Goal: Task Accomplishment & Management: Use online tool/utility

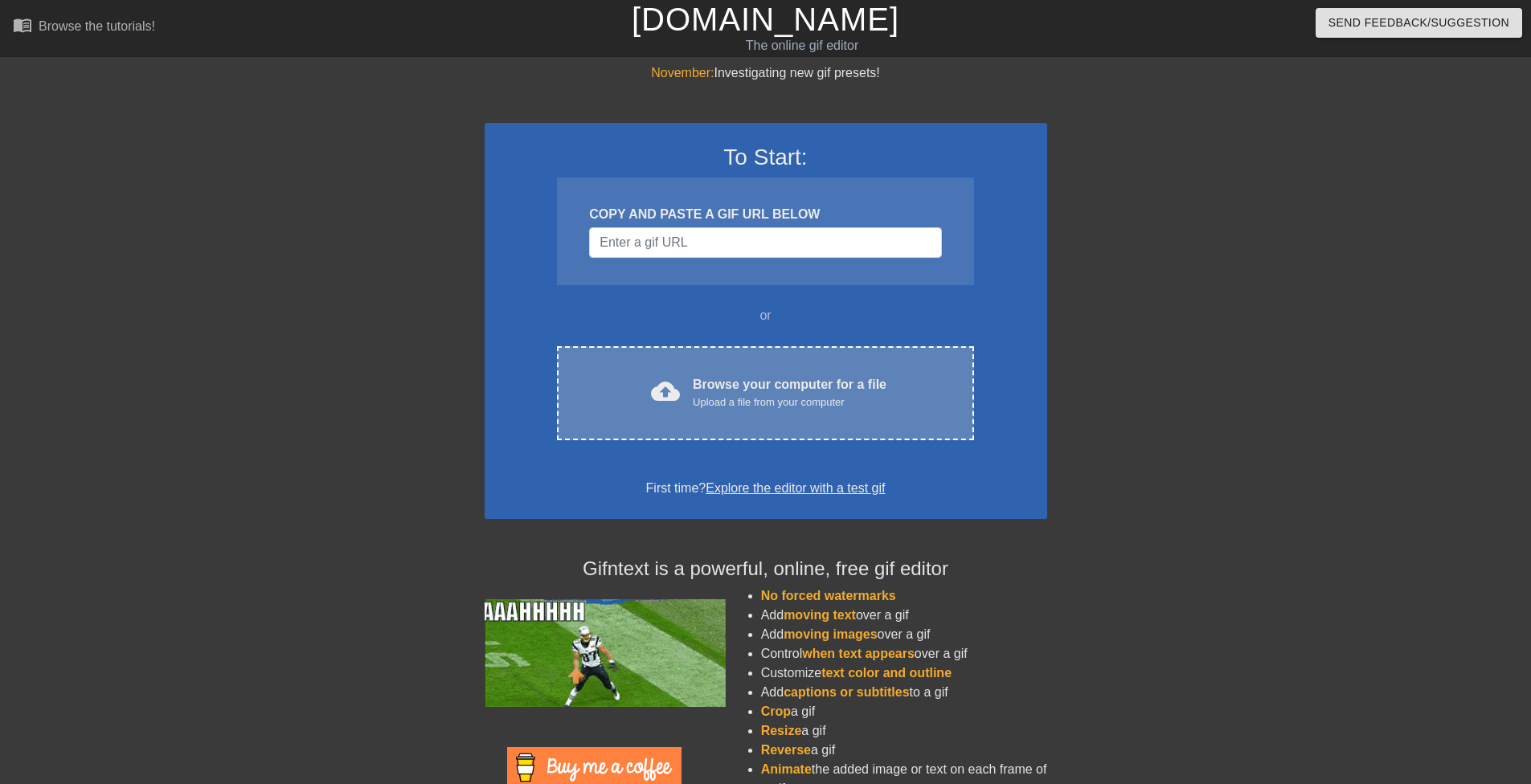
click at [758, 382] on div "Browse your computer for a file Upload a file from your computer" at bounding box center [789, 393] width 194 height 36
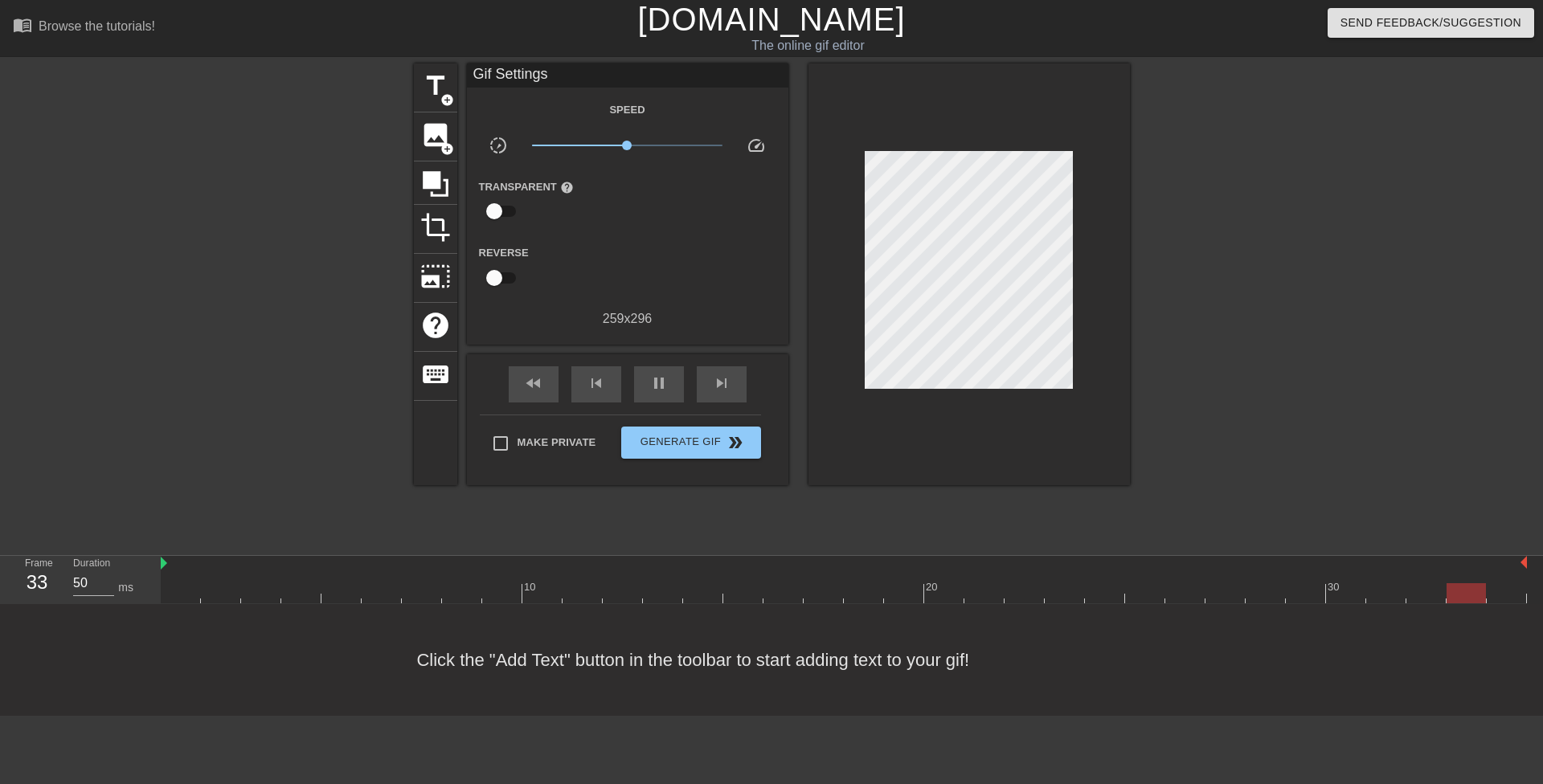
click at [1420, 369] on div "title add_circle image add_circle crop photo_size_select_large help keyboard Gi…" at bounding box center [771, 304] width 1543 height 482
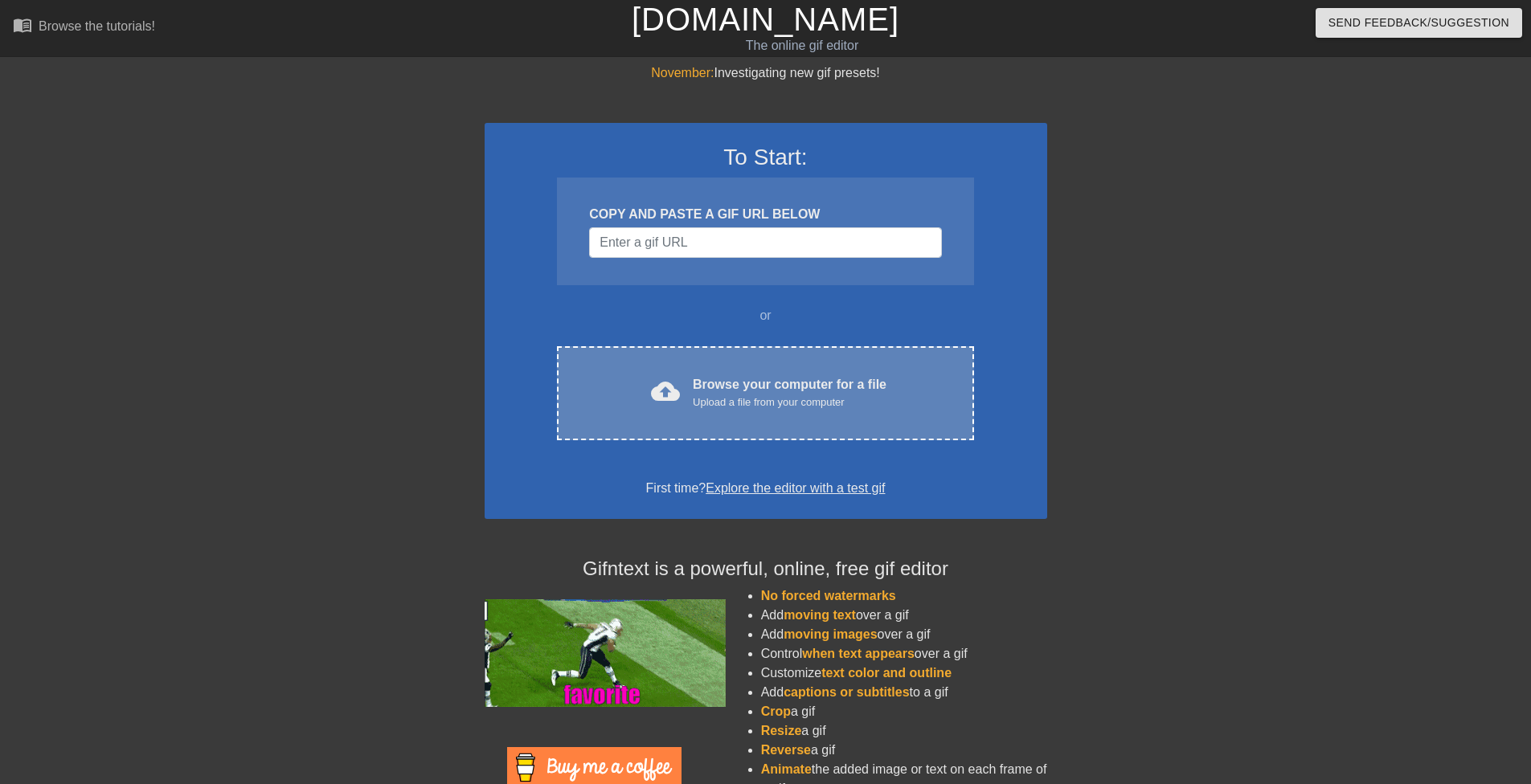
click at [803, 375] on div "Browse your computer for a file Upload a file from your computer" at bounding box center [789, 393] width 194 height 36
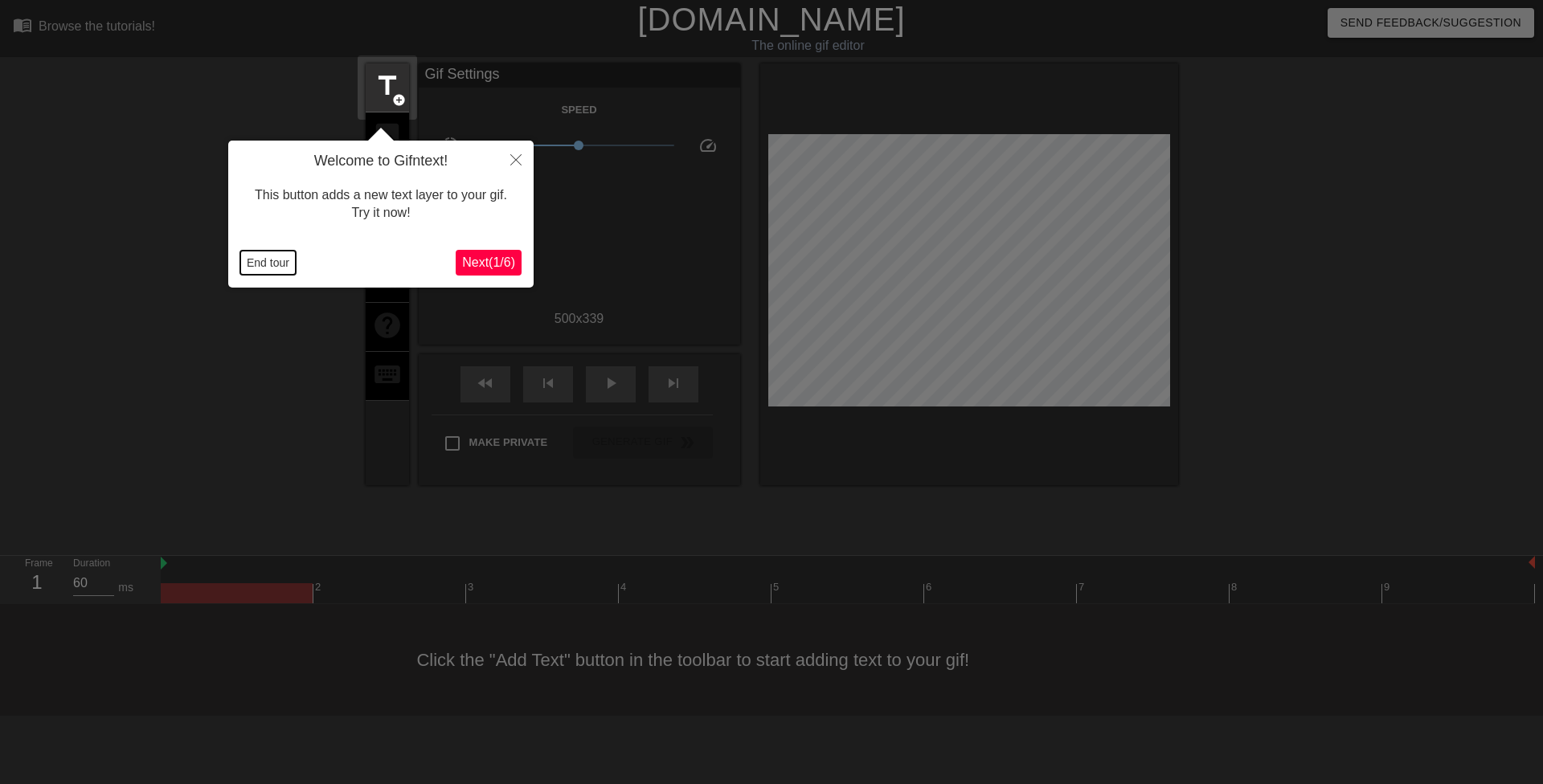
click at [262, 259] on button "End tour" at bounding box center [267, 262] width 55 height 24
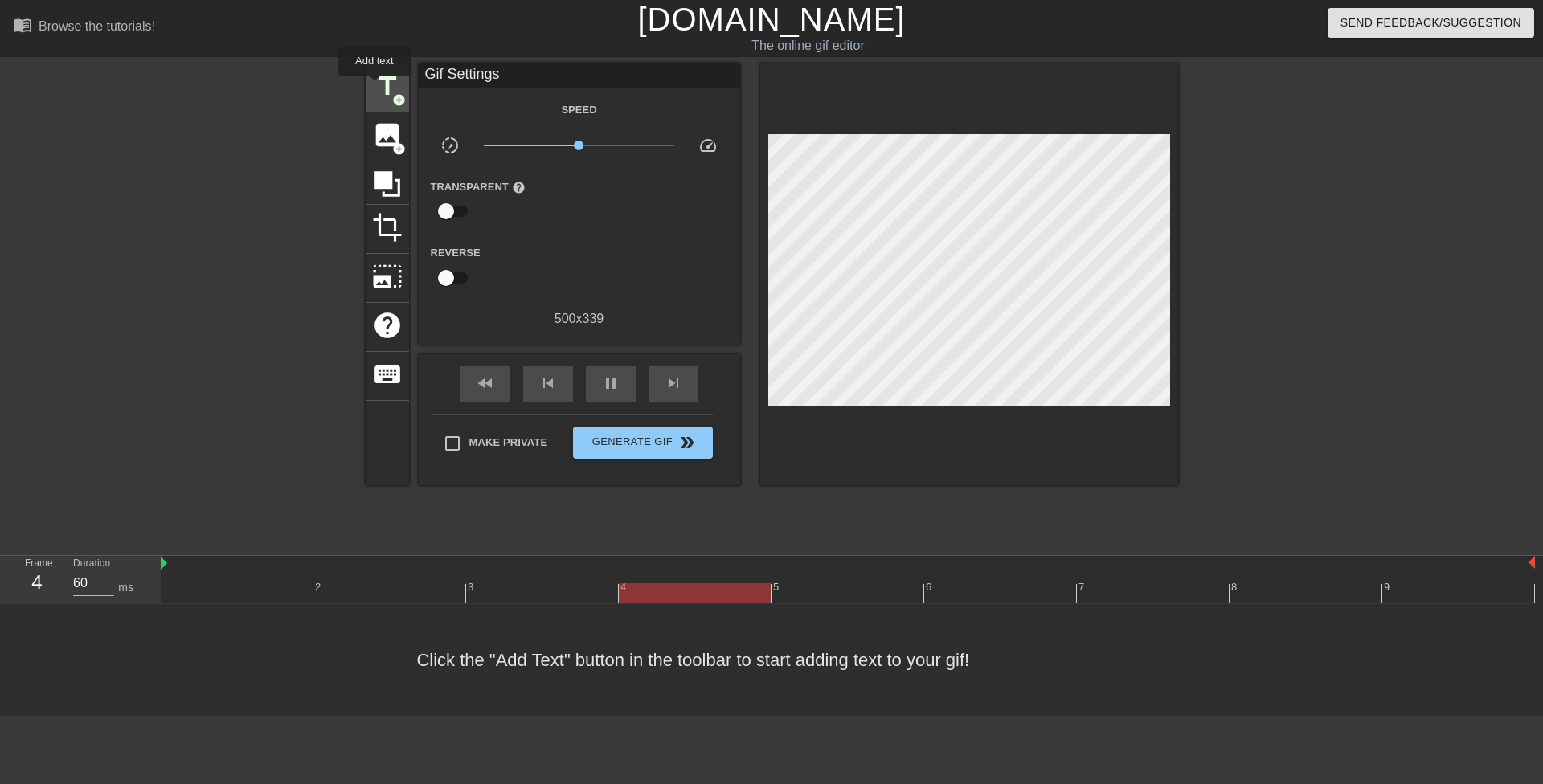
click at [382, 80] on span "title" at bounding box center [387, 85] width 31 height 31
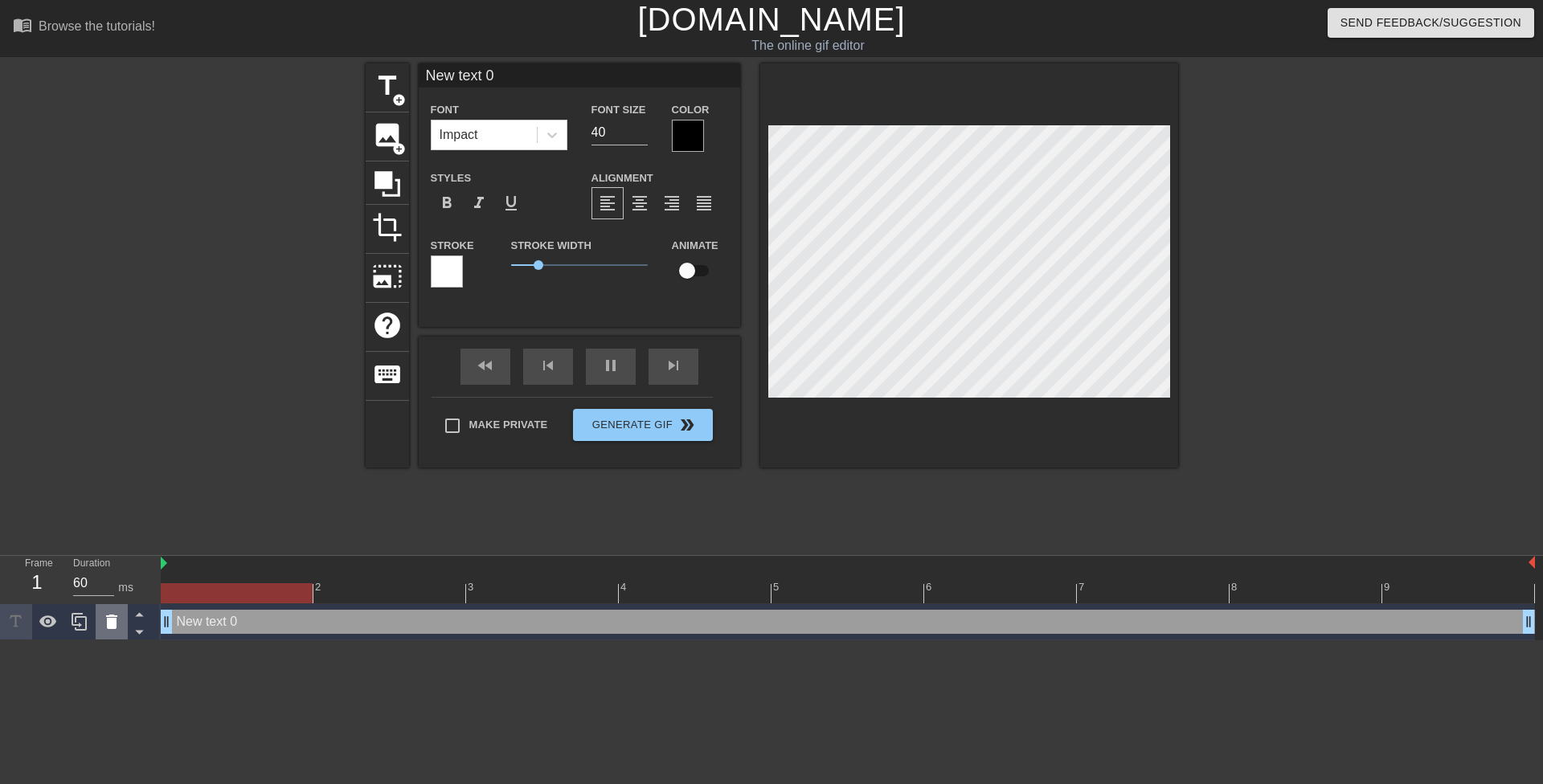
drag, startPoint x: 1083, startPoint y: 622, endPoint x: 110, endPoint y: 617, distance: 973.0
click at [110, 617] on div "Frame 1 Duration 60 ms 2 3 4 5 6 7 8 9 New text 0 drag_handle drag_handle" at bounding box center [771, 598] width 1543 height 84
drag, startPoint x: 599, startPoint y: 131, endPoint x: 579, endPoint y: 127, distance: 20.4
click at [579, 127] on div "Font Size 40" at bounding box center [619, 125] width 80 height 52
type input "20"
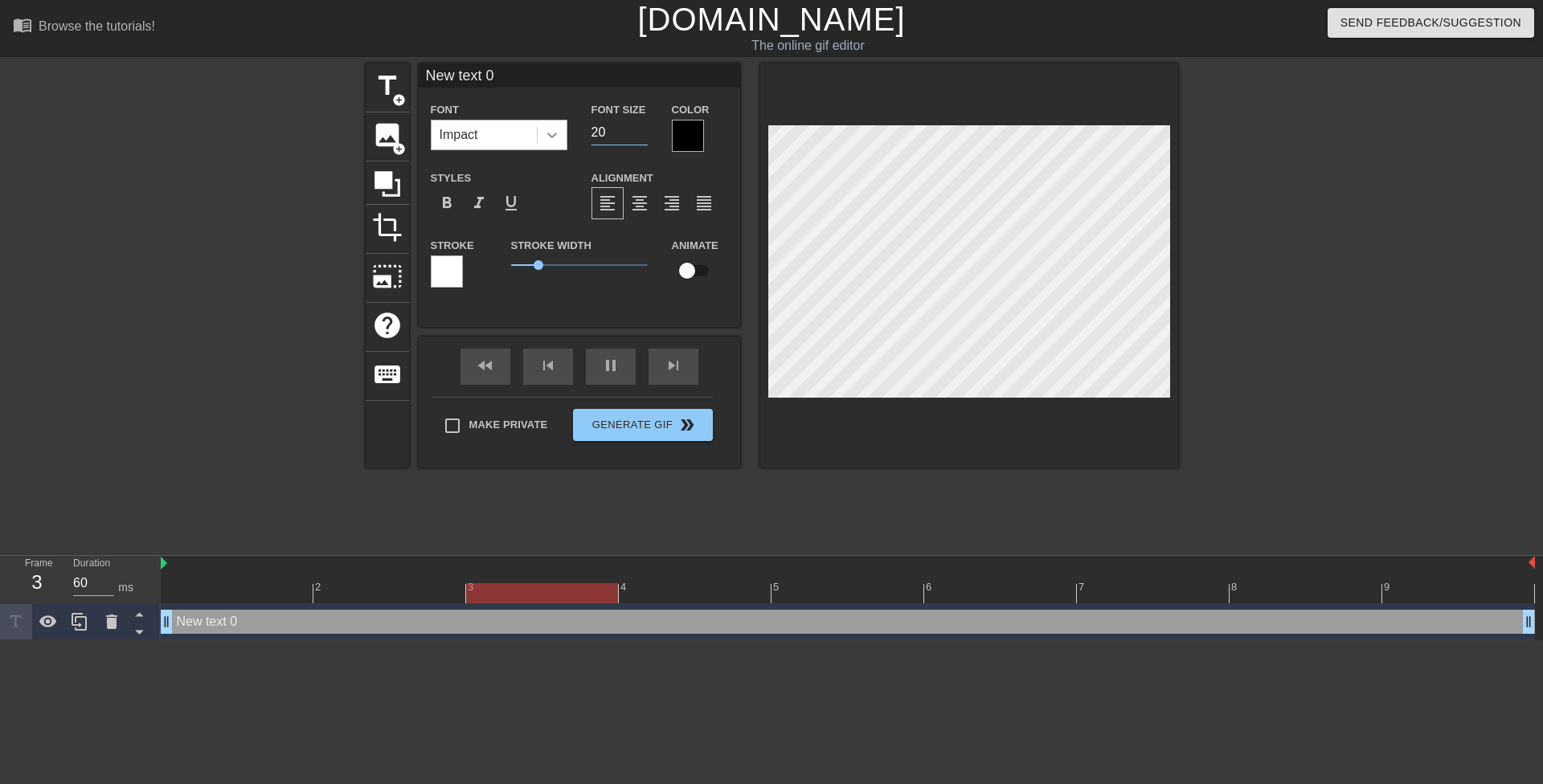
click at [559, 136] on icon at bounding box center [552, 134] width 16 height 16
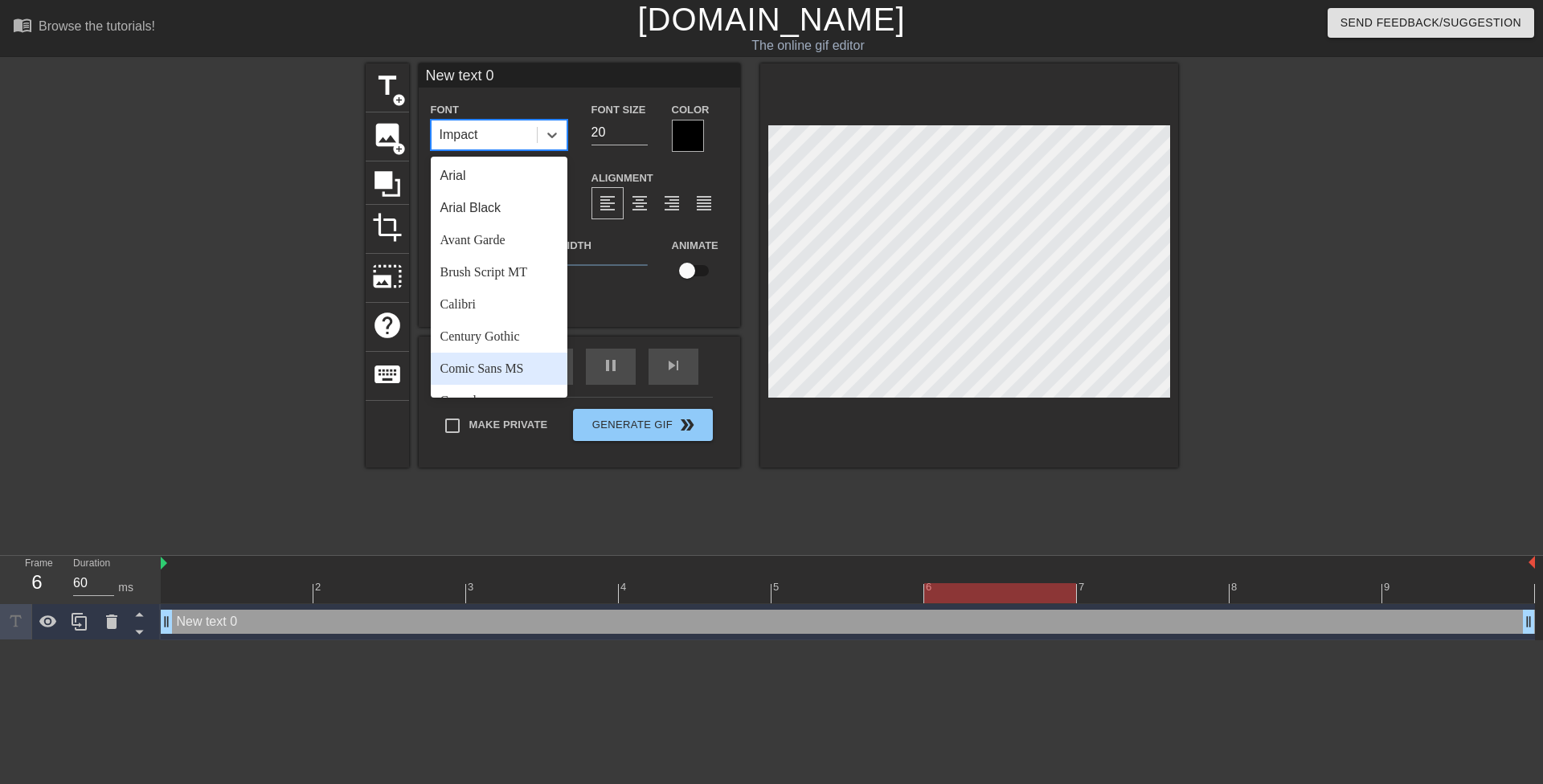
click at [526, 375] on div "Comic Sans MS" at bounding box center [499, 368] width 137 height 32
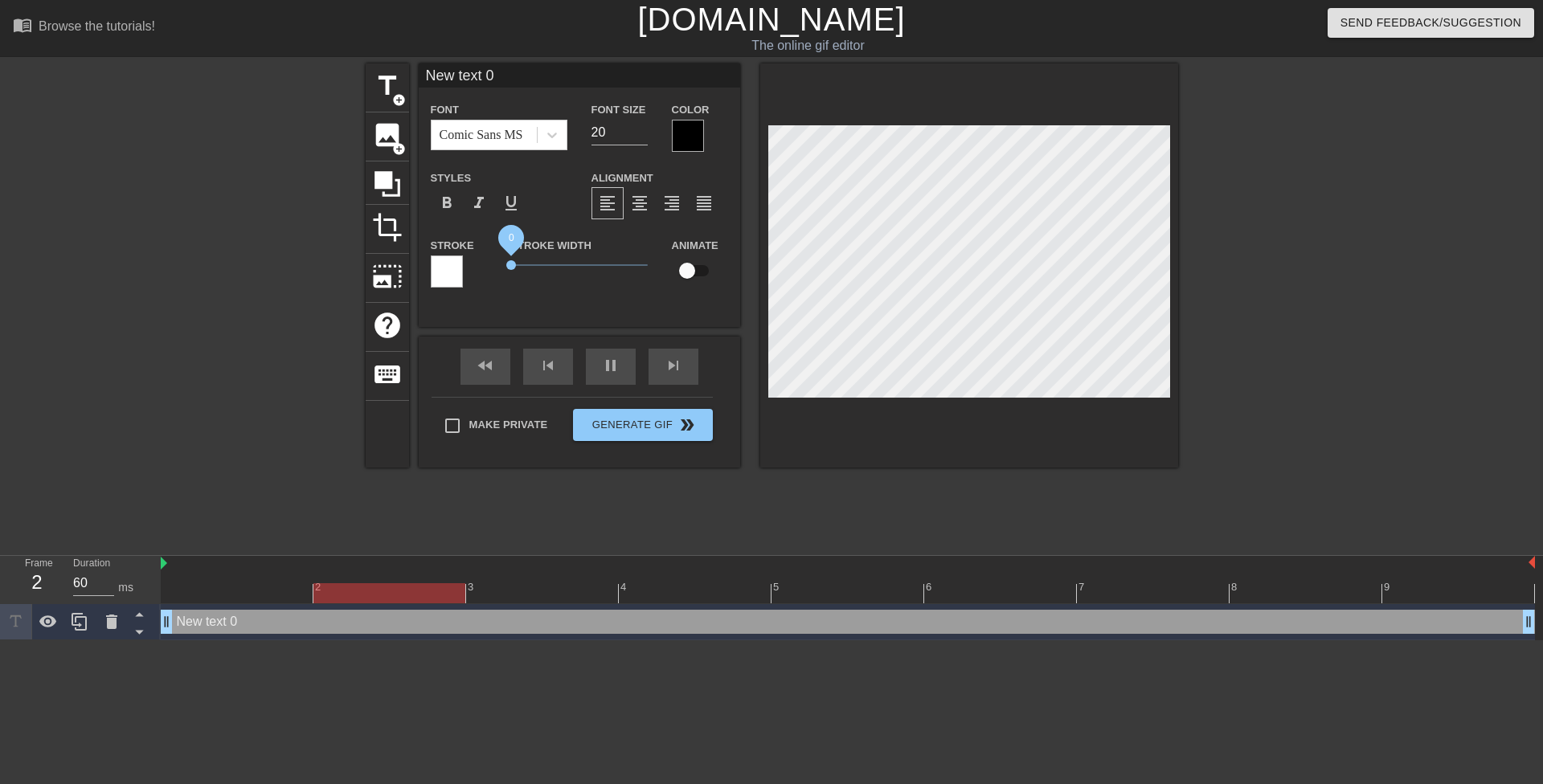
drag, startPoint x: 534, startPoint y: 264, endPoint x: 466, endPoint y: 262, distance: 68.0
click at [472, 265] on div "Stroke Stroke Width 0 Animate" at bounding box center [579, 269] width 322 height 67
click at [678, 126] on div at bounding box center [688, 136] width 32 height 32
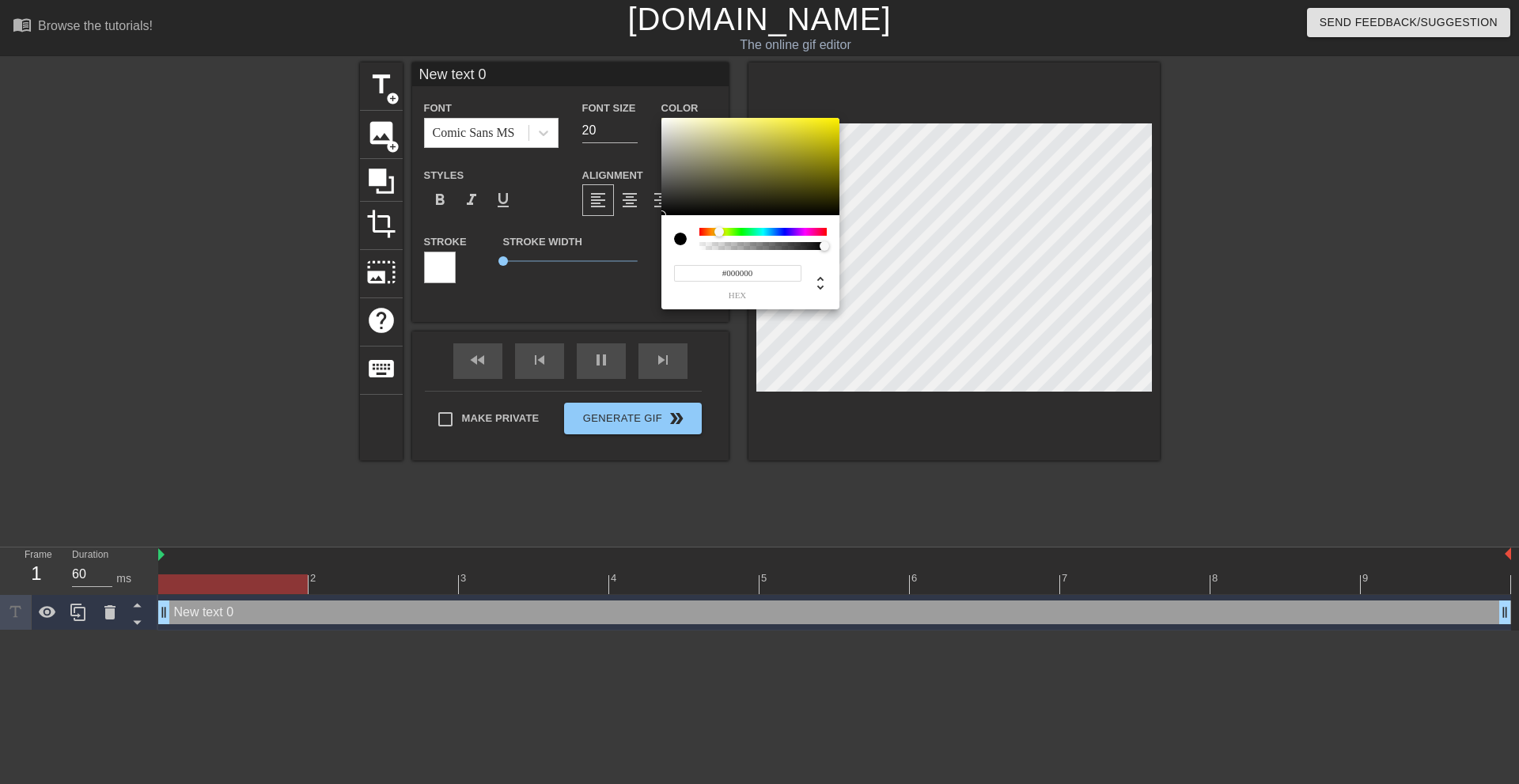
drag, startPoint x: 711, startPoint y: 231, endPoint x: 720, endPoint y: 232, distance: 9.1
click at [720, 232] on div at bounding box center [763, 232] width 127 height 8
drag, startPoint x: 781, startPoint y: 161, endPoint x: 885, endPoint y: 82, distance: 130.6
click at [885, 82] on div "#FFFF00 hex" at bounding box center [759, 392] width 1519 height 784
type input "#F9FF00"
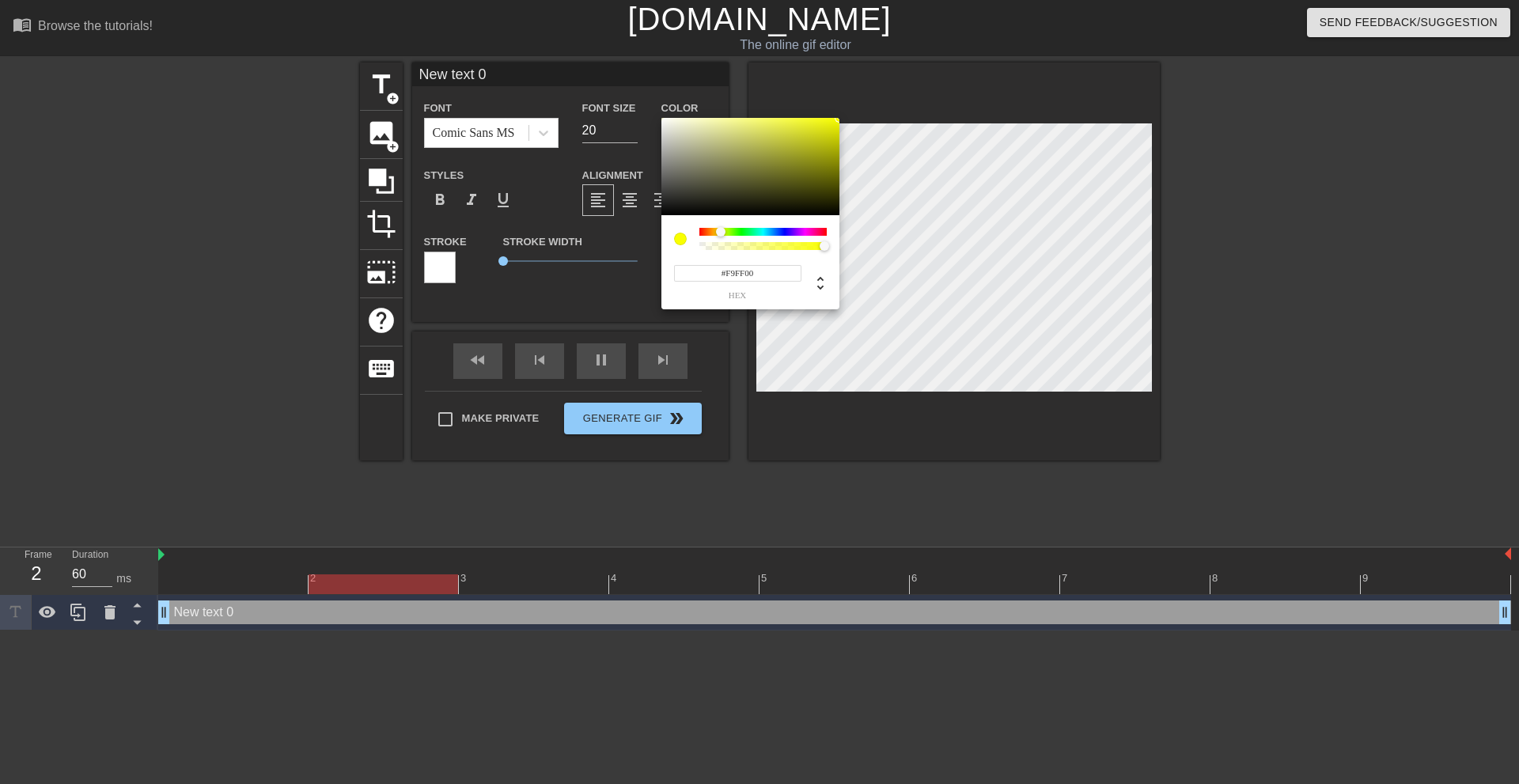
click at [721, 233] on div at bounding box center [721, 232] width 10 height 10
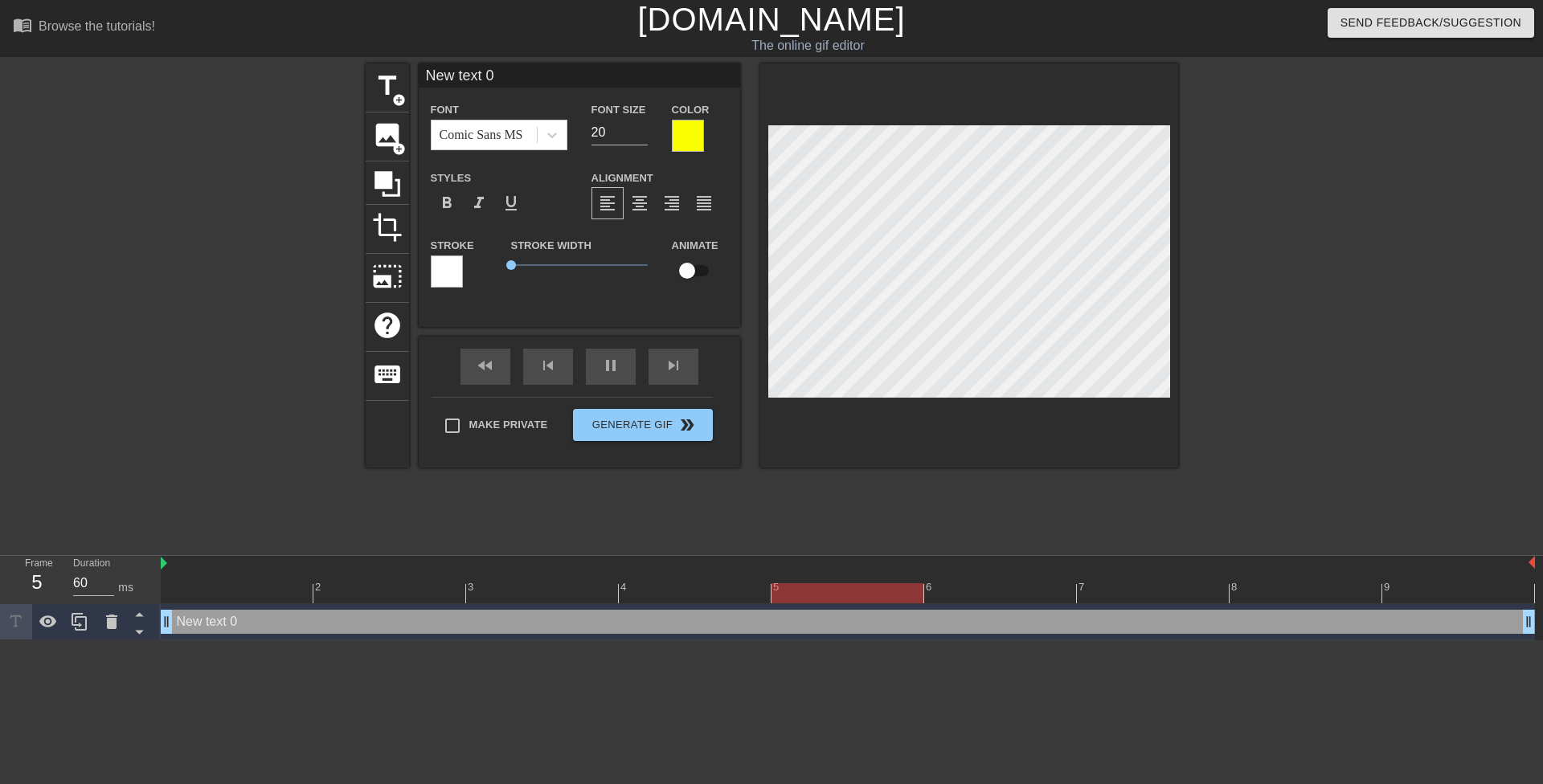
scroll to position [2, 2]
type input "H"
type textarea "H"
type input "Hu"
type textarea "Hu"
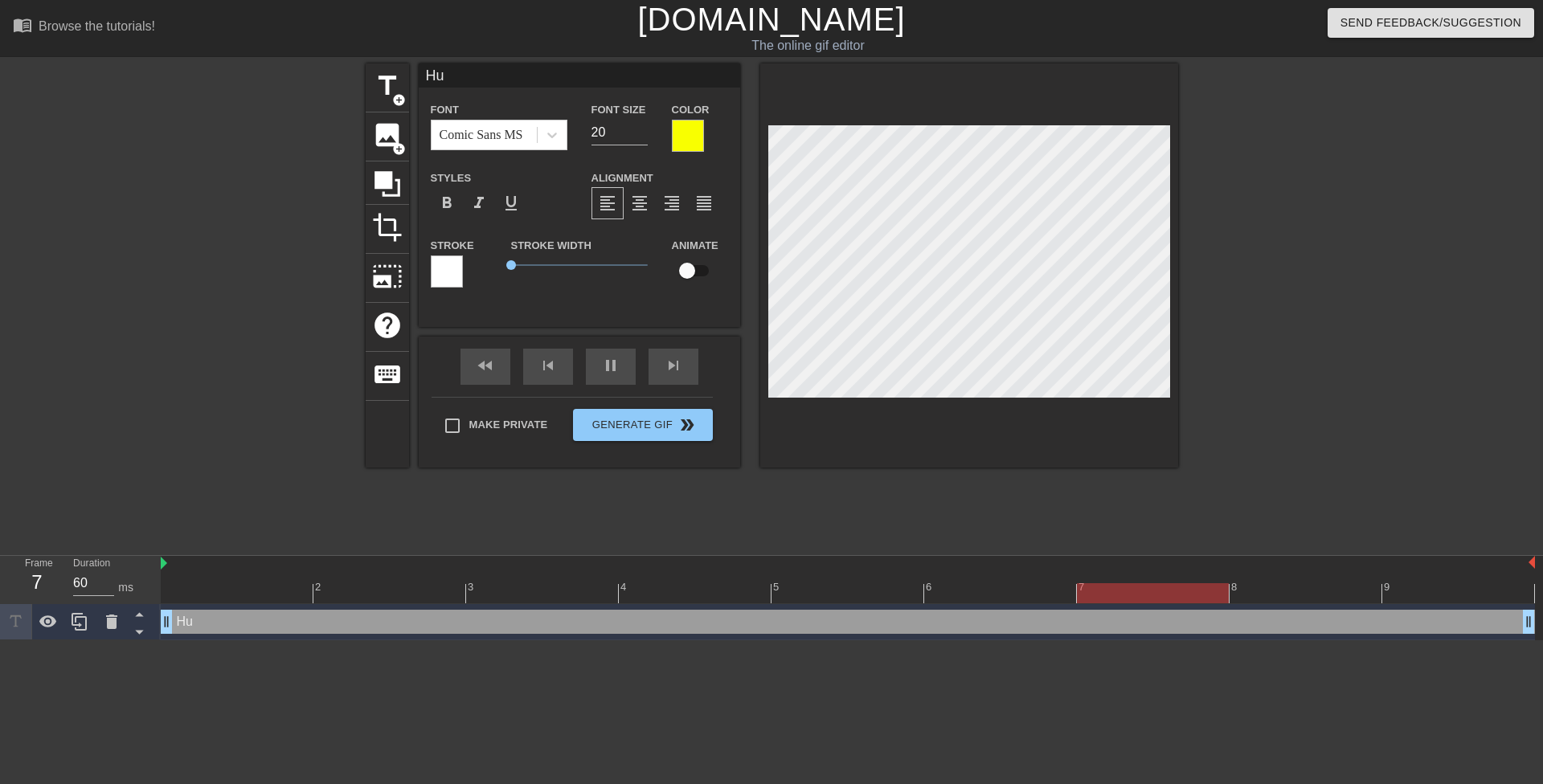
type input "Hur"
type textarea "Hur"
type input "Hurr"
type textarea "Hurry"
type input "Hurryt"
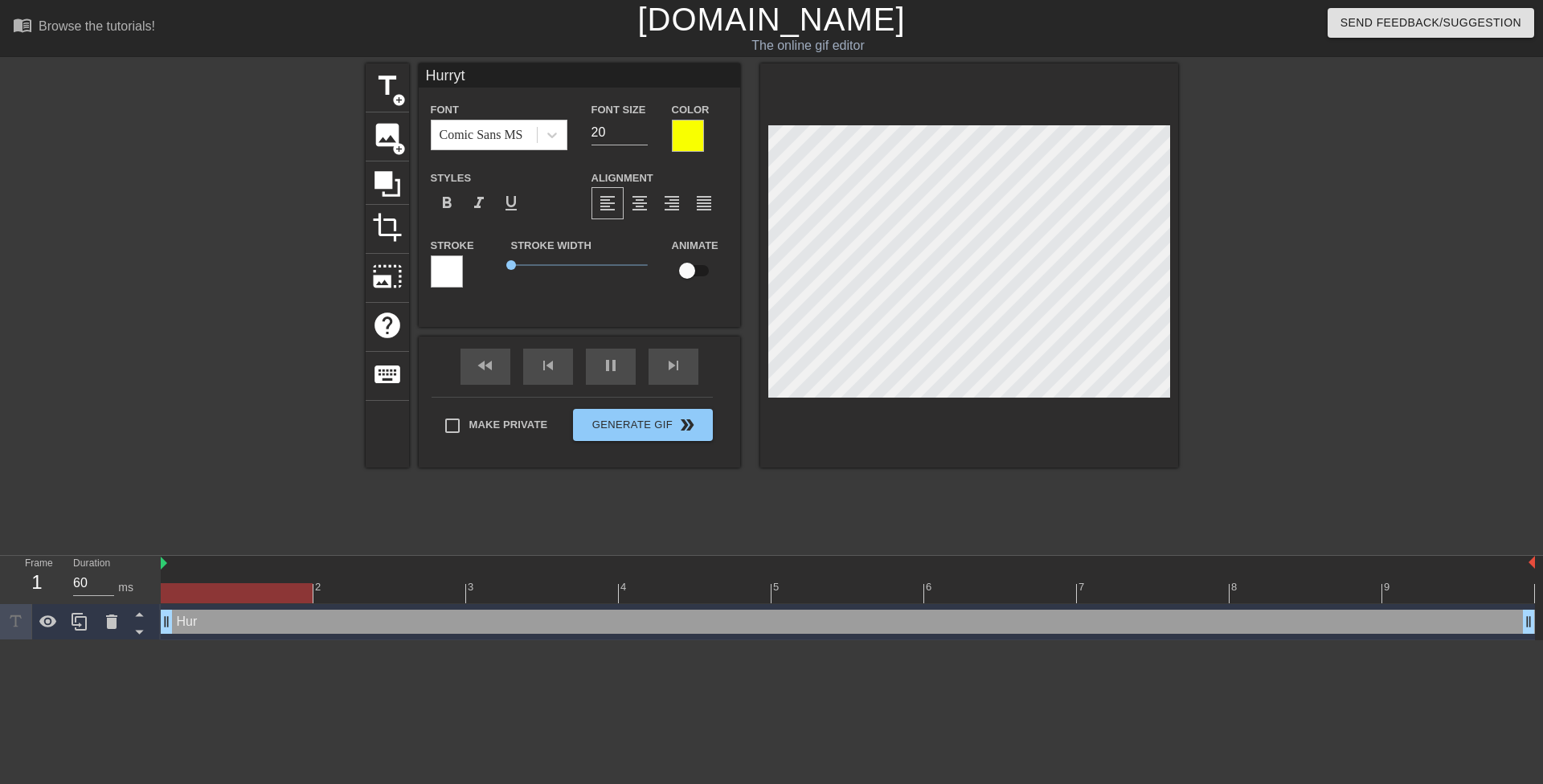
type textarea "Hurryt"
type input "Hurry"
type textarea "Hurry"
type input "Hurry"
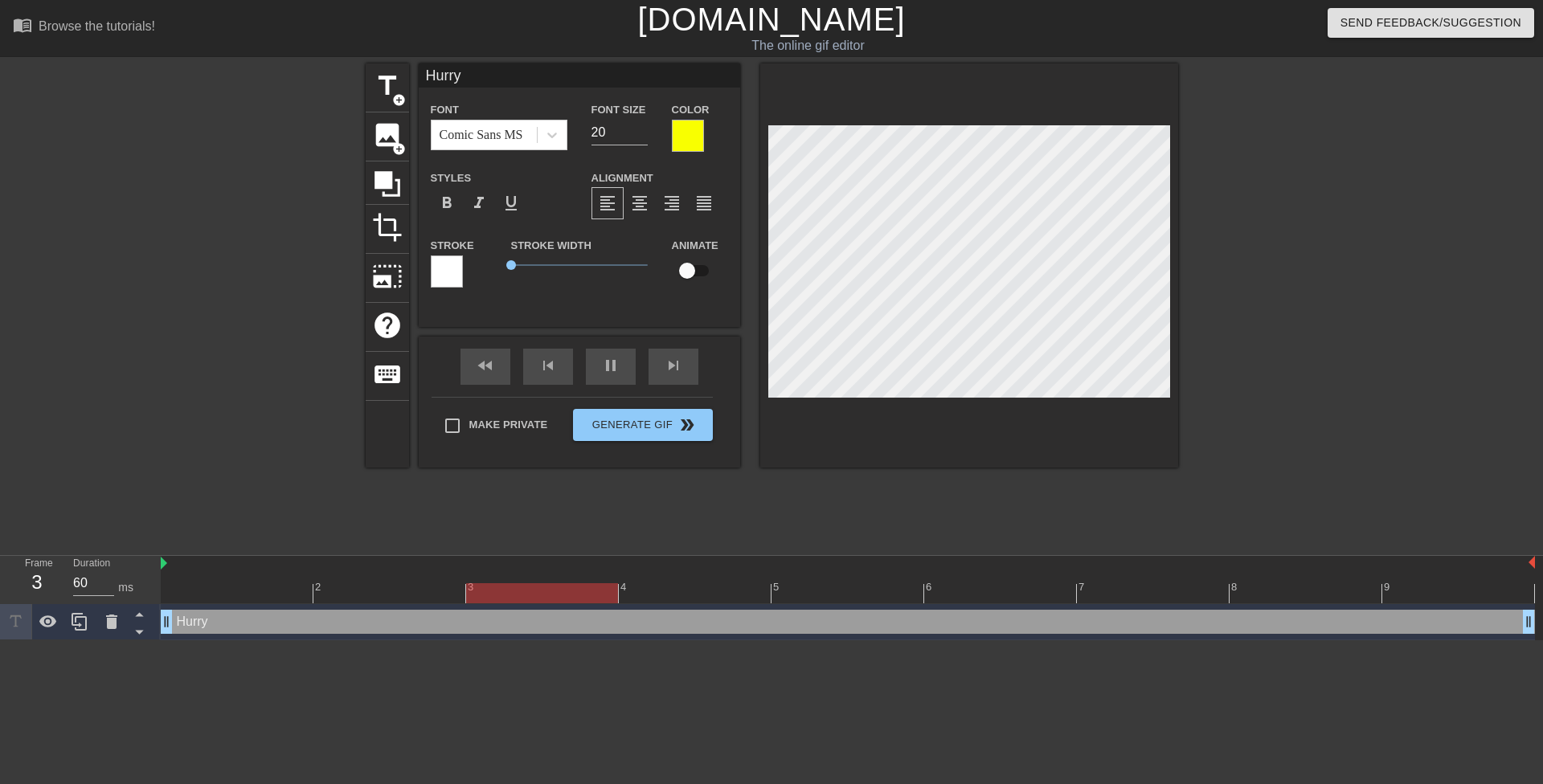
type textarea "Hurry"
type input "Hurry u"
type textarea "Hurry u"
type input "Hurry up"
type textarea "Hurry up"
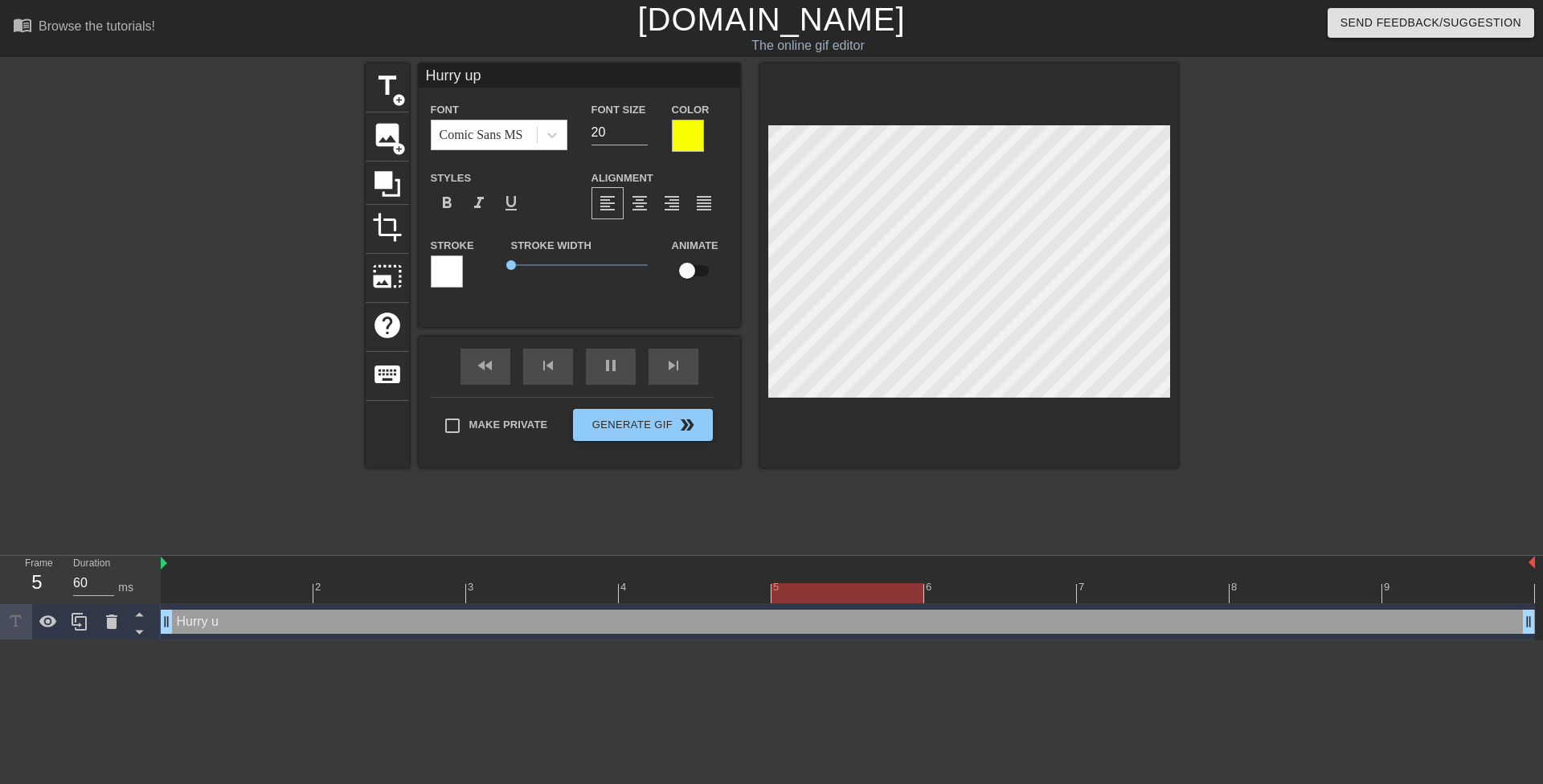
type input "Hurry up"
type textarea "Hurry up"
type input "Hurry up a"
type textarea "Hurry up a"
type input "Hurry up an"
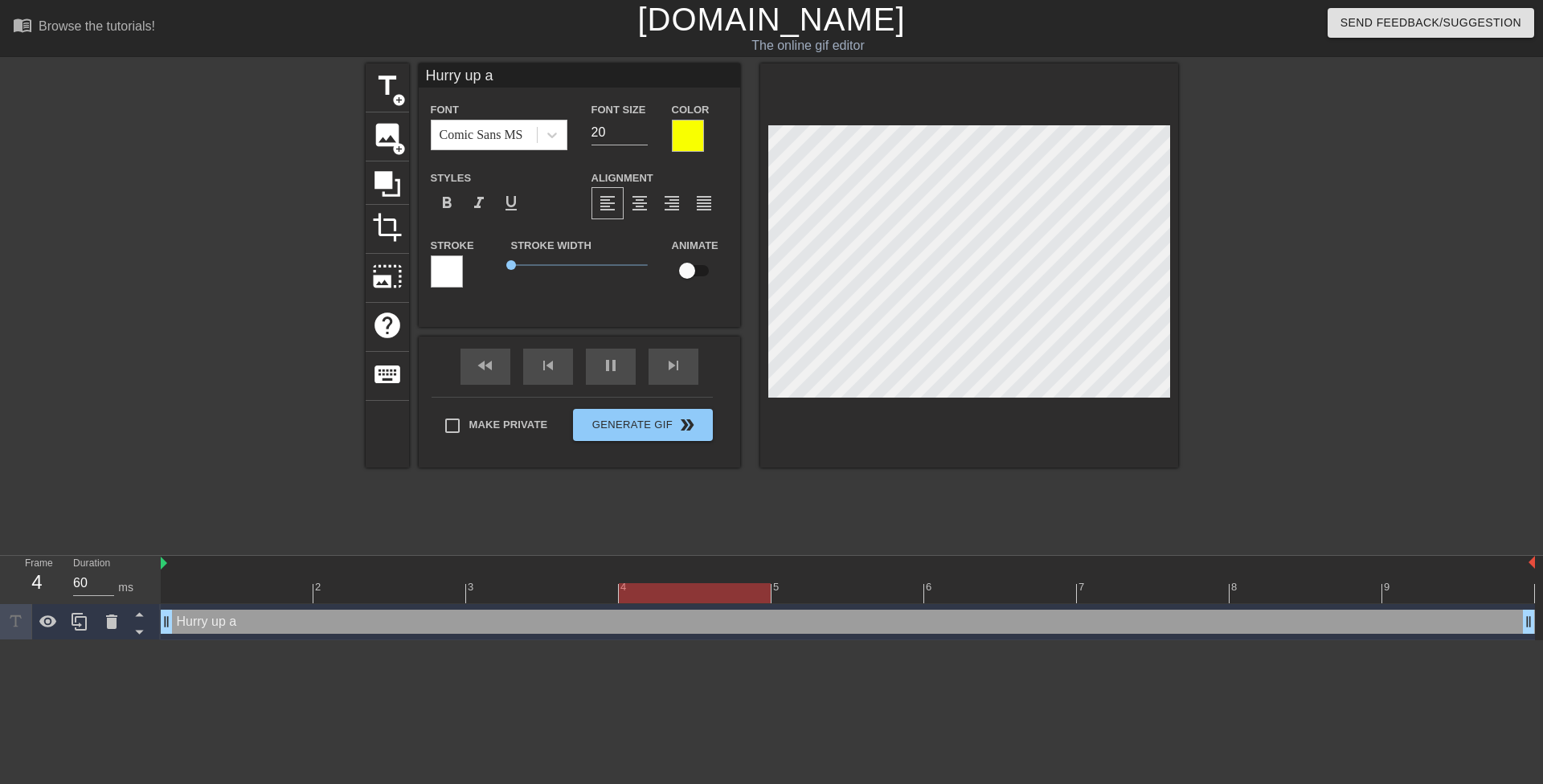
type textarea "Hurry up an"
type input "Hurry up and"
type textarea "Hurry up and"
type input "Hurry up and"
type textarea "Hurry up and"
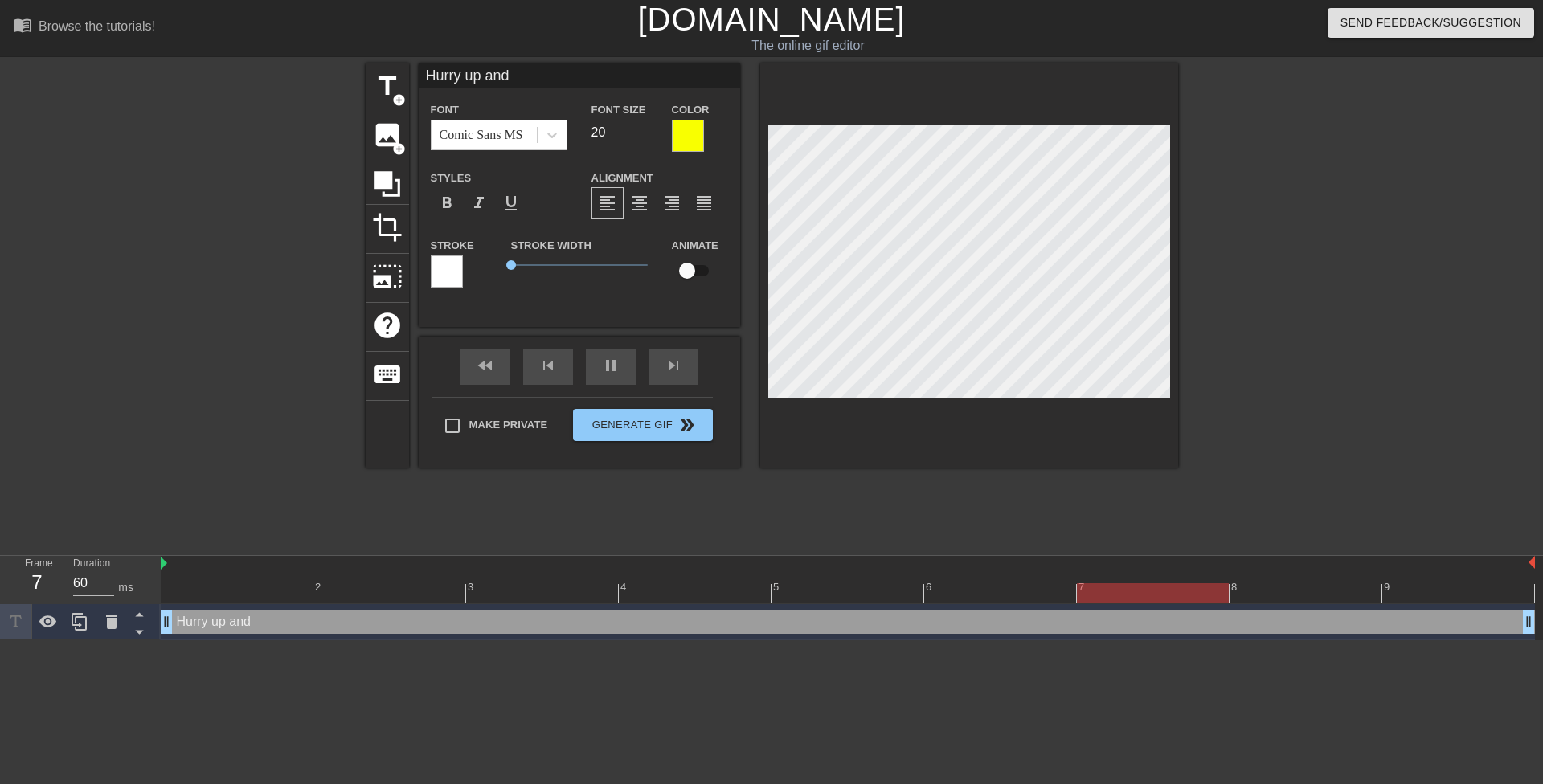
type input "Hurry up and f"
type textarea "Hurry up and f"
type input "Hurry up and fi"
type textarea "Hurry up and fi"
type input "Hurry up and fin"
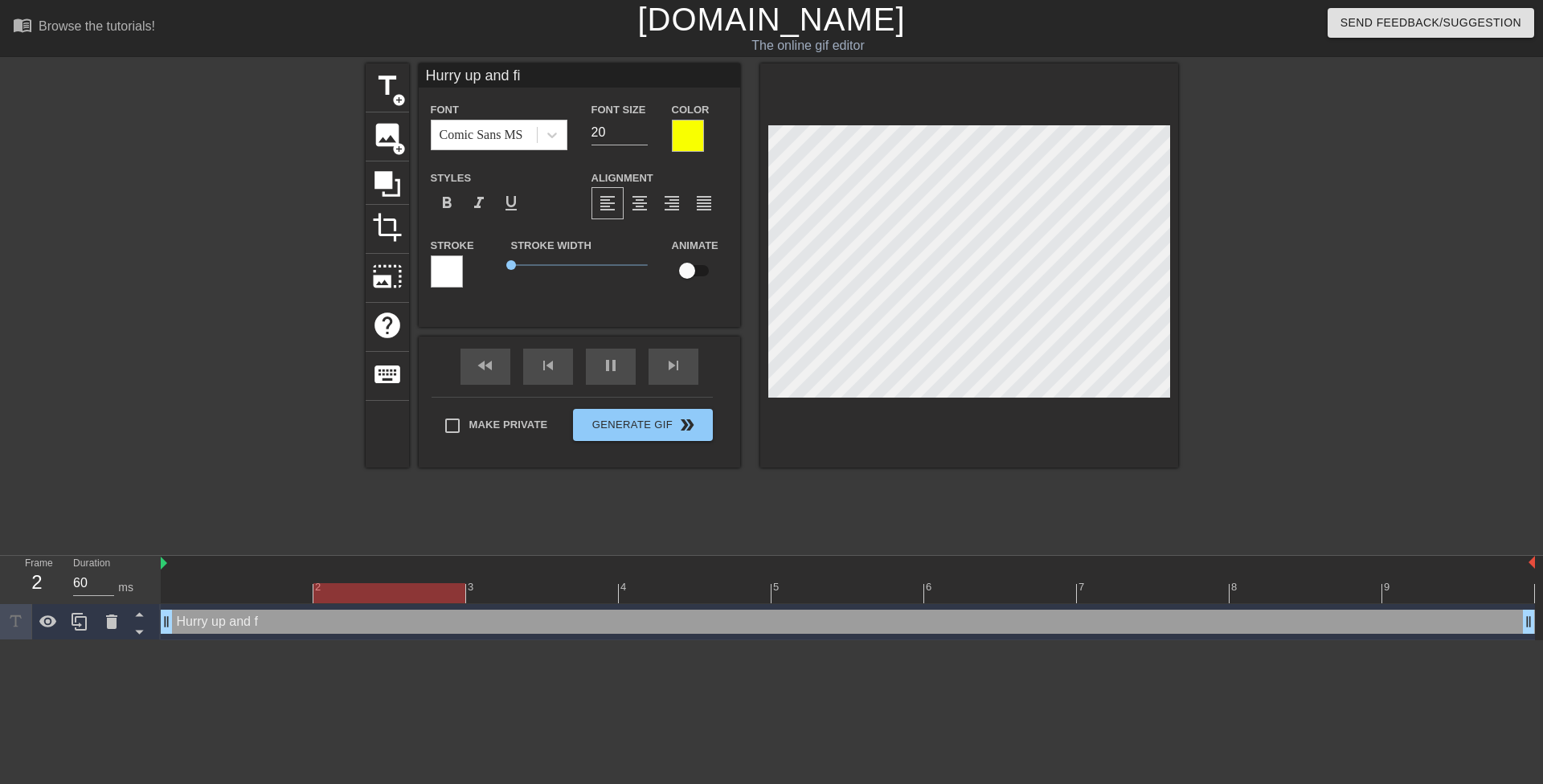
type textarea "Hurry up and fin"
type input "Hurry up and fini"
type textarea "Hurry up and fini"
type input "Hurry up and finis"
type textarea "Hurry up and finis"
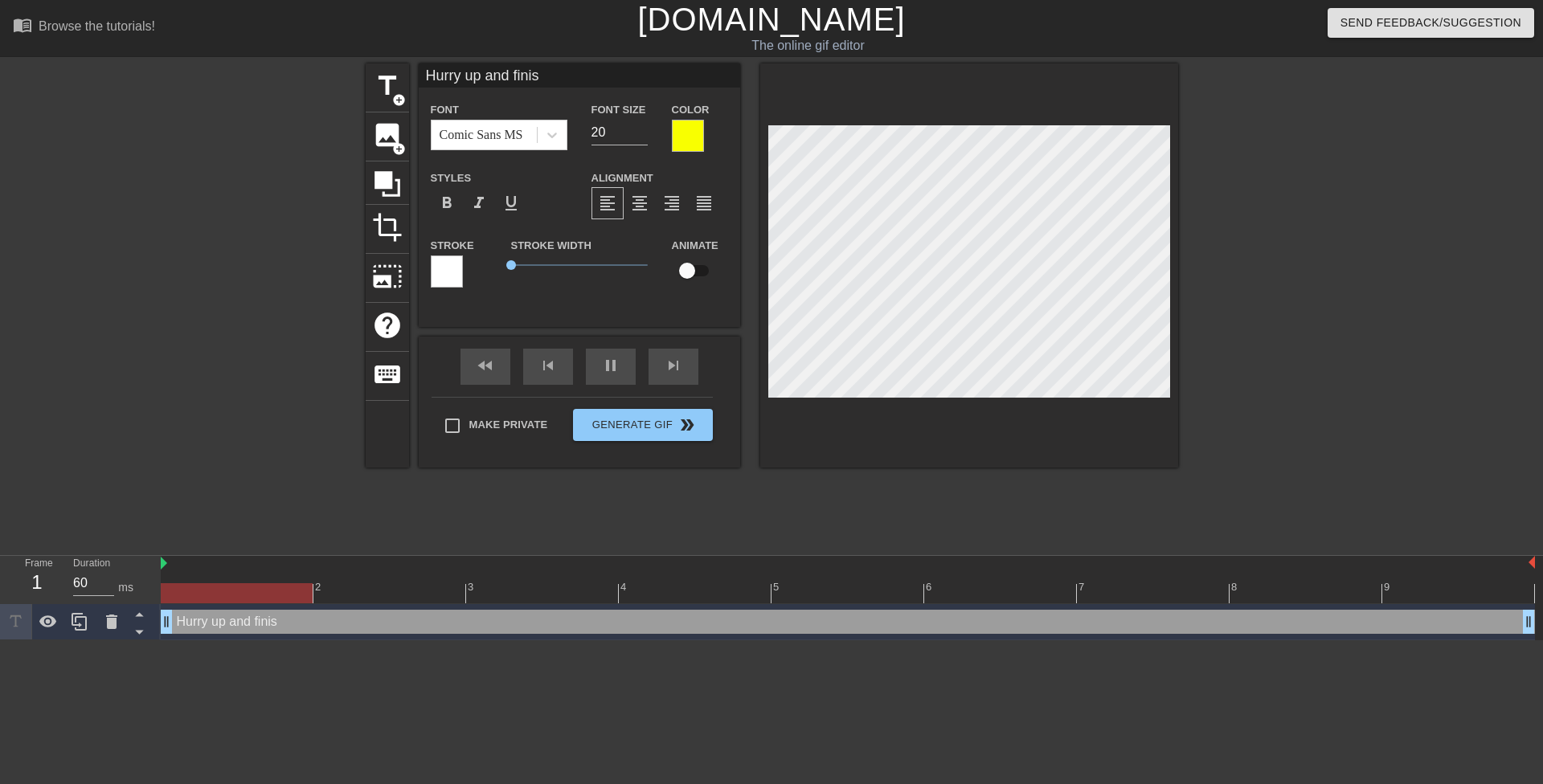
type input "Hurry up and finish"
type textarea "Hurry up and finish"
type input "Hurry up and finish"
type textarea "Hurry up and finish"
type input "Hurry up and finish m"
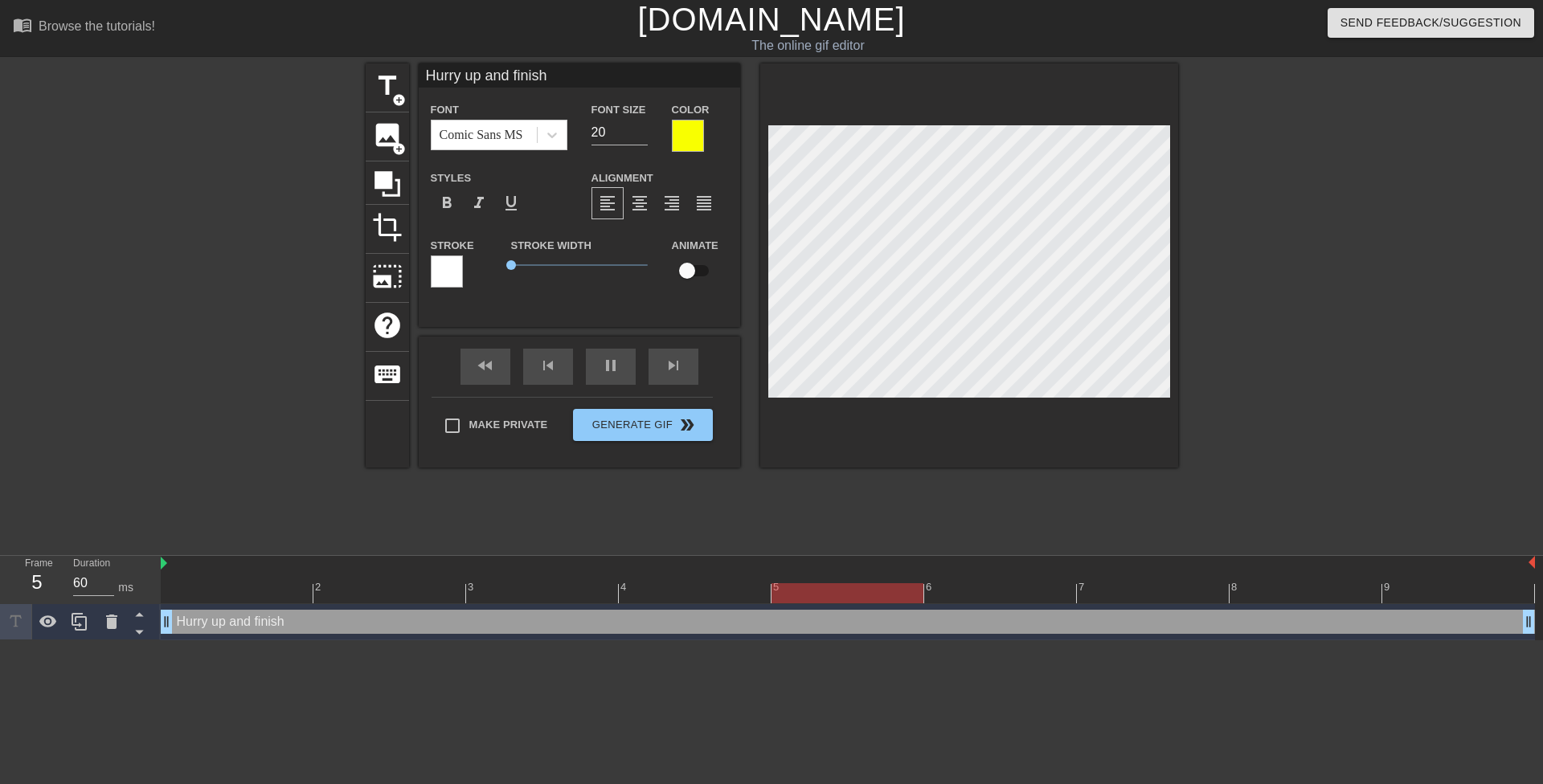
type textarea "Hurry up and finish m"
type input "Hurry up and finish my"
type textarea "Hurry up and finish my"
type input "Hurry up and finish my"
type textarea "Hurry up and finish my"
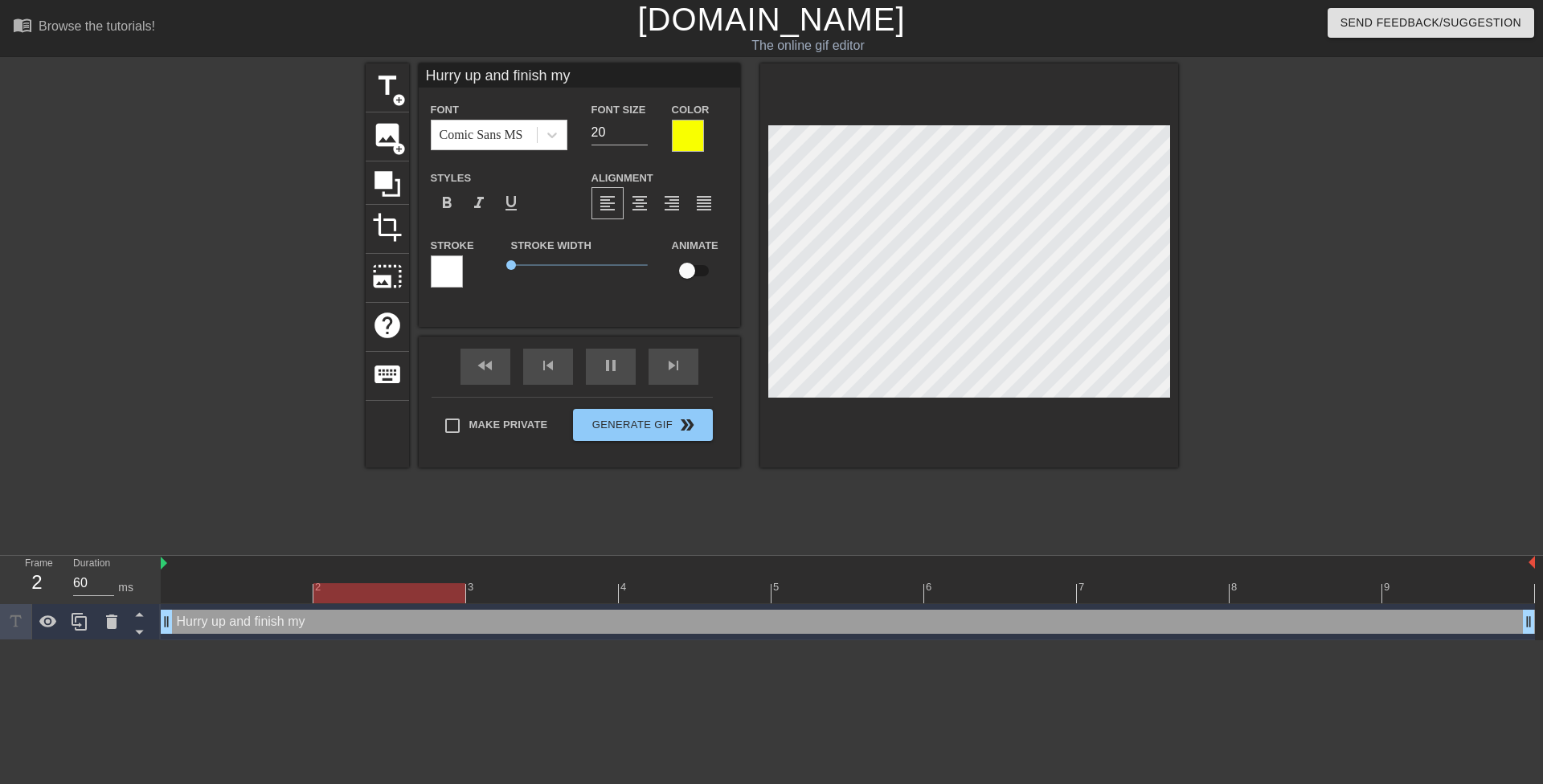
type input "Hurry up and finish myh"
type textarea "Hurry up and finish my h"
type input "Hurry up and finish myho"
type textarea "Hurry up and finish my ho"
type input "Hurry up and finish myhom"
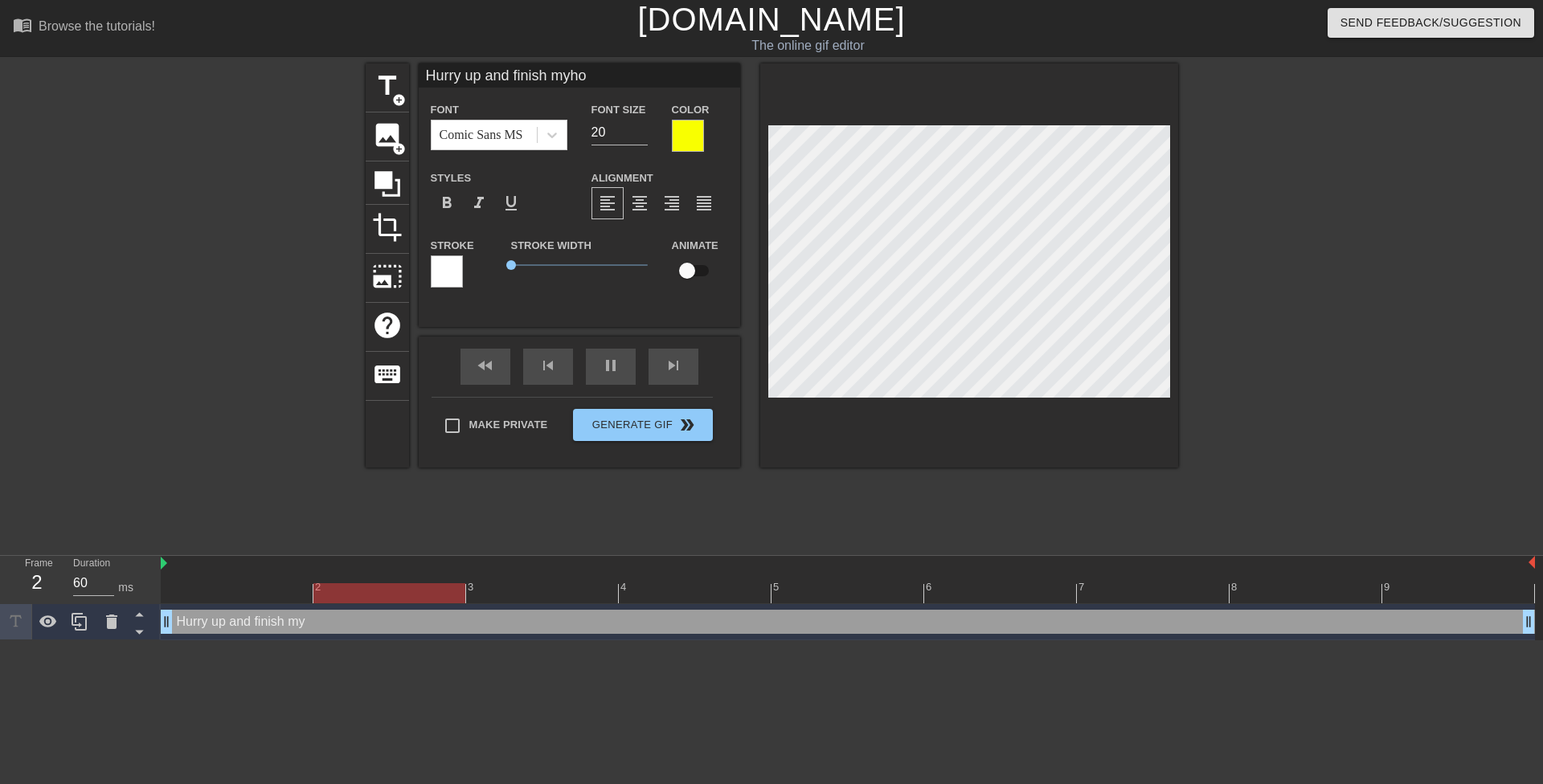
type textarea "Hurry up and finish my hom"
type input "Hurry up and finish myhome"
type textarea "Hurry up and finish my home"
type input "Hurry up and finish myhomew"
type textarea "Hurry up and finish my homew"
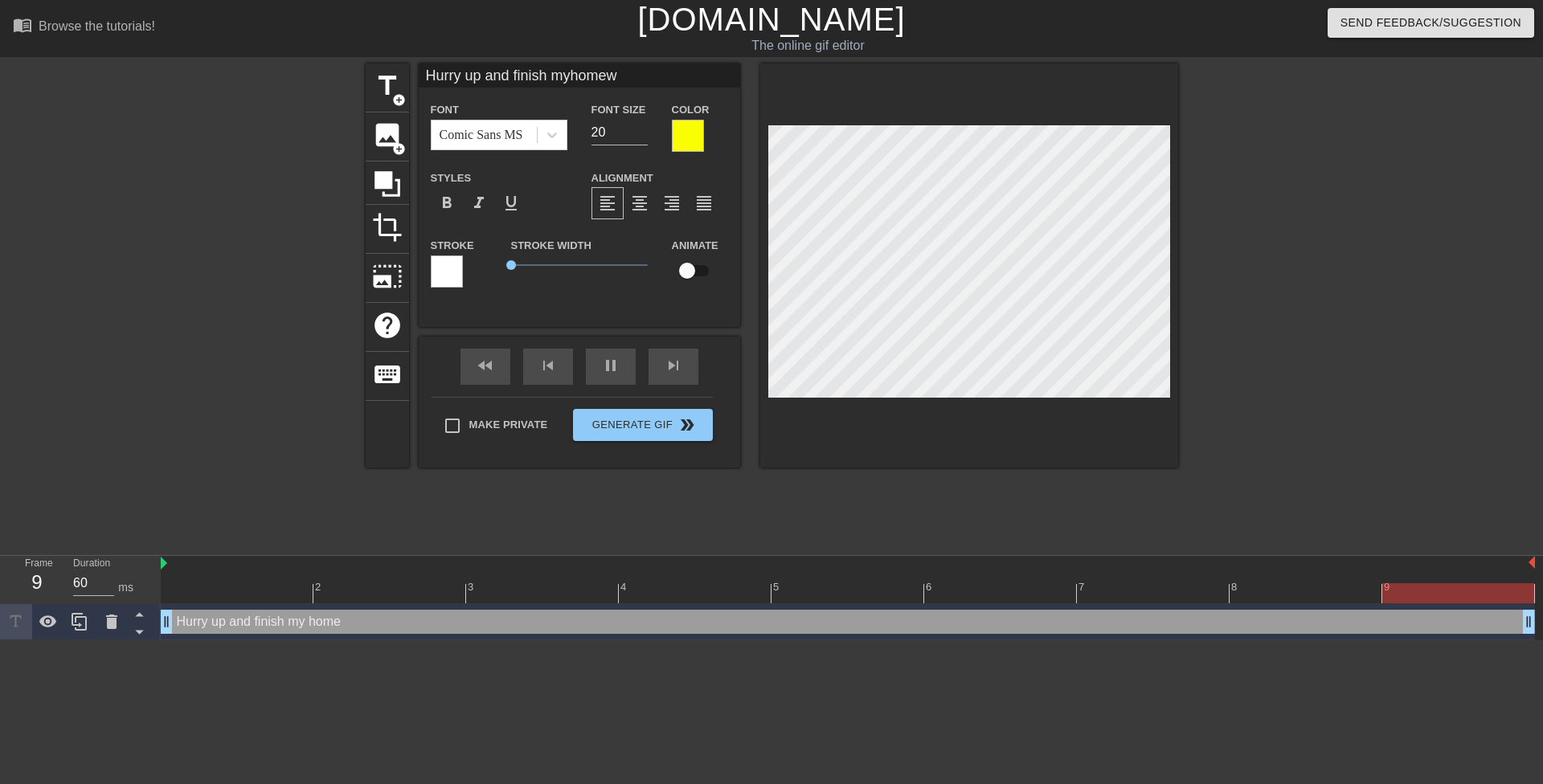
type input "Hurry up and finish myhomewo"
type textarea "Hurry up and finish my homewo"
type input "Hurry up and finish myhomewor"
type textarea "Hurry up and finish my homewor"
type input "Hurry up and finish myhomework"
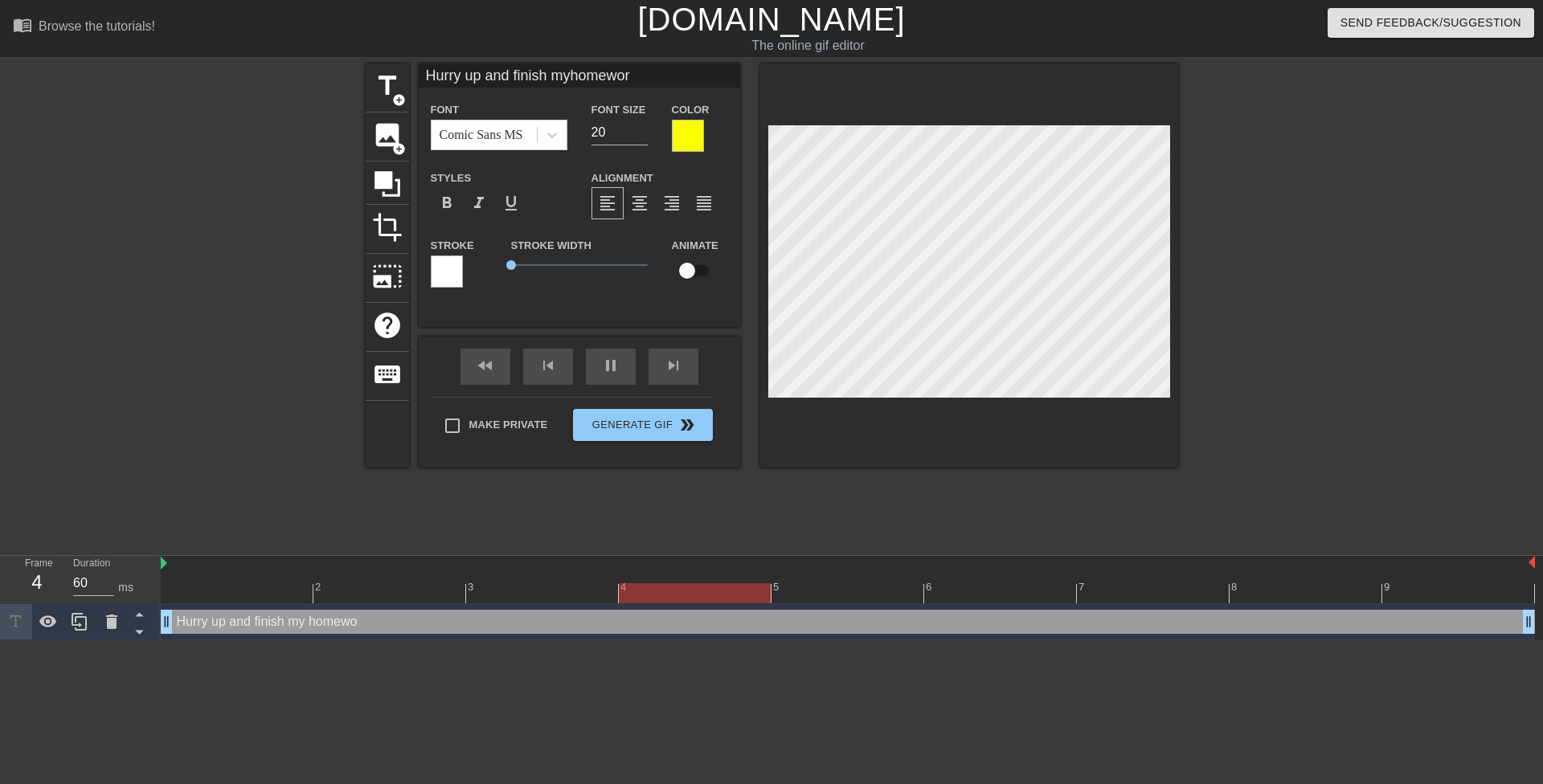
type textarea "Hurry up and finish my homework"
type input "Hurry up and finish myhomework"
type textarea "Hurry up and finish my homework"
type input "Hurry up and finish myhomework rodriguez"
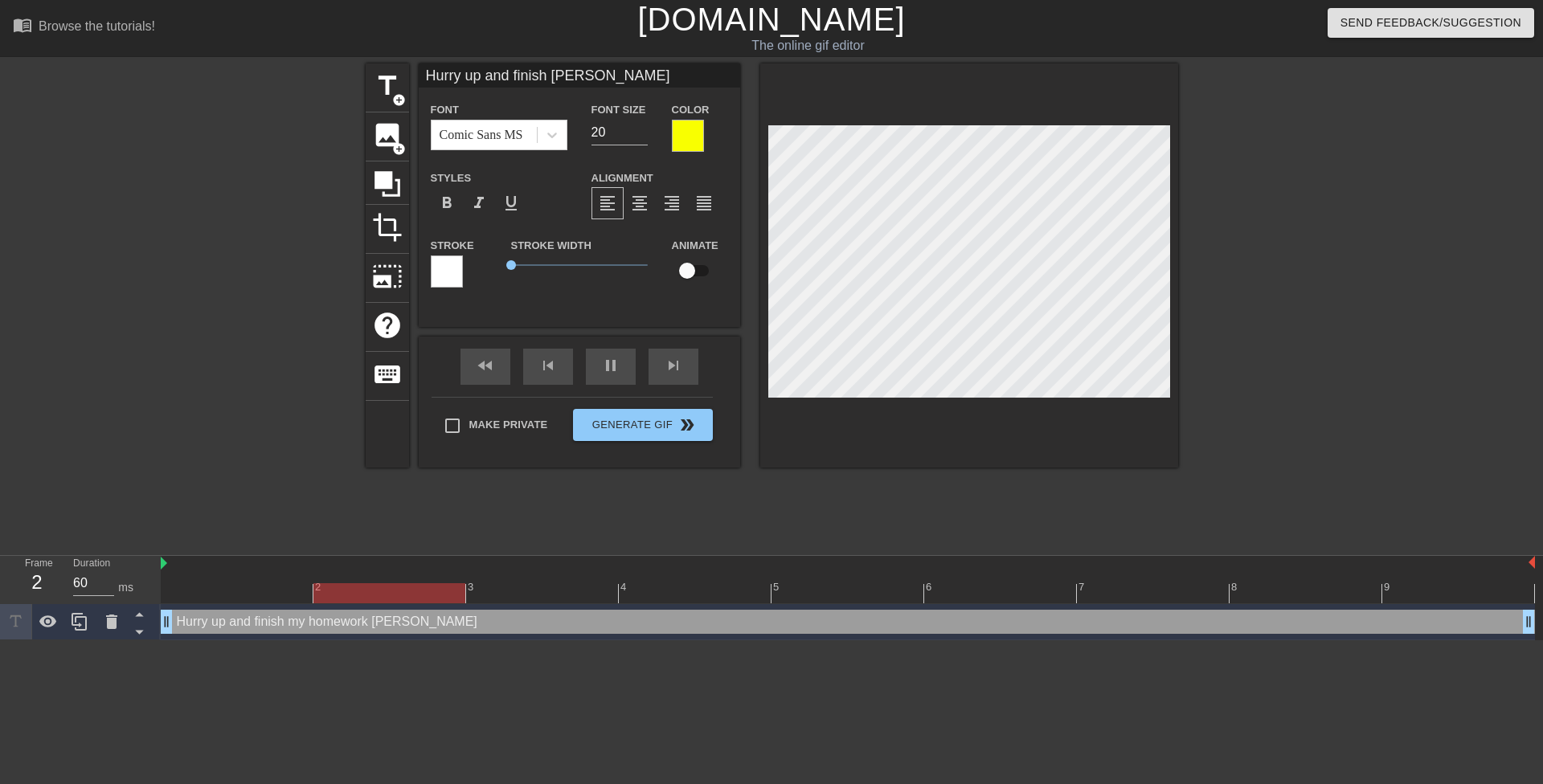
type textarea "Hurry up and finish my homework rodriguez"
type input "Hurry up and finish myhomework Rodriguez"
type textarea "Hurry up and finish my homework Rodriguez"
type input "Hurry up and finish myhomework MRodriguez"
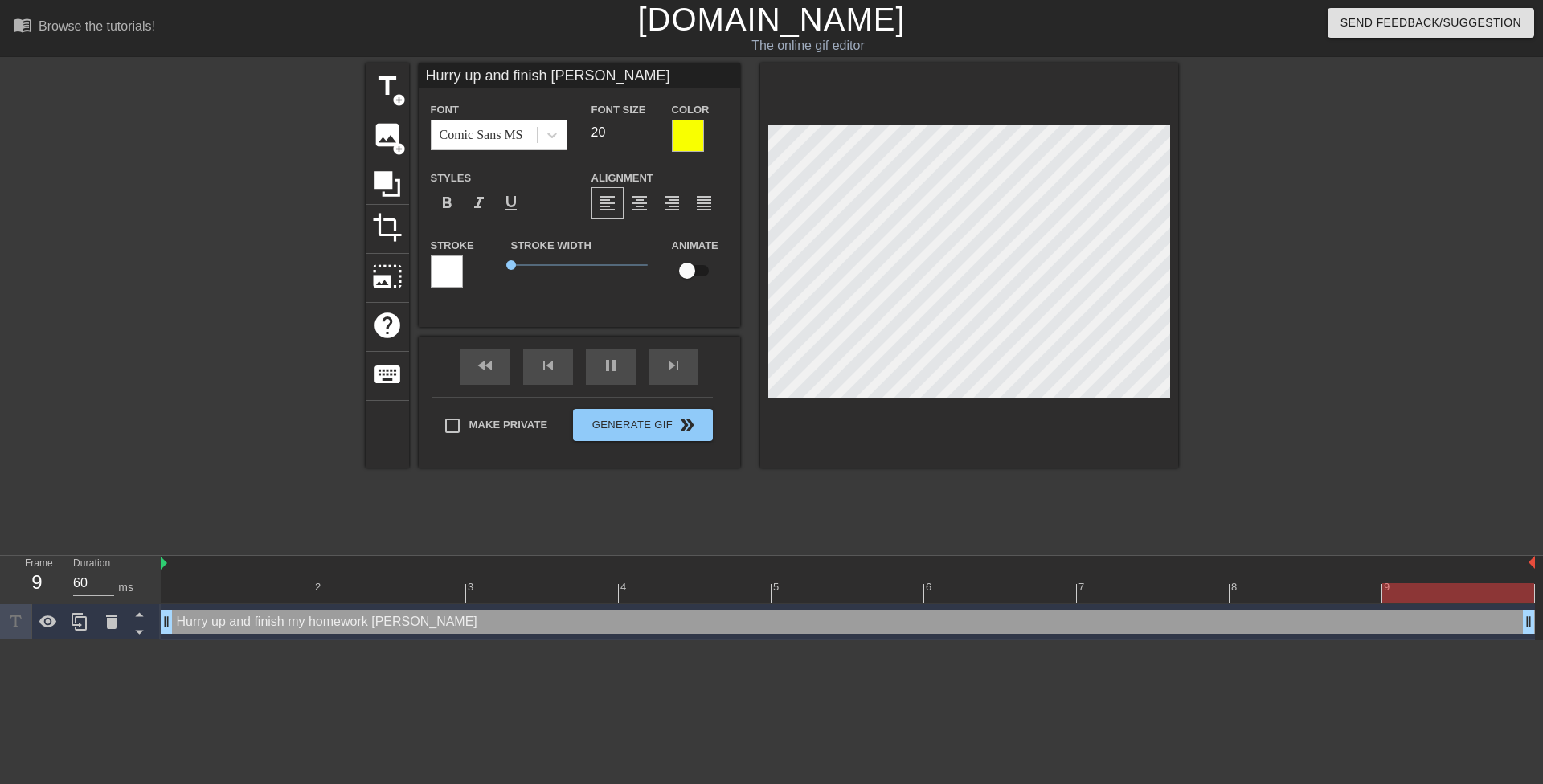
type textarea "Hurry up and finish my homework MRodriguez"
type input "Hurry up and finish myhomework MrRodriguez"
type textarea "Hurry up and finish my homework MrRodriguez"
type input "Hurry up and finish myhomework MrsRodriguez"
type textarea "Hurry up and finish my homework MrsRodriguez"
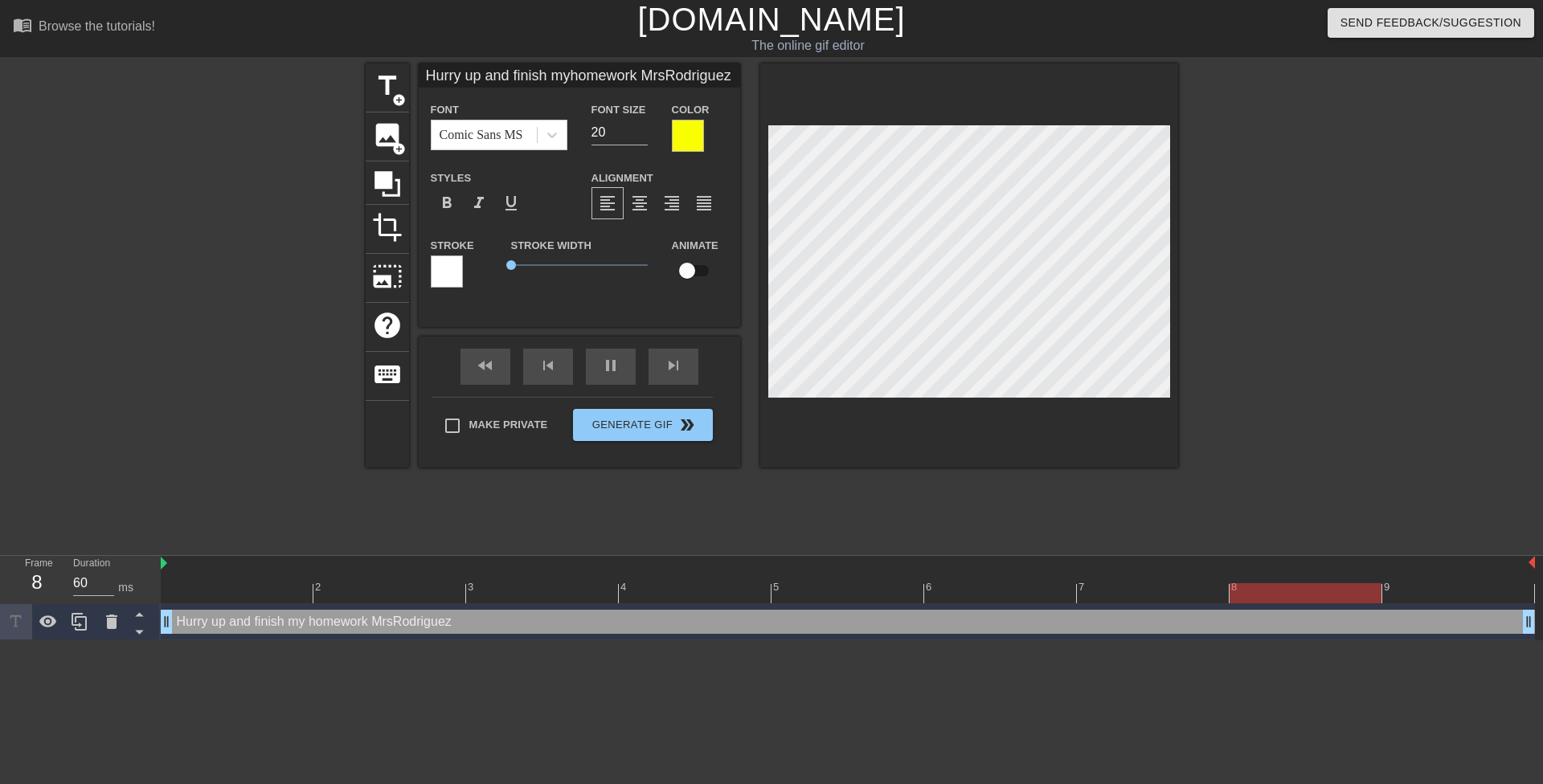
type input "Hurry up and finish myhomework Mrs.Rodriguez"
type textarea "Hurry up and finish my homework Mrs.Rodriguez"
type input "Hurry up and finish myhomework Mrs. Rodriguez"
type textarea "Hurry up and finish my homework Mrs. Rodriguez"
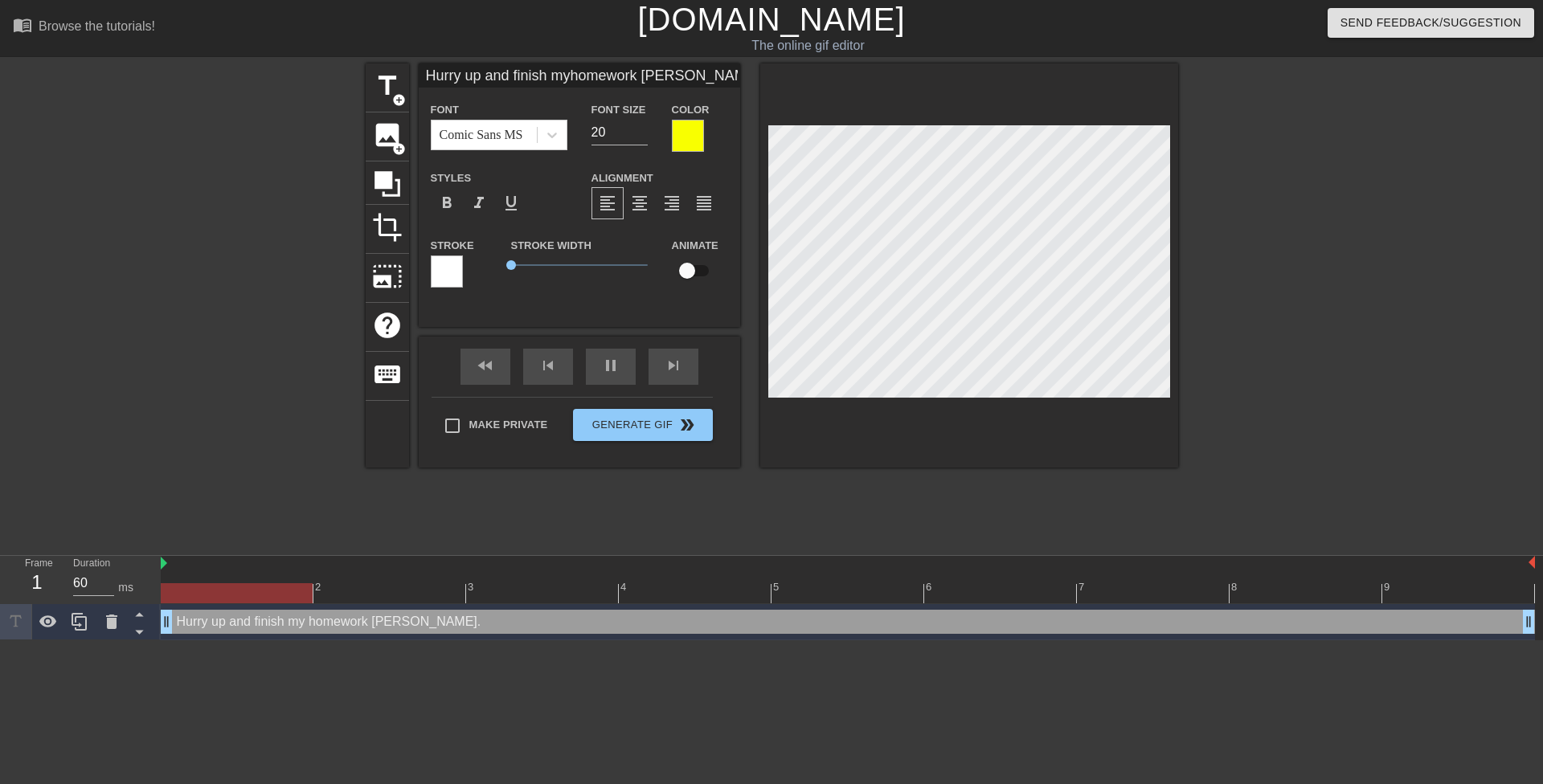
type input "Hurry up and finish myhomework Mrs. Rodriguez."
type textarea "Hurry up and finish my homework Mrs. Rodriguez."
type input "Hurry up and finish myhomework Mrs. Rodriguez."
type textarea "Hurry up and finish my homework Mrs. Rodriguez."
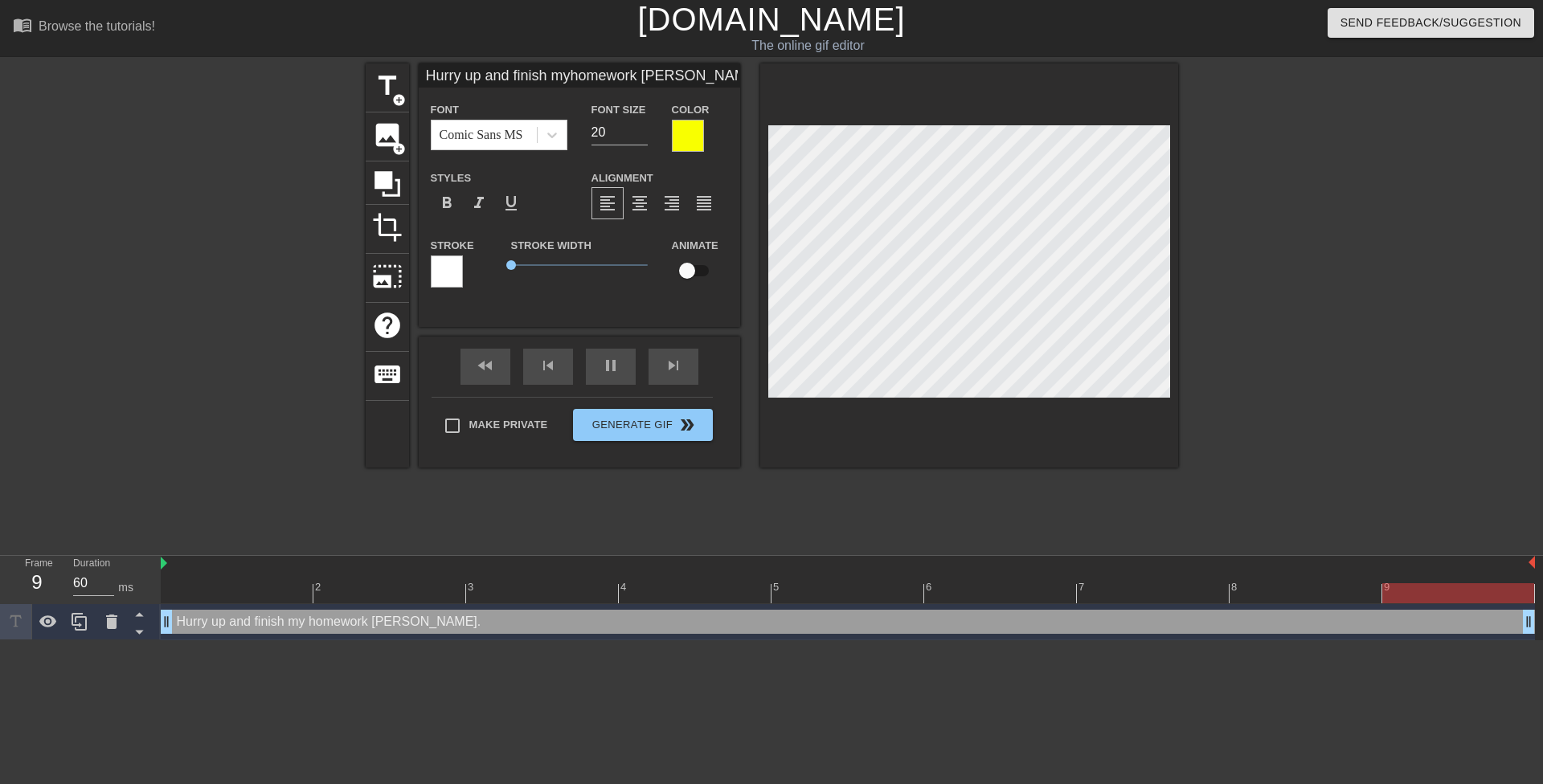
paste textarea "Don't worry sweetie, you have plenty of time to play with me again. Your parent…"
type input "Don't worry sweetie, you have plenty of time to play with me again. Your parent…"
type textarea "Don't worry sweetie, you have plenty of time to play with me again. Your parent…"
click at [1395, 259] on div at bounding box center [1318, 304] width 241 height 482
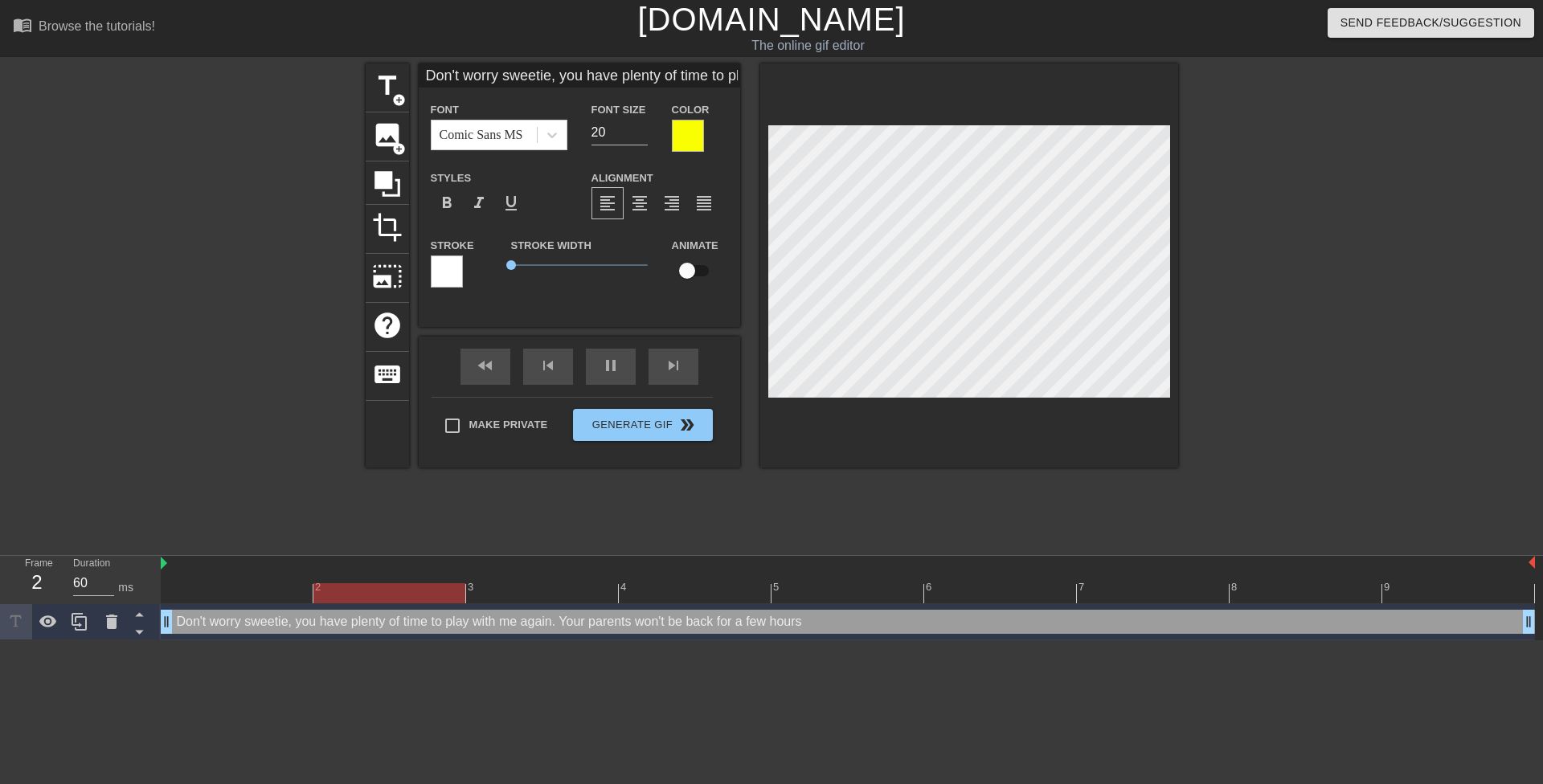
click at [1356, 249] on div "title add_circle image add_circle crop photo_size_select_large help keyboard Do…" at bounding box center [771, 304] width 1543 height 482
type input "Don't worry sweetie,you have plenty of time to play with me again. Your parents…"
type textarea "Don't worry sweetie,you have plenty of time to play with me again. Your parents…"
type input "Don't worry sweetie,you have plenty of time to play with me again. Your parents…"
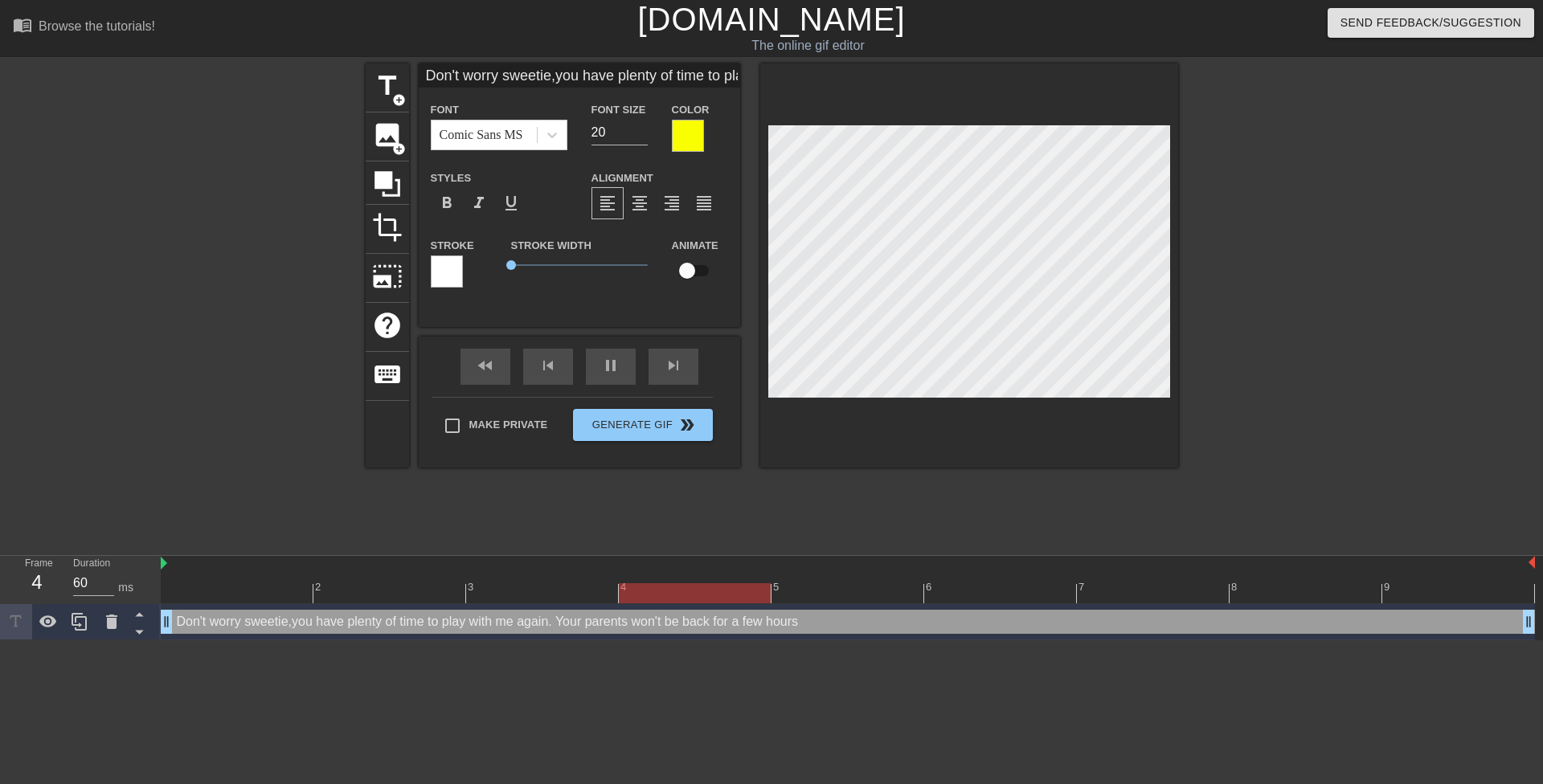
type textarea "Don't worry sweetie, you have plenty of time to play with me again. Your parent…"
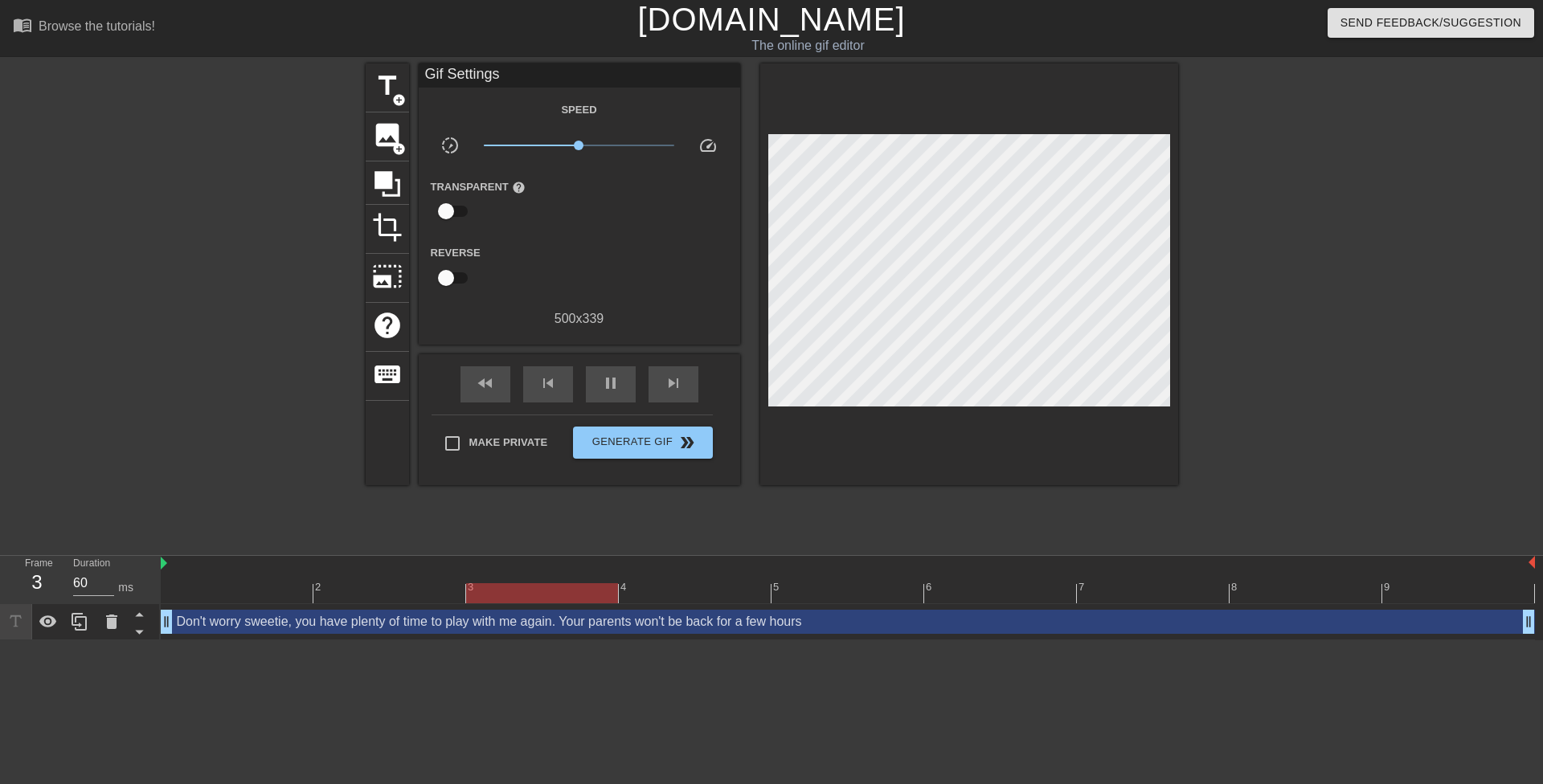
drag, startPoint x: 1315, startPoint y: 257, endPoint x: 1181, endPoint y: 251, distance: 134.1
click at [1313, 257] on div at bounding box center [1318, 304] width 241 height 482
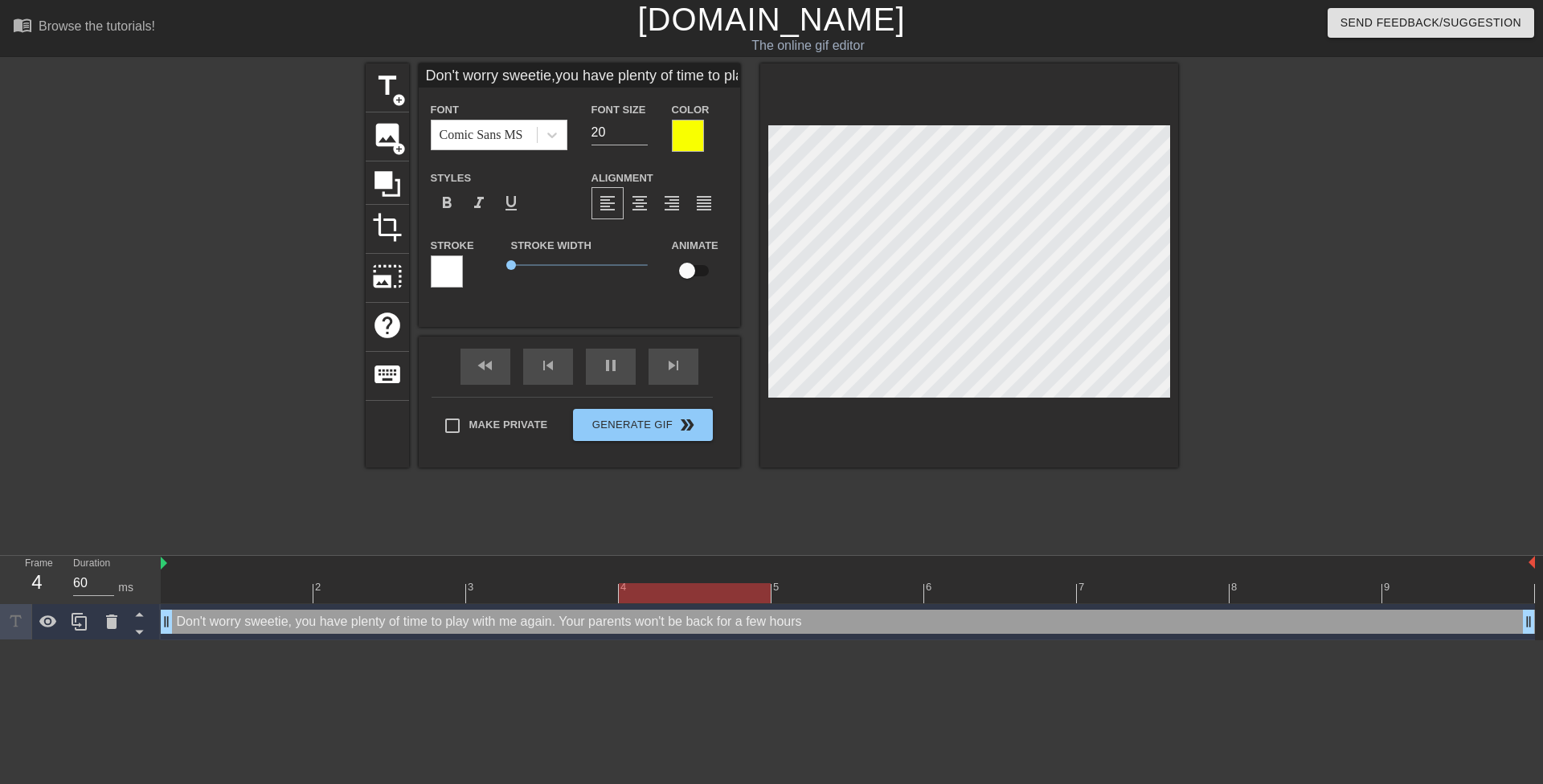
type input "Don't worry sweetie,you have plenty oftime to play with me again. Your parents …"
type textarea "Don't worry sweetie, you have plenty oftime to play with me again. Your parents…"
type input "Don't worry sweetie,you have plenty oftime to play with me again. Your parents …"
type textarea "Don't worry sweetie, you have plenty of time to play with me again. Your parent…"
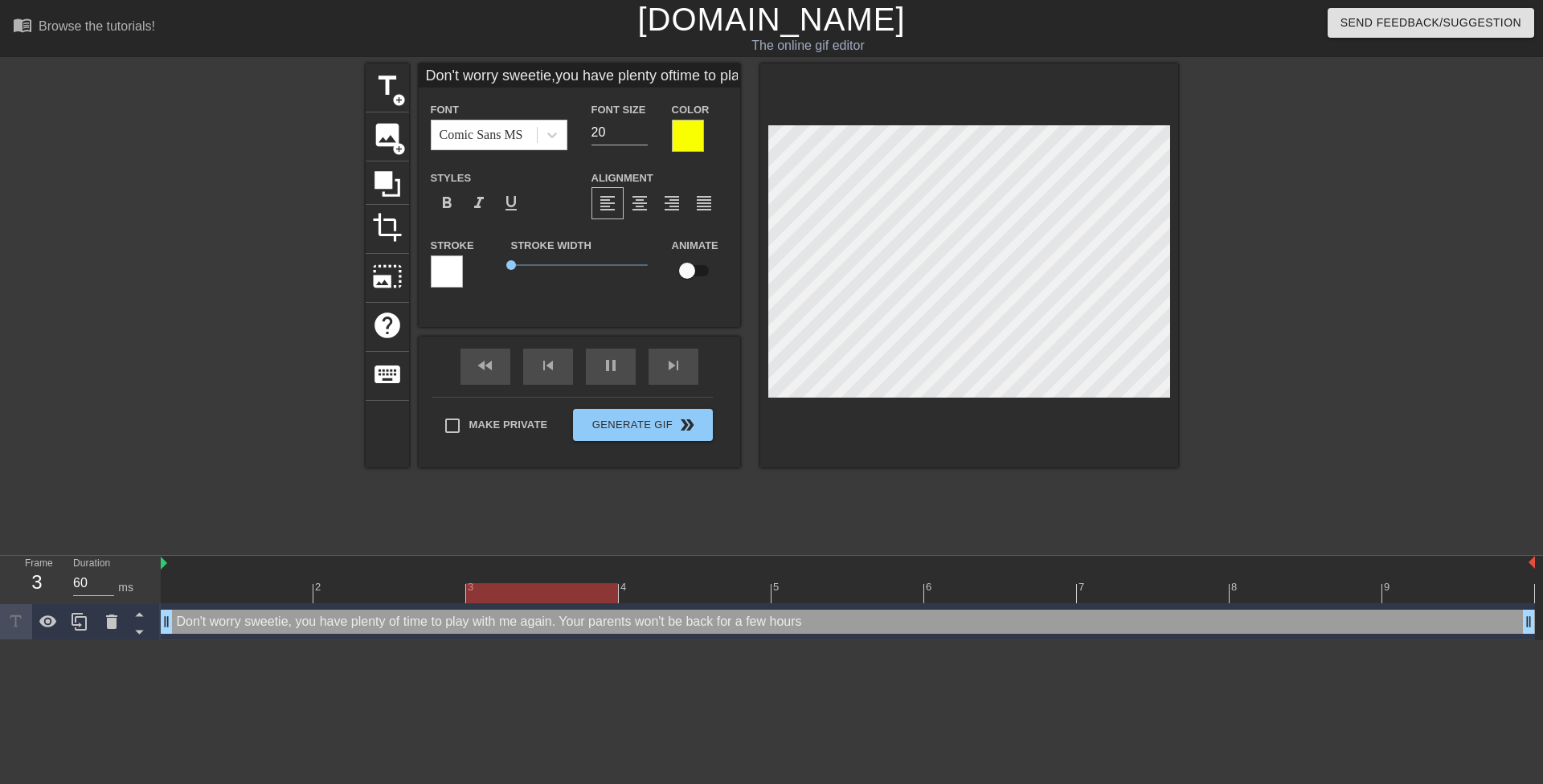
click at [1303, 261] on div at bounding box center [1318, 304] width 241 height 482
type input "Don't worry sweetie,you have plenty oftime to play with me again. Your parents …"
type textarea "Don't worry sweetie, you have plenty oftime to play with me again. Your parents…"
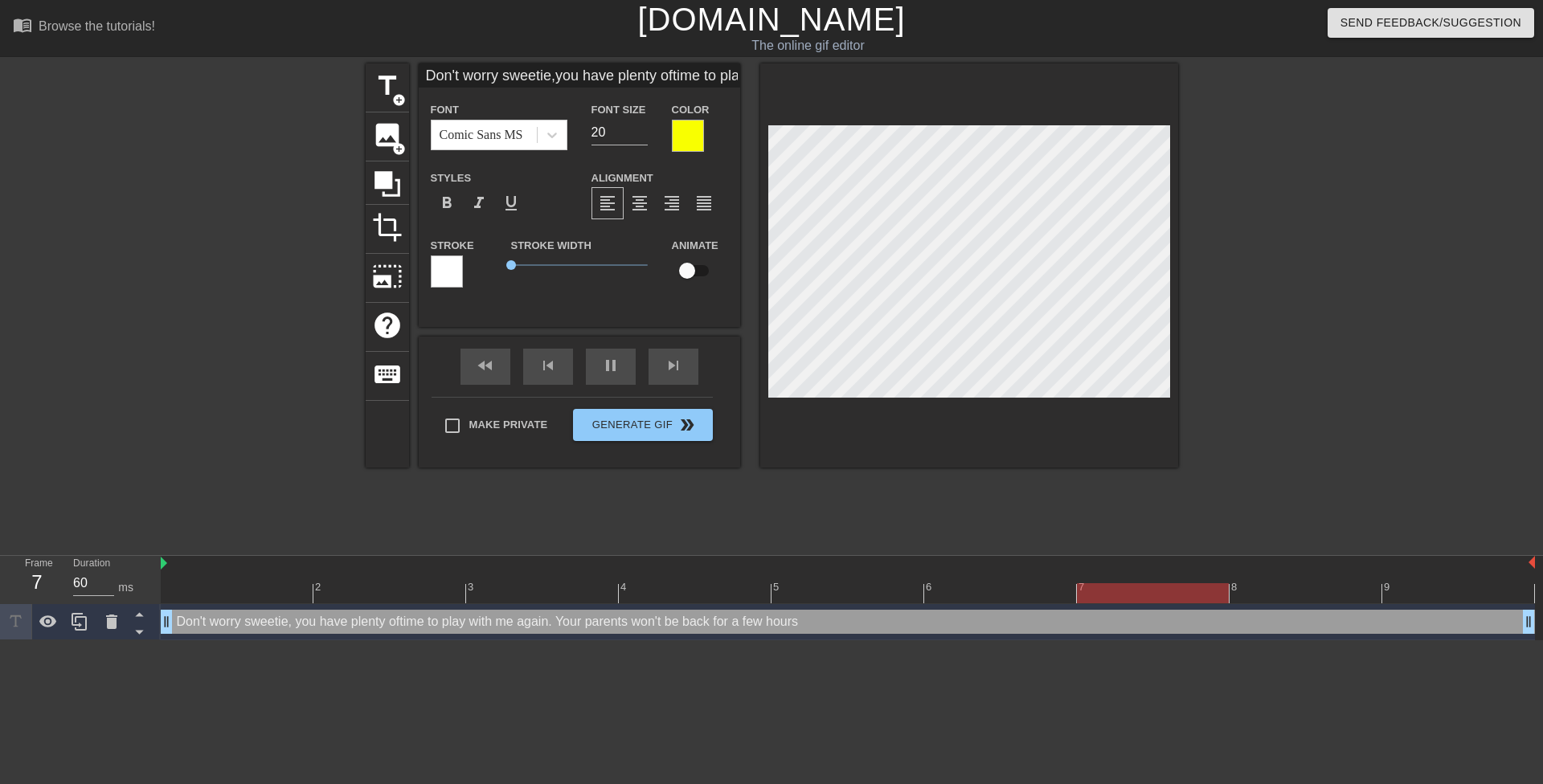
type input "Don't worry sweetie,you have plenty of time to play with me again. Your parents…"
type textarea "Don't worry sweetie, you have plenty of time to play with me again. Your parent…"
type input "Don't worry sweetie,you have plenty of timeto play with me again. Your parents …"
type textarea "Don't worry sweetie, you have plenty of timeto play with me again. Your parents…"
type input "Don't worry sweetie,you have plenty of timeto play with me again. Your parents …"
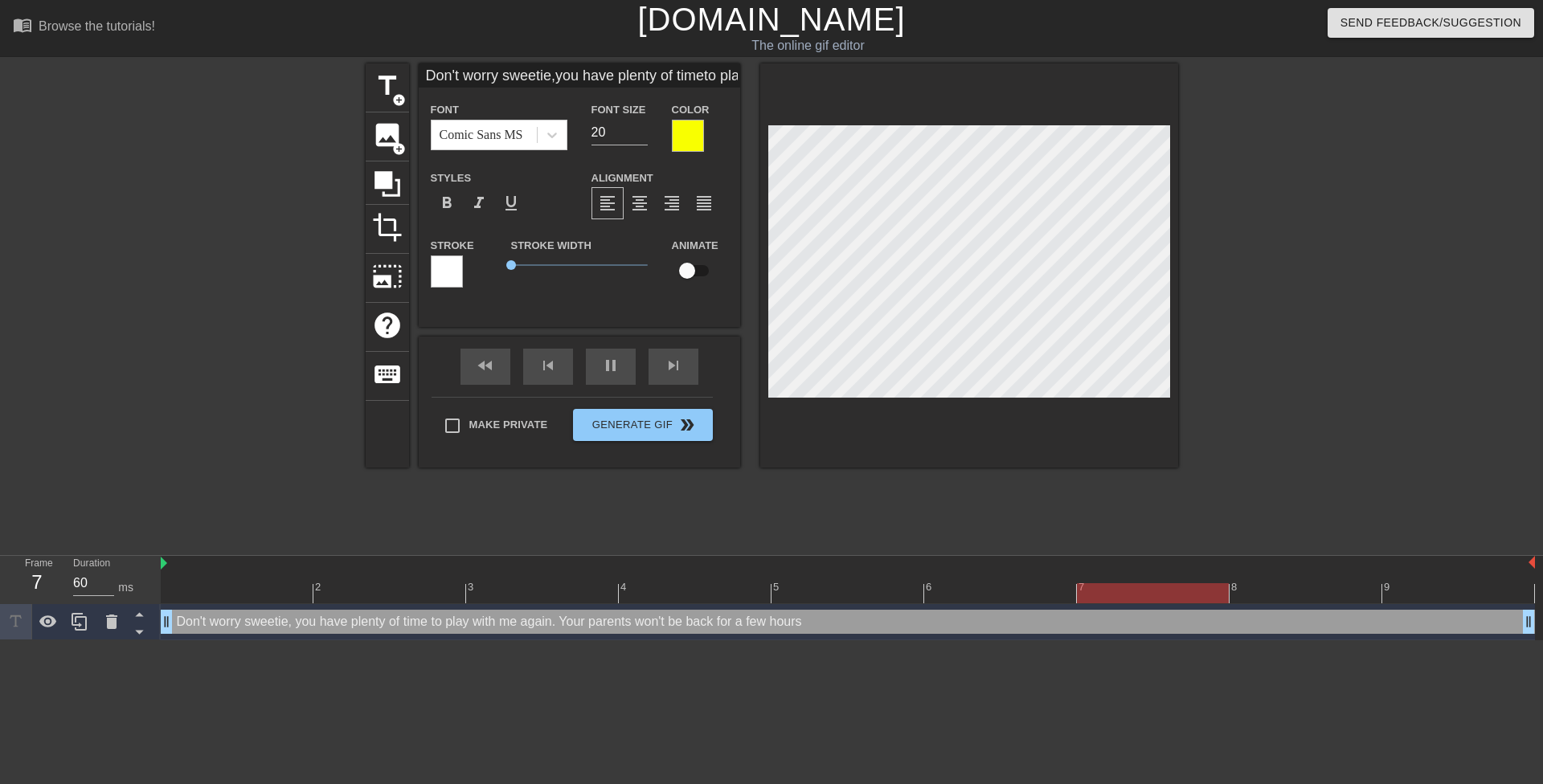
scroll to position [4, 3]
type textarea "Don't worry sweetie, you have plenty of time to play with me again. Your parent…"
type input "Don't worry sweetie,you have plenty of timeto play with me again.Your parents w…"
type textarea "Don't worry sweetie, you have plenty of time to play with me again.Your parents…"
type input "Don't worry sweetie,you have plenty of timeto play with me again.Your parents w…"
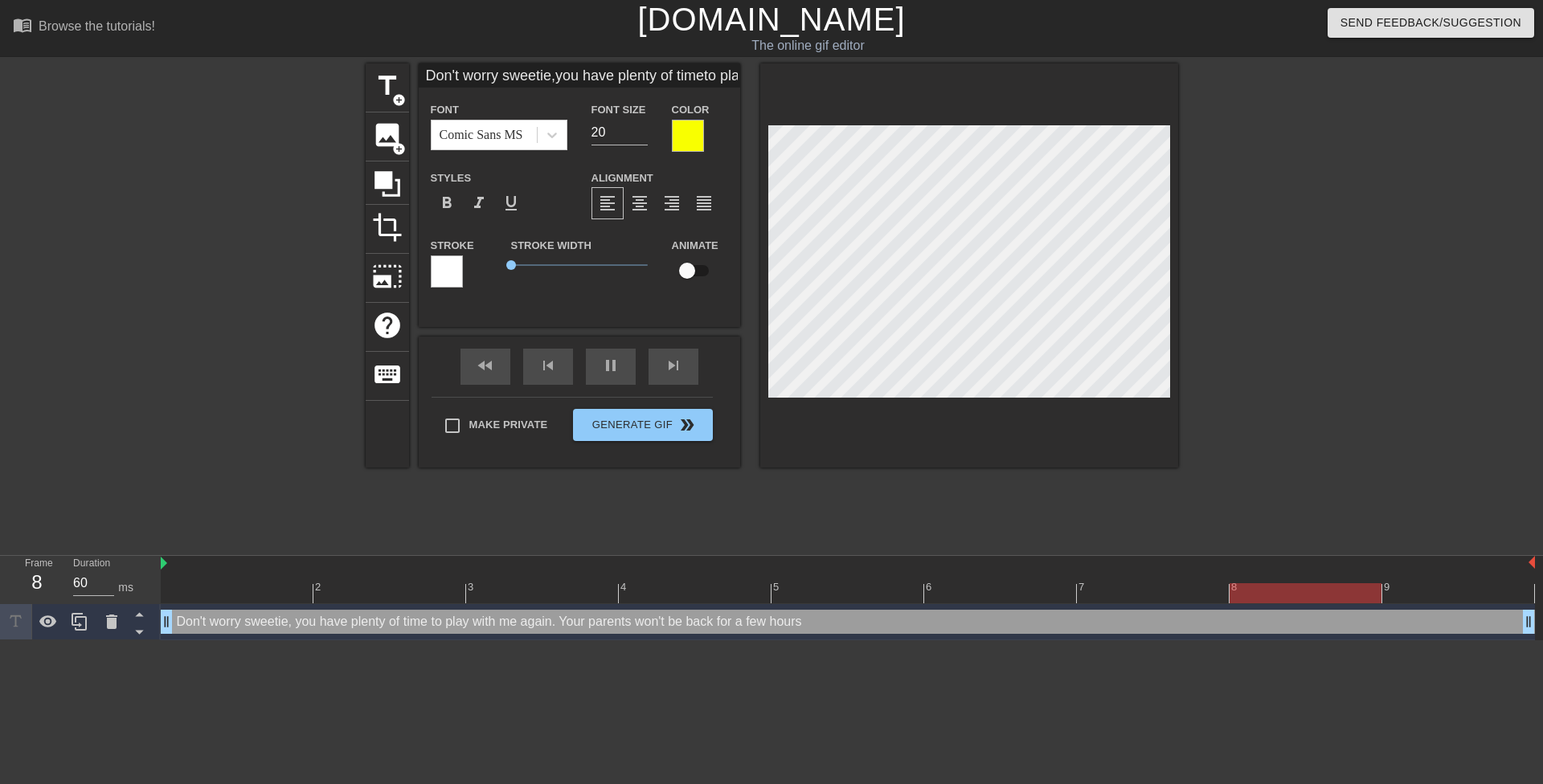
type textarea "Don't worry sweetie, you have plenty of time to play with me again. Your parent…"
click at [1312, 256] on div at bounding box center [1318, 304] width 241 height 482
type input "Don't worry sweetie,you have plenty of timeto play with me again.Your parents w…"
type textarea "Don't worry sweetie, you have plenty of time to play with me again. Your parent…"
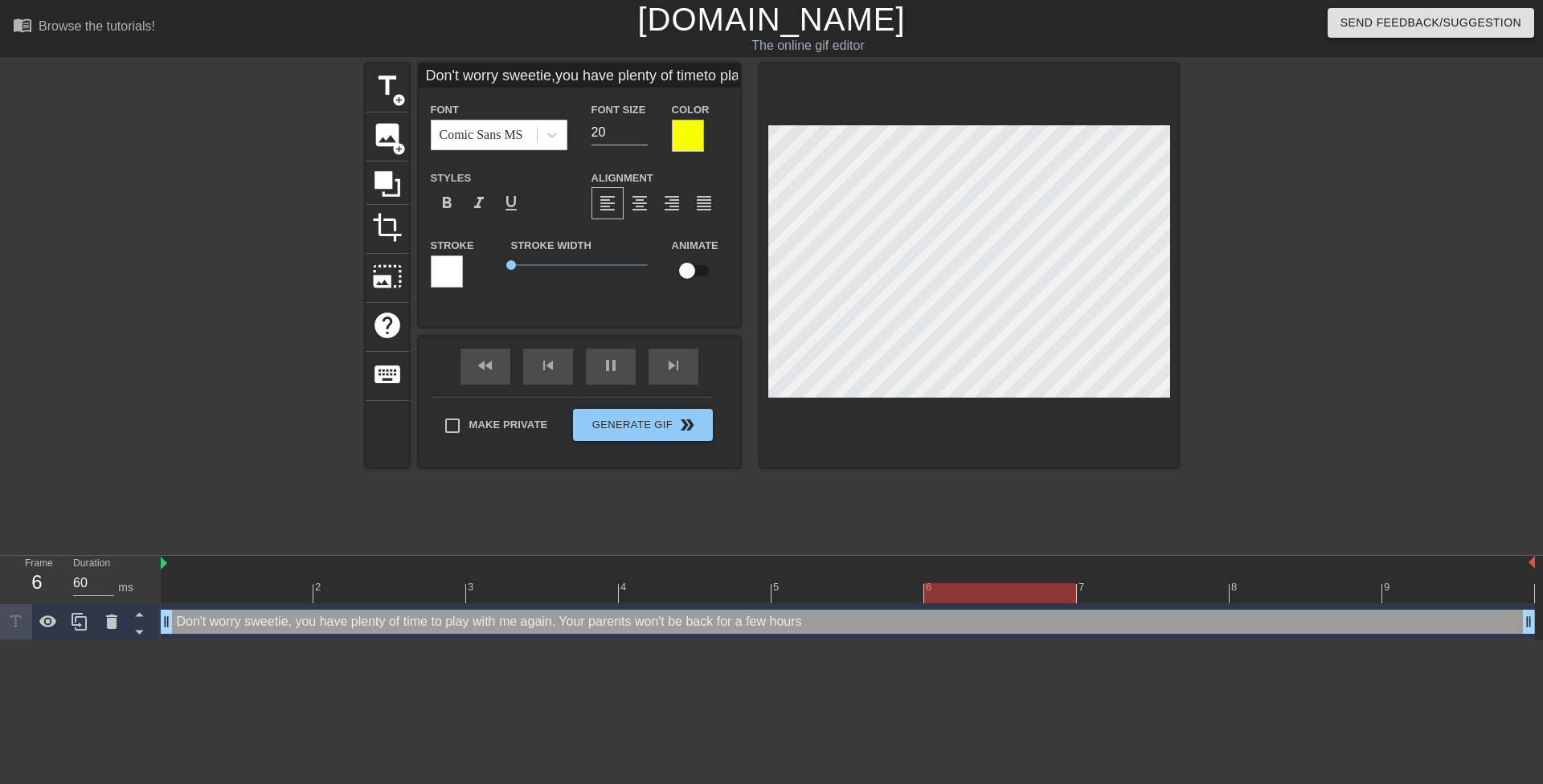
type input "Don't worry sweetie,you have plenty of timeto play with me again.Your parents w…"
type textarea "Don't worry sweetie, you have plenty of time to play with me again. Your parent…"
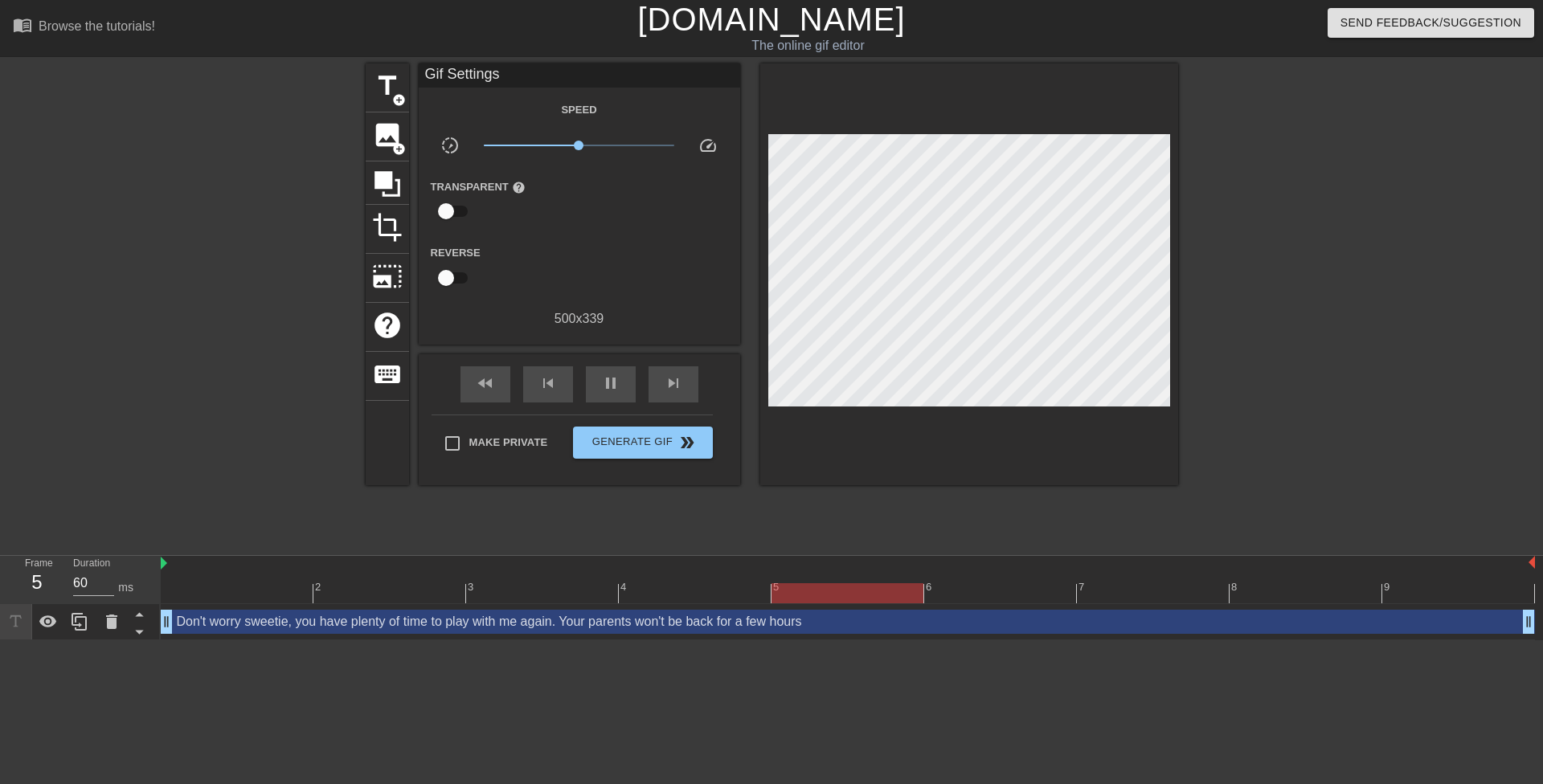
click at [1226, 268] on div at bounding box center [1318, 304] width 241 height 482
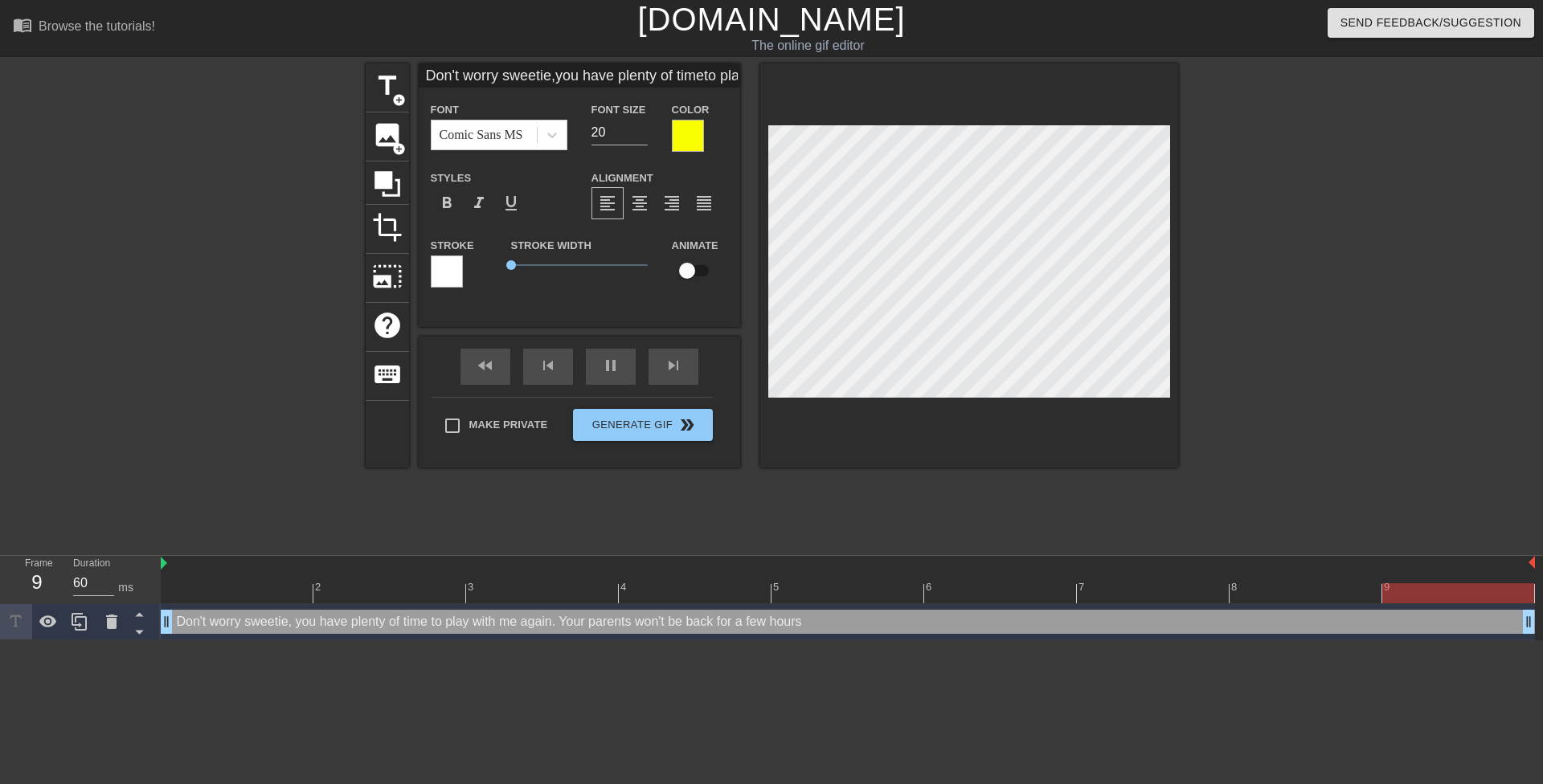
scroll to position [7, 6]
type input "Don't worry sweetie,you have plenty of timeto play with me again.Your parents w…"
type textarea "Don't worry sweetie, you have plenty of time to play with me again. Your parent…"
type input "Don't worry sweetie,you have plenty of timeto play with me again.Your parents w…"
type textarea "Don't worry sweetie, you have plenty of time to play with me again. Your parent…"
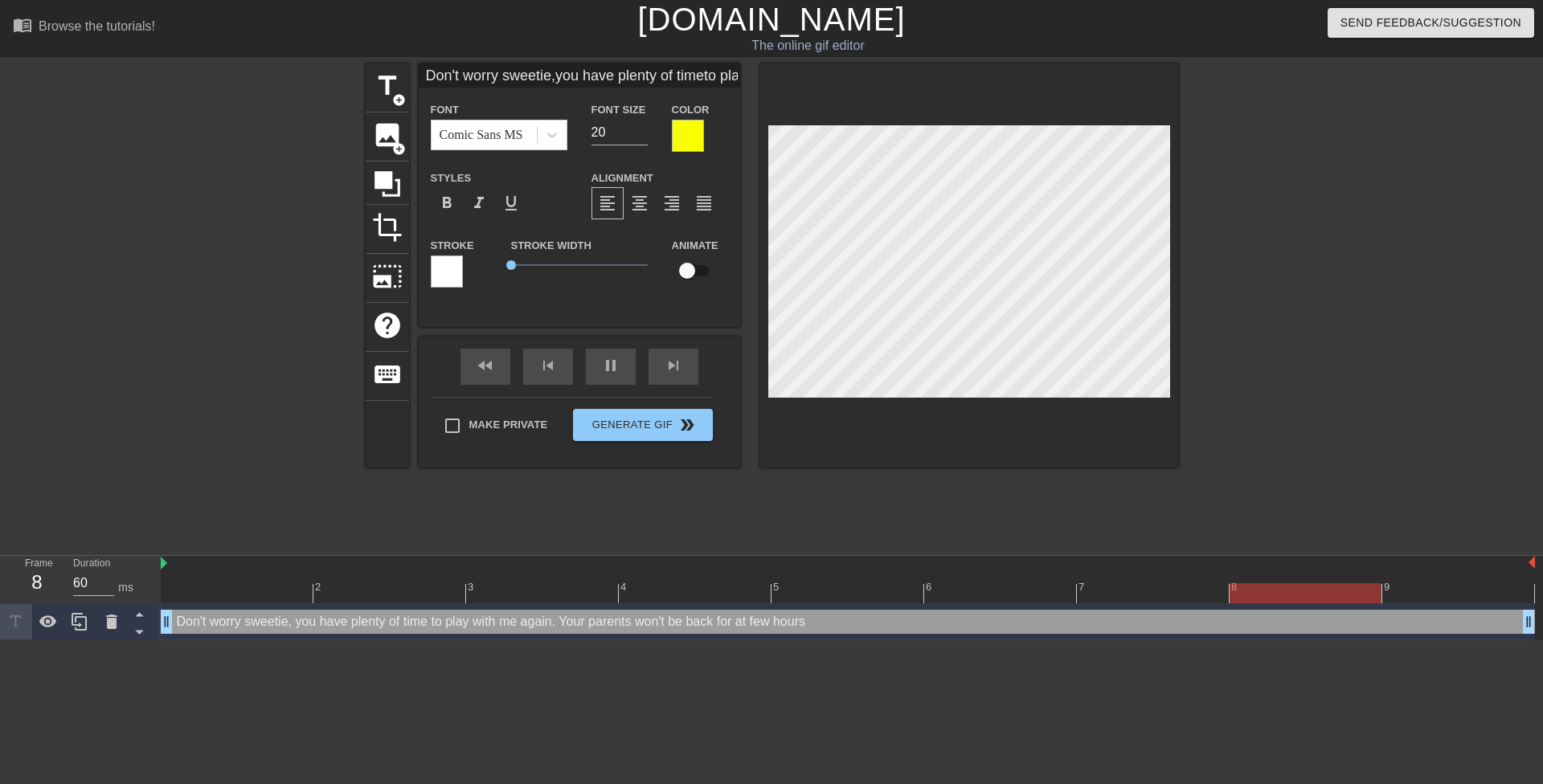
type input "Don't worry sweetie,you have plenty of timeto play with me again.Your parents w…"
type textarea "Don't worry sweetie, you have plenty of time to play with me again. Your parent…"
type input "Don't worry sweetie,you have plenty of timeto play with me again.Your parents w…"
type textarea "Don't worry sweetie, you have plenty of time to play with me again. Your parent…"
type input "Don't worry sweetie,you have plenty of timeto play with me again.Your parents w…"
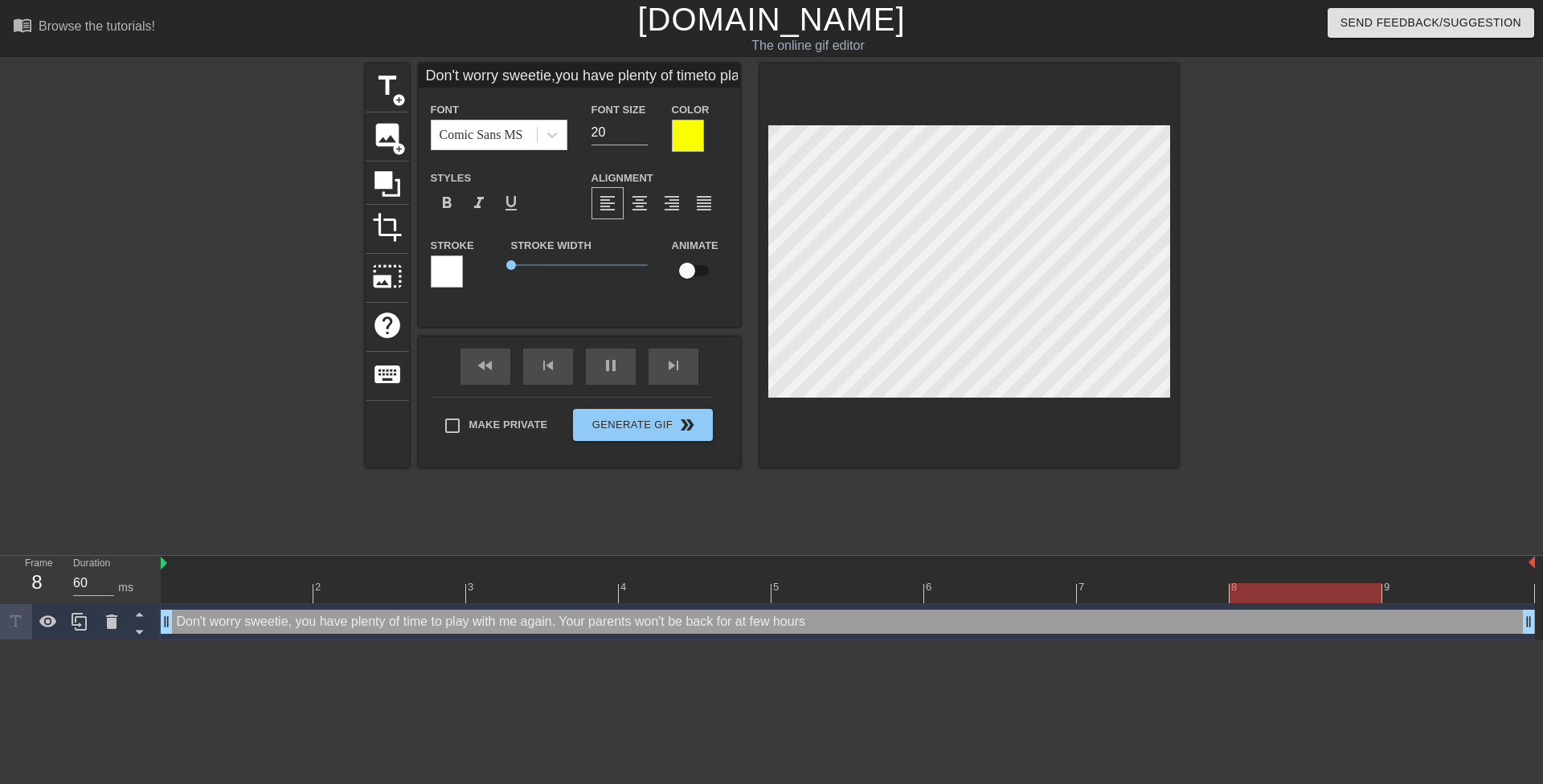
type textarea "Don't worry sweetie, you have plenty of time to play with me again. Your parent…"
type input "Don't worry sweetie,you have plenty of timeto play with me again.Your parents w…"
type textarea "Don't worry sweetie, you have plenty of time to play with me again. Your parent…"
type input "Don't worry sweetie,you have plenty of timeto play with me again.Your parents w…"
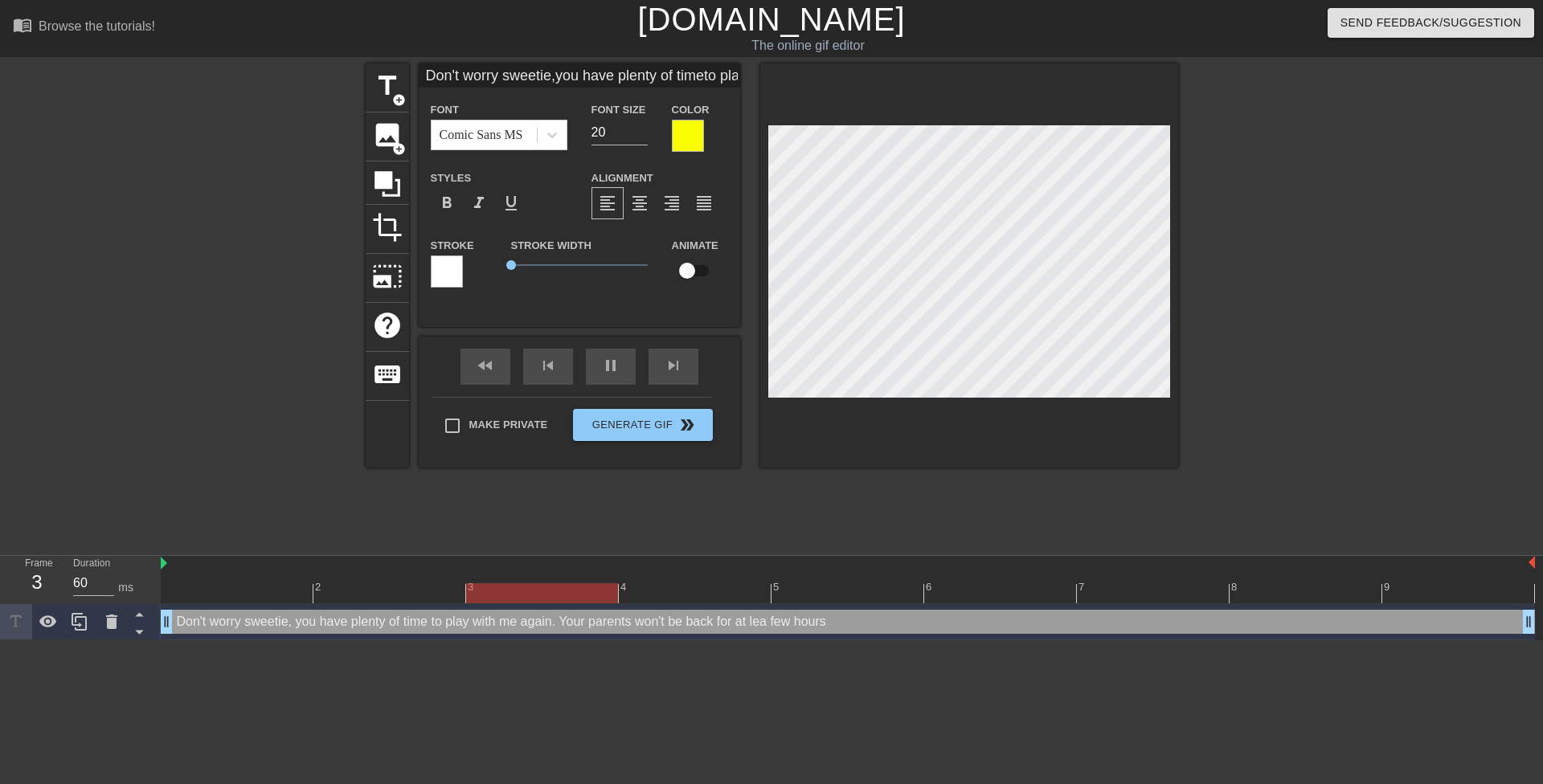
type textarea "Don't worry sweetie, you have plenty of time to play with me again. Your parent…"
type input "Don't worry sweetie,you have plenty of timeto play with me again.Your parents w…"
type textarea "Don't worry sweetie, you have plenty of time to play with me again. Your parent…"
type input "Don't worry sweetie,you have plenty of timeto play with me again.Your parents w…"
type textarea "Don't worry sweetie, you have plenty of time to play with me again. Your parent…"
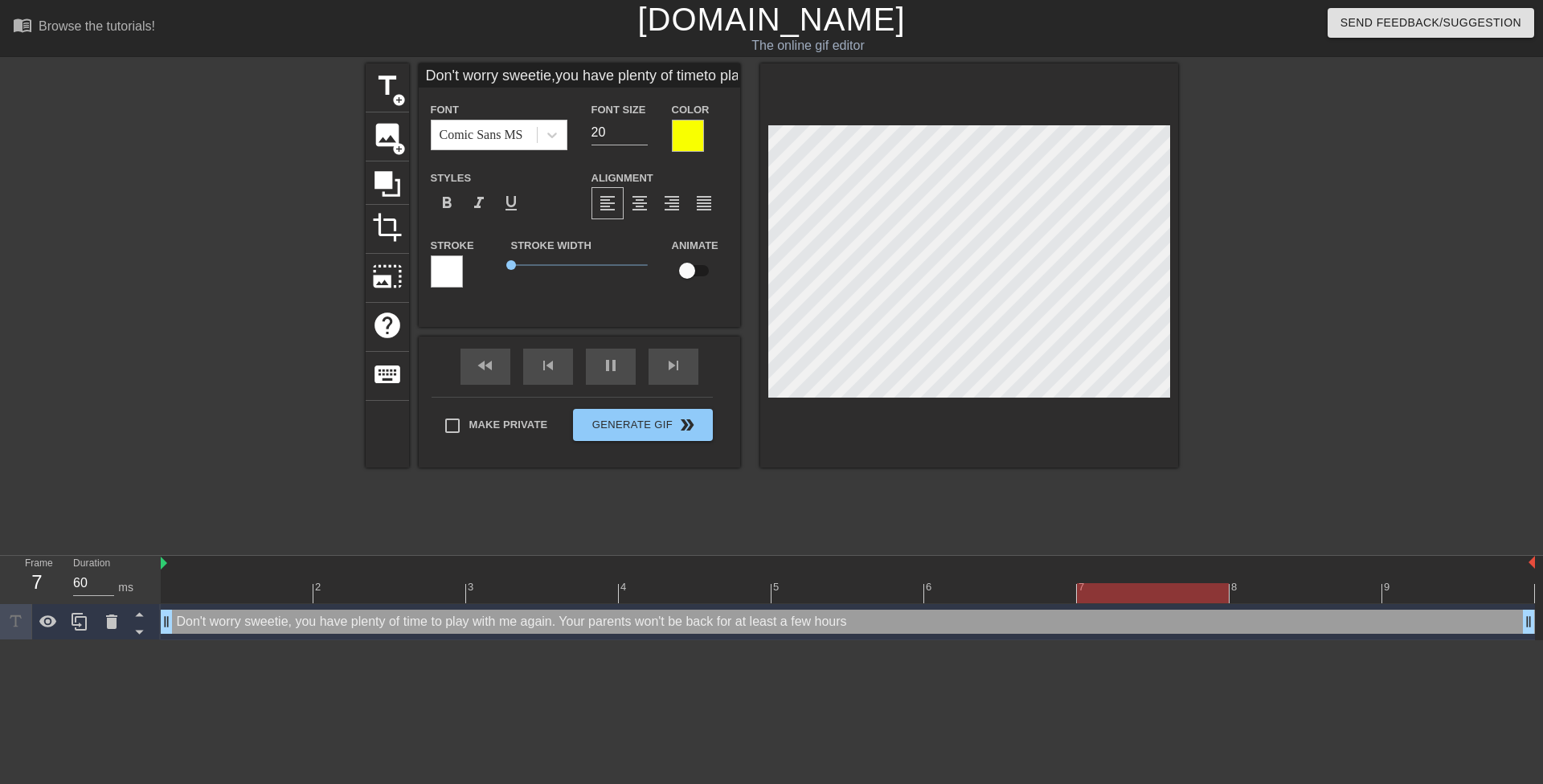
type input "Don't worry sweetie,you have plenty of timeto play with me again.Your parents w…"
type textarea "Don't worry sweetie, you have plenty of time to play with me again. Your parent…"
type input "Don't worry sweetie,you have plenty of timeto play with me again.Your parents w…"
type textarea "Don't worry sweetie, you have plenty of time to play with me again. Your parent…"
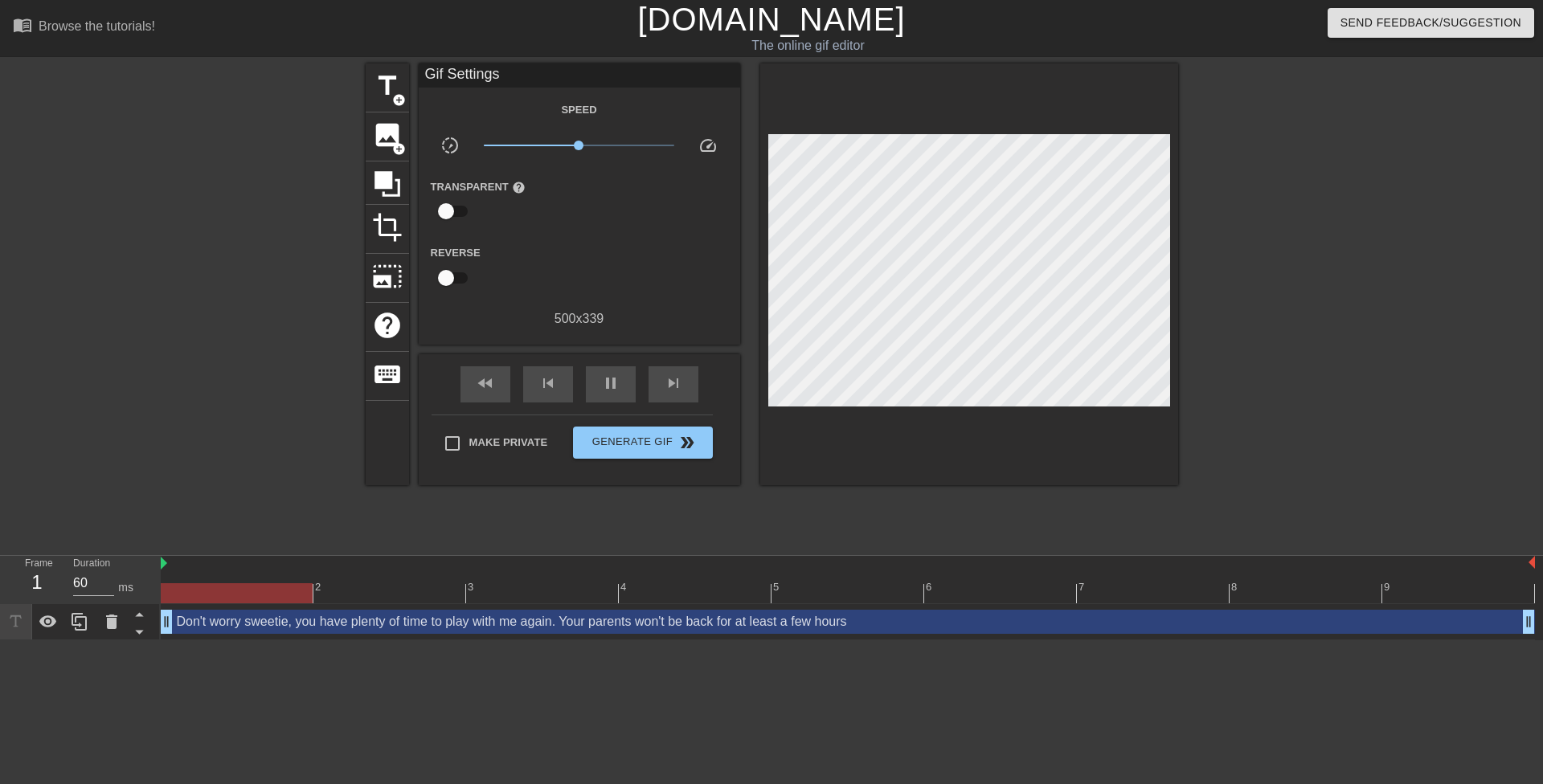
click at [1224, 292] on div at bounding box center [1318, 304] width 241 height 482
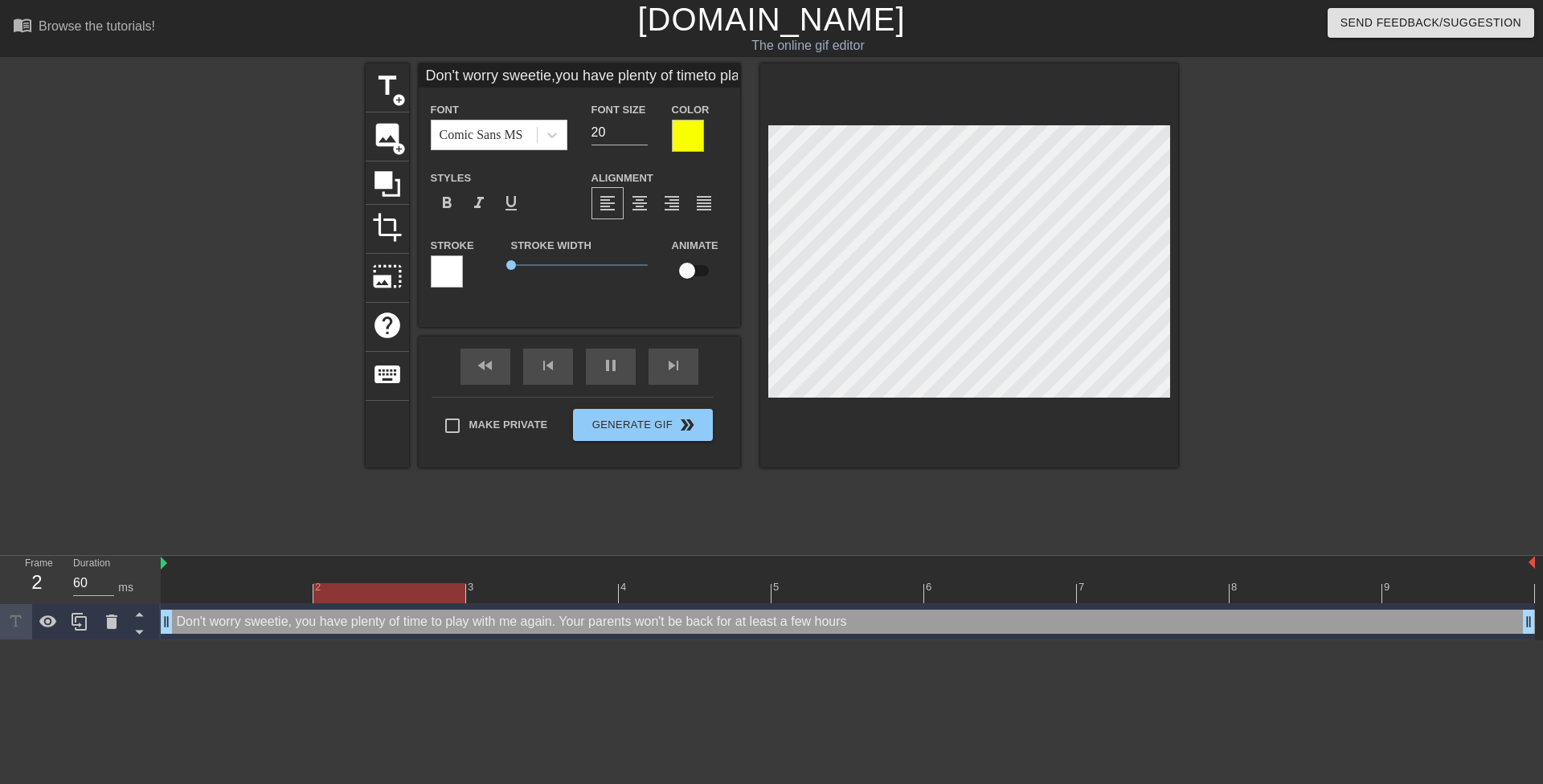
type input "Don't worry sweetie,you have plenty of timeto play with me again.Your parents w…"
type textarea "Don't worry sweetie, you have plenty of time to play with me again. Your parent…"
type input "H"
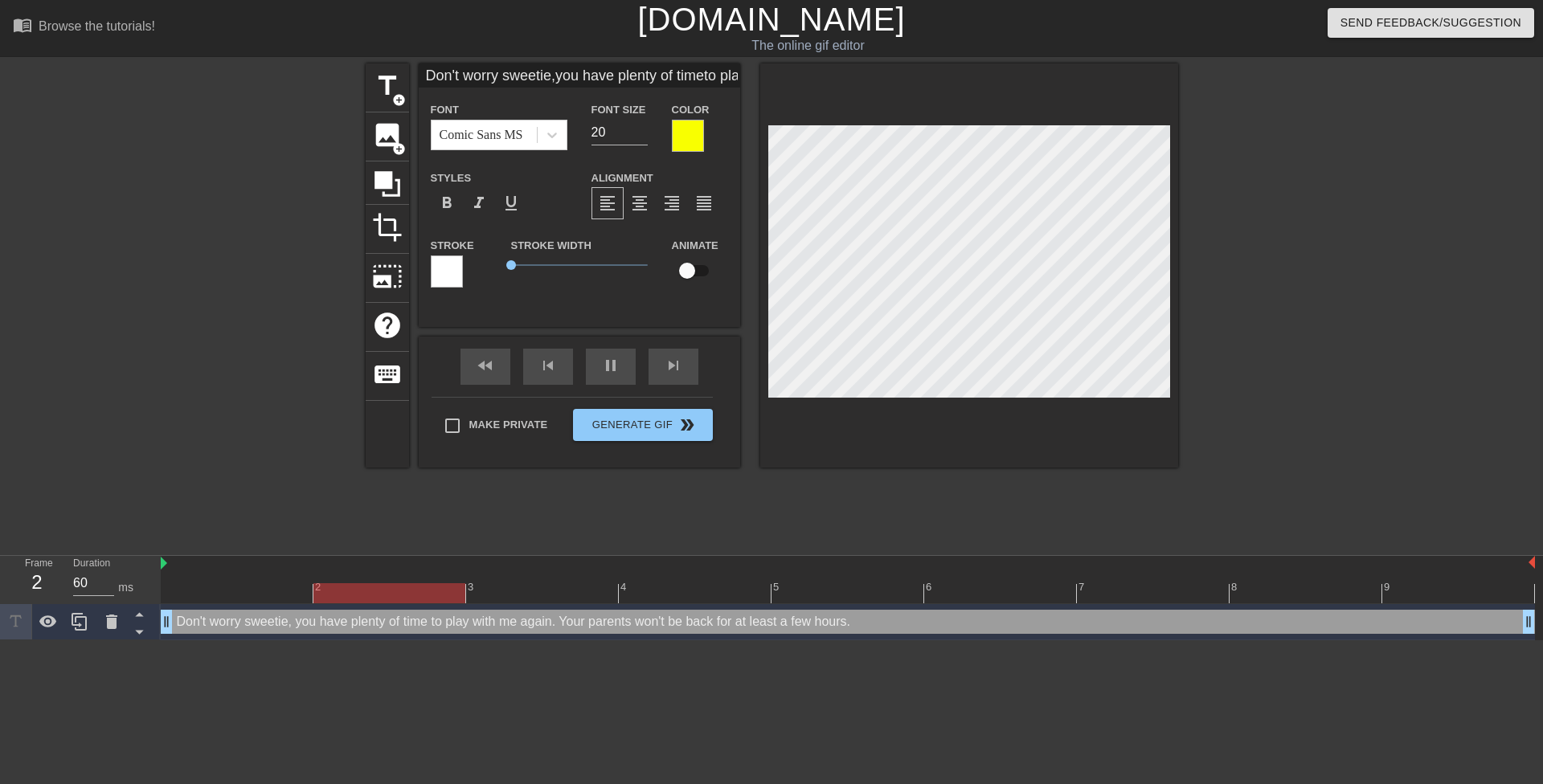
type textarea "H"
type input "He"
type textarea "He"
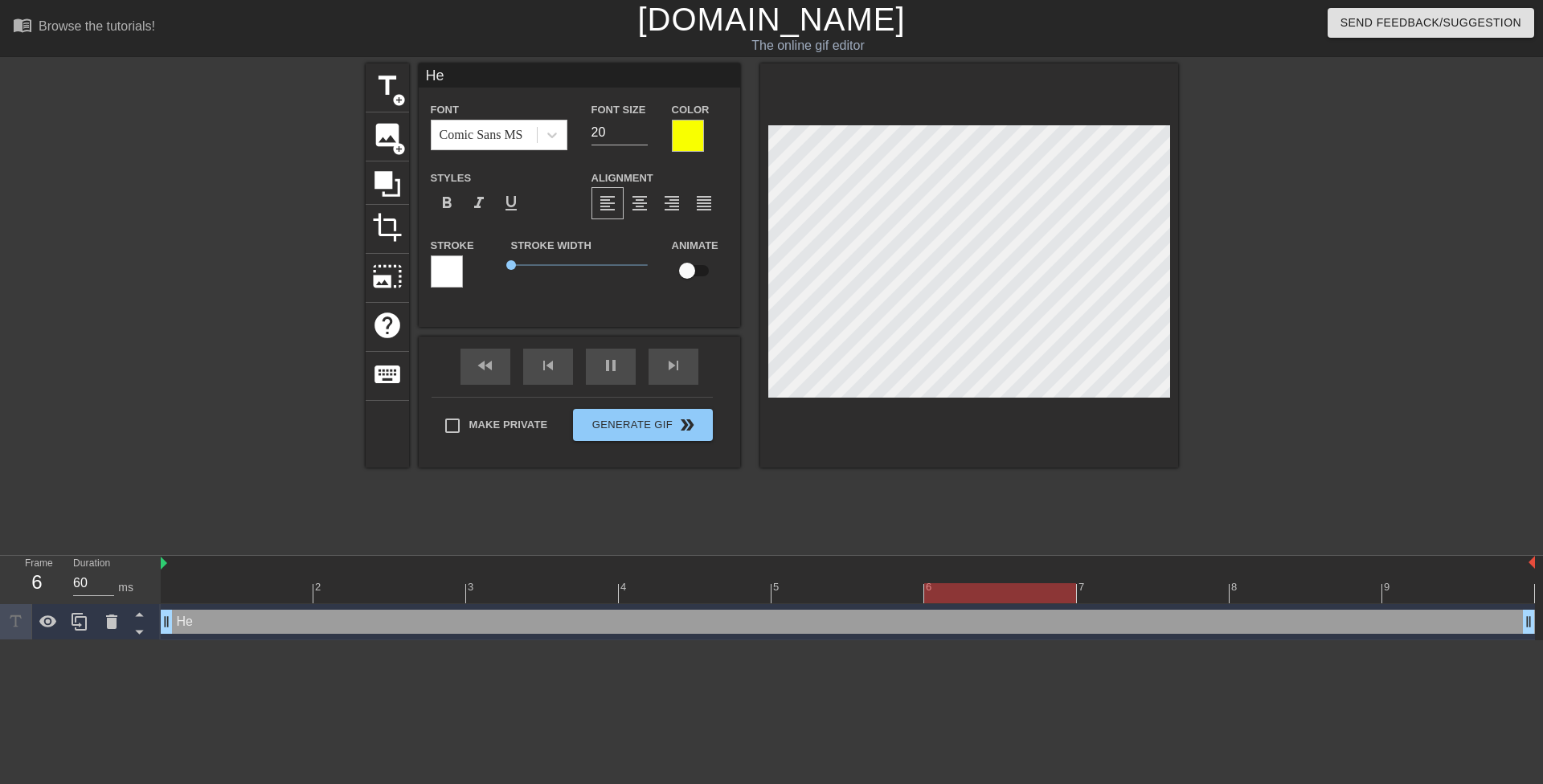
type input "Her"
type textarea "Her"
type input "Here"
type textarea "Here"
type input "Here"
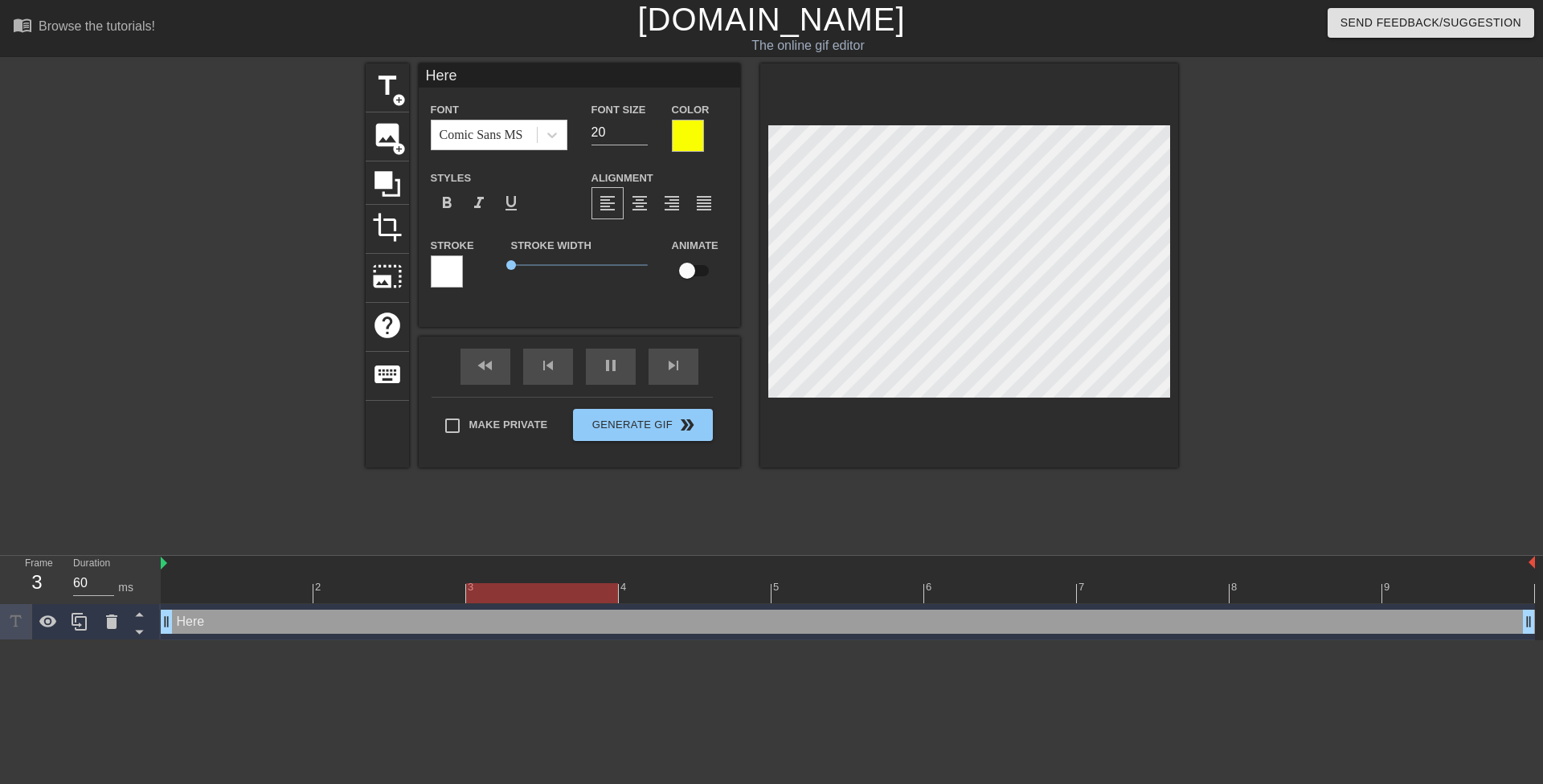
type textarea "Here"
type input "Here s"
type textarea "Here s"
type input "Here sw"
type textarea "Here sw"
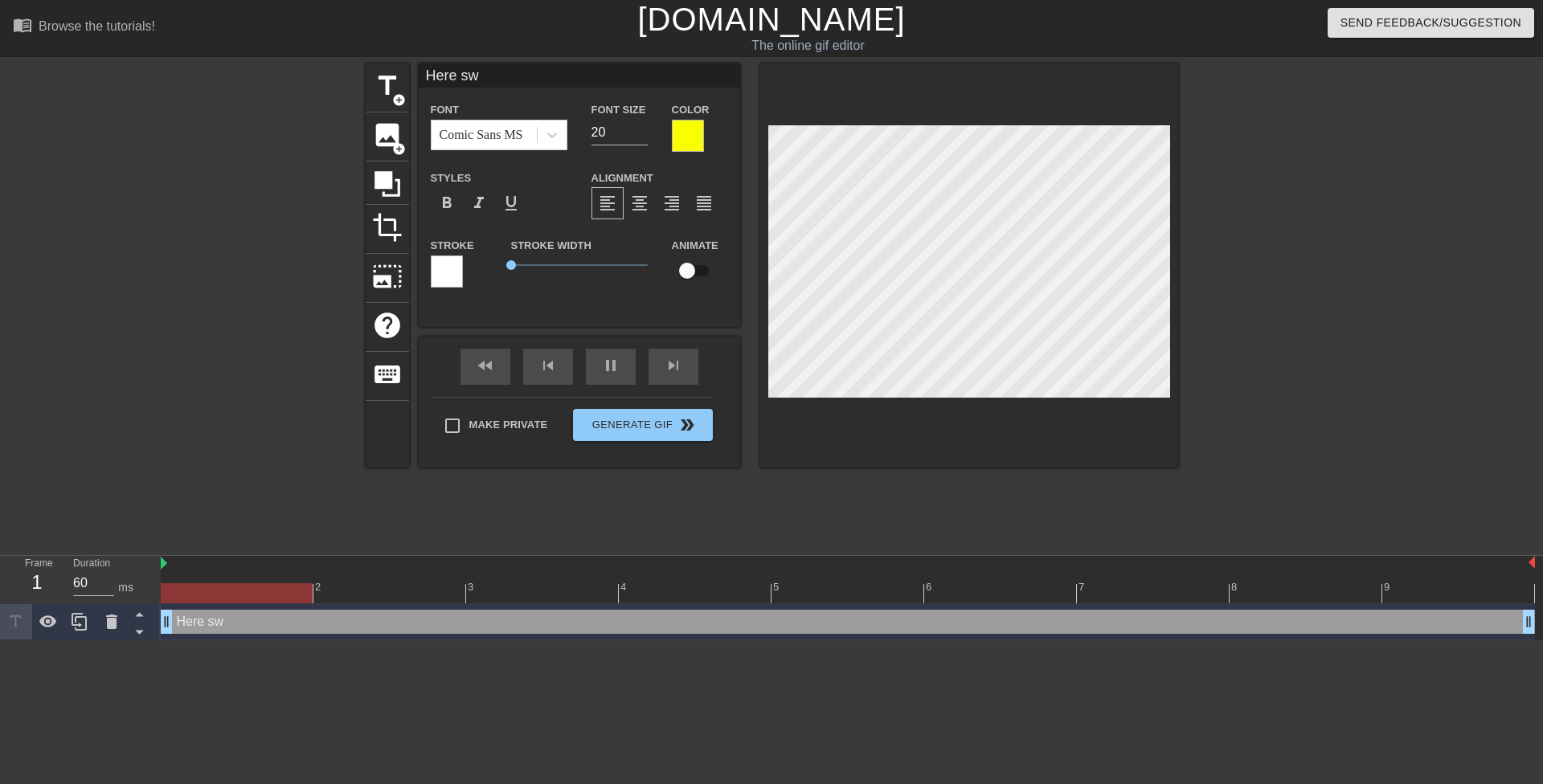
type input "Here swe"
type textarea "Here swe"
type input "Here swee"
type textarea "Here swee"
type input "Here sweet"
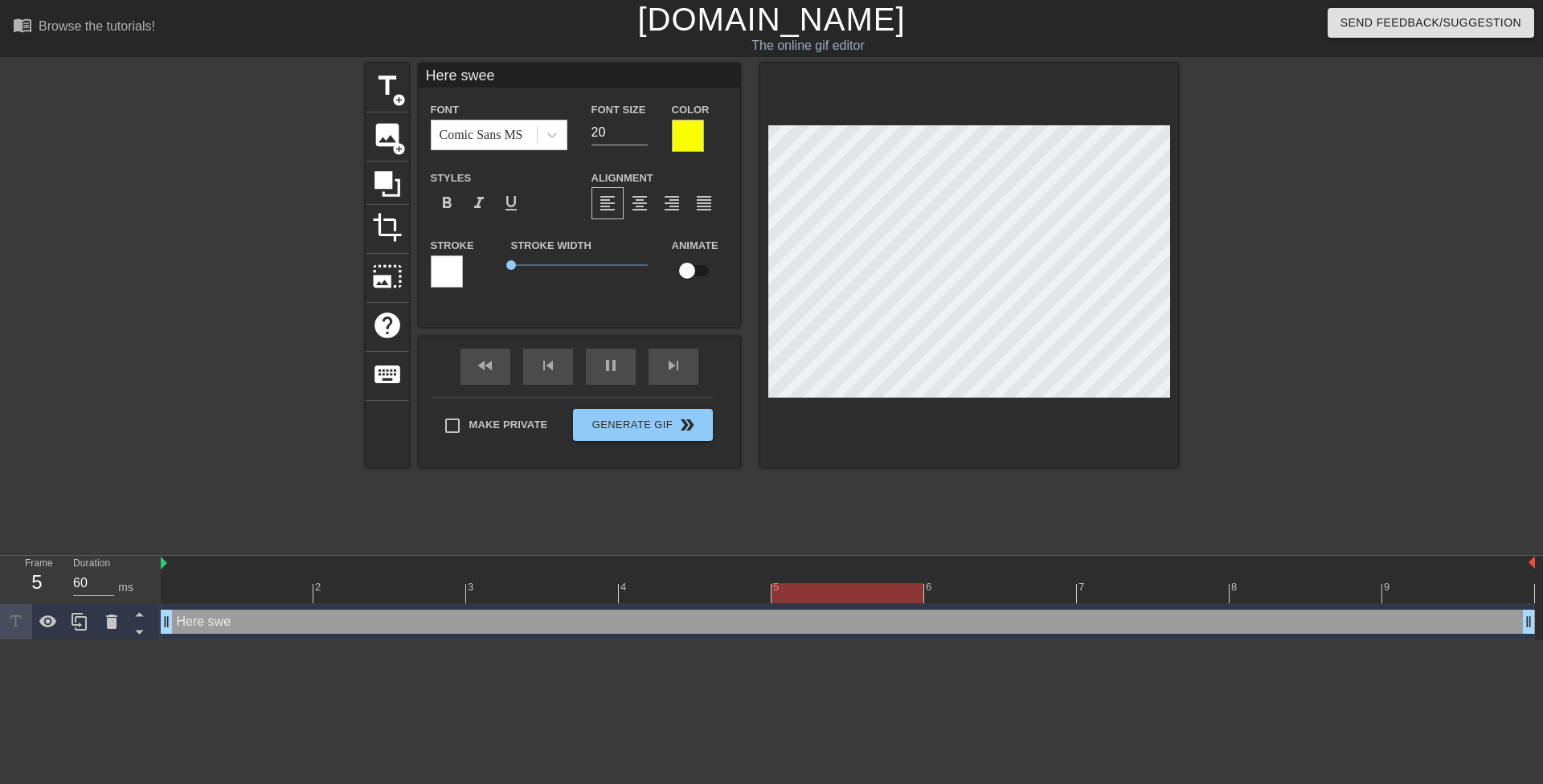
type textarea "Here sweet"
type input "Here sweeti"
type textarea "Here sweeti"
type input "Here sweetie"
type textarea "Here sweetie"
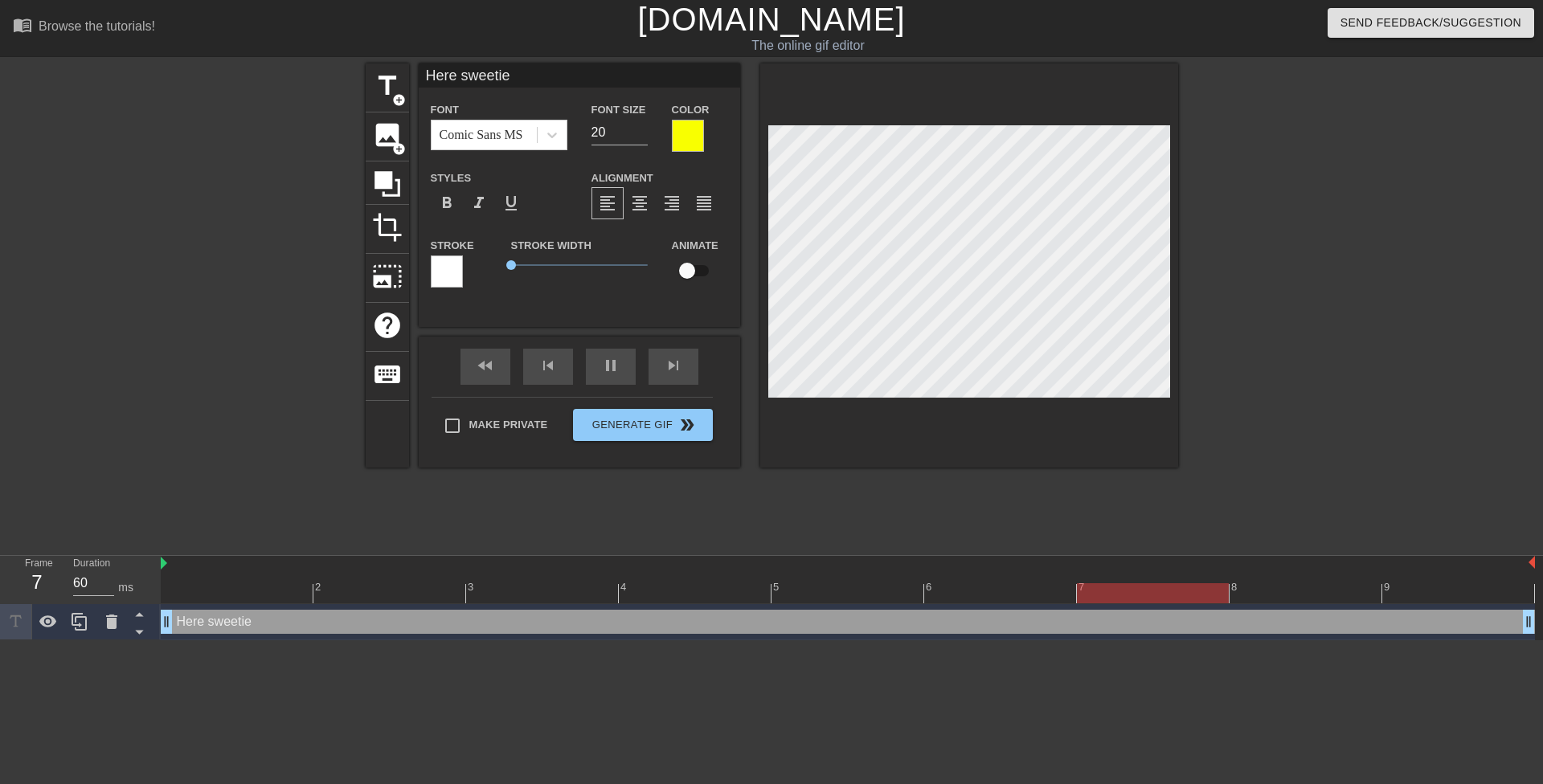
type input "Here sweetie,"
type textarea "Here sweetie,"
type input "Here sweetie,"
type textarea "Here sweetie,"
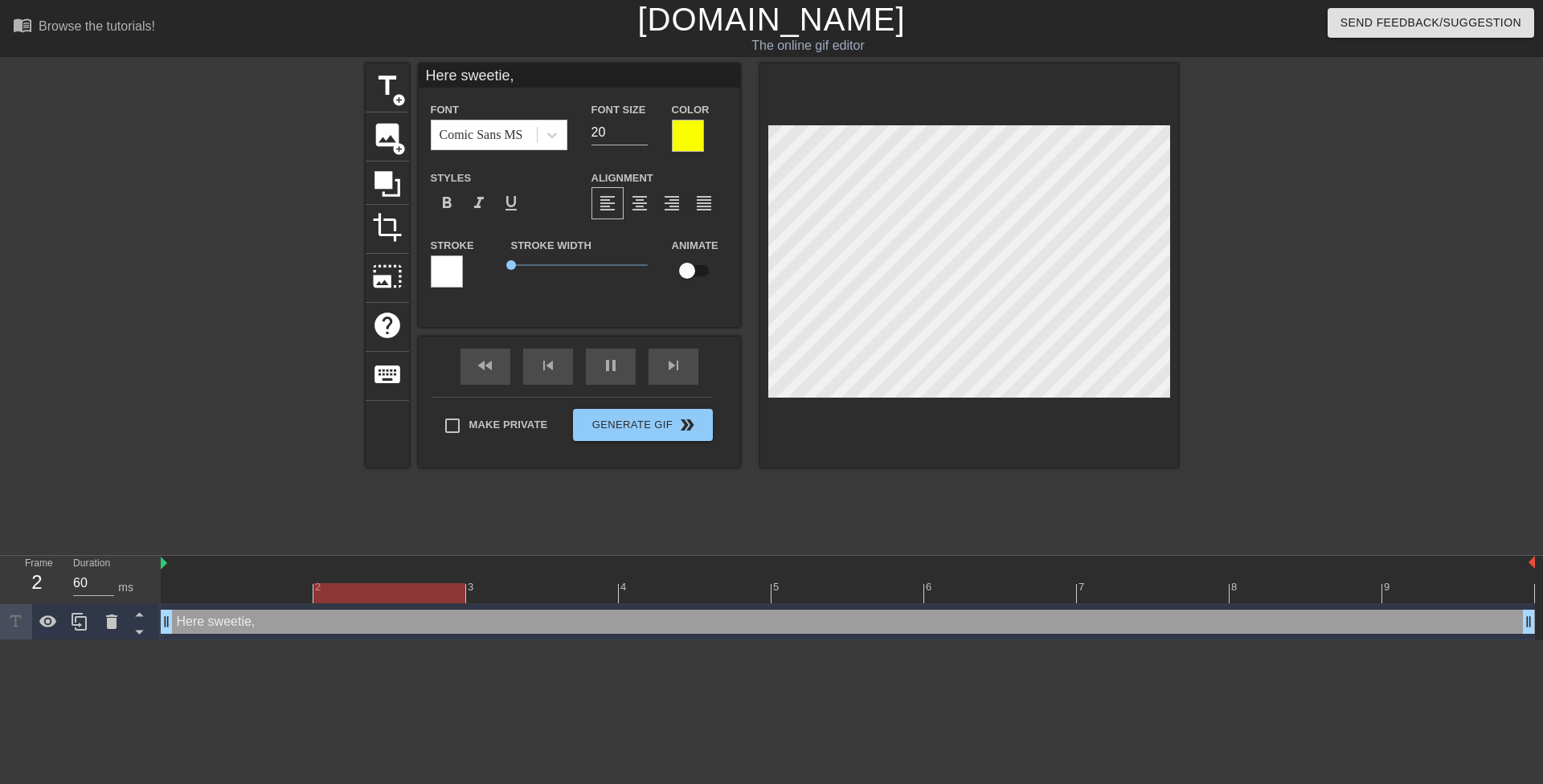
type input "Here sweetie, y"
type textarea "Here sweetie, y"
type input "Here sweetie, yo"
type textarea "Here sweetie, yo"
type input "Here sweetie, you"
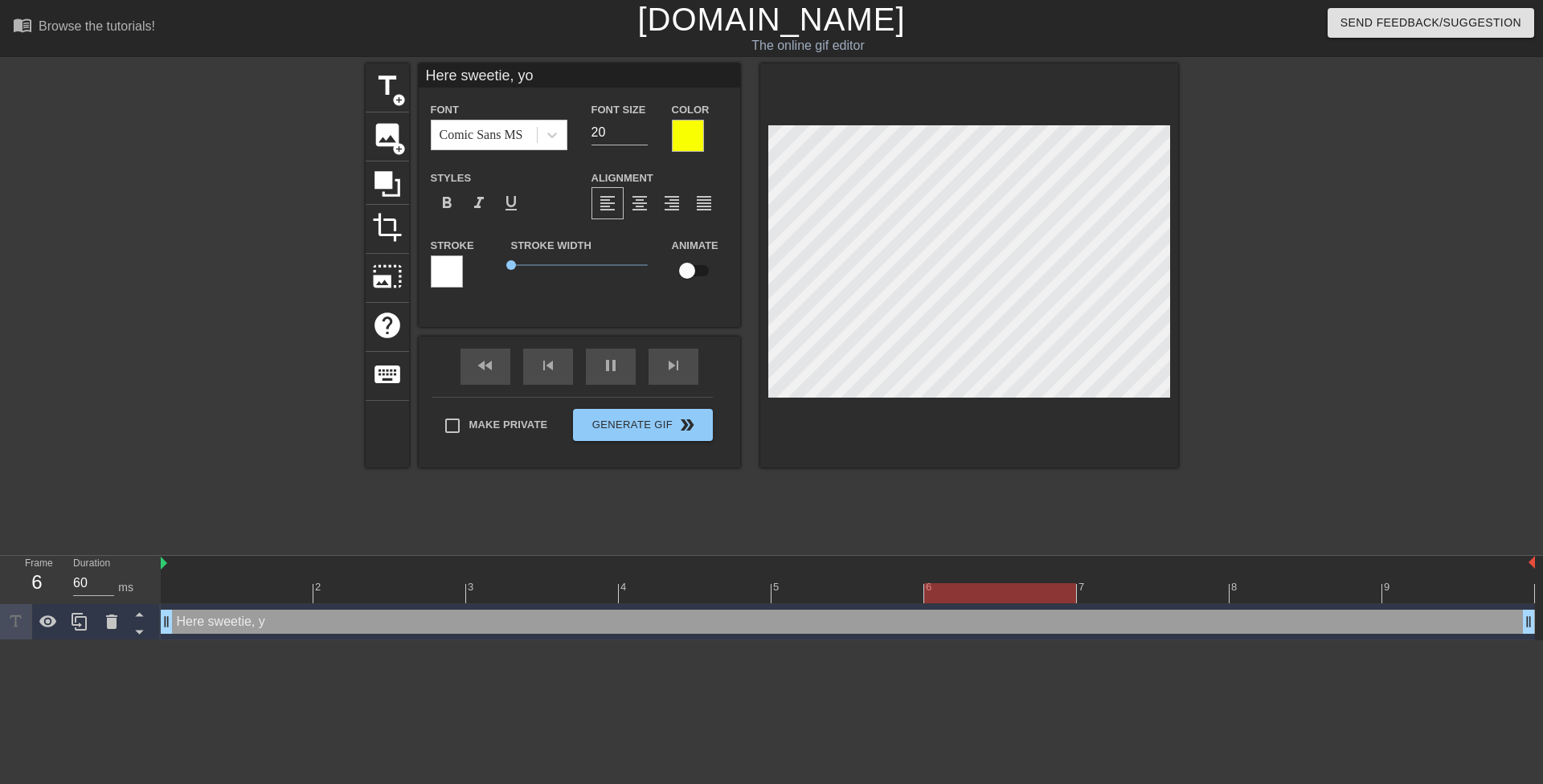
type textarea "Here sweetie, you"
type input "Here sweetie, you"
type textarea "Here sweetie, you"
type input "Here sweetie, you c"
type textarea "Here sweetie, you c"
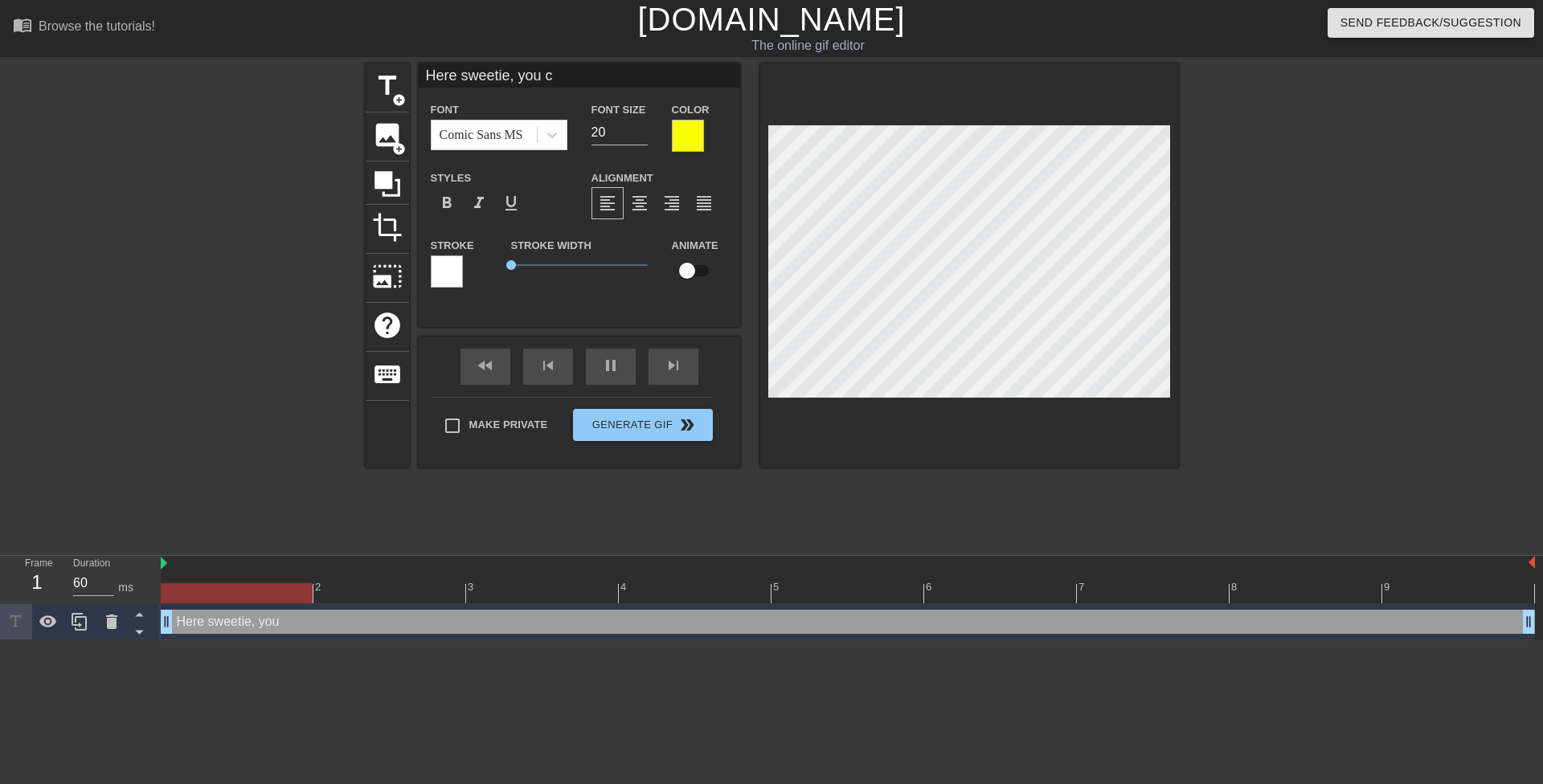
type input "Here sweetie, you ca"
type textarea "Here sweetie, you ca"
type input "Here sweetie, you can"
type textarea "Here sweetie, you can"
type input "Here sweetie, you can"
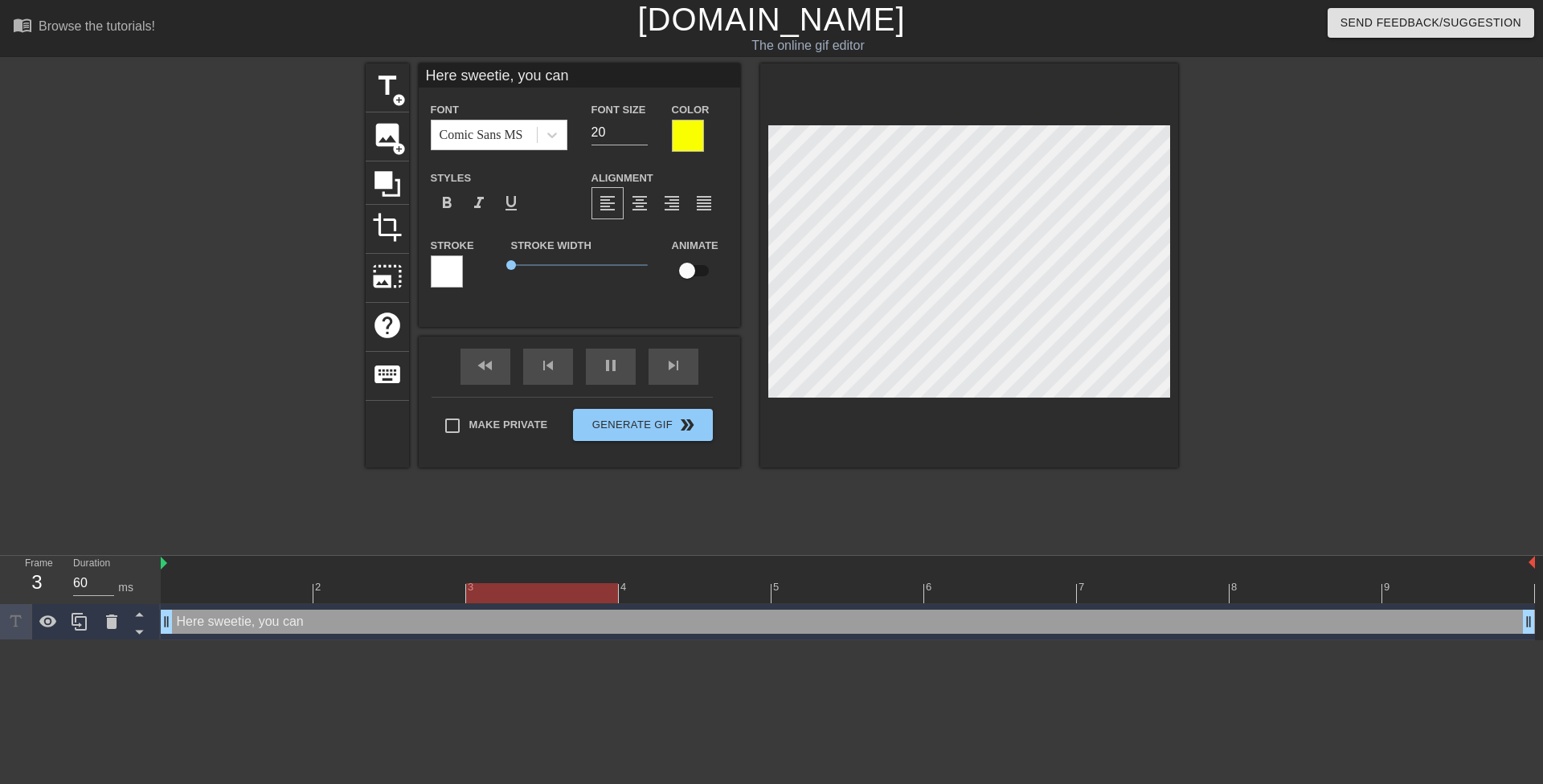
type textarea "Here sweetie, you can"
type input "Here sweetie, you canp"
type textarea "Here sweetie, you can p"
type input "Here sweetie, you canpl"
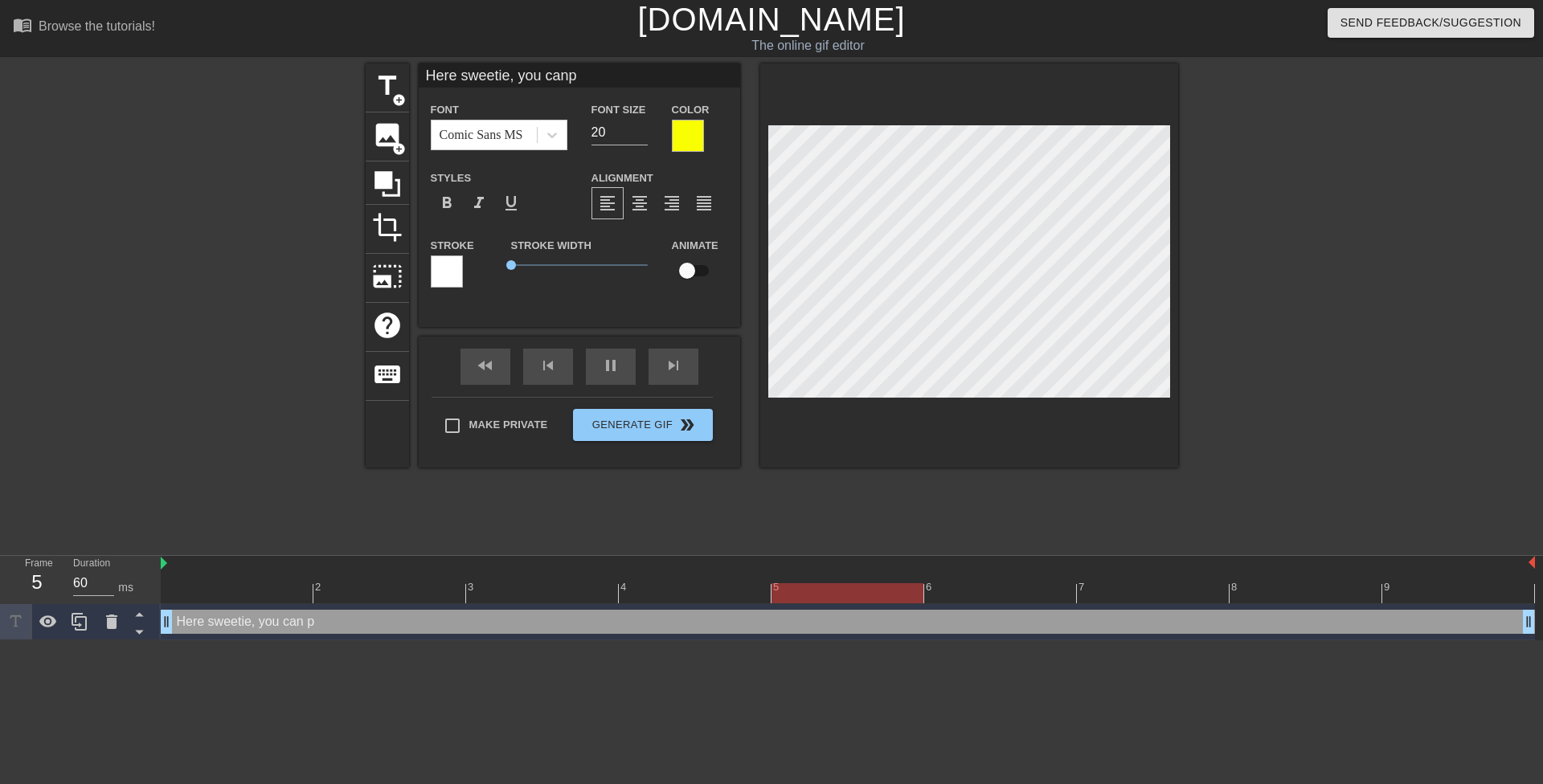
type textarea "Here sweetie, you can pl"
type input "Here sweetie, you canpla"
type textarea "Here sweetie, you can pla"
type input "Here sweetie, you canplay"
type textarea "Here sweetie, you can play"
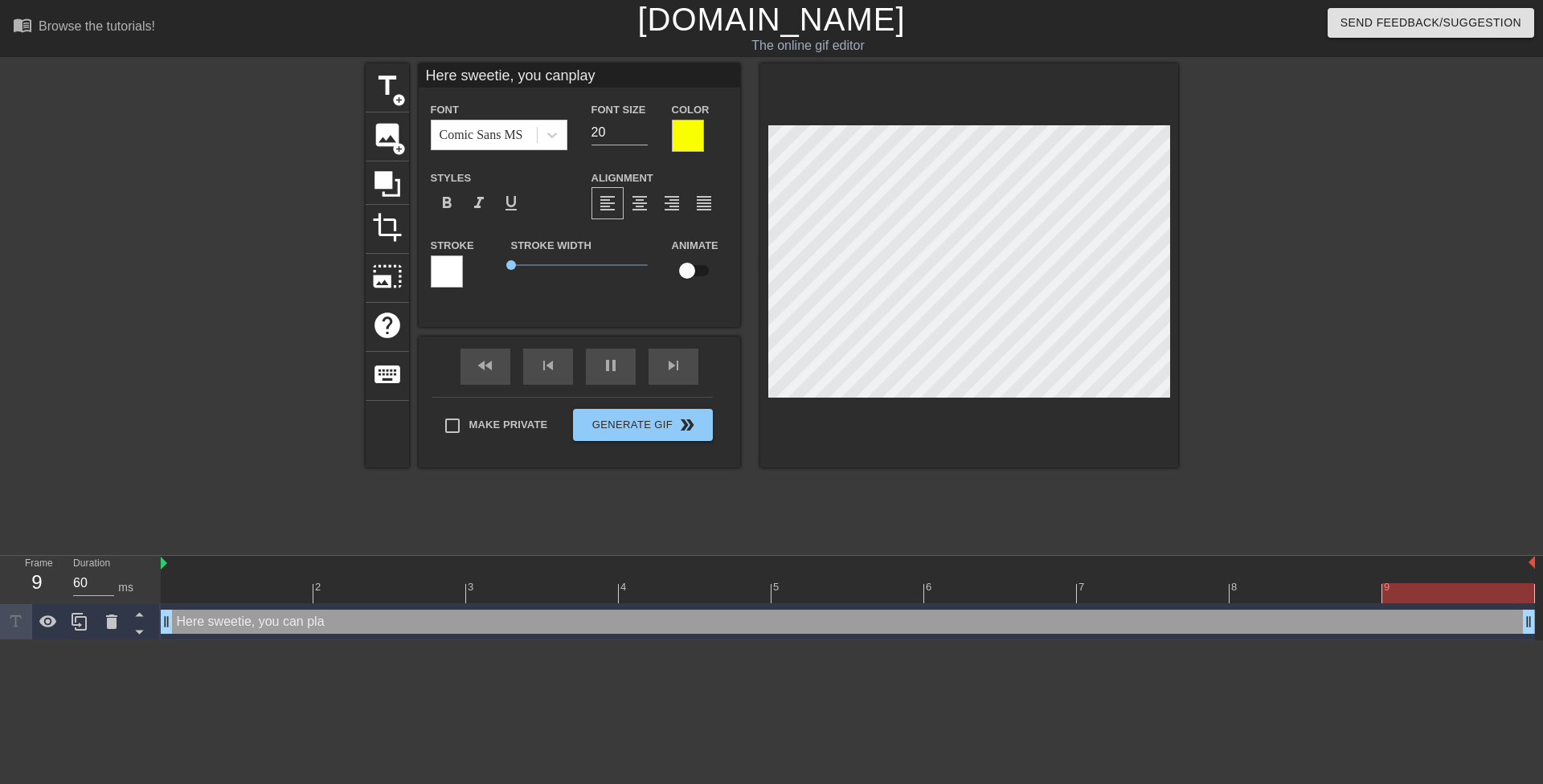
type input "Here sweetie, you canplay"
type textarea "Here sweetie, you can play"
type input "Here sweetie, you canplay w"
type textarea "Here sweetie, you can play w"
type input "Here sweetie, you canplay wi"
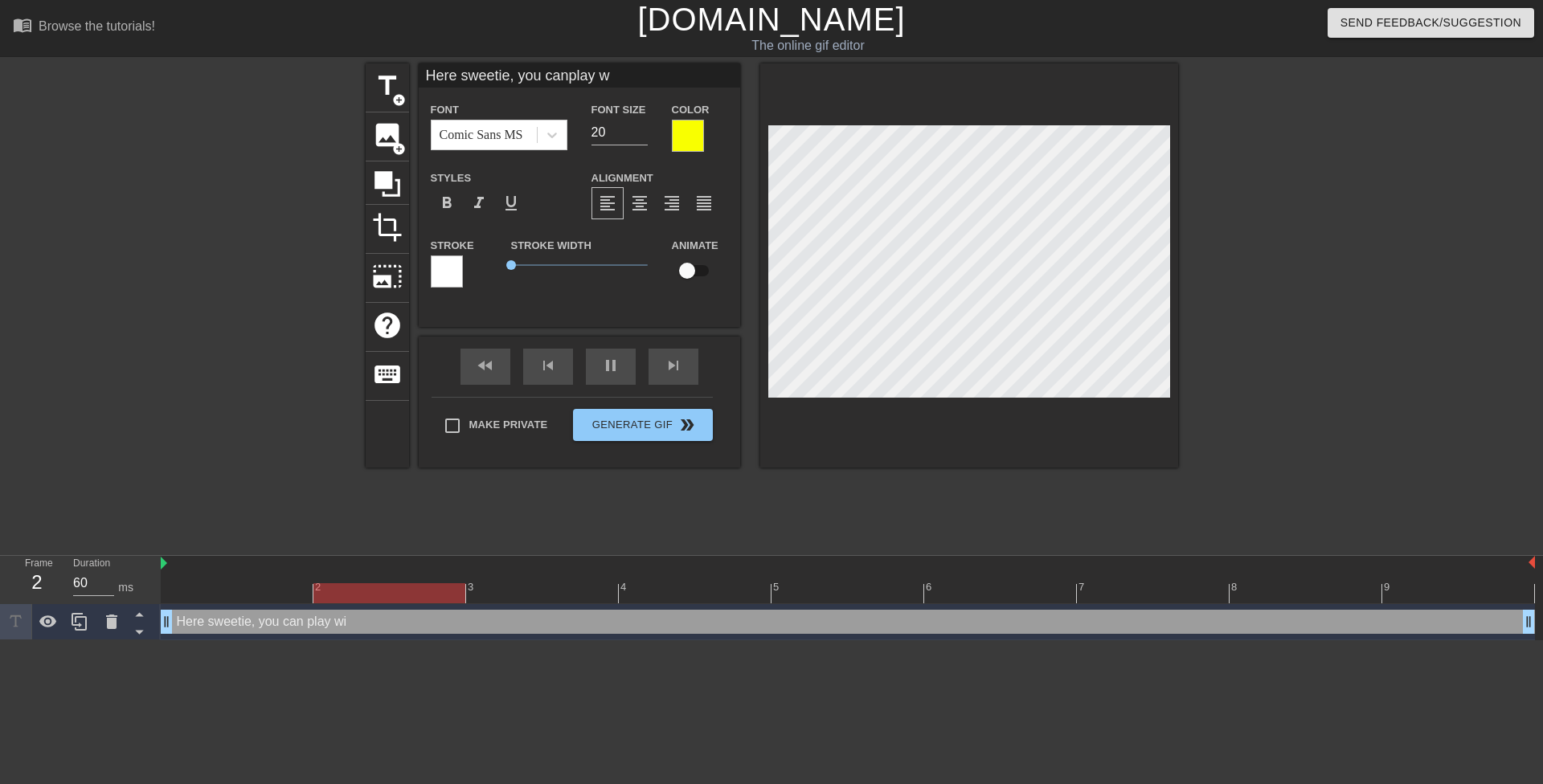
type textarea "Here sweetie, you can play wi"
type input "Here sweetie, you canplay wit"
type textarea "Here sweetie, you can play wit"
type input "Here sweetie, you canplay with"
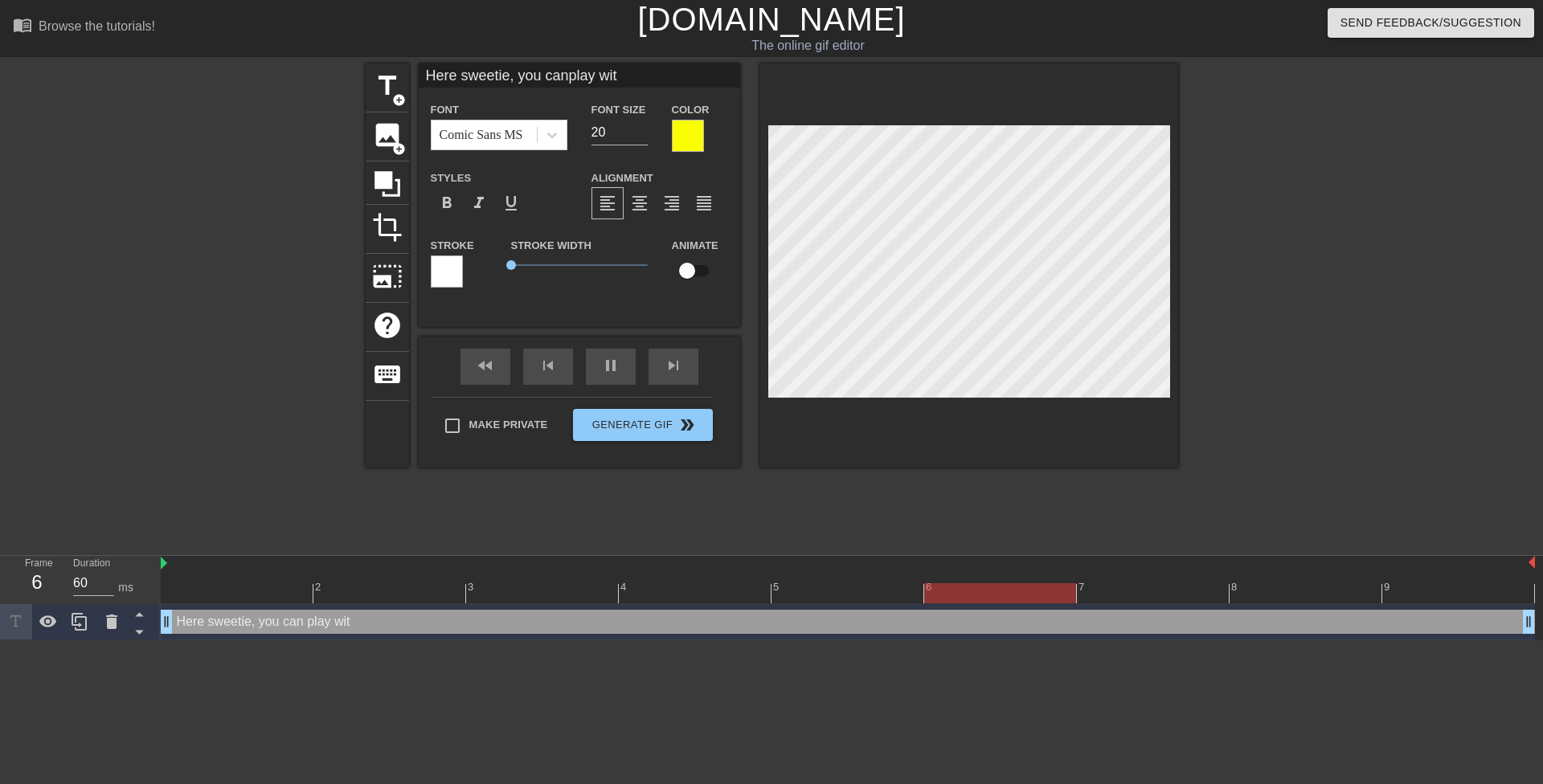
type textarea "Here sweetie, you can play with"
type input "Here sweetie, you canplay with"
type textarea "Here sweetie, you can play with"
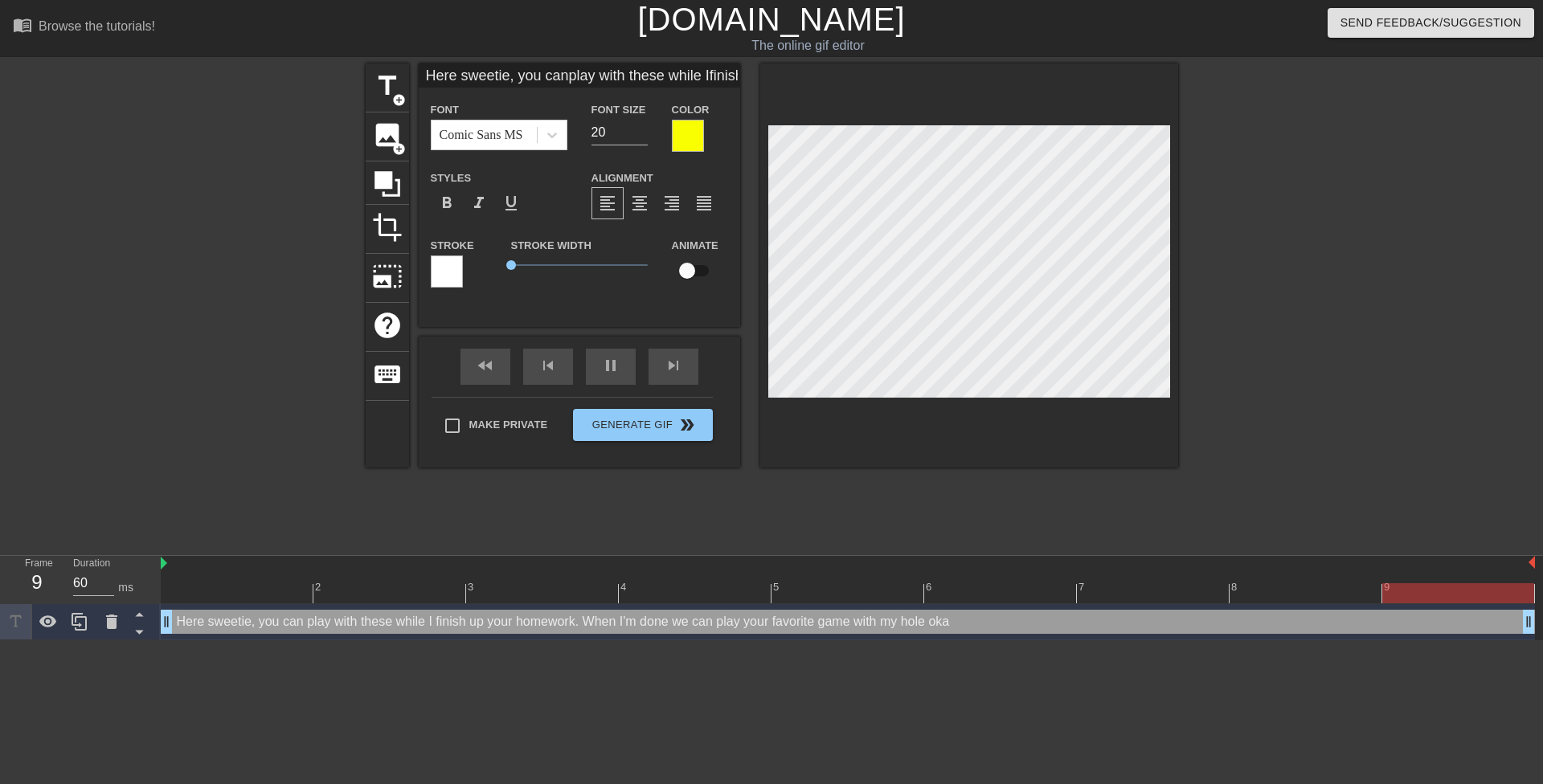
scroll to position [7, 7]
click at [1326, 257] on div at bounding box center [1318, 304] width 241 height 482
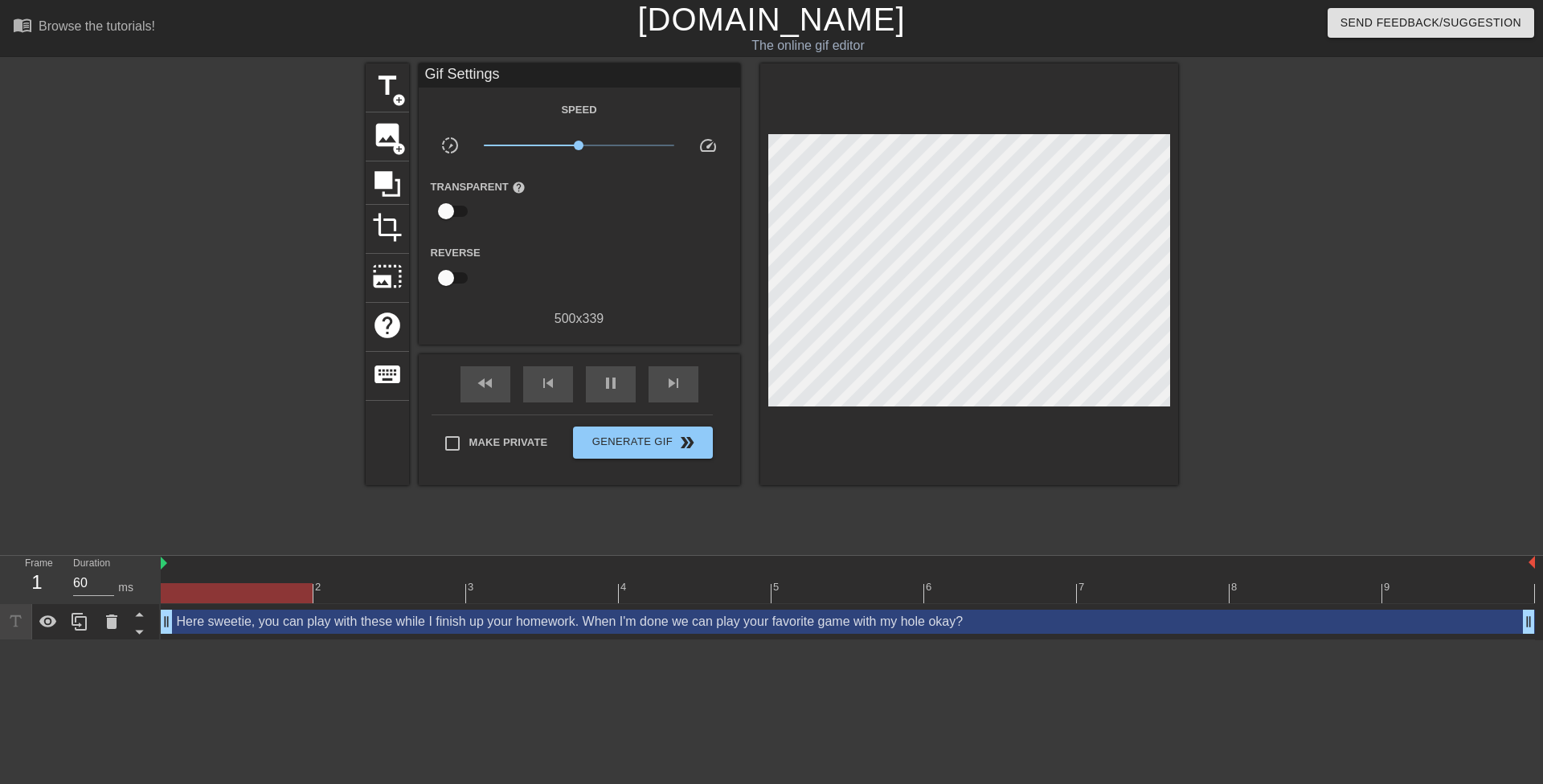
click at [1256, 219] on div at bounding box center [1318, 304] width 241 height 482
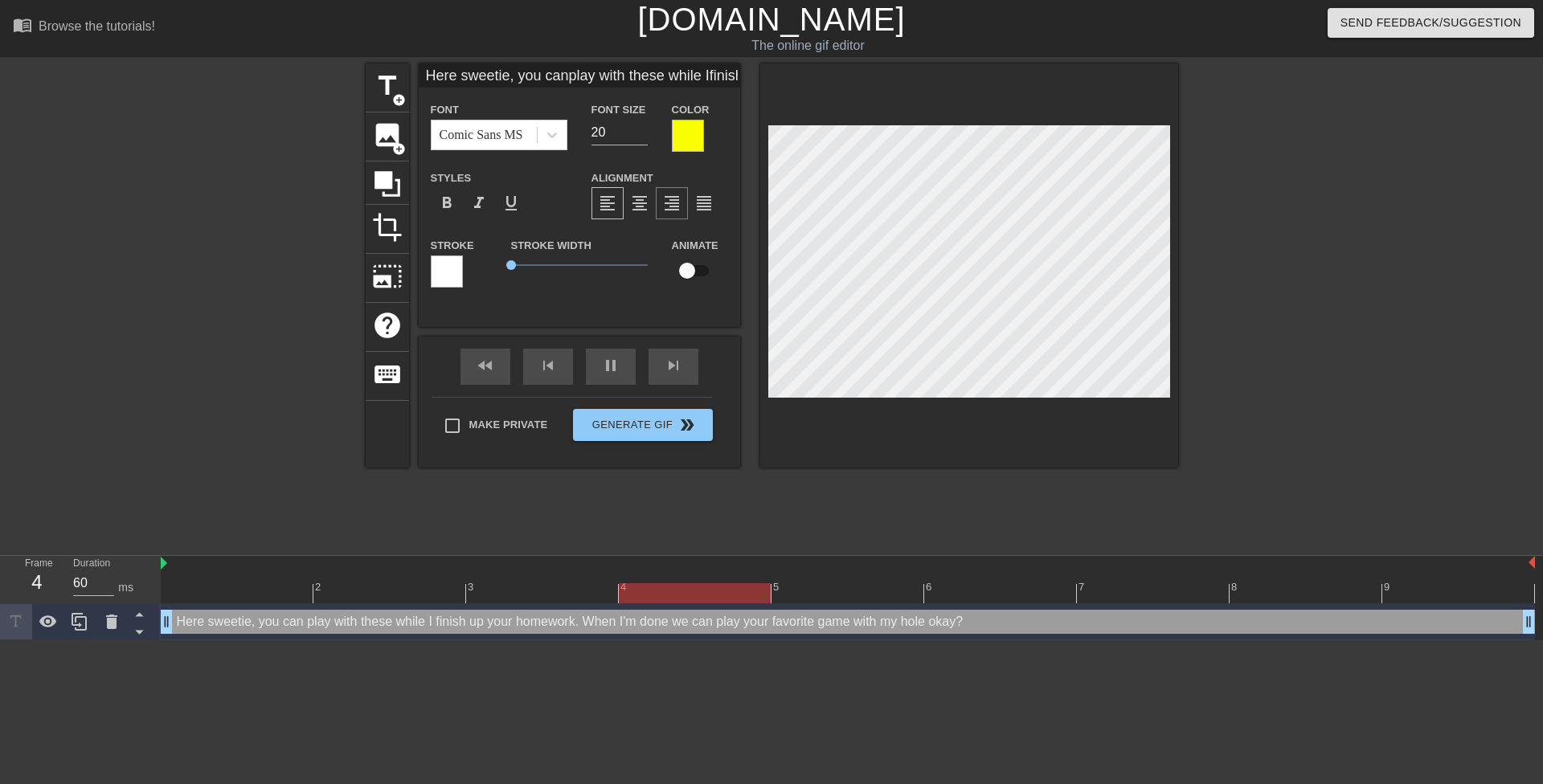
click at [671, 198] on span "format_align_right" at bounding box center [671, 203] width 19 height 19
click at [1254, 238] on div at bounding box center [1318, 304] width 241 height 482
click at [1303, 207] on div at bounding box center [1318, 304] width 241 height 482
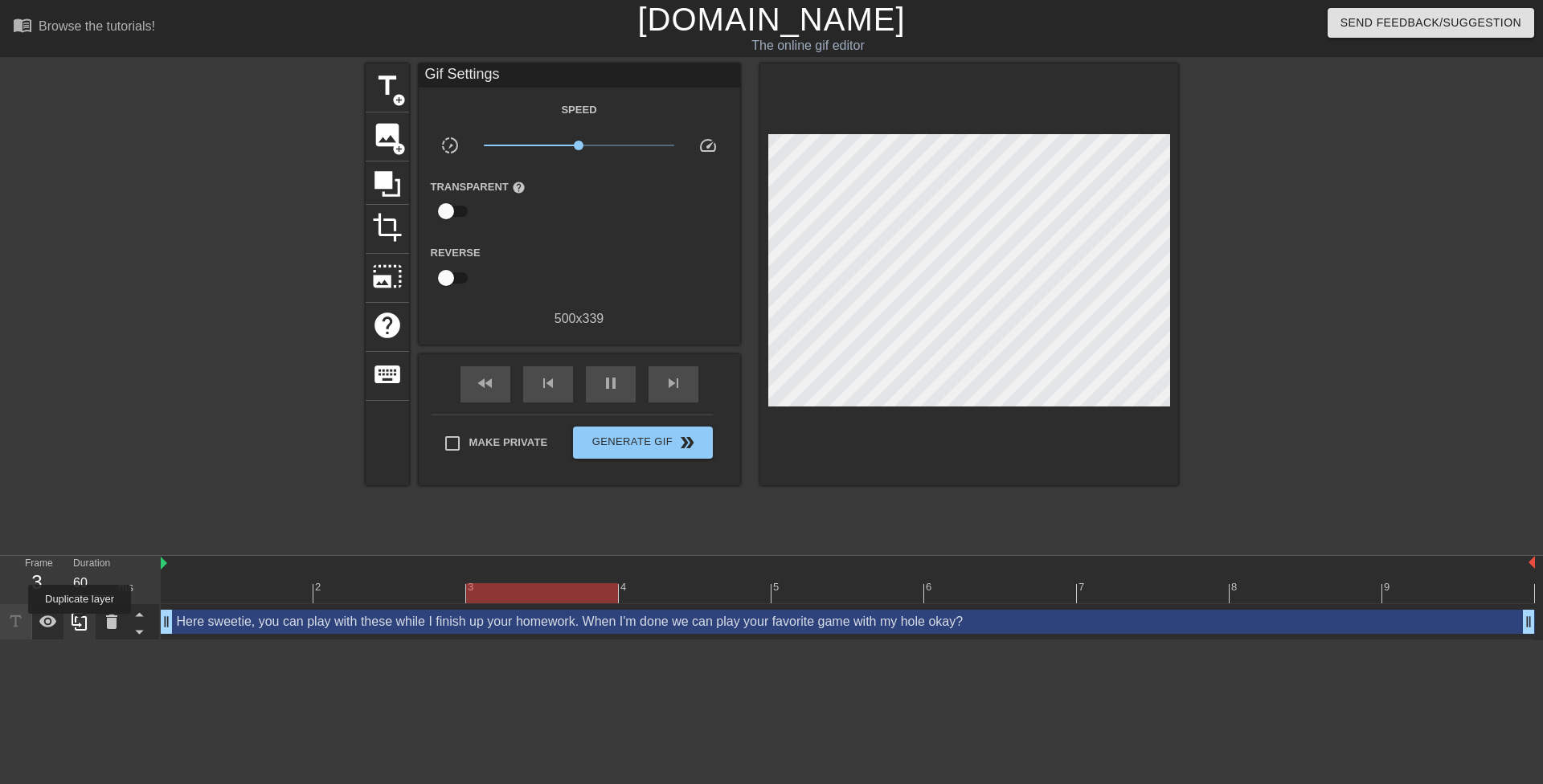
click at [79, 625] on icon at bounding box center [79, 621] width 15 height 17
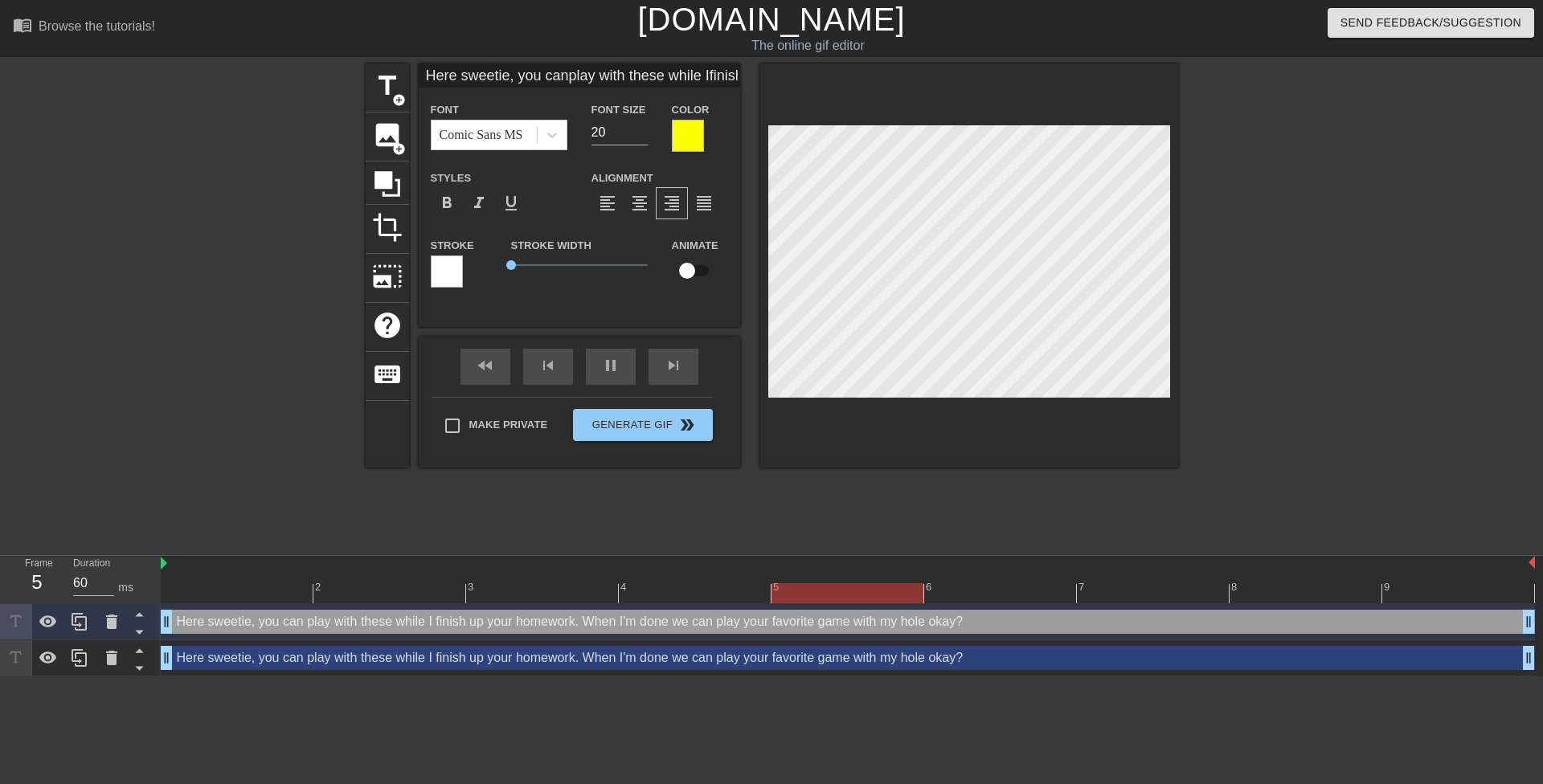
click at [199, 662] on div "Here sweetie, you can play with these while I finish up your homework. When I'm…" at bounding box center [847, 657] width 1374 height 24
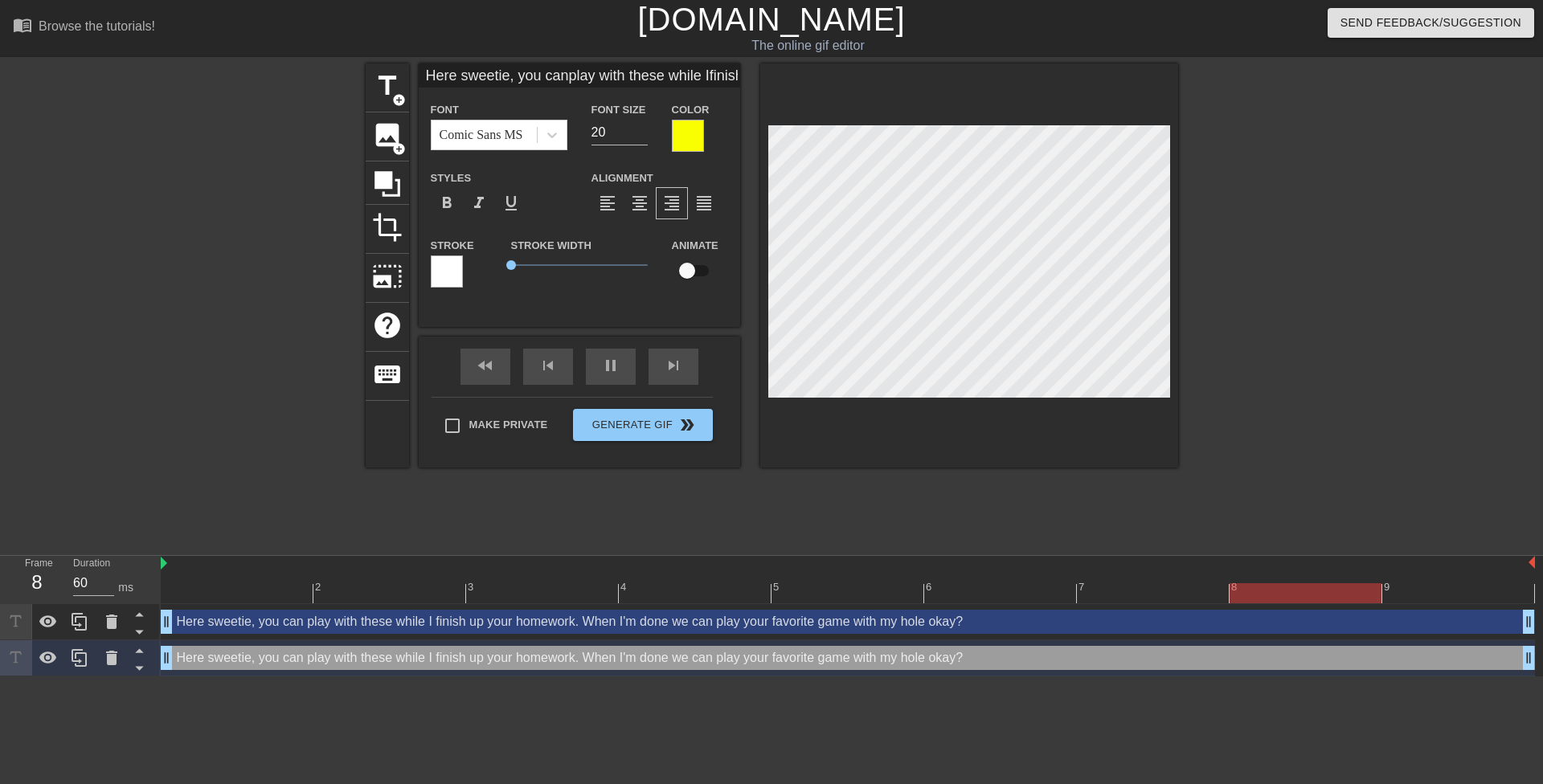
click at [459, 264] on div at bounding box center [447, 271] width 32 height 32
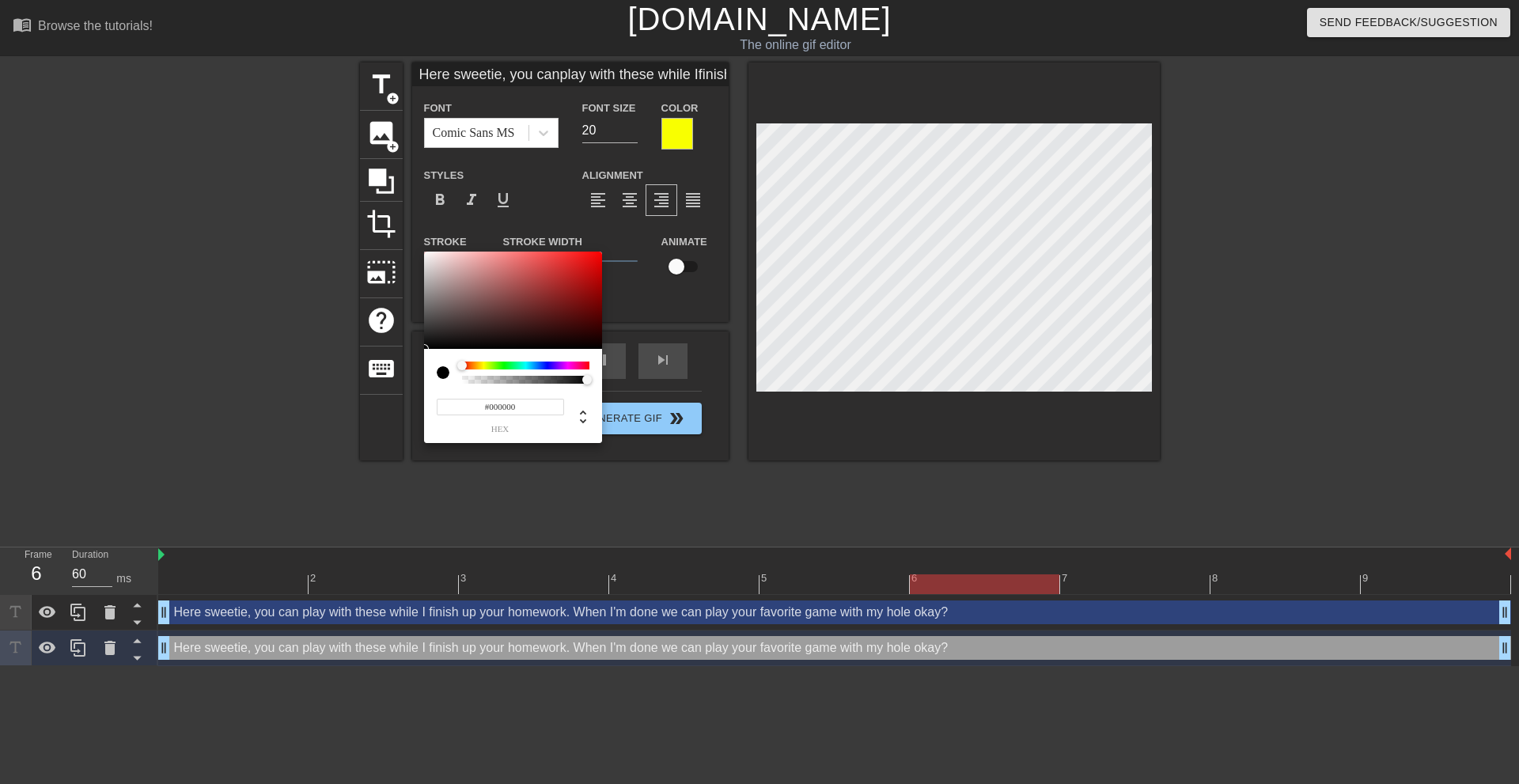
drag, startPoint x: 446, startPoint y: 311, endPoint x: 318, endPoint y: 536, distance: 258.9
click at [346, 472] on div "#000000 hex" at bounding box center [759, 392] width 1519 height 784
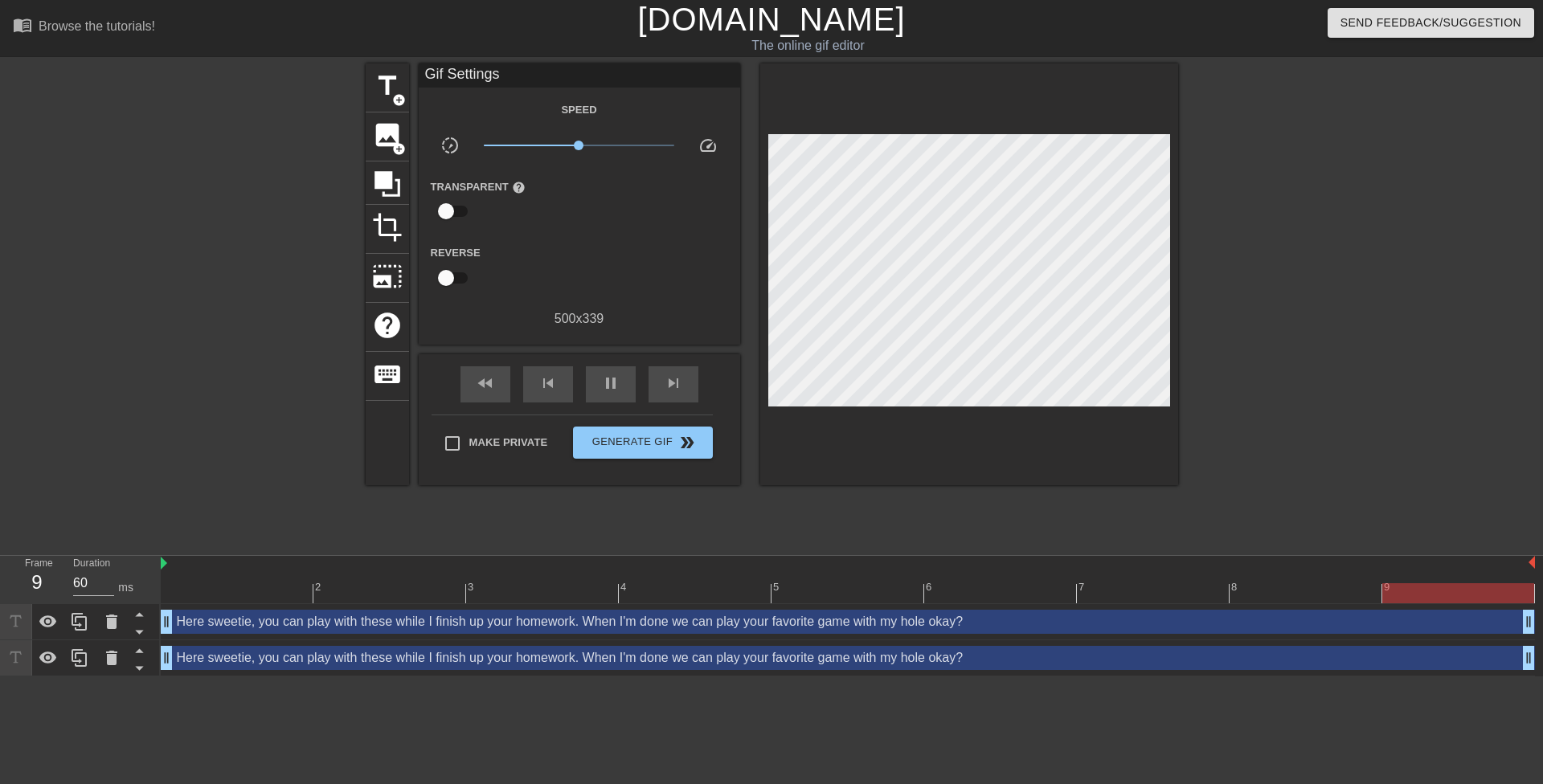
click at [333, 661] on div "Here sweetie, you can play with these while I finish up your homework. When I'm…" at bounding box center [847, 657] width 1374 height 24
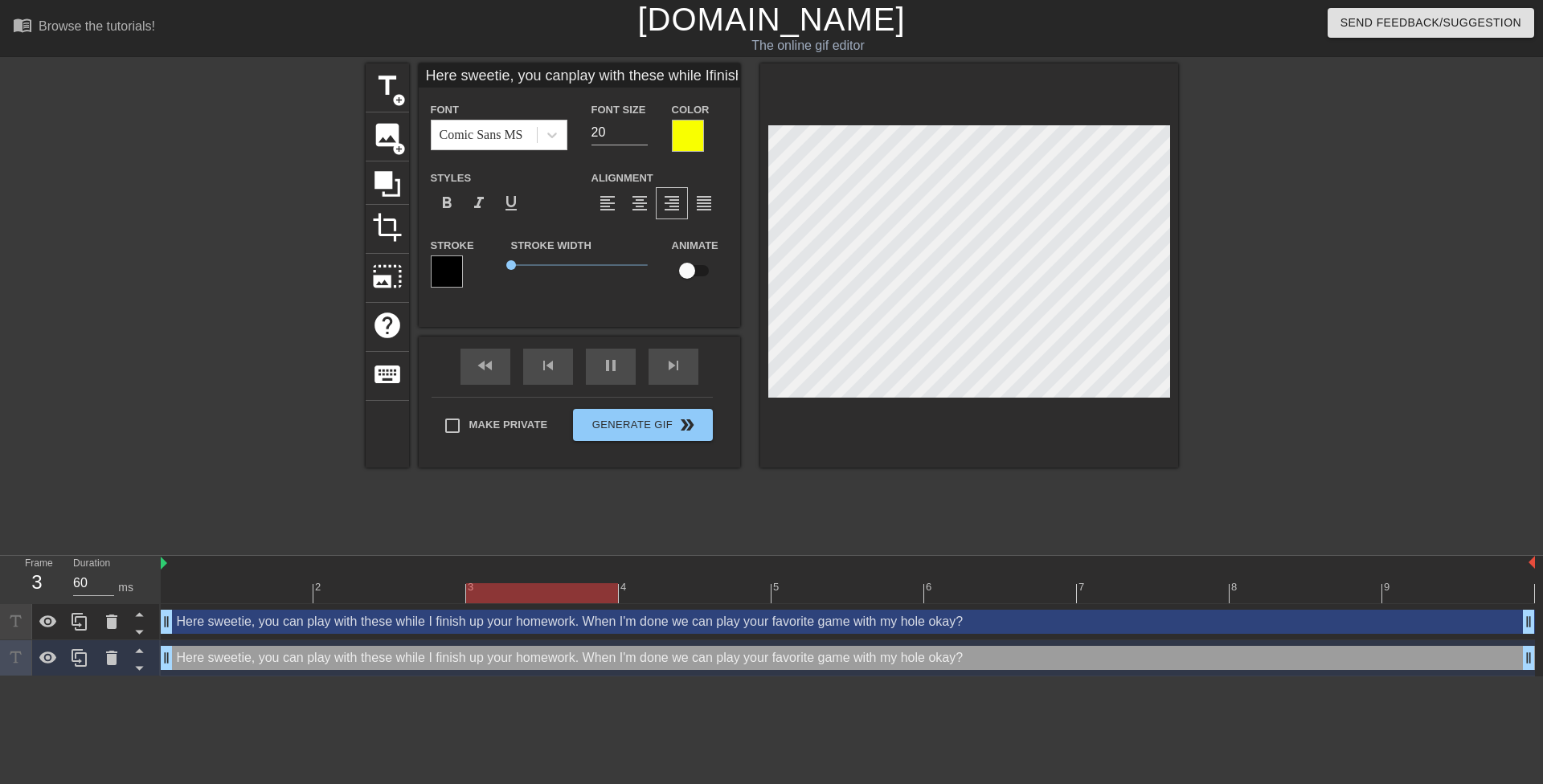
click at [696, 127] on div at bounding box center [688, 136] width 32 height 32
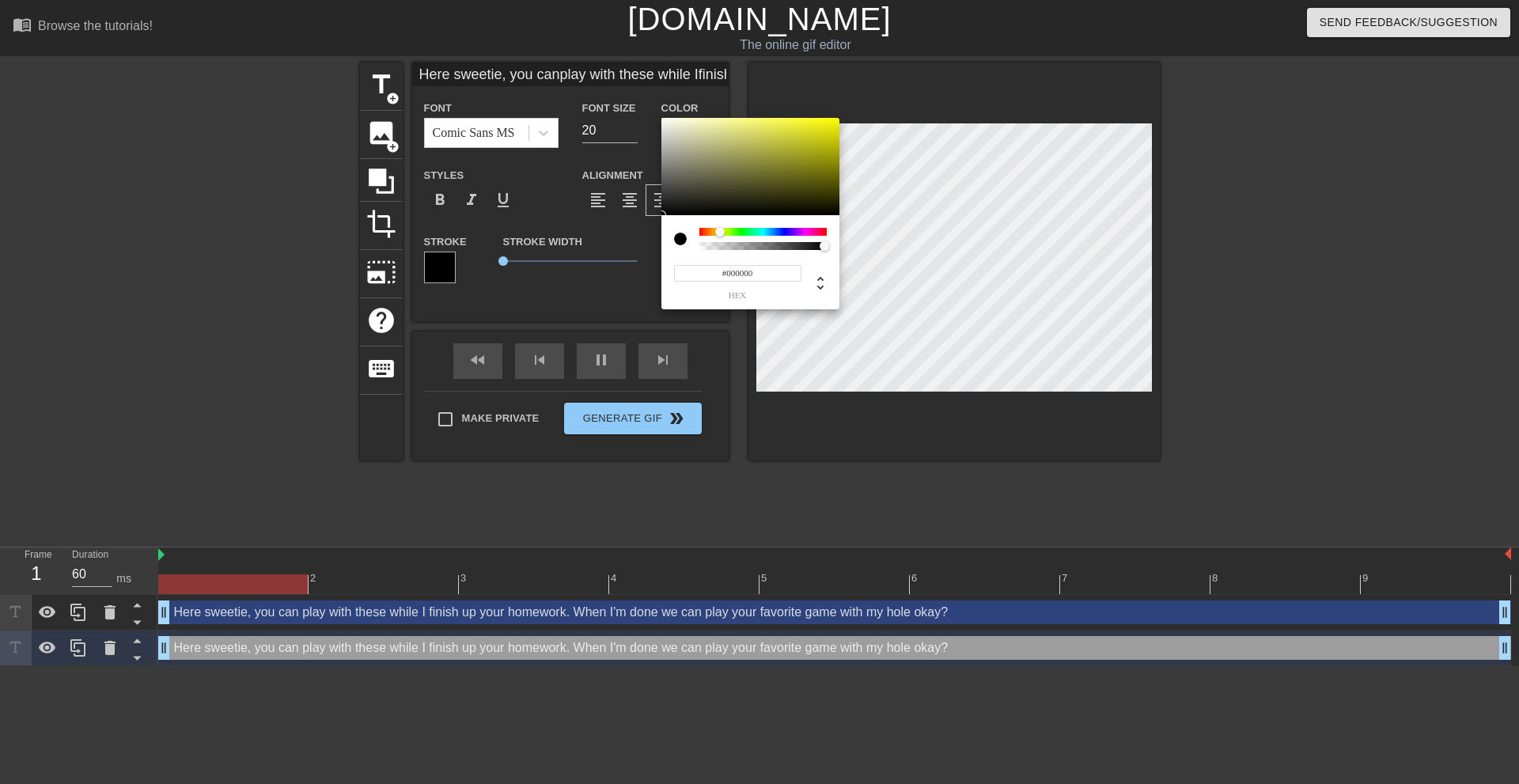
drag, startPoint x: 669, startPoint y: 194, endPoint x: 528, endPoint y: 405, distance: 253.8
click at [557, 370] on div "#000000 hex" at bounding box center [759, 392] width 1519 height 784
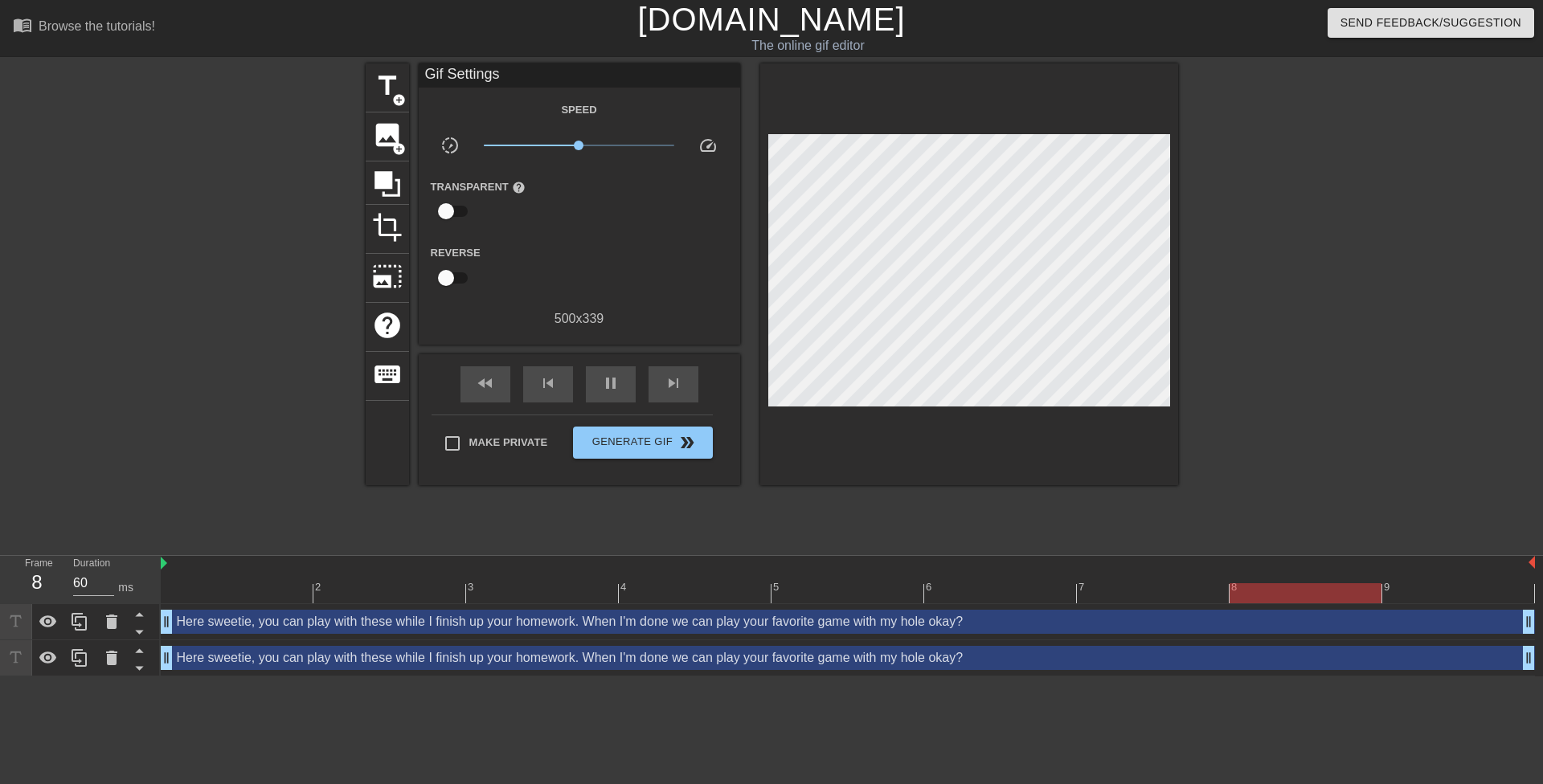
click at [536, 657] on div "Here sweetie, you can play with these while I finish up your homework. When I'm…" at bounding box center [847, 657] width 1374 height 24
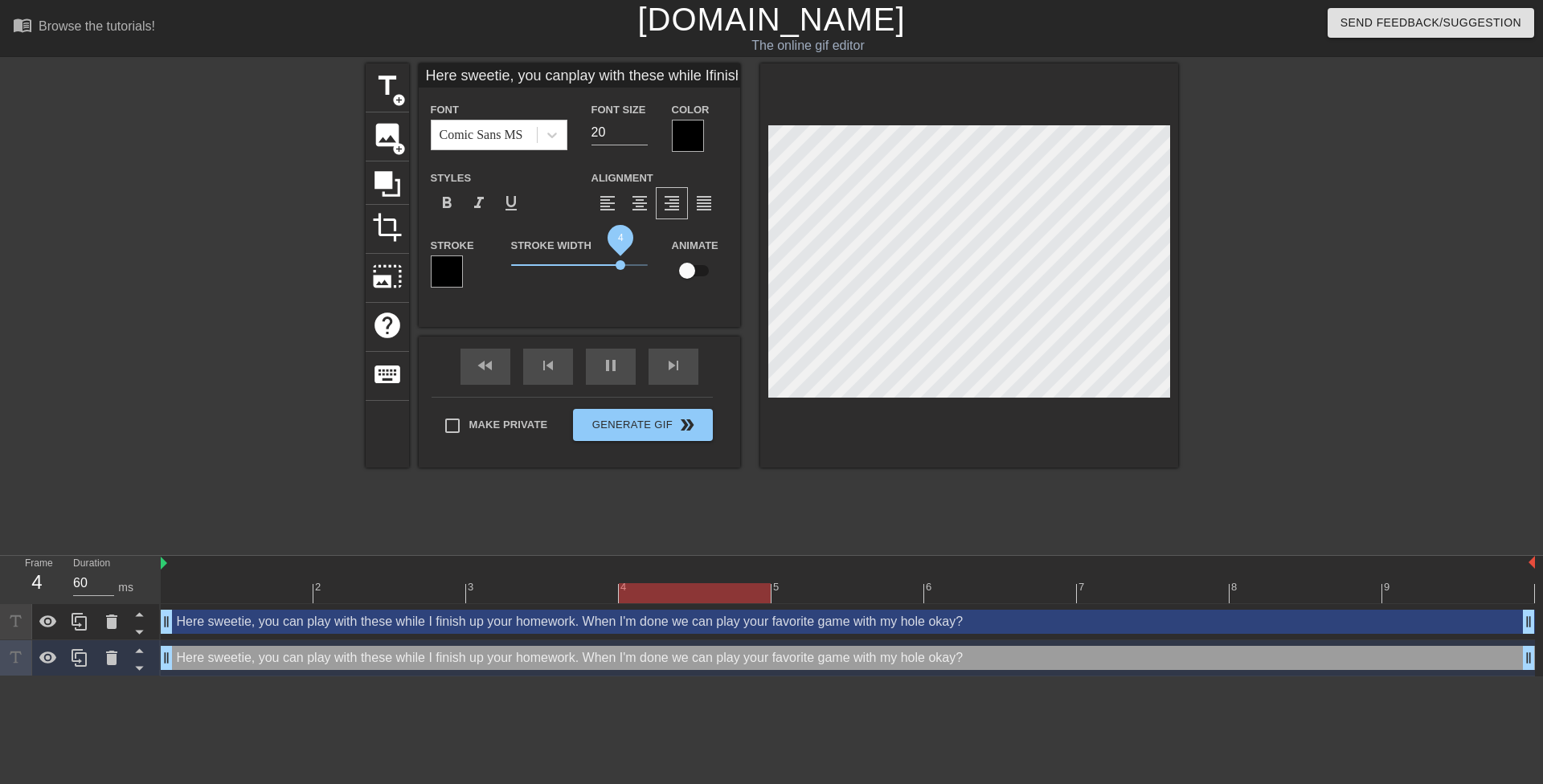
drag, startPoint x: 512, startPoint y: 268, endPoint x: 621, endPoint y: 256, distance: 109.7
click at [621, 261] on span "4" at bounding box center [621, 265] width 10 height 10
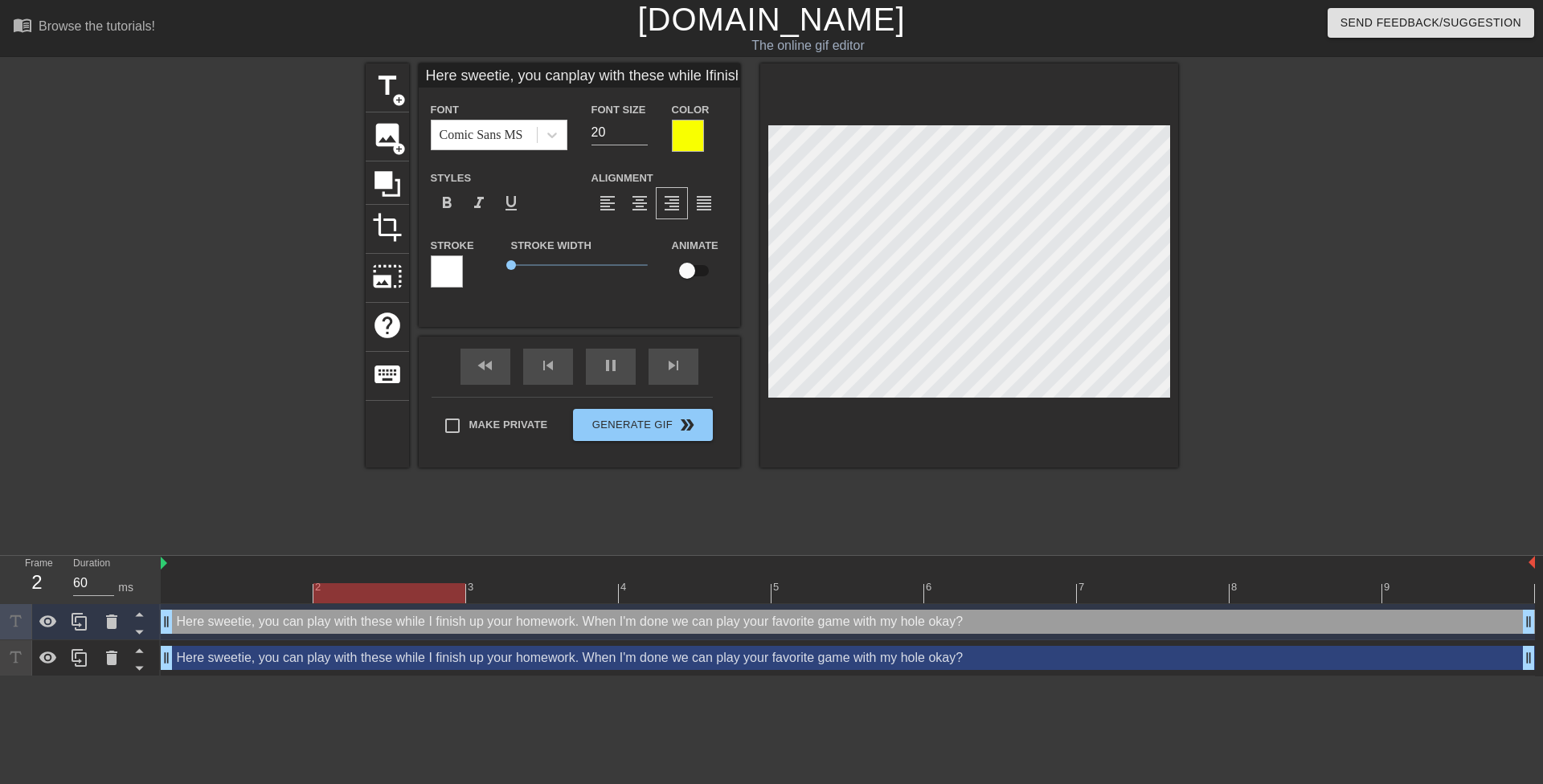
click at [990, 656] on div "Here sweetie, you can play with these while I finish up your homework. When I'm…" at bounding box center [847, 657] width 1374 height 24
click at [710, 667] on div "Here sweetie, you can play with these while I finish up your homework. When I'm…" at bounding box center [847, 657] width 1374 height 24
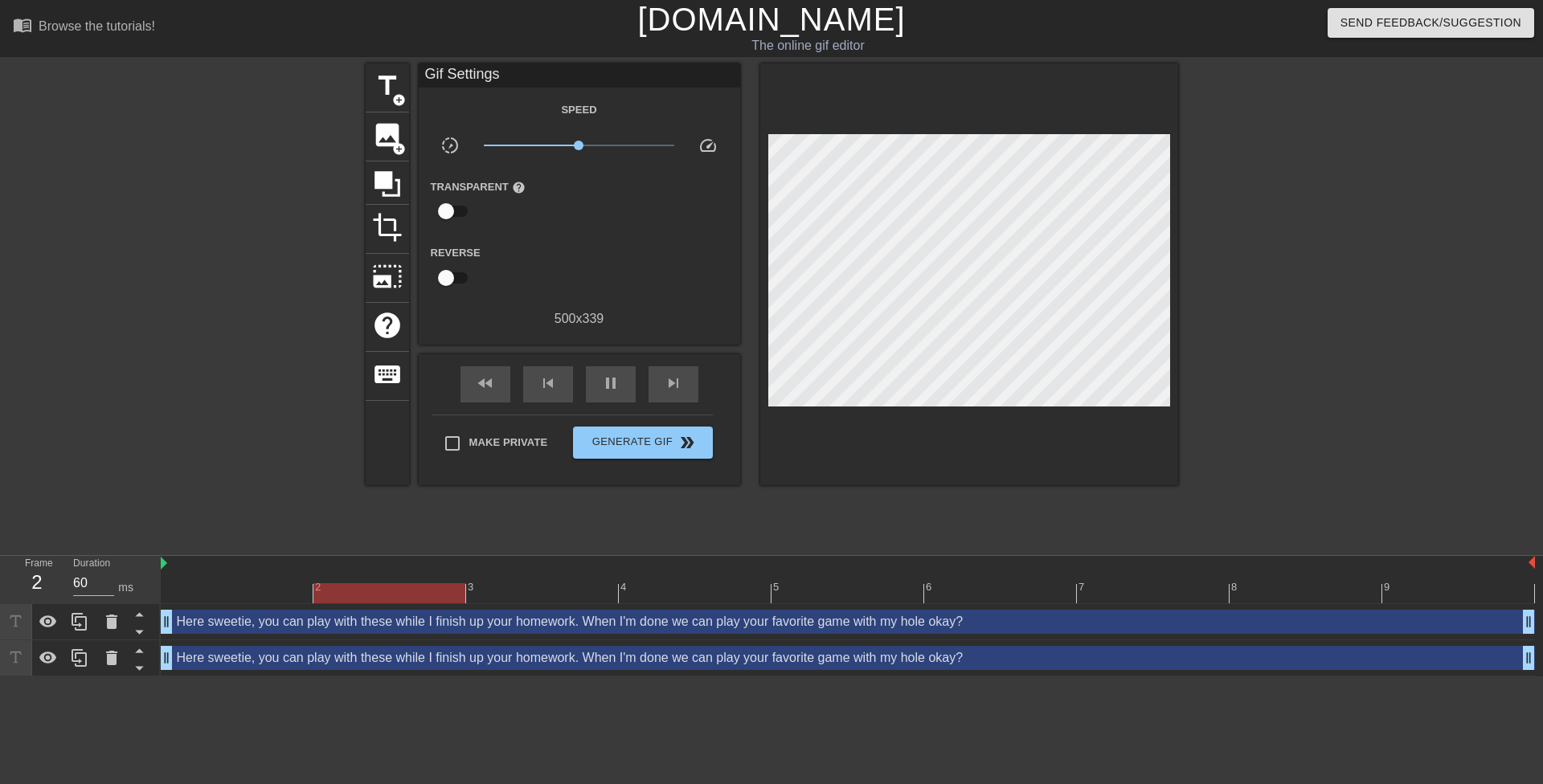
click at [1432, 394] on div at bounding box center [1318, 304] width 241 height 482
click at [1218, 658] on div "Here sweetie, you can play with these while I finish up your homework. When I'm…" at bounding box center [847, 657] width 1374 height 24
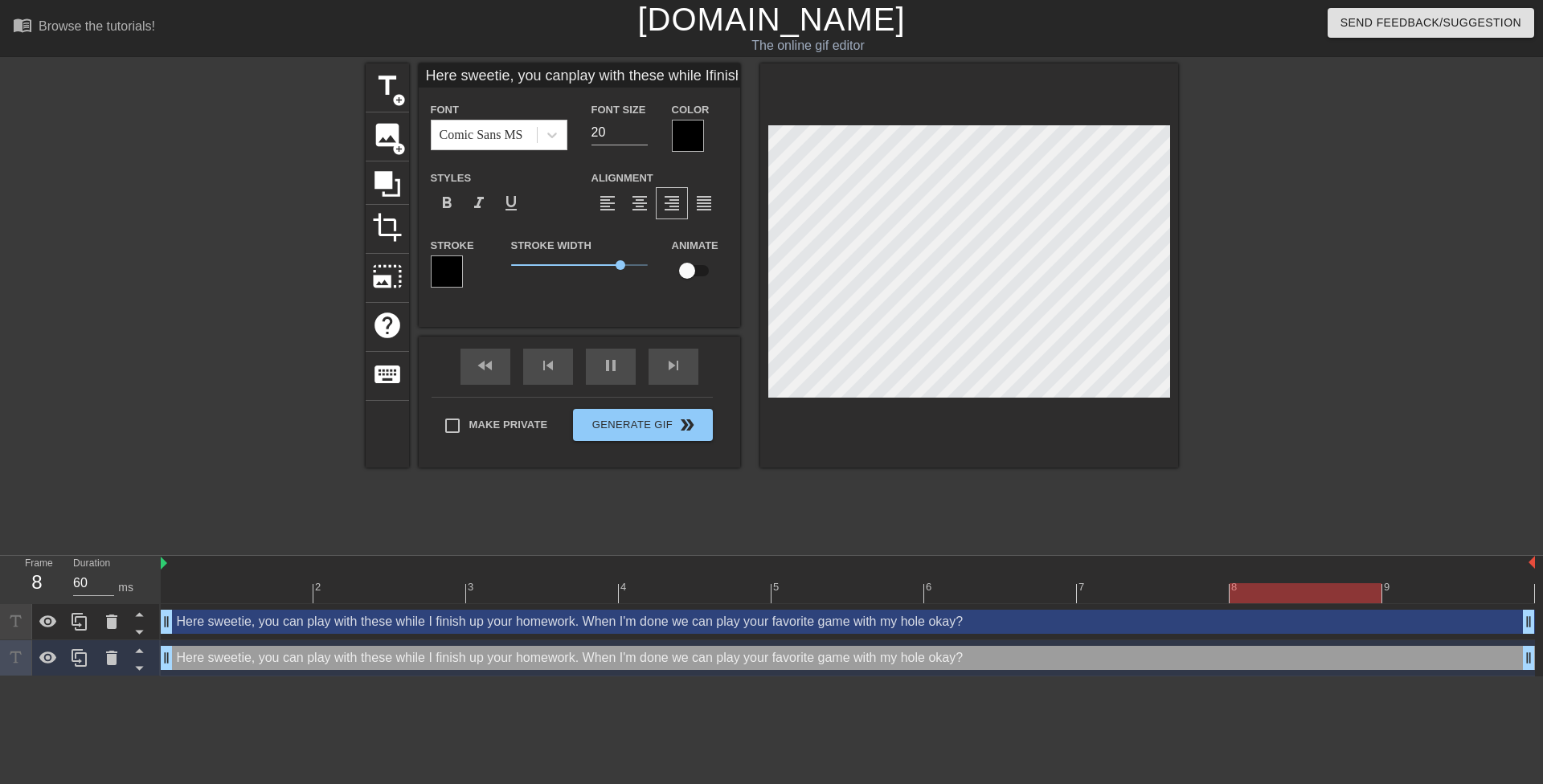
click at [1320, 461] on div at bounding box center [1318, 304] width 241 height 482
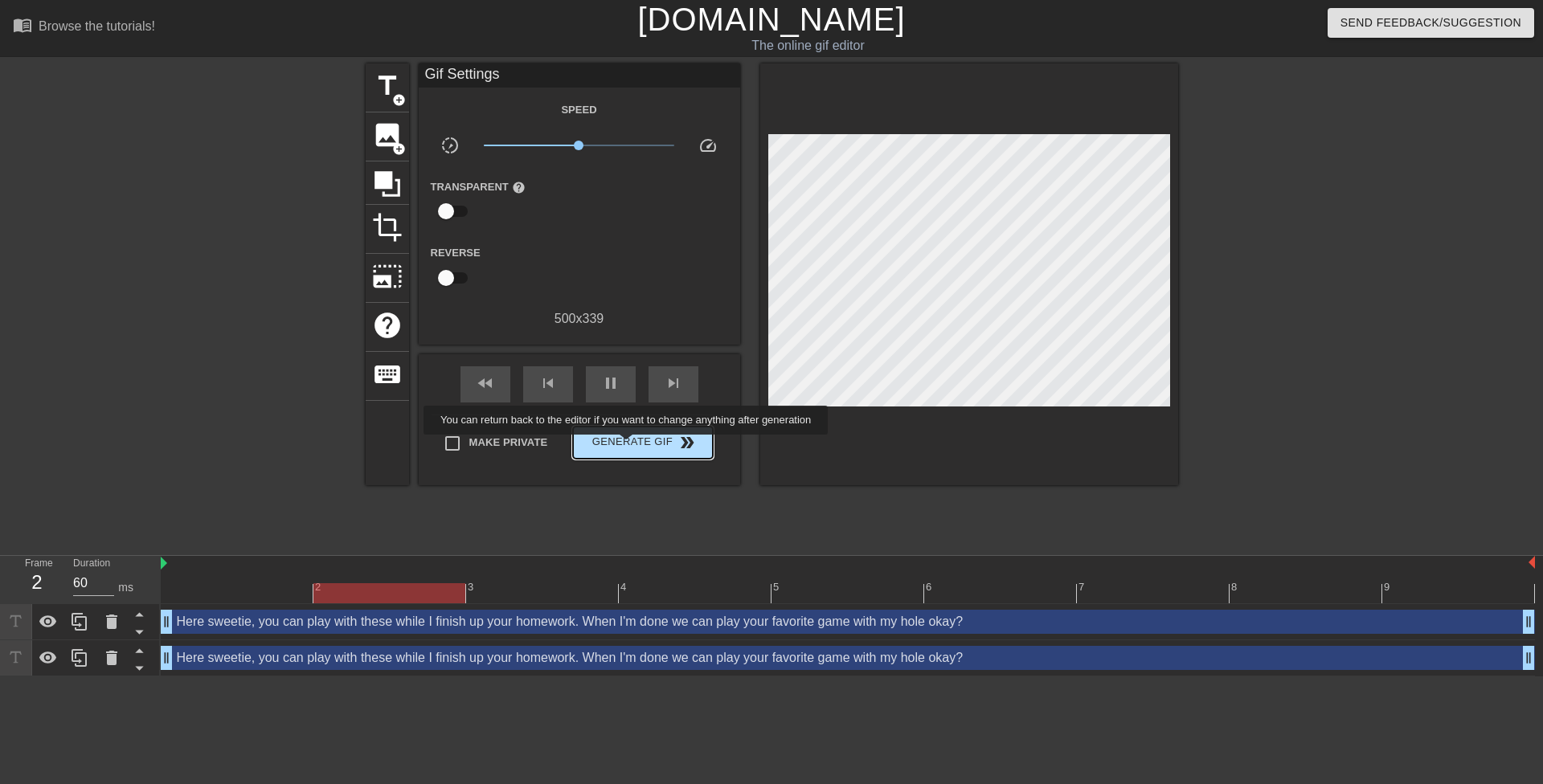
click at [628, 446] on span "Generate Gif double_arrow" at bounding box center [642, 442] width 127 height 19
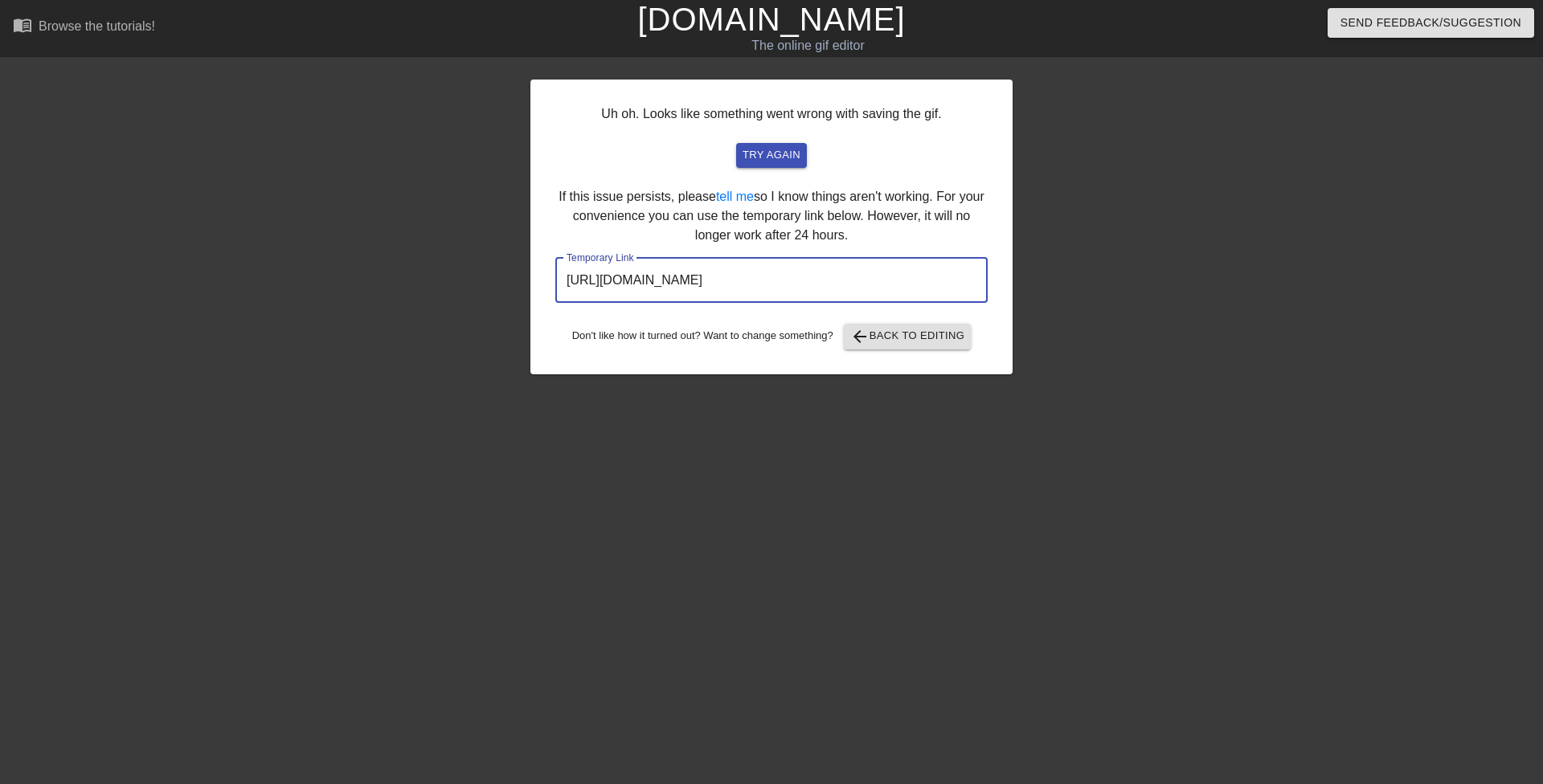
click at [819, 282] on input "https://www.gifntext.com/temp_generations/luMqEuwj.gif" at bounding box center [771, 280] width 433 height 45
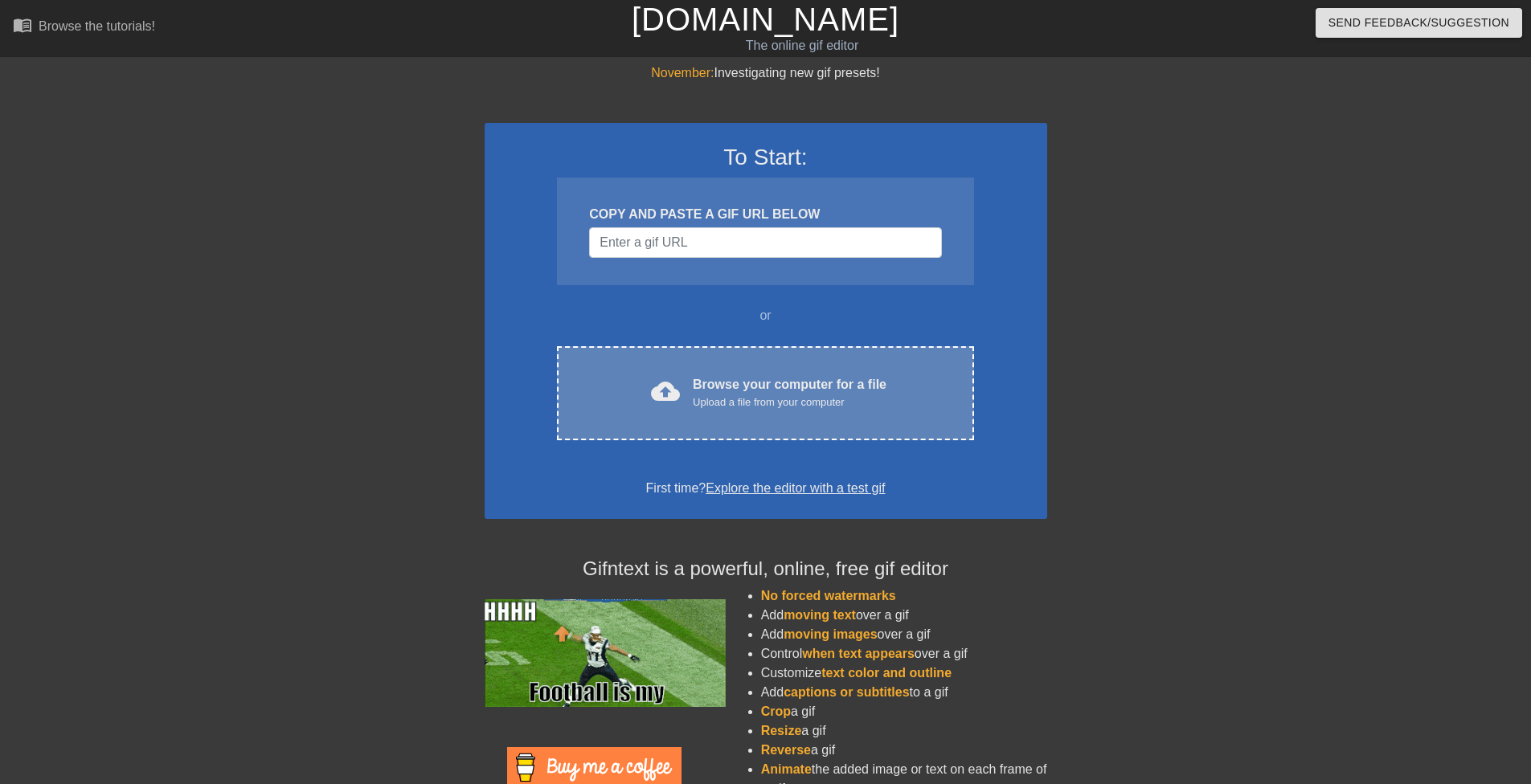
click at [737, 380] on div "Browse your computer for a file Upload a file from your computer" at bounding box center [789, 393] width 194 height 36
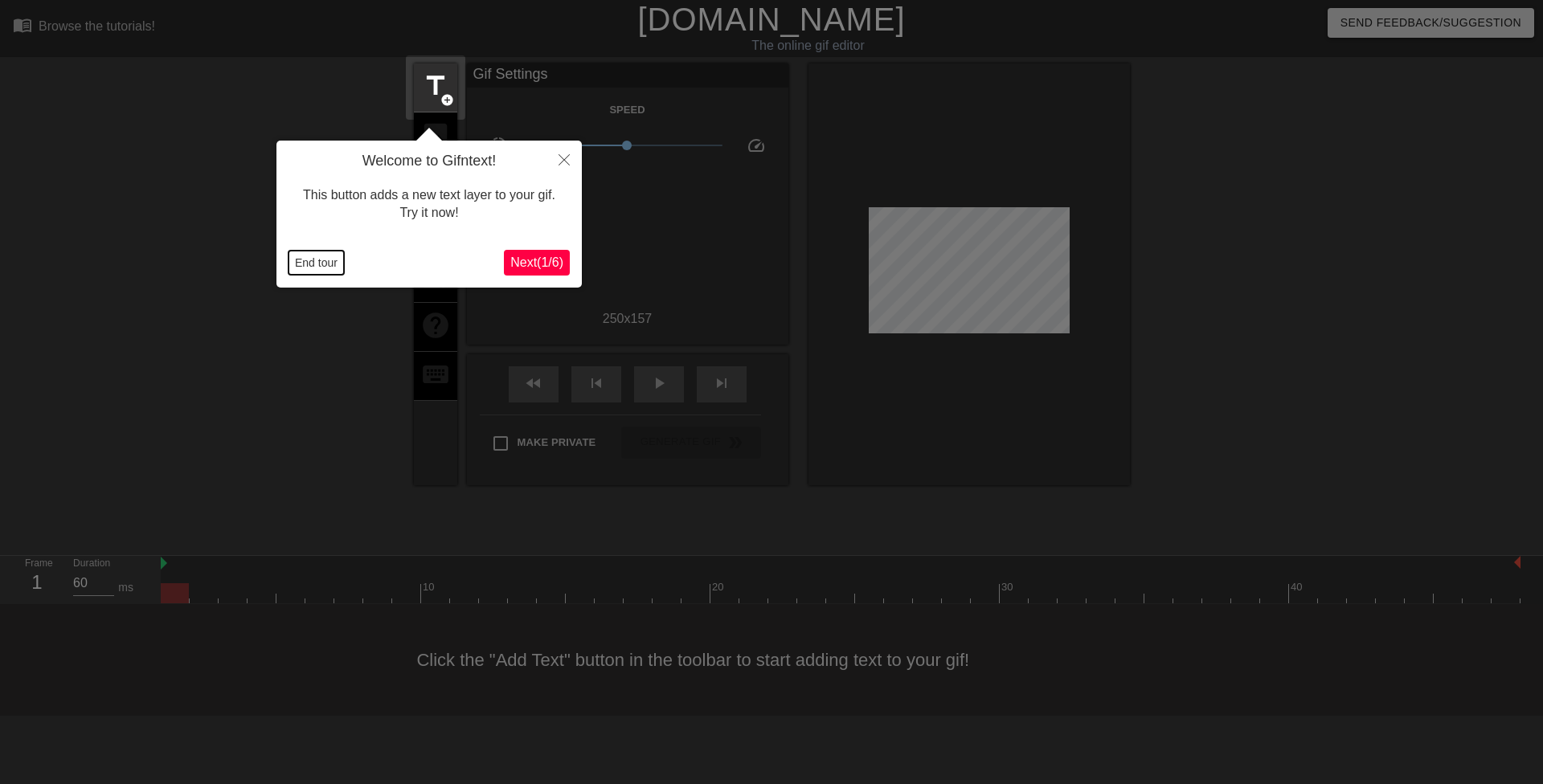
click at [328, 273] on button "End tour" at bounding box center [316, 262] width 55 height 24
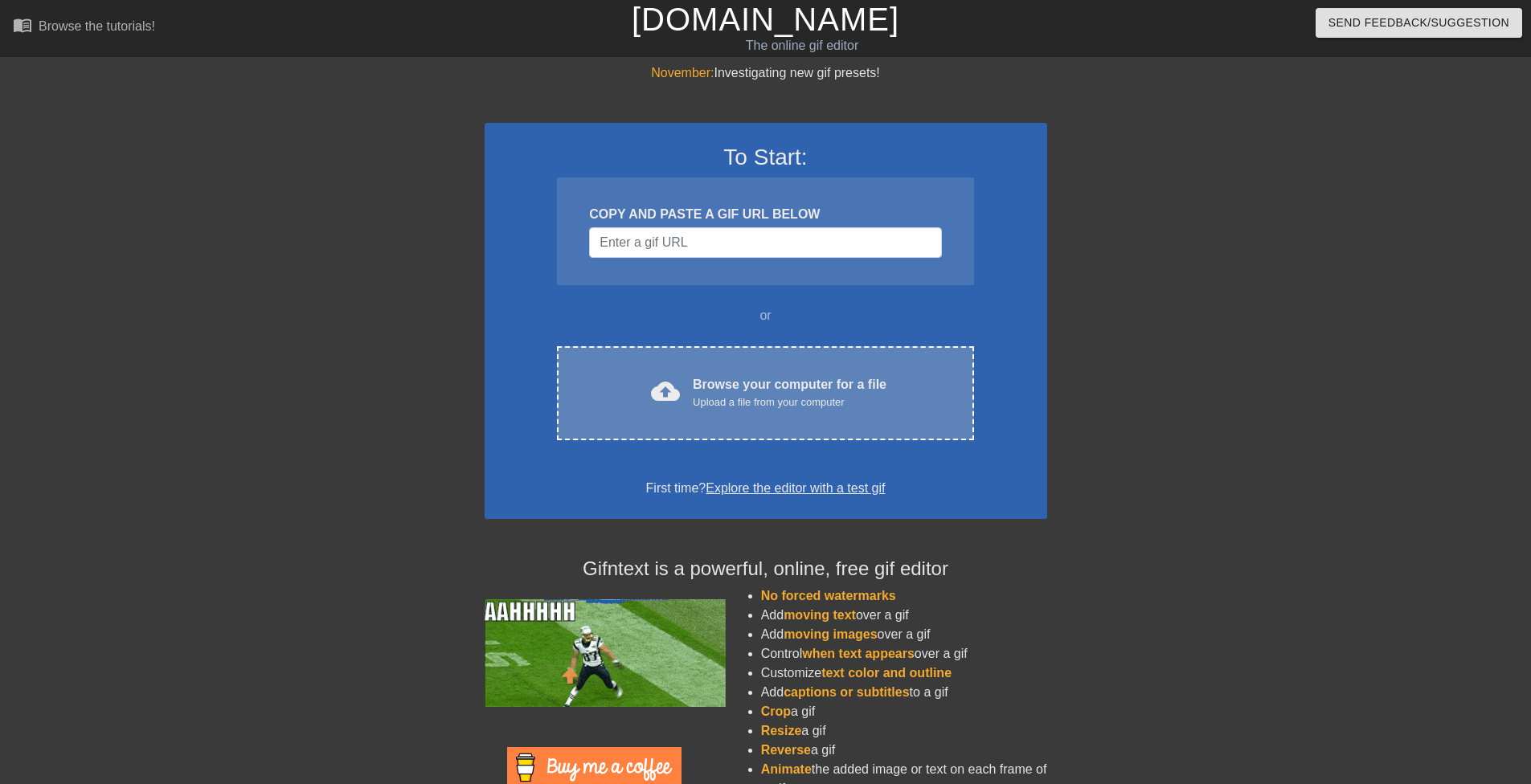
click at [681, 356] on div "cloud_upload Browse your computer for a file Upload a file from your computer C…" at bounding box center [764, 394] width 416 height 94
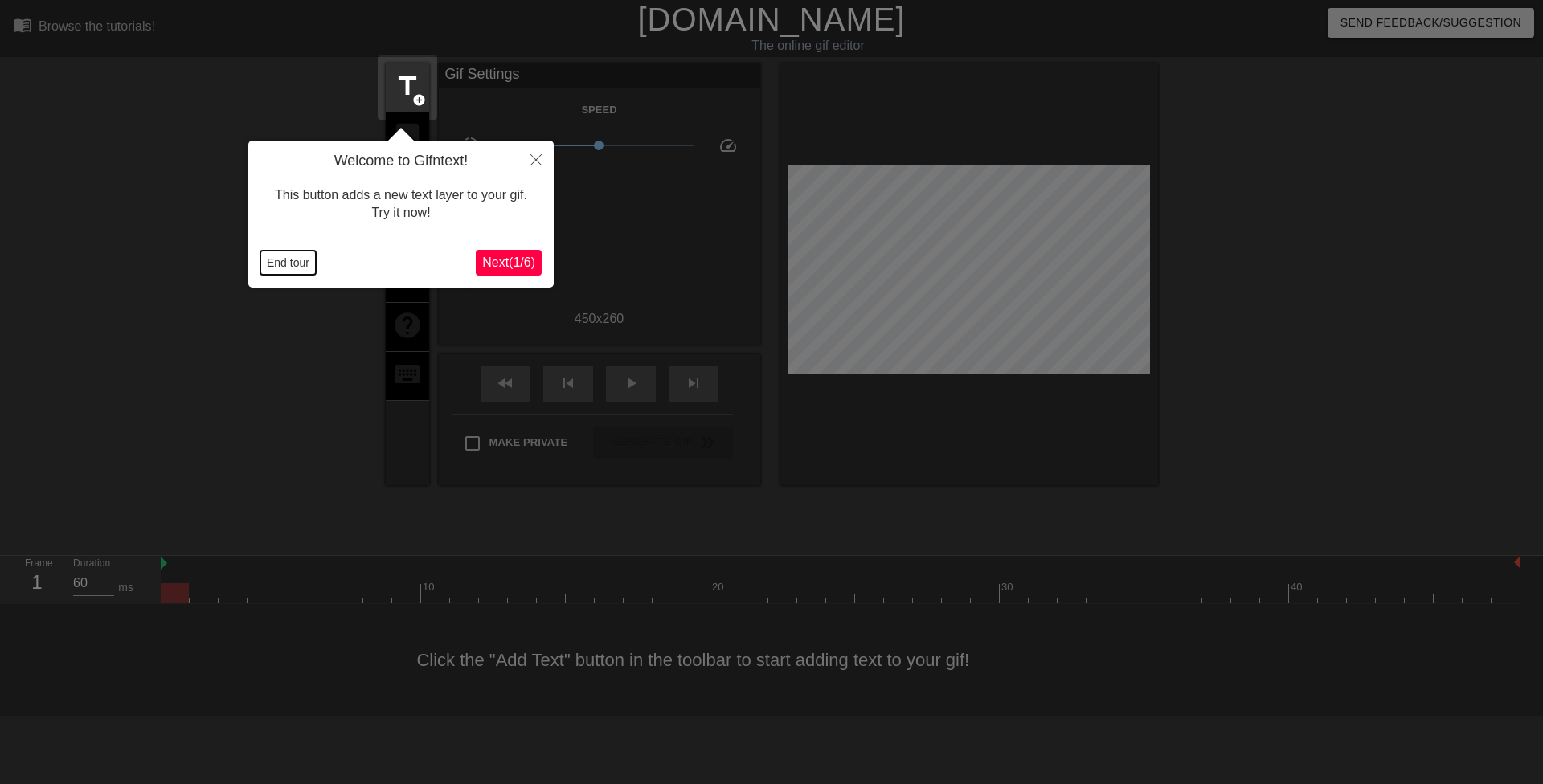
click at [280, 260] on button "End tour" at bounding box center [288, 262] width 55 height 24
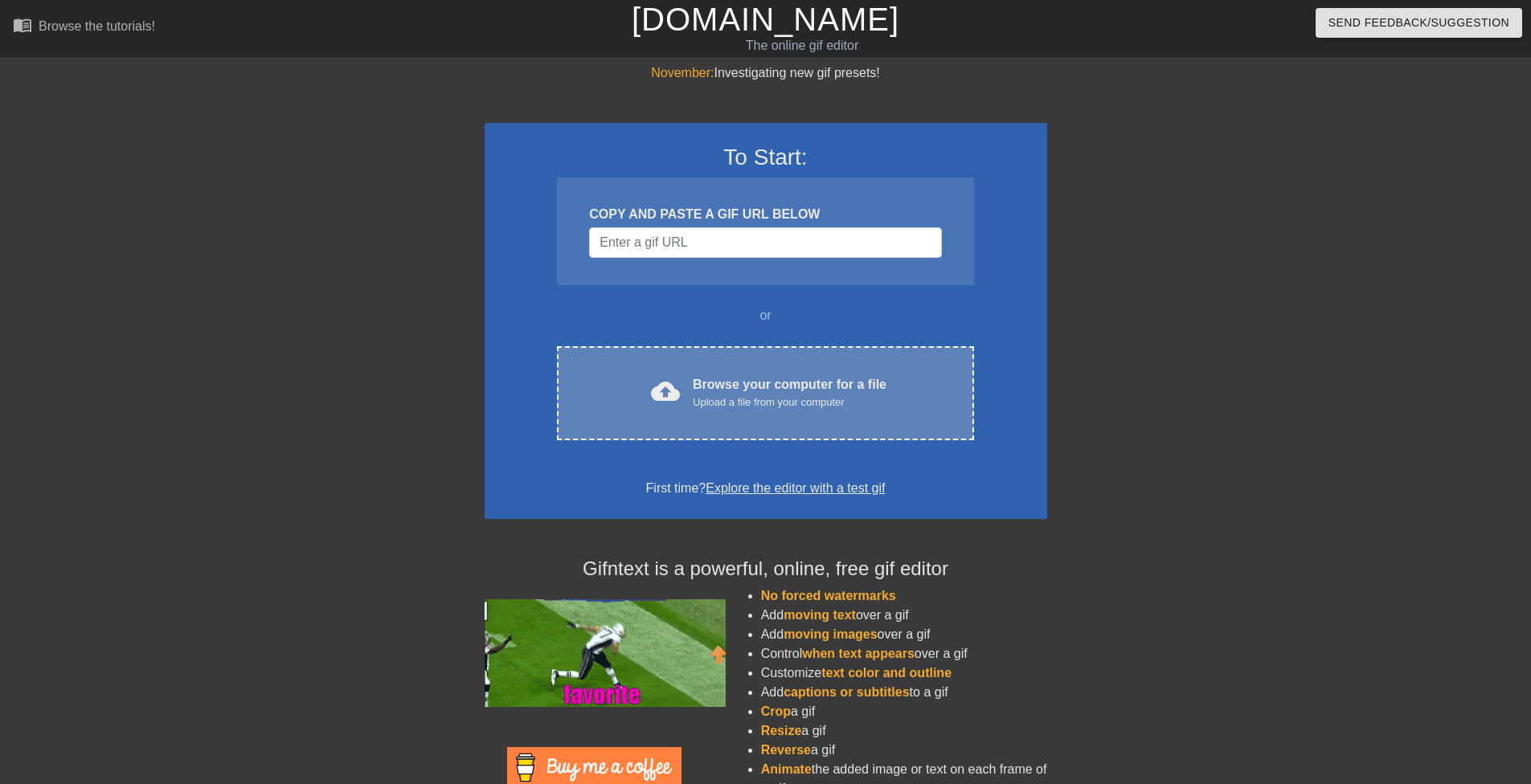
click at [680, 361] on div "cloud_upload Browse your computer for a file Upload a file from your computer C…" at bounding box center [764, 394] width 416 height 94
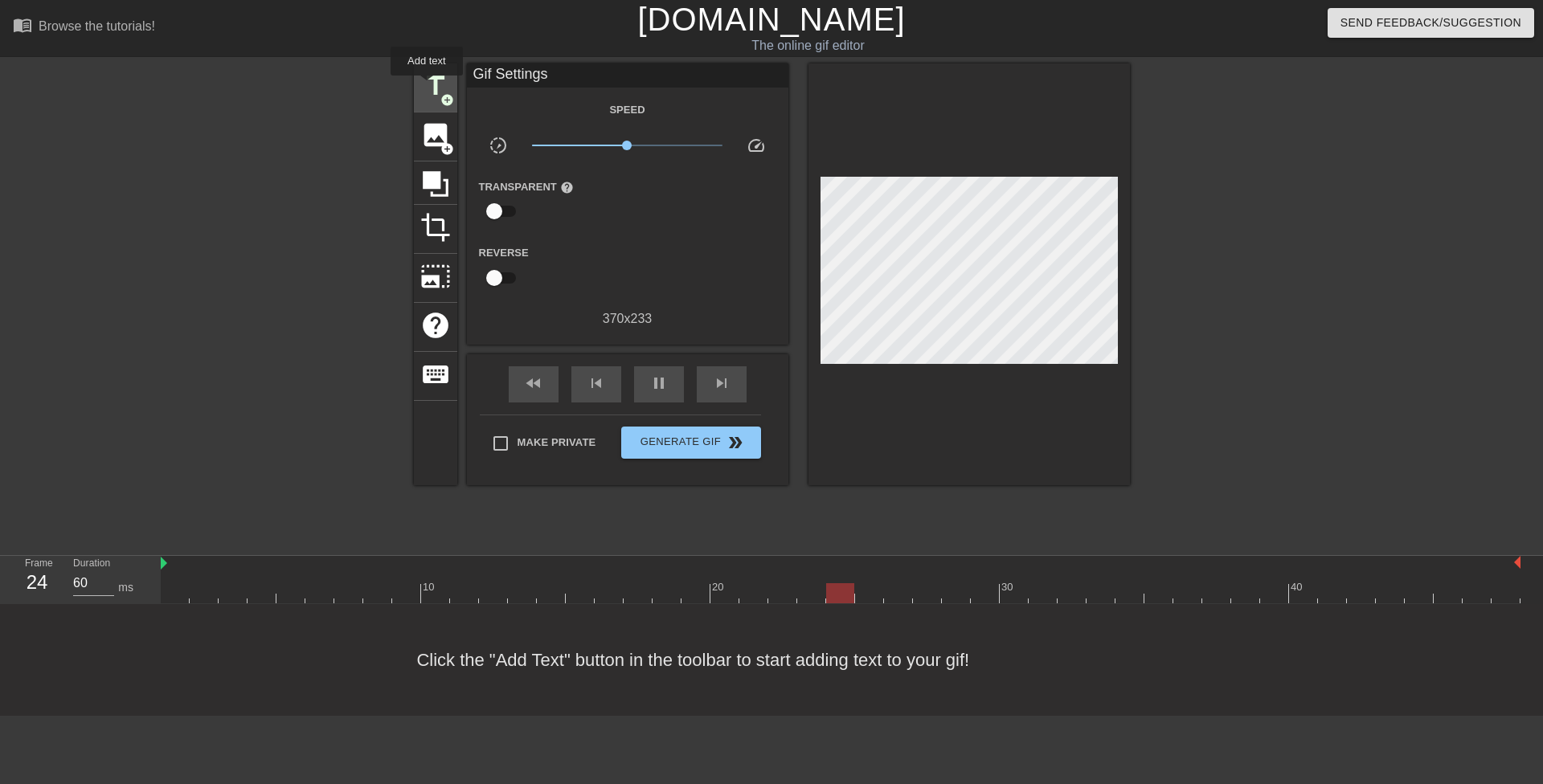
click at [427, 87] on span "title" at bounding box center [435, 85] width 31 height 31
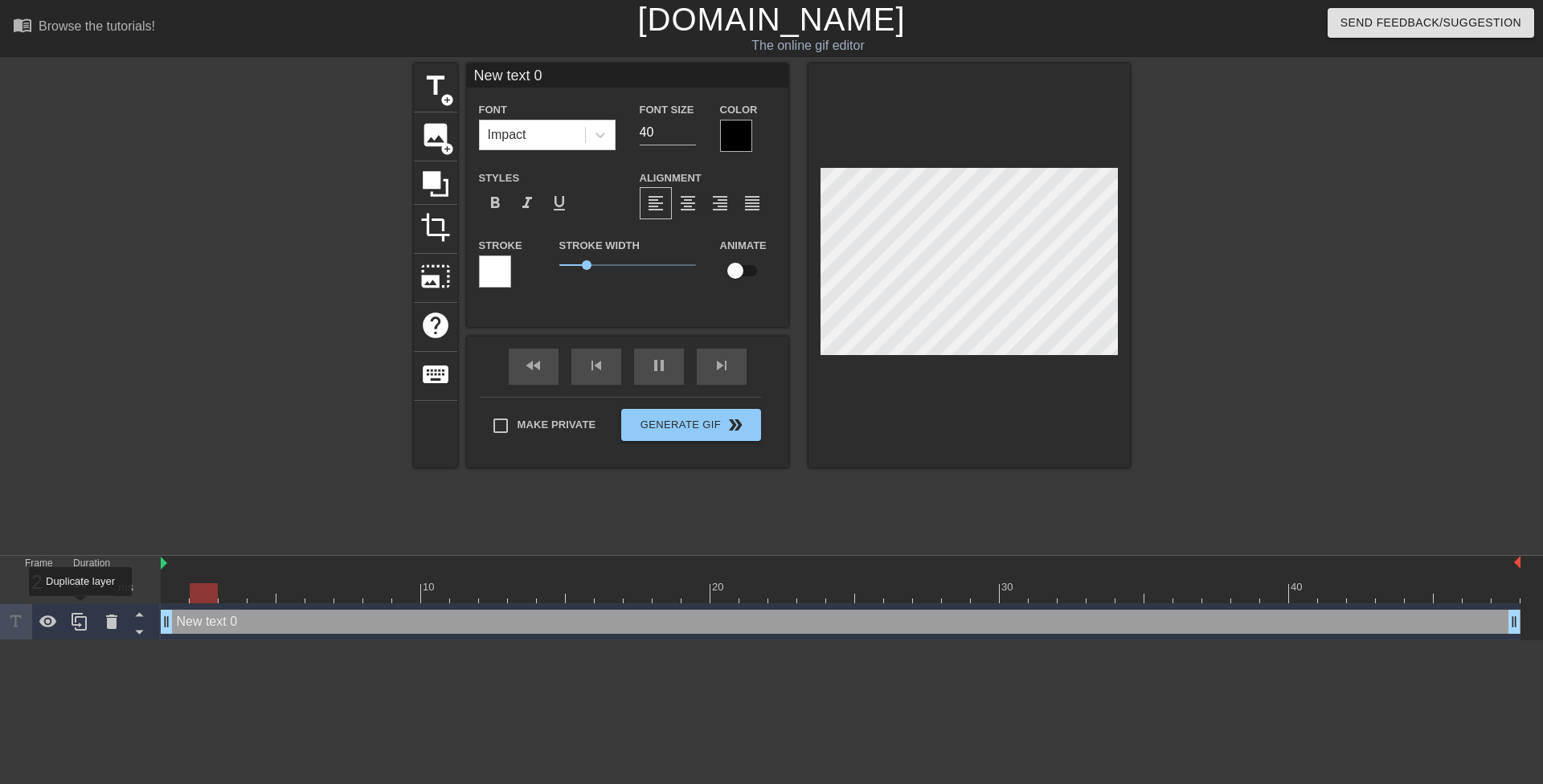
drag, startPoint x: 859, startPoint y: 619, endPoint x: 163, endPoint y: 587, distance: 696.7
click at [79, 607] on div "Frame 2 Duration 60 ms 10 20 30 40 New text 0 drag_handle drag_handle" at bounding box center [771, 598] width 1543 height 84
drag, startPoint x: 585, startPoint y: 262, endPoint x: 505, endPoint y: 261, distance: 80.0
click at [507, 261] on div "Stroke Stroke Width 1 Animate" at bounding box center [627, 269] width 322 height 67
click at [496, 265] on div at bounding box center [495, 271] width 32 height 32
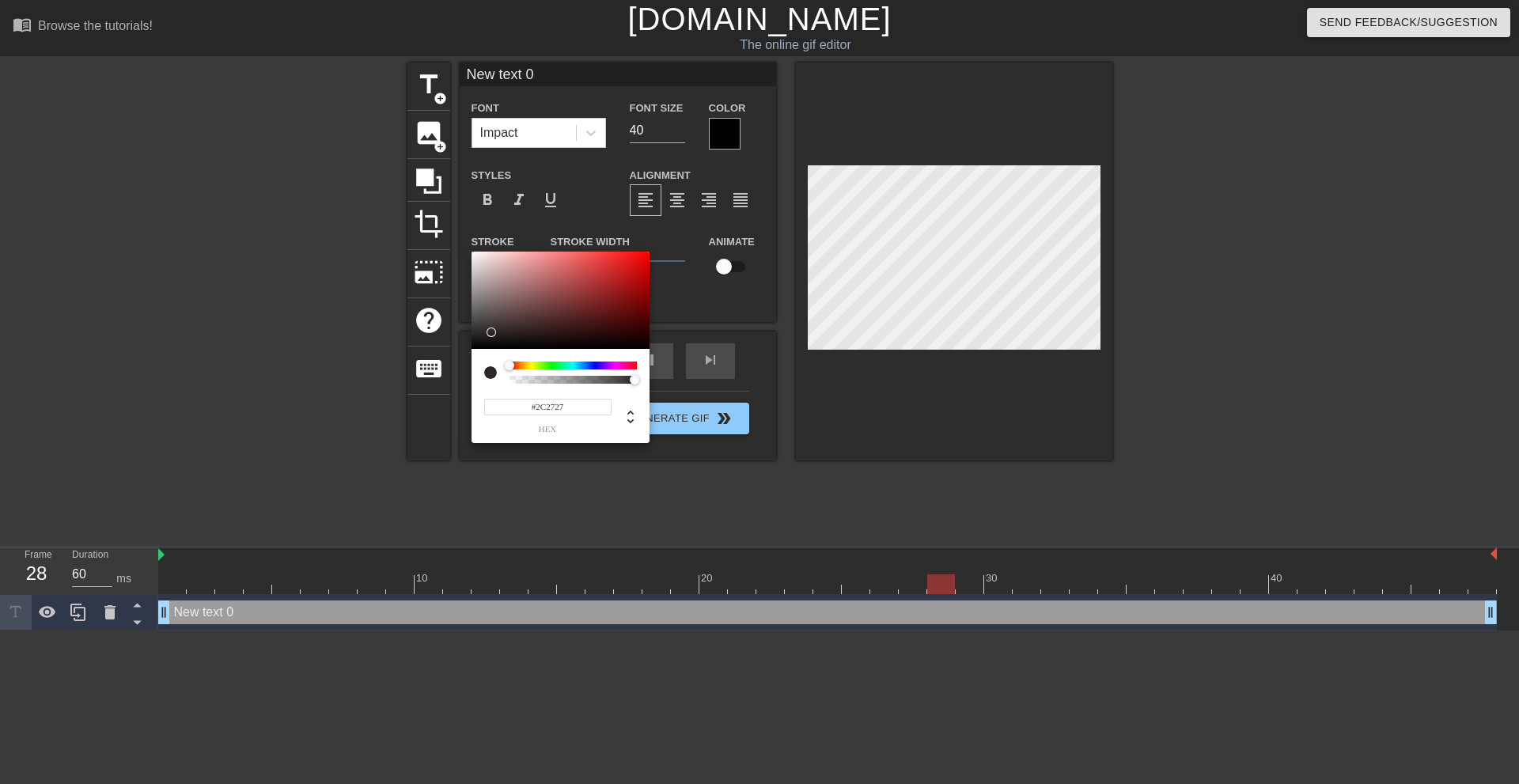
type input "#000000"
drag, startPoint x: 483, startPoint y: 337, endPoint x: 389, endPoint y: 419, distance: 124.7
click at [390, 418] on div "#000000 hex" at bounding box center [759, 392] width 1519 height 784
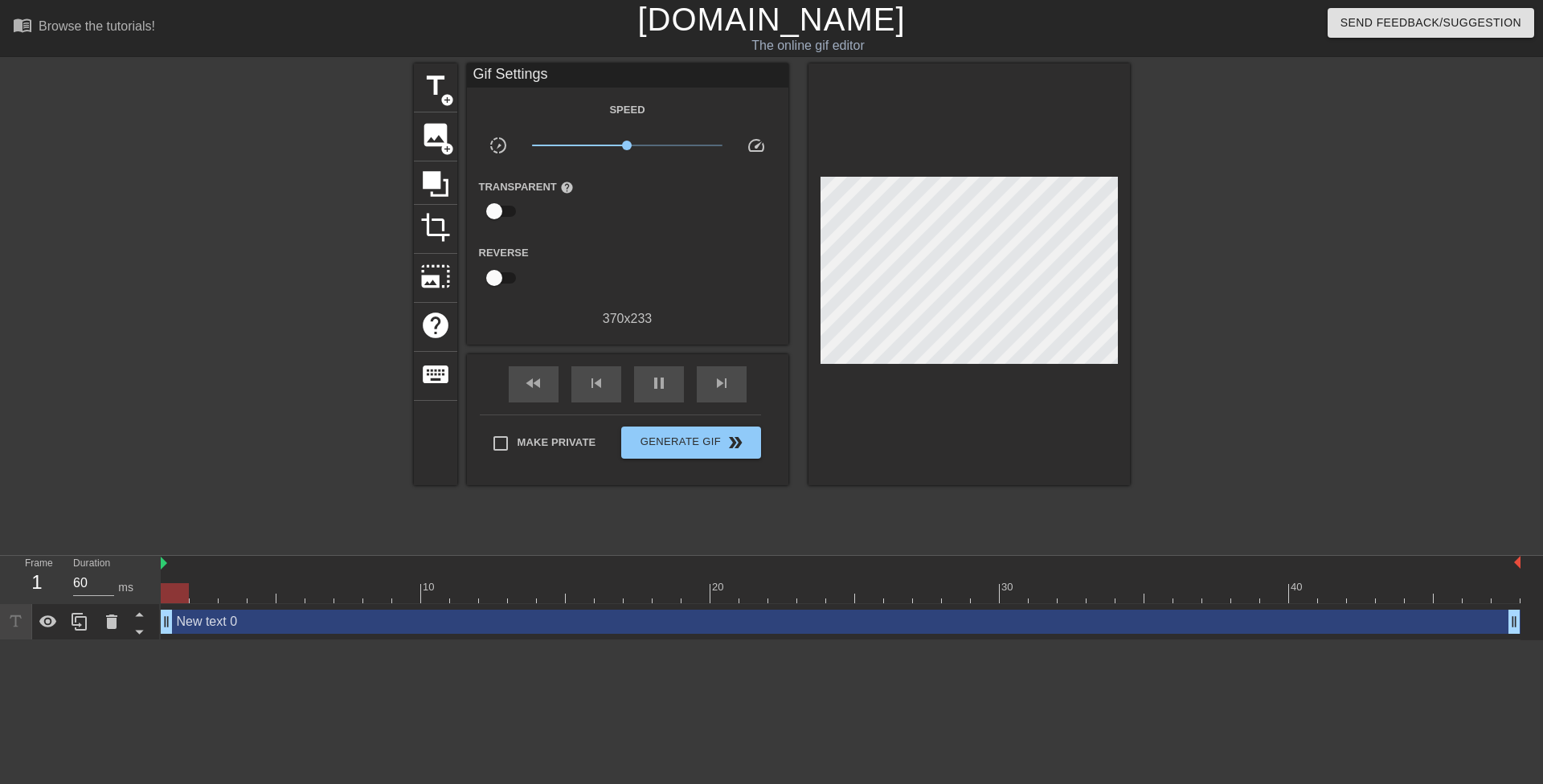
click at [524, 624] on div "New text 0 drag_handle drag_handle" at bounding box center [841, 621] width 1360 height 24
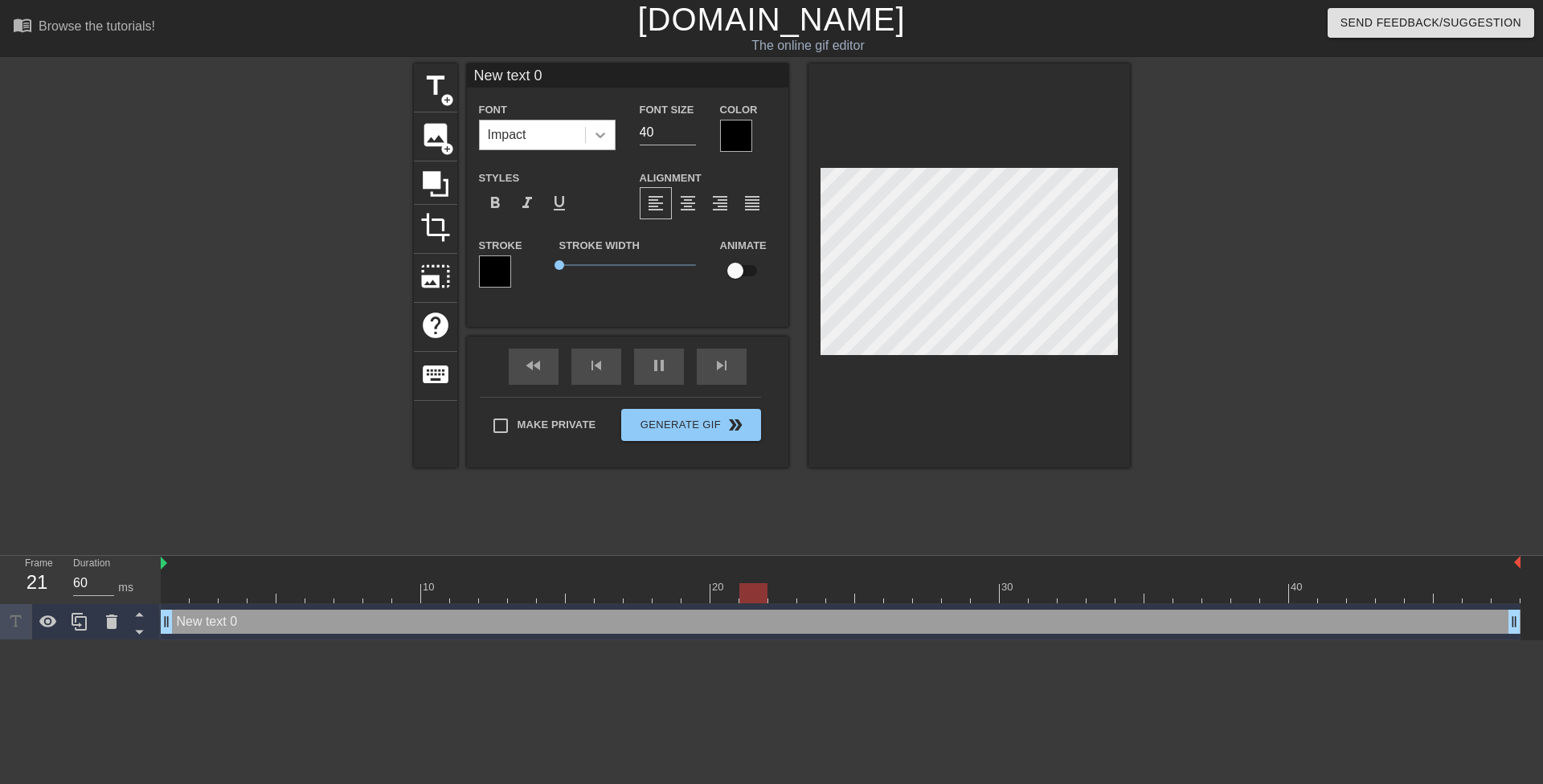
click at [610, 136] on div at bounding box center [600, 135] width 29 height 29
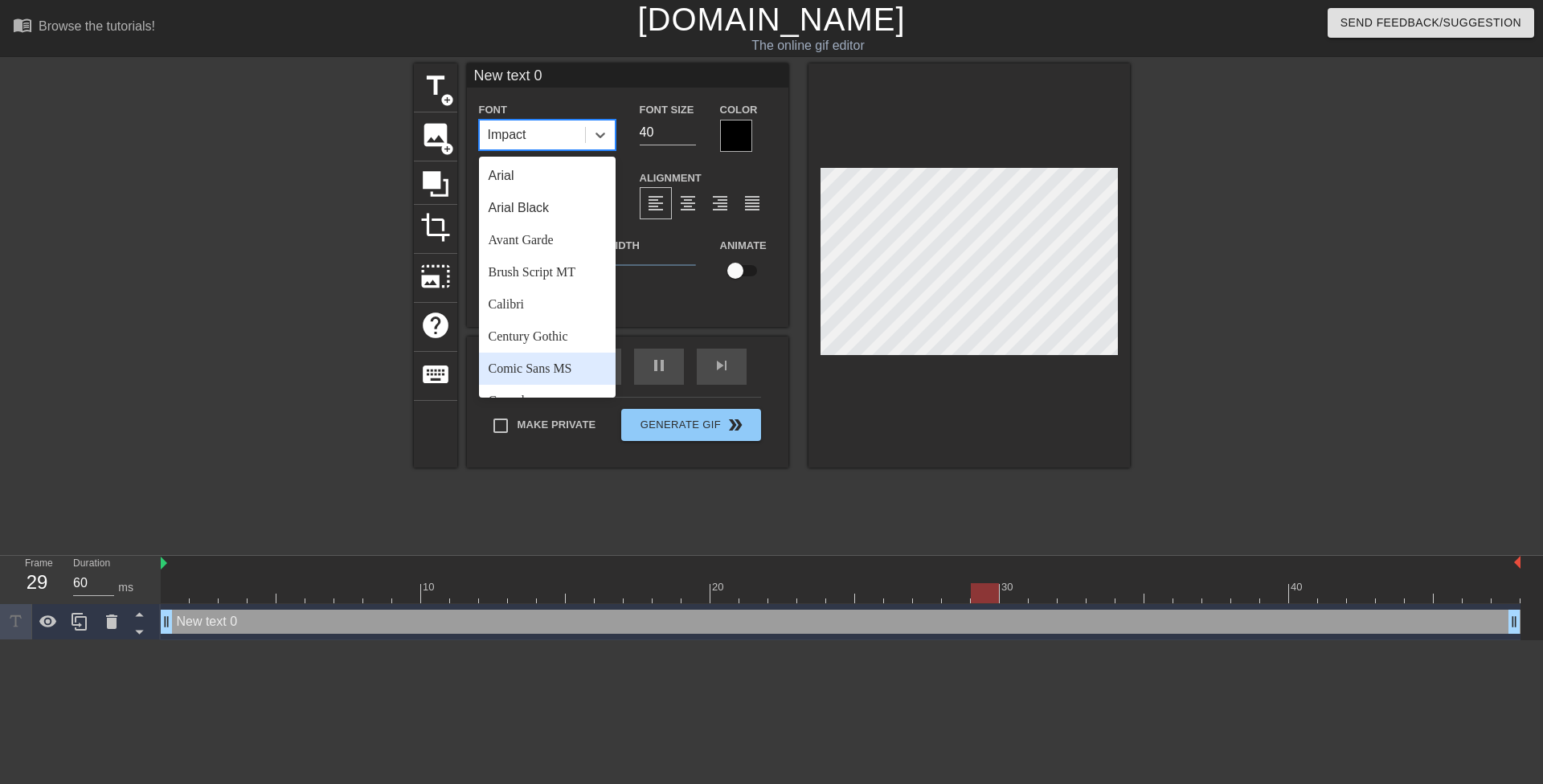
click at [554, 363] on div "Comic Sans MS" at bounding box center [547, 368] width 137 height 32
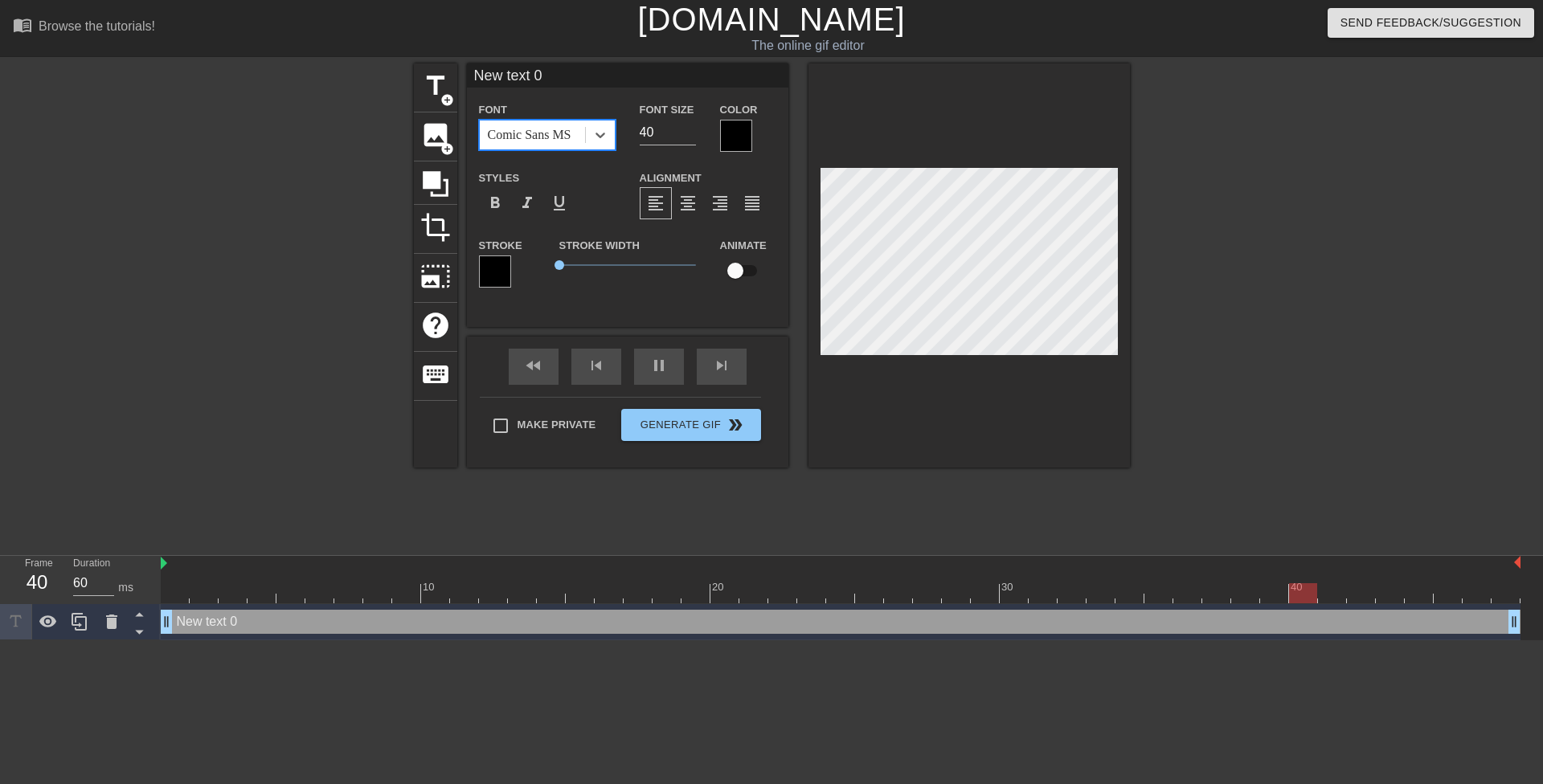
drag, startPoint x: 649, startPoint y: 135, endPoint x: 636, endPoint y: 131, distance: 13.6
click at [636, 131] on div "Font Size 40" at bounding box center [668, 125] width 80 height 52
type input "20"
click at [736, 135] on div at bounding box center [736, 136] width 32 height 32
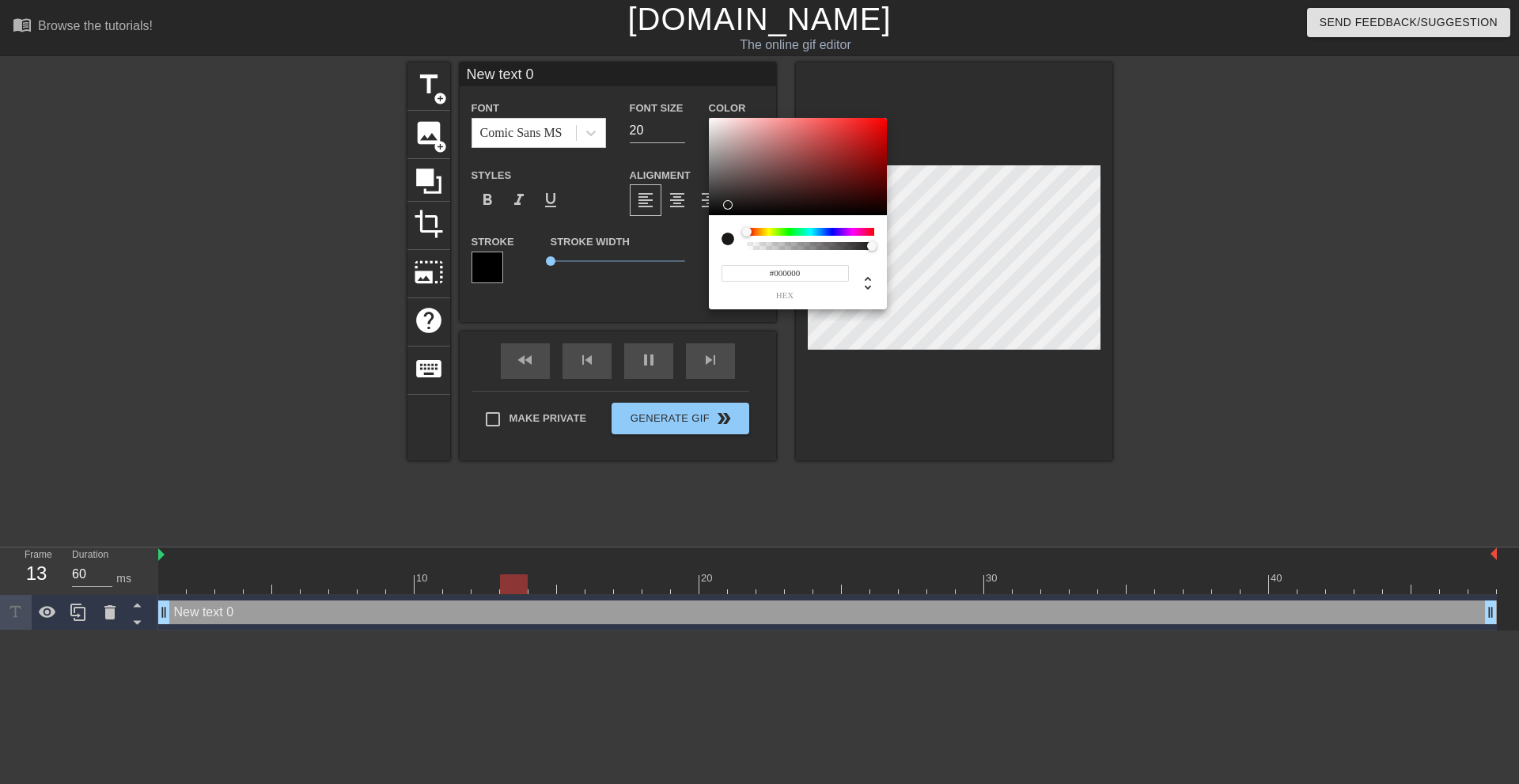
drag, startPoint x: 735, startPoint y: 194, endPoint x: 665, endPoint y: 278, distance: 109.3
click at [665, 278] on div "#000000 hex" at bounding box center [759, 392] width 1519 height 784
drag, startPoint x: 874, startPoint y: 129, endPoint x: 990, endPoint y: 55, distance: 137.6
click at [990, 53] on div "#FF0000 hex" at bounding box center [759, 392] width 1519 height 784
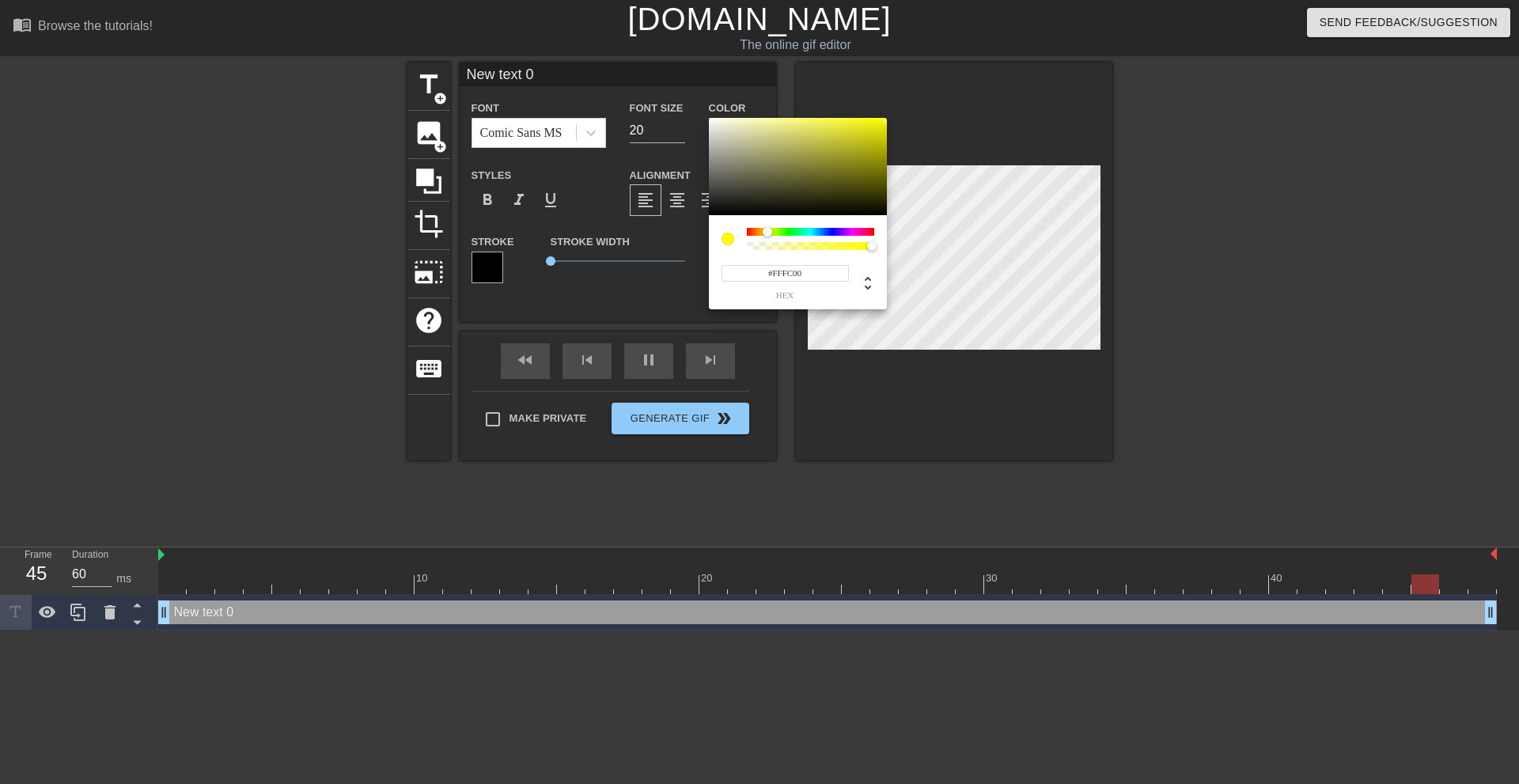
click at [767, 233] on div at bounding box center [810, 232] width 127 height 8
drag, startPoint x: 903, startPoint y: 87, endPoint x: 981, endPoint y: 45, distance: 88.6
click at [981, 42] on div "#FFFC00 hex" at bounding box center [759, 392] width 1519 height 784
type input "#F9FF00"
click at [768, 234] on div at bounding box center [768, 232] width 10 height 10
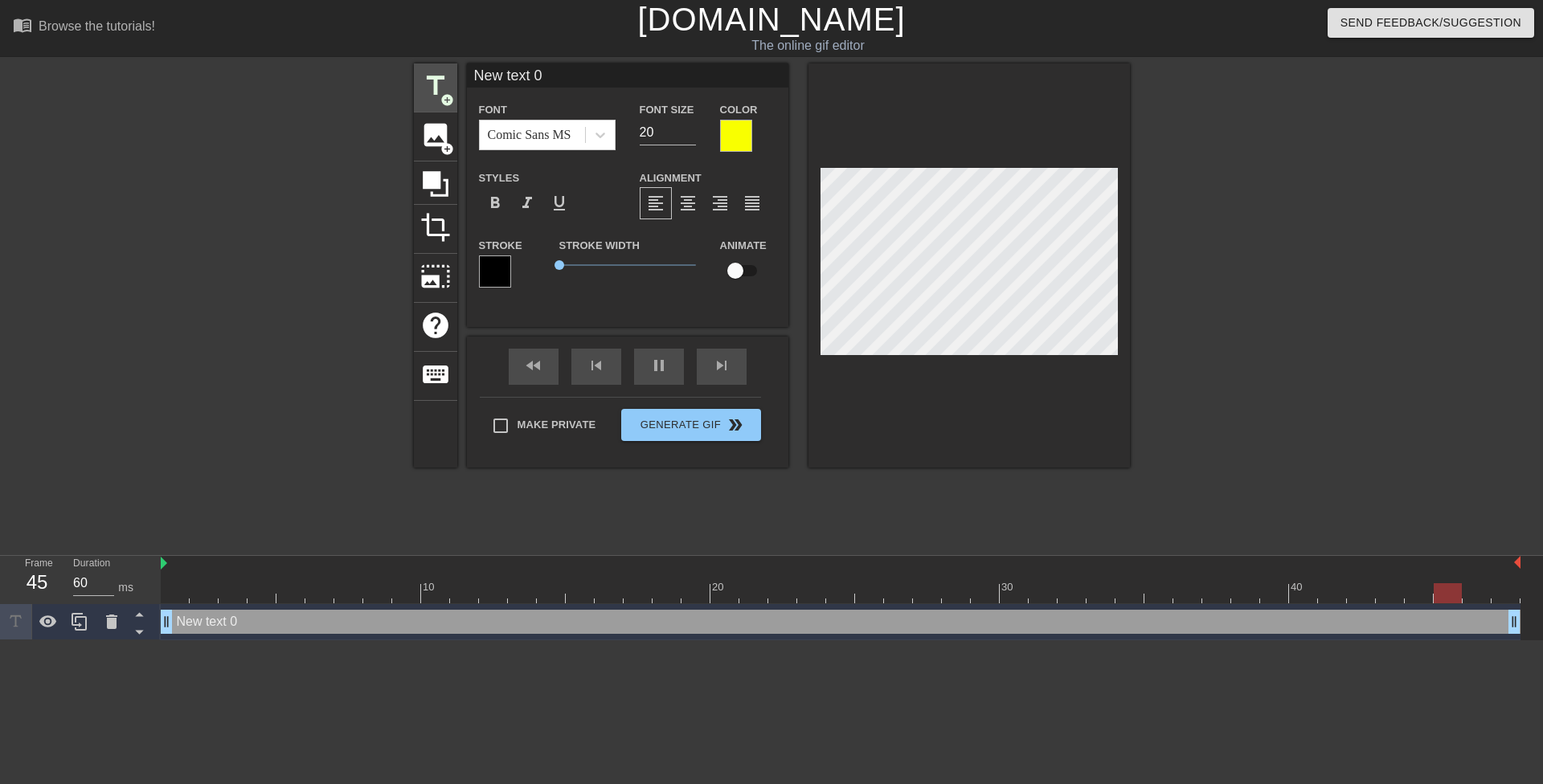
drag, startPoint x: 577, startPoint y: 79, endPoint x: 452, endPoint y: 84, distance: 125.1
click at [453, 84] on div "title add_circle image add_circle crop photo_size_select_large help keyboard Ne…" at bounding box center [772, 265] width 716 height 404
paste input "30"
type input "300"
type input "Don't worry sweetie, you have plenty of time to play with me again. Your parent…"
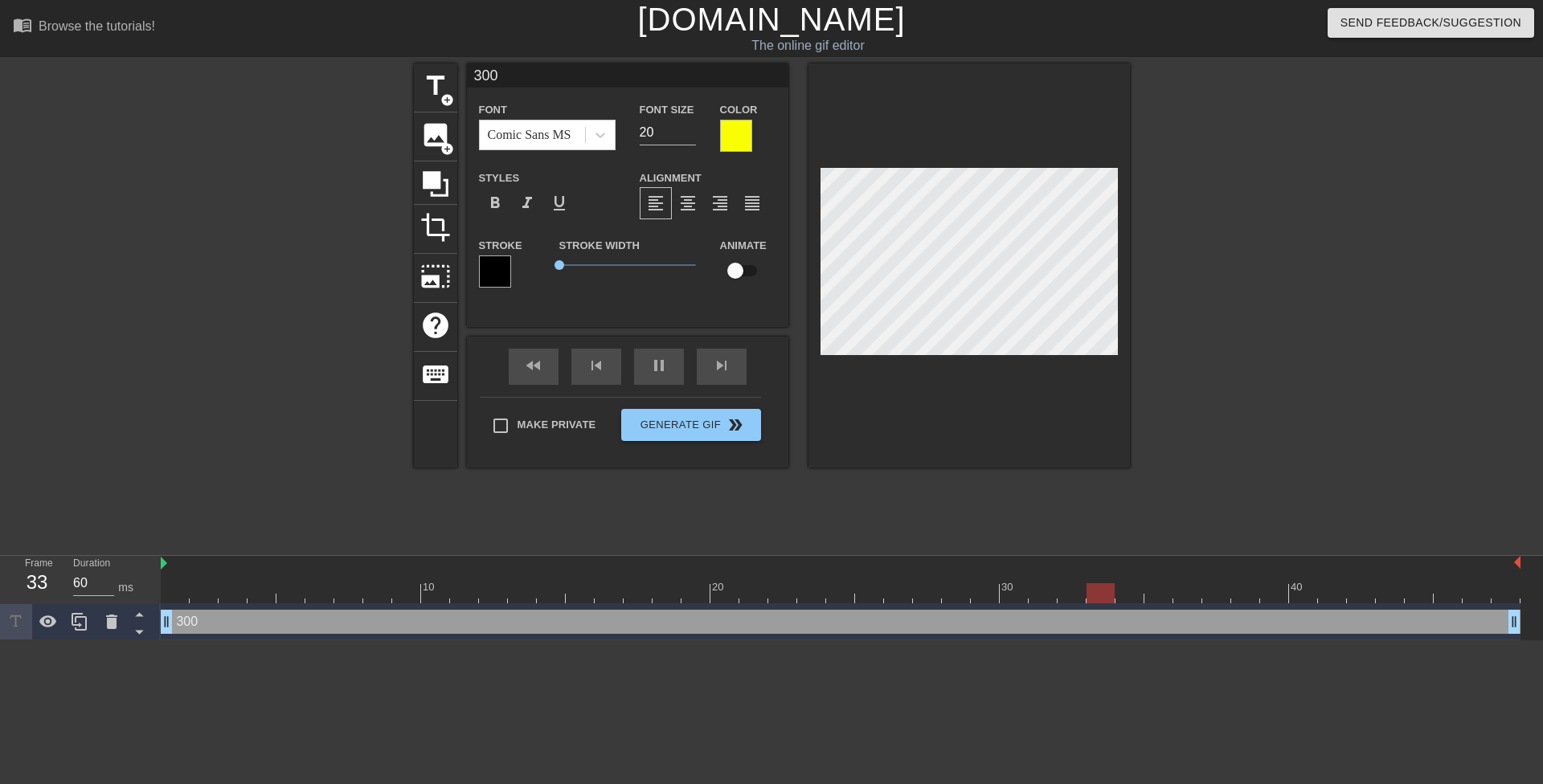
type textarea "Don't worry sweetie, you have plenty of time to play with me again. Your parent…"
click at [1141, 267] on div "title add_circle image add_circle crop photo_size_select_large help keyboard Do…" at bounding box center [771, 304] width 1543 height 482
drag, startPoint x: 654, startPoint y: 134, endPoint x: 631, endPoint y: 134, distance: 23.0
click at [632, 134] on div "Font Size 20" at bounding box center [668, 125] width 80 height 52
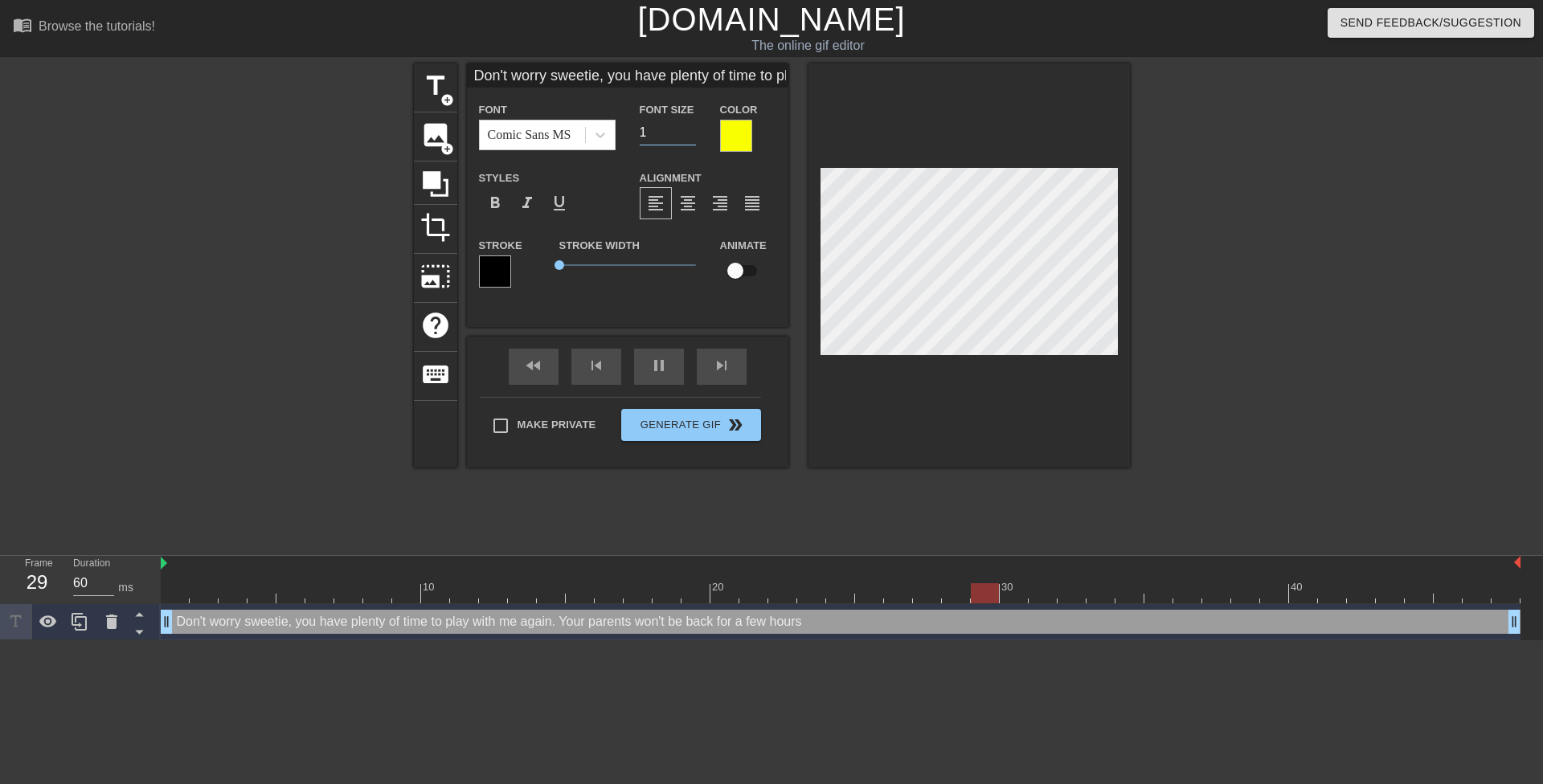
type input "15"
type input "Don't worry sweetie,you have plenty of time to play with me again. Your parents…"
type textarea "Don't worry sweetie,you have plenty of time to play with me again. Your parents…"
type input "Don't worry sweetie,you have plenty of time to play with me again. Your parents…"
type textarea "Don't worry sweetie, you have plenty of time to play with me again. Your parent…"
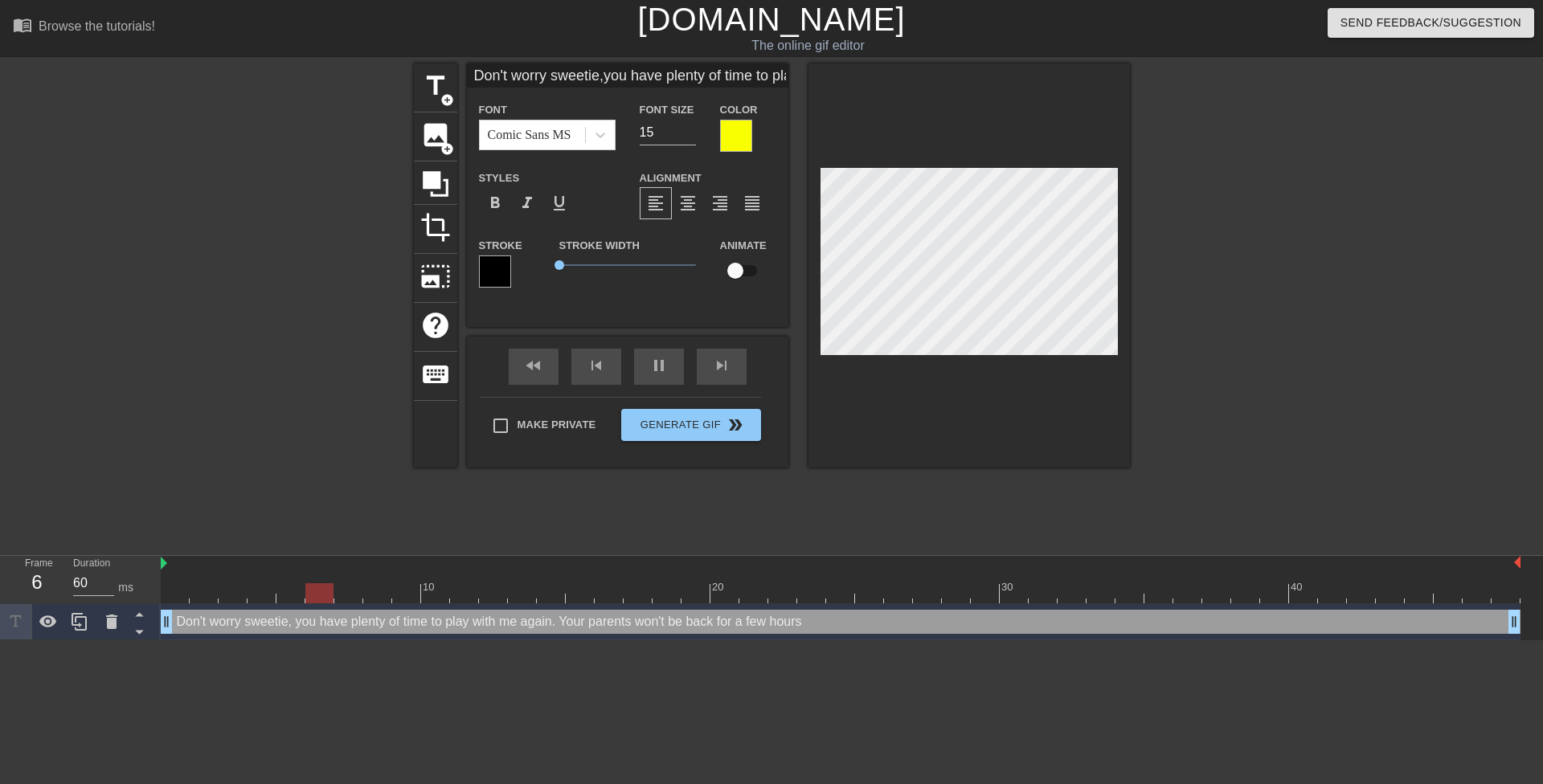
scroll to position [2, 8]
type input "Don't worry sweetie,you have plenty oftime to play with me again. Your parents …"
type textarea "Don't worry sweetie, you have plenty oftime to play with me again. Your parents…"
type input "Don't worry sweetie,you have plenty oftime to play with me again. Your parents …"
type textarea "Don't worry sweetie, you have plenty of time to play with me again. Your parent…"
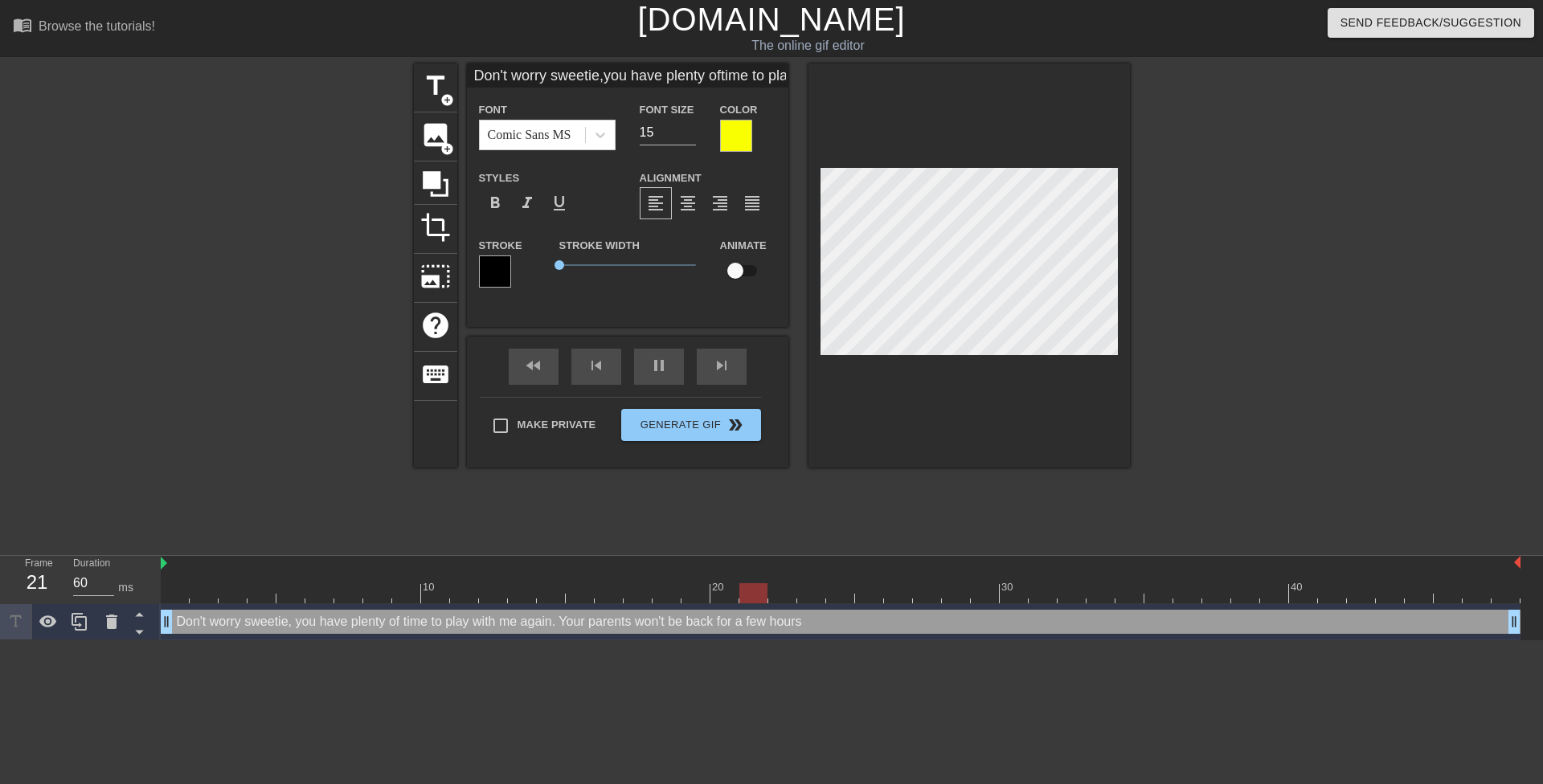
scroll to position [3, 2]
type input "Don't worry sweetie,you have plenty oftime to play withme again. Your parents w…"
type textarea "Don't worry sweetie, you have plenty of time to play withme again. Your parents…"
type input "Don't worry sweetie,you have plenty oftime to play withme again. Your parents w…"
type textarea "Don't worry sweetie, you have plenty of time to play with me again. Your parent…"
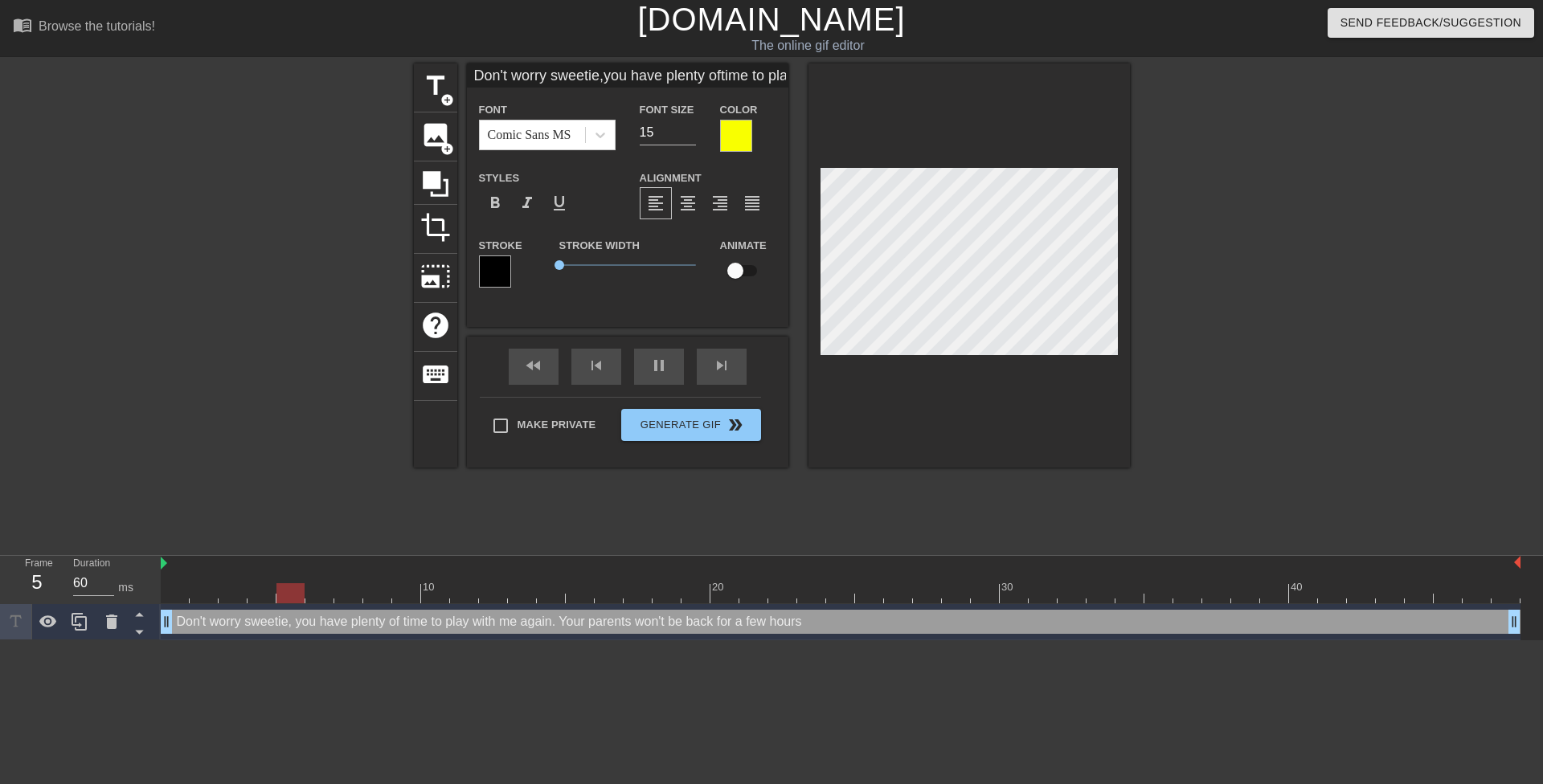
scroll to position [5, 2]
type input "Don't worry sweetie,you have plenty oftime to play withme again. Your parentswo…"
type textarea "Don't worry sweetie, you have plenty of time to play with me again. Your parent…"
type input "Don't worry sweetie,you have plenty oftime to play withme again. Your parentswo…"
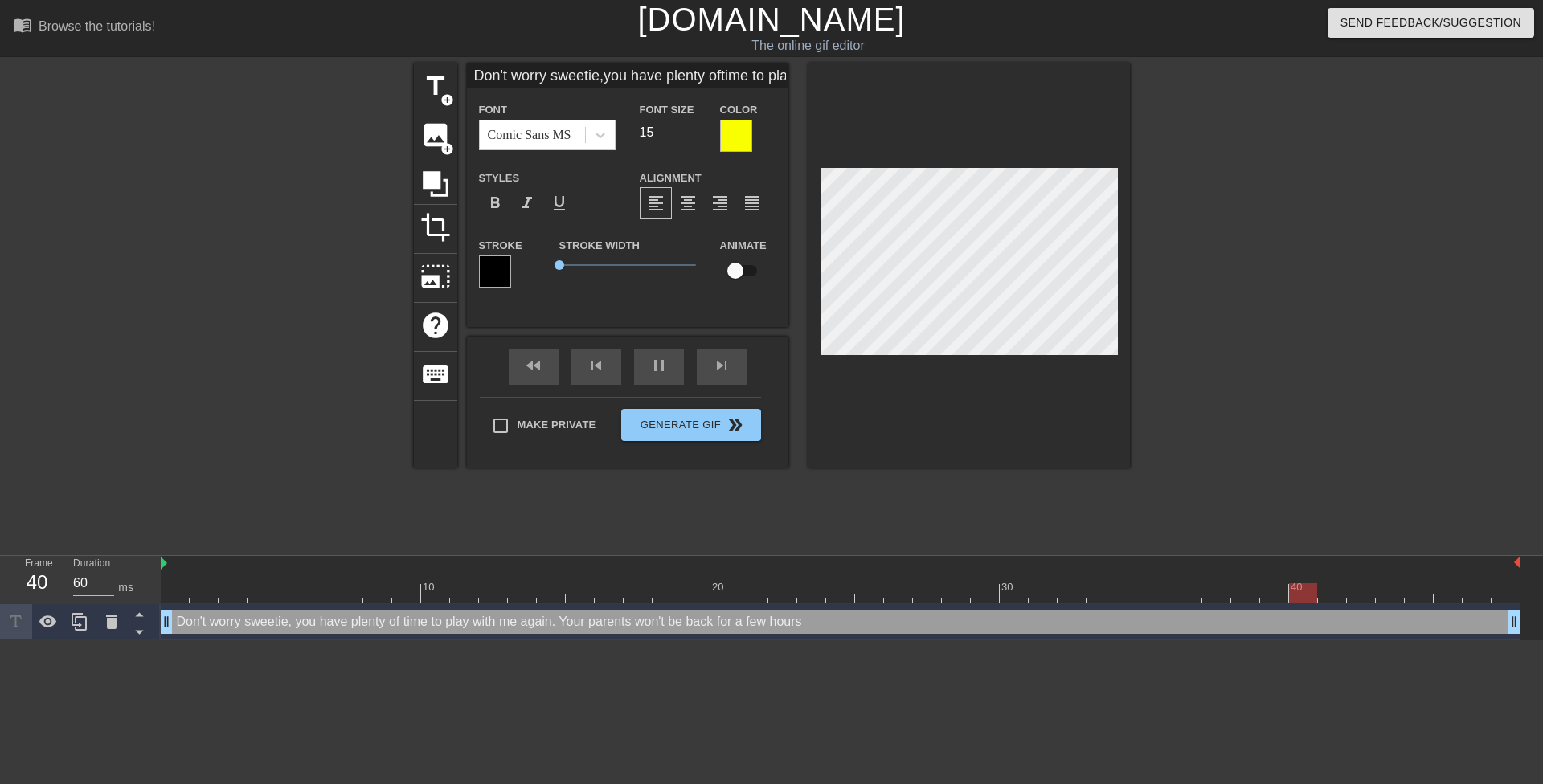
type textarea "Don't worry sweetie, you have plenty of time to play with me again. Your parent…"
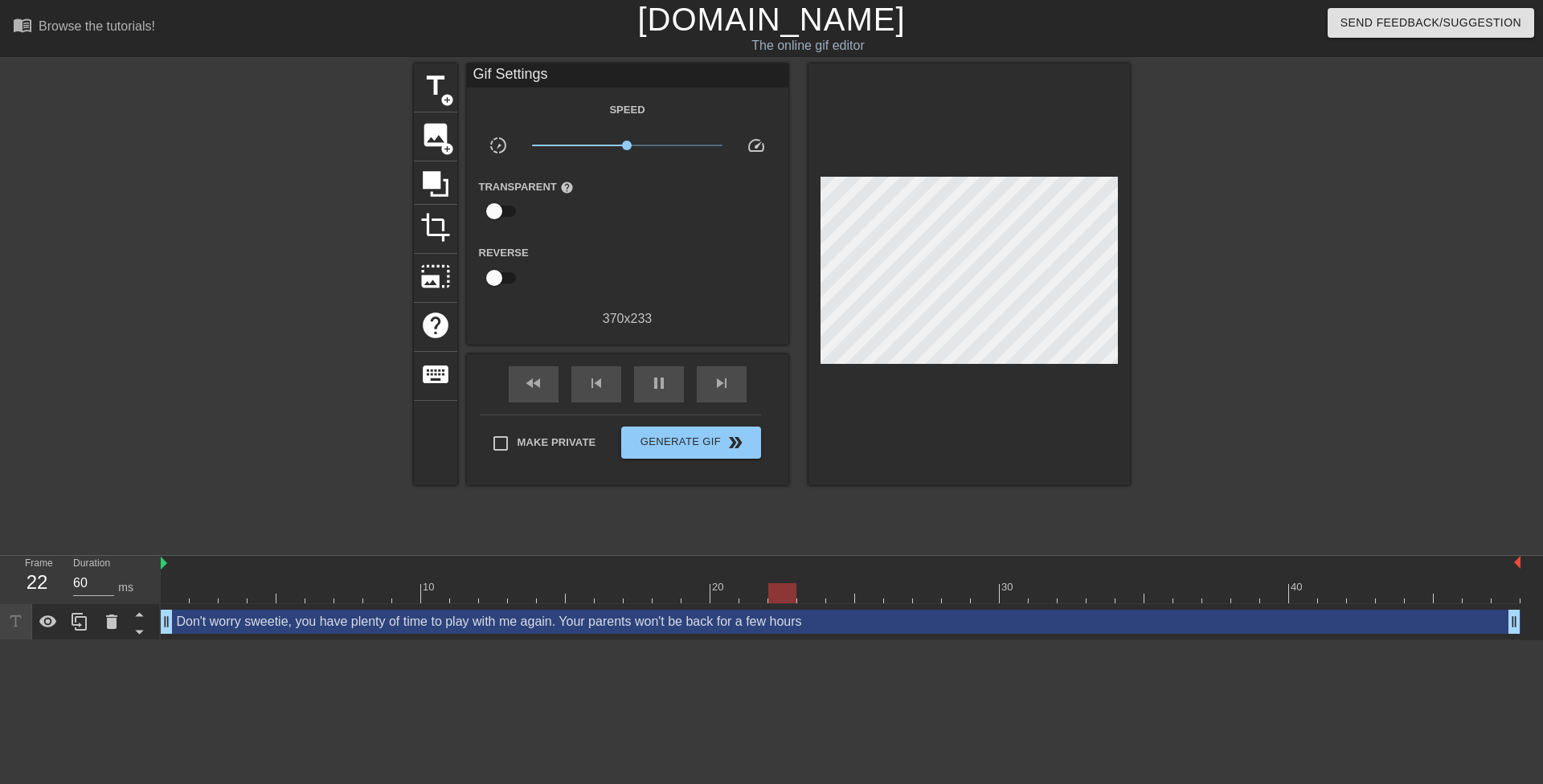
click at [1217, 270] on div at bounding box center [1269, 304] width 241 height 482
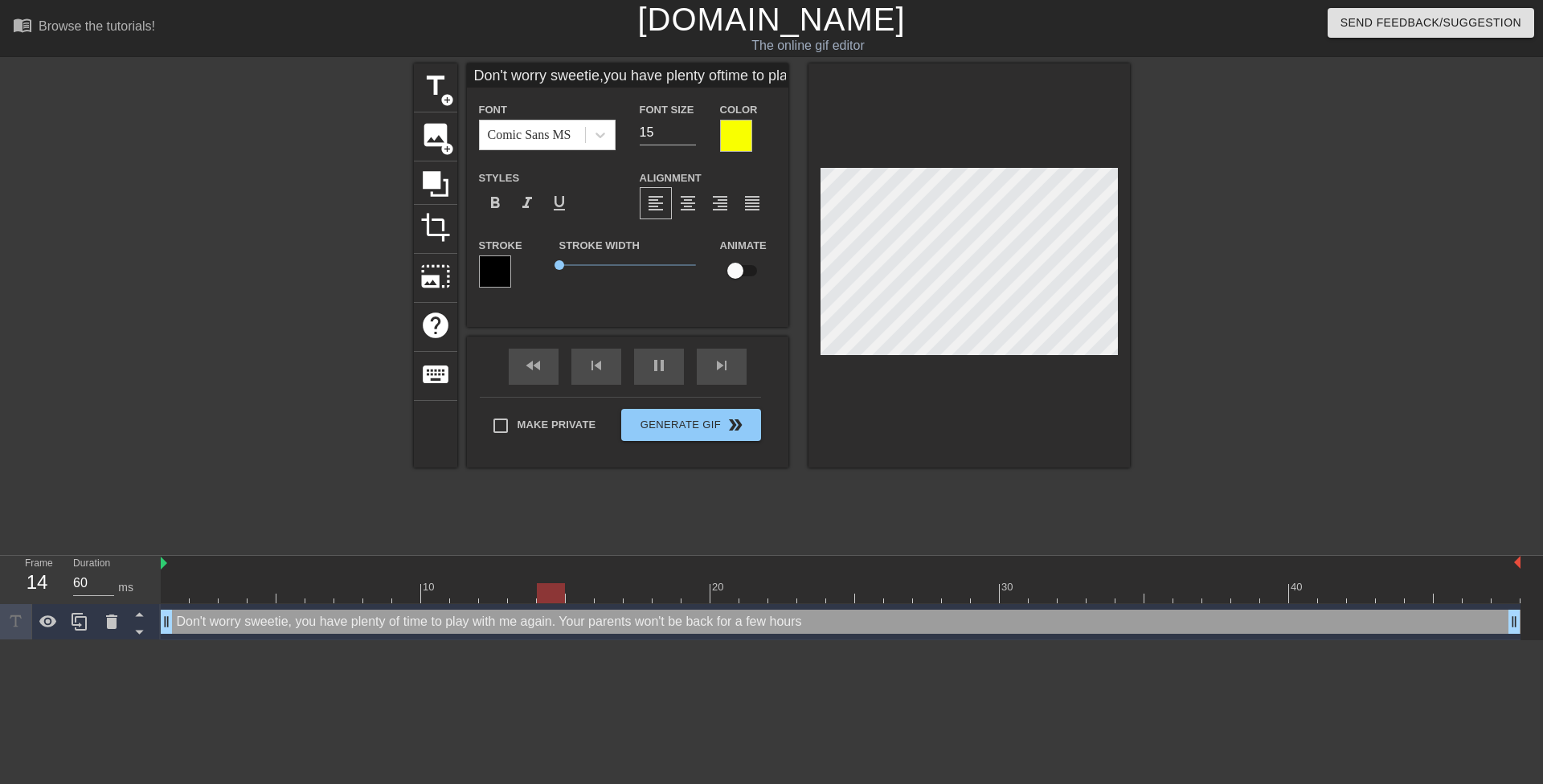
scroll to position [3, 7]
click at [1287, 306] on div at bounding box center [1269, 304] width 241 height 482
type input "Don't worry sweetie,W have plenty oftime to play withme again. Your parentswon'…"
type textarea "Don't worry sweetie, W have plenty of time to play with me again. Your parents …"
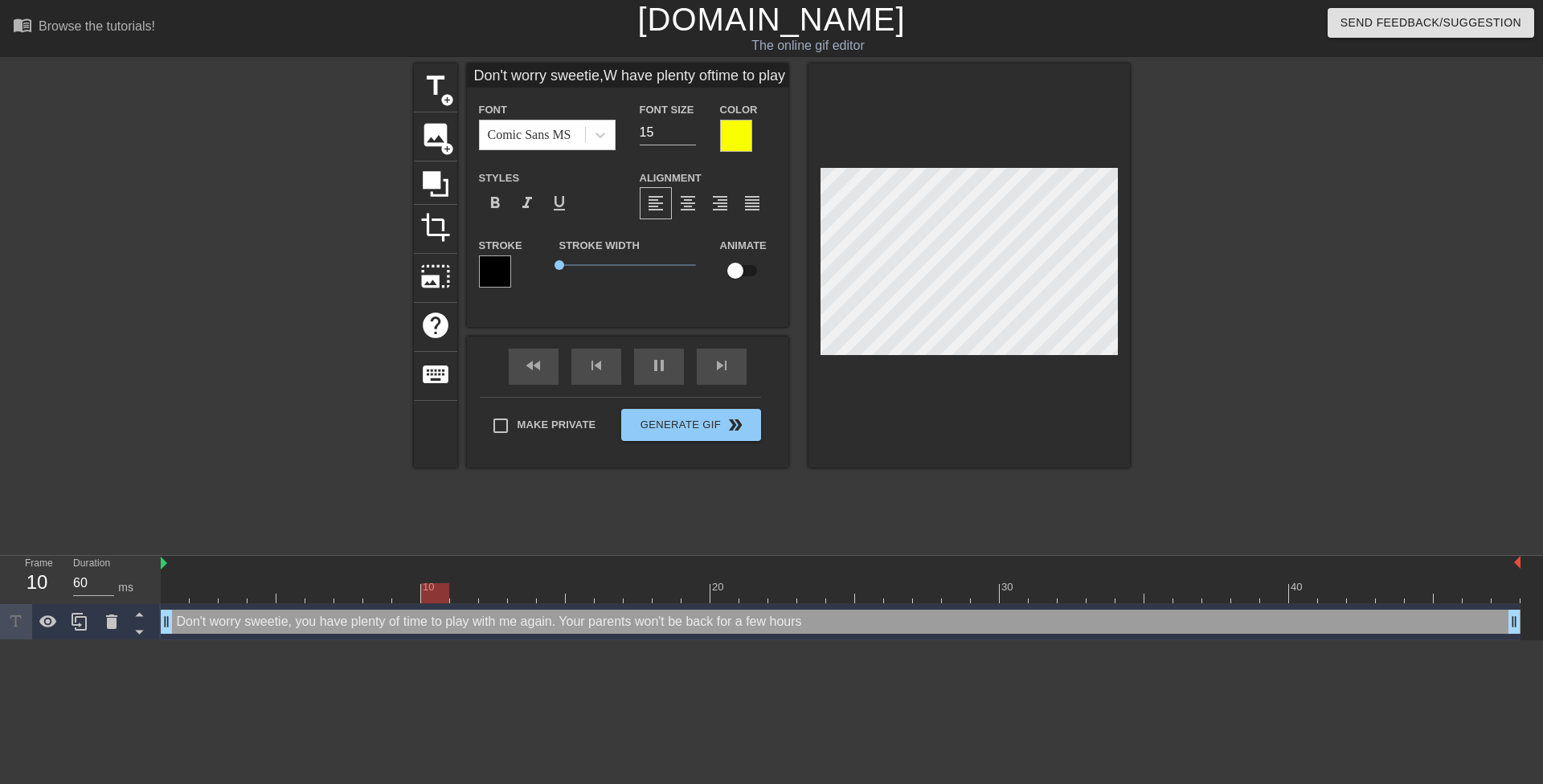
scroll to position [3, 2]
type input "Don't worry sweetie,We have plenty oftime to play withme again. Your parentswon…"
type textarea "Don't worry sweetie, We have plenty of time to play with me again. Your parents…"
type input "Don't worry sweetie,We have plenty oftime to play with me again. Your parentswo…"
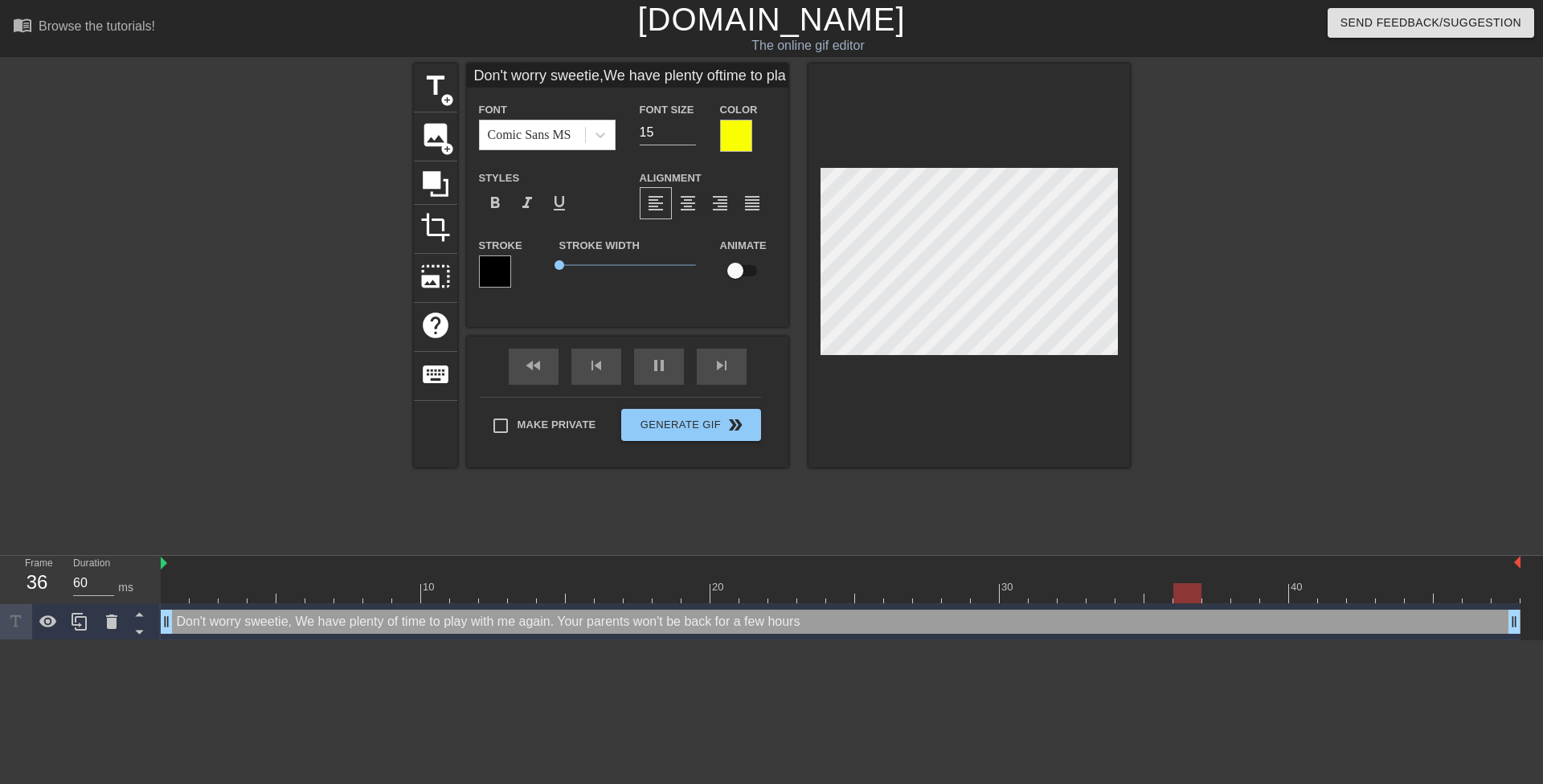
type textarea "Don't worry sweetie, We have plenty of time to play with me again. Your parents…"
type input "Don't worry sweetie,We have plenty oftime to play with hme again. Your parentsw…"
type textarea "Don't worry sweetie, We have plenty of time to play with h me again. Your paren…"
type input "Don't worry sweetie,We have plenty oftime to play with hime again. Your parents…"
type textarea "Don't worry sweetie, We have plenty of time to play with hi me again. Your pare…"
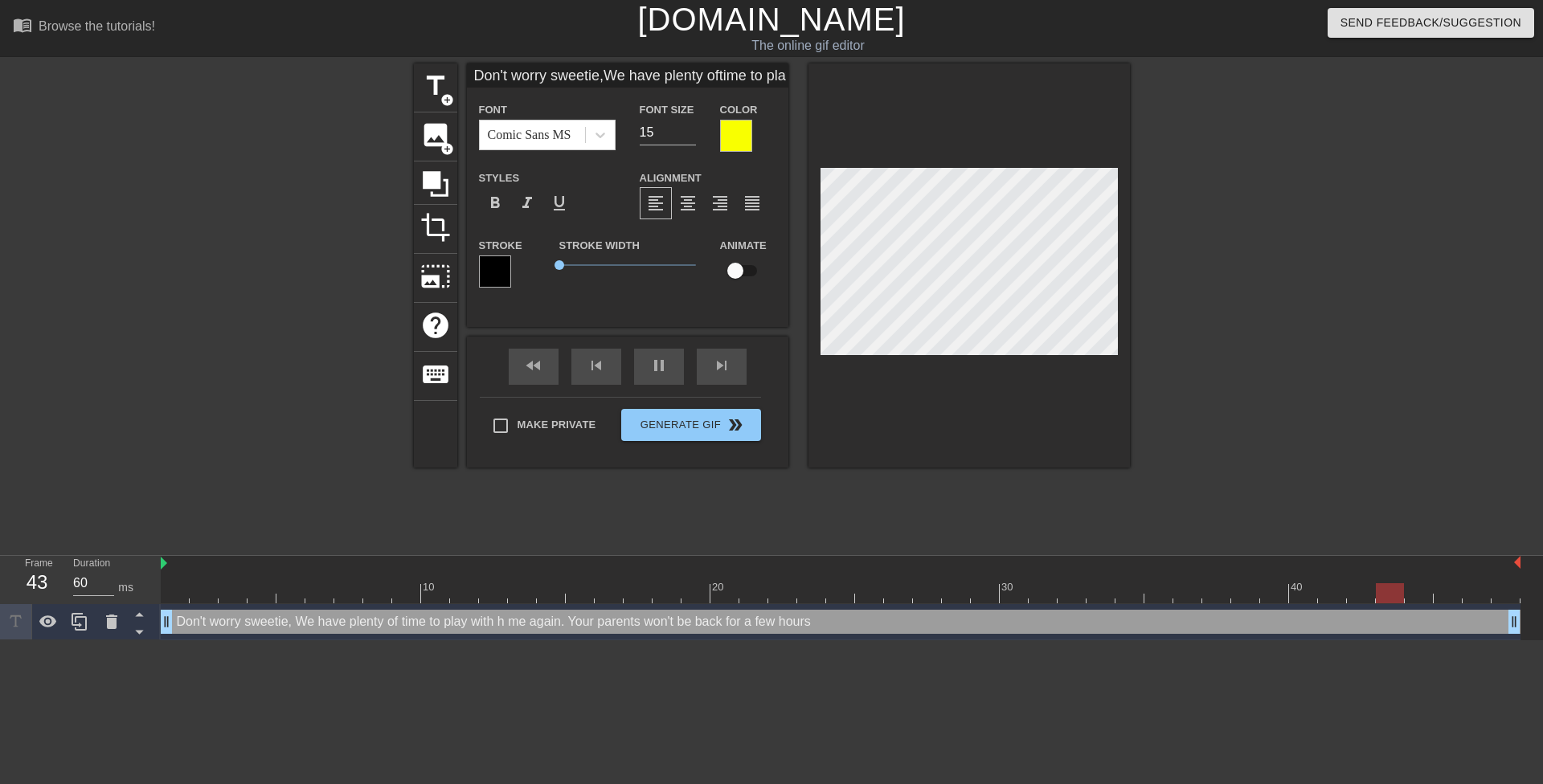
type input "Don't worry sweetie,We have plenty oftime to play with himme again. Your parent…"
type textarea "Don't worry sweetie, We have plenty of time to play with him me again. Your par…"
type input "Don't worry sweetie,We have plenty oftime to play with himYour parentswon't be …"
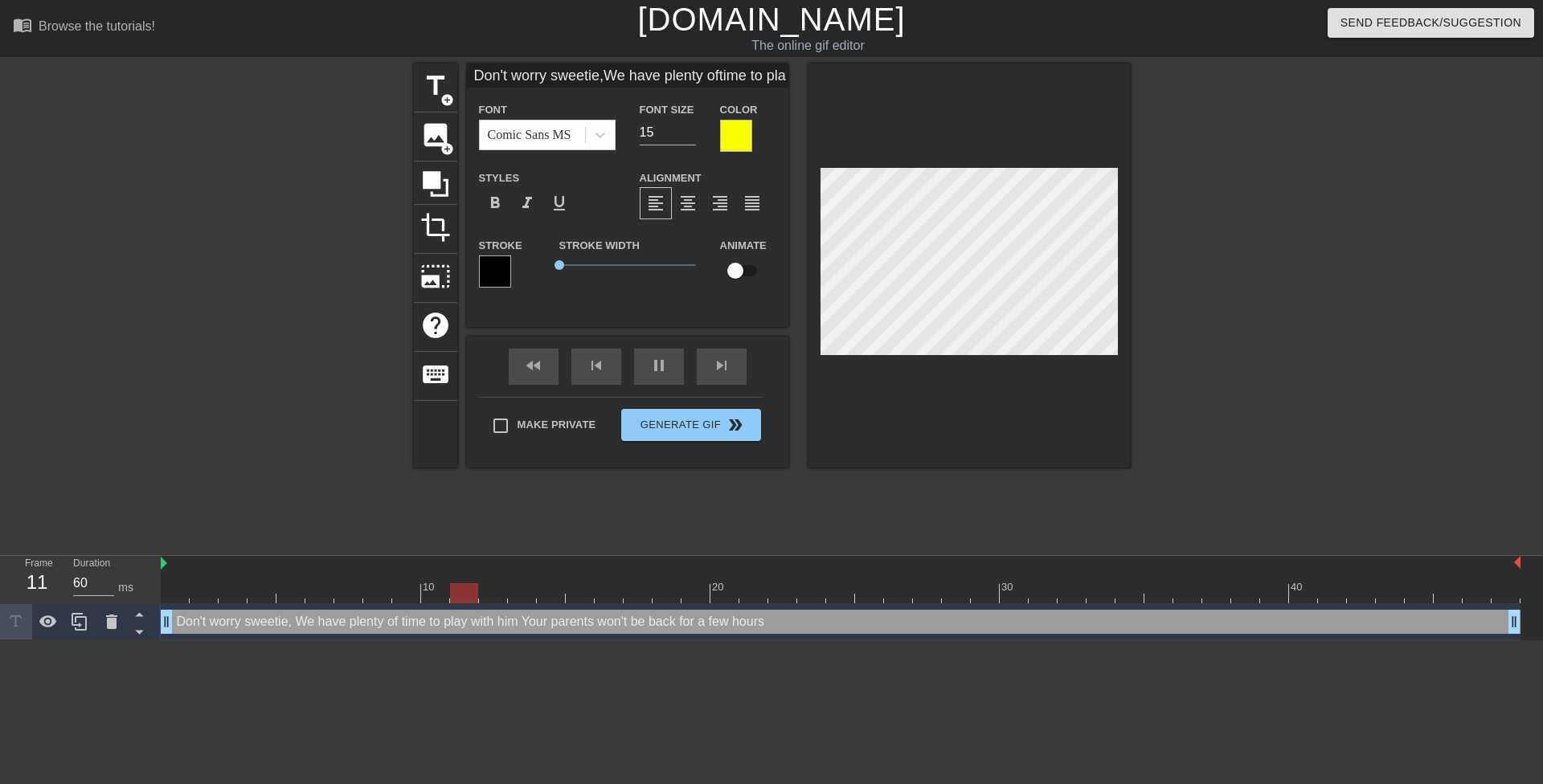
type textarea "Don't worry sweetie, We have plenty of time to play with him Your parents won't…"
type input "Don't worry sweetie,We have plenty oftime to play with himHparentswon't be back…"
type textarea "Don't worry sweetie, We have plenty of time to play with him Hparents won't be …"
type input "Don't worry sweetie,We have plenty oftime to play with himHiparentswon't be bac…"
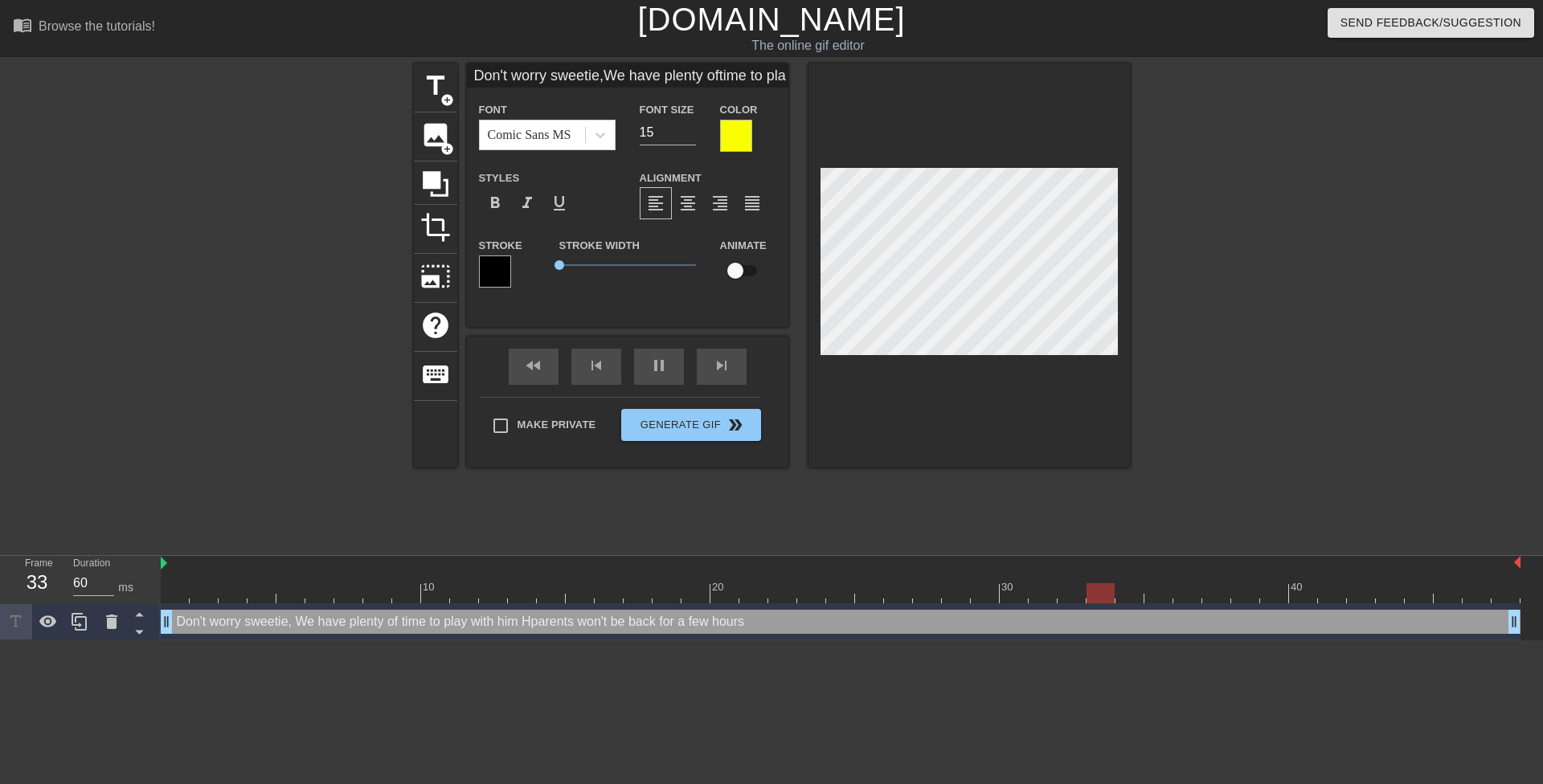
type textarea "Don't worry sweetie, We have plenty of time to play with him Hiparents won't be…"
type input "Don't worry sweetie,We have plenty oftime to play with himHisparentswon't be ba…"
type textarea "Don't worry sweetie, We have plenty of time to play with him Hisparents won't b…"
type input "Don't worry sweetie,We have plenty oftime to play with himHis parentswon't be b…"
type textarea "Don't worry sweetie, We have plenty of time to play with him His parents won't …"
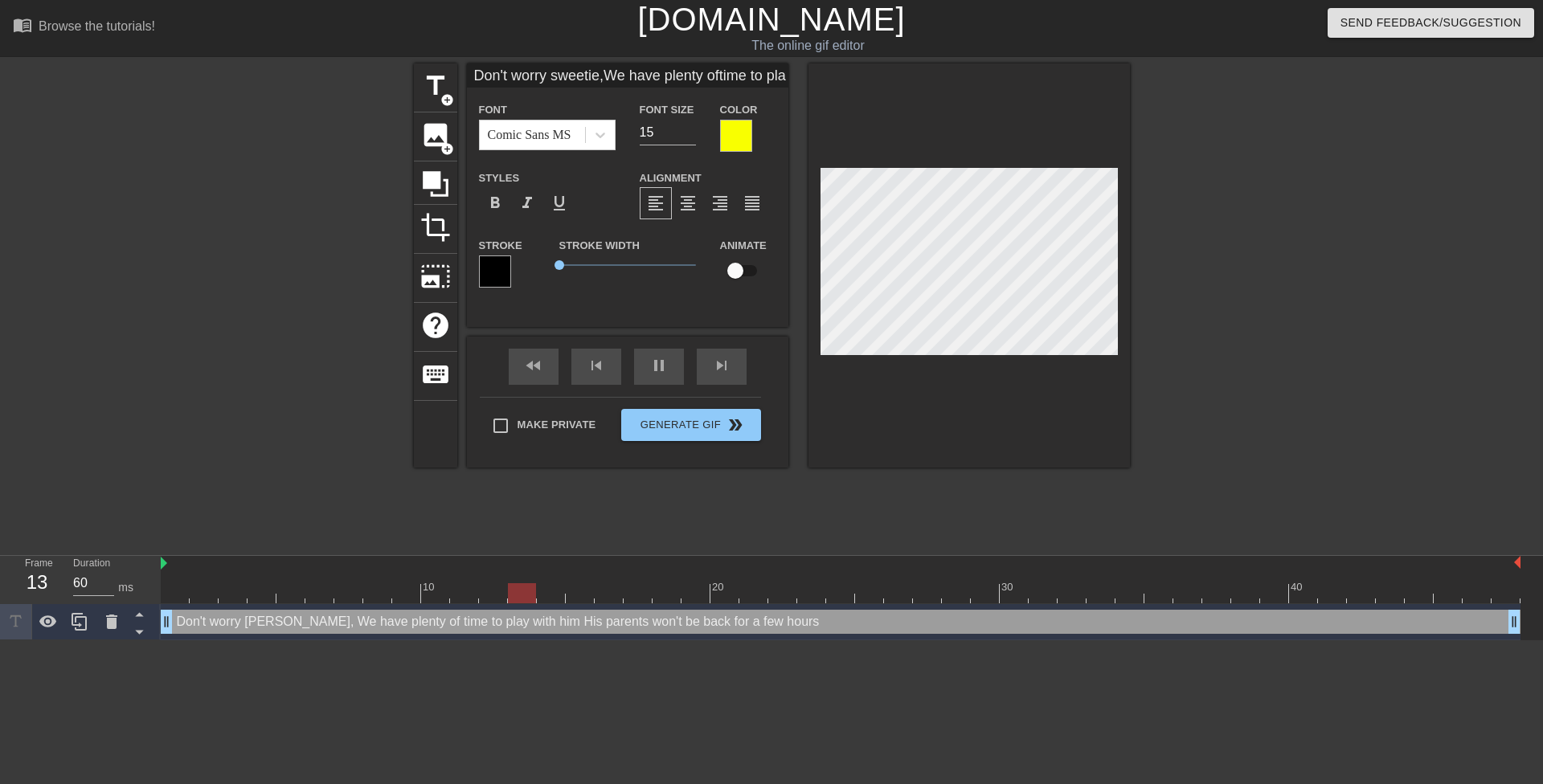
type input "Don't worry sweetie,We have plenty oftime to play with himHis parents won't be …"
type textarea "Don't worry sweetie, We have plenty of time to play with him His parents won't …"
type input "Don't worry sweetie,We have plenty oftime to play with himHis parents awon't be…"
type textarea "Don't worry sweetie, We have plenty of time to play with him His parents a won'…"
type input "Don't worry sweetie,We have plenty oftime to play with himHis parents arwon't b…"
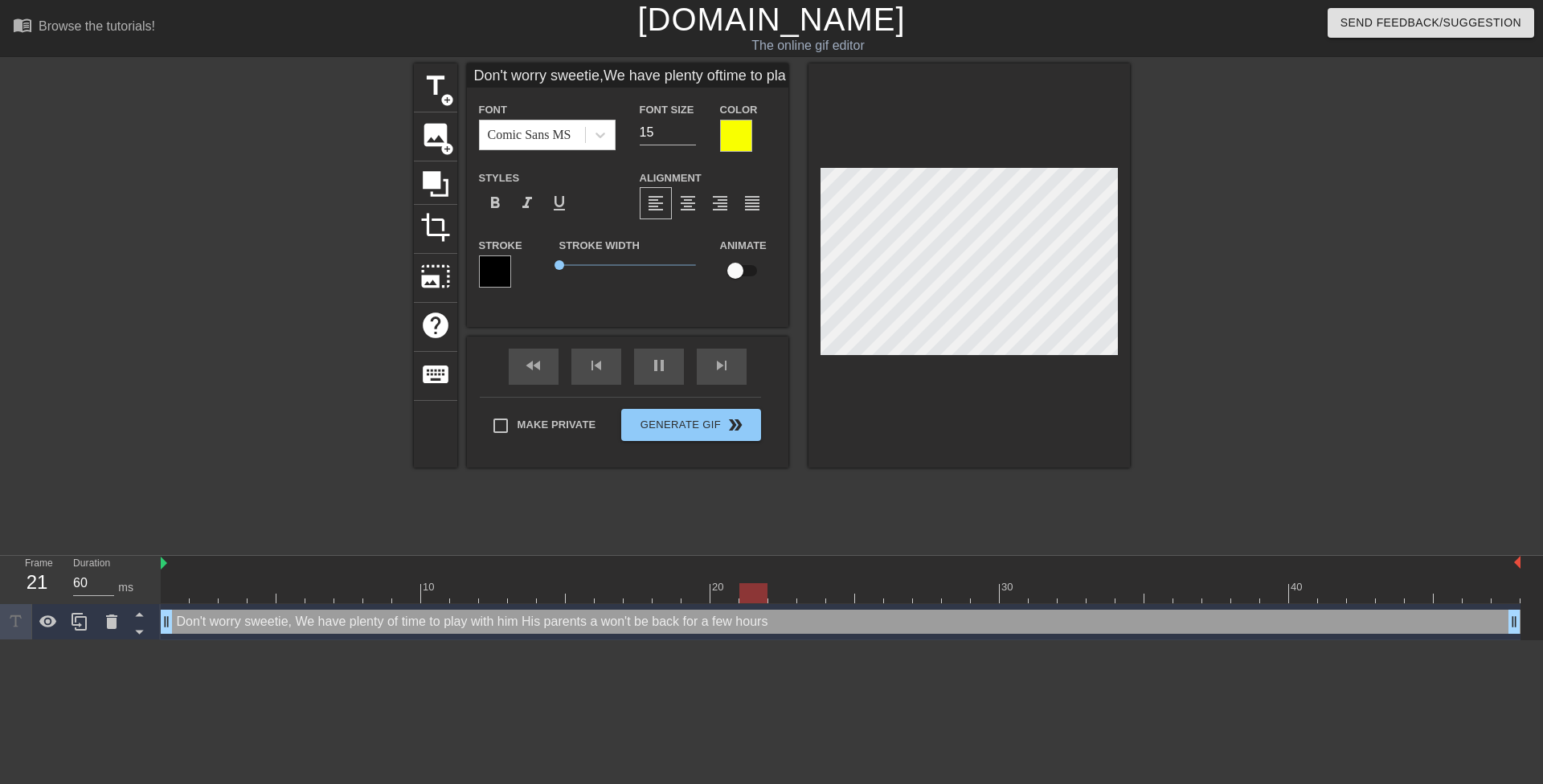
type textarea "Don't worry sweetie, We have plenty of time to play with him His parents ar won…"
type input "Don't worry sweetie,We have plenty oftime to play with himHis parents arewon't …"
type textarea "Don't worry sweetie, We have plenty of time to play with him His parents are wo…"
type input "Don't worry sweetie,We have plenty oftime to play with himHis parents arenwon't…"
type textarea "Don't worry sweetie, We have plenty of time to play with him His parents aren w…"
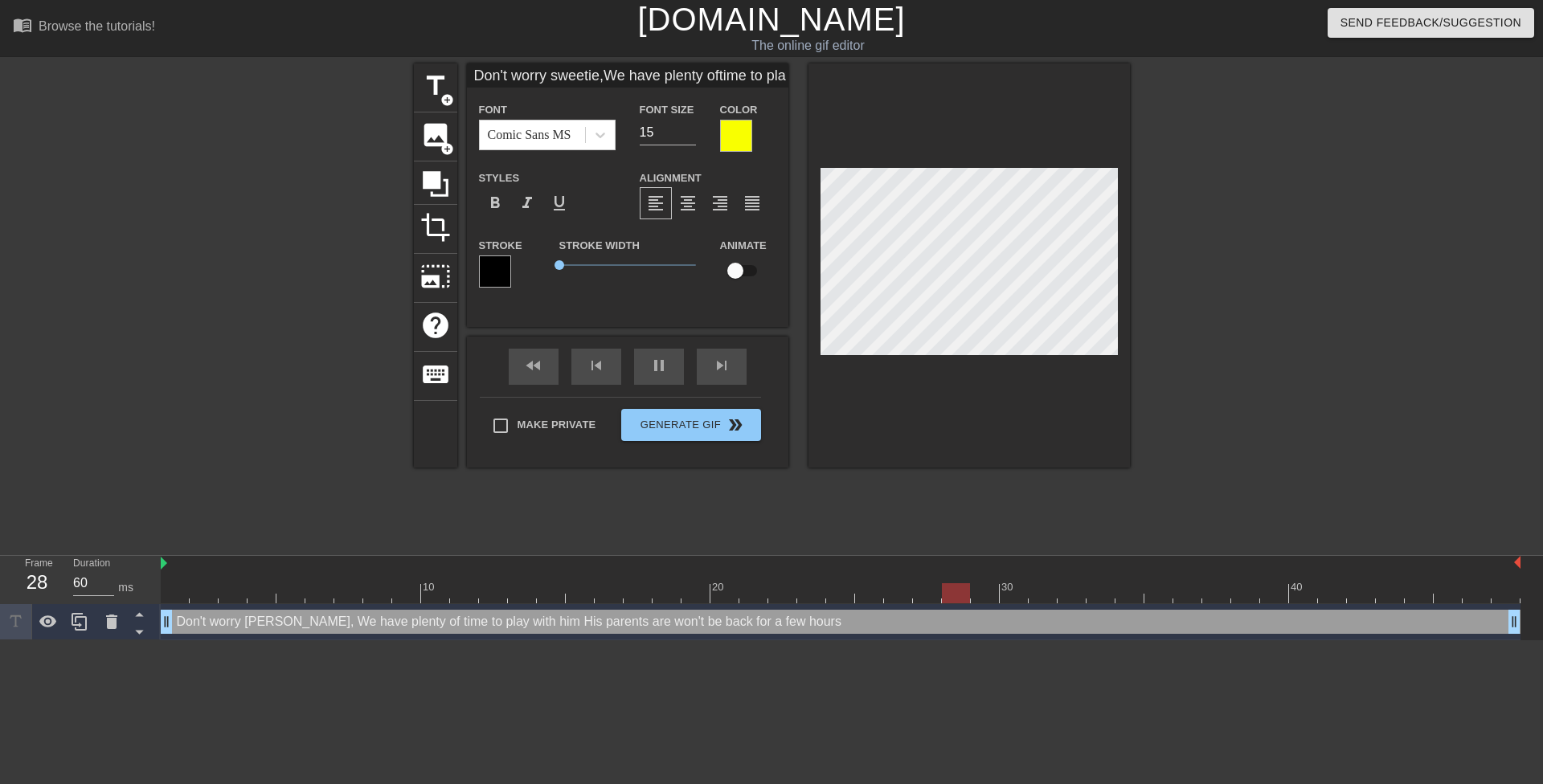
scroll to position [5, 7]
type input "Don't worry sweetie,We have plenty oftime to play with himHis parents aren'won'…"
type textarea "Don't worry sweetie, We have plenty of time to play with him His parents aren' …"
type input "Don't worry sweetie,We have plenty oftime to play with himHis parents aren'twon…"
type textarea "Don't worry sweetie, We have plenty of time to play with him His parents aren't…"
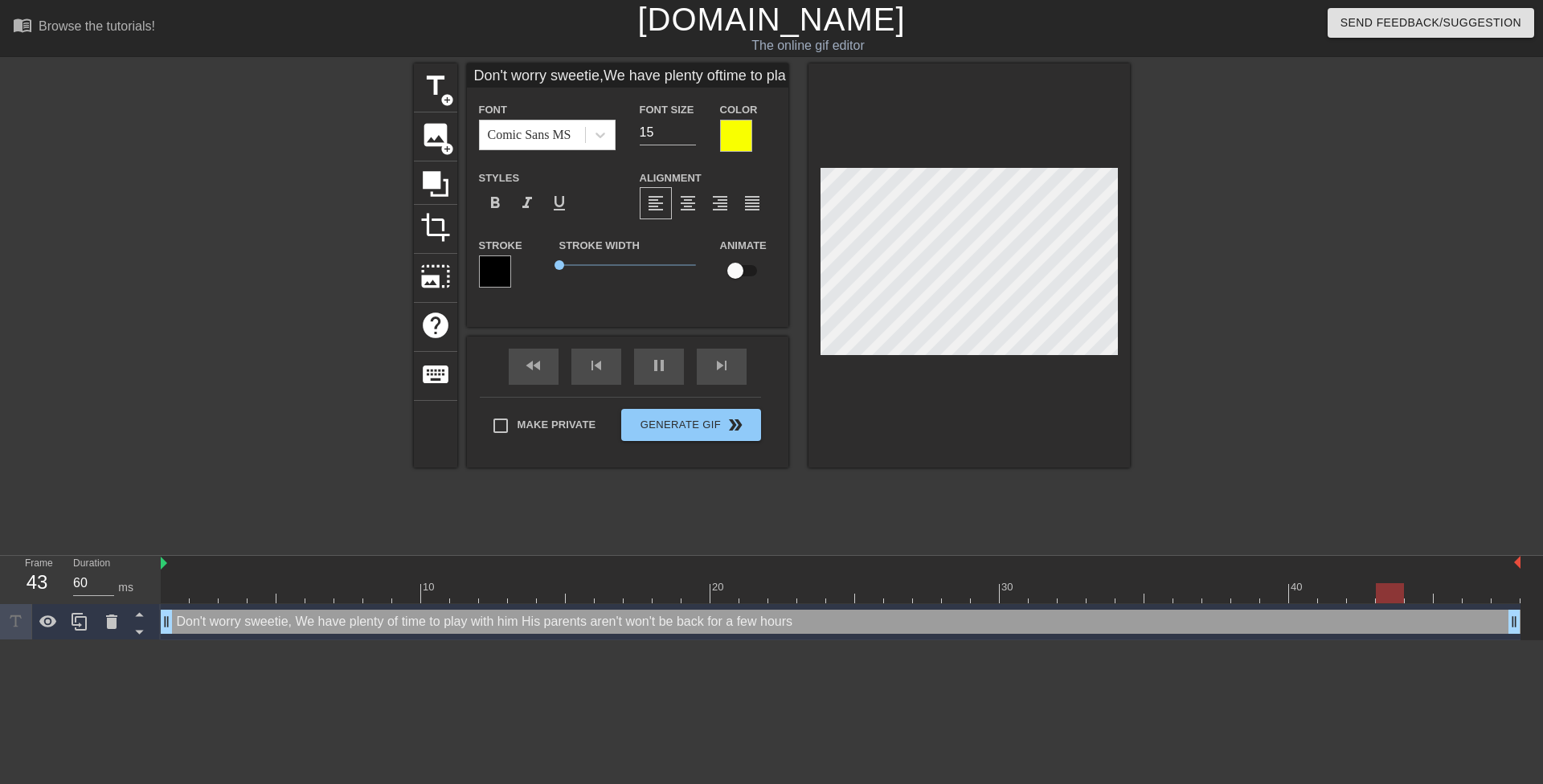
type input "Don't worry sweetie,We have plenty oftime to play with himHis parents aren't wo…"
type textarea "Don't worry sweetie, We have plenty of time to play with him His parents aren't…"
type input "Don't worry sweetie,We have plenty oftime to play with himHis parents aren'twon…"
type textarea "Don't worry sweetie, We have plenty of time to play with him His parents aren't…"
type input "Don't worry sweetie,We have plenty oftime to play with himHis parents aren'tg b…"
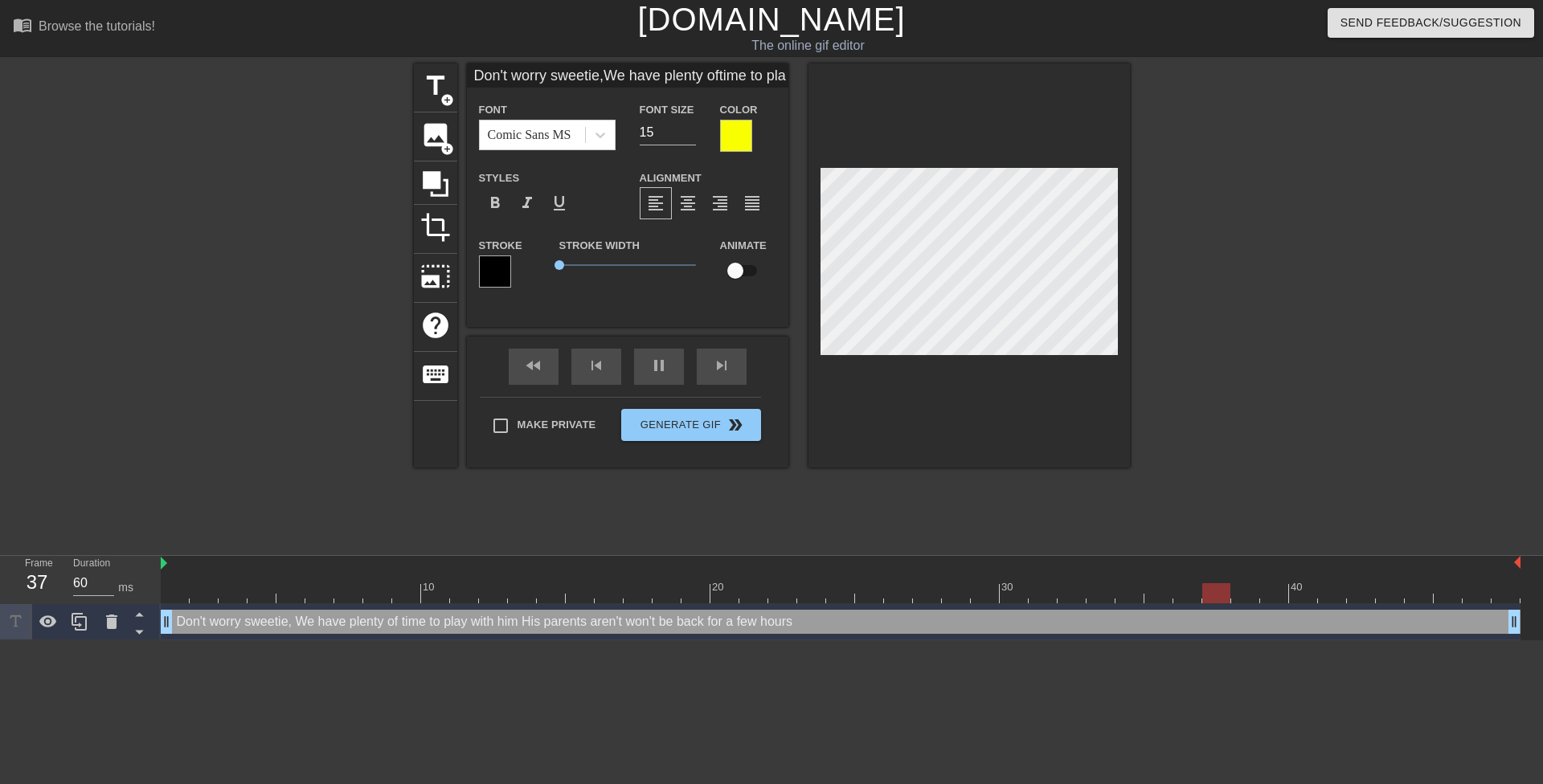
type textarea "Don't worry sweetie, We have plenty of time to play with him His parents aren't…"
type input "Don't worry sweetie,We have plenty oftime to play with himHis parents aren'tgo …"
type textarea "Don't worry sweetie, We have plenty of time to play with him His parents aren't…"
type input "Don't worry sweetie,We have plenty oftime to play with himHis parents aren'tgoi…"
type textarea "Don't worry sweetie, We have plenty of time to play with him His parents aren't…"
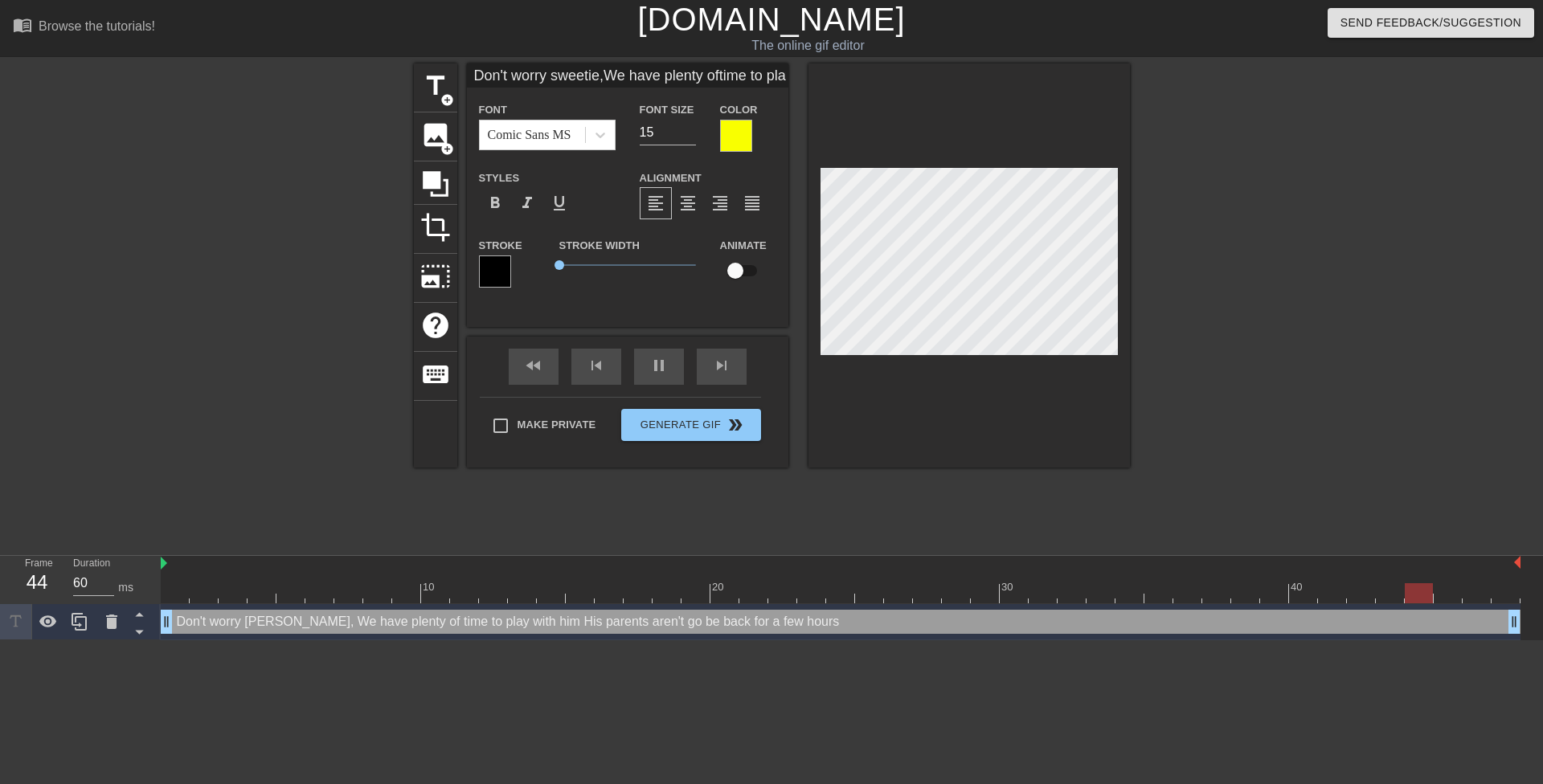
type input "Don't worry sweetie,We have plenty oftime to play with himHis parents aren'tgoi…"
type textarea "Don't worry sweetie, We have plenty of time to play with him His parents aren't…"
type input "Don't worry sweetie,We have plenty oftime to play with himHis parents aren'tgoi…"
type textarea "Don't worry sweetie, We have plenty of time to play with him His parents aren't…"
type input "Don't worry sweetie,We have plenty oftime to play with himHis parents aren'tgoi…"
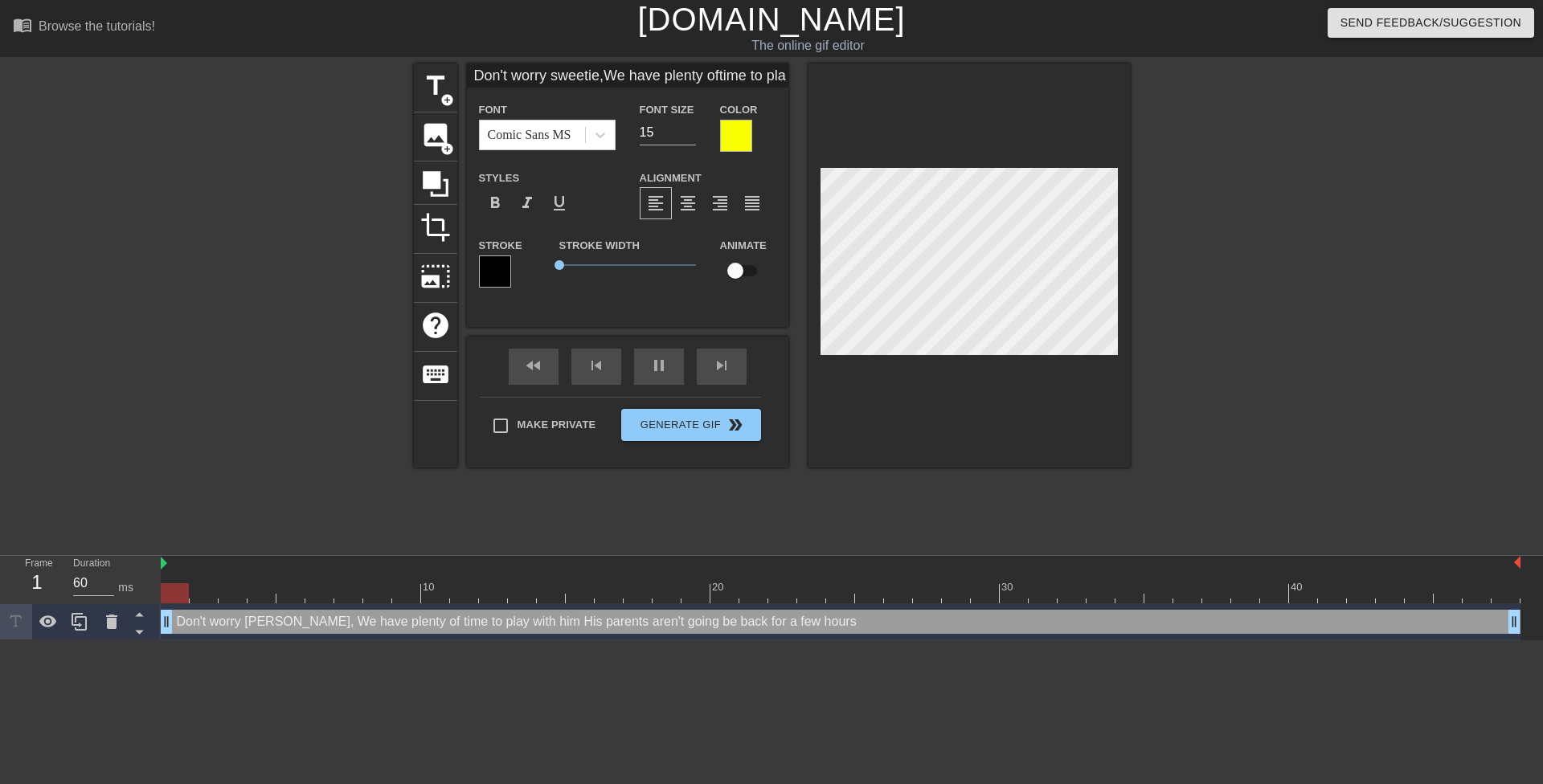
type textarea "Don't worry sweetie, We have plenty of time to play with him His parents aren't…"
type input "Don't worry sweetie,We have plenty oftime to play with himHis parents aren'tgoi…"
type textarea "Don't worry sweetie, We have plenty of time to play with him His parents aren't…"
type input "Don't worry sweetie,We have plenty oftime to play with himHis parents aren'tgoi…"
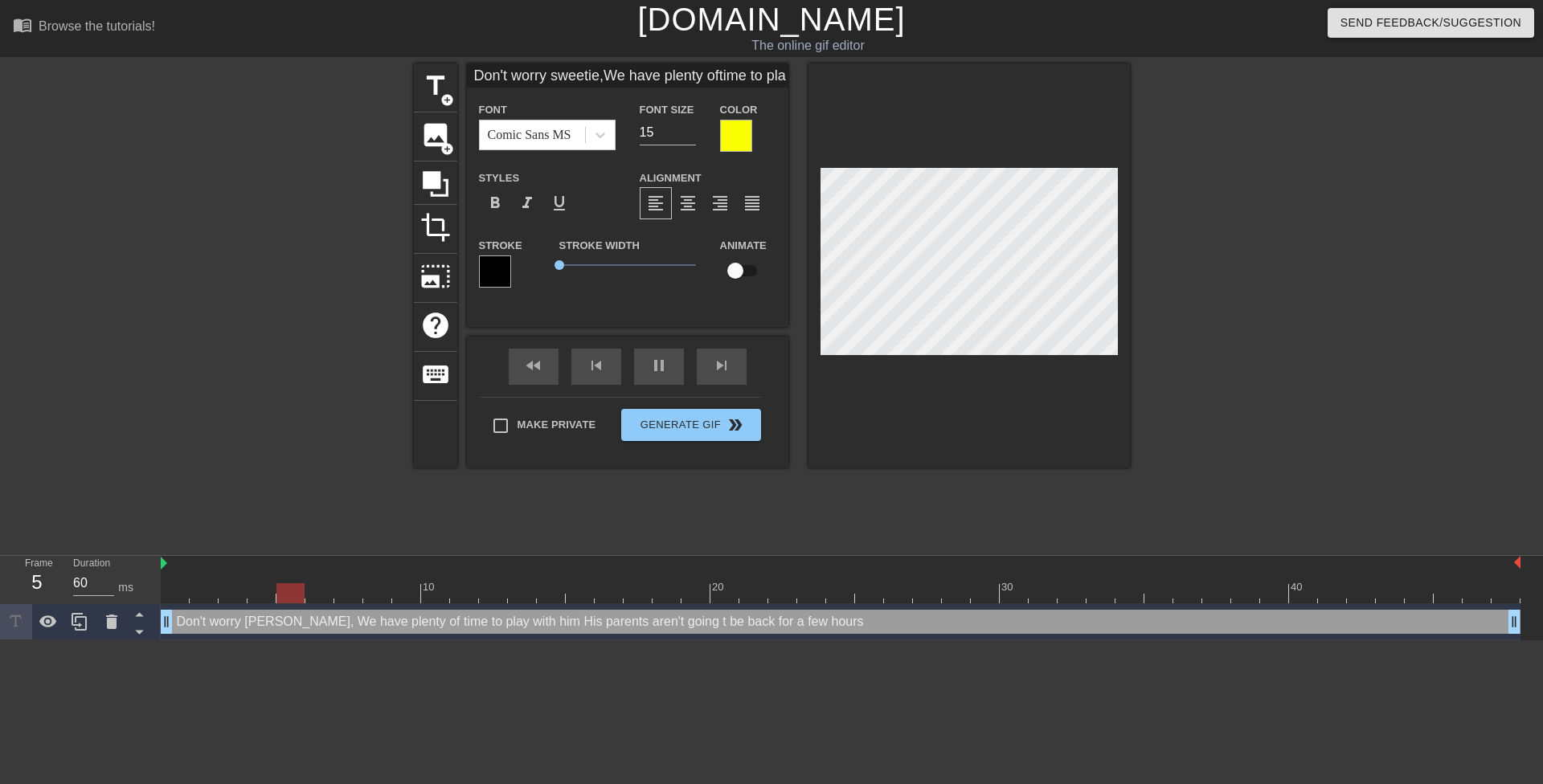
type textarea "Don't worry sweetie, We have plenty of time to play with him His parents aren't…"
click at [1292, 300] on div at bounding box center [1269, 304] width 241 height 482
type input "Don't worry sweetie,We have plenty oftime to play with himHis parents aren'tgoi…"
type textarea "Don't worry sweetie, We have plenty of time to play with him His parents aren't…"
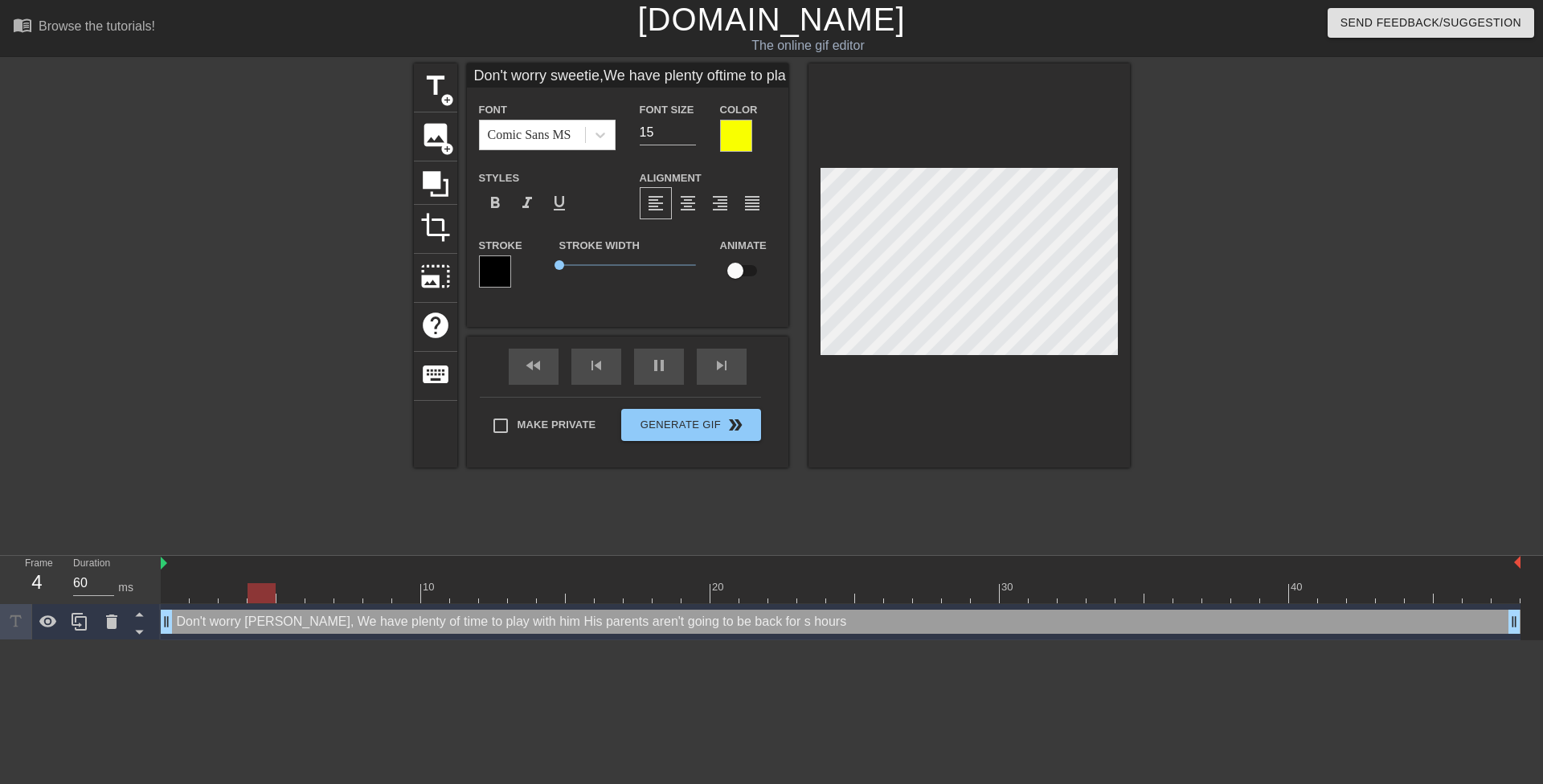
type input "Don't worry sweetie,We have plenty oftime to play with himHis parents aren'tgoi…"
type textarea "Don't worry sweetie, We have plenty of time to play with him His parents aren't…"
type input "Don't worry sweetie,We have plenty oftime to play with himHis parents aren'tgoi…"
type textarea "Don't worry sweetie, We have plenty of time to play with him His parents aren't…"
type input "Don't worry sweetie,We have plenty oftime to play with himHis parents aren'tgoi…"
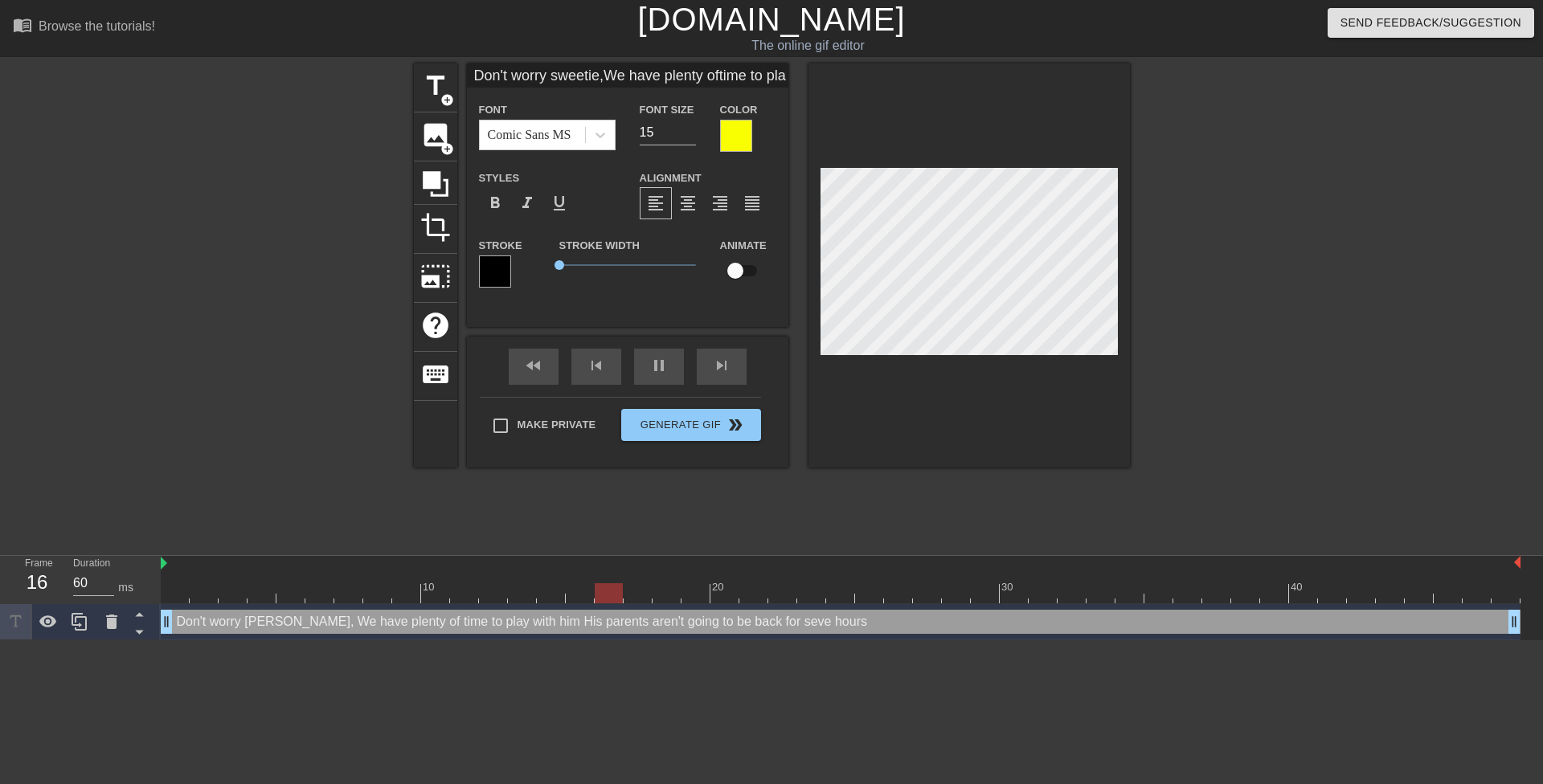
type textarea "Don't worry sweetie, We have plenty of time to play with him His parents aren't…"
type input "Don't worry sweetie,We have plenty oftime to play with himHis parents aren'tgoi…"
type textarea "Don't worry sweetie, We have plenty of time to play with him His parents aren't…"
type input "Don't worry sweetie,We have plenty oftime to play with himHis parents aren'tgoi…"
type textarea "Don't worry sweetie, We have plenty of time to play with him His parents aren't…"
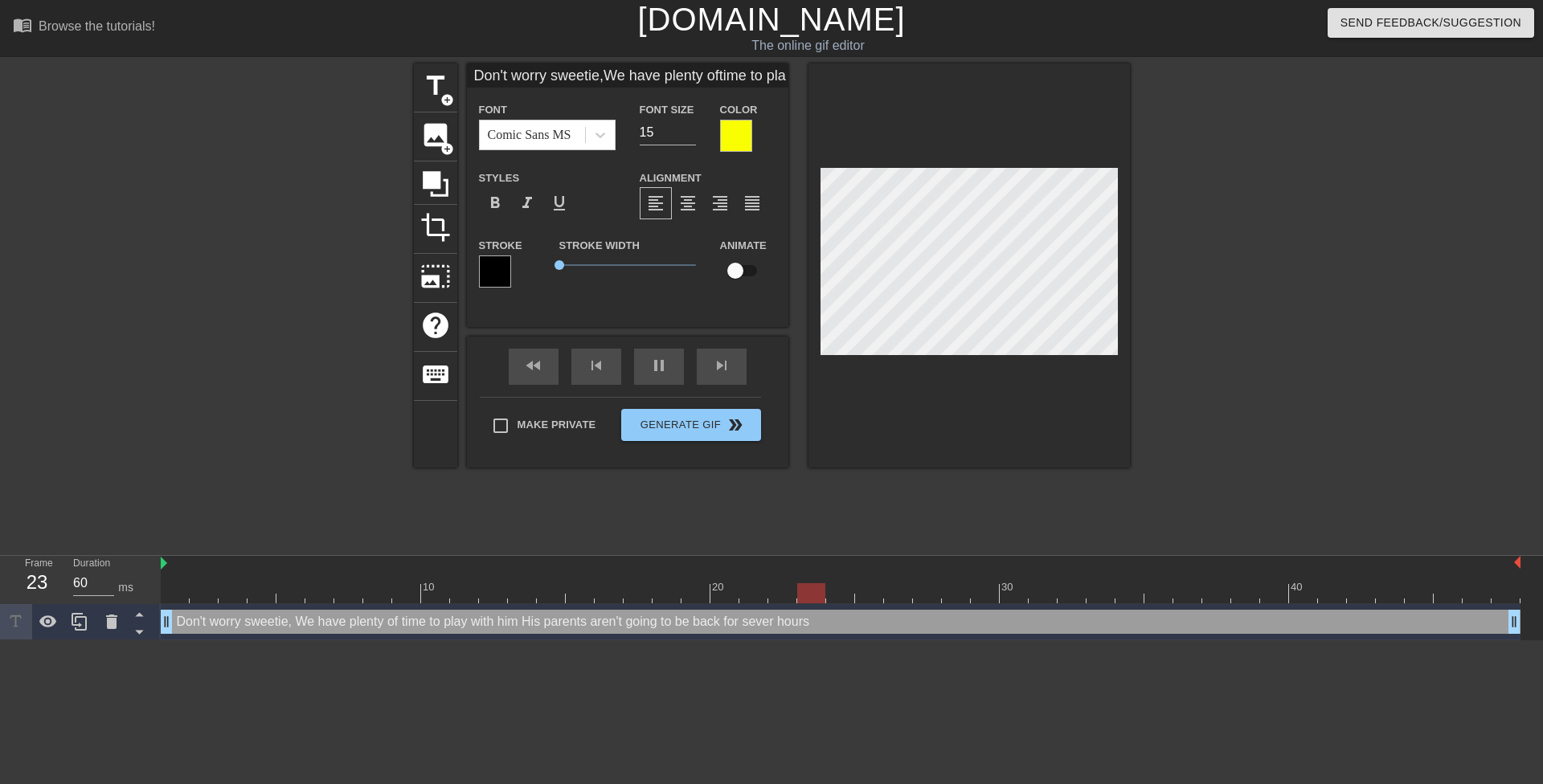
scroll to position [7, 12]
type input "Don't worry sweetie,We have plenty oftime to play with himHis parents aren'tgoi…"
type textarea "Don't worry sweetie, We have plenty of time to play with him His parents aren't…"
type input "Don't worry sweetie,We have plenty oftime to play with himHis parents aren'tgoi…"
type textarea "Don't worry sweetie, We have plenty of time to play with him His parents aren't…"
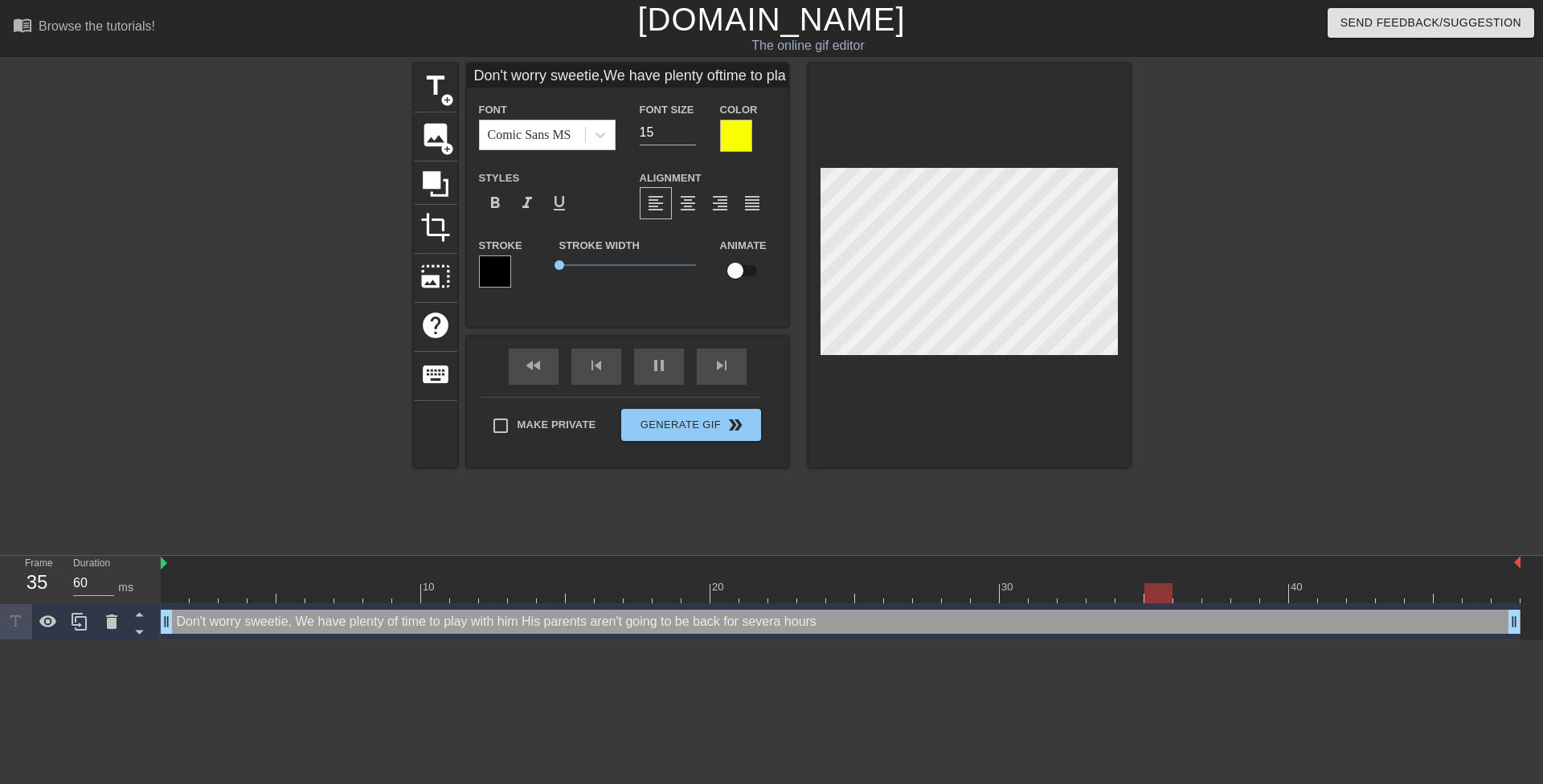
type input "Don't worry sweetie,We have plenty oftime to play with himHis parents aren'tgoi…"
type textarea "Don't worry sweetie, We have plenty of time to play with him His parents aren't…"
type input "Don't worry sweetie,We have plenty oftime to play with himHis parents aren'tgoi…"
type textarea "Don't worry sweetie, We have plenty of time to play with him His parents aren't…"
type input "Don't worry sweetie,We have plenty oftime to play with himHis parents aren'tgoi…"
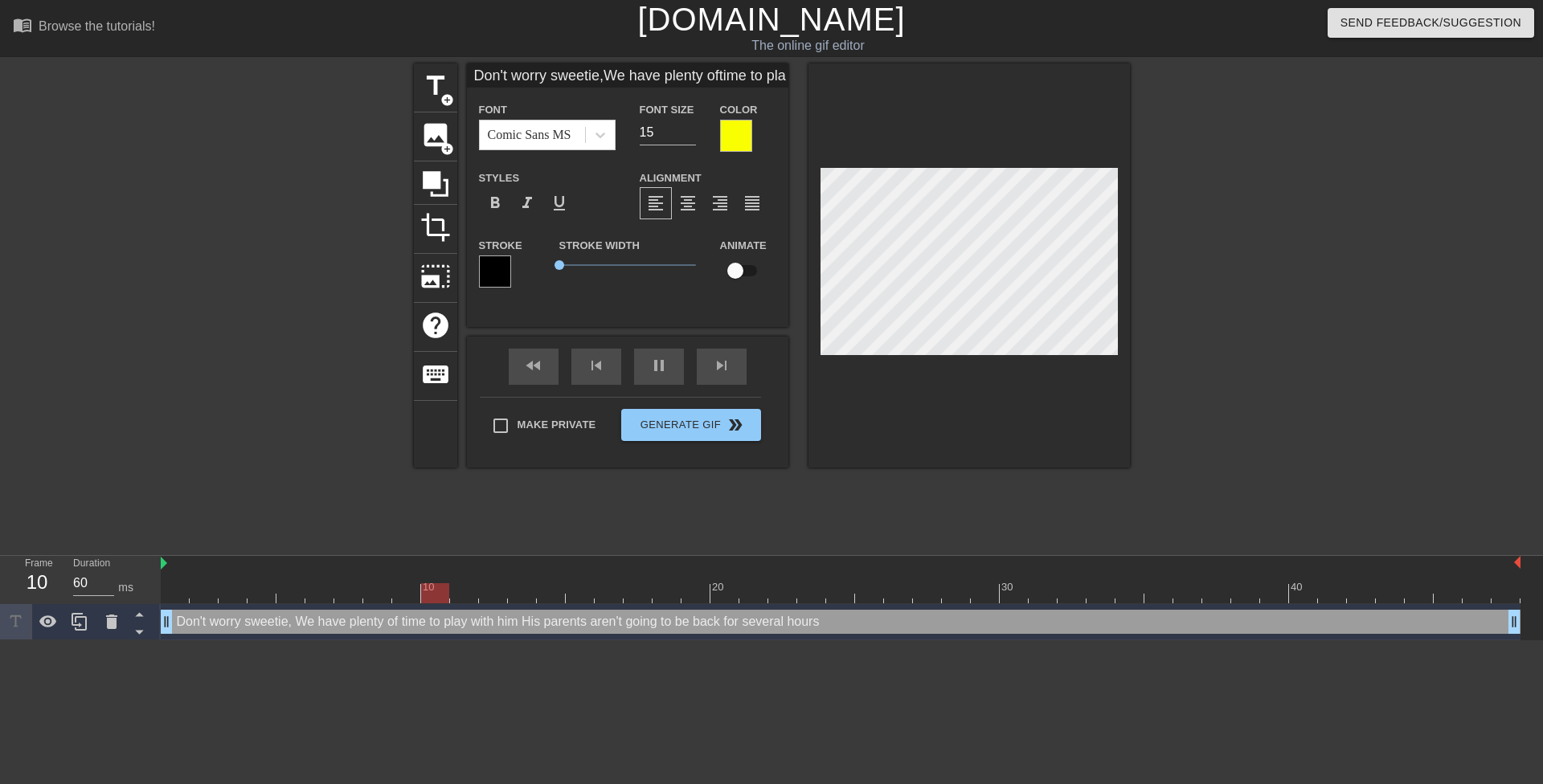
type textarea "Don't worry sweetie, We have plenty of time to play with him His parents aren't…"
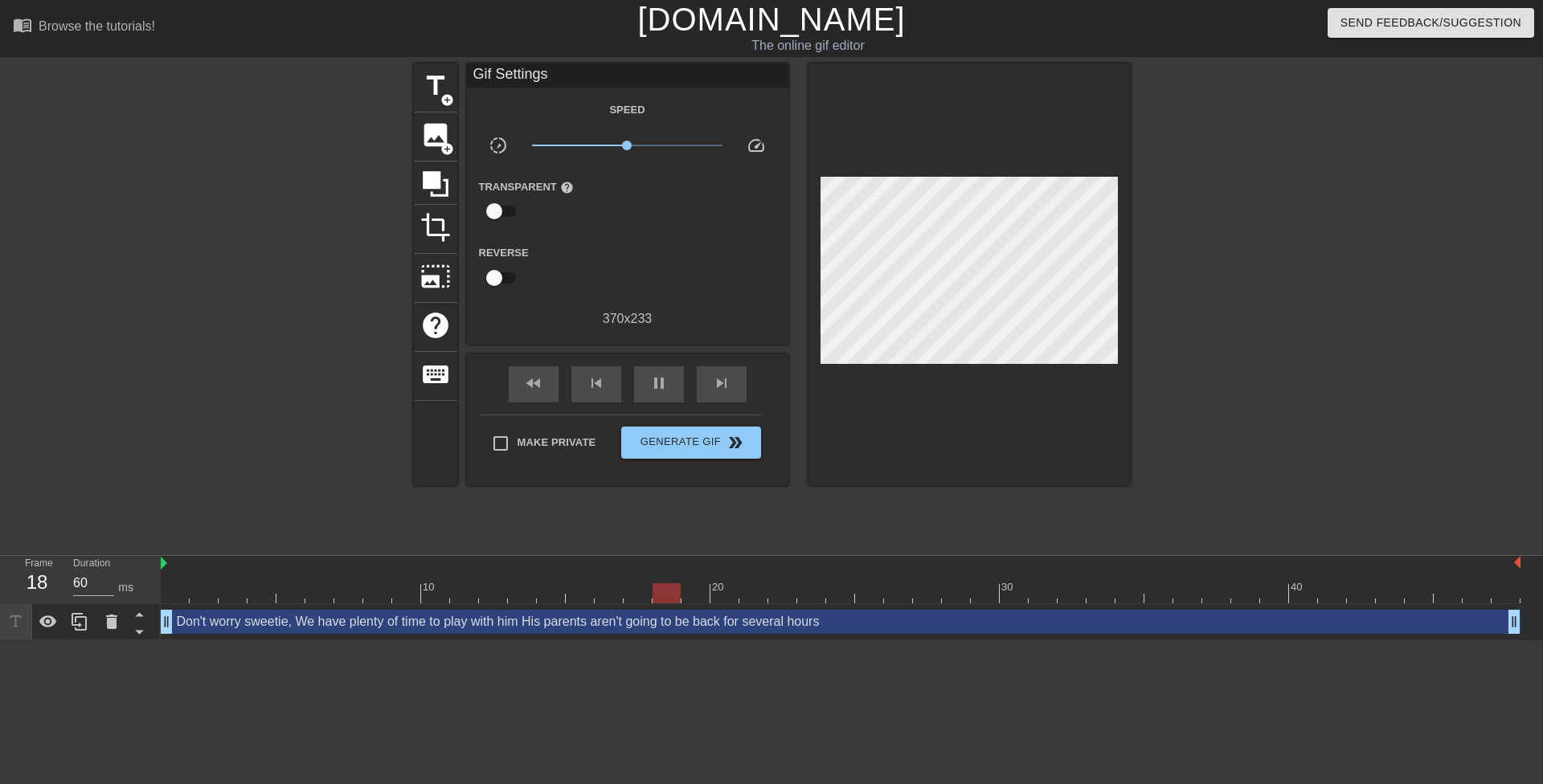
click at [1215, 315] on div at bounding box center [1269, 304] width 241 height 482
click at [1214, 356] on div at bounding box center [1269, 304] width 241 height 482
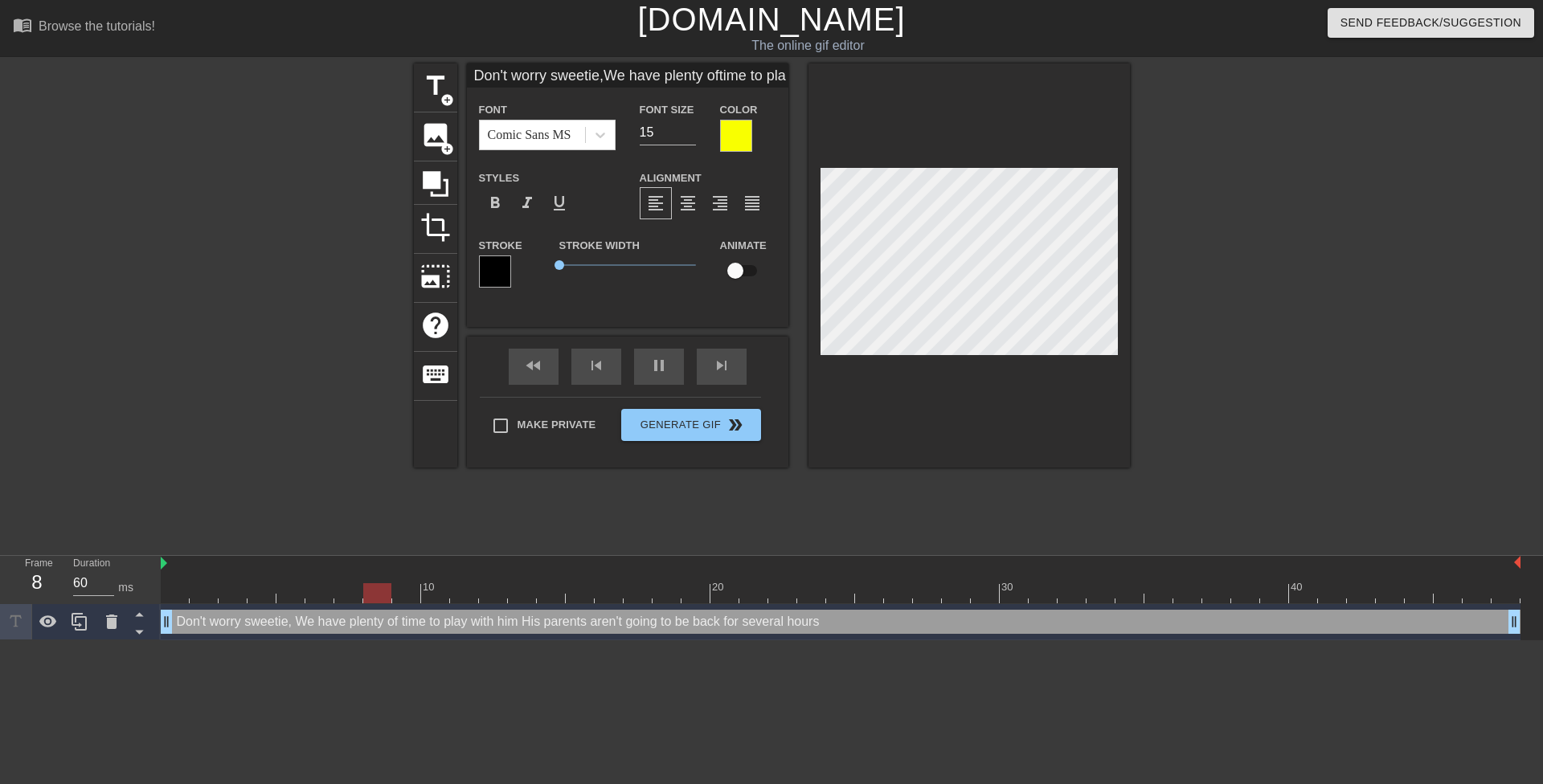
scroll to position [5, 8]
type input "Don't worry sweetie,We have plenty oftime to play with himHis parents aren'tgoi…"
type textarea "Don't worry sweetie, We have plenty of time to play with him His parents aren't…"
type input "Don't worry sweetie,We have plenty oftime to play with himHis parents aren'tgoi…"
type textarea "Don't worry sweetie, We have plenty of time to play with him His parents aren't…"
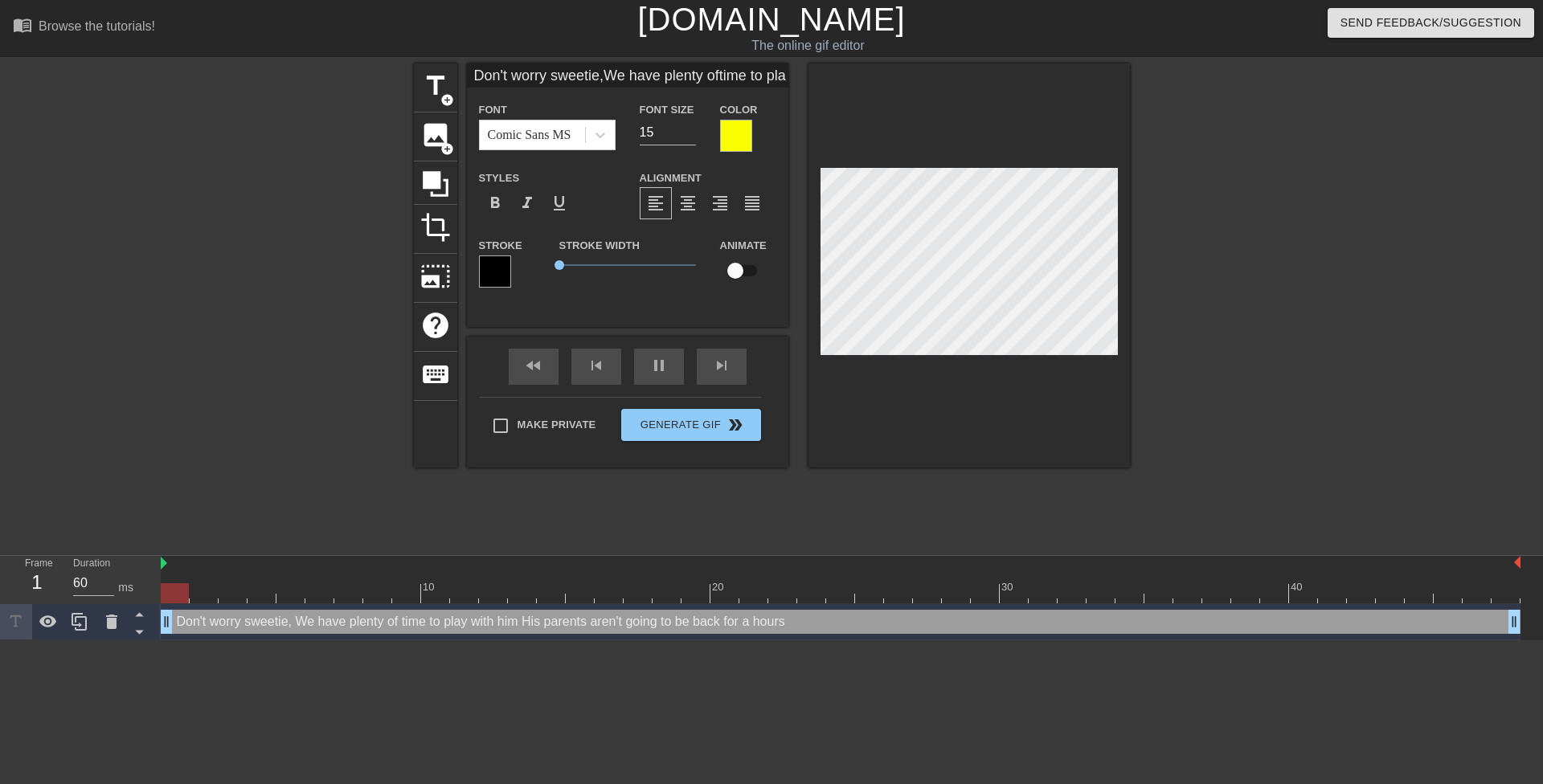
type input "Don't worry sweetie,We have plenty oftime to play with himHis parents aren'tgoi…"
type textarea "Don't worry sweetie, We have plenty of time to play with him His parents aren't…"
type input "Don't worry sweetie,We have plenty oftime to play with himHis parents aren'tgoi…"
type textarea "Don't worry sweetie, We have plenty of time to play with him His parents aren't…"
type input "Don't worry sweetie,We have plenty oftime to play with himHis parents aren'tgoi…"
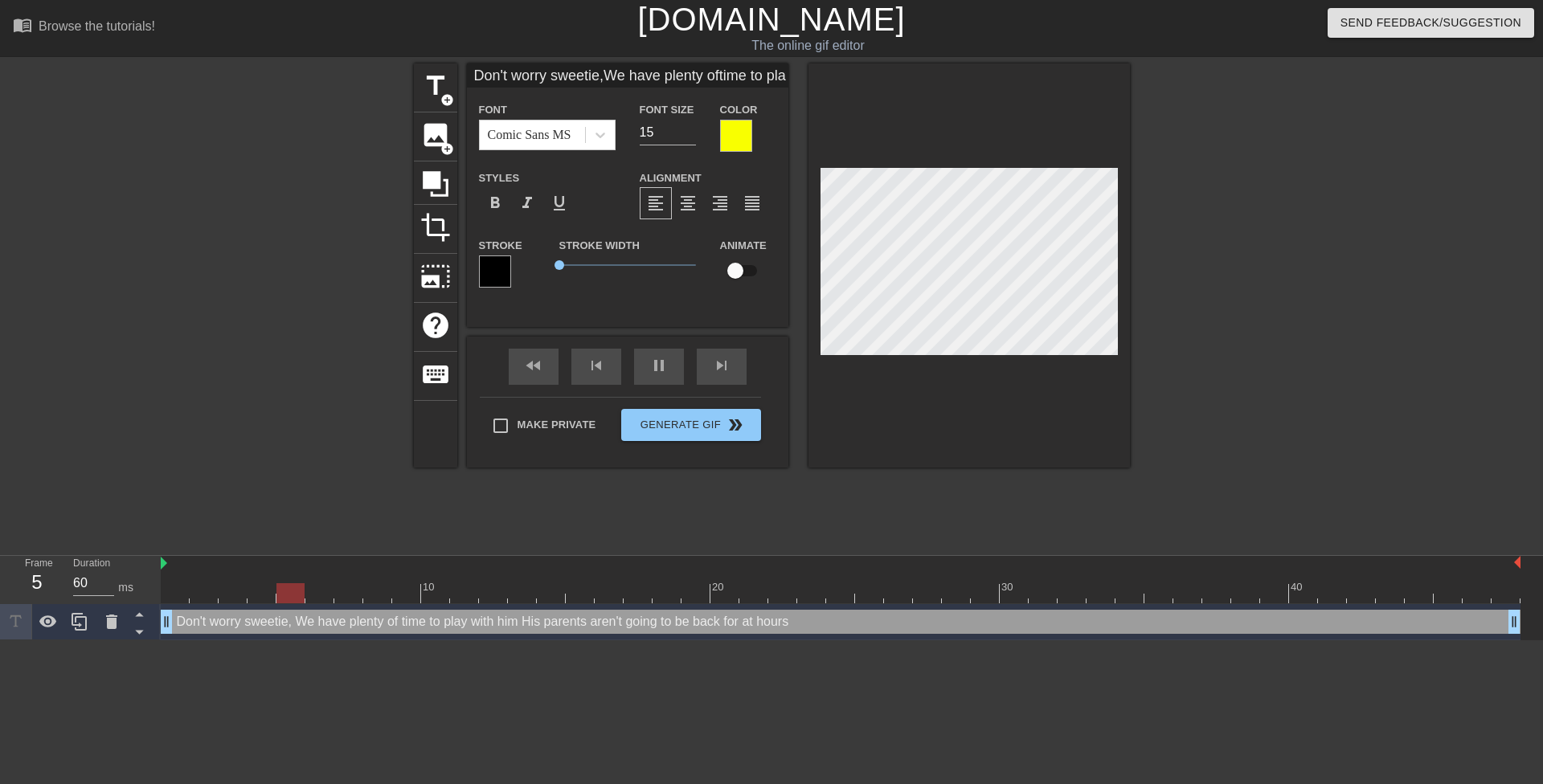
type textarea "Don't worry sweetie, We have plenty of time to play with him His parents aren't…"
type input "Don't worry sweetie,We have plenty oftime to play with himHis parents aren'tgoi…"
type textarea "Don't worry sweetie, We have plenty of time to play with him His parents aren't…"
type input "Don't worry sweetie,We have plenty oftime to play with himHis parents aren'tgoi…"
type textarea "Don't worry sweetie, We have plenty of time to play with him His parents aren't…"
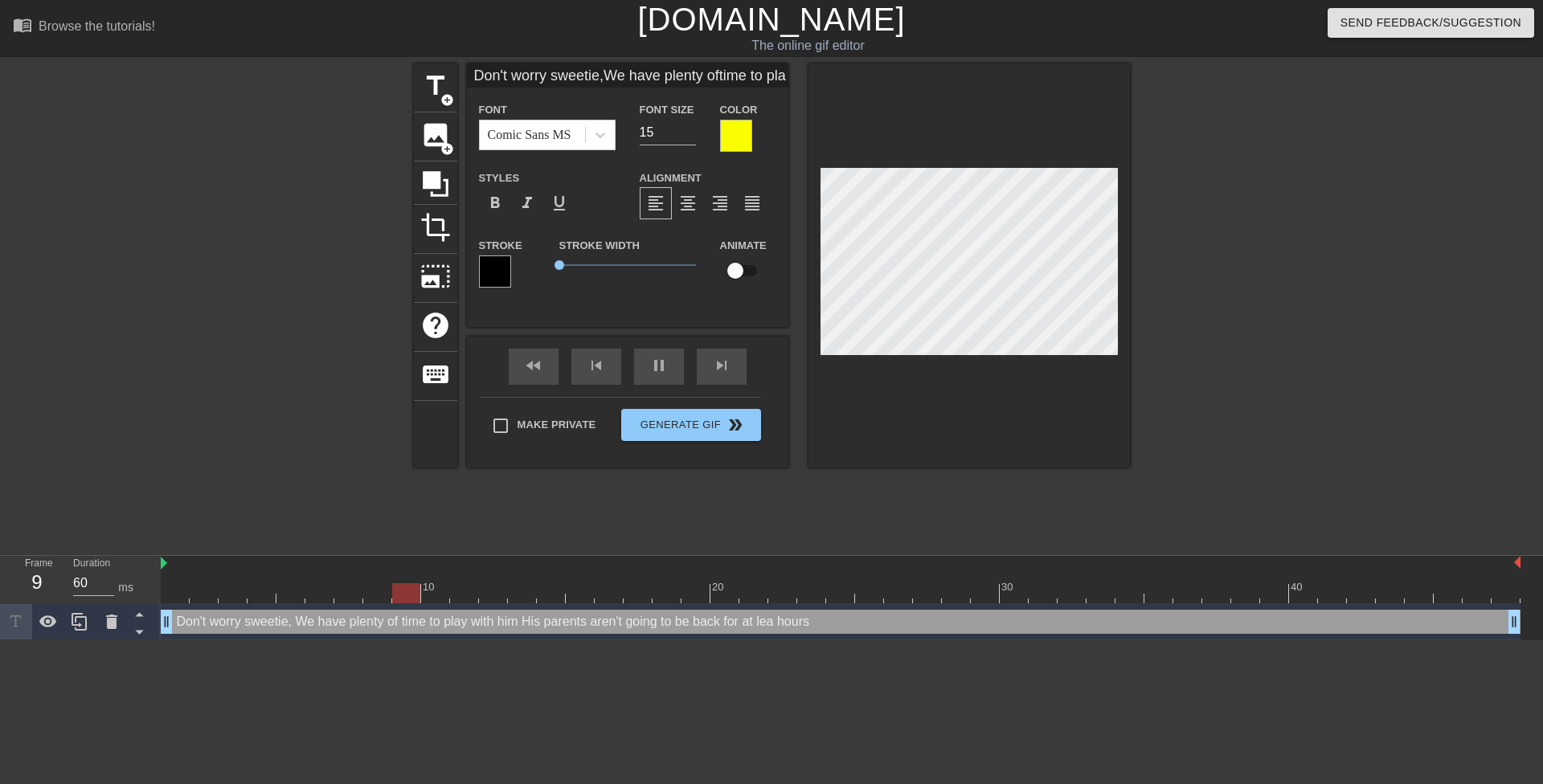
type input "Don't worry sweetie,We have plenty oftime to play with himHis parents aren'tgoi…"
type textarea "Don't worry sweetie, We have plenty of time to play with him His parents aren't…"
type input "Don't worry sweetie,We have plenty oftime to play with himHis parents aren'tgoi…"
type textarea "Don't worry sweetie, We have plenty of time to play with him His parents aren't…"
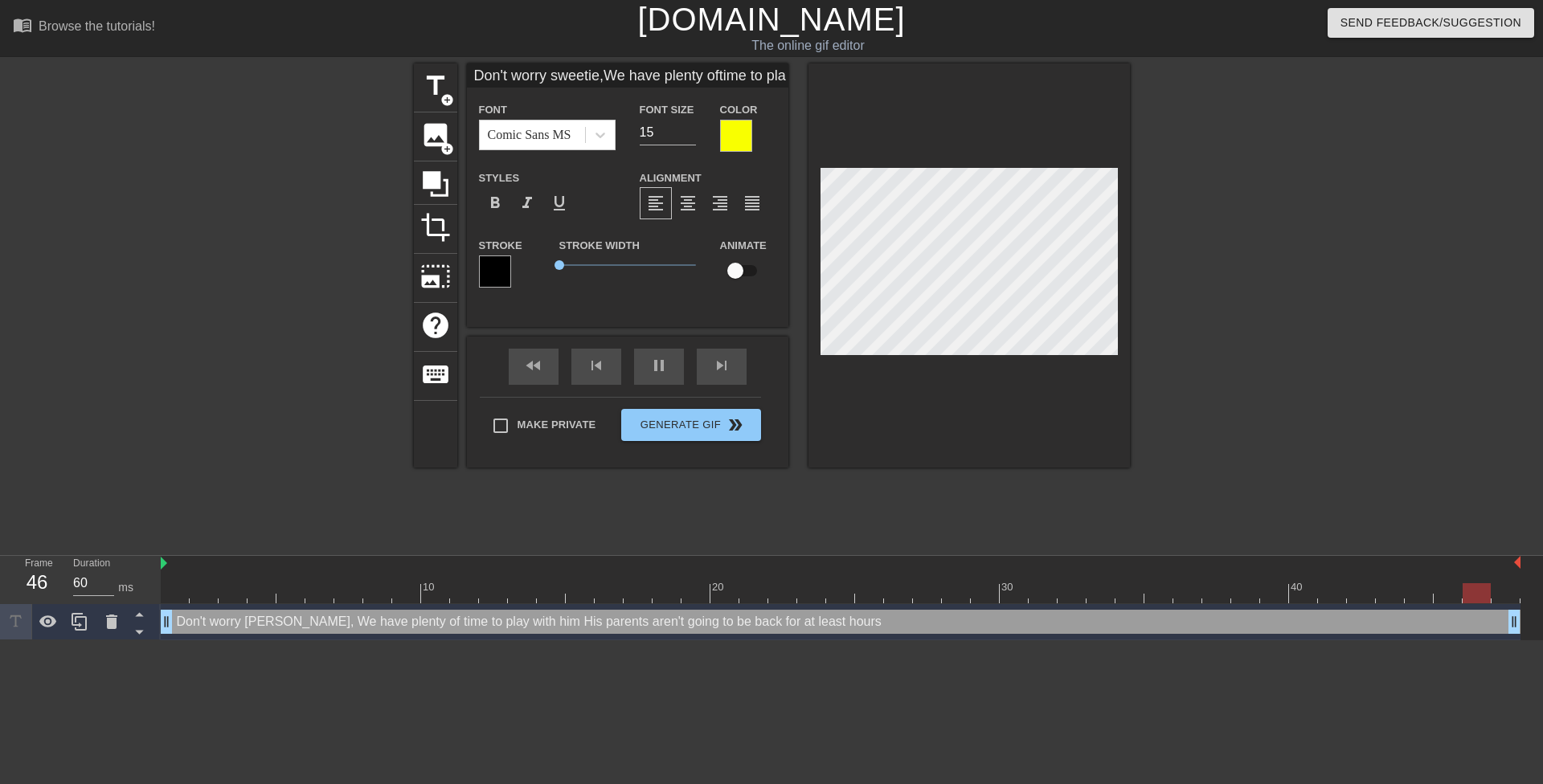
type input "Don't worry sweetie,We have plenty oftime to play with himHis parents aren'tgoi…"
type textarea "Don't worry sweetie, We have plenty of time to play with him His parents aren't…"
type input "Don't worry sweetie,We have plenty oftime to play with himHis parents aren'tgoi…"
type textarea "Don't worry sweetie, We have plenty of time to play with him His parents aren't…"
type input "Don't worry sweetie,We have plenty oftime to play with himHis parents aren'tgoi…"
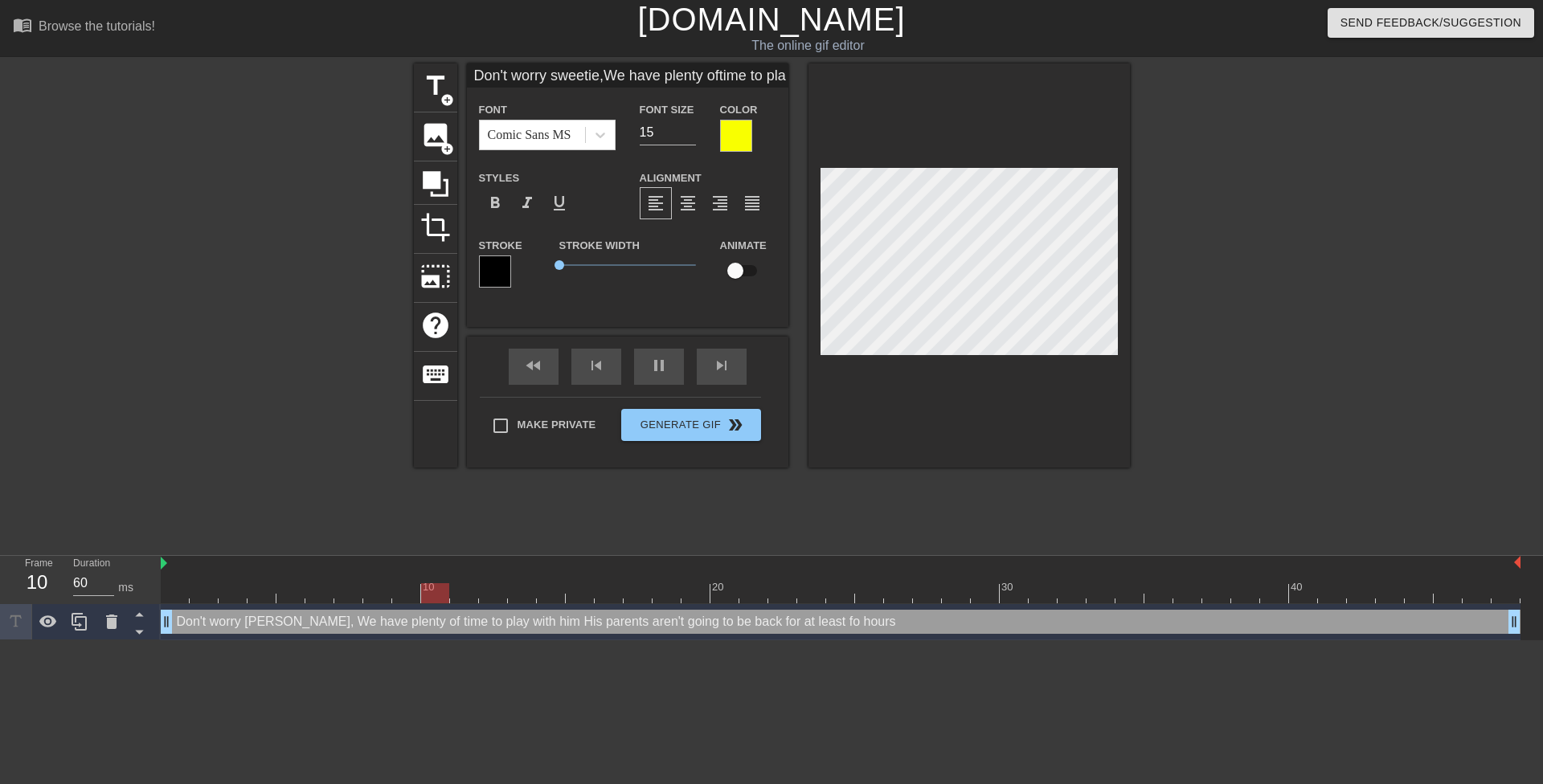
type textarea "Don't worry sweetie, We have plenty of time to play with him His parents aren't…"
type input "Don't worry sweetie,We have plenty oftime to play with himHis parents aren'tgoi…"
type textarea "Don't worry sweetie, We have plenty of time to play with him His parents aren't…"
type input "Don't worry sweetie,We have plenty oftime to play with himHis parents aren'tgoi…"
type textarea "Don't worry sweetie, We have plenty of time to play with him His parents aren't…"
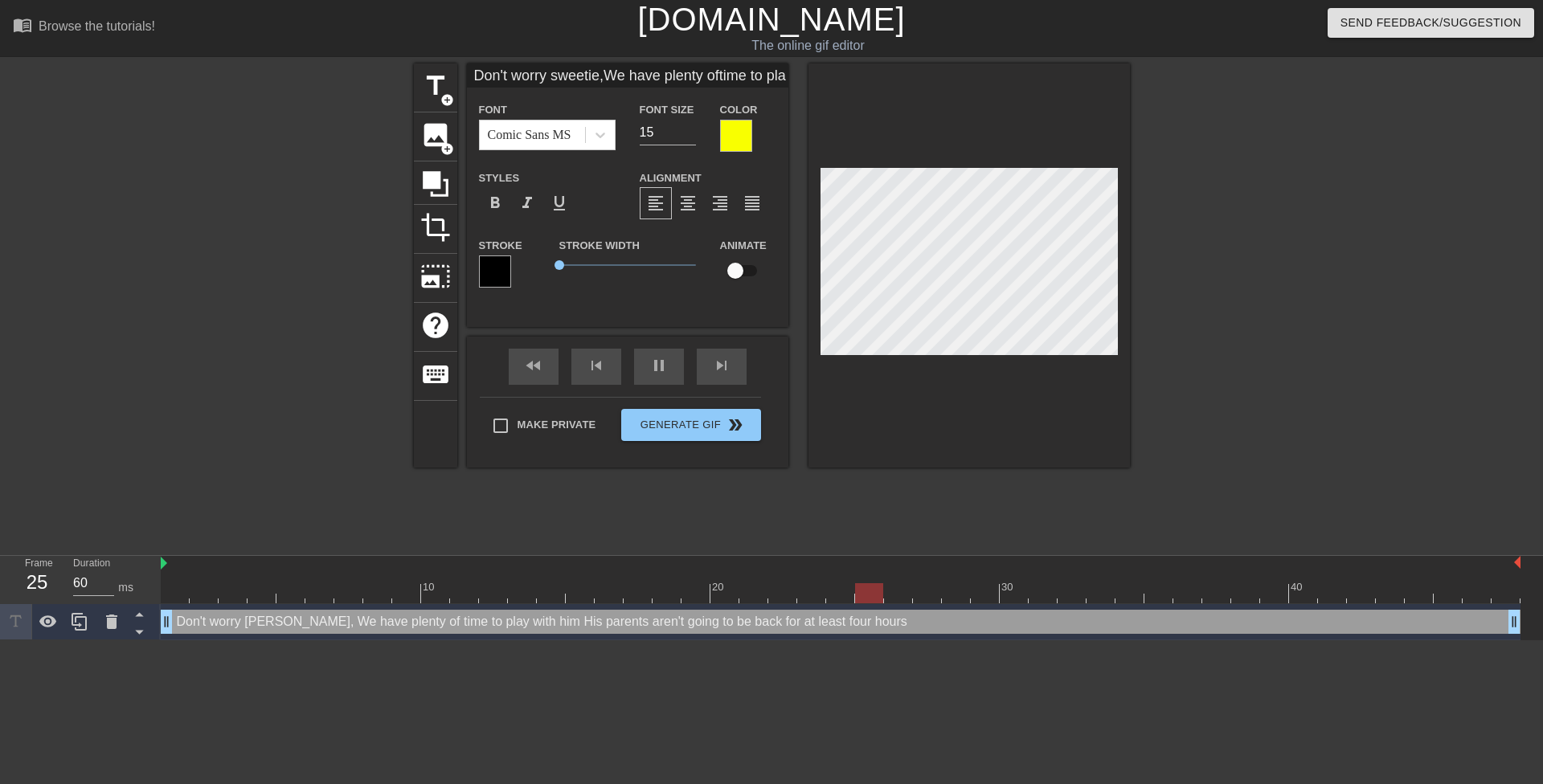
scroll to position [7, 6]
type input "Don't worry sweetie,We have plenty oftime to play with himHis parents aren'tgoi…"
type textarea "Don't worry sweetie, We have plenty of time to play with him His parents aren't…"
type input "Don't worry sweetie,We have plenty oftime to play with himHis parents aren'tgoi…"
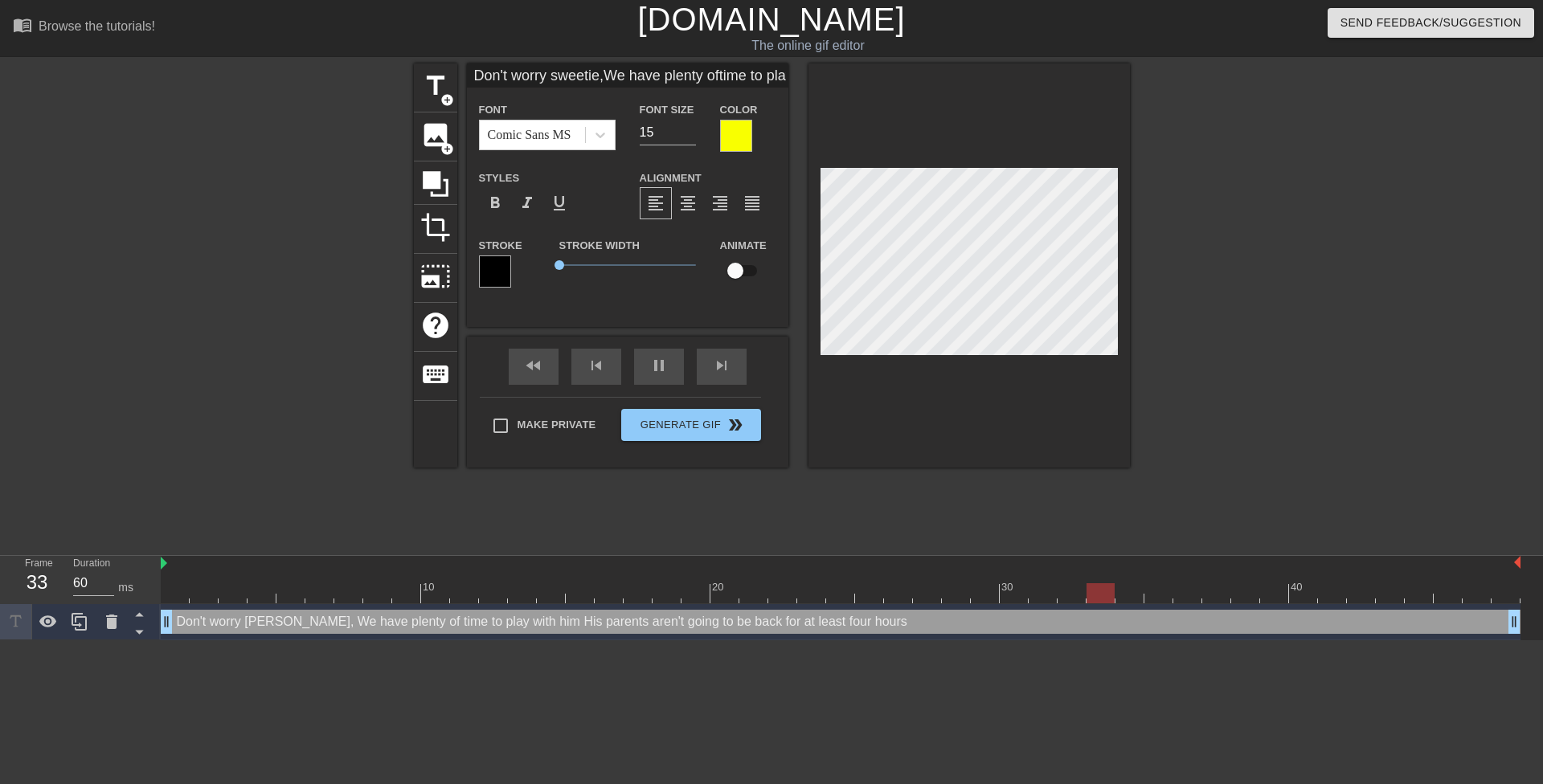
type textarea "Don't worry sweetie, We have plenty of time to play with him His parents aren't…"
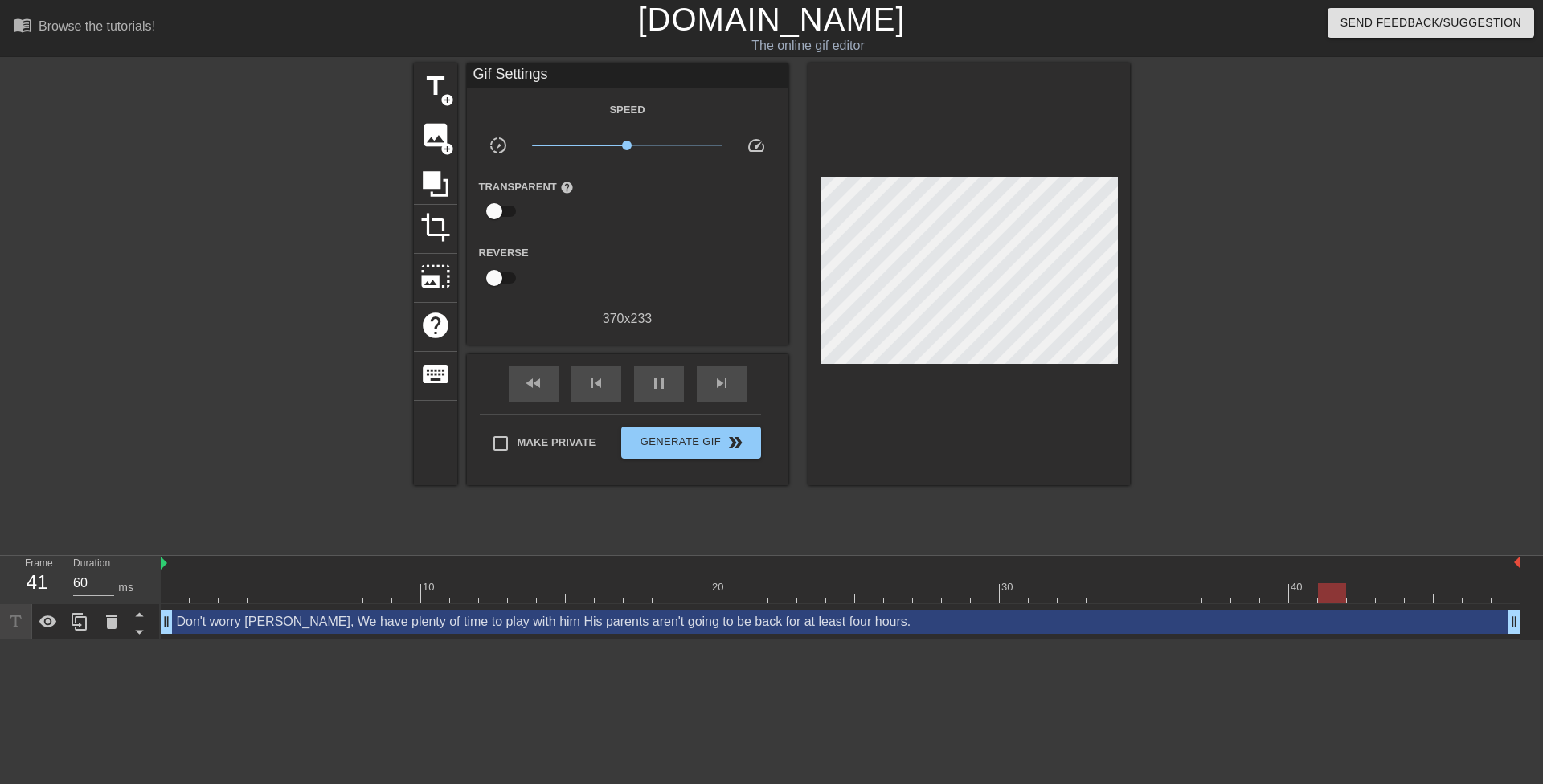
click at [1203, 301] on div at bounding box center [1269, 304] width 241 height 482
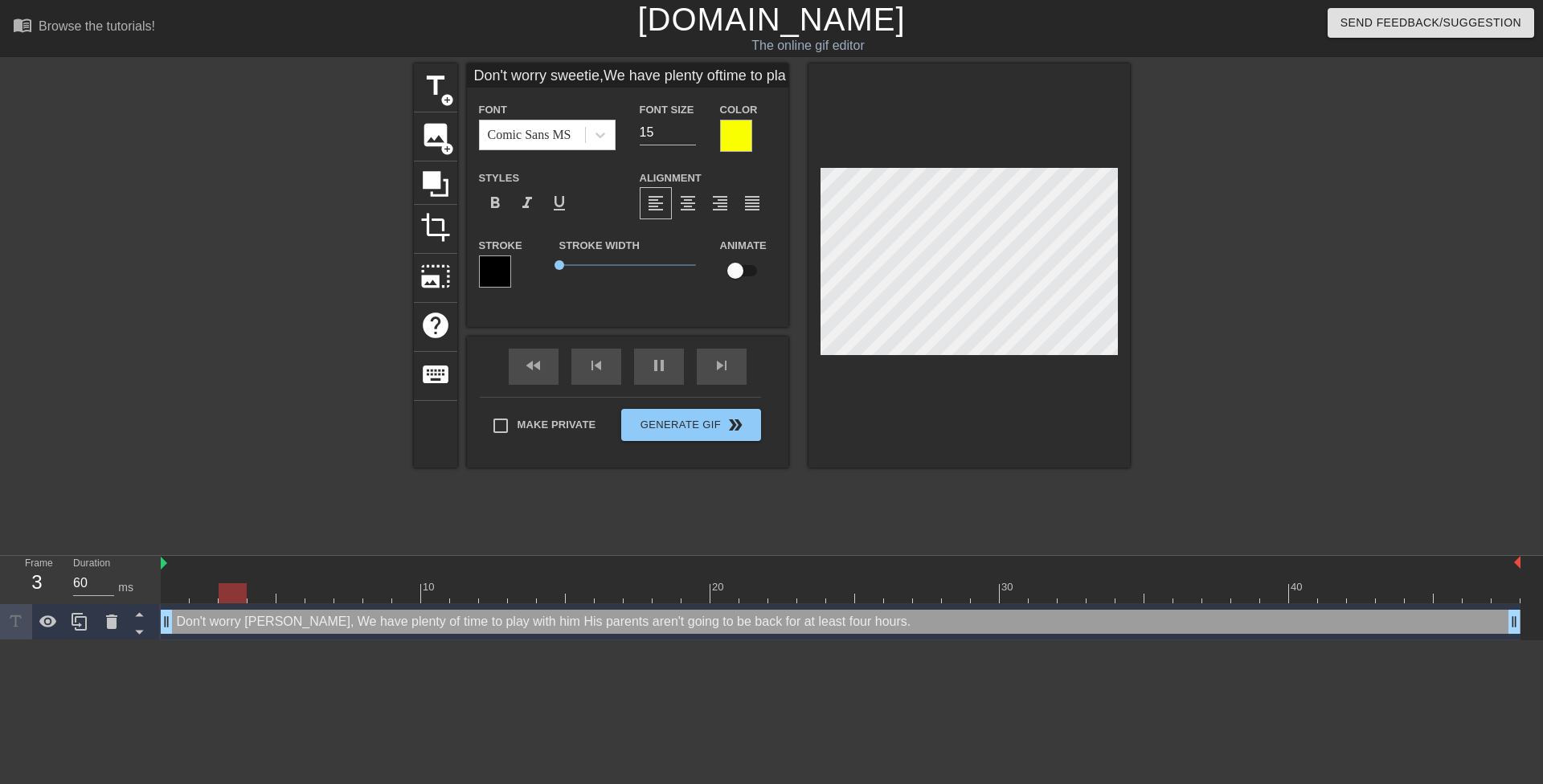
click at [1206, 273] on div at bounding box center [1269, 304] width 241 height 482
type input "Don't worry sweetie,We have plenty oftime to play with him.His parents aren'tgo…"
type textarea "Don't worry sweetie, We have plenty of time to play with him. His parents aren'…"
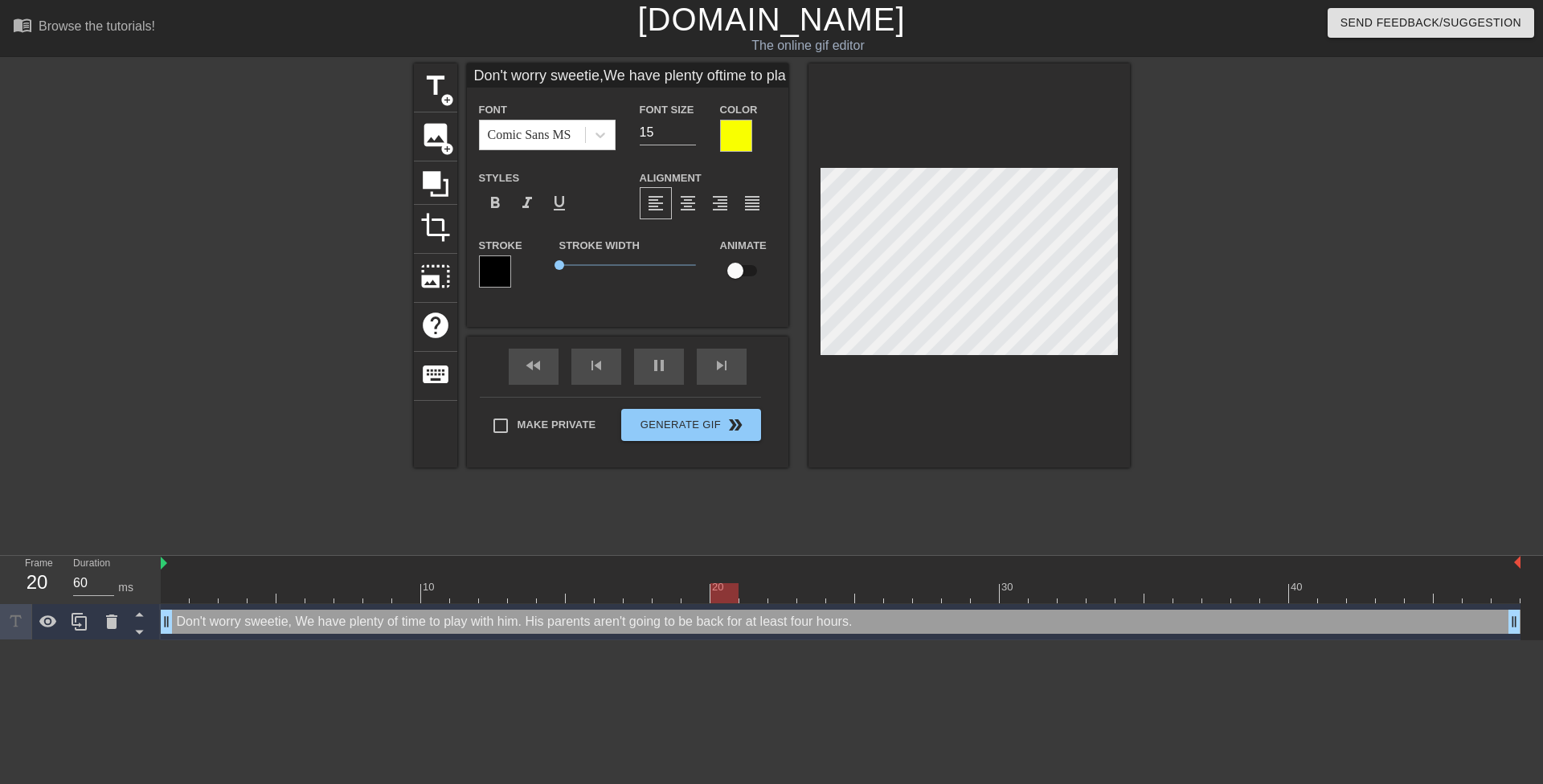
click at [1171, 296] on div at bounding box center [1269, 304] width 241 height 482
click at [1281, 309] on div at bounding box center [1269, 304] width 241 height 482
click at [1202, 265] on div at bounding box center [1269, 304] width 241 height 482
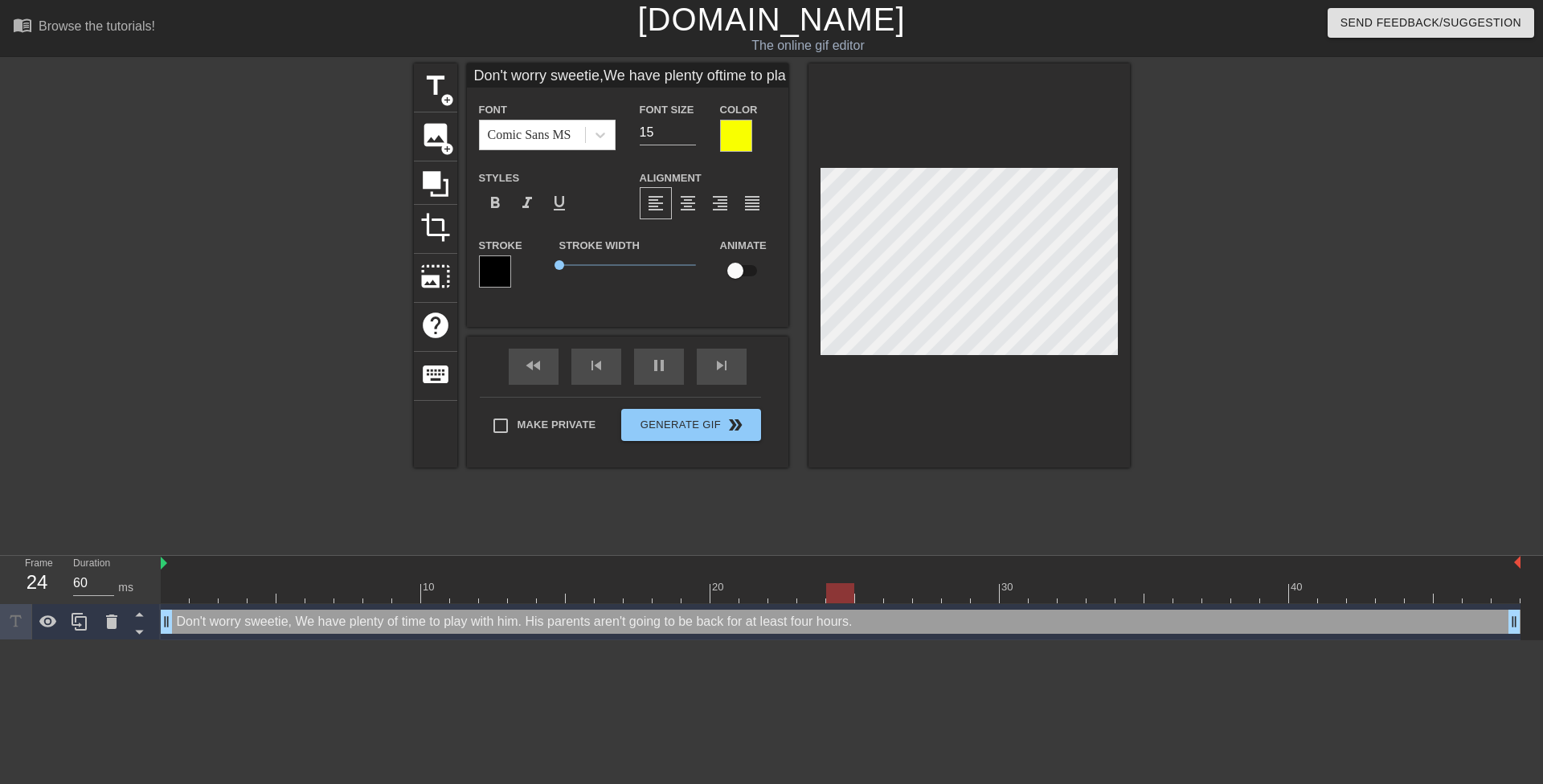
click at [1294, 275] on div at bounding box center [1269, 304] width 241 height 482
type input "HWe have plenty oftime to play with him.His parents aren'tgoing to be back fora…"
type textarea "H We have plenty of time to play with him. His parents aren't going to be back …"
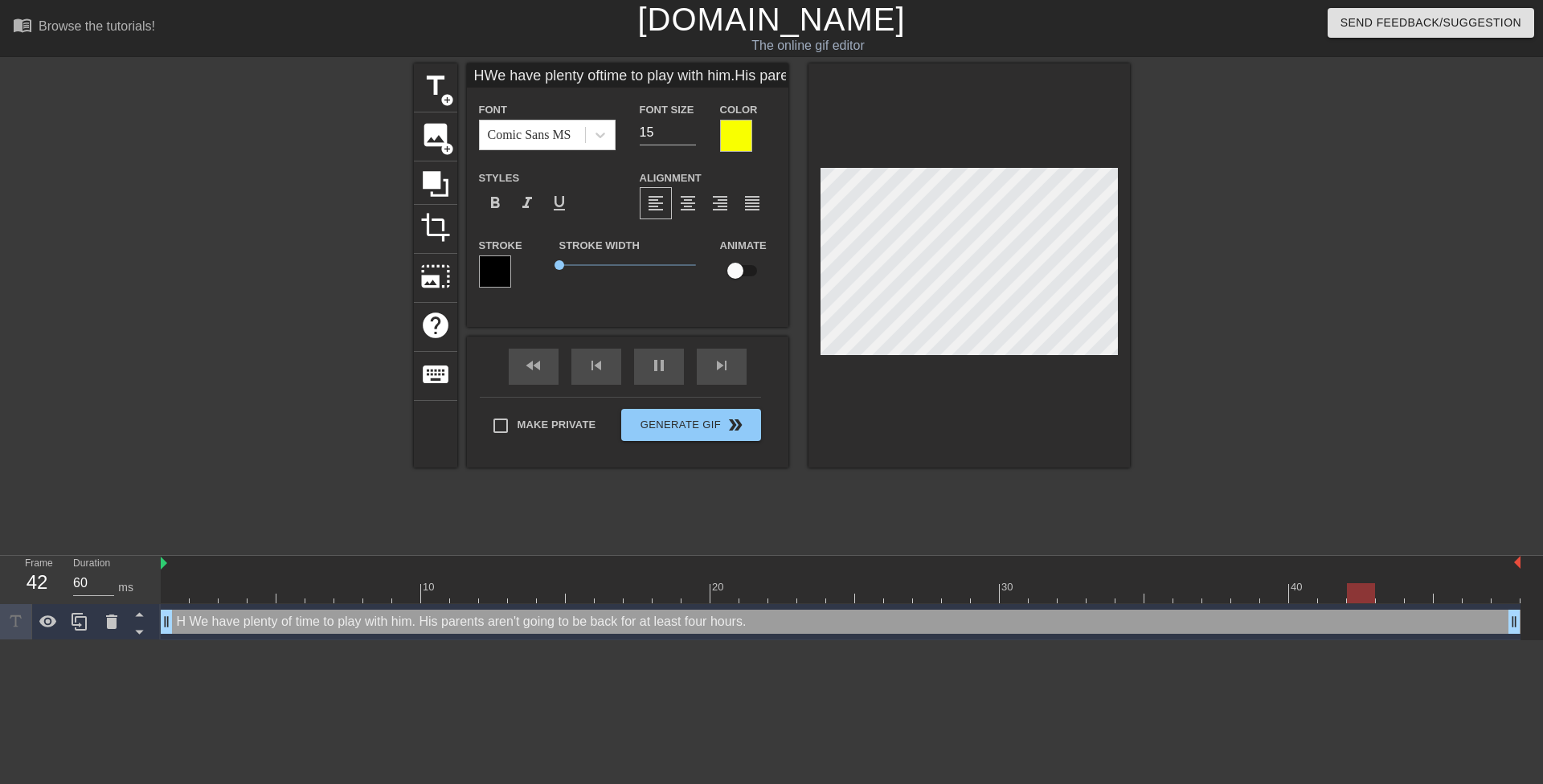
type input "HeWe have plenty oftime to play with him.His parents aren'tgoing to be back for…"
type textarea "He We have plenty of time to play with him. His parents aren't going to be back…"
type input "HerWe have plenty oftime to play with him.His parents aren'tgoing to be back fo…"
type textarea "Her We have plenty of time to play with him. His parents aren't going to be bac…"
type input "HereWe have plenty oftime to play with him.His parents aren'tgoing to be back f…"
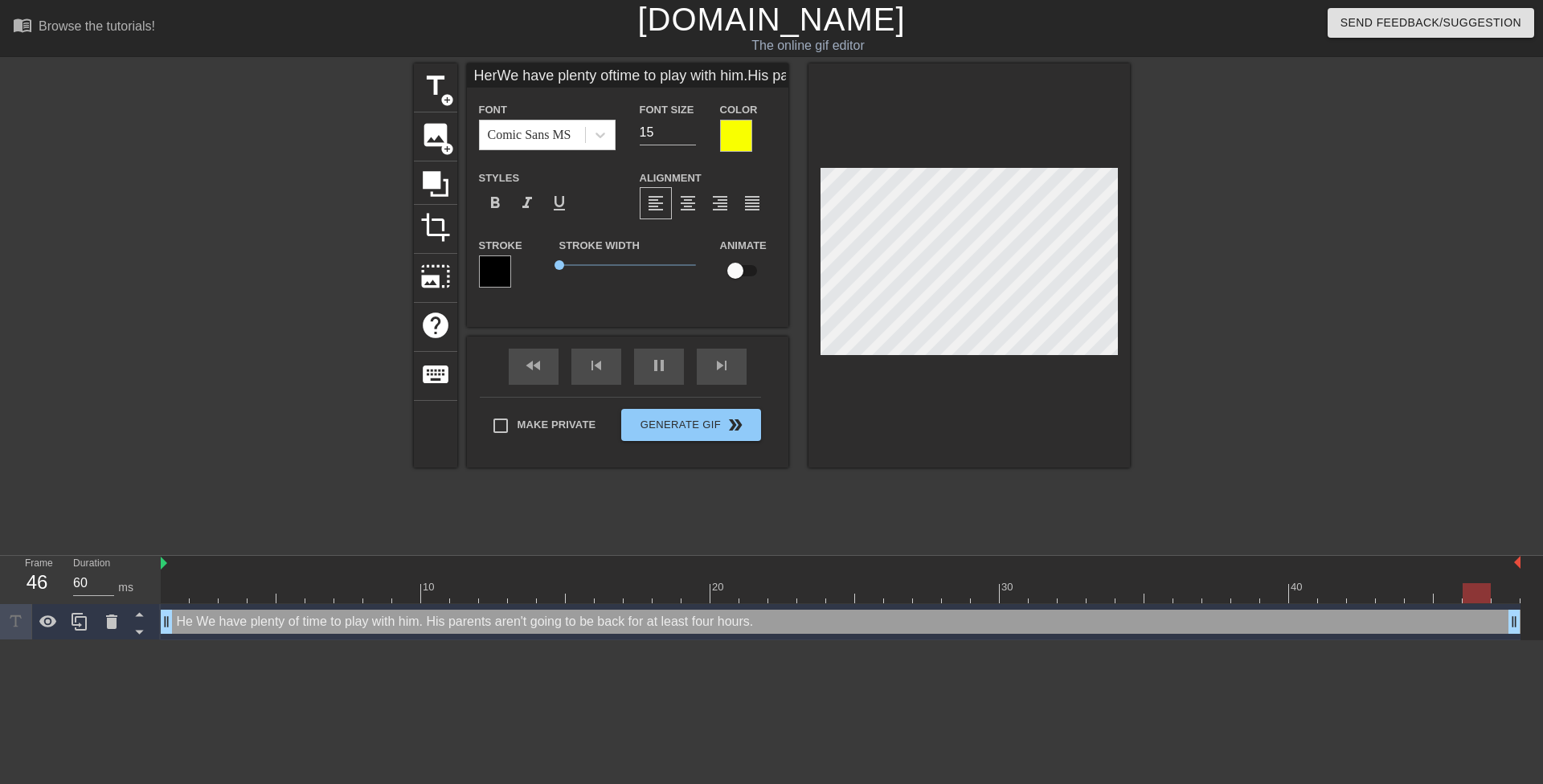
type textarea "Here We have plenty of time to play with him. His parents aren't going to be ba…"
type input "Here'We have plenty oftime to play with him.His parents aren'tgoing to be back …"
type textarea "Here' We have plenty of time to play with him. His parents aren't going to be b…"
type input "Here'sWe have plenty oftime to play with him.His parents aren'tgoing to be back…"
type textarea "Here's We have plenty of time to play with him. His parents aren't going to be …"
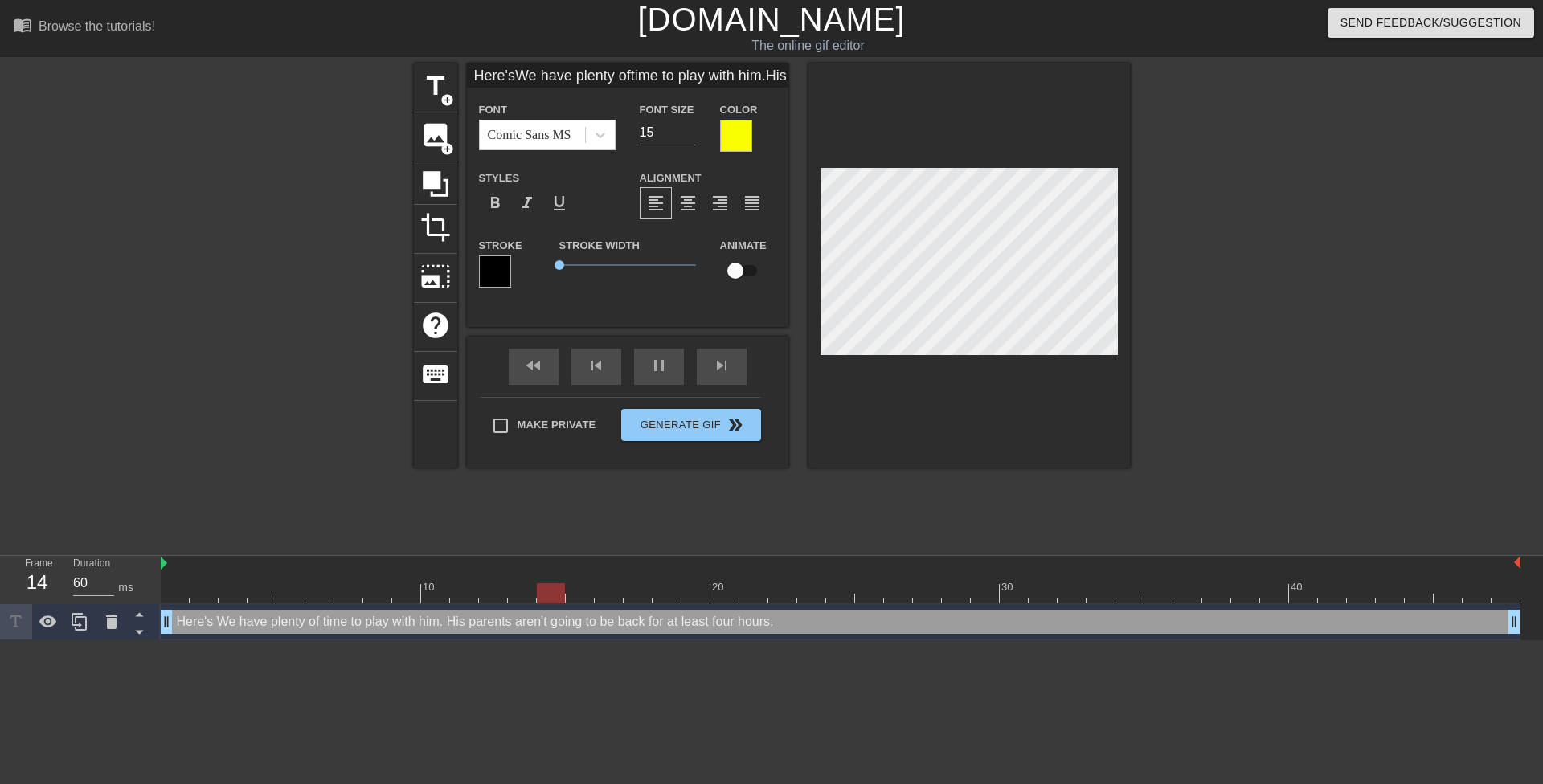
type input "Here's We have plenty oftime to play with him.His parents aren'tgoing to be bac…"
type textarea "Here's We have plenty of time to play with him. His parents aren't going to be …"
type input "Here's mWe have plenty oftime to play with him.His parents aren'tgoing to be ba…"
type textarea "Here's m We have plenty of time to play with him. His parents aren't going to b…"
type input "Here's myWe have plenty oftime to play with him.His parents aren'tgoing to be b…"
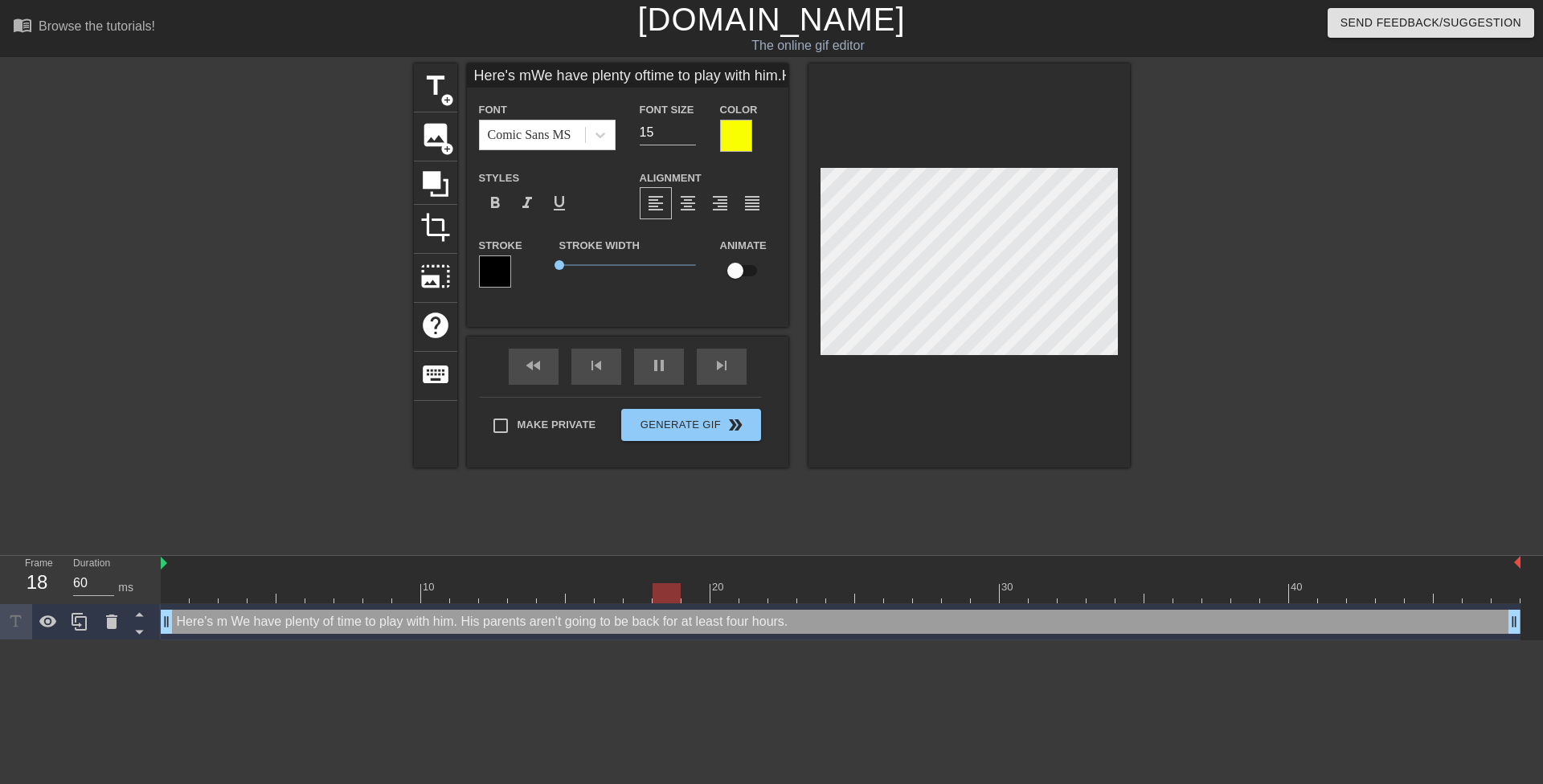
type textarea "Here's my We have plenty of time to play with him. His parents aren't going to …"
type input "Here's my We have plenty oftime to play with him.His parents aren'tgoing to be …"
type textarea "Here's my We have plenty of time to play with him. His parents aren't going to …"
type input "Here's my tWe have plenty oftime to play with him.His parents aren'tgoing to be…"
type textarea "Here's my t We have plenty of time to play with him. His parents aren't going t…"
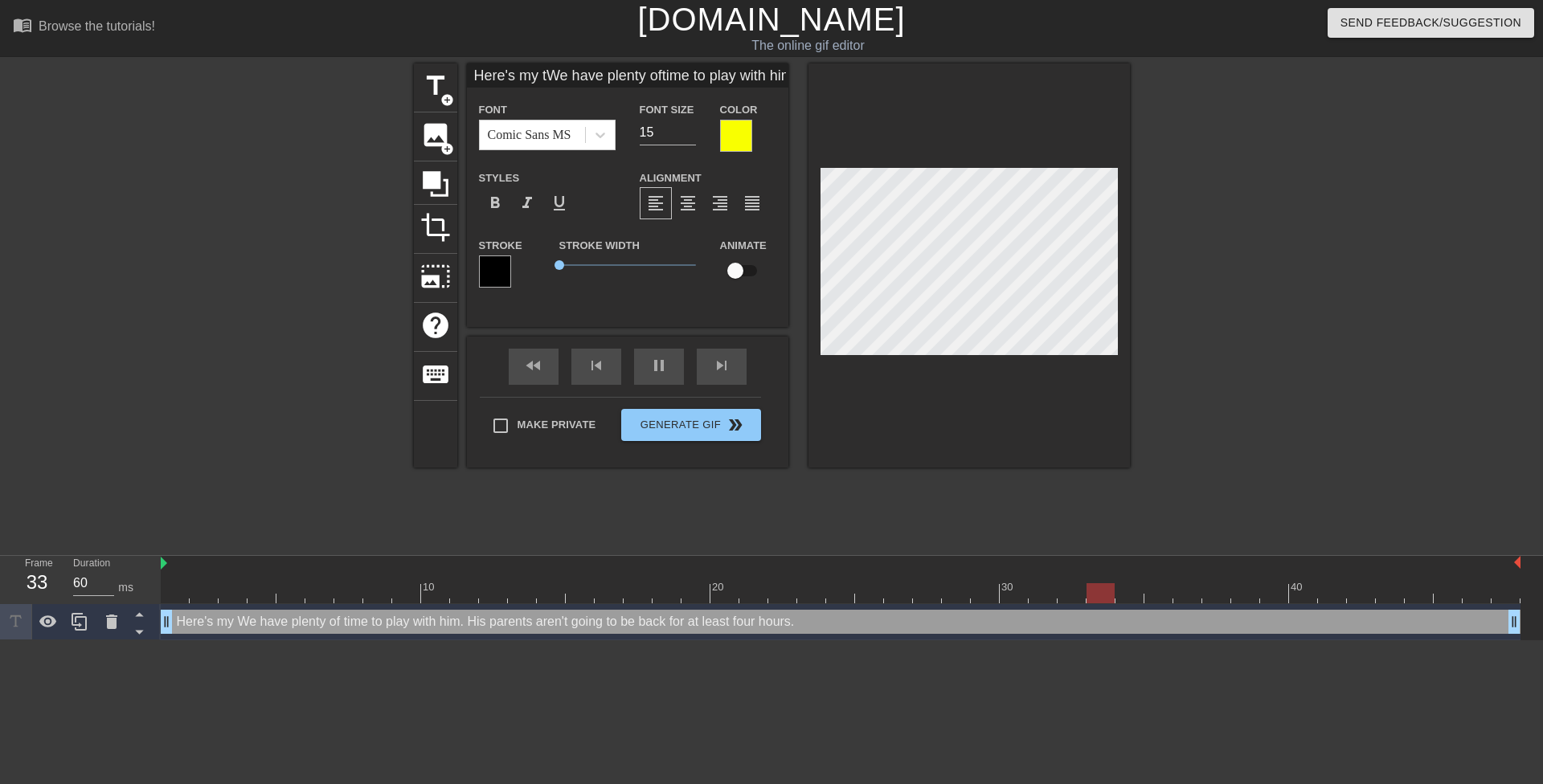
scroll to position [2, 5]
type input "Here's my teWe have plenty oftime to play with him.His parents aren'tgoing to b…"
type textarea "Here's my te We have plenty of time to play with him. His parents aren't going …"
type input "Here's my teeWe have plenty oftime to play with him.His parents aren'tgoing to …"
type textarea "Here's my tee We have plenty of time to play with him. His parents aren't going…"
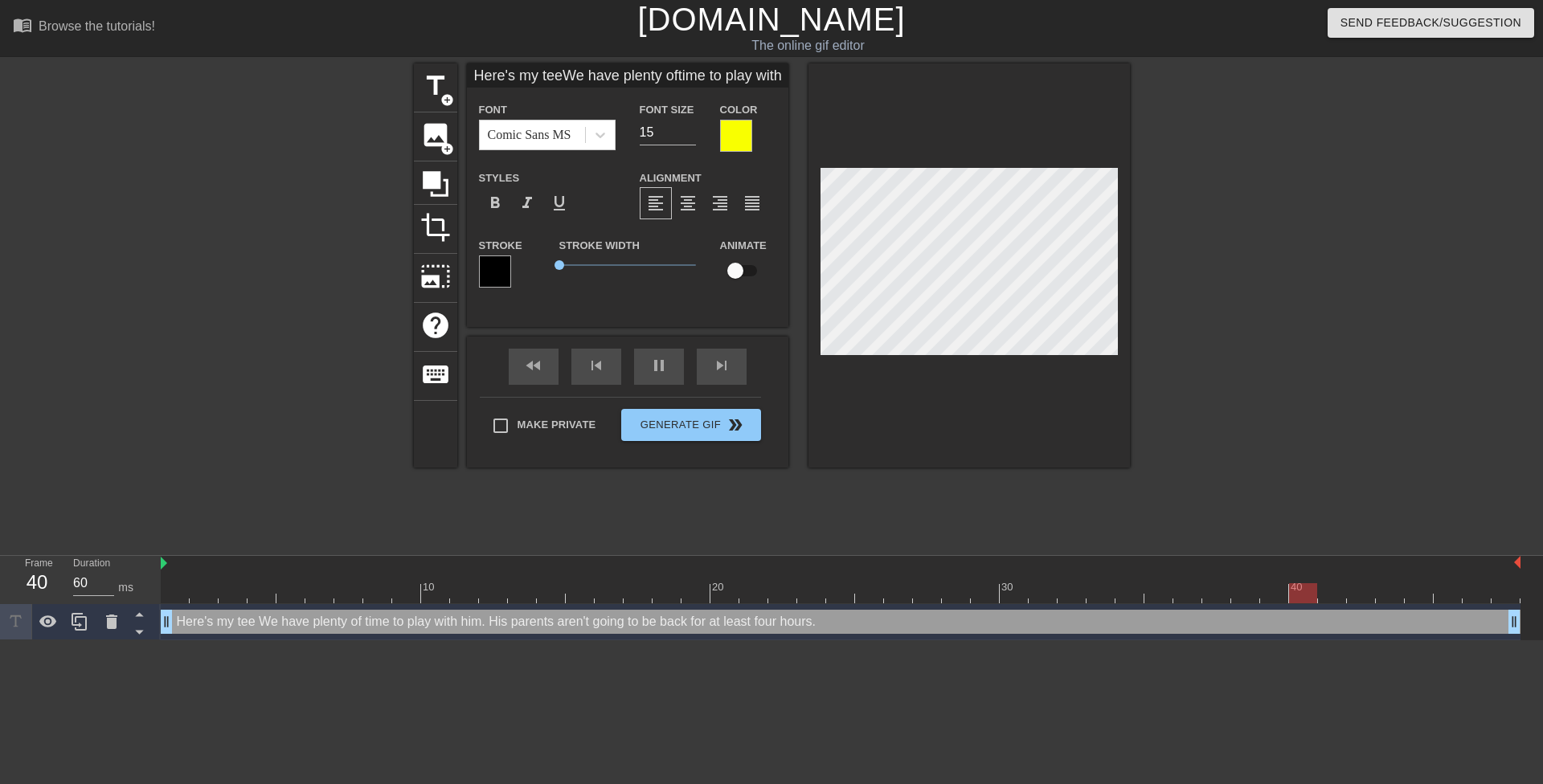
type input "Here's my teenWe have plenty oftime to play with him.His parents aren'tgoing to…"
type textarea "Here's my teen We have plenty of time to play with him. His parents aren't goin…"
type input "Here's my teenaWe have plenty oftime to play with him.His parents aren'tgoing t…"
type textarea "Here's my teena We have plenty of time to play with him. His parents aren't goi…"
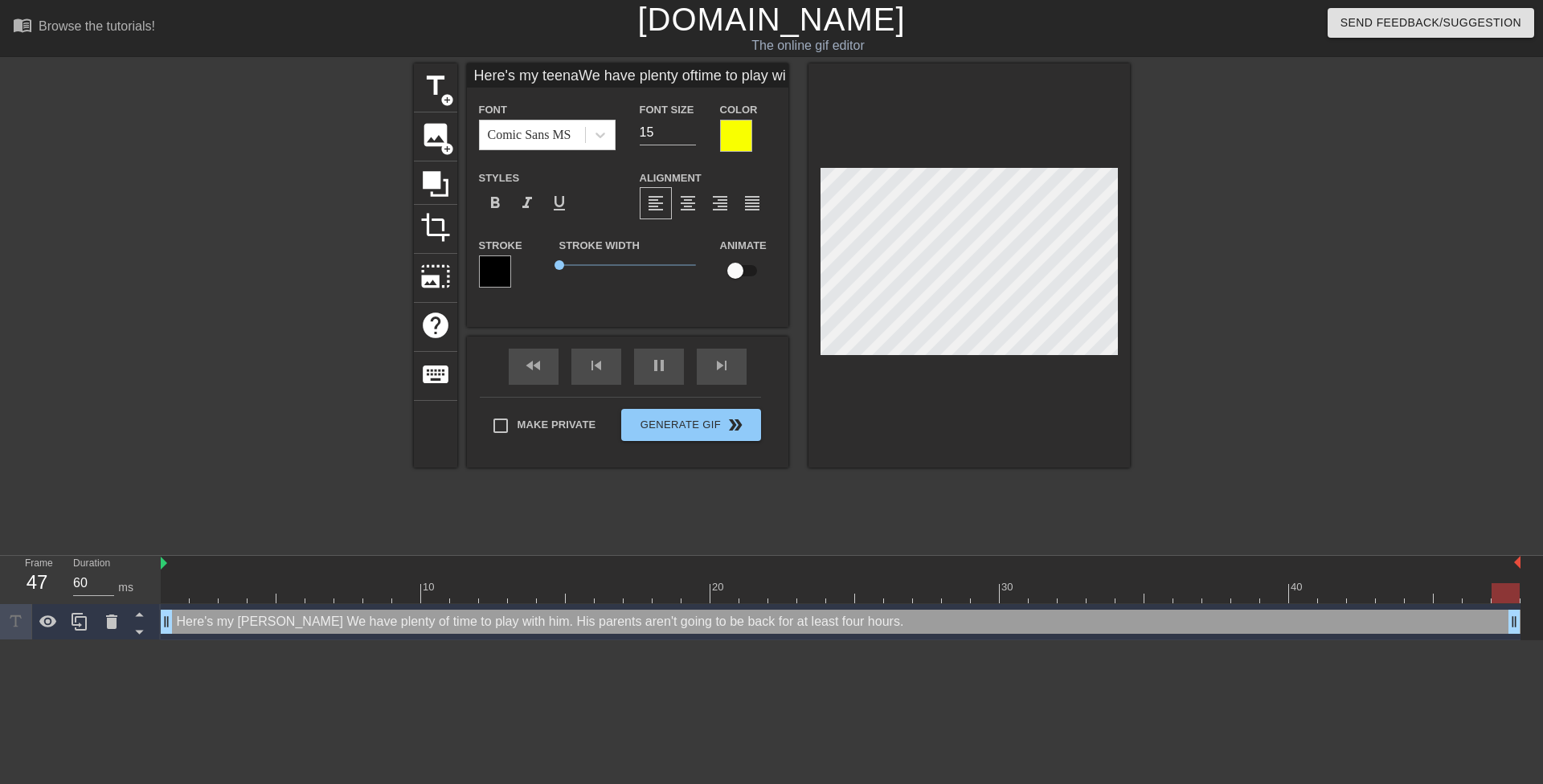
type input "Here's my teenagWe have plenty oftime to play with him.His parents aren'tgoing …"
type textarea "Here's my teenag We have plenty of time to play with him. His parents aren't go…"
type input "Here's my teenaghWe have plenty oftime to play with him.His parents aren'tgoing…"
type textarea "Here's my teenagh We have plenty of time to play with him. His parents aren't g…"
type input "Here's my teenagWe have plenty oftime to play with him.His parents aren'tgoing …"
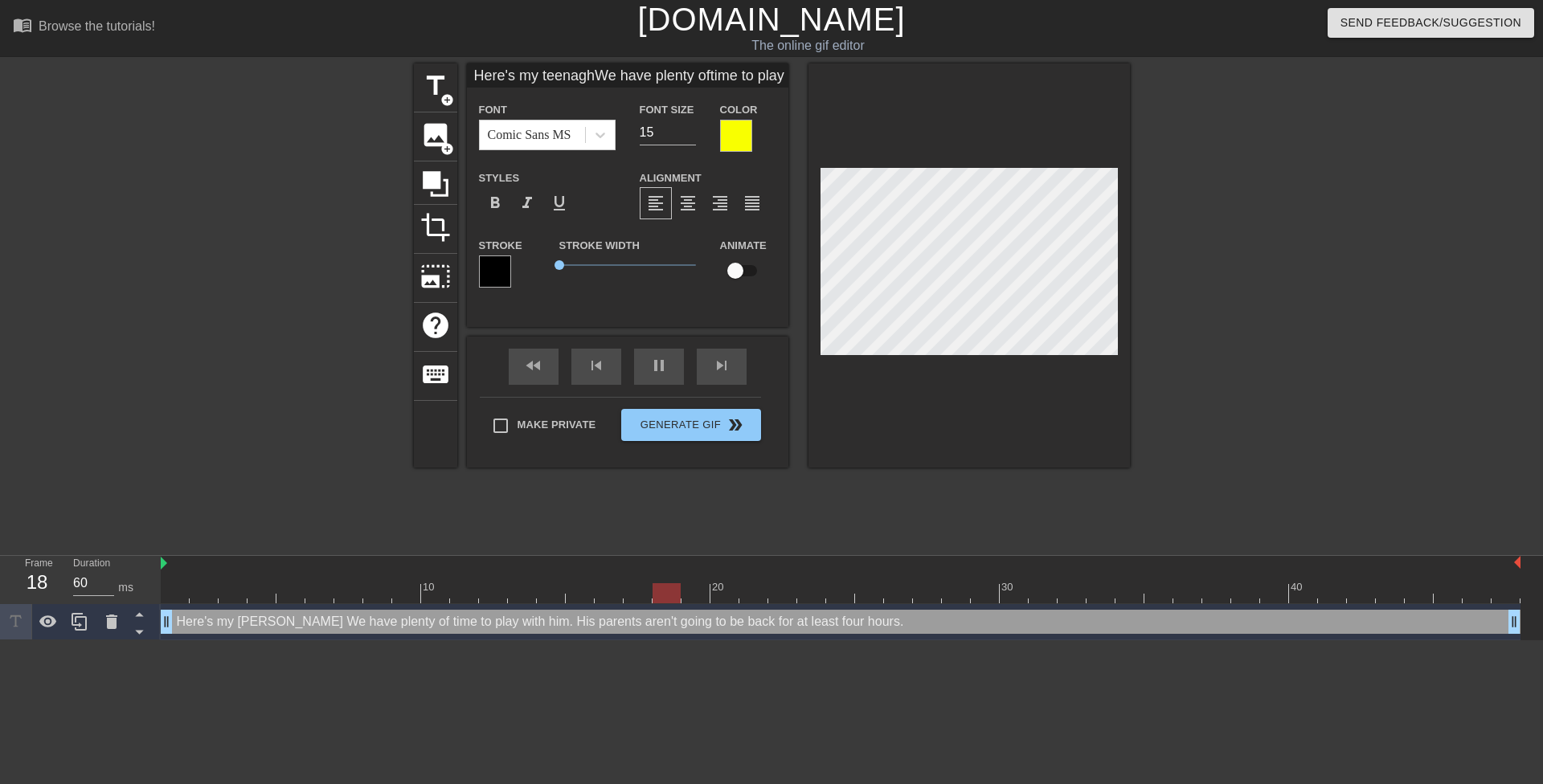
type textarea "Here's my teenag We have plenty of time to play with him. His parents aren't go…"
type input "Here's my teenageWe have plenty oftime to play with him.His parents aren'tgoing…"
type textarea "Here's my teenage We have plenty of time to play with him. His parents aren't g…"
type input "Here's my teenage We have plenty oftime to play with him.His parents aren'tgoin…"
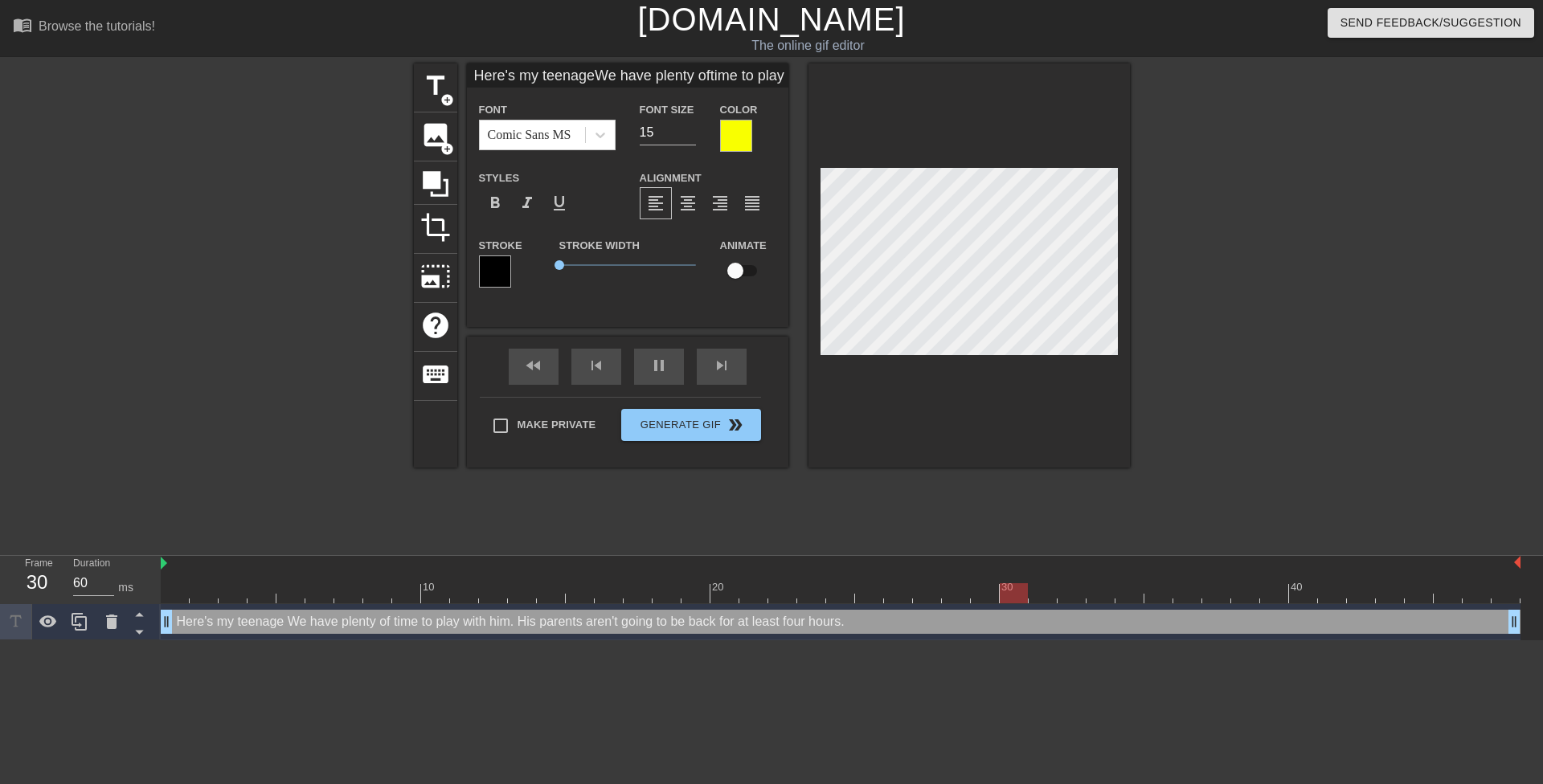
type textarea "Here's my teenage We have plenty of time to play with him. His parents aren't g…"
type input "Here's my teenage tWe have plenty oftime to play with him.His parents aren'tgoi…"
type textarea "Here's my teenage t We have plenty of time to play with him. His parents aren't…"
type input "Here's my teenage toWe have plenty oftime to play with him.His parents aren'tgo…"
type textarea "Here's my teenage to We have plenty of time to play with him. His parents aren'…"
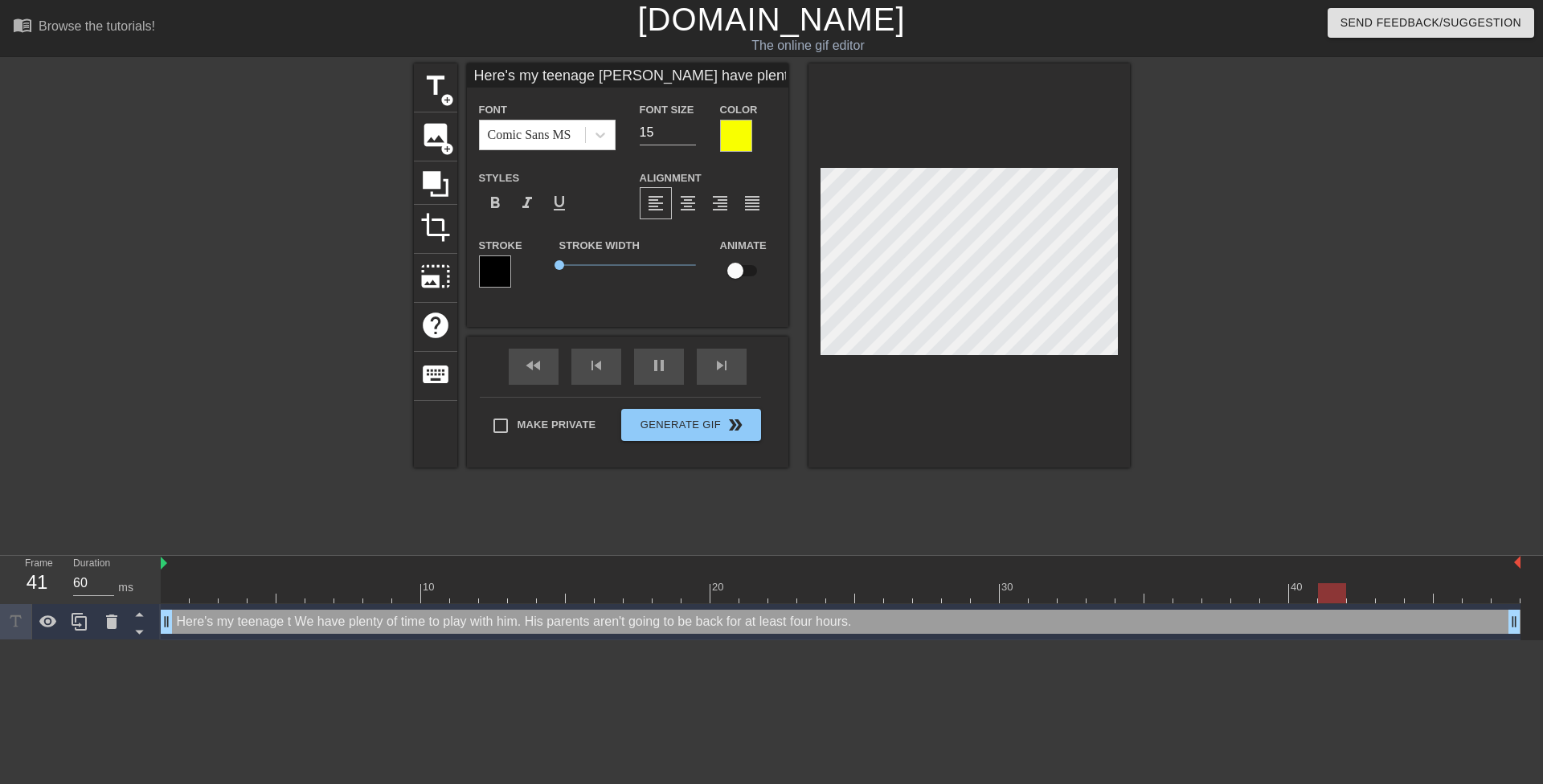
scroll to position [2, 8]
type input "Here's my teenage toyWe have plenty oftime to play with him.His parents aren'tg…"
type textarea "Here's my teenage toy We have plenty of time to play with him. His parents aren…"
type input "Here's my teenage toy.We have plenty oftime to play with him.His parents aren't…"
type textarea "Here's my teenage toy. We have plenty of time to play with him. His parents are…"
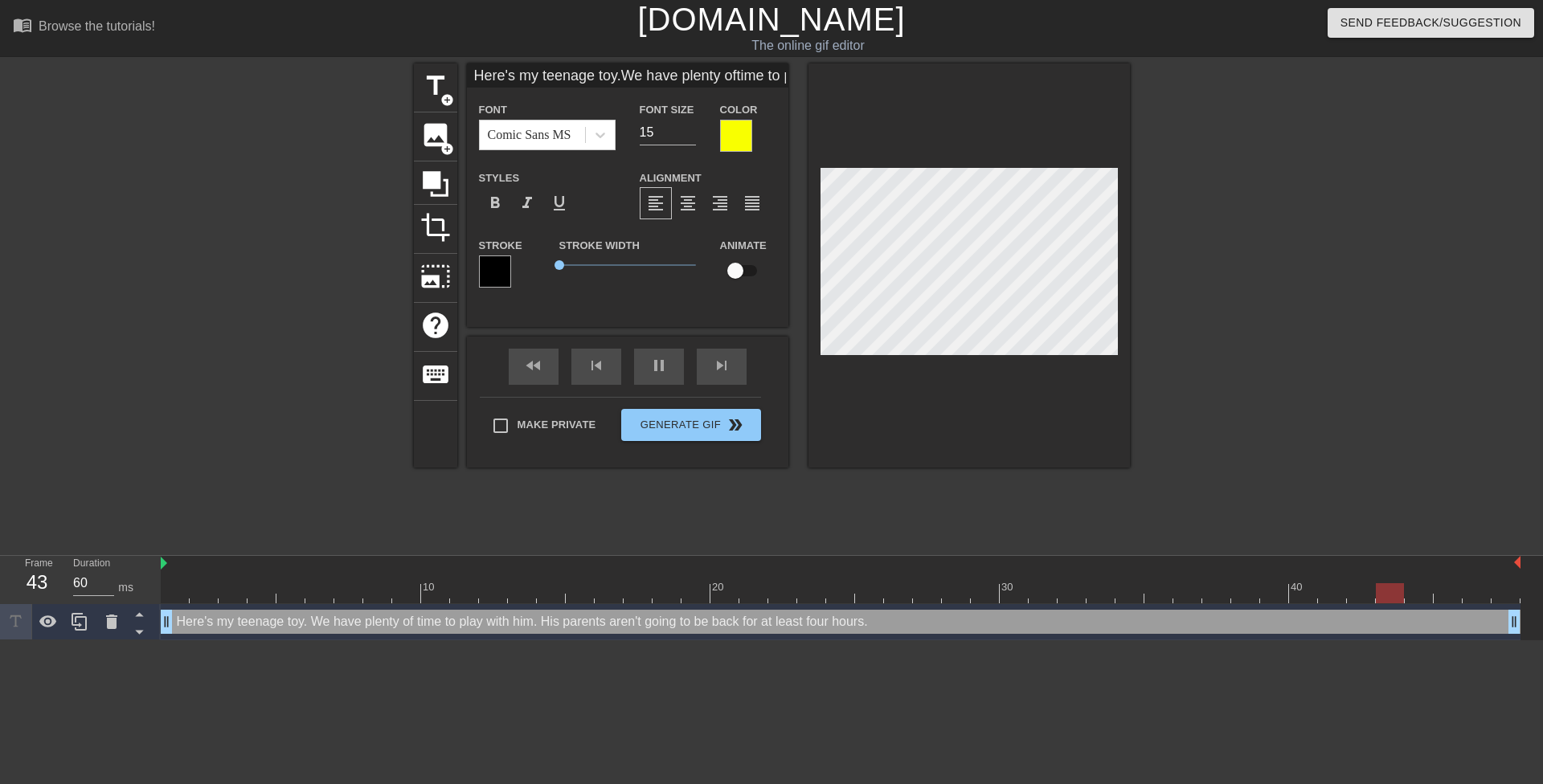
scroll to position [2, 7]
type input "Here's my teenage toy.We have plenty of time to play with him.His parents aren'…"
type textarea "Here's my teenage toy. We have plenty of time to play with him. His parents are…"
type input "Here's my teenage toy.We have plenty of ttime to play with him.His parents aren…"
type textarea "Here's my teenage toy. We have plenty of t time to play with him. His parents a…"
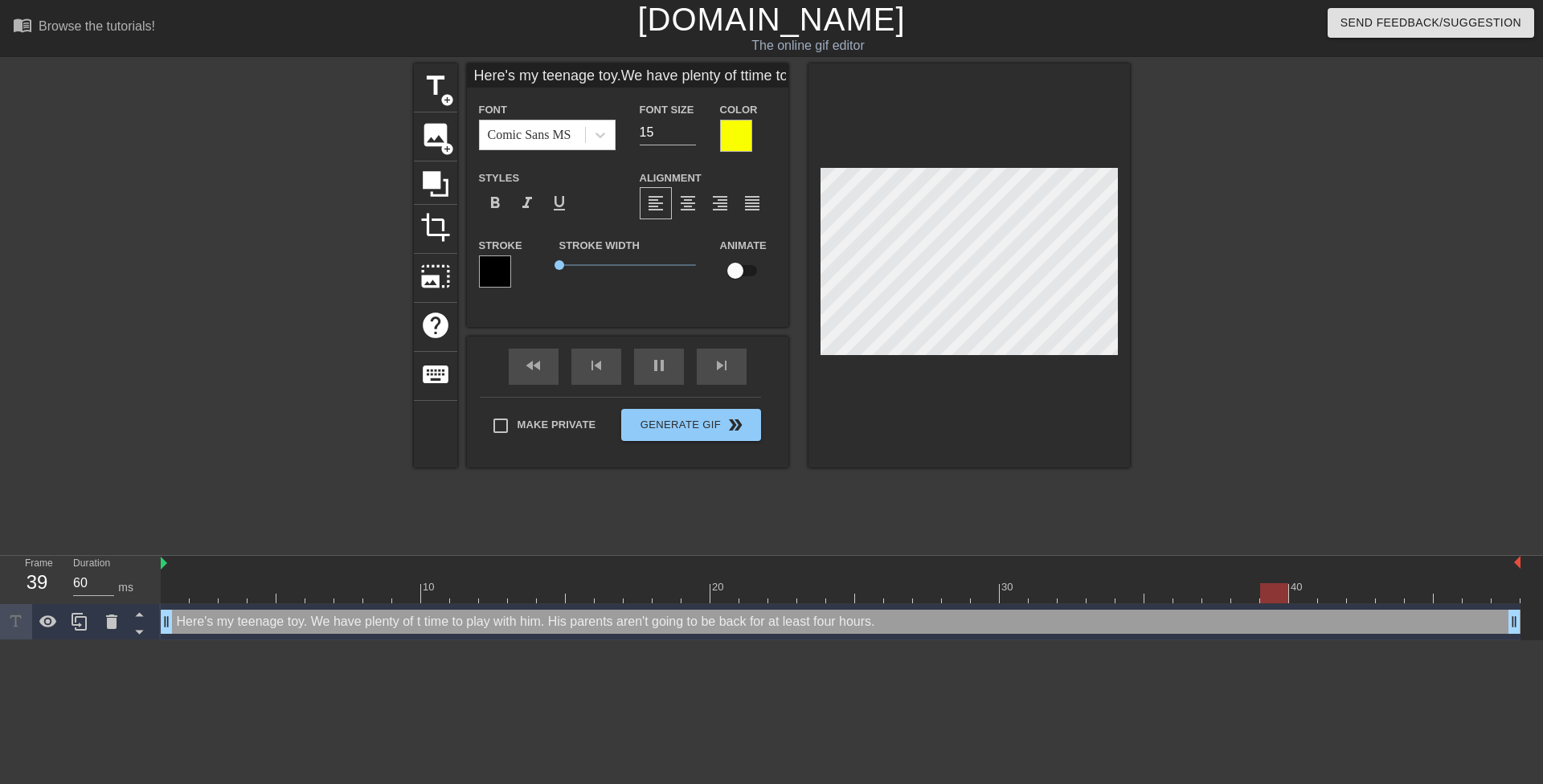
type input "Here's my teenage toy.We have plenty of titime to play with him.His parents are…"
type textarea "Here's my teenage toy. We have plenty of ti time to play with him. His parents …"
type input "Here's my teenage toy.We have plenty of timtime to play with him.His parents ar…"
type textarea "Here's my teenage toy. We have plenty of tim time to play with him. His parents…"
type input "Here's my teenage toy.We have plenty of timetime to play with him.His parents a…"
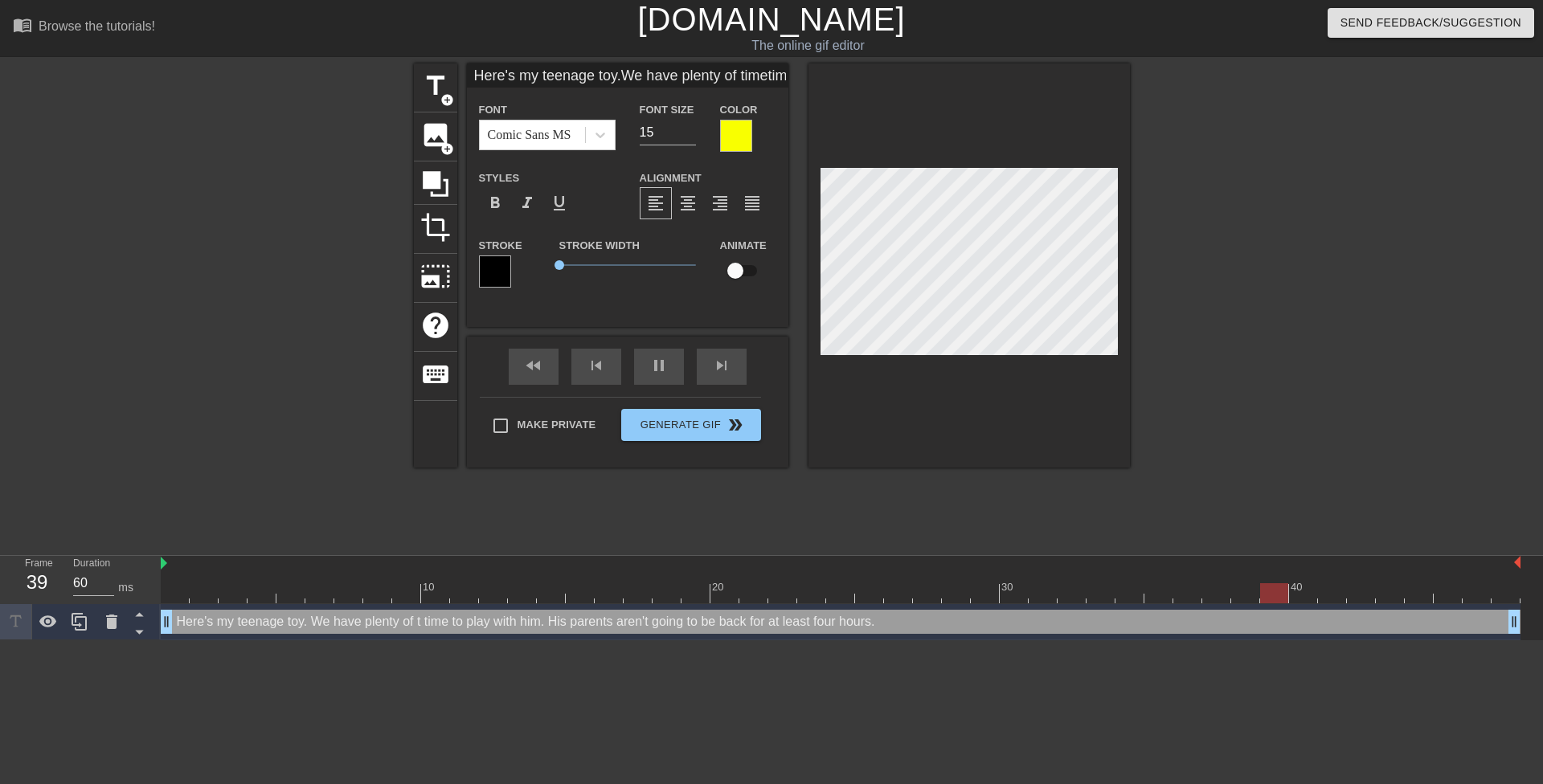
scroll to position [2, 9]
type textarea "Here's my teenage toy. We have plenty of time time to play with him. His parent…"
type input "Here's my teenage toy.We have plenty of timeto play with him.His parents aren't…"
type textarea "Here's my teenage toy. We have plenty of time to play with him. His parents are…"
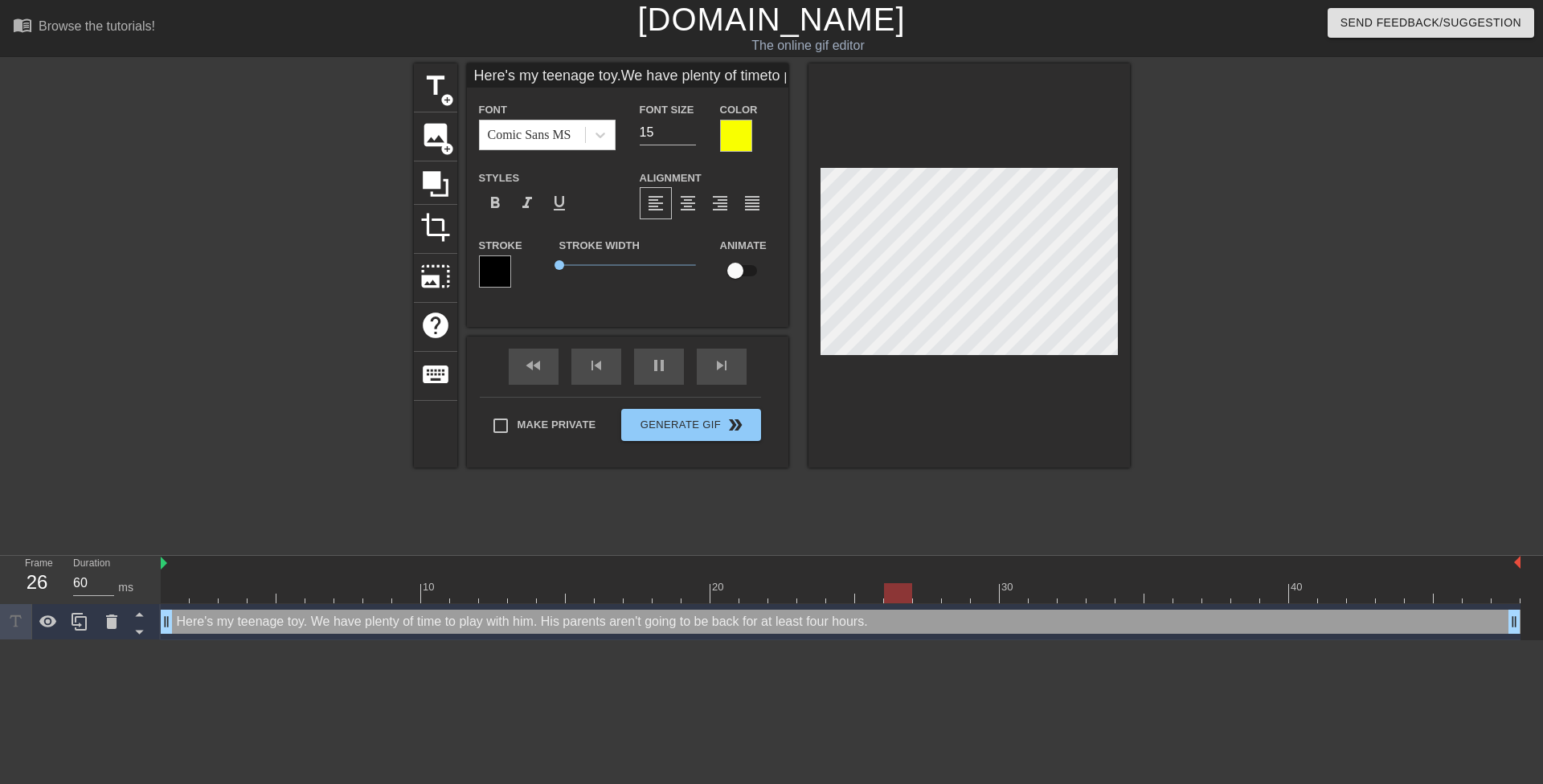
type input "Here's my teenage toy We have plenty of timeto play with him.His parents aren't…"
type textarea "Here's my teenage toy We have plenty of time to play with him. His parents aren…"
type input "Here's my teenage toy ~We have plenty of timeto play with him.His parents aren'…"
type textarea "Here's my teenage toy ~ We have plenty of time to play with him. His parents ar…"
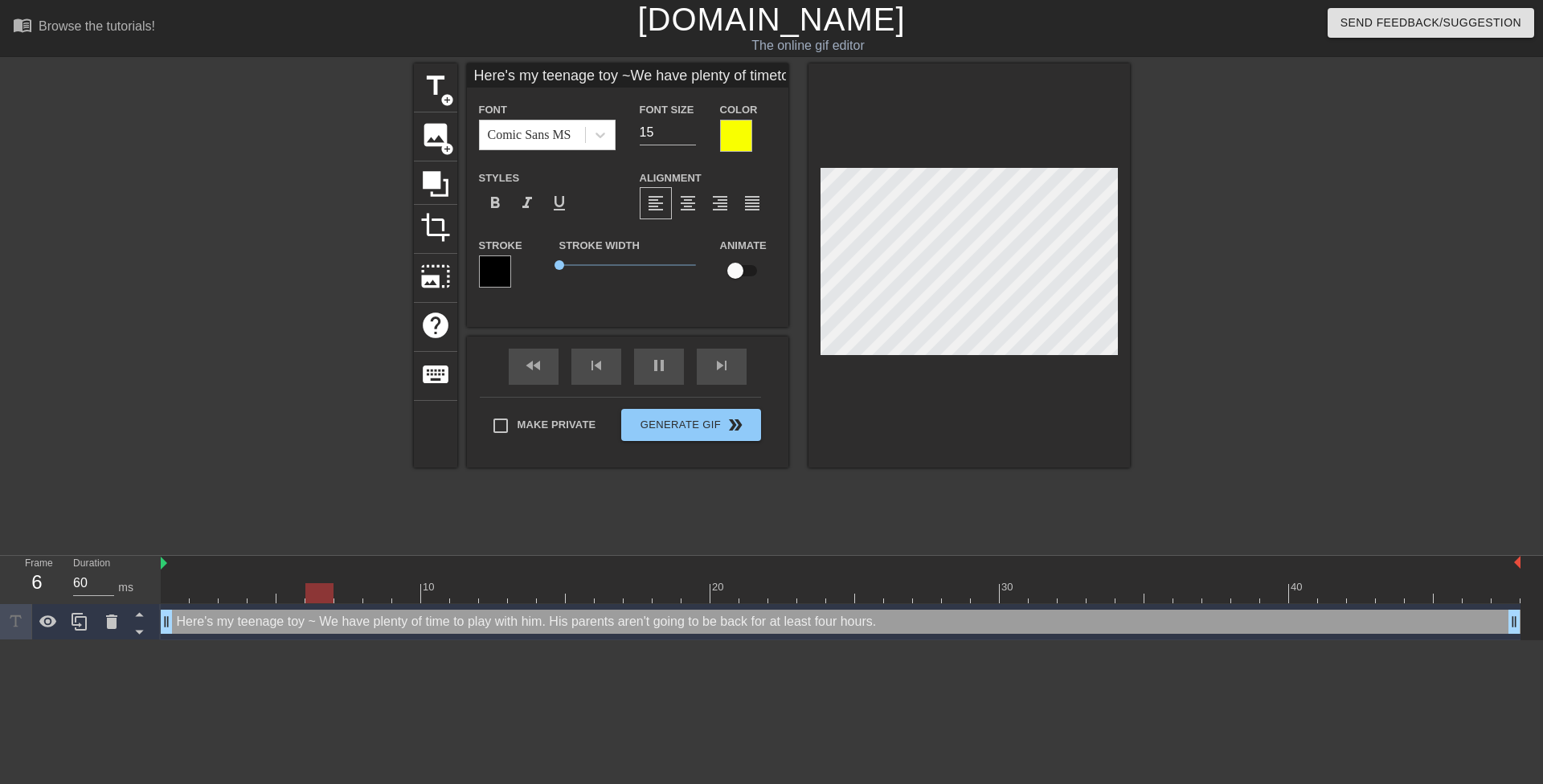
type input "Here's my teenage toy We have plenty of timeto play with him.His parents aren't…"
click at [974, 392] on div at bounding box center [969, 265] width 322 height 404
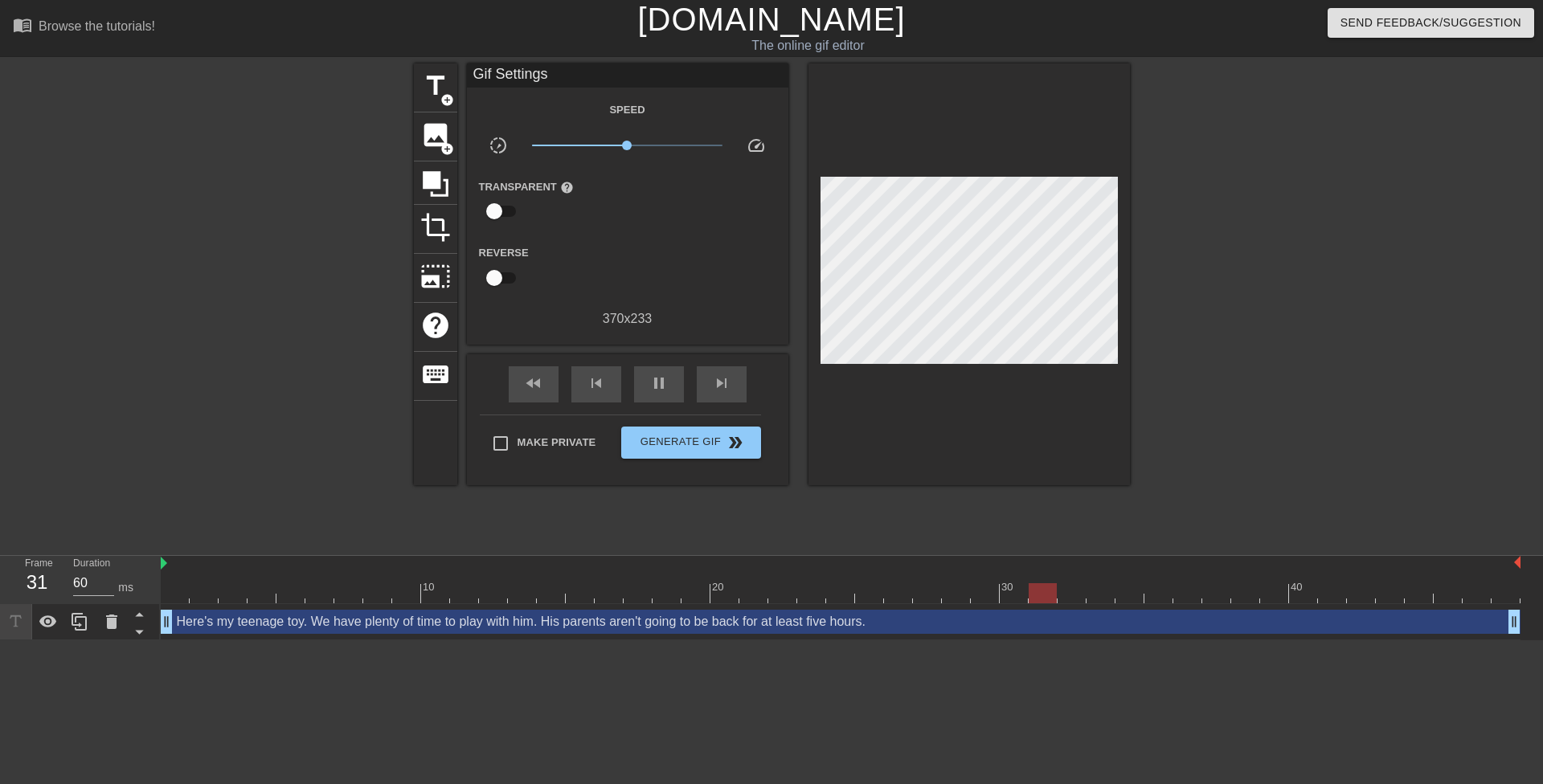
click at [889, 376] on div at bounding box center [969, 275] width 322 height 422
click at [919, 371] on div at bounding box center [969, 275] width 322 height 422
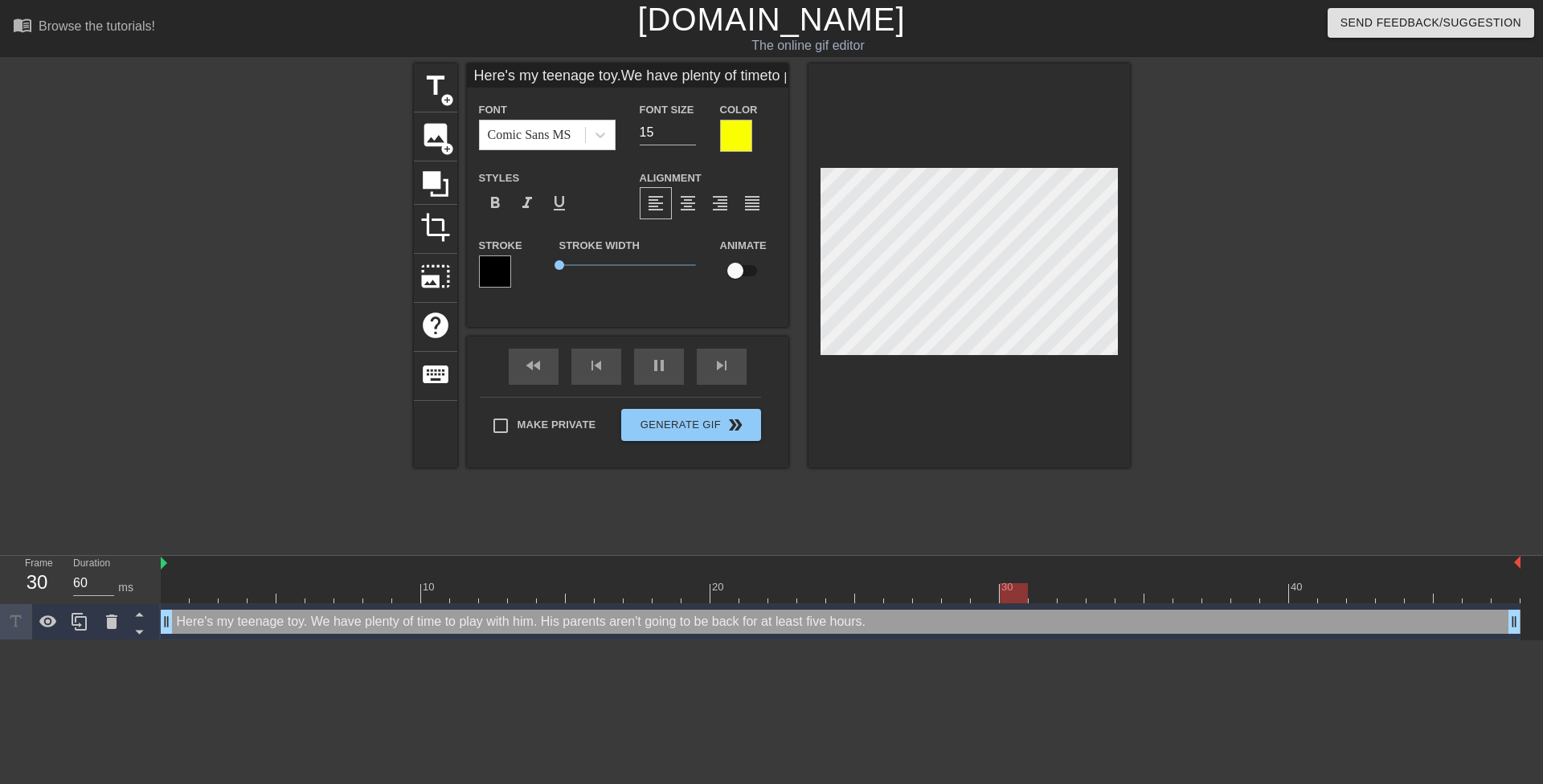
scroll to position [2, 2]
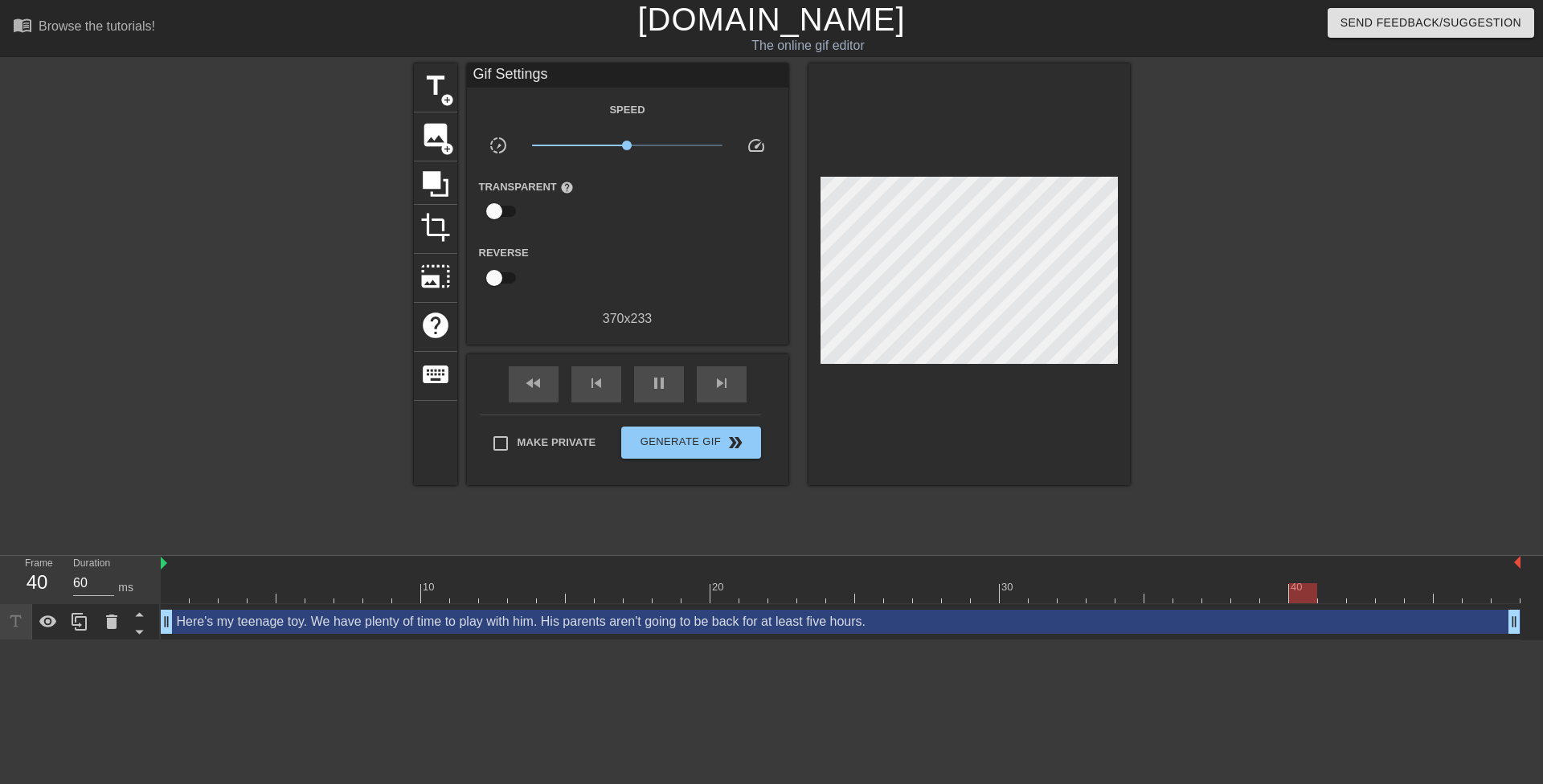
click at [1344, 248] on div at bounding box center [1269, 304] width 241 height 482
click at [1208, 293] on div at bounding box center [1269, 304] width 241 height 482
click at [715, 447] on span "Generate Gif double_arrow" at bounding box center [691, 442] width 127 height 19
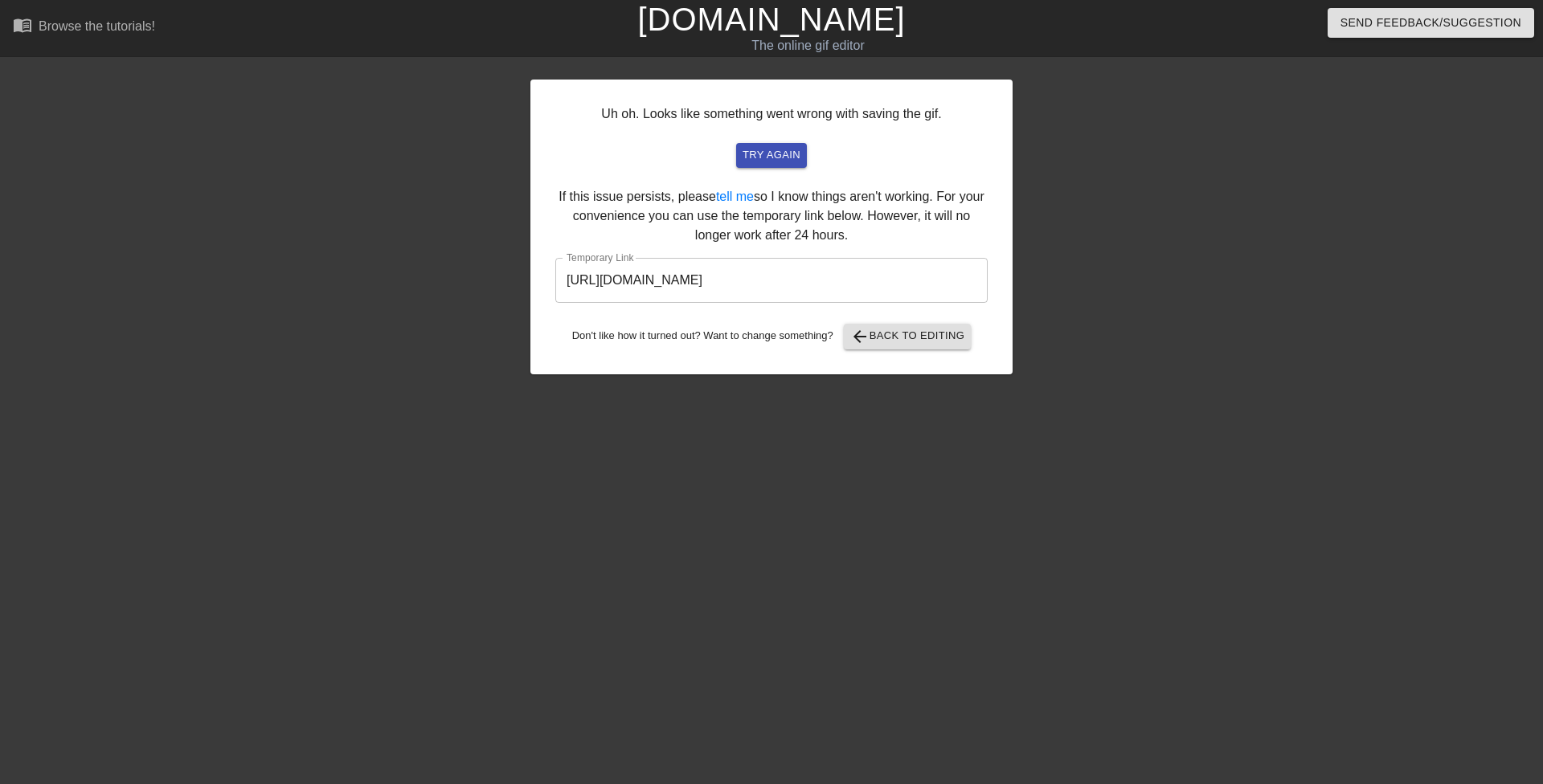
click at [881, 280] on input "https://www.gifntext.com/temp_generations/YVv9ZVlq.gif" at bounding box center [771, 280] width 433 height 45
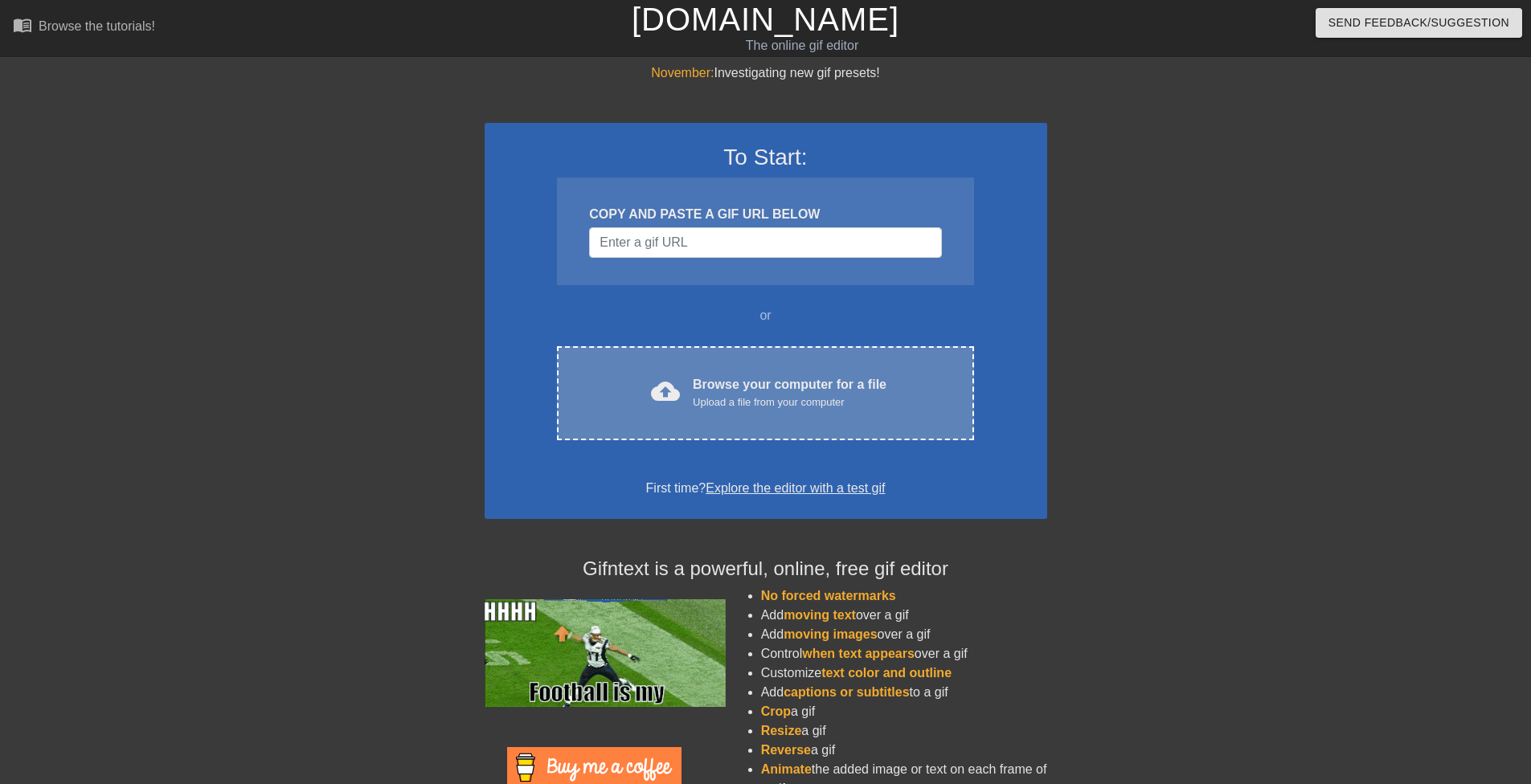
click at [763, 414] on div "cloud_upload Browse your computer for a file Upload a file from your computer C…" at bounding box center [764, 394] width 416 height 94
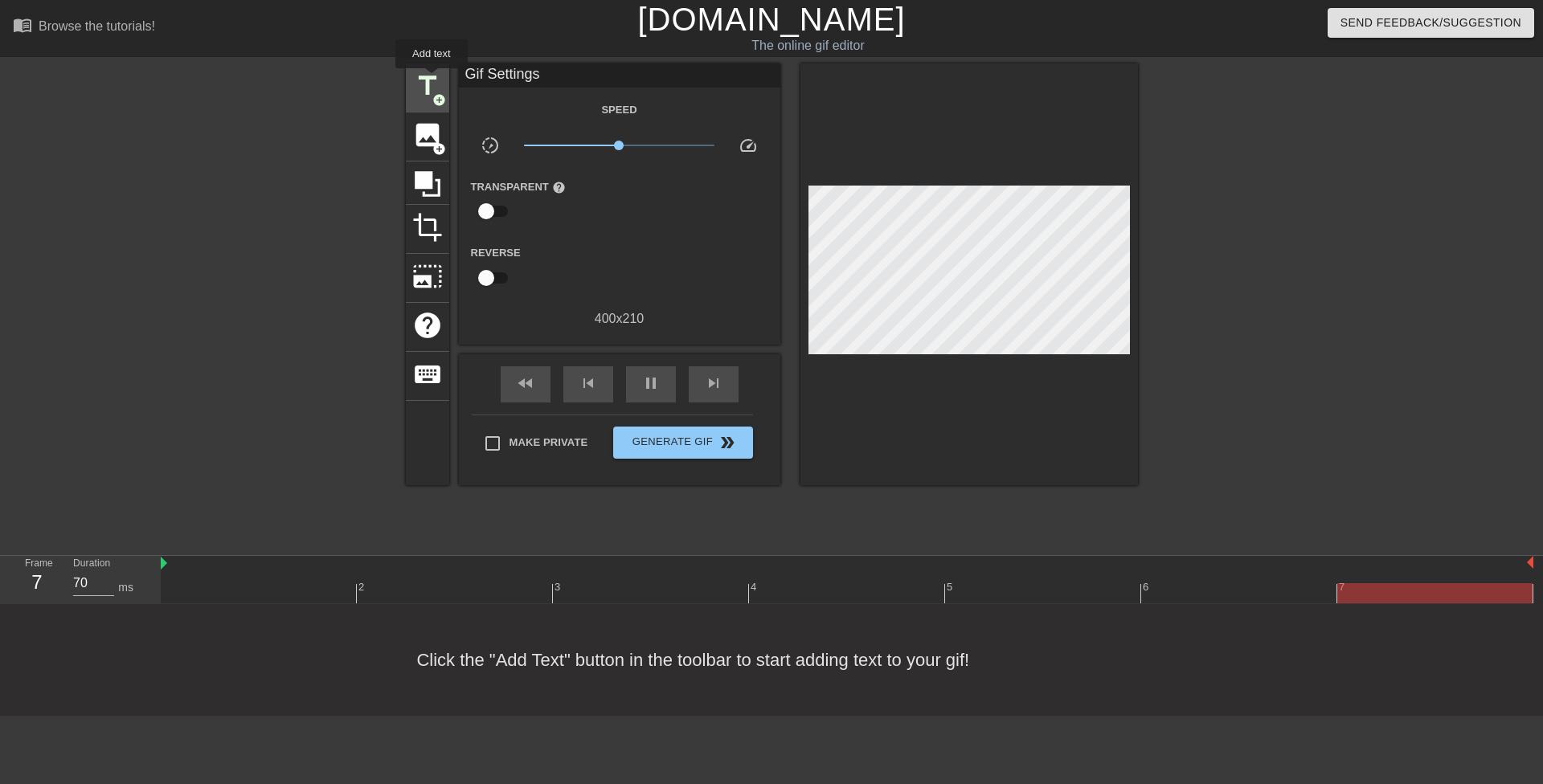
click at [432, 79] on span "title" at bounding box center [427, 85] width 31 height 31
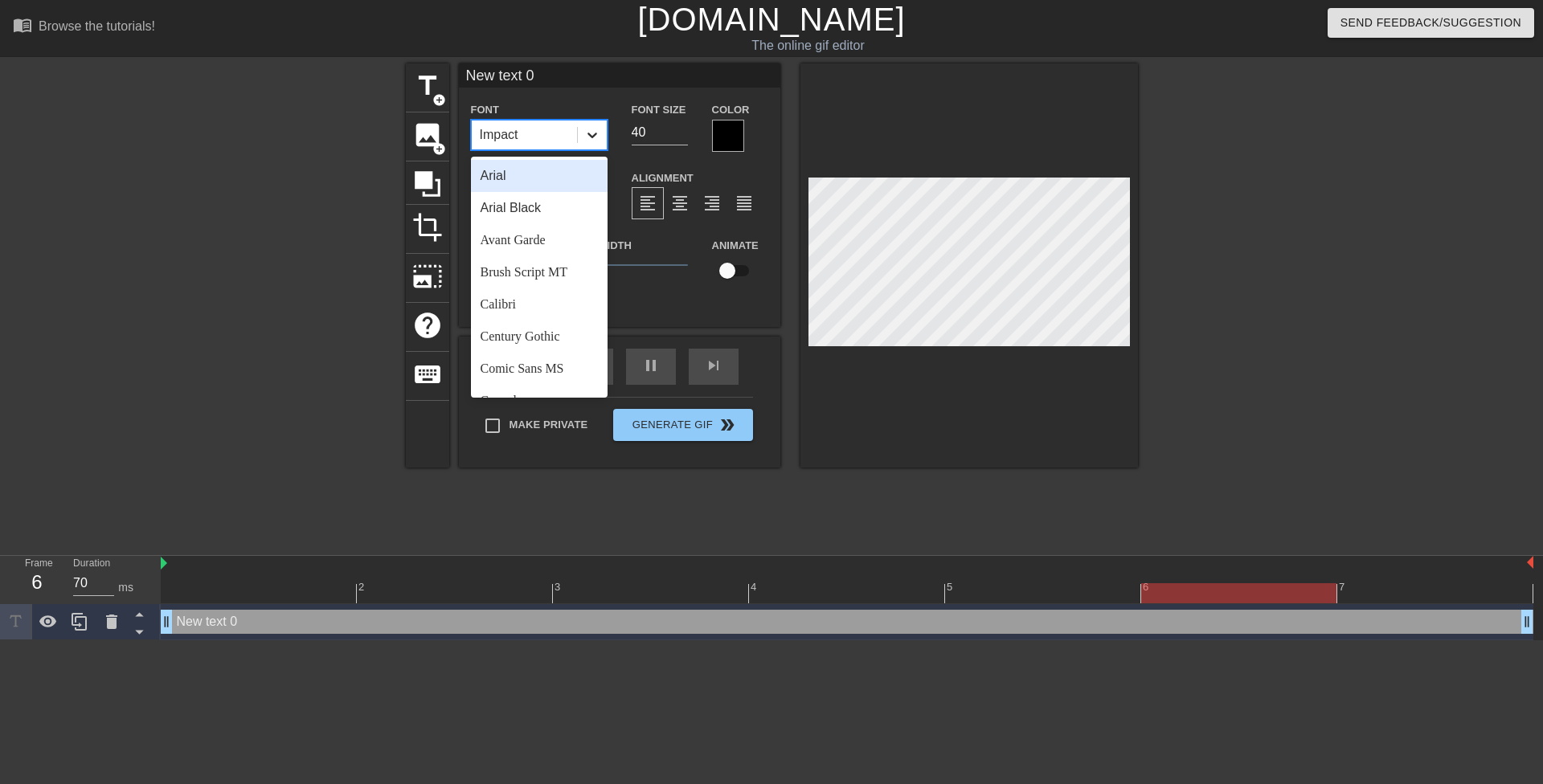
click at [581, 143] on div at bounding box center [592, 135] width 29 height 29
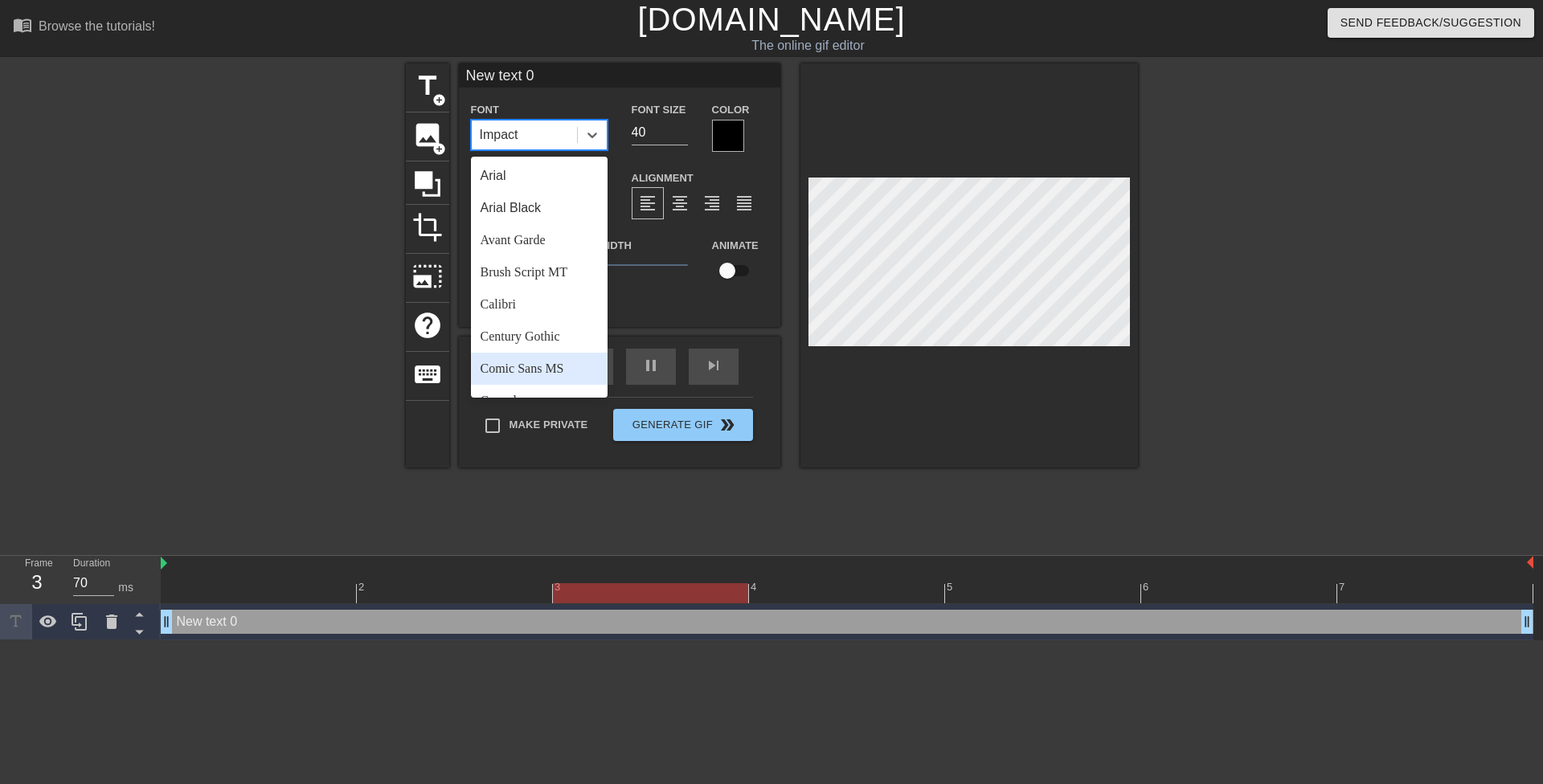
click at [563, 379] on div "Comic Sans MS" at bounding box center [539, 368] width 137 height 32
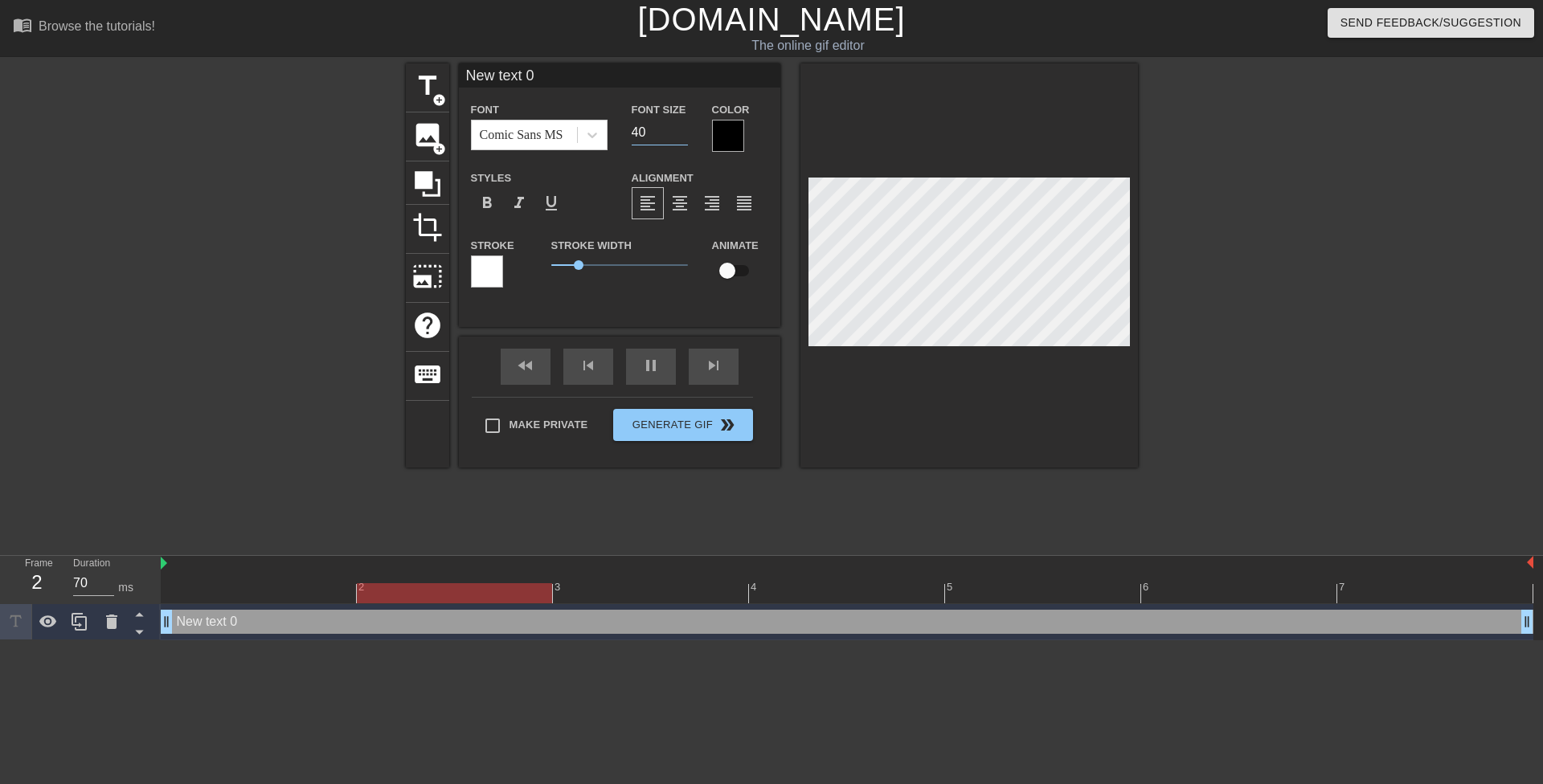
drag, startPoint x: 639, startPoint y: 134, endPoint x: 631, endPoint y: 133, distance: 8.1
click at [632, 133] on input "40" at bounding box center [660, 132] width 56 height 26
drag, startPoint x: 645, startPoint y: 133, endPoint x: 625, endPoint y: 135, distance: 20.1
click at [625, 135] on div "Font Size 20" at bounding box center [659, 125] width 80 height 52
type input "15"
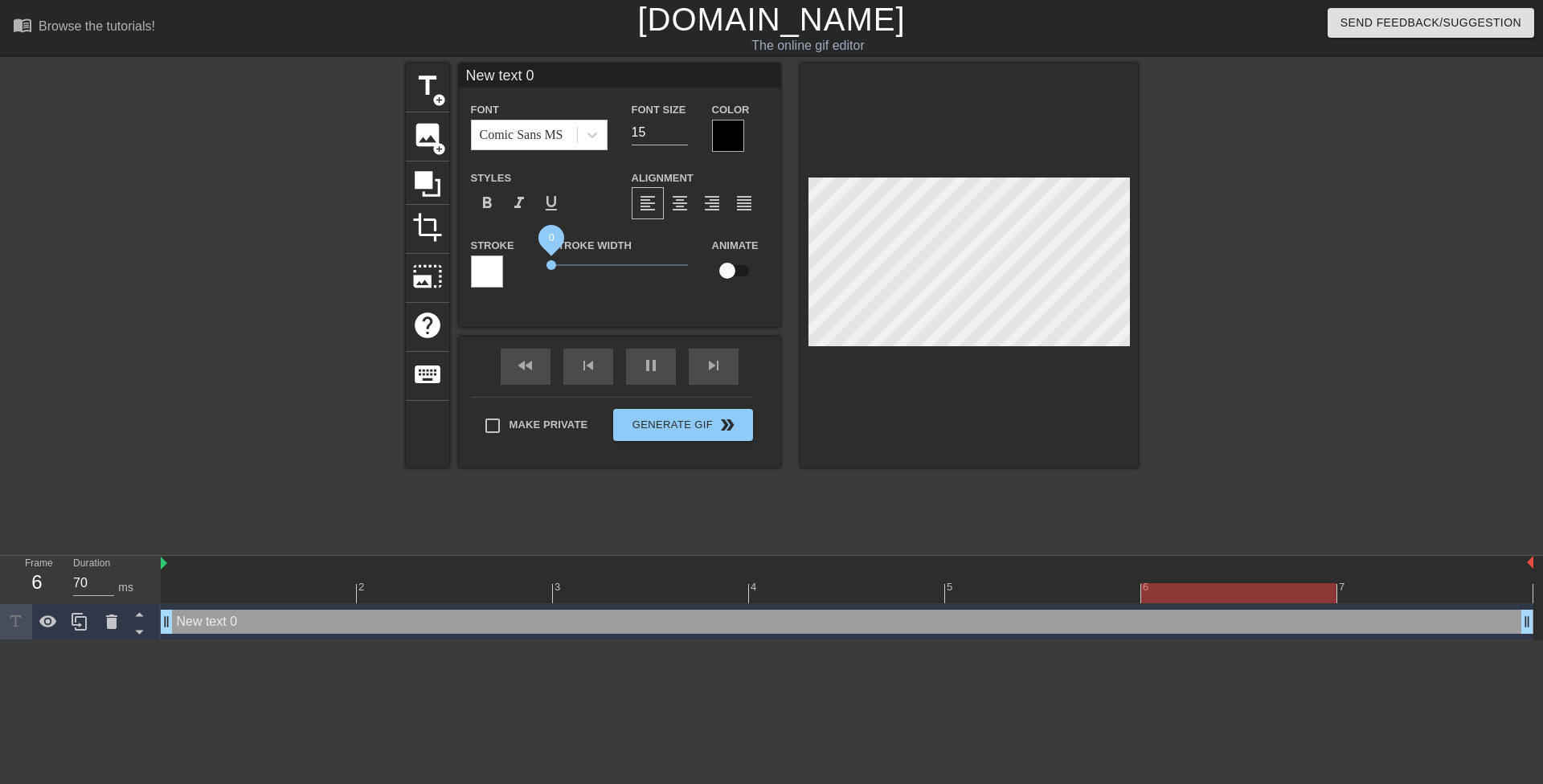
drag, startPoint x: 554, startPoint y: 266, endPoint x: 538, endPoint y: 268, distance: 16.1
click at [539, 268] on div "Stroke Width 0" at bounding box center [620, 269] width 161 height 67
click at [736, 126] on div at bounding box center [728, 136] width 32 height 32
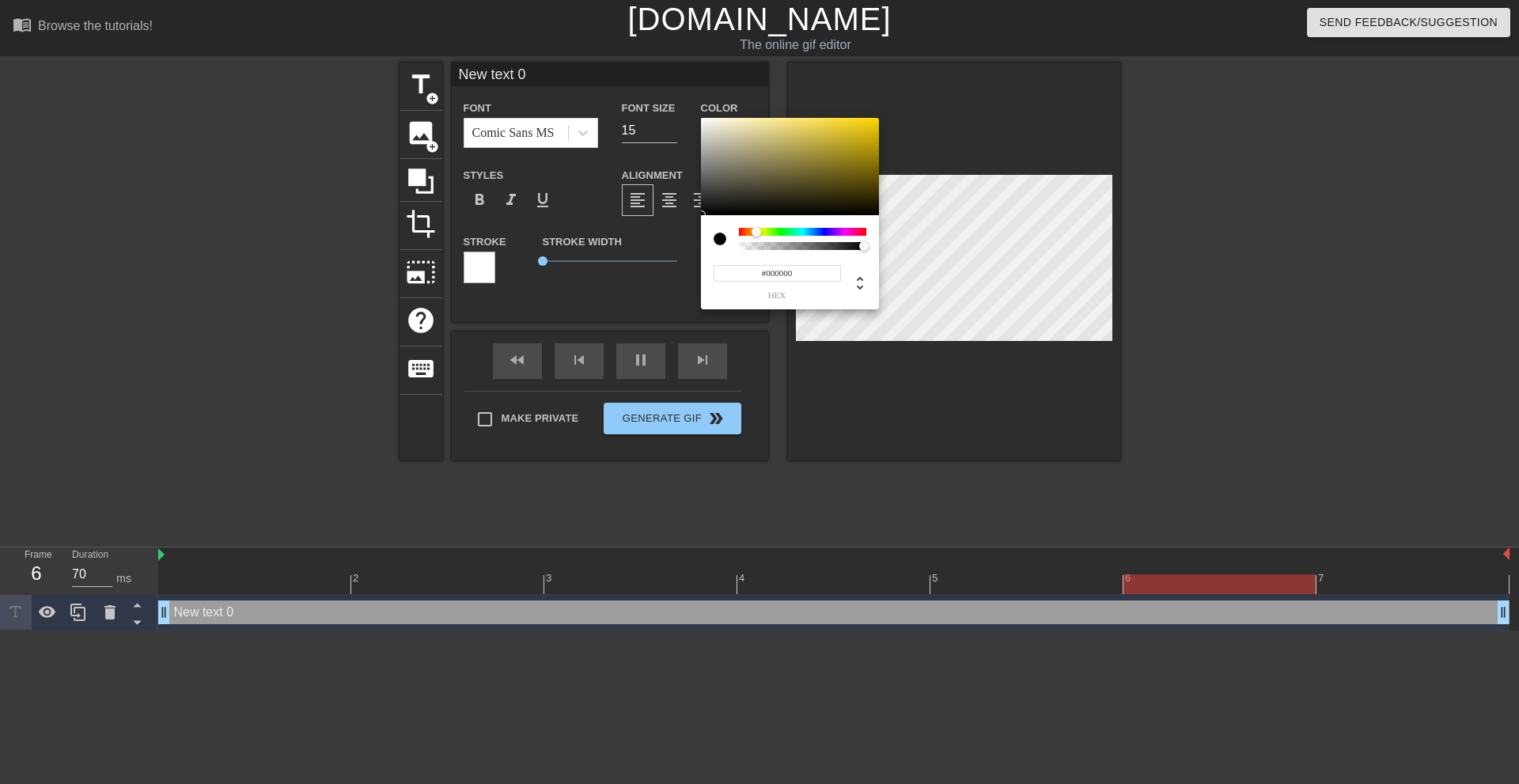
click at [757, 230] on div at bounding box center [802, 232] width 127 height 8
click at [760, 230] on div at bounding box center [757, 232] width 10 height 10
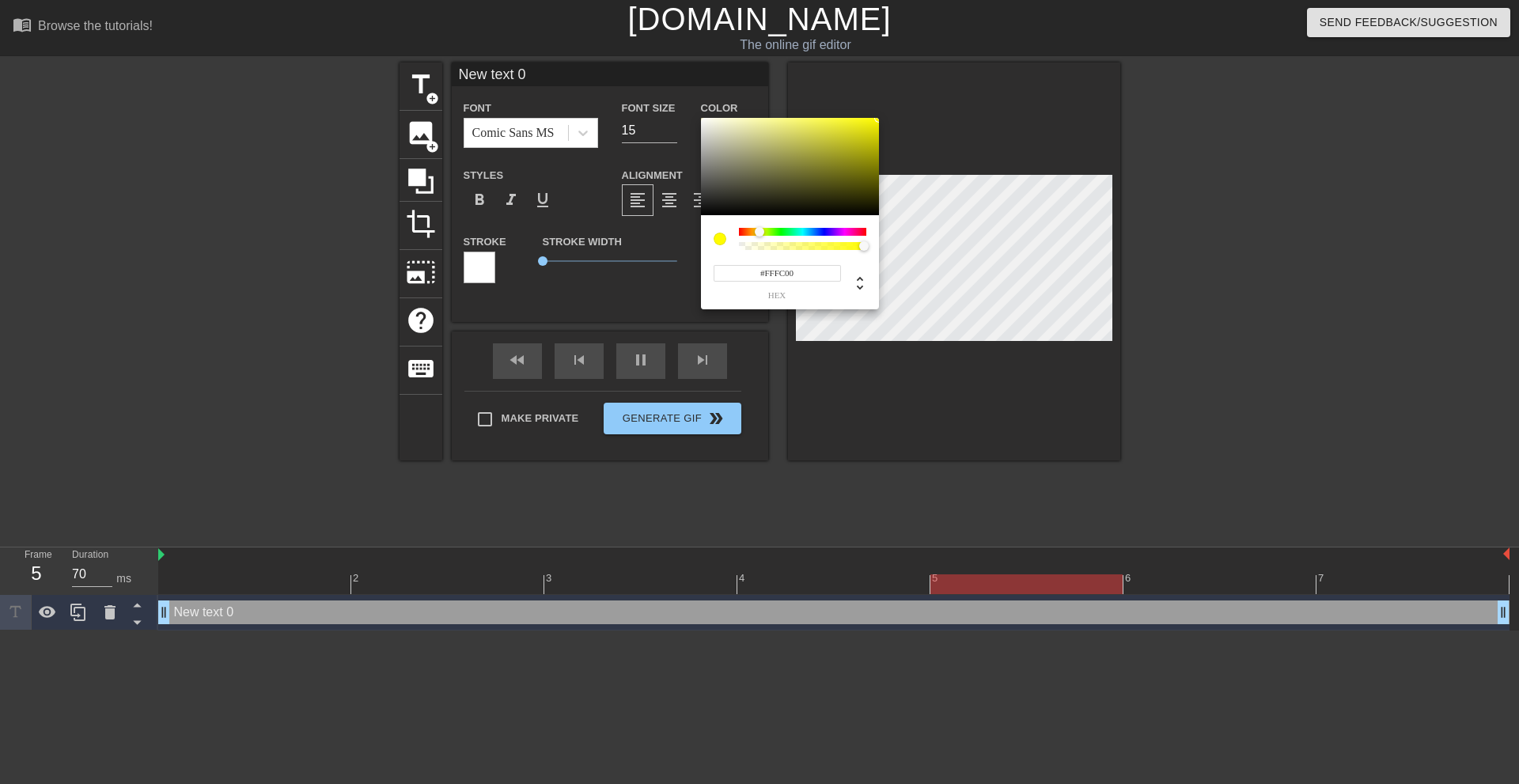
drag, startPoint x: 837, startPoint y: 139, endPoint x: 934, endPoint y: 91, distance: 108.2
click at [934, 91] on div "#FFFC00 hex" at bounding box center [759, 392] width 1519 height 784
type input "#F9FF00"
click at [761, 232] on div at bounding box center [761, 232] width 10 height 10
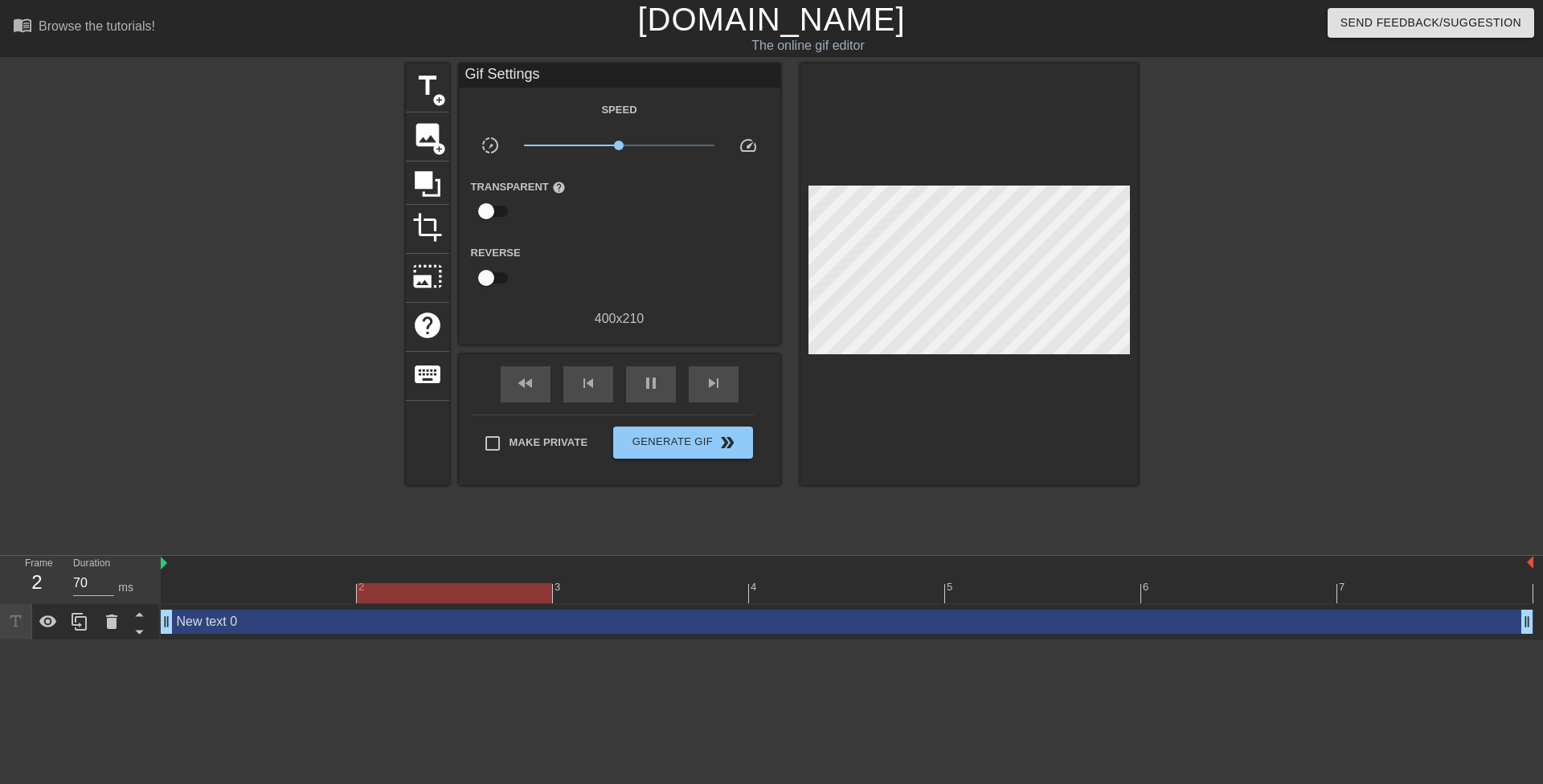
click at [907, 624] on div "New text 0 drag_handle drag_handle" at bounding box center [846, 621] width 1373 height 24
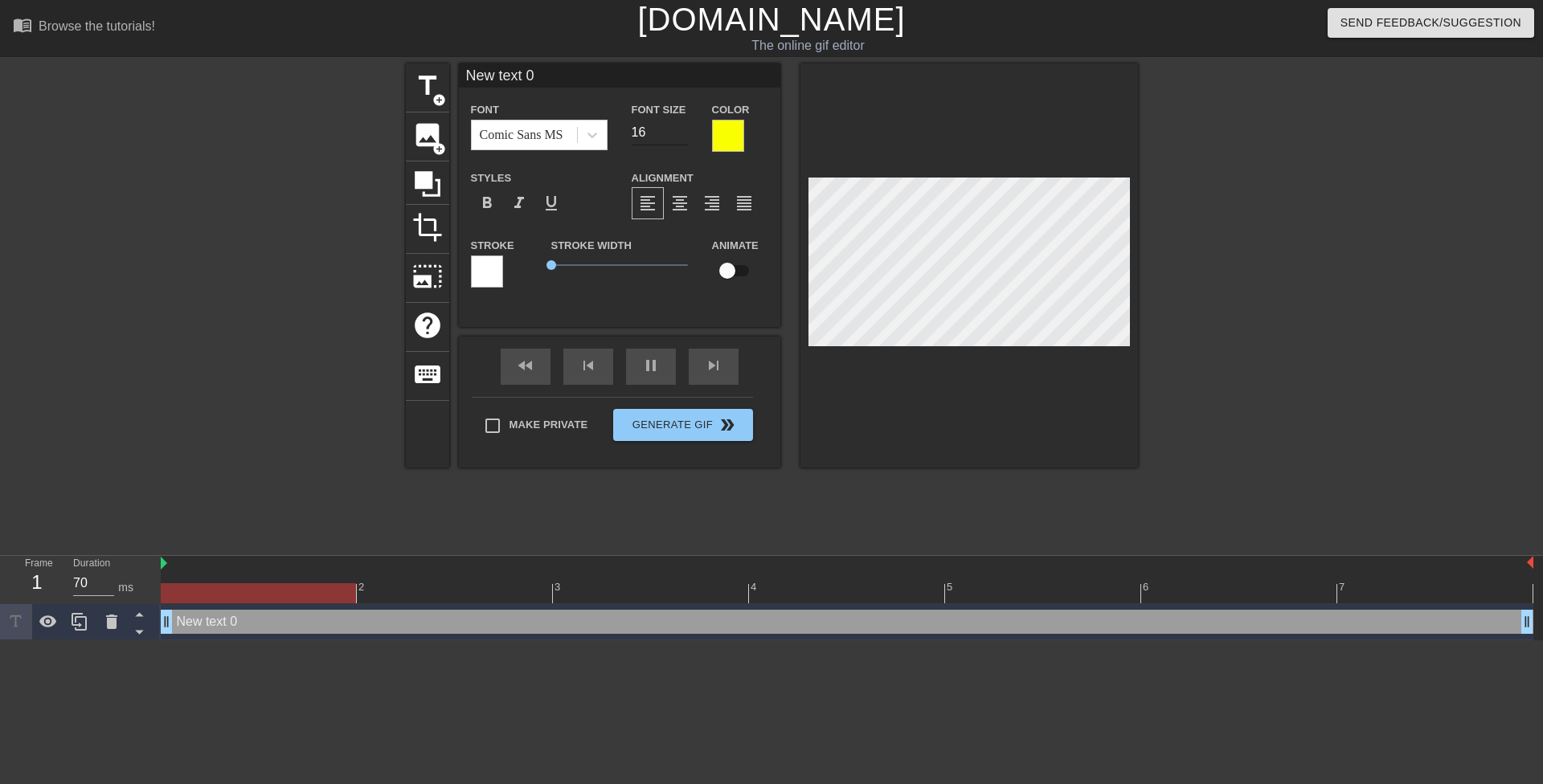
click at [683, 128] on input "16" at bounding box center [660, 132] width 56 height 26
type input "17"
click at [683, 128] on input "17" at bounding box center [660, 132] width 56 height 26
type input "16"
click at [680, 136] on input "16" at bounding box center [660, 132] width 56 height 26
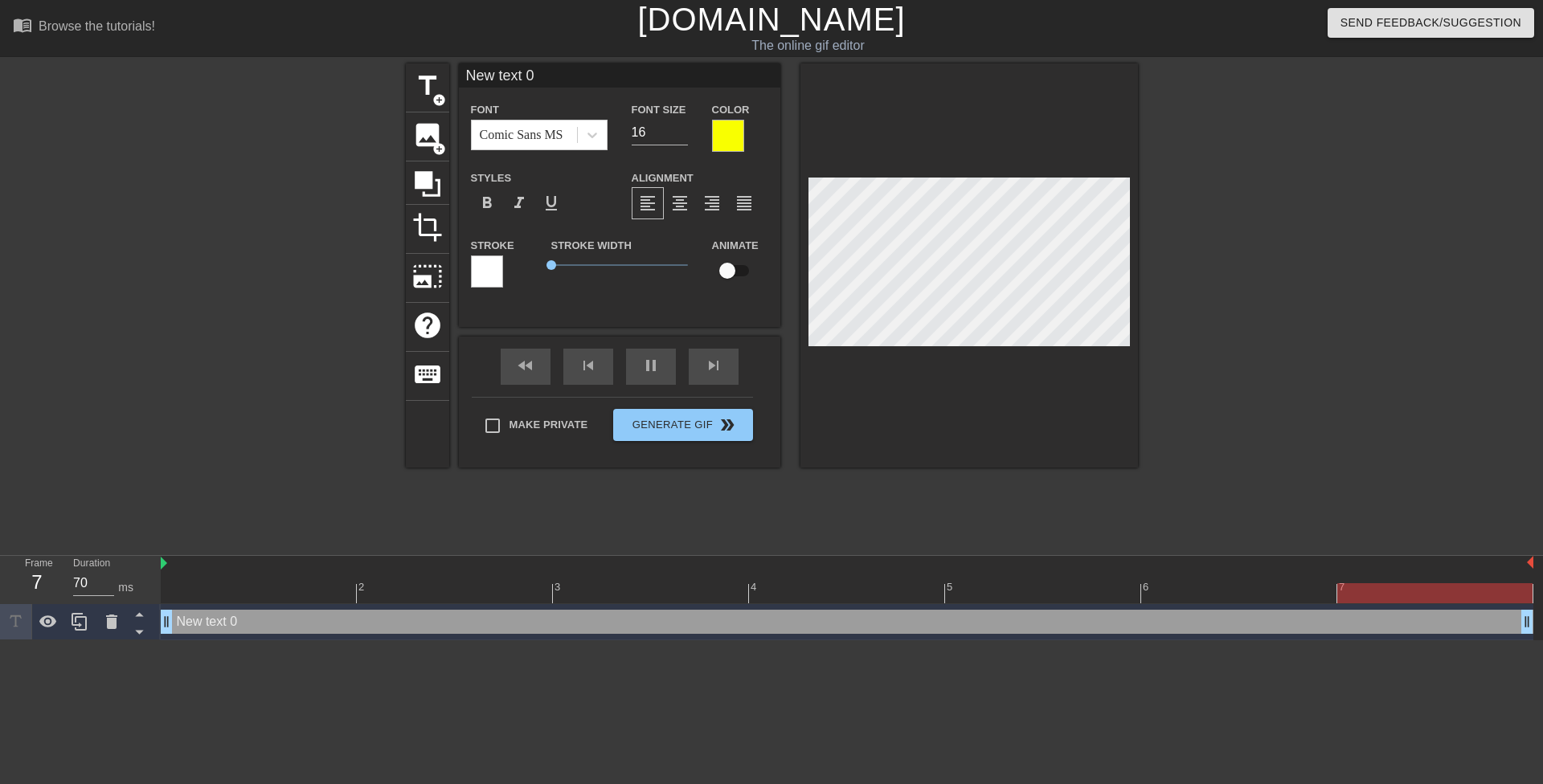
scroll to position [2, 4]
type input "O"
type textarea "O"
type input "Ov"
type textarea "Ov"
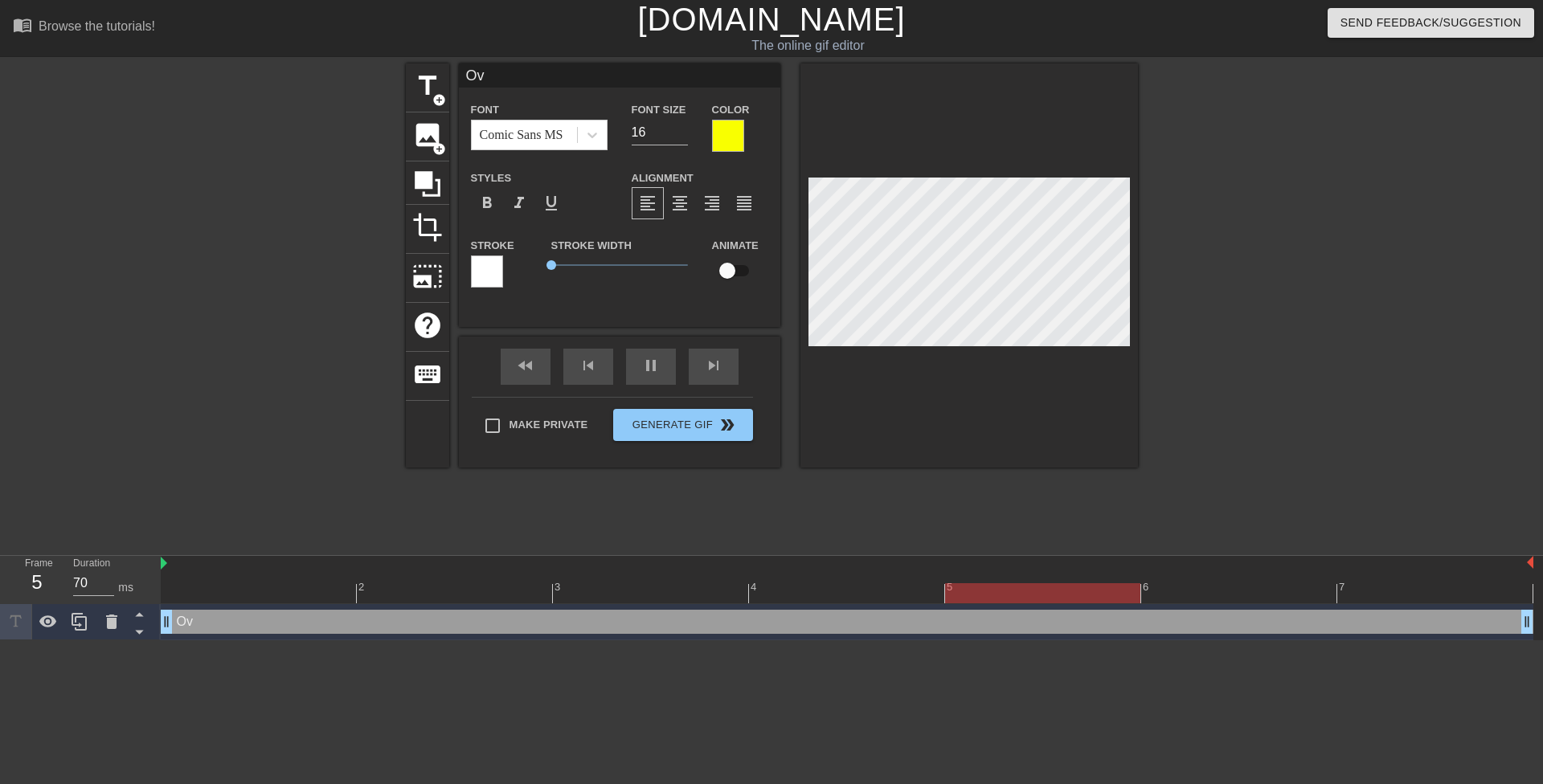
type input "Ove"
type textarea "Ove"
type input "Over"
type textarea "Over"
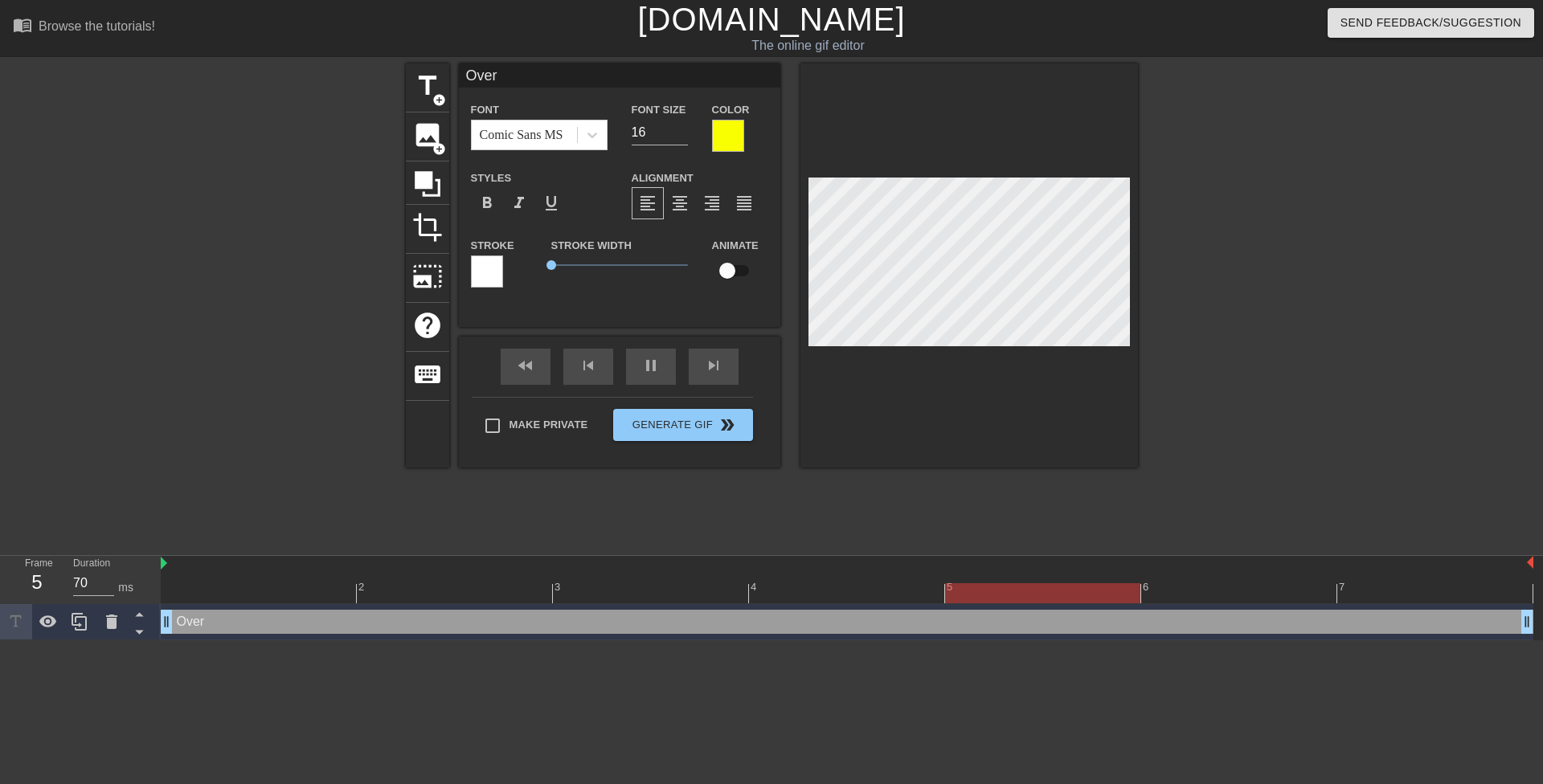
type input "Over"
type textarea "Over"
type input "A"
type textarea "A"
type input "Al"
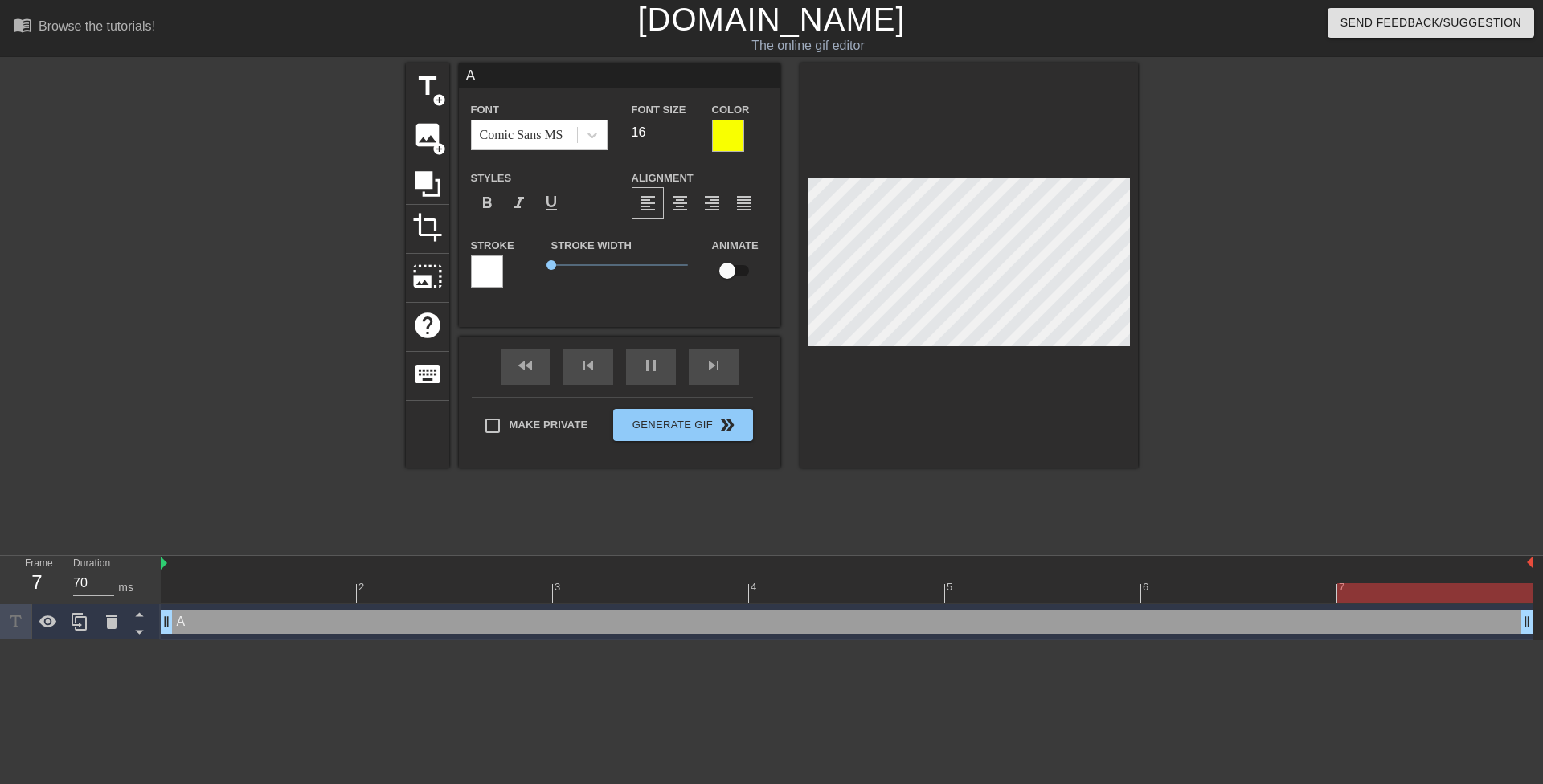
type textarea "Al"
type input "Alm"
type textarea "Alm"
type input "Almo"
type textarea "Almo"
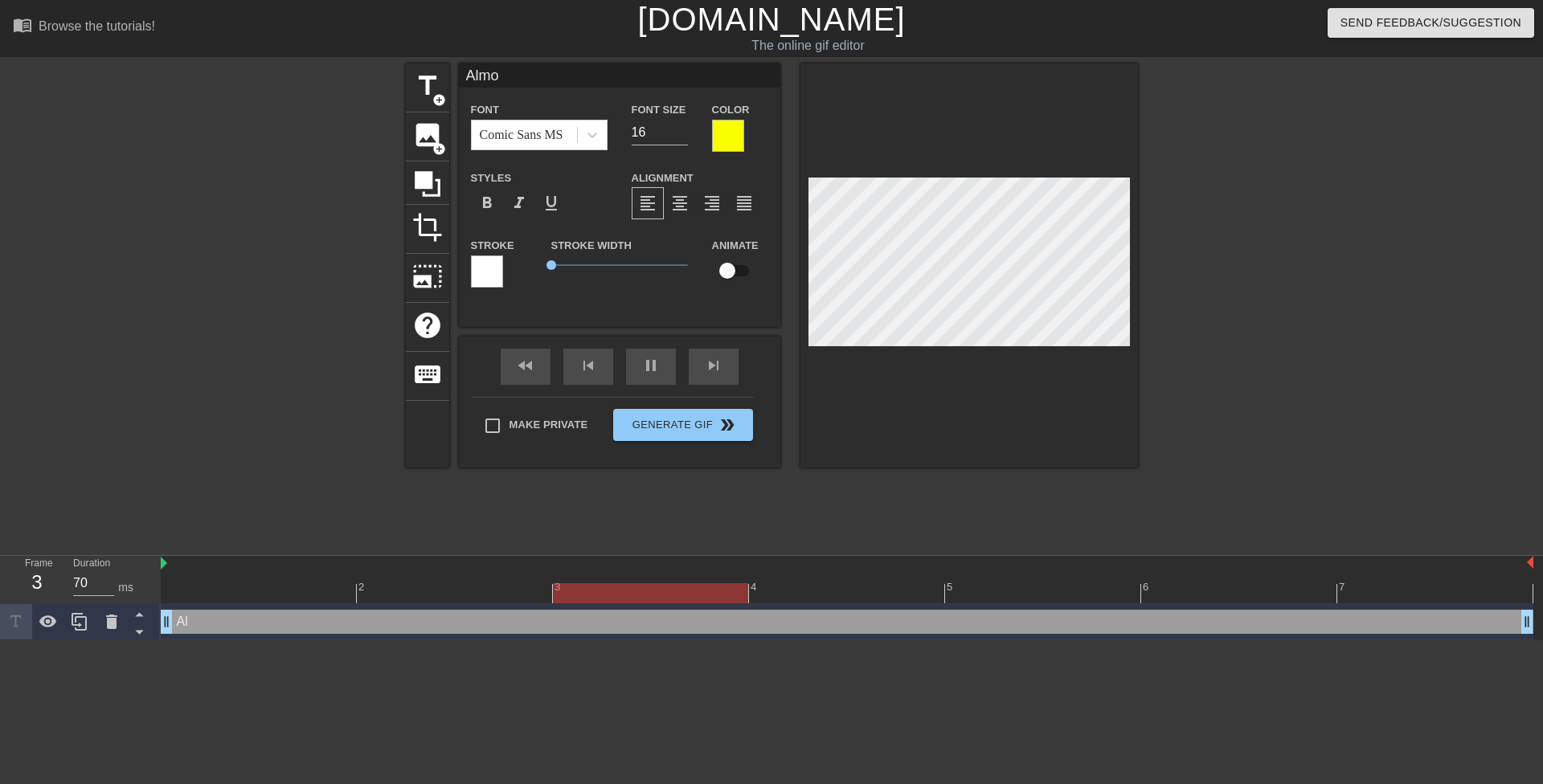
type input "Almos"
type textarea "Almos"
type input "Almost"
type textarea "Almost"
type input "Almost"
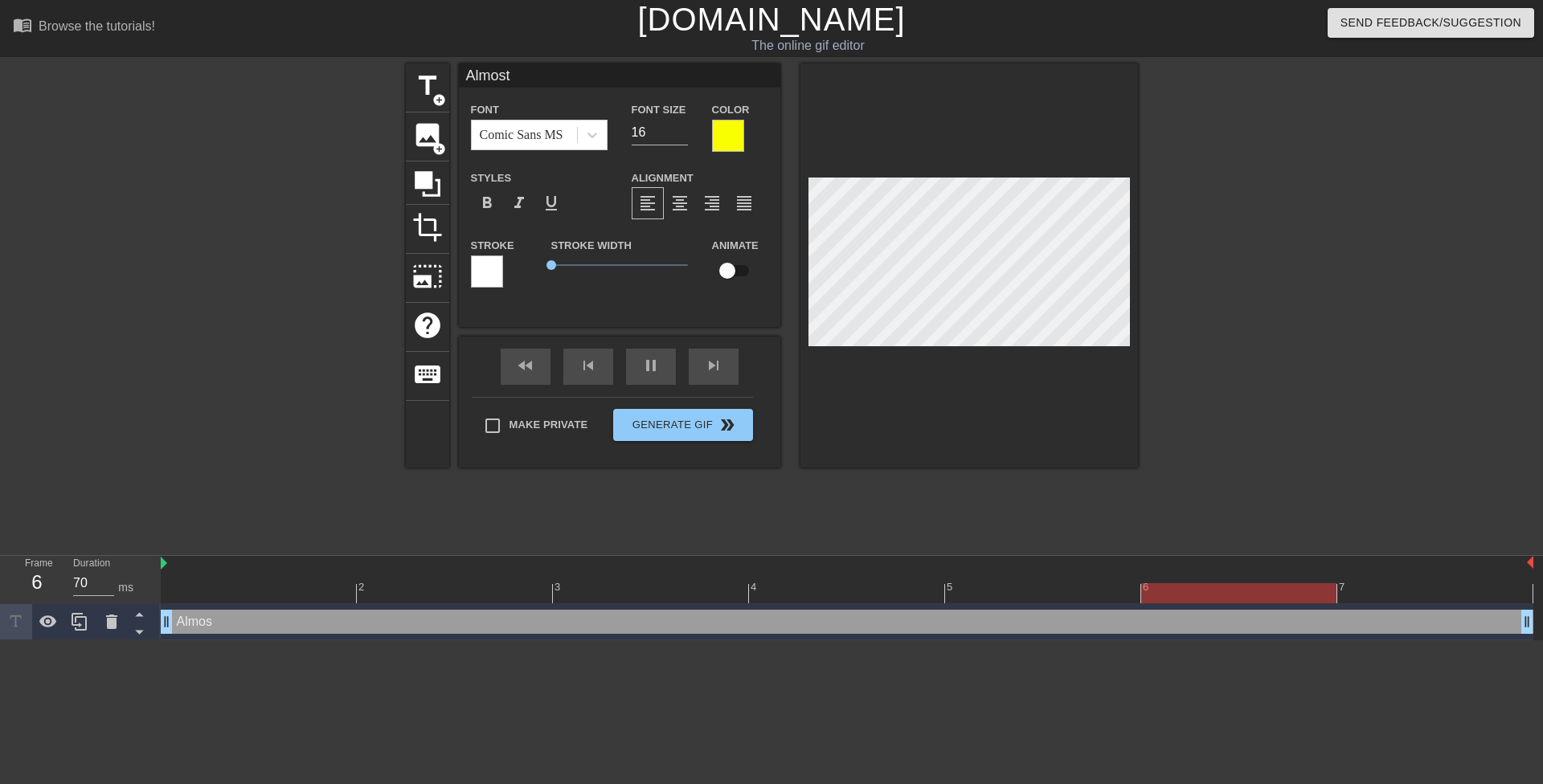
type textarea "Almost"
type input "Almost n"
type textarea "Almost n"
type input "Almost ne"
type textarea "Almost ne"
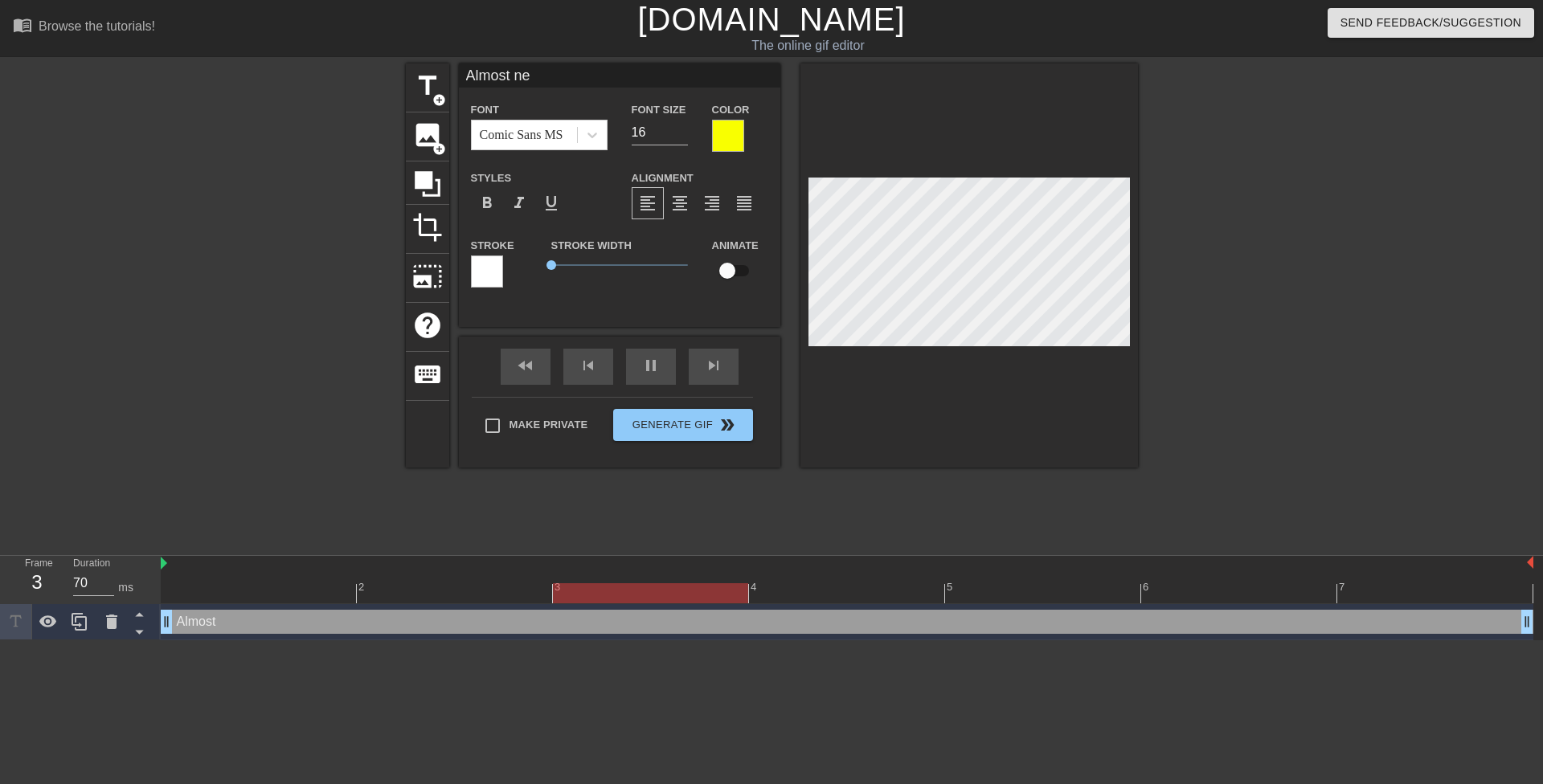
type input "Almost nea"
type textarea "Almost nea"
type input "Almost near"
type textarea "Almost near"
type input "Almost nearl"
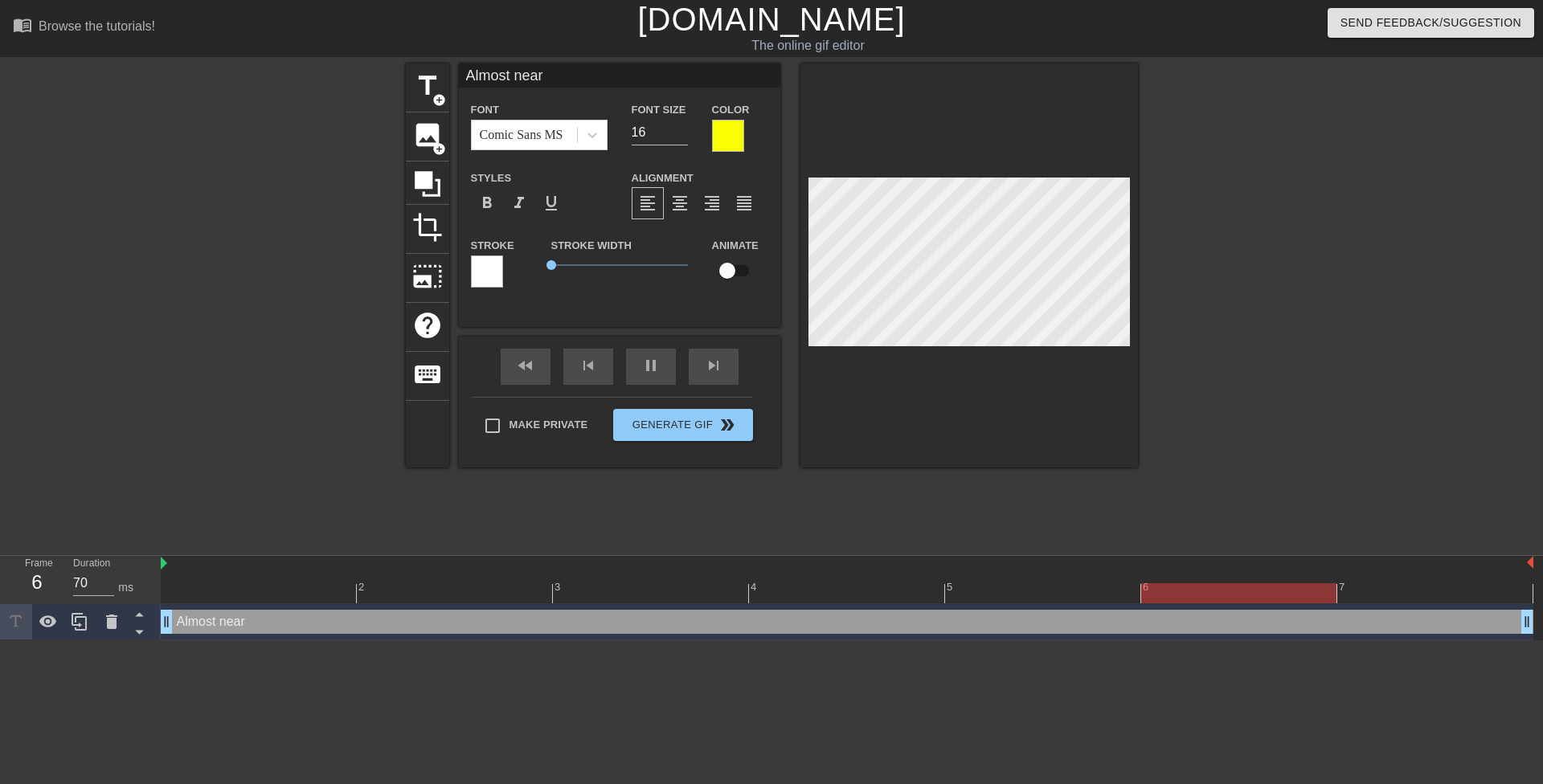
type textarea "Almost nearl"
type input "Almost nearly"
type textarea "Almost nearly"
type input "O"
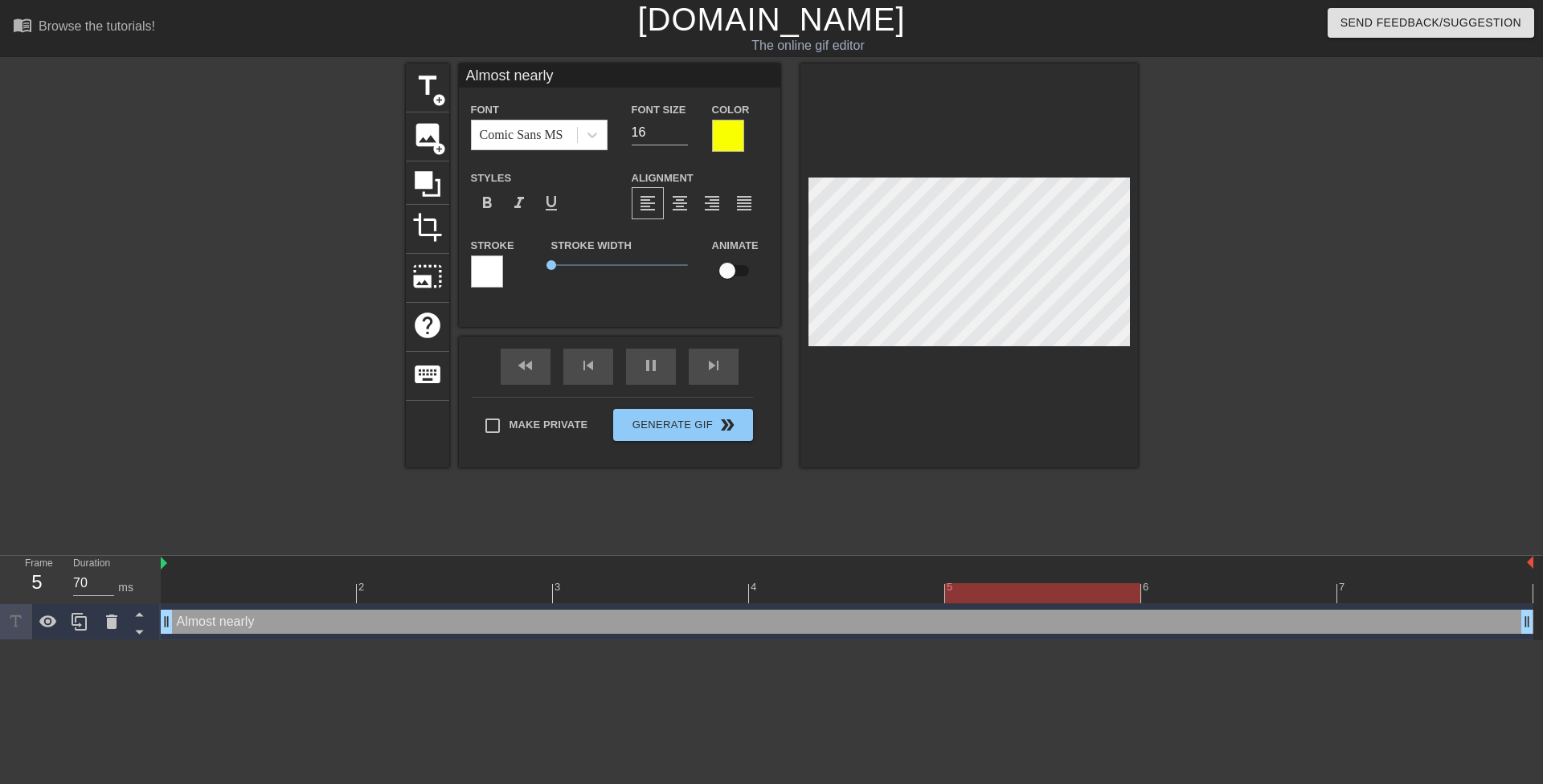
type textarea "O"
type input "Ov"
type textarea "Ov"
type input "Ove"
type textarea "Ove"
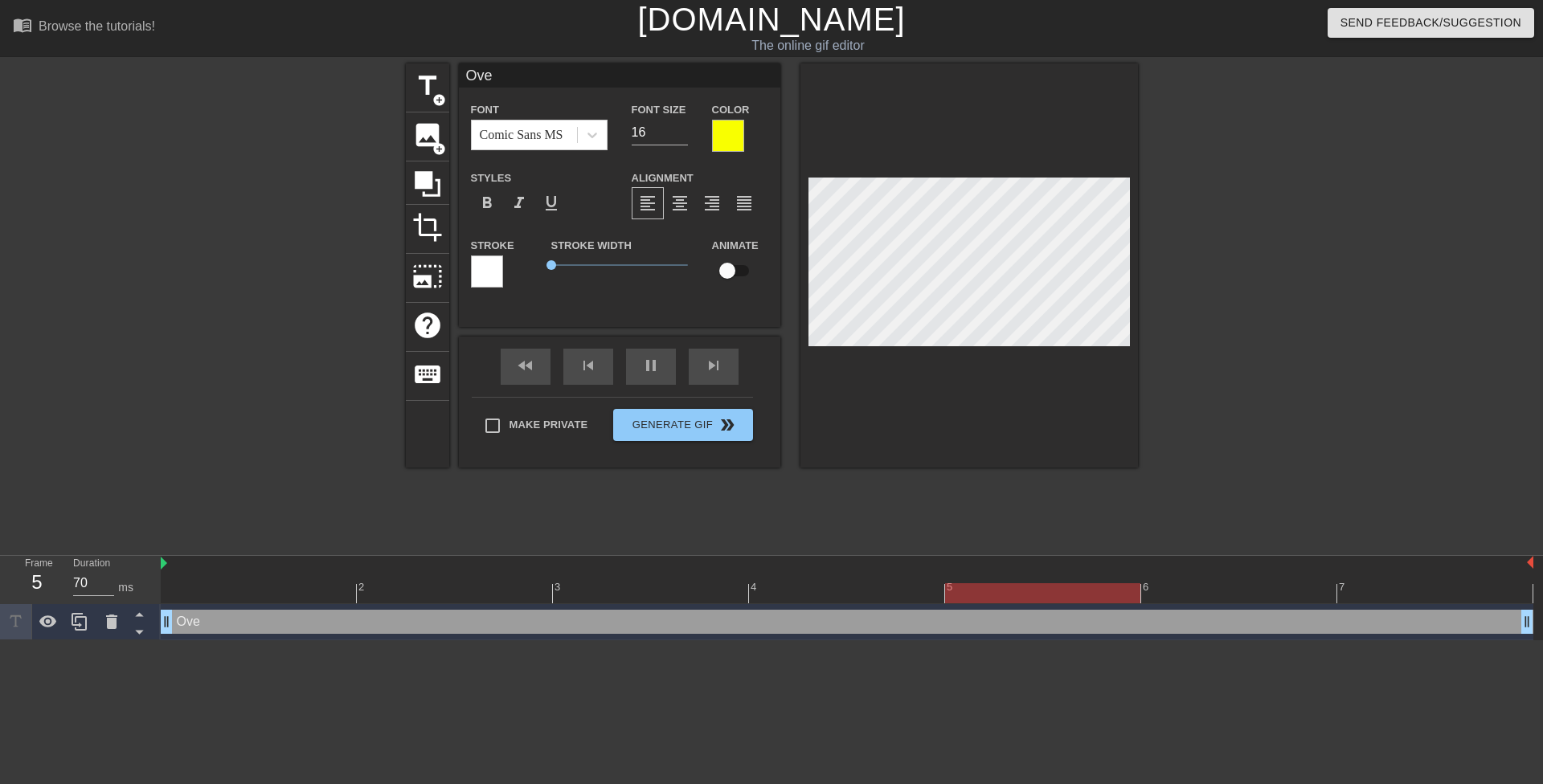
type input "Over"
type textarea "Over"
type input "Over"
type textarea "Over"
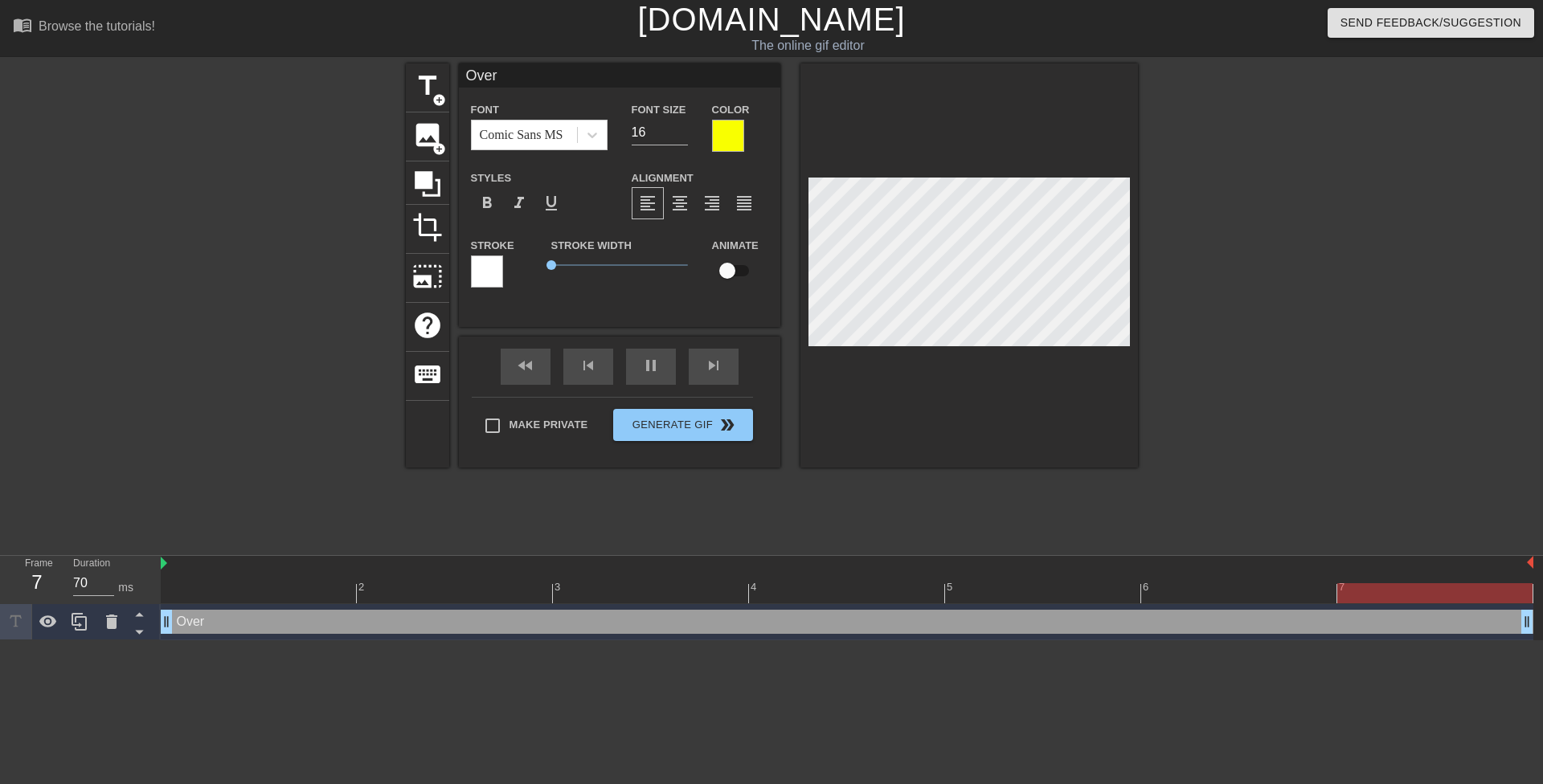
type input "Over 5"
type textarea "Over 5"
type input "Over 5"
type textarea "Over 5"
type input "Over 5 y"
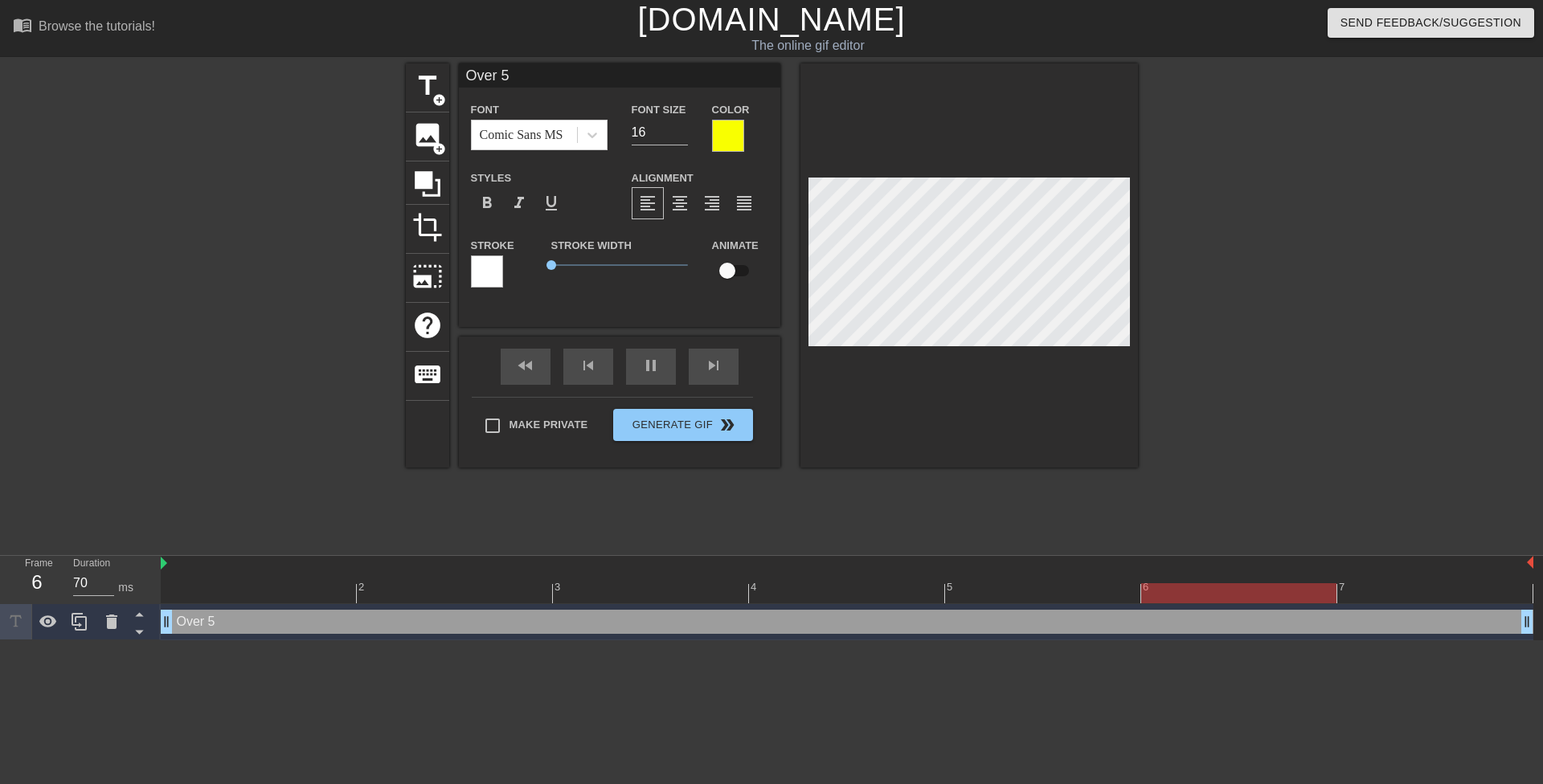
type textarea "Over 5 y"
type input "Over 5 ye"
type textarea "Over 5 ye"
type input "Over 5 yea"
type textarea "Over 5 yea"
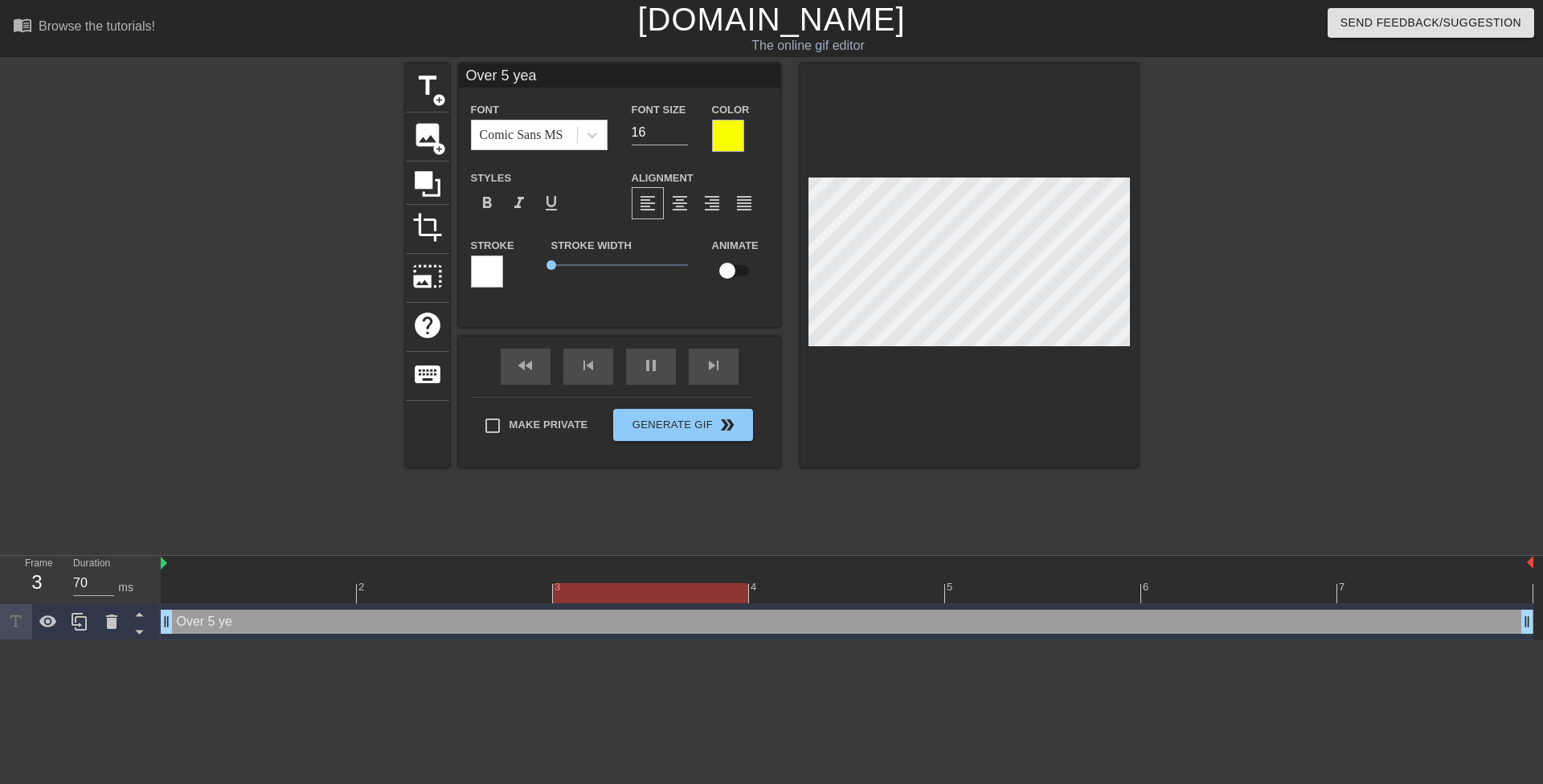
type input "Over 5 year"
type textarea "Over 5 year"
type input "Over 5 years"
type textarea "Over 5 years"
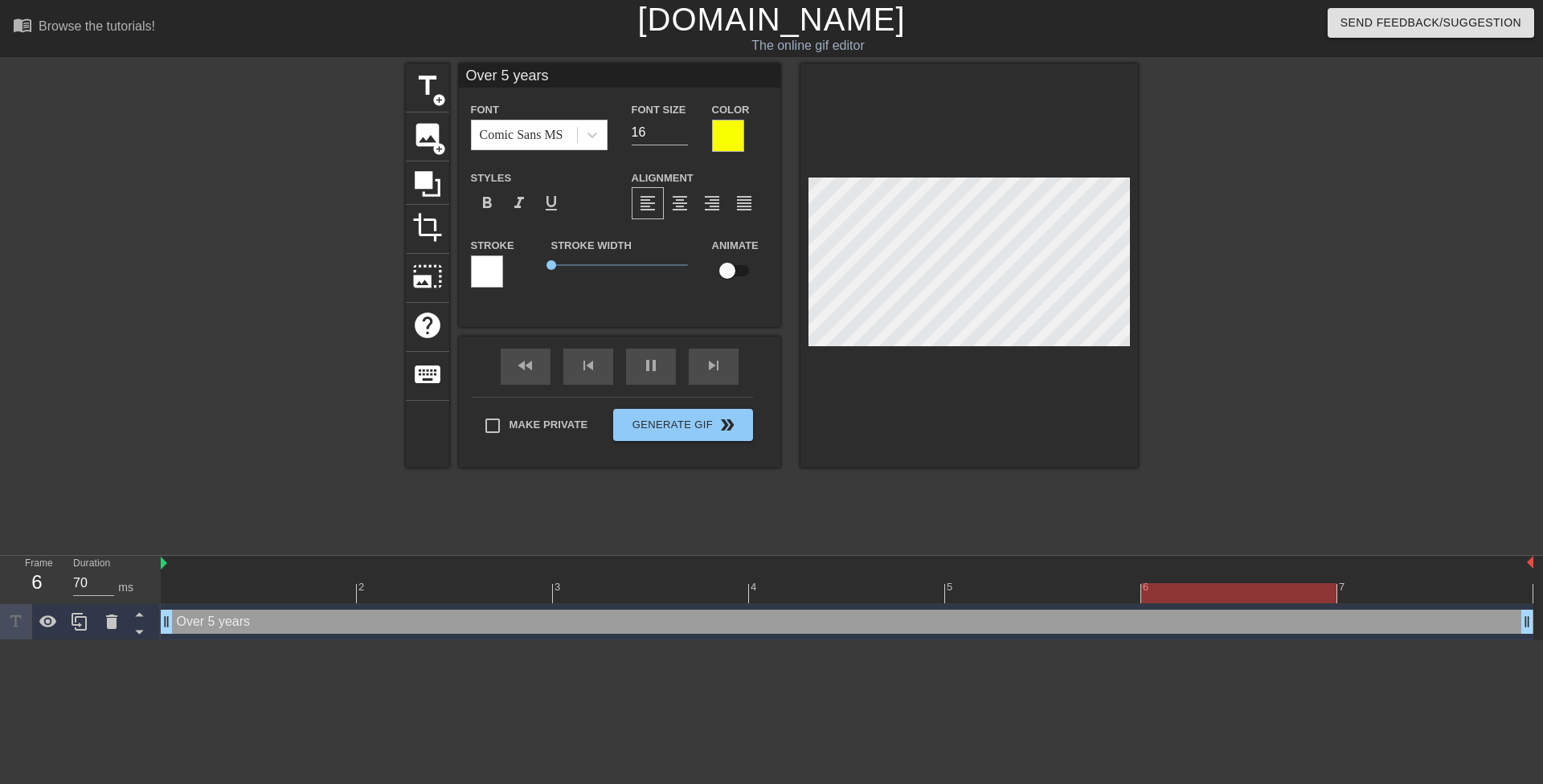
type input "Over 5 years"
type textarea "Over 5 years"
type input "Over 5 years o"
type textarea "Over 5 years o"
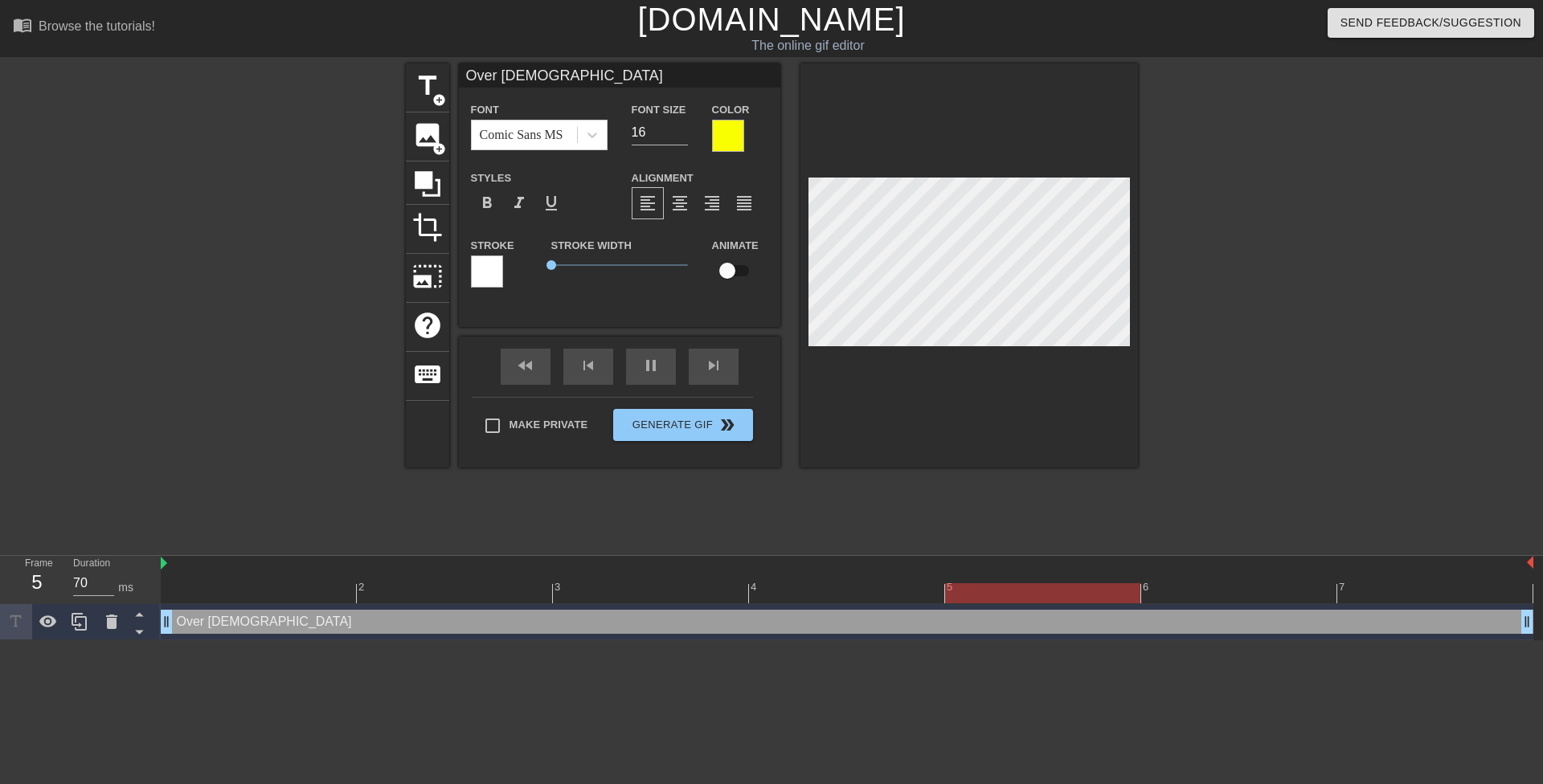
type input "Over 5 years of"
type textarea "Over 5 years of"
type input "Over 5 years of"
type textarea "Over 5 years of"
type input "Over 5 years oft"
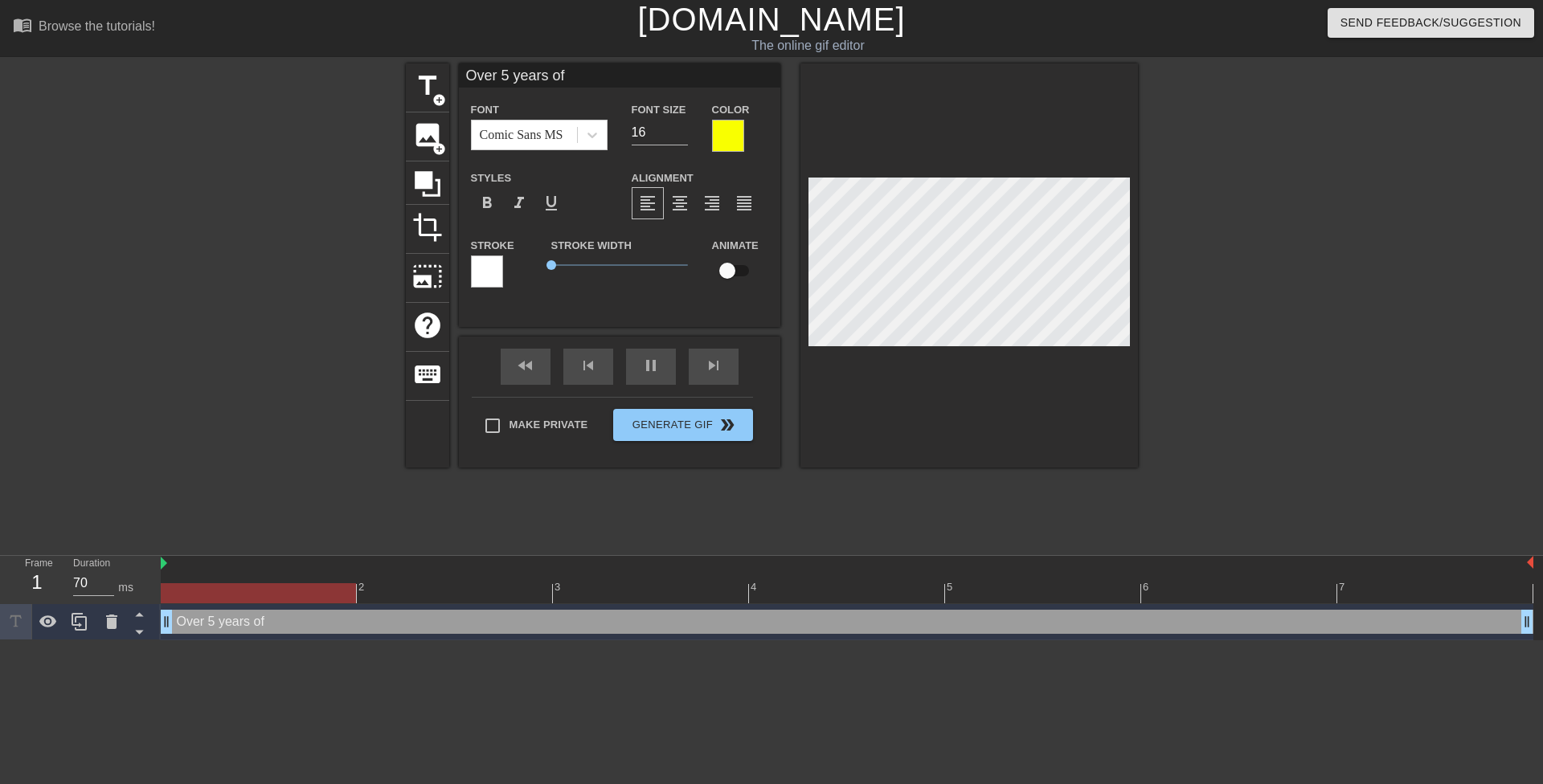
type textarea "Over 5 years of t"
type input "Over 5 years ofta"
type textarea "Over 5 years of ta"
type input "Over 5 years oftak"
type textarea "Over 5 years of tak"
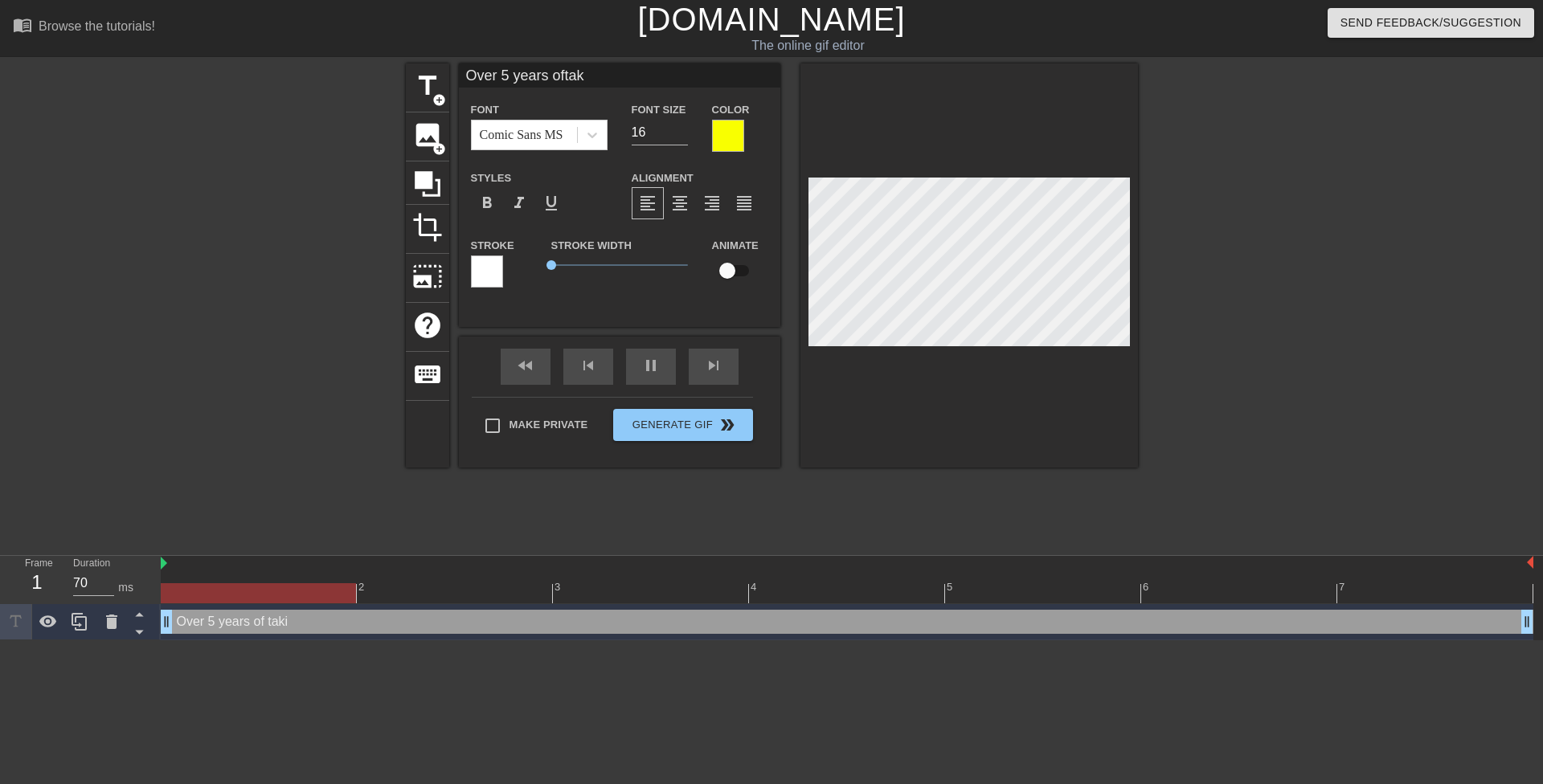
type input "Over 5 years oftaki"
type textarea "Over 5 years of taki"
type input "Over 5 years oftakin"
type textarea "Over 5 years of takin"
type input "Over 5 years oftaking"
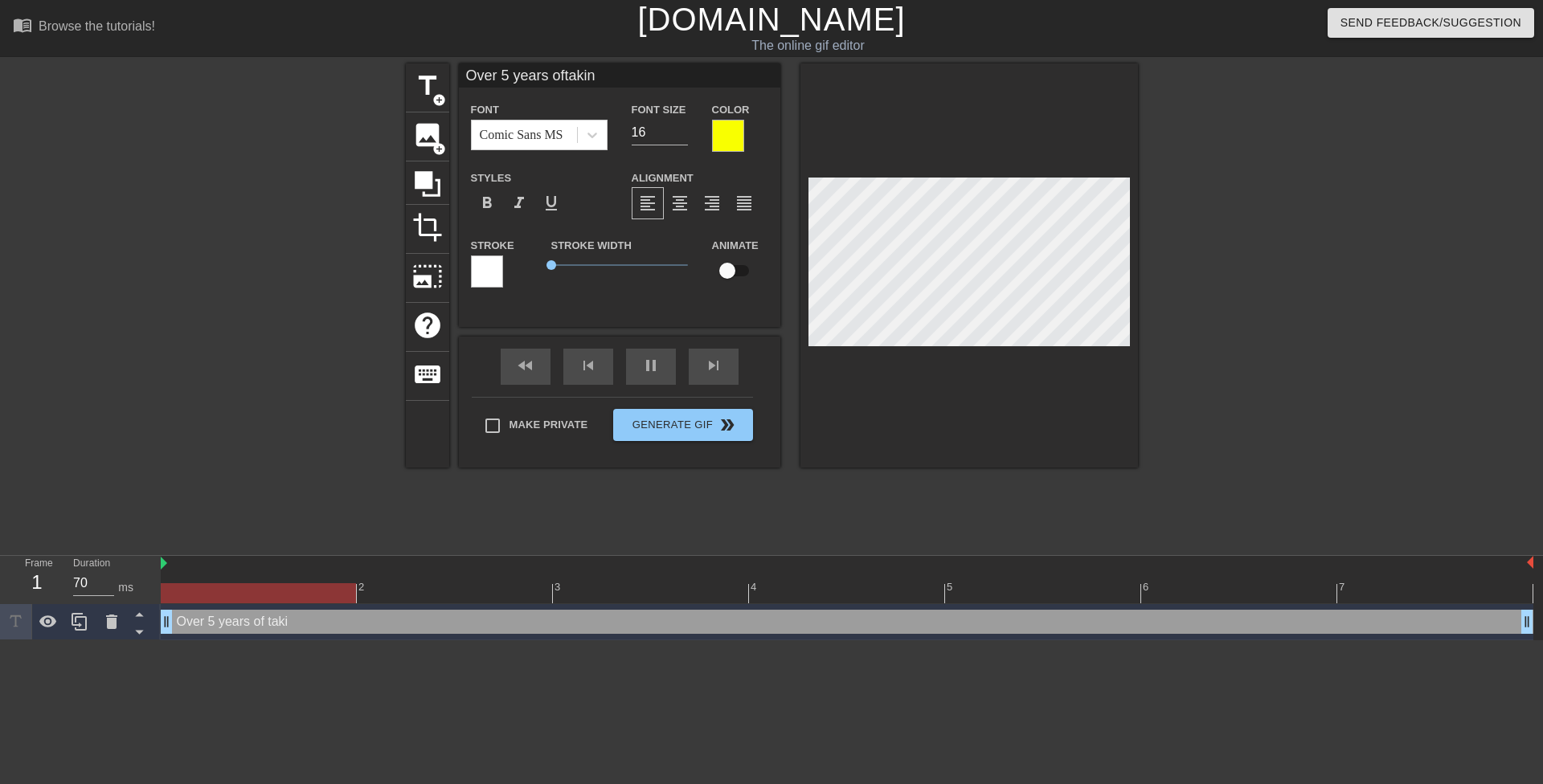
type textarea "Over 5 years of taking"
type input "Over 5 years oftaking"
type textarea "Over 5 years of taking"
type input "Over 5 years oftaking p"
type textarea "Over 5 years of taking p"
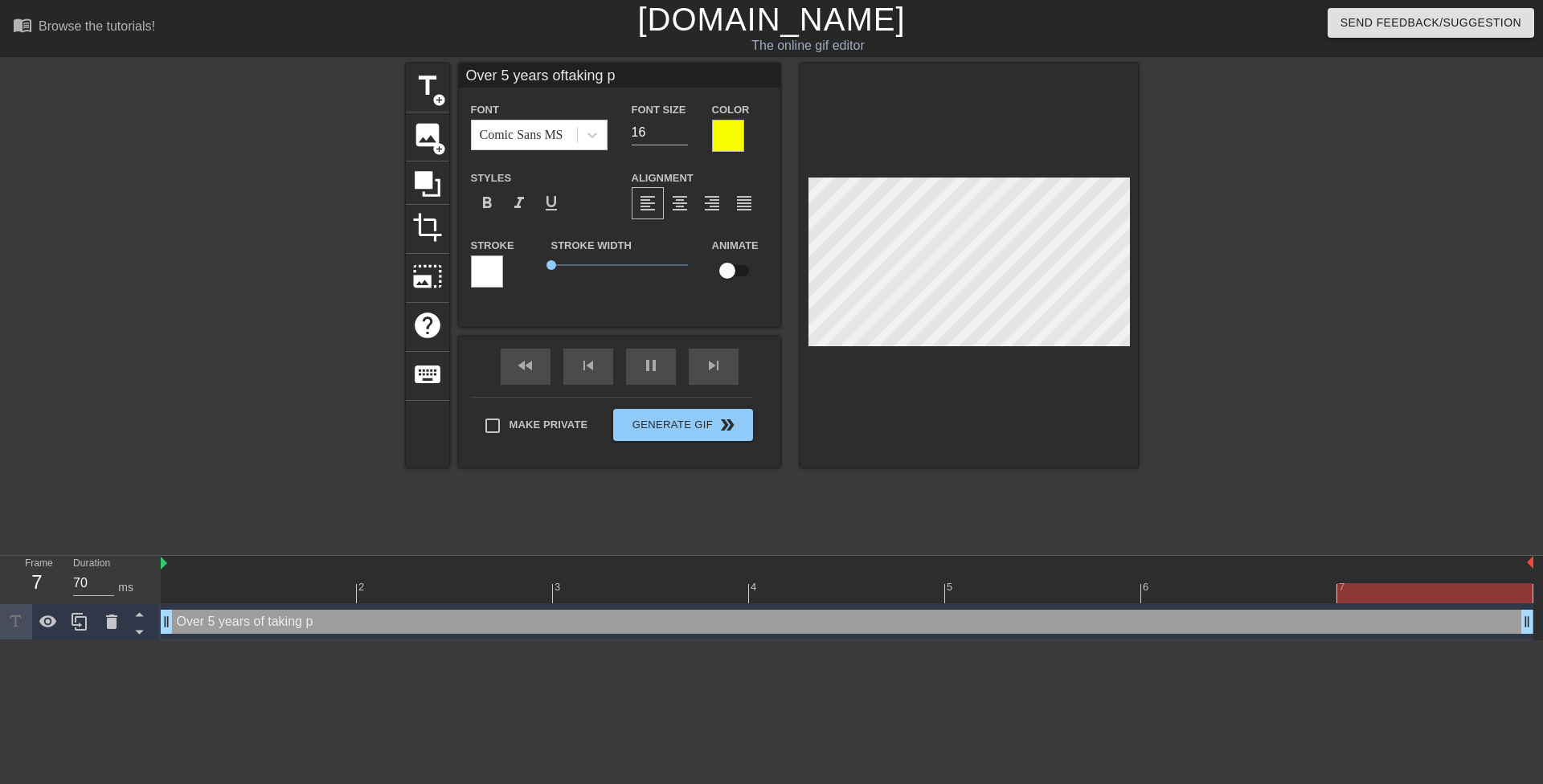
type input "Over 5 years oftaking pr"
type textarea "Over 5 years of taking pr"
type input "Over 5 years oftaking pri"
type textarea "Over 5 years of taking pri"
type input "Over 5 years oftaking priv"
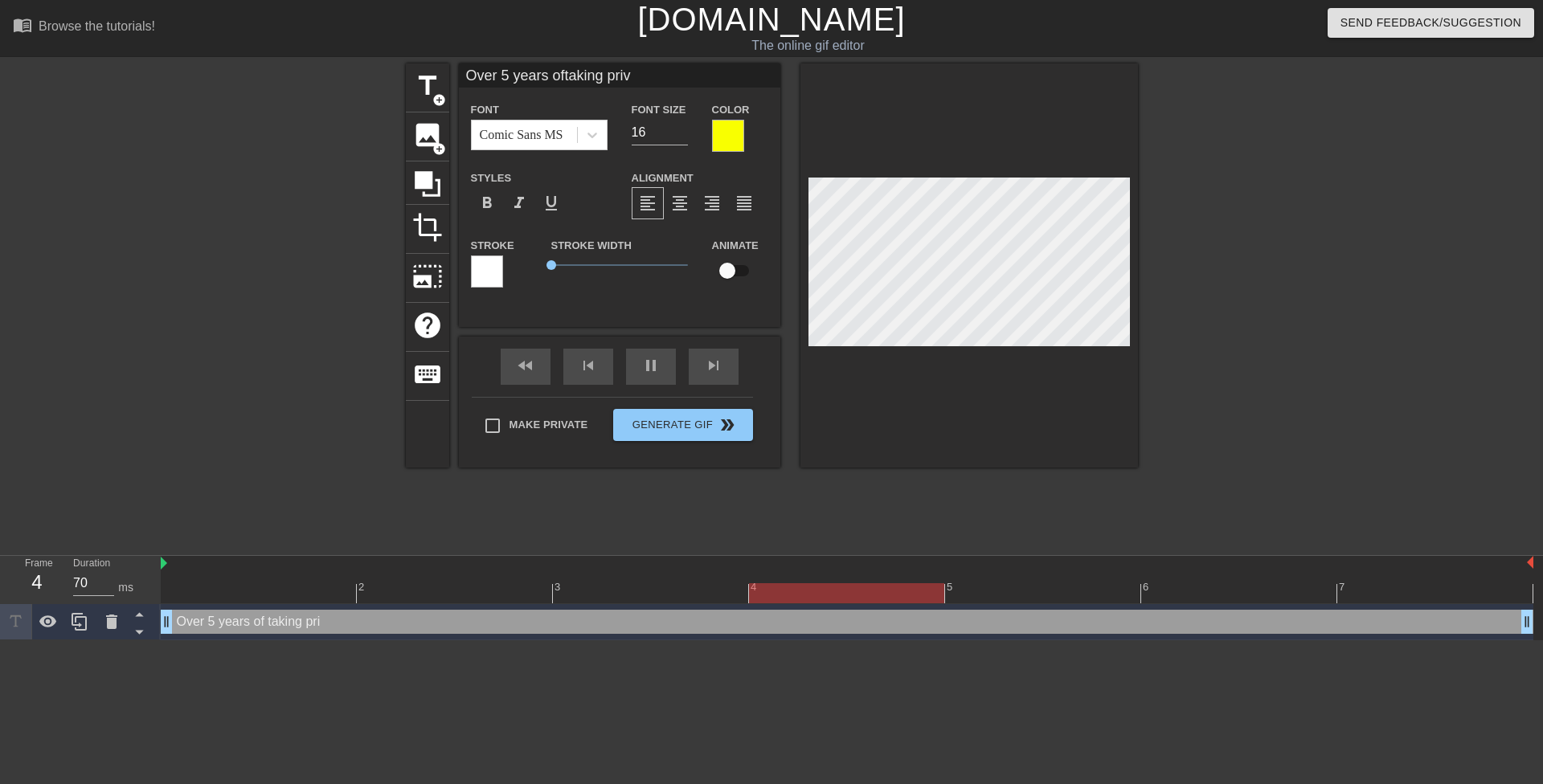
type textarea "Over 5 years of taking priva"
type input "Over 5 years oftaking privat"
type textarea "Over 5 years of taking privat"
type input "Over 5 years oftaking private"
type textarea "Over 5 years of taking private"
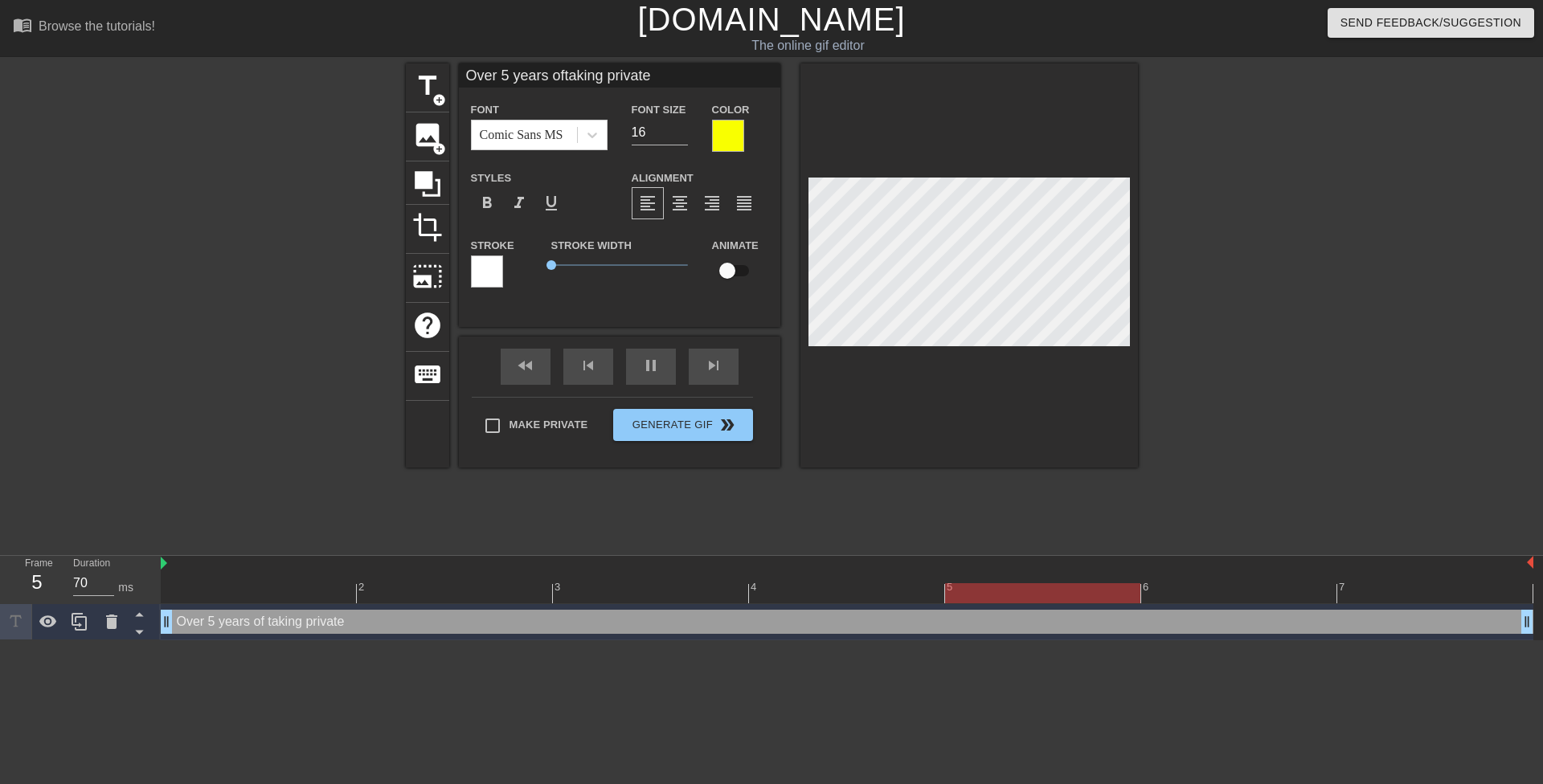
type textarea "Over 5 years oftaking private"
type input "Over 5 years of taking private"
type textarea "Over 5 years of taking private"
type input "Over 5 years of takingprivate"
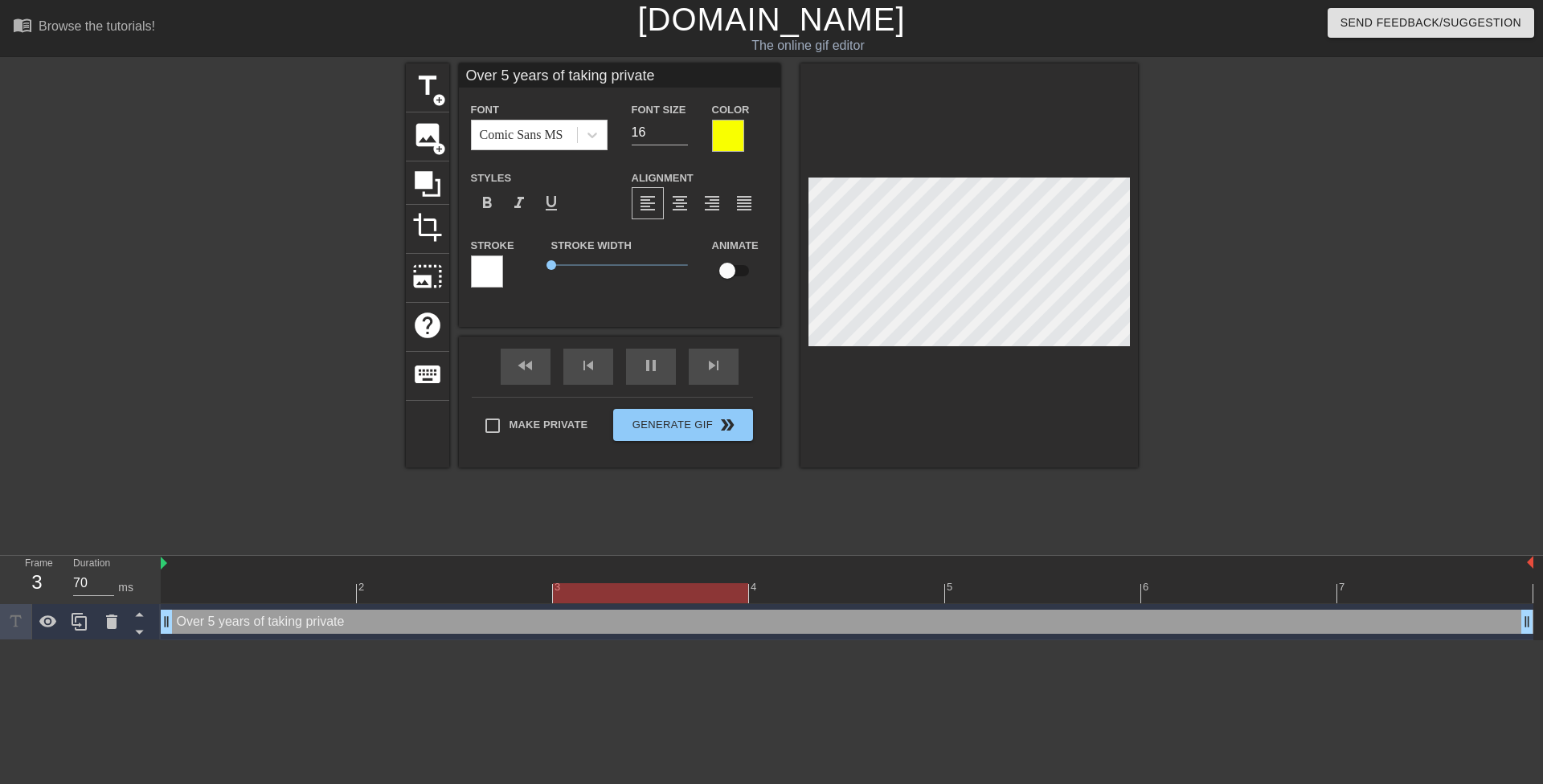
type textarea "Over 5 years of takingprivate"
type input "Over 5 years of takingprivate"
type textarea "Over 5 years of taking private"
type input "Over 5 years of takingprivate"
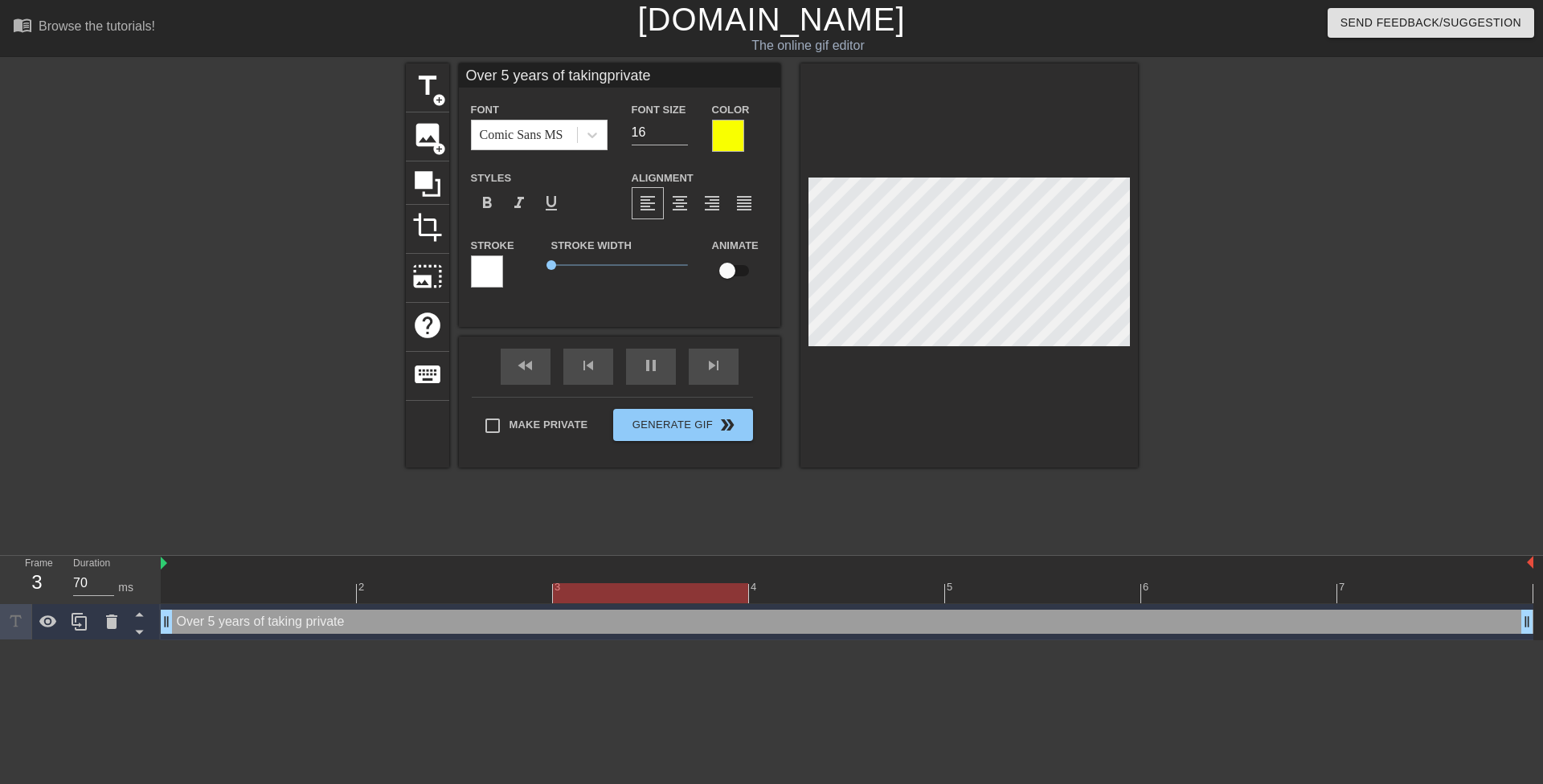
type textarea "Over 5 years of taking private"
type input "Over 5 years of takingprivate p"
type textarea "Over 5 years of taking private p"
type input "Over 5 years of takingprivate pi"
type textarea "Over 5 years of taking private pi"
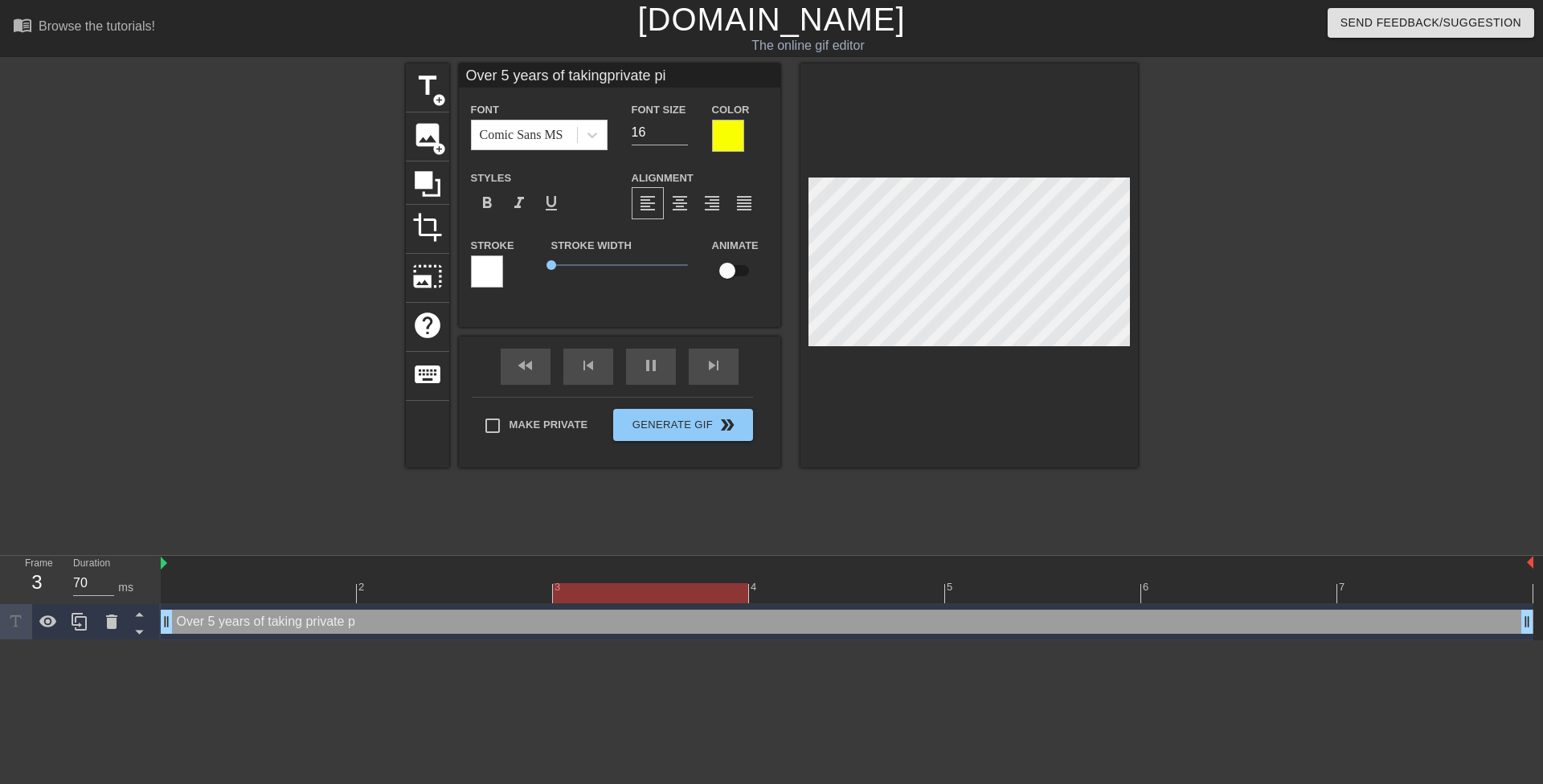
type input "Over 5 years of takingprivate pia"
type textarea "Over 5 years of taking private pia"
type input "Over 5 years of takingprivate pian"
type textarea "Over 5 years of taking private pian"
type input "Over 5 years of takingprivate piano"
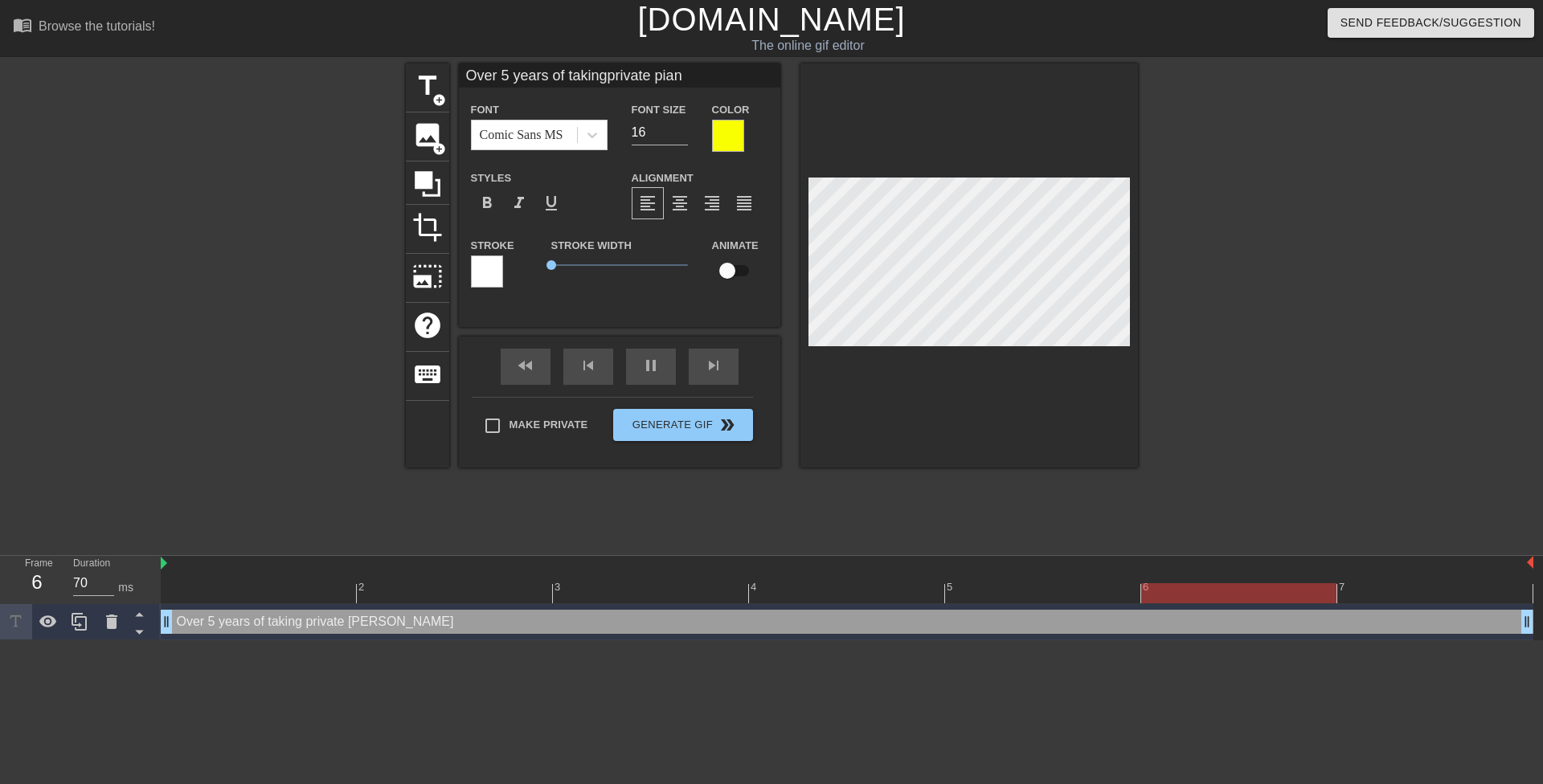
type textarea "Over 5 years of taking private piano"
type input "Over 5 years of takingprivate piano"
type textarea "Over 5 years of taking private piano"
type input "Over 5 years of takingprivate piano l"
type textarea "Over 5 years of taking private piano le"
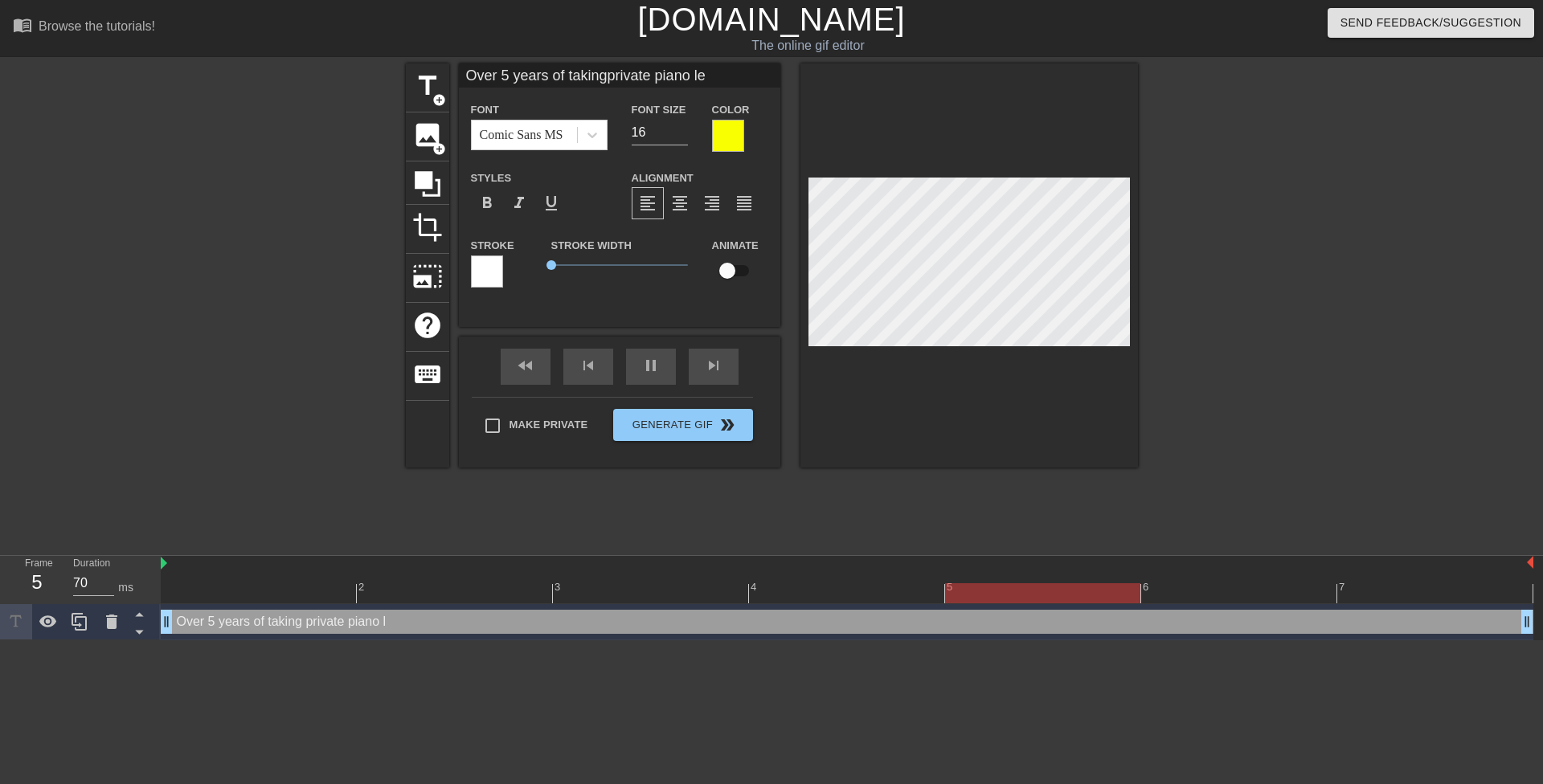
type input "Over 5 years of takingprivate piano les"
type textarea "Over 5 years of taking private piano les"
type input "Over 5 years of takingprivate piano less"
type textarea "Over 5 years of taking private piano less"
type input "Over 5 years of takingprivate piano lesss"
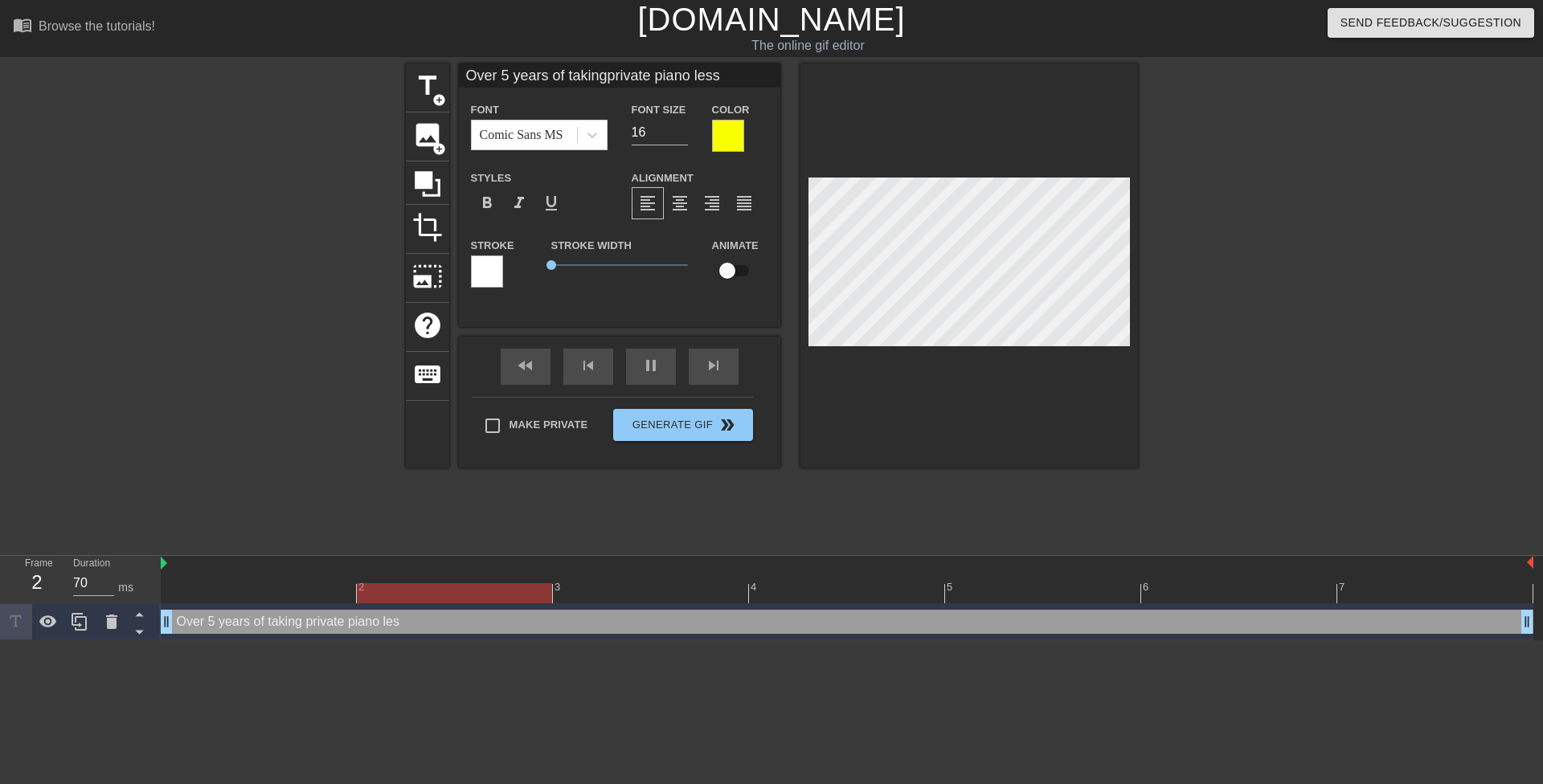
type textarea "Over 5 years of taking private piano lesss"
type input "Over 5 years of takingprivate piano less"
type textarea "Over 5 years of taking private piano less"
type input "Over 5 years of takingprivate piano lesso"
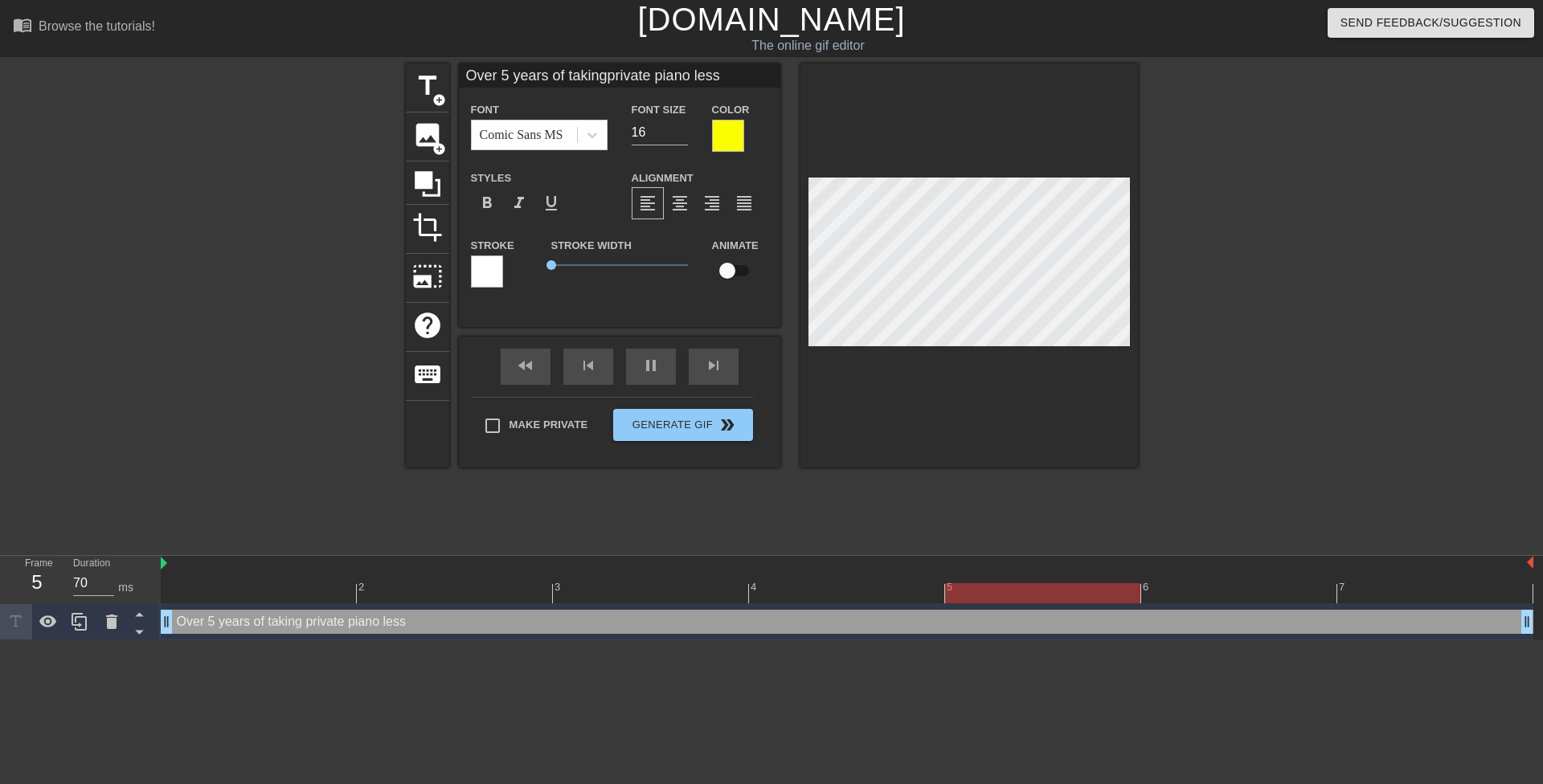
type textarea "Over 5 years of taking private piano lesso"
type input "Over 5 years of takingprivate piano lesson"
type textarea "Over 5 years of taking private piano lesson"
type input "Over 5 years of takingprivate piano lessons"
type textarea "Over 5 years of taking private piano lessons"
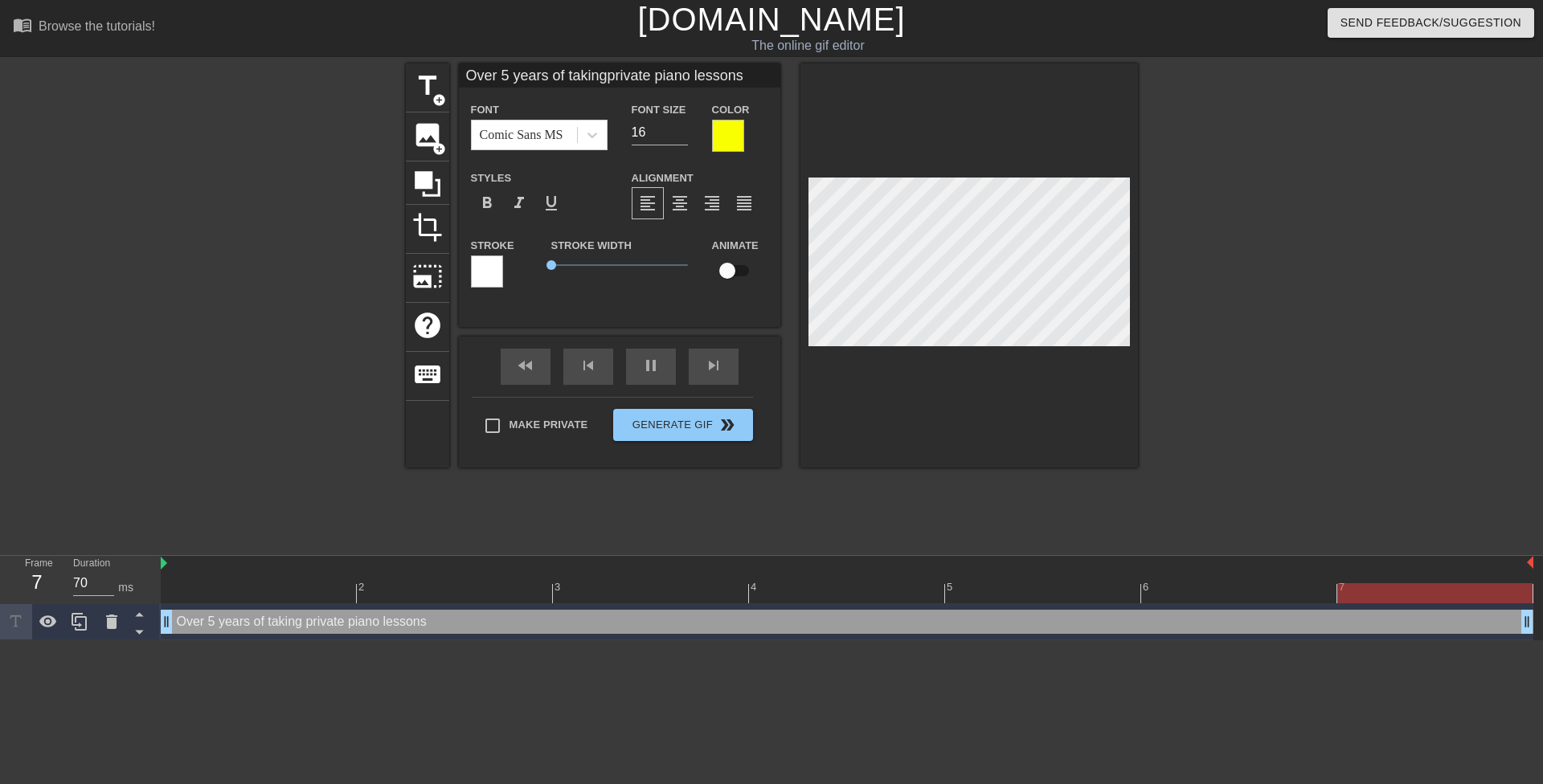
type input "Over 5 years of takingprivate piano lessons"
type textarea "Over 5 years of taking private piano lessons"
type input "Over 5 years of takingprivate piano lessonsa"
type textarea "Over 5 years of taking private piano lessons a"
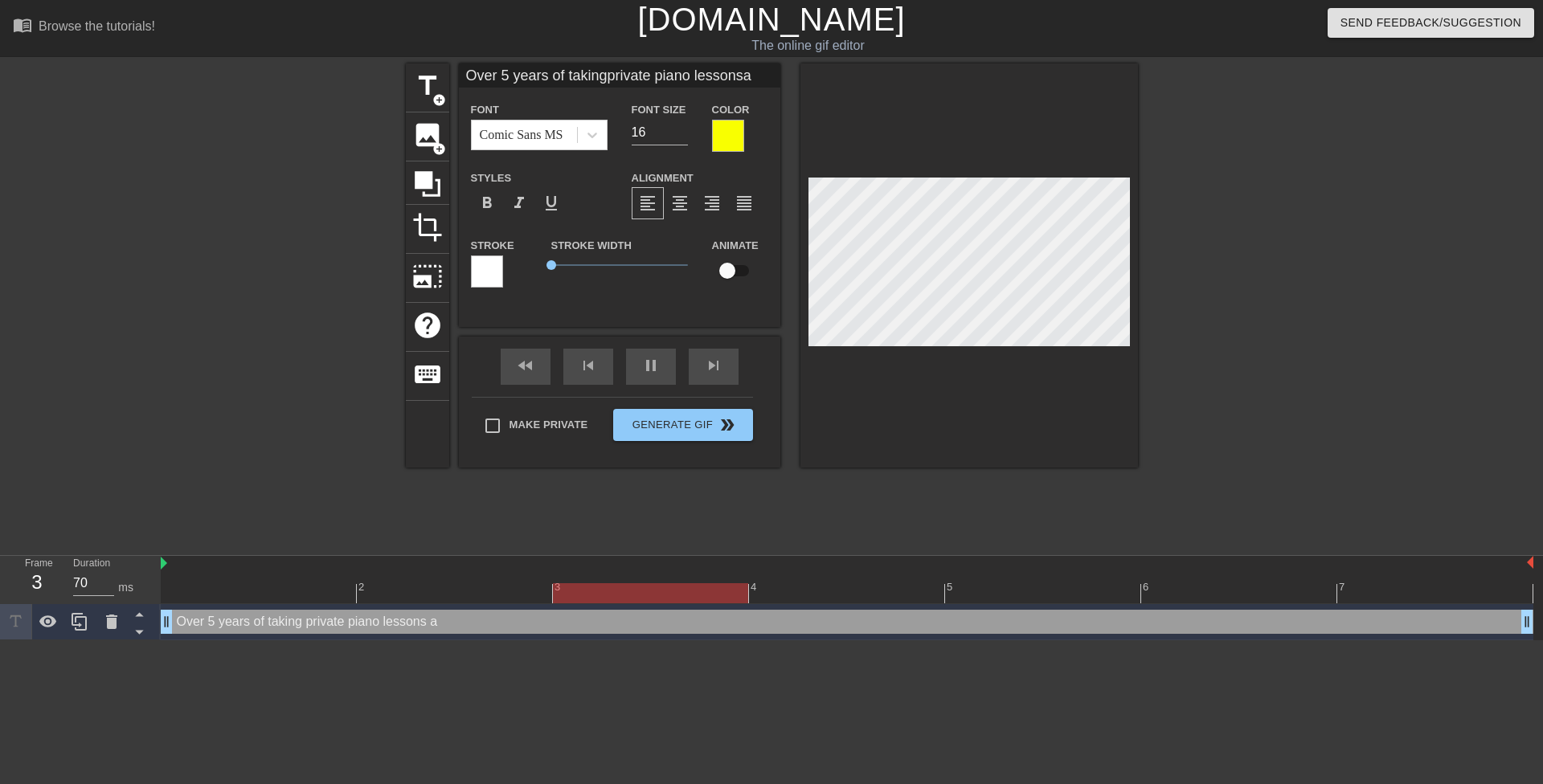
type input "Over 5 years of takingprivate piano lessonsan"
type textarea "Over 5 years of taking private piano lessons an"
type input "Over 5 years of takingprivate piano lessonsand"
type textarea "Over 5 years of taking private piano lessons and"
type input "Over 5 years of takingprivate piano lessonsand"
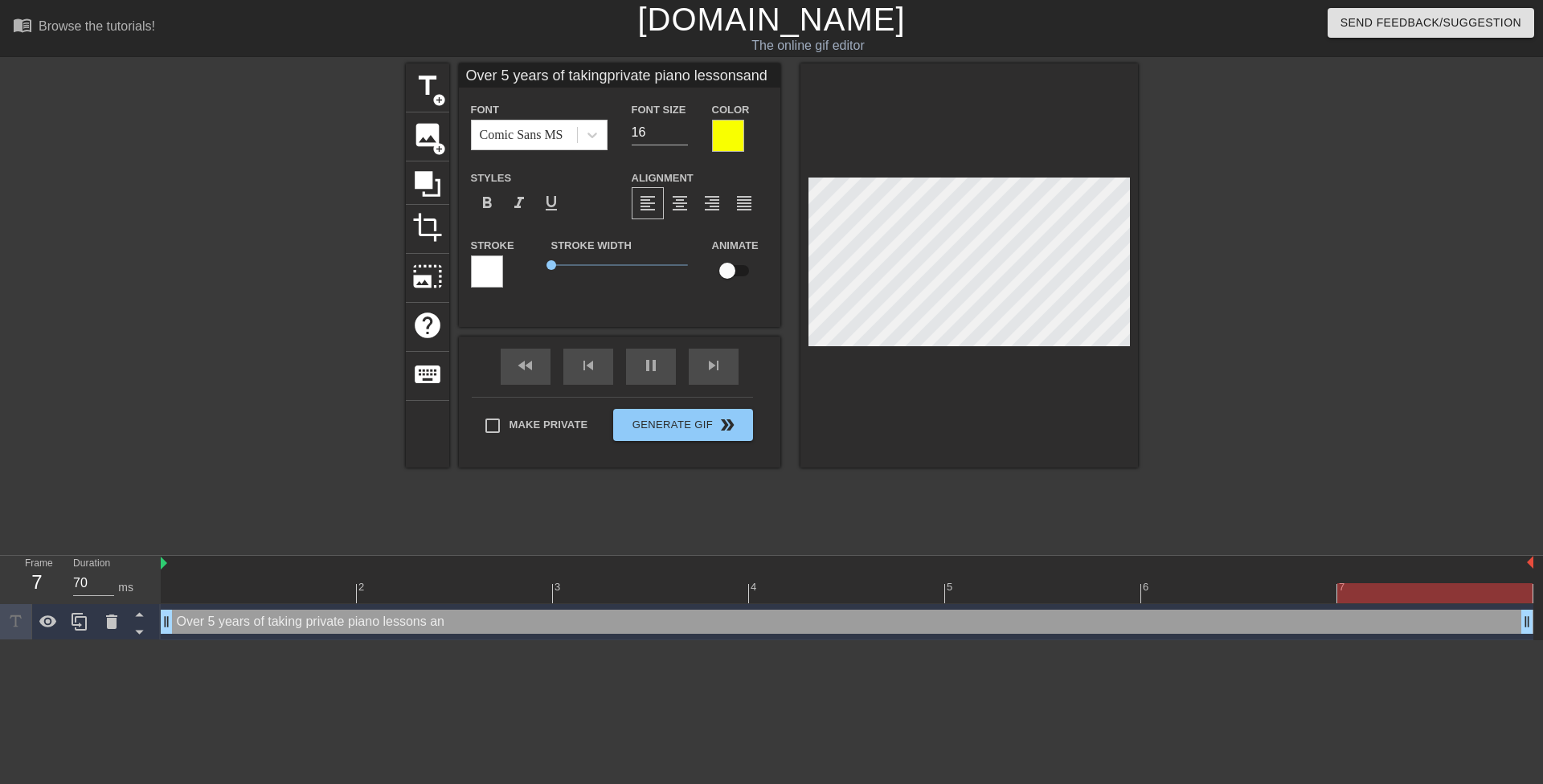
type textarea "Over 5 years of taking private piano lessons and"
type input "Over 5 years of takingprivate piano lessonsand t"
type textarea "Over 5 years of taking private piano lessons and t"
type input "Over 5 years of takingprivate piano lessonsand th"
type textarea "Over 5 years of taking private piano lessons and th"
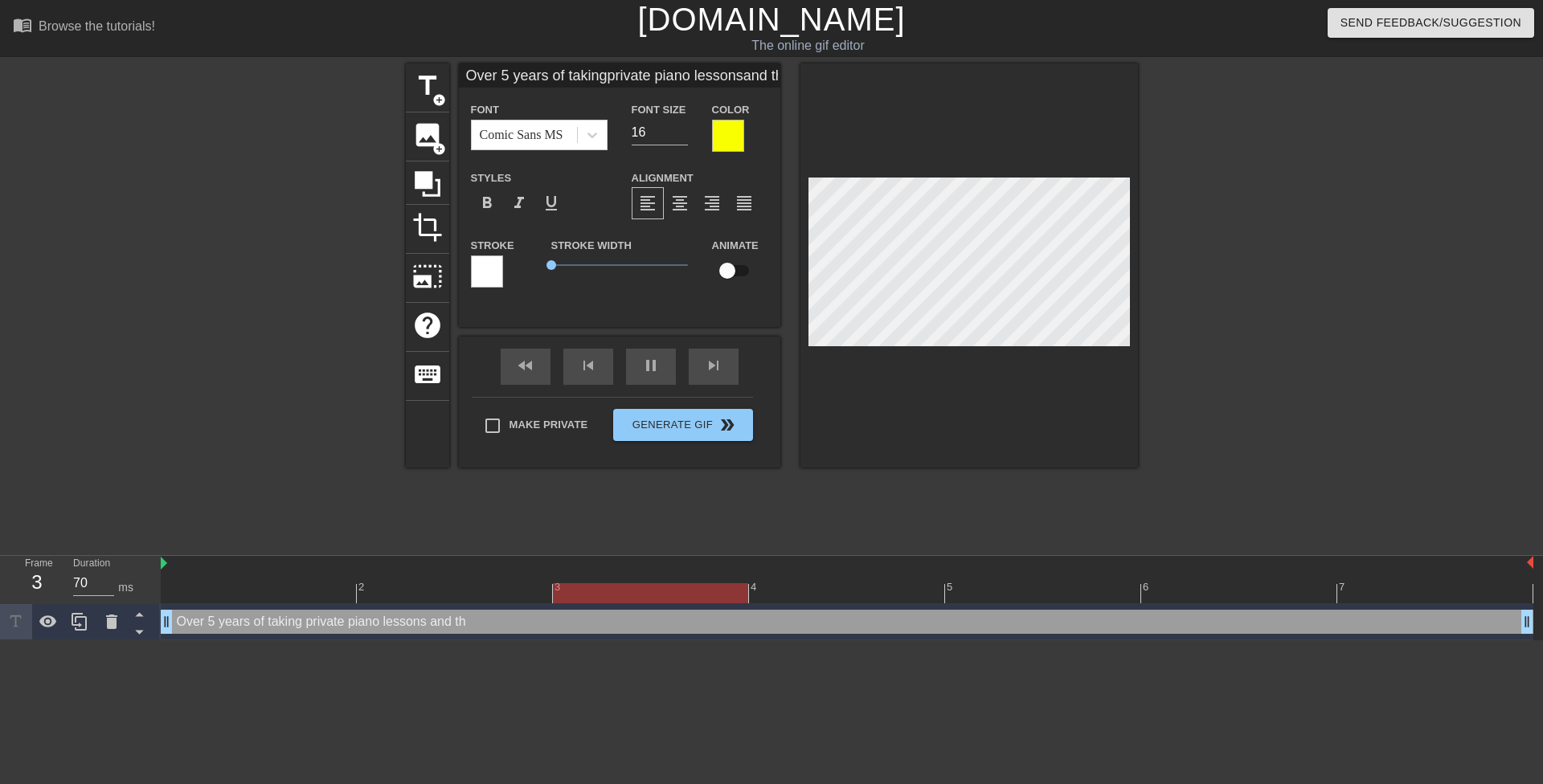
type input "Over 5 years of takingprivate piano lessonsand the"
type textarea "Over 5 years of taking private piano lessons and the"
type input "Over 5 years of takingprivate piano lessonsand the"
type textarea "Over 5 years of taking private piano lessons and the"
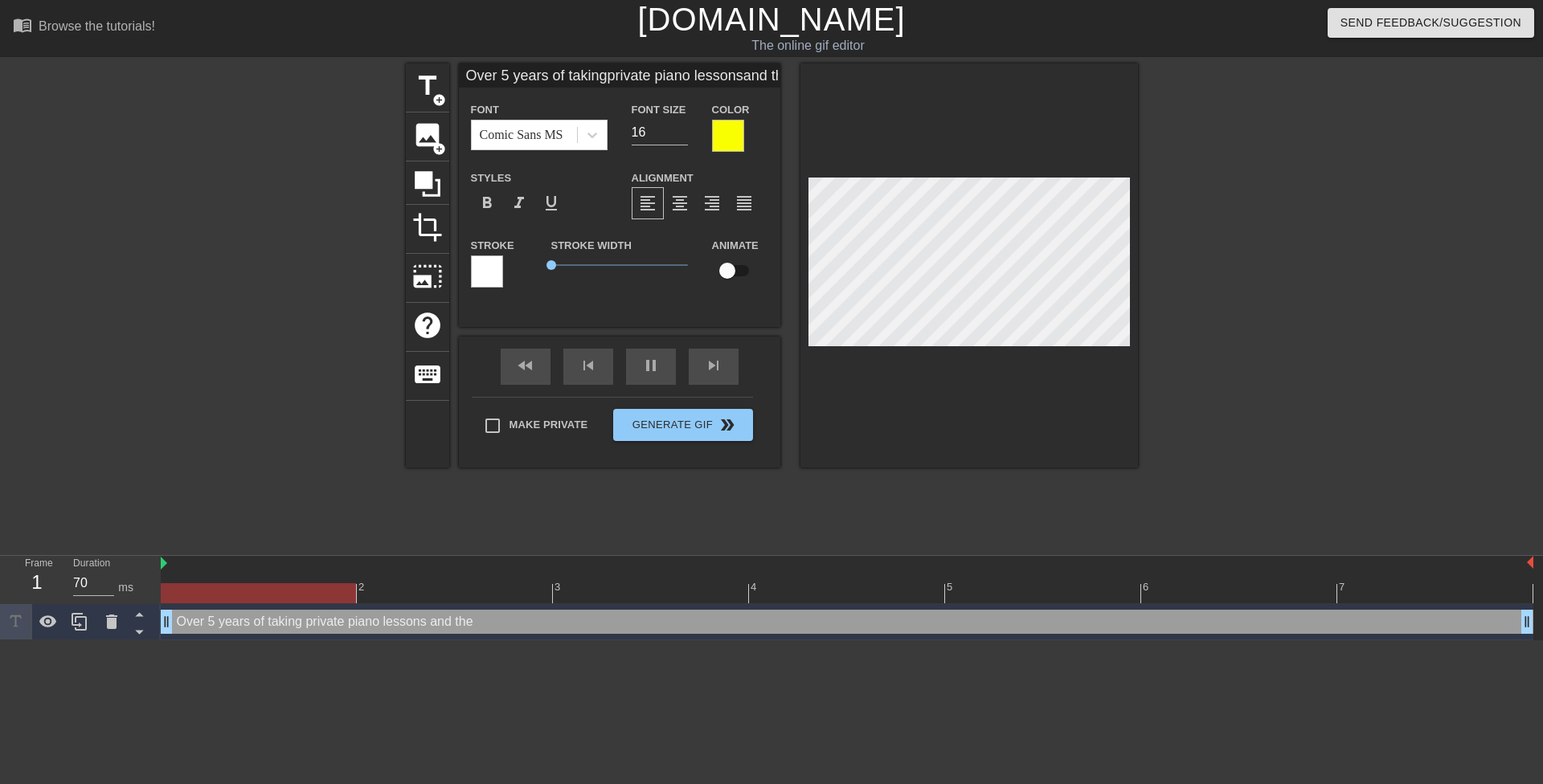
type input "Over 5 years of takingprivate piano lessonsand the t"
type textarea "Over 5 years of taking private piano lessons and the t"
type input "Over 5 years of takingprivate piano lessonsand the te"
type textarea "Over 5 years of taking private piano lessons and the te"
type input "Over 5 years of takingprivate piano lessonsand the tee"
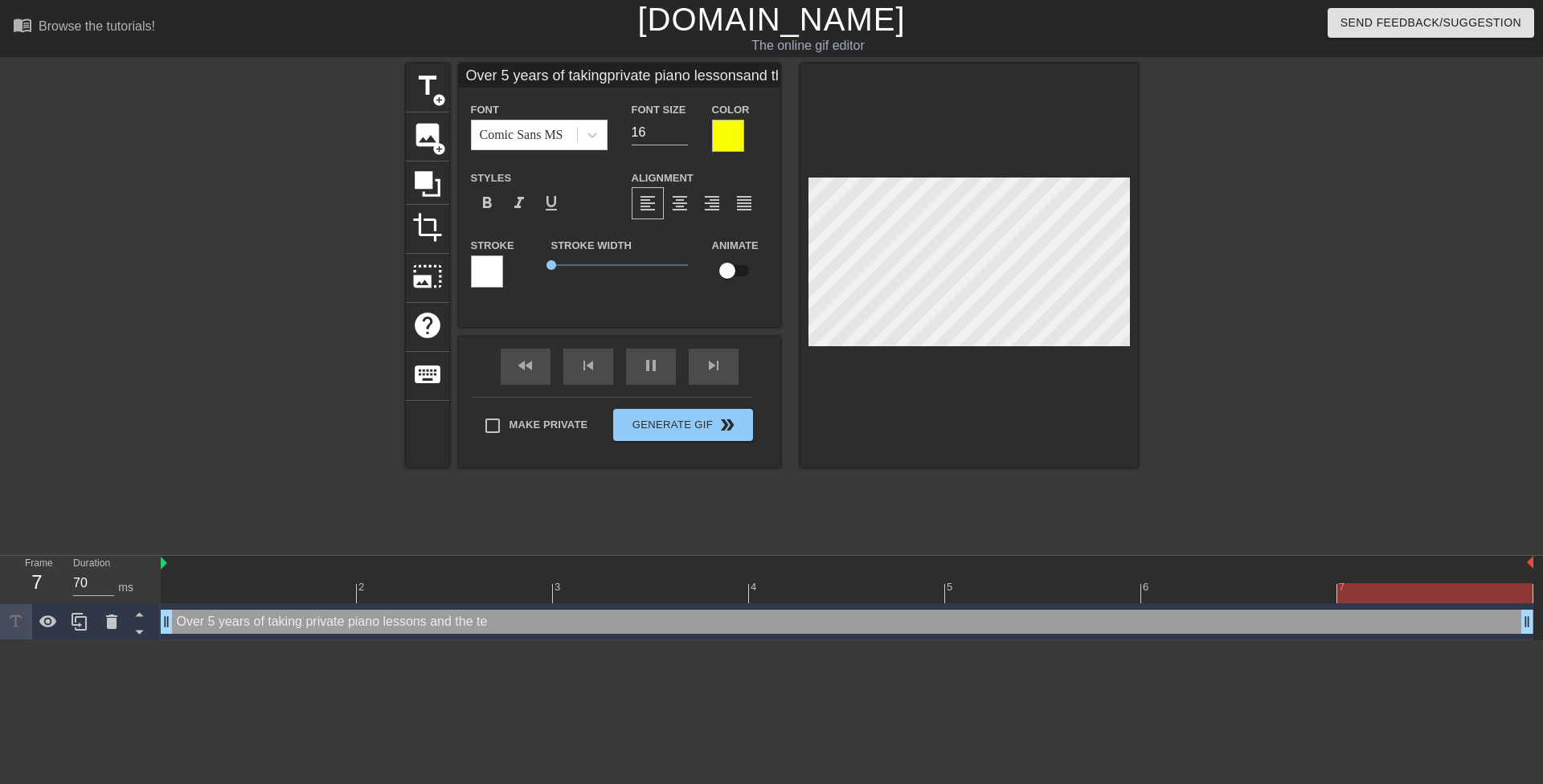
type textarea "Over 5 years of taking private piano lessons and the tee"
type input "Over 5 years of takingprivate piano lessonsand the teen"
type textarea "Over 5 years of taking private piano lessons and the teen"
type input "Over 5 years of takingprivate piano lessonsand the teena"
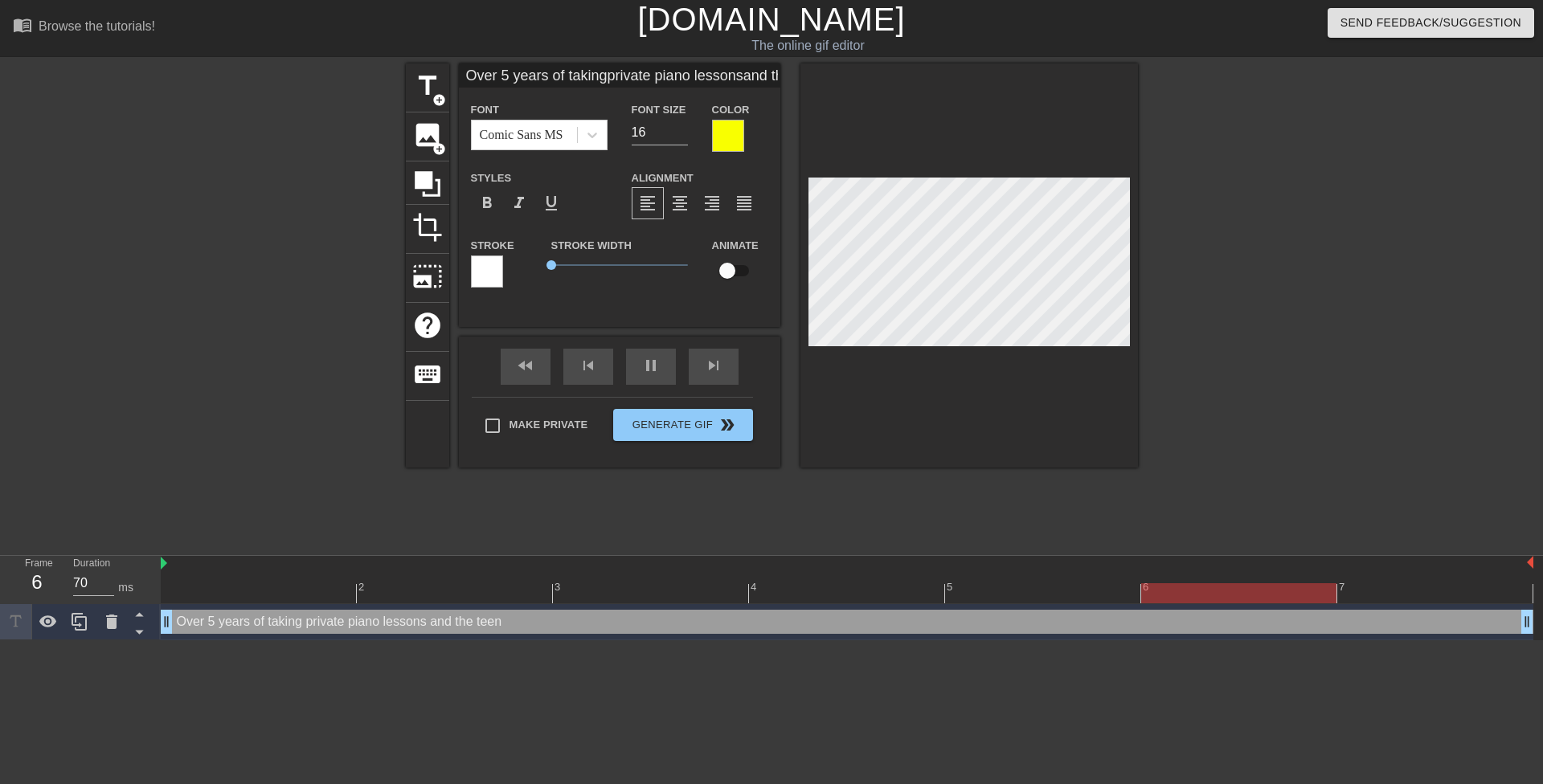
type textarea "Over 5 years of taking private piano lessons and the teena"
type input "Over 5 years of takingprivate piano lessonsand the teenag"
type textarea "Over 5 years of taking private piano lessons and the teenag"
type input "Over 5 years of takingprivate piano lessonsand the teenage"
type textarea "Over 5 years of taking private piano lessons and the teenage"
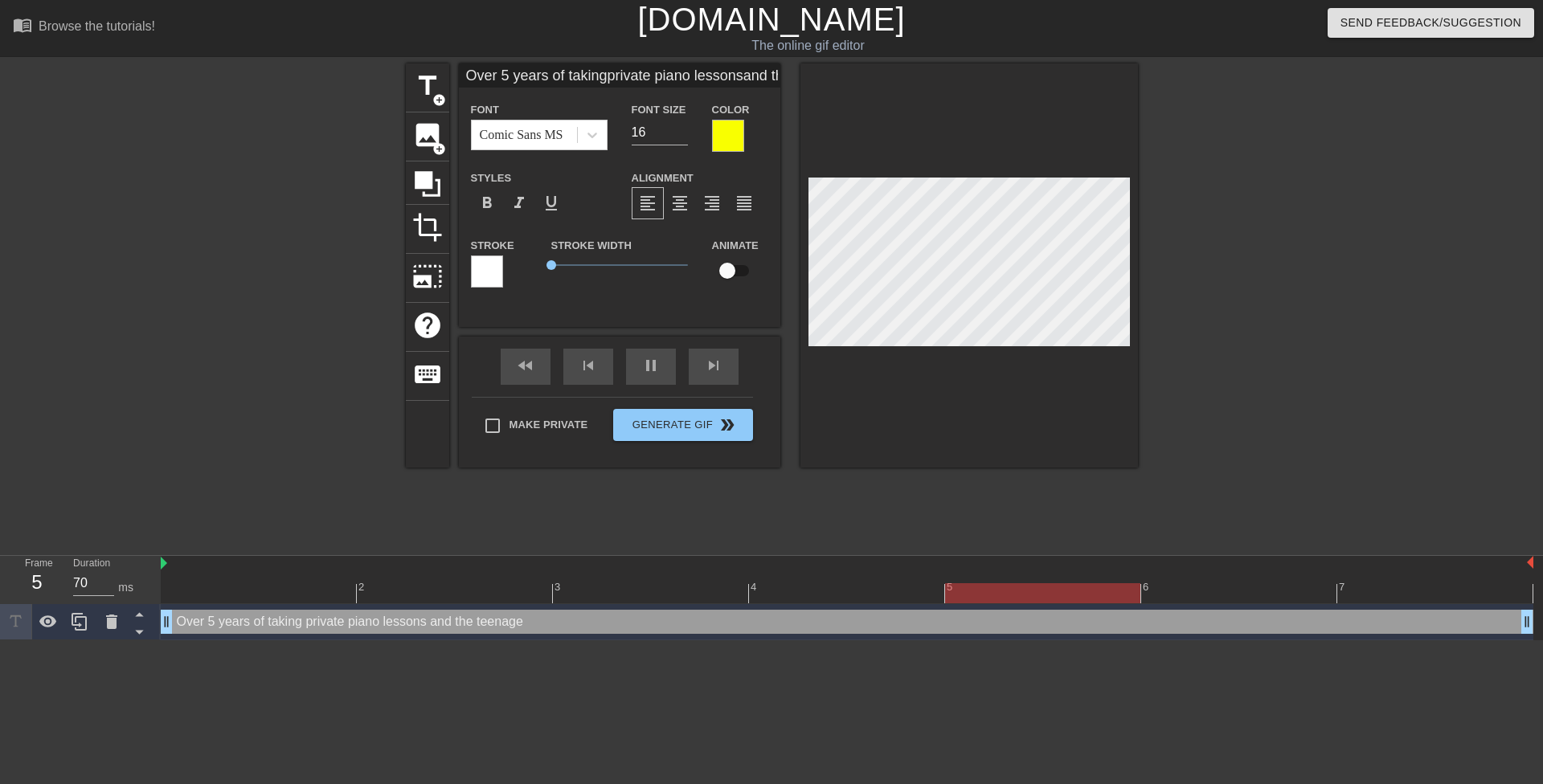
type input "Over 5 years of takingprivate piano lessonsand the teenager"
type textarea "Over 5 years of taking private piano lessons and the teenager"
type input "Over 5 years of private piano lessonsand the teenager"
type textarea "Over 5 years of private piano lessons and the teenager"
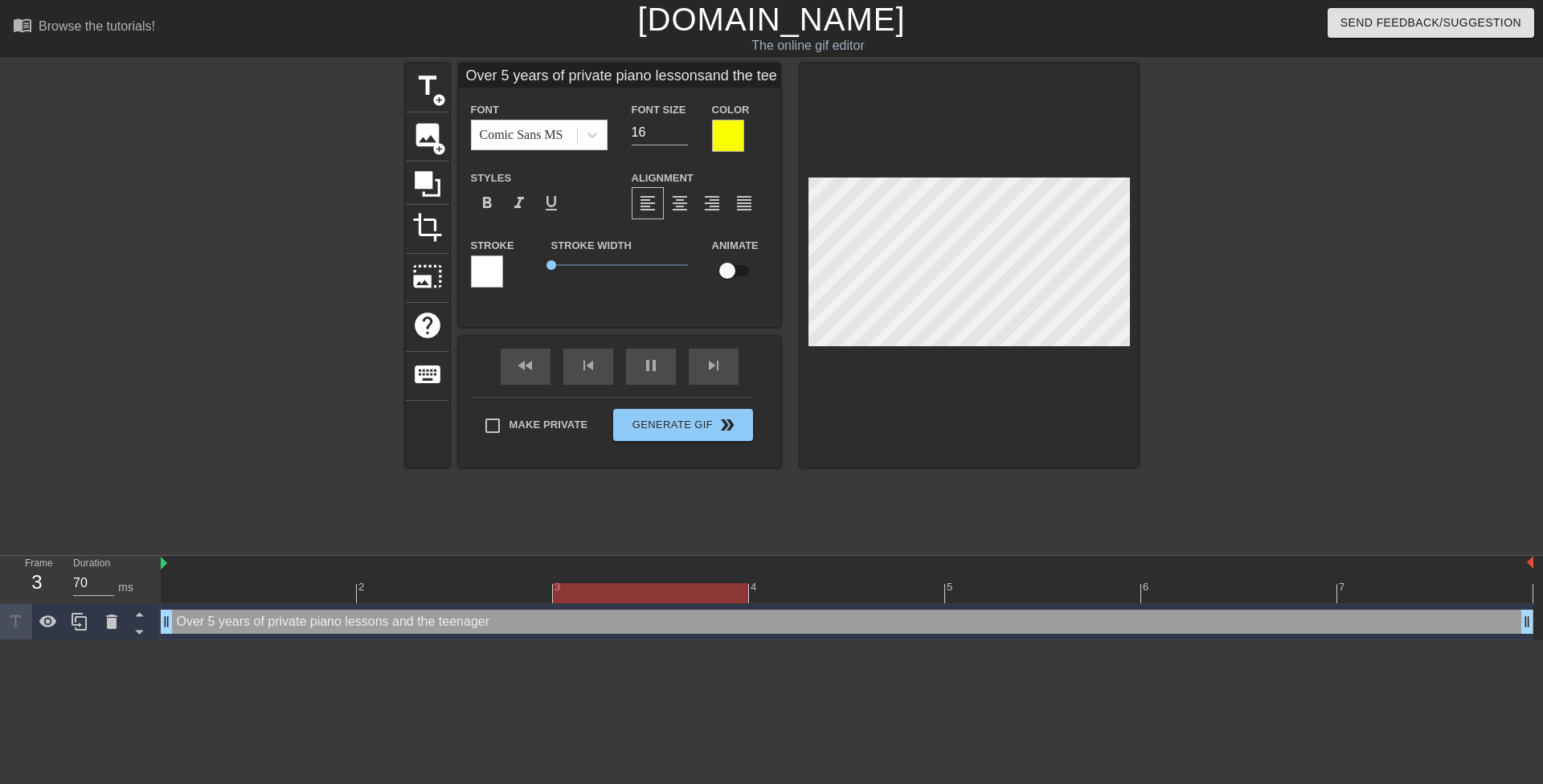
type input "Over 5 years ofprivate piano lessonsand the teenager"
type textarea "Over 5 years ofprivate piano lessons and the teenager"
type input "Over 5 years ofprivate piano lessonsand the teenager"
type textarea "Over 5 years of private piano lessons and the teenager"
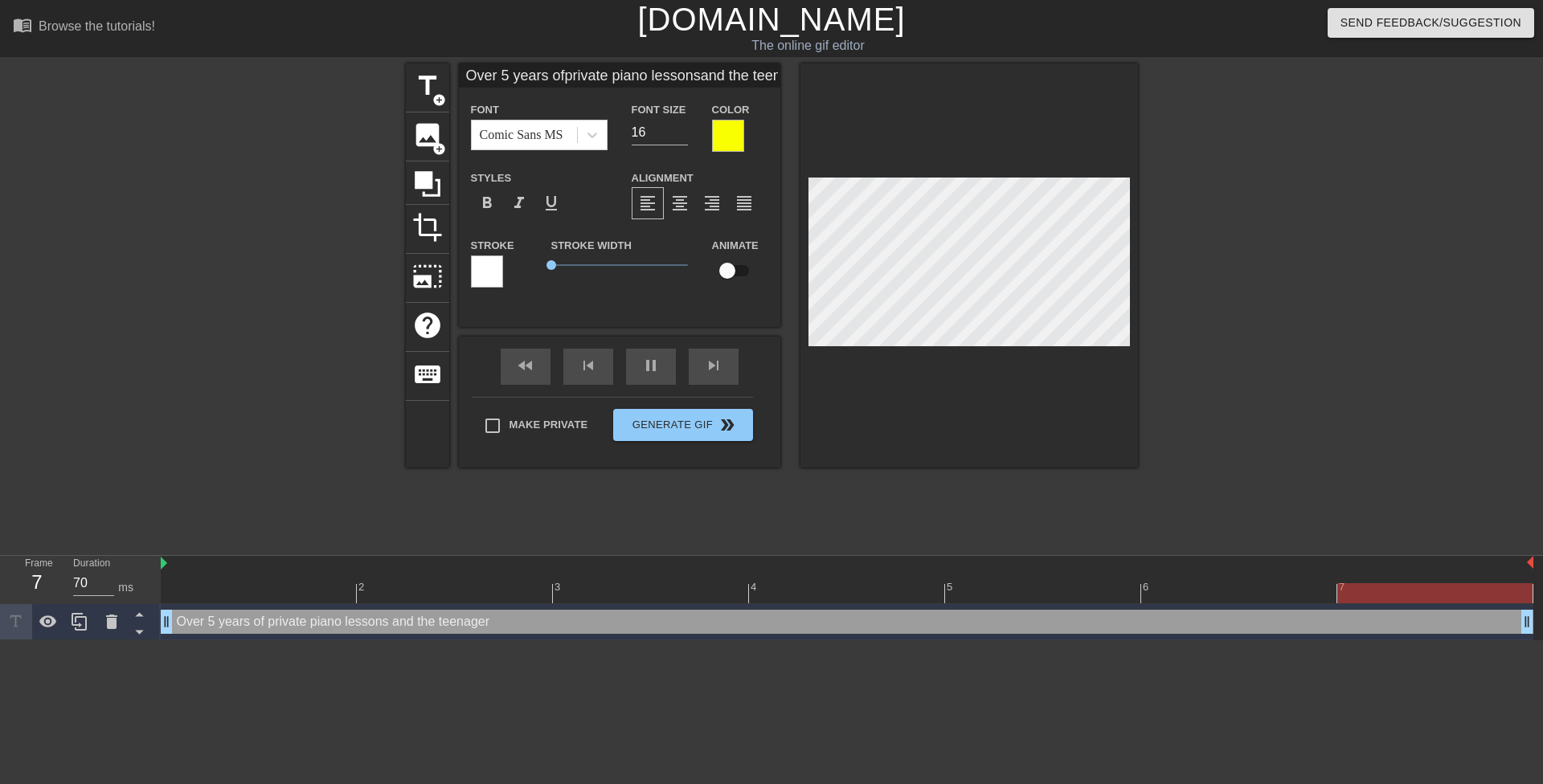
type input "Over 5 years ofprivate piano lessons,and the teenager"
type textarea "Over 5 years of private piano lessons, and the teenager"
type input "Over 5 years ofprivate piano lessons,and the teen"
type textarea "Over 5 years of private piano lessons, and the teen"
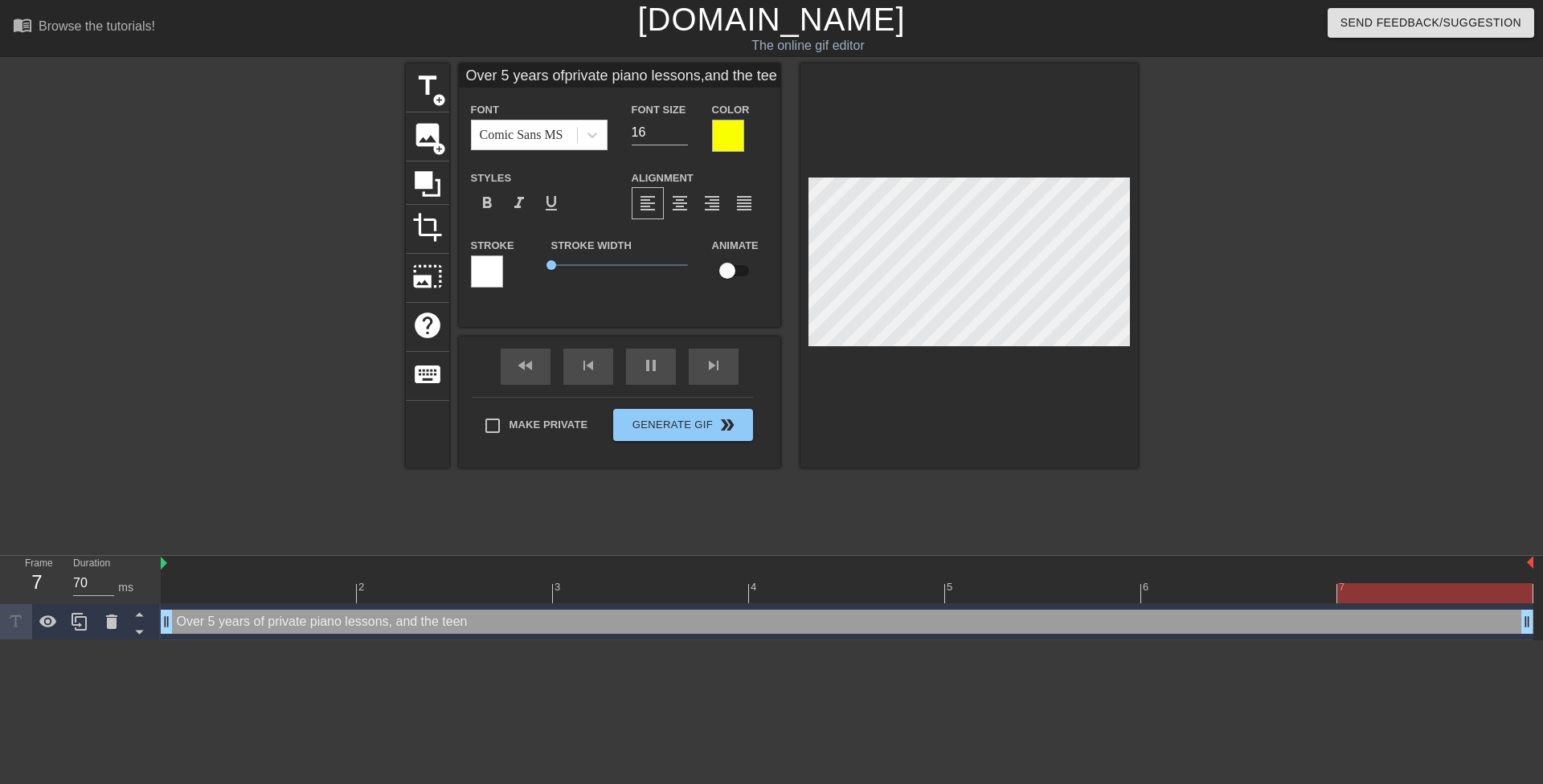
type input "Over 5 years ofprivate piano lessons,and the teen d"
type textarea "Over 5 years of private piano lessons, and the teen d"
type input "Over 5 years ofprivate piano lessons,and the teen do"
type textarea "Over 5 years of private piano lessons, and the teen do"
type input "Over 5 years ofprivate piano lessons,and the teen doe"
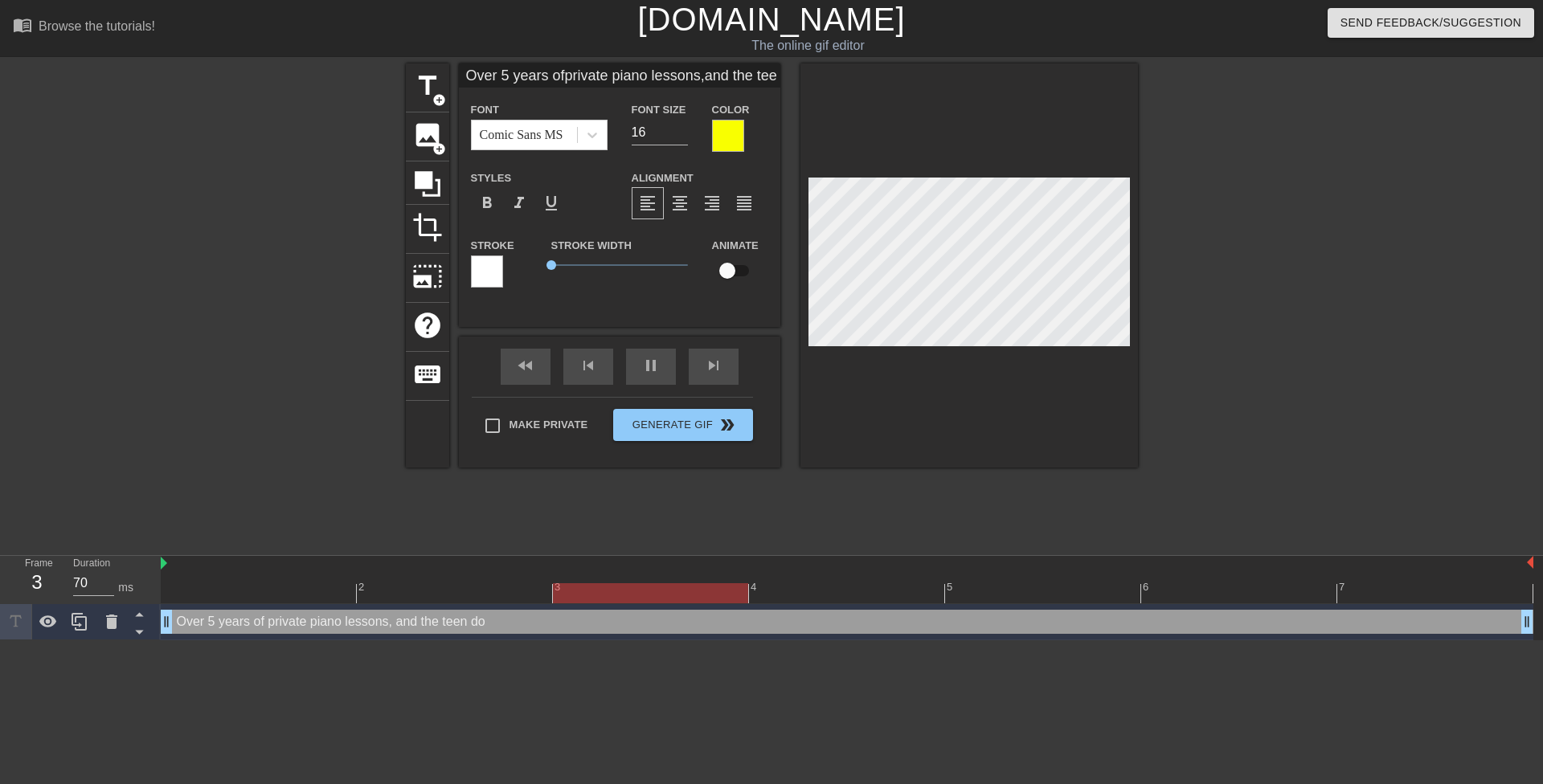
type textarea "Over 5 years of private piano lessons, and the teen doe"
type input "Over 5 years ofprivate piano lessons,and the teen does"
type textarea "Over 5 years of private piano lessons, and the teen does"
type input "Over 5 years ofprivate piano lessons,and the teen doesn"
type textarea "Over 5 years of private piano lessons, and the teen doesn"
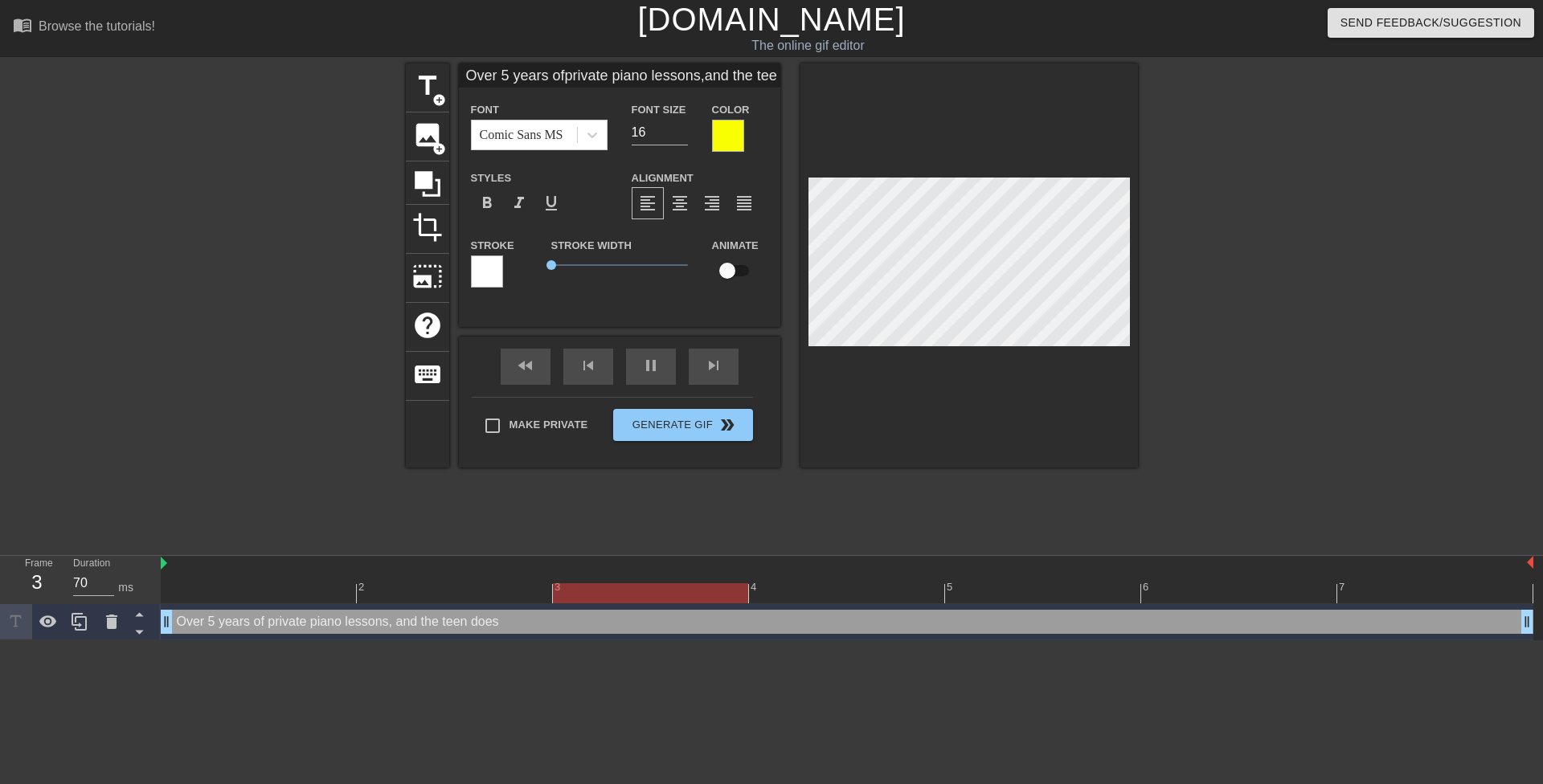
type input "Over 5 years ofprivate piano lessons,and the teen doesn'"
type textarea "Over 5 years of private piano lessons, and the teen doesn'"
type input "Over 5 years ofprivate piano lessons,and the teen doesn't"
type textarea "Over 5 years of private piano lessons, and the teen doesn't"
type input "Over 5 years ofprivate piano lessons,and the teen doesn't"
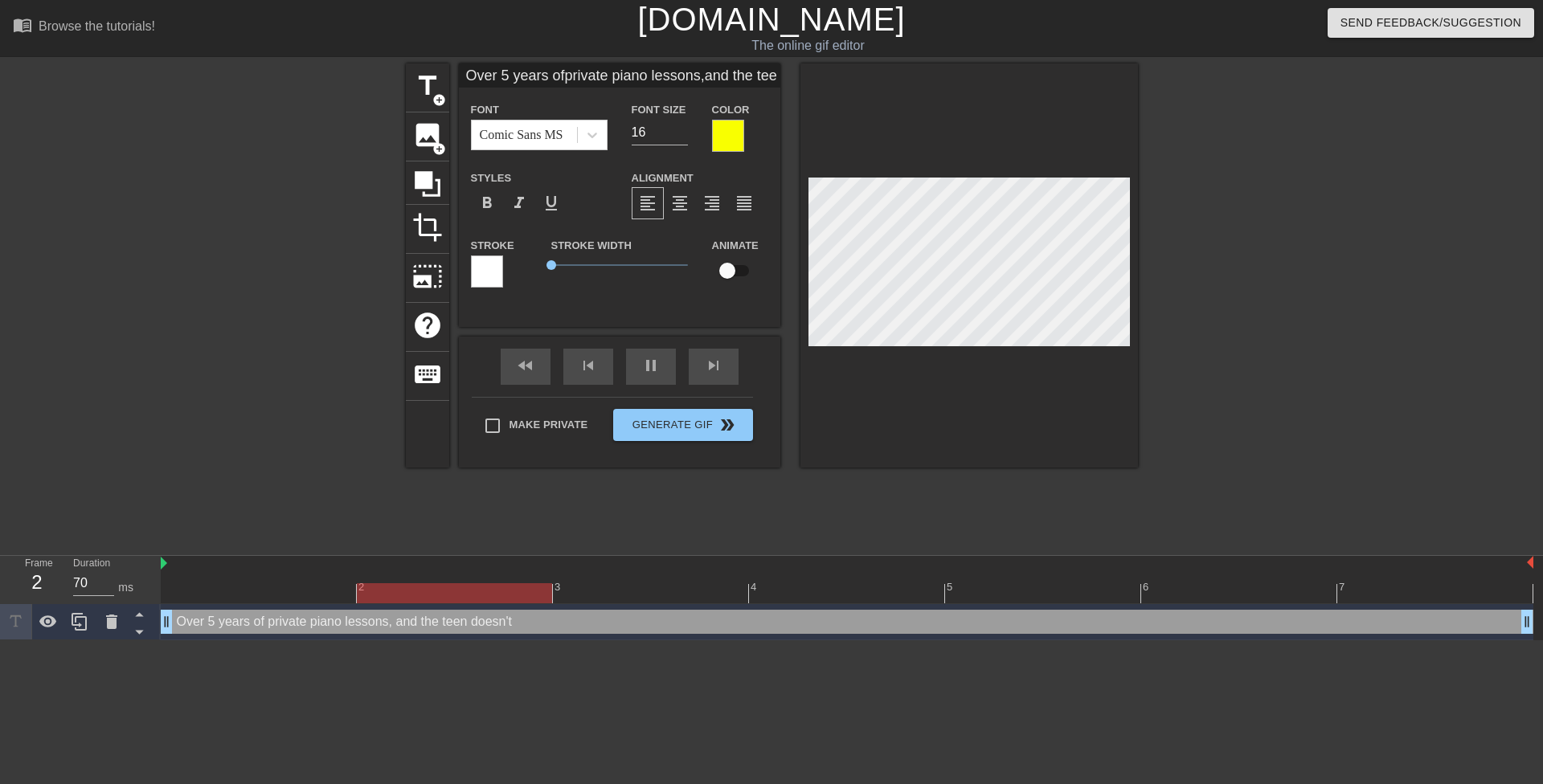
type textarea "Over 5 years of private piano lessons, and the teen doesn't"
type input "Over 5 years ofprivate piano lessons,and the teen doesn'tk"
type textarea "Over 5 years of private piano lessons, and the teen doesn't k"
type input "Over 5 years ofprivate piano lessons,and the teen doesn'tkn"
type textarea "Over 5 years of private piano lessons, and the teen doesn't kn"
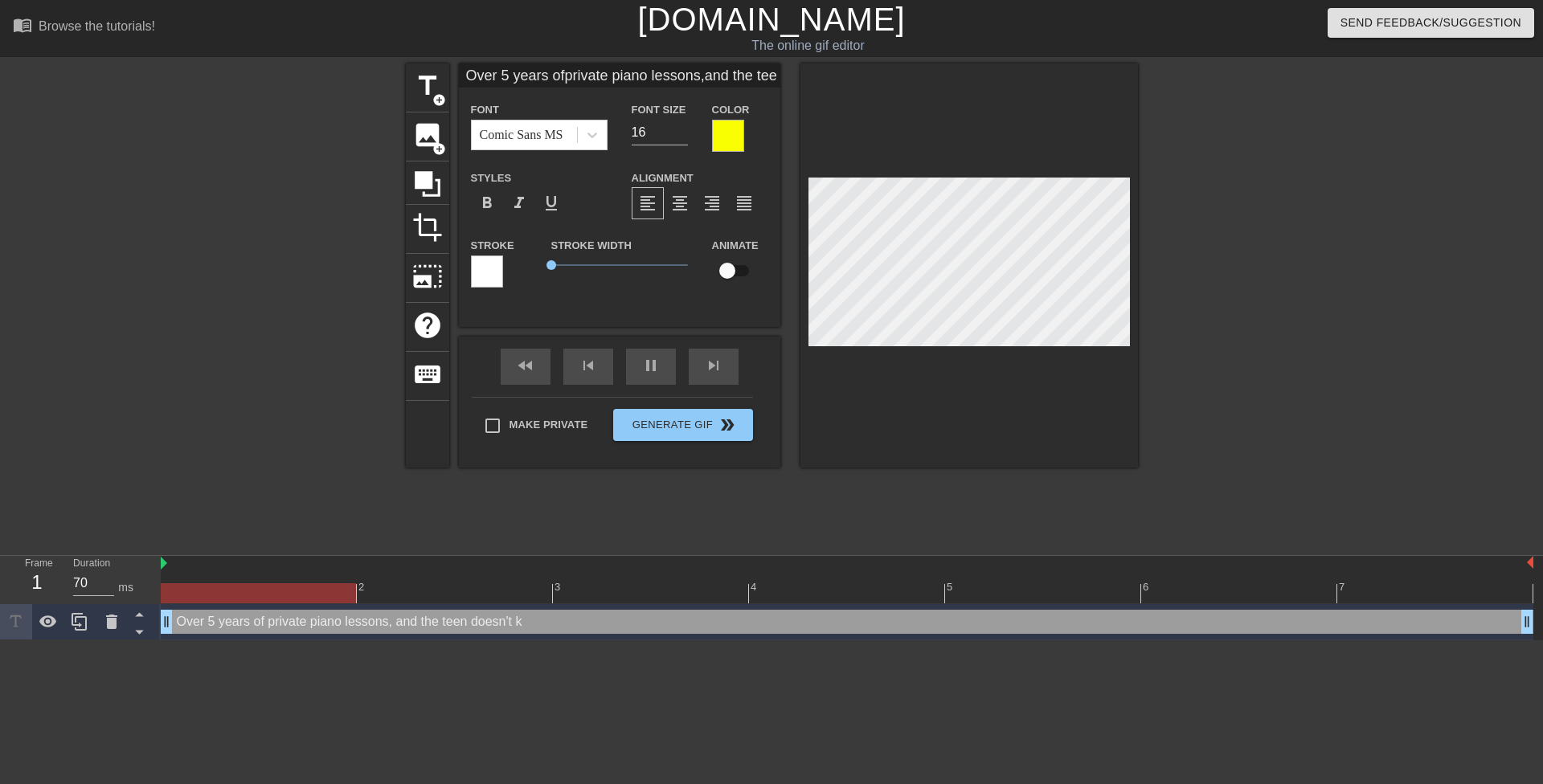
type input "Over 5 years ofprivate piano lessons,and the teen doesn'tkno"
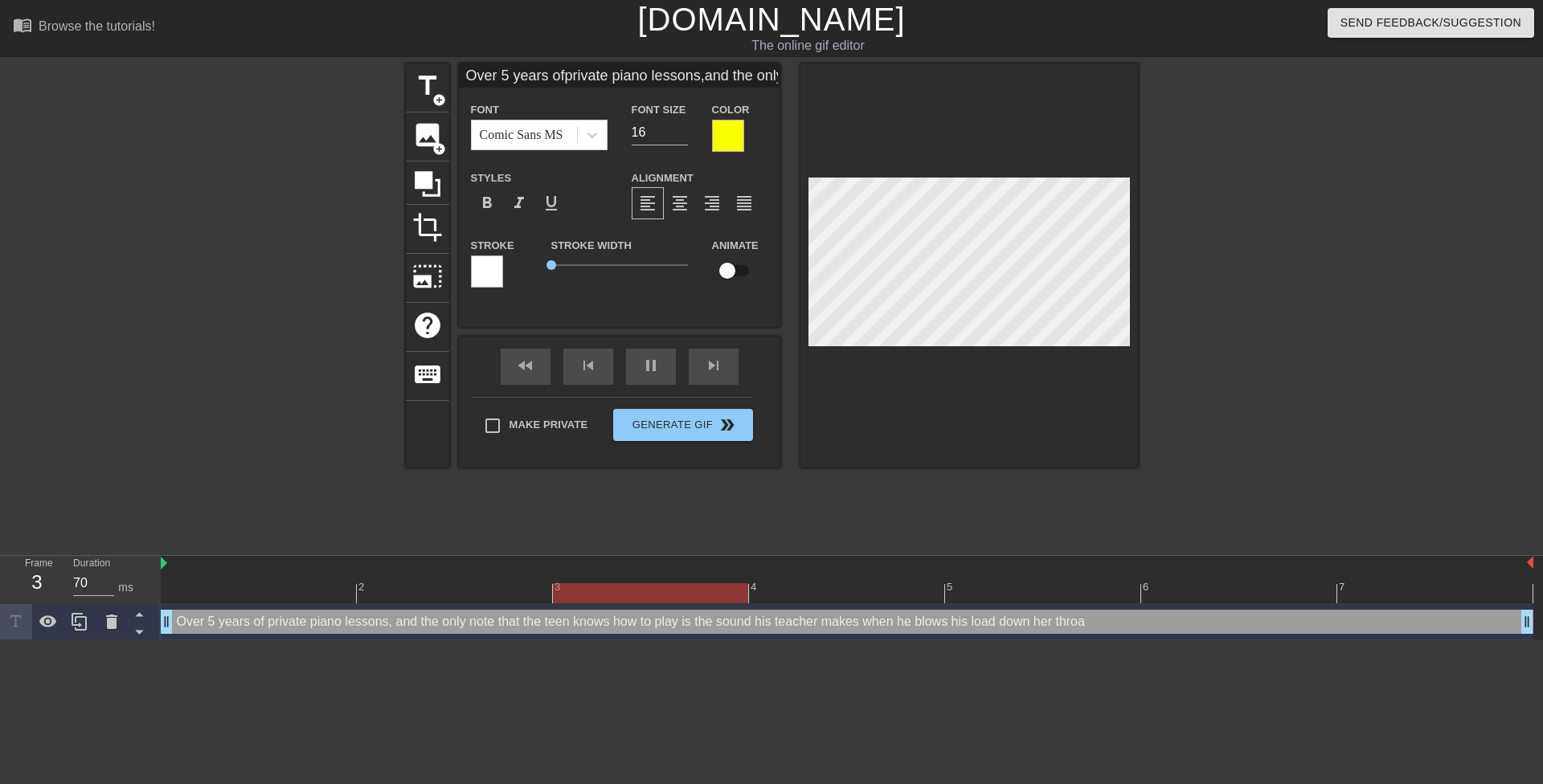
scroll to position [10, 8]
click at [1236, 256] on div at bounding box center [1277, 304] width 241 height 482
click at [1175, 241] on div at bounding box center [1277, 304] width 241 height 482
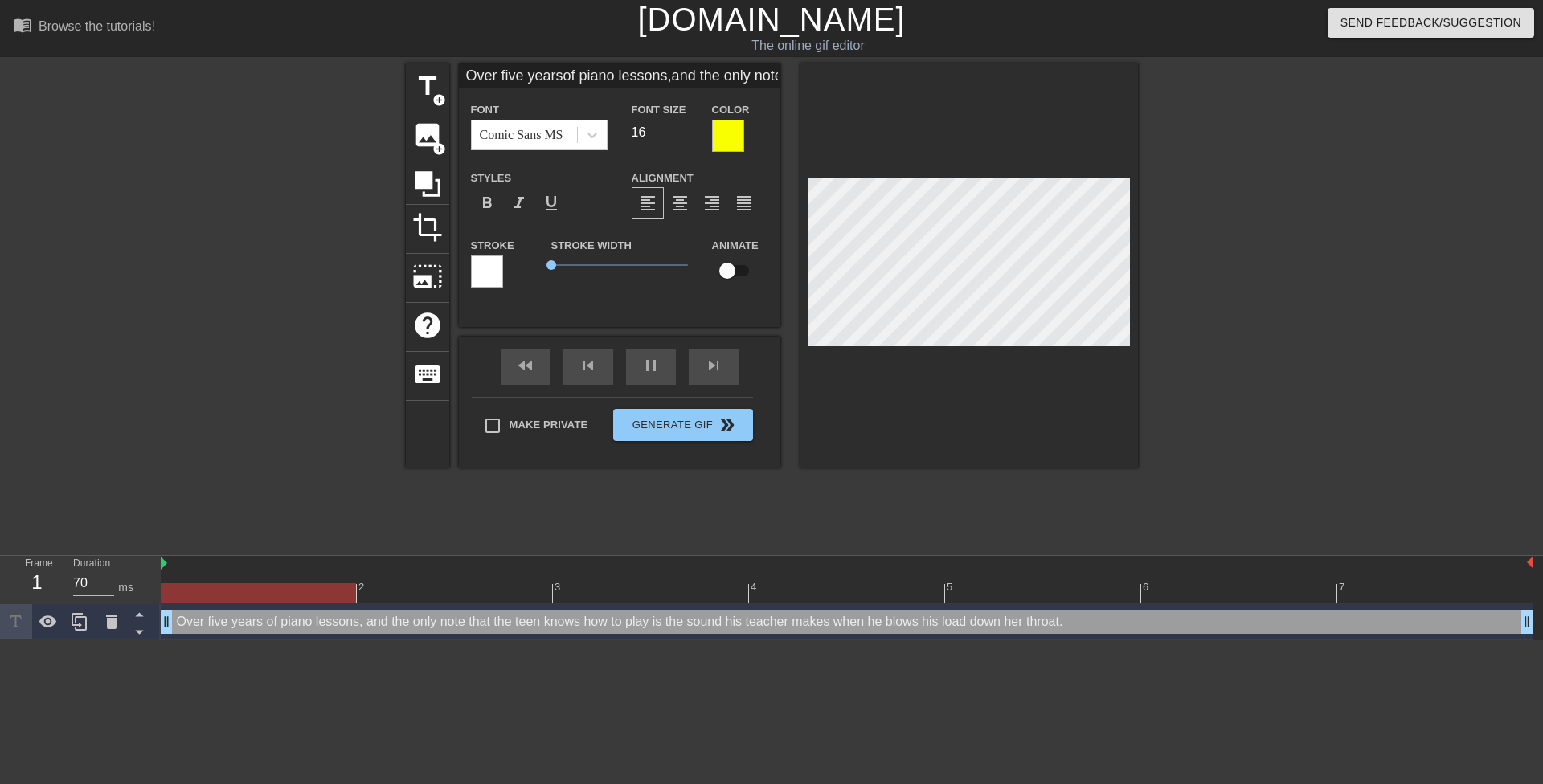
click at [1257, 270] on div at bounding box center [1277, 304] width 241 height 482
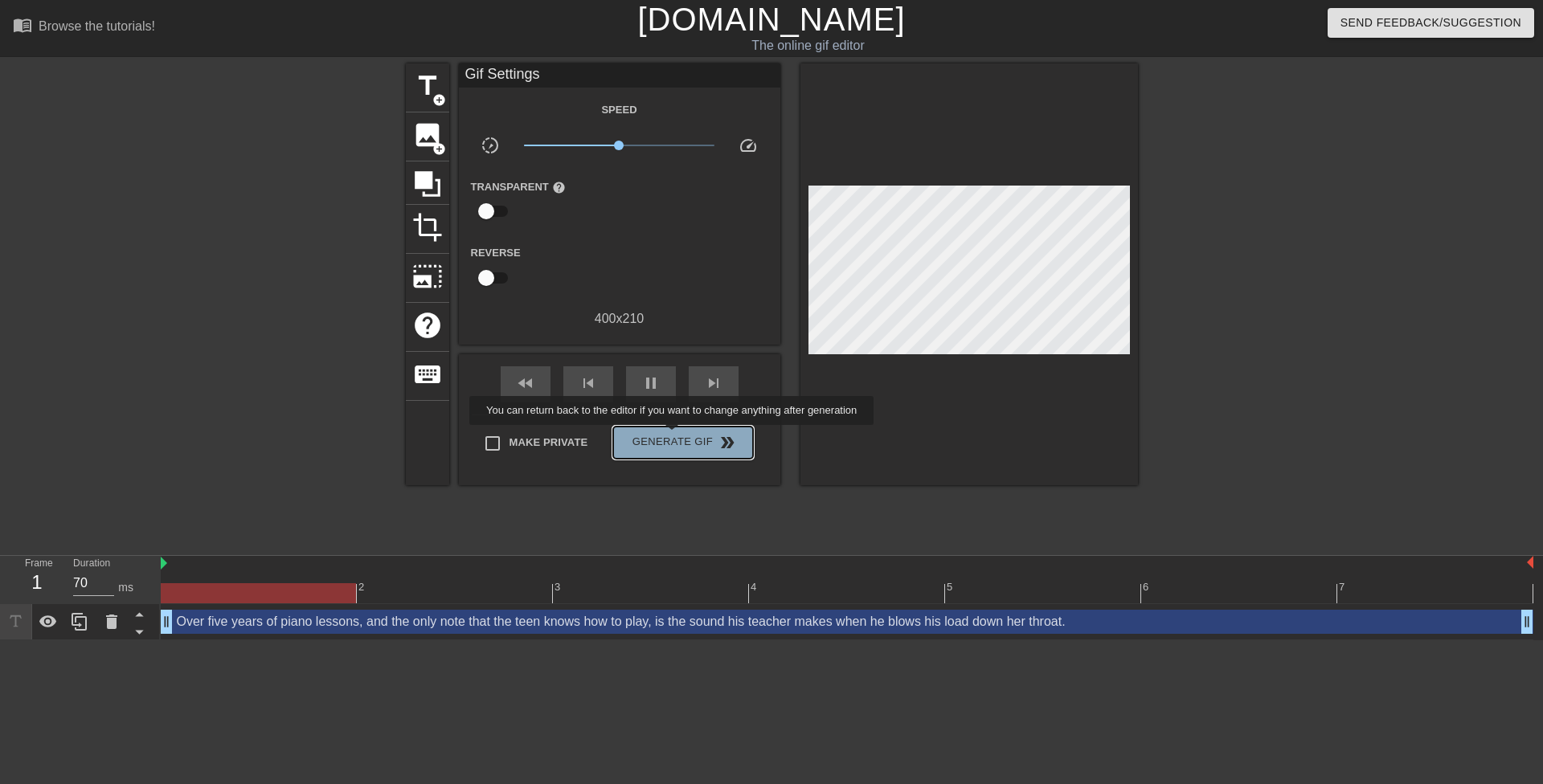
click at [673, 437] on span "Generate Gif double_arrow" at bounding box center [683, 442] width 127 height 19
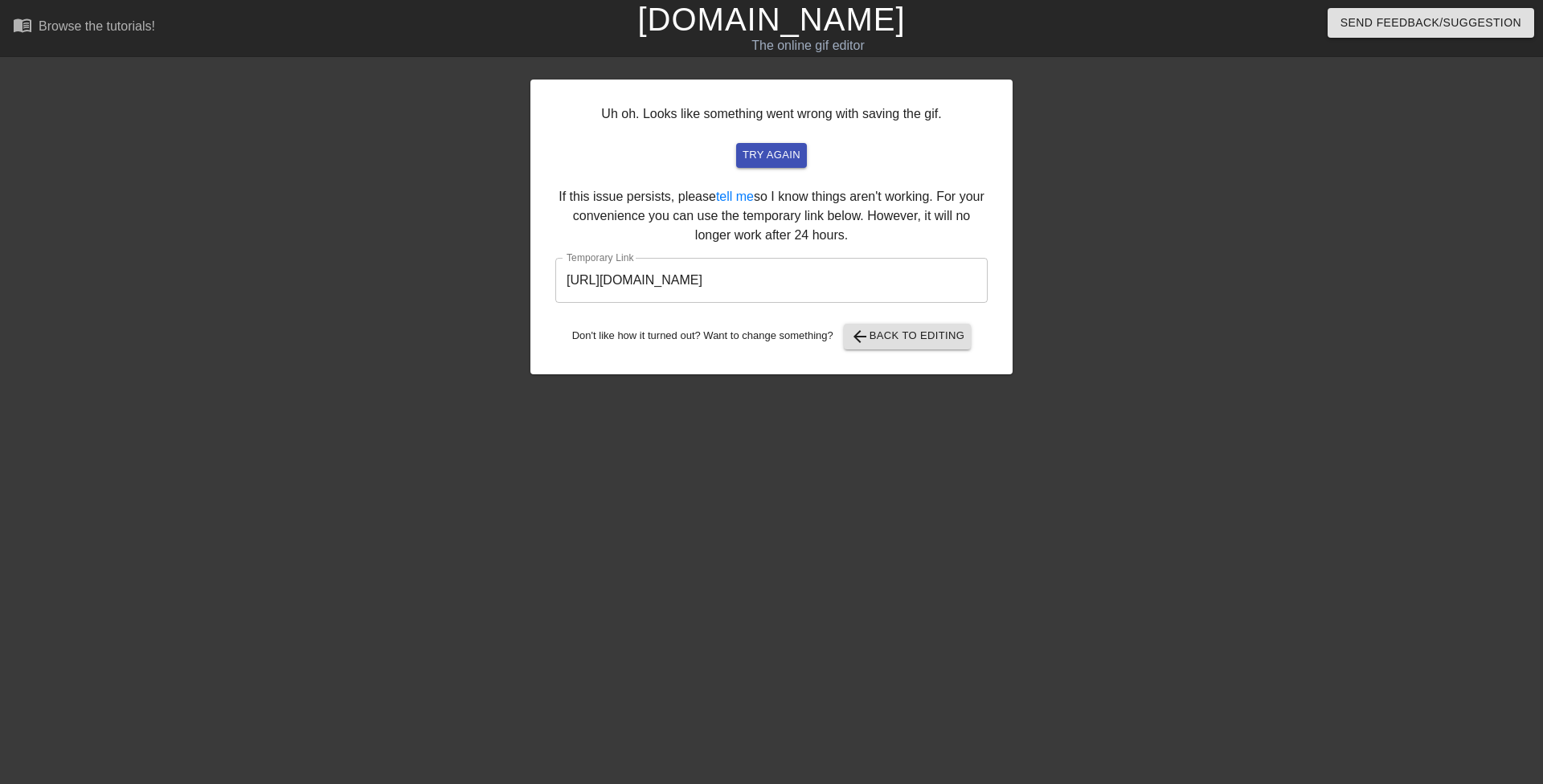
click at [831, 283] on input "https://www.gifntext.com/temp_generations/TXWO7iia.gif" at bounding box center [771, 280] width 433 height 45
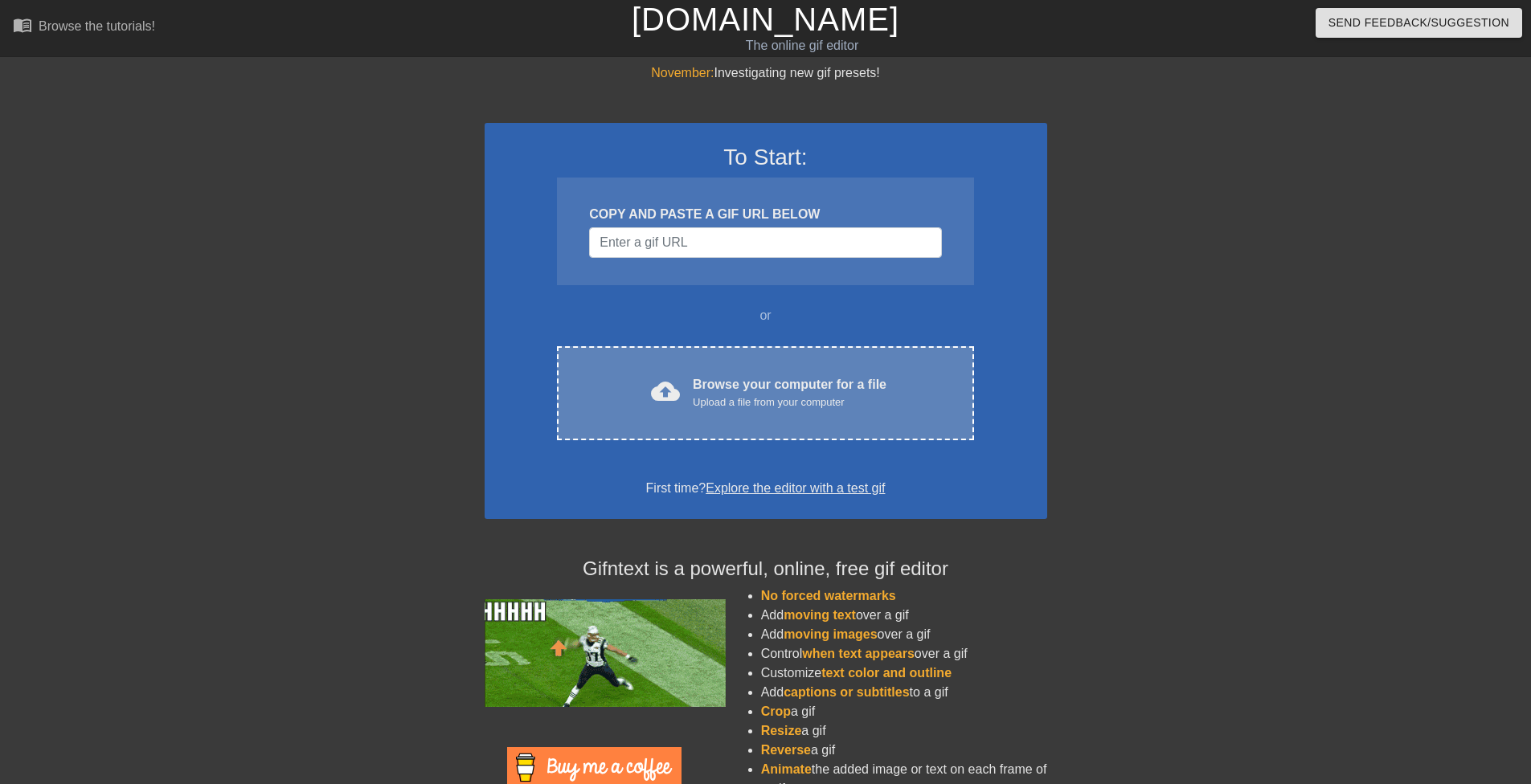
click at [702, 384] on div "Browse your computer for a file Upload a file from your computer" at bounding box center [789, 393] width 194 height 36
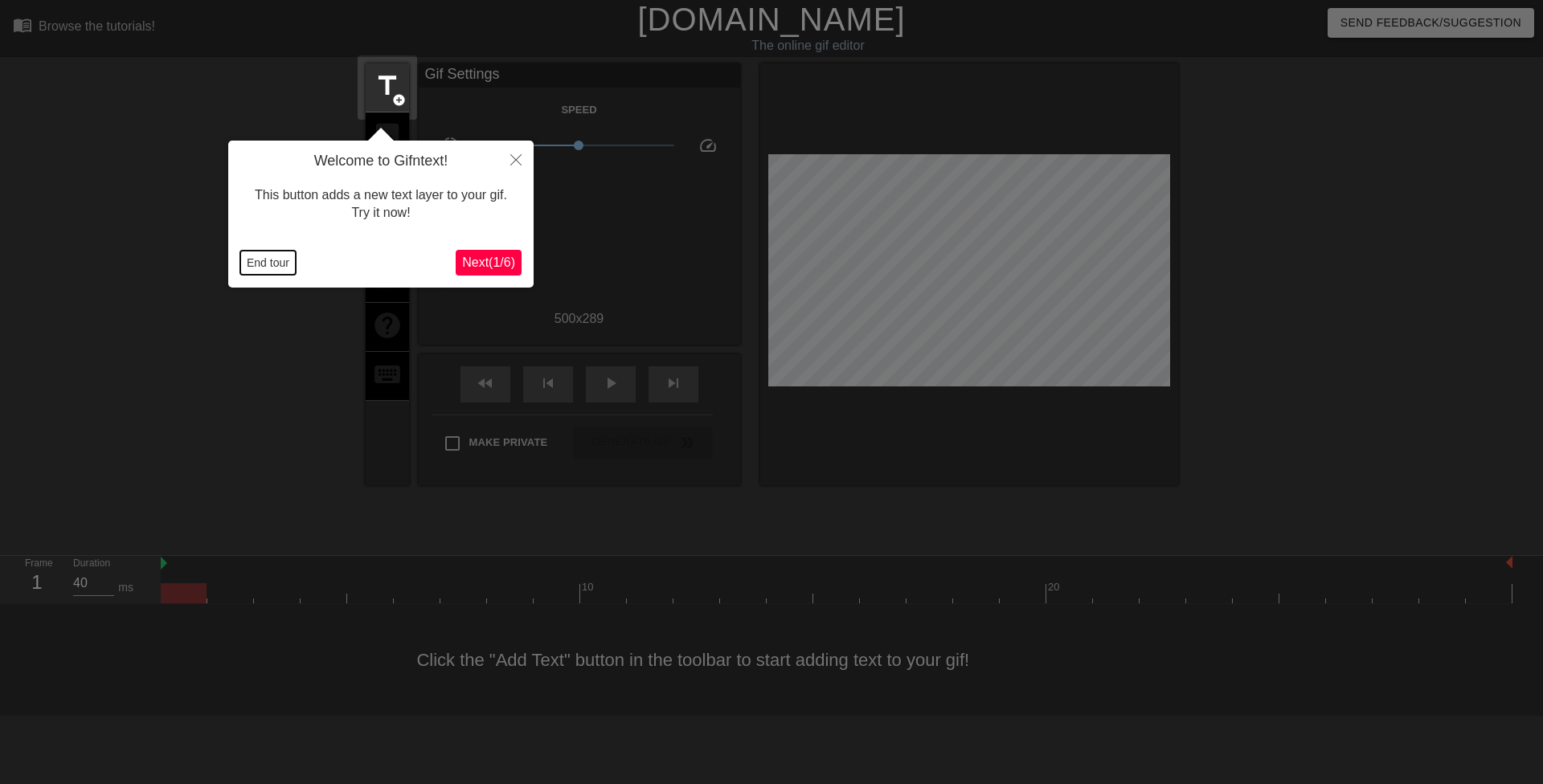
click at [276, 256] on button "End tour" at bounding box center [267, 262] width 55 height 24
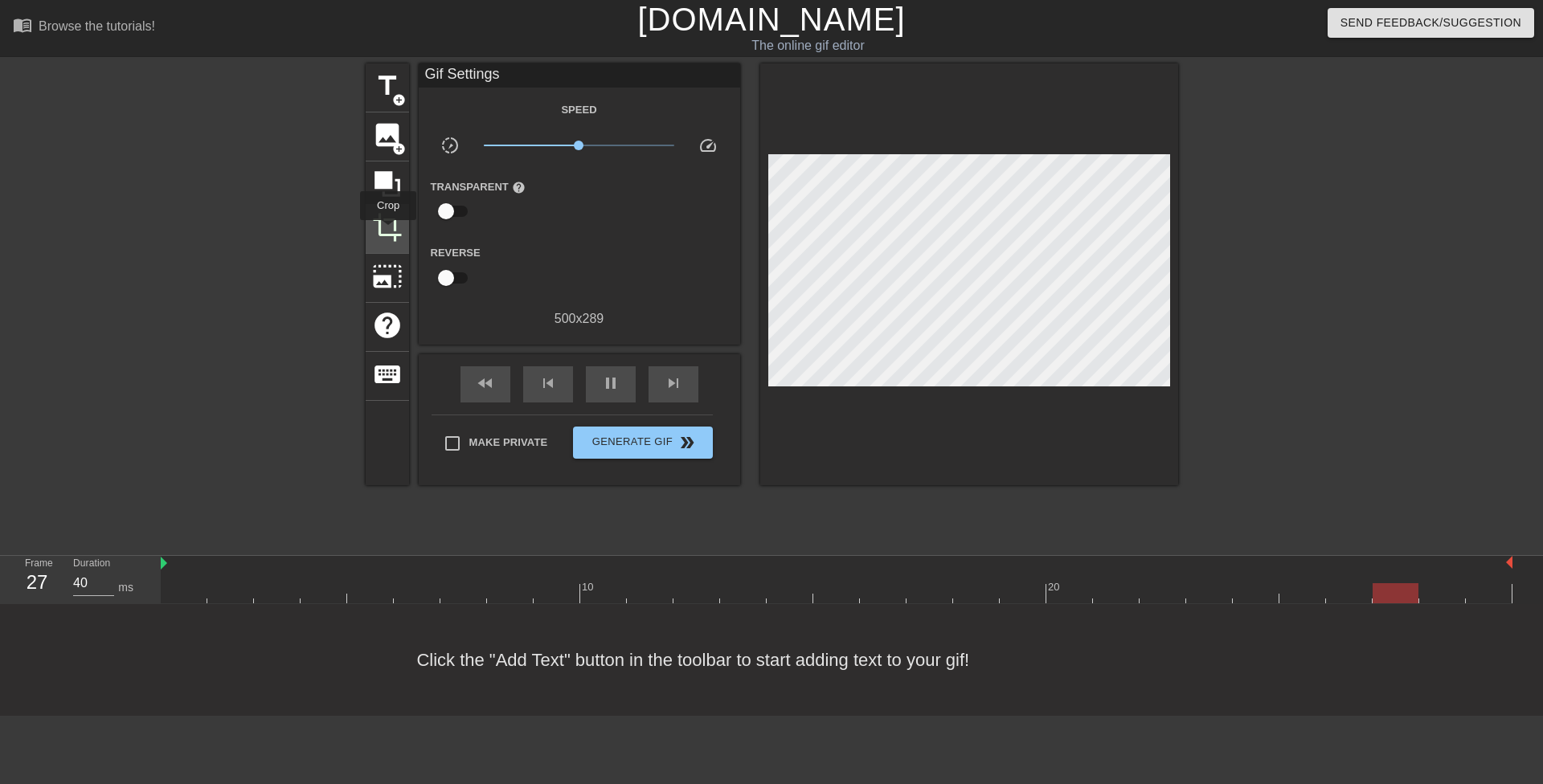
click at [388, 230] on span "crop" at bounding box center [387, 227] width 31 height 31
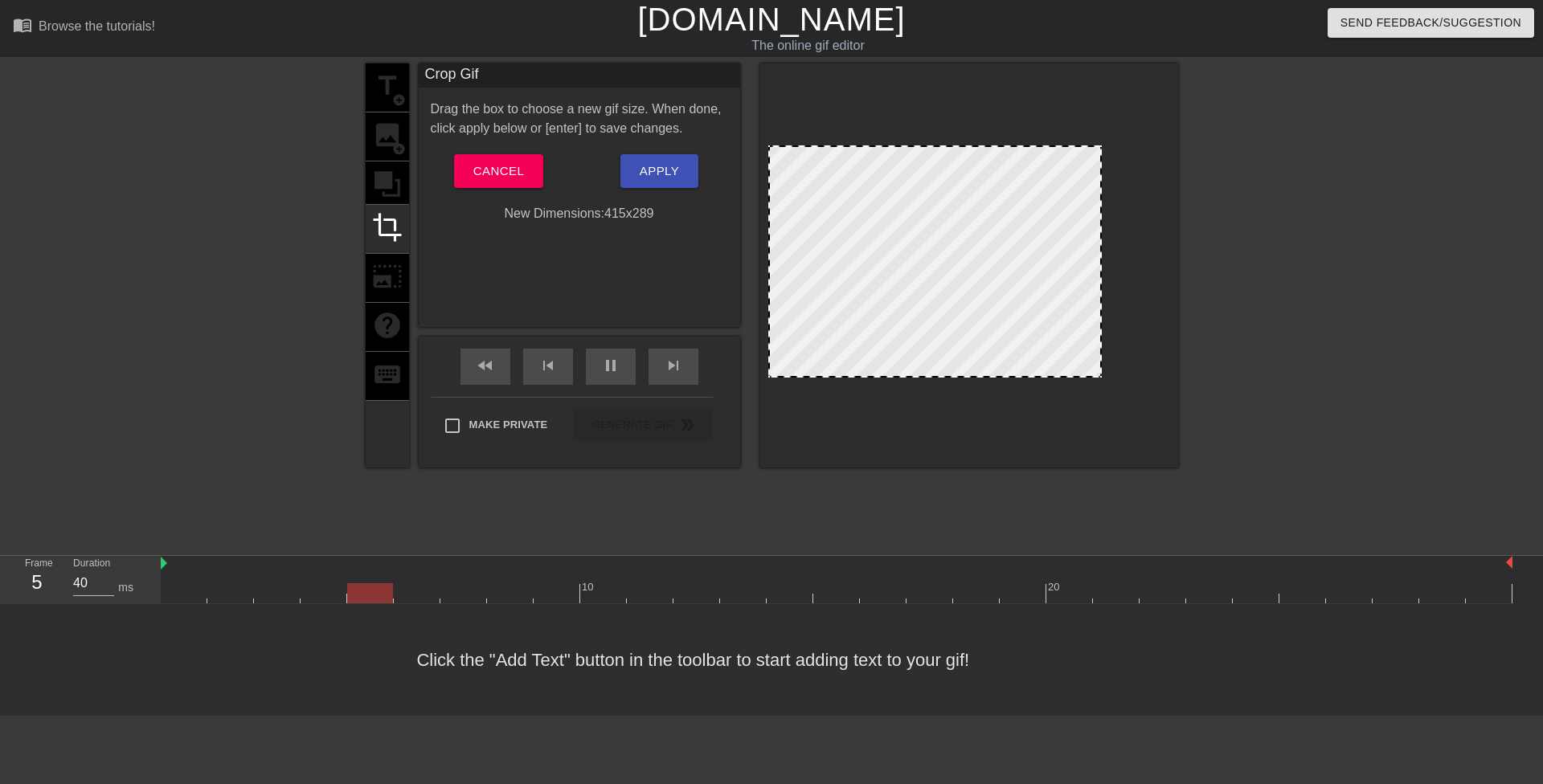
drag, startPoint x: 1167, startPoint y: 289, endPoint x: 1099, endPoint y: 288, distance: 68.0
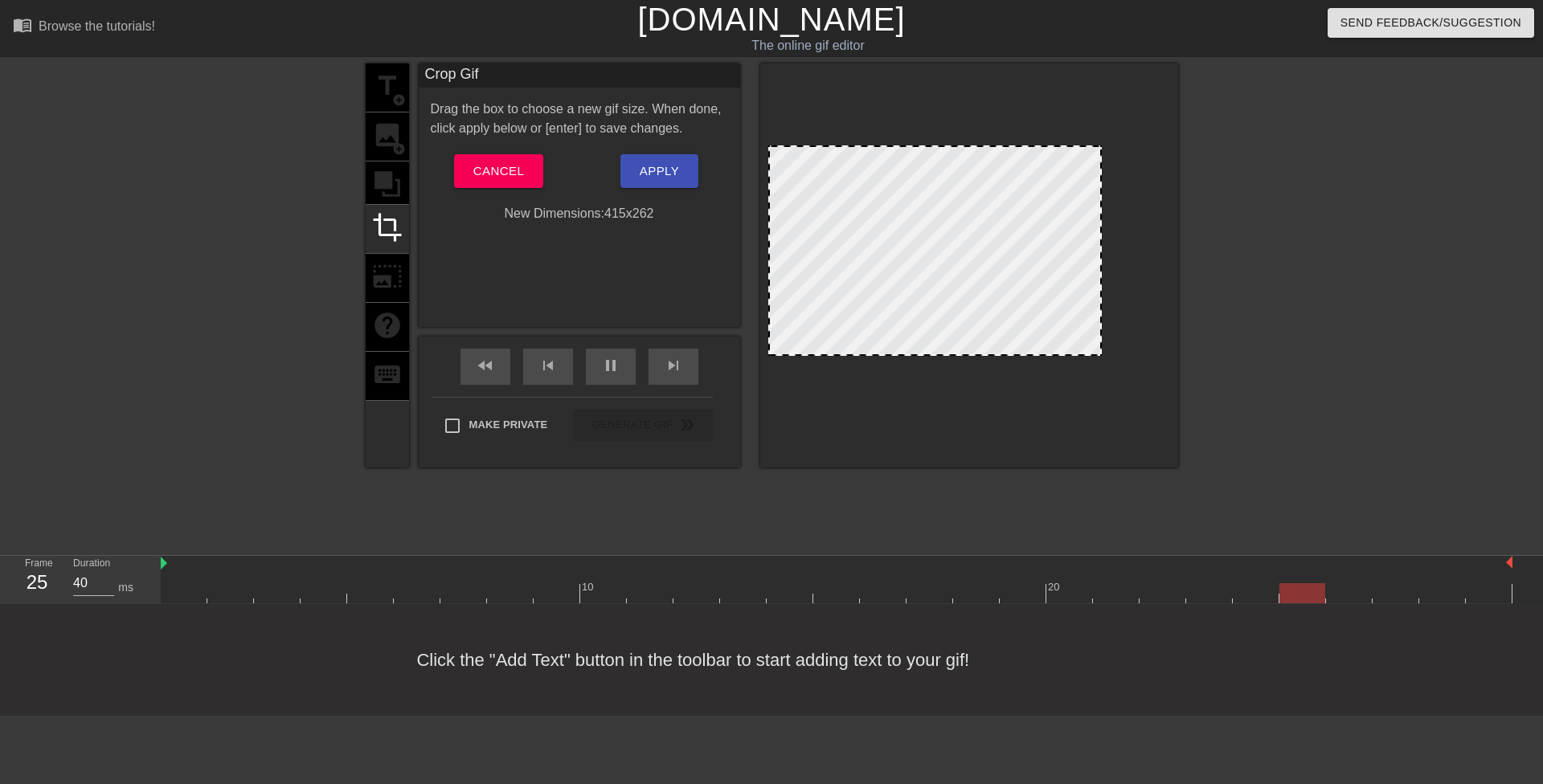
drag, startPoint x: 1030, startPoint y: 375, endPoint x: 1033, endPoint y: 353, distance: 22.2
click at [1036, 352] on div at bounding box center [935, 351] width 330 height 8
click at [1037, 347] on div at bounding box center [935, 347] width 330 height 8
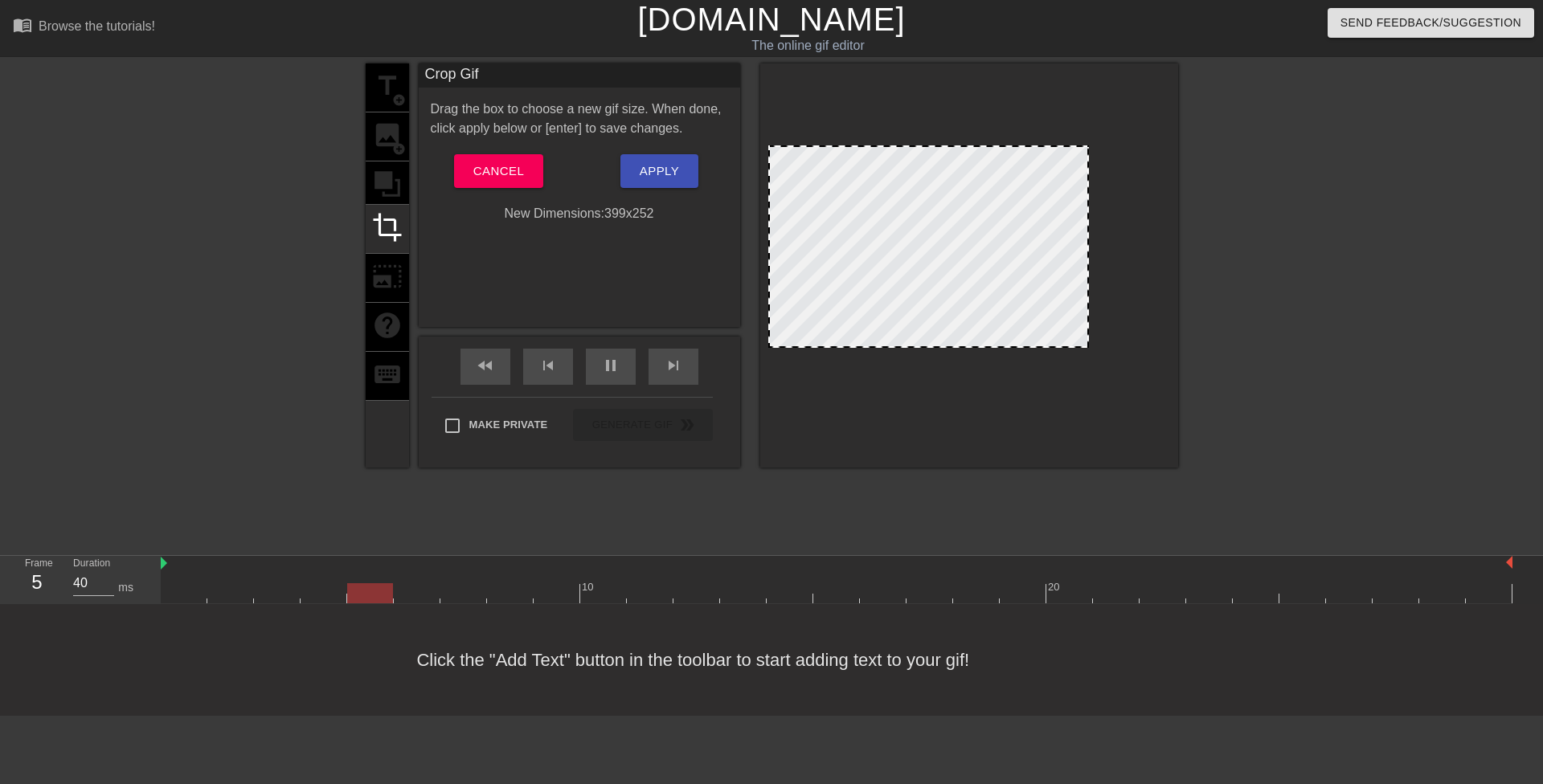
drag, startPoint x: 1100, startPoint y: 265, endPoint x: 1088, endPoint y: 260, distance: 13.0
click at [1088, 260] on div at bounding box center [1088, 246] width 8 height 199
click at [663, 174] on span "Apply" at bounding box center [659, 170] width 40 height 21
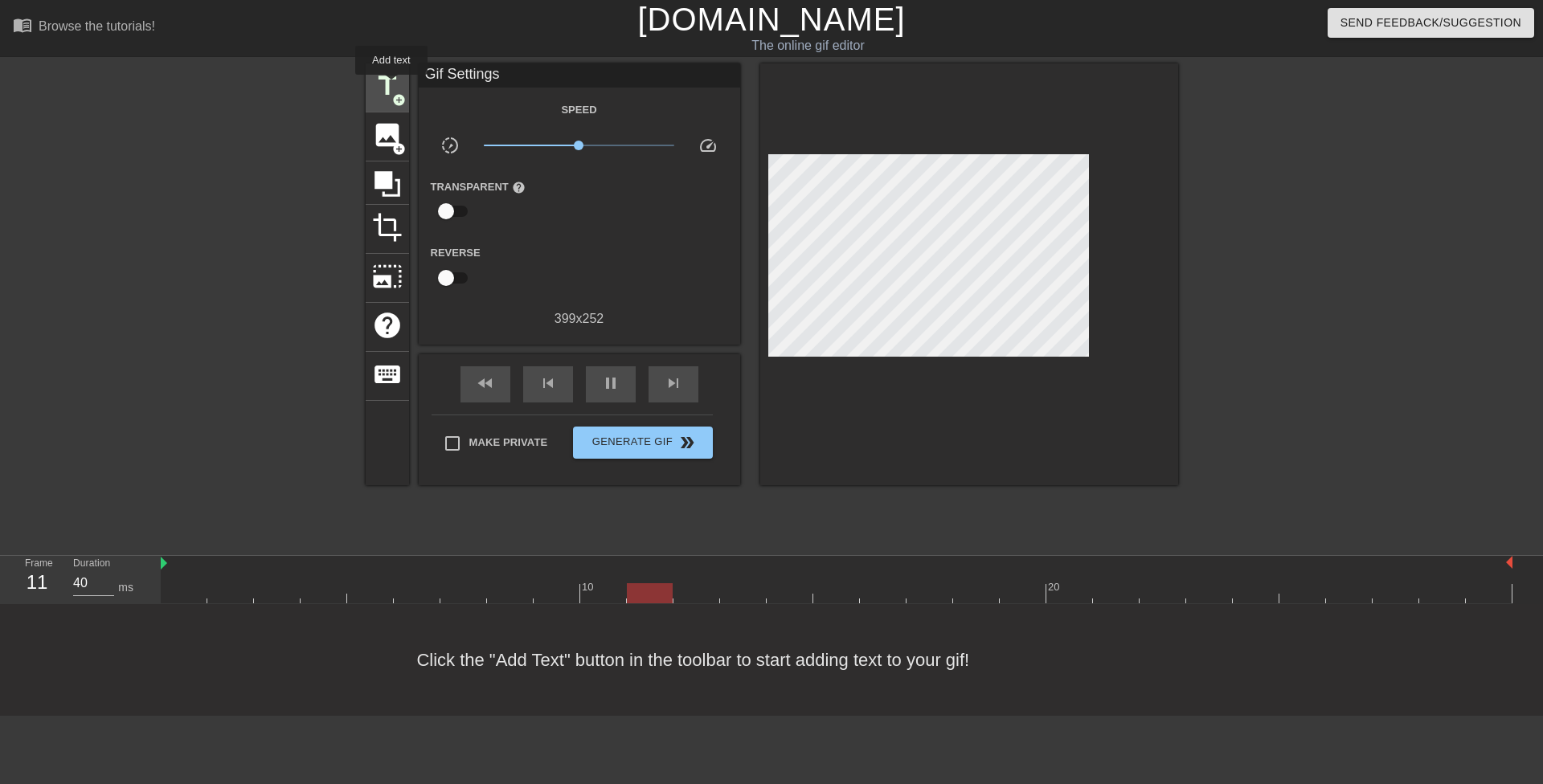
click at [391, 86] on span "title" at bounding box center [387, 85] width 31 height 31
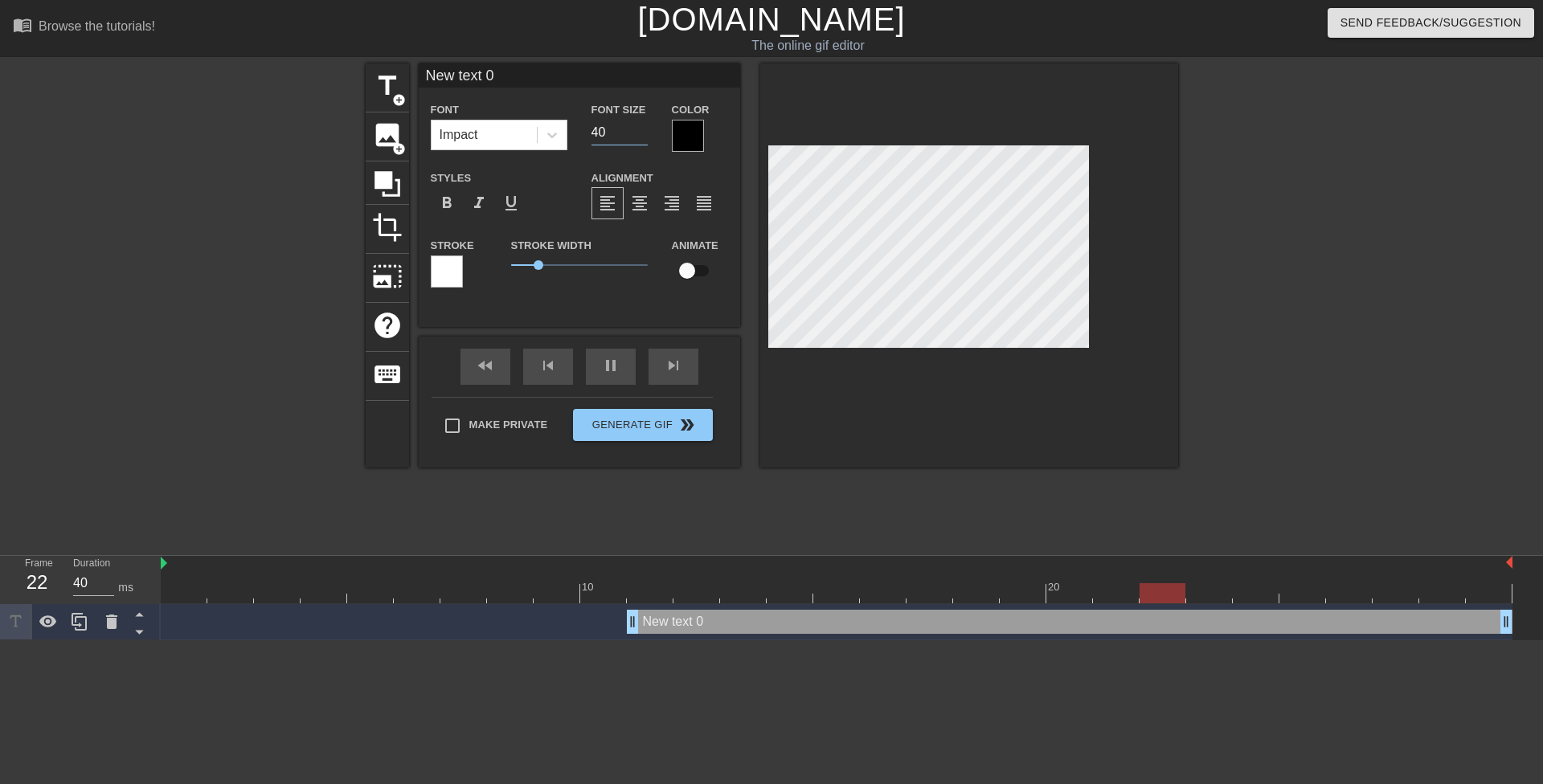
drag, startPoint x: 597, startPoint y: 131, endPoint x: 586, endPoint y: 126, distance: 12.1
click at [586, 126] on div "Font Size 40" at bounding box center [619, 125] width 80 height 52
type input "20"
click at [557, 137] on icon at bounding box center [552, 134] width 16 height 16
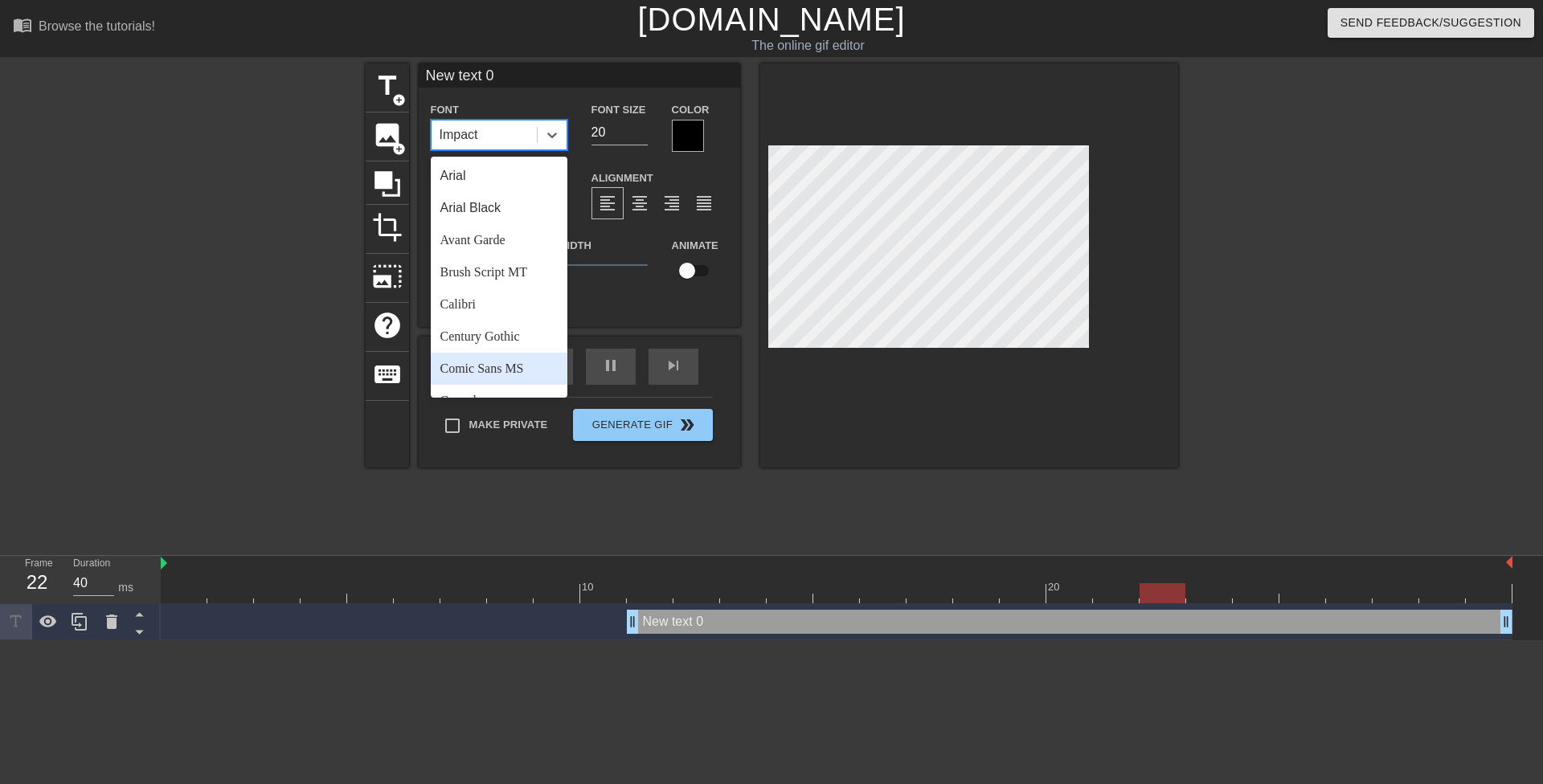
click at [495, 366] on div "Comic Sans MS" at bounding box center [499, 368] width 137 height 32
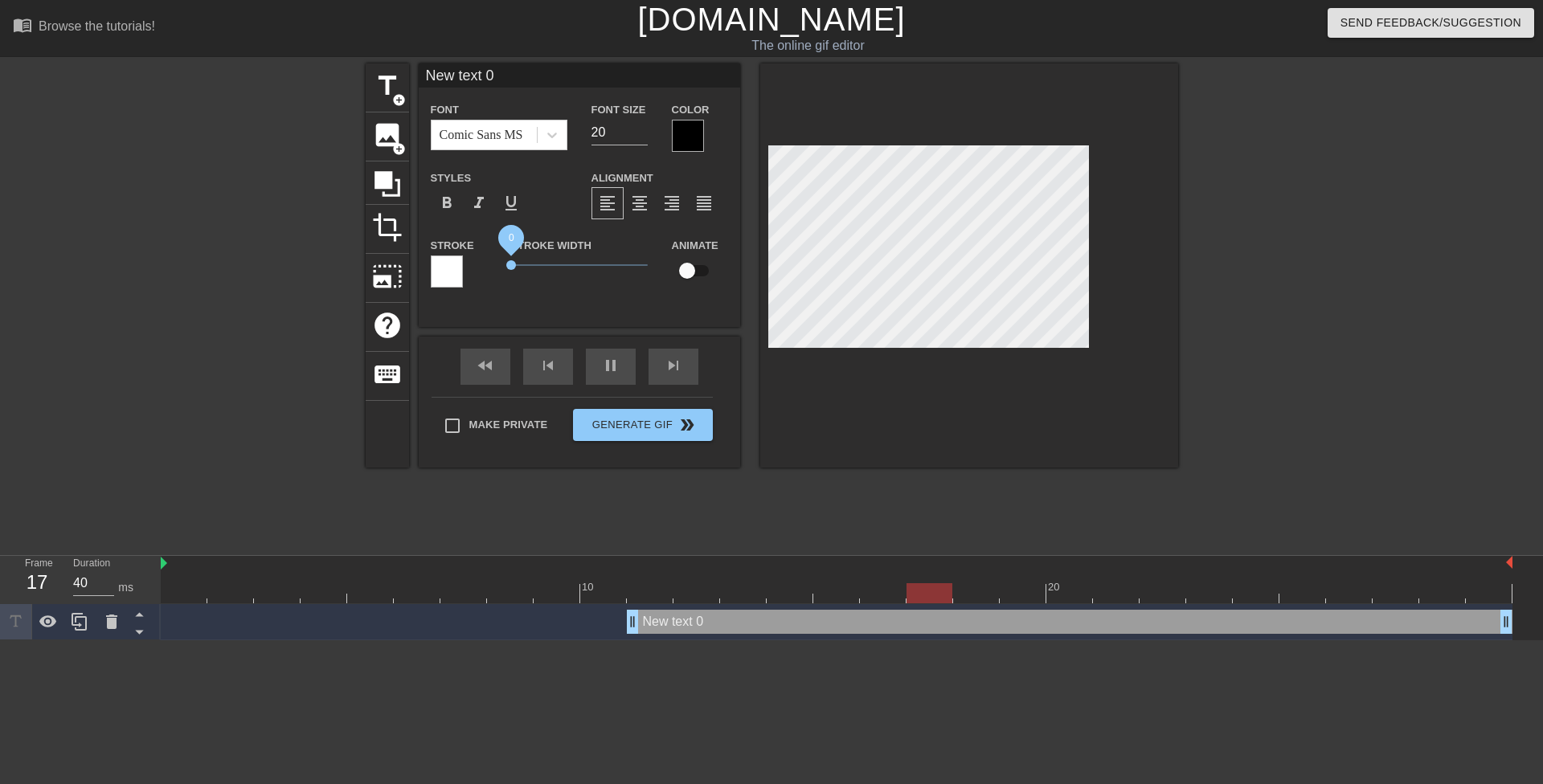
drag, startPoint x: 540, startPoint y: 262, endPoint x: 465, endPoint y: 251, distance: 75.8
click at [463, 257] on div "Stroke Stroke Width 0 Animate" at bounding box center [579, 269] width 322 height 67
click at [691, 131] on div at bounding box center [688, 136] width 32 height 32
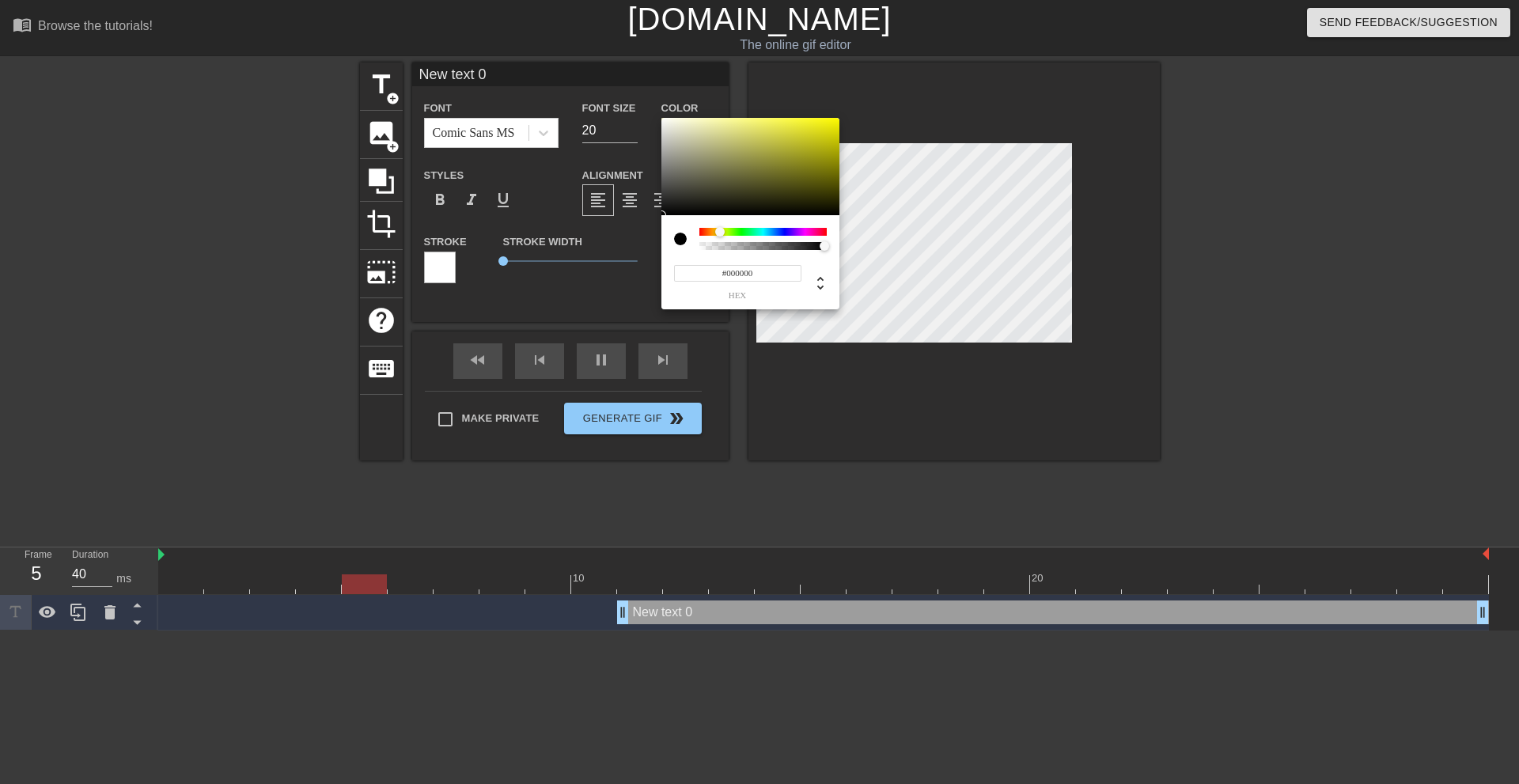
drag, startPoint x: 712, startPoint y: 234, endPoint x: 720, endPoint y: 233, distance: 8.1
click at [720, 233] on div at bounding box center [763, 232] width 127 height 8
drag, startPoint x: 832, startPoint y: 128, endPoint x: 894, endPoint y: 74, distance: 82.2
click at [894, 74] on div "#FFFA00 hex" at bounding box center [759, 392] width 1519 height 784
type input "#F9FF00"
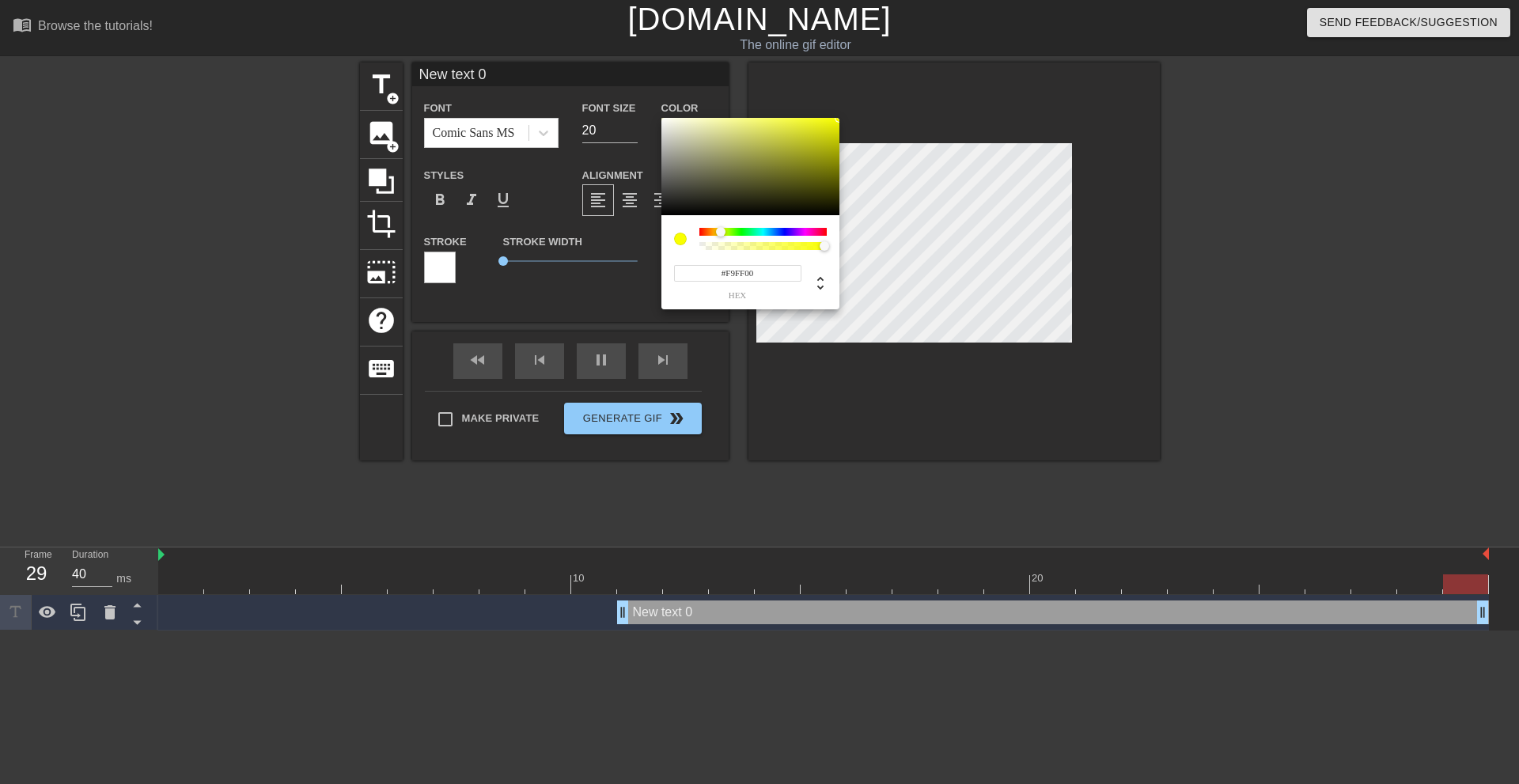
click at [721, 230] on div at bounding box center [721, 232] width 10 height 10
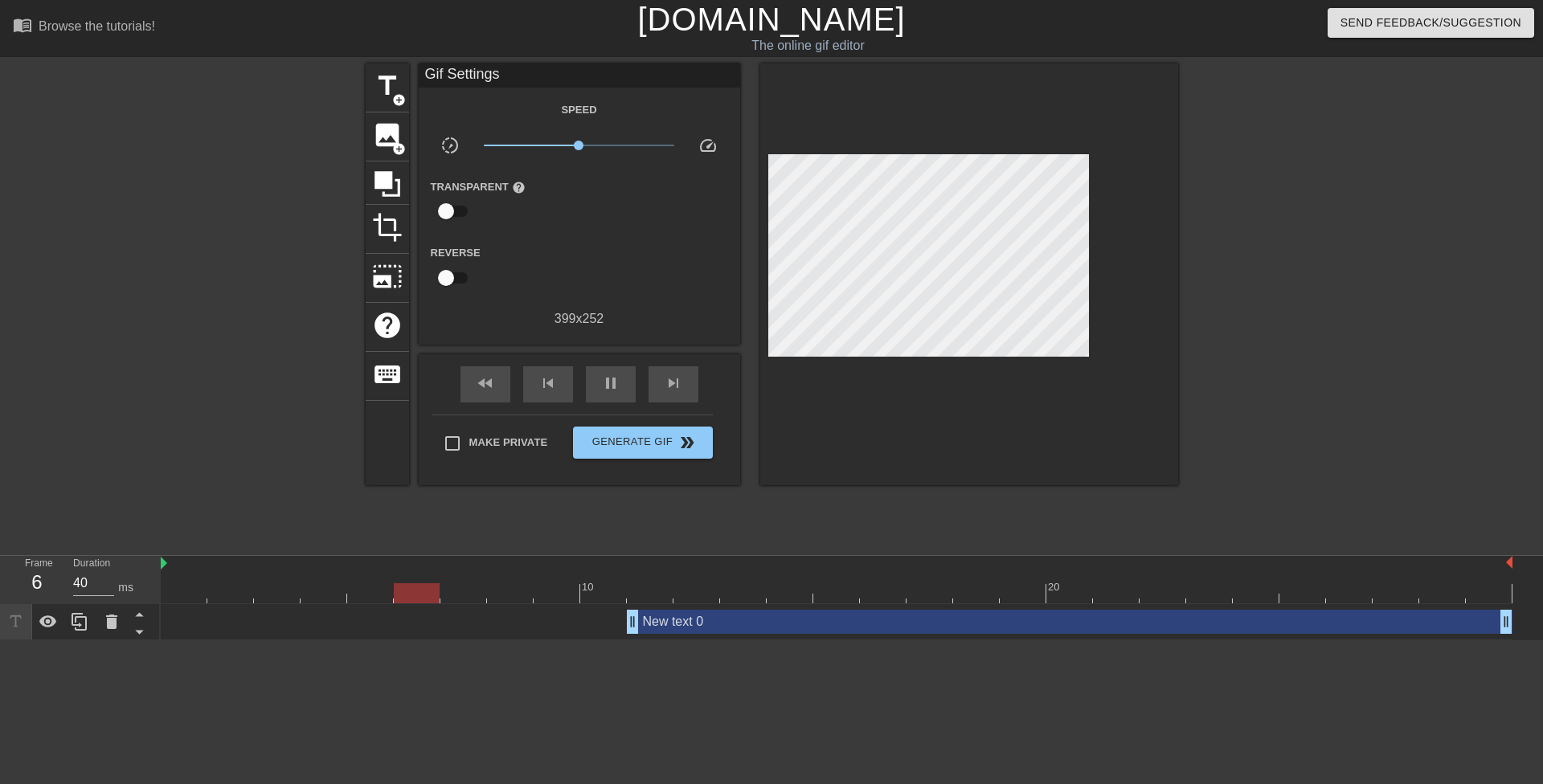
click at [626, 621] on div "New text 0 drag_handle drag_handle" at bounding box center [836, 621] width 1352 height 24
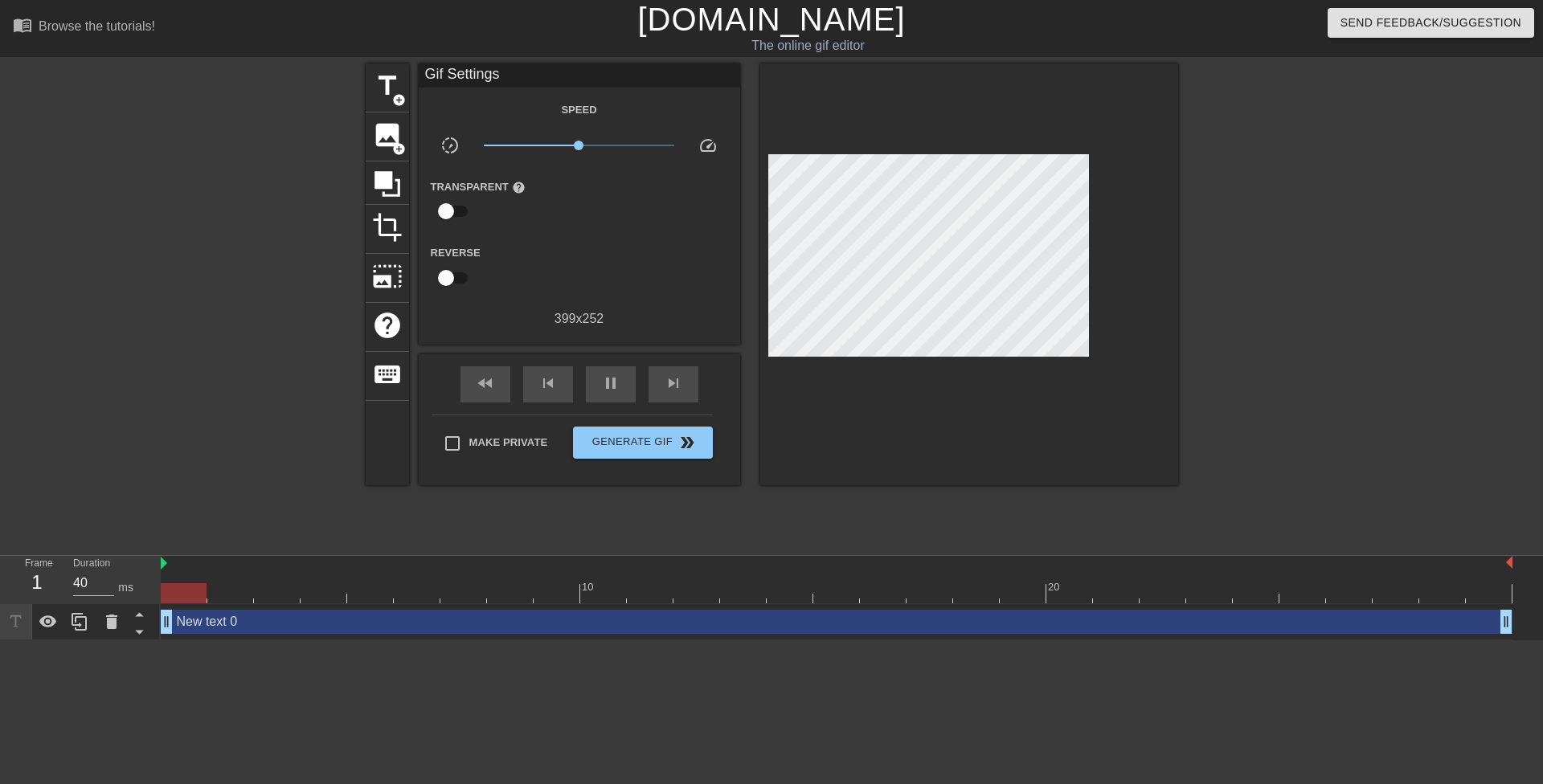
drag, startPoint x: 630, startPoint y: 623, endPoint x: 118, endPoint y: 590, distance: 513.1
click at [119, 590] on div "Frame 1 Duration 40 ms 10 20 New text 0 drag_handle drag_handle" at bounding box center [771, 598] width 1543 height 84
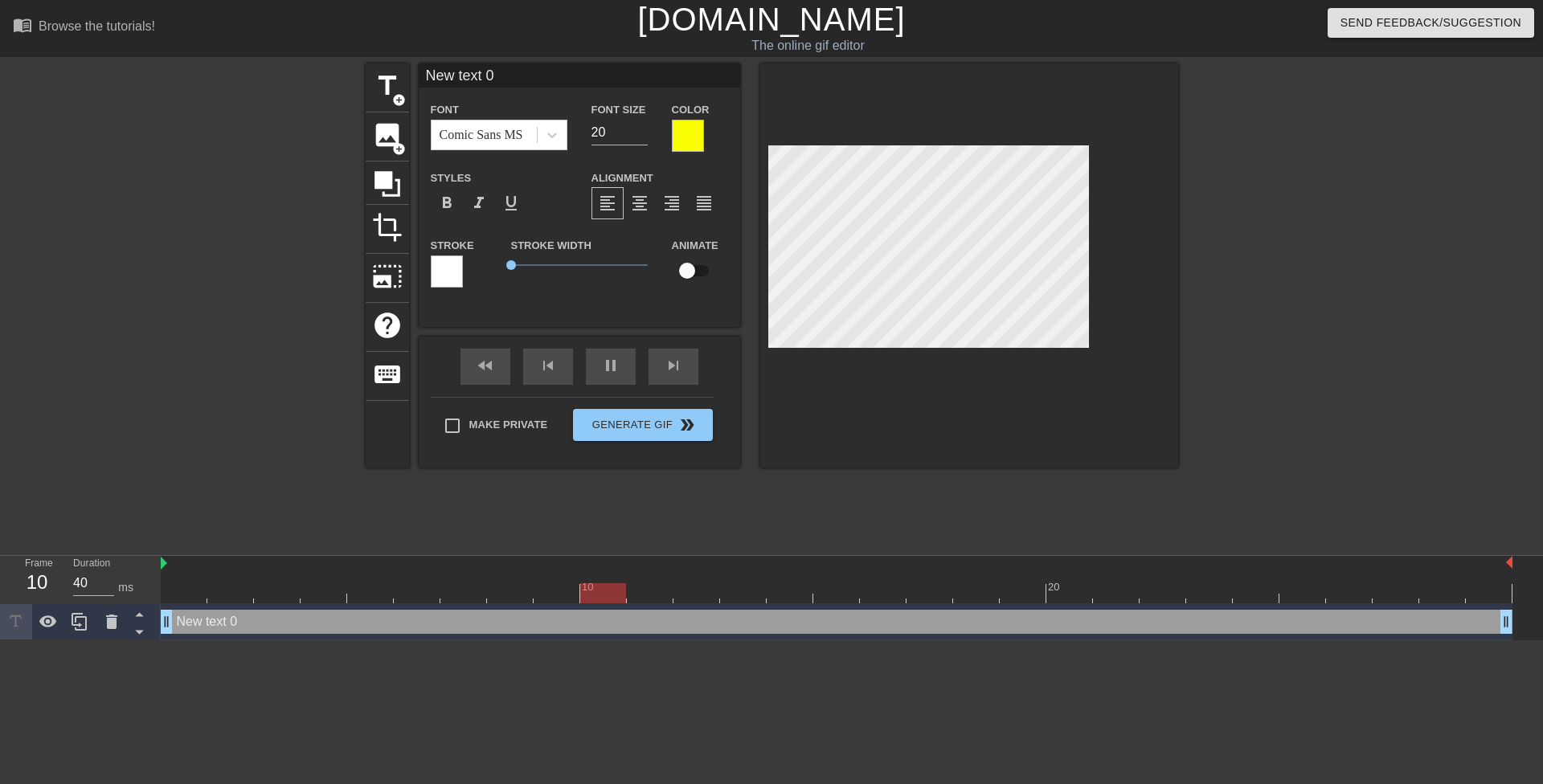
type input "Mrs. Anderson enjoys having teenage cum for lunch."
type textarea "Mrs. Anderson enjoys having teenage cum for lunch."
type input "Mrs. Andersonenjoys having teenage cum for lunch."
type textarea "Mrs. Andersonenjoys having teenage cum for lunch."
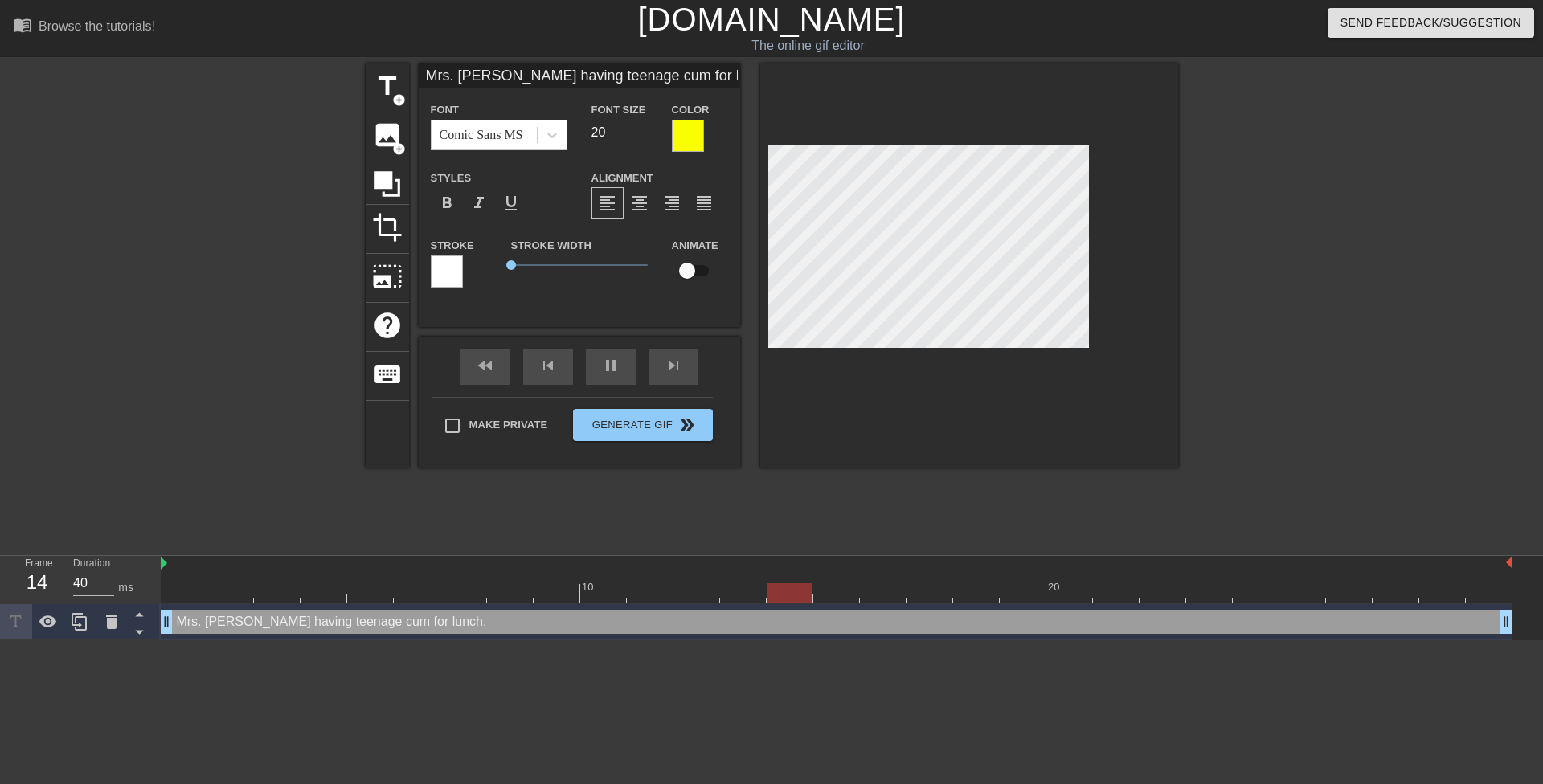
type input "Mrs. Andersonenjoys having teenage cum for lunch."
type textarea "Mrs. Anderson enjoys having teenage cum for lunch."
type input "Mrs. Andersonenjoys havingteenage cum for lunch."
type textarea "Mrs. Anderson enjoys havingteenage cum for lunch."
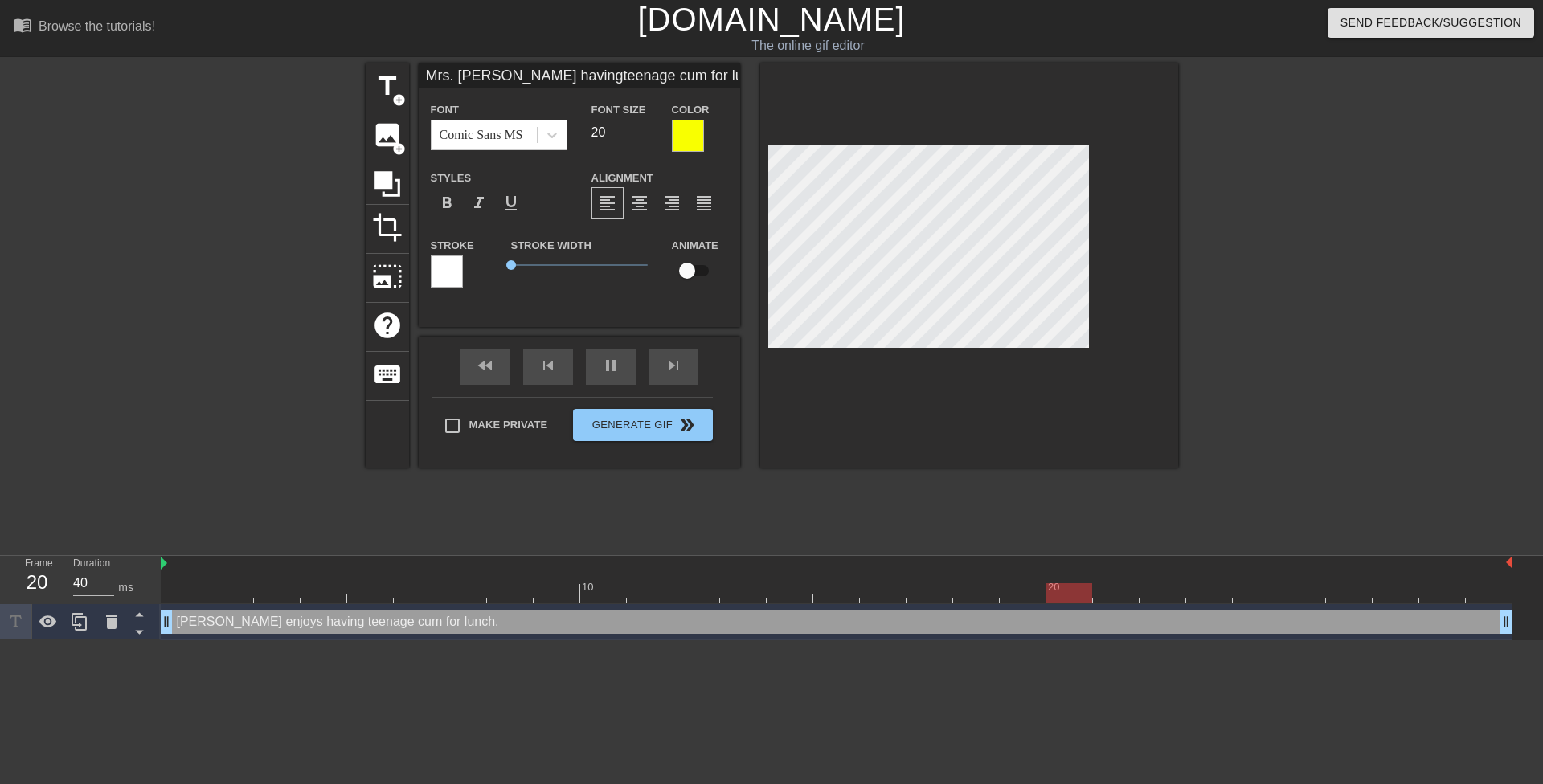
type input "Mrs. Andersonenjoys havingteenage cum for lunch."
type textarea "Mrs. Anderson enjoys having teenage cum for lunch."
type input "Mrs. Andersonenjoys havingteenage cumfor lunch."
type textarea "Mrs. Anderson enjoys having teenage cumfor lunch."
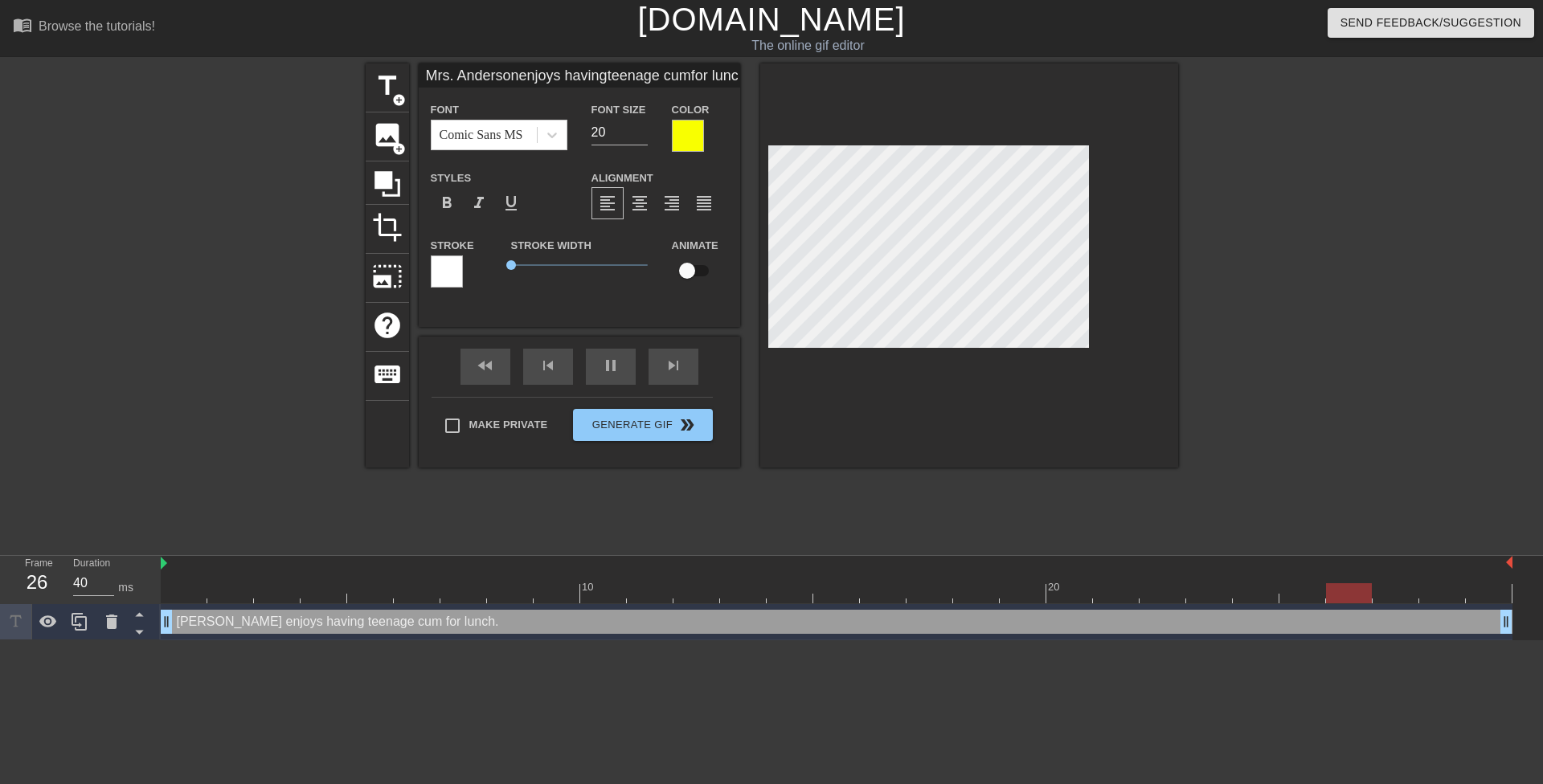
type input "Mrs. Andersonenjoys havingteenage cumfor lunch."
type textarea "Mrs. Anderson enjoys having teenage cum for lunch."
click at [906, 102] on div at bounding box center [969, 265] width 418 height 404
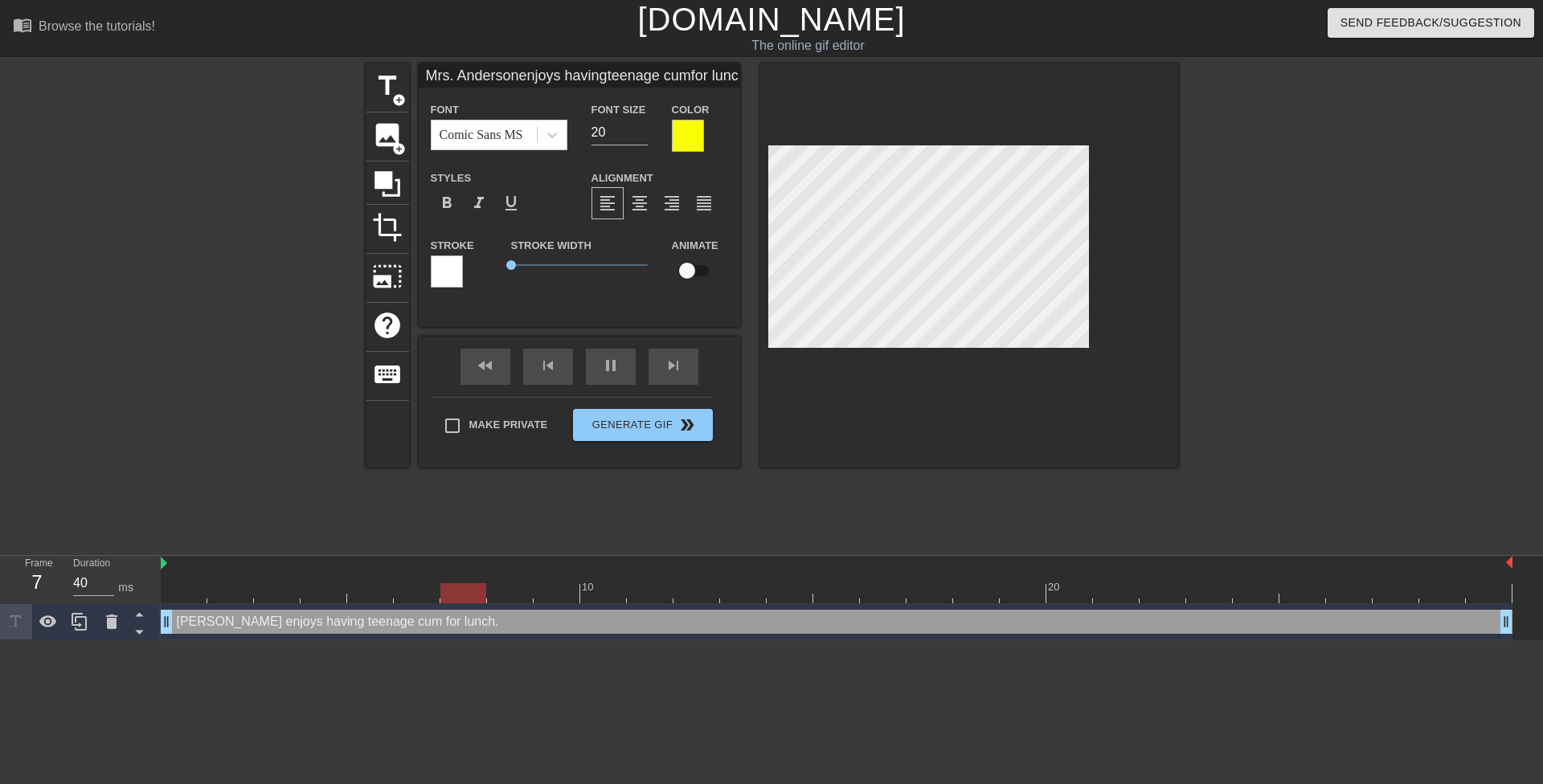
click at [751, 145] on div "title add_circle image add_circle crop photo_size_select_large help keyboard Mr…" at bounding box center [772, 265] width 812 height 404
click at [691, 123] on div at bounding box center [688, 136] width 32 height 32
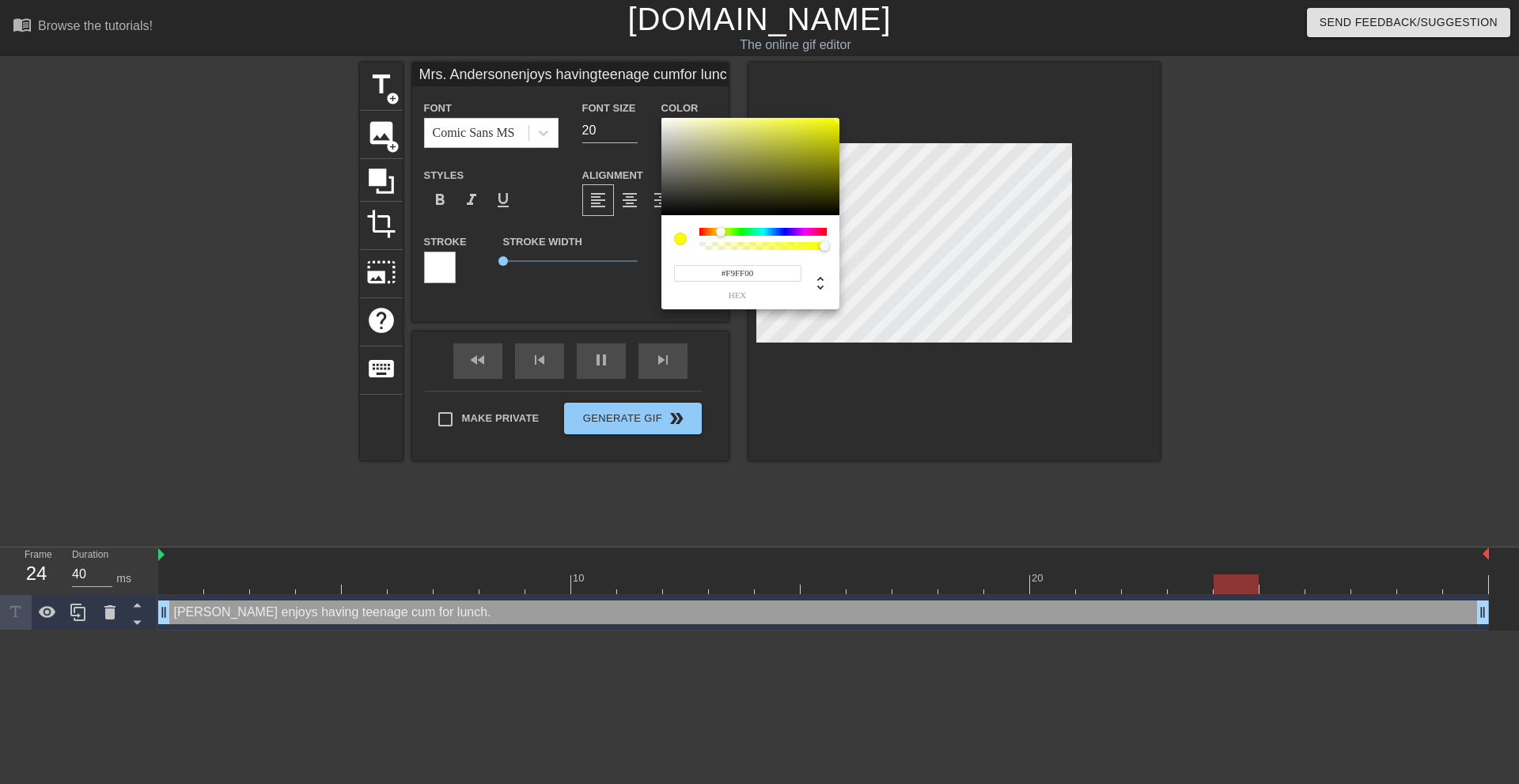
type input "Mrs. Andersonenjoys havingteenage cumfor lunch."
type input "#5D5D58"
type input "Mrs. Andersonenjoys havingteenage cumfor lunch."
type input "#51514F"
type input "Mrs. Andersonenjoys havingteenage cumfor lunch."
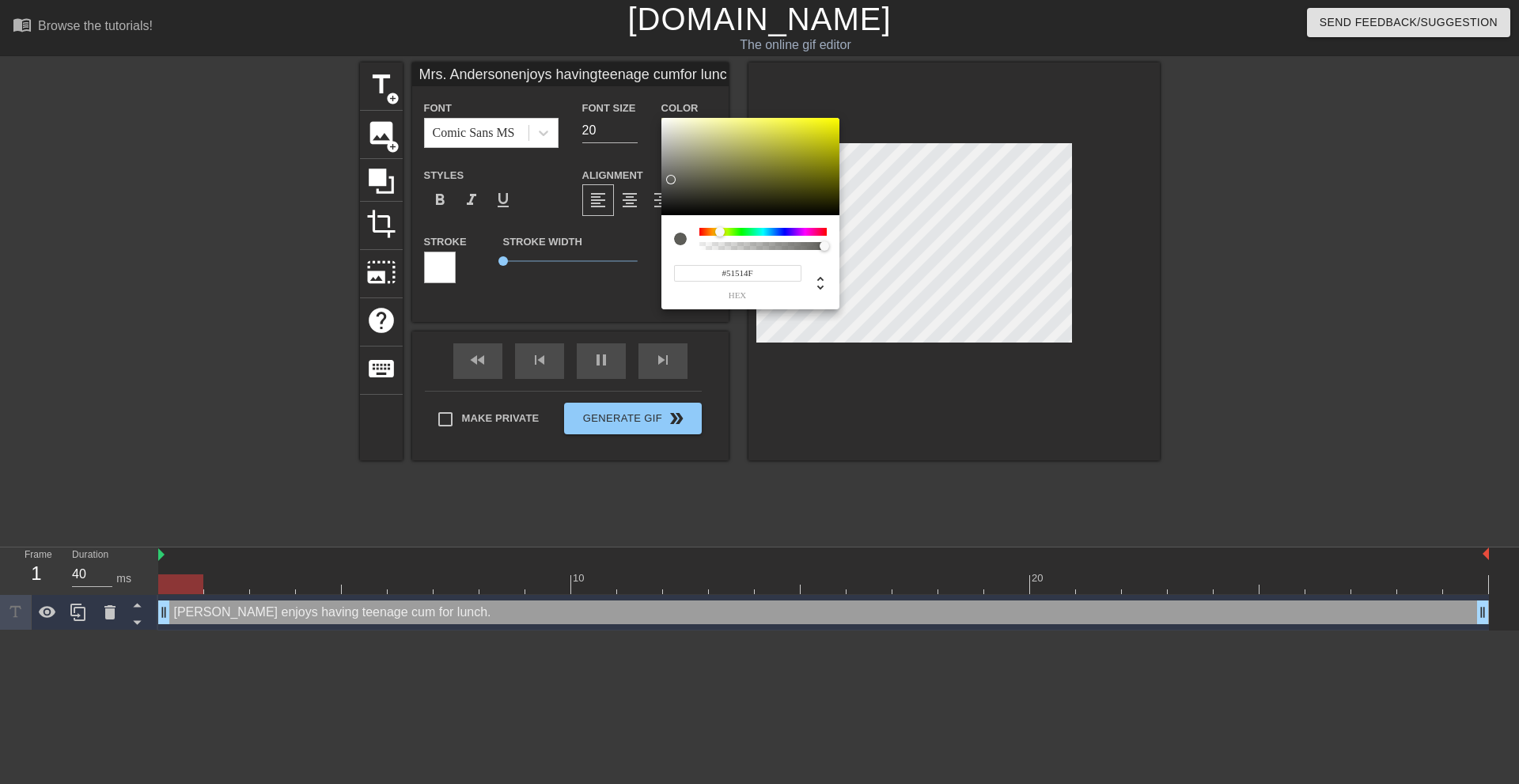
type input "#171717"
type input "Mrs. Andersonenjoys havingteenage cumfor lunch."
type input "#000000"
drag, startPoint x: 671, startPoint y: 180, endPoint x: 682, endPoint y: 269, distance: 89.7
click at [605, 270] on div "#000000 hex" at bounding box center [759, 392] width 1519 height 784
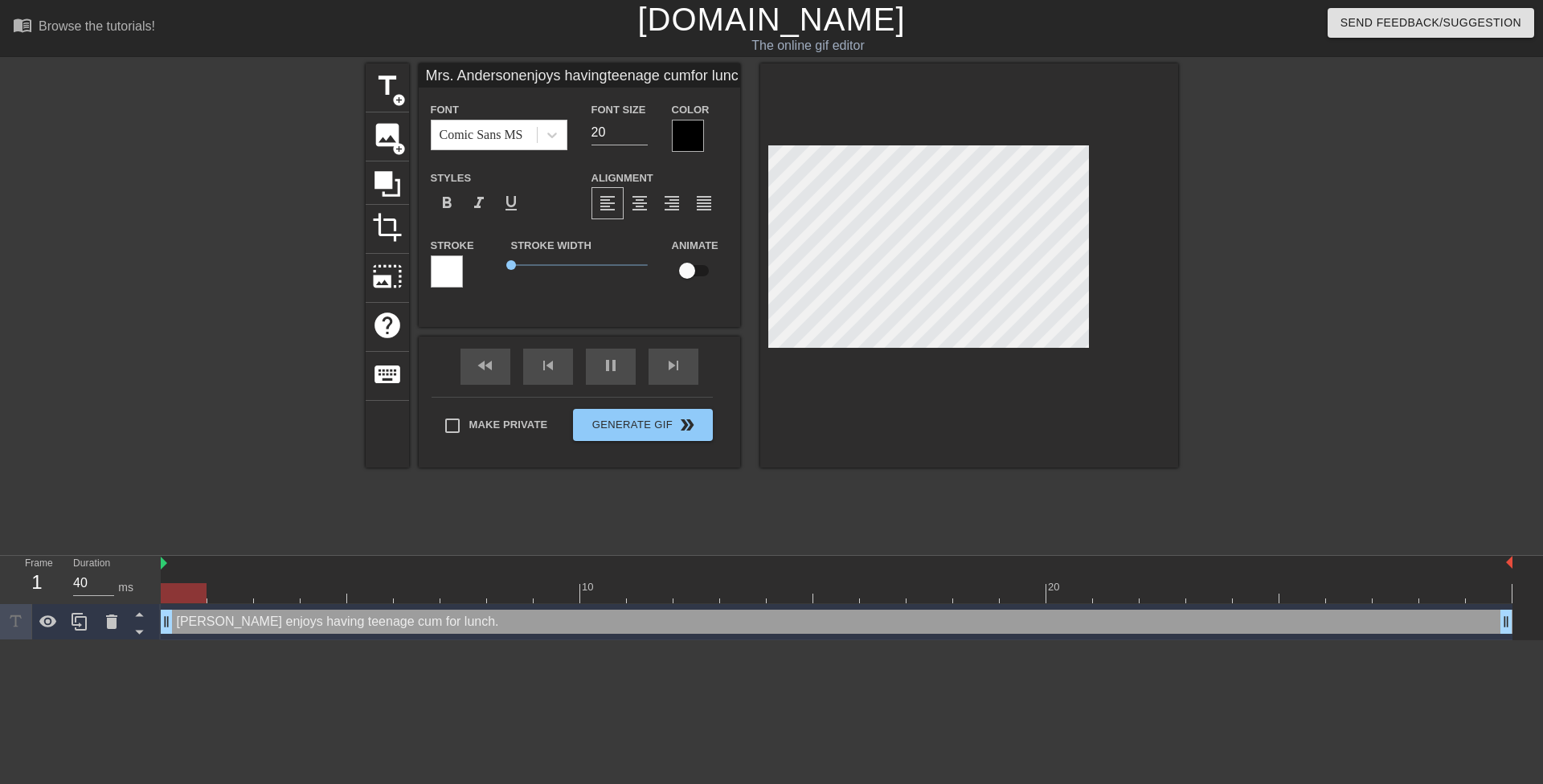
drag, startPoint x: 908, startPoint y: 183, endPoint x: 735, endPoint y: 145, distance: 177.1
click at [735, 145] on div "title add_circle image add_circle crop photo_size_select_large help keyboard Mr…" at bounding box center [772, 265] width 812 height 404
click at [747, 155] on div "title add_circle image add_circle crop photo_size_select_large help keyboard Mr…" at bounding box center [772, 265] width 812 height 404
type input "H"
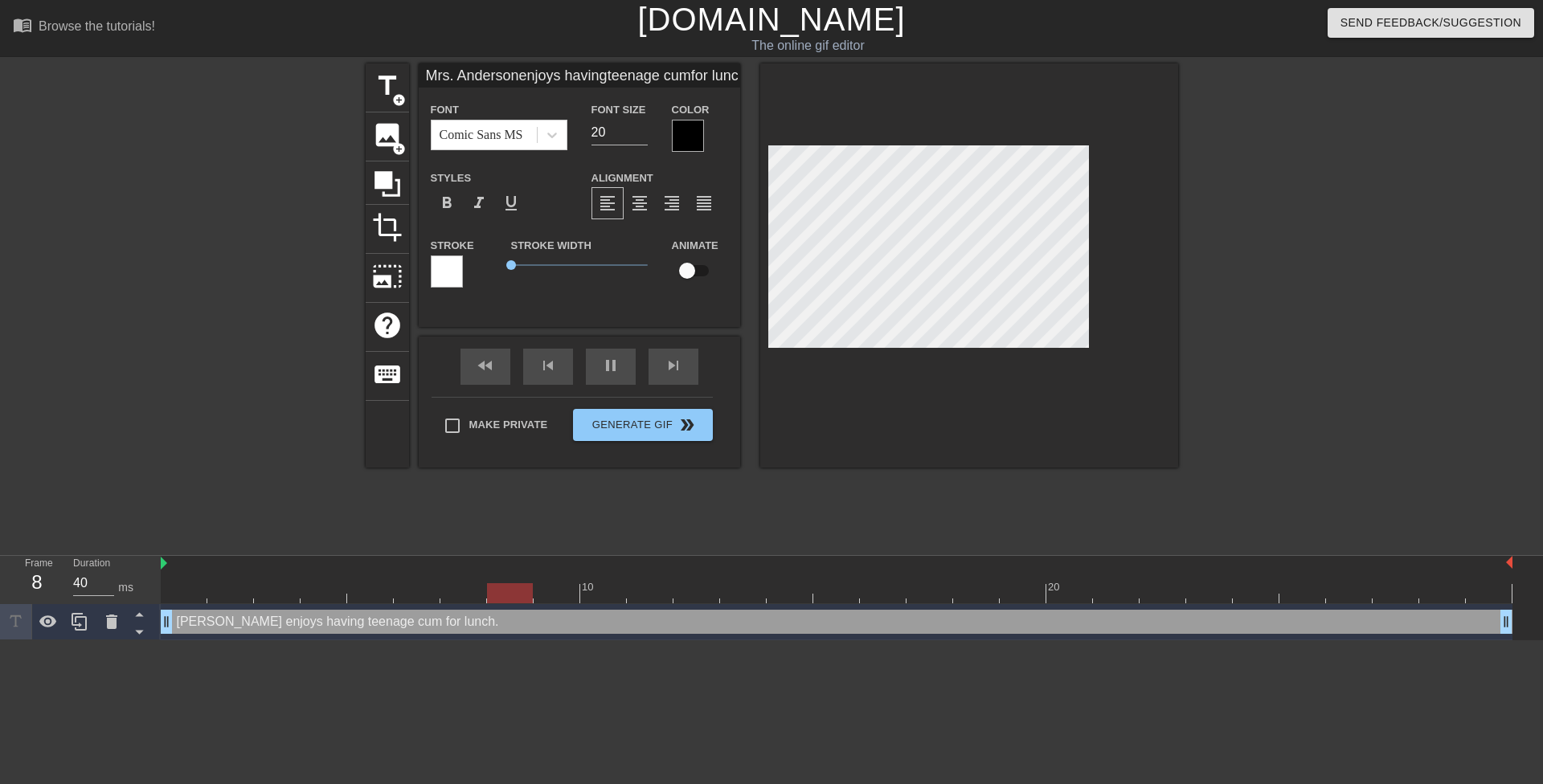
type textarea "H"
type input "He"
type textarea "He"
type input "Her"
type textarea "Her"
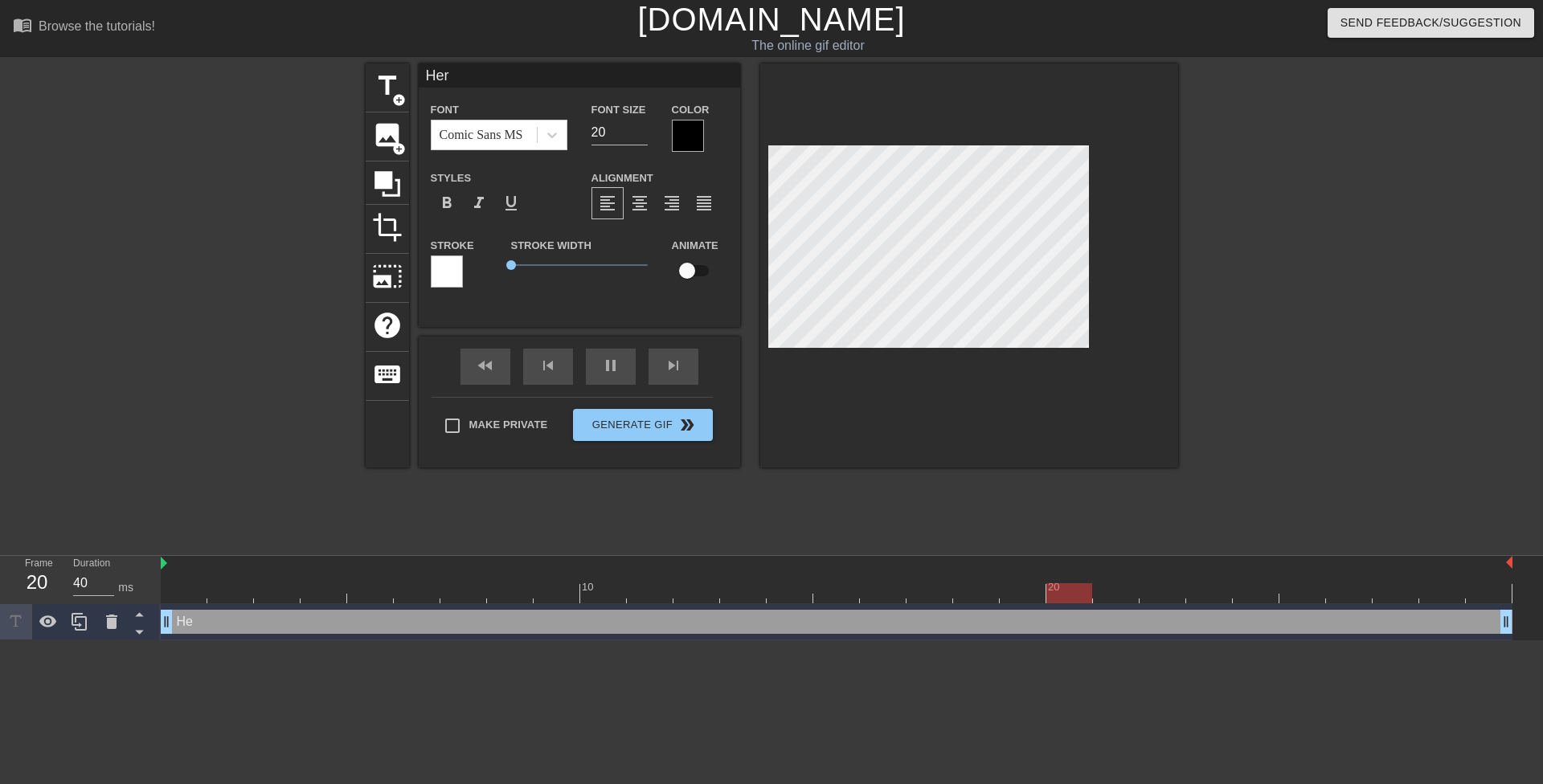
type input "Here"
type textarea "Here"
type input "Here'"
type textarea "Here'"
type input "Here's"
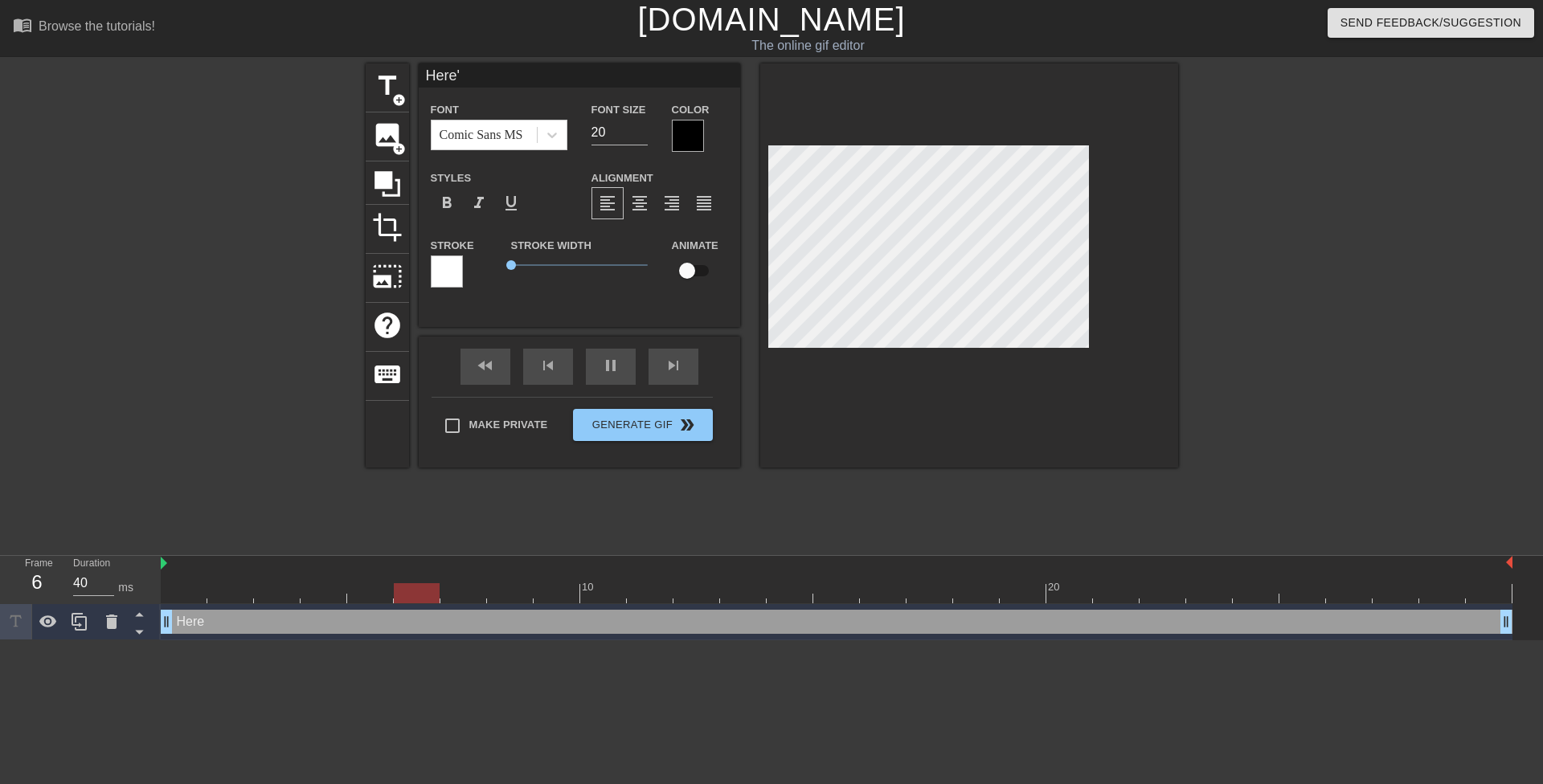
type textarea "Here's"
type input "Here's"
type textarea "Here's"
type input "Here's y"
type textarea "Here's y"
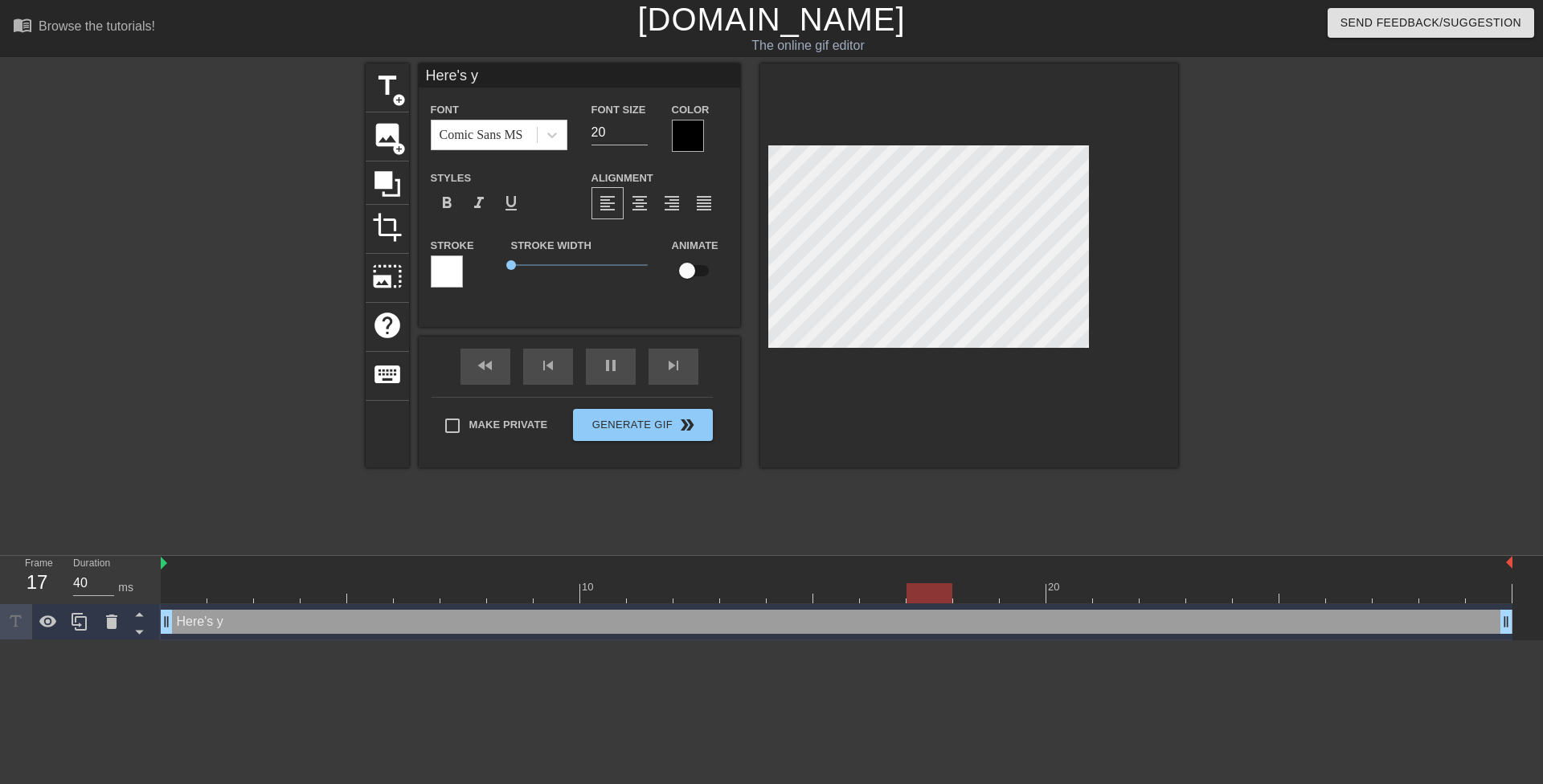
type input "Here's yo"
type textarea "Here's yo"
type input "Here's you"
type textarea "Here's you"
type input "Here's your"
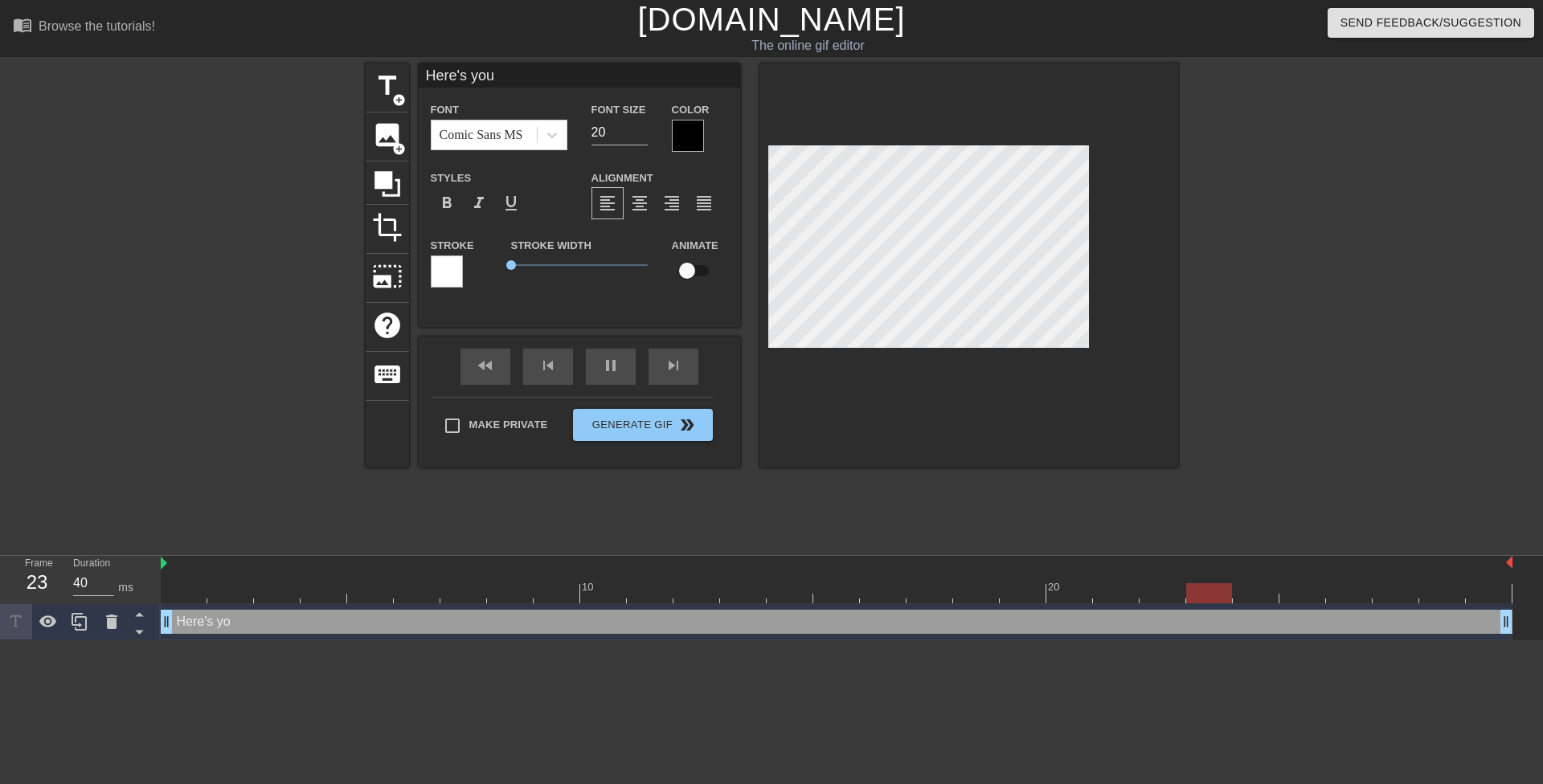
type textarea "Here's your"
type input "Here's your"
type textarea "Here's your"
type input "Here's your l"
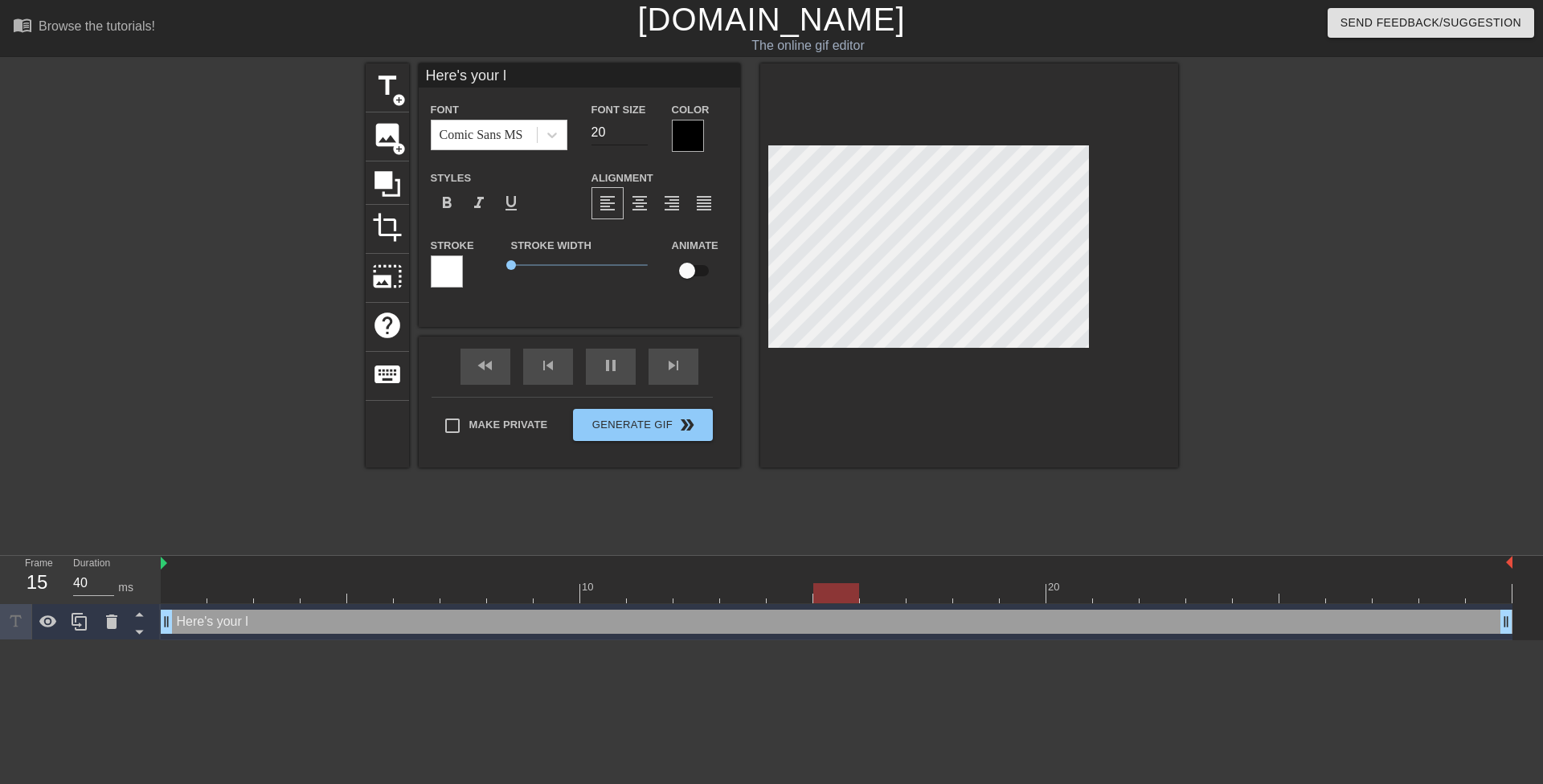
type textarea "Here's your l"
type input "19"
click at [639, 136] on input "19" at bounding box center [620, 132] width 56 height 26
type input "Here's your lu"
type textarea "Here's your lu"
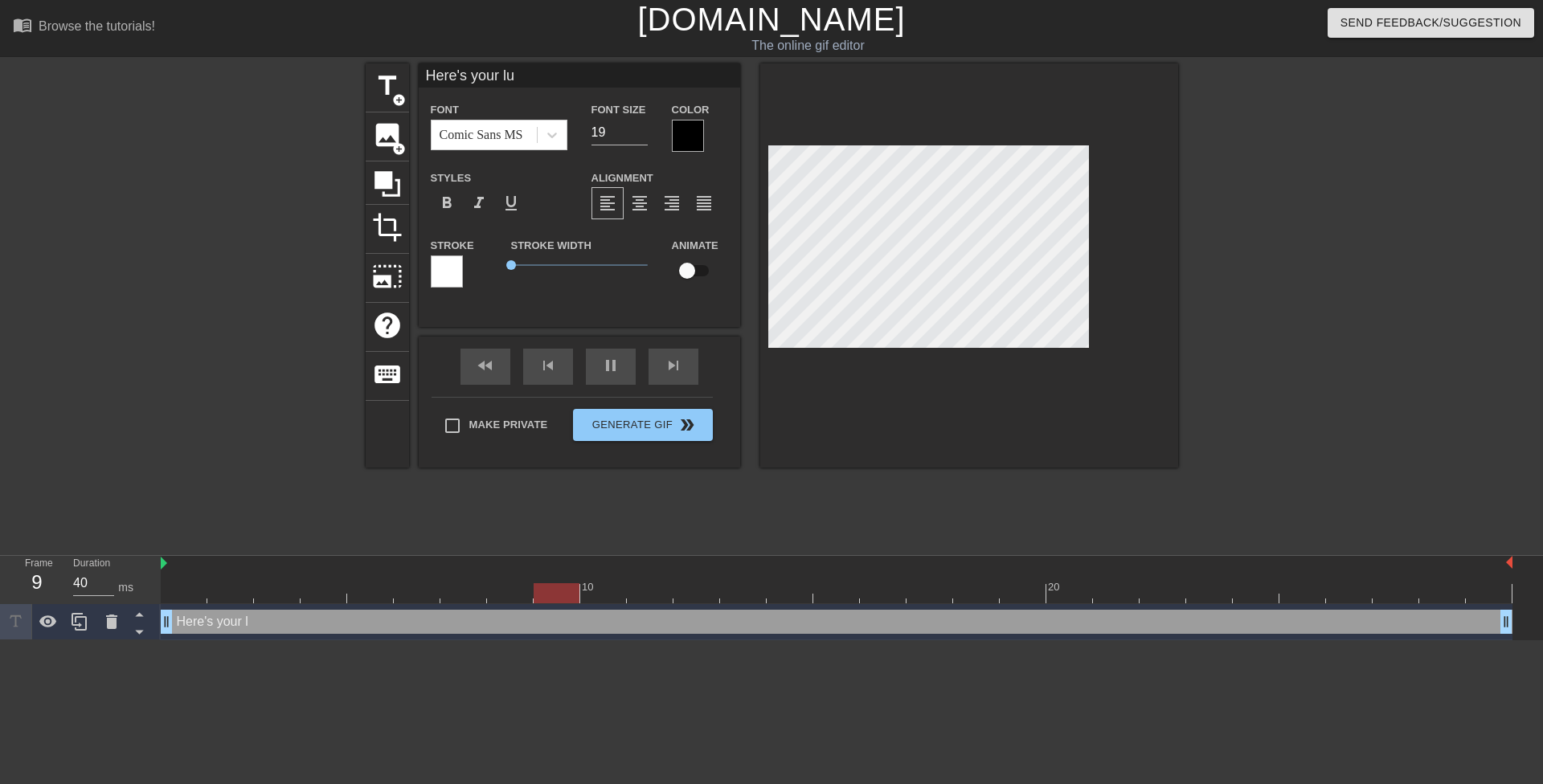
type input "Here's your lun"
type textarea "Here's your lun"
type input "Here's your lunc"
type textarea "Here's your lunc"
type input "Here's your lunch"
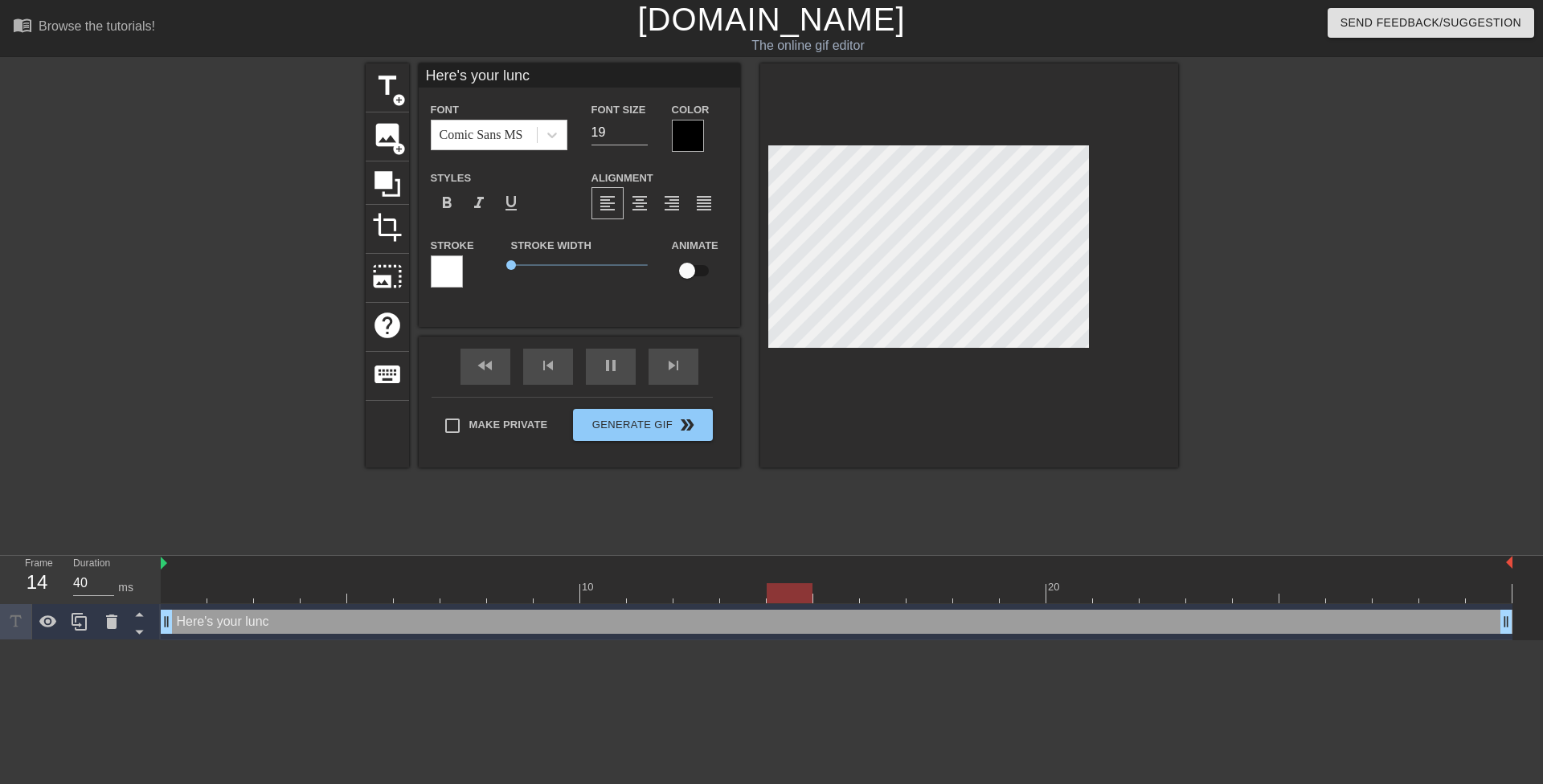
type textarea "Here's your lunch"
type input "Here's your lunch"
type textarea "Here's your lunch"
type input "Here's your lunchM"
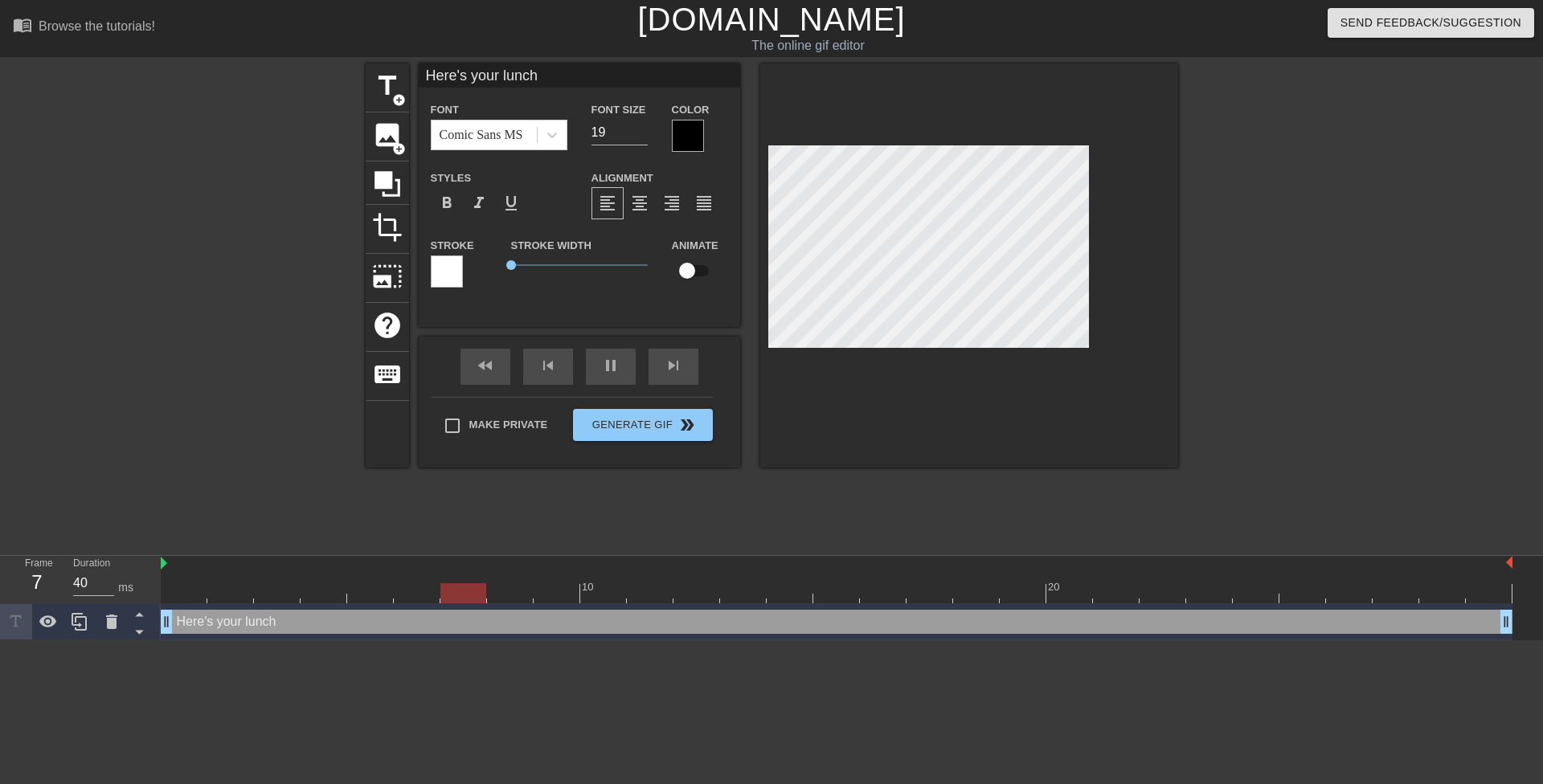
type textarea "Here's your lunch M"
type input "Here's your lunchMr"
type textarea "Here's your lunch Mr"
type input "Here's your lunchMrs"
type textarea "Here's your lunch Mrs"
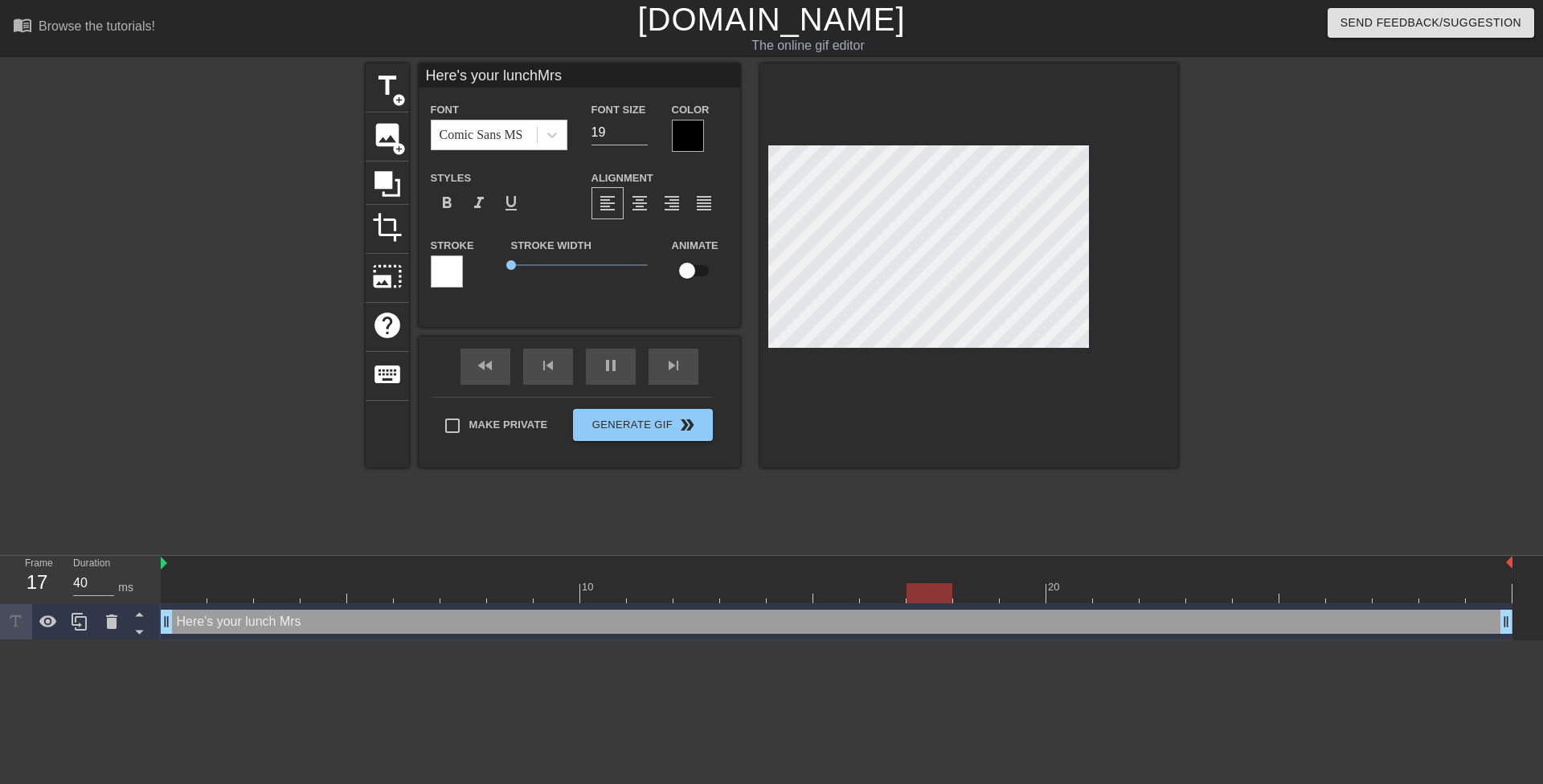
type input "Here's your lunchMrs."
type textarea "Here's your lunch Mrs."
type input "Here's your lunchMrs."
type textarea "Here's your lunch Mrs."
type input "Here's your lunchMrs. M"
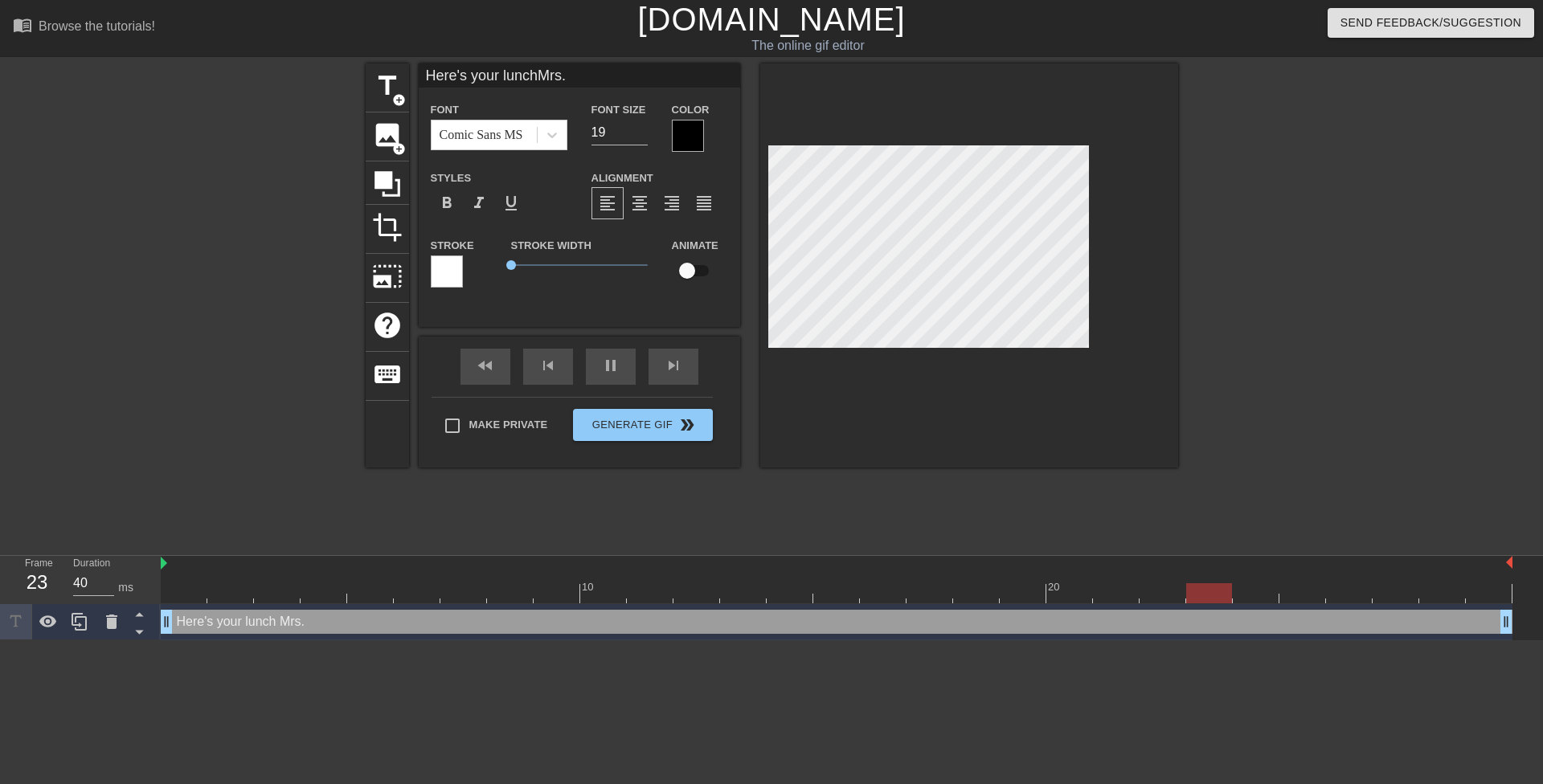
type textarea "Here's your lunch Mrs. M"
type input "Here's your lunchMrs. Mi"
type textarea "Here's your lunch Mrs. Mi"
type input "Here's your lunchMrs. Mil"
type textarea "Here's your lunch Mrs. Mil"
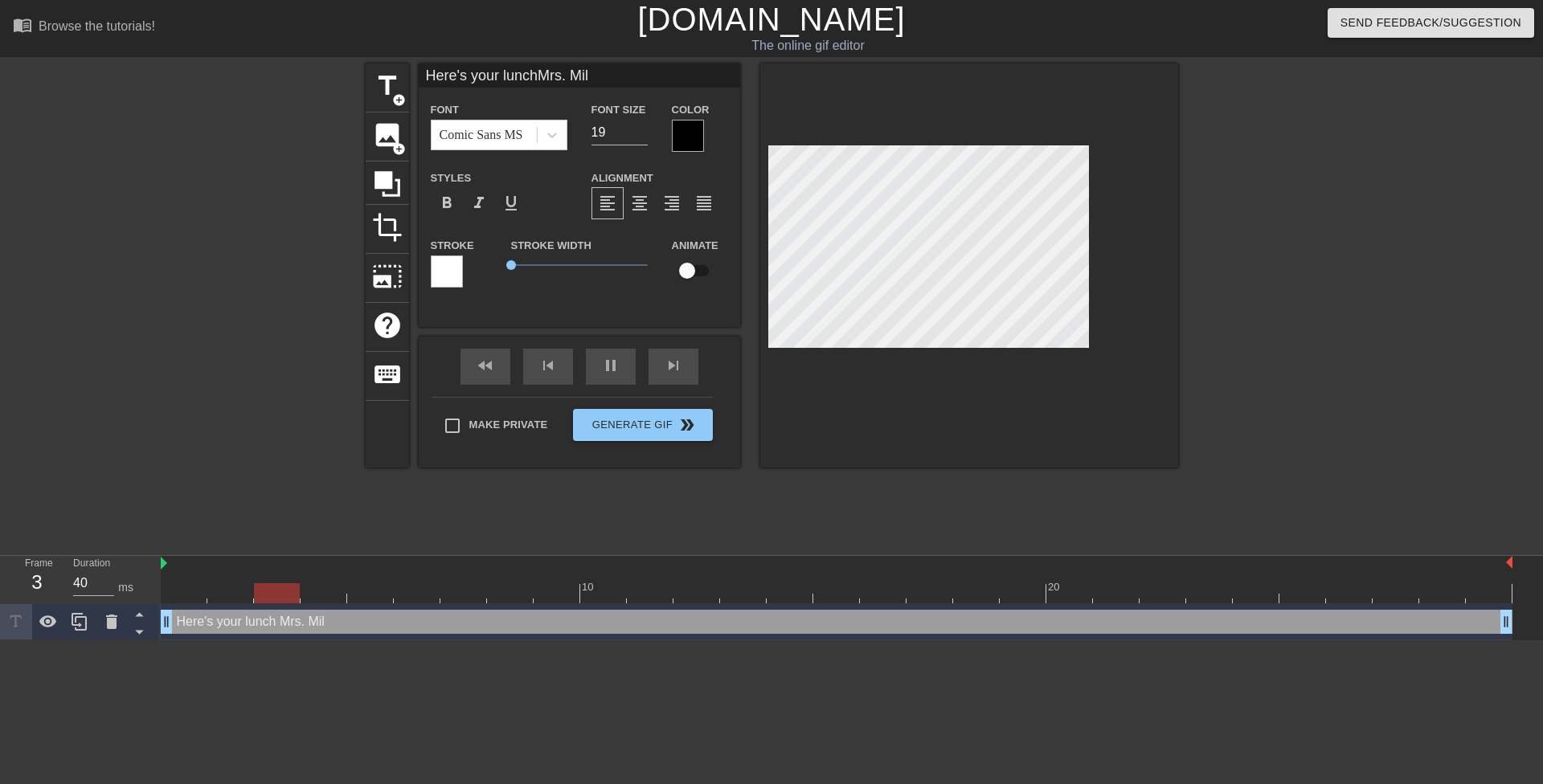
type input "Here's your lunchMrs. Mill"
type textarea "Here's your lunch Mrs. Mill"
type input "Here's your lunchMrs. Mille"
type textarea "Here's your lunch Mrs. Mille"
type input "Here's your lunchMrs. Miller"
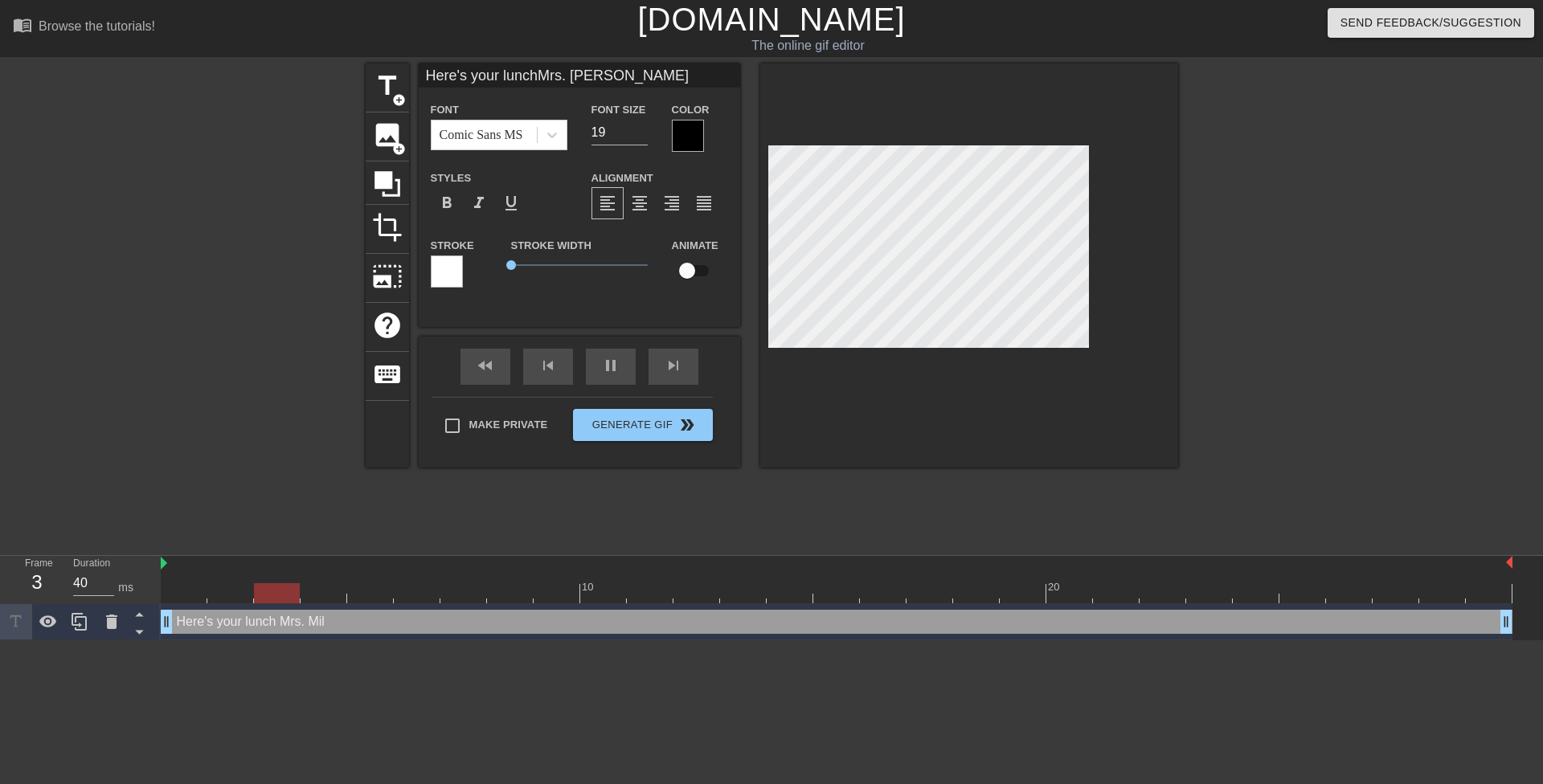
type textarea "Here's your lunch Mrs. Miller"
type input "Here's your lunchMrs. Miller!"
type textarea "Here's your lunch Mrs. Miller!"
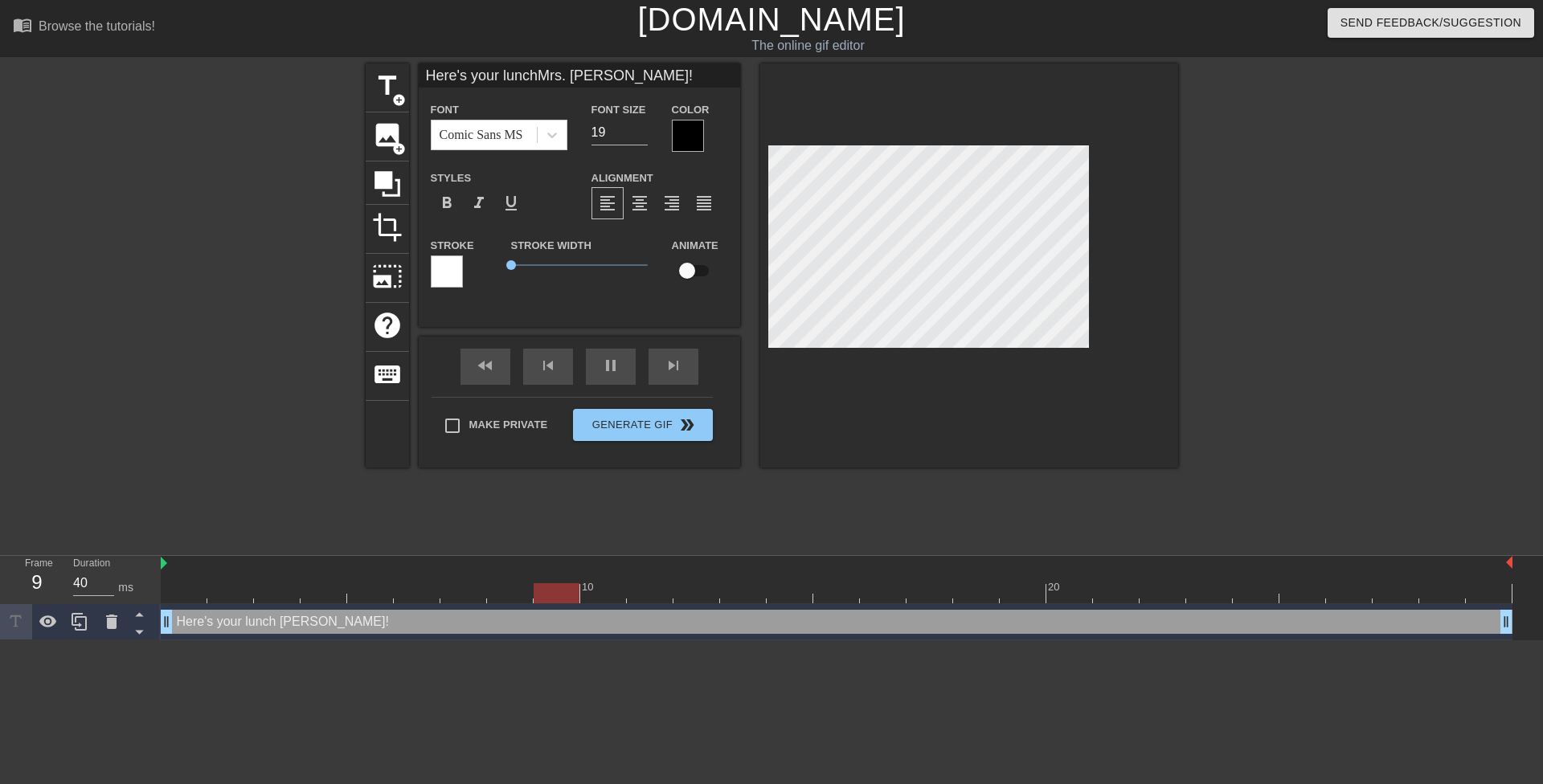
type input "Here's your lunchMrs. Miller!"
type textarea "Here's your lunch Mrs. Miller!"
type input "Here's your lunchMrs. Miller!"
type textarea "Here's your lunch Mrs. Miller!"
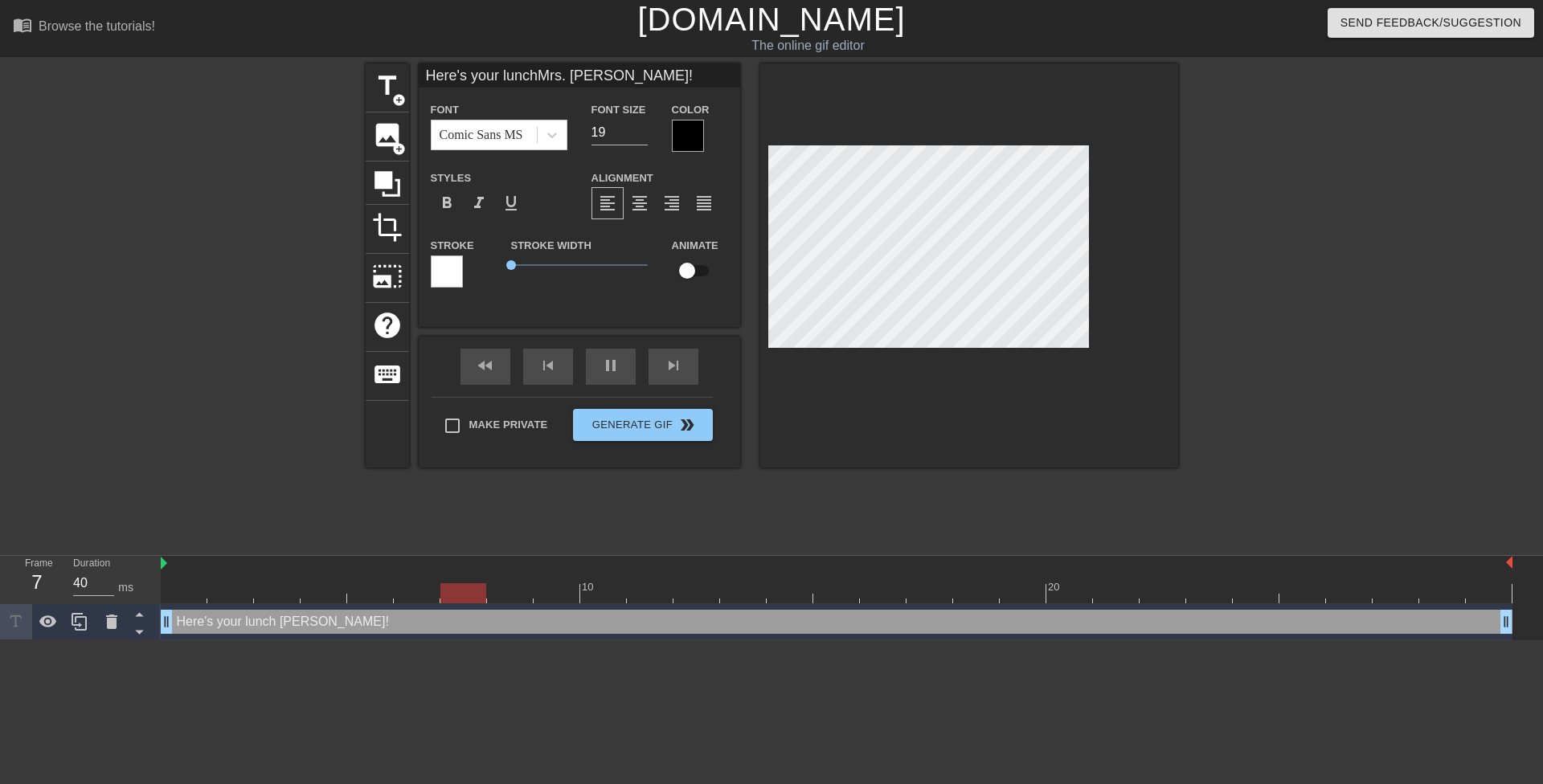
scroll to position [2, 3]
type textarea "Here's your lunchMrs. Miller!"
type input "Here's your lunch Mrs. Miller!"
type textarea "Here's your lunch Mrs. Miller!"
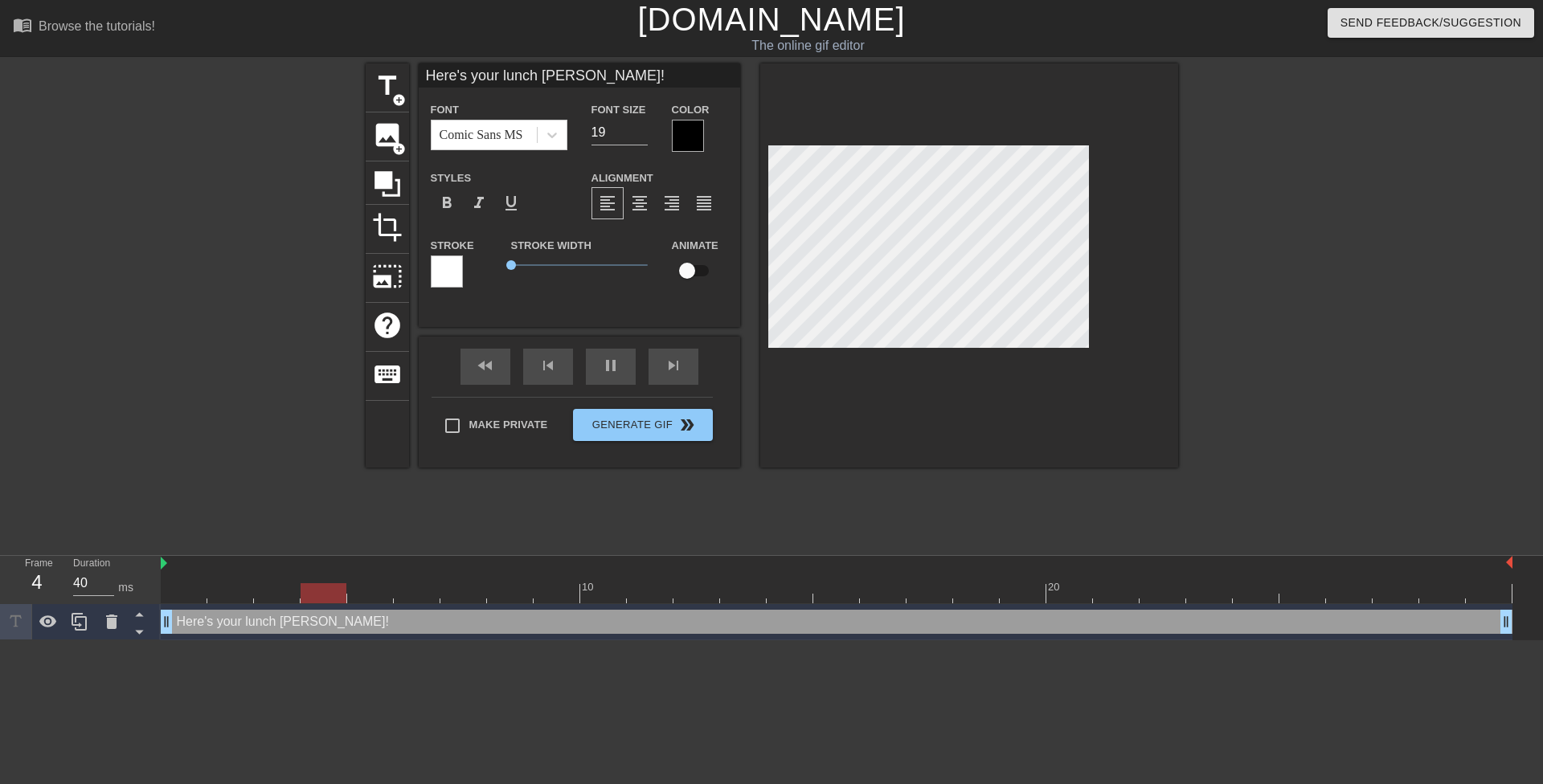
click at [1190, 324] on div "title add_circle image add_circle crop photo_size_select_large help keyboard He…" at bounding box center [771, 304] width 1543 height 482
click at [691, 131] on div at bounding box center [688, 136] width 32 height 32
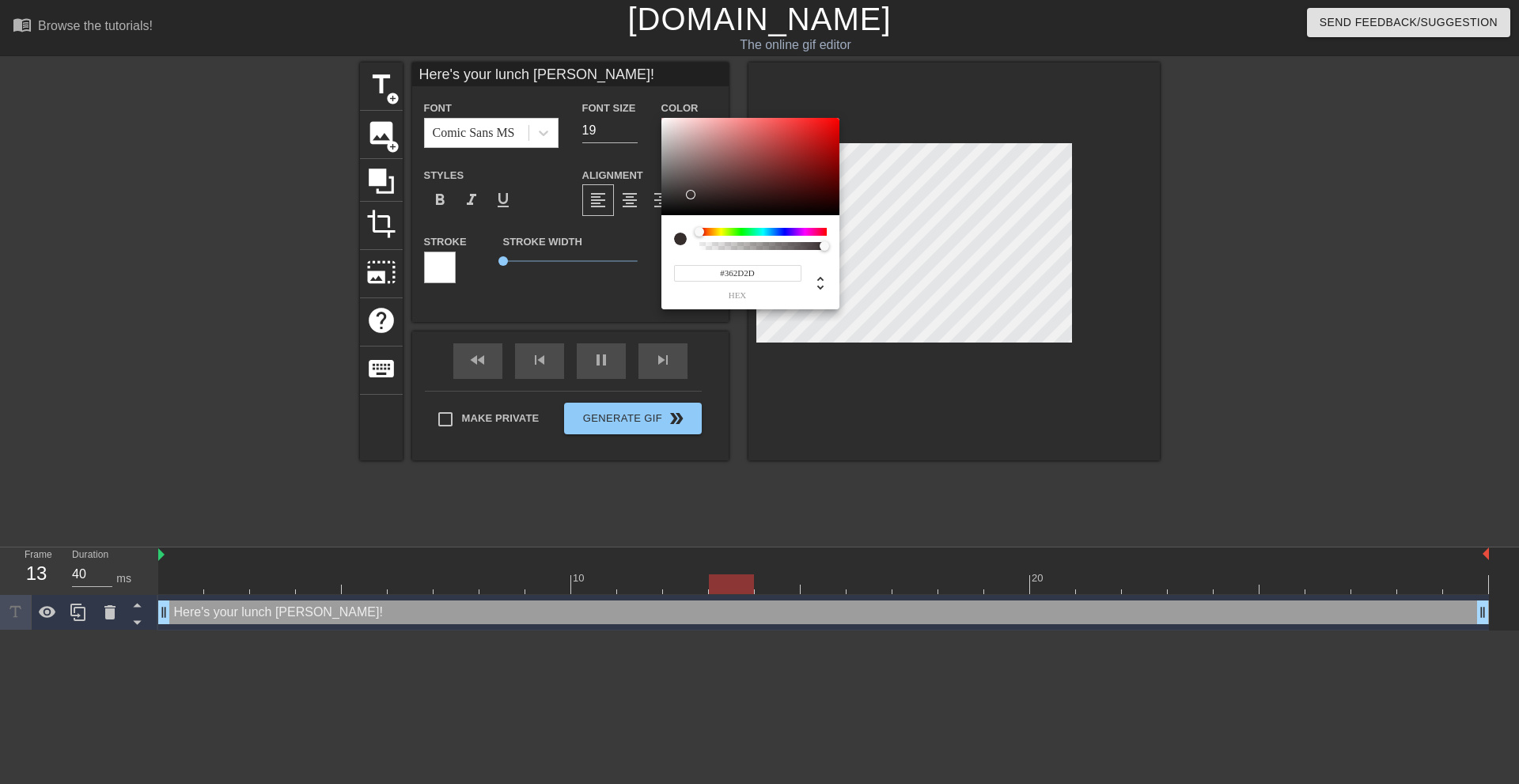
click at [691, 195] on div at bounding box center [750, 167] width 178 height 98
drag, startPoint x: 732, startPoint y: 171, endPoint x: 880, endPoint y: 103, distance: 162.9
click at [899, 94] on div "#FF0000 hex" at bounding box center [759, 392] width 1519 height 784
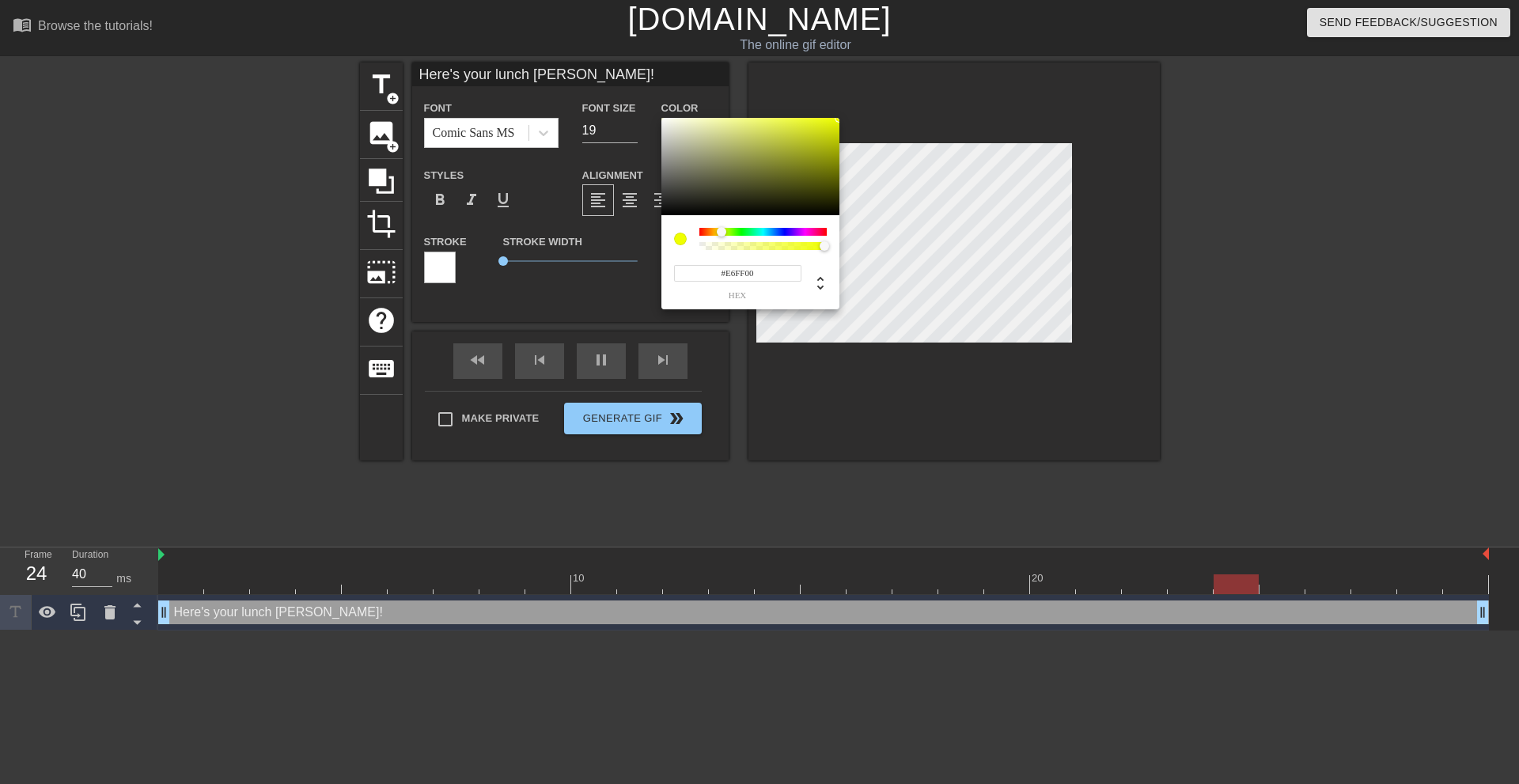
drag, startPoint x: 722, startPoint y: 230, endPoint x: 745, endPoint y: 202, distance: 36.2
click at [722, 230] on div at bounding box center [763, 232] width 127 height 8
drag, startPoint x: 812, startPoint y: 155, endPoint x: 887, endPoint y: 88, distance: 100.6
click at [907, 76] on div "#E6FF00 hex" at bounding box center [759, 392] width 1519 height 784
type input "#F9FF00"
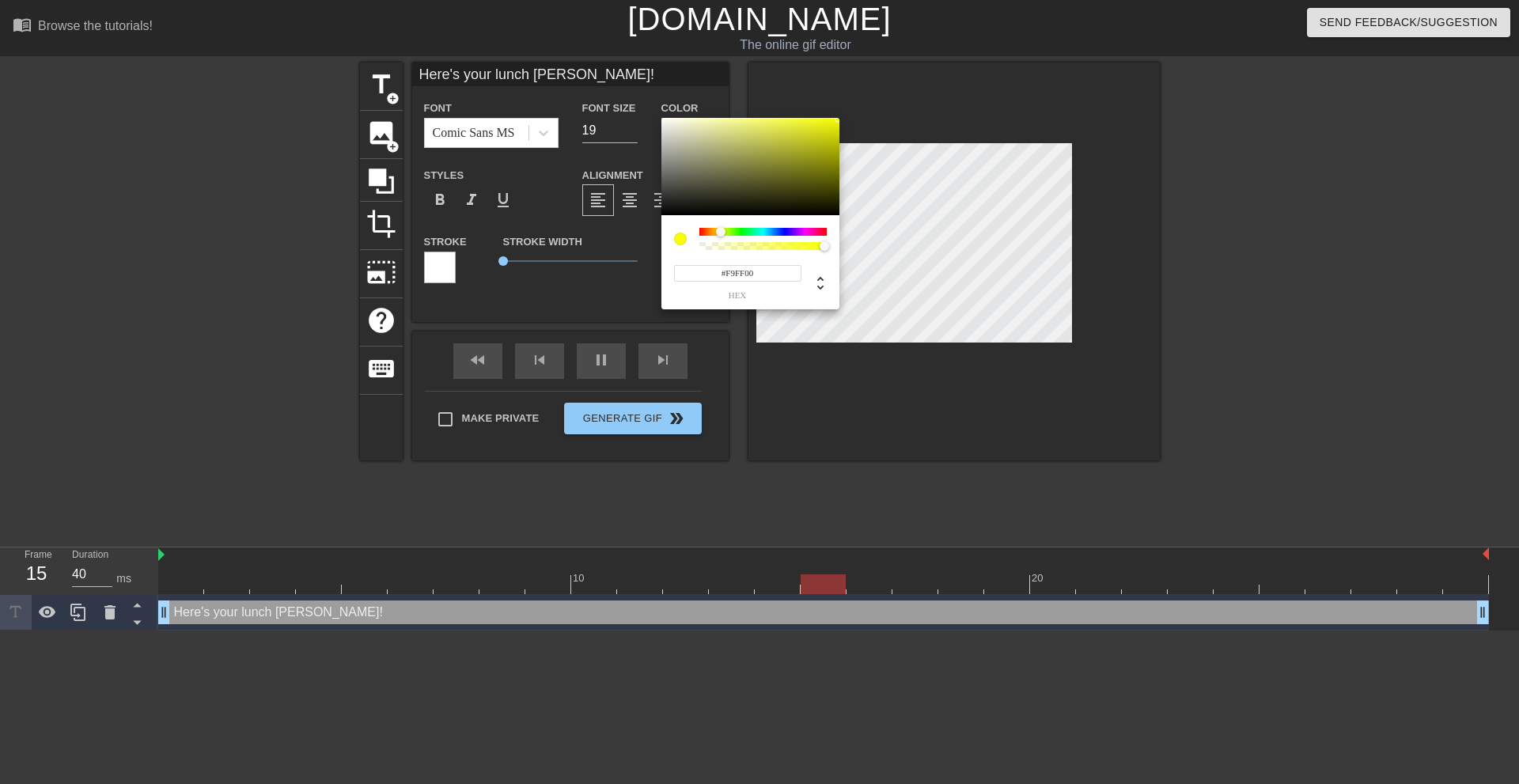
click at [721, 231] on div at bounding box center [721, 232] width 10 height 10
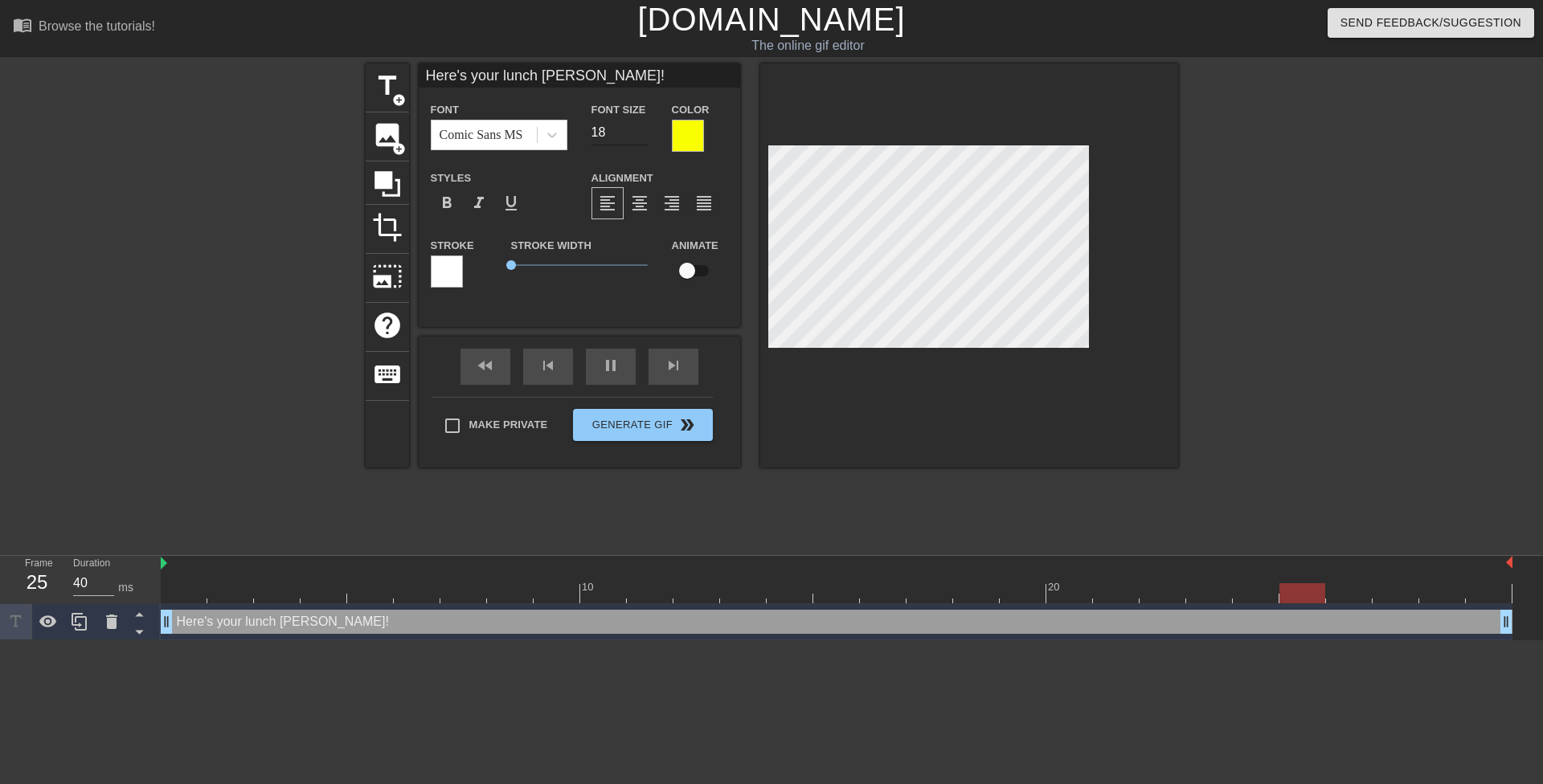
type input "18"
click at [644, 135] on input "18" at bounding box center [620, 132] width 56 height 26
click at [1013, 396] on div at bounding box center [969, 265] width 418 height 404
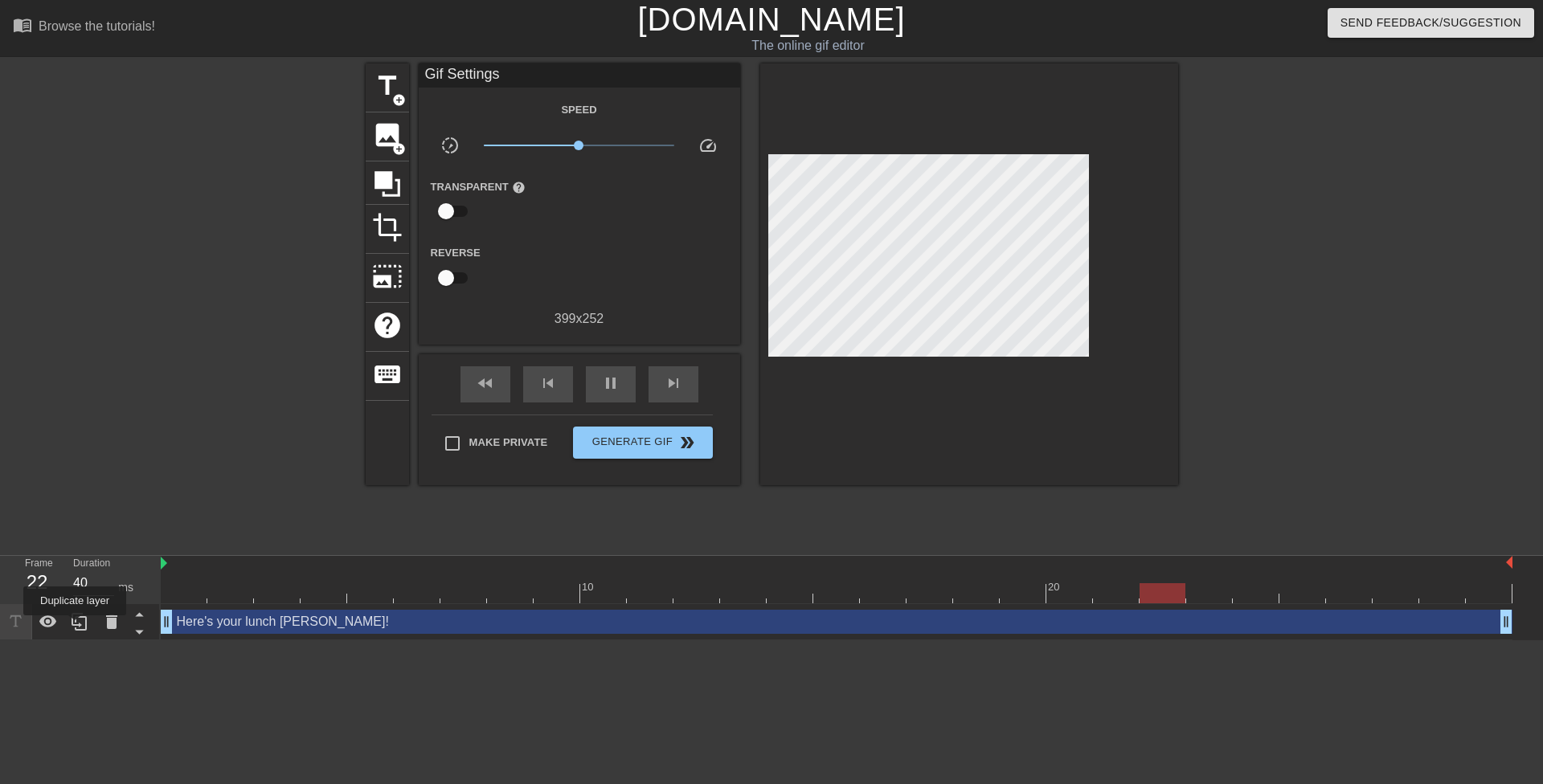
click at [74, 627] on icon at bounding box center [79, 621] width 19 height 19
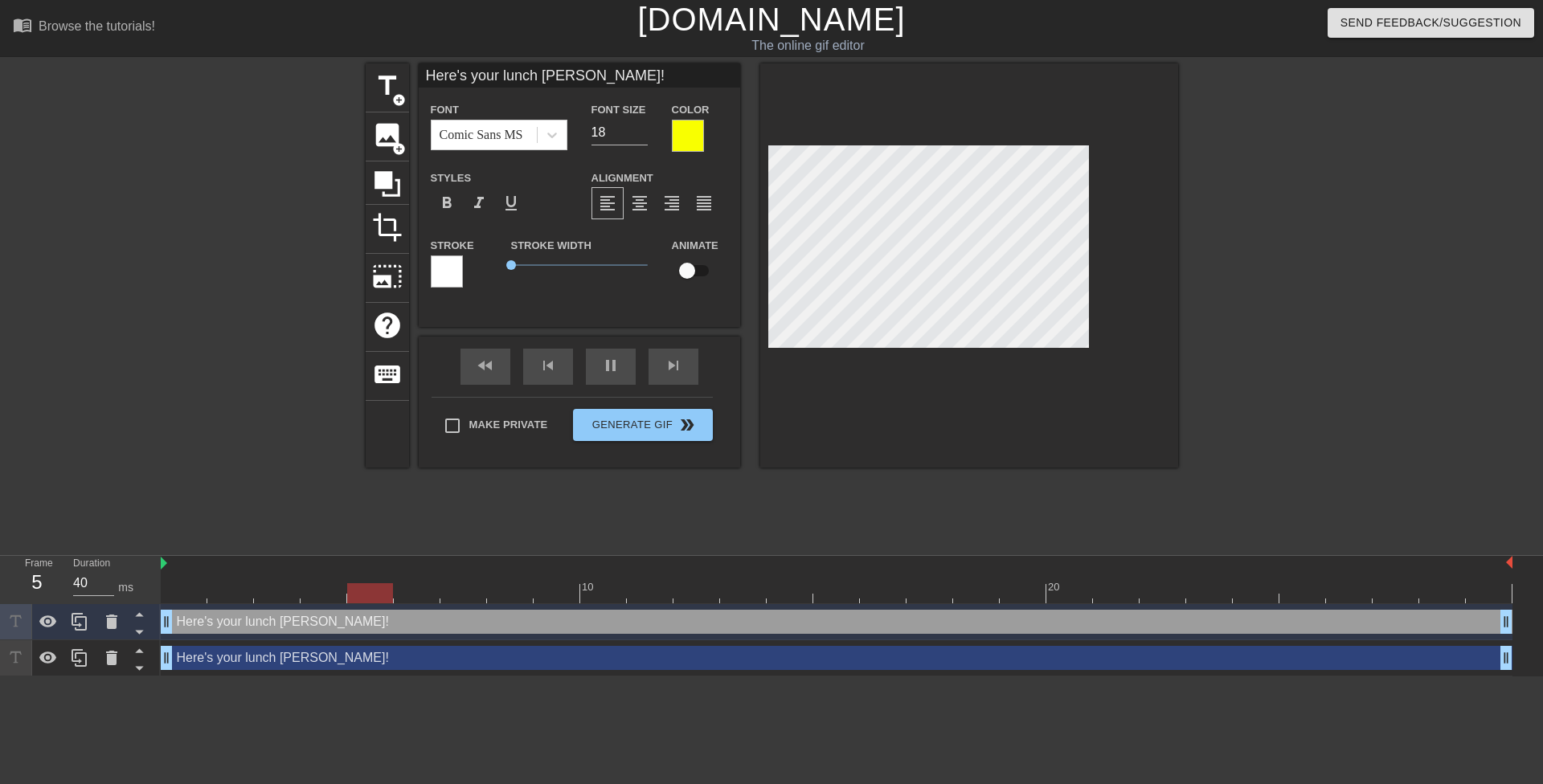
click at [207, 657] on div "Here's your lunch Mrs. Miller! drag_handle drag_handle" at bounding box center [836, 657] width 1352 height 24
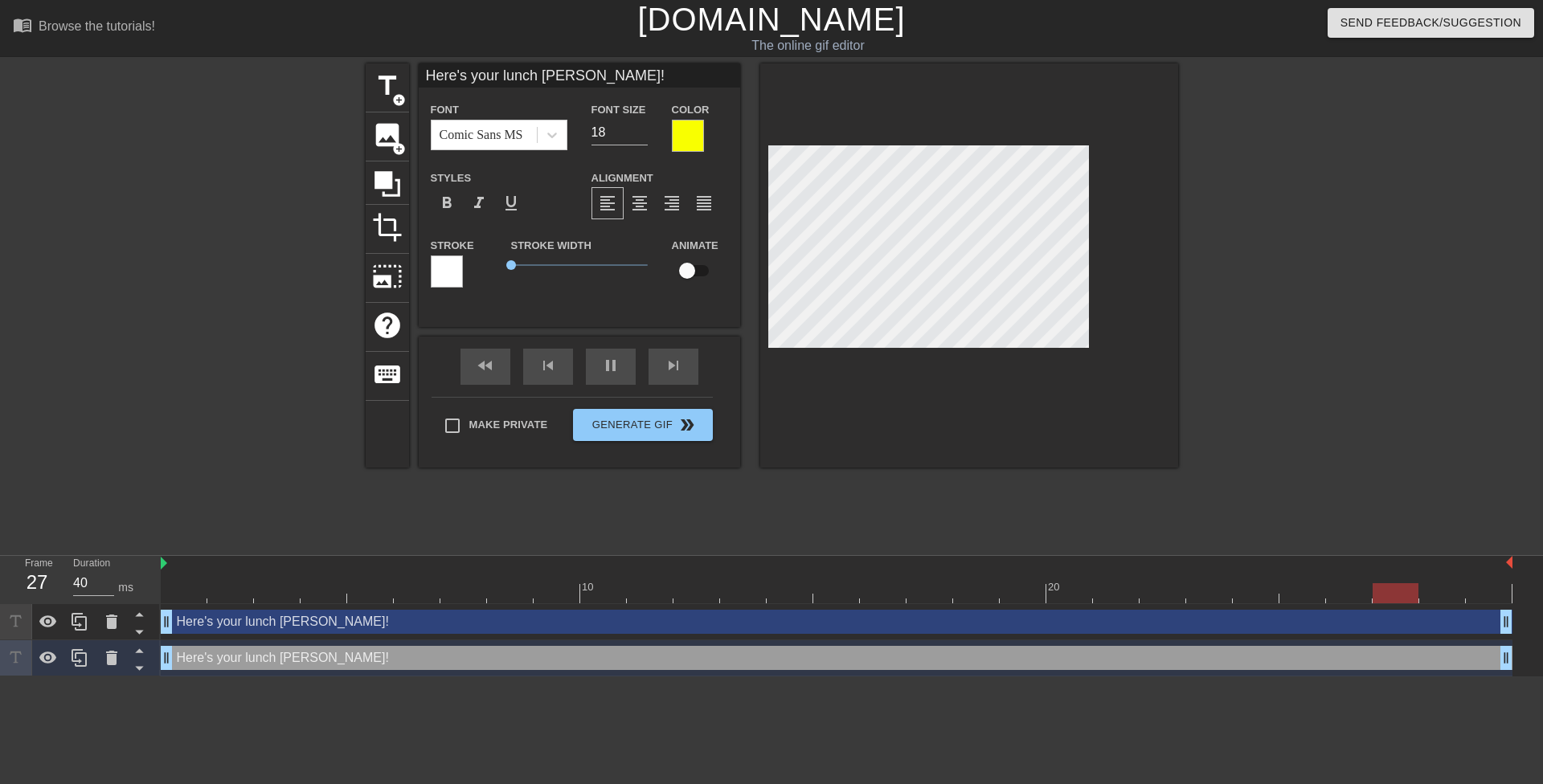
click at [687, 127] on div at bounding box center [688, 136] width 32 height 32
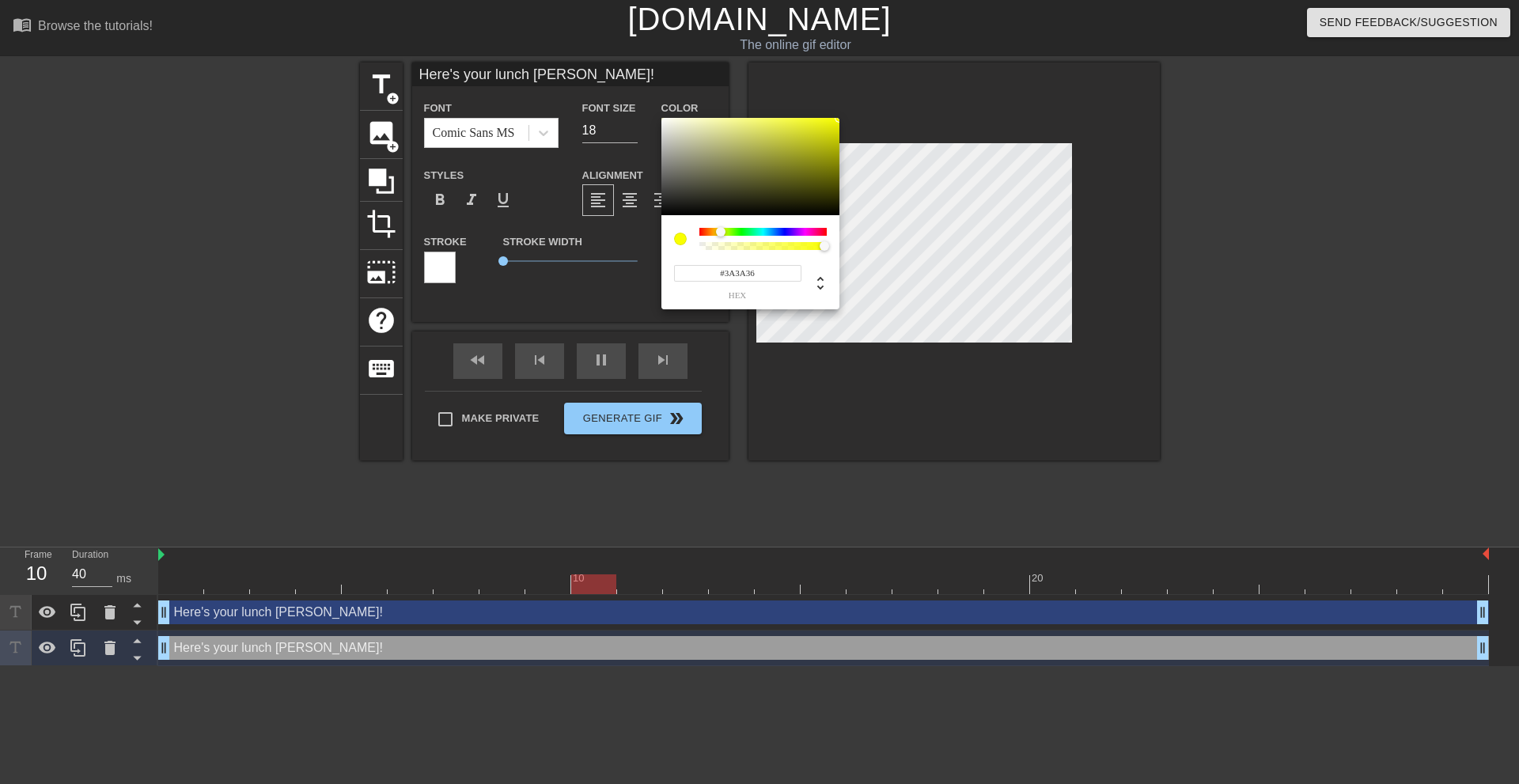
type input "#000000"
drag, startPoint x: 677, startPoint y: 180, endPoint x: 534, endPoint y: 462, distance: 316.2
click at [573, 344] on div "#000000 hex" at bounding box center [759, 392] width 1519 height 784
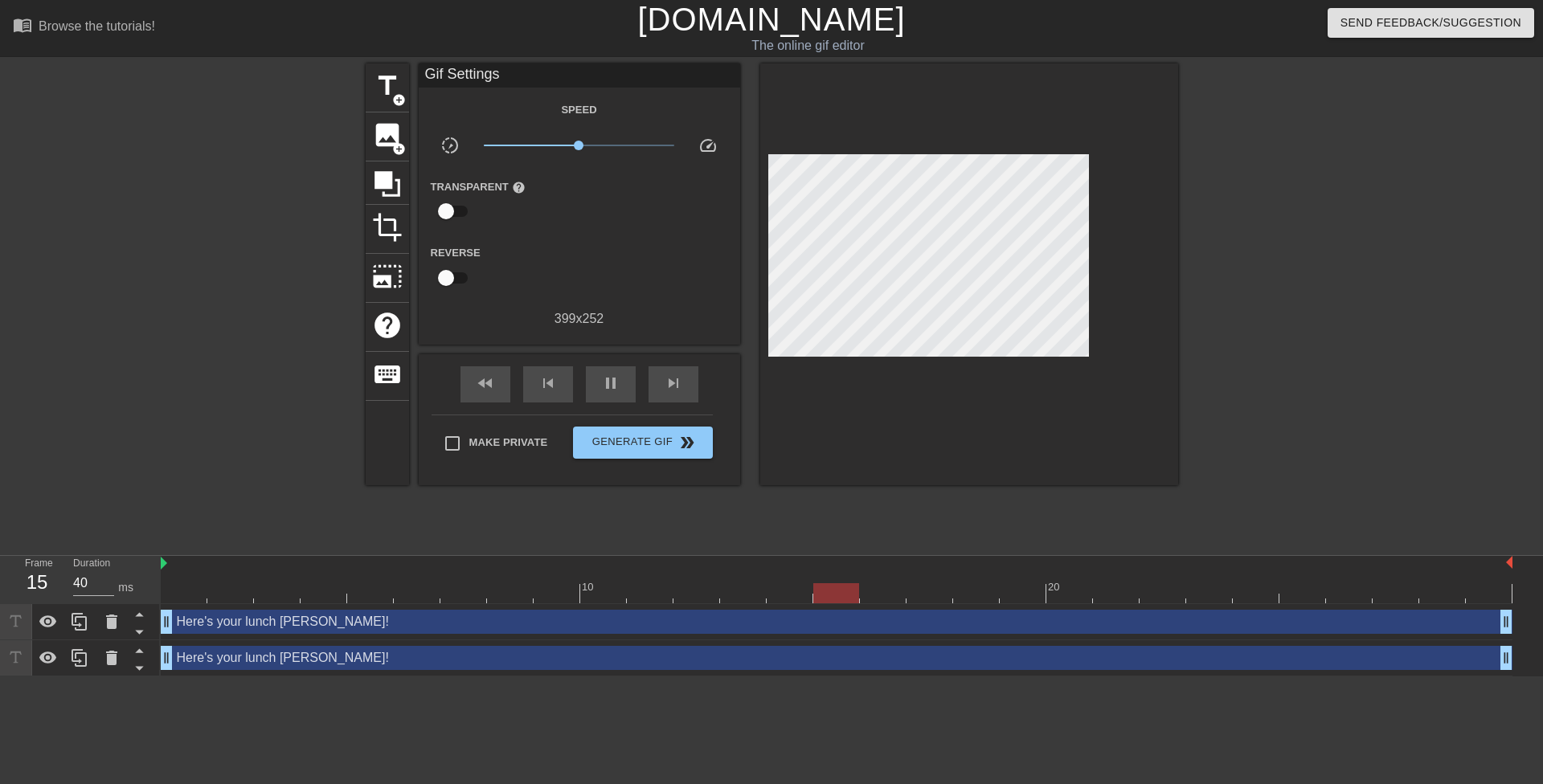
click at [586, 657] on div "Here's your lunch Mrs. Miller! drag_handle drag_handle" at bounding box center [836, 657] width 1352 height 24
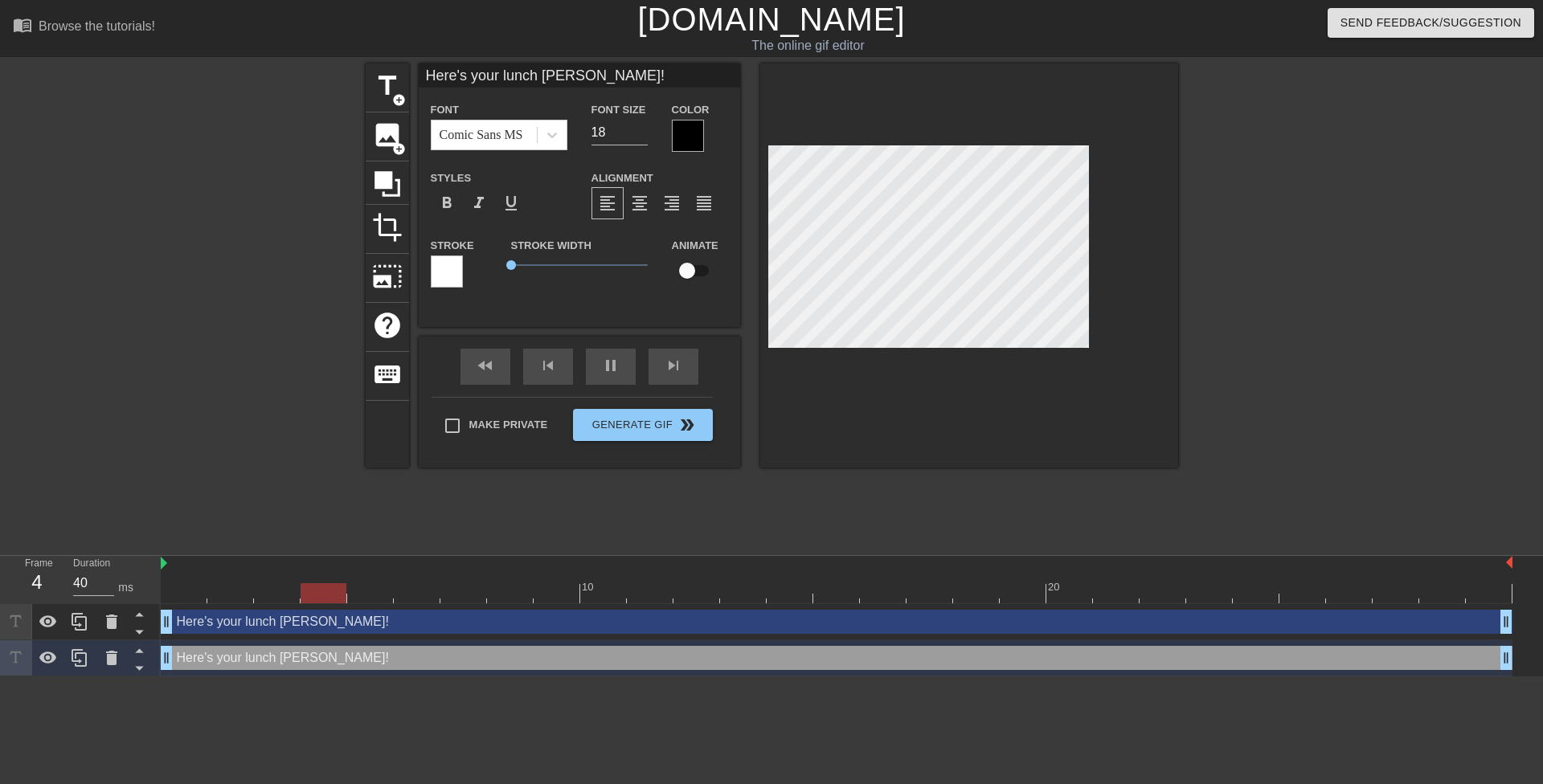
click at [453, 270] on div at bounding box center [447, 271] width 32 height 32
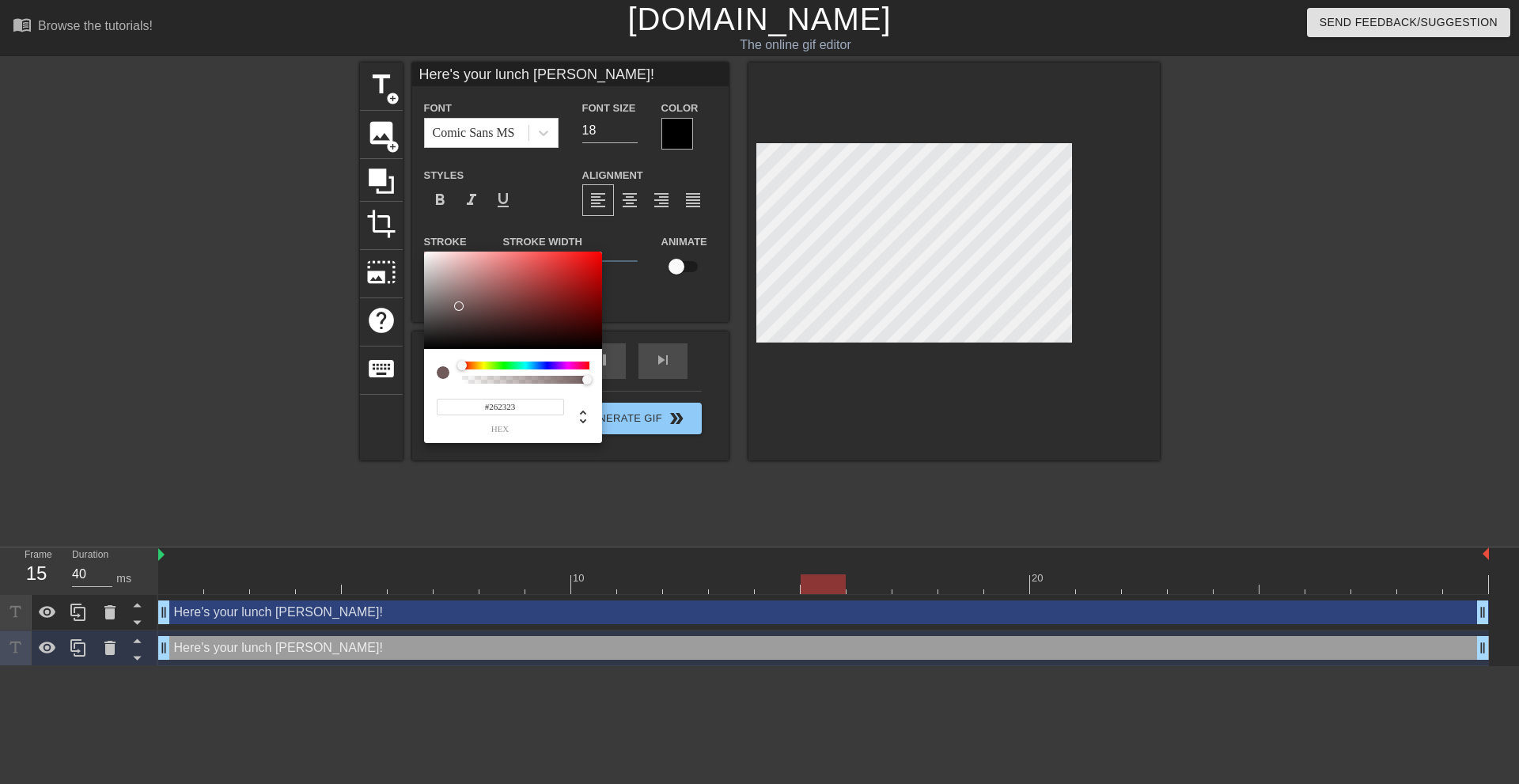
type input "#000000"
drag, startPoint x: 468, startPoint y: 294, endPoint x: 345, endPoint y: 506, distance: 245.1
click at [310, 471] on div "#000000 hex" at bounding box center [759, 392] width 1519 height 784
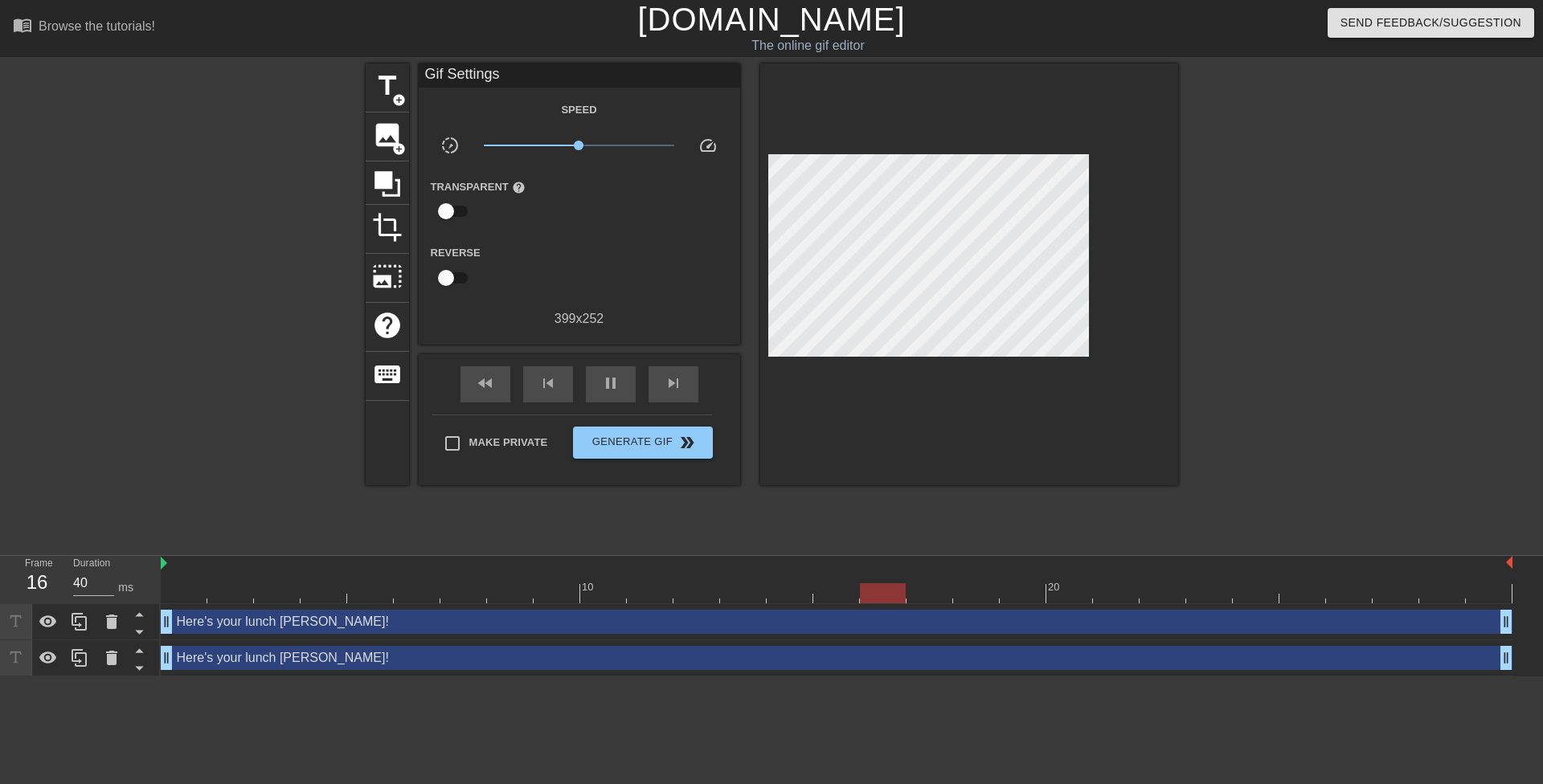
click at [444, 661] on div "Here's your lunch Mrs. Miller! drag_handle drag_handle" at bounding box center [836, 657] width 1352 height 24
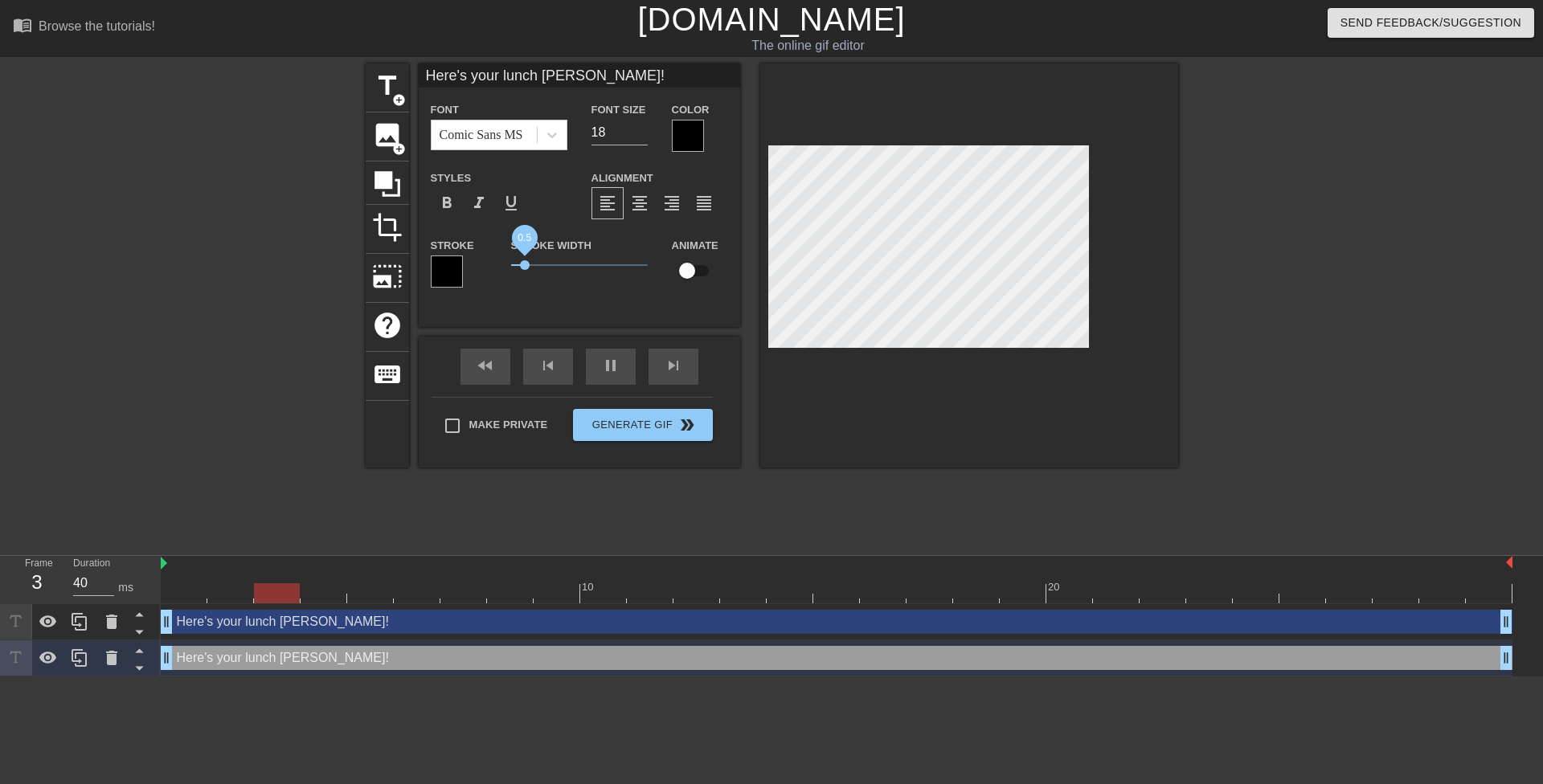
drag, startPoint x: 515, startPoint y: 265, endPoint x: 528, endPoint y: 266, distance: 13.0
click at [528, 266] on span "0.5" at bounding box center [525, 265] width 10 height 10
click at [558, 267] on span "1.7" at bounding box center [579, 265] width 137 height 19
click at [794, 444] on div at bounding box center [969, 265] width 418 height 404
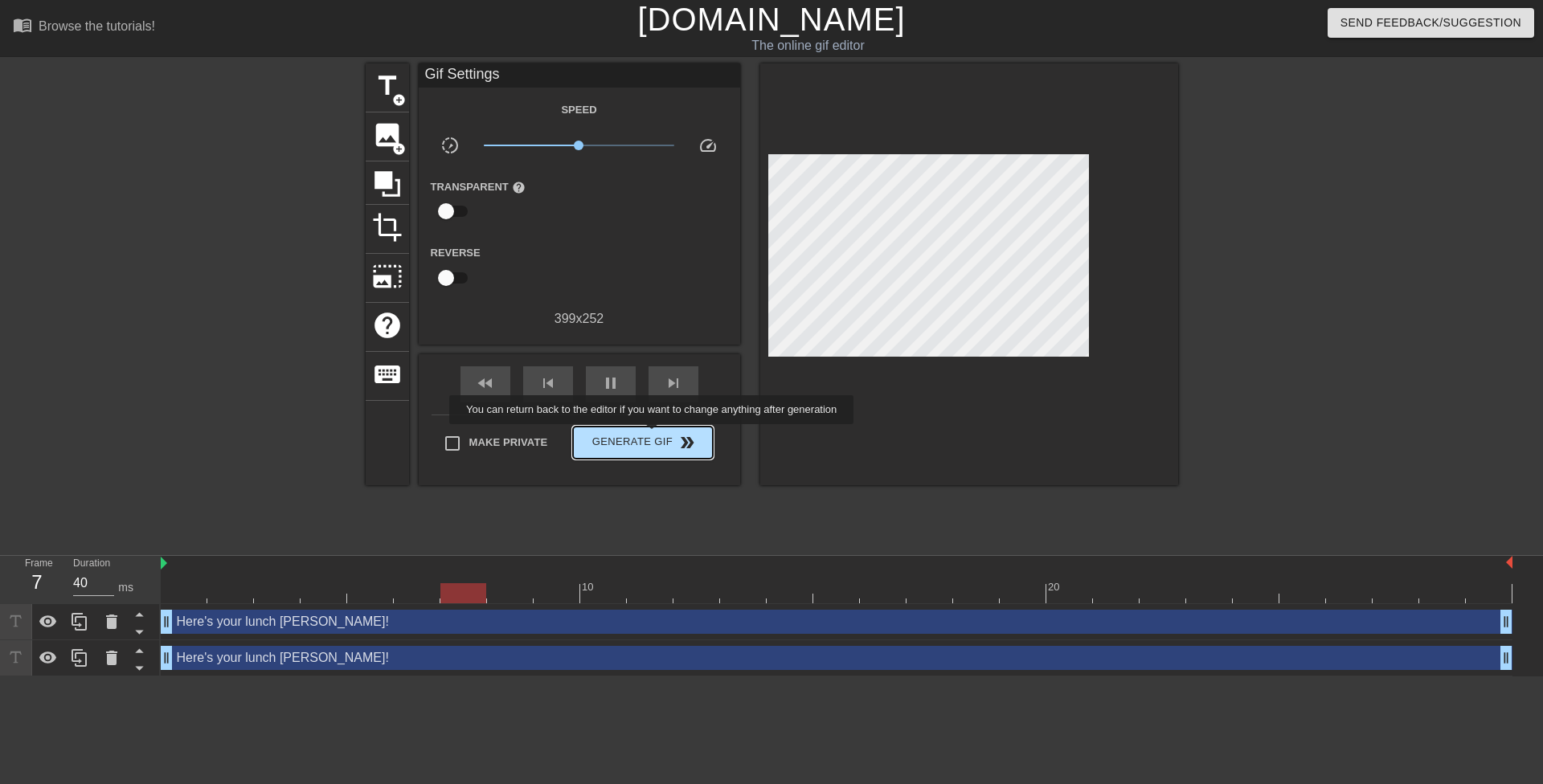
click at [640, 433] on span "Generate Gif double_arrow" at bounding box center [642, 442] width 127 height 19
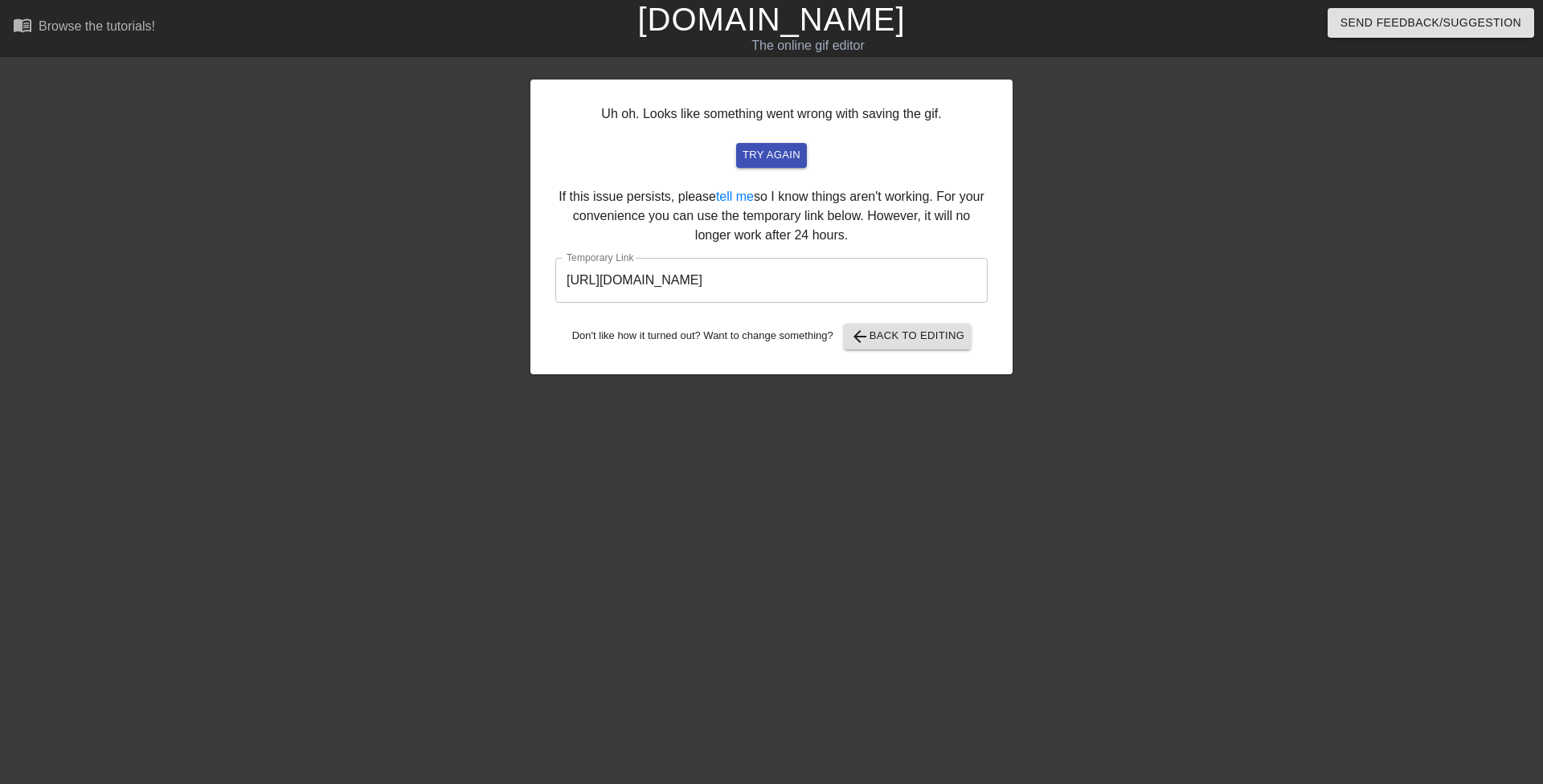
click at [630, 298] on input "https://www.gifntext.com/temp_generations/NA4UD6dG.gif" at bounding box center [771, 280] width 433 height 45
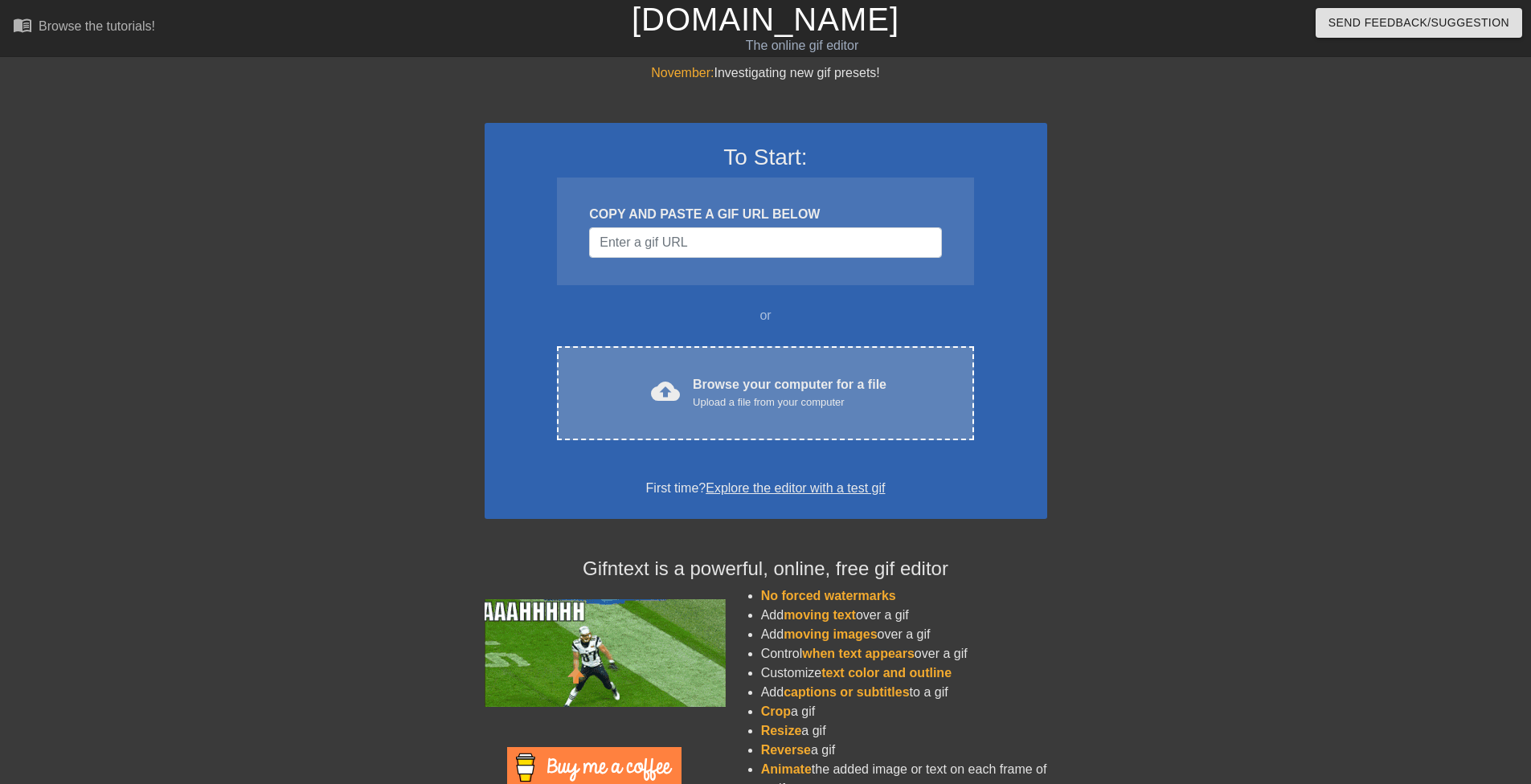
click at [739, 357] on div "cloud_upload Browse your computer for a file Upload a file from your computer C…" at bounding box center [764, 394] width 416 height 94
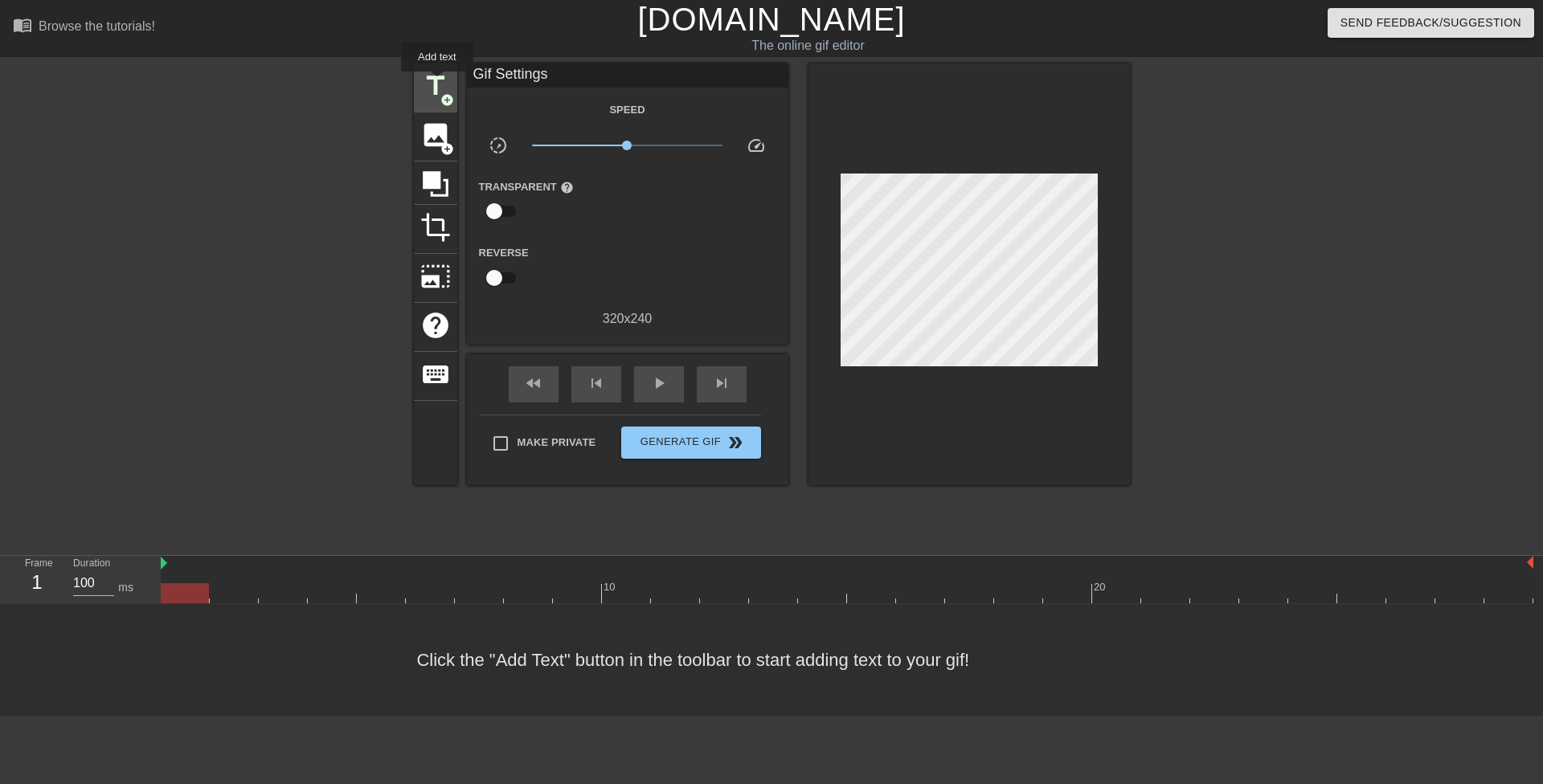
click at [437, 83] on span "title" at bounding box center [435, 85] width 31 height 31
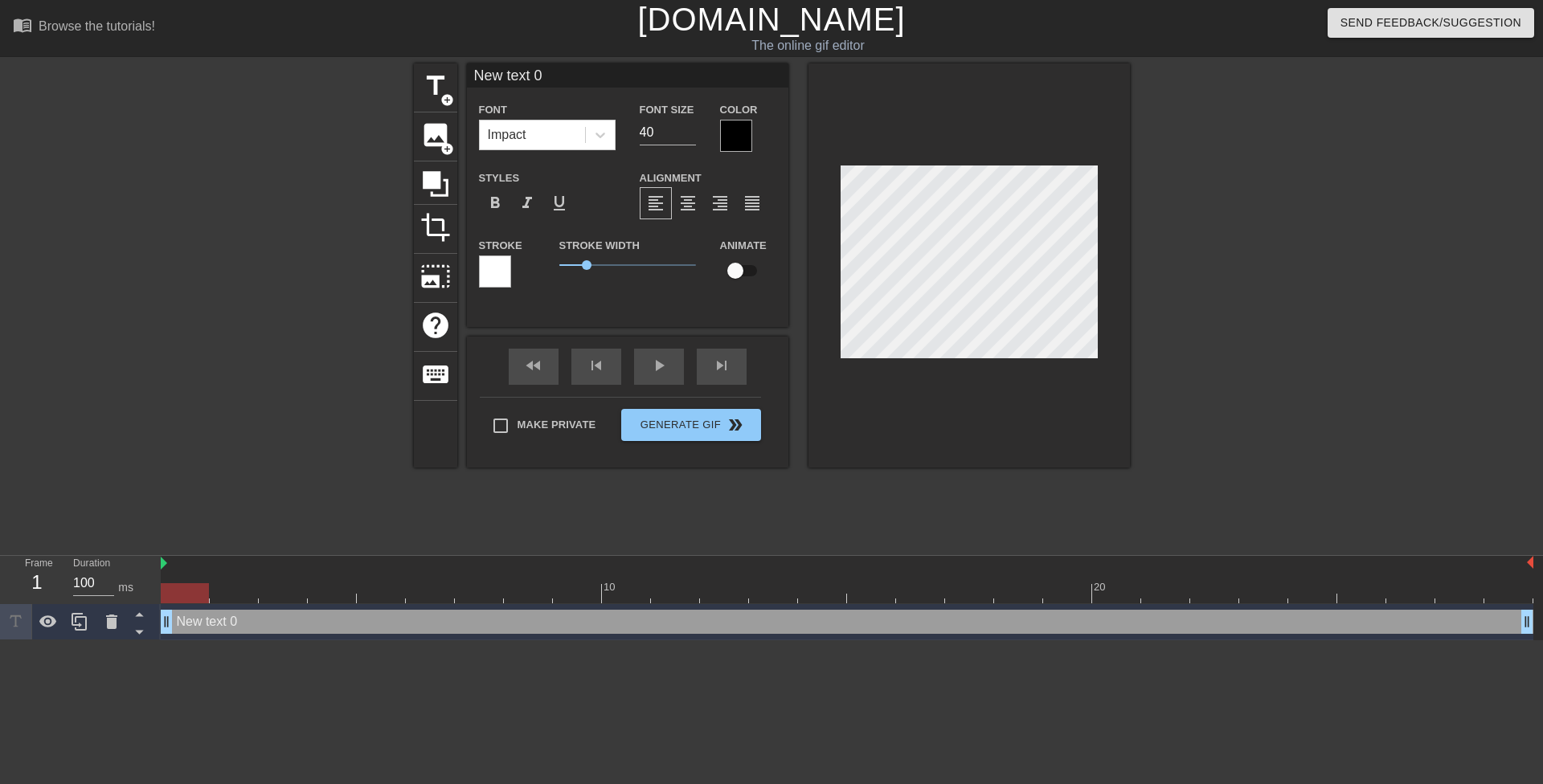
drag, startPoint x: 528, startPoint y: 268, endPoint x: 494, endPoint y: 269, distance: 34.0
click at [495, 269] on div "Stroke Stroke Width 1 Animate" at bounding box center [627, 269] width 322 height 67
click at [740, 137] on div at bounding box center [736, 136] width 32 height 32
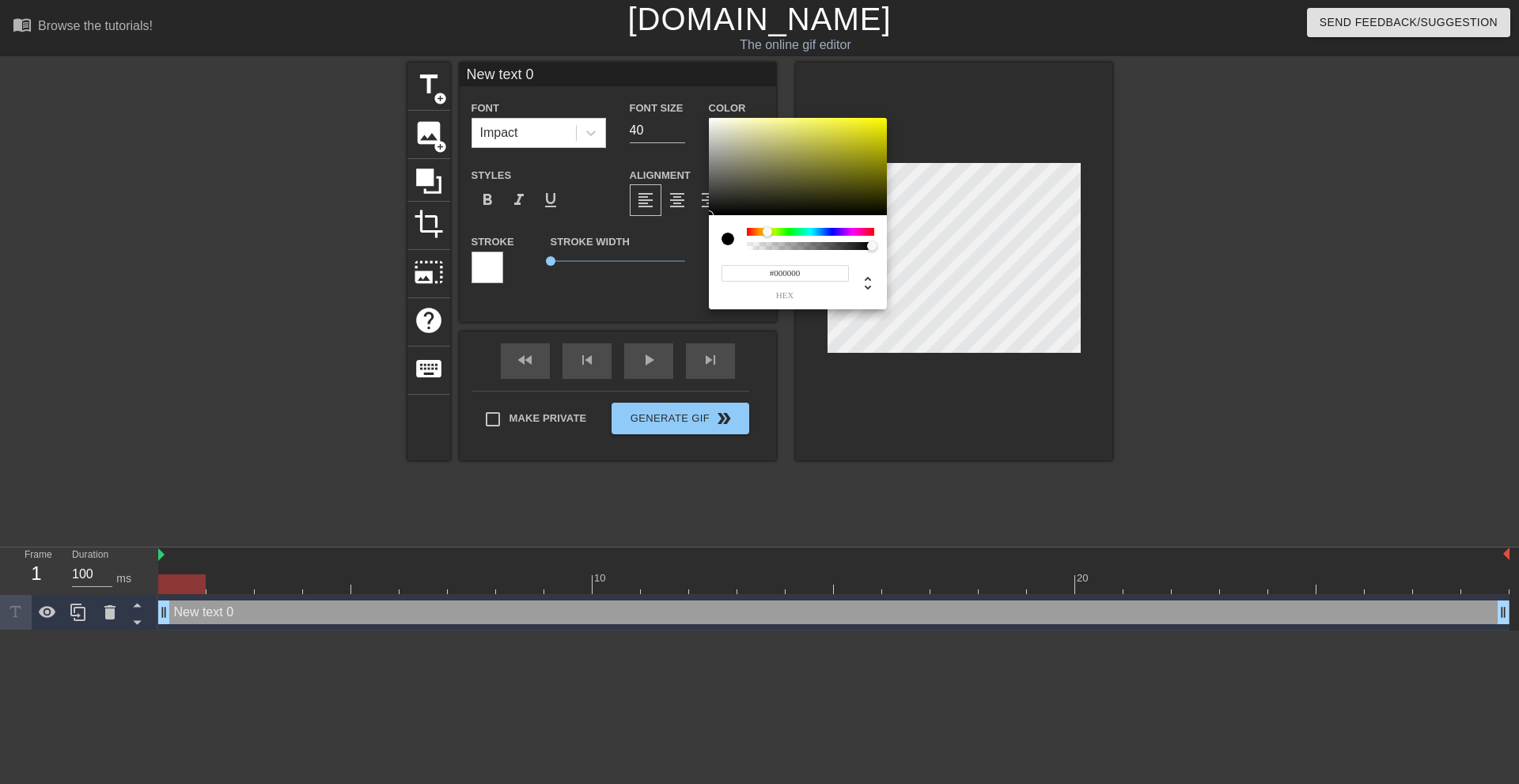
drag, startPoint x: 762, startPoint y: 229, endPoint x: 776, endPoint y: 223, distance: 15.2
click at [768, 230] on div at bounding box center [810, 232] width 127 height 8
drag, startPoint x: 852, startPoint y: 142, endPoint x: 972, endPoint y: 59, distance: 145.9
click at [972, 59] on div "#F8FF00 hex" at bounding box center [759, 392] width 1519 height 784
type input "#F9FF00"
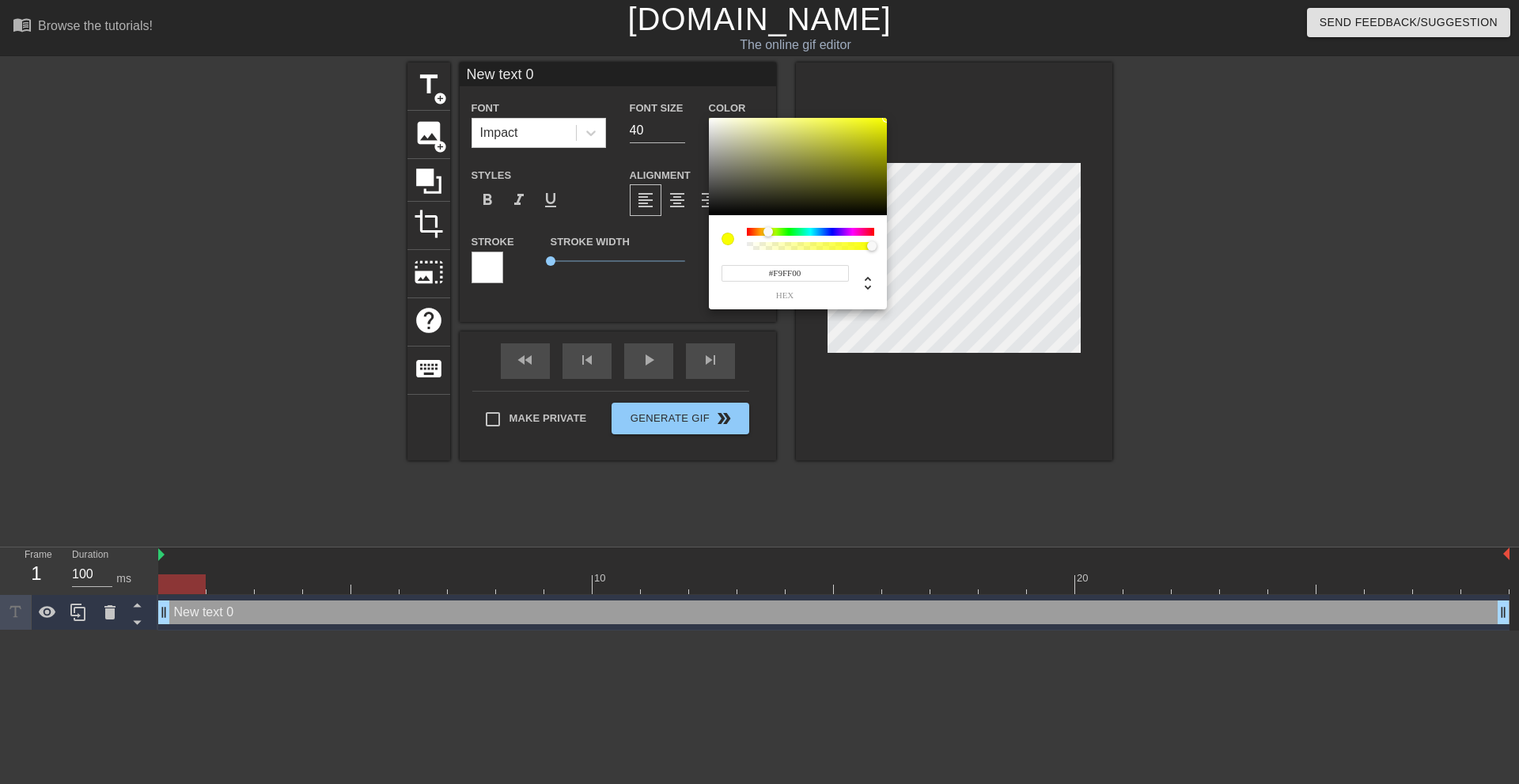
click at [768, 231] on div at bounding box center [768, 232] width 10 height 10
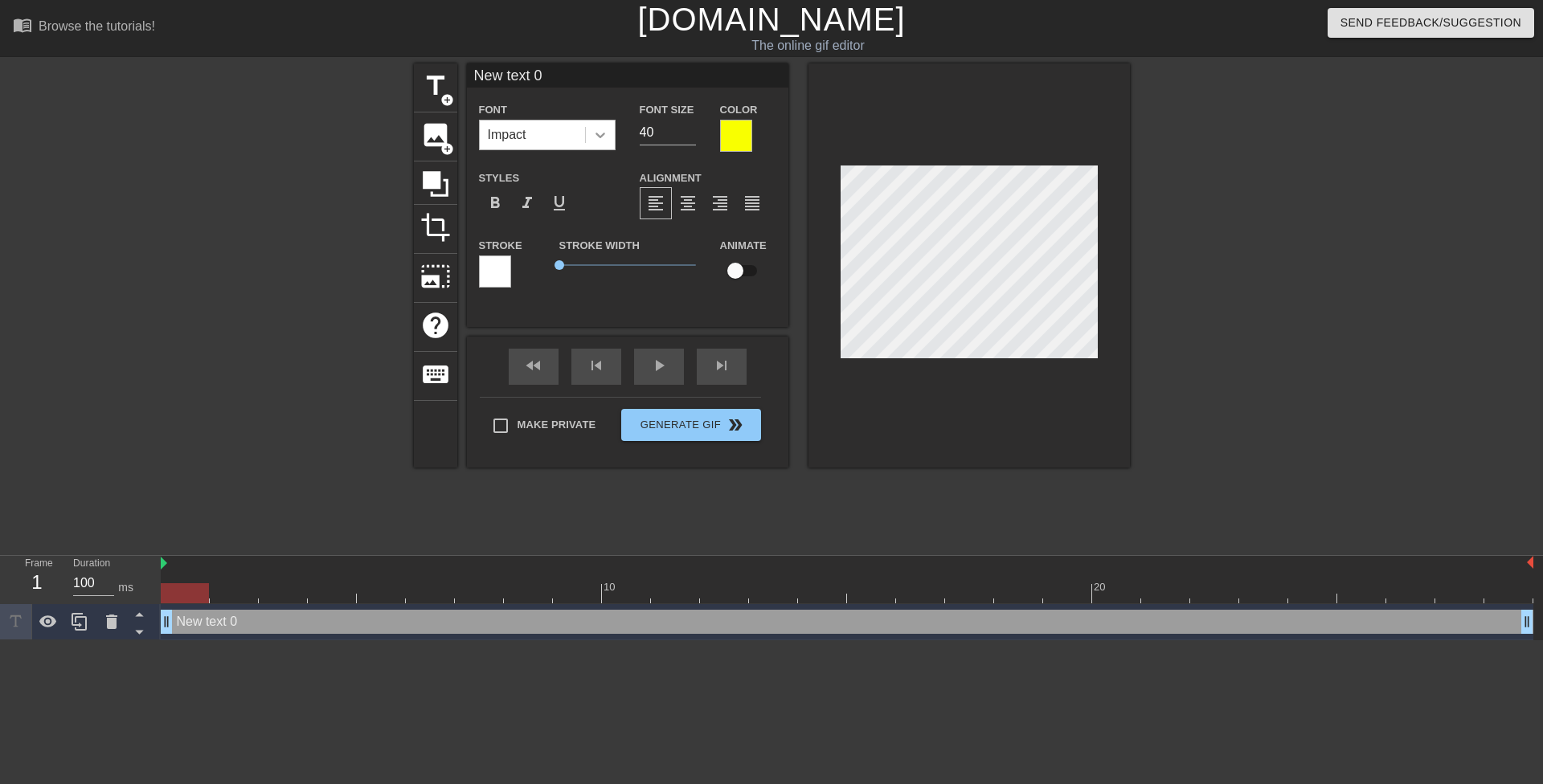
click at [599, 129] on icon at bounding box center [600, 134] width 16 height 16
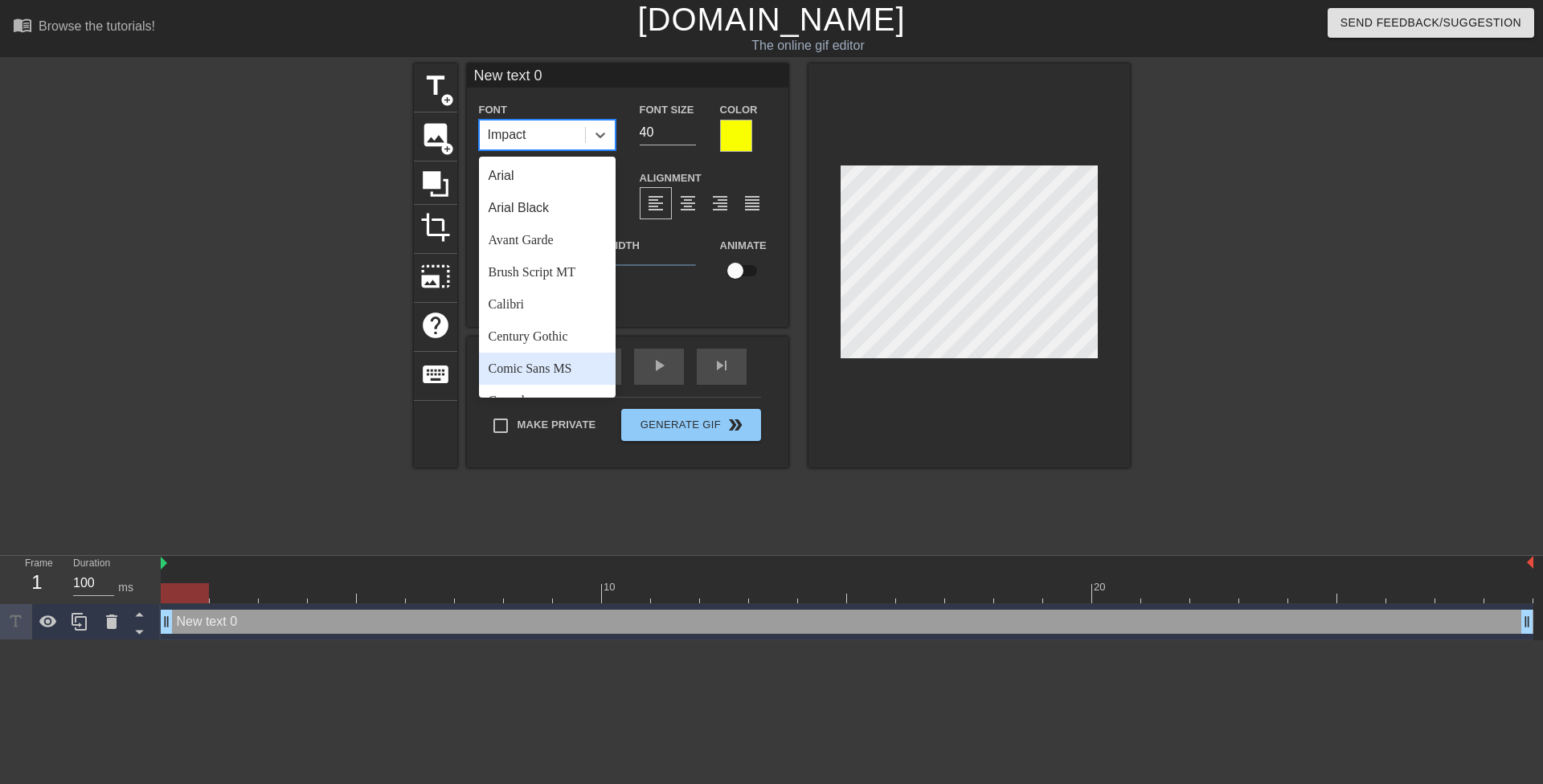
click at [530, 377] on div "Comic Sans MS" at bounding box center [547, 368] width 137 height 32
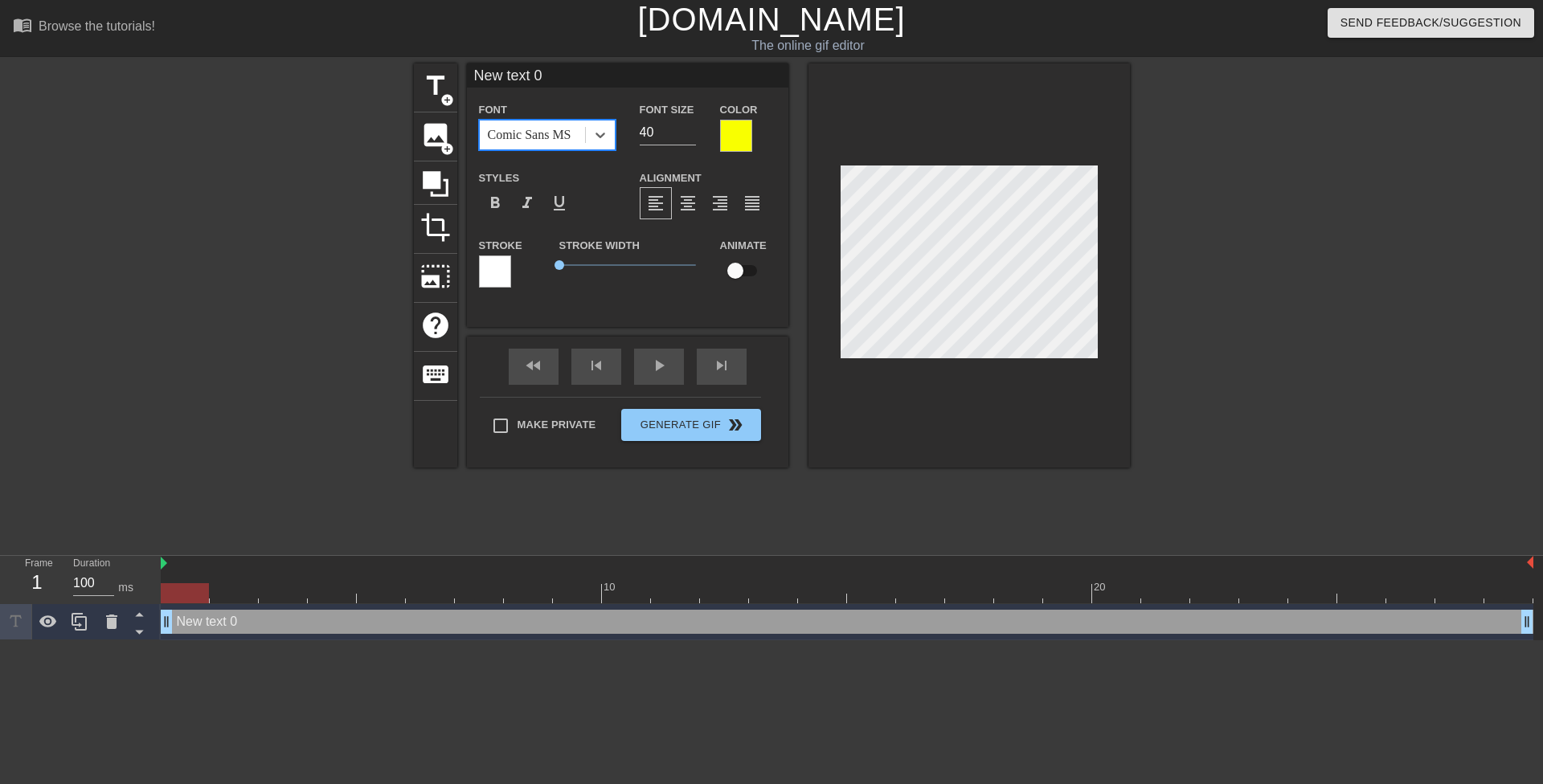
drag, startPoint x: 648, startPoint y: 131, endPoint x: 634, endPoint y: 127, distance: 14.6
click at [634, 127] on div "Font Size 40" at bounding box center [668, 125] width 80 height 52
click at [632, 129] on div "Font Size 20" at bounding box center [668, 125] width 80 height 52
type input "15"
type input "Are you ready to find out what your teacher's hole feels like?"
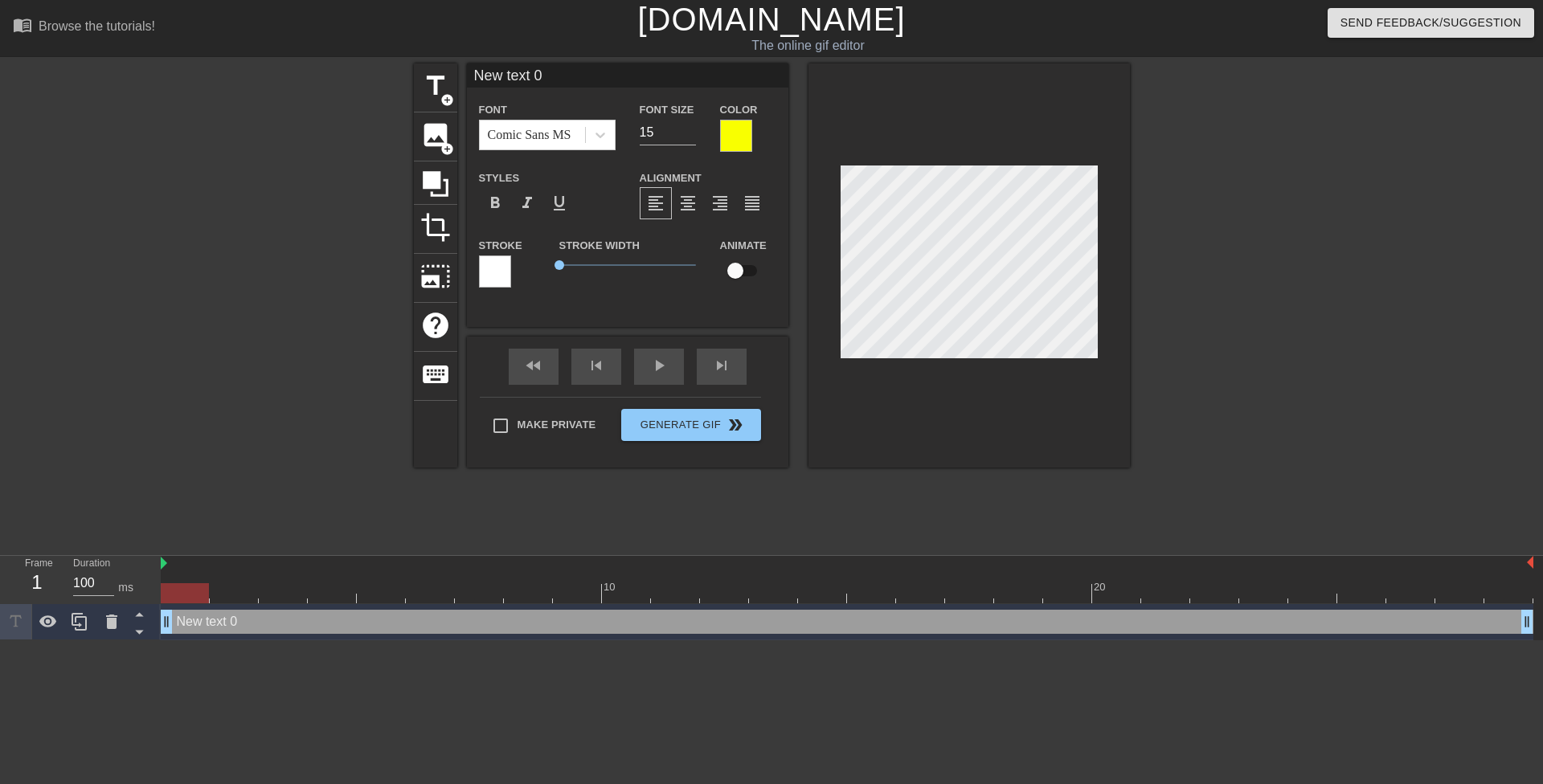
type textarea "Are you ready to find out what your teacher's hole feels like?"
click at [1175, 288] on div at bounding box center [1269, 304] width 241 height 482
type input "Are you ready to find outwhat your teacher's hole feels like?"
type textarea "Are you ready to find outwhat your teacher's hole feels like?"
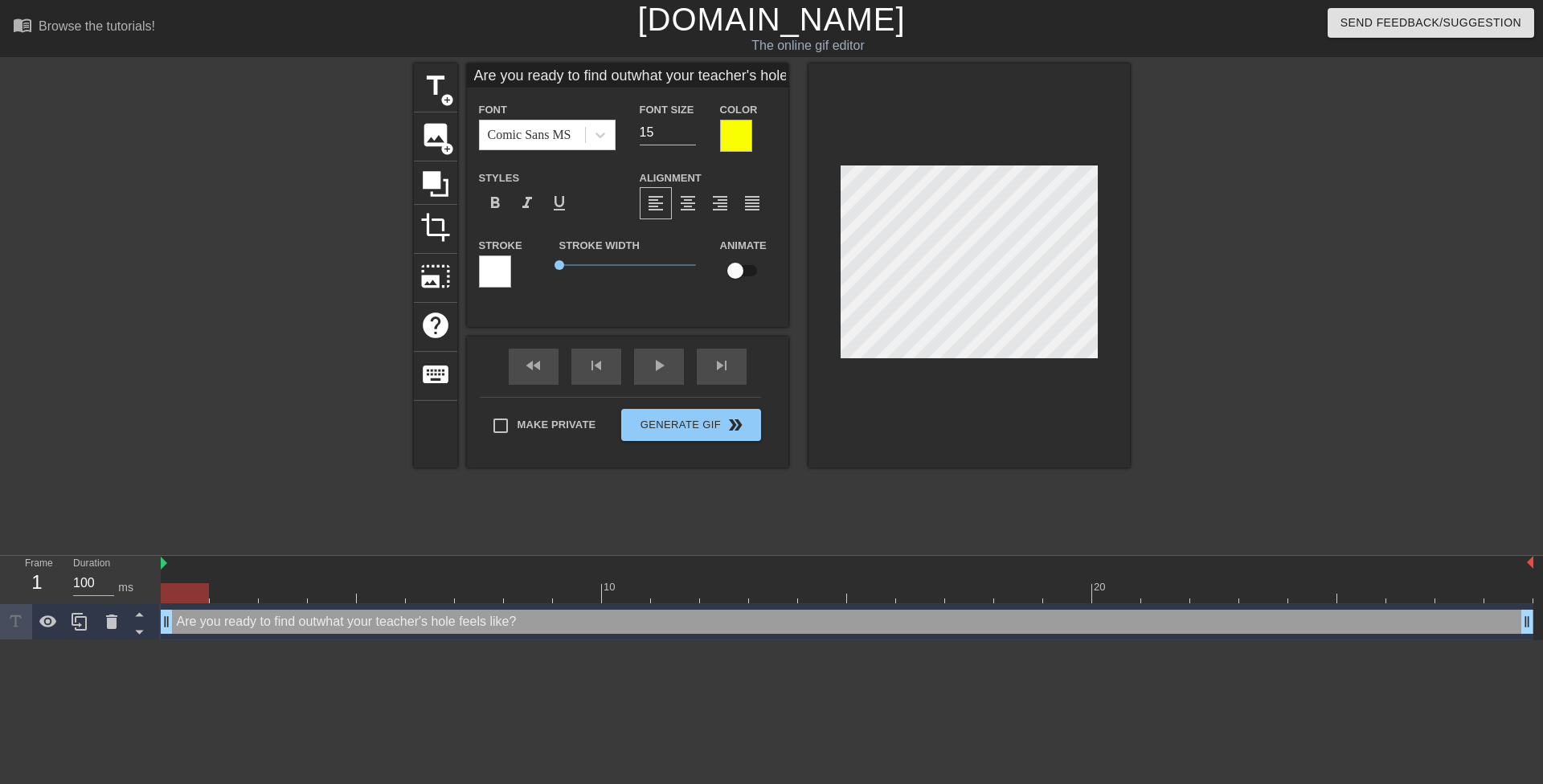
type input "Are you ready to find outwhat your teacher's hole feels like?"
type textarea "Are you ready to find out what your teacher's hole feels like?"
drag, startPoint x: 1189, startPoint y: 312, endPoint x: 1167, endPoint y: 311, distance: 22.0
click at [1188, 312] on div at bounding box center [1269, 304] width 241 height 482
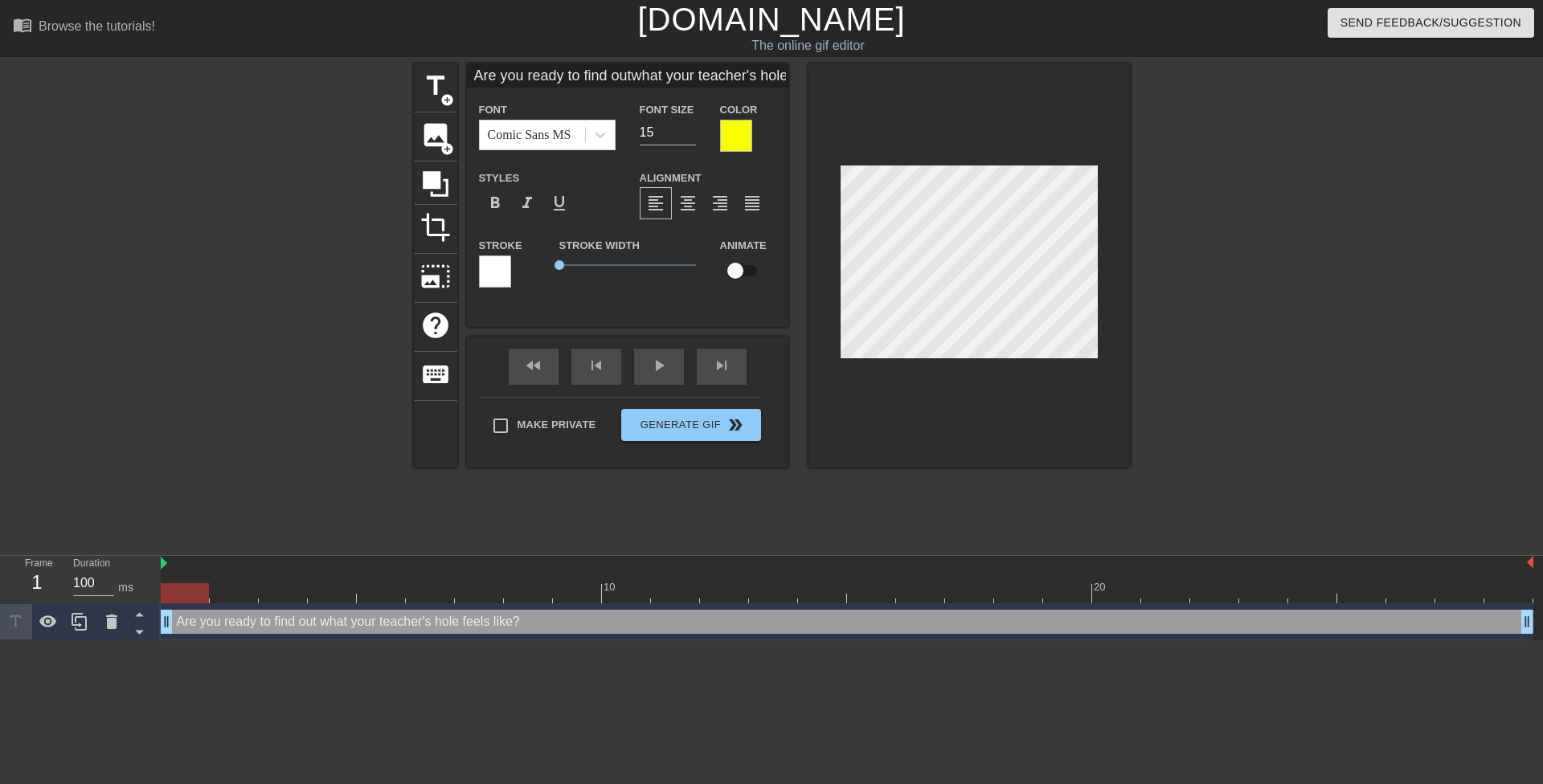
type input "Are you ready to find outwhat your teacher's holefeels like?"
type textarea "Are you ready to find out what your teacher's holefeels like?"
type input "Are you ready to find outwhat your teacher's holefeels like?"
type textarea "Are you ready to find out what your teacher's hole feels like?"
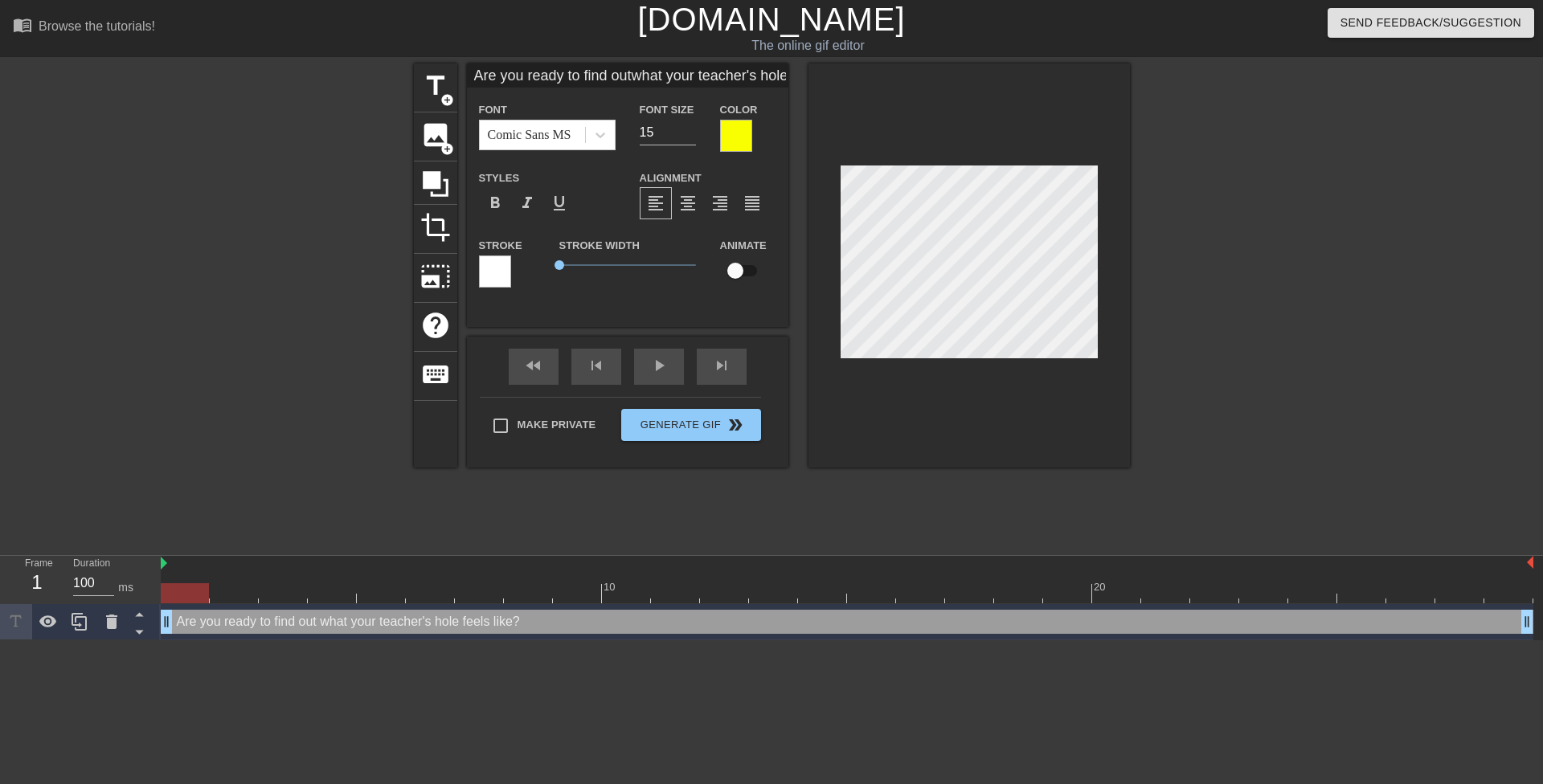
drag, startPoint x: 1203, startPoint y: 318, endPoint x: 1102, endPoint y: 320, distance: 101.0
click at [1200, 319] on div at bounding box center [1269, 304] width 241 height 482
type input "Are you ready to findoutwhat your teacher's holefeels like?"
type textarea "Are you ready to findout what your teacher's hole feels like?"
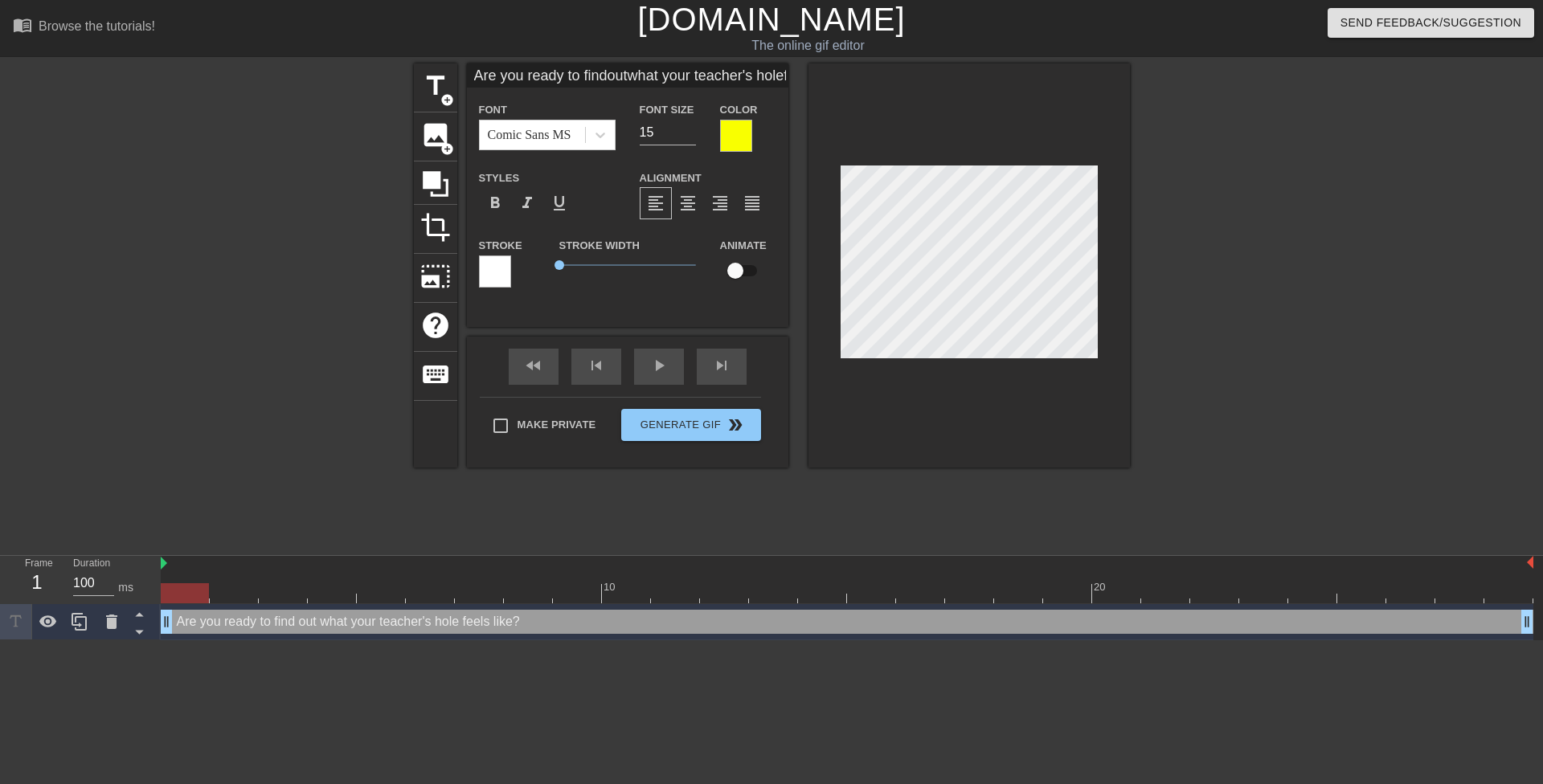
type input "Are you ready to findoutwhat your teacher's holefeels like?"
type textarea "Are you ready to find out what your teacher's hole feels like?"
type input "Are you ready to findoutwhat your teacher's holefeels like?"
type textarea "Are you ready to find outwhat your teacher's hole feels like?"
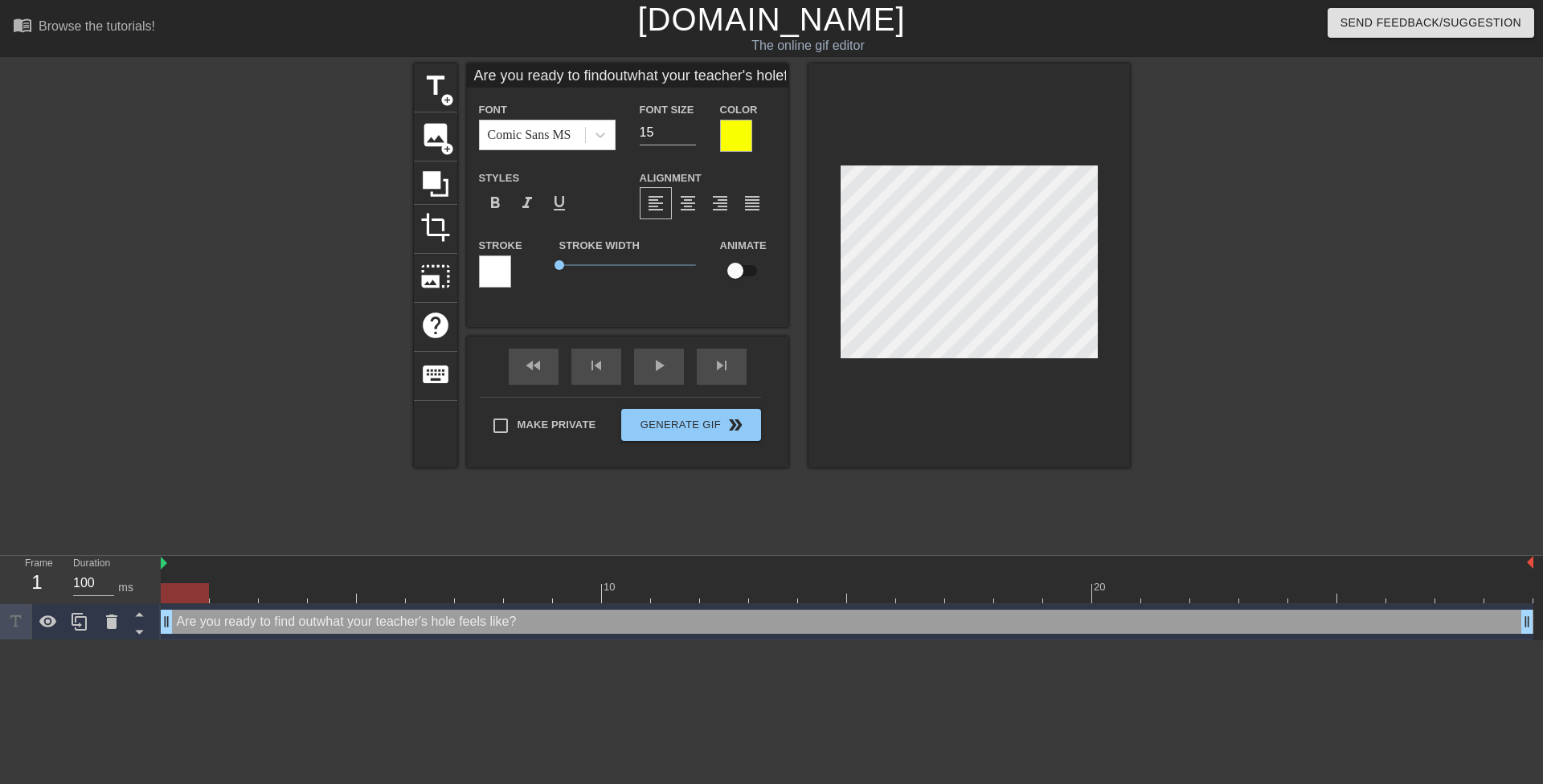
type input "Are you ready to findout what your teacher's holefeels like?"
type textarea "Are you ready to find out what your teacher's hole feels like?"
type input "Are you ready to findout what your teacher'sholefeels like?"
type textarea "Are you ready to find out what your teacher'shole feels like?"
type input "Are you ready to findout what your teacher'sholefeels like?"
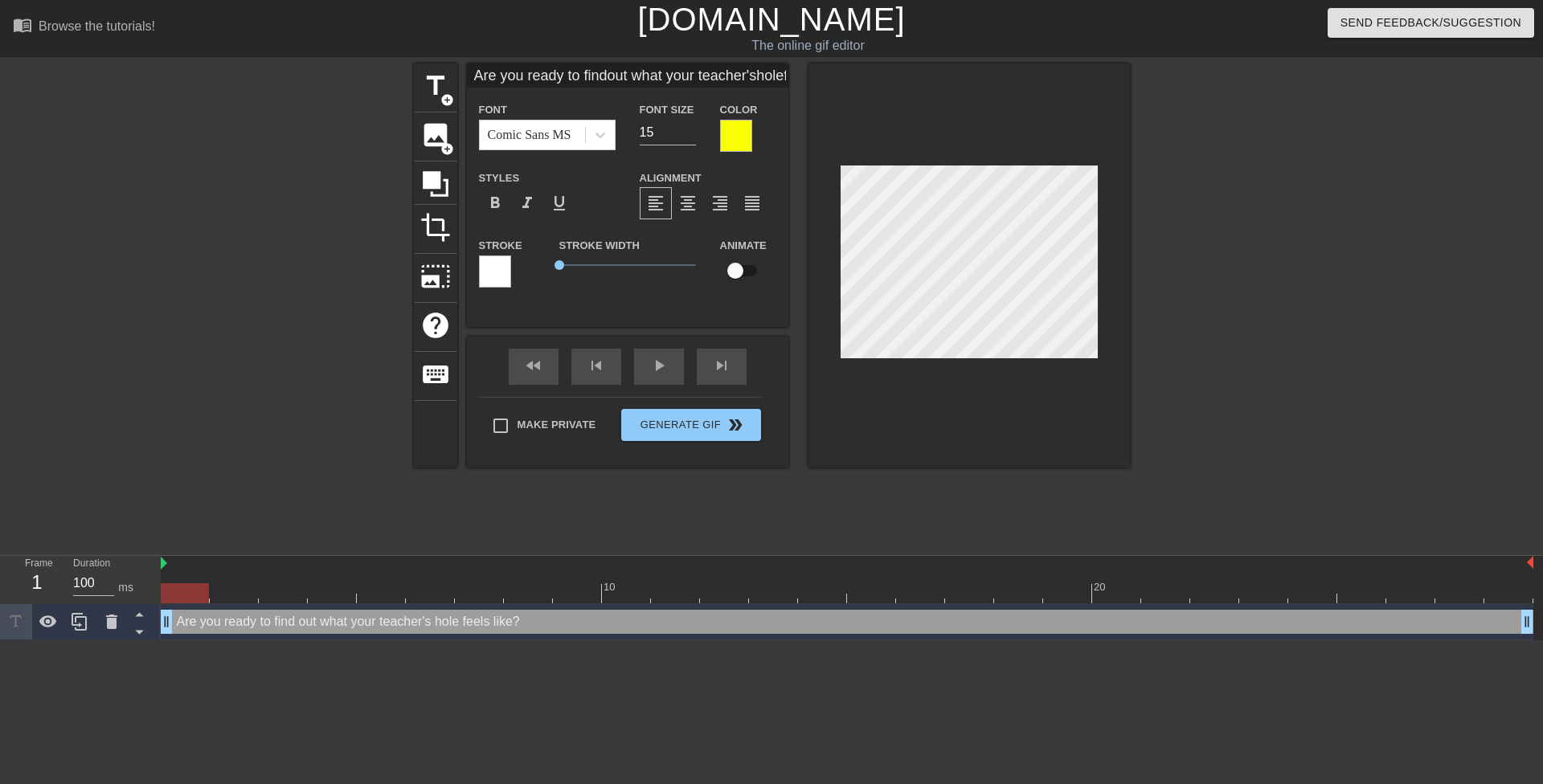
scroll to position [4, 3]
type textarea "Are you ready to find out what your teacher's hole feels like?"
type input "Are you ready to findout what your teacher'sholefeels like?"
type textarea "Are you ready to find out what your teacher's holefeels like?"
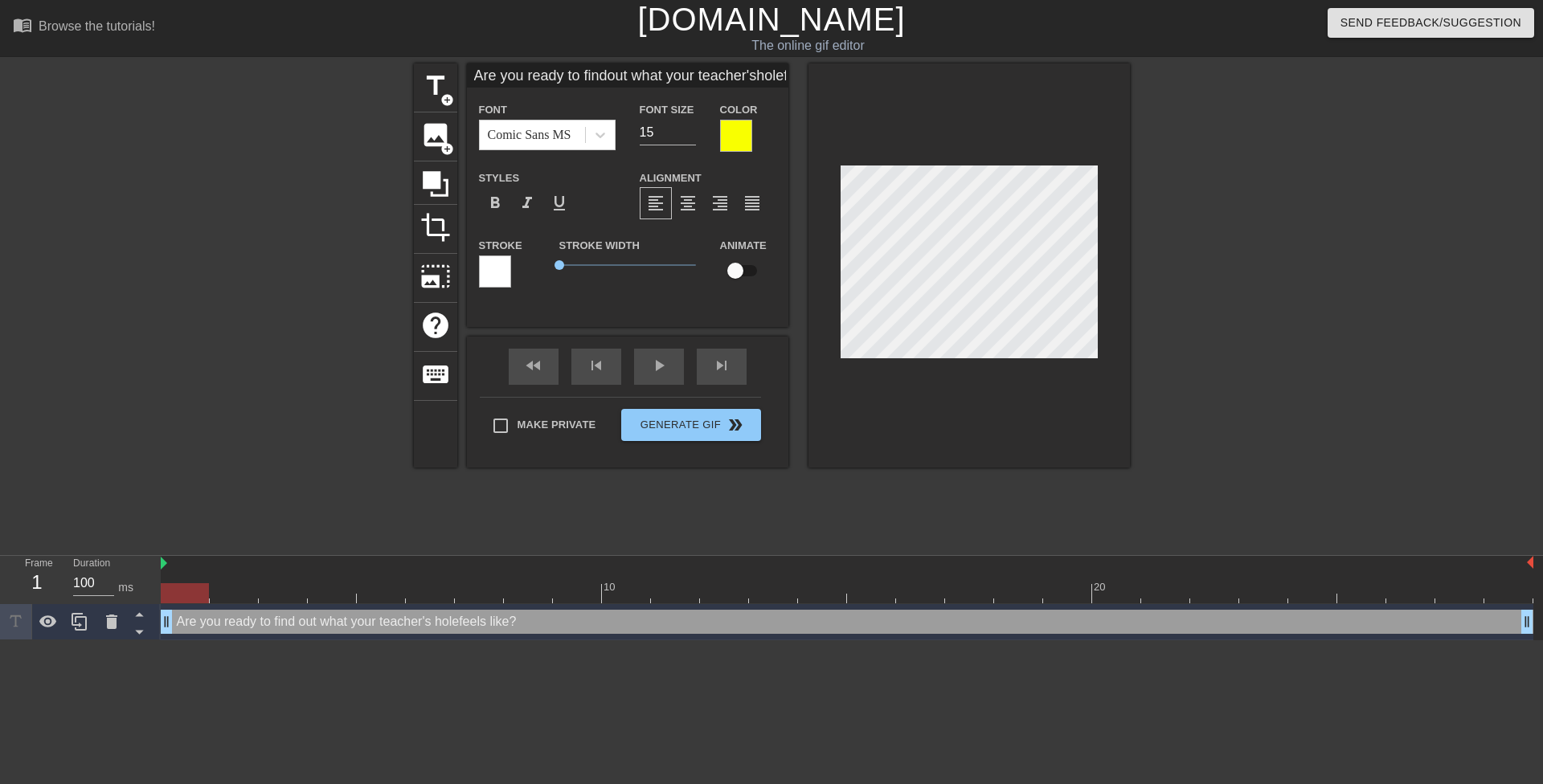
type input "Are you ready to findout what your teacher'shole feels like?"
type textarea "Are you ready to find out what your teacher's hole feels like?"
drag, startPoint x: 1189, startPoint y: 336, endPoint x: 1114, endPoint y: 339, distance: 75.1
click at [1190, 336] on div at bounding box center [1269, 304] width 241 height 482
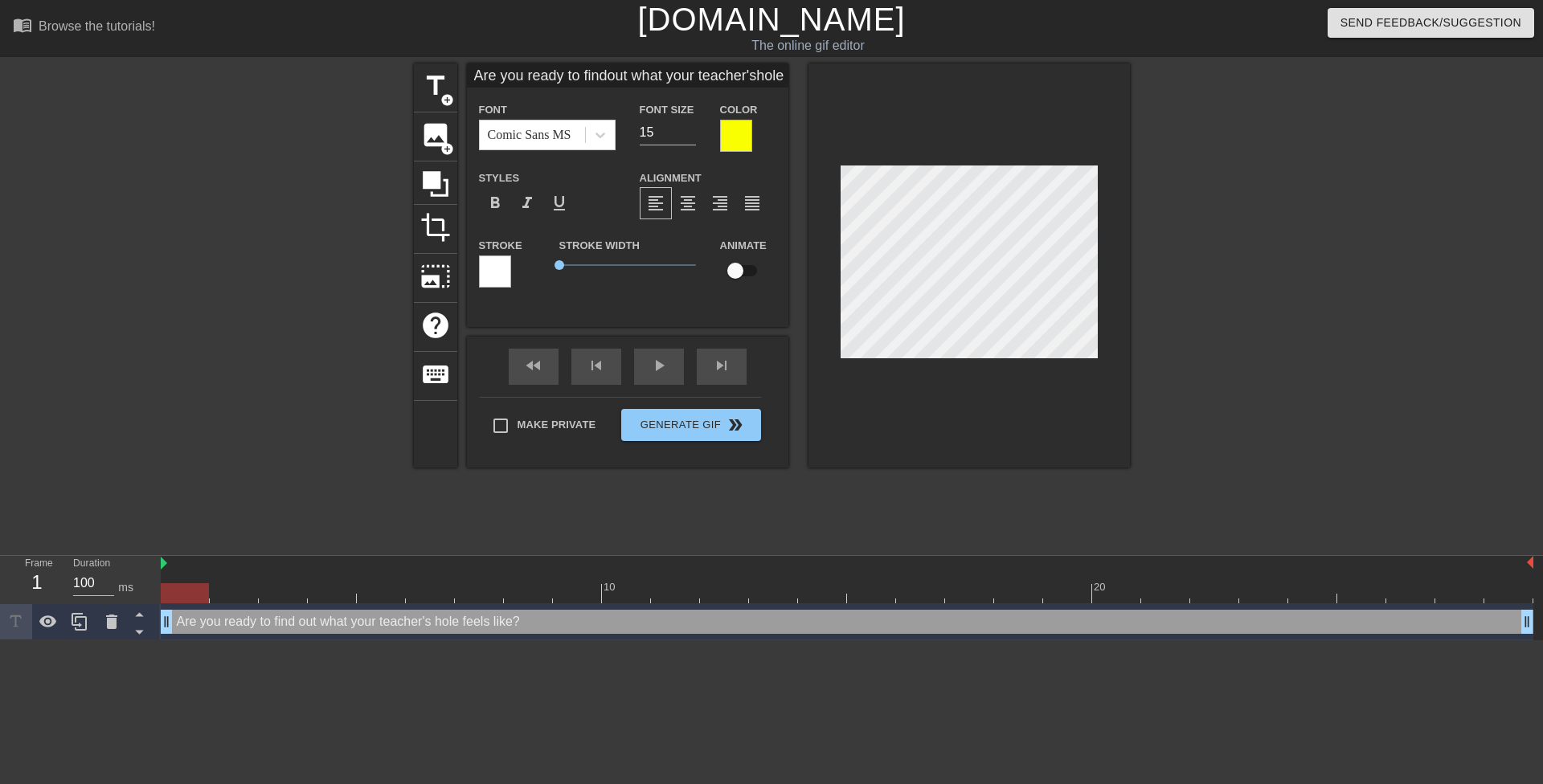
type input "Are you ready tofindout what your teacher'shole feels like?"
type textarea "Are you ready tofind out what your teacher's hole feels like?"
type input "Are you ready tofindout what your teacher'shole feels like?"
type textarea "Are you ready to find out what your teacher's hole feels like?"
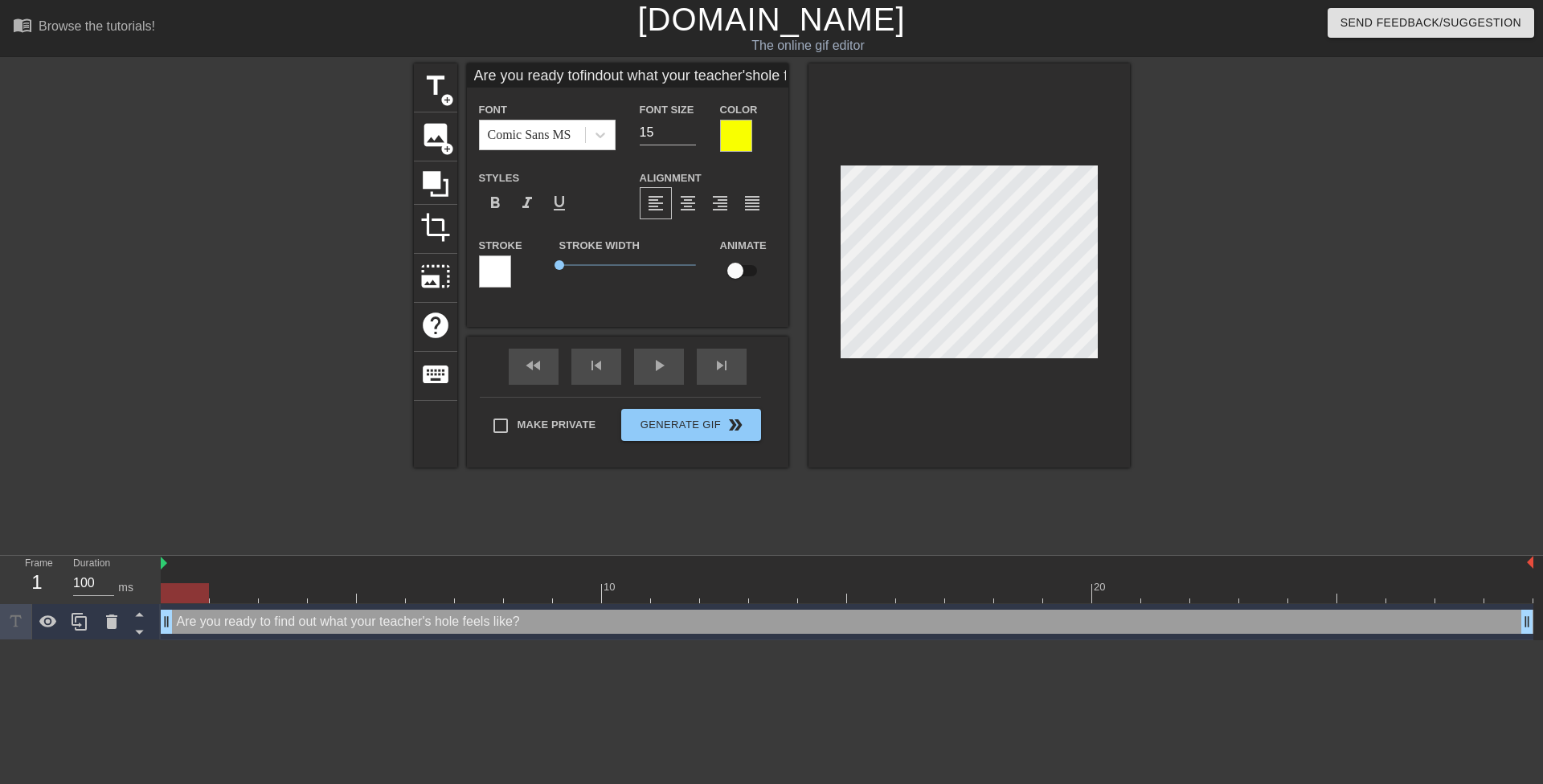
type input "Are you ready tofindout what your teacher'shole feels like?"
type textarea "Are you ready to findout what your teacher's hole feels like?"
type input "Are you ready tofind out what your teacher'shole feels like?"
type textarea "Are you ready to find out what your teacher's hole feels like?"
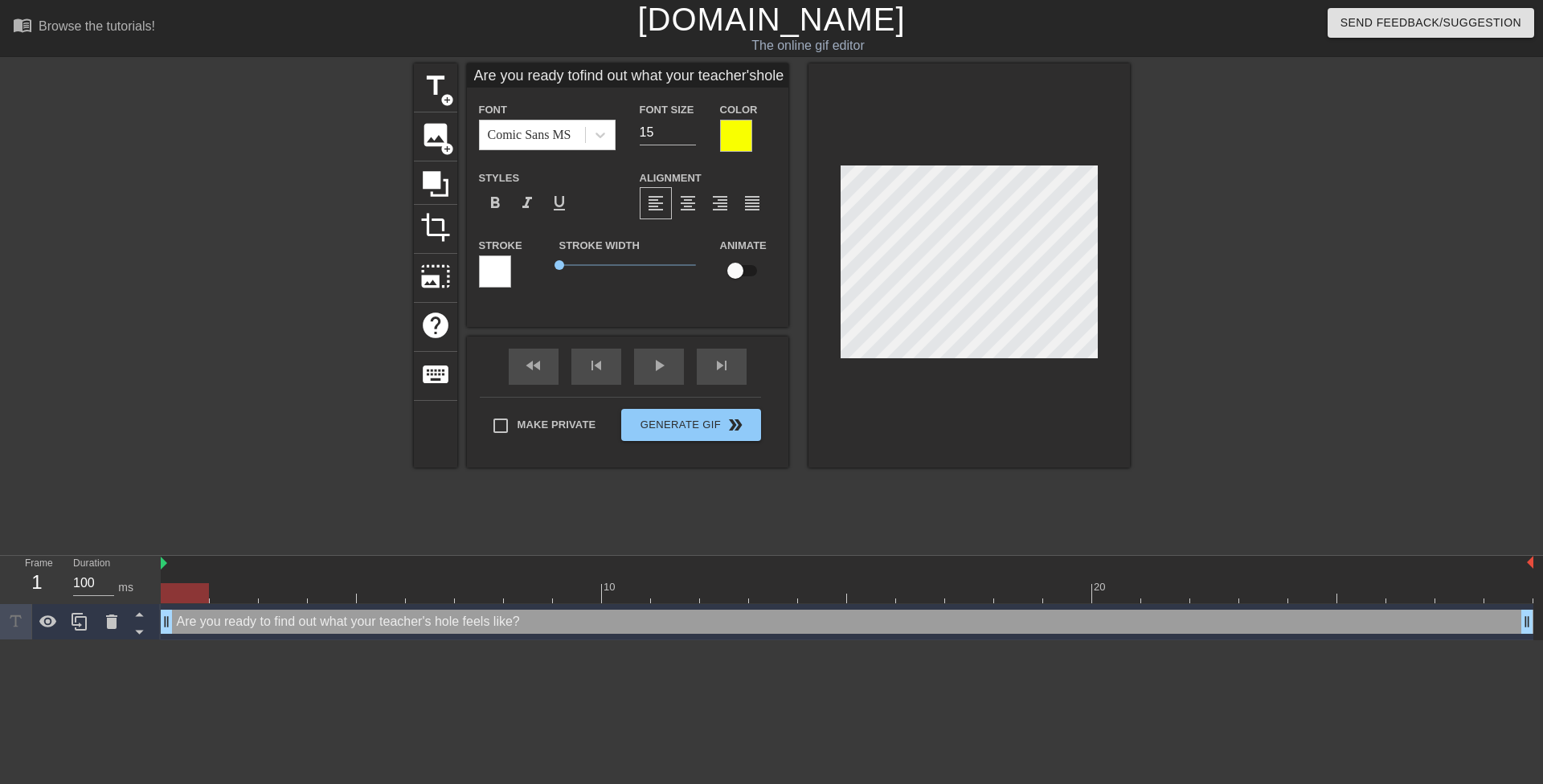
type input "Are you ready tofind out what yourteacher'shole feels like?"
type textarea "Are you ready to find out what yourteacher's hole feels like?"
type input "Are you ready tofind out what yourteacher'shole feels like?"
type textarea "Are you ready to find out what your teacher's hole feels like?"
type input "Are you ready tofind out what yourteacher'shole feels like?"
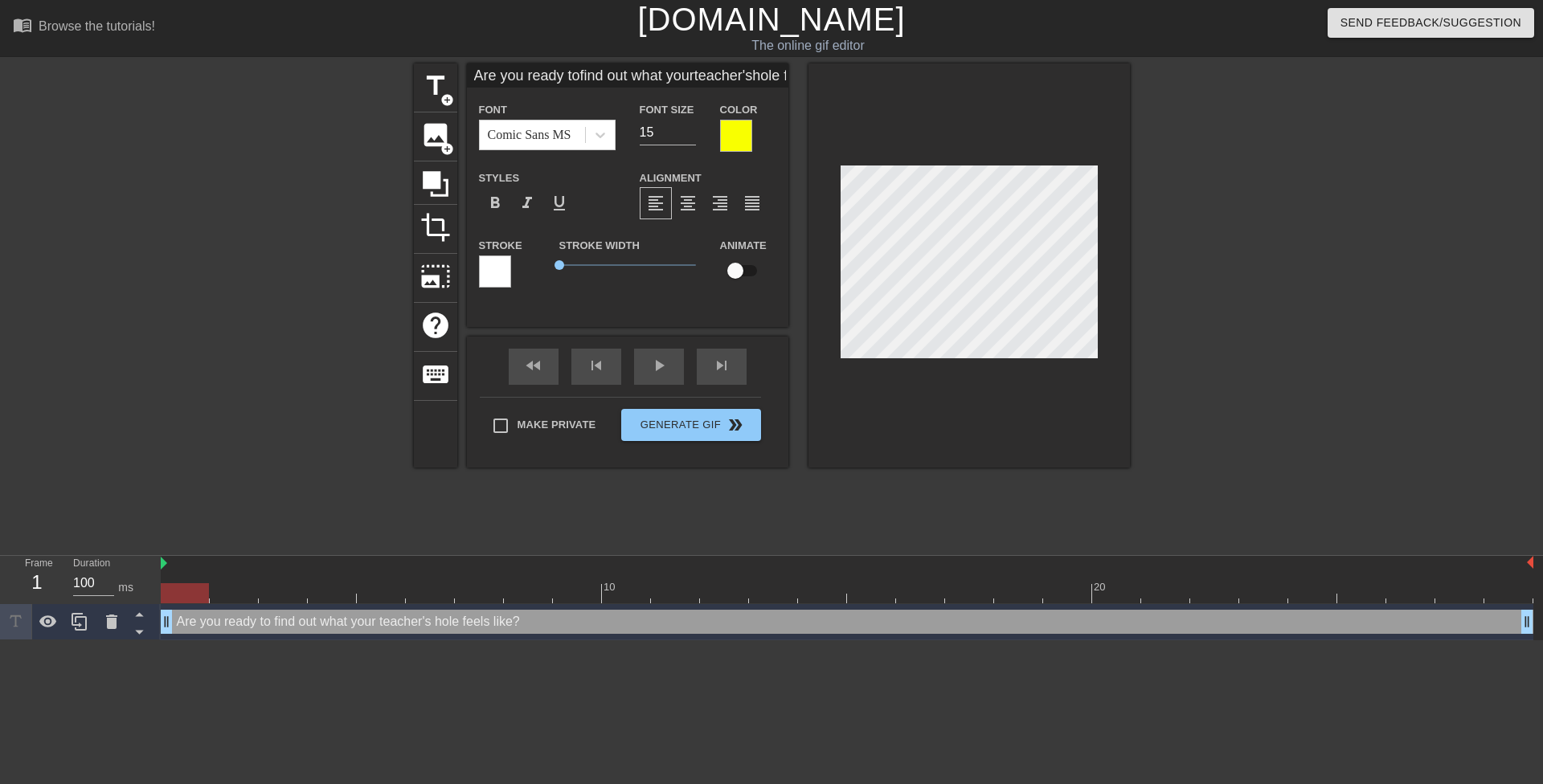
type textarea "Are you ready to find out what your teacher'shole feels like?"
type input "Are you ready tofind out what yourteacher's hole feels like?"
type textarea "Are you ready to find out what your teacher's hole feels like?"
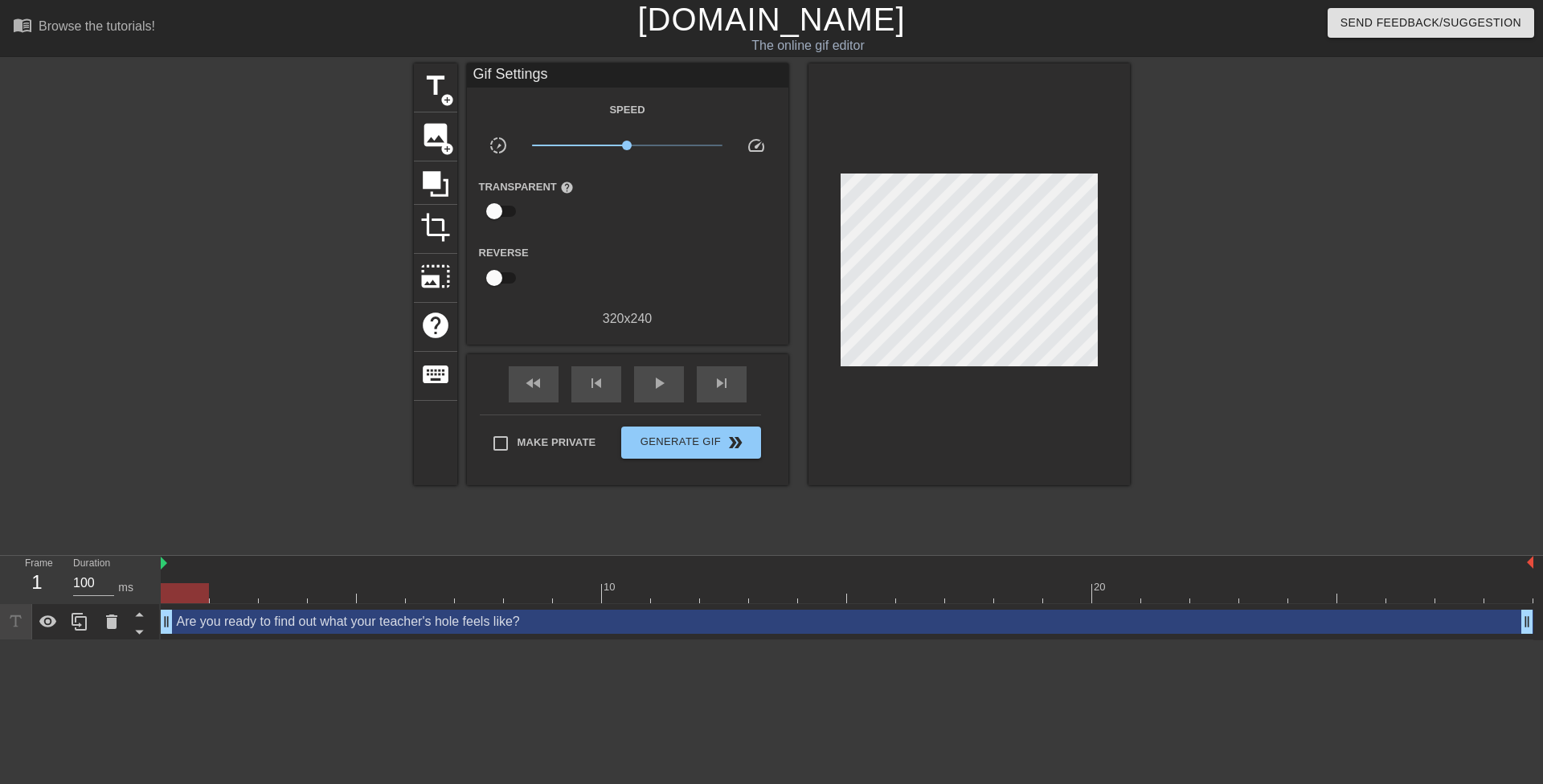
click at [1128, 331] on div at bounding box center [969, 275] width 322 height 422
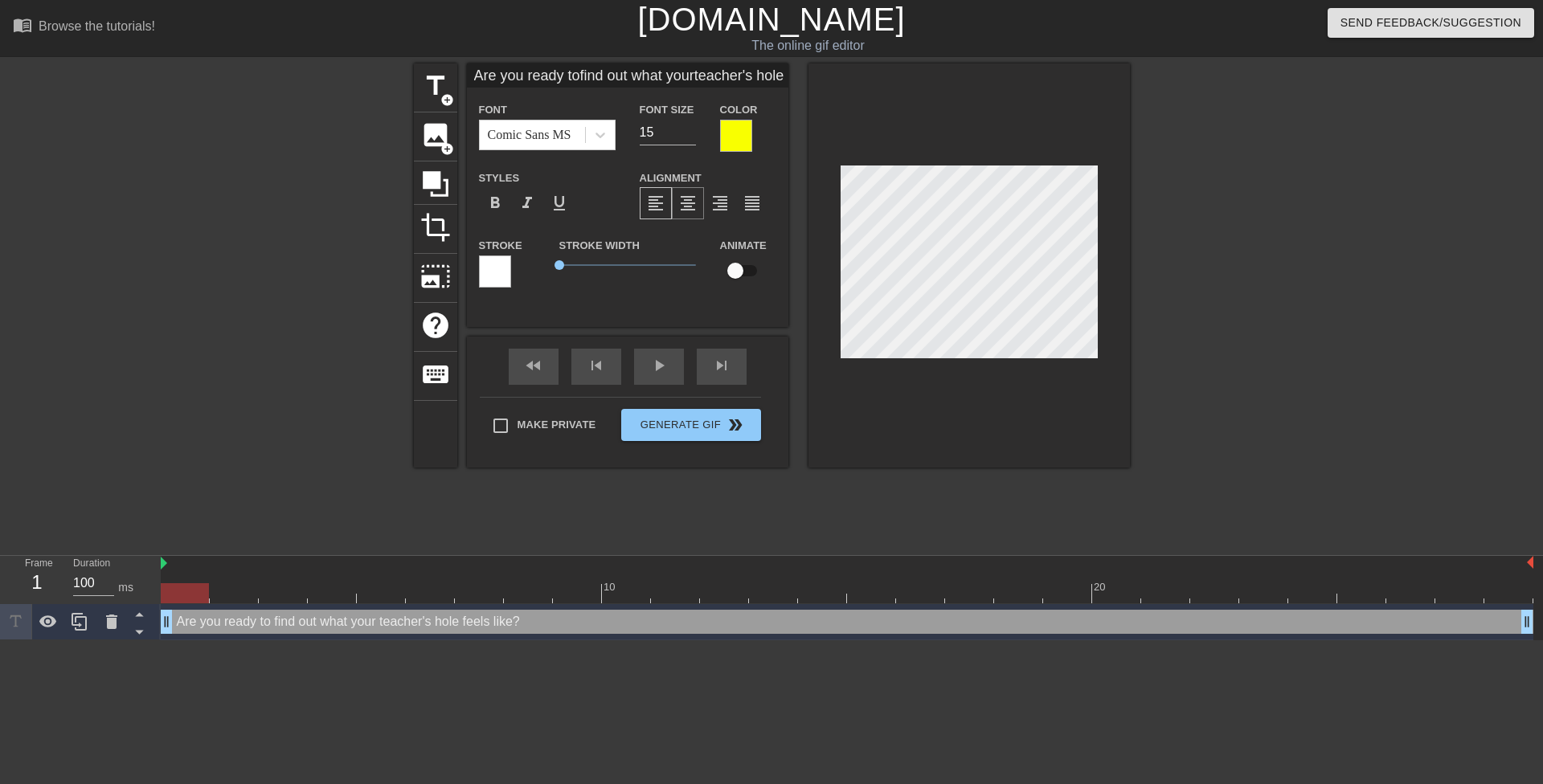
click at [688, 203] on span "format_align_center" at bounding box center [688, 203] width 19 height 19
click at [1191, 277] on div at bounding box center [1269, 304] width 241 height 482
click at [658, 200] on span "format_align_left" at bounding box center [655, 203] width 19 height 19
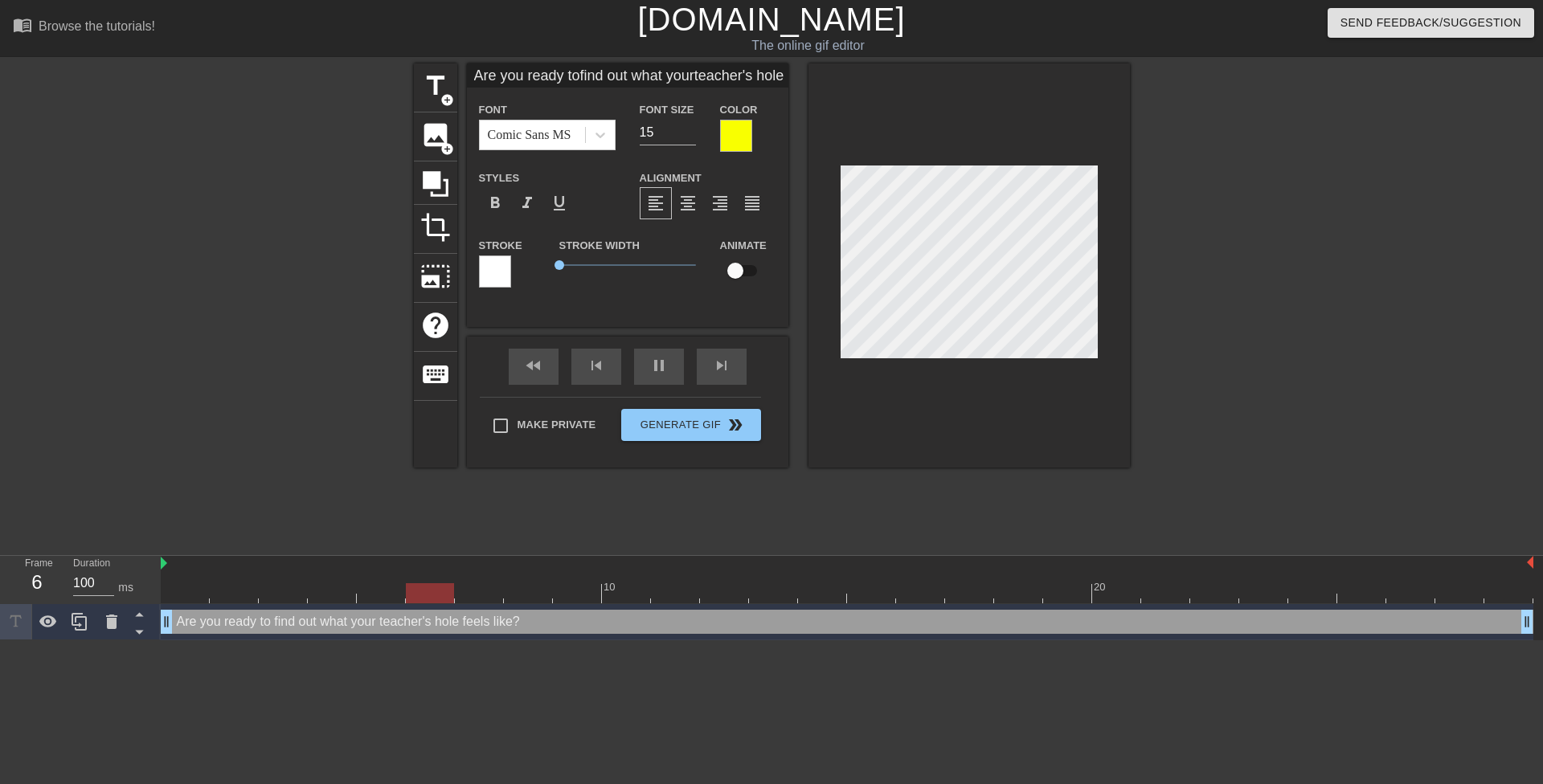
type input "Are you readytofind out what yourteacher's hole feels like?"
type textarea "Are you readyto find out what your teacher's hole feels like?"
type input "Are you readytofind out what yourteacher's hole feels like?"
type textarea "Are you ready to find out what your teacher's hole feels like?"
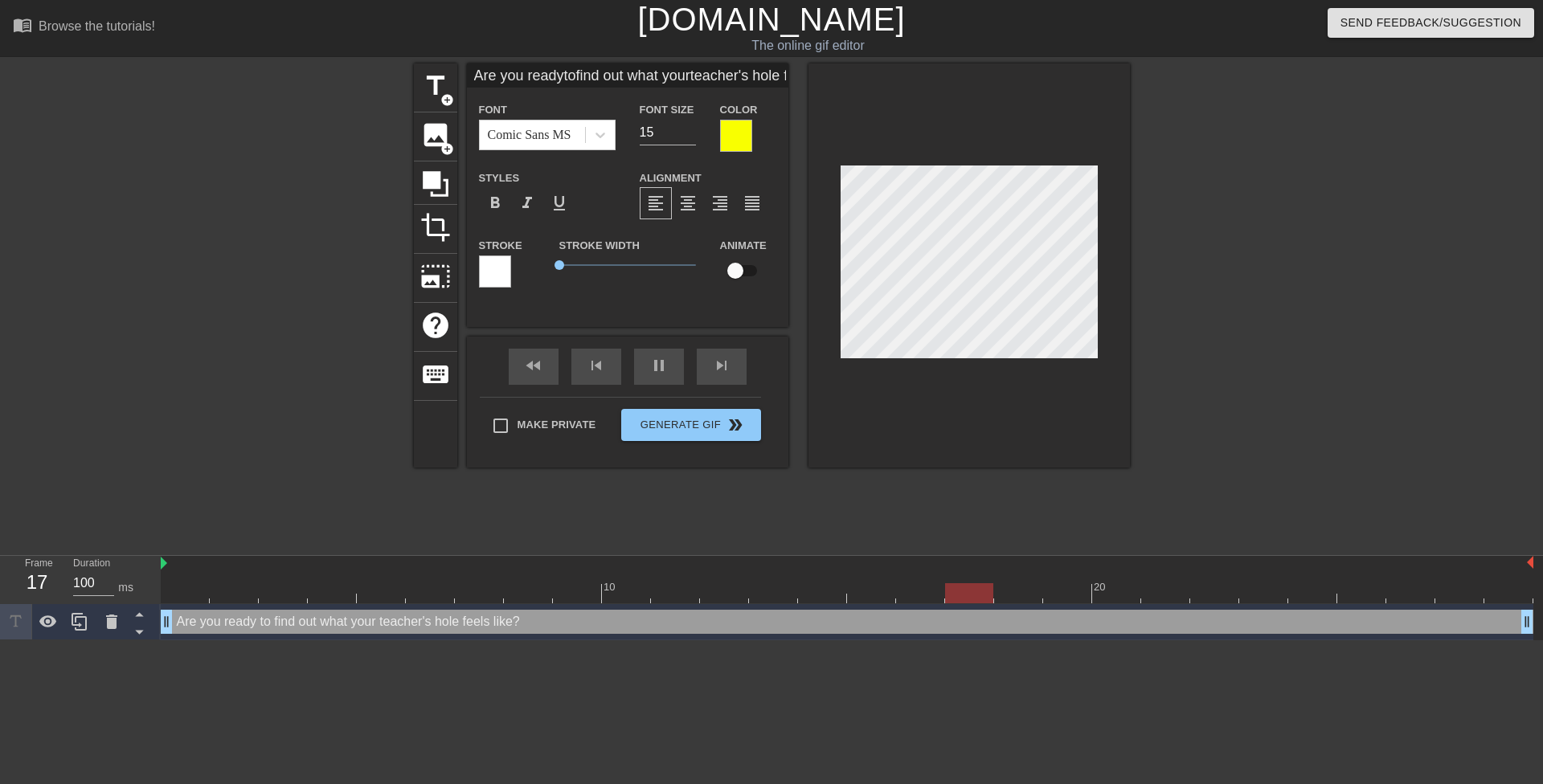
type input "Are you readytofind out what yourteacher's hole feels like?"
type textarea "Are you ready tofind out what your teacher's hole feels like?"
type input "Are you readyto find out what yourteacher's hole feels like?"
type textarea "Are you ready to find out what your teacher's hole feels like?"
type input "Are you readyto find outwhat yourteacher's hole feels like?"
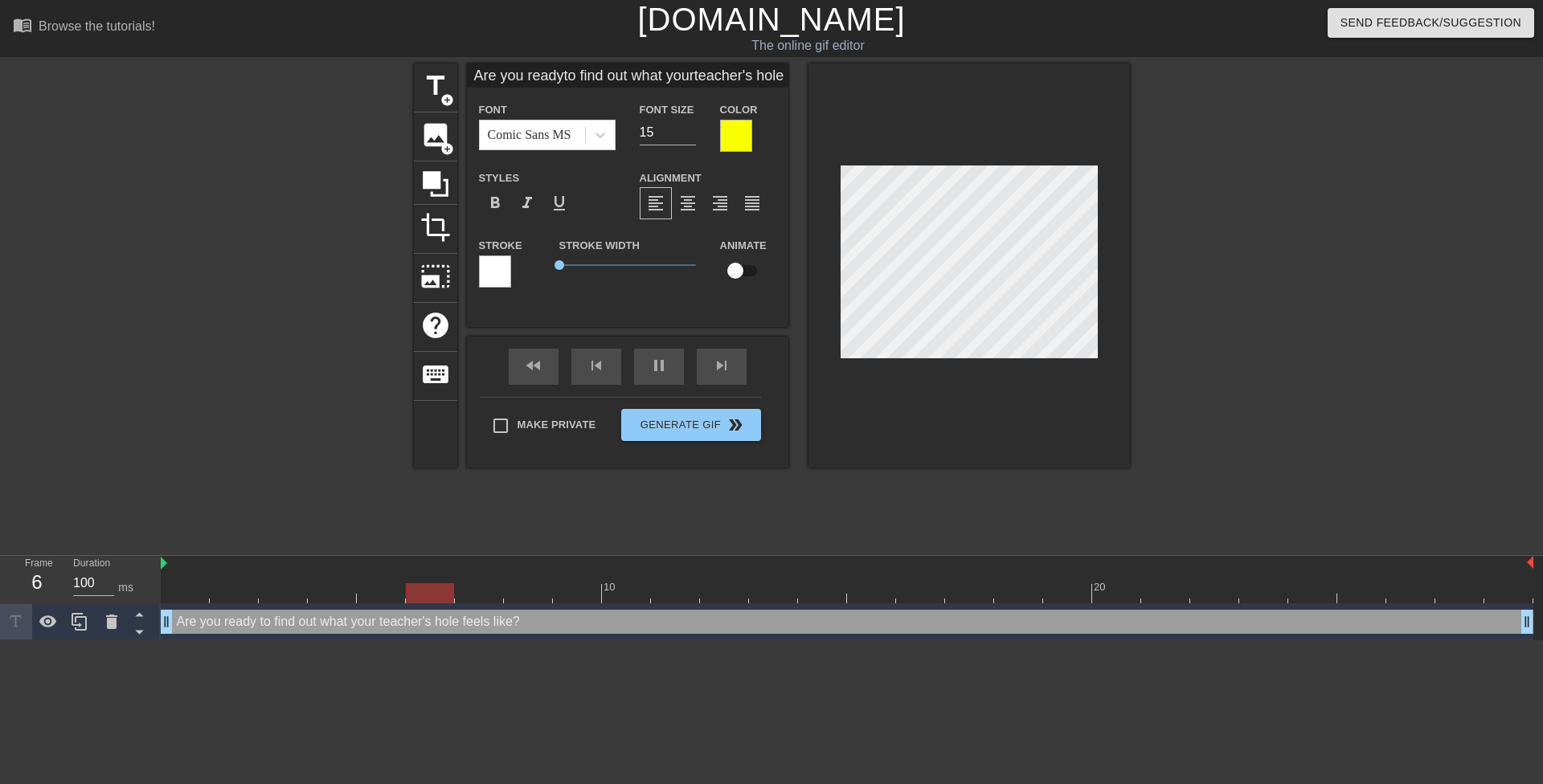
type textarea "Are you ready to find outwhat your teacher's hole feels like?"
type input "Are you readyto find outwhat yourteacher's hole feels like?"
type textarea "Are you ready to find out what your teacher's hole feels like?"
type input "Are you readyto find outwhat yourteacher'shole feels like?"
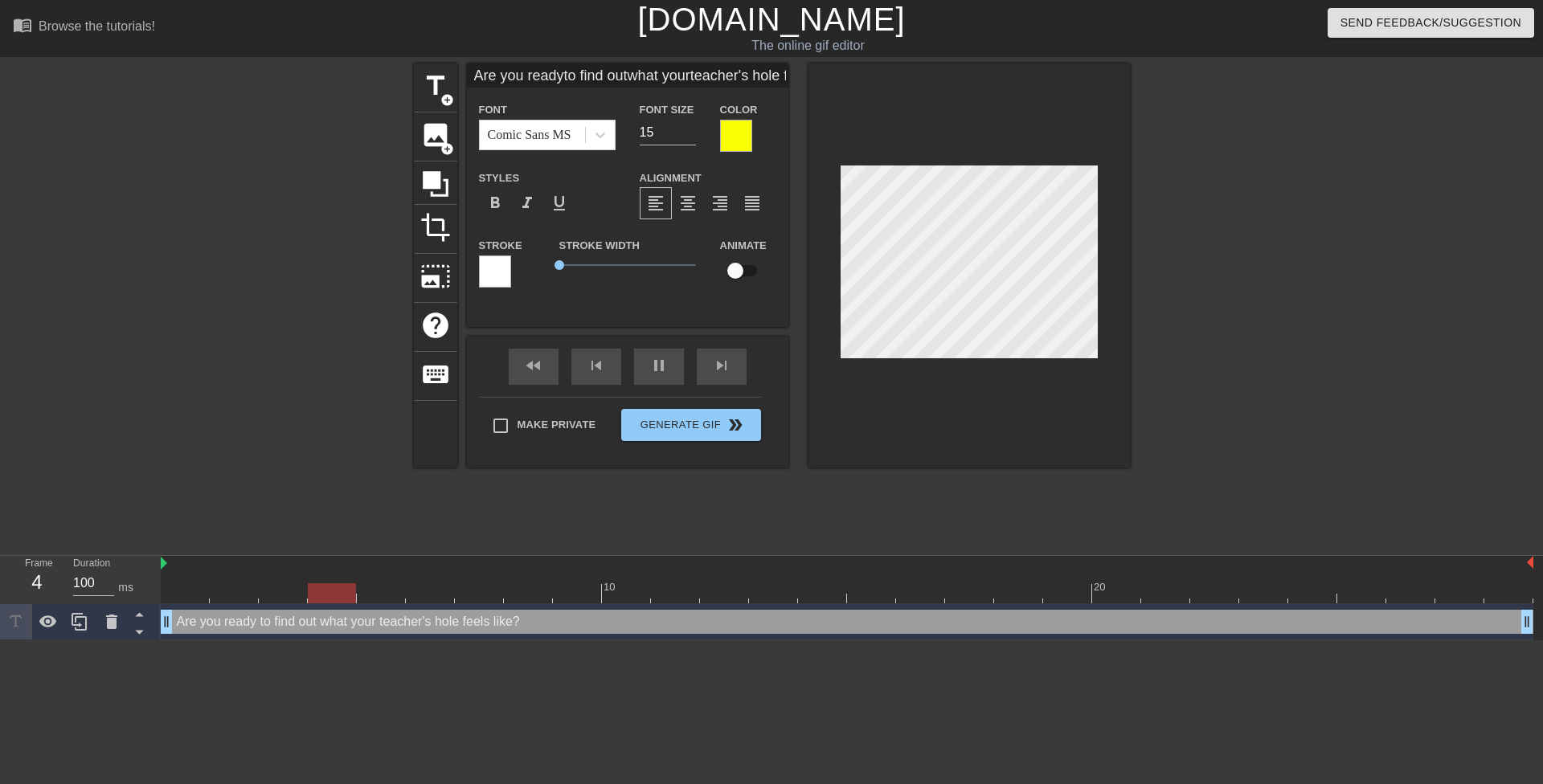
type textarea "Are you ready to find out what your teacher'shole feels like?"
type input "Are you readyto find outwhat yourteacher'shole feels like?"
type textarea "Are you ready to find out what your teacher's hole feels like?"
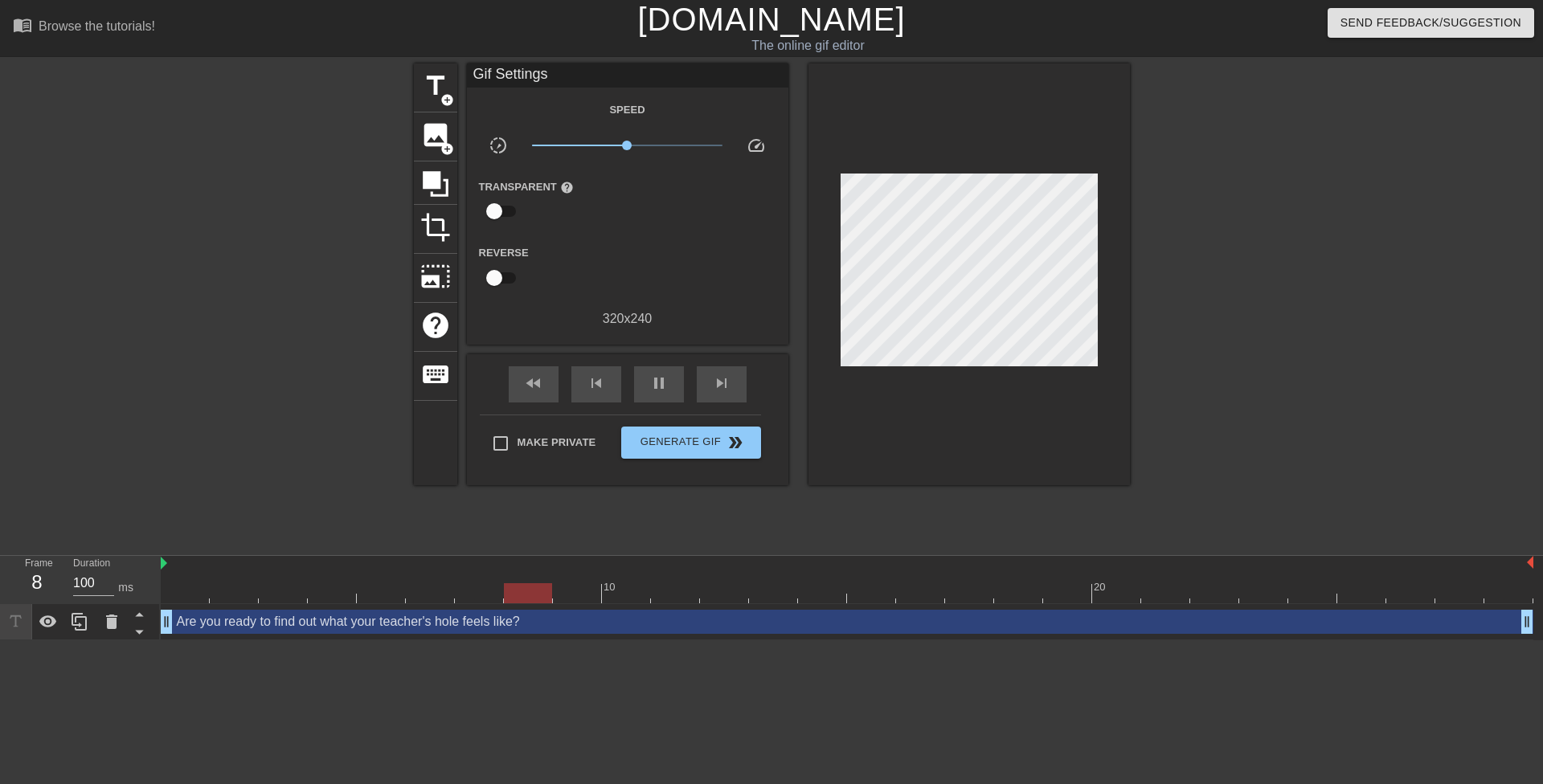
click at [1200, 227] on div at bounding box center [1269, 304] width 241 height 482
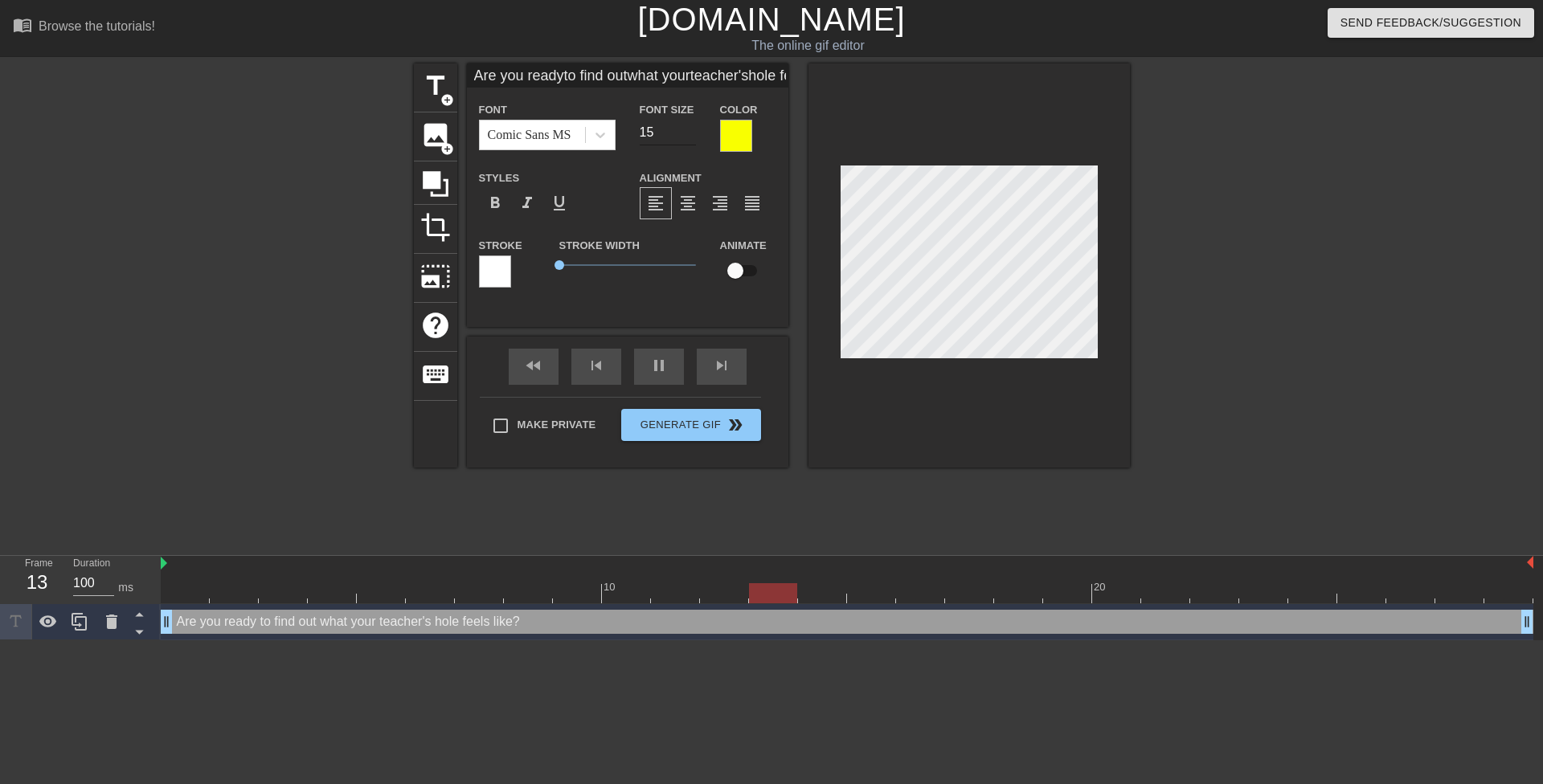
type input "Are you readyto find outwhat yourteacher'shole feels like?"
type input "16"
click at [689, 128] on input "16" at bounding box center [668, 132] width 56 height 26
type input "Are you readyto find outwhat yourteacher'shole feels like?"
type input "17"
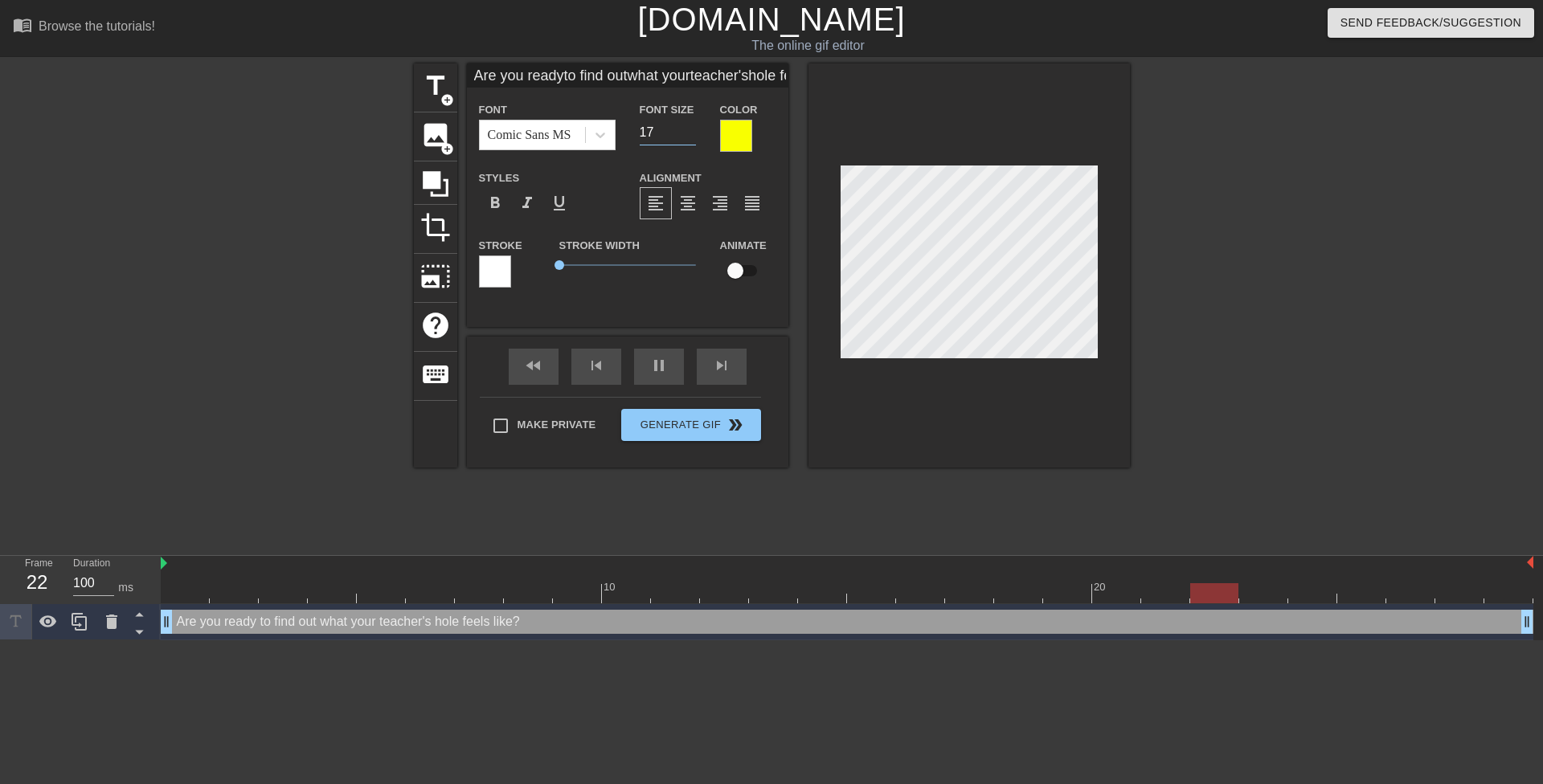
click at [689, 128] on input "17" at bounding box center [668, 132] width 56 height 26
type input "Are you readyto find outwhat yourteacher'shole feelslike?"
type textarea "Are you ready to find out what your teacher's hole feelslike?"
type input "Are you readyto find outwhat yourteacher'shole feelslike?"
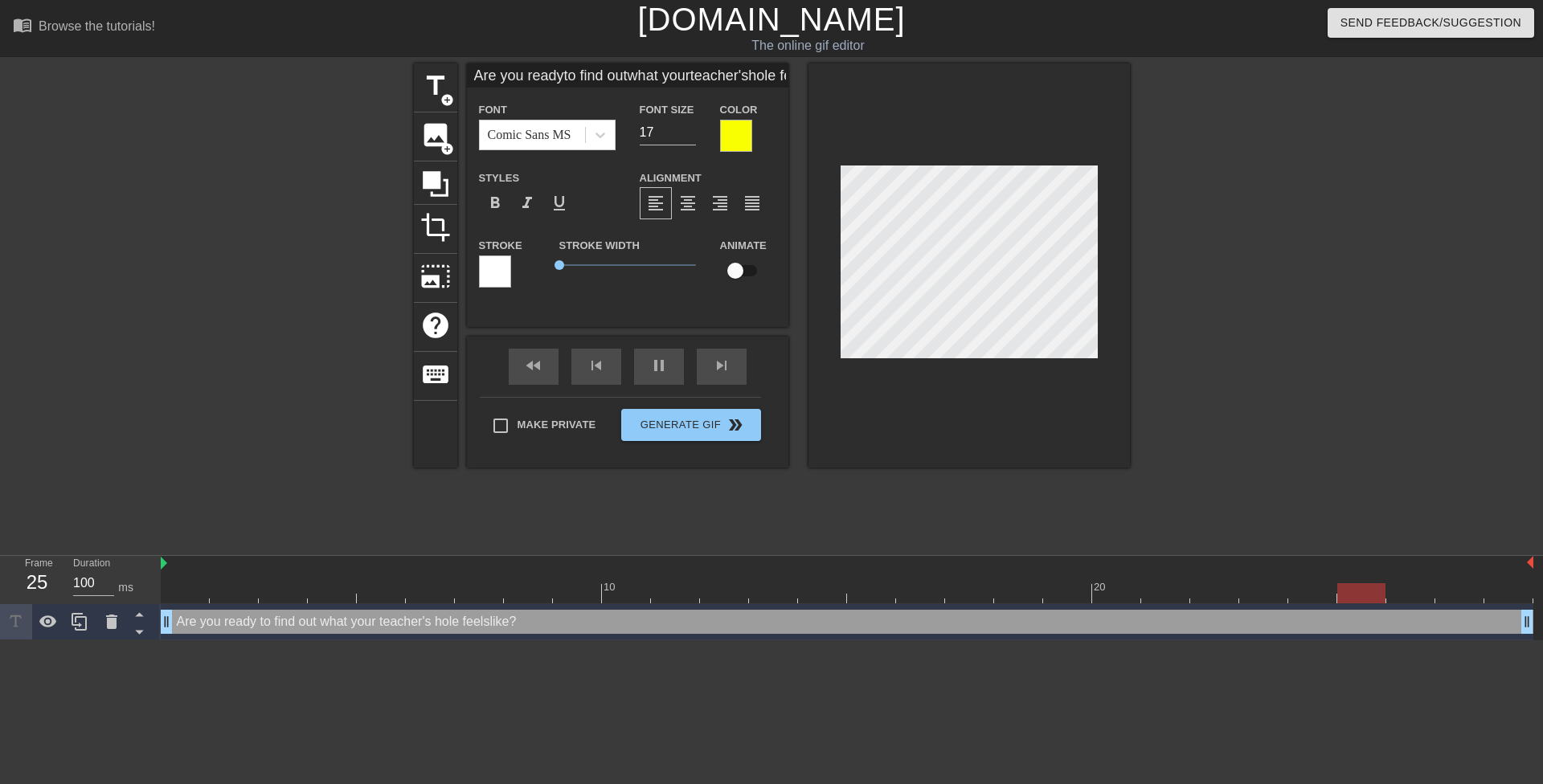
type textarea "Are you ready to find out what your teacher's hole feels like?"
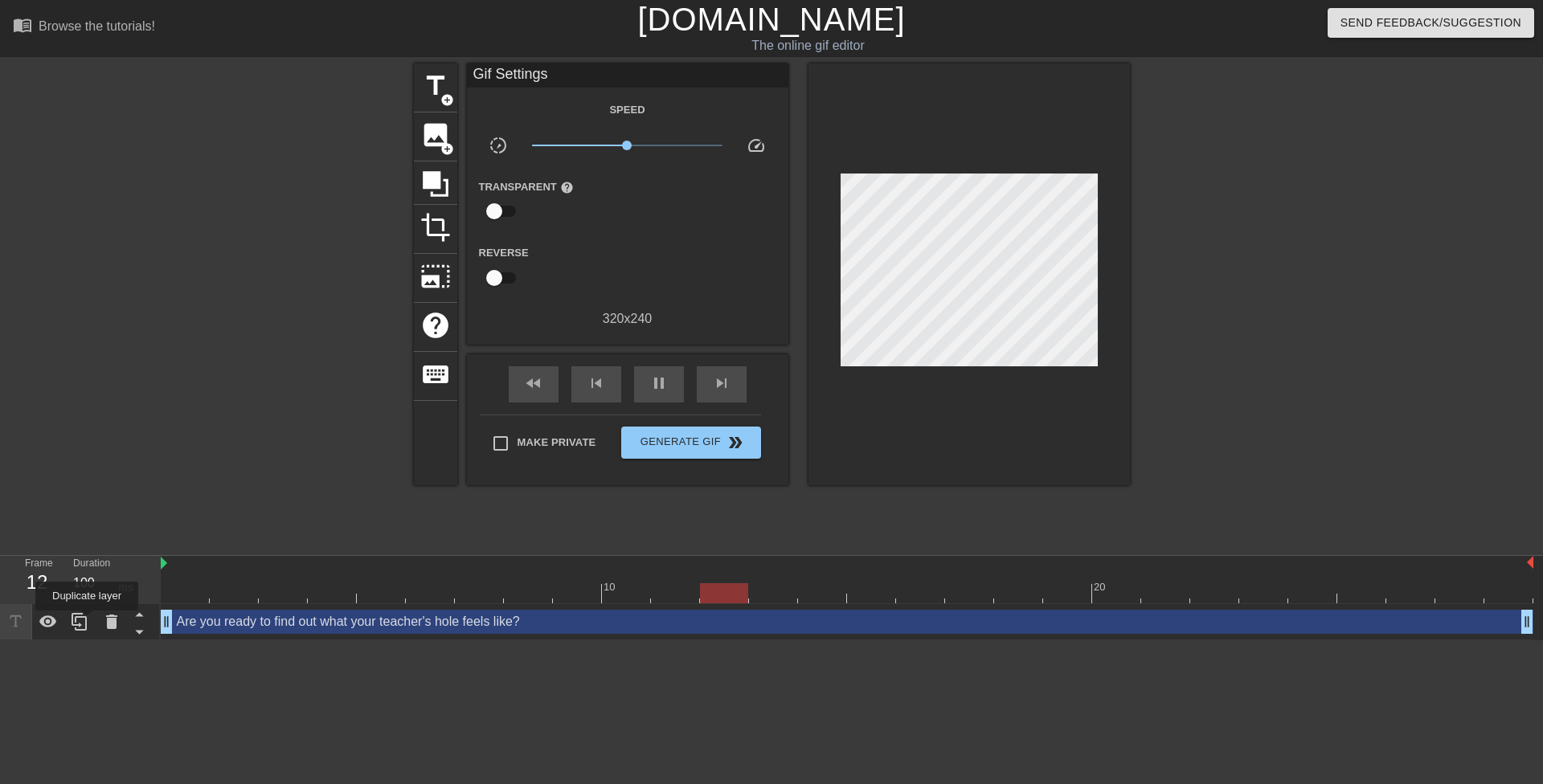
click at [87, 621] on icon at bounding box center [79, 621] width 19 height 19
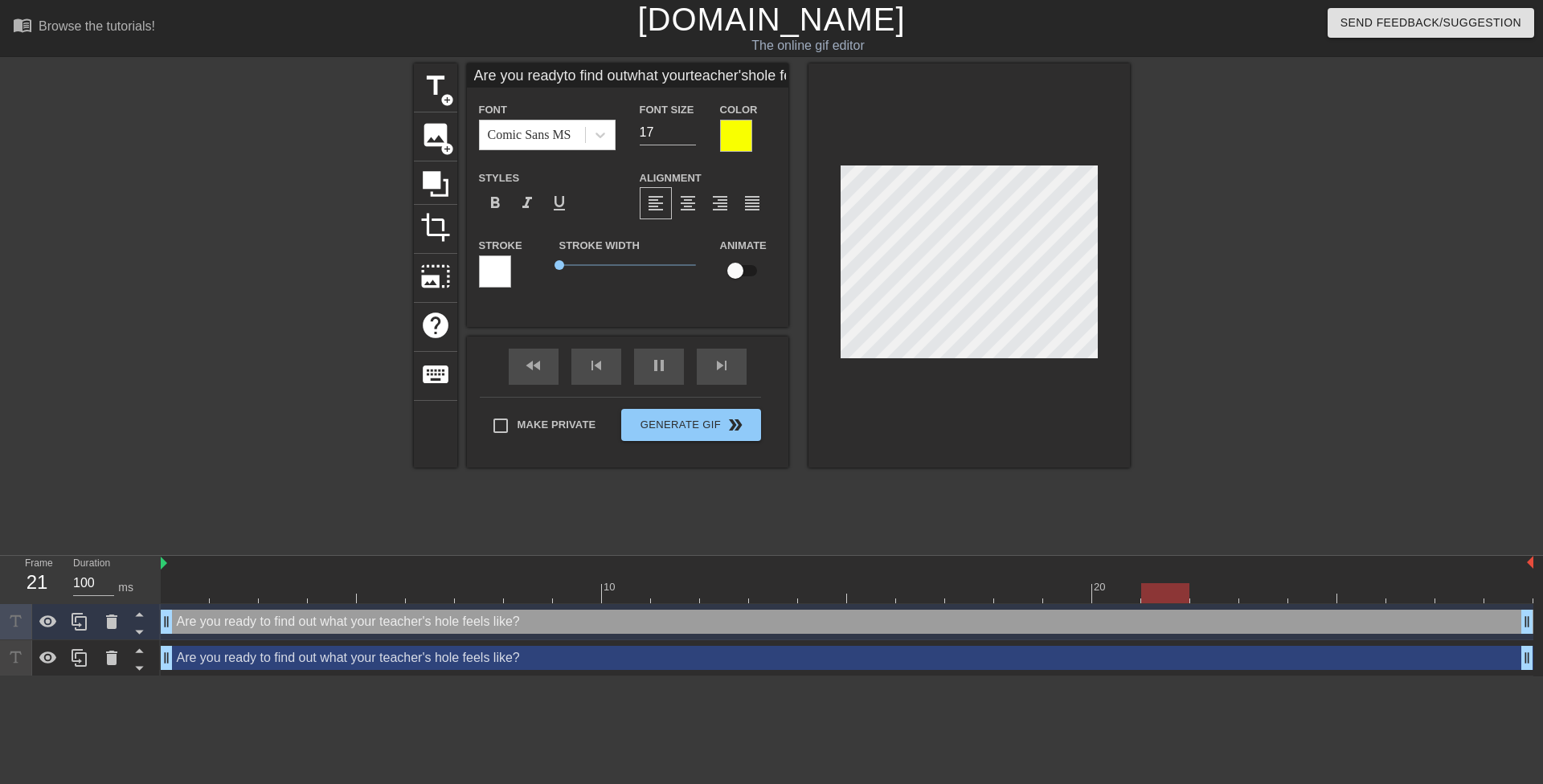
click at [196, 659] on div "Are you ready to find out what your teacher's hole feels like? drag_handle drag…" at bounding box center [846, 657] width 1373 height 24
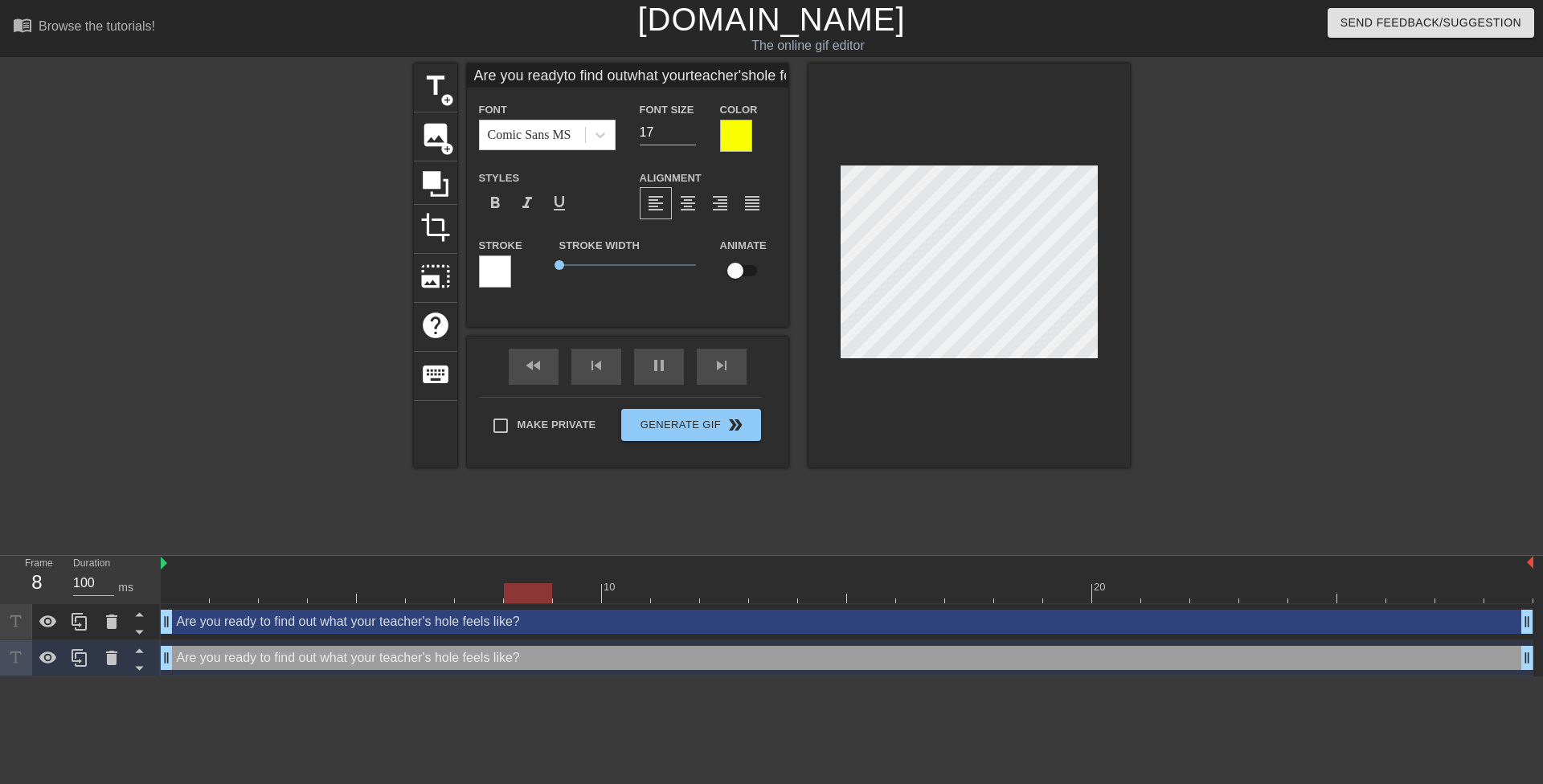
click at [503, 270] on div at bounding box center [495, 271] width 32 height 32
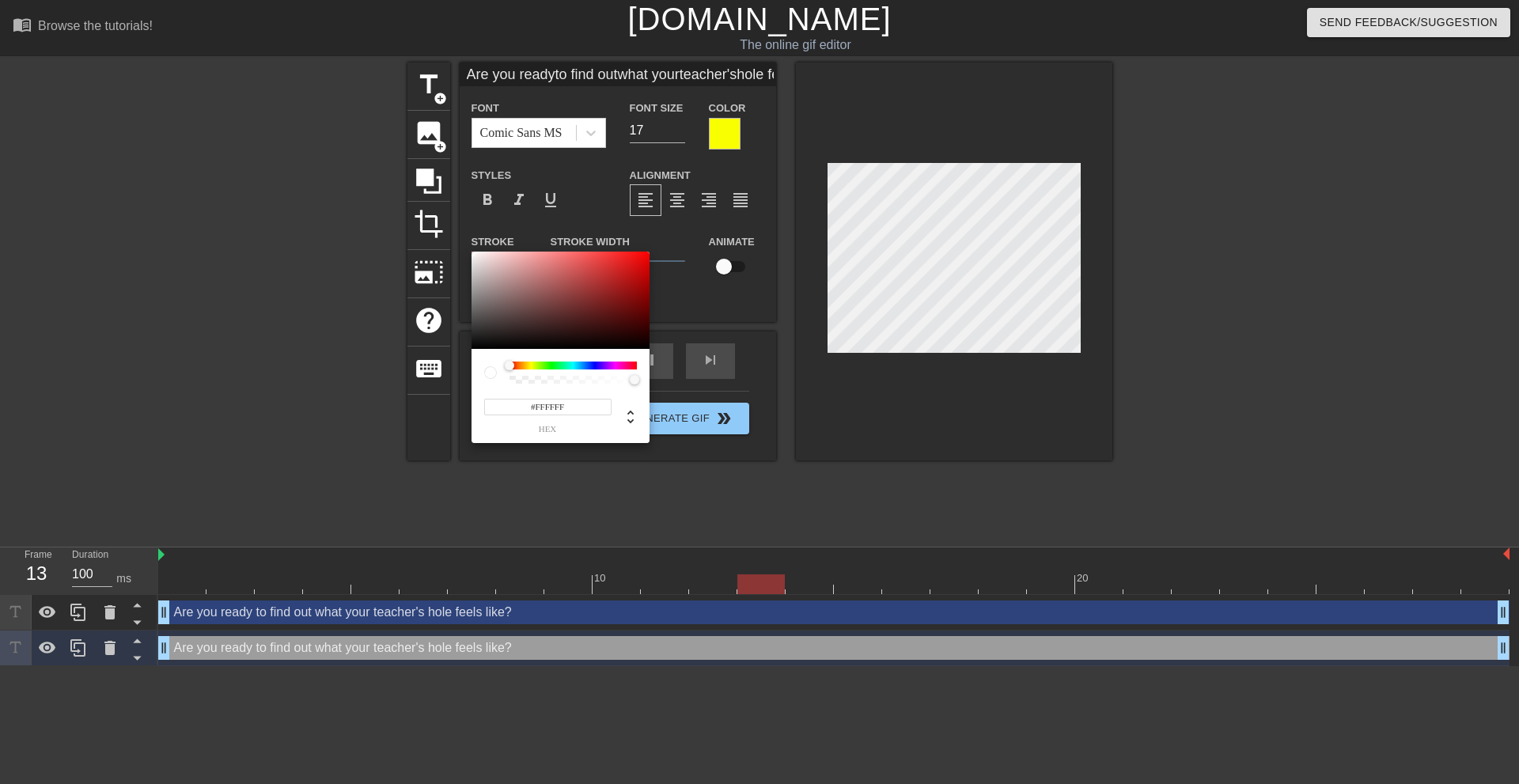
type input "Are you readyto find outwhat yourteacher'shole feelslike?"
type input "#553D3D"
type input "Are you readyto find outwhat yourteacher'shole feelslike?"
type input "#2C2323"
type input "Are you readyto find outwhat yourteacher'shole feelslike?"
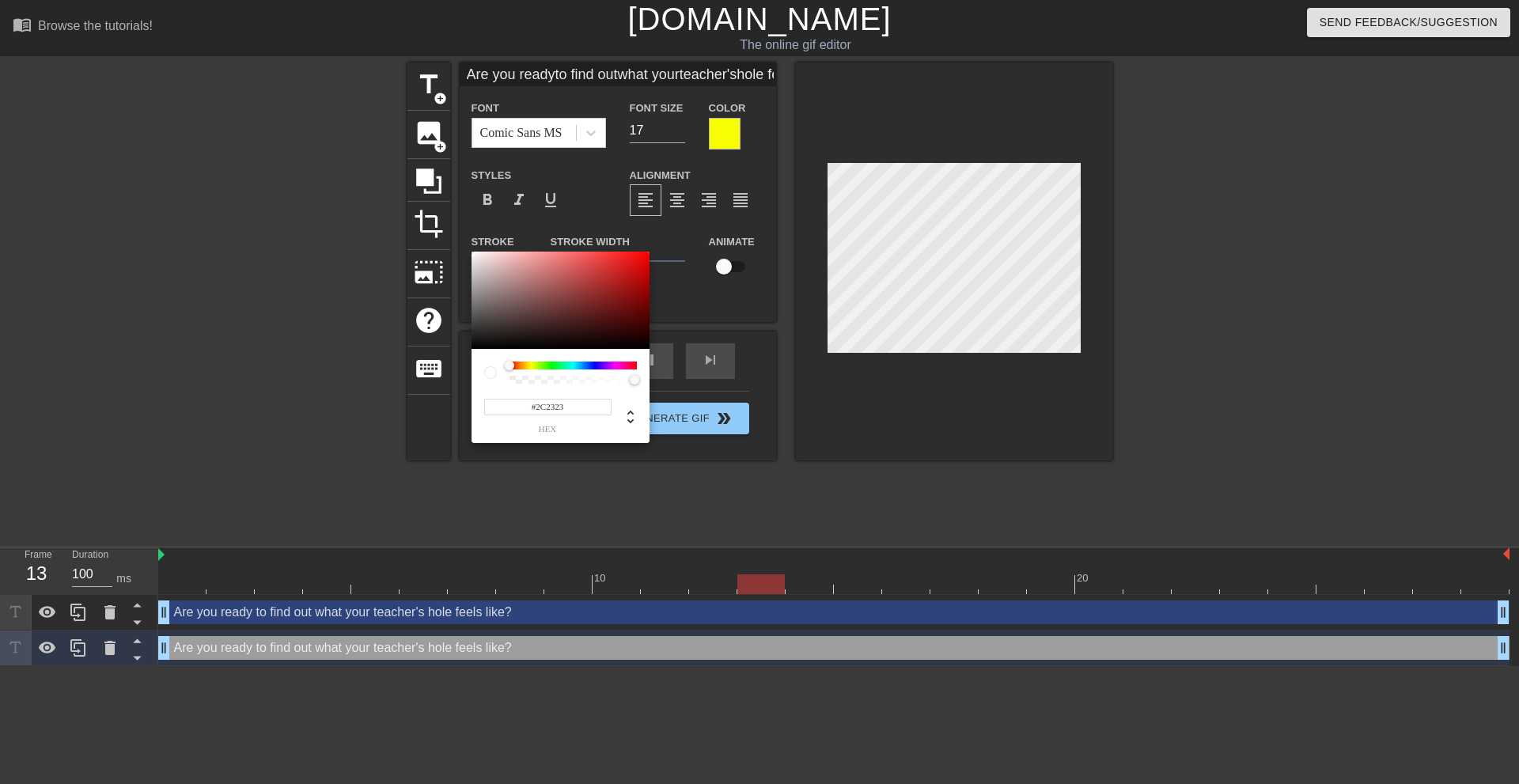
type input "#000000"
drag, startPoint x: 472, startPoint y: 362, endPoint x: 357, endPoint y: 463, distance: 153.1
click at [366, 439] on div "#000000 hex" at bounding box center [759, 392] width 1519 height 784
type input "Are you readyto find outwhat yourteacher'shole feelslike?"
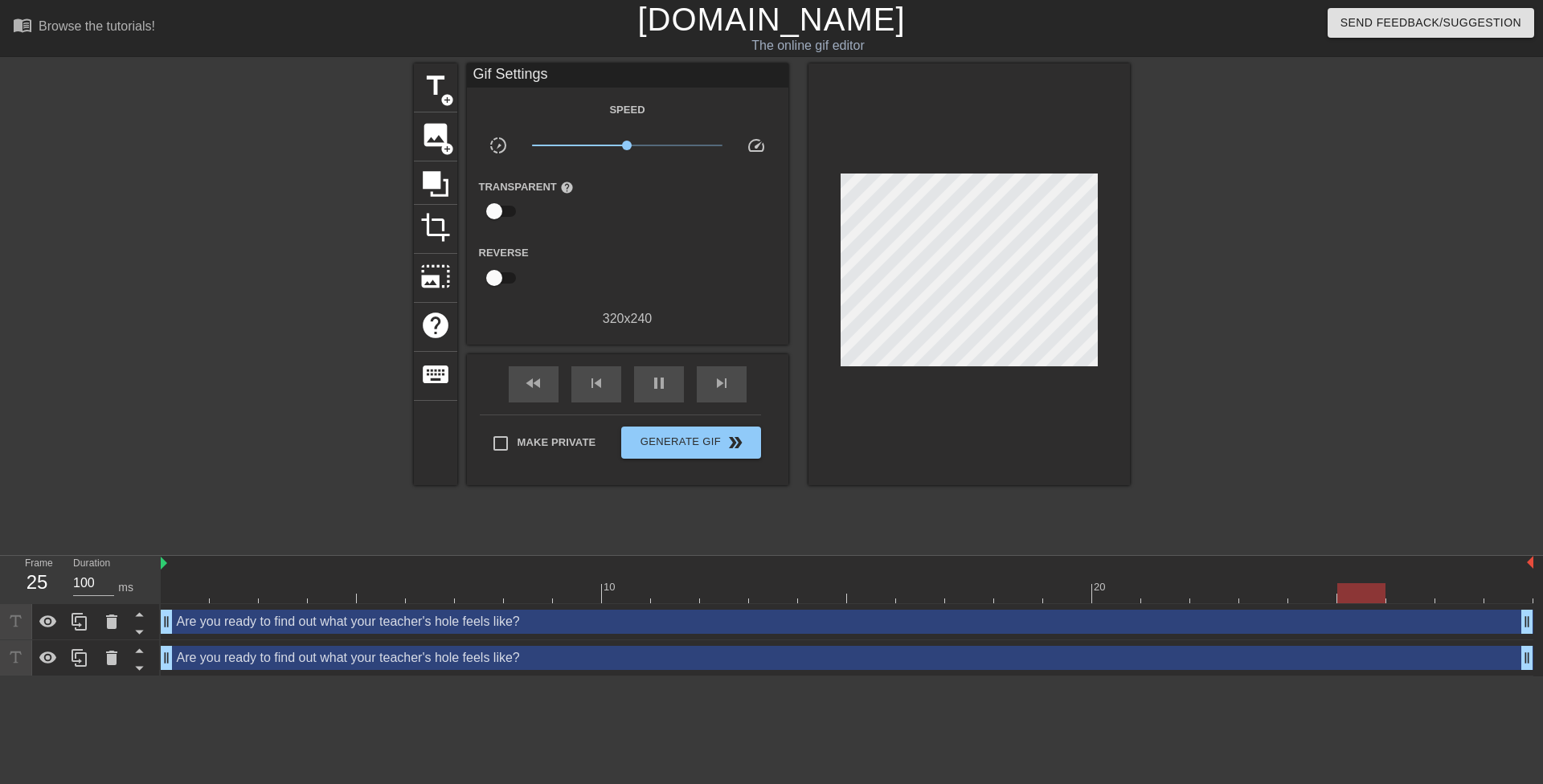
click at [395, 653] on div "Are you ready to find out what your teacher's hole feels like? drag_handle drag…" at bounding box center [846, 657] width 1373 height 24
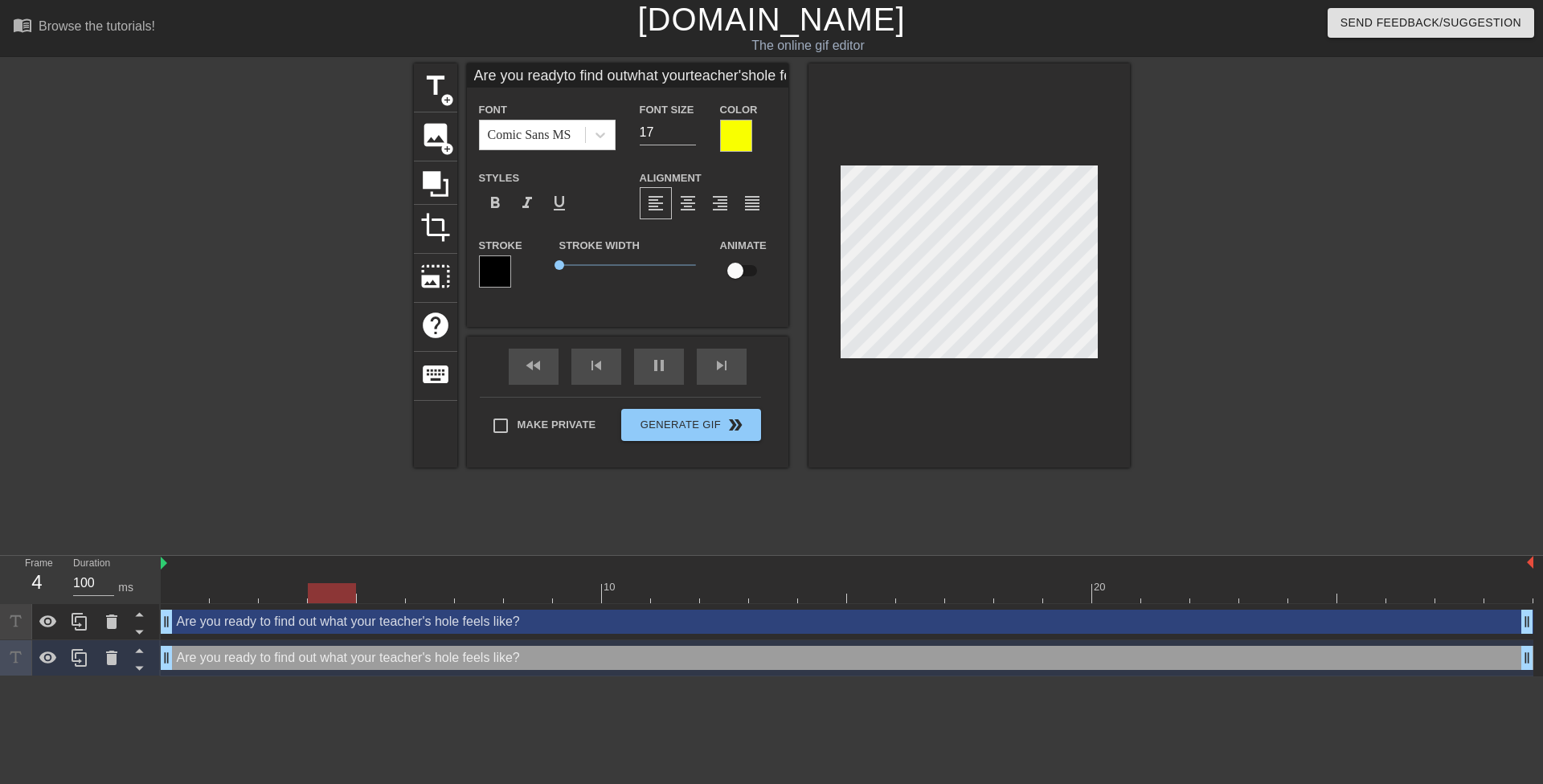
click at [721, 141] on div at bounding box center [736, 136] width 32 height 32
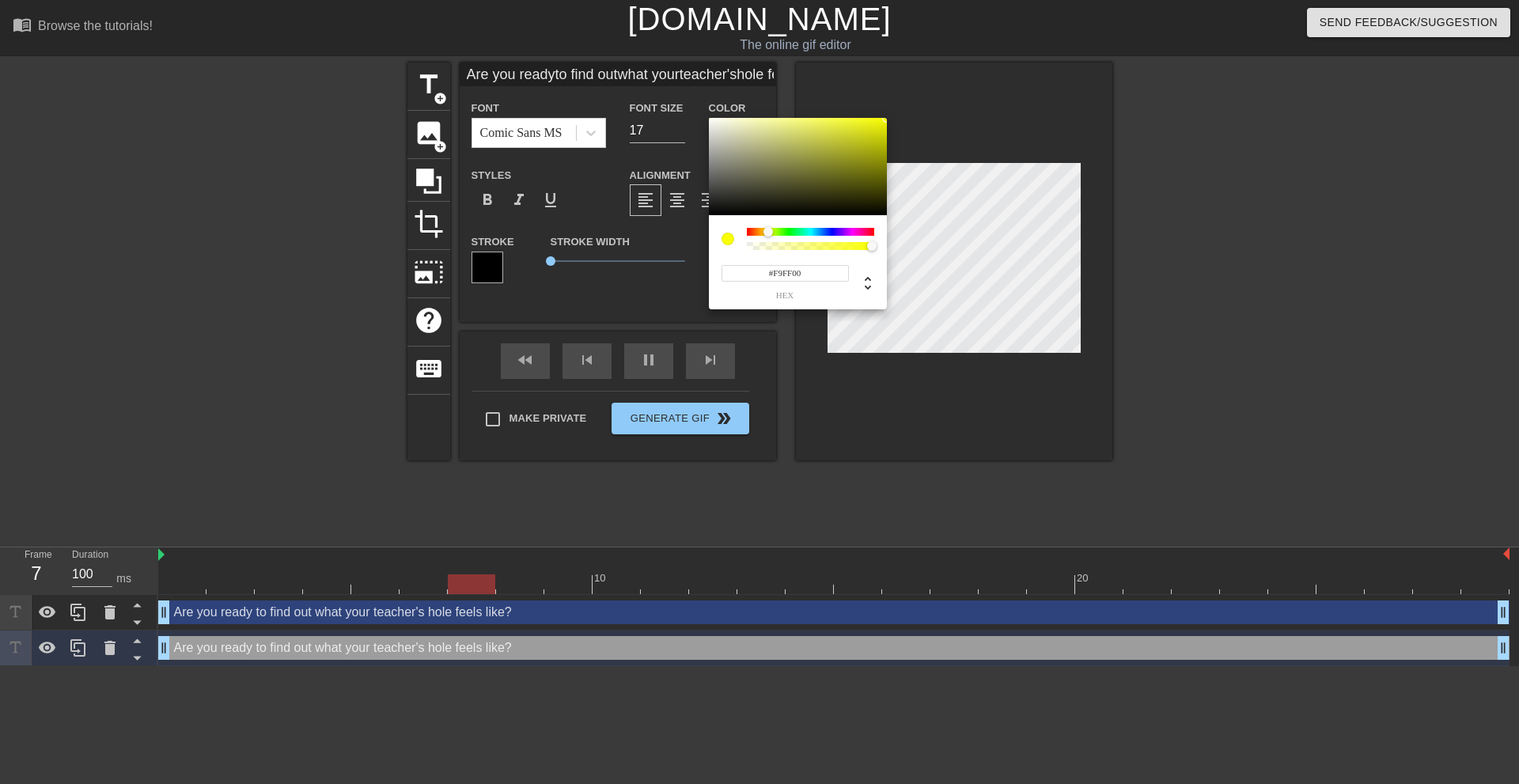
type input "Are you readyto find outwhat yourteacher'shole feelslike?"
type input "#555545"
type input "Are you readyto find outwhat yourteacher'shole feelslike?"
type input "#1B1B18"
type input "Are you readyto find outwhat yourteacher'shole feelslike?"
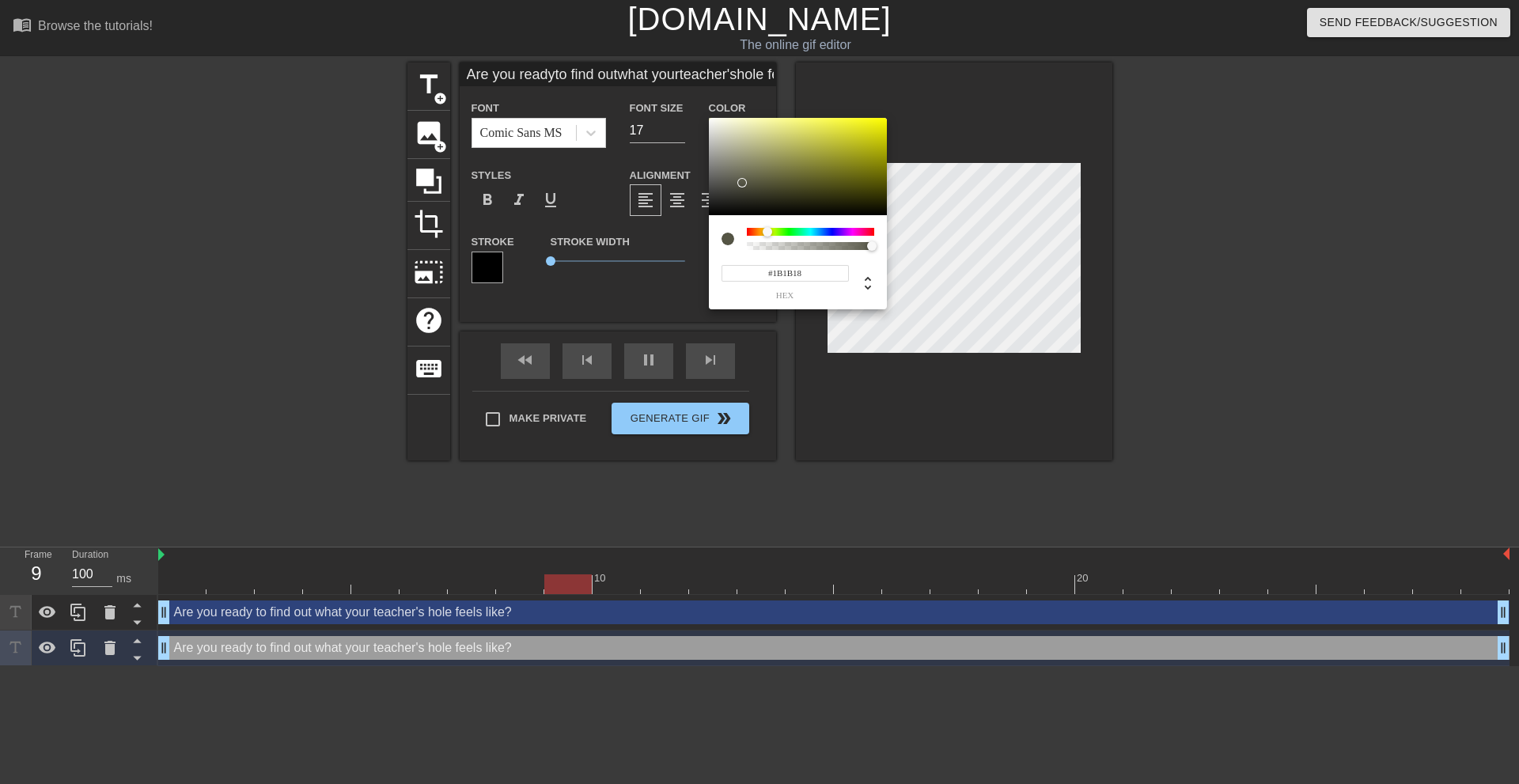
type input "#000000"
drag, startPoint x: 743, startPoint y: 183, endPoint x: 548, endPoint y: 432, distance: 316.3
click at [553, 427] on div "#000000 hex" at bounding box center [759, 392] width 1519 height 784
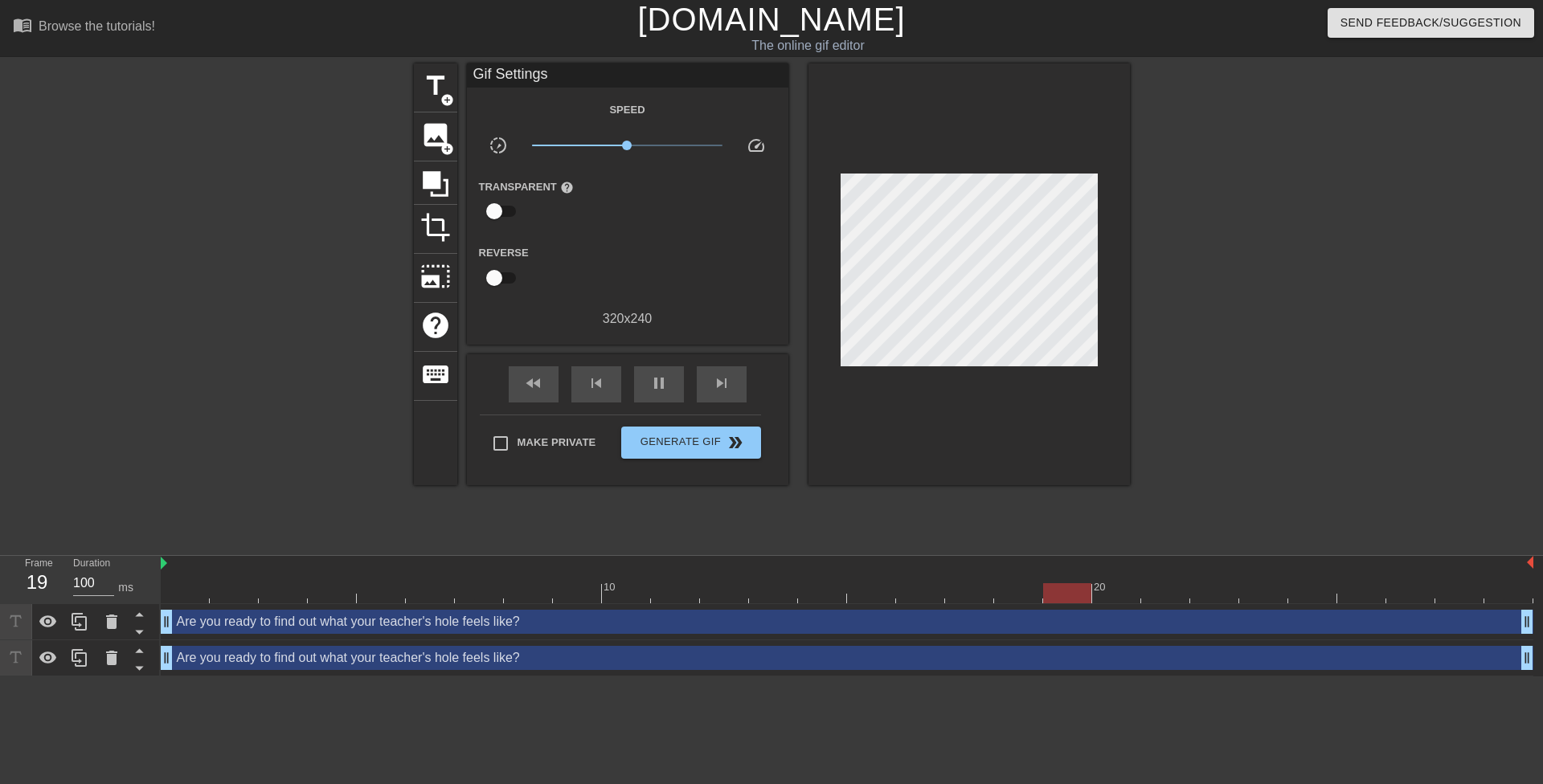
click at [544, 661] on div "Are you ready to find out what your teacher's hole feels like? drag_handle drag…" at bounding box center [846, 657] width 1373 height 24
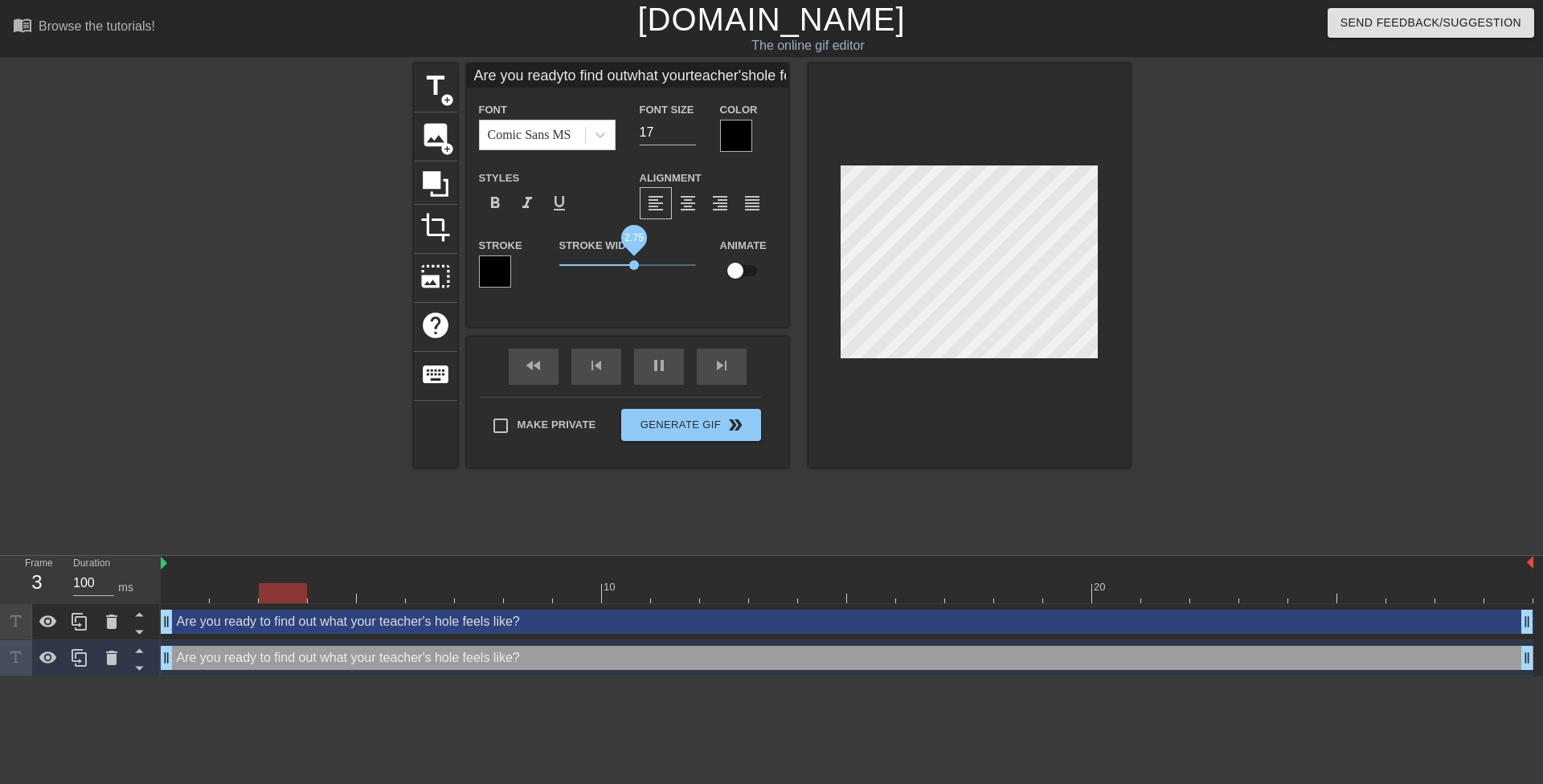
type input "Are you readyto find outwhat yourteacher'shole feelslike?"
drag, startPoint x: 563, startPoint y: 265, endPoint x: 640, endPoint y: 259, distance: 77.2
click at [640, 259] on span "2.95" at bounding box center [627, 265] width 137 height 19
click at [736, 280] on input "checkbox" at bounding box center [736, 270] width 92 height 31
checkbox input "true"
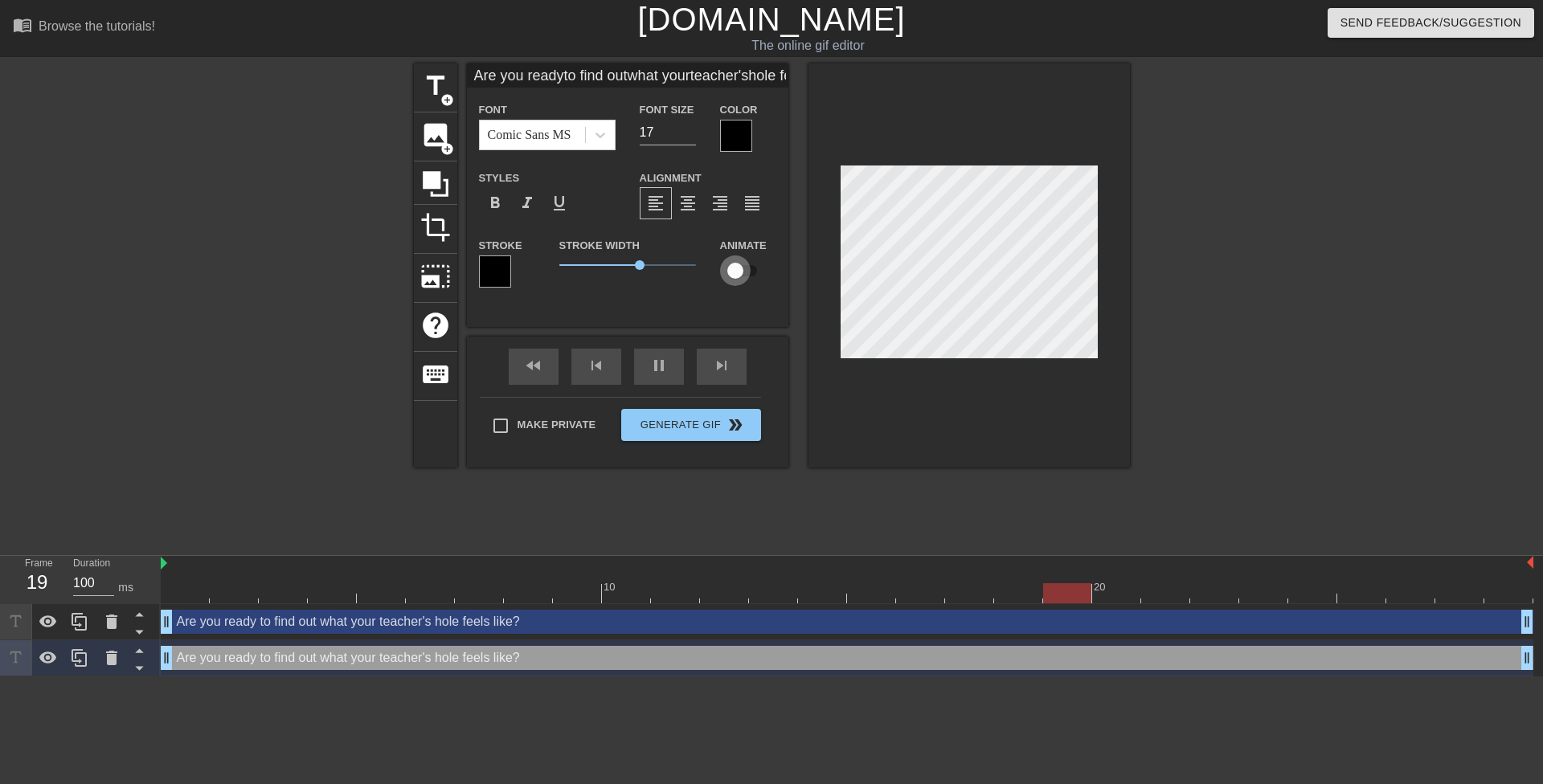
type input "Are you readyto find outwhat yourteacher'shole feelslike?"
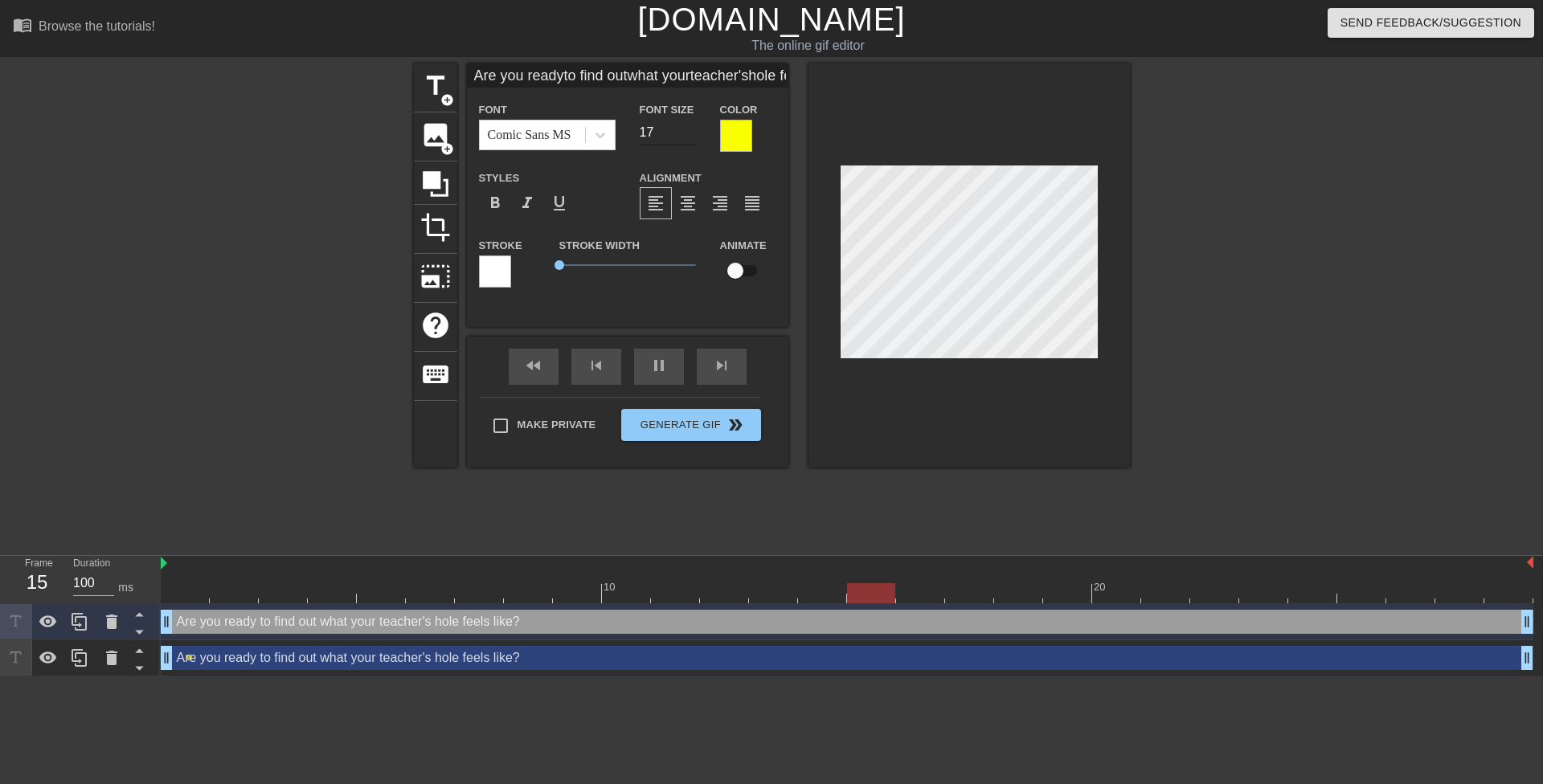
type input "Are you readyto find outwhat yourteacher'shole feelslike?"
type input "16"
click at [688, 136] on input "16" at bounding box center [668, 132] width 56 height 26
click at [709, 662] on div "Are you ready to find out what your teacher's hole feels like? drag_handle drag…" at bounding box center [846, 657] width 1373 height 24
type input "Are you readyto find outwhat yourteacher'shole feelslike?"
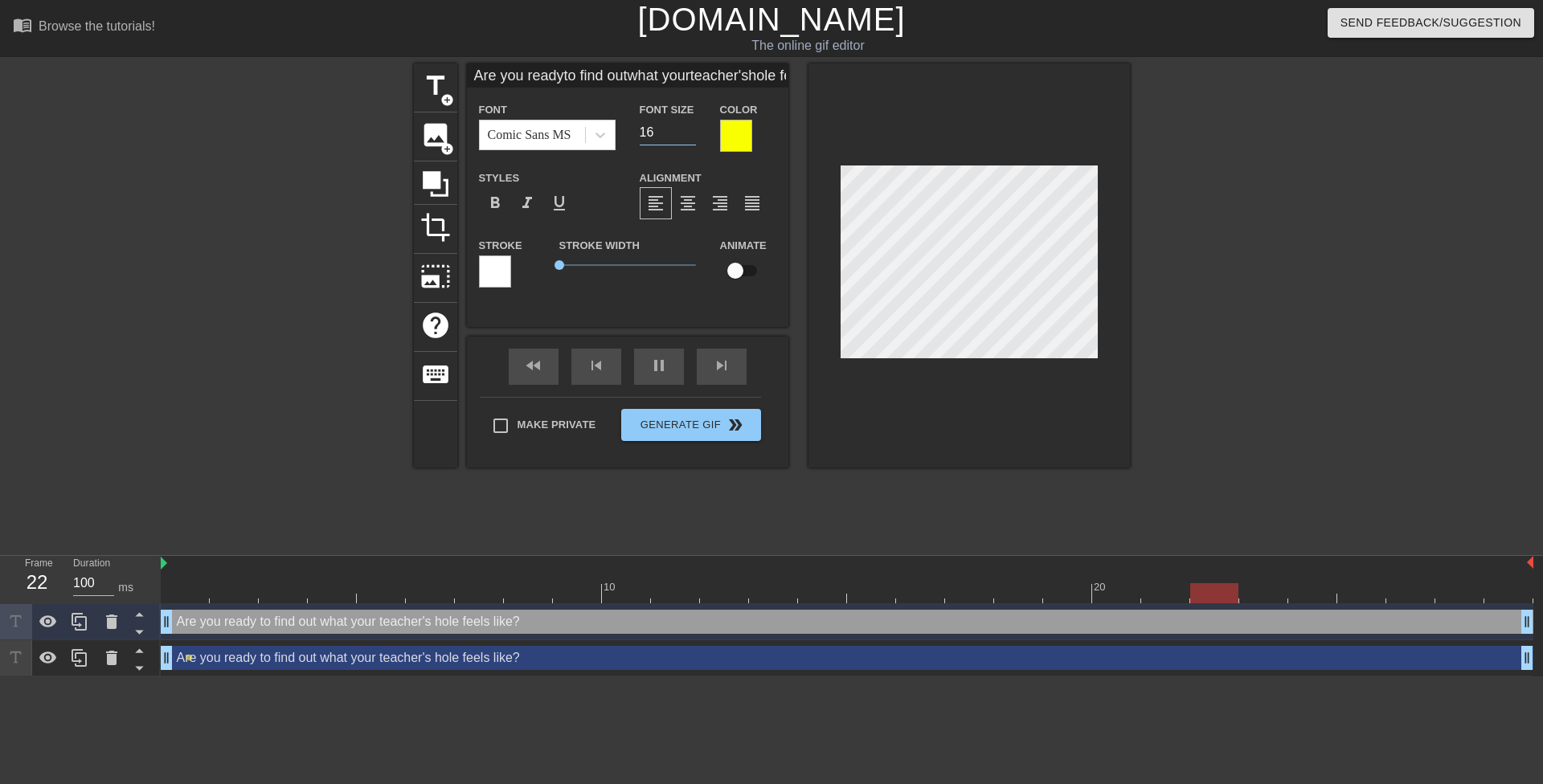
type input "17"
checkbox input "true"
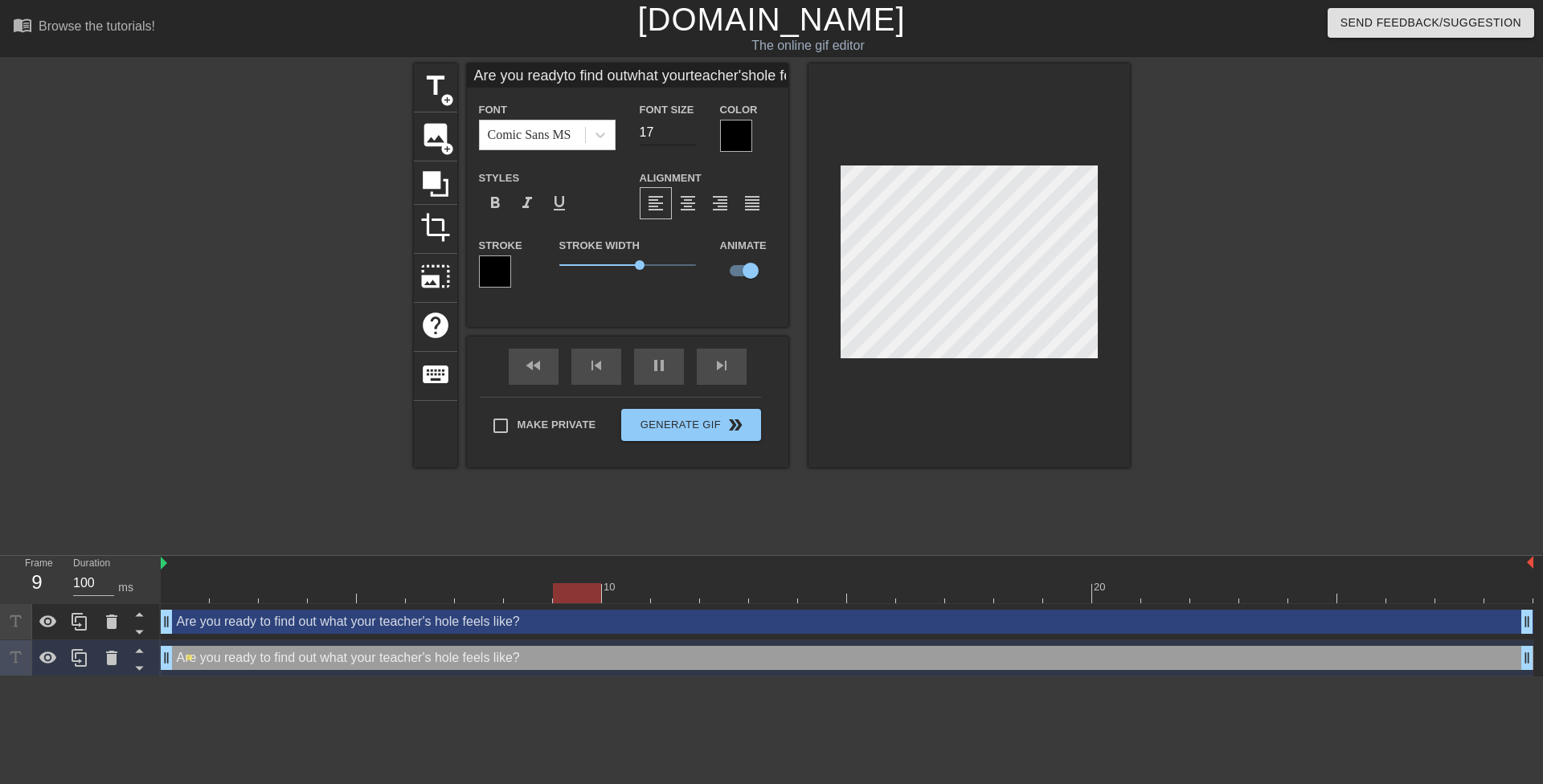
type input "Are you readyto find outwhat yourteacher'shole feelslike?"
type input "16"
click at [689, 135] on input "16" at bounding box center [668, 132] width 56 height 26
type input "Are you readyto find outwhat yourteacher'shole feelslike?"
checkbox input "false"
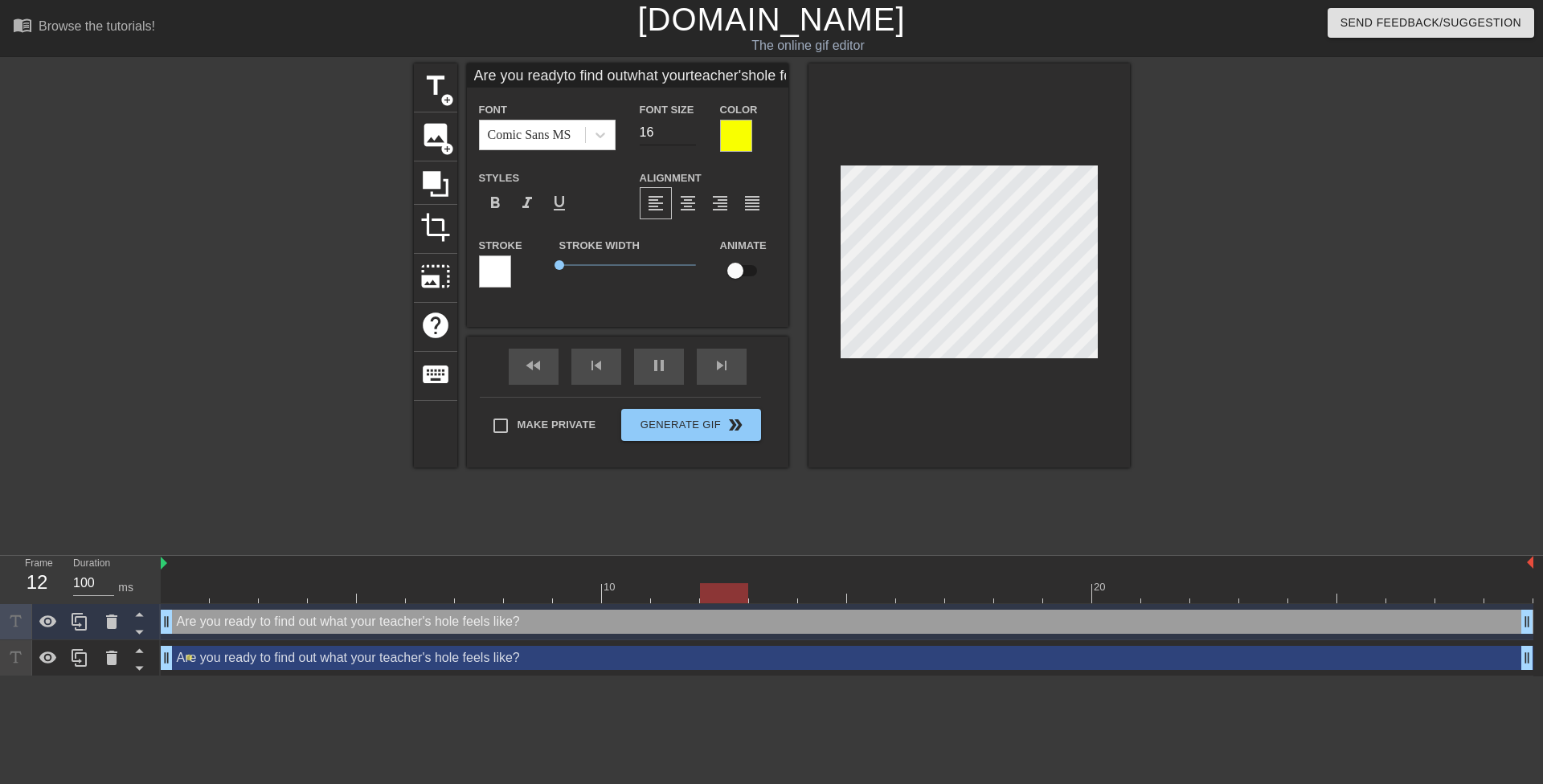
type input "Are you readyto find outwhat yourteacher'shole feelslike?"
type input "17"
click at [691, 126] on input "17" at bounding box center [668, 132] width 56 height 26
click at [698, 665] on div "Are you ready to find out what your teacher's hole feels like? drag_handle drag…" at bounding box center [846, 657] width 1373 height 24
type input "Are you readyto find outwhat yourteacher'shole feelslike?"
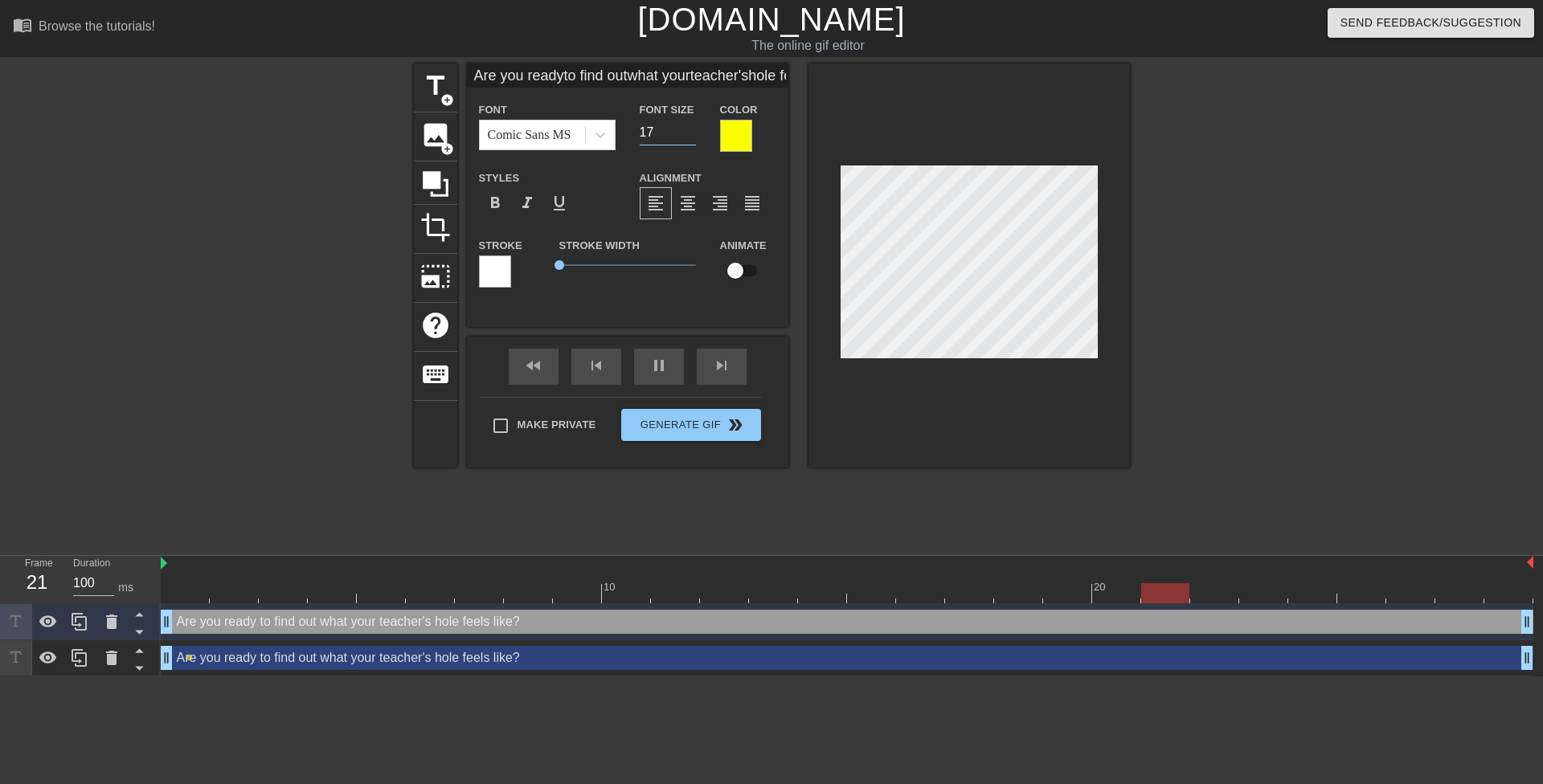
type input "16"
checkbox input "true"
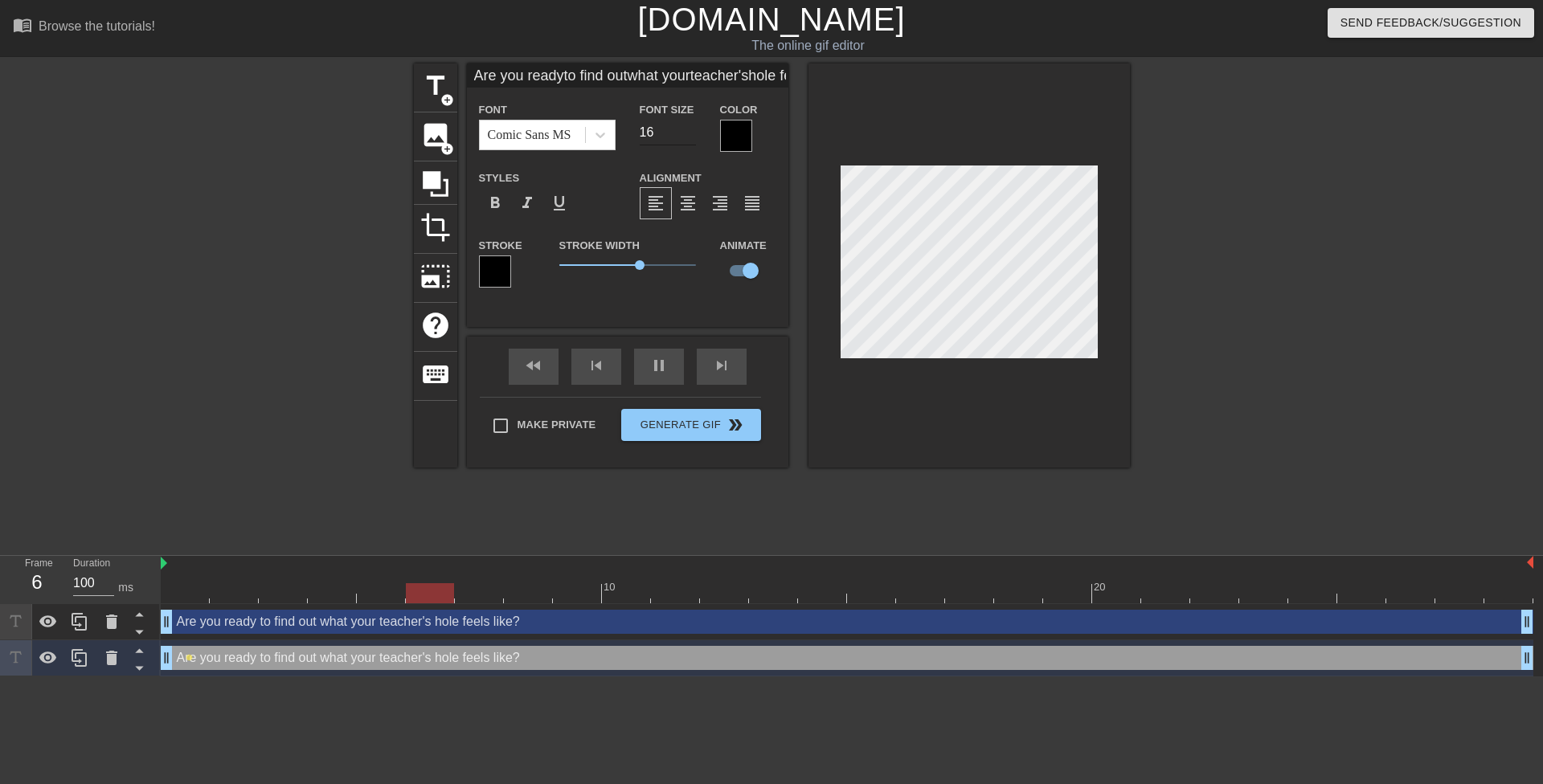
type input "Are you readyto find outwhat yourteacher'shole feelslike?"
type input "17"
click at [688, 127] on input "17" at bounding box center [668, 132] width 56 height 26
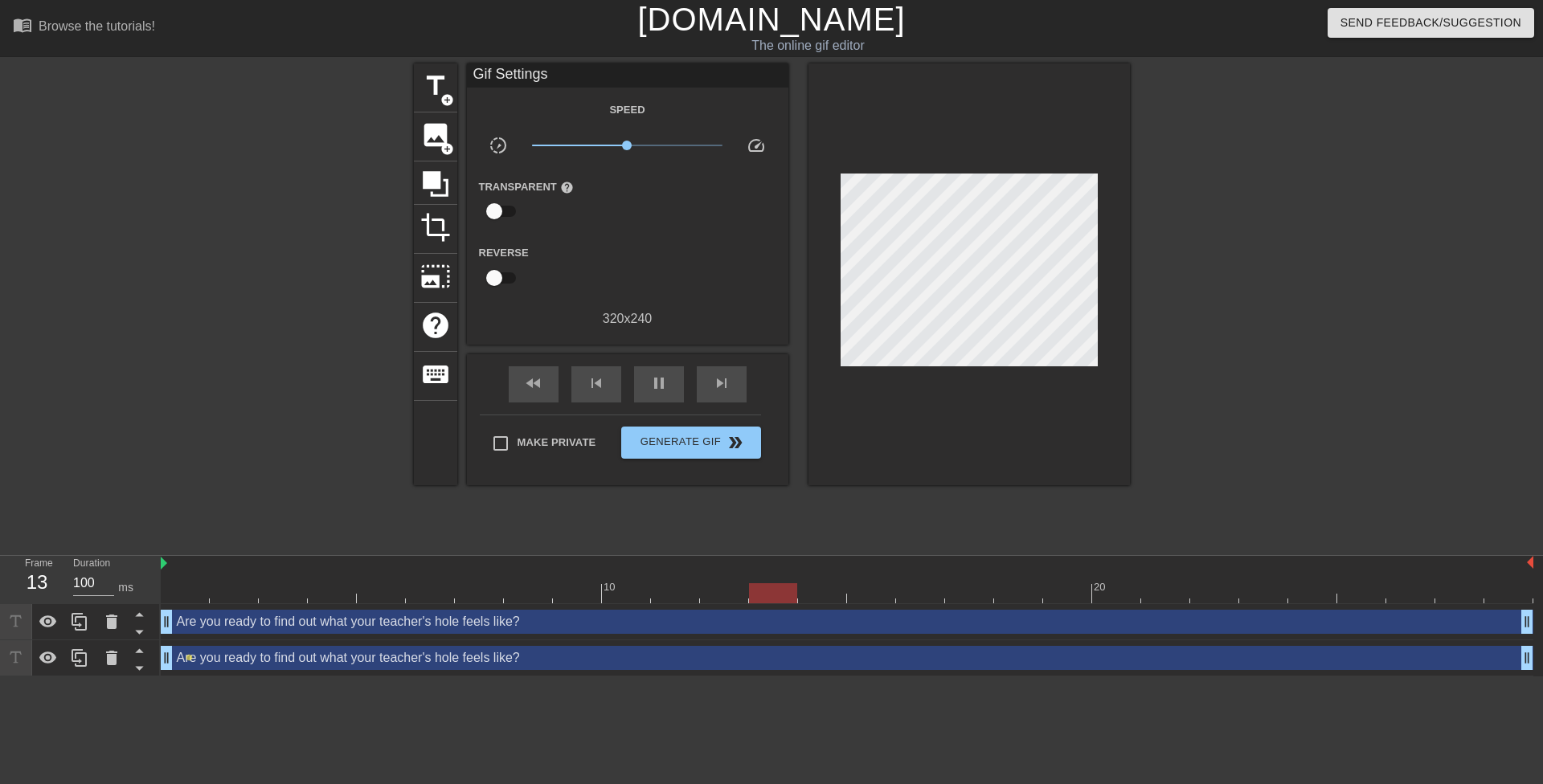
click at [1295, 183] on div at bounding box center [1269, 304] width 241 height 482
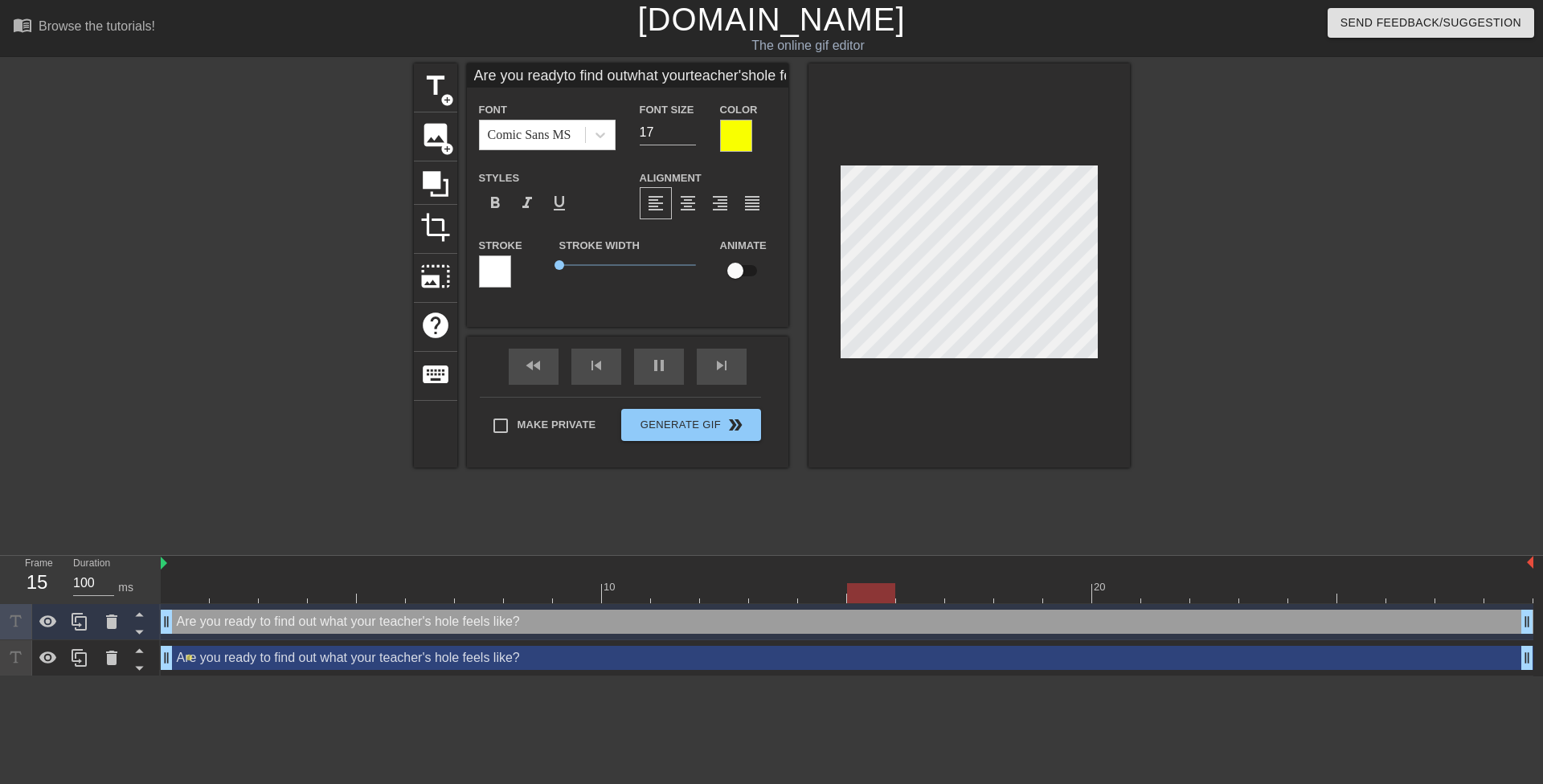
drag, startPoint x: 870, startPoint y: 662, endPoint x: 878, endPoint y: 644, distance: 19.7
click at [869, 662] on div "Are you ready to find out what your teacher's hole feels like? drag_handle drag…" at bounding box center [846, 657] width 1373 height 24
type input "Are you readyto find outwhat yourteacher'shole feelslike?"
checkbox input "true"
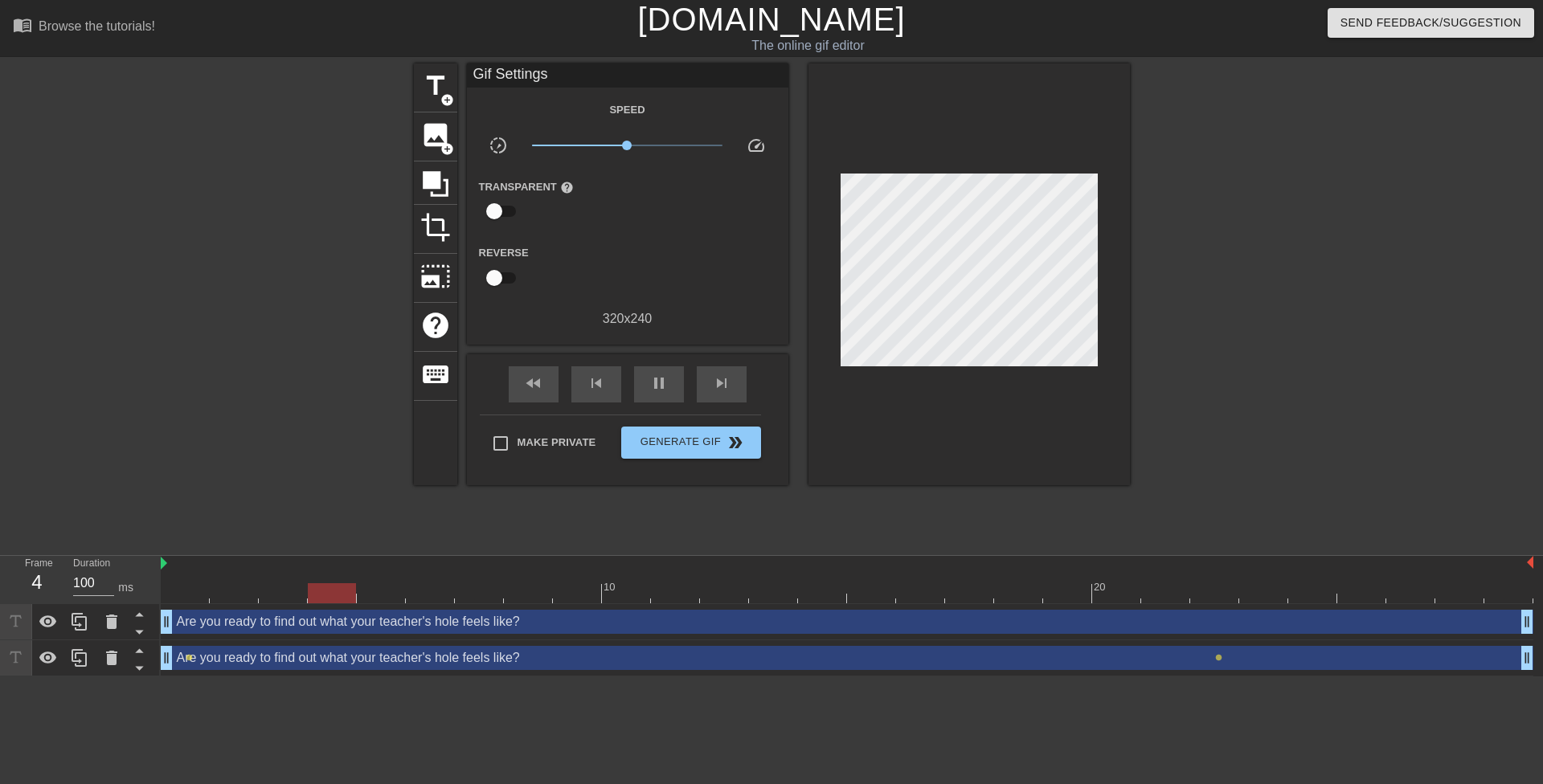
click at [1233, 227] on div at bounding box center [1269, 304] width 241 height 482
click at [1221, 657] on span "lens" at bounding box center [1219, 657] width 7 height 7
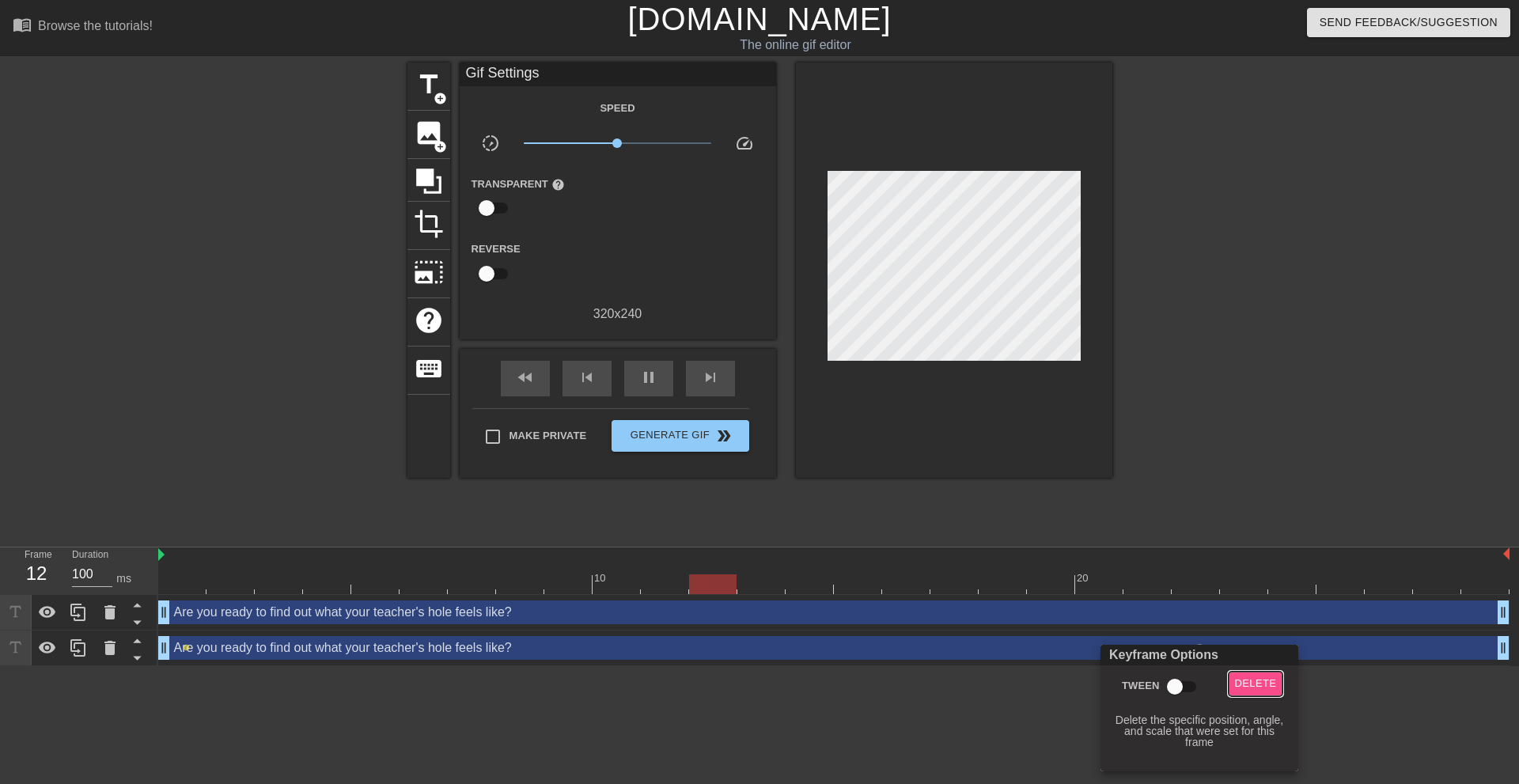
click at [1249, 680] on span "Delete" at bounding box center [1255, 684] width 42 height 18
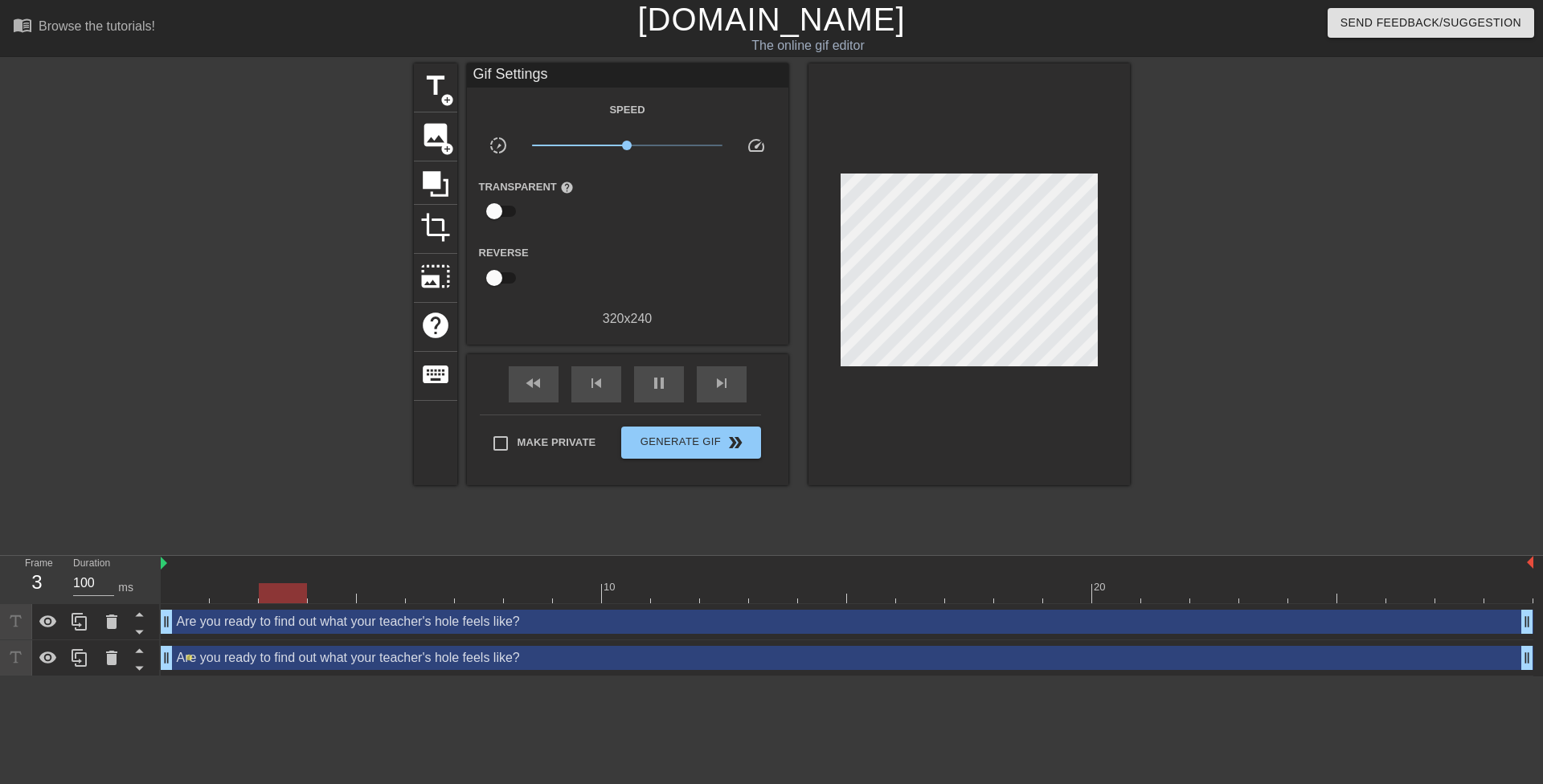
click at [1120, 660] on div "Are you ready to find out what your teacher's hole feels like? drag_handle drag…" at bounding box center [846, 657] width 1373 height 24
click at [1254, 500] on div at bounding box center [1269, 304] width 241 height 482
click at [733, 657] on div "Are you ready to find out what your teacher's hole feels like? drag_handle drag…" at bounding box center [846, 657] width 1373 height 24
click at [726, 657] on span "lens" at bounding box center [728, 657] width 7 height 7
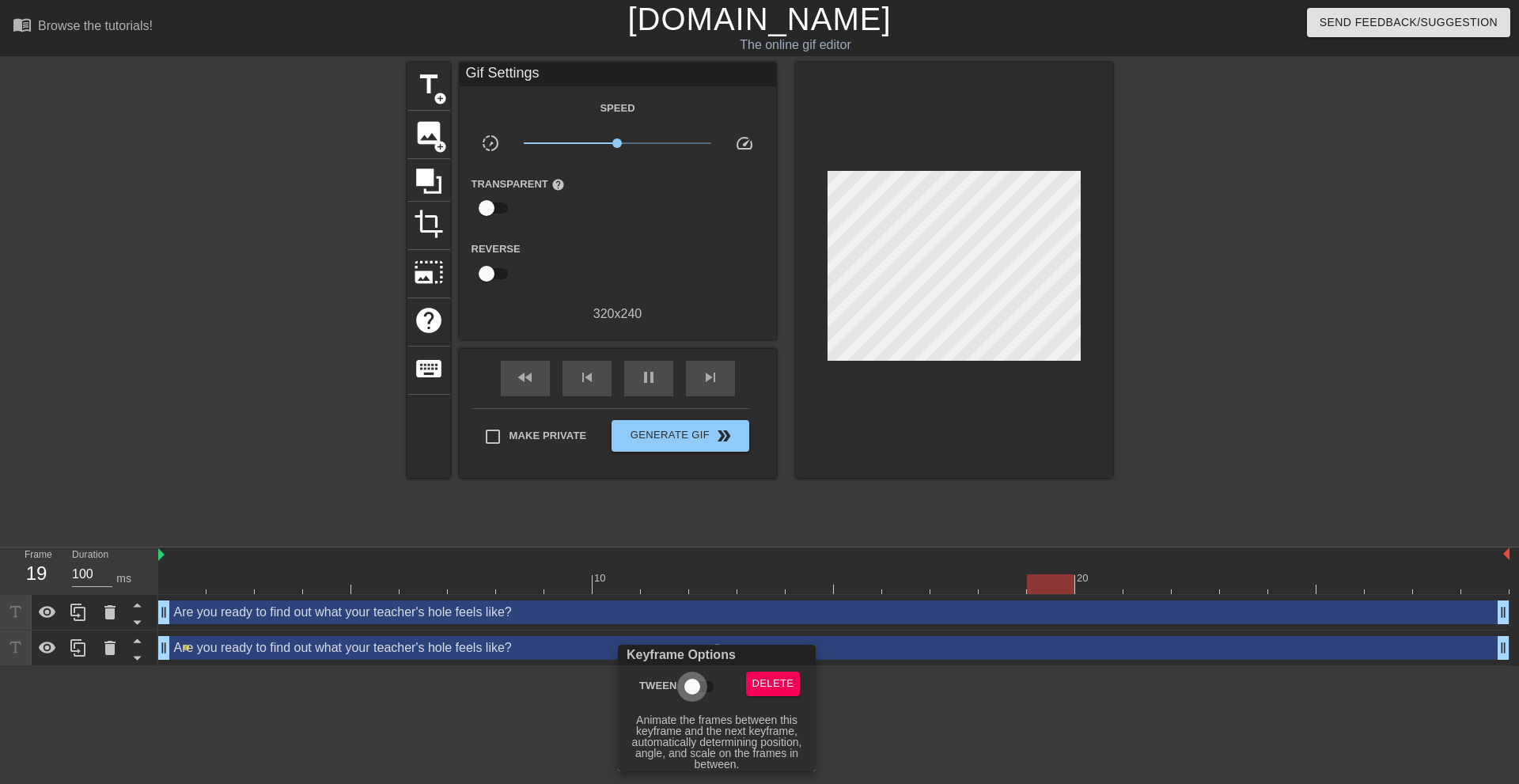
click at [694, 685] on input "Tween" at bounding box center [692, 686] width 90 height 30
click at [694, 685] on input "Tween" at bounding box center [707, 686] width 90 height 30
checkbox input "false"
click at [764, 685] on span "Delete" at bounding box center [773, 684] width 42 height 18
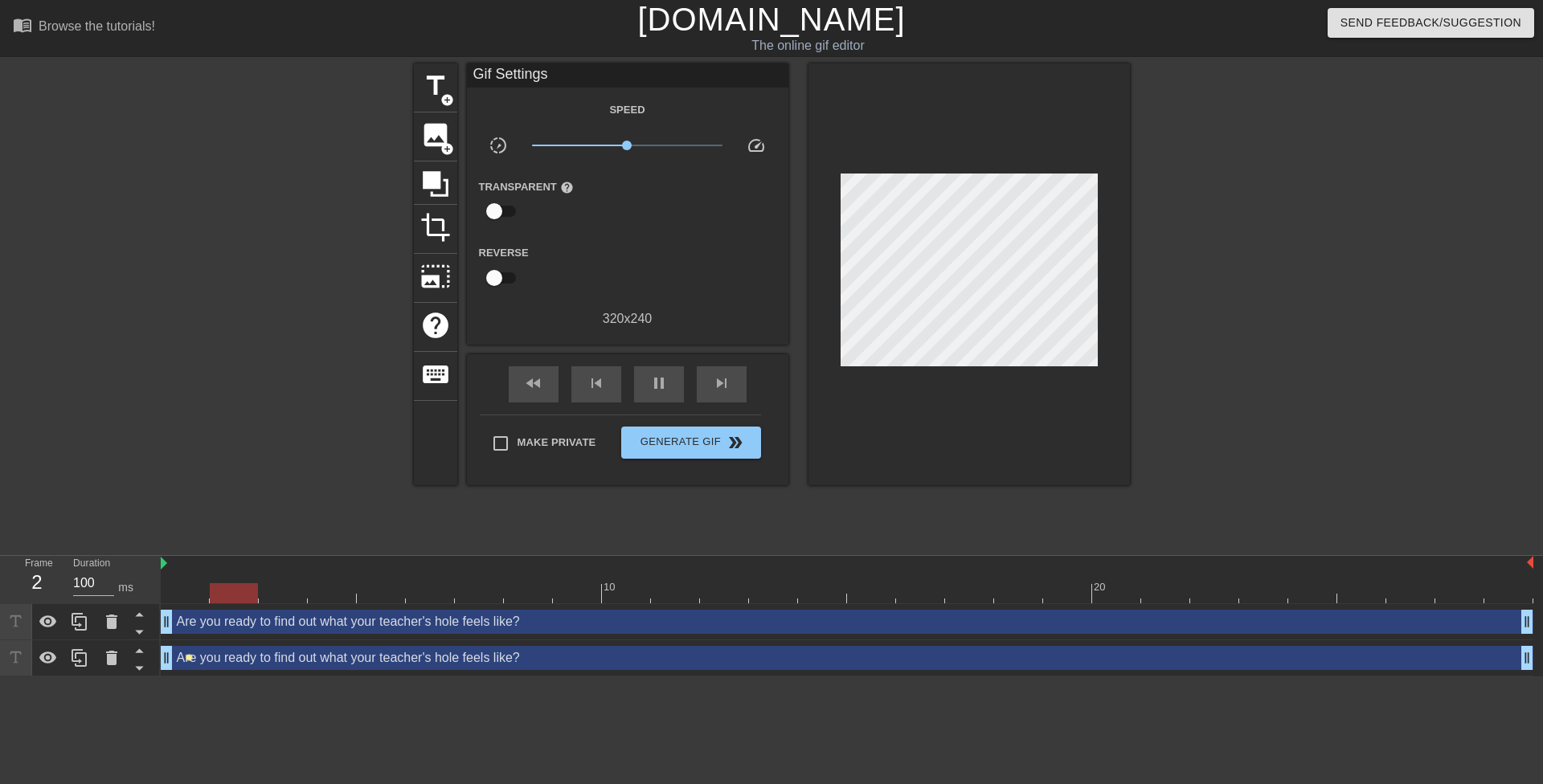
click at [190, 658] on span "lens" at bounding box center [189, 657] width 7 height 7
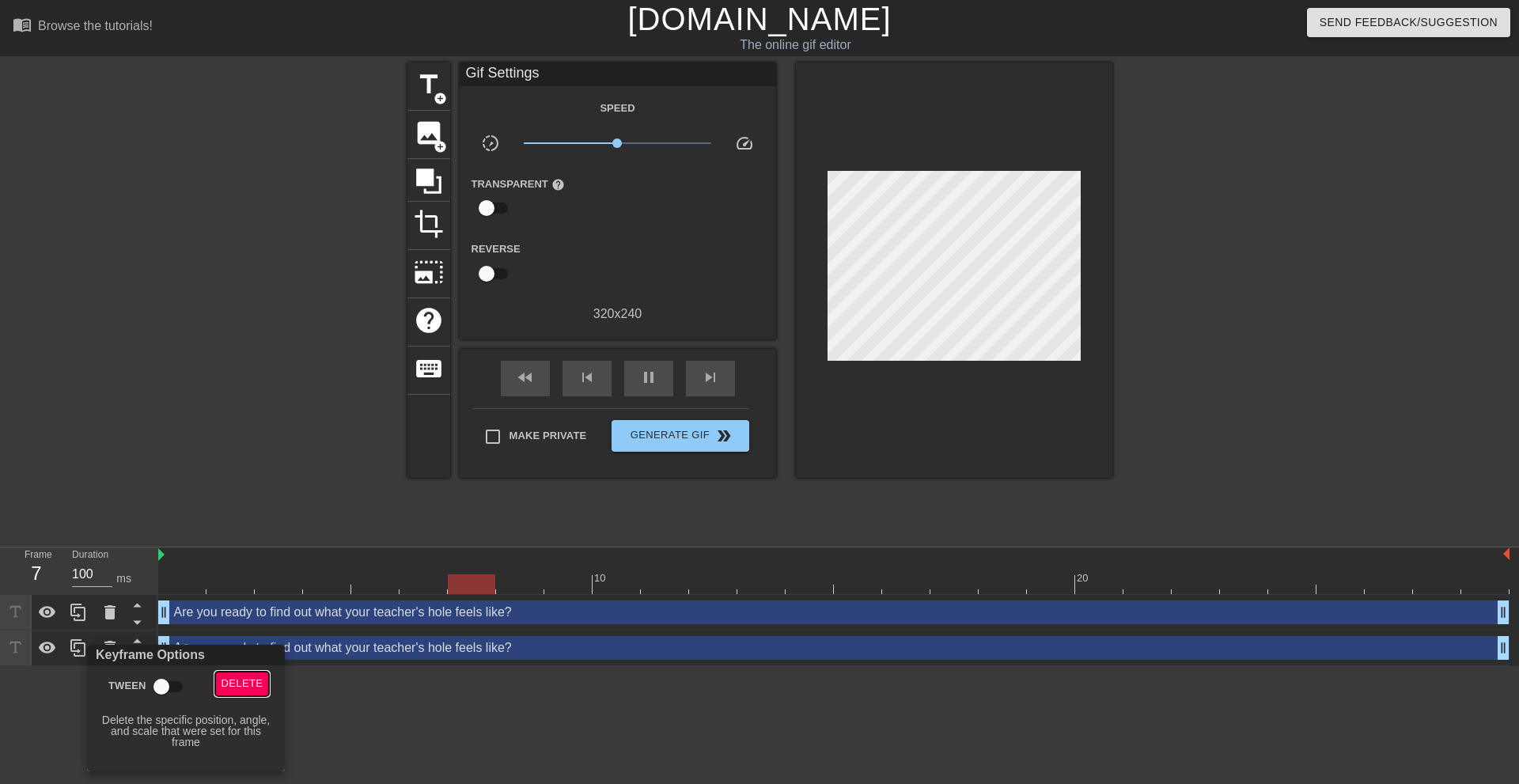
click at [223, 684] on span "Delete" at bounding box center [242, 684] width 42 height 18
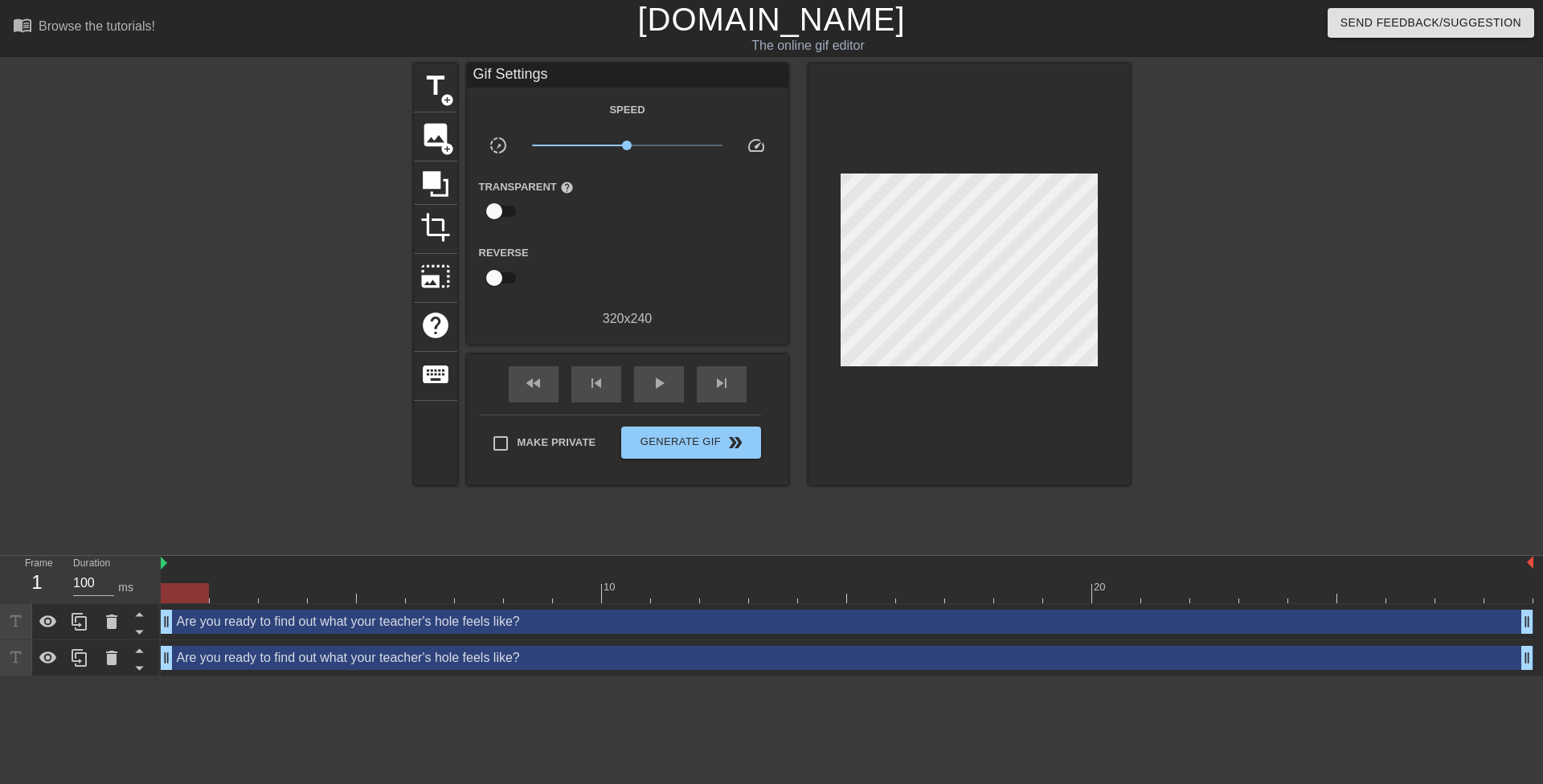
drag, startPoint x: 815, startPoint y: 590, endPoint x: 191, endPoint y: 584, distance: 624.0
click at [191, 584] on div at bounding box center [184, 593] width 48 height 20
click at [183, 662] on div "Are you ready to find out what your teacher's hole feels like? drag_handle drag…" at bounding box center [846, 657] width 1373 height 24
drag, startPoint x: 189, startPoint y: 657, endPoint x: 159, endPoint y: 658, distance: 30.0
click at [159, 658] on div "Frame 1 Duration 100 ms 10 20 Are you ready to find out what your teacher's hol…" at bounding box center [771, 616] width 1543 height 121
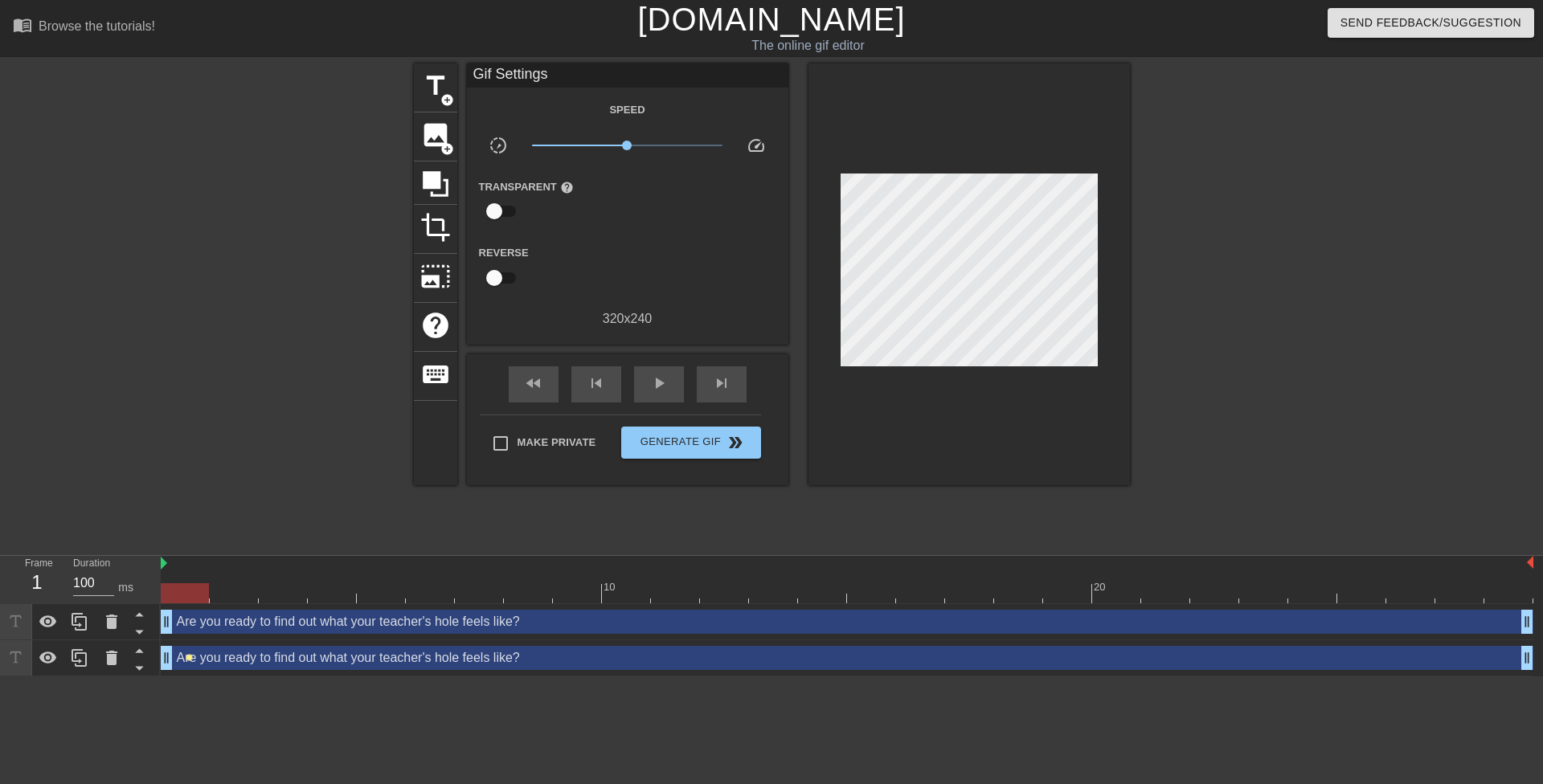
click at [188, 659] on span "lens" at bounding box center [189, 657] width 7 height 7
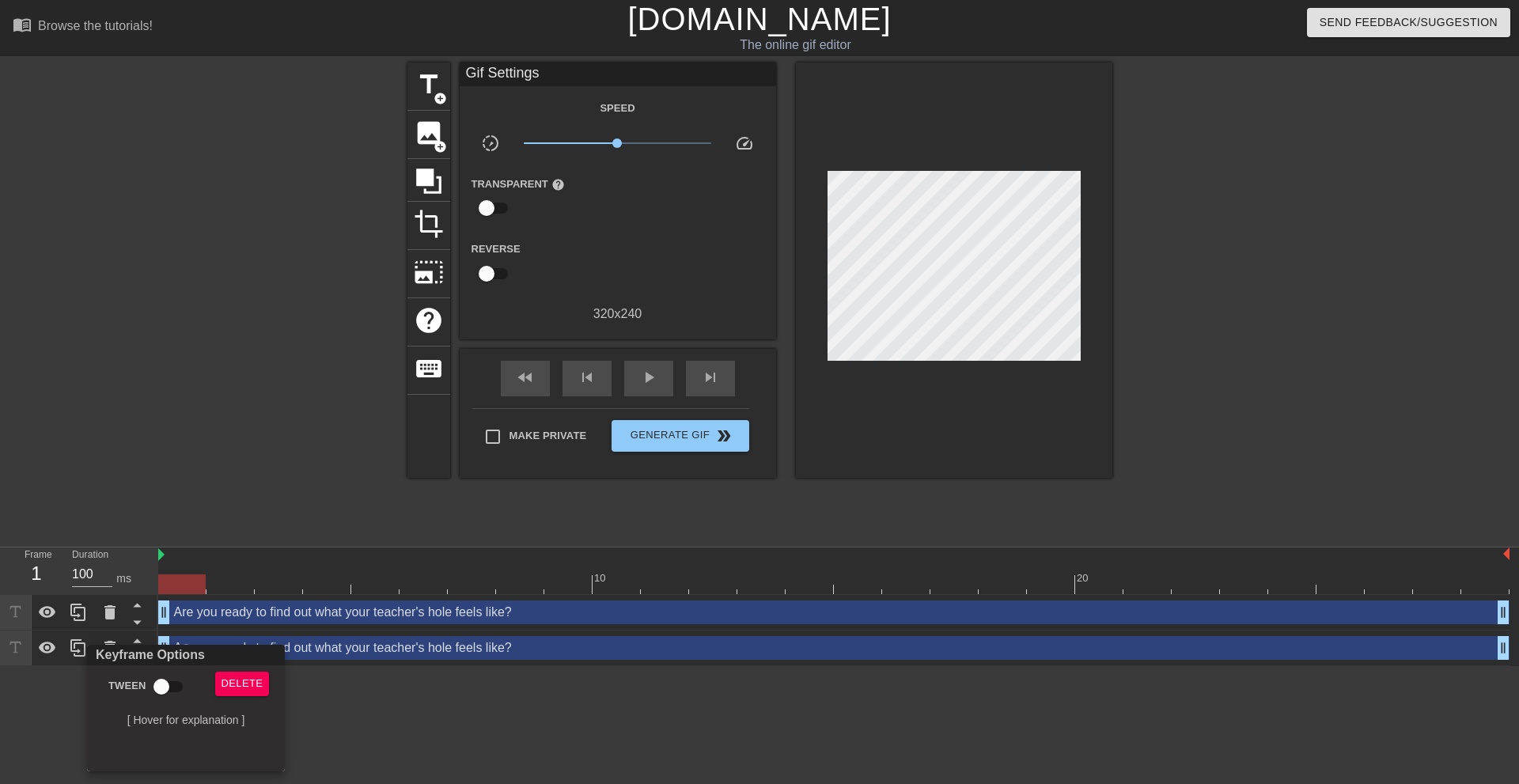
click at [337, 706] on div at bounding box center [759, 392] width 1519 height 784
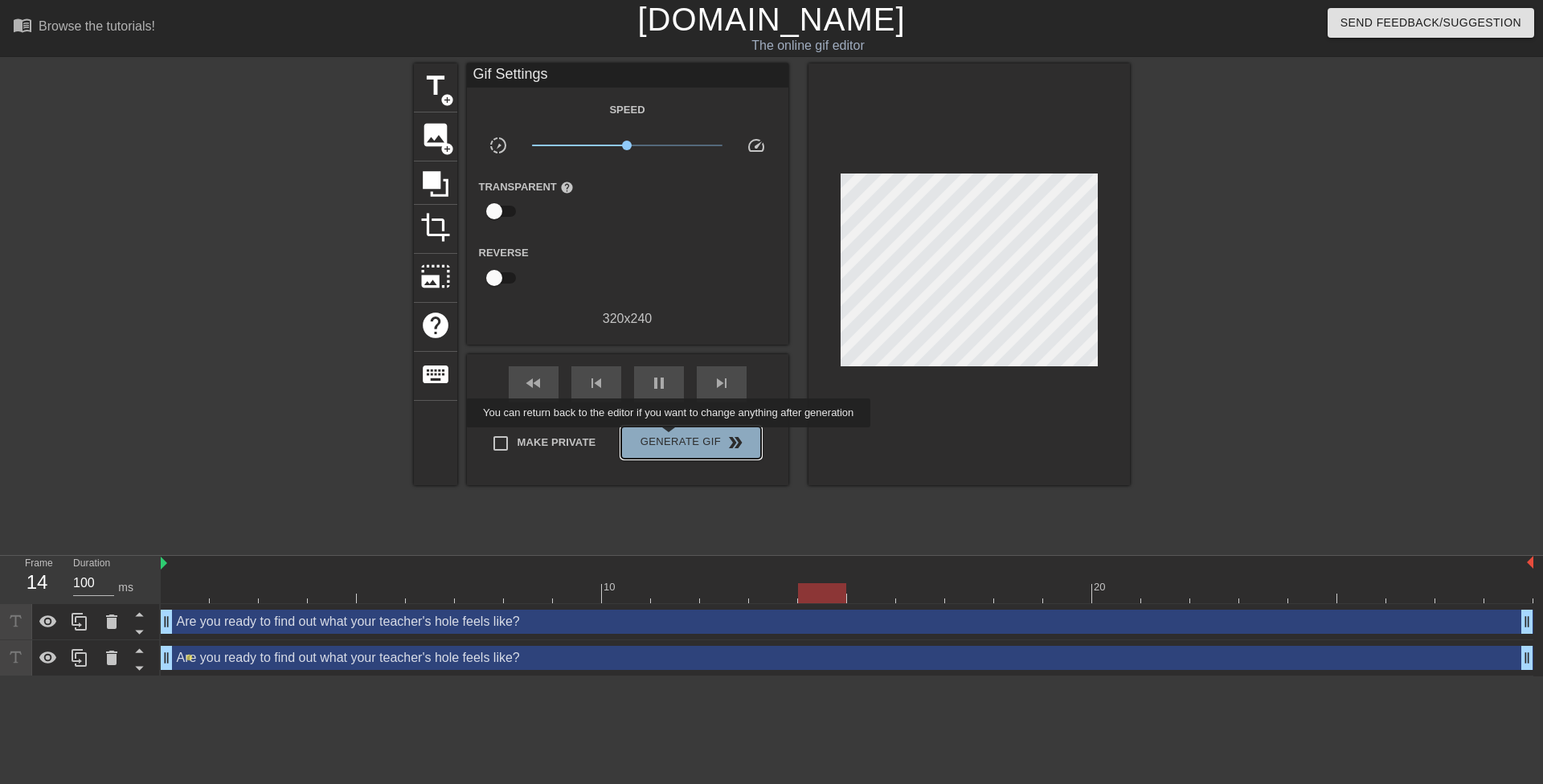
click at [670, 438] on span "Generate Gif double_arrow" at bounding box center [691, 442] width 127 height 19
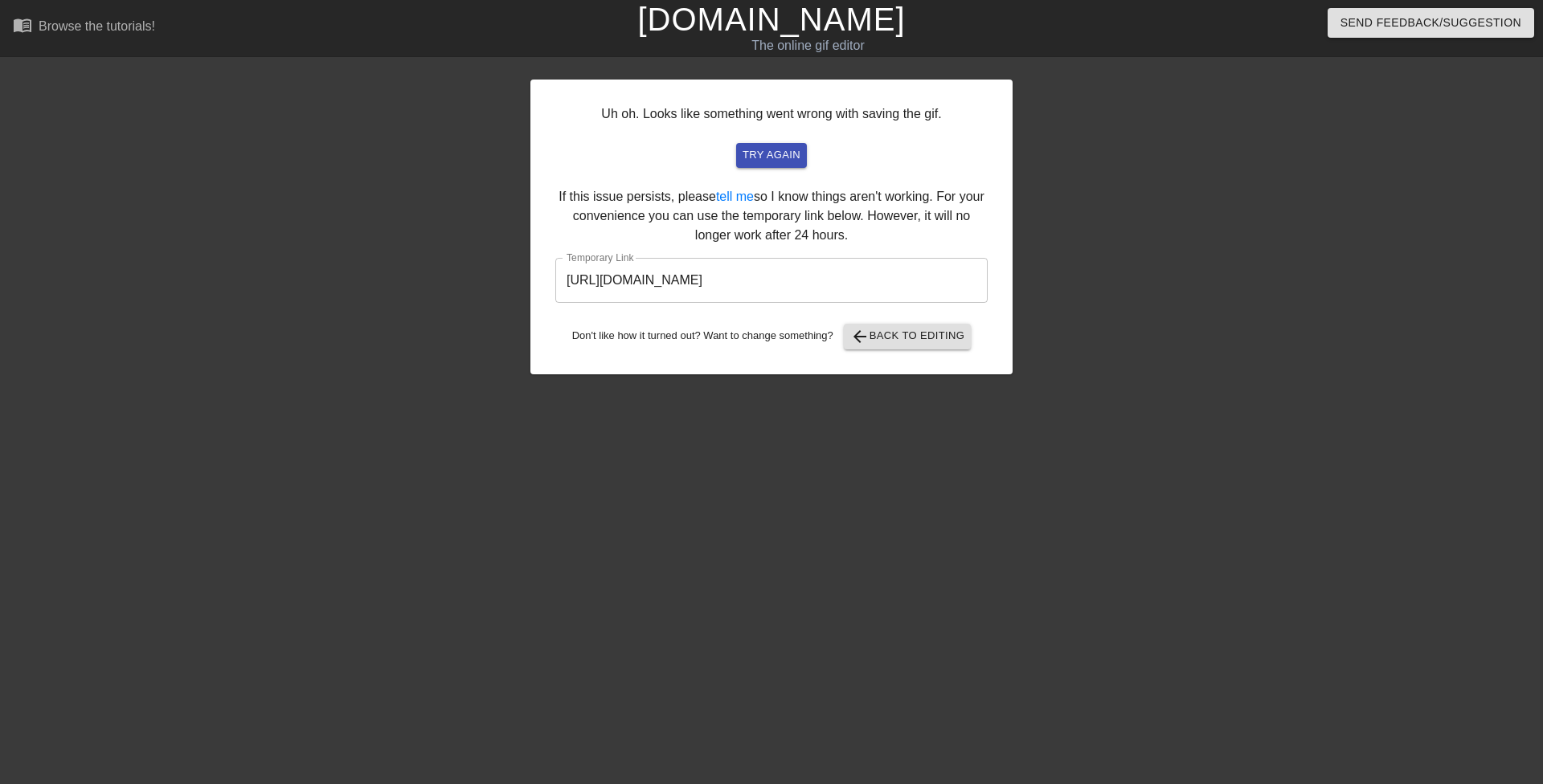
click at [719, 280] on input "https://www.gifntext.com/temp_generations/tfrL8zxq.gif" at bounding box center [771, 280] width 433 height 45
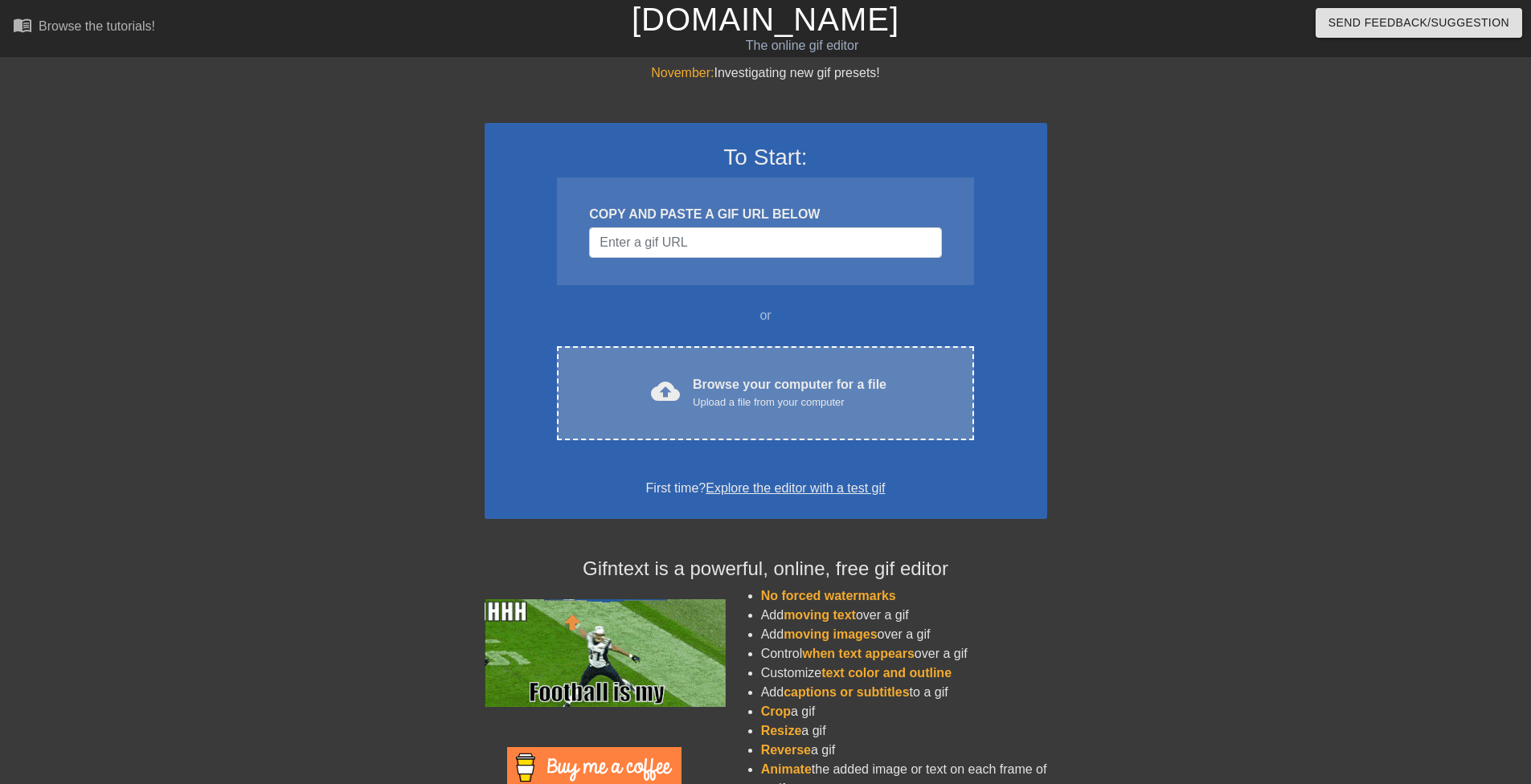
click at [788, 353] on div "cloud_upload Browse your computer for a file Upload a file from your computer C…" at bounding box center [764, 394] width 416 height 94
click at [788, 396] on div "Upload a file from your computer" at bounding box center [789, 402] width 194 height 16
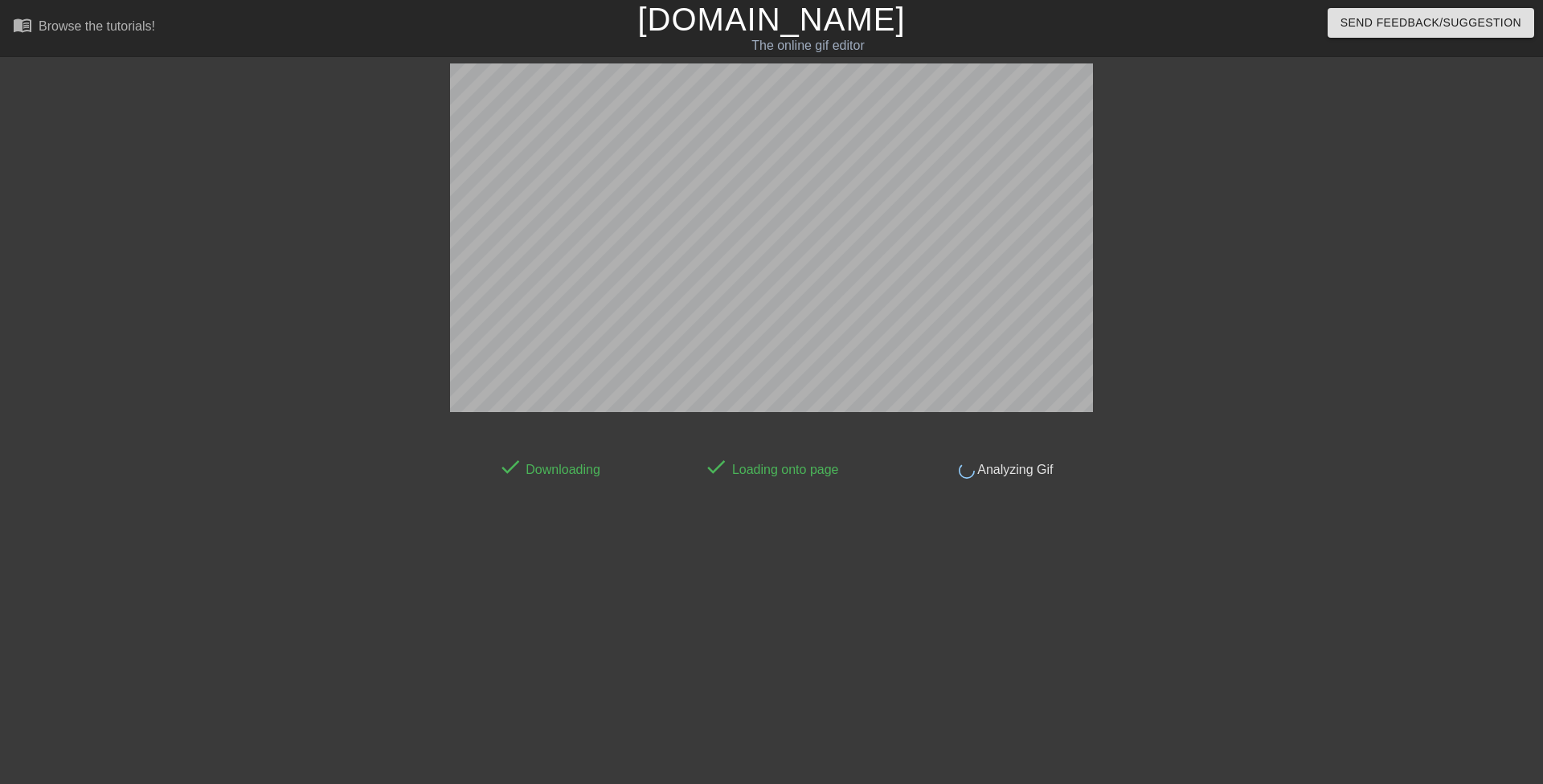
drag, startPoint x: 457, startPoint y: 0, endPoint x: 216, endPoint y: 207, distance: 317.7
click at [216, 207] on div at bounding box center [309, 304] width 241 height 482
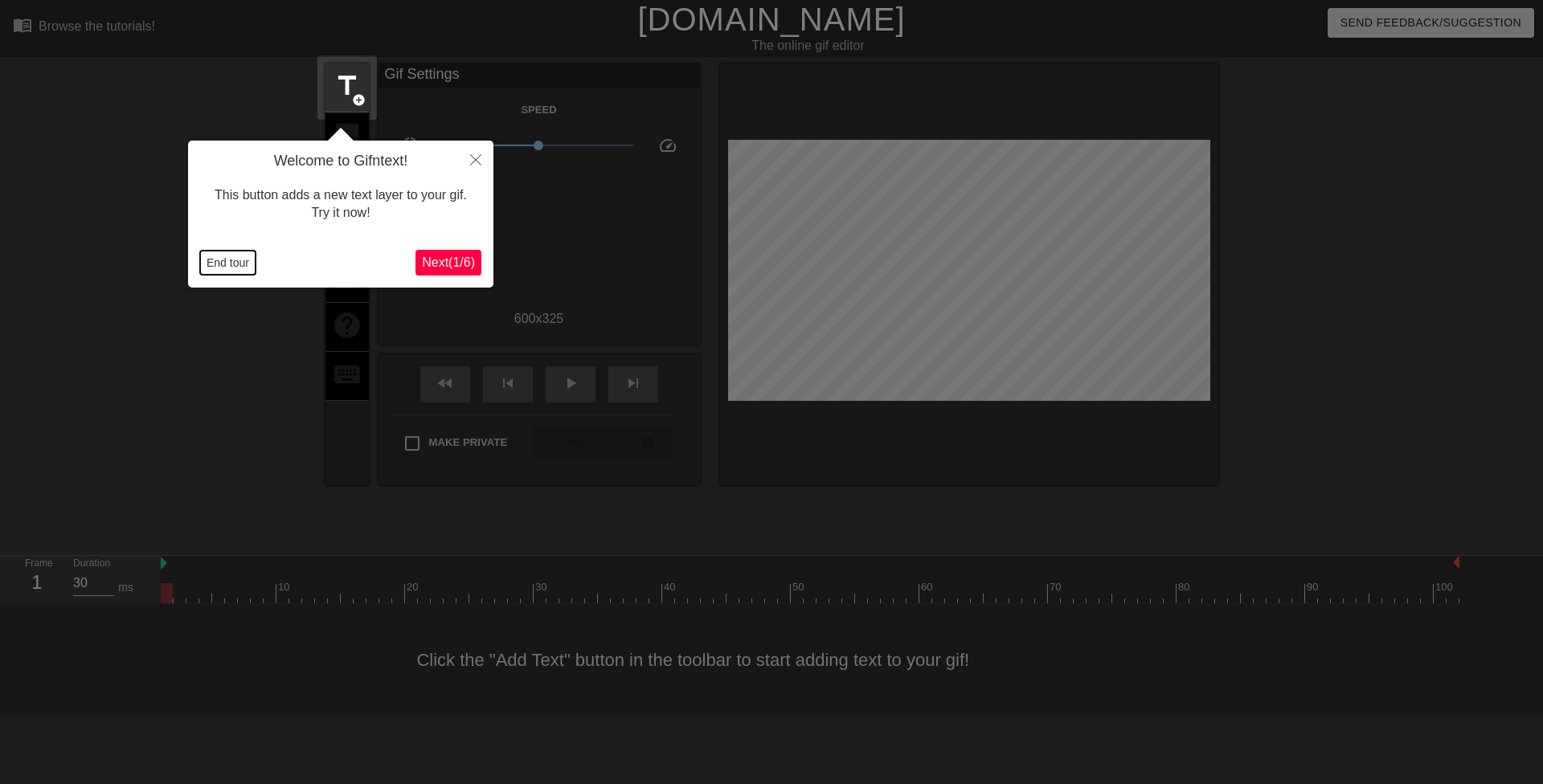
click at [228, 261] on button "End tour" at bounding box center [228, 262] width 55 height 24
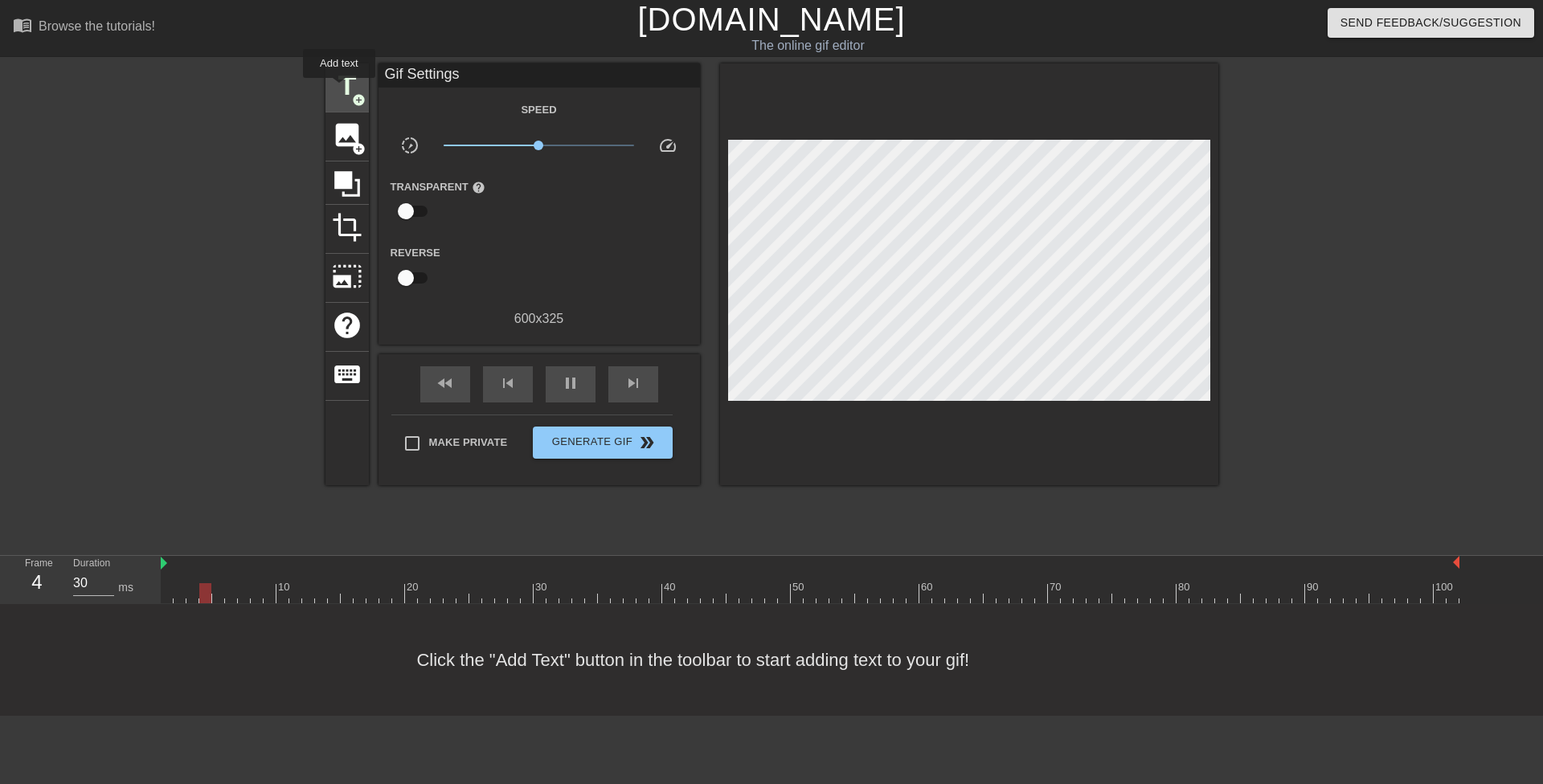
click at [341, 81] on span "title" at bounding box center [347, 85] width 31 height 31
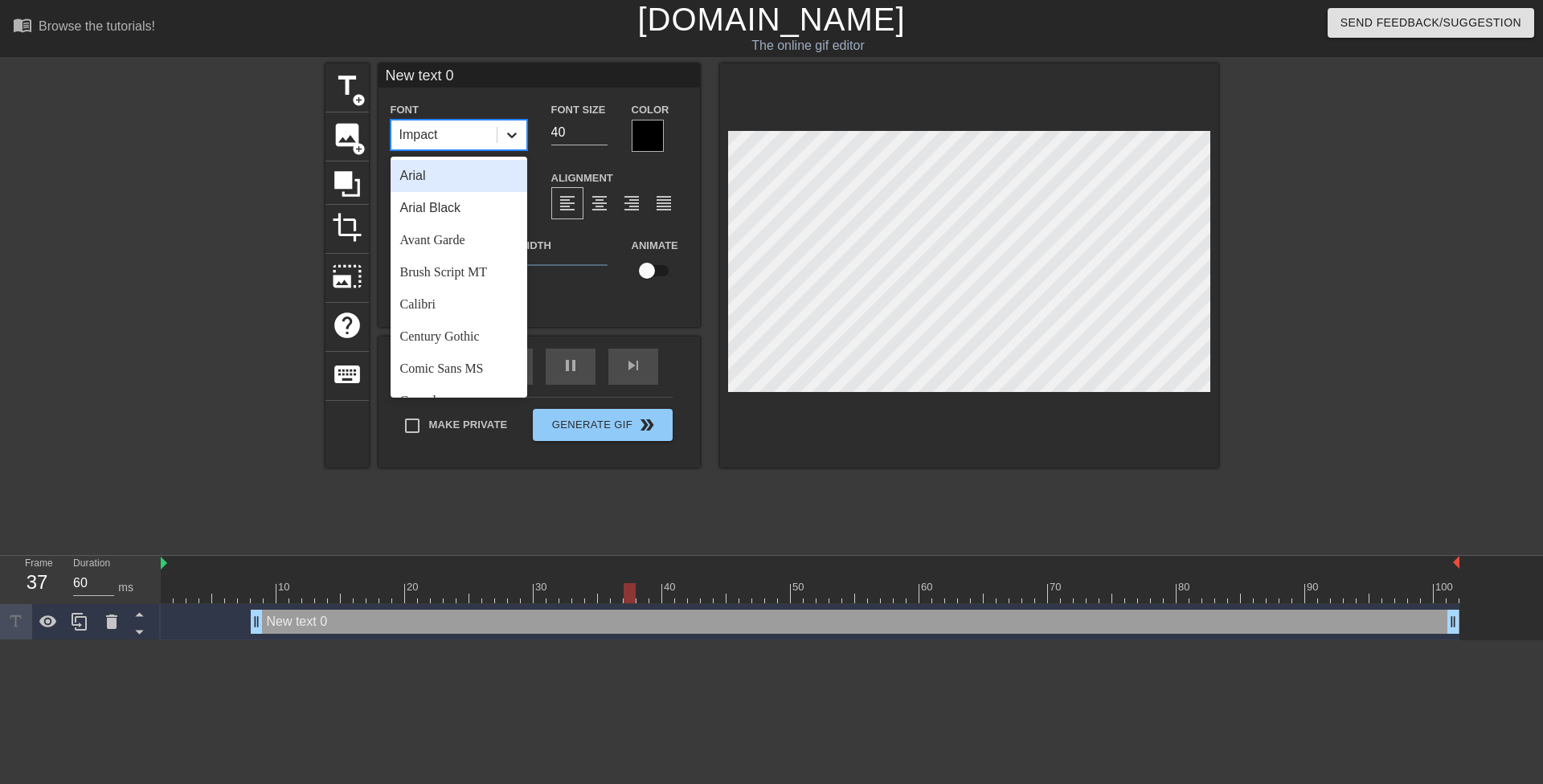
click at [515, 131] on icon at bounding box center [511, 134] width 16 height 16
click at [457, 368] on div "Comic Sans MS" at bounding box center [458, 368] width 137 height 32
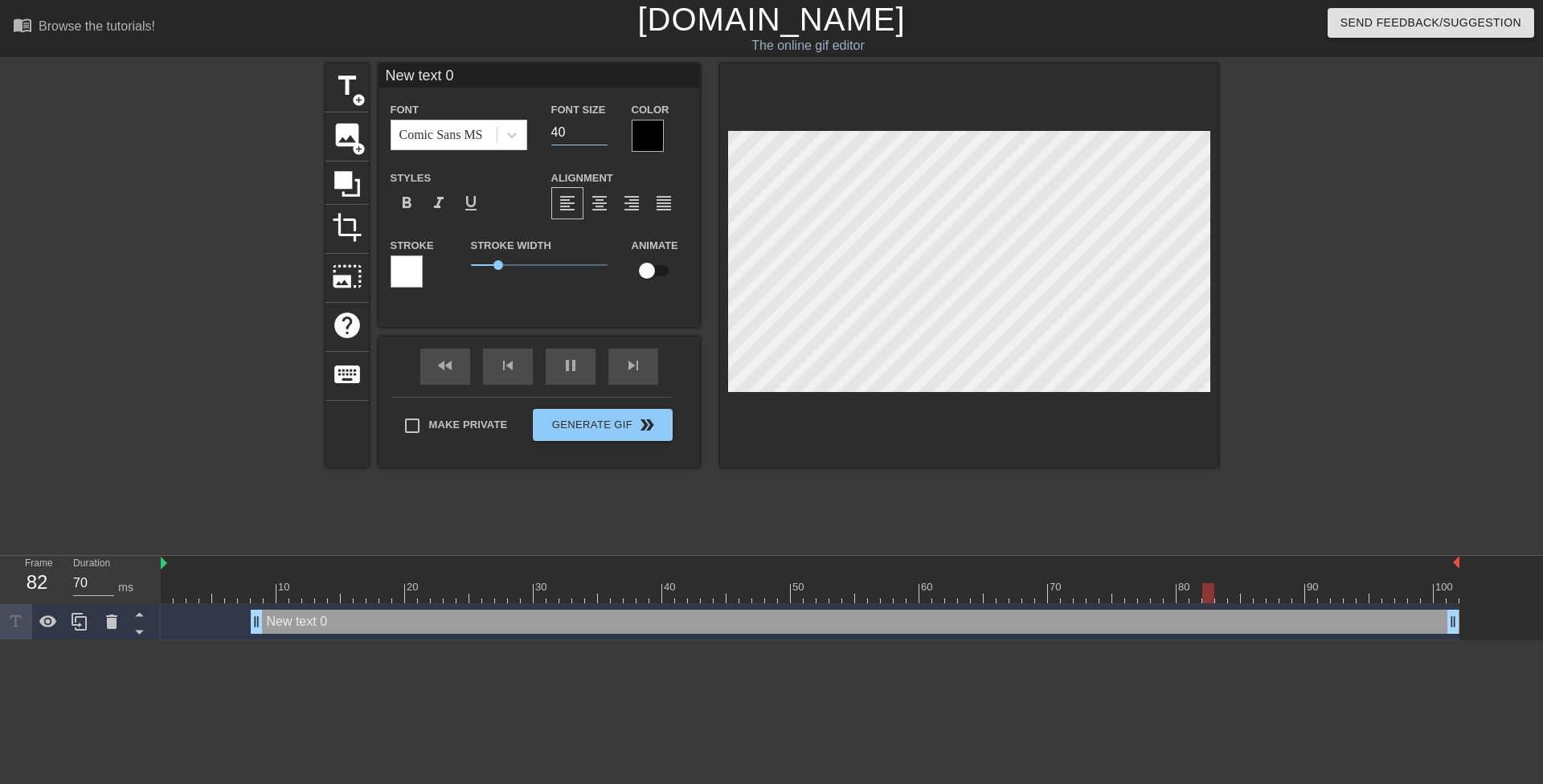
drag, startPoint x: 558, startPoint y: 127, endPoint x: 549, endPoint y: 129, distance: 9.2
click at [549, 129] on div "Font Size 40" at bounding box center [579, 125] width 80 height 52
type input "30"
type input "20"
type input "30"
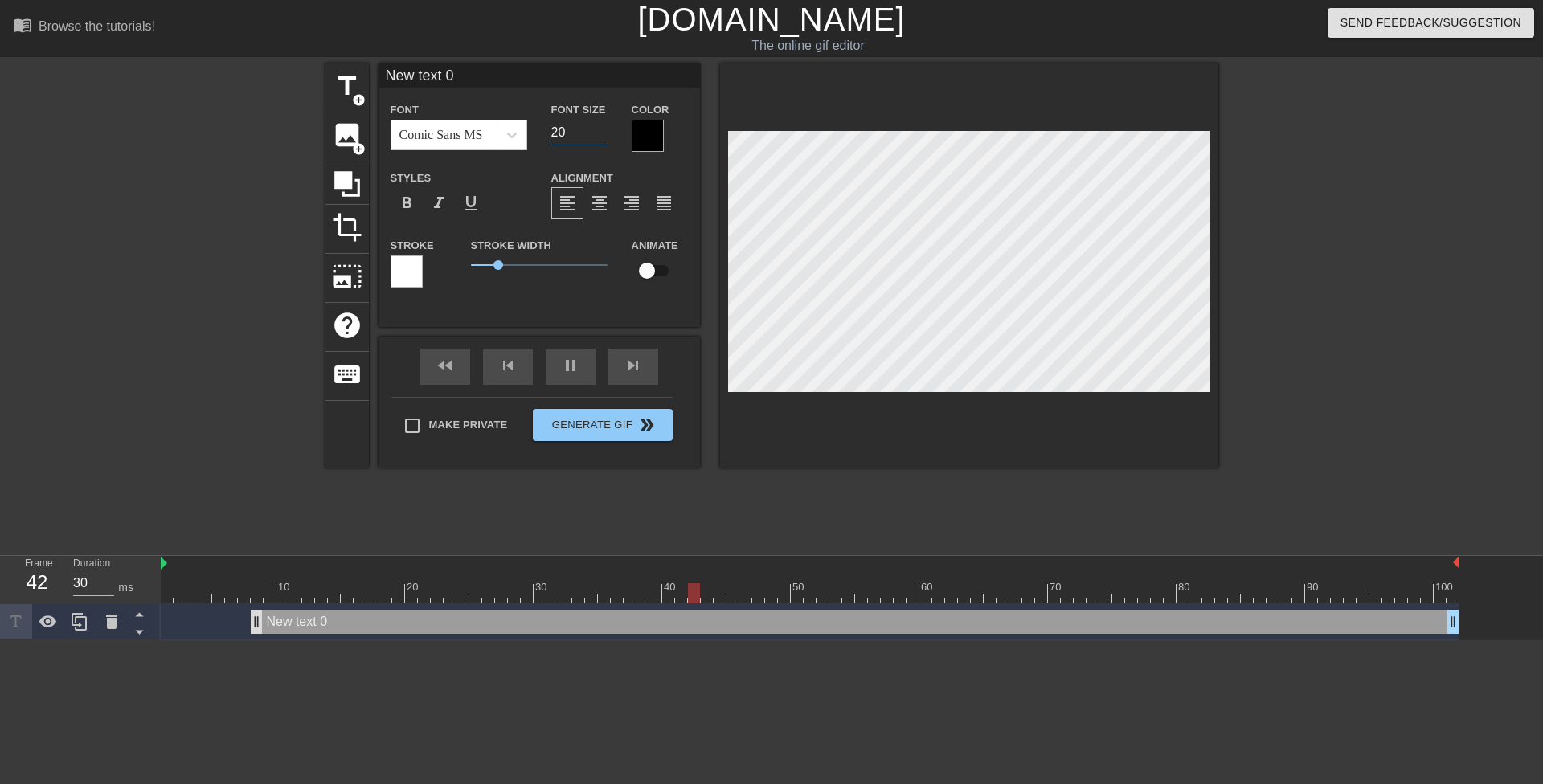
type input "20"
drag, startPoint x: 256, startPoint y: 619, endPoint x: 122, endPoint y: 617, distance: 134.0
click at [126, 617] on div "Frame 4 Duration 30 ms 10 20 30 40 50 60 70 80 90 100 New text 0 drag_handle dr…" at bounding box center [771, 598] width 1543 height 84
click at [558, 130] on input "20" at bounding box center [579, 132] width 56 height 26
type input "30"
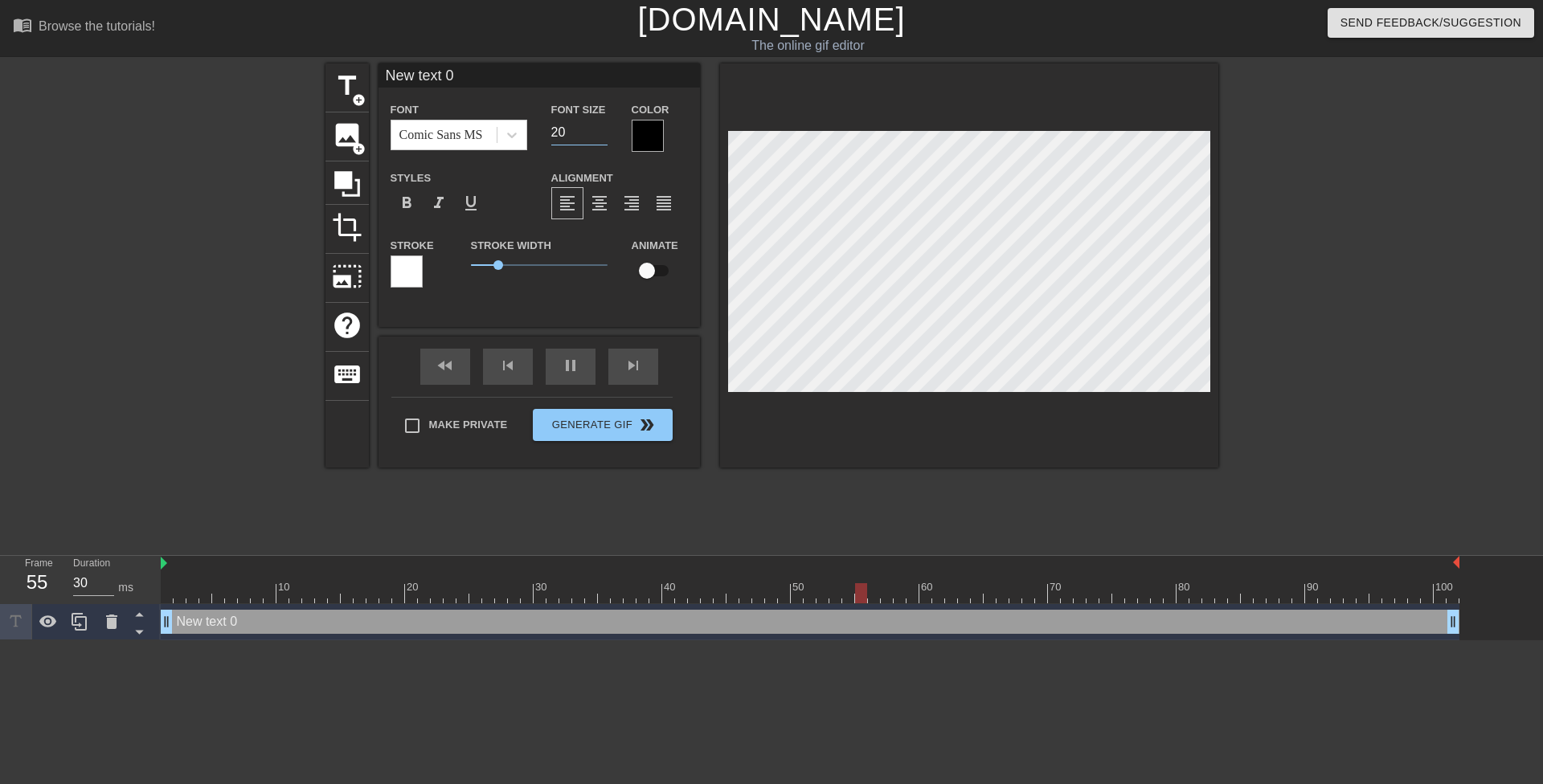
type input "22"
type input "30"
type input "22"
click at [657, 135] on div at bounding box center [648, 136] width 32 height 32
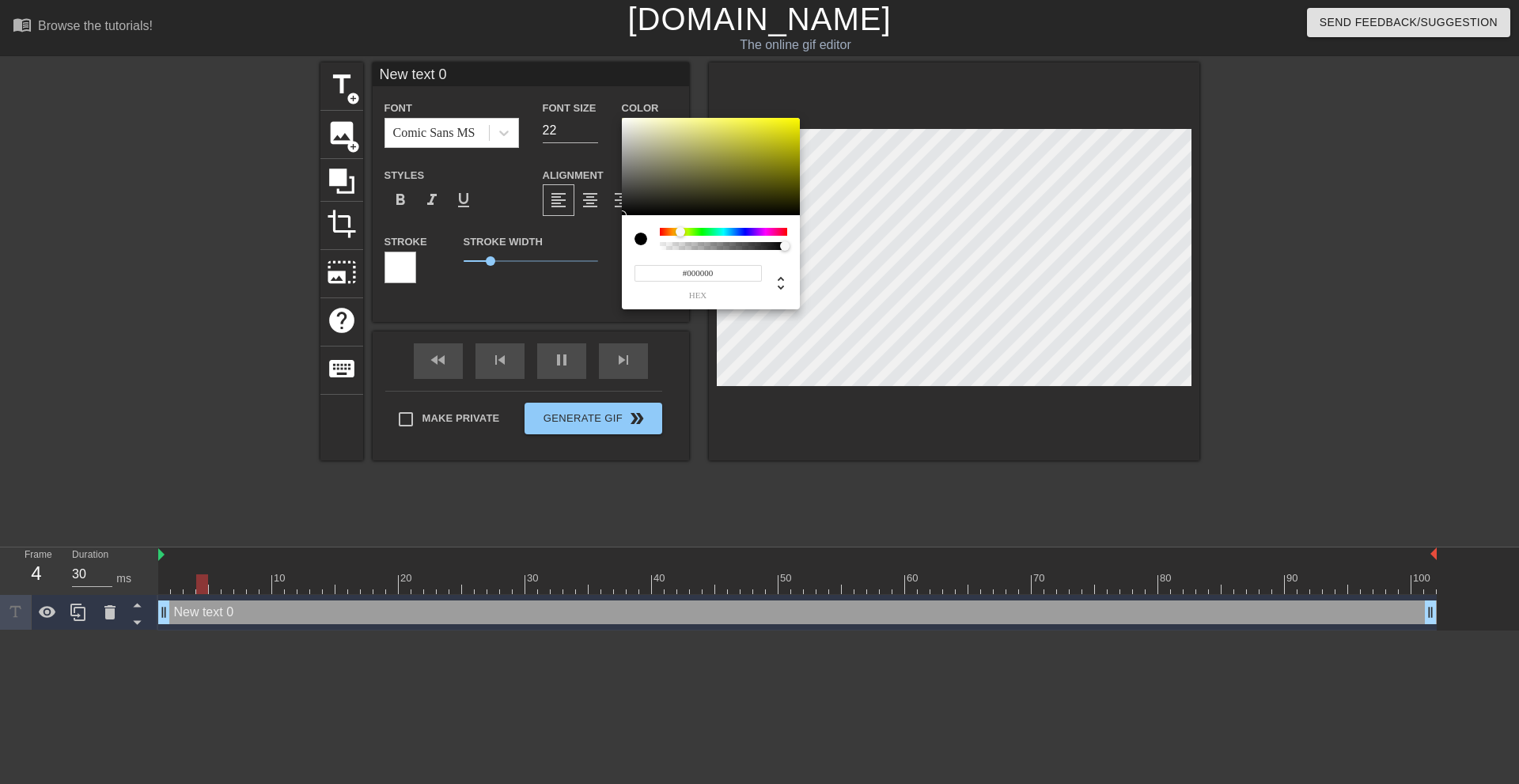
drag, startPoint x: 689, startPoint y: 231, endPoint x: 680, endPoint y: 230, distance: 9.1
click at [680, 230] on div at bounding box center [723, 232] width 127 height 8
type input "70"
type input "#B0AE27"
type input "60"
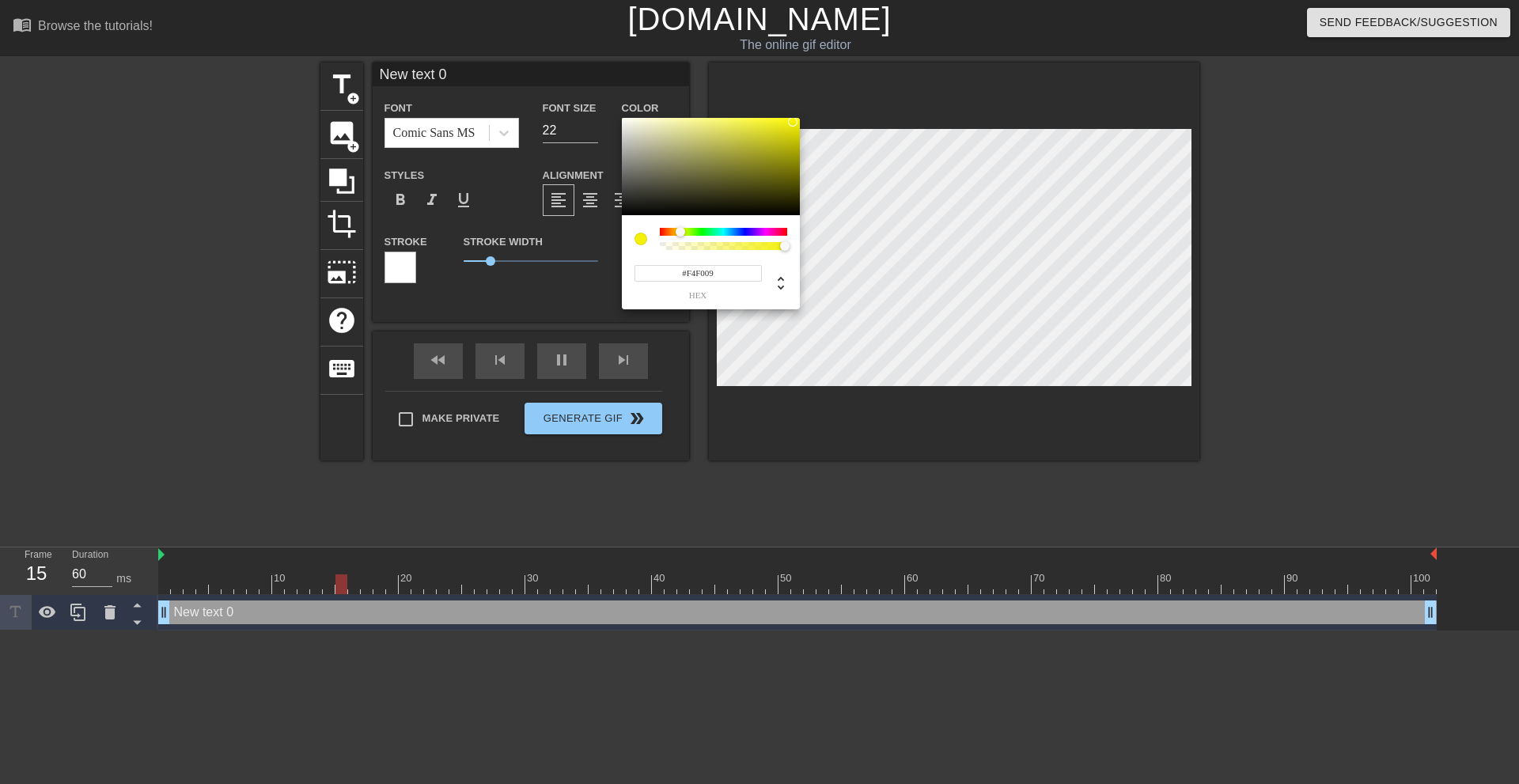
type input "#FFFB00"
drag, startPoint x: 750, startPoint y: 156, endPoint x: 839, endPoint y: 84, distance: 114.5
click at [839, 84] on div "#FFFB00 hex" at bounding box center [759, 392] width 1519 height 784
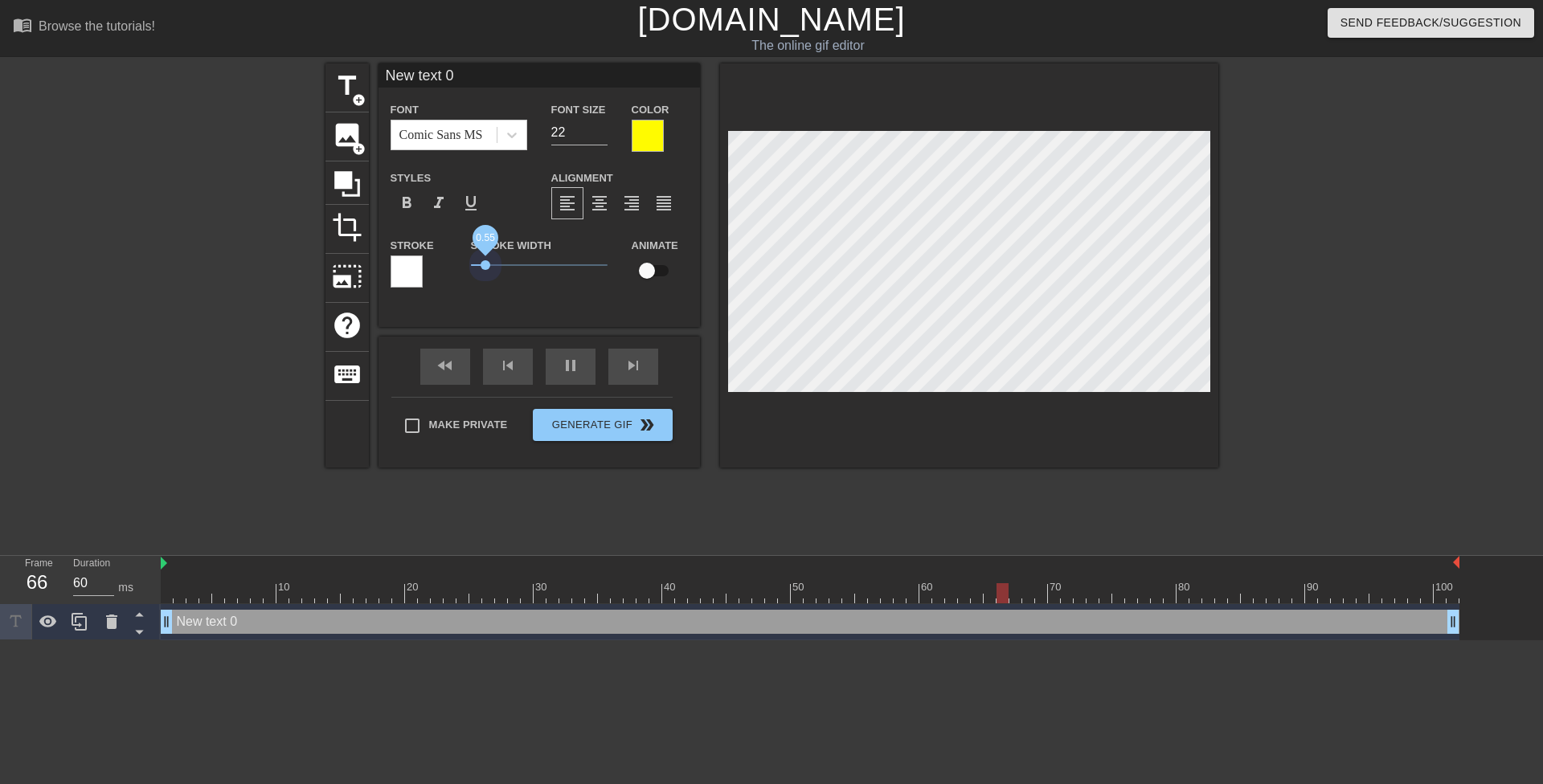
drag, startPoint x: 495, startPoint y: 261, endPoint x: 445, endPoint y: 268, distance: 50.5
click at [443, 267] on div "Stroke Stroke Width 0.55 Animate" at bounding box center [539, 269] width 322 height 67
click at [649, 130] on div at bounding box center [648, 136] width 32 height 32
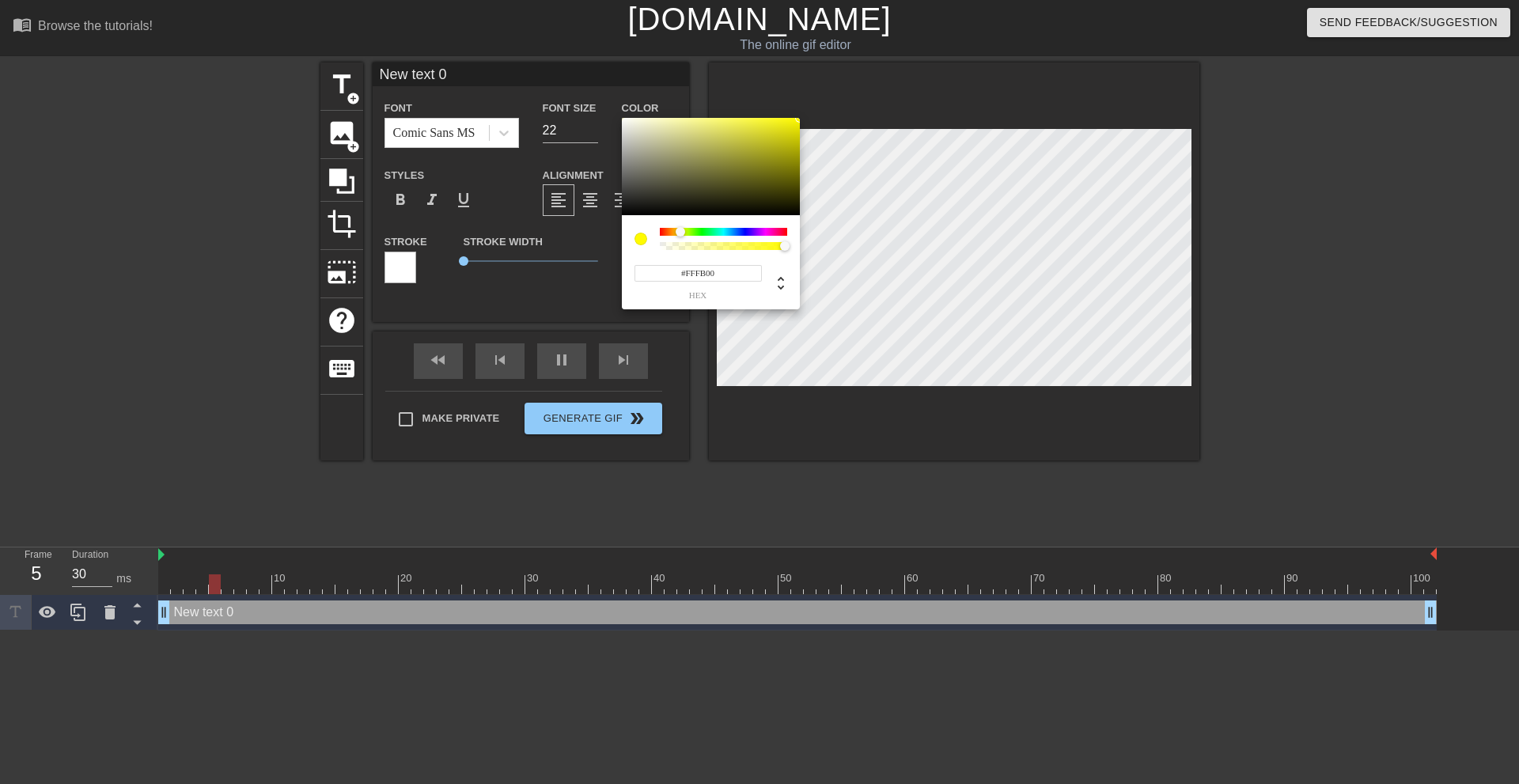
type input "60"
type input "#FFFC00"
type input "30"
type input "#F9FF00"
type input "30"
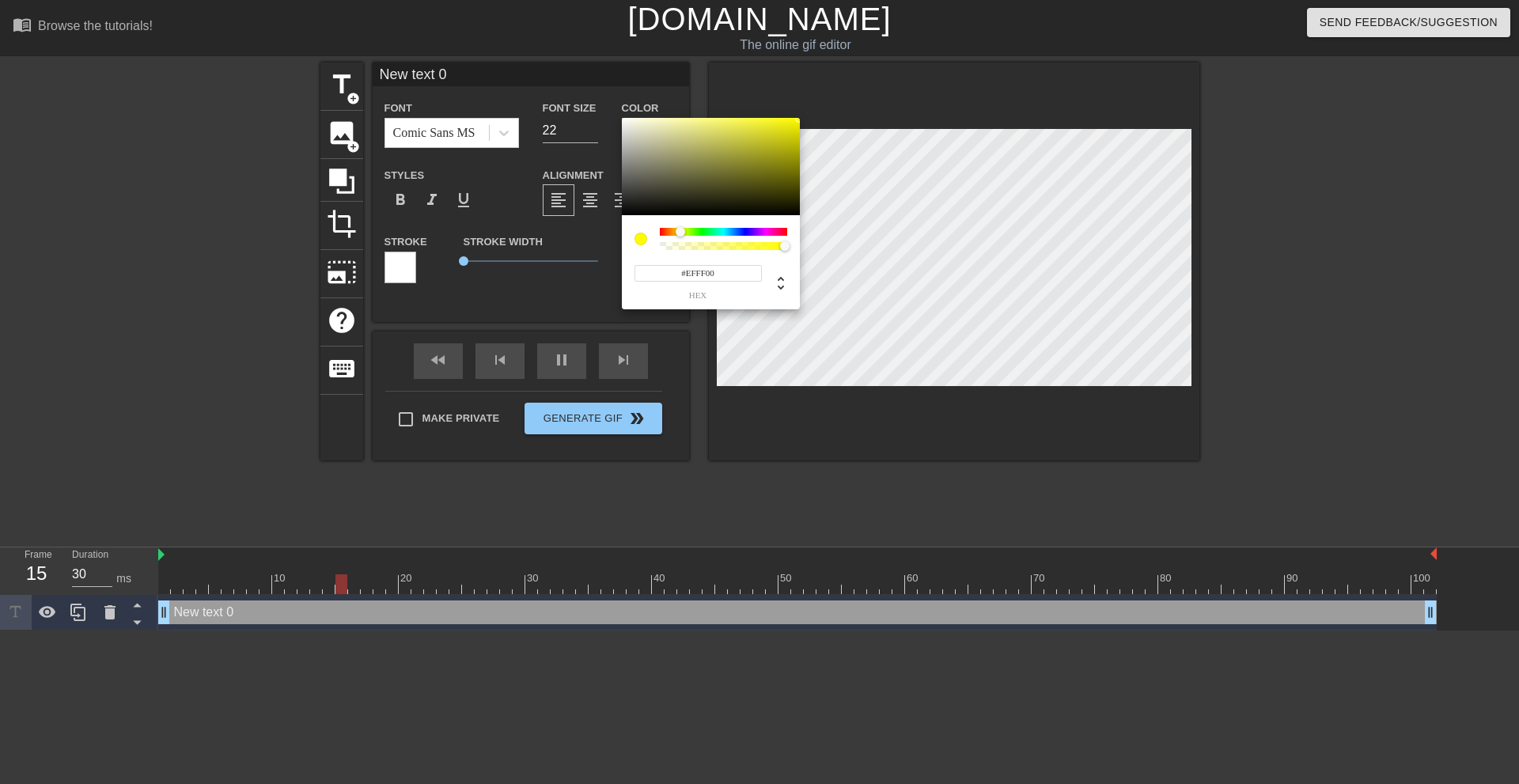
type input "#E6FF00"
type input "60"
type input "#DCFF00"
type input "30"
type input "#E6FF00"
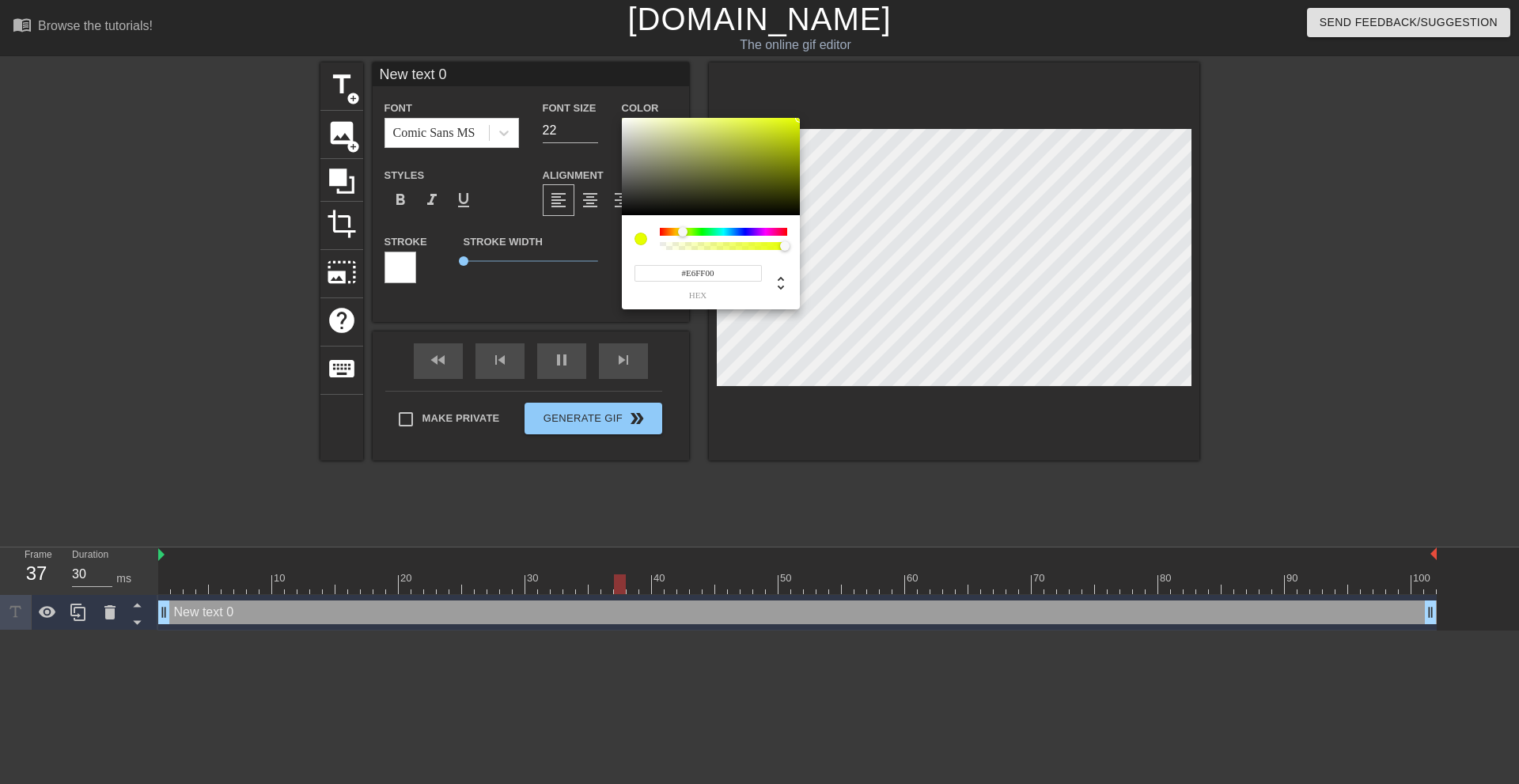
type input "60"
type input "#EFFF00"
type input "60"
type input "#E6FF00"
type input "30"
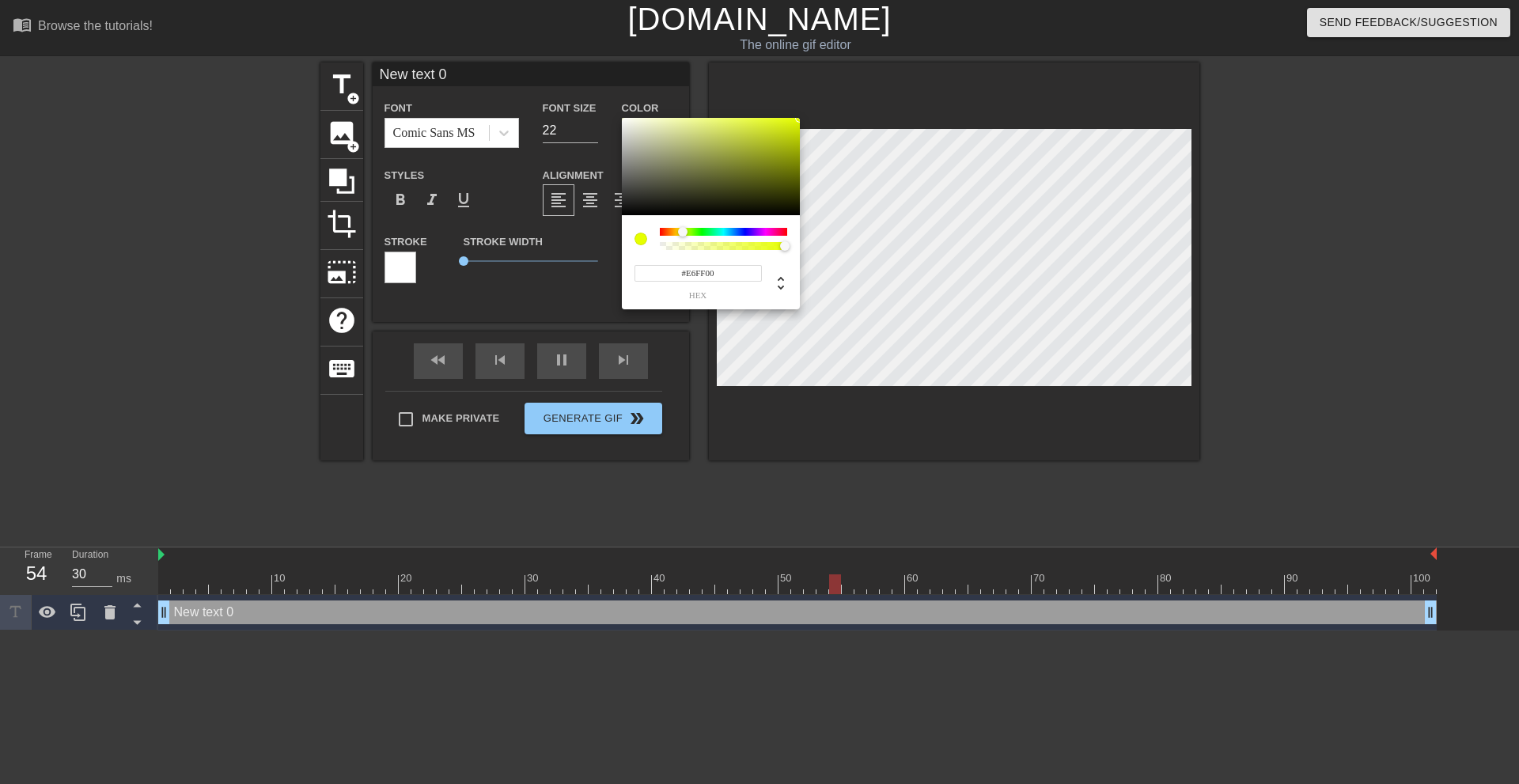
type input "#DCFF00"
type input "30"
type input "#E6FF00"
type input "30"
type input "#EFFF00"
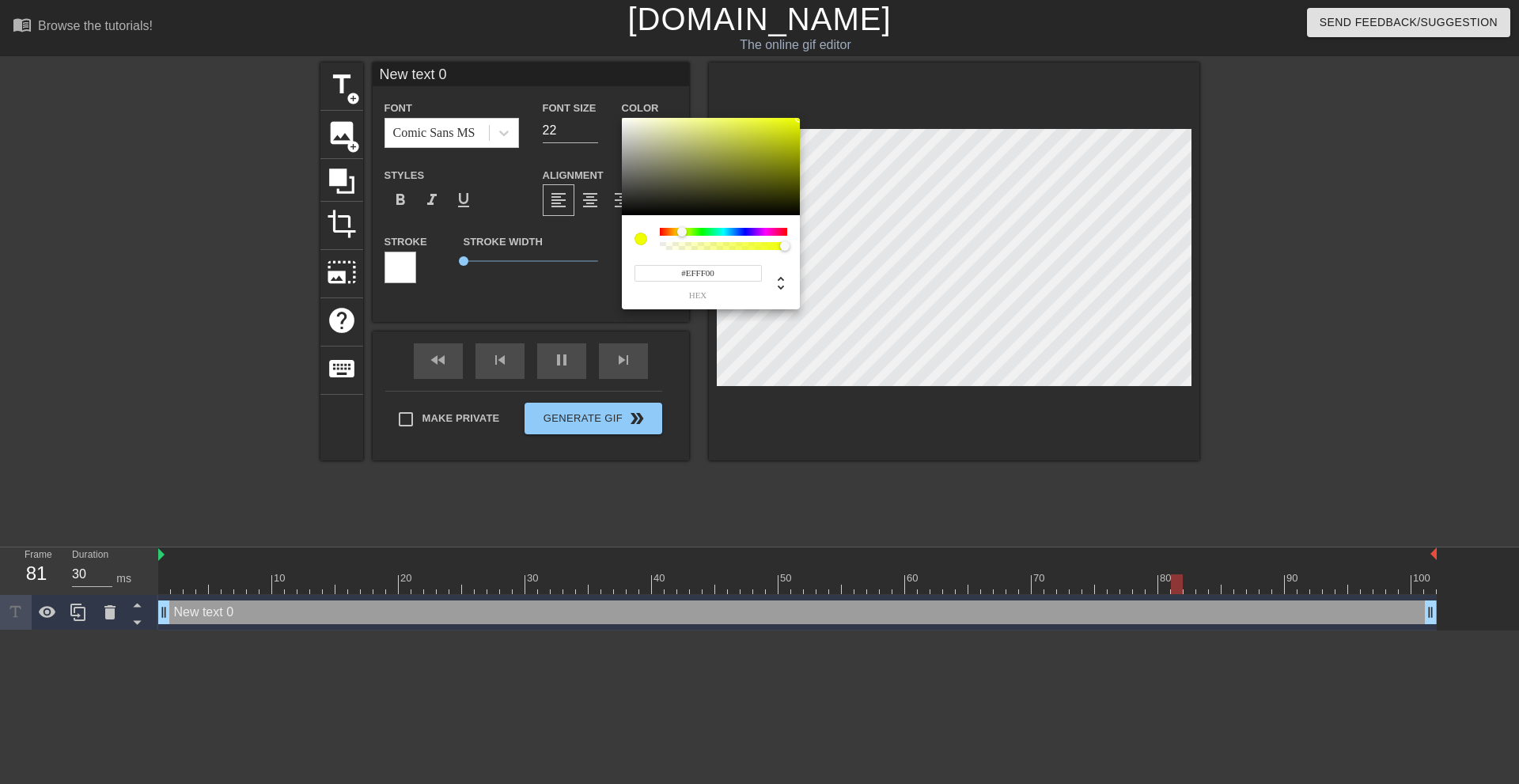
type input "60"
type input "#F9FF00"
click at [681, 230] on div at bounding box center [682, 232] width 10 height 10
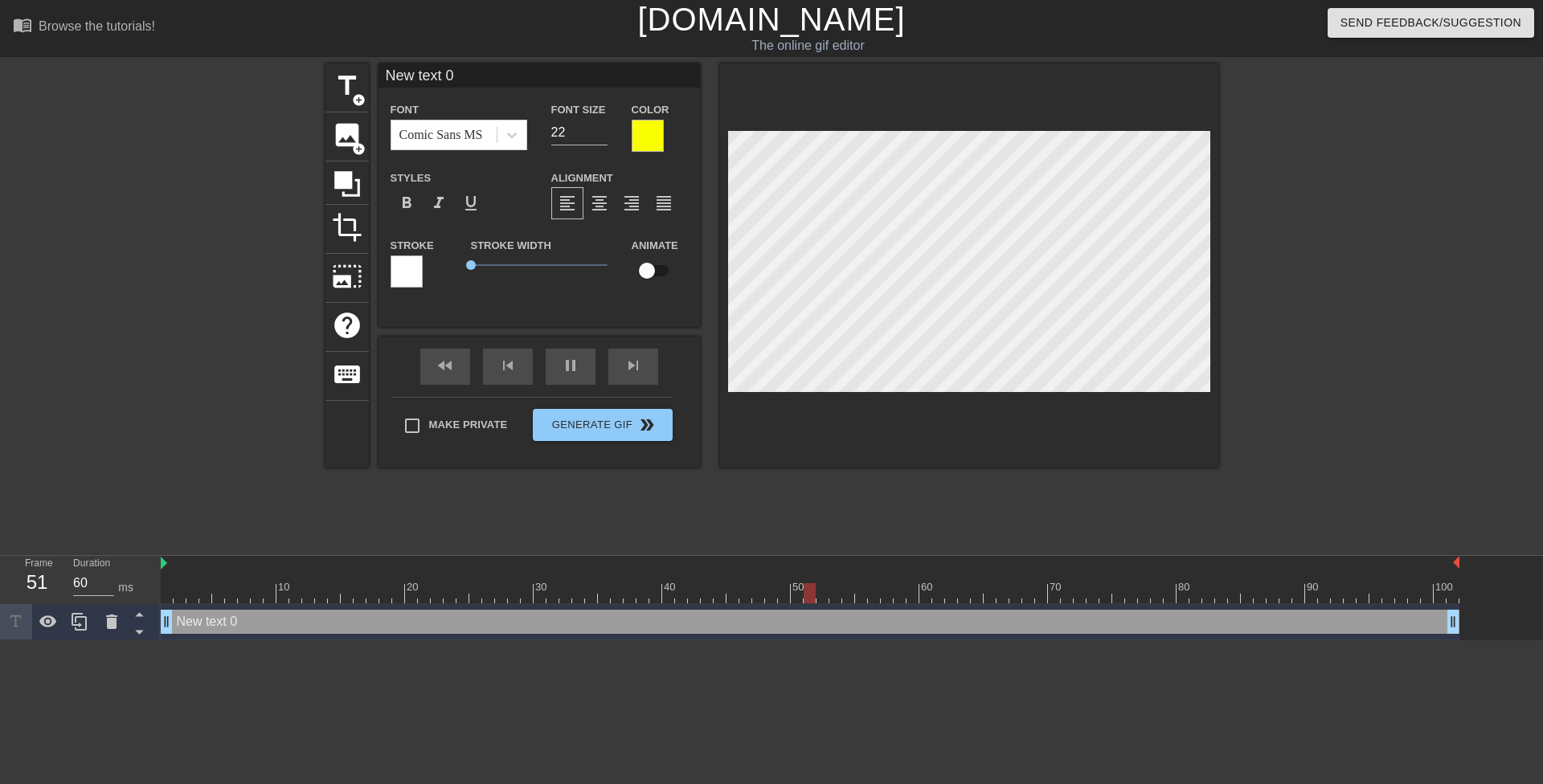
type input "30"
paste textarea "Don't be shy, your parents are gone"
type input "Don't be shy, your parents are gone"
type textarea "Don't be shy, your parents are gone"
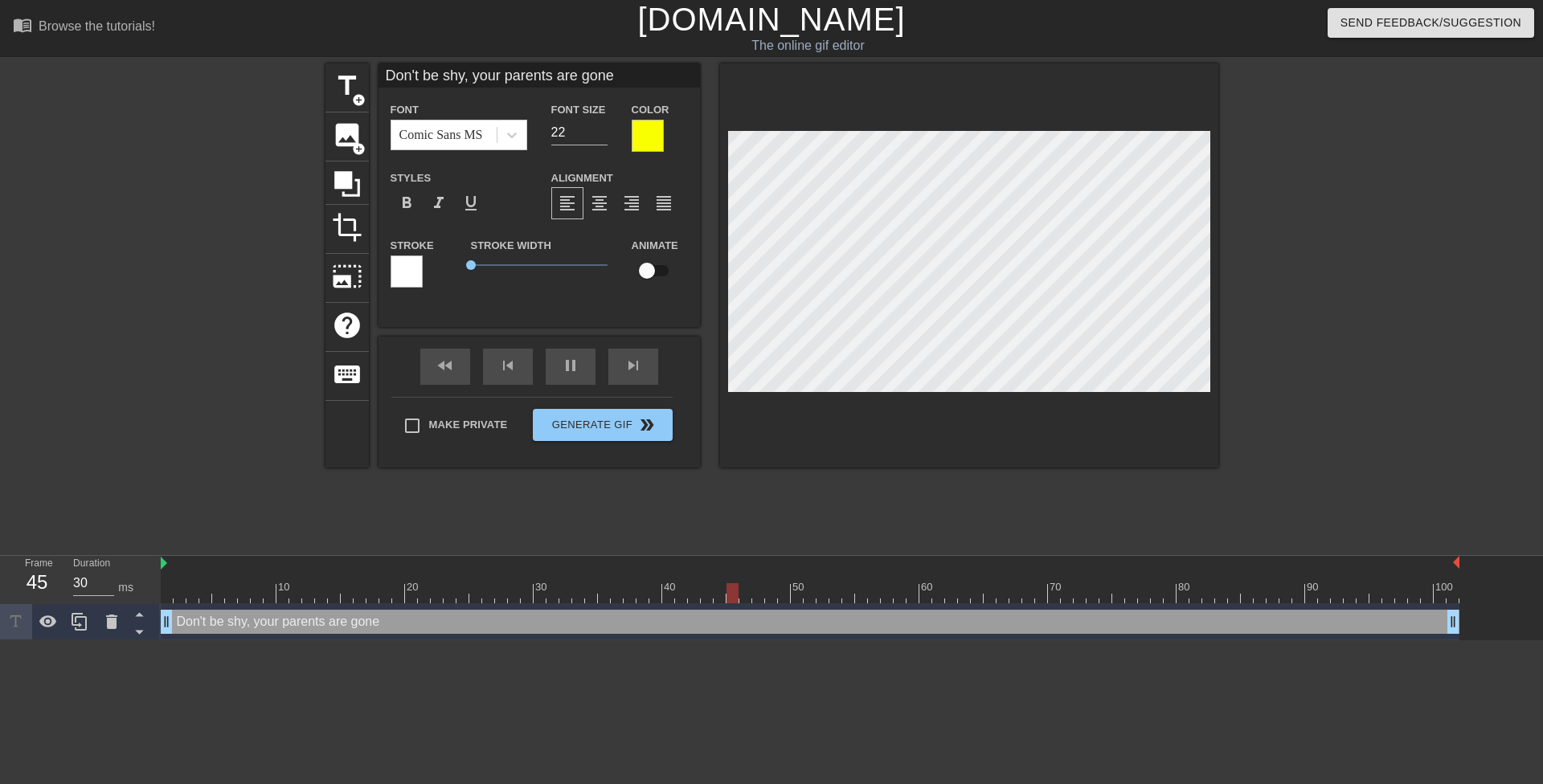
type input "60"
type input "Don't be shy, yourparents are gone"
type textarea "Don't be shy, yourparents are gone"
type input "30"
type input "Don't be shy, yourparents are gone"
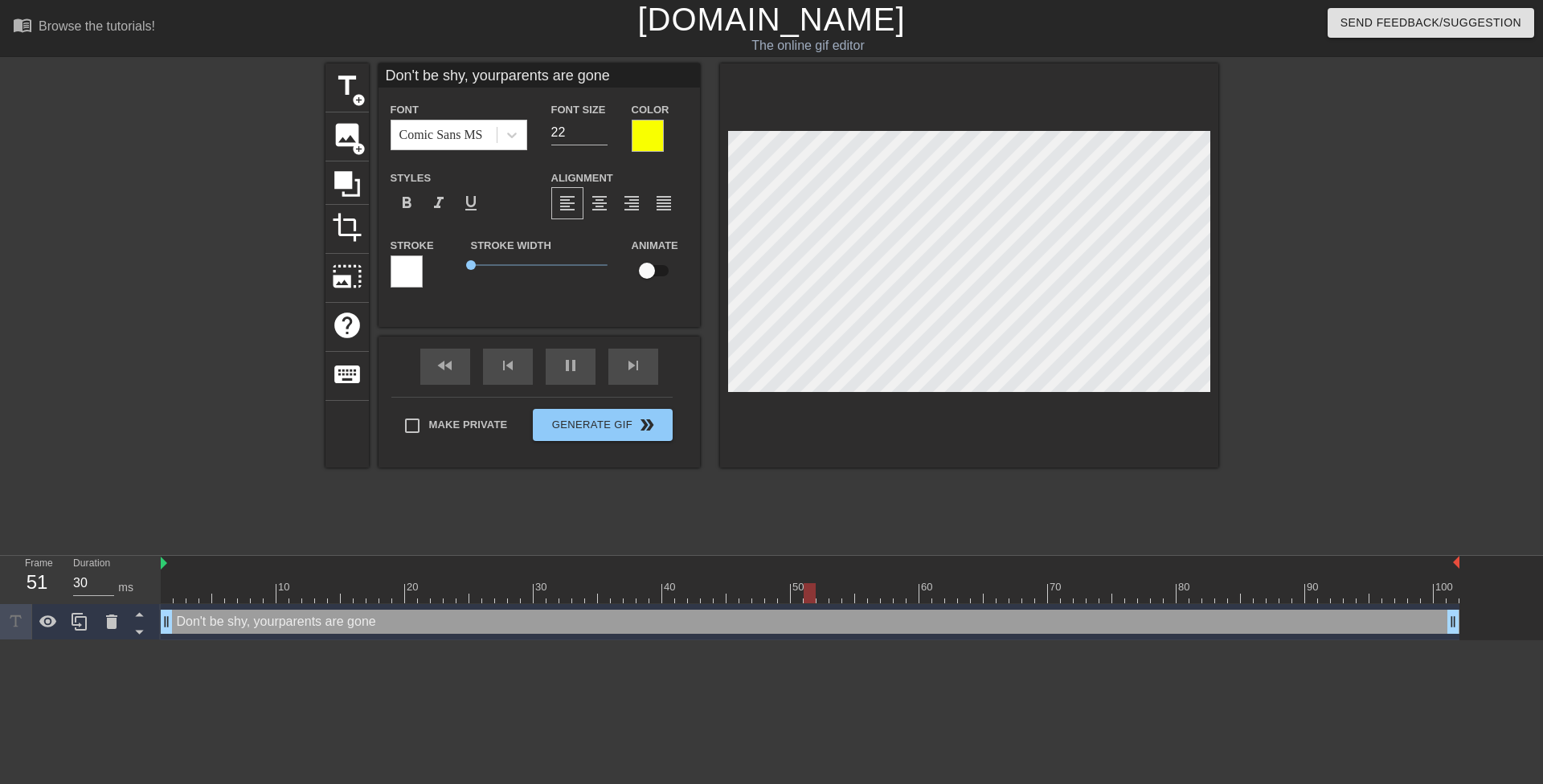
type textarea "Don't be shy, your parents are gone"
type input "60"
type input "Don't be shy, yourparents are gone."
type textarea "Don't be shy, your parents are gone."
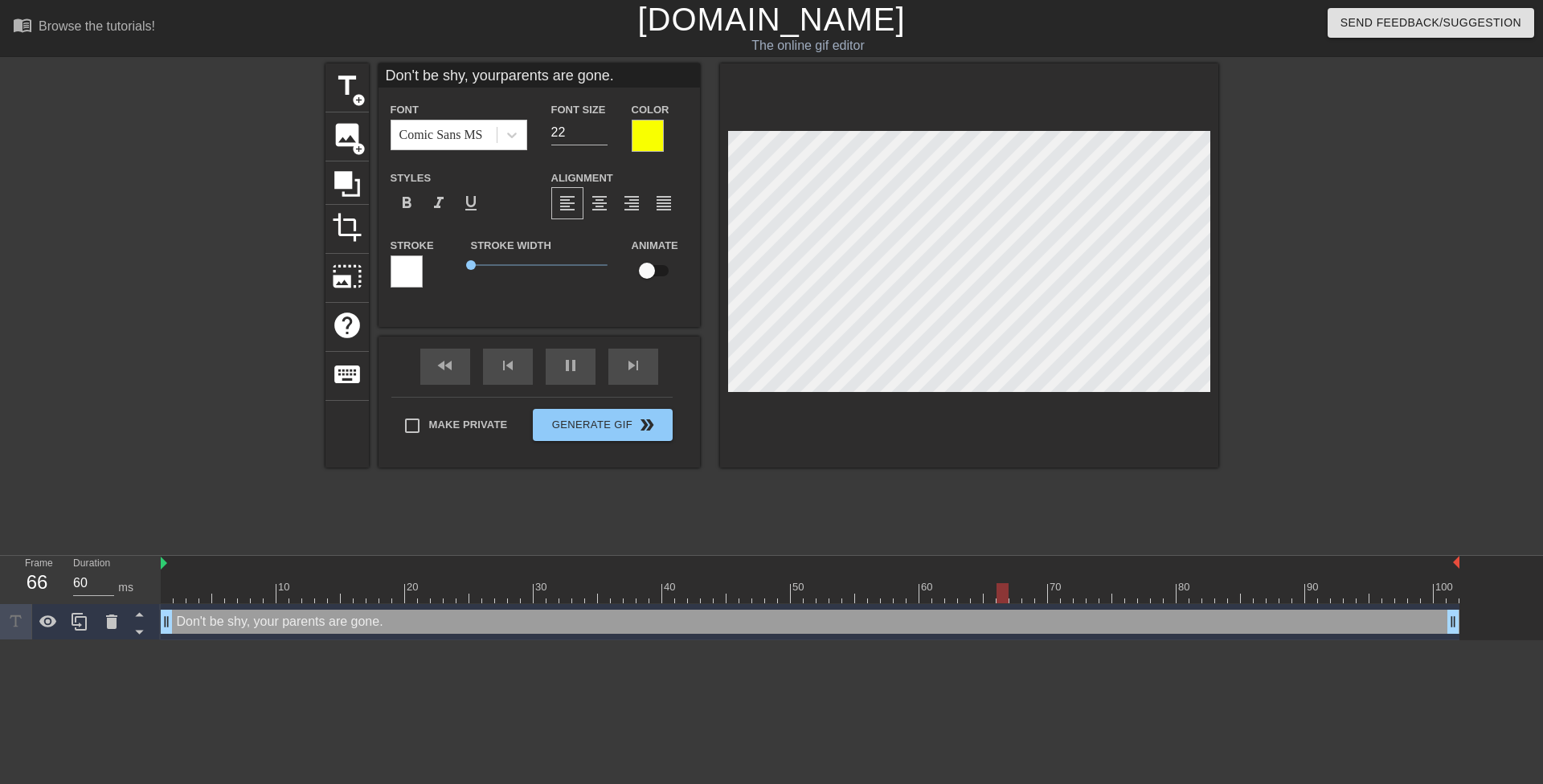
type input "30"
type input "Don't be shy, yourparents are gone."
type textarea "Don't be shy, your parents are gone."
type input "60"
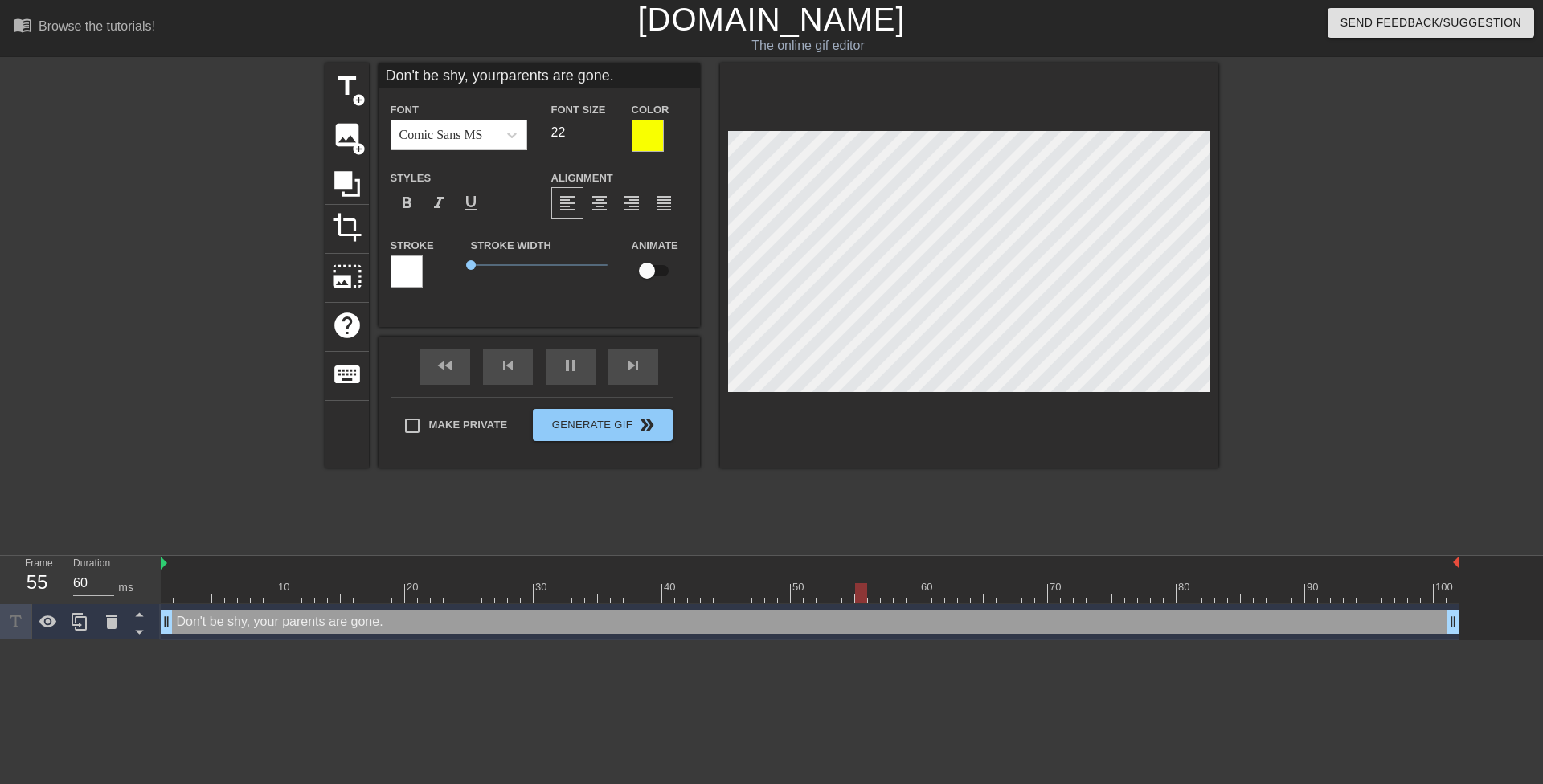
type input "Don't be shy, yourparents are gone.D"
type textarea "Don't be shy, your parents are gone. D"
type input "60"
type input "Don't be shy, yourparents are [DOMAIN_NAME]"
type textarea "Don't be shy, your parents are gone. Do"
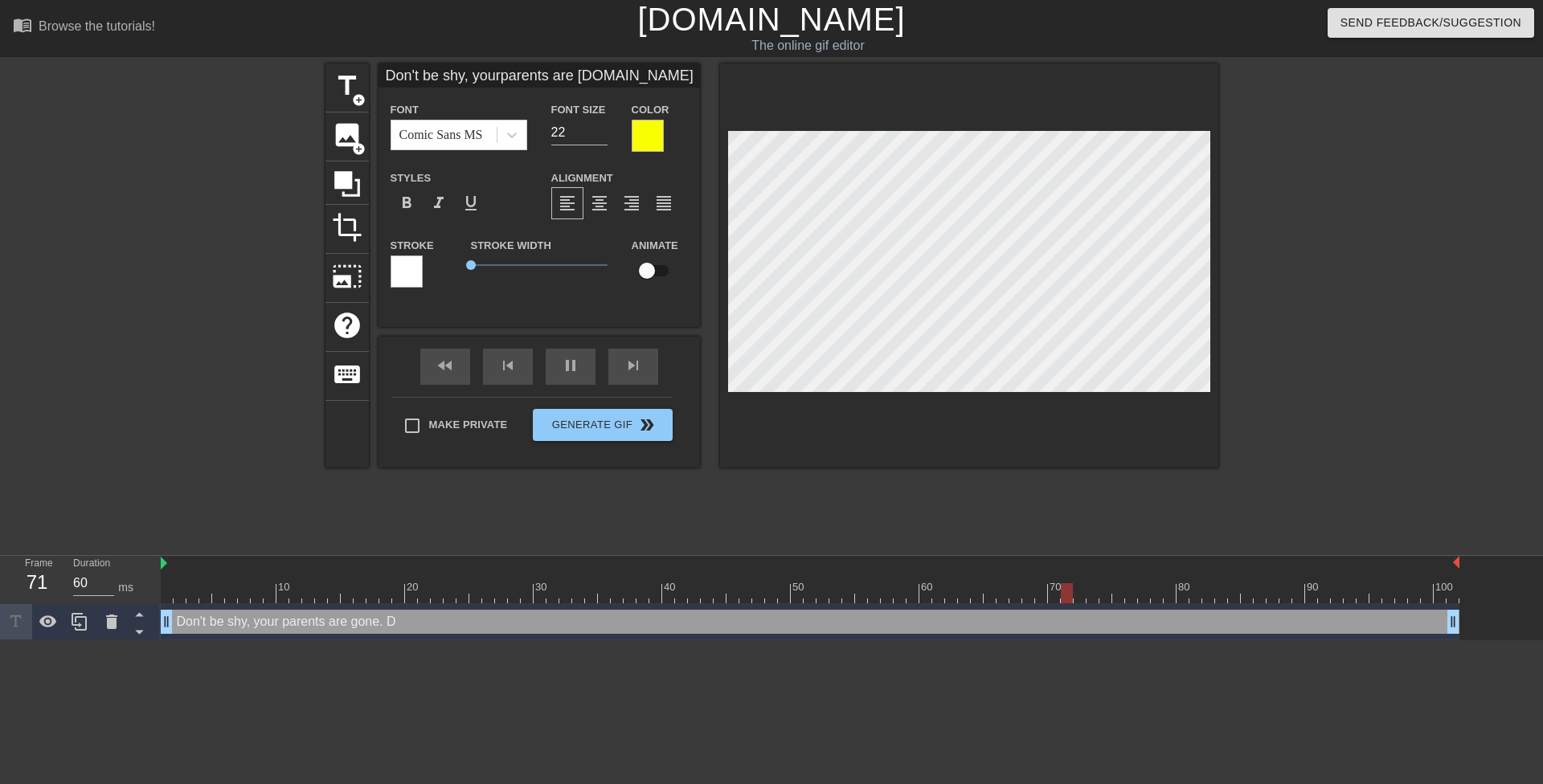
type input "30"
type input "Don't be shy, yourparents are [DOMAIN_NAME]"
type textarea "Don't be shy, your parents are gone. Do"
type input "60"
type input "Don't be shy, yourparents are [DOMAIN_NAME] y"
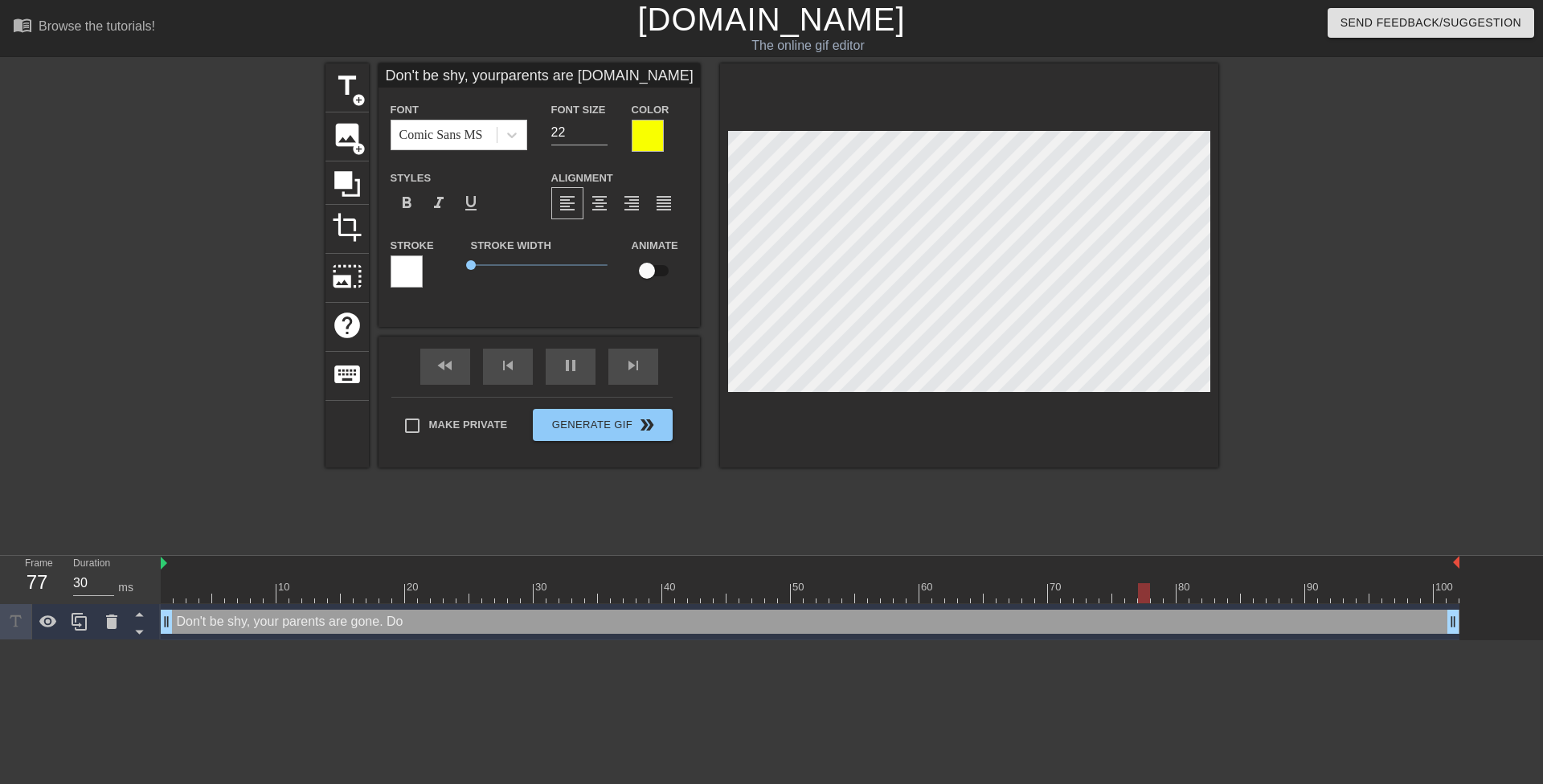
type textarea "Don't be shy, your parents are gone. Do y"
type input "30"
type input "Don't be shy, yourparents are [DOMAIN_NAME] yo"
type textarea "Don't be shy, your parents are gone. Do yo"
type input "60"
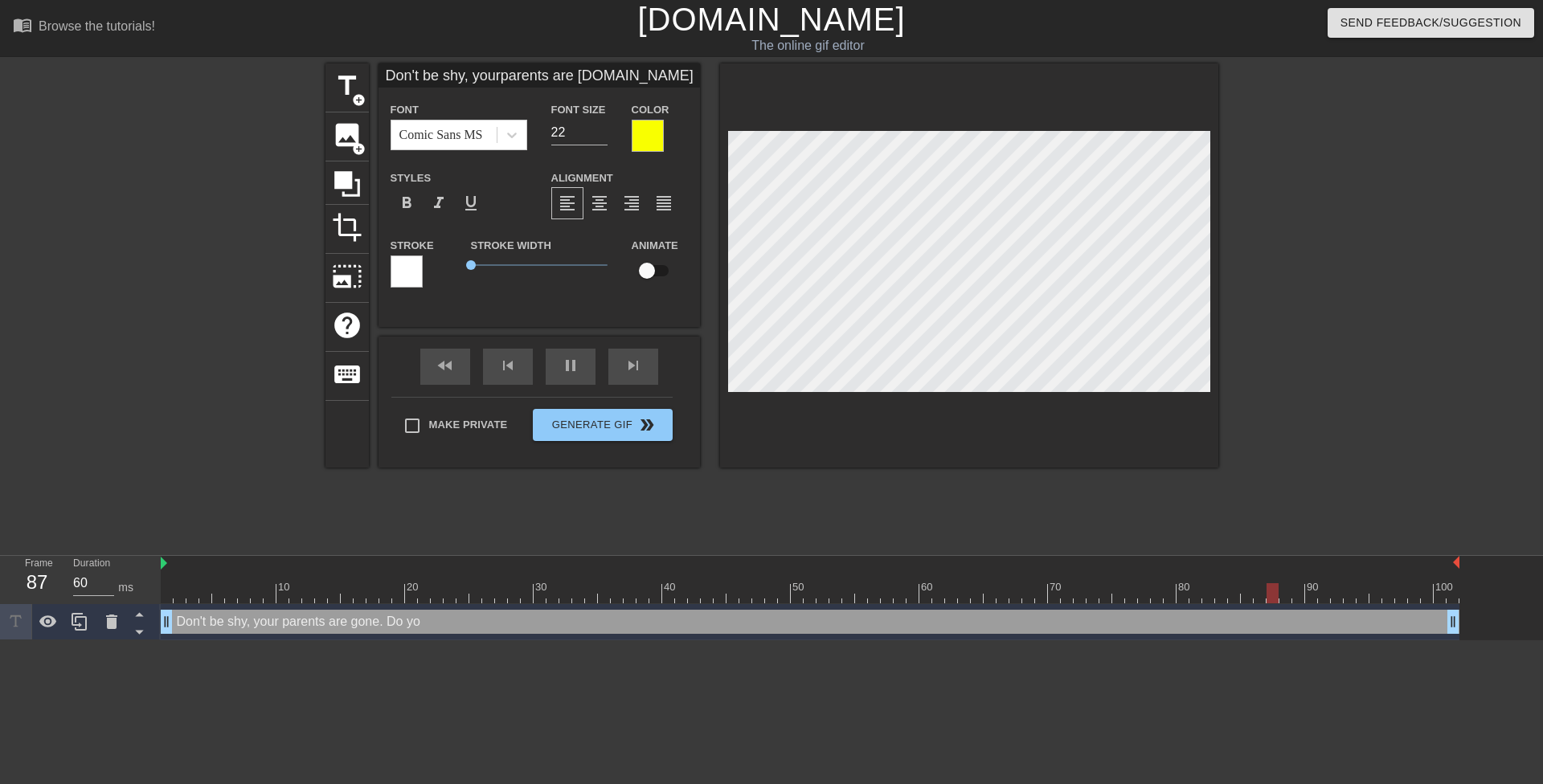
type input "Don't be shy, yourparents are [DOMAIN_NAME] you"
type textarea "Don't be shy, your parents are gone. Do you"
type input "30"
type input "Don't be shy, yourparents are [DOMAIN_NAME] you"
type textarea "Don't be shy, your parents are gone. Do you"
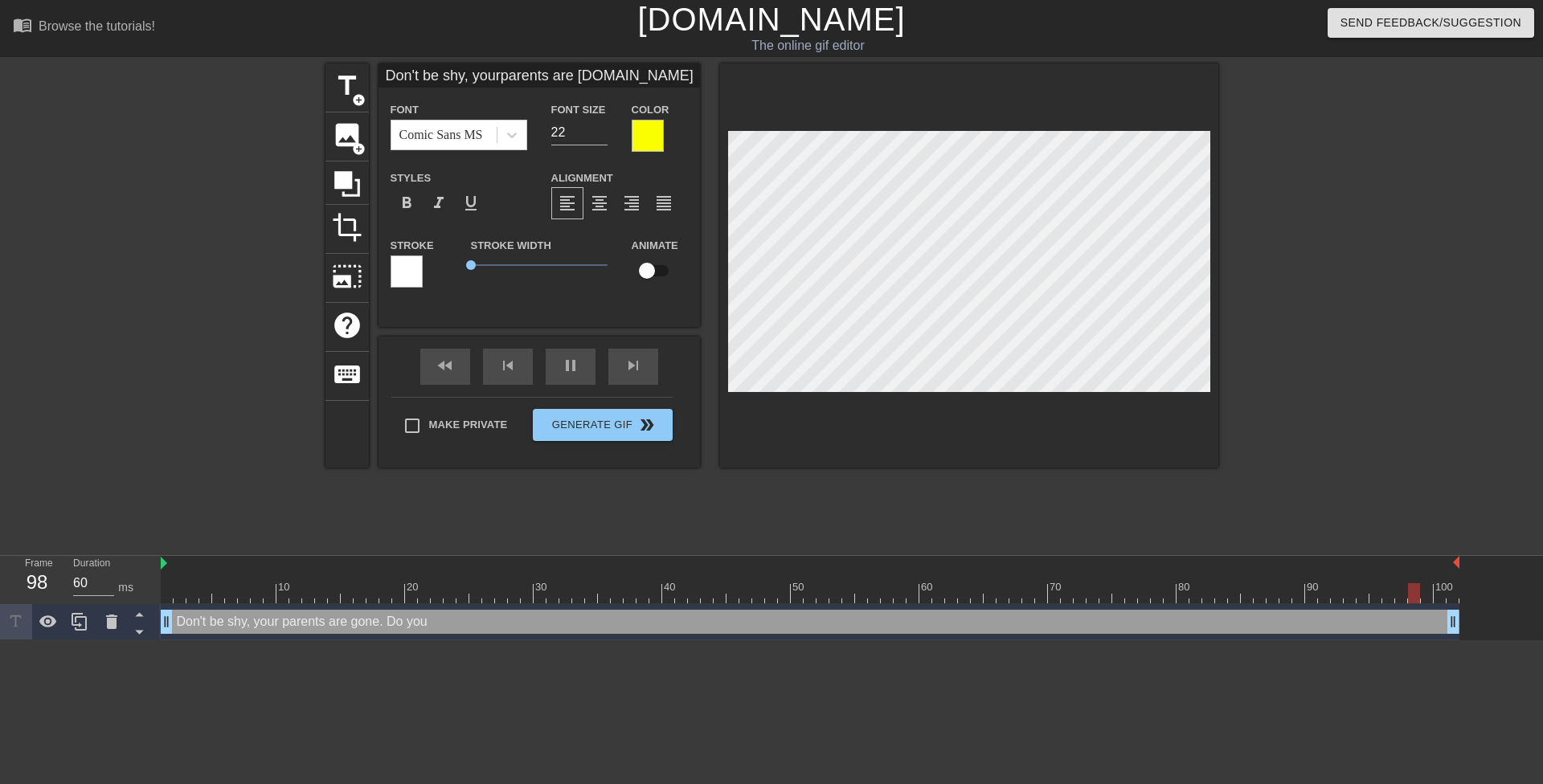
type input "30"
type input "Don't be shy, yourparents are [DOMAIN_NAME] you w"
type textarea "Don't be shy, your parents are gone. Do you w"
type input "60"
type input "Don't be shy, yourparents are [DOMAIN_NAME] you wa"
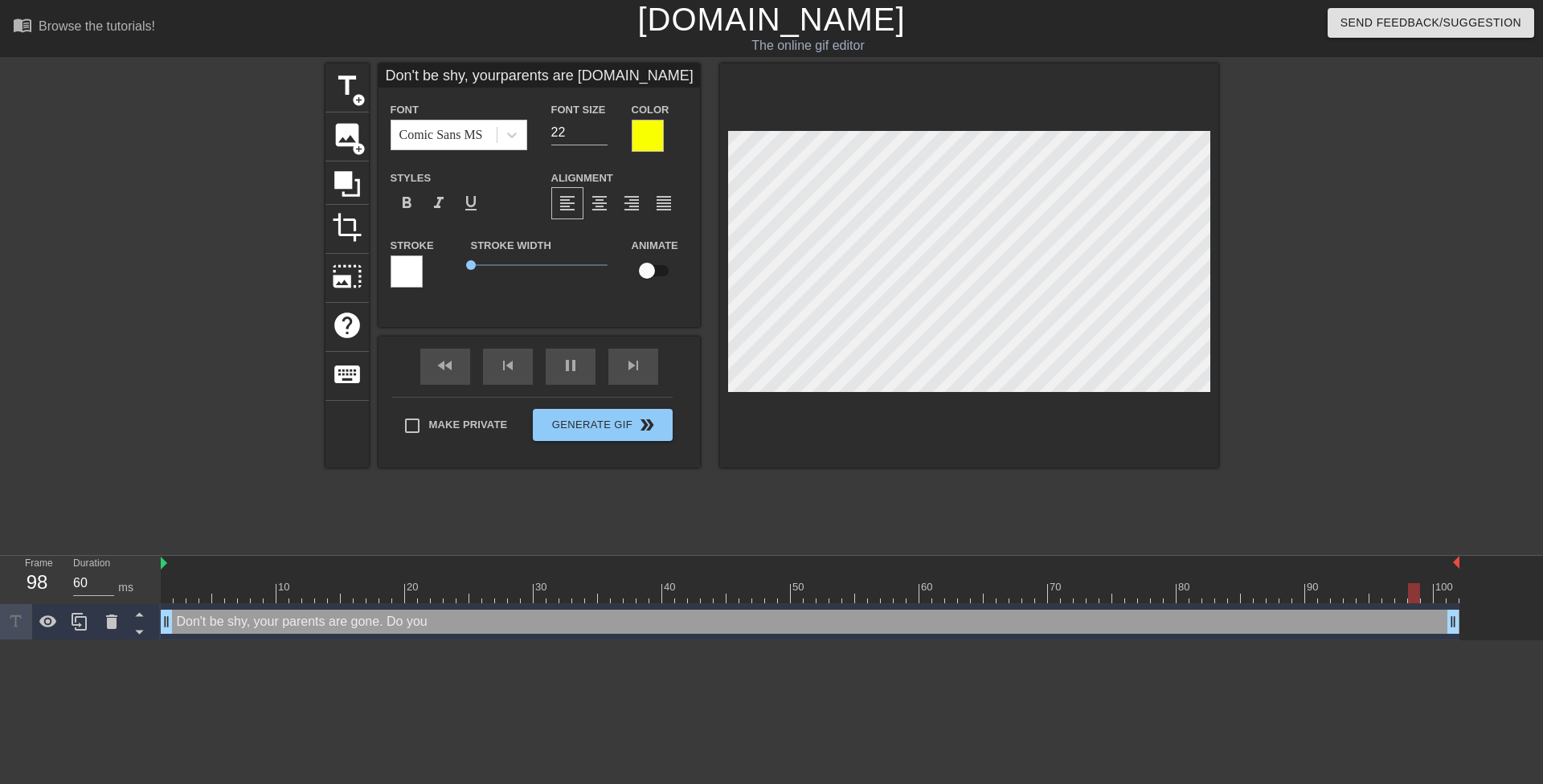
type textarea "Don't be shy, your parents are gone. Do you wa"
type input "60"
type input "Don't be shy, yourparents are [DOMAIN_NAME] you wan"
type textarea "Don't be shy, your parents are gone. Do you wan"
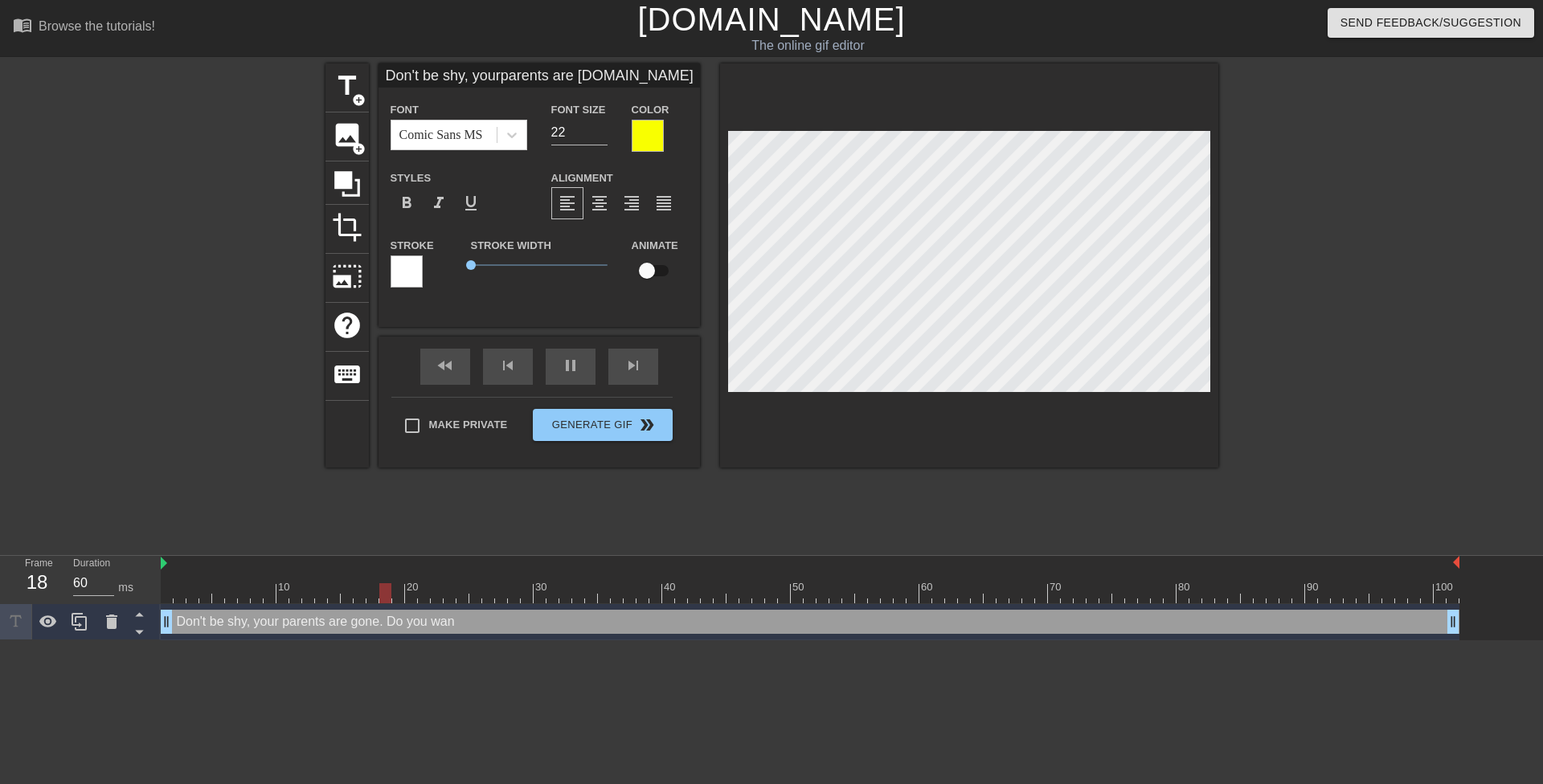
type input "30"
type input "Don't be shy, yourparents are [DOMAIN_NAME] you [PERSON_NAME]"
type textarea "Don't be shy, your parents are gone. Do you [PERSON_NAME]"
type input "30"
type input "Don't be shy, yourparents are [DOMAIN_NAME] you wanna"
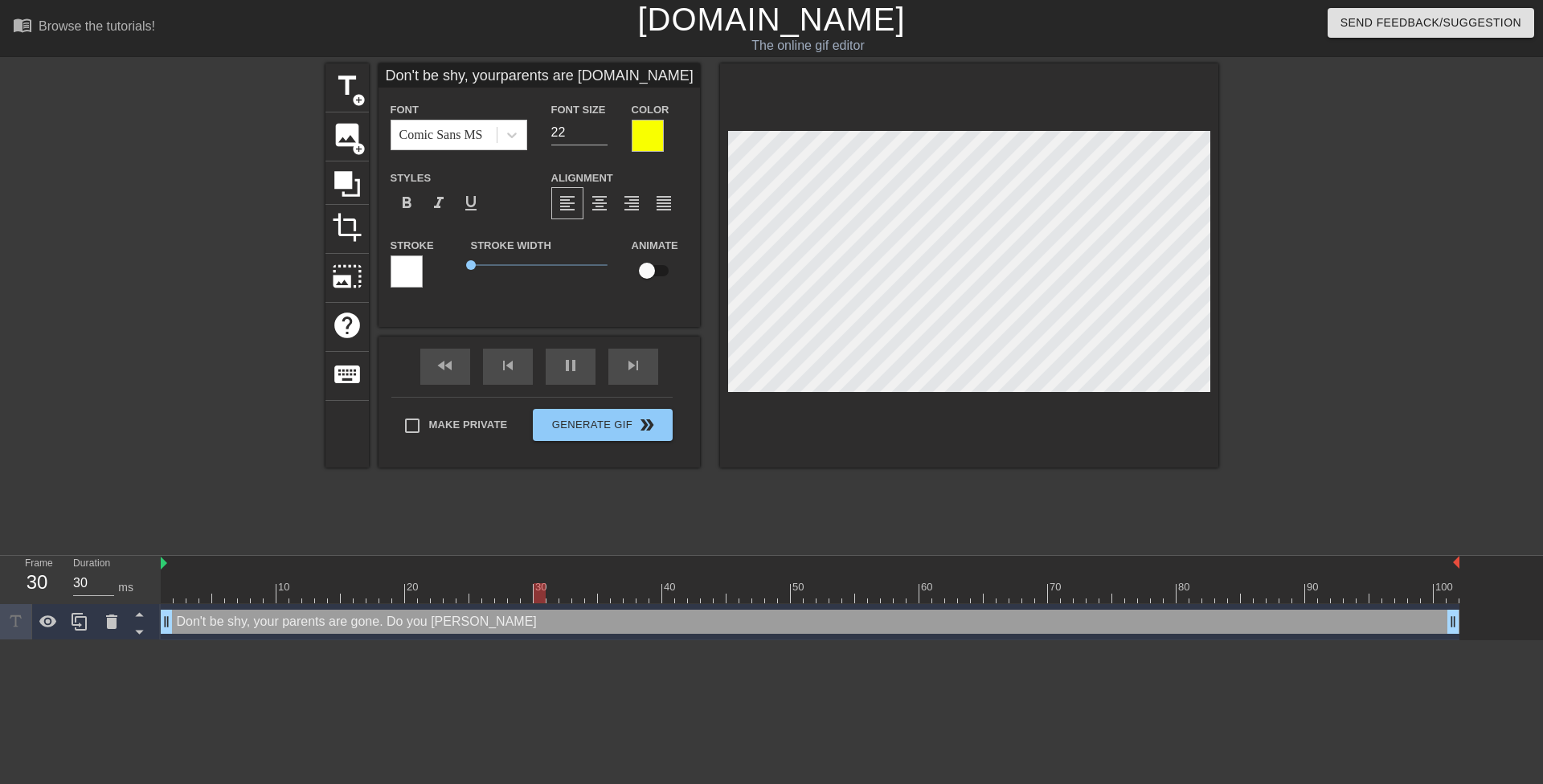
type textarea "Don't be shy, your parents are gone. Do you wanna"
type input "30"
type input "Don't be shy, yourparents are [DOMAIN_NAME] you wanna"
type textarea "Don't be shy, your parents are gone. Do you wanna"
type input "30"
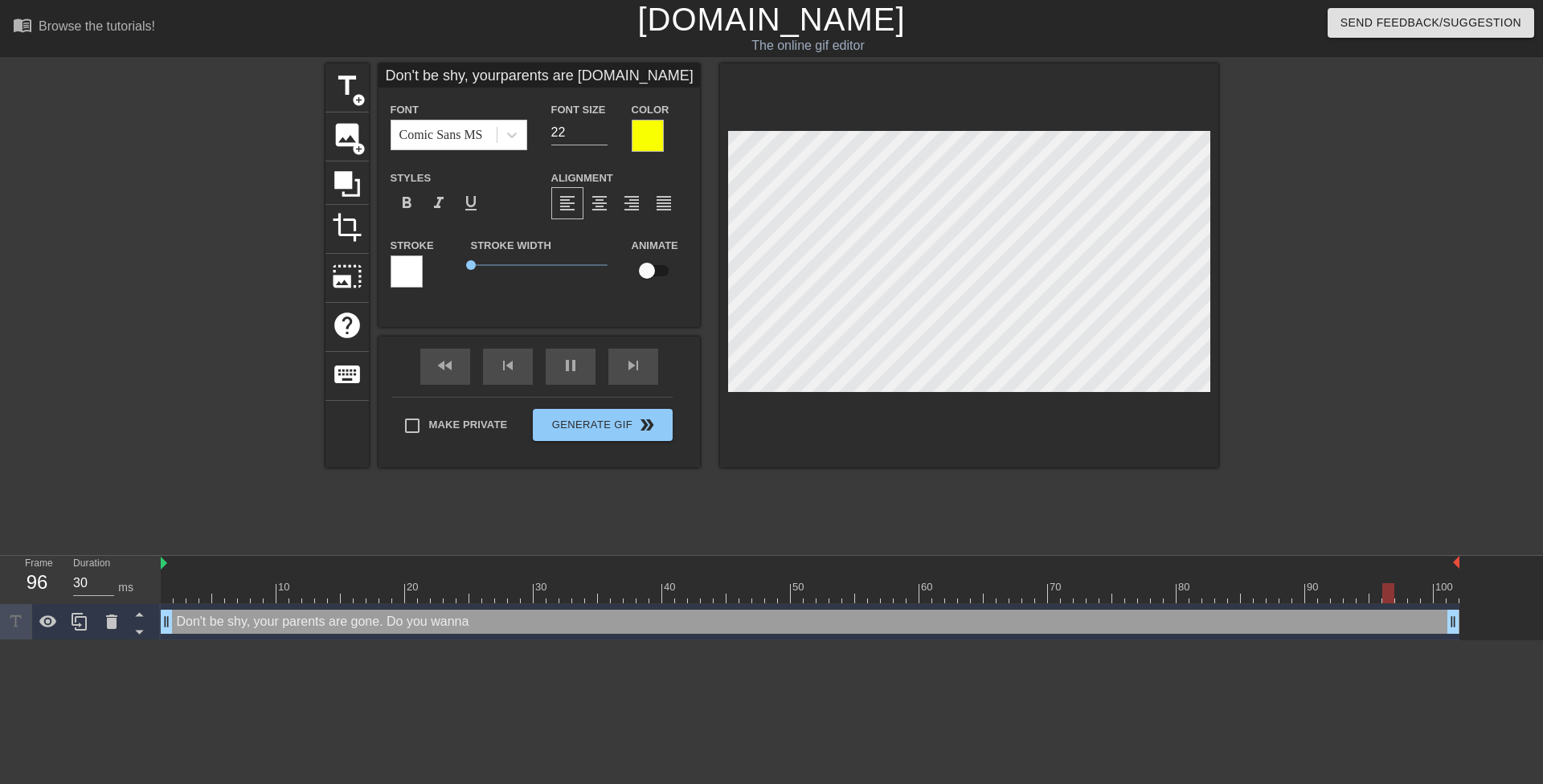
type input "Don't be shy, yourparents are [DOMAIN_NAME] you wannap"
type textarea "Don't be shy, your parents are gone. Do you wanna p"
type input "30"
type input "Don't be shy, yourparents are [DOMAIN_NAME] you wannapl"
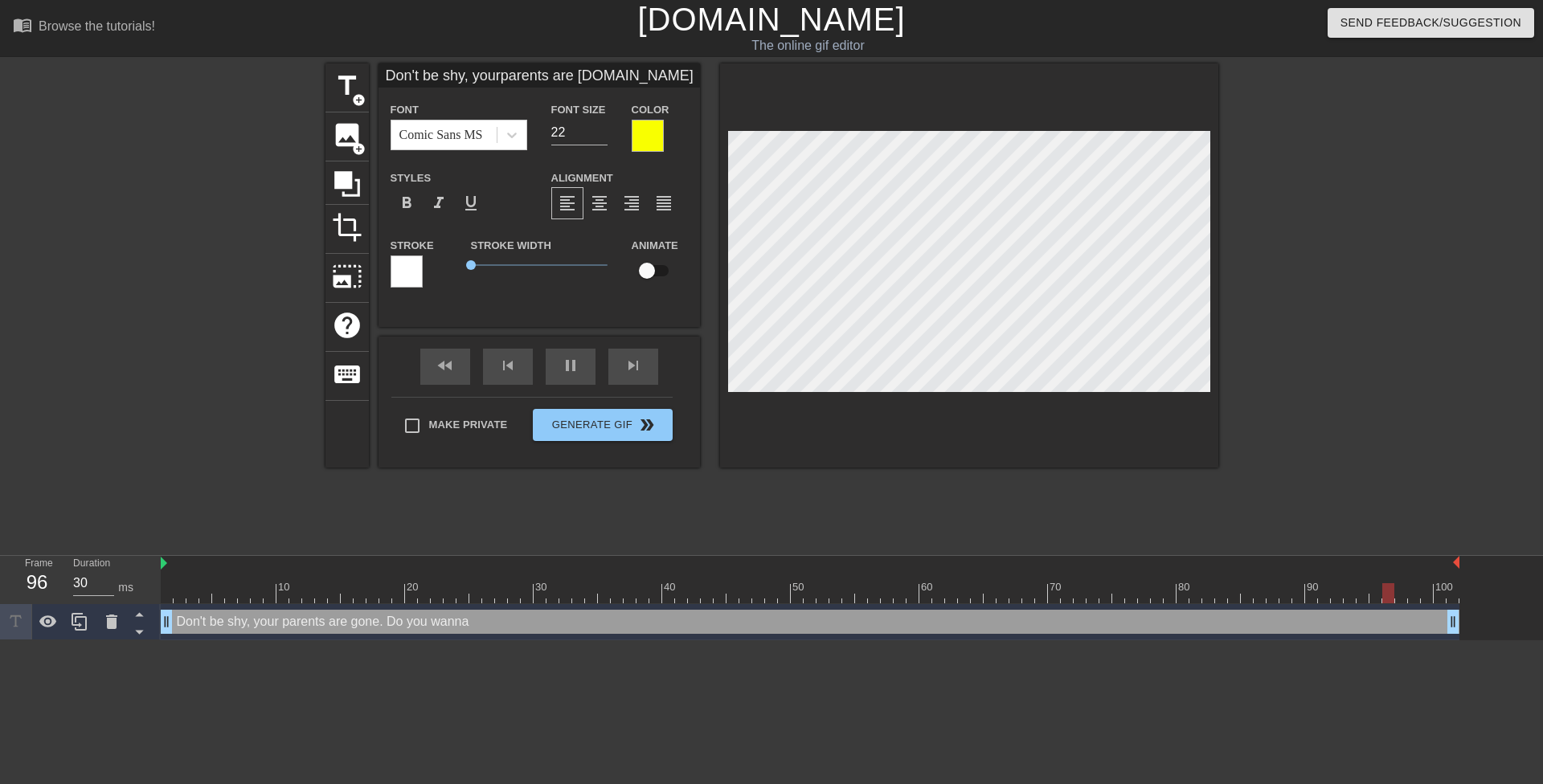
type textarea "Don't be shy, your parents are gone. Do you wanna pl"
type input "30"
type input "Don't be shy, yourparents are [DOMAIN_NAME] you wannapla"
type textarea "Don't be shy, your parents are gone. Do you wanna pla"
type input "30"
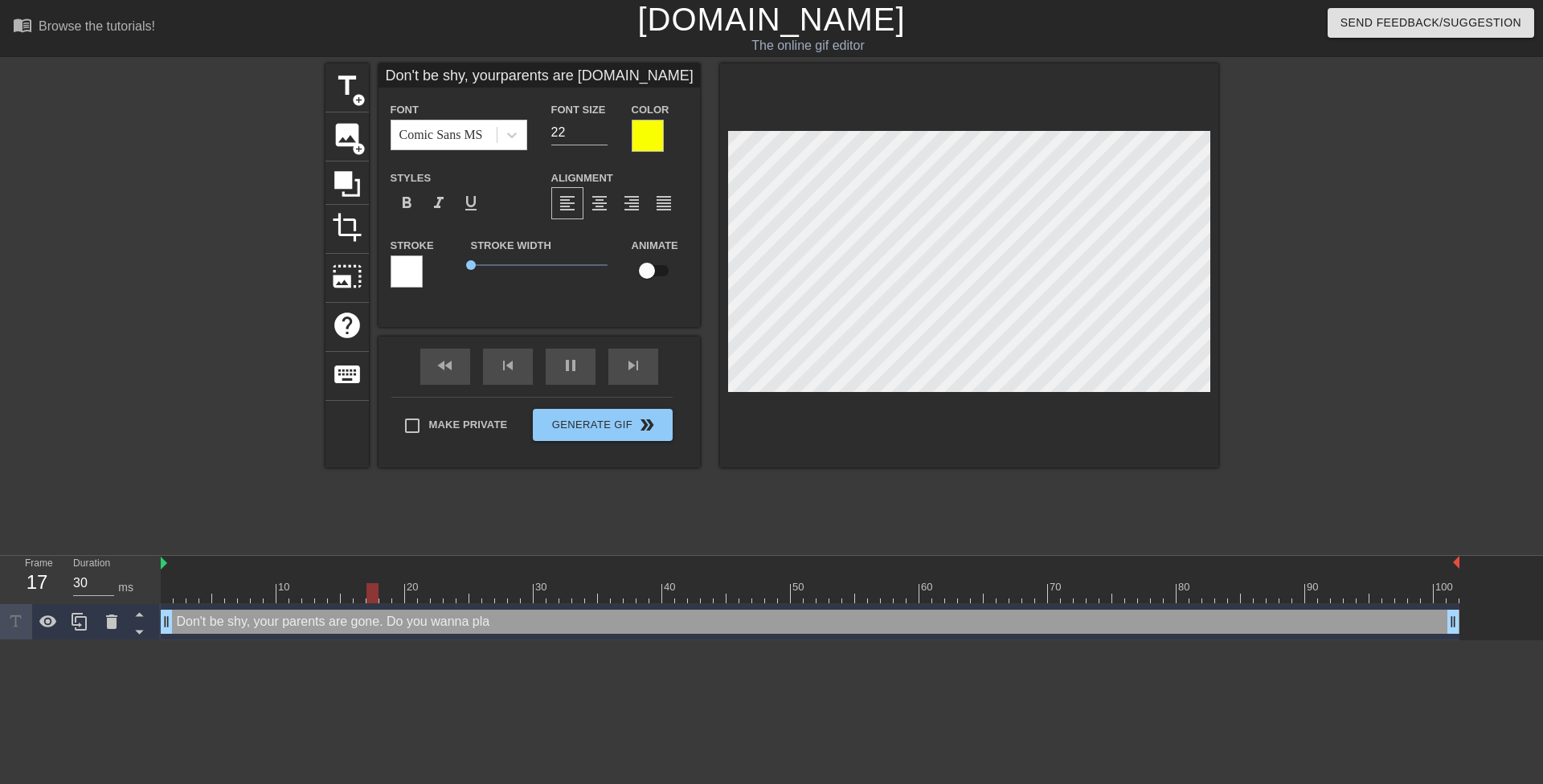
type input "Don't be shy, yourparents are [DOMAIN_NAME] you wannaplay"
type textarea "Don't be shy, your parents are gone. Do you wanna play"
type input "60"
type input "Don't be shy, yourparents are [DOMAIN_NAME] you wannaplay"
type textarea "Don't be shy, your parents are gone. Do you wanna play"
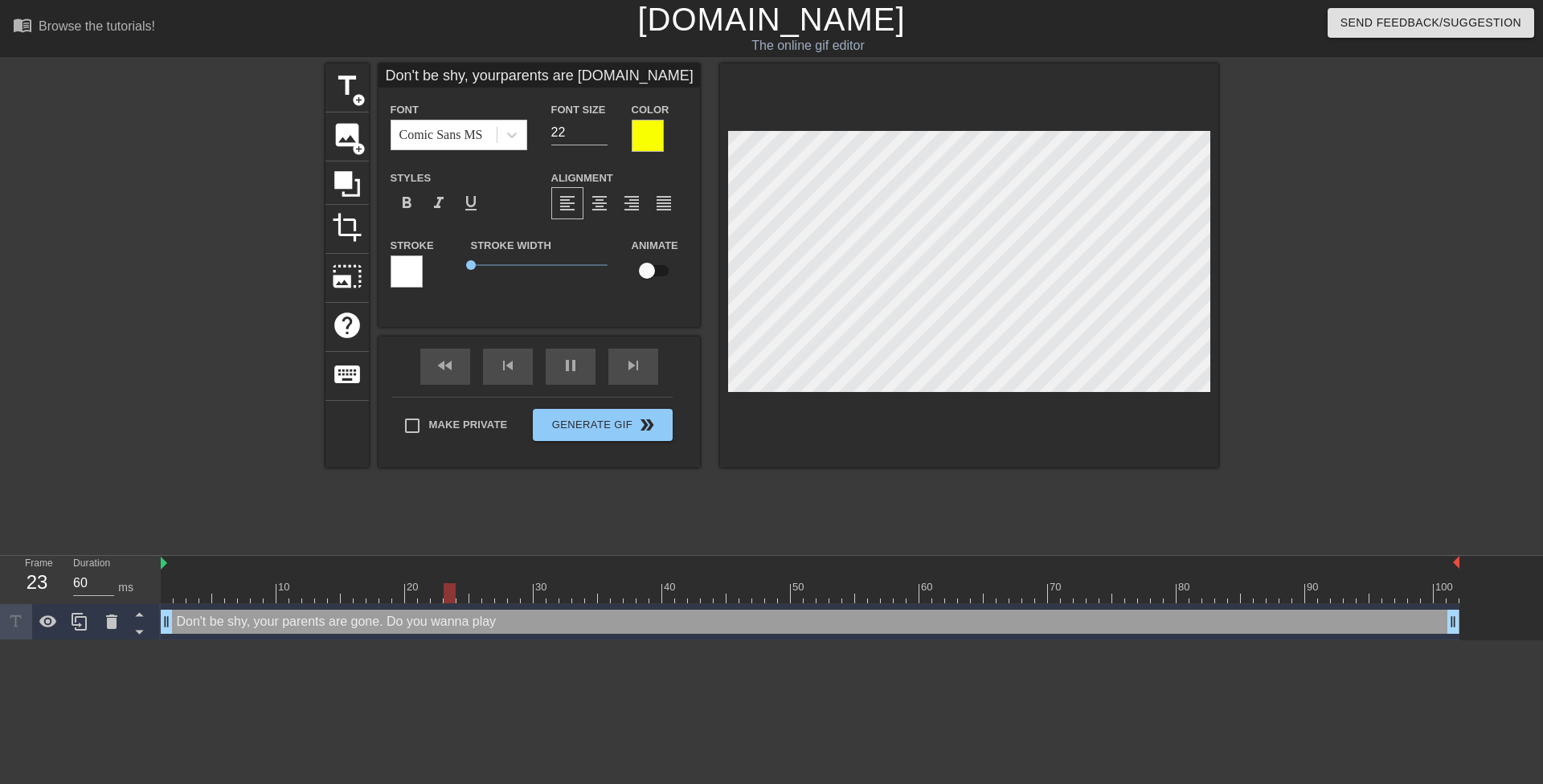
type input "30"
type input "Don't be shy, yourparents are [DOMAIN_NAME] you wannaplay t"
type textarea "Don't be shy, your parents are gone. Do you wanna play t"
type input "60"
type input "Don't be shy, yourparents are gone.Do you wannaplay th"
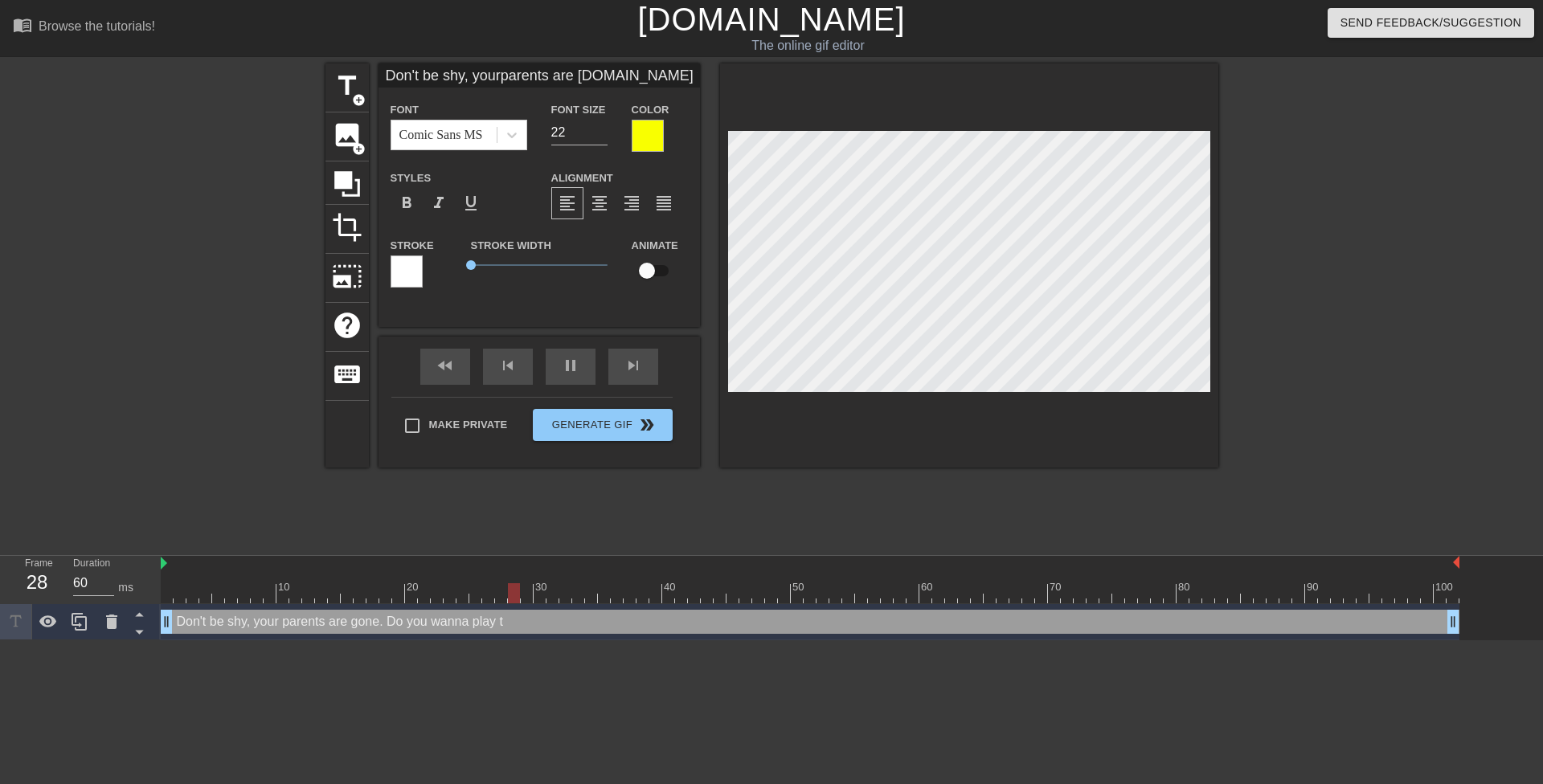
type textarea "Don't be shy, your parents are gone. Do you wanna play th"
type input "30"
type input "Don't be shy, yourparents are gone.Do you wannaplay t"
type textarea "Don't be shy, your parents are gone. Do you wanna play t"
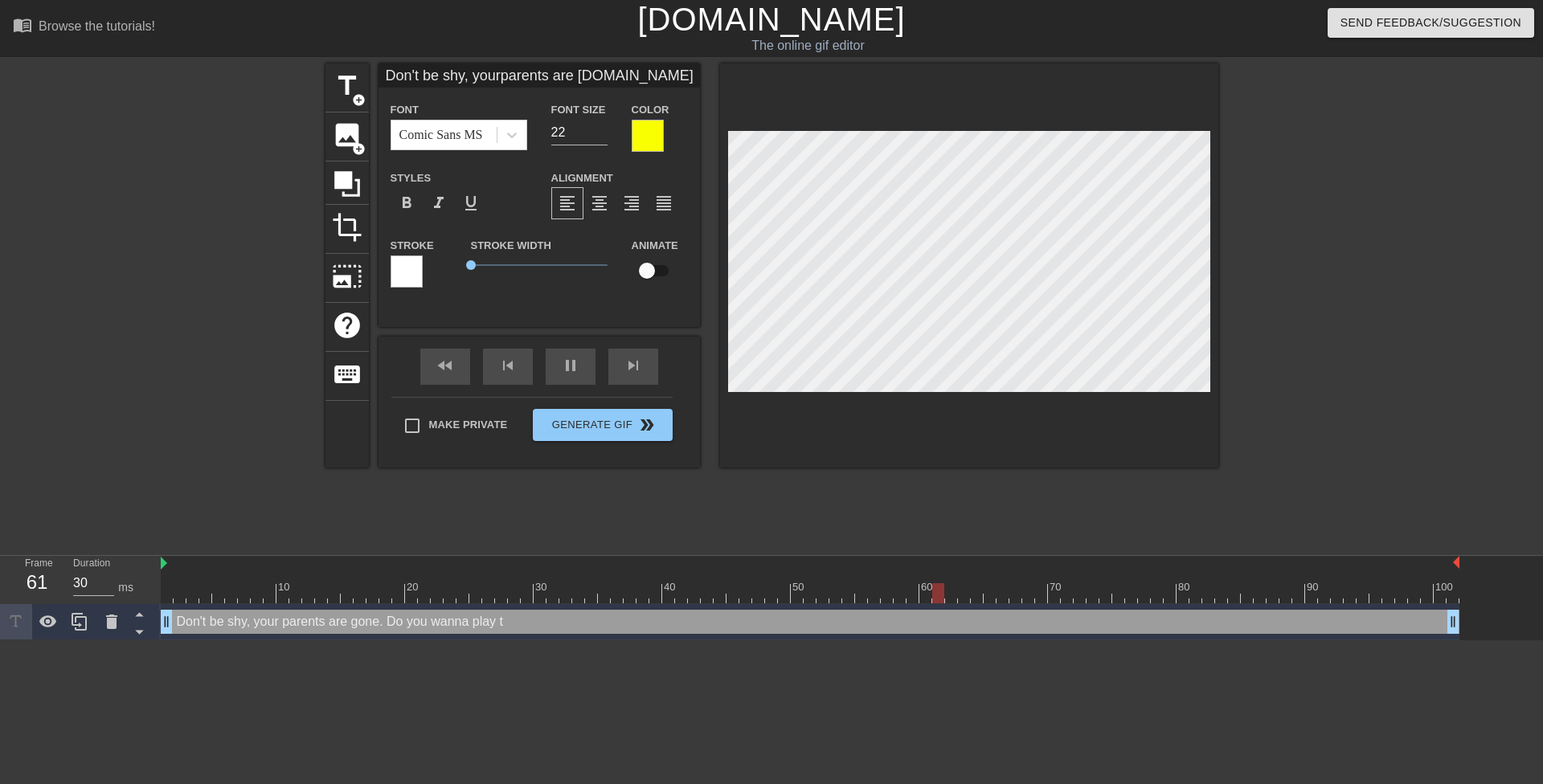
type input "60"
type input "Don't be shy, yourparents are gone.Do you wannaplay tr"
type textarea "Don't be shy, your parents are gone. Do you wanna play tr"
type input "60"
type input "Don't be shy, yourparents are gone.Do you wannaplay tru"
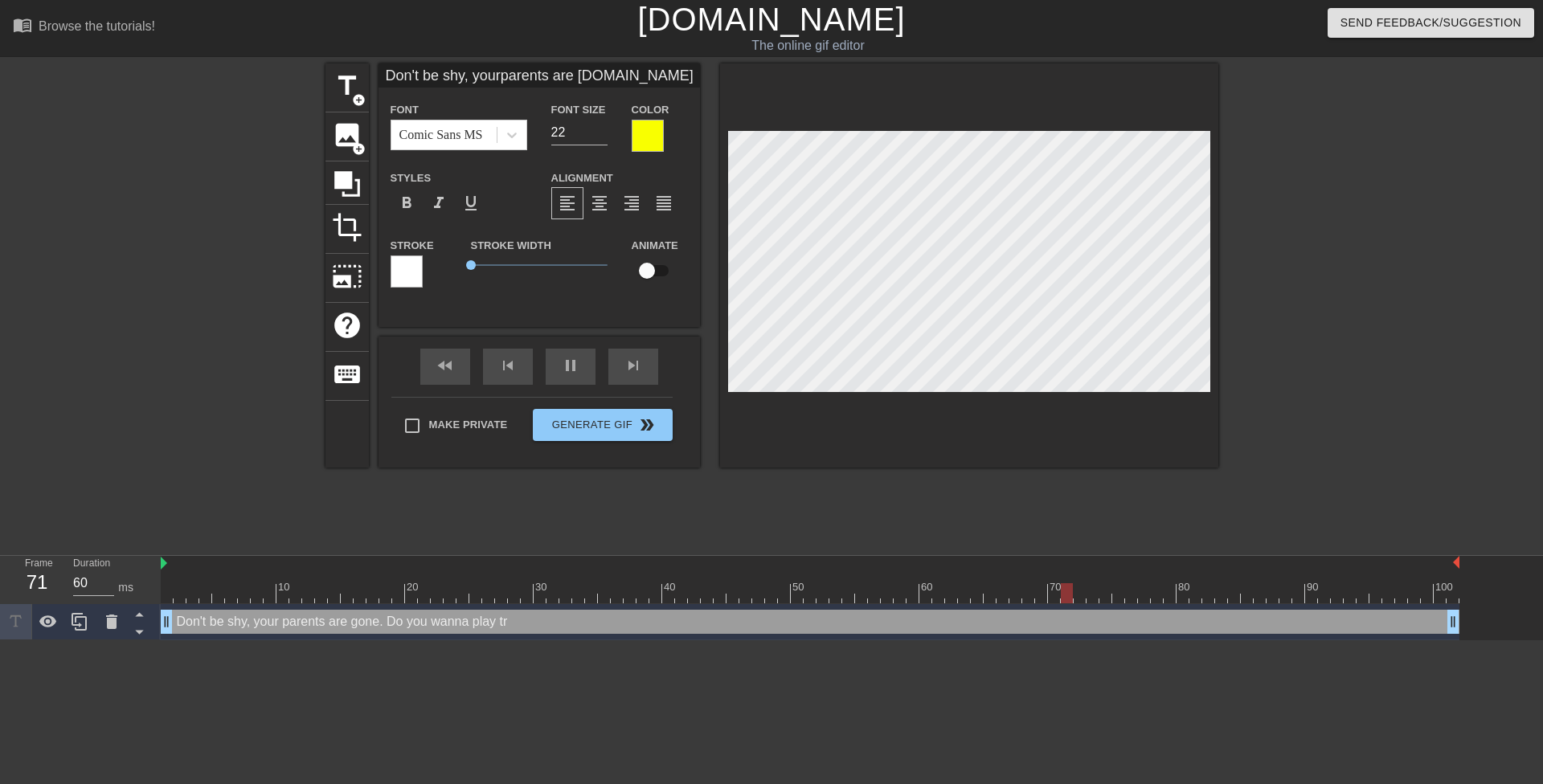
type textarea "Don't be shy, your parents are gone. Do you wanna play tru"
type input "30"
type input "Don't be shy, yourparents are gone.Do you wannaplay trut"
type textarea "Don't be shy, your parents are gone. Do you wanna play trut"
type input "30"
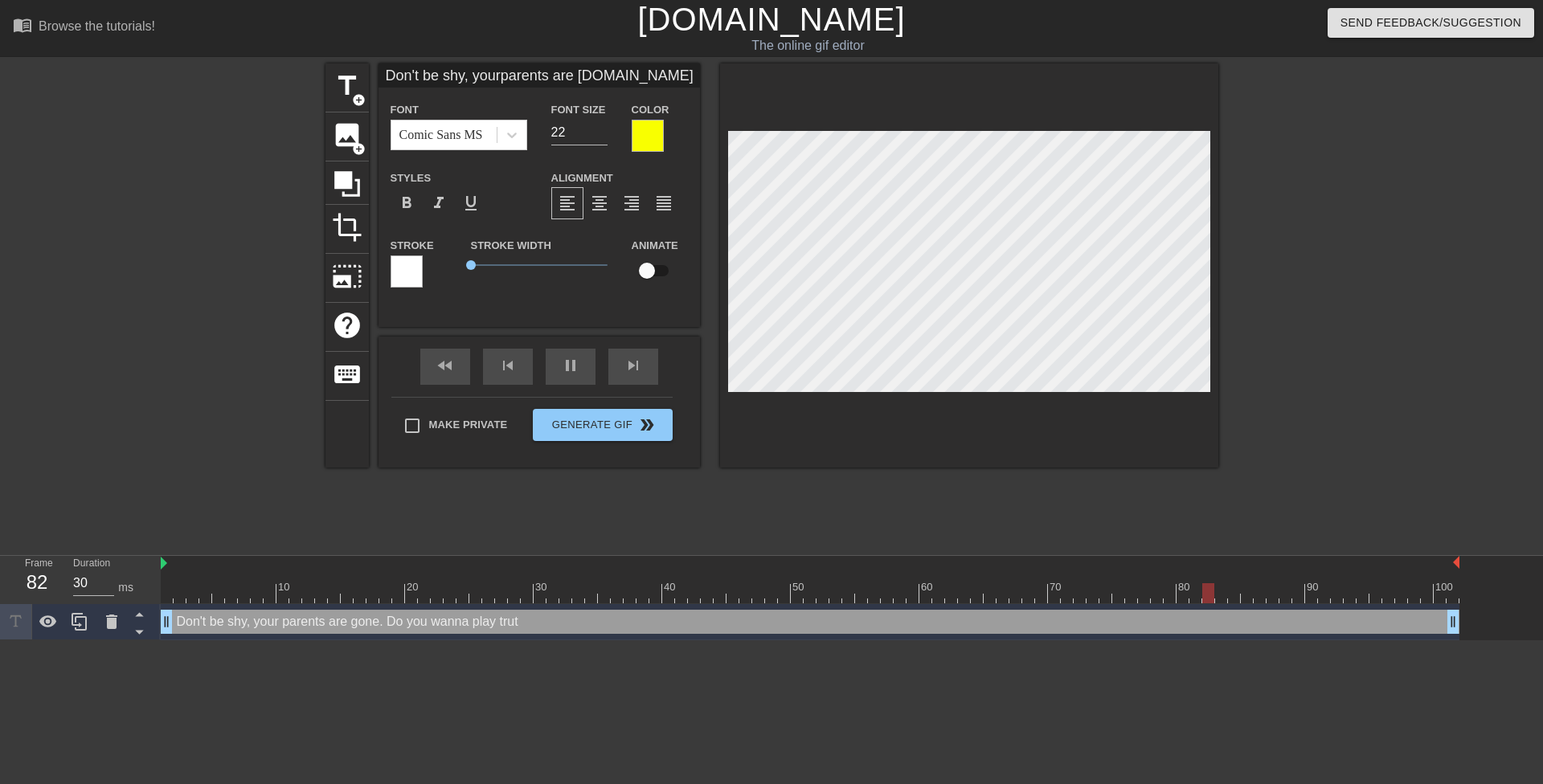
type input "Don't be shy, yourparents are gone.Do you wannaplay truth"
type textarea "Don't be shy, your parents are gone. Do you wanna play truth"
type input "30"
type input "Don't be shy, yourparents are gone.Do you wannaplay truth"
type textarea "Don't be shy, your parents are gone. Do you wanna play truth"
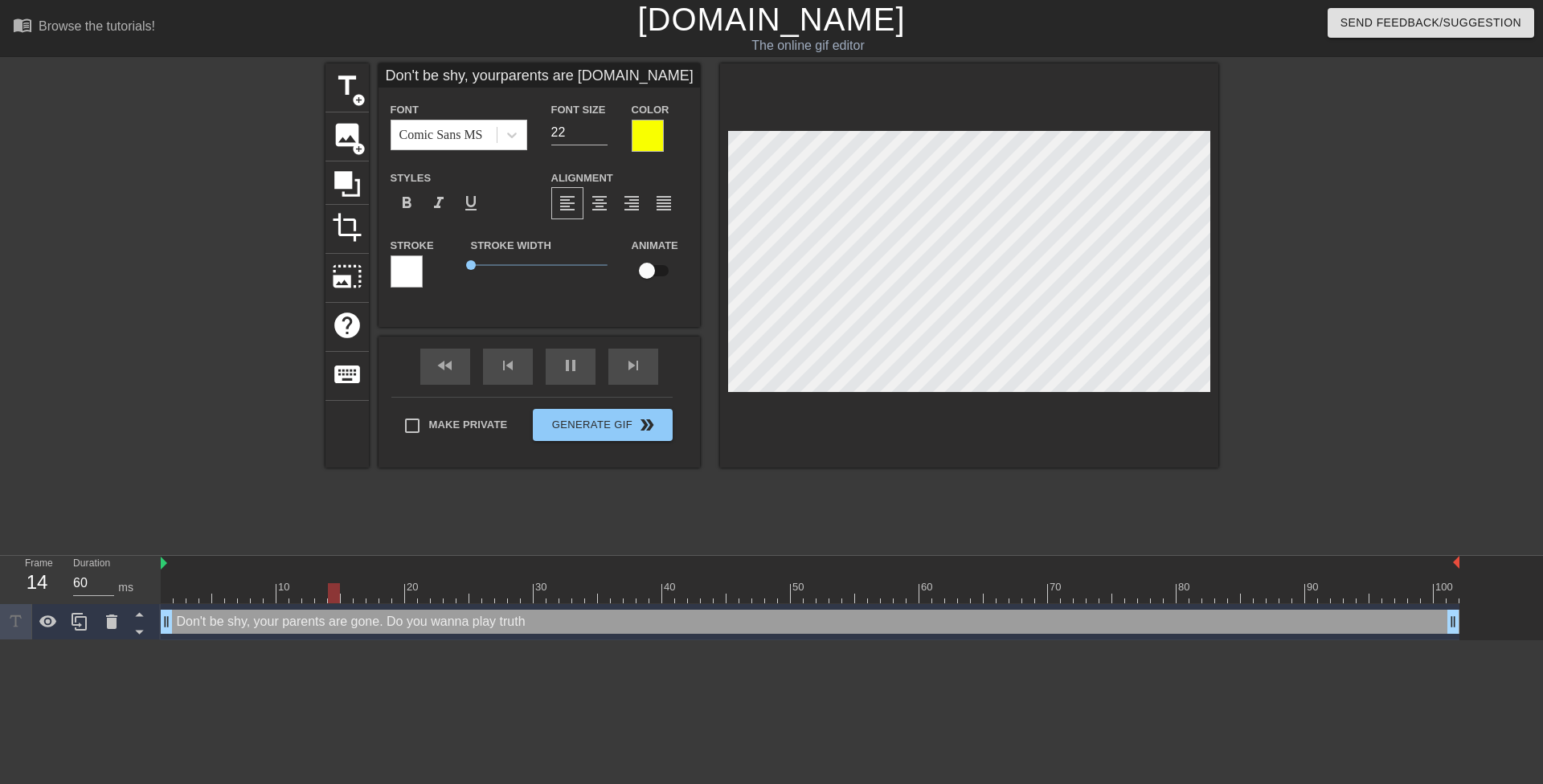
type input "30"
type input "Don't be shy, yourparents are gone.Do you wannaplay truth o"
type textarea "Don't be shy, your parents are gone. Do you wanna play truth o"
type input "60"
type input "Don't be shy, yourparents are gone.Do you wannaplay truth or"
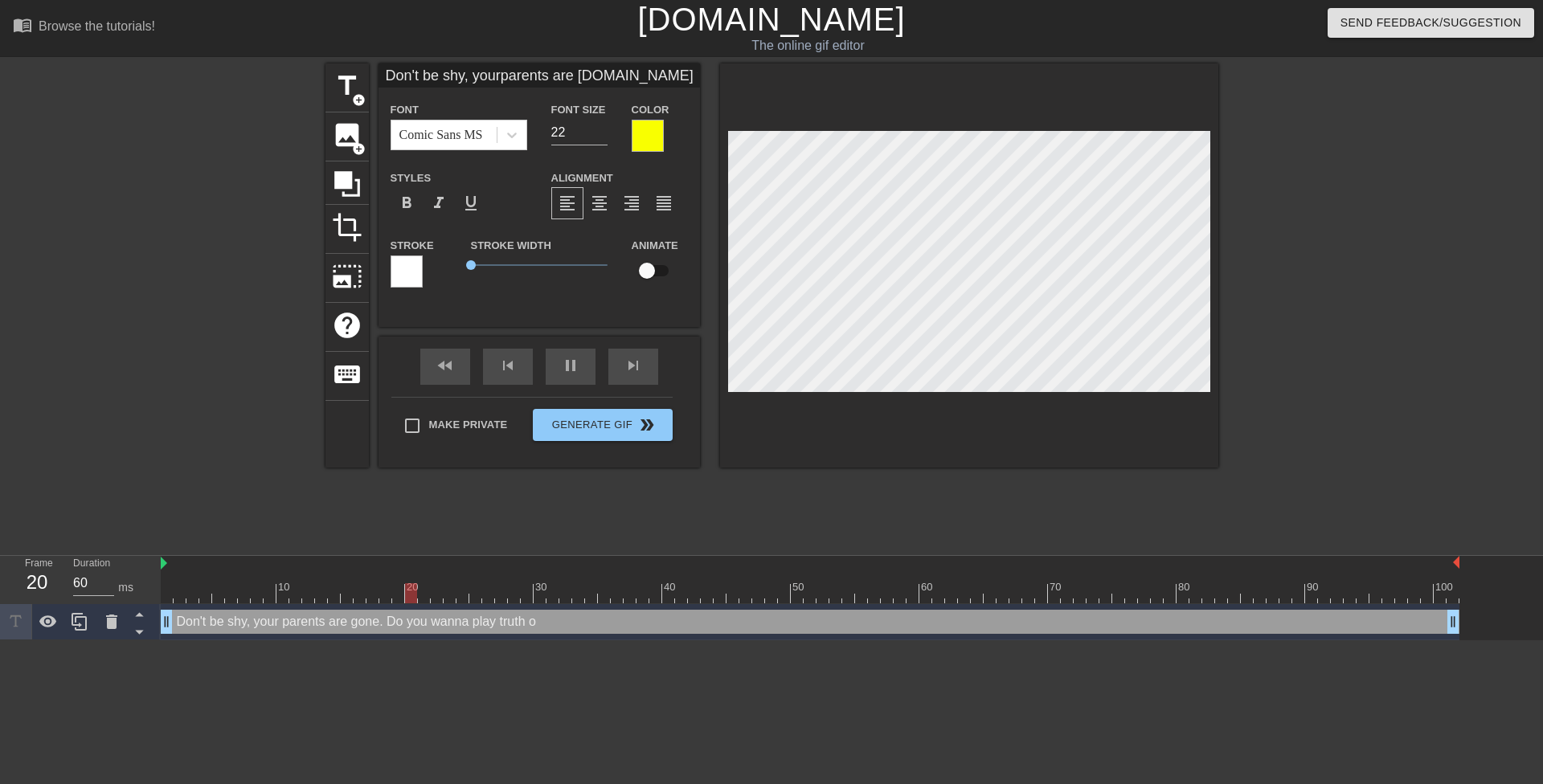
type textarea "Don't be shy, your parents are gone. Do you wanna play truth or"
type input "60"
type input "Don't be shy, yourparents are gone.Do you wannaplay truth or"
type textarea "Don't be shy, your parents are gone. Do you wanna play truth or"
type input "30"
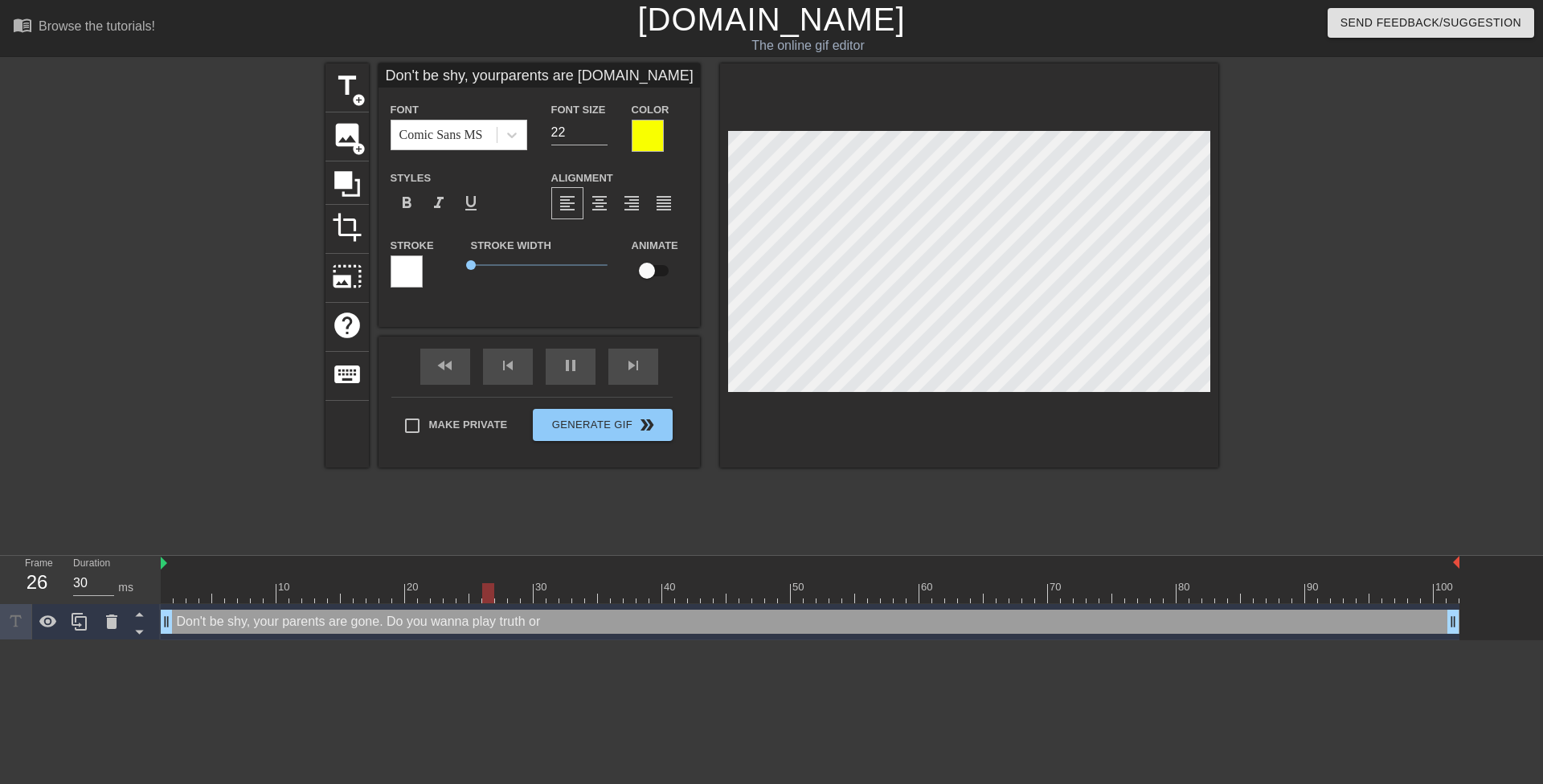
type input "Don't be shy, yourparents are gone.Do you wannaplay truth ord"
type textarea "Don't be shy, your parents are gone. Do you wanna play truth or d"
type input "30"
type input "Don't be shy, yourparents are gone.Do you wannaplay truth orda"
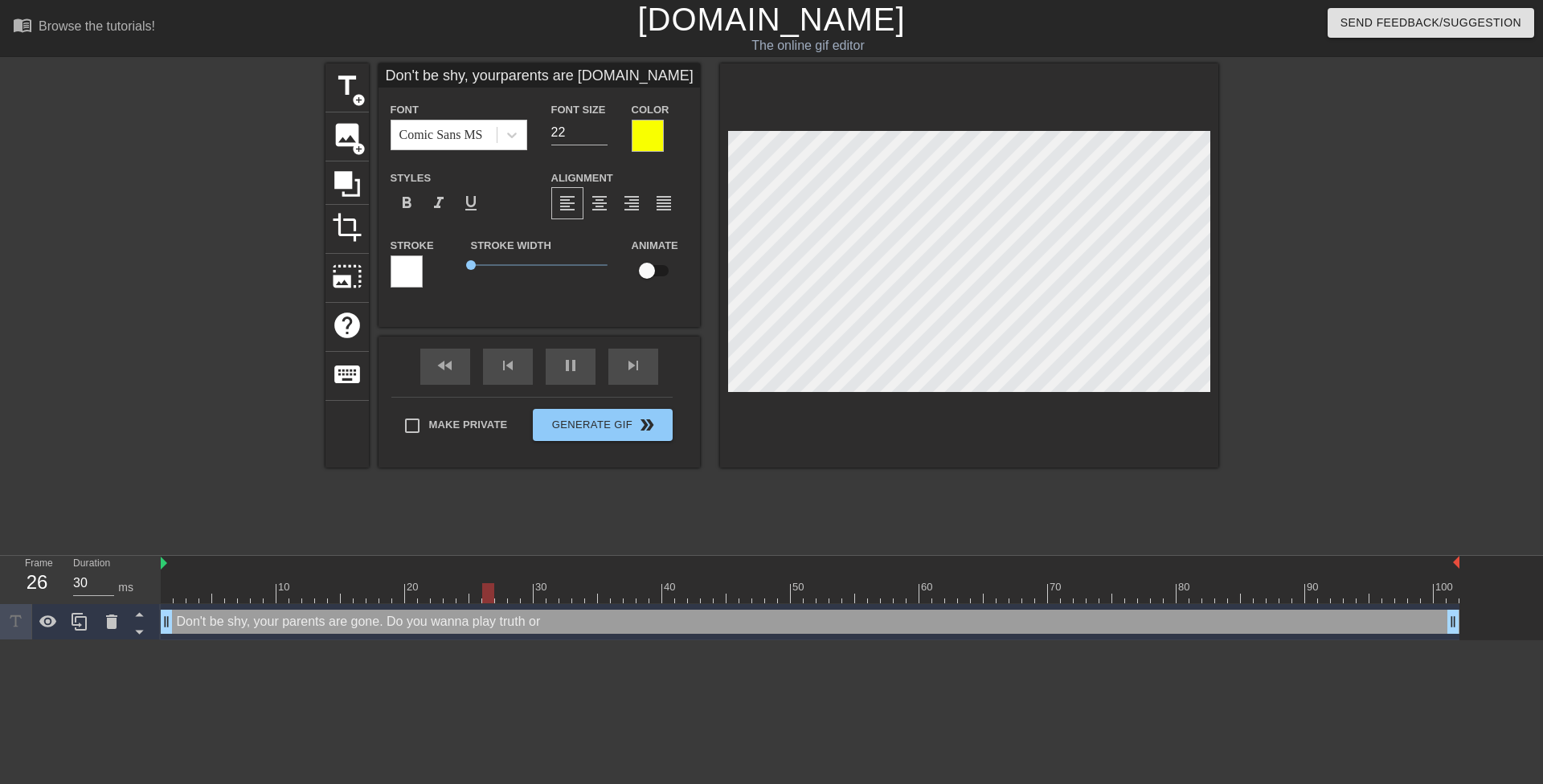
type textarea "Don't be shy, your parents are gone. Do you wanna play truth or da"
type input "30"
type input "Don't be shy, yourparents are gone.Do you wannaplay truth ordar"
type textarea "Don't be shy, your parents are gone. Do you wanna play truth or dar"
type input "60"
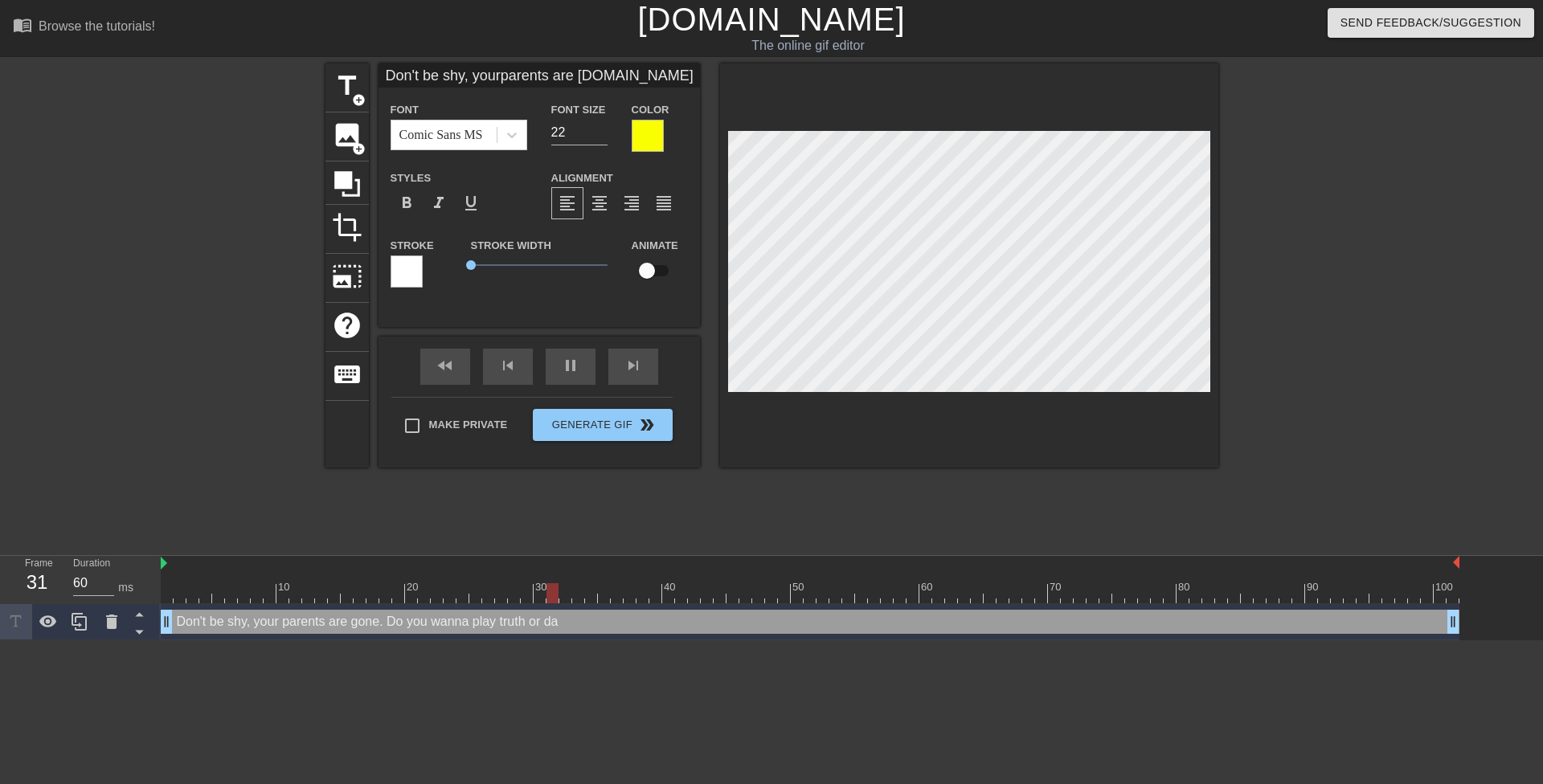
type input "Don't be shy, yourparents are gone.Do you wannaplay truth ordare"
type textarea "Don't be shy, your parents are gone. Do you wanna play truth or dare"
type input "60"
type input "Don't be shy, yourparents are gone.Do you wannaplay truth ordare?"
type textarea "Don't be shy, your parents are gone. Do you wanna play truth or dare?"
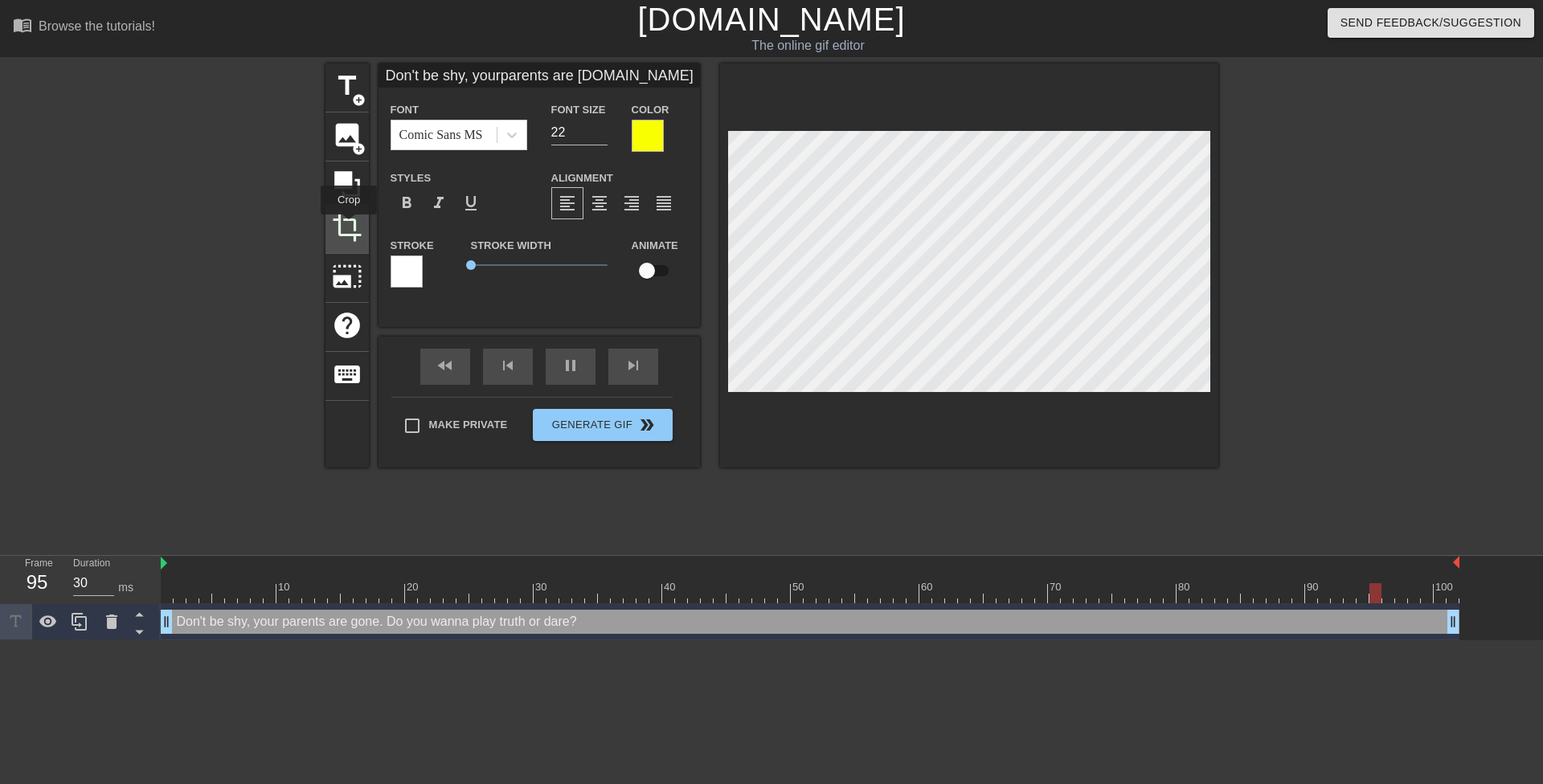
click at [349, 226] on span "crop" at bounding box center [347, 227] width 31 height 31
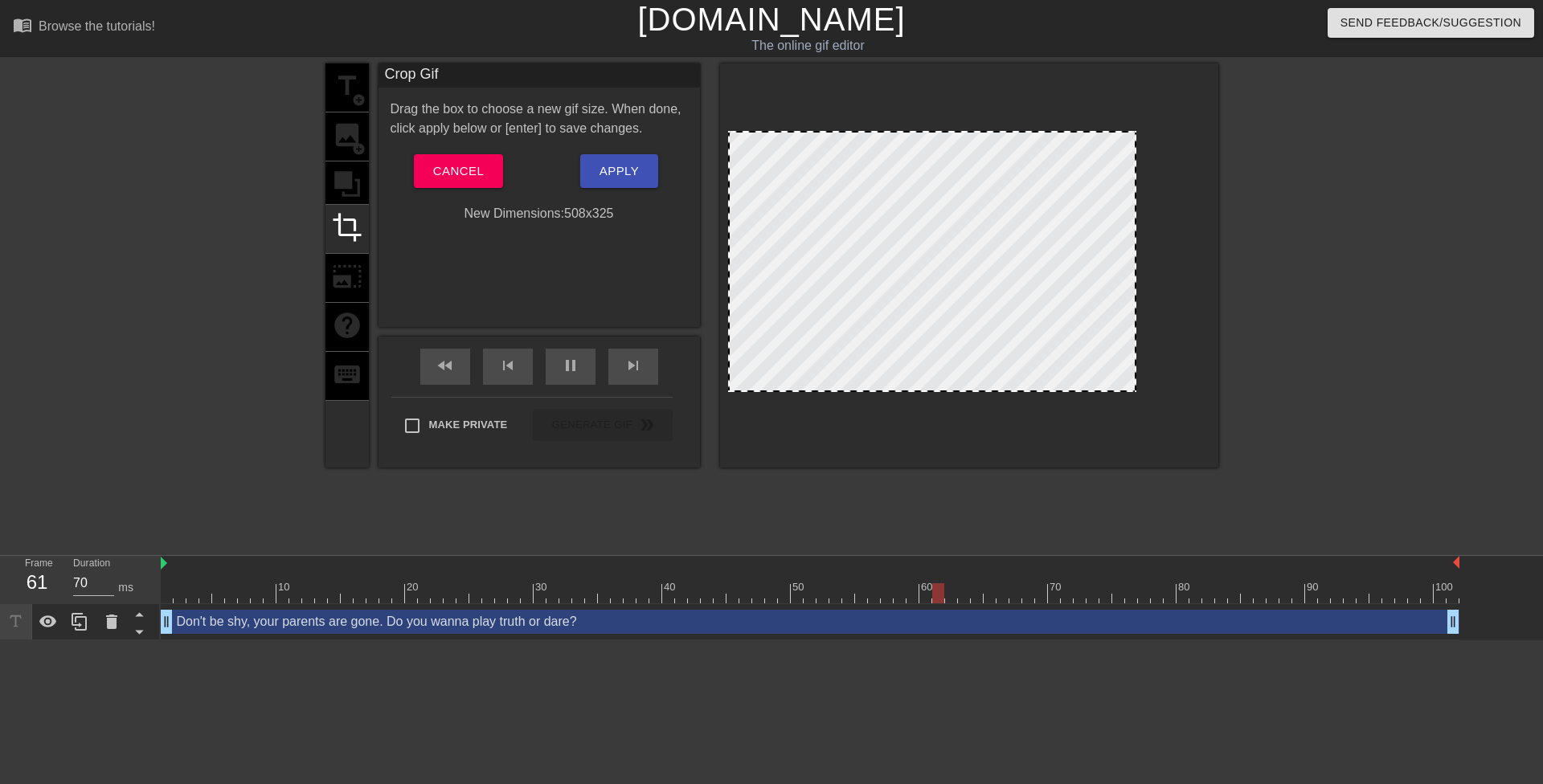
drag, startPoint x: 1207, startPoint y: 276, endPoint x: 1133, endPoint y: 272, distance: 74.1
click at [783, 200] on div at bounding box center [932, 264] width 409 height 255
click at [597, 173] on button "Apply" at bounding box center [619, 171] width 78 height 34
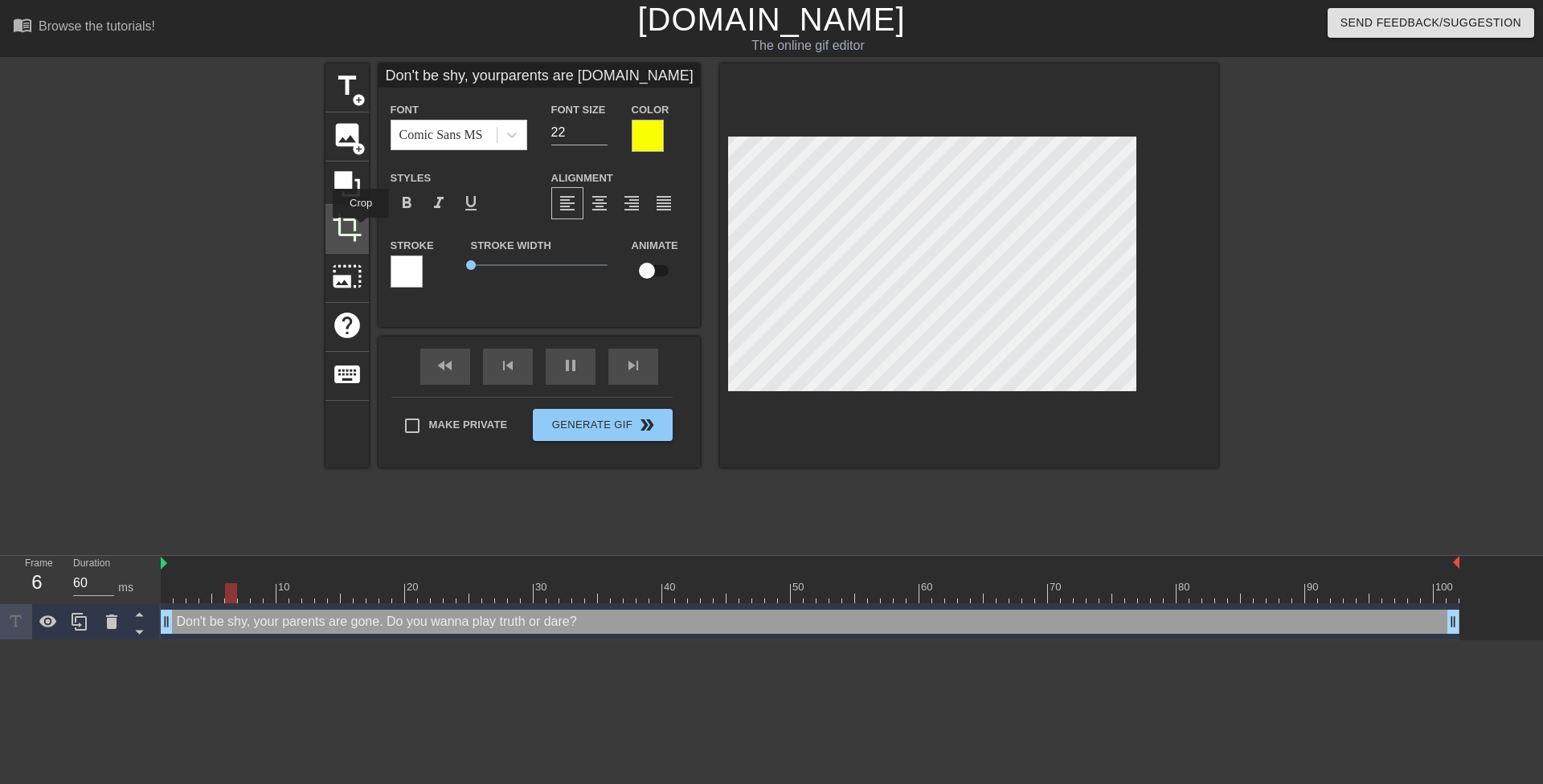
click at [353, 228] on span "crop" at bounding box center [347, 227] width 31 height 31
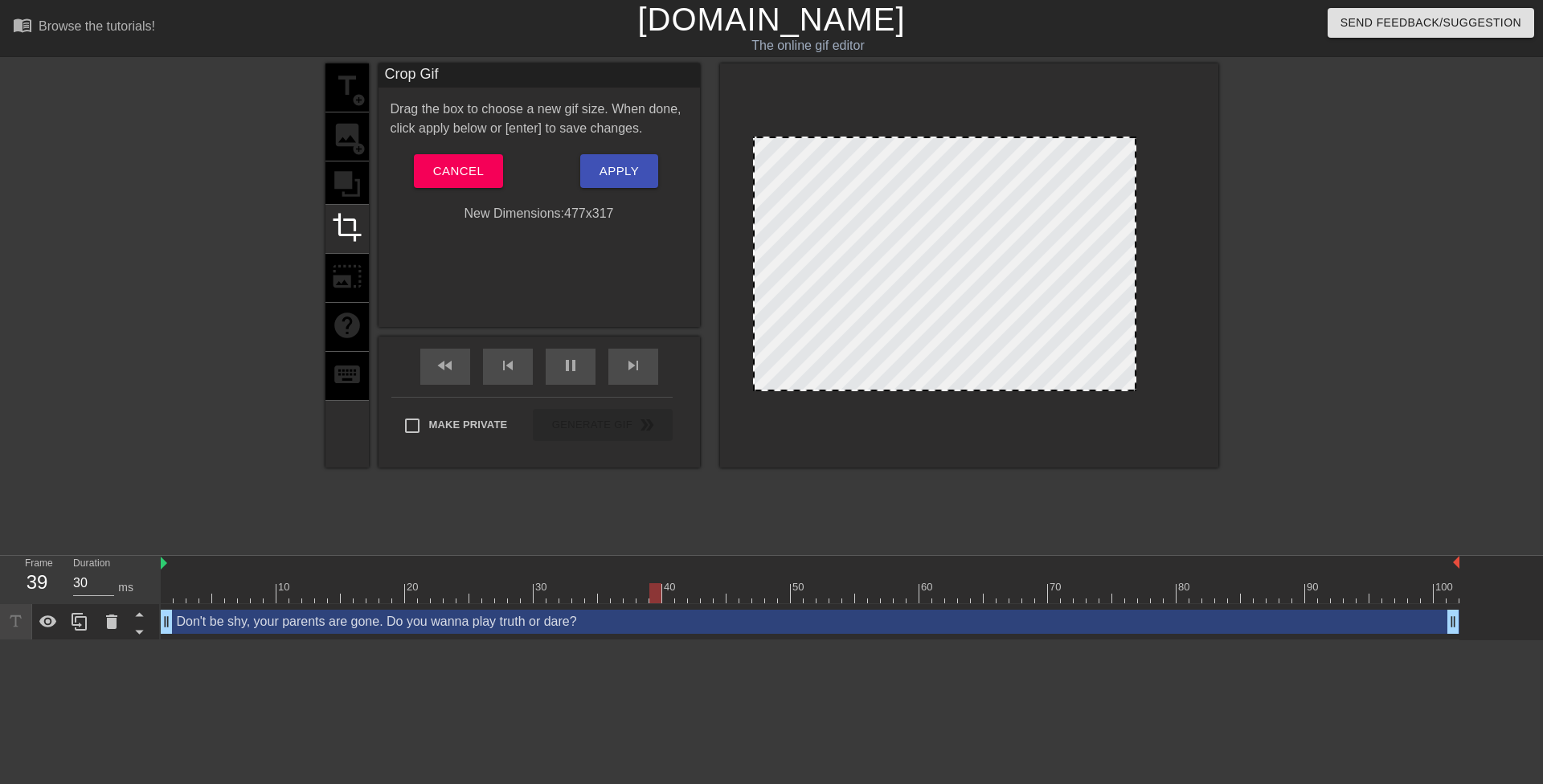
drag, startPoint x: 729, startPoint y: 265, endPoint x: 754, endPoint y: 265, distance: 25.0
click at [631, 167] on span "Apply" at bounding box center [620, 170] width 40 height 21
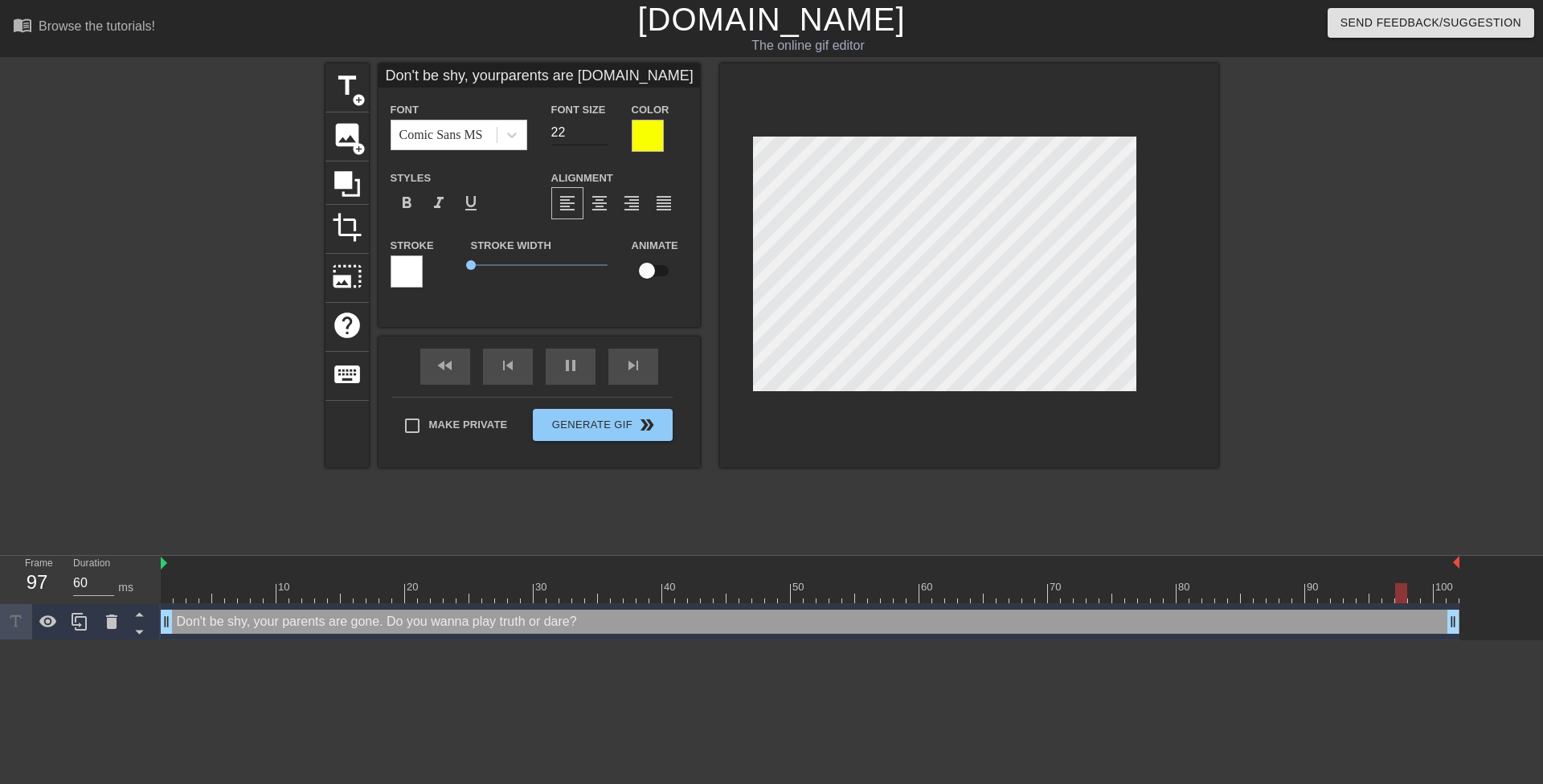
type input "30"
type input "Don't be shy, yourparents are gone.Do you wannaplay truth ordare?"
type input "21"
type input "60"
type input "21"
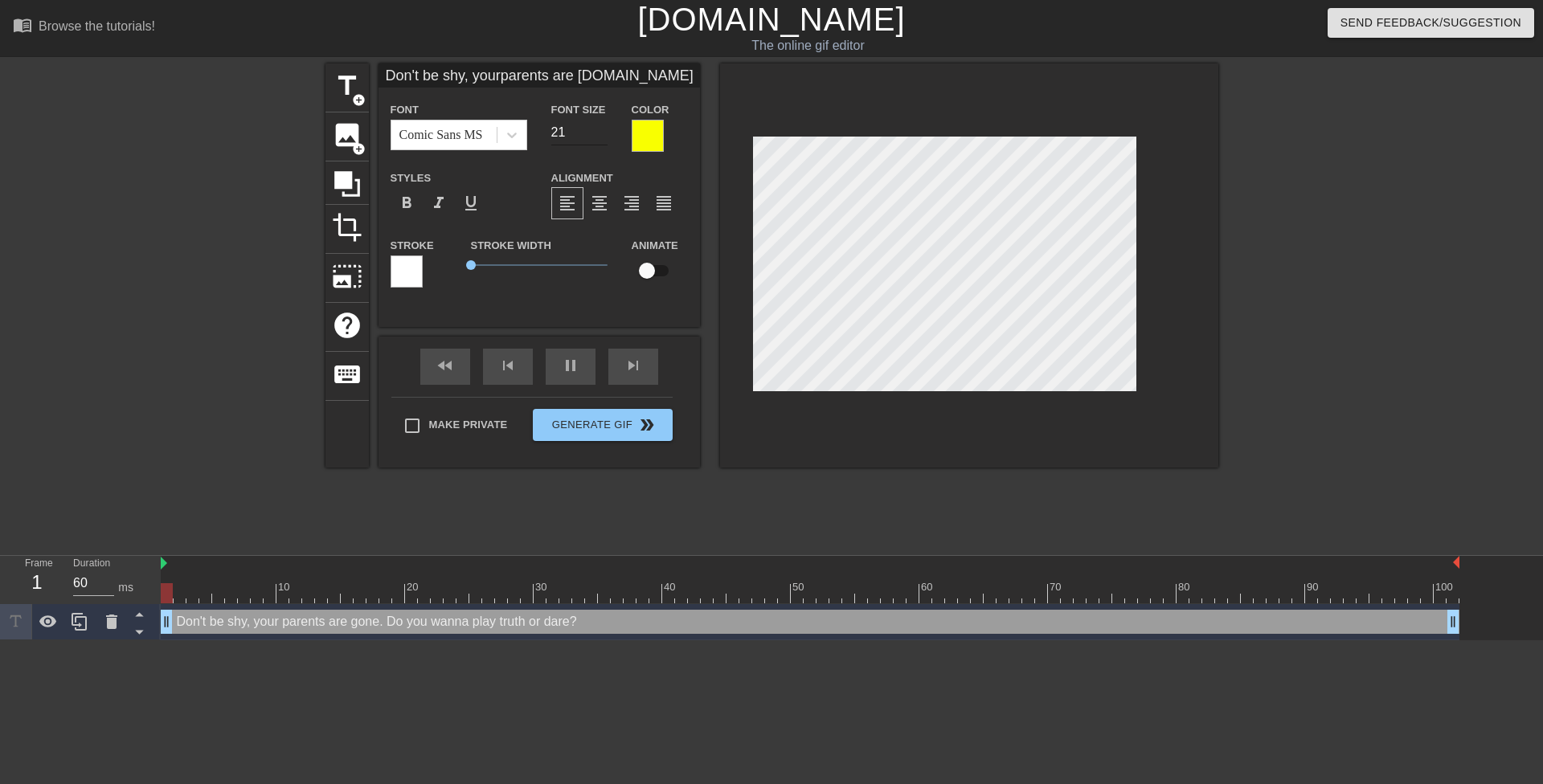
click at [599, 136] on input "21" at bounding box center [579, 132] width 56 height 26
type input "60"
type input "Don't be shy, yourparents are gone.Do you wannaplay truth ordare?"
type input "20"
type input "30"
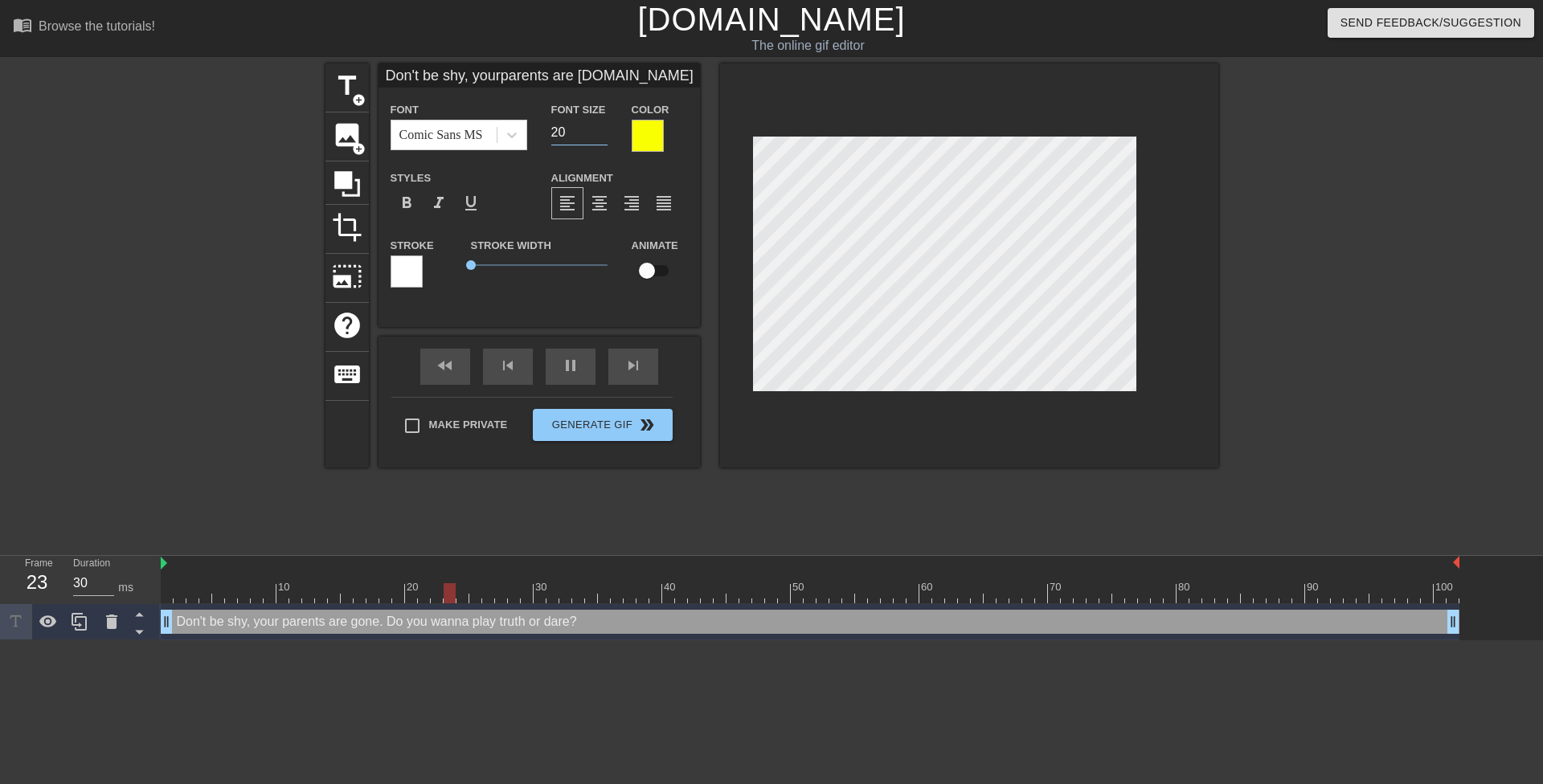
type input "20"
click at [599, 136] on input "20" at bounding box center [579, 132] width 56 height 26
type input "60"
type input "Don't be shy, yourparents are gone.Do you wannaplay truth ordare?"
type input "21"
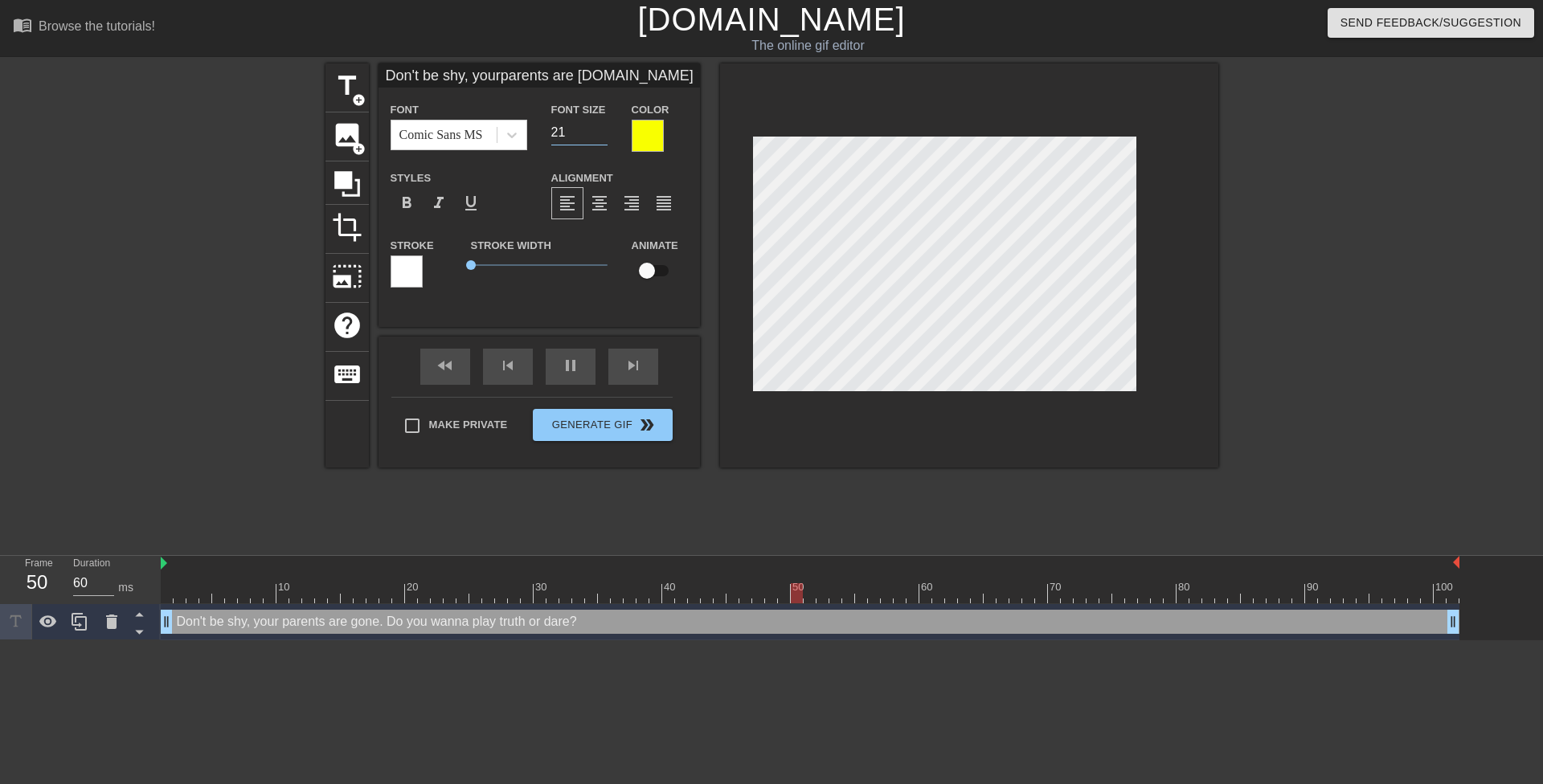
click at [602, 127] on input "21" at bounding box center [579, 132] width 56 height 26
type input "30"
type input "Don't be shy,yourparents are gone.Do you wannaplay truth ordare?"
type textarea "Don't be shy,your parents are gone. Do you wanna play truth or dare?"
type input "60"
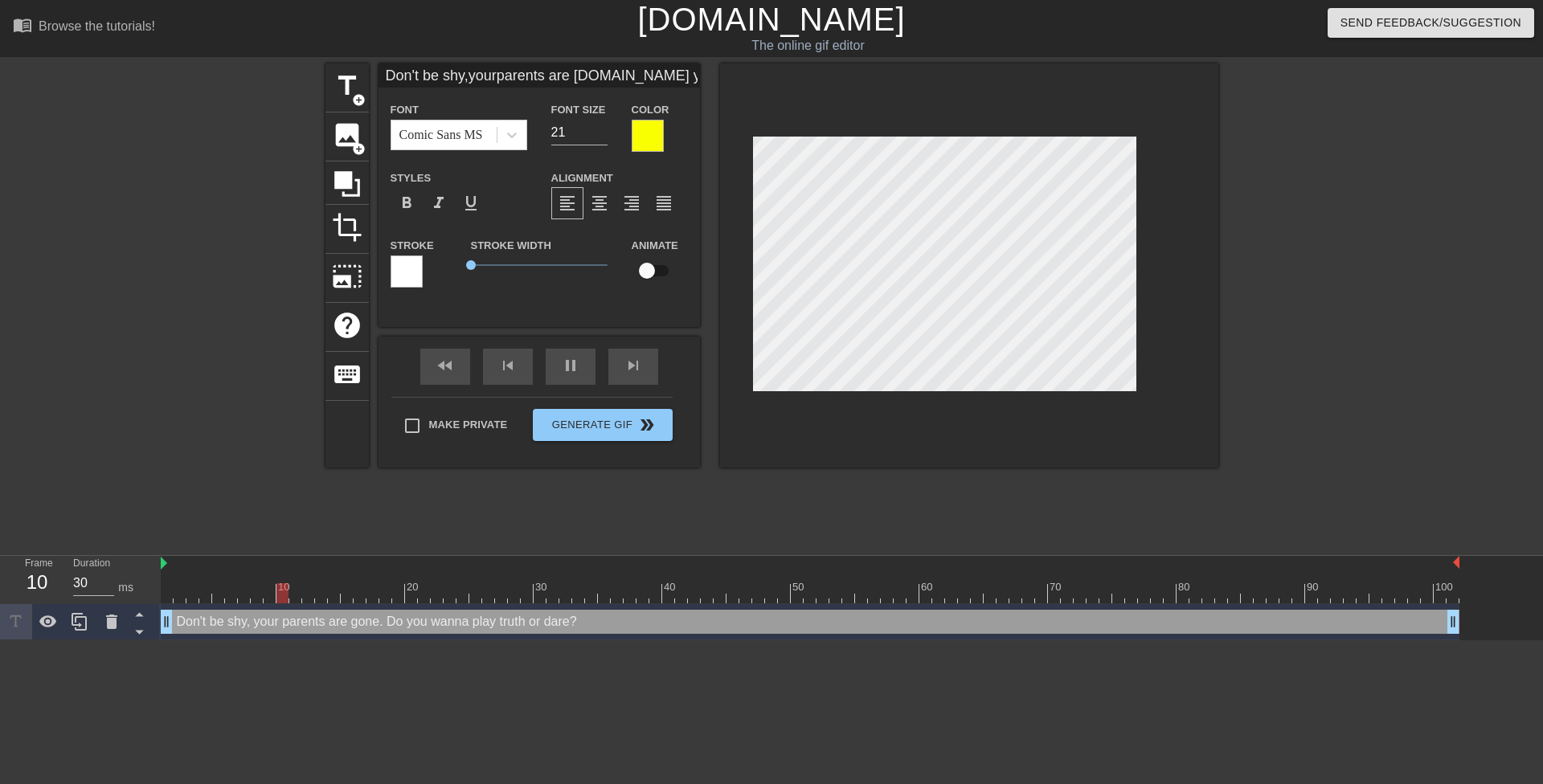
type input "Don't be shy,yourparents are gone.Do you wannaplay truth ordare?"
type textarea "Don't be shy, your parents are gone. Do you wanna play truth or dare?"
type input "60"
type textarea "Don't be shy, your parents are gone. Do you wanna play truth or dare?"
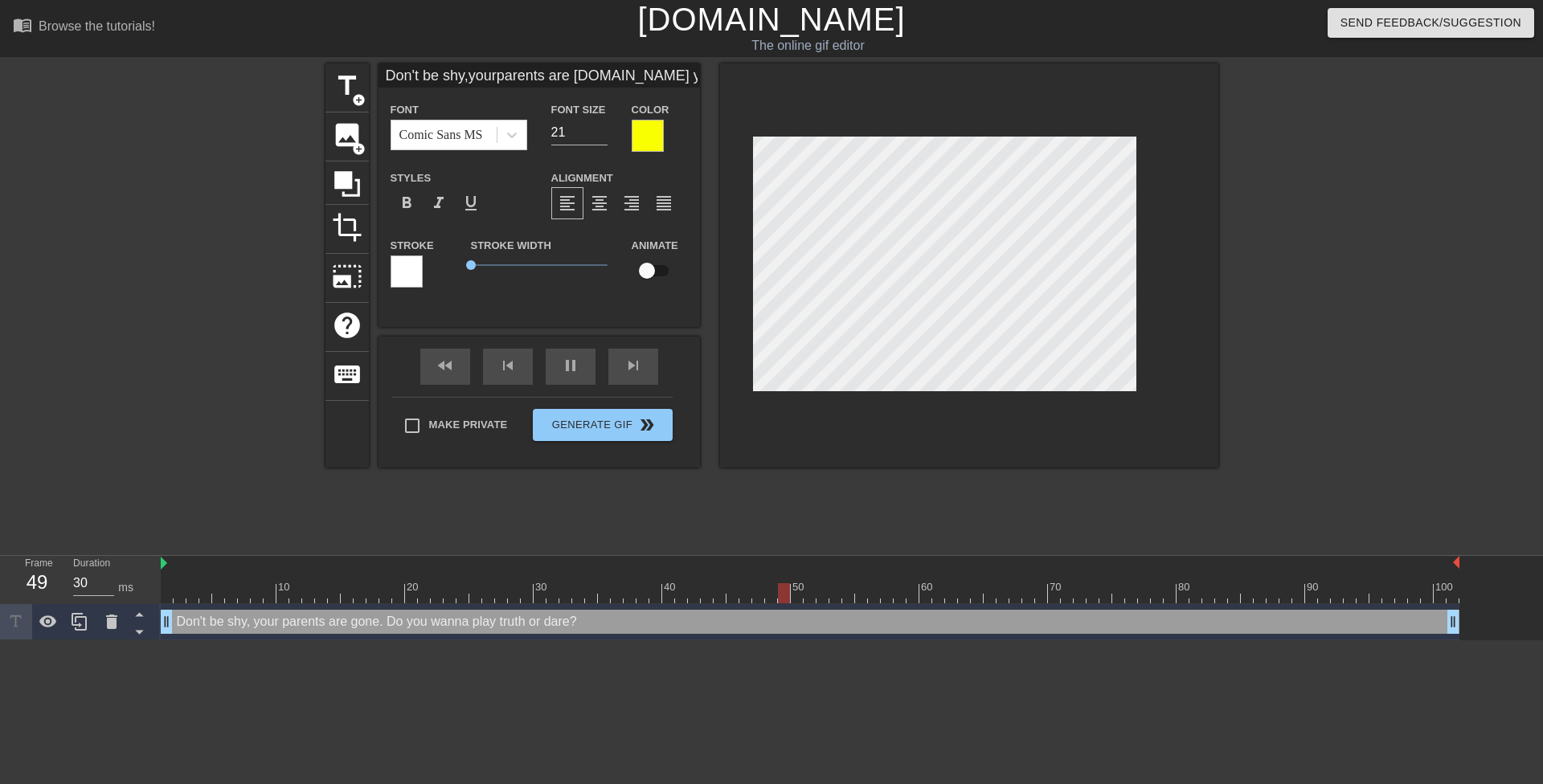
type input "60"
type input "Don't be shy,yourparents are gone.Do you wannaplay truth ordare?"
type textarea "Don't be shy, yourparents are gone. Do you wanna play truth or dare?"
type input "30"
type input "Don't be shy,your parents are gone.Do you wannaplay truth ordare?"
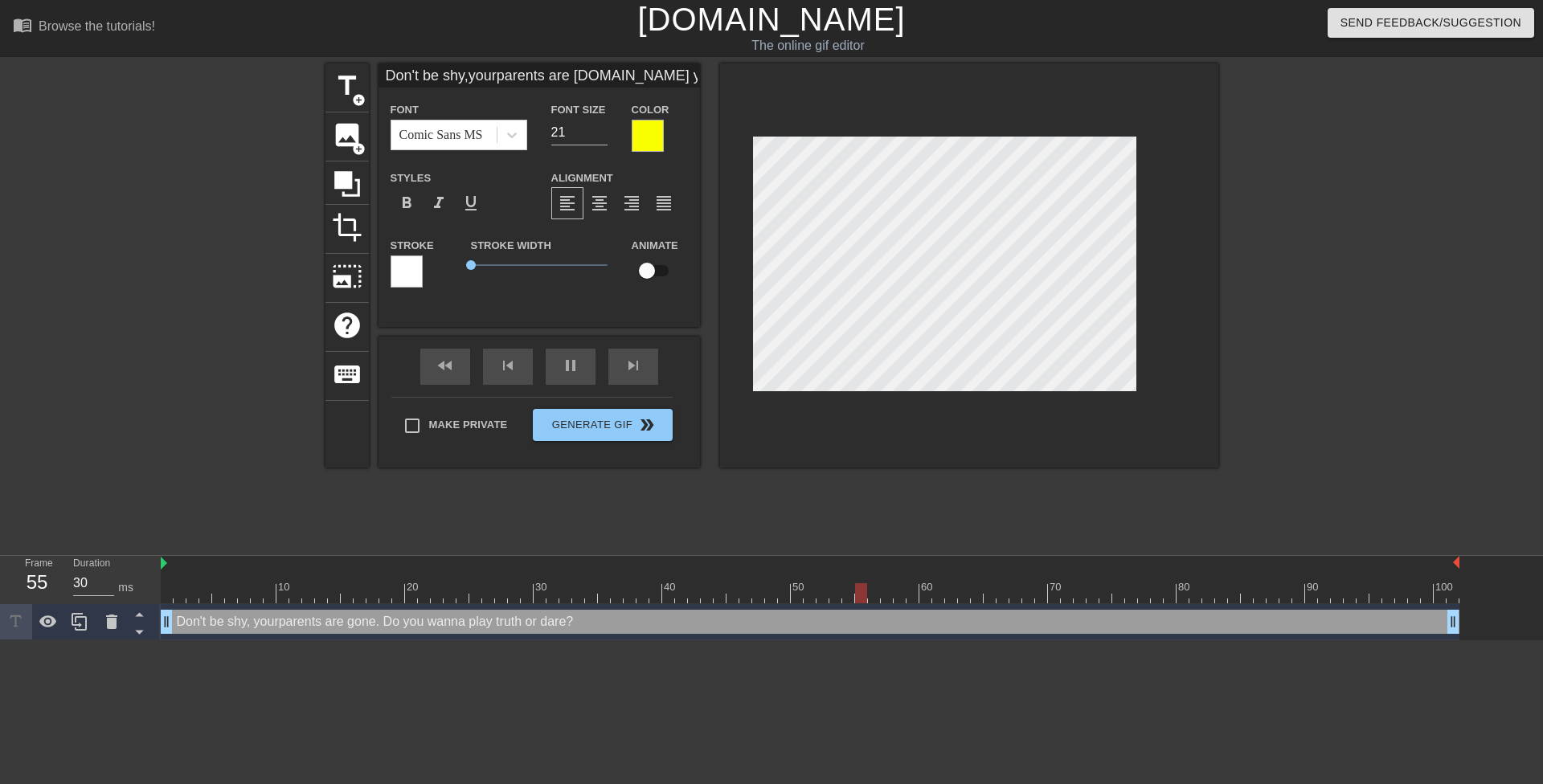
type textarea "Don't be shy, your parents are gone. Do you wanna play truth or dare?"
type input "60"
type textarea "Don't be shy, your parents are gone. Do you wanna play truth or dare?"
type input "30"
type input "Don't be shy,your parentsare gone.Do you wannaplay truth ordare?"
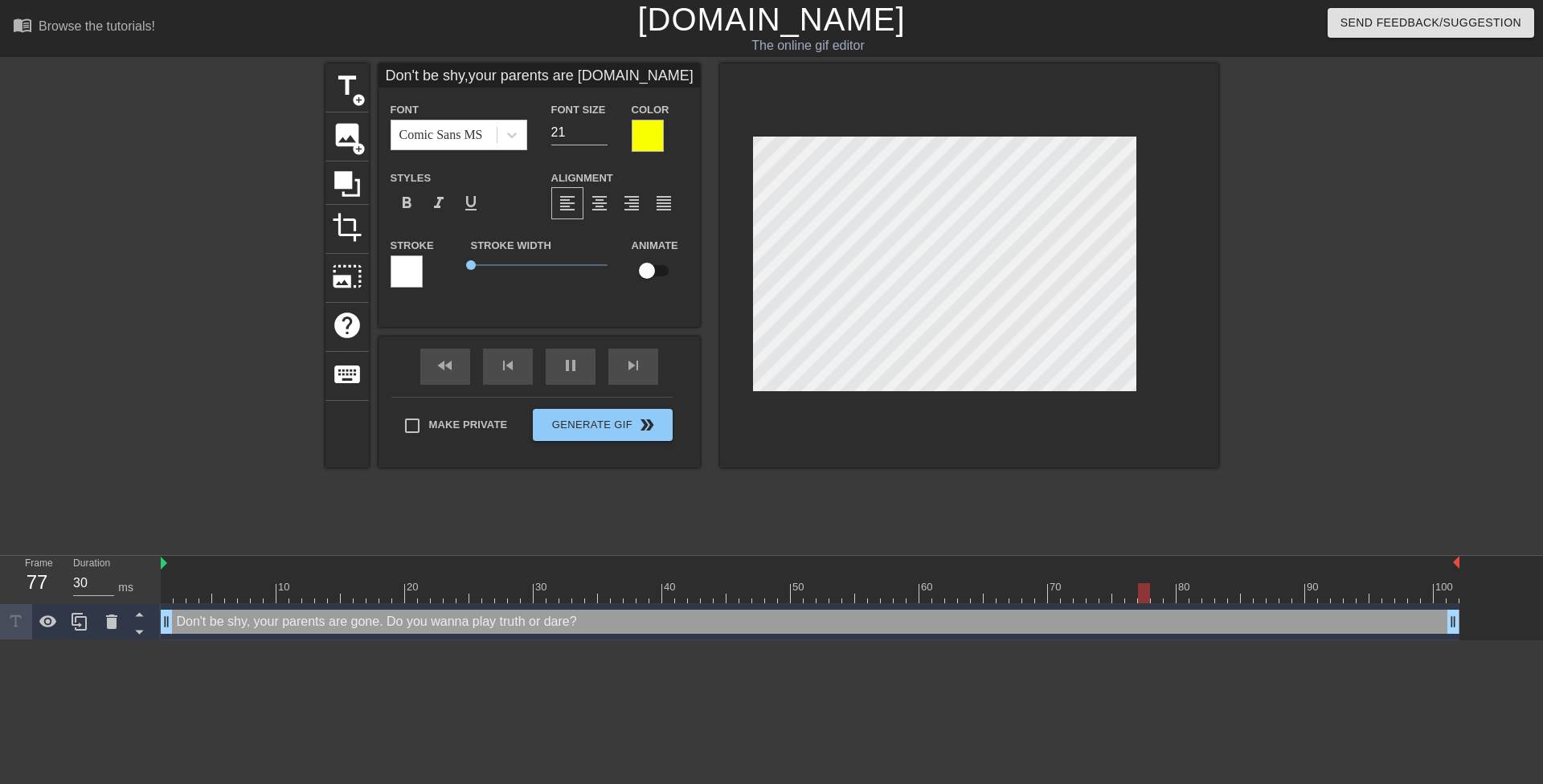
type textarea "Don't be shy, your parentsare gone. Do you wanna play truth or dare?"
type input "60"
type input "Don't be shy,your parentsare gone.Do you wannaplay truth ordare?"
type textarea "Don't be shy, your parents are gone. Do you wanna play truth or dare?"
type input "30"
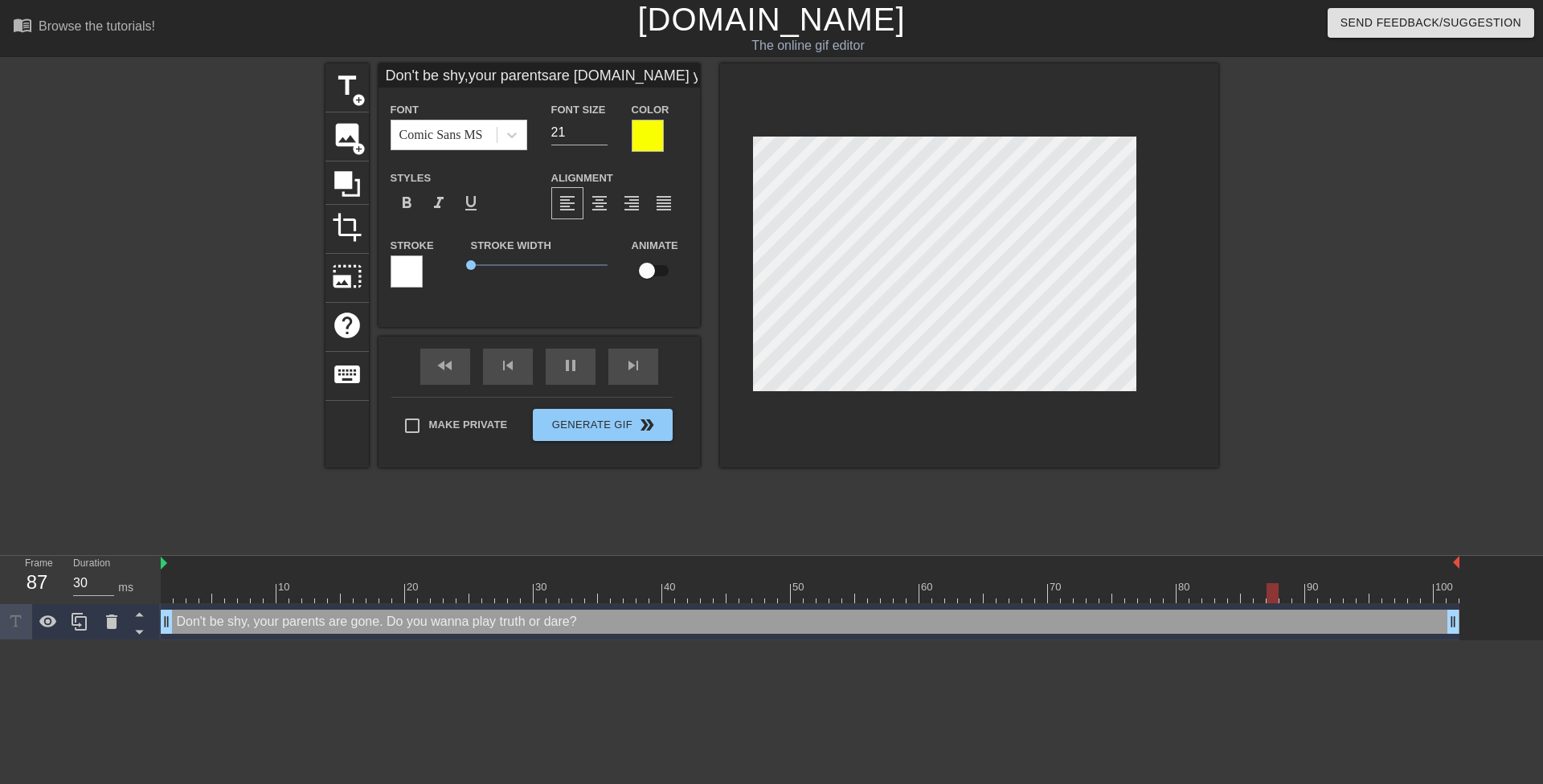
type textarea "Don't be shy, your parents are gone. Do you wanna play truth or dare?"
type input "30"
type input "Don't be shy,your parentsare gone.Do you wannaplay truth ordare?"
type textarea "Don't be shy, your parents are gone.Do you wanna play truth or dare?"
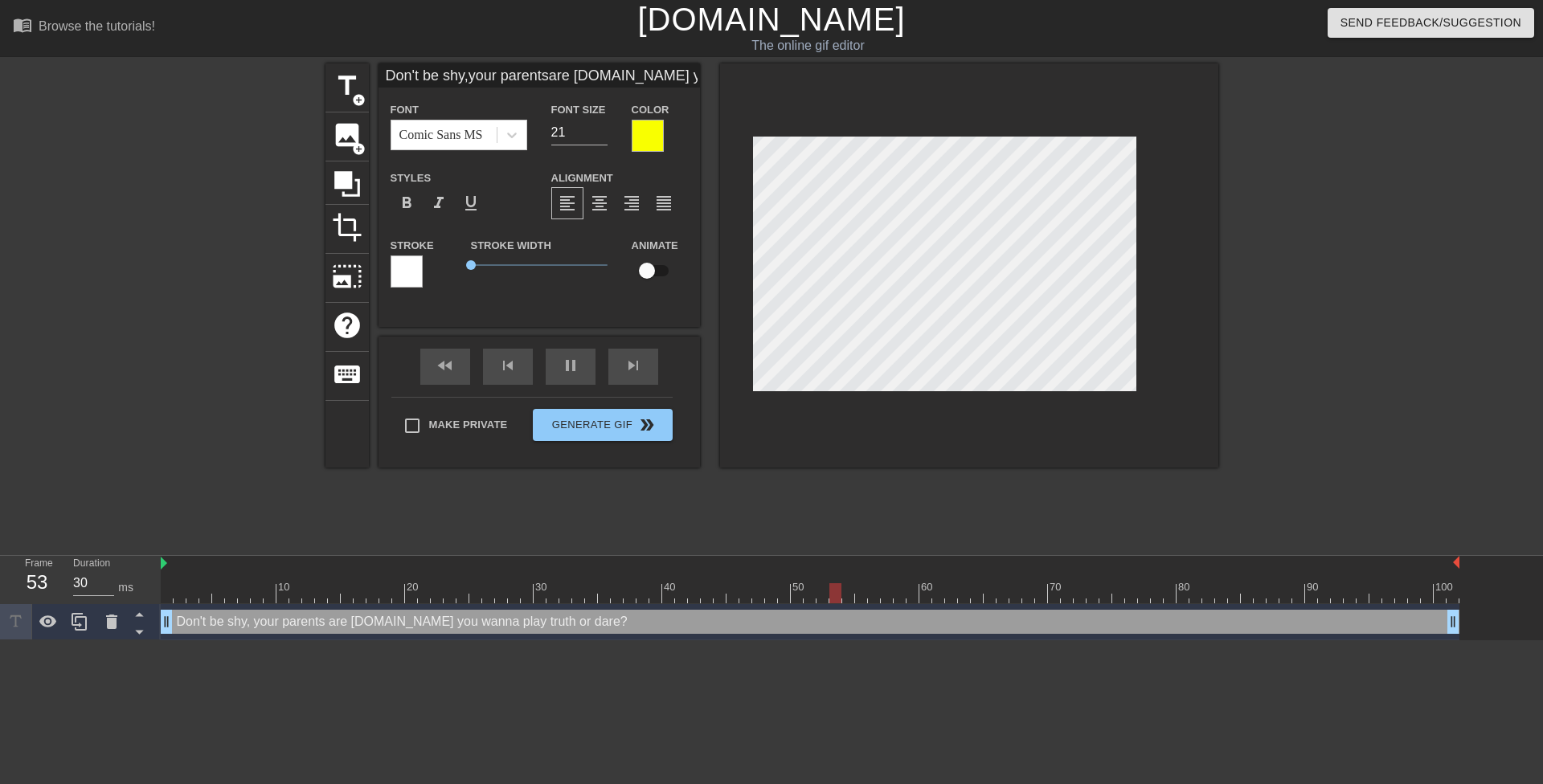
type input "60"
type input "Don't be shy,your parentsare gone. Do you wannaplay truth ordare?"
type textarea "Don't be shy, your parents are gone. Do you wanna play truth or dare?"
type input "60"
type textarea "Don't be shy, your parents are gone. Do you wanna play truth or dare?"
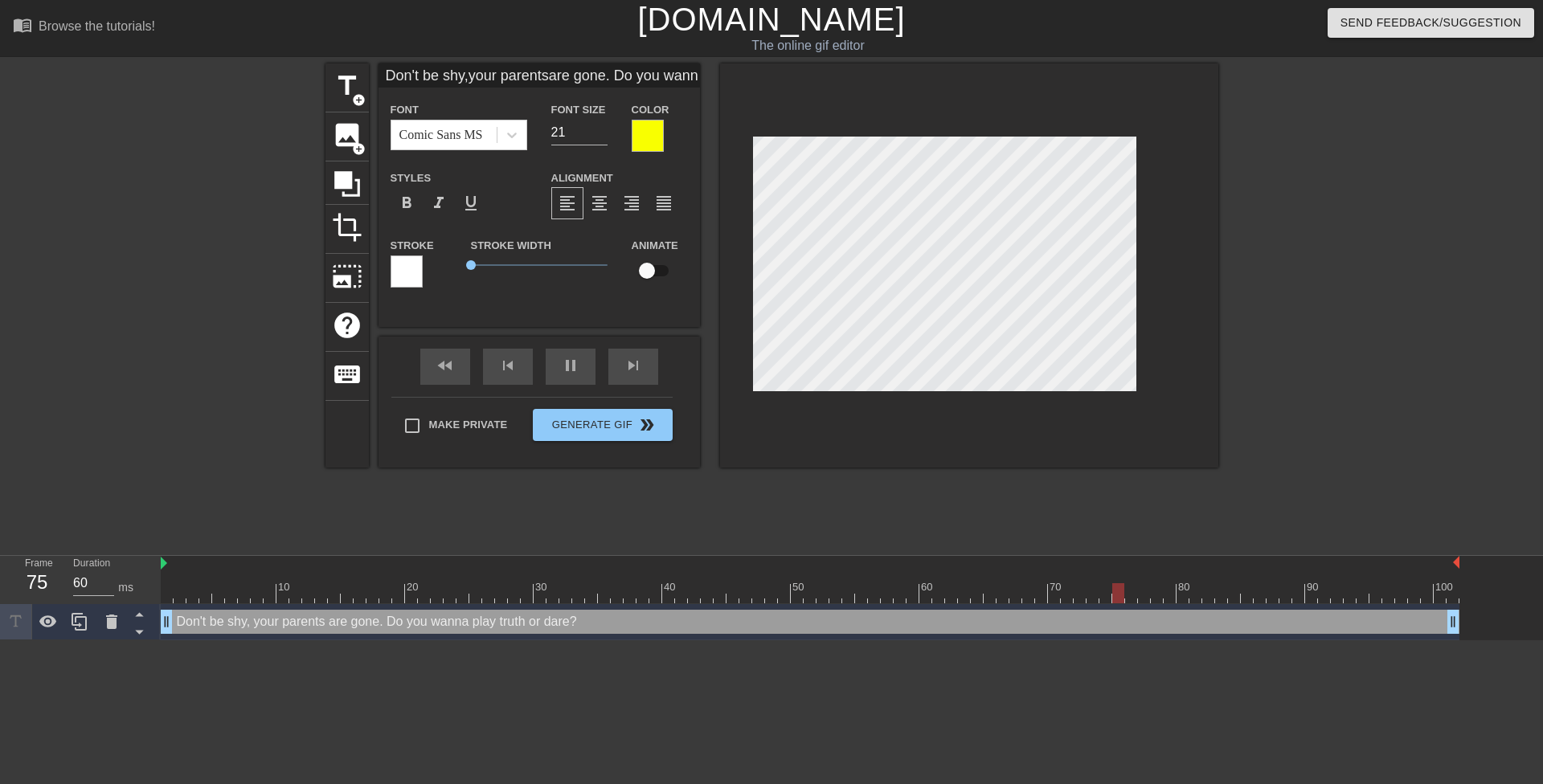
type input "30"
type input "Don't be shy,your parentsare gone. Doyou wannaplay truth ordare?"
type textarea "Don't be shy, your parents are gone. Doyou wanna play truth or dare?"
type input "60"
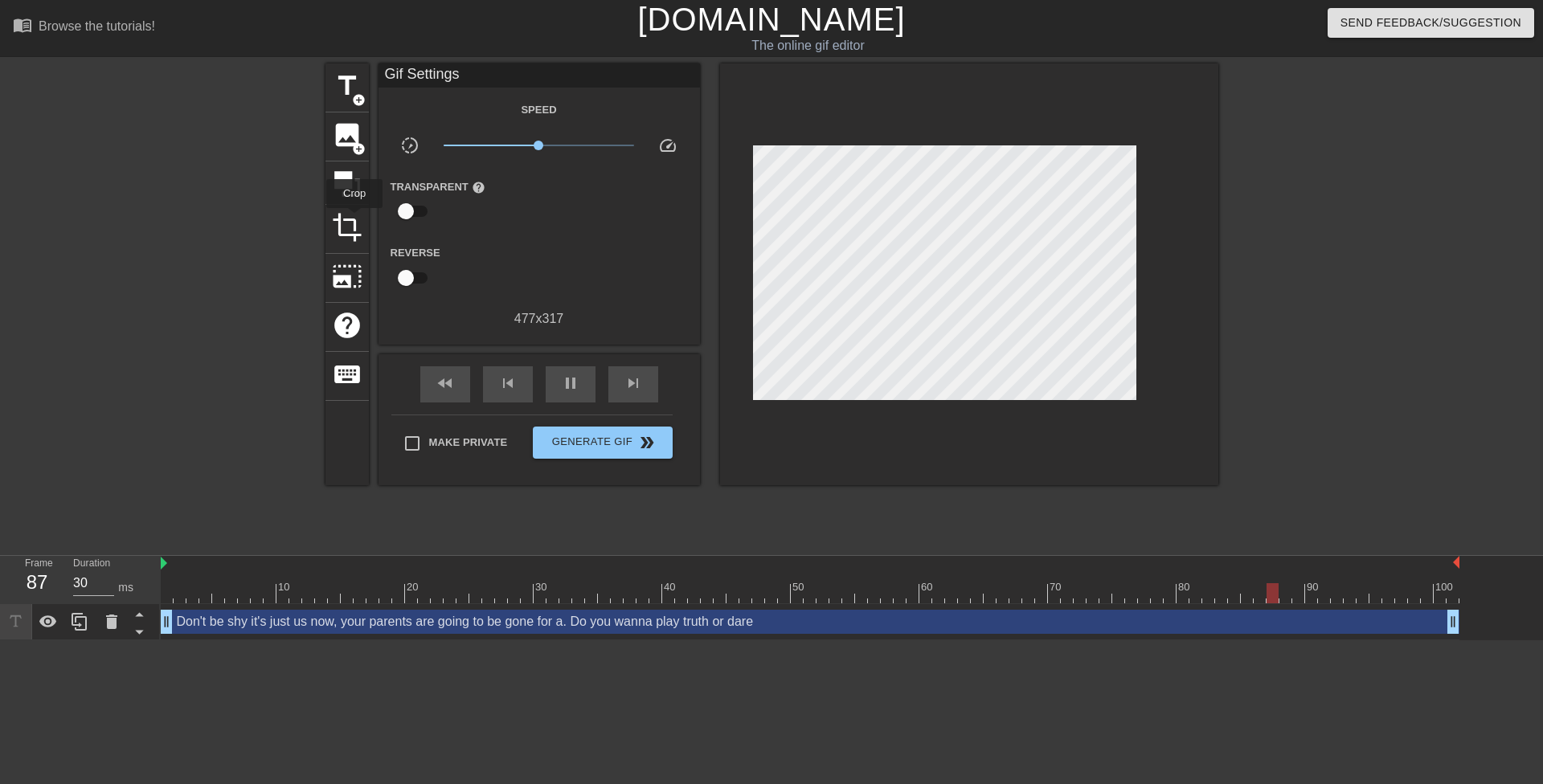
drag, startPoint x: 354, startPoint y: 219, endPoint x: 457, endPoint y: 240, distance: 105.1
click at [355, 219] on span "crop" at bounding box center [347, 227] width 31 height 31
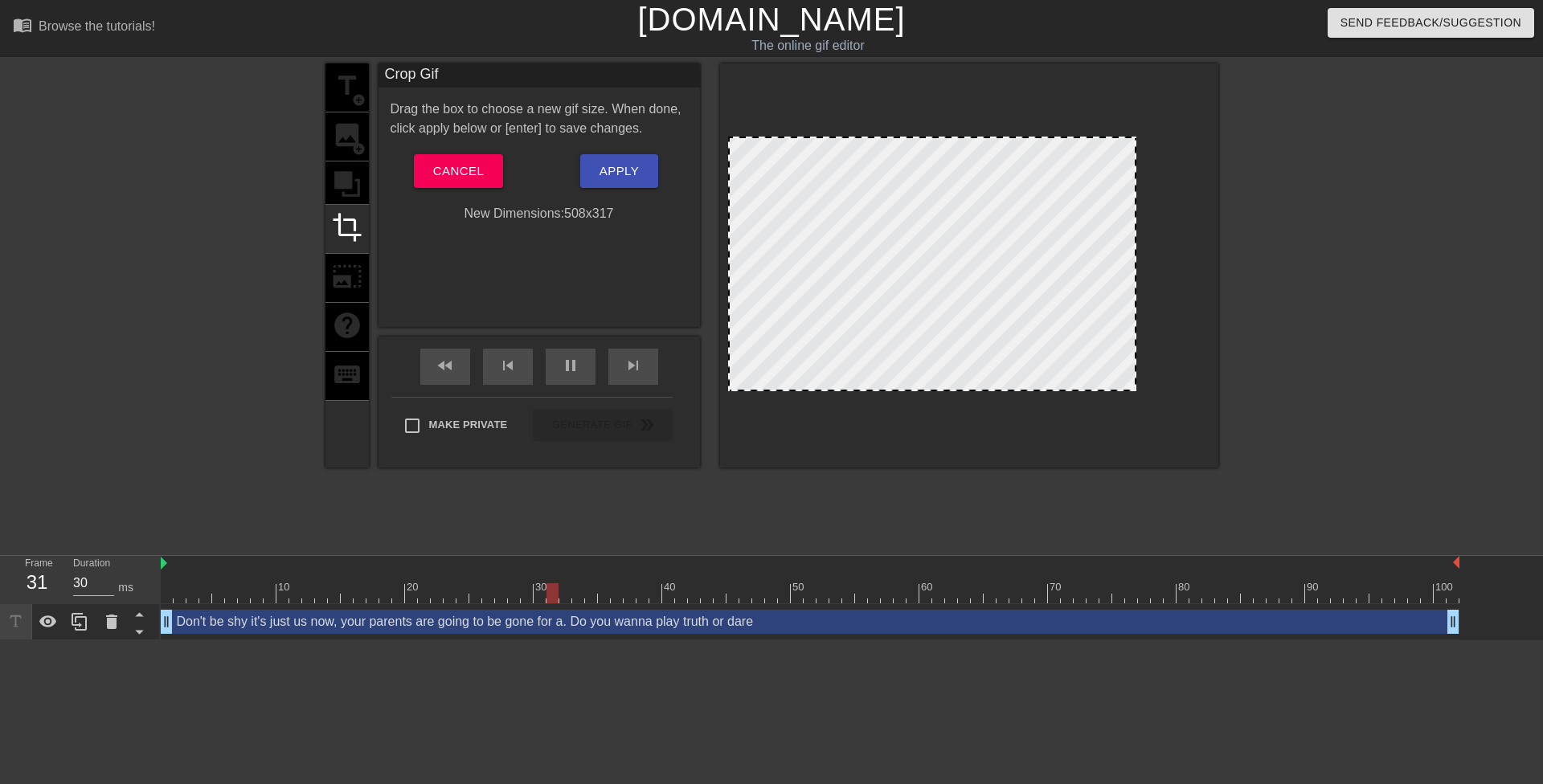
drag, startPoint x: 751, startPoint y: 264, endPoint x: 702, endPoint y: 265, distance: 49.0
click at [700, 265] on div "title add_circle image add_circle crop photo_size_select_large help keyboard Cr…" at bounding box center [771, 265] width 893 height 404
click at [645, 160] on button "Apply" at bounding box center [619, 171] width 78 height 34
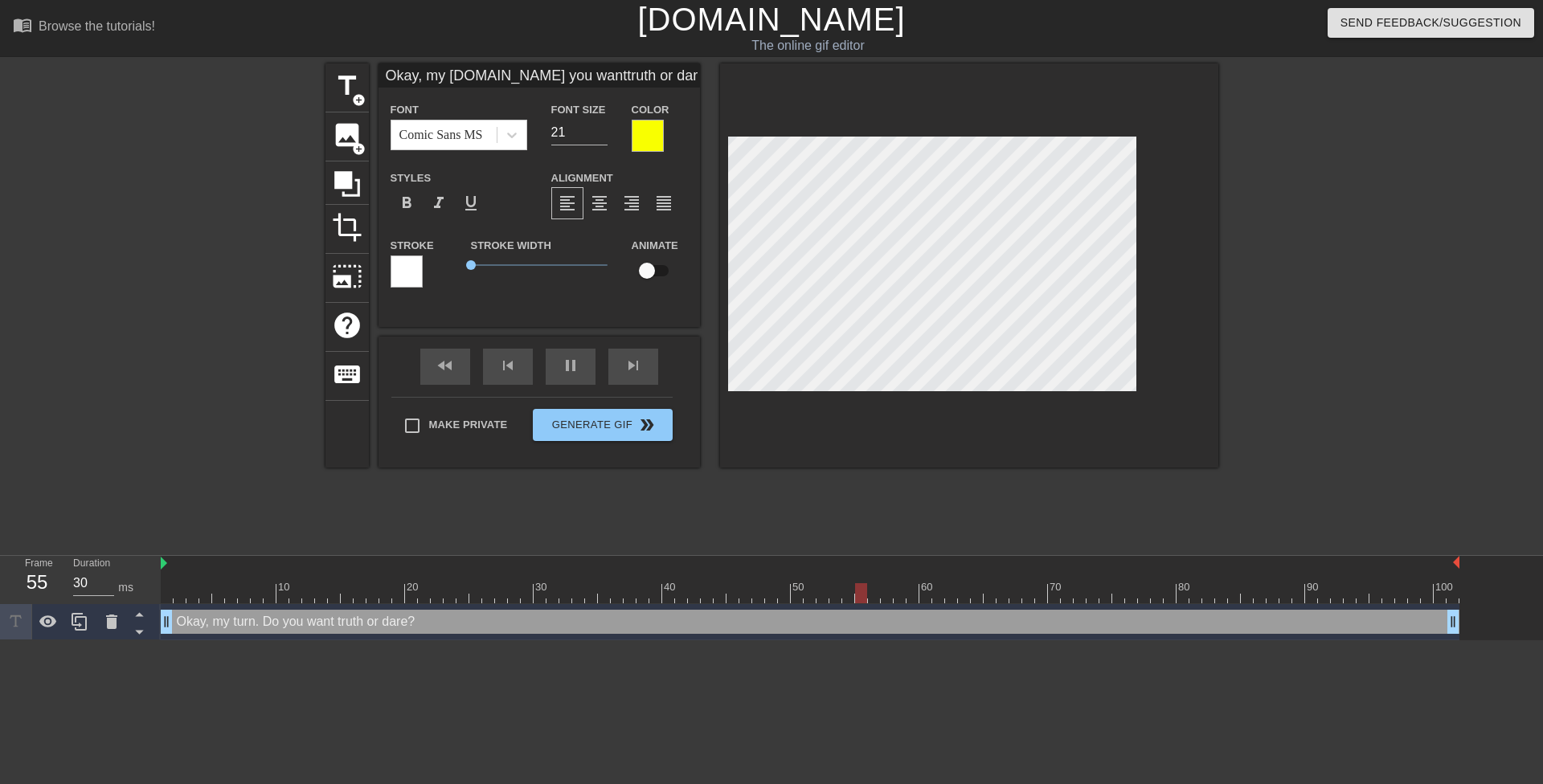
scroll to position [2, 5]
paste textarea "Don't be shy, your parents are gone"
click at [336, 218] on span "crop" at bounding box center [347, 227] width 31 height 31
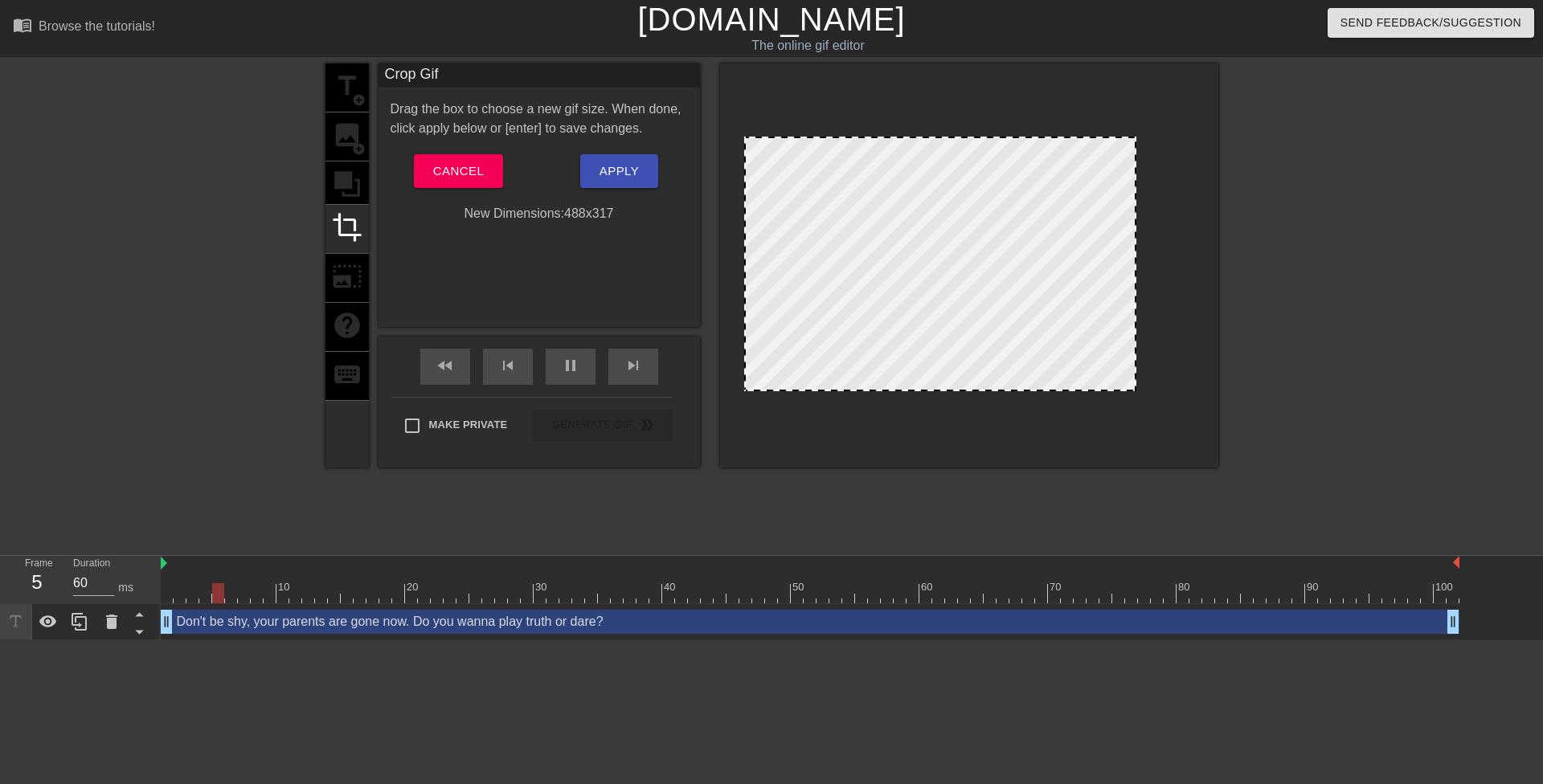
drag, startPoint x: 731, startPoint y: 278, endPoint x: 803, endPoint y: 240, distance: 81.4
click at [922, 141] on div at bounding box center [940, 143] width 390 height 8
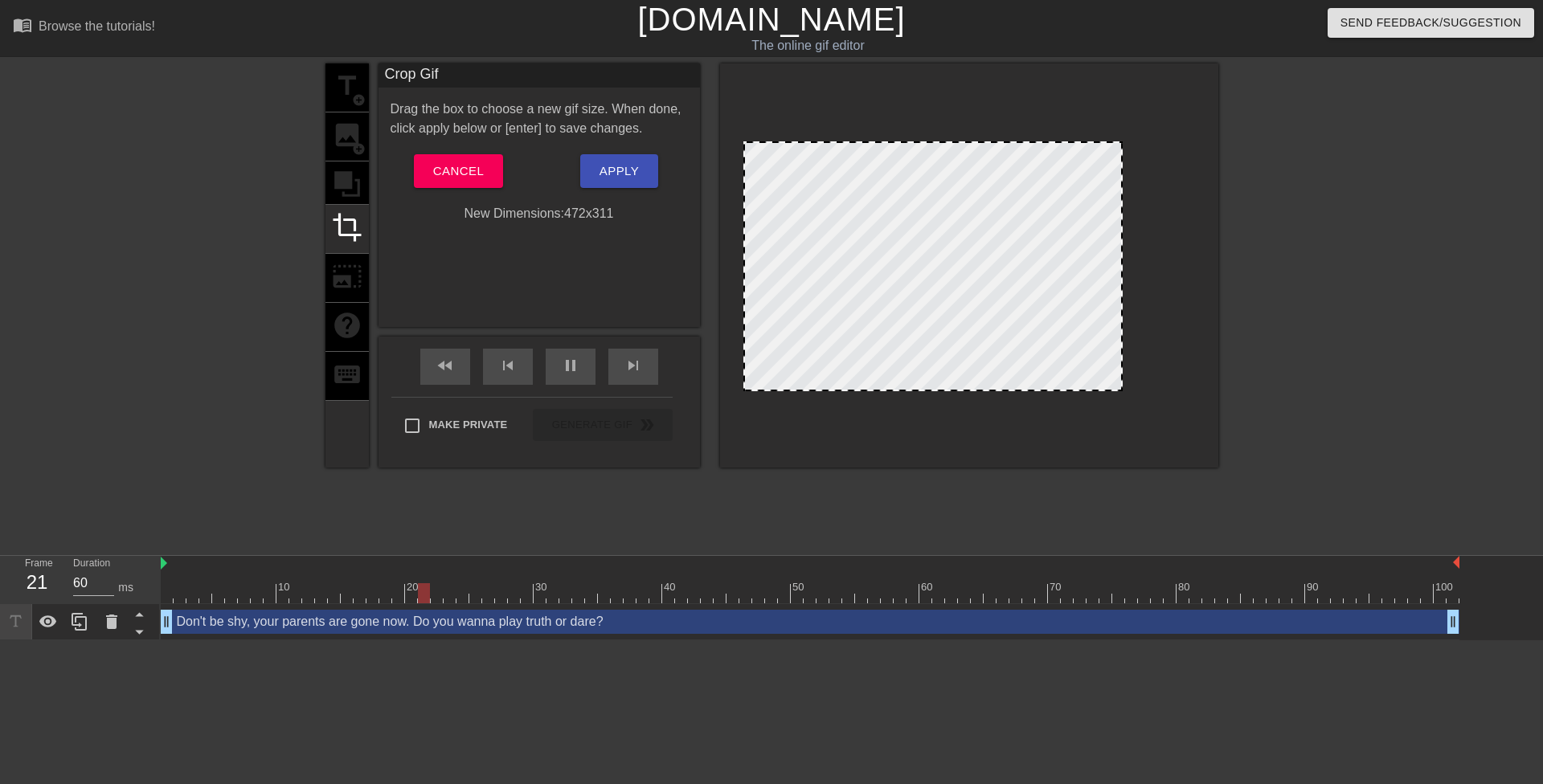
drag, startPoint x: 1136, startPoint y: 203, endPoint x: 1122, endPoint y: 199, distance: 14.6
click at [1122, 199] on div at bounding box center [1121, 266] width 8 height 246
click at [627, 172] on span "Apply" at bounding box center [620, 170] width 40 height 21
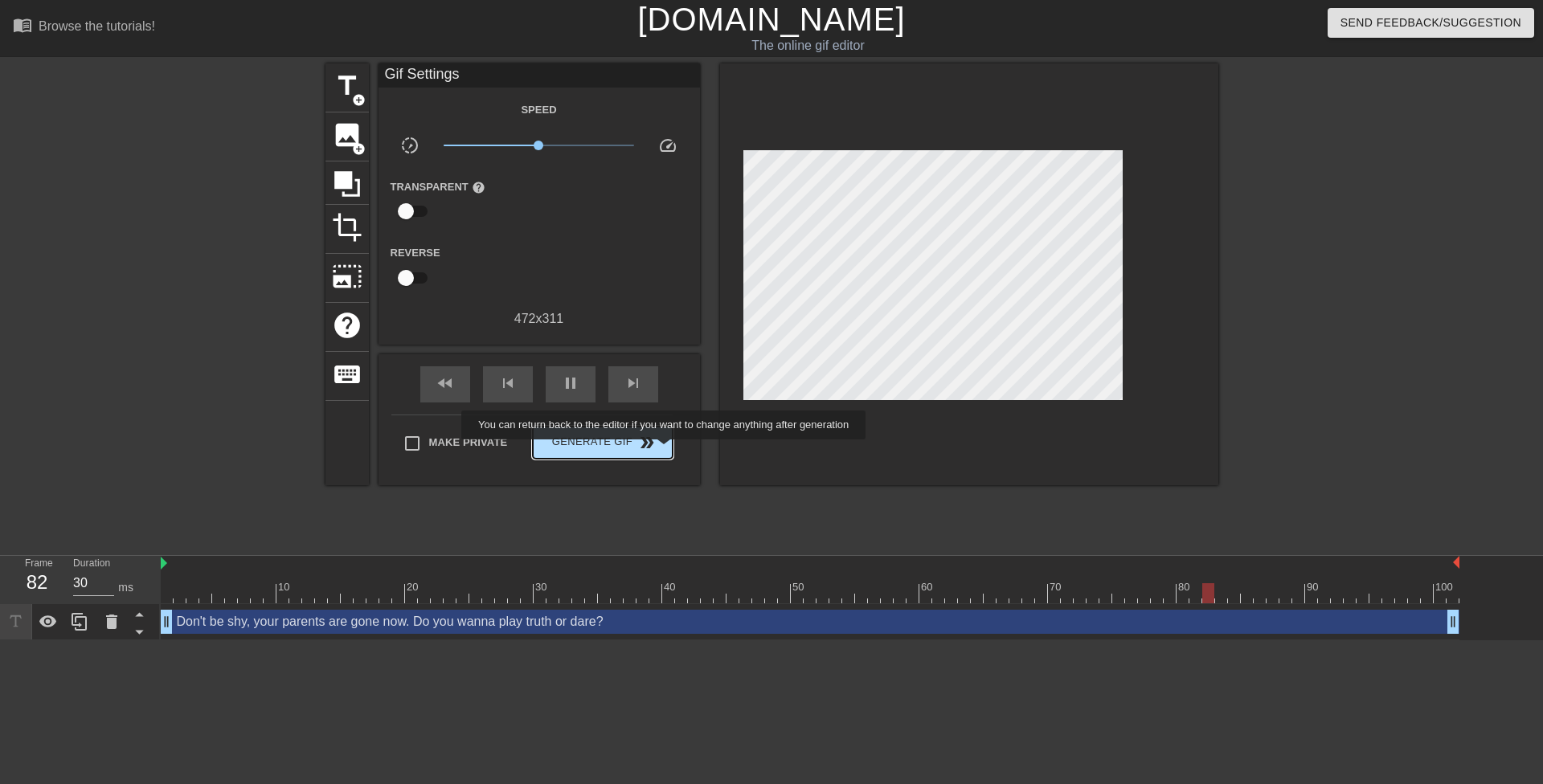
click at [665, 451] on button "Generate Gif double_arrow" at bounding box center [602, 442] width 139 height 32
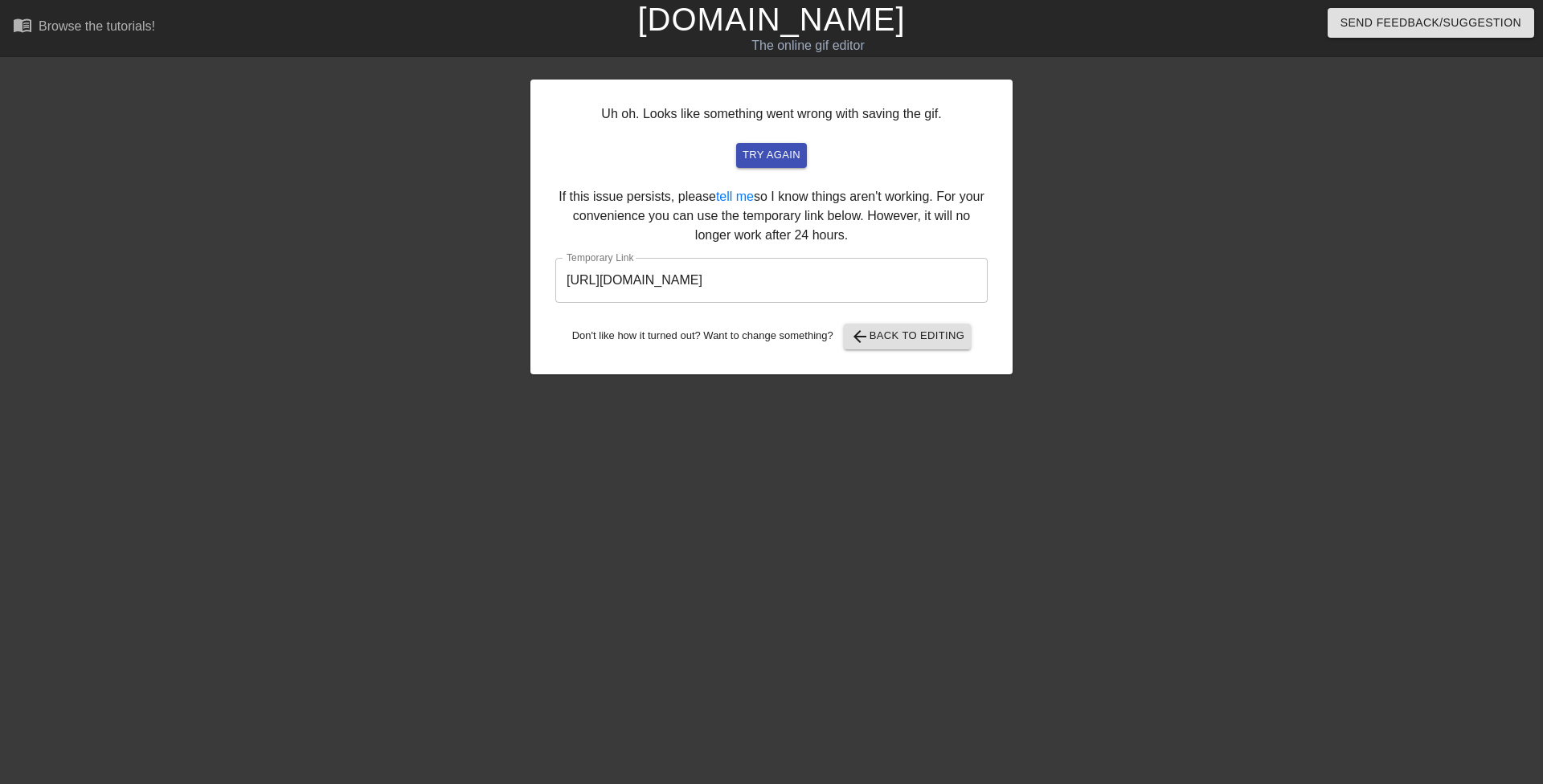
click at [813, 284] on input "https://www.gifntext.com/temp_generations/JBujnlkn.gif" at bounding box center [771, 280] width 433 height 45
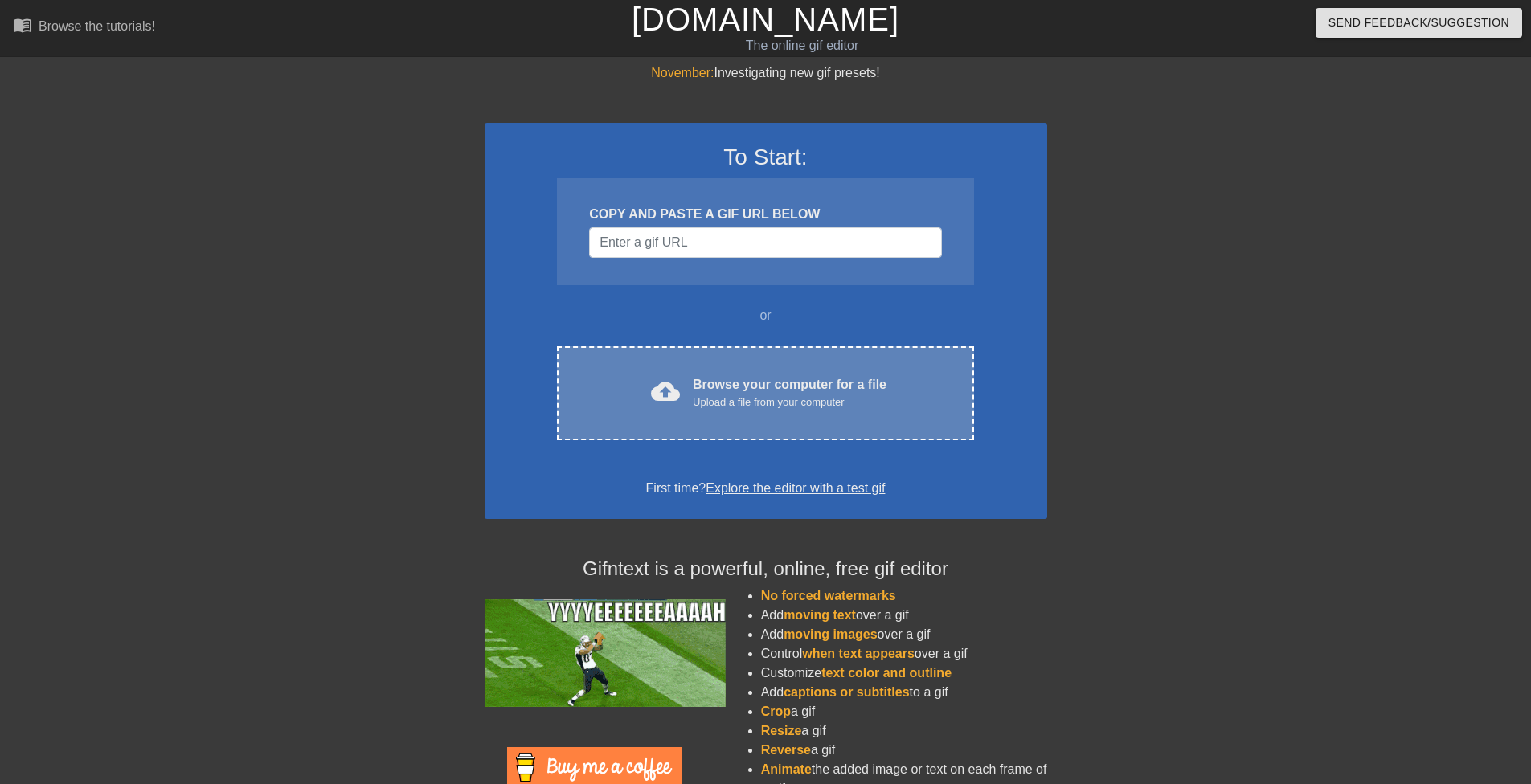
click at [760, 361] on div "cloud_upload Browse your computer for a file Upload a file from your computer C…" at bounding box center [764, 394] width 416 height 94
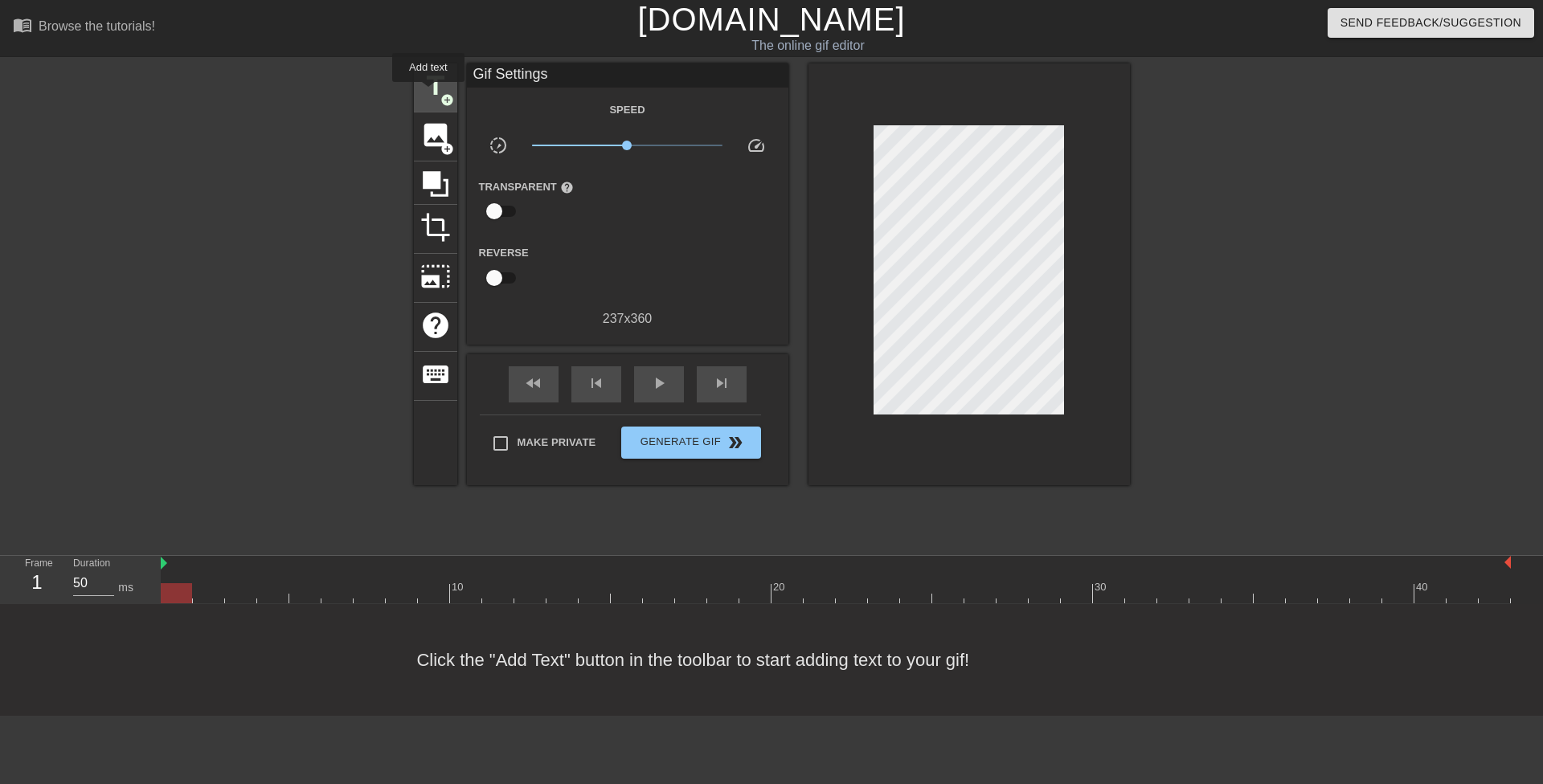
click at [426, 89] on span "title" at bounding box center [435, 85] width 31 height 31
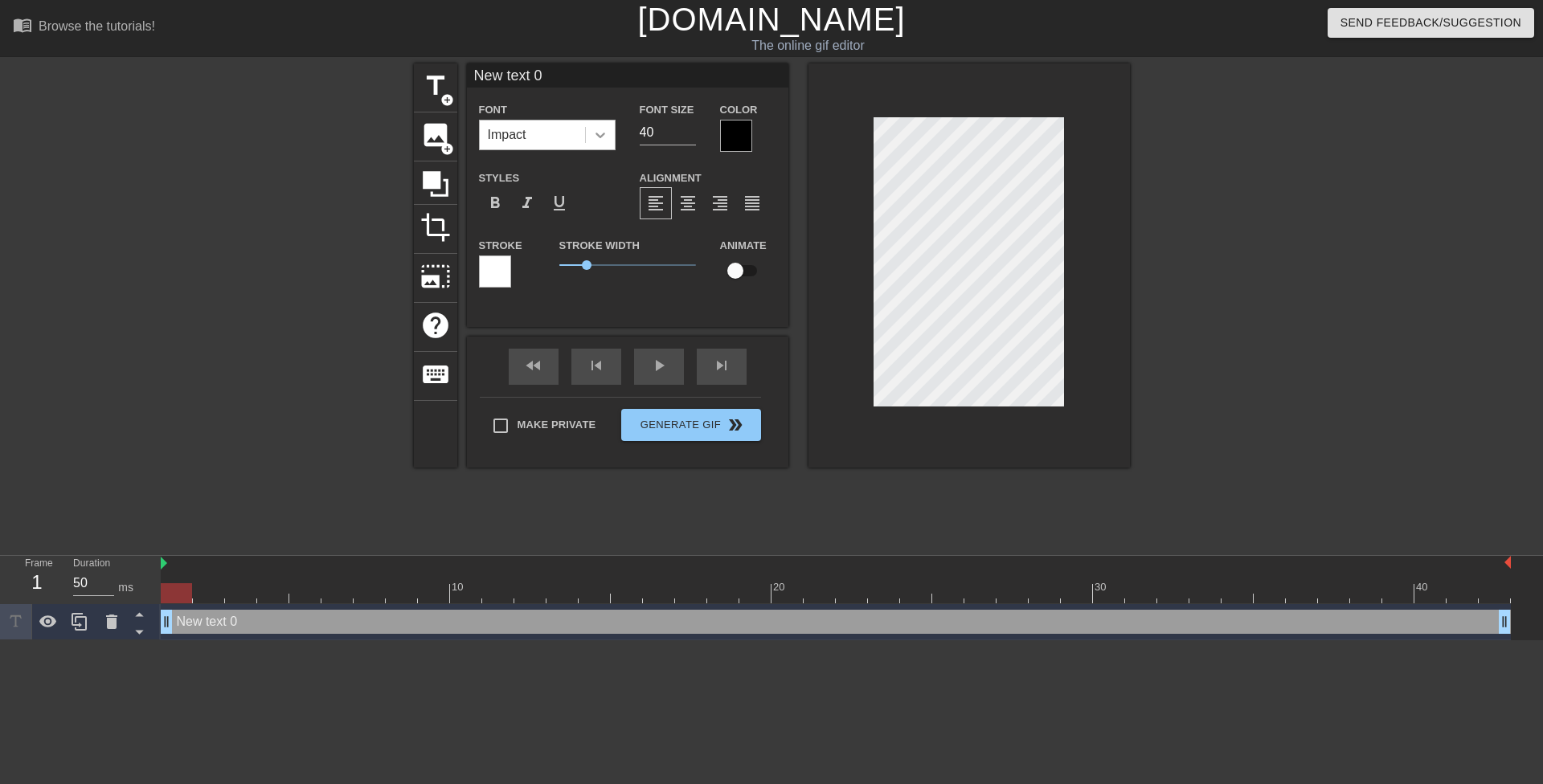
click at [603, 140] on icon at bounding box center [600, 134] width 16 height 16
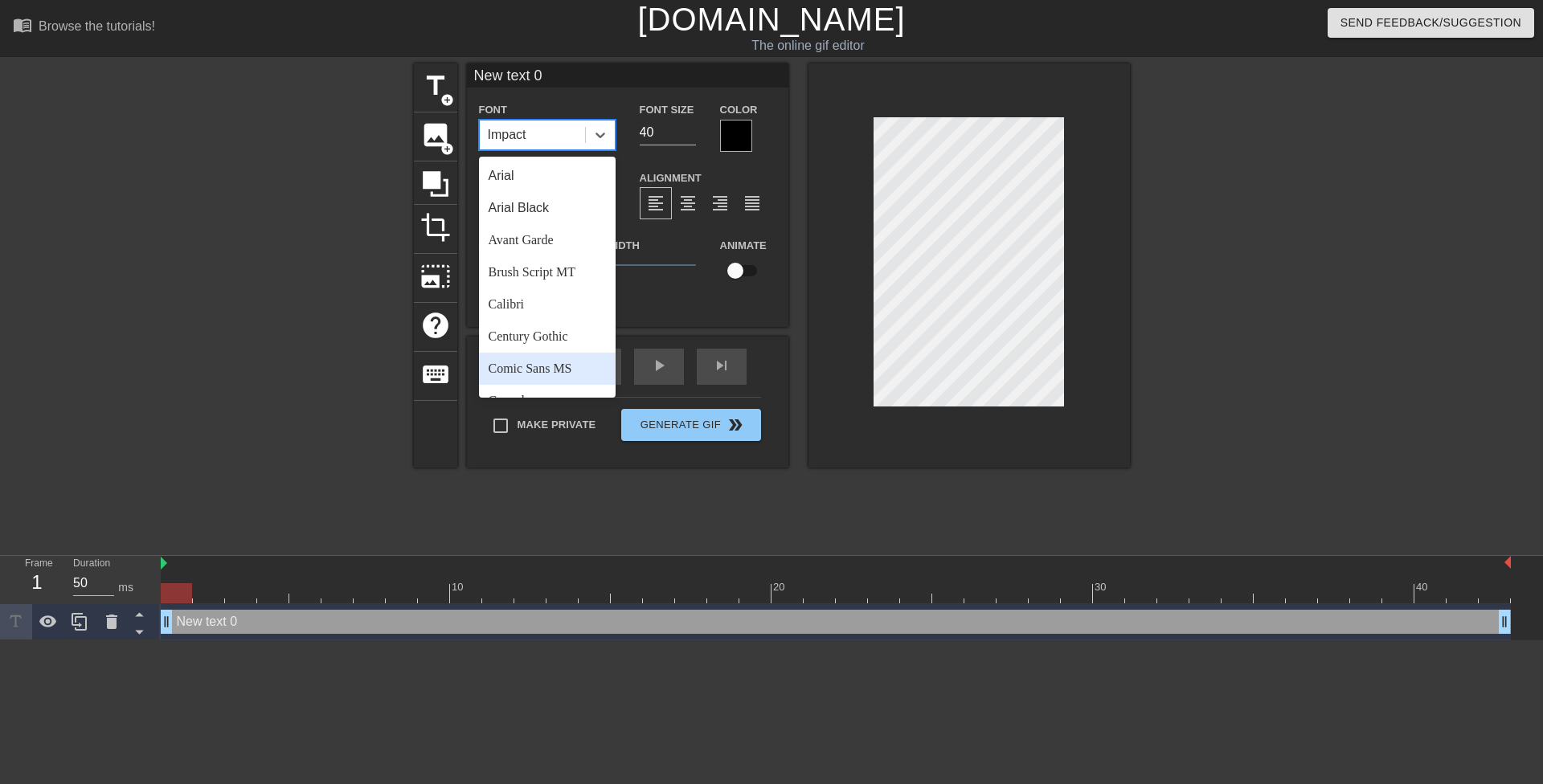
click at [552, 370] on div "Comic Sans MS" at bounding box center [547, 368] width 137 height 32
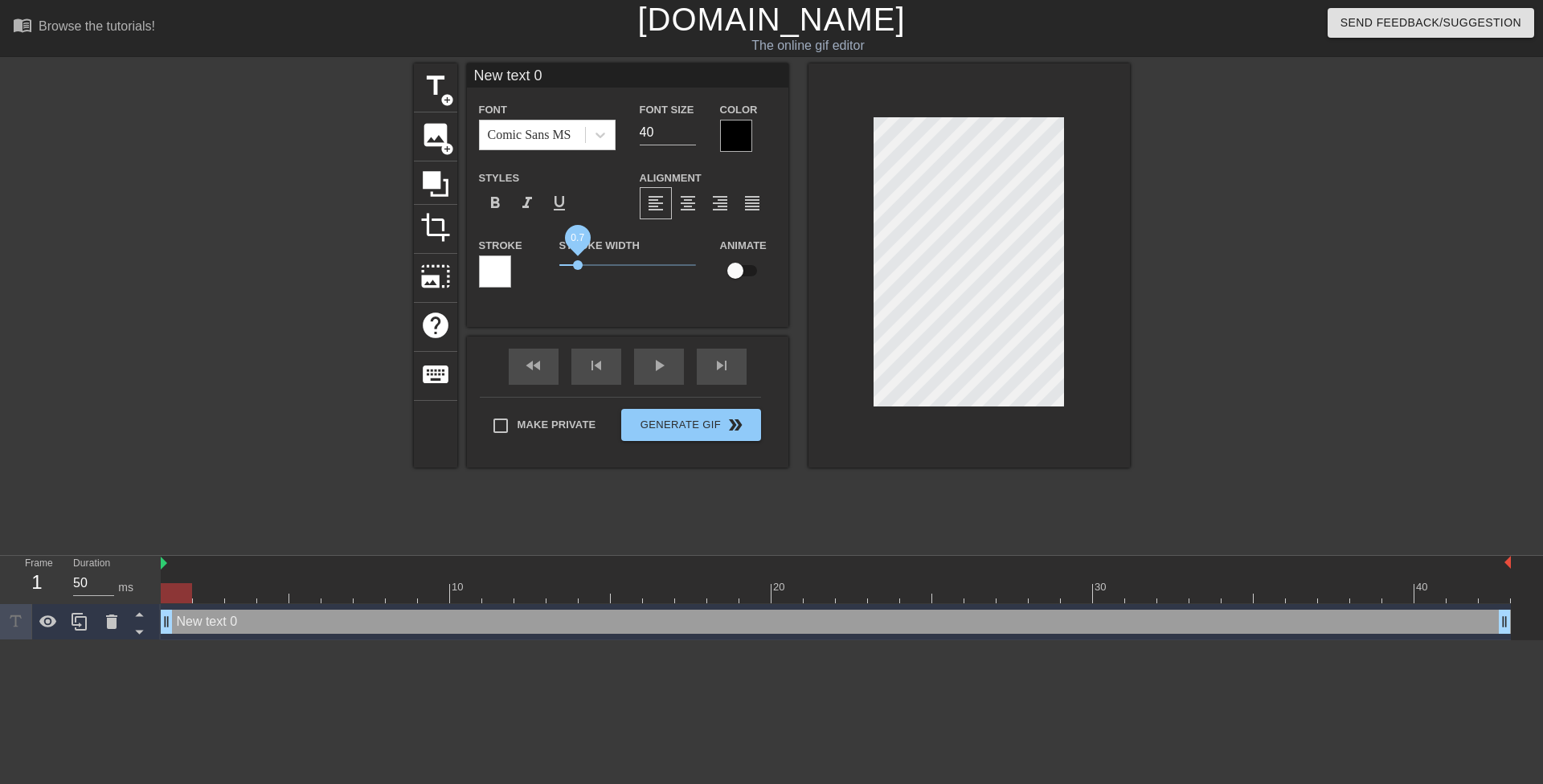
drag, startPoint x: 578, startPoint y: 263, endPoint x: 526, endPoint y: 254, distance: 52.8
click at [530, 258] on div "Stroke Stroke Width 0.7 Animate" at bounding box center [627, 269] width 322 height 67
drag, startPoint x: 646, startPoint y: 129, endPoint x: 635, endPoint y: 127, distance: 11.2
click at [635, 127] on div "Font Size 40" at bounding box center [668, 125] width 80 height 52
type input "20"
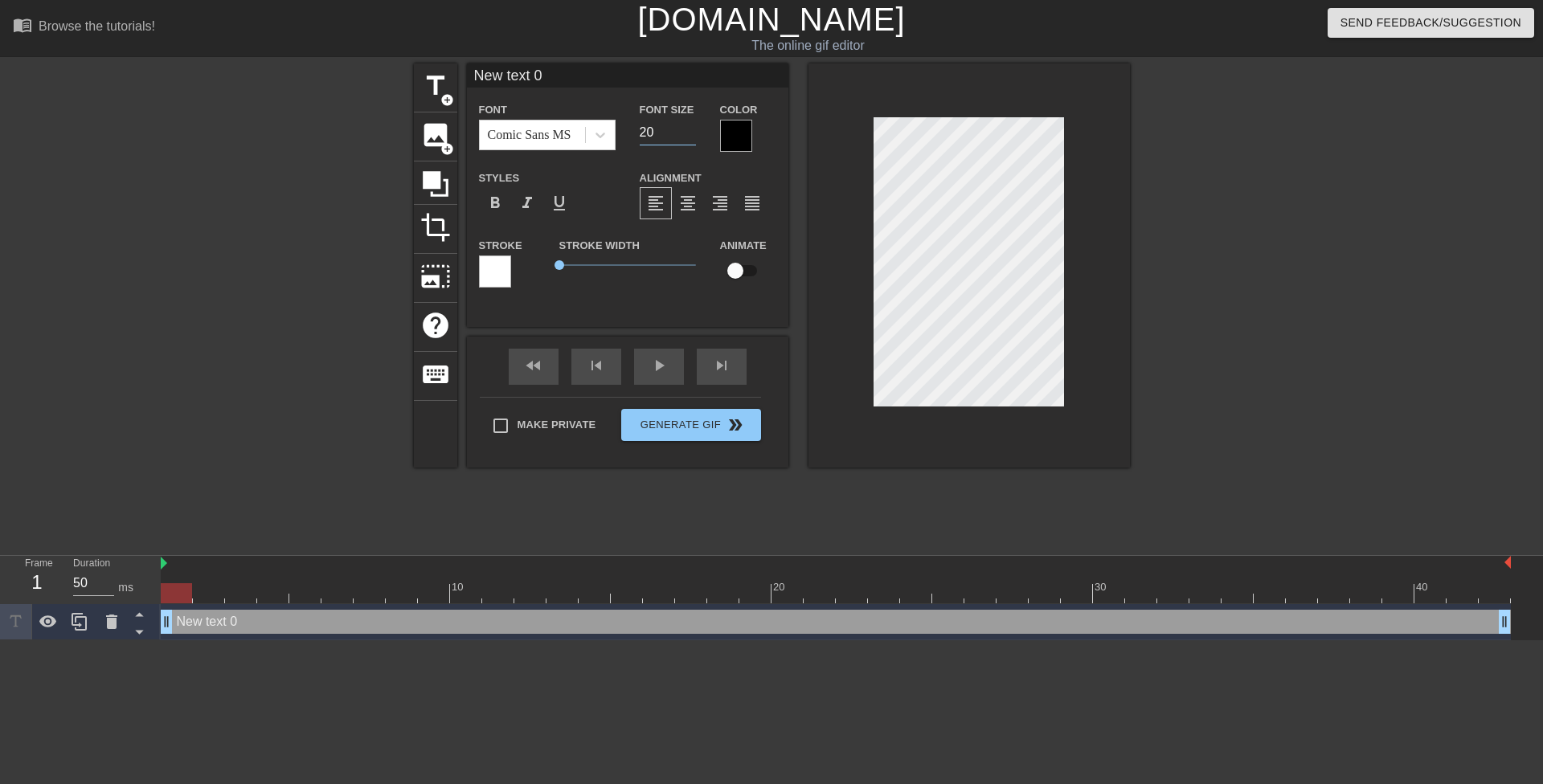
click at [738, 133] on div at bounding box center [736, 136] width 32 height 32
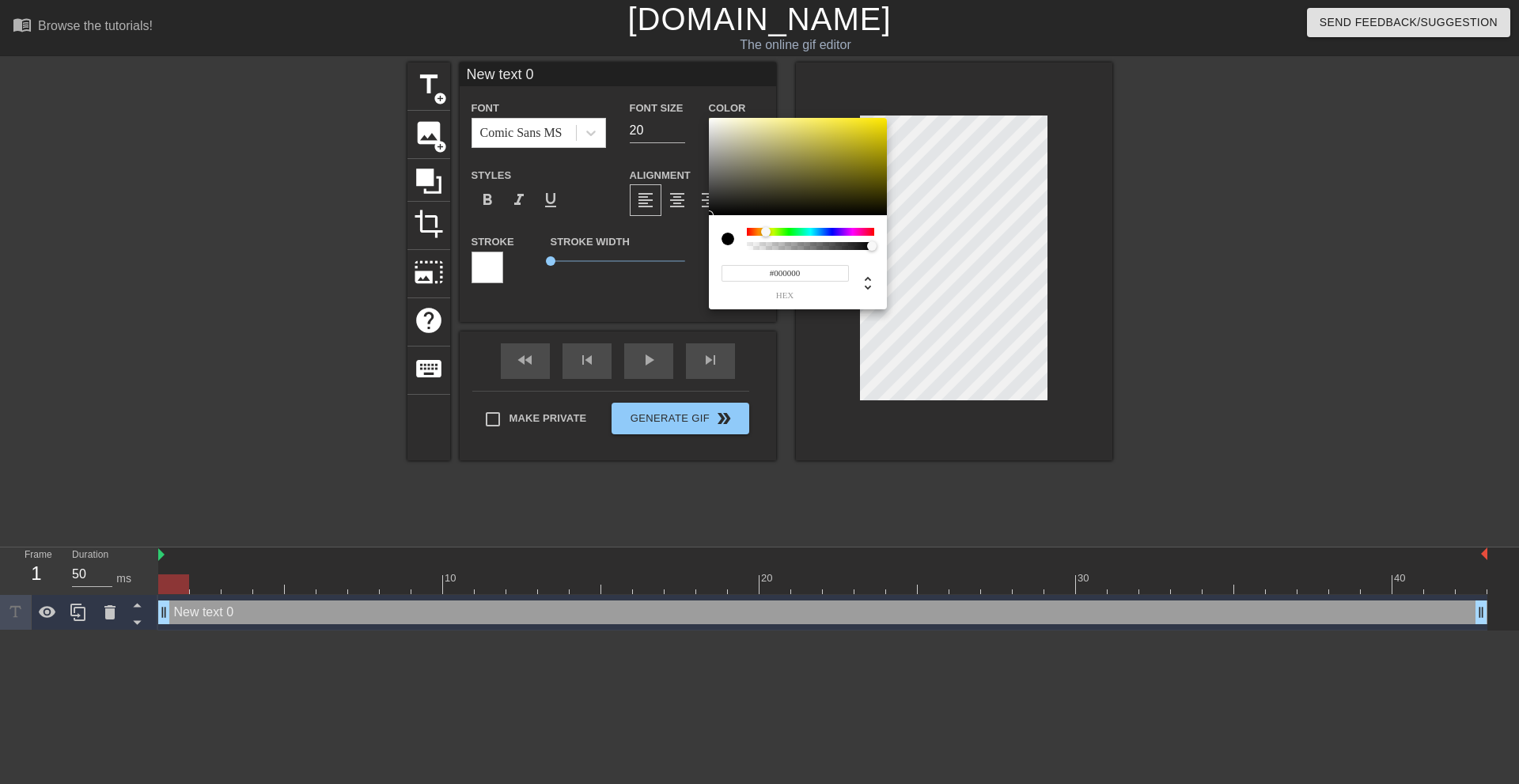
click at [768, 230] on div at bounding box center [810, 232] width 127 height 8
drag, startPoint x: 865, startPoint y: 145, endPoint x: 953, endPoint y: 70, distance: 115.6
click at [957, 68] on div "#FAFF00 hex" at bounding box center [759, 392] width 1519 height 784
type input "#F9FF00"
click at [768, 233] on div at bounding box center [768, 232] width 10 height 10
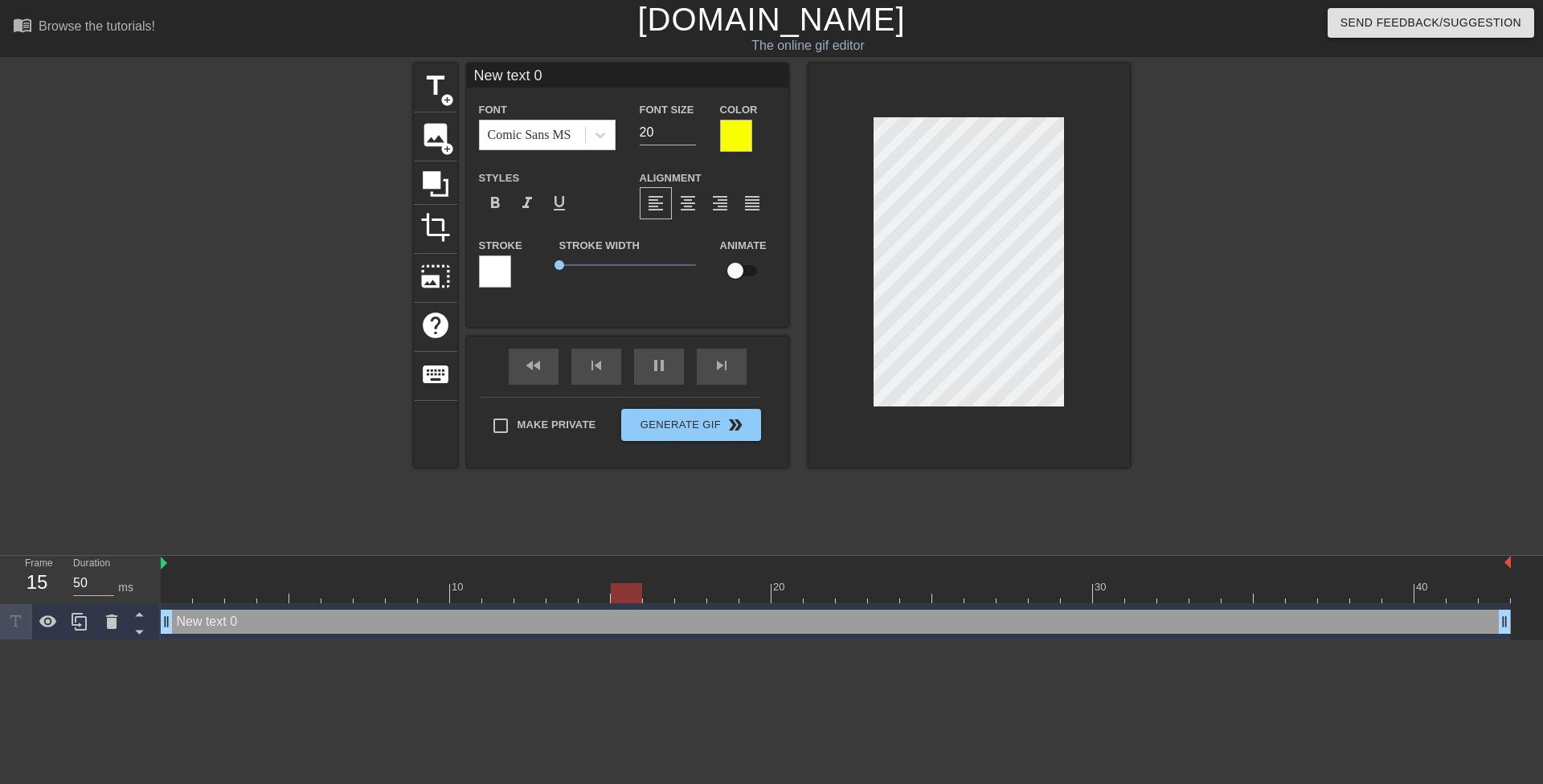
scroll to position [2, 5]
type input "I"
type textarea "I"
type input "I"
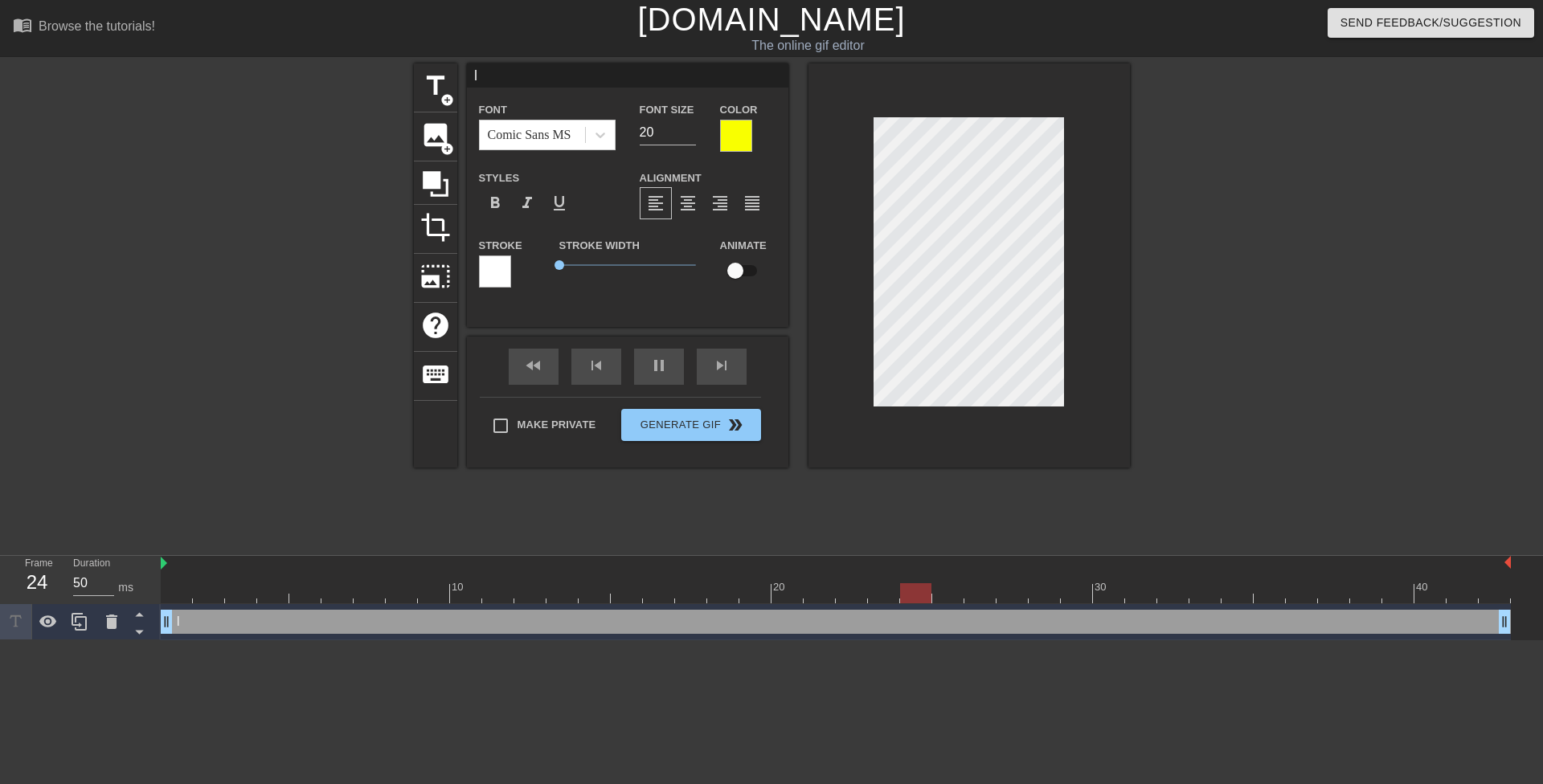
type textarea "I"
type input "I k"
type textarea "I k"
type input "I kn"
type textarea "I kn"
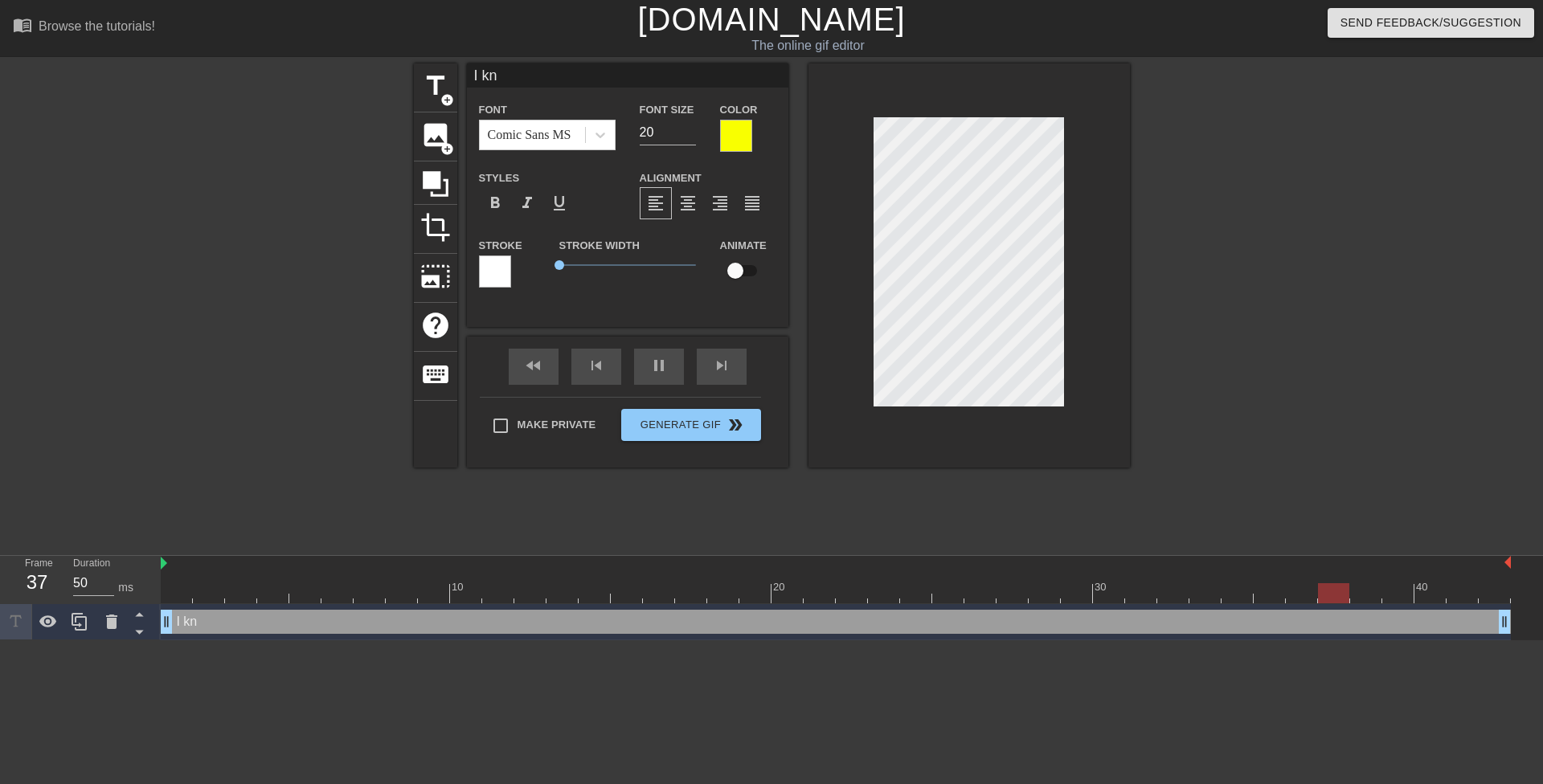
type input "I kno"
type textarea "I kno"
type input "I know"
type textarea "I know"
type input "I know"
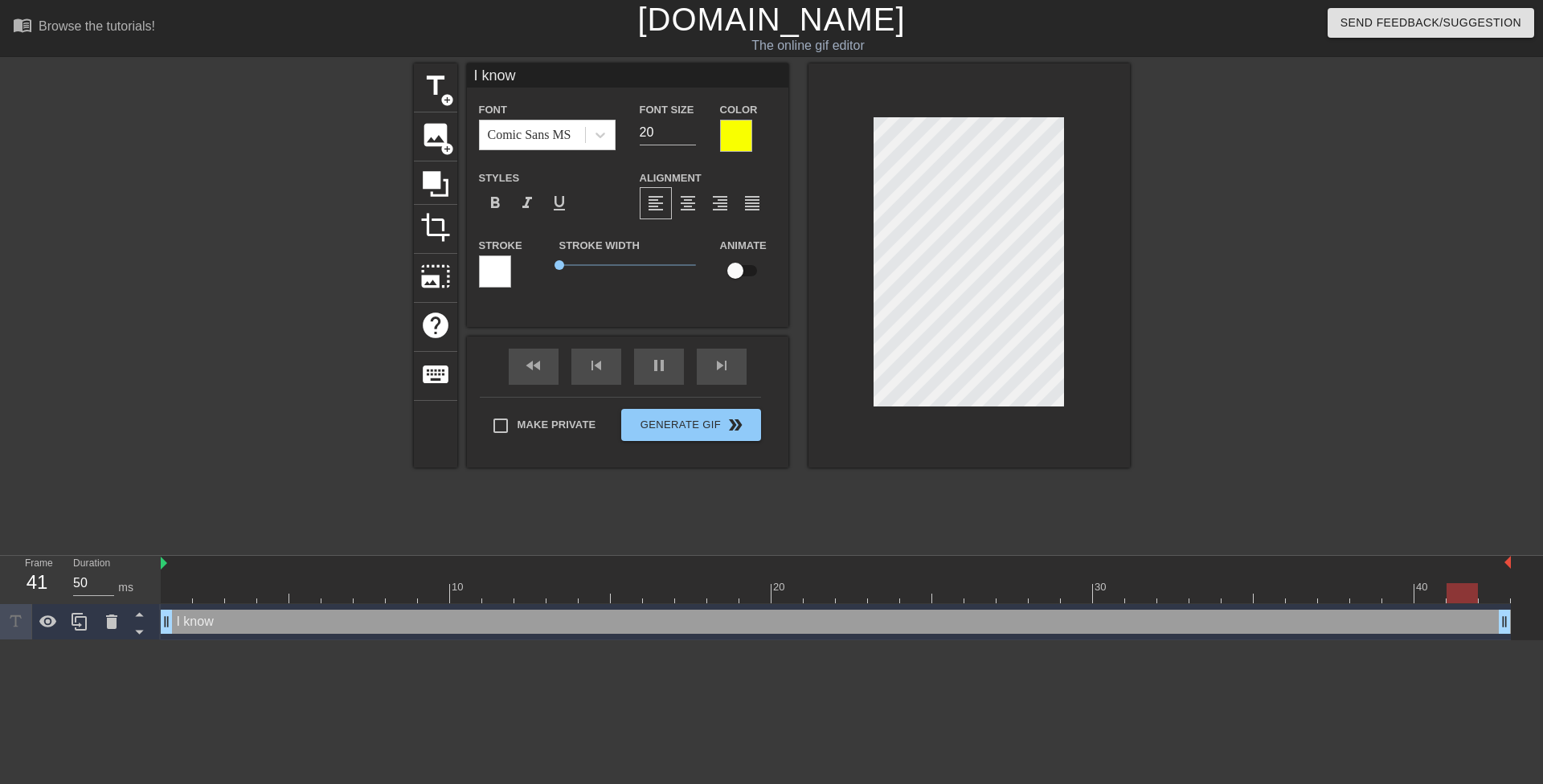
type textarea "I know"
type input "I know h"
type textarea "I know h"
type input "I know ho"
type textarea "I know ho"
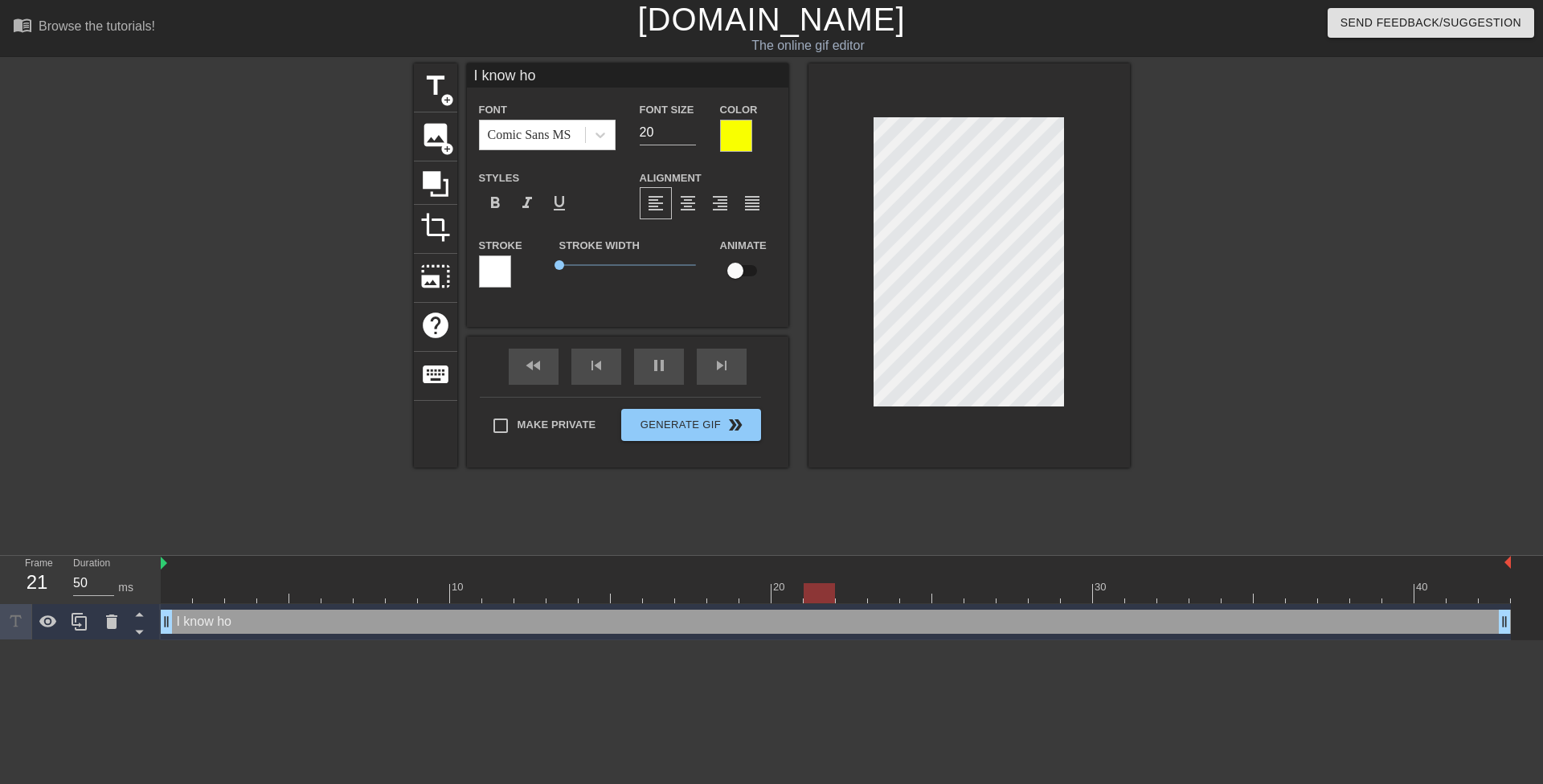
type input "I know how"
type textarea "I know how"
type input "I know how"
type textarea "I know how"
type input "I know how o"
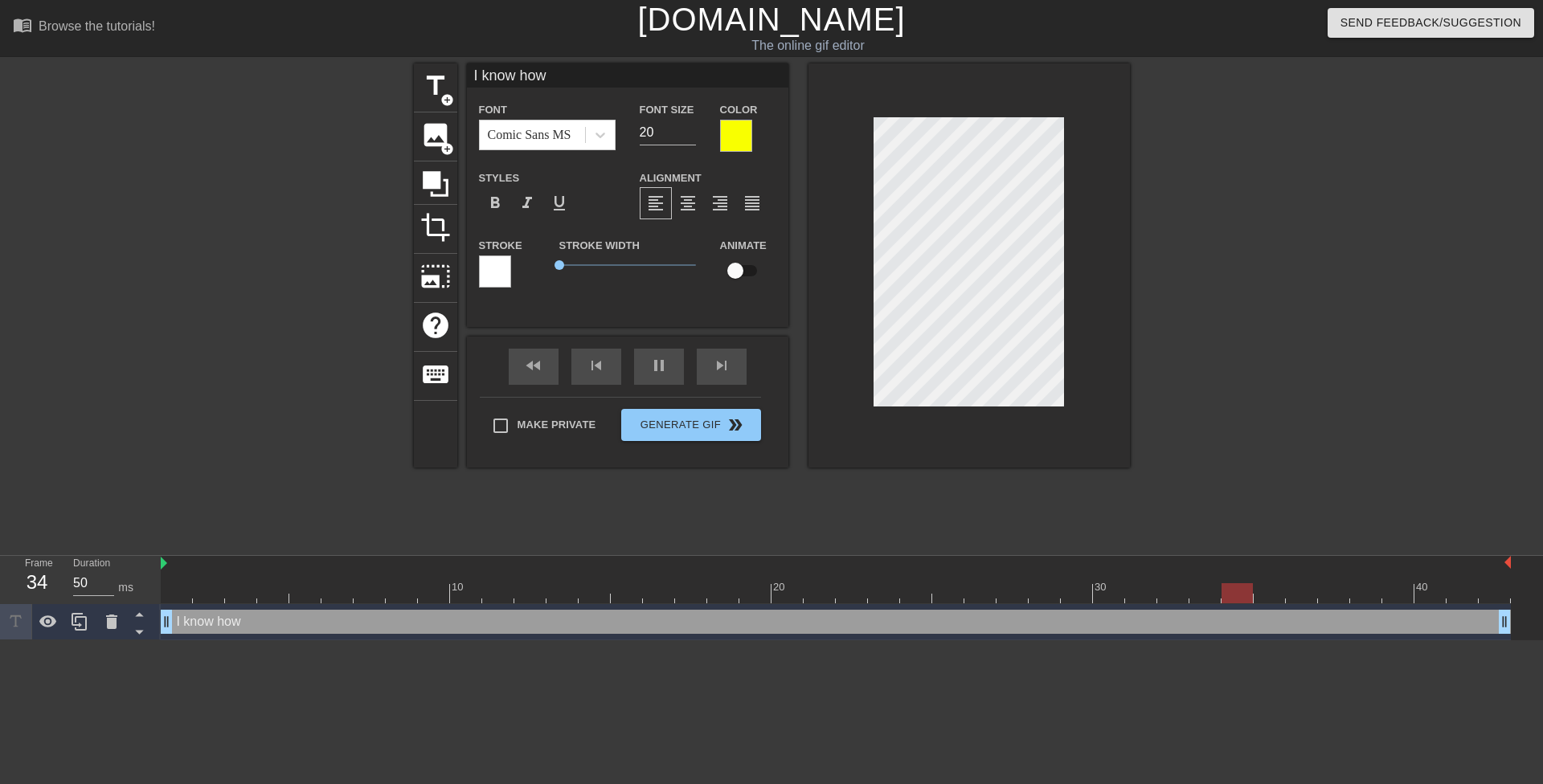
type textarea "I know how o"
type input "I know how ol"
type textarea "I know how ol"
type input "I know how old"
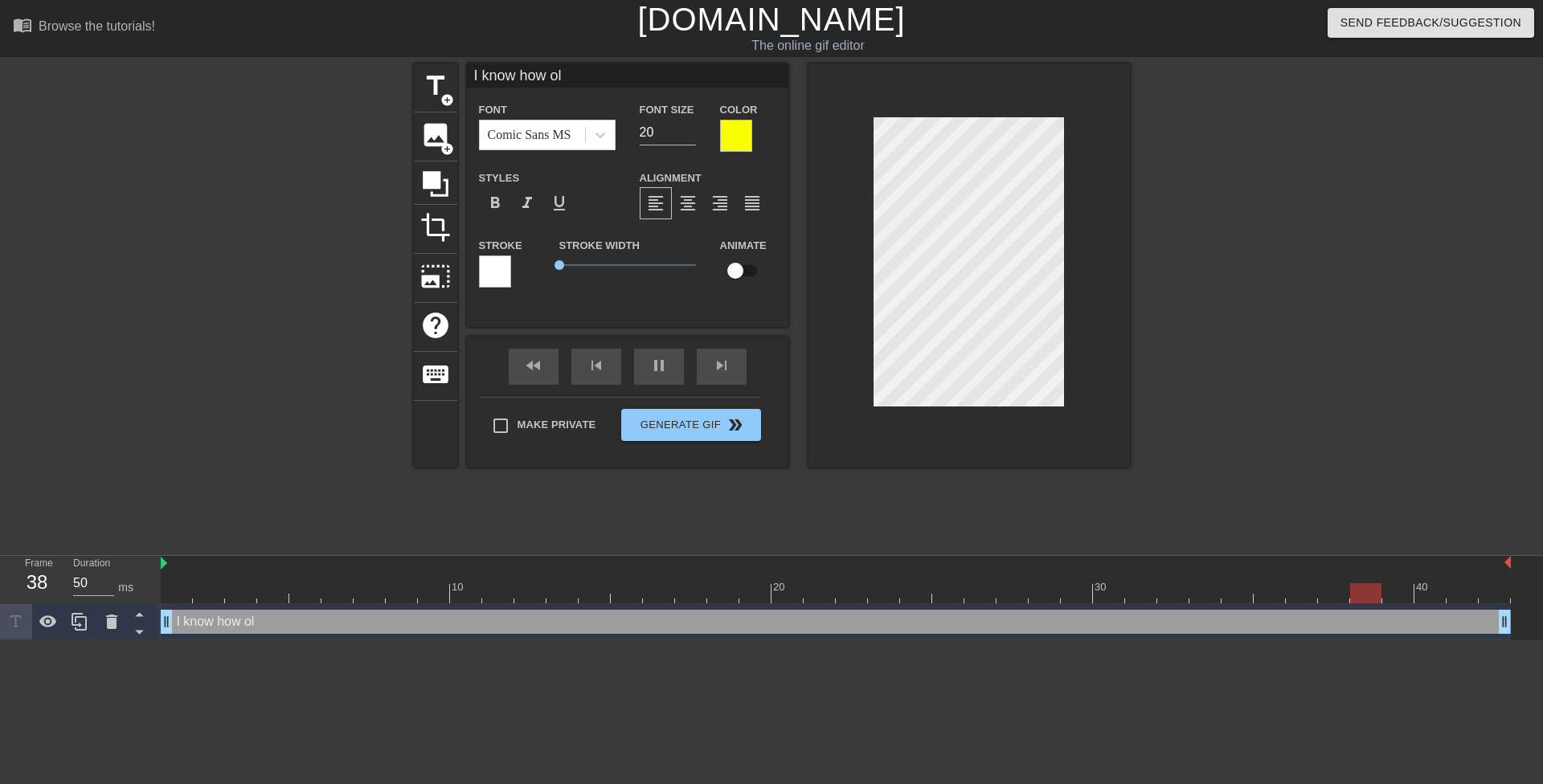
type textarea "I know how old"
type input "I know how old"
type textarea "I know how old"
type input "I know how oldy"
type textarea "I know how old y"
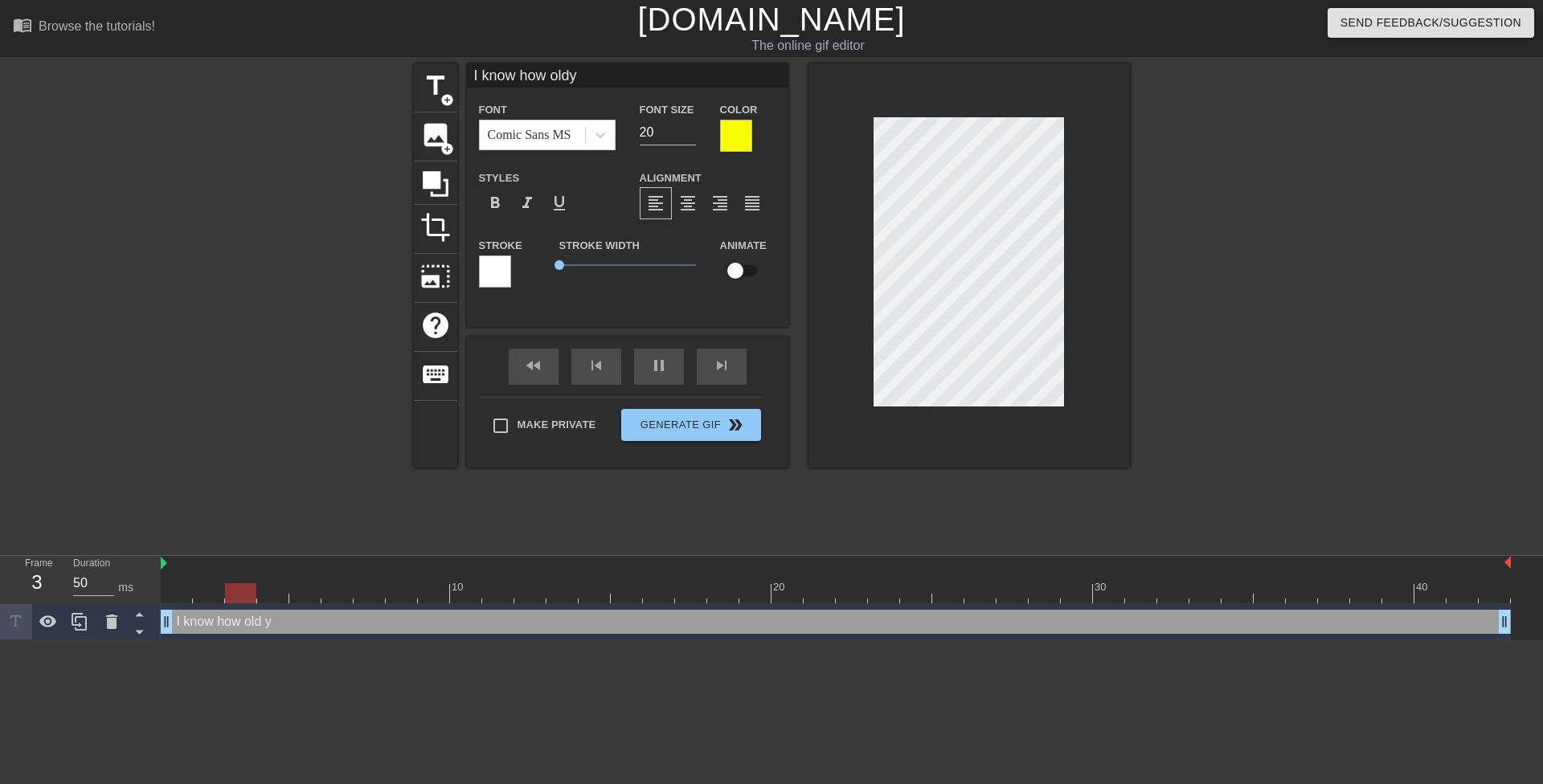
type input "I know how [PERSON_NAME]"
type textarea "I know how old yo"
type input "I know how [PERSON_NAME]"
type textarea "I know how old you"
type input "I know how [PERSON_NAME]"
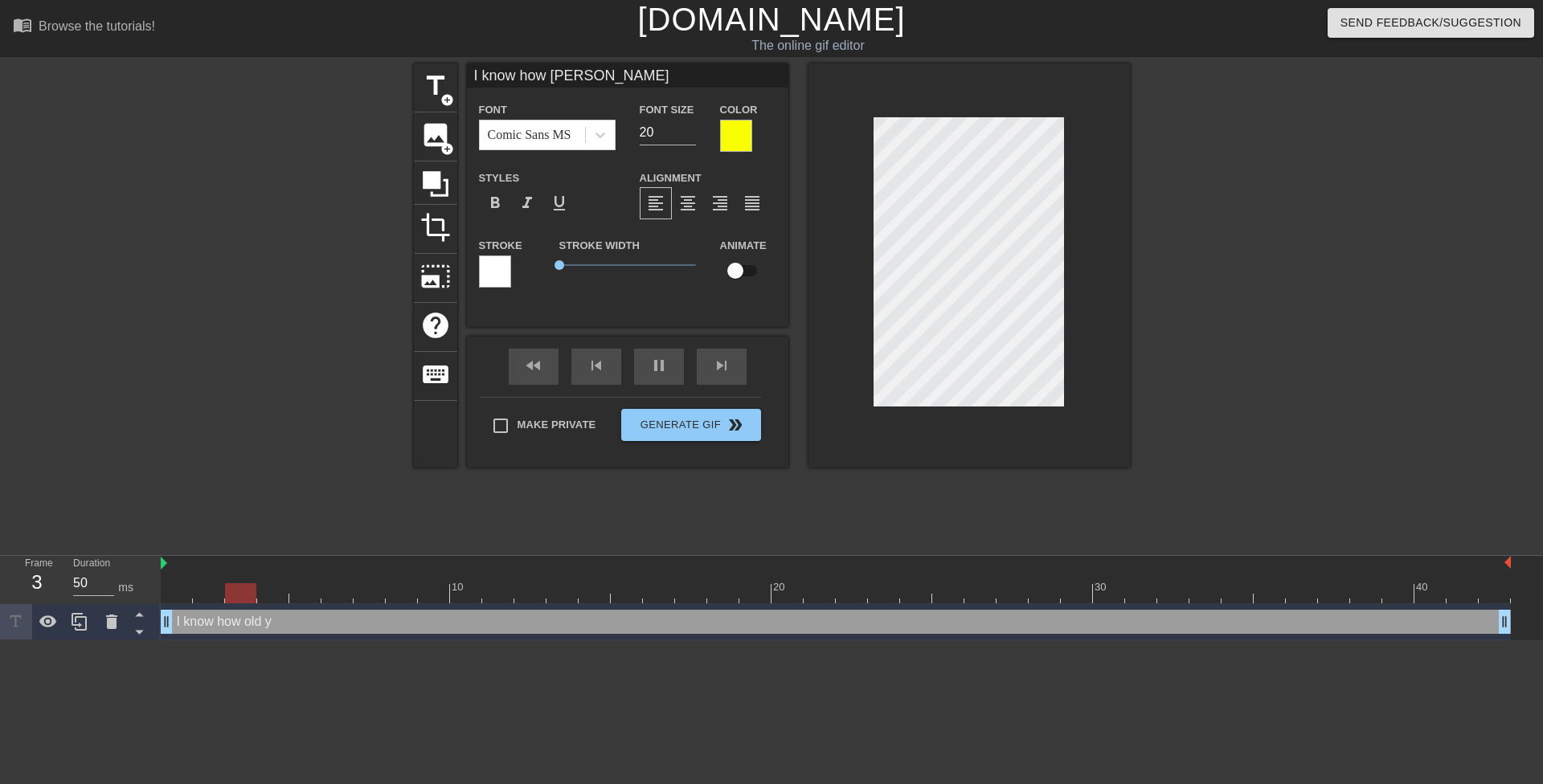
type textarea "I know how old you"
type input "I know how oldyou a"
type textarea "I know how old you a"
type input "I know how oldyou ar"
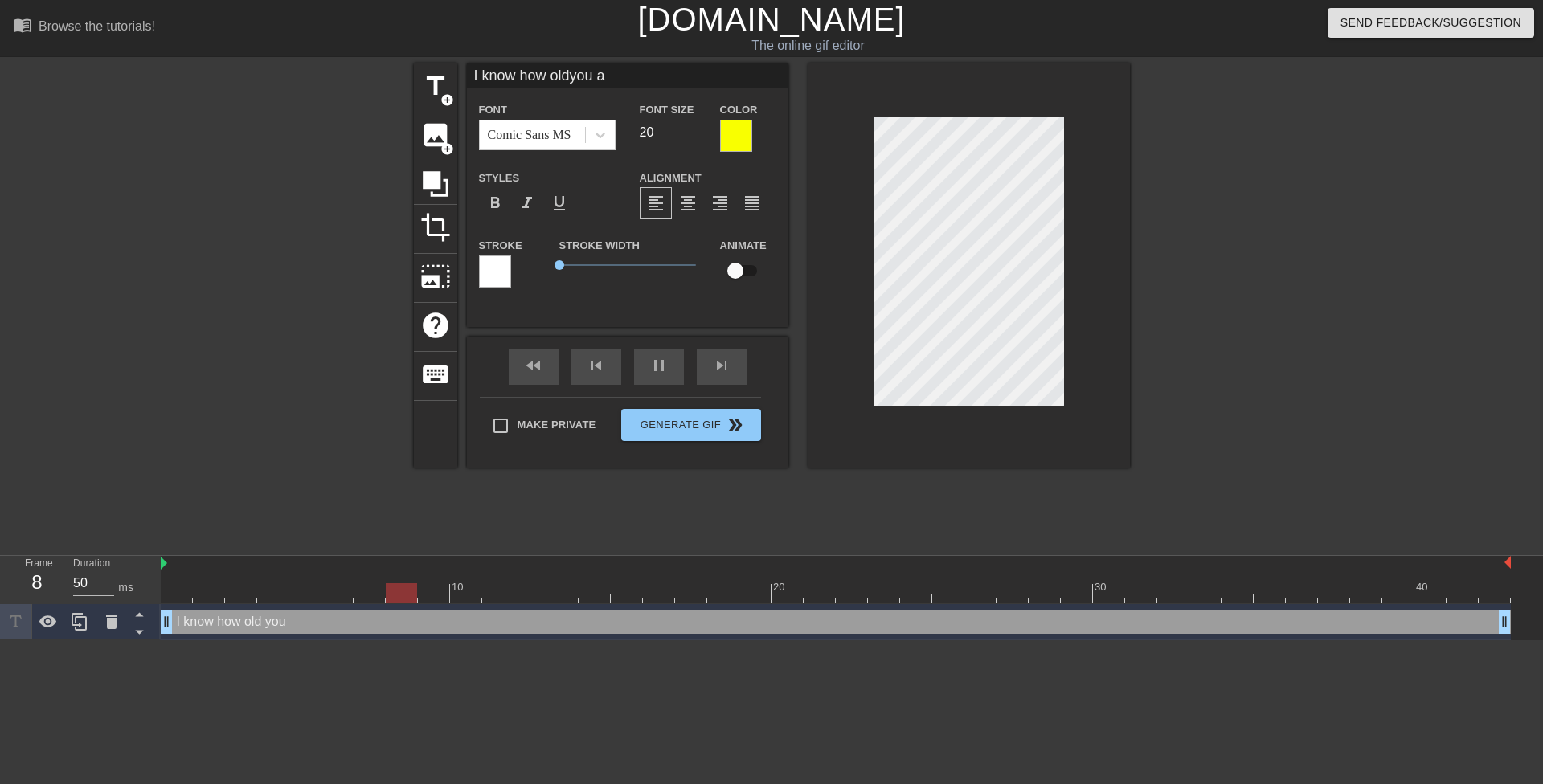
type textarea "I know how old you ar"
type input "I know how oldyou are"
type textarea "I know how old you are"
type input "I know how oldyou are"
type textarea "I know how old you are"
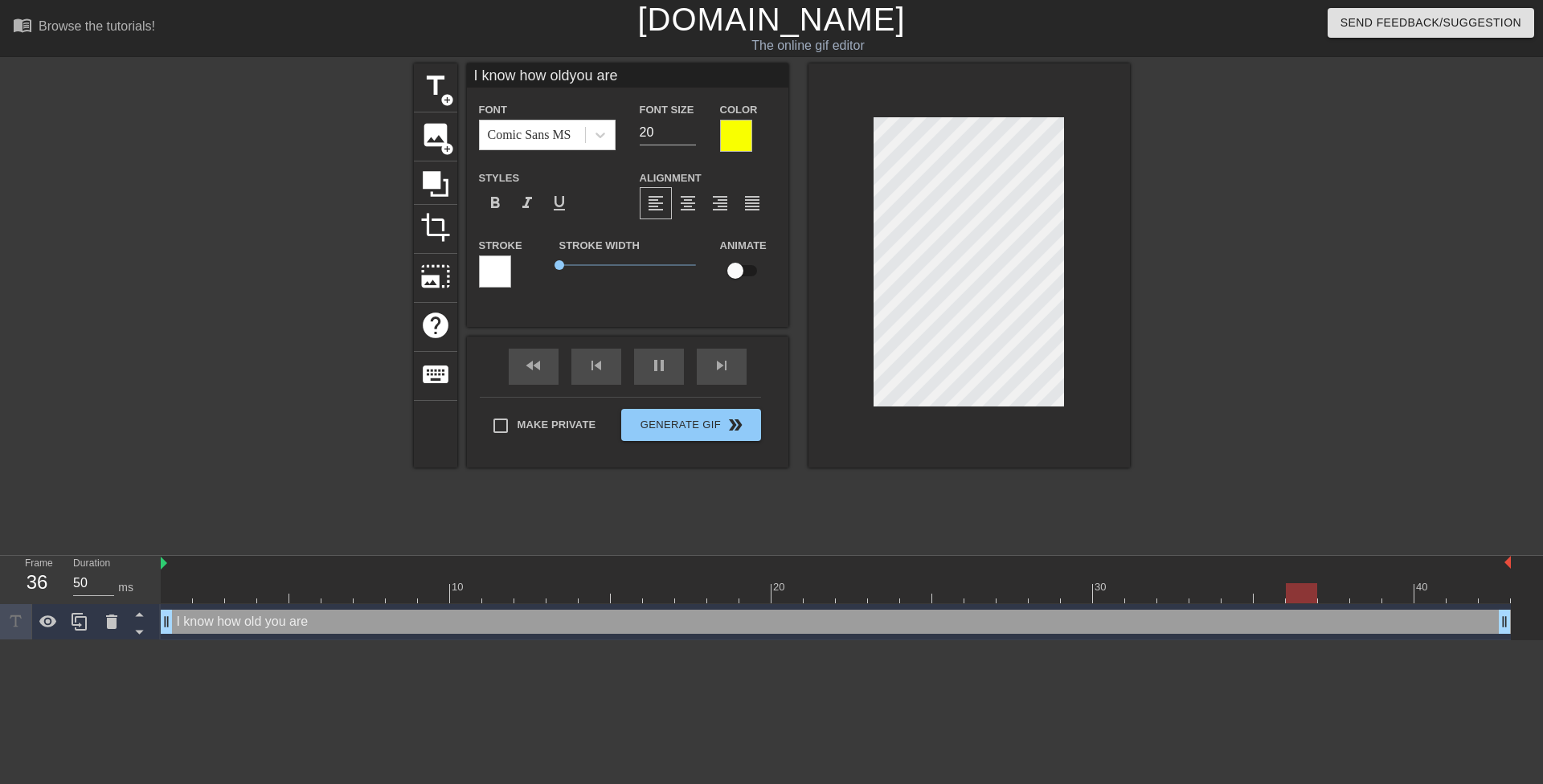
type input "I know how oldyou are k"
type textarea "I know how old you are k"
type input "I know how oldyou are ki"
type textarea "I know how old you are ki"
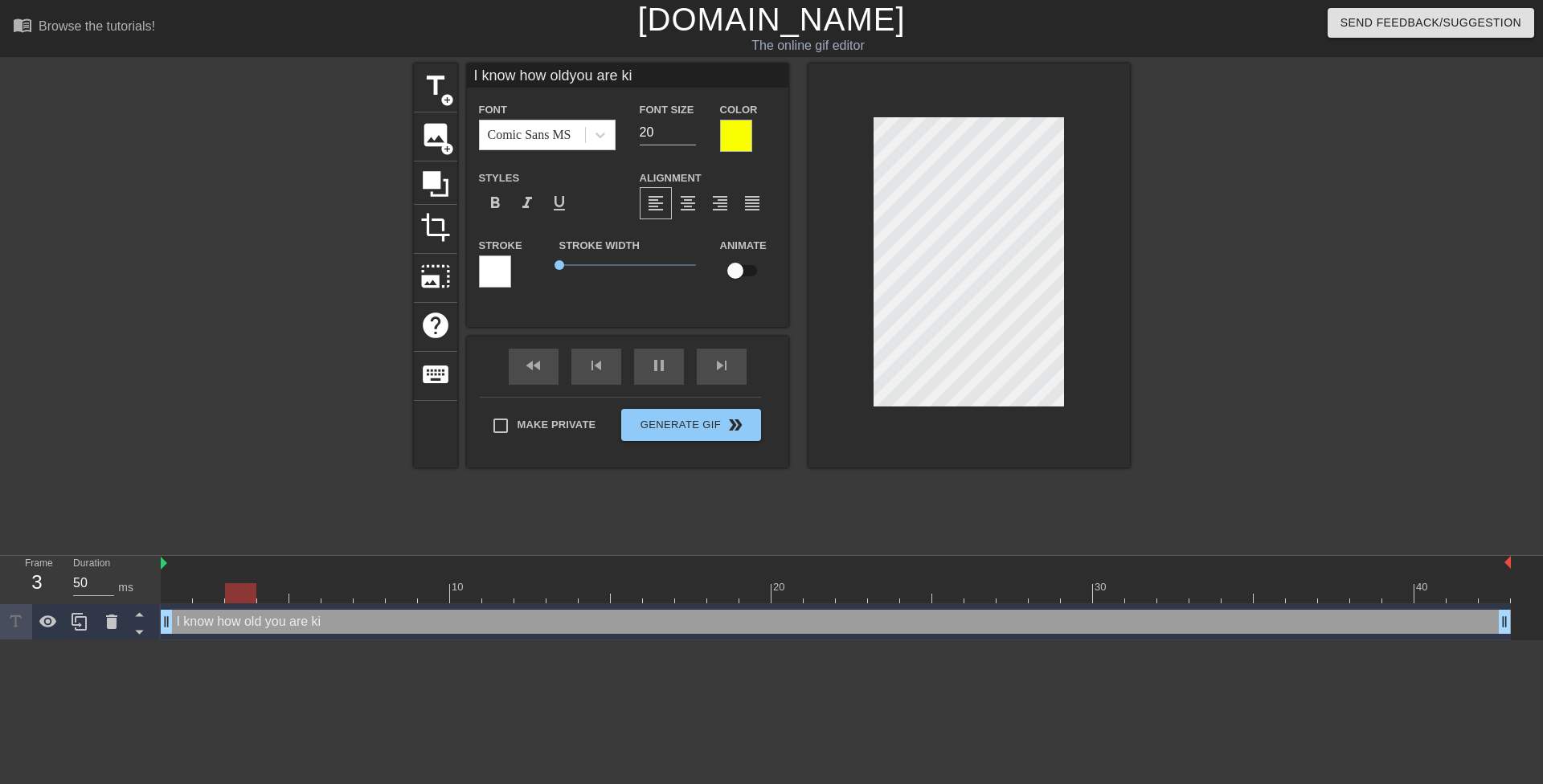
type input "I know how [PERSON_NAME] are kid"
type textarea "I know how old you are kid"
type input "I know how [PERSON_NAME] are kid,"
type textarea "I know how old you are kid,"
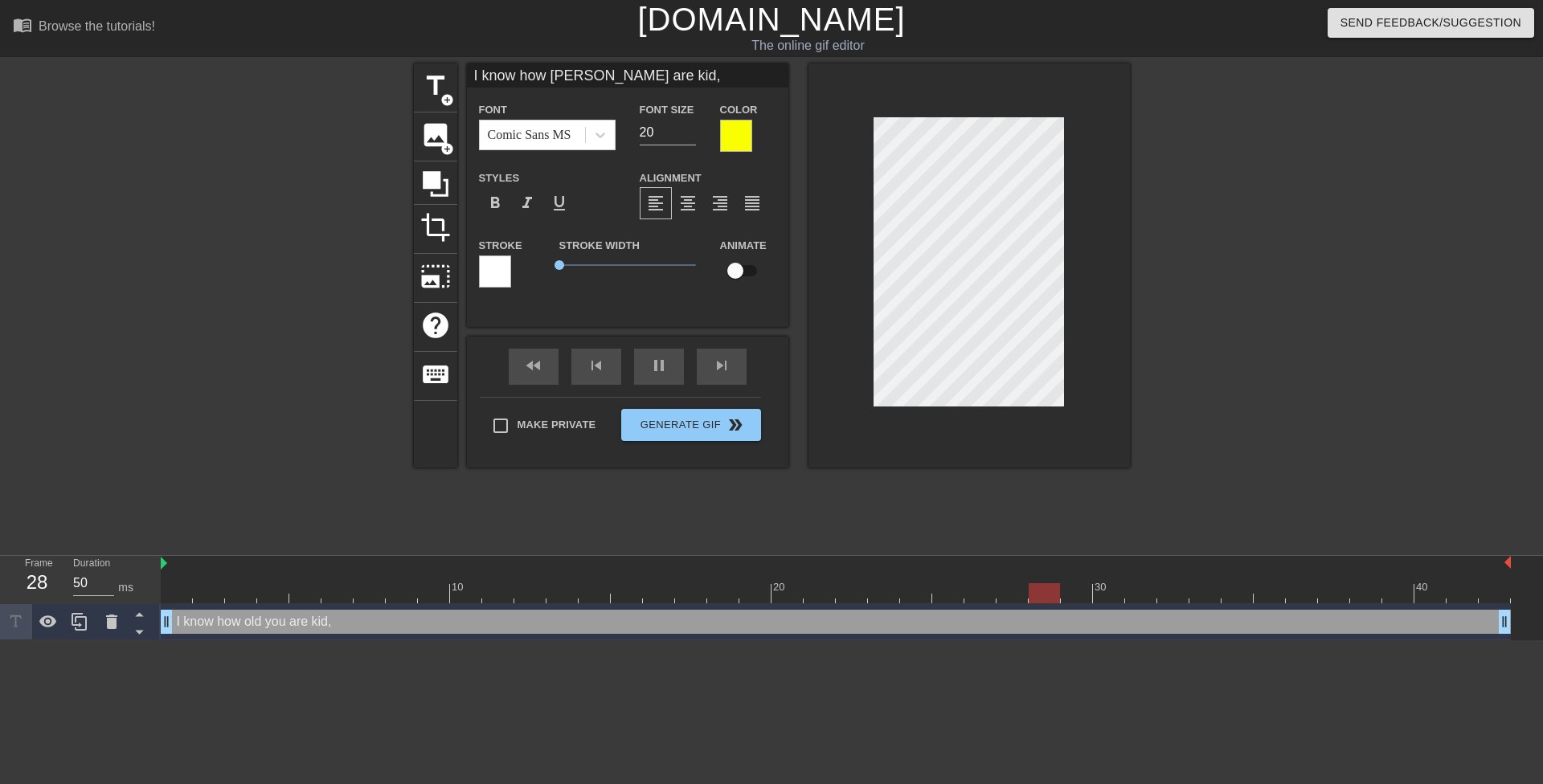
type input "I know how [PERSON_NAME] are kid,"
type textarea "I know how old you are kid,"
type input "I know how [PERSON_NAME] are kid, b"
type textarea "I know how old you are kid, b"
type input "I know how [PERSON_NAME] are kid, bu"
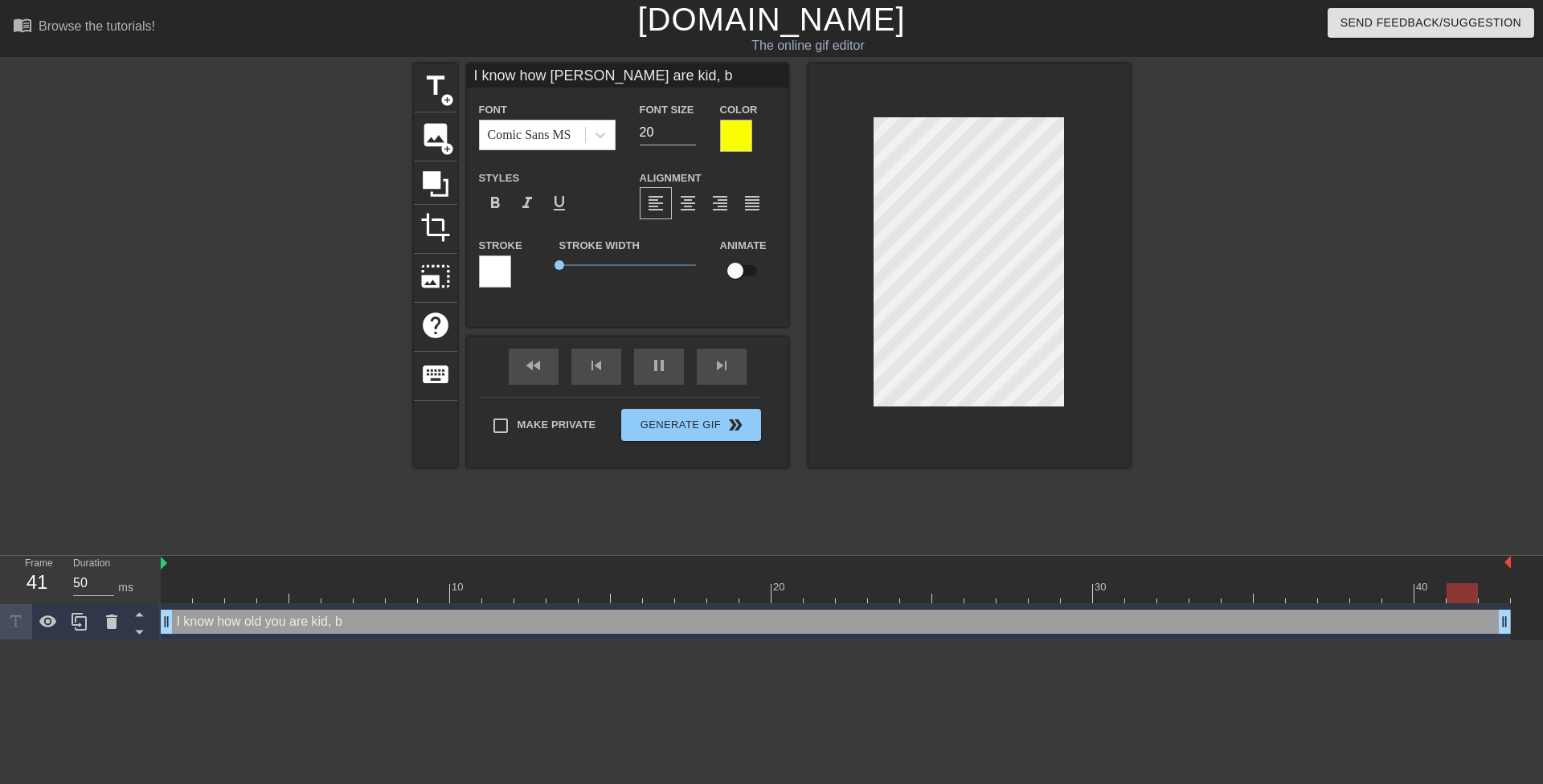
type textarea "I know how old you are kid, bu"
type input "I know how [PERSON_NAME] are kid, but"
type textarea "I know how old you are kid, but"
type input "I know how [PERSON_NAME] are kid, but"
type textarea "I know how old you are kid, but"
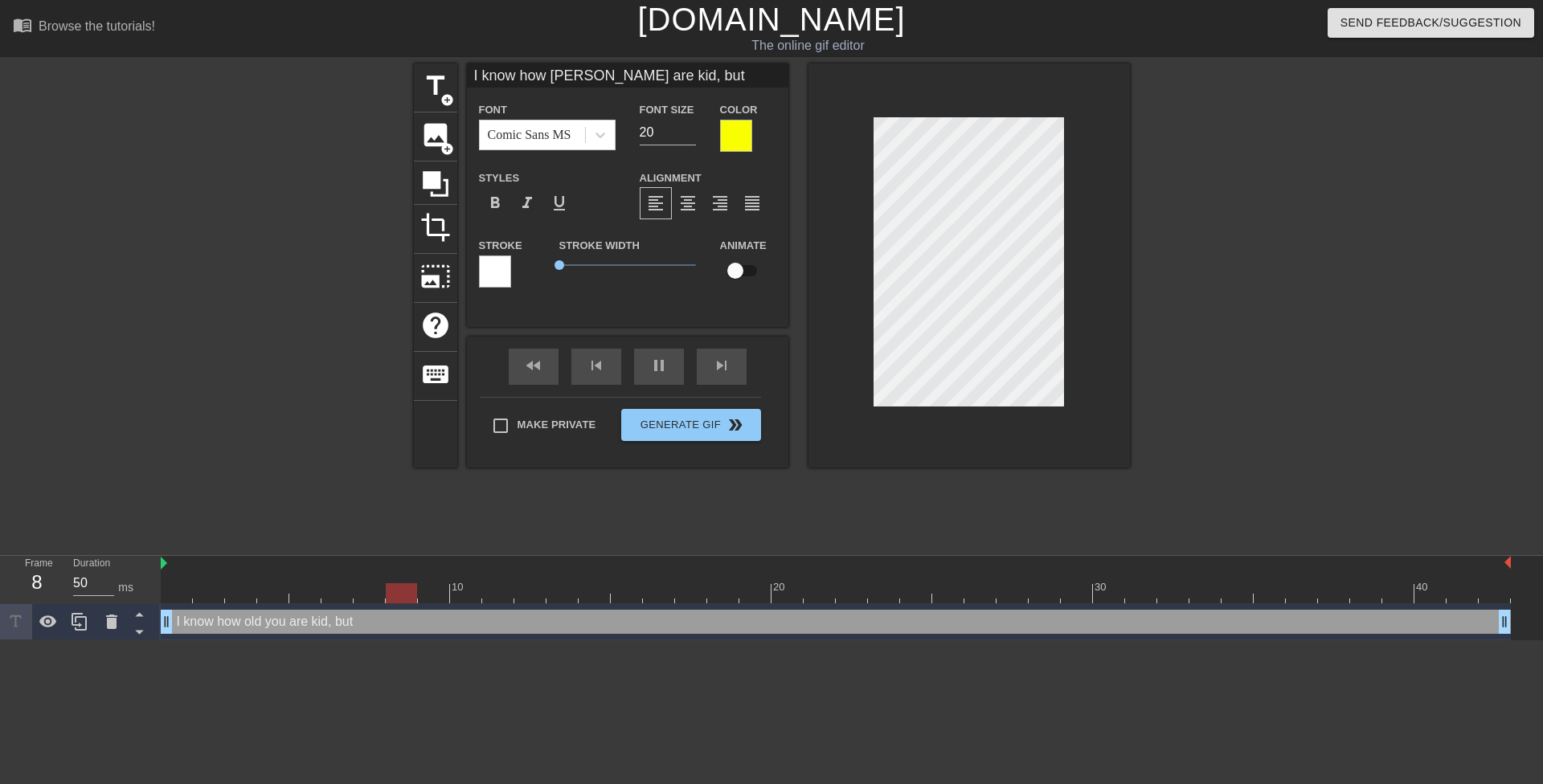
scroll to position [3, 2]
type input "I know how [PERSON_NAME] are kid, butm"
type textarea "I know how old you are kid, but m"
type input "I know how oldyou are kid, butmy"
type textarea "I know how old you are kid, but my"
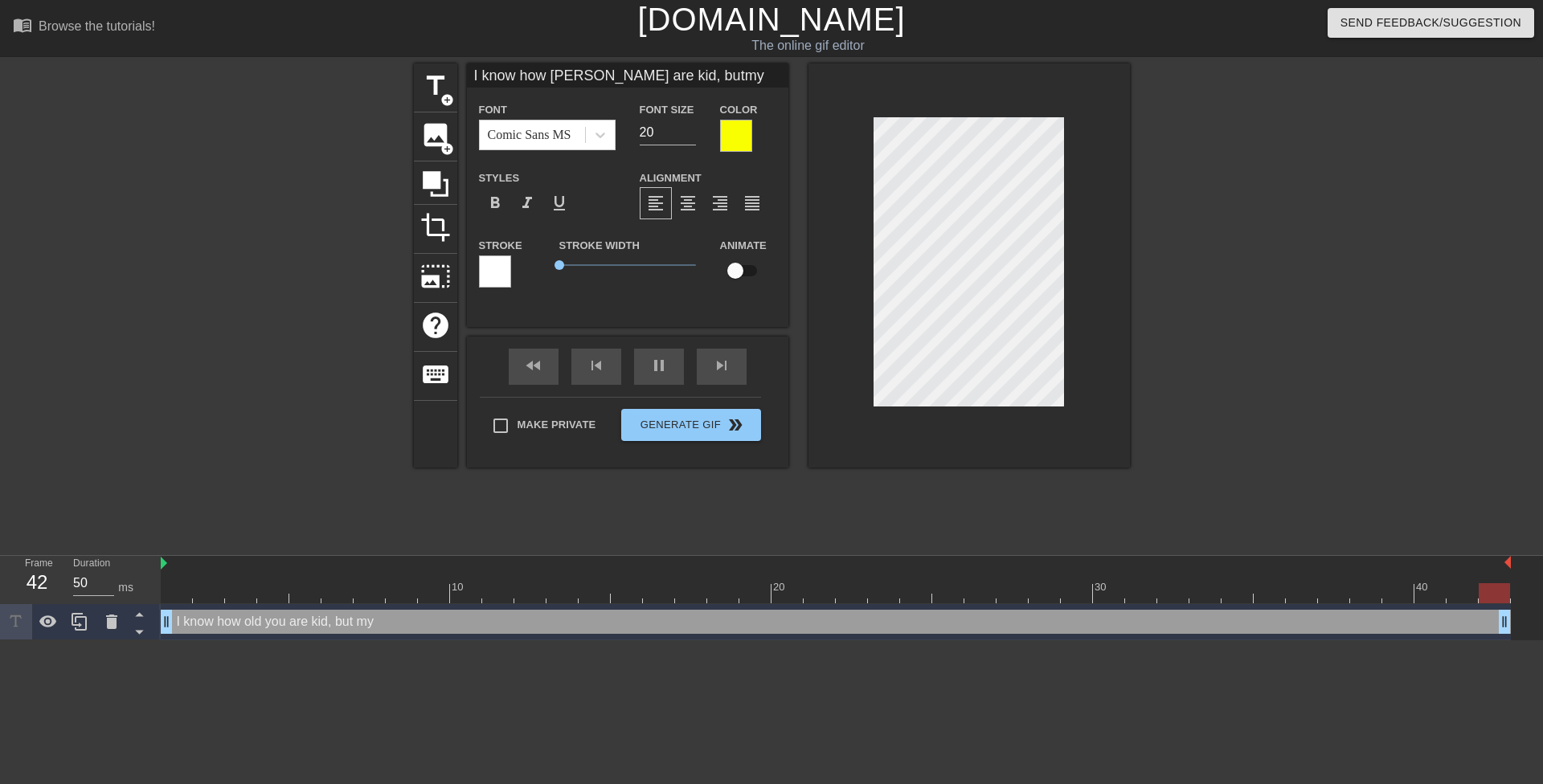
type input "I know how oldyou are kid, butmy"
type textarea "I know how old you are kid, but my"
type input "I know how oldyou are kid, butmy t"
type textarea "I know how old you are kid, but my t"
type input "I know how oldyou are kid, butmy ti"
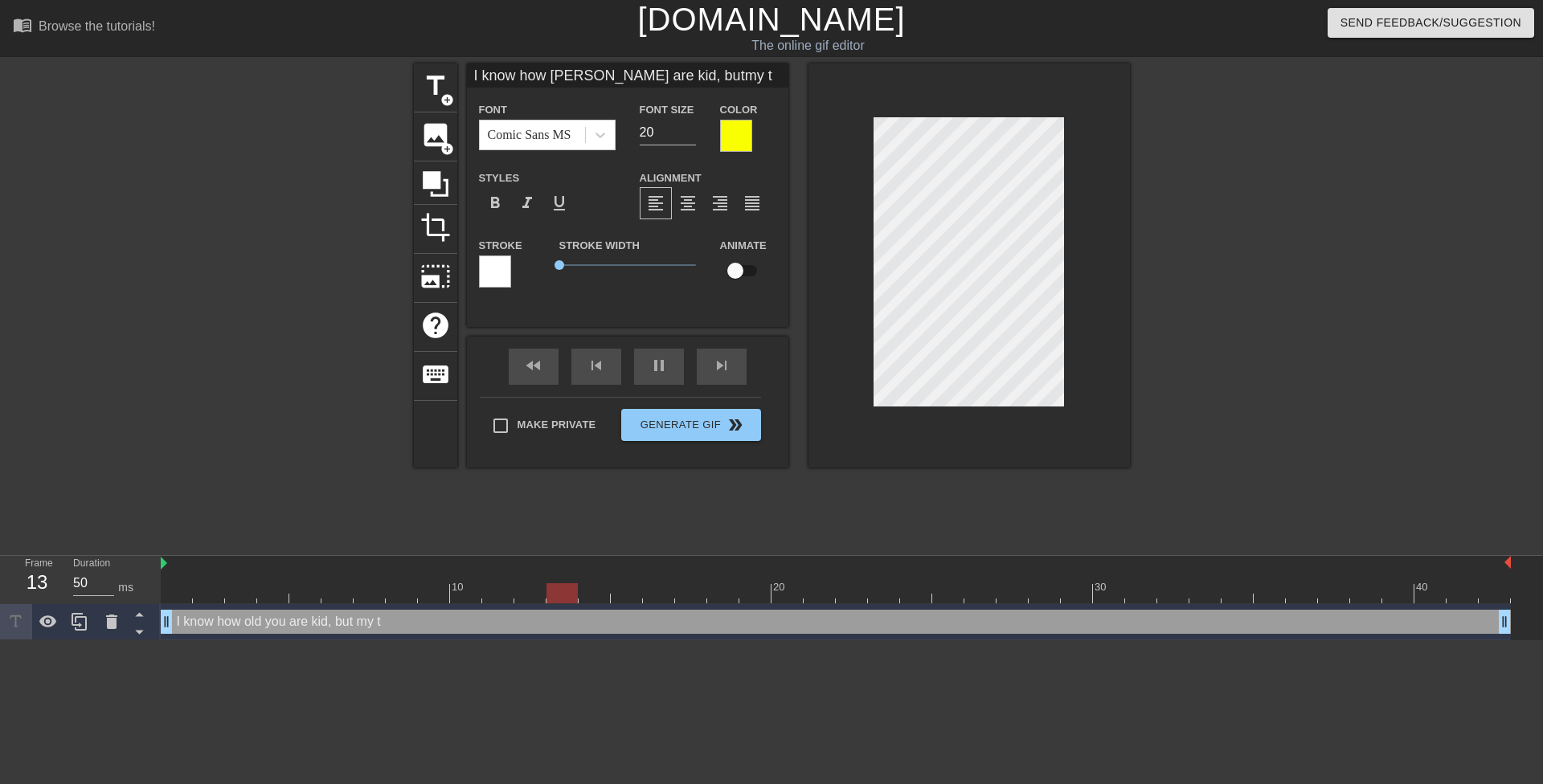
type textarea "I know how old you are kid, but my ti"
type input "I know how oldyou are kid, butmy tit"
type textarea "I know how old you are kid, but my tit"
type input "I know how oldyou are kid, butmy tits"
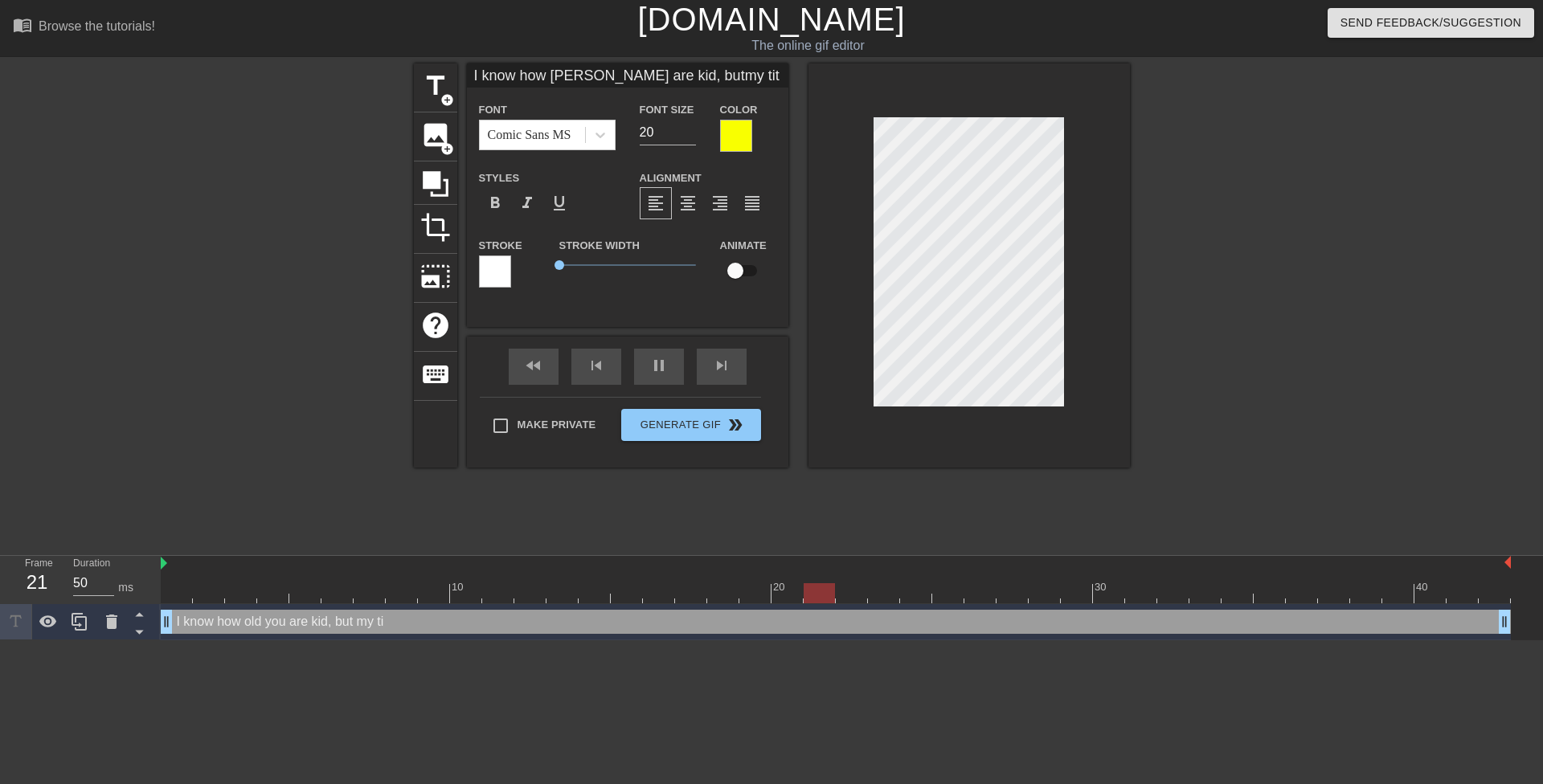
type textarea "I know how old you are kid, but my tits"
type input "I know how oldyou are kid, butmy tits"
type textarea "I know how old you are kid, but my tits"
type input "I know how oldyou are kid, butmy tits d"
type textarea "I know how old you are kid, but my tits d"
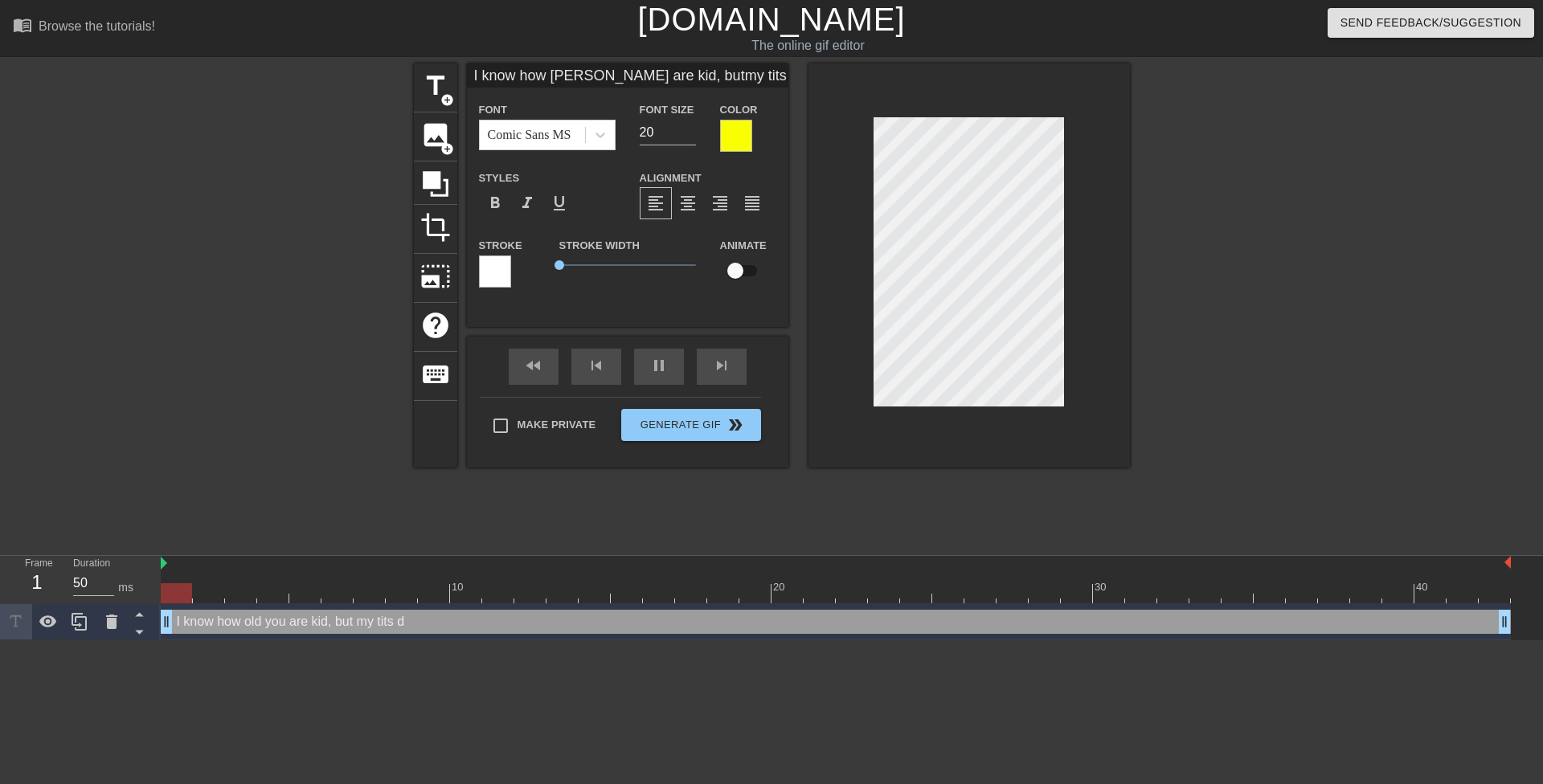
type input "I know how oldyou are kid, butmy tits do"
type textarea "I know how old you are kid, but my tits do"
type input "I know how oldyou are kid, butmy tits don"
type textarea "I know how old you are kid, but my tits don"
type input "I know how oldyou are kid, butmy tits don'"
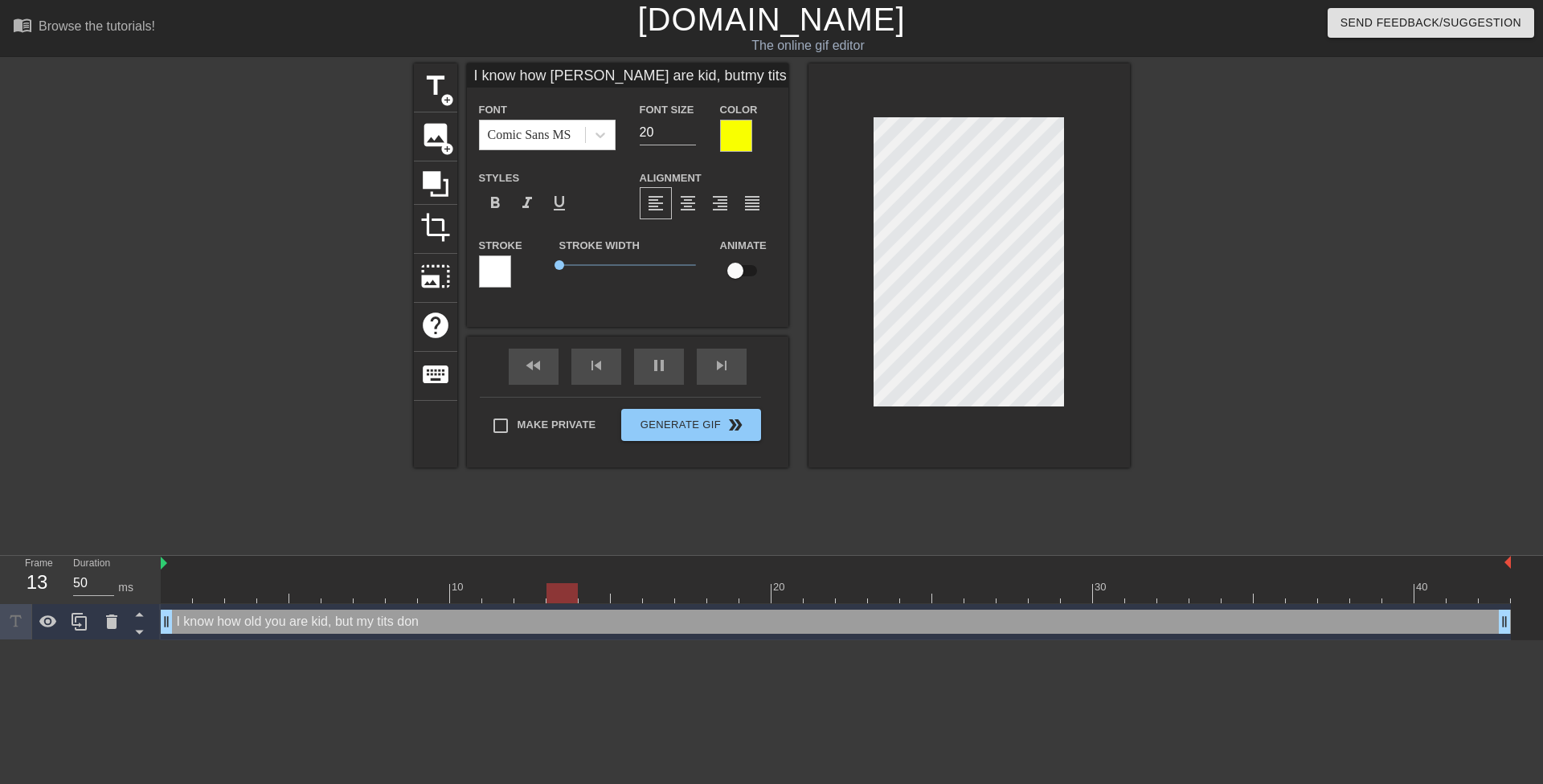
type textarea "I know how old you are kid, but my tits don'"
type input "I know how oldyou are kid, butmy tits don'y"
type textarea "I know how old you are kid, but my tits don'y"
type input "I know how oldyou are kid, butmy tits don'"
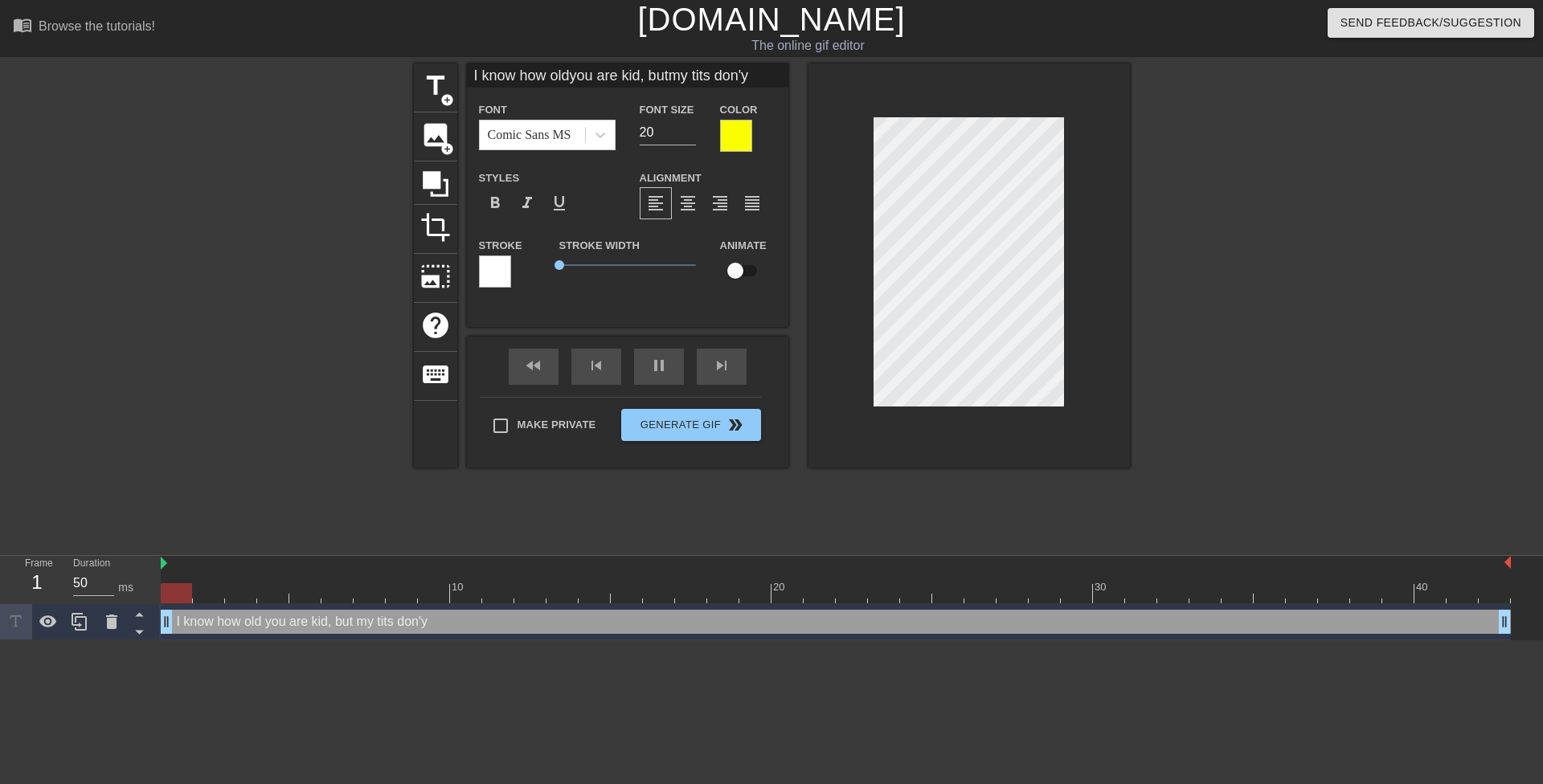
type textarea "I know how old you are kid, but my tits don'"
type input "I know how oldyou are kid, butmy tits don't"
type textarea "I know how old you are kid, but my tits don't"
type input "I know how oldyou are kid, butmy tits don't"
type textarea "I know how old you are kid, but my tits don't"
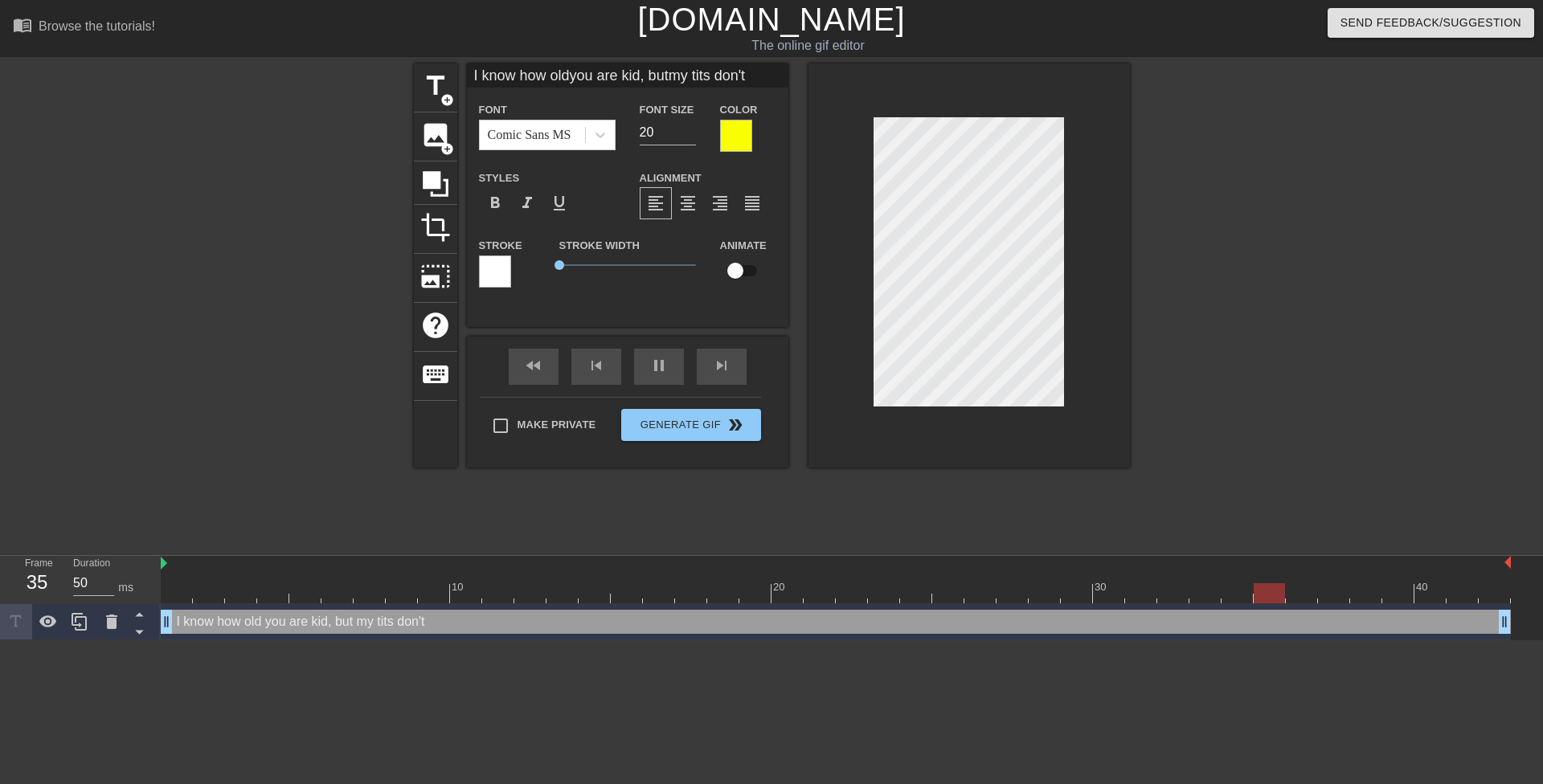
scroll to position [5, 2]
type input "I know how oldyou are kid, butmy tits don'tg"
type textarea "I know how old you are kid, but my tits don't g"
type input "I know how oldyou are kid, butmy tits don'tgi"
type textarea "I know how old you are kid, but my tits don't gi"
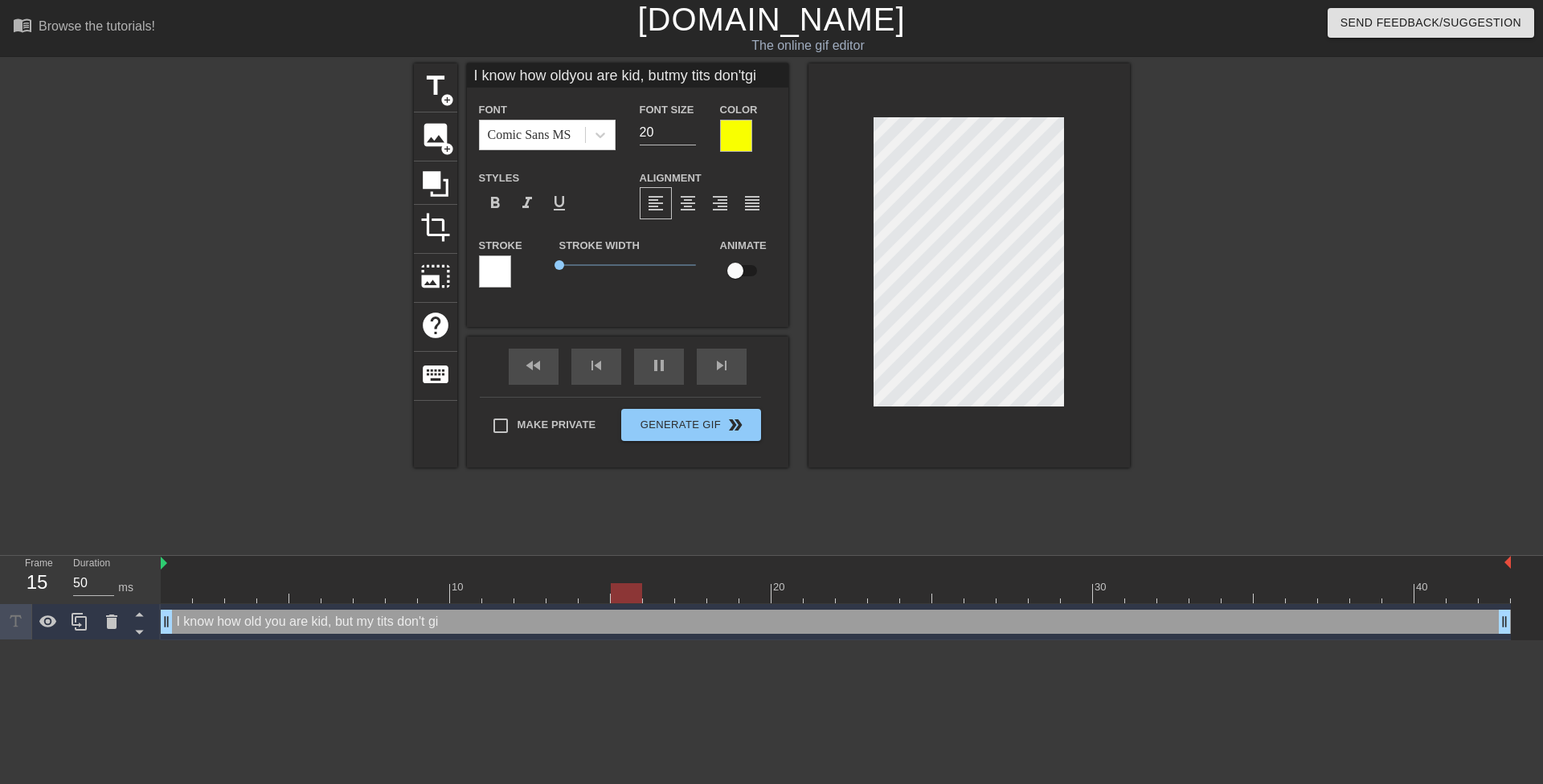
type input "I know how oldyou are kid, butmy tits don'tgiv"
type textarea "I know how old you are kid, but my tits don't giv"
type input "I know how oldyou are kid, butmy tits don'tgive"
type textarea "I know how old you are kid, but my tits don't give"
type input "I know how oldyou are kid, butmy tits don'tgive"
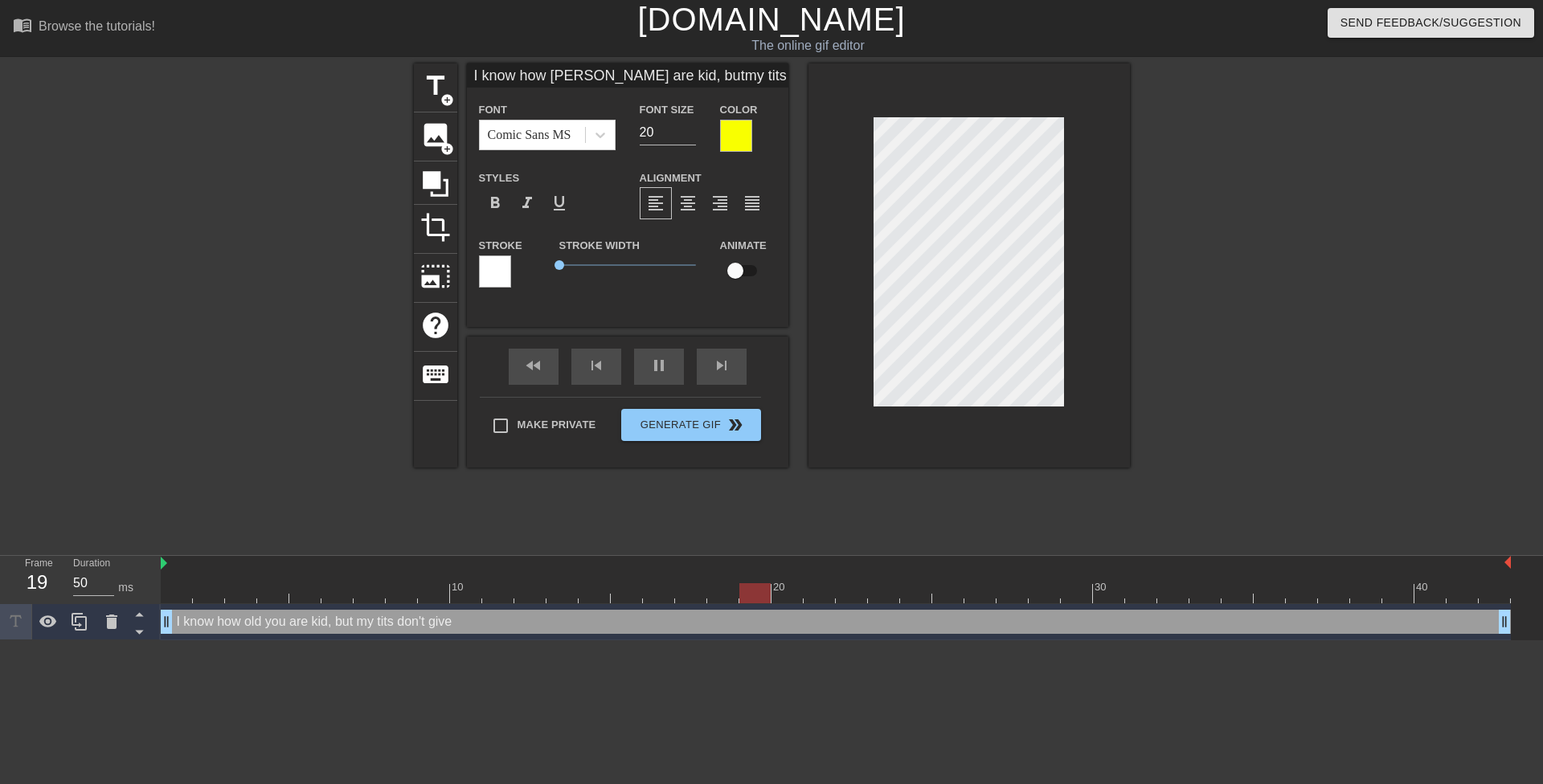
type textarea "I know how old you are kid, but my tits don't give"
type input "I know how oldyou are kid, butmy tits don'tgive a"
type textarea "I know how old you are kid, but my tits don't give a"
type input "I know how oldyou are kid, butmy tits don'tgive a"
type textarea "I know how old you are kid, but my tits don't give a"
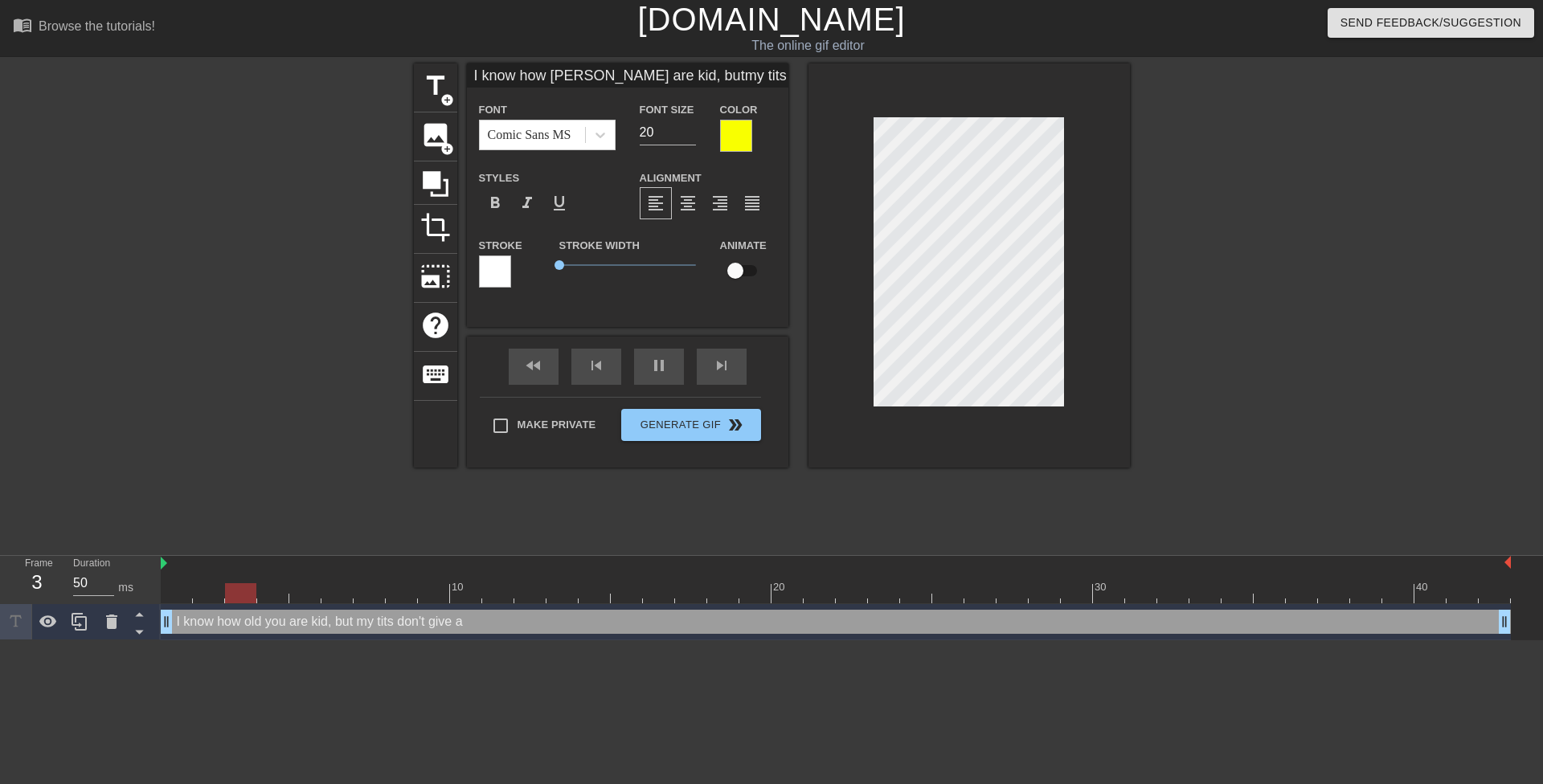
type input "I know how oldyou are kid, butmy tits don'tgive a s"
type textarea "I know how old you are kid, but my tits don't give a s"
type input "I know how oldyou are kid, butmy tits don'tgive a sh"
type textarea "I know how old you are kid, but my tits don't give a sh"
type input "I know how oldyou are kid, butmy tits don'tgive a shi"
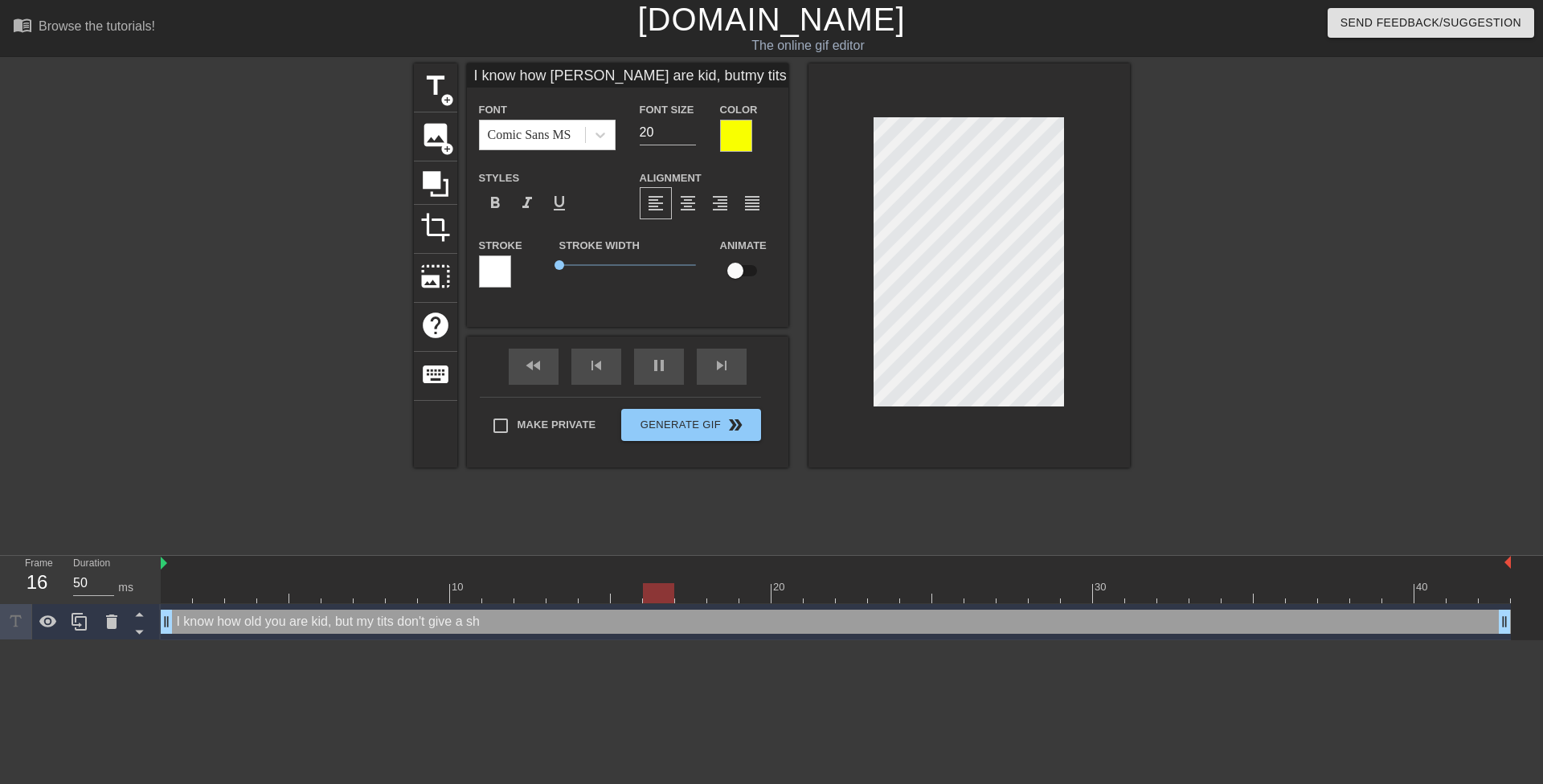
type textarea "I know how old you are kid, but my tits don't give a shi"
type input "I know how oldyou are kid, butmy tits don'tgive a shit"
type textarea "I know how old you are kid, but my tits don't give a shit"
type input "I know how oldyou are kid, butmy tits don'tgive a shit."
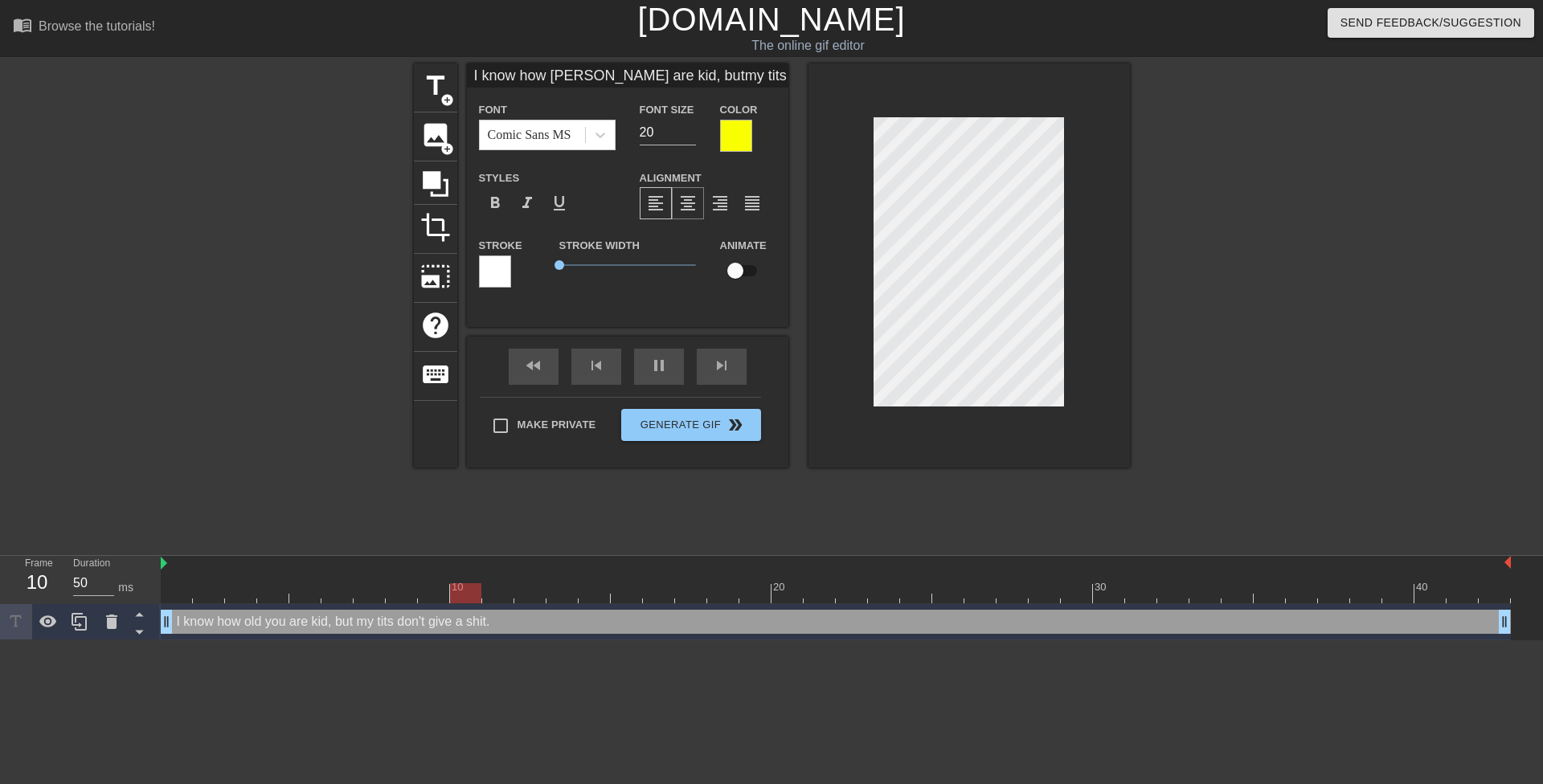
type textarea "I know how old you are kid, but my tits don't give a shit."
click at [688, 195] on span "format_align_center" at bounding box center [688, 203] width 19 height 19
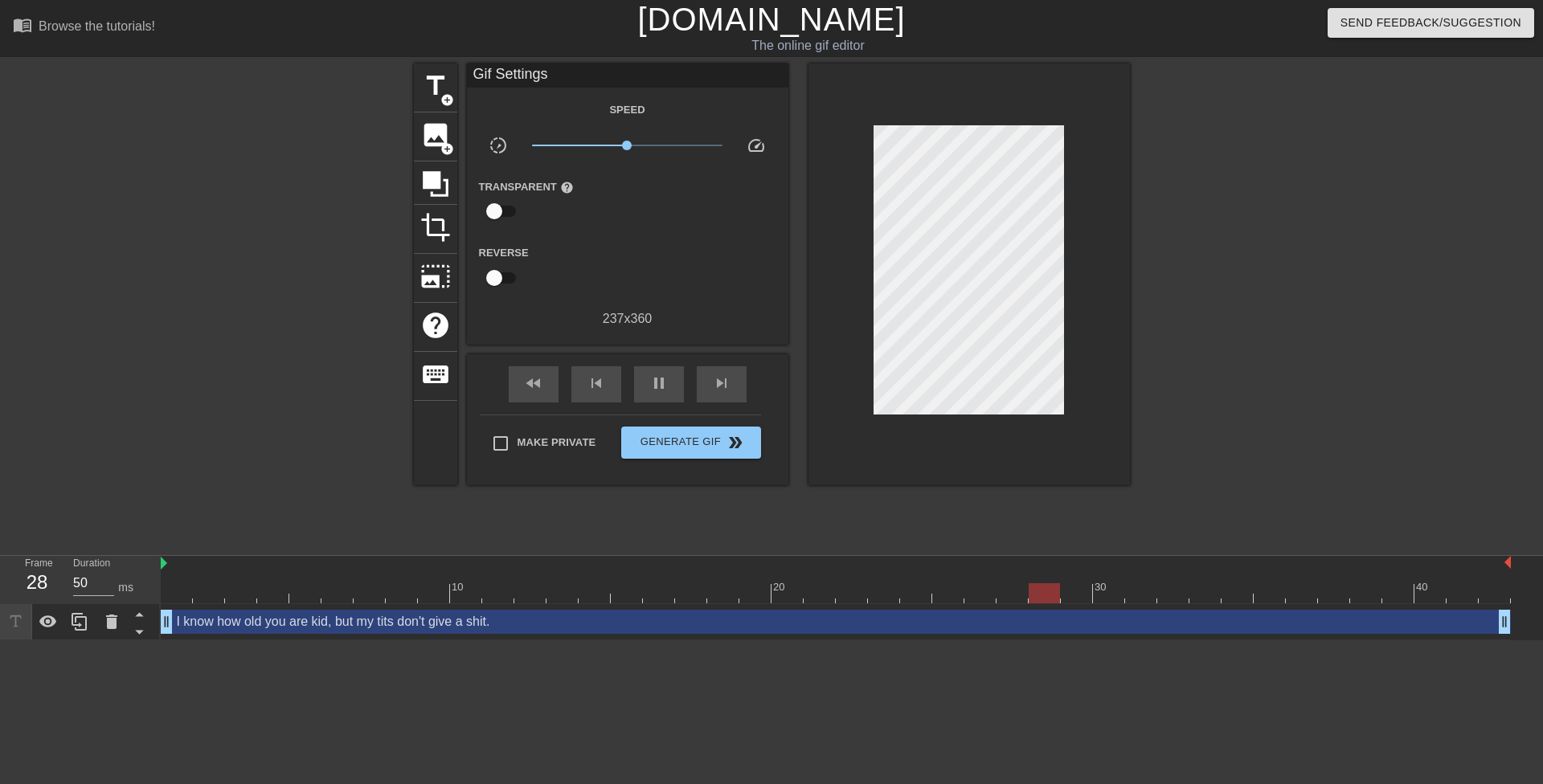
click at [1203, 237] on div at bounding box center [1269, 304] width 241 height 482
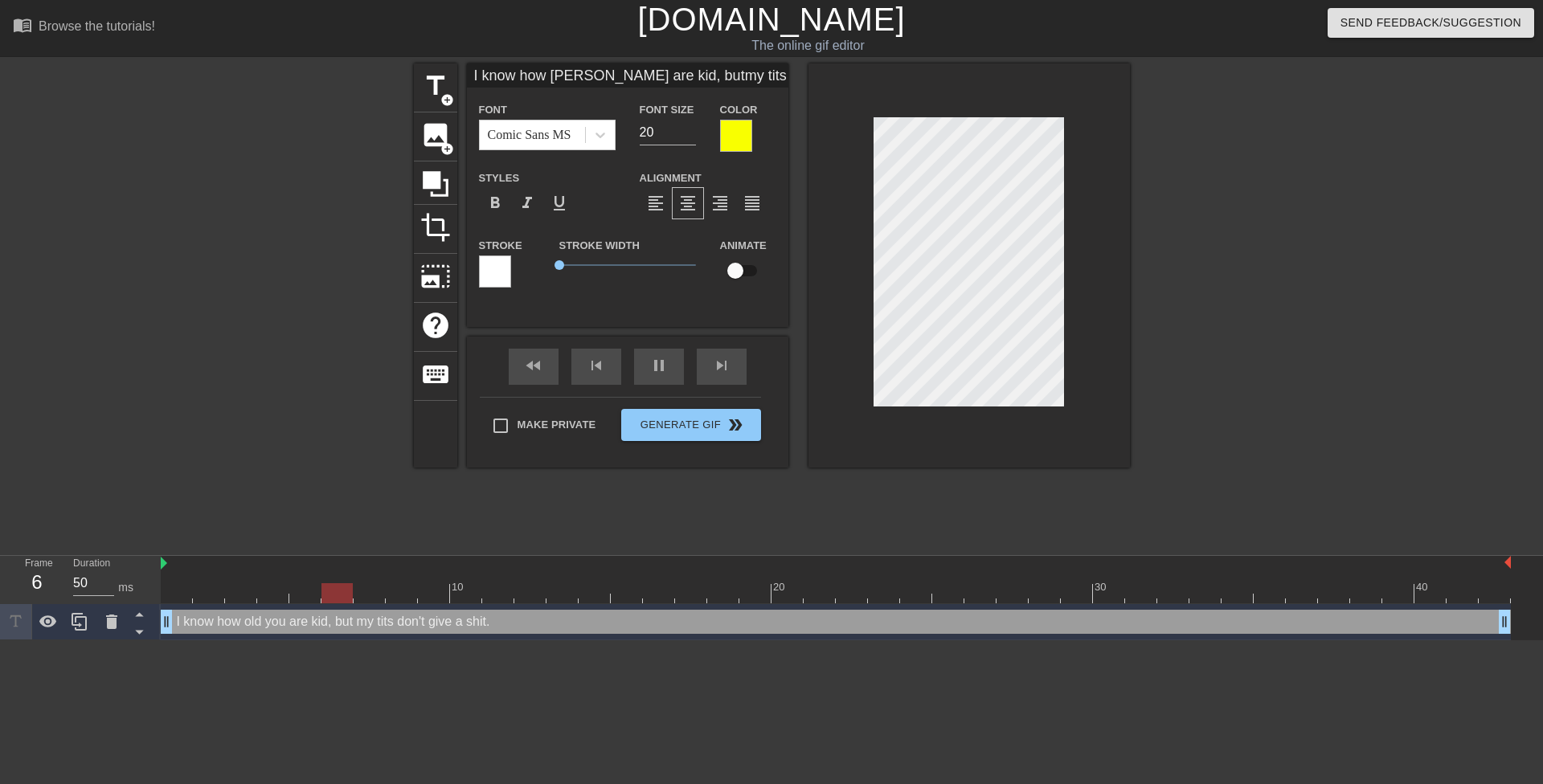
click at [1176, 336] on div at bounding box center [1269, 304] width 241 height 482
type input "I know how oldyou are kid, butmy tits don'tgive a shit."
type input "19"
click at [688, 132] on input "19" at bounding box center [668, 132] width 56 height 26
type input "I know how oldyou are kid, butmy tits don'tgive a shit."
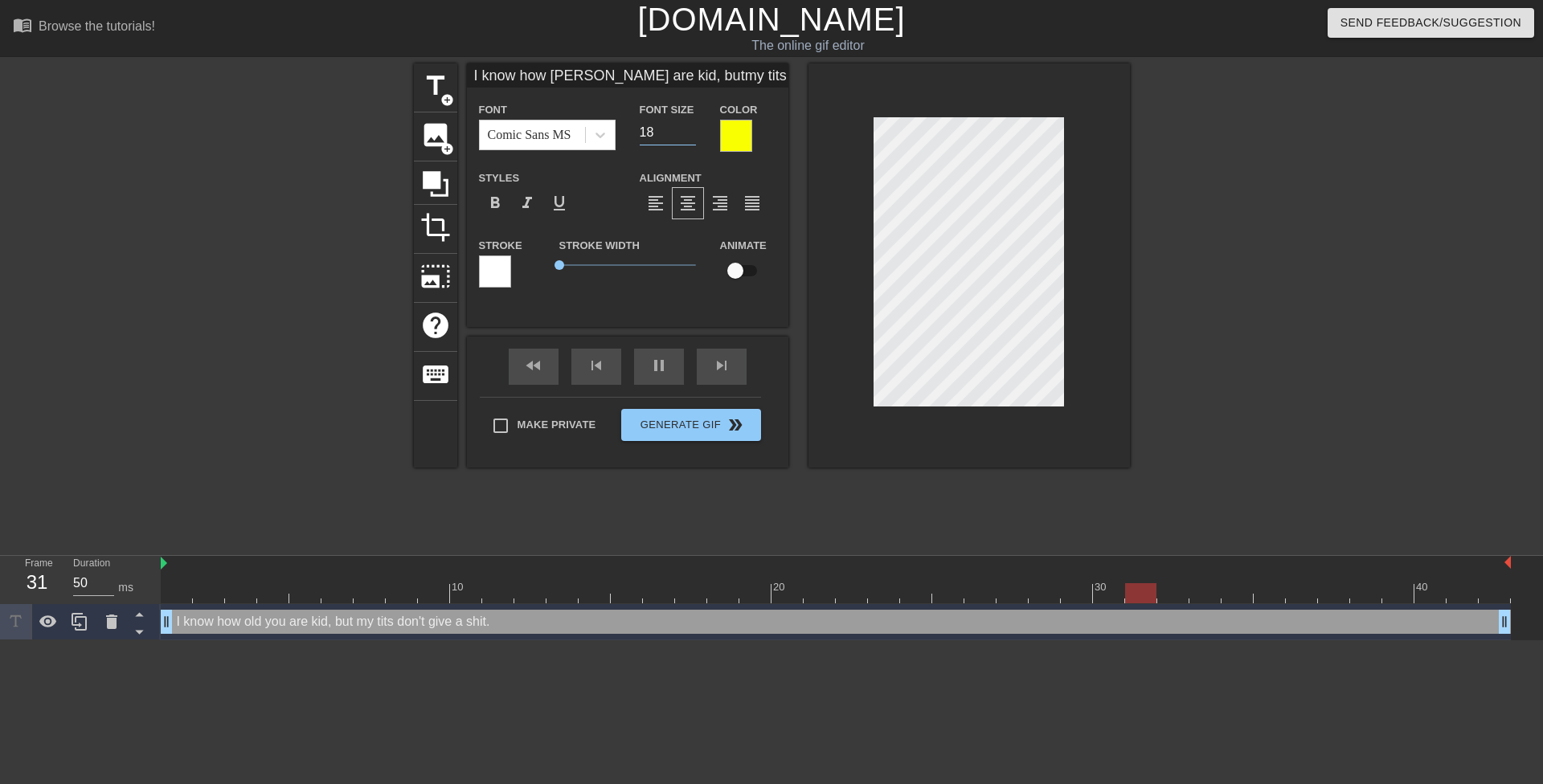
type input "18"
click at [688, 131] on input "18" at bounding box center [668, 132] width 56 height 26
drag, startPoint x: 1212, startPoint y: 313, endPoint x: 1200, endPoint y: 312, distance: 12.0
click at [1211, 312] on div at bounding box center [1269, 304] width 241 height 482
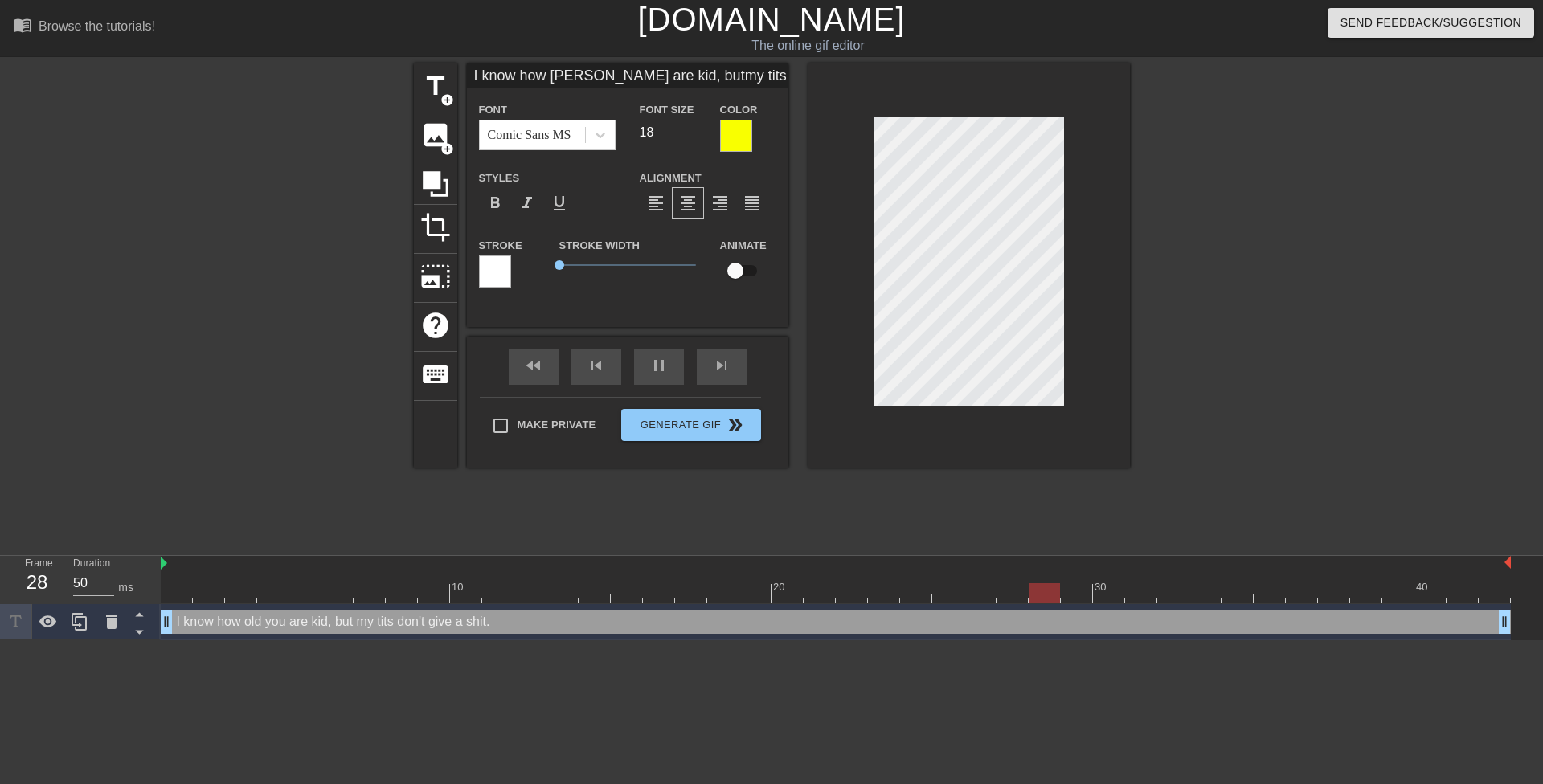
type input "I know how oldyou are kid, butmy tits don'tgive a shit."
type textarea "I know how oldyou are kid, but my tits don't give a shit."
type input "I know how old you are kid, butmy tits don'tgive a shit."
type textarea "I know how old you are kid, but my tits don't give a shit."
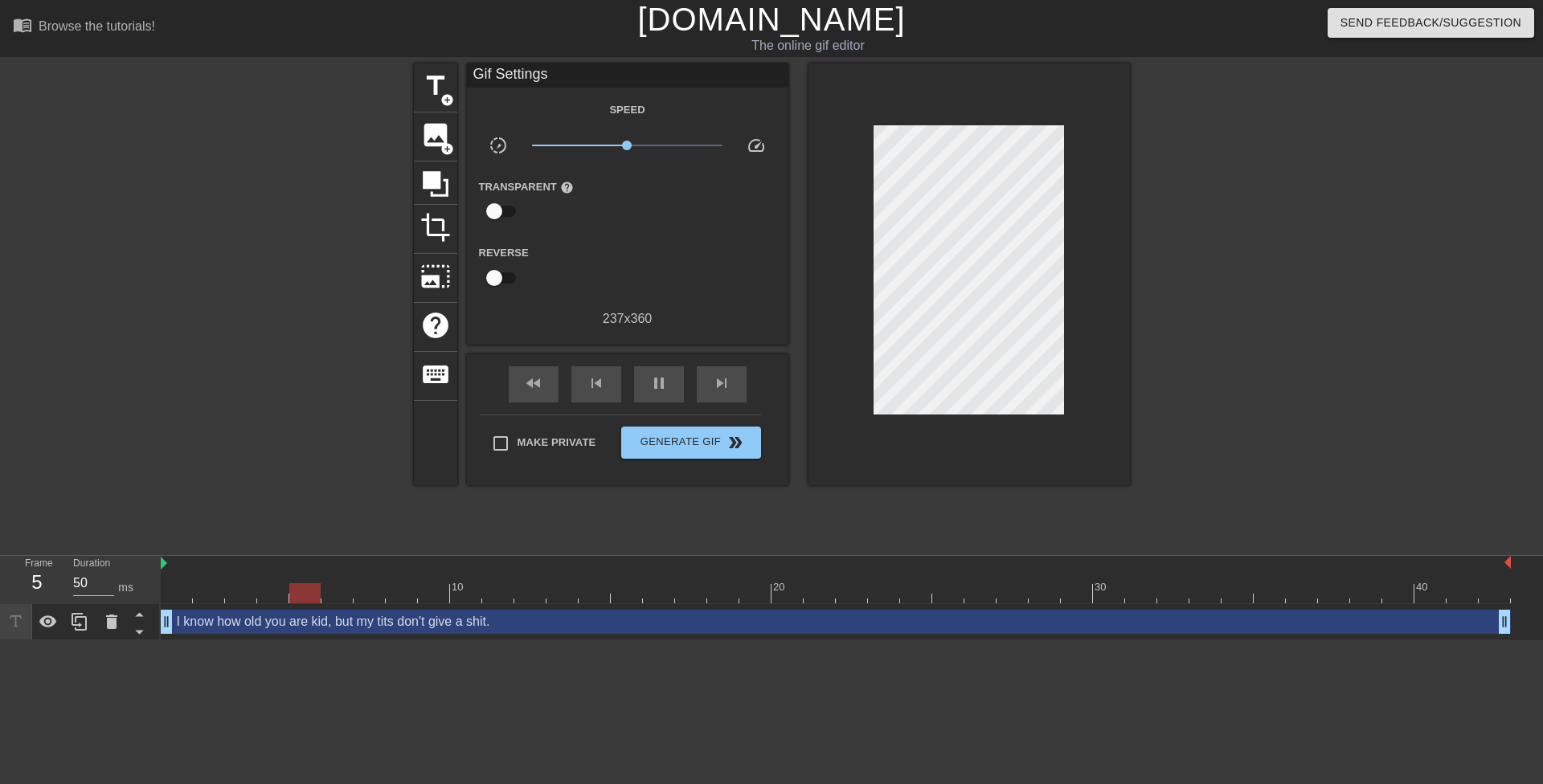
drag, startPoint x: 1335, startPoint y: 362, endPoint x: 1108, endPoint y: 366, distance: 227.0
click at [1333, 362] on div at bounding box center [1269, 304] width 241 height 482
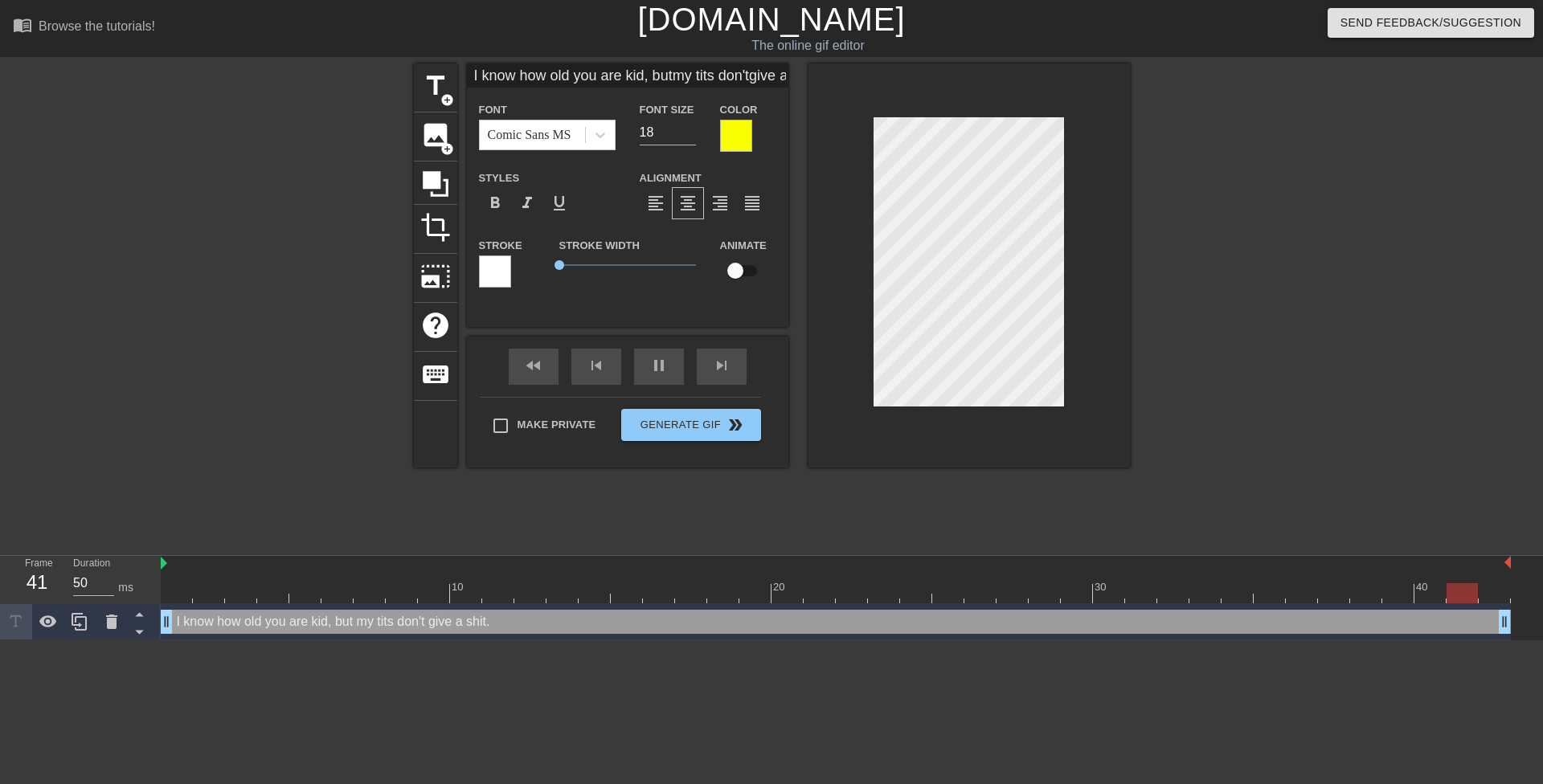
scroll to position [2, 2]
click at [1073, 352] on div at bounding box center [969, 265] width 322 height 404
type input "I know how old you are butmy tits don'tgive a shit."
type textarea "I know how old you are but my tits don't give a shit."
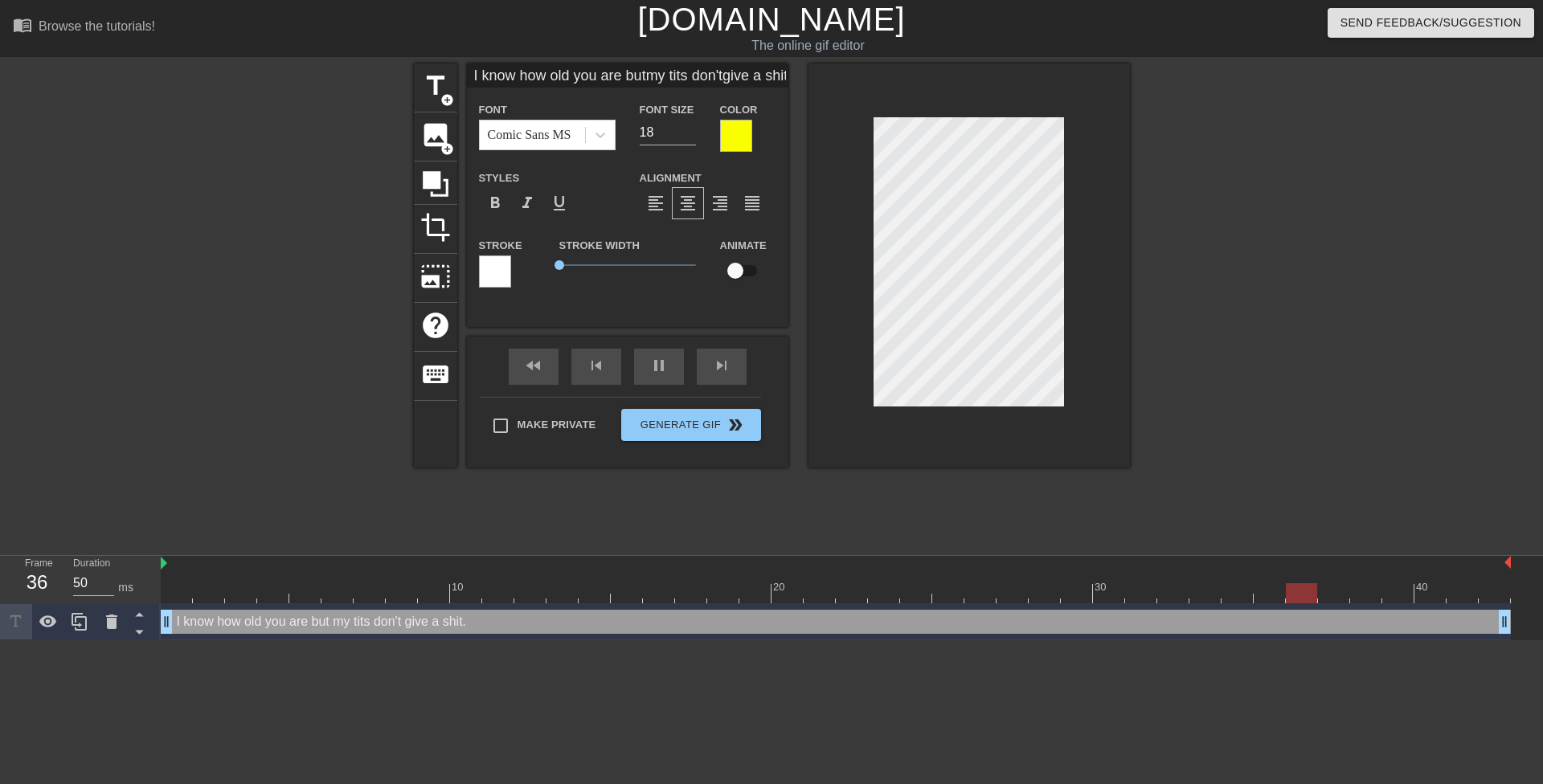
type input "I know how old you arebutmy tits don'tgive a shit."
type textarea "I know how old you arebut my tits don't give a shit."
type input "I know how old you arebutmy tits don'tgive a shit."
type textarea "I know how old you are but my tits don't give a shit."
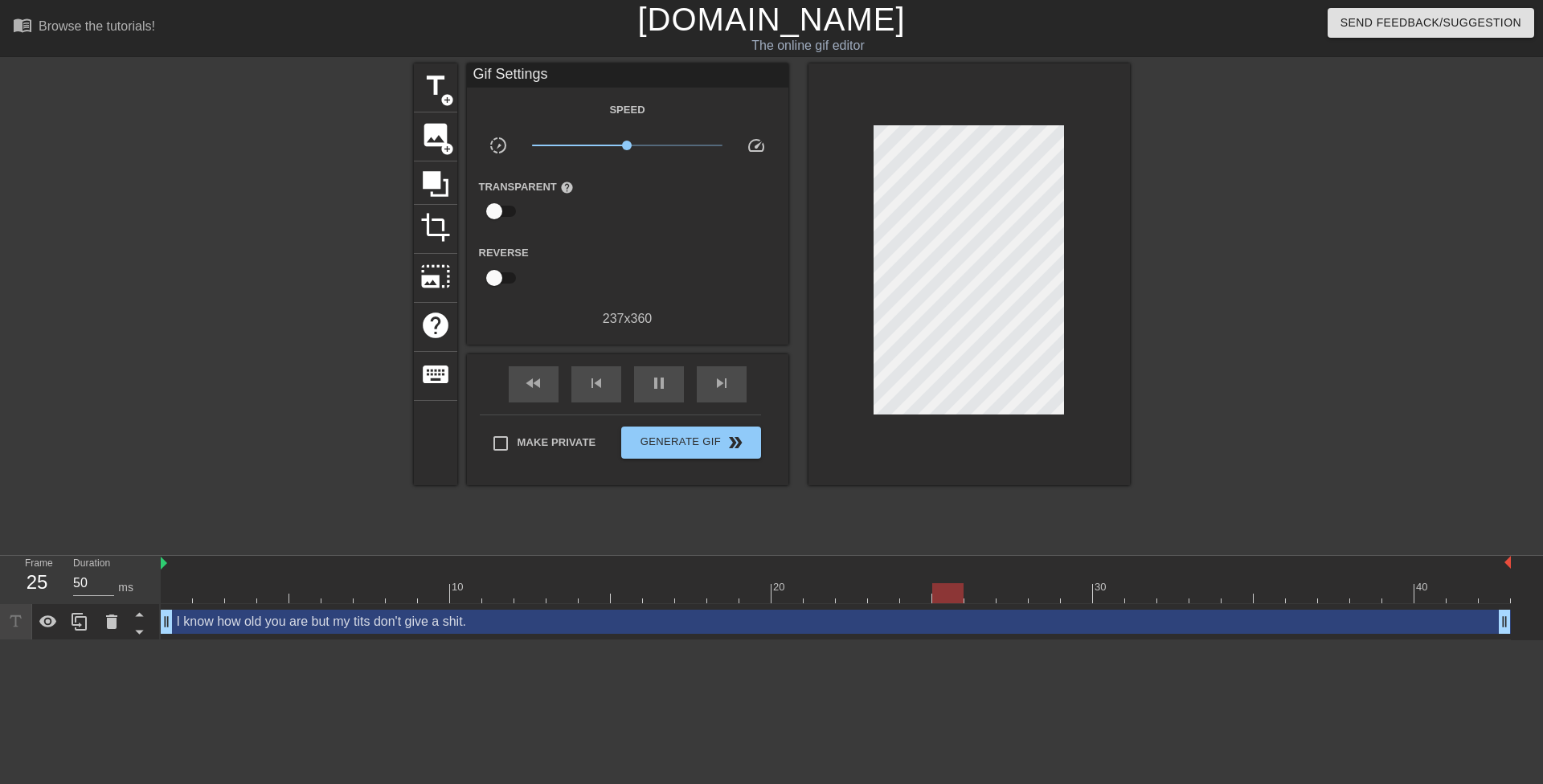
drag, startPoint x: 1147, startPoint y: 380, endPoint x: 1071, endPoint y: 370, distance: 76.7
click at [1146, 380] on div "title add_circle image add_circle crop photo_size_select_large help keyboard Gi…" at bounding box center [771, 304] width 1543 height 482
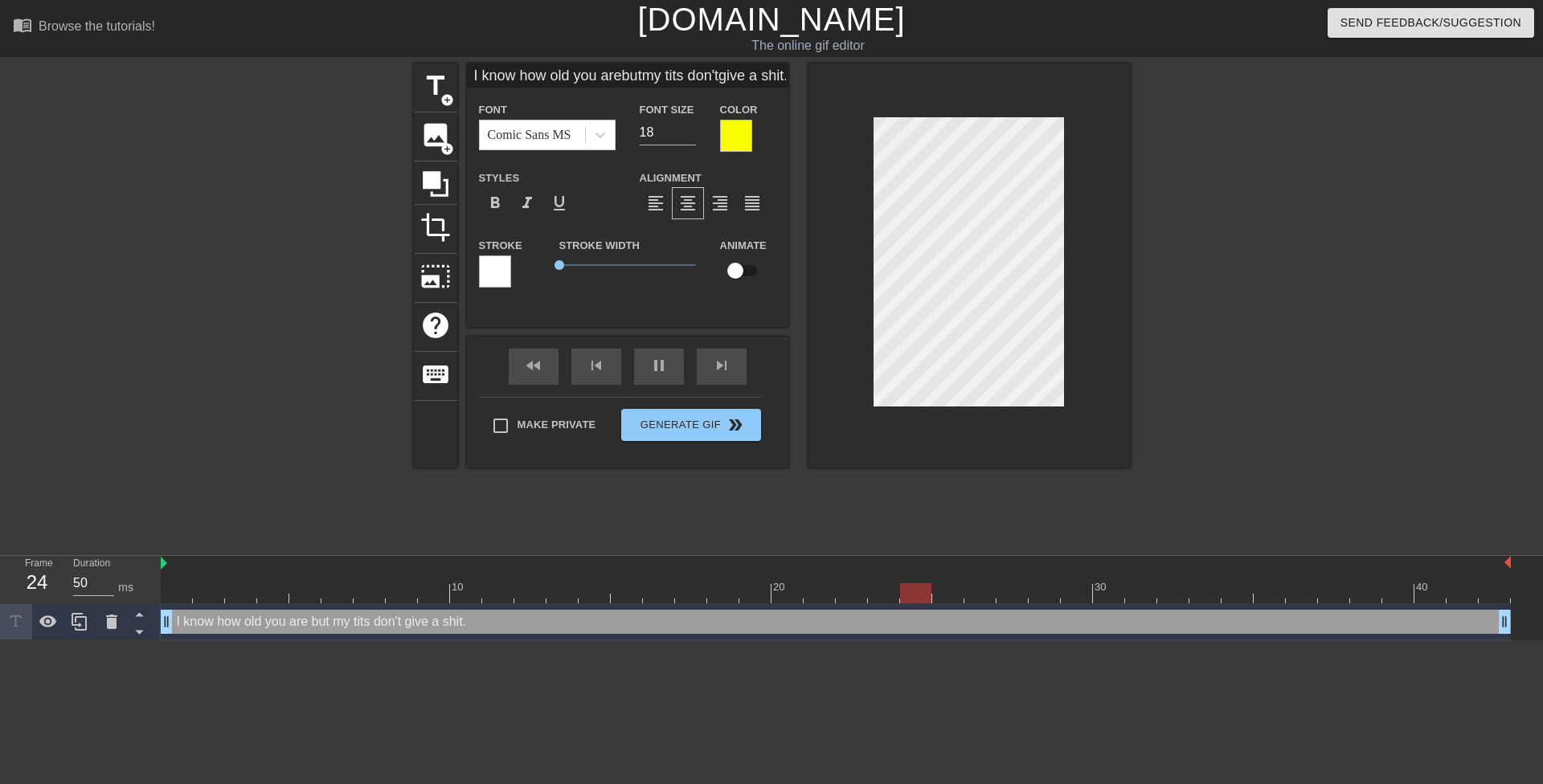
scroll to position [4, 2]
type input "I know how old you arebutmy tits don'tgive a shit."
type textarea "I know how old you are butmy tits don't give a shit."
type input "I know how old you arebut my tits don'tgive a shit."
type textarea "I know how old you are but my tits don't give a shit."
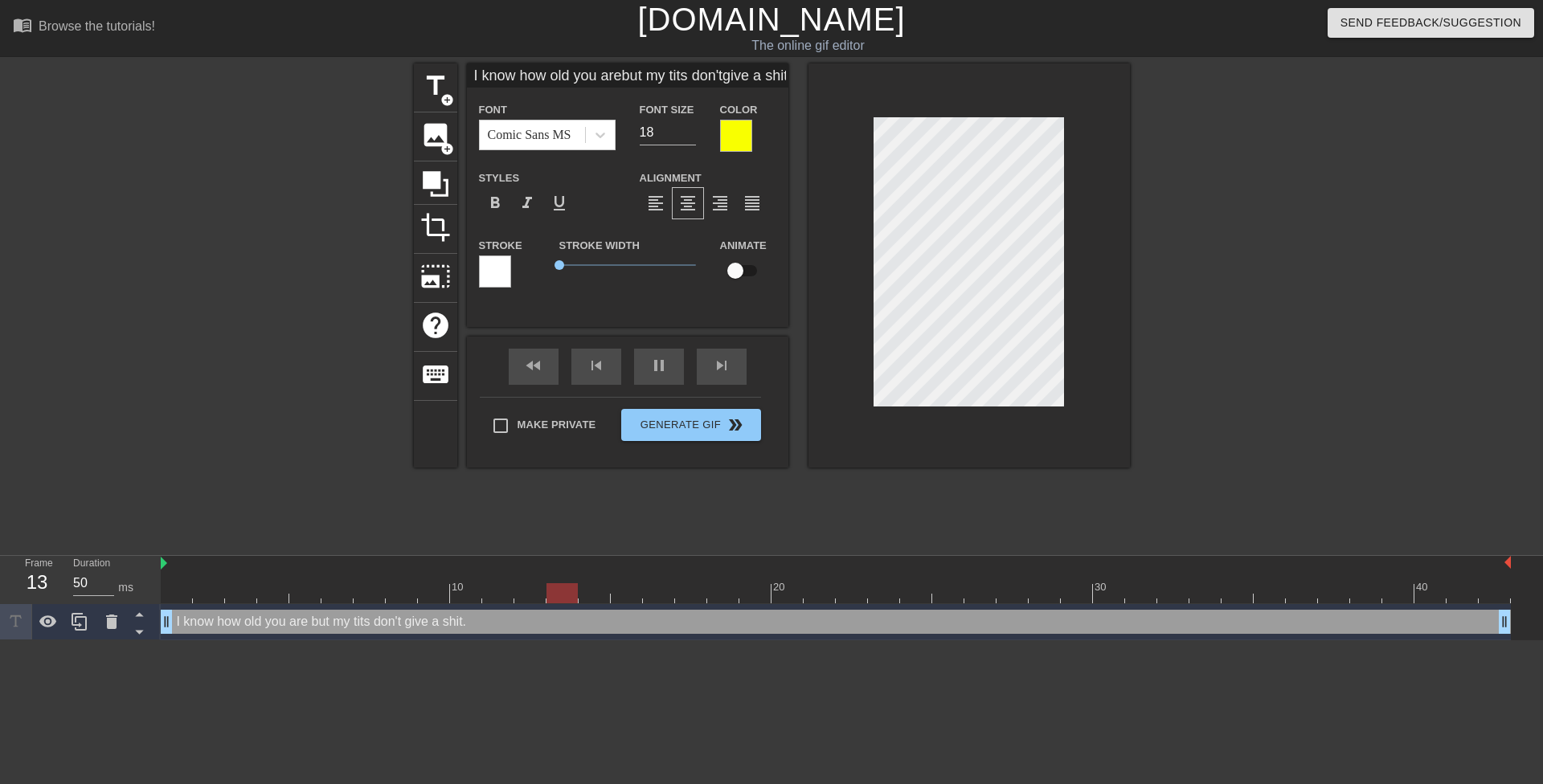
type input "I know how old you arebut my tits don'tgive a shit."
type textarea "I know how old you are but my tits don'tgive a shit."
type input "I know how old you arebut my tits don't give a shit."
type textarea "I know how old you are but my tits don't give a shit."
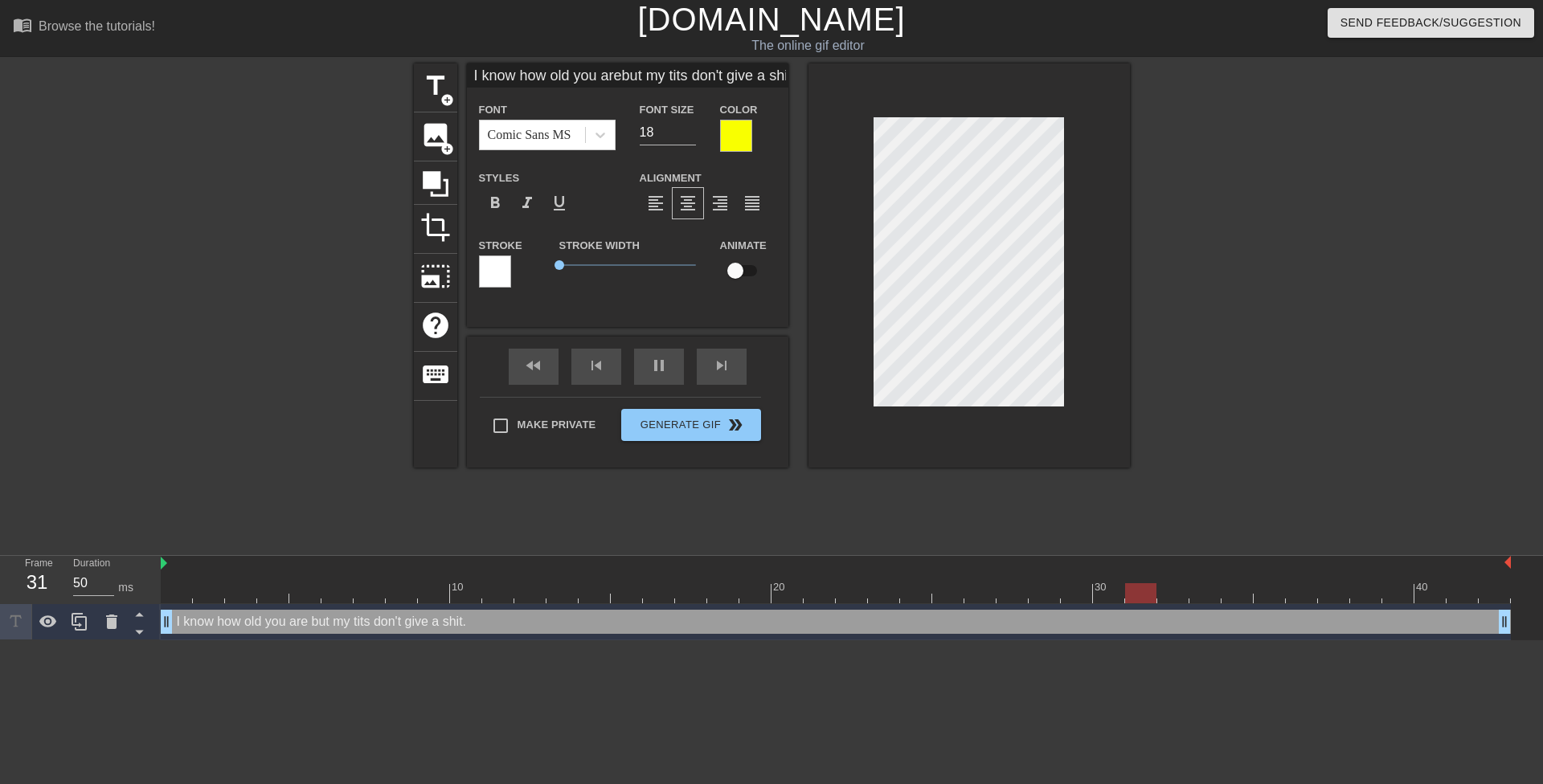
click at [1154, 374] on div at bounding box center [1269, 304] width 241 height 482
click at [1138, 351] on div "title add_circle image add_circle crop photo_size_select_large help keyboard I …" at bounding box center [771, 304] width 1543 height 482
type input "I know how old youarebut my tits don't give a shit."
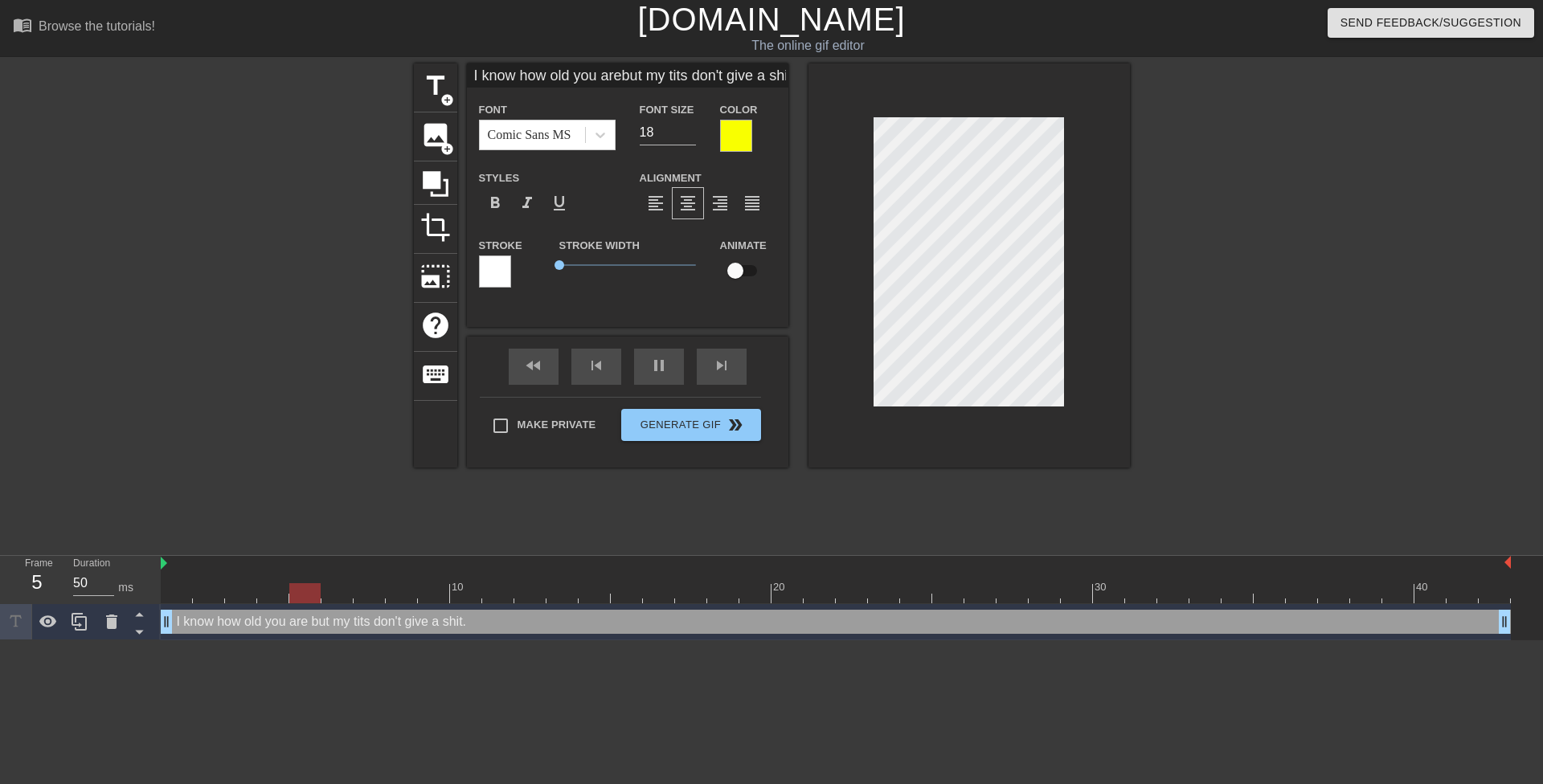
type textarea "I know how old youare but my tits don't give a shit."
type input "I know how old youarebut my tits don't give a shit."
type textarea "I know how old you are but my tits don't give a shit."
type input "I know how old youare but my tits don't give a shit."
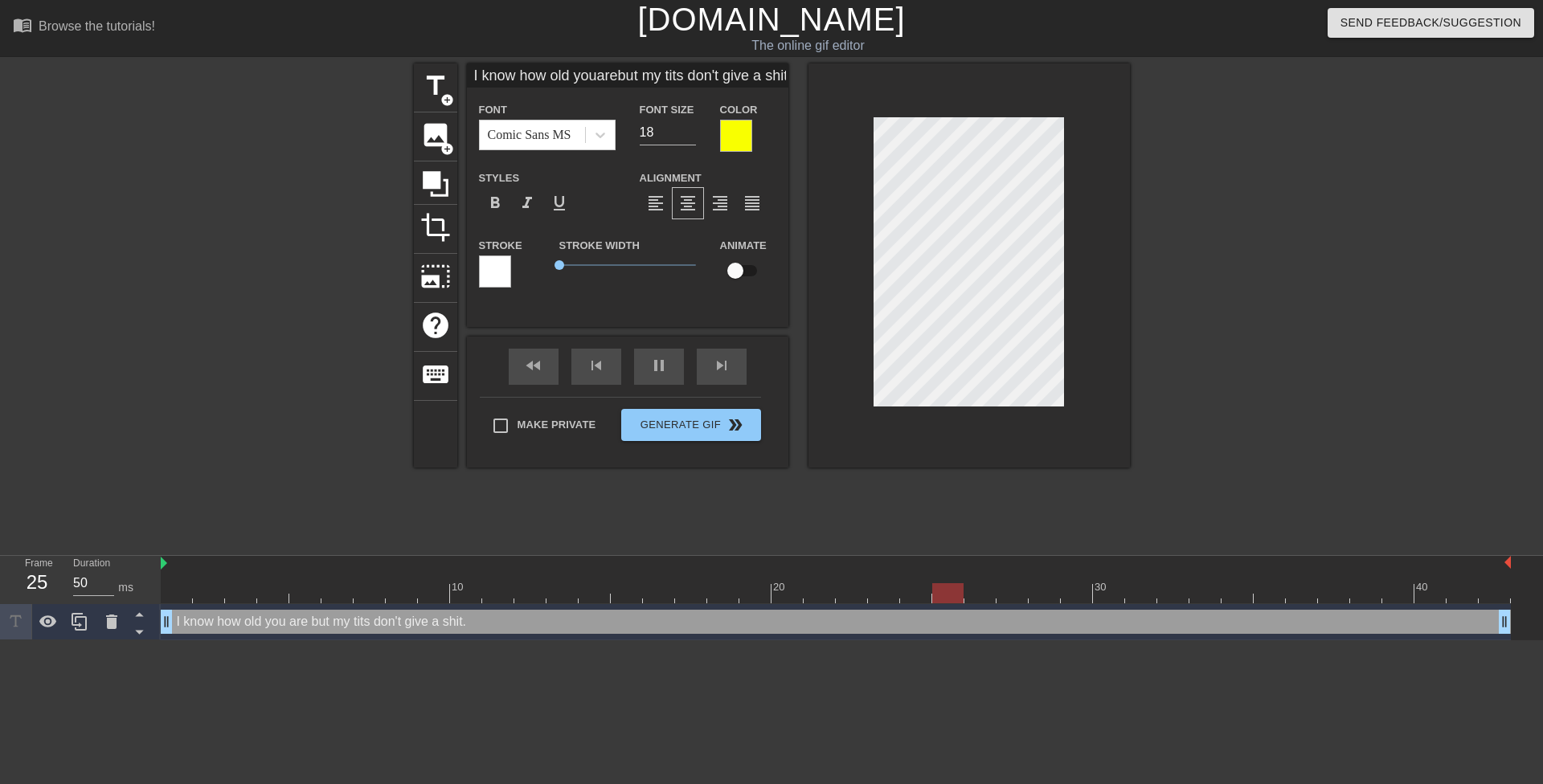
type textarea "I know how old you are but my tits don't give a shit."
type input "I know how old youare kbut my tits don't give a shit."
type textarea "I know how old you are k but my tits don't give a shit."
type input "I know how old youare kibut my tits don't give a shit."
type textarea "I know how old you are ki but my tits don't give a shit."
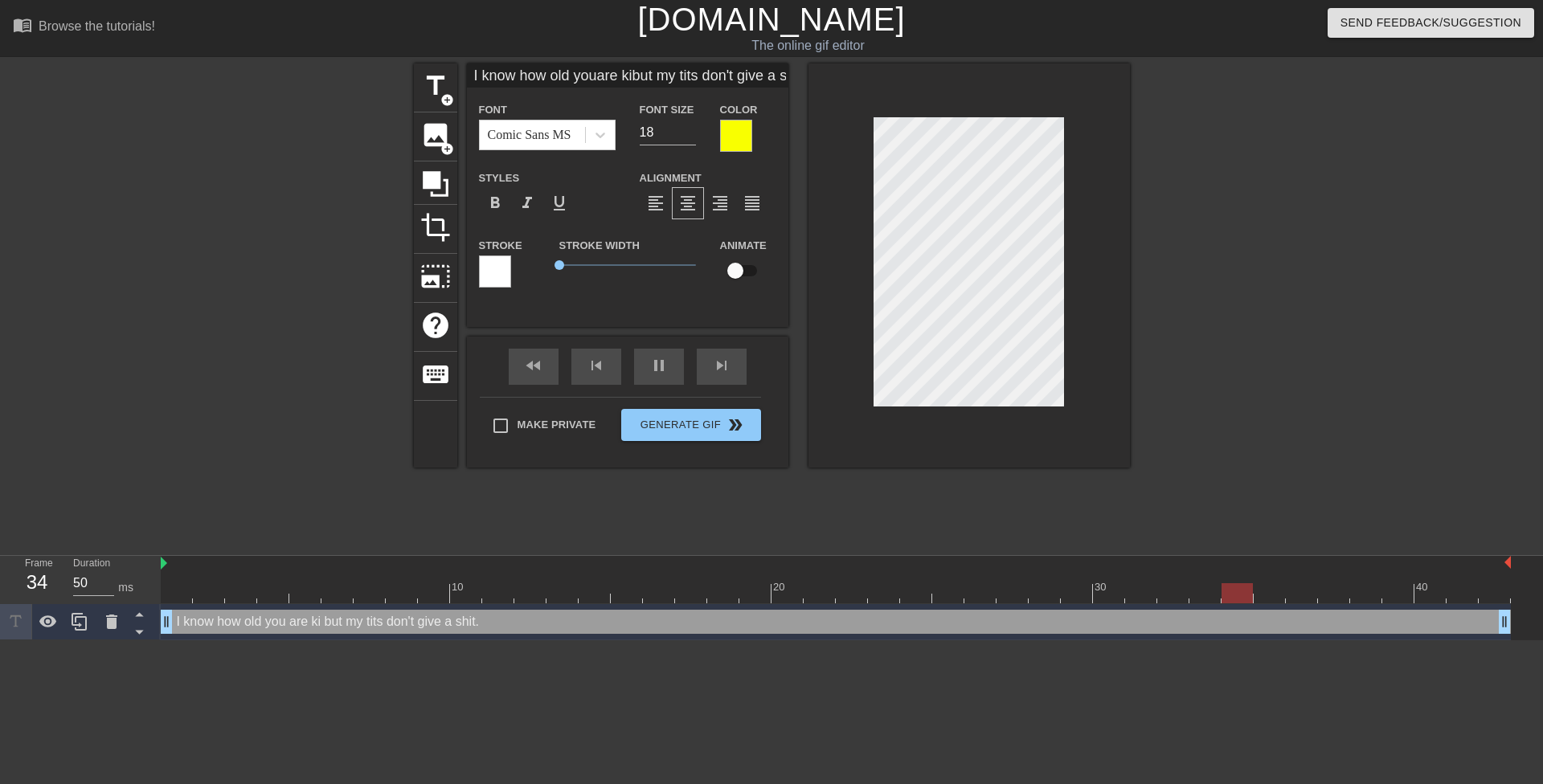
type input "I know how old youare kidbut my tits don't give a shit."
type textarea "I know how old you are kid but my tits don't give a shit."
type input "I know how old youare kid,but my tits don't give a shit."
type textarea "I know how old you are kid, but my tits don't give a shit."
type input "I know how old youare kid, but my tits don't give a shit."
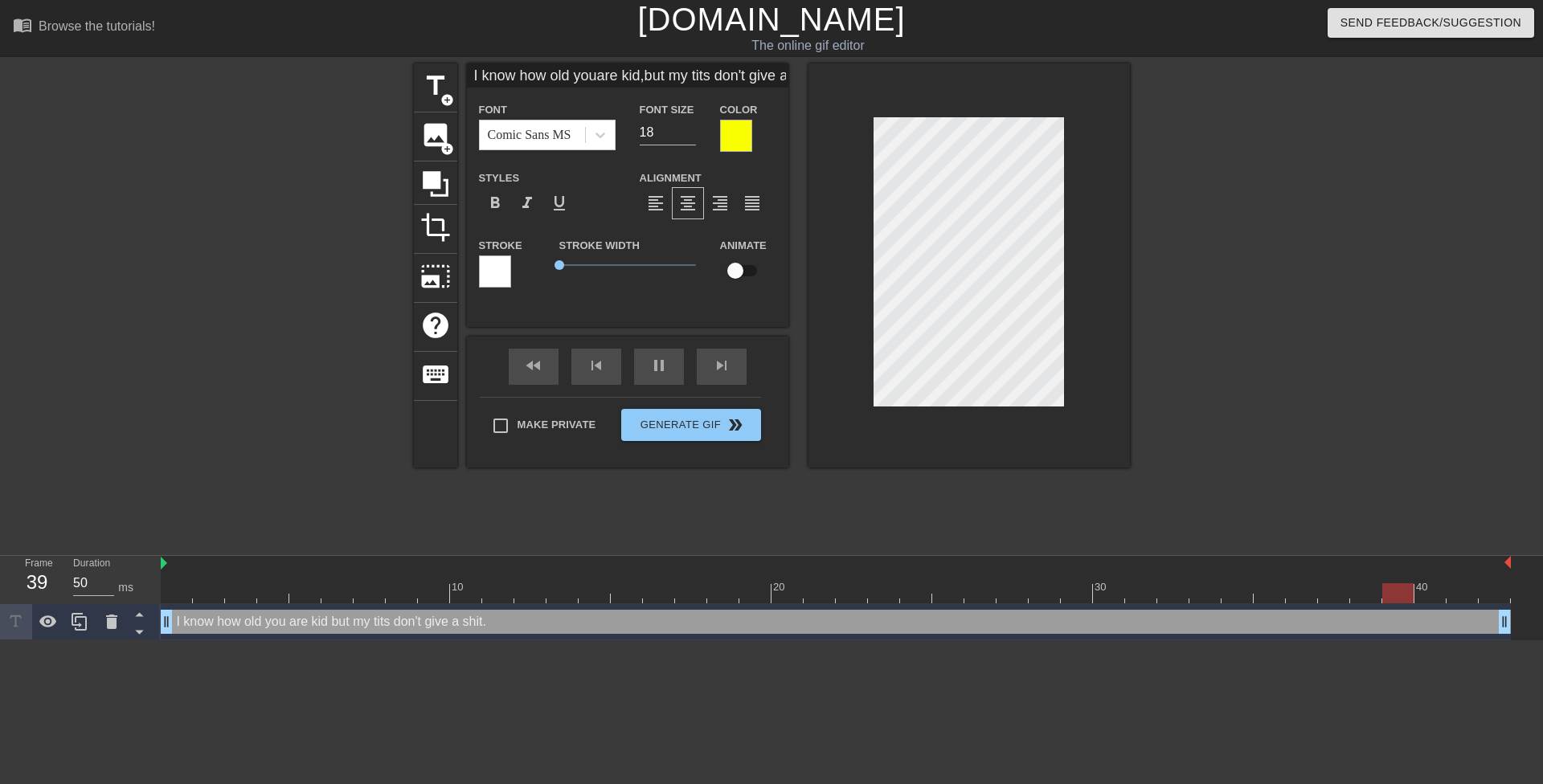
type textarea "I know how old you are kid, but my tits don't give a shit."
type input "I know how old youare kid, bbut my tits don't give a shit."
type textarea "I know how old you are kid, b but my tits don't give a shit."
type input "I know how old youare kid, bubut my tits don't give a shit."
type textarea "I know how old you are kid, bu but my tits don't give a shit."
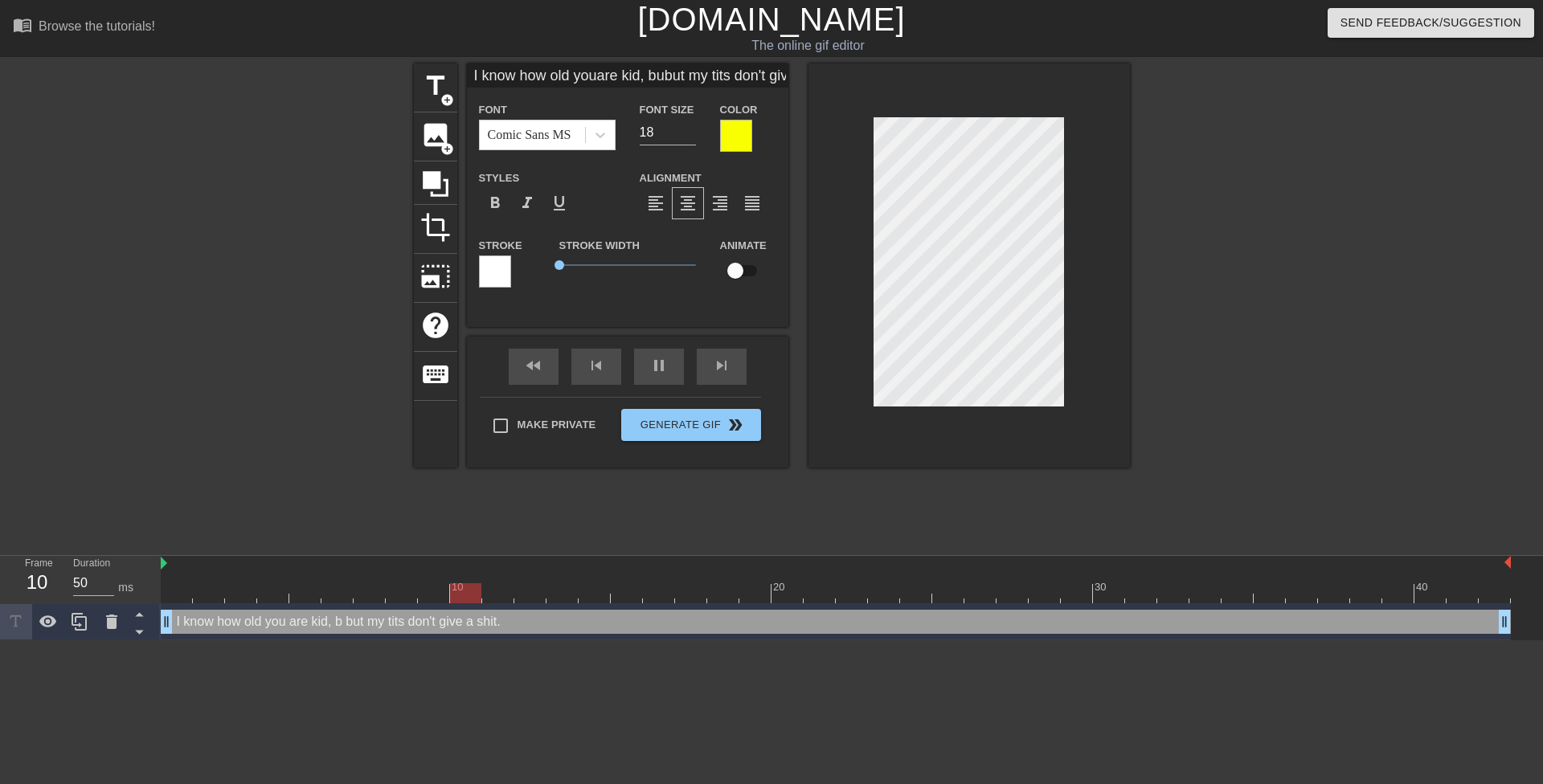
type input "I know how old youare kid, butbut my tits don't give a shit."
type textarea "I know how old you are kid, but but my tits don't give a shit."
type input "I know how old youare kid, but but my tits don't give a shit."
type textarea "I know how old you are kid, but but my tits don't give a shit."
type input "I know how old youare kid, but mbut my tits don't give a shit."
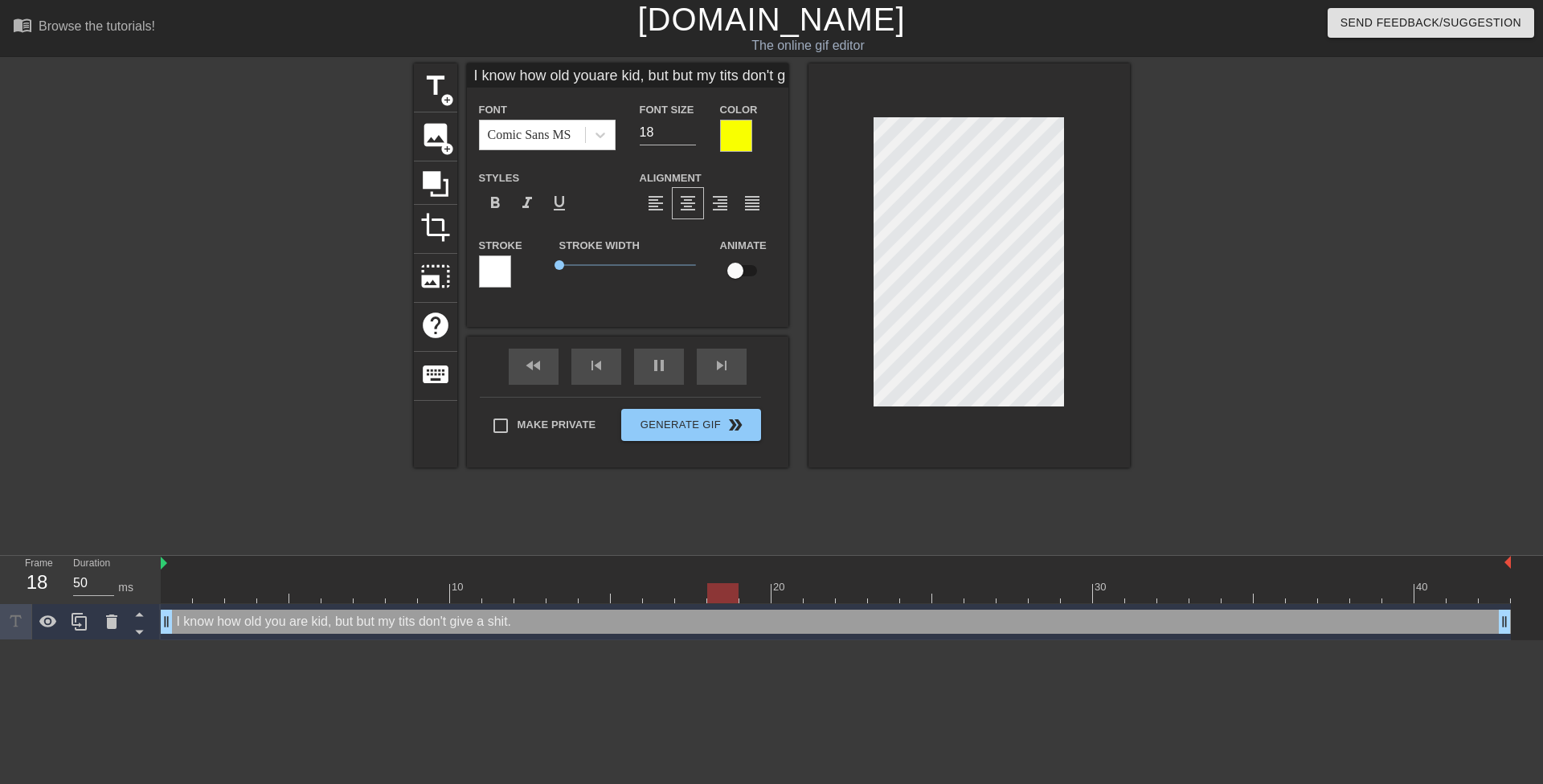
type textarea "I know how old you are kid, but m but my tits don't give a shit."
type input "I know how old youare kid, but mybut my tits don't give a shit."
type textarea "I know how old you are kid, but my but my tits don't give a shit."
type input "I know how old youare kid, but my but my tits don't give a shit."
type textarea "I know how old you are kid, but my but my tits don't give a shit."
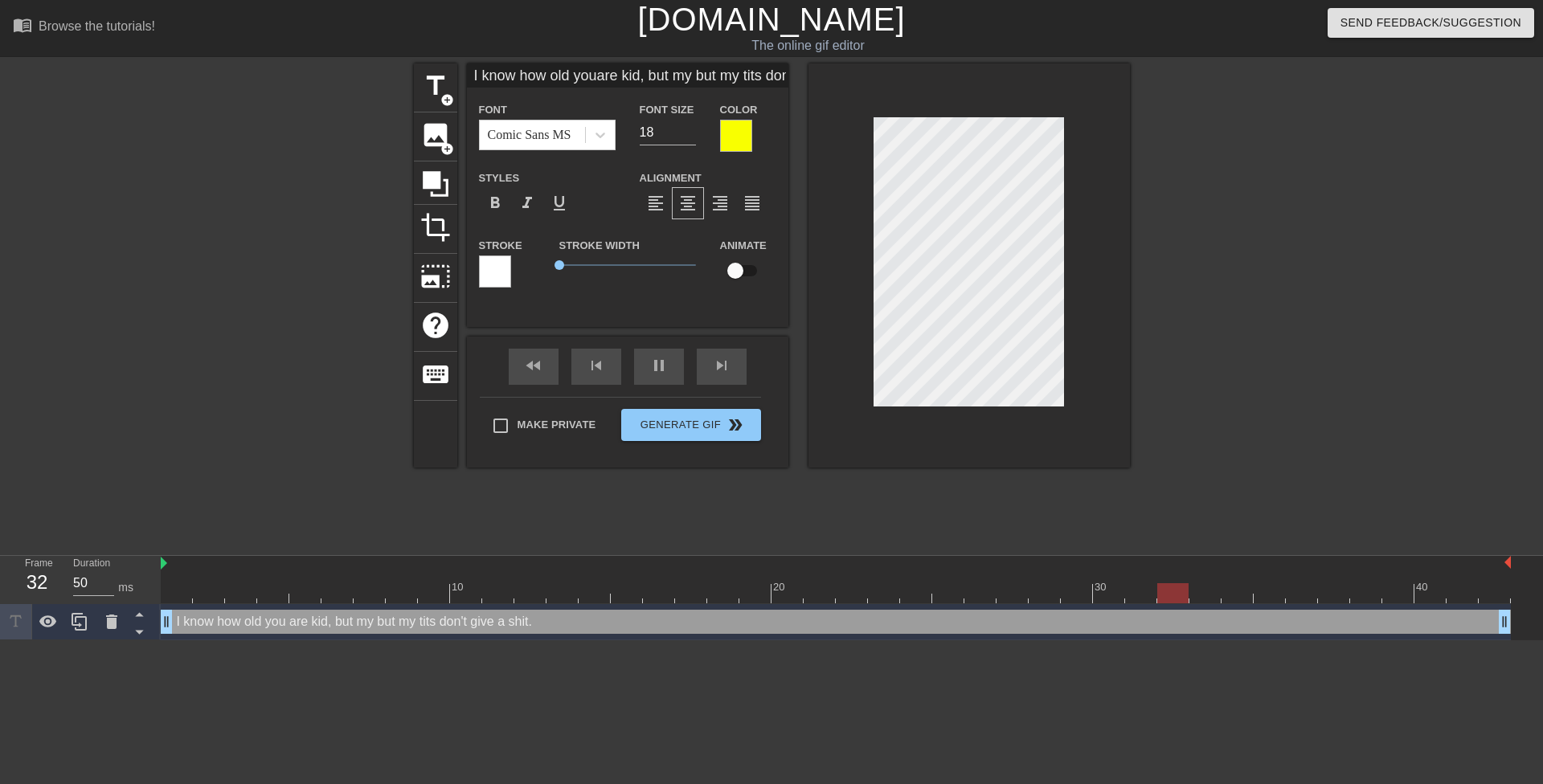
type input "I know how old youare kid, but my tbut my tits don't give a shit."
type textarea "I know how old you are kid, but my t but my tits don't give a shit."
type input "I know how old youare kid, but my tibut my tits don't give a shit."
type textarea "I know how old you are kid, but my ti but my tits don't give a shit."
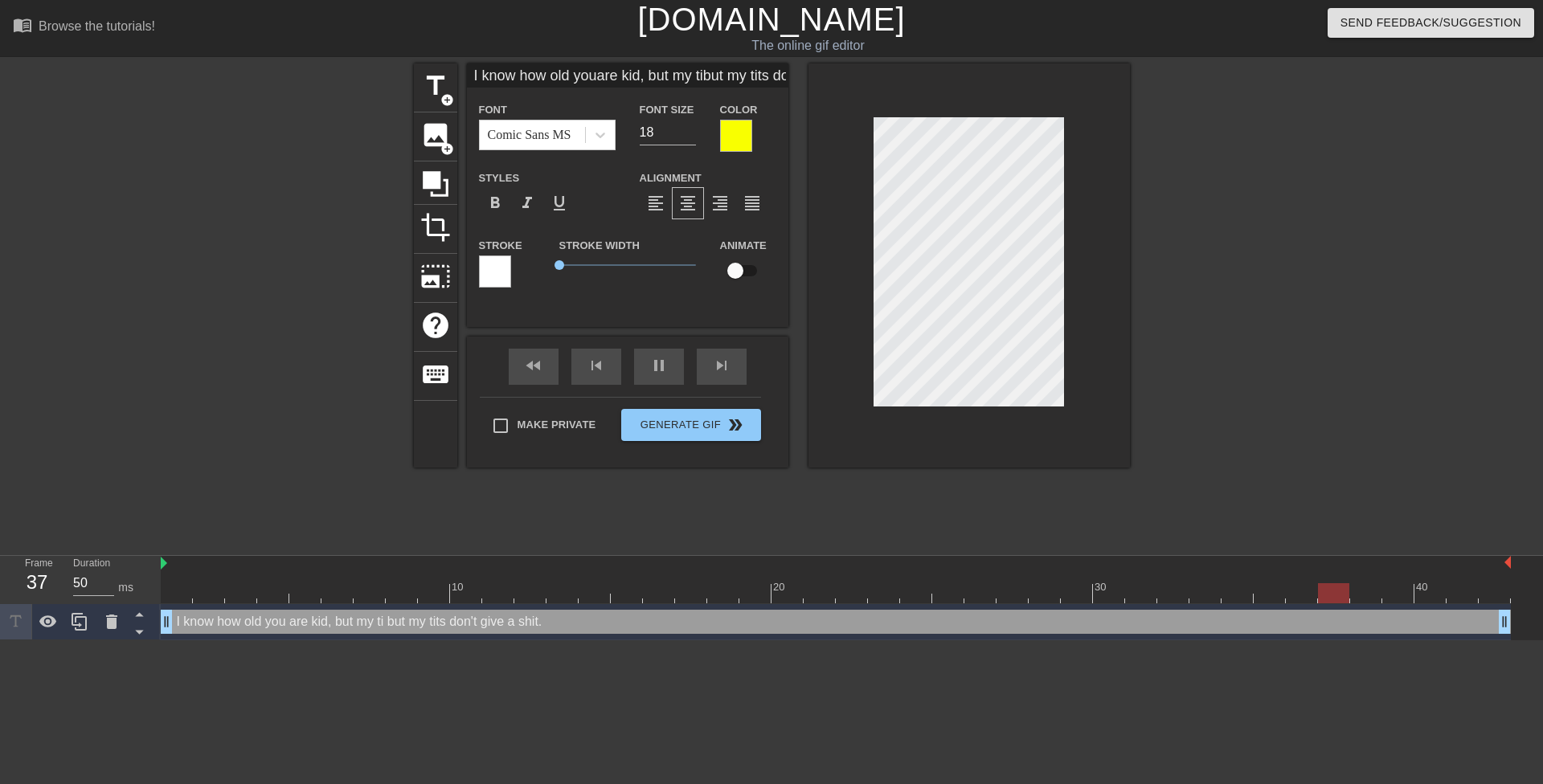
type input "I know how old youare kid, but my titbut my tits don't give a shit."
type textarea "I know how old you are kid, but my tit but my tits don't give a shit."
type input "I know how old youare kid, but my titsbut my tits don't give a shit."
type textarea "I know how old you are kid, but my tits but my tits don't give a shit."
click at [865, 390] on div at bounding box center [969, 265] width 322 height 404
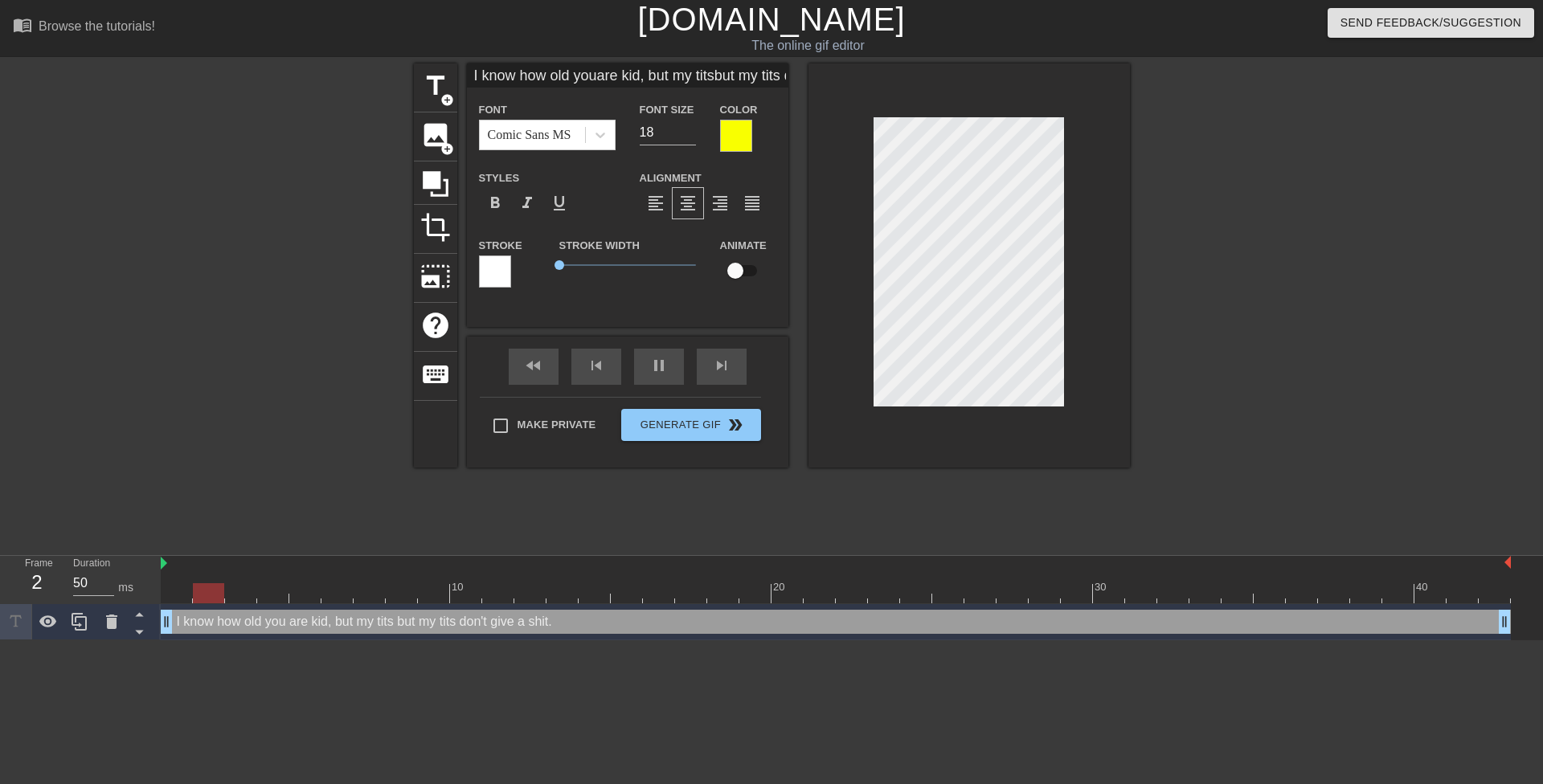
type input "I know how old youare kid, but my titsdon't give a shit."
type textarea "I know how old you are kid, but my tits don't give a shit."
click at [1134, 366] on div "title add_circle image add_circle crop photo_size_select_large help keyboard I …" at bounding box center [771, 304] width 1543 height 482
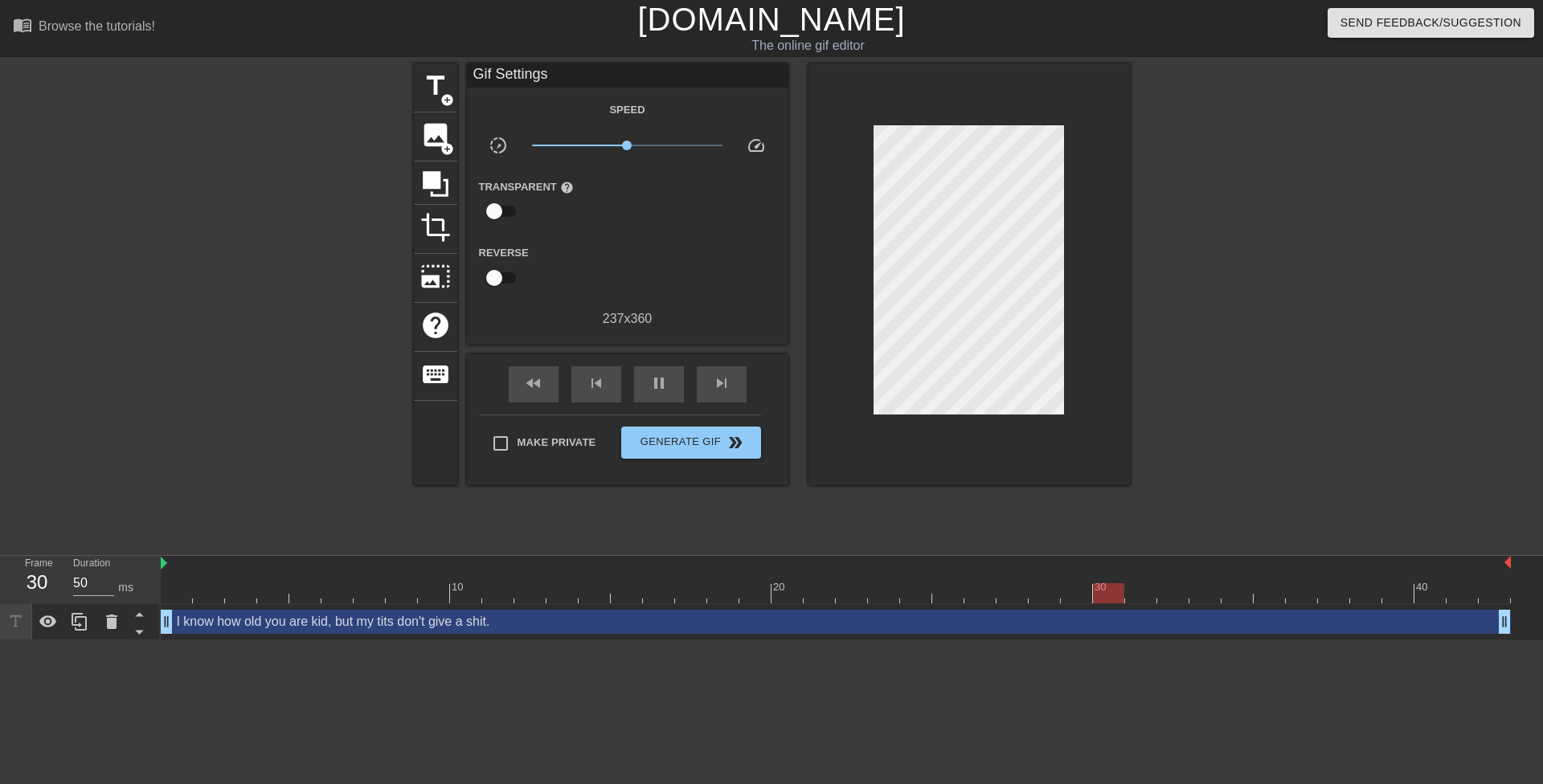
click at [1140, 334] on div "title add_circle image add_circle crop photo_size_select_large help keyboard Gi…" at bounding box center [771, 304] width 1543 height 482
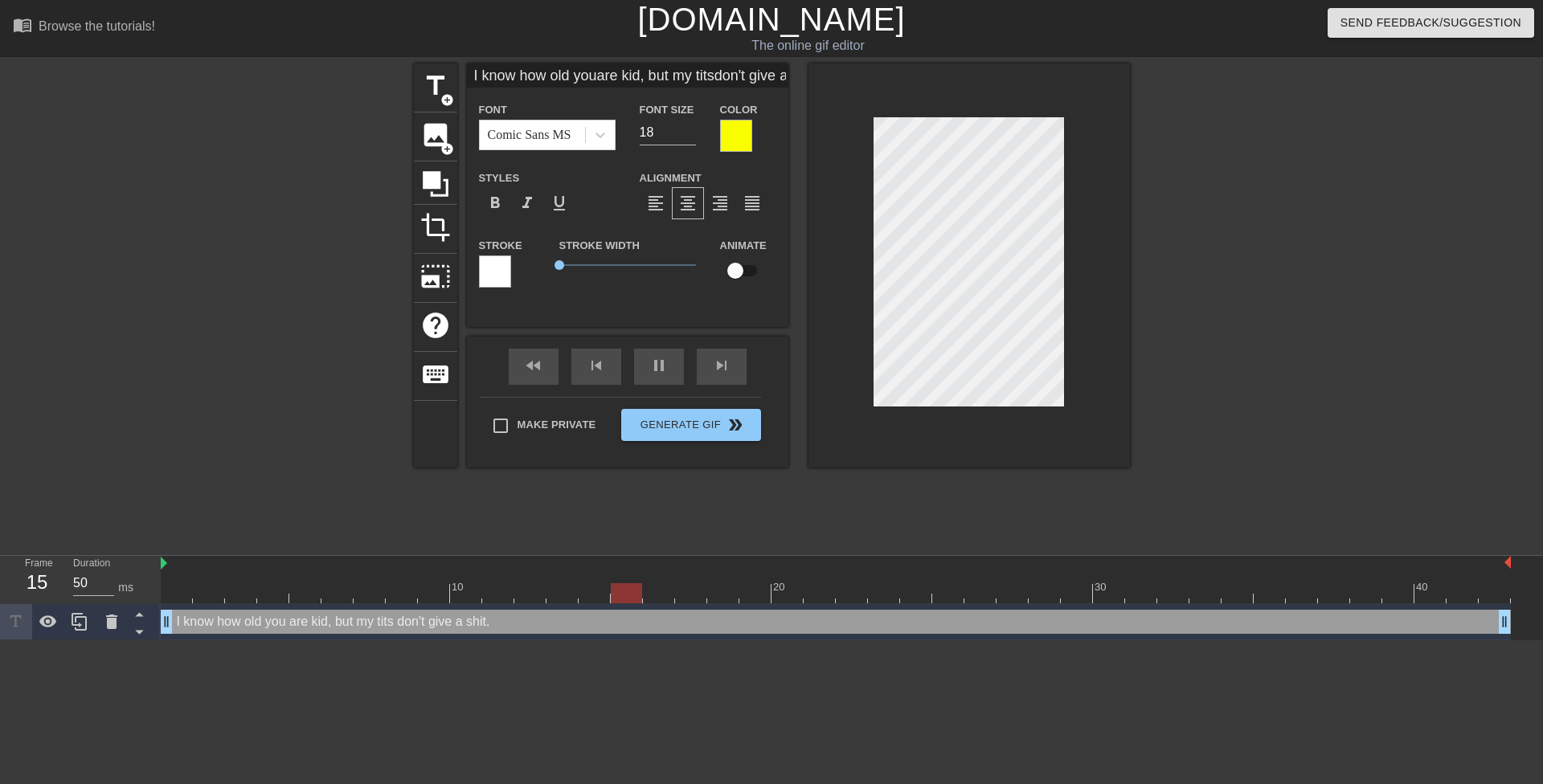
click at [1214, 366] on div at bounding box center [1269, 304] width 241 height 482
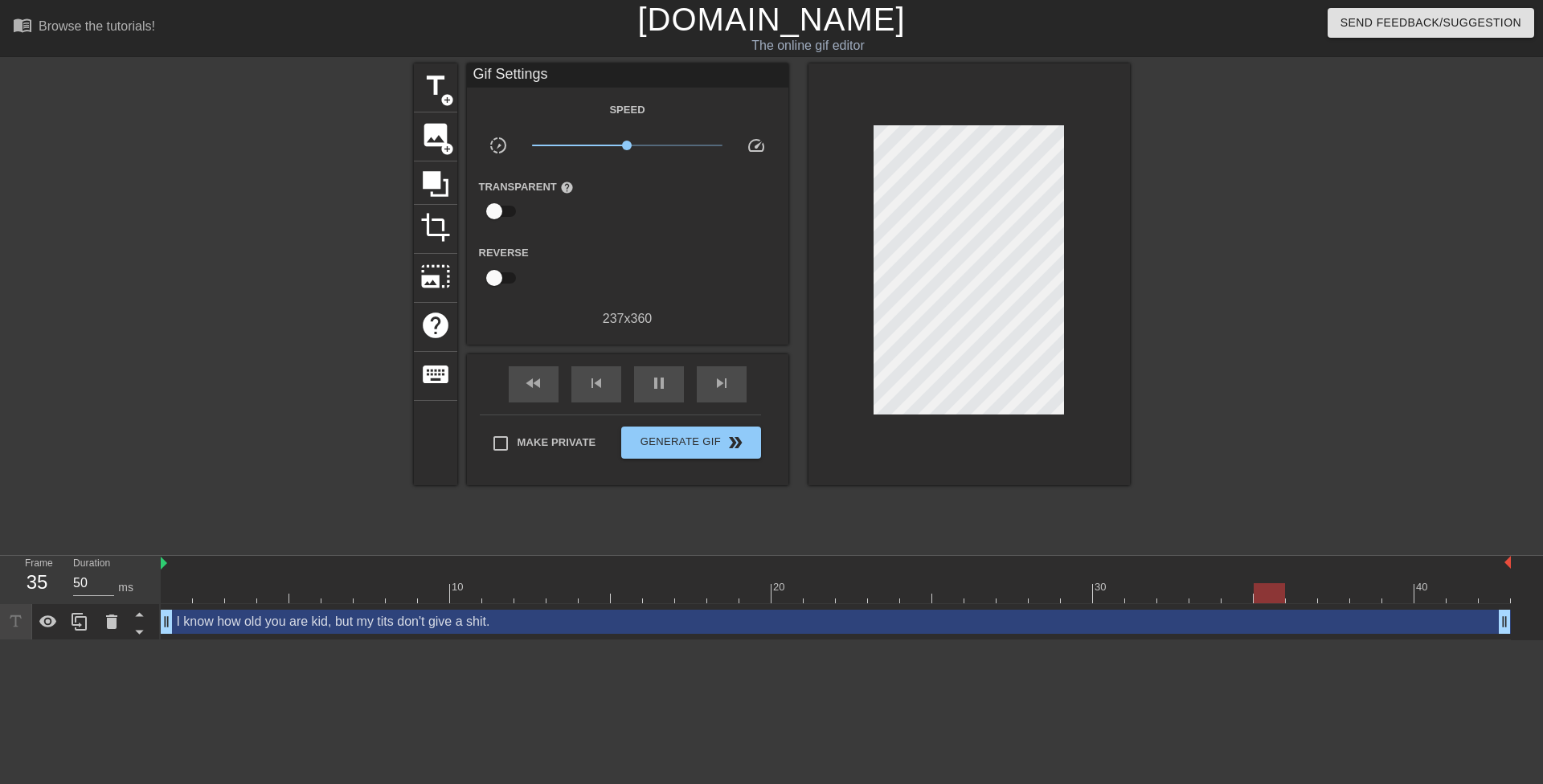
click at [1233, 345] on div at bounding box center [1269, 304] width 241 height 482
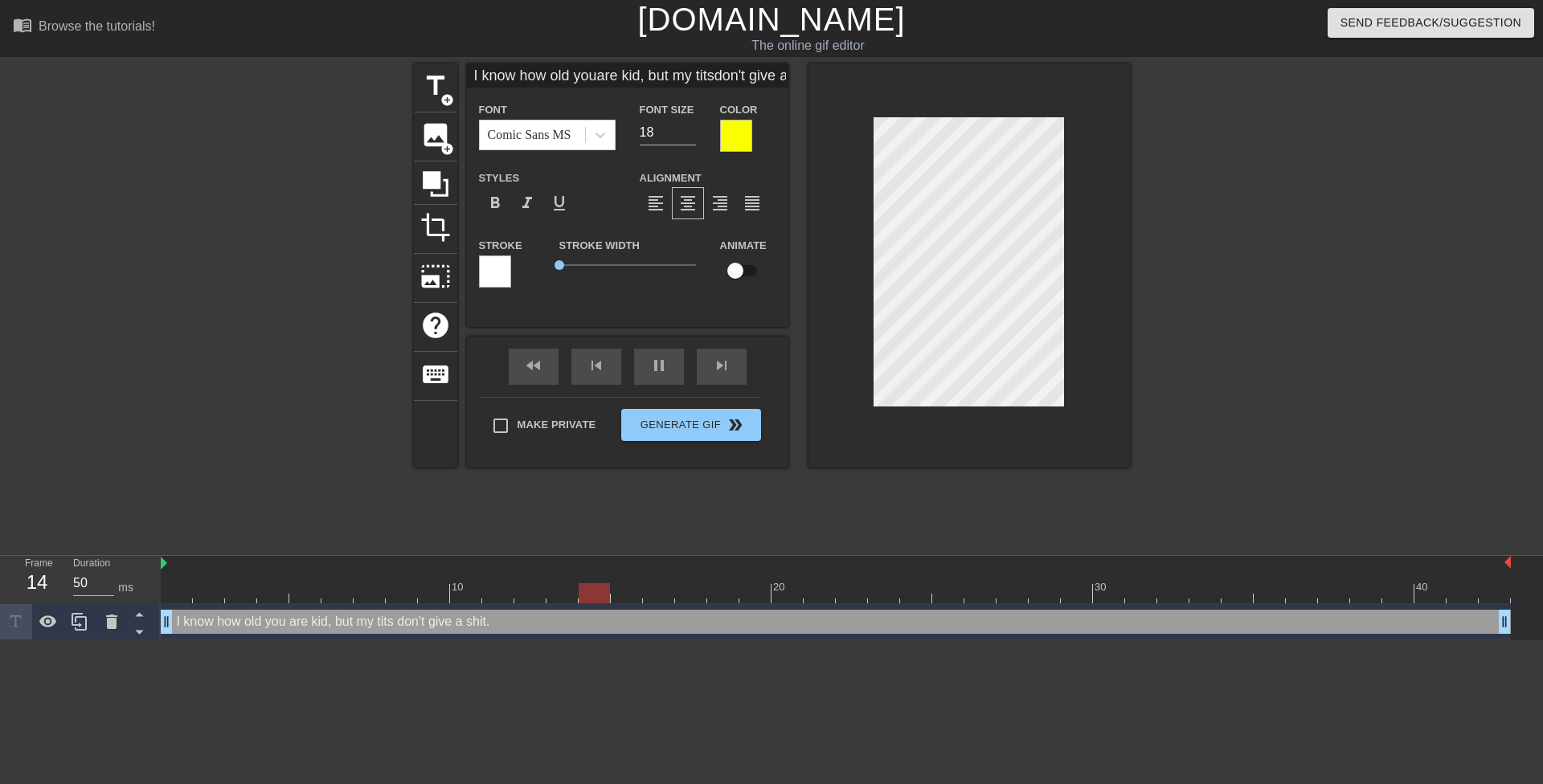
click at [1179, 329] on div at bounding box center [1269, 304] width 241 height 482
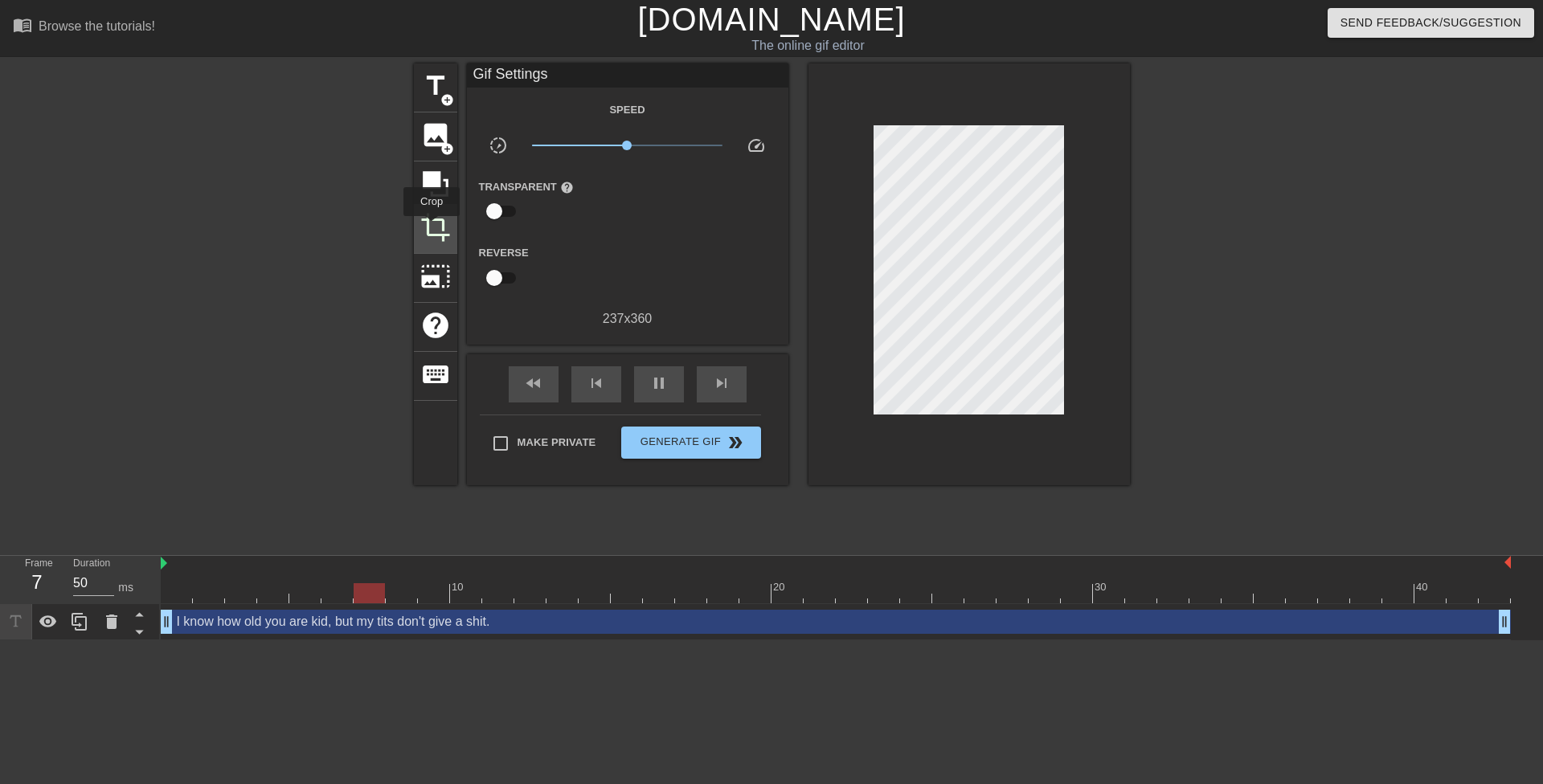
click at [434, 228] on span "crop" at bounding box center [435, 227] width 31 height 31
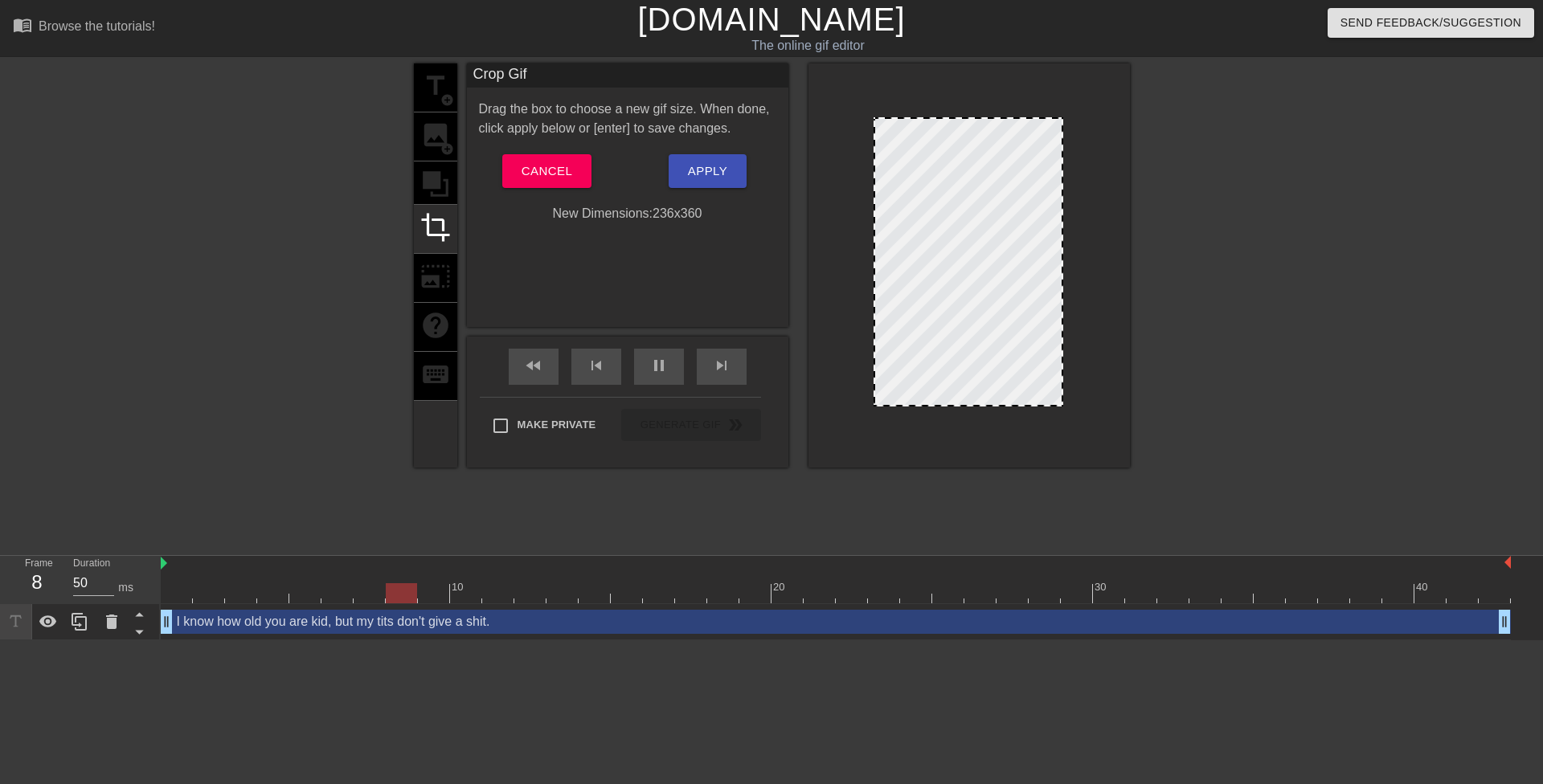
click at [1061, 273] on div at bounding box center [1061, 262] width 8 height 286
drag, startPoint x: 975, startPoint y: 405, endPoint x: 980, endPoint y: 395, distance: 11.2
click at [980, 395] on div at bounding box center [968, 397] width 186 height 8
click at [721, 169] on span "Apply" at bounding box center [708, 170] width 40 height 21
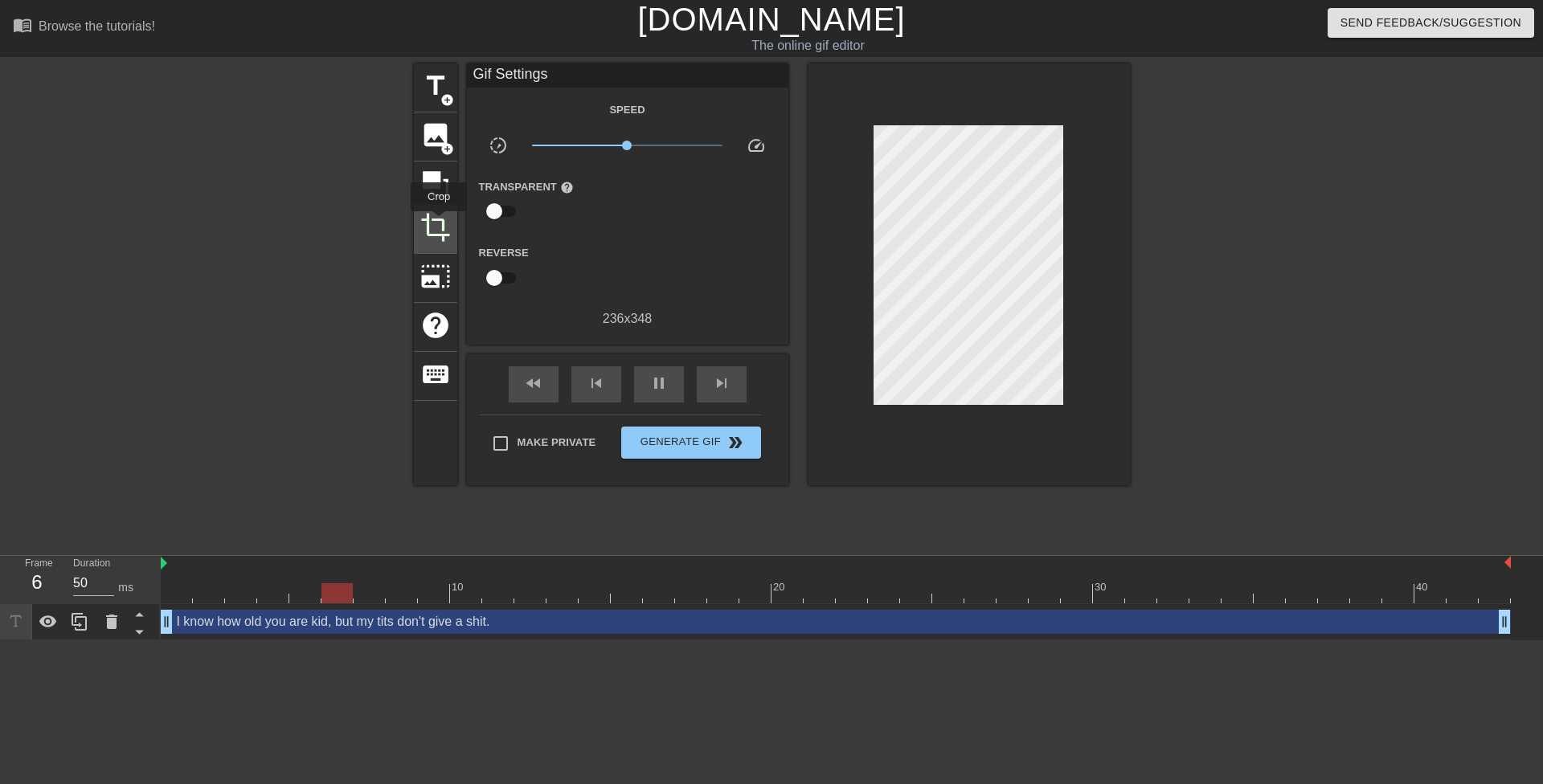
click at [438, 222] on span "crop" at bounding box center [435, 227] width 31 height 31
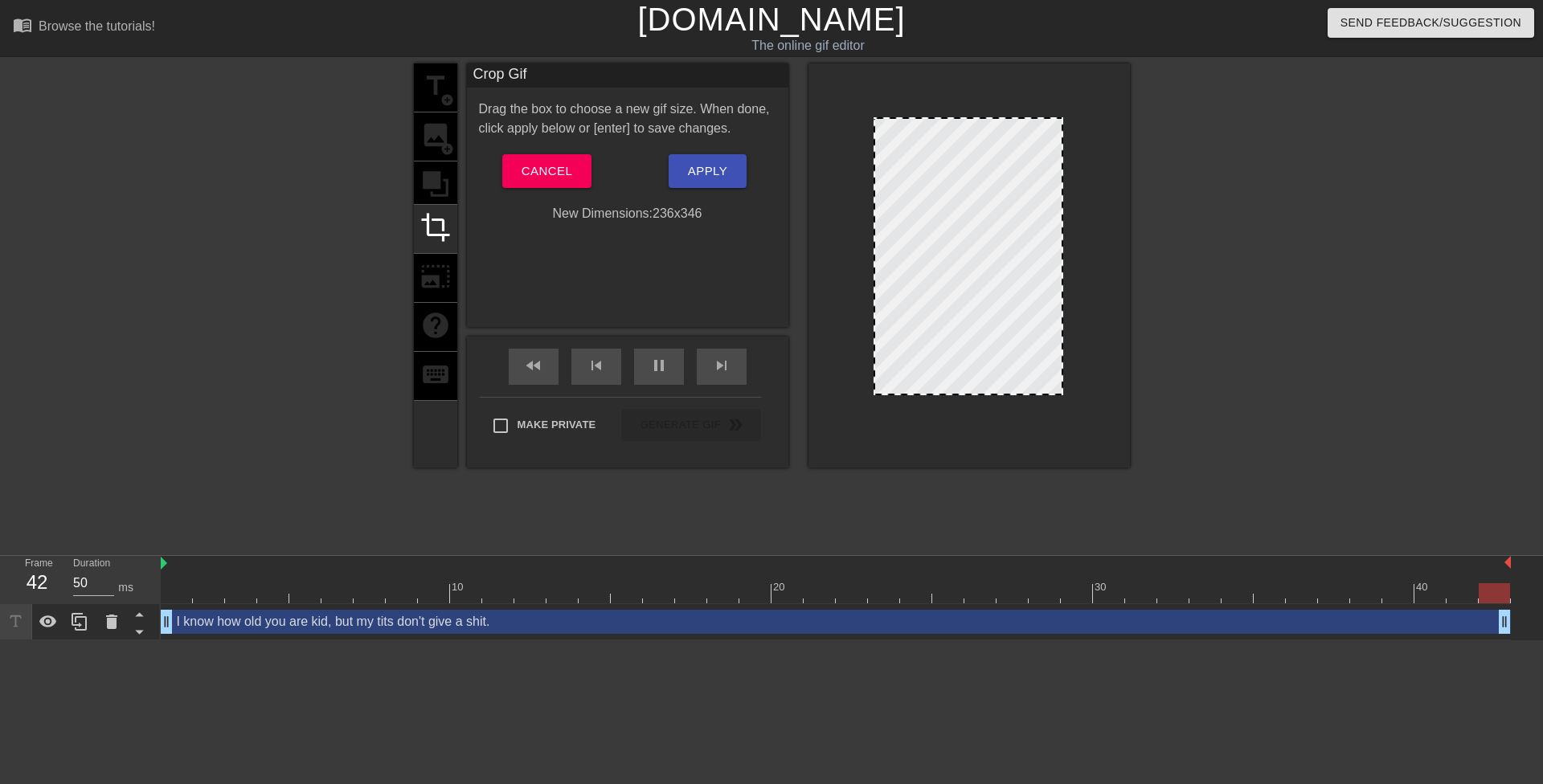
click at [961, 394] on div at bounding box center [968, 394] width 186 height 8
click at [716, 173] on span "Apply" at bounding box center [708, 170] width 40 height 21
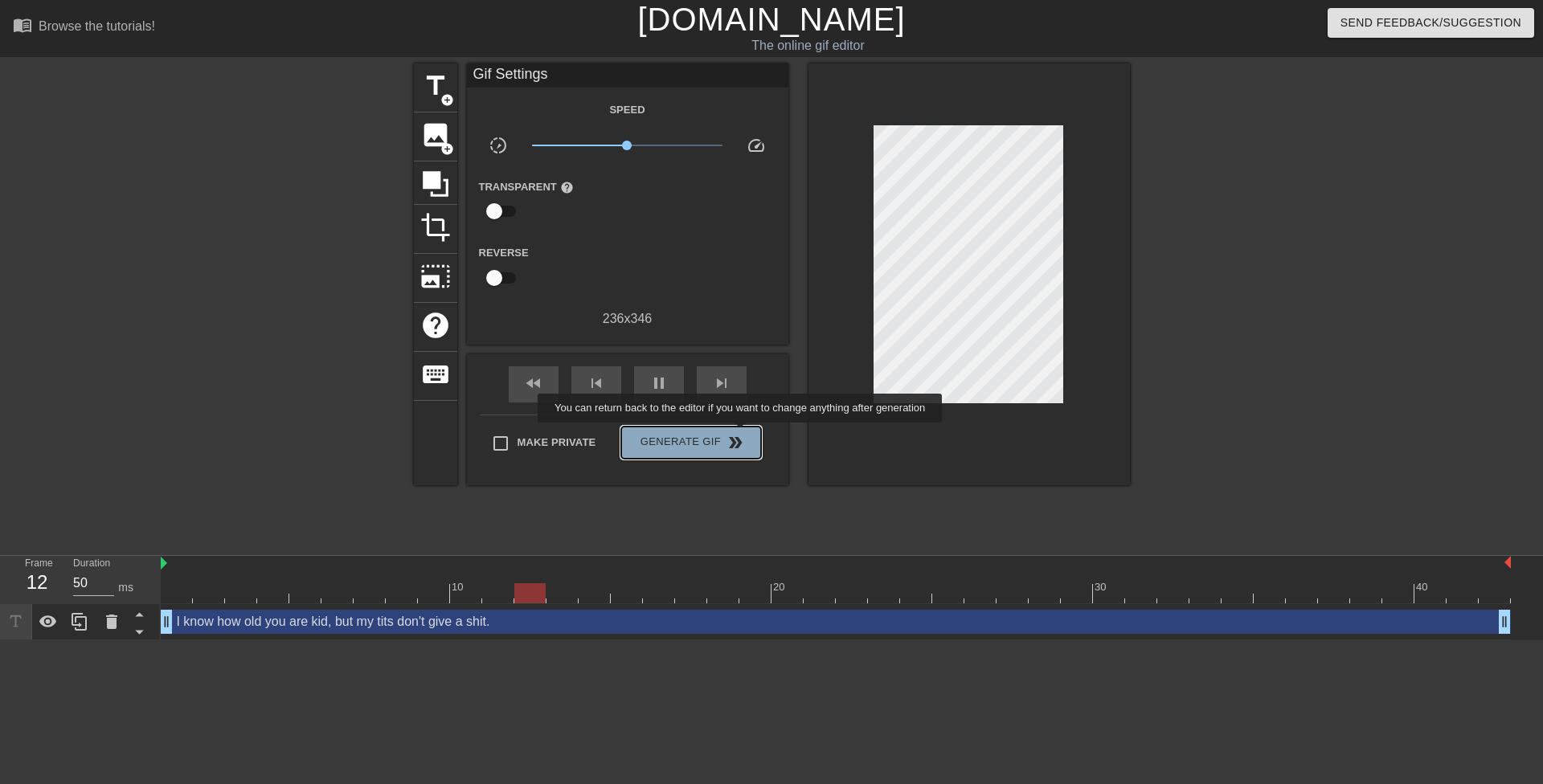
click at [742, 434] on span "double_arrow" at bounding box center [735, 442] width 19 height 19
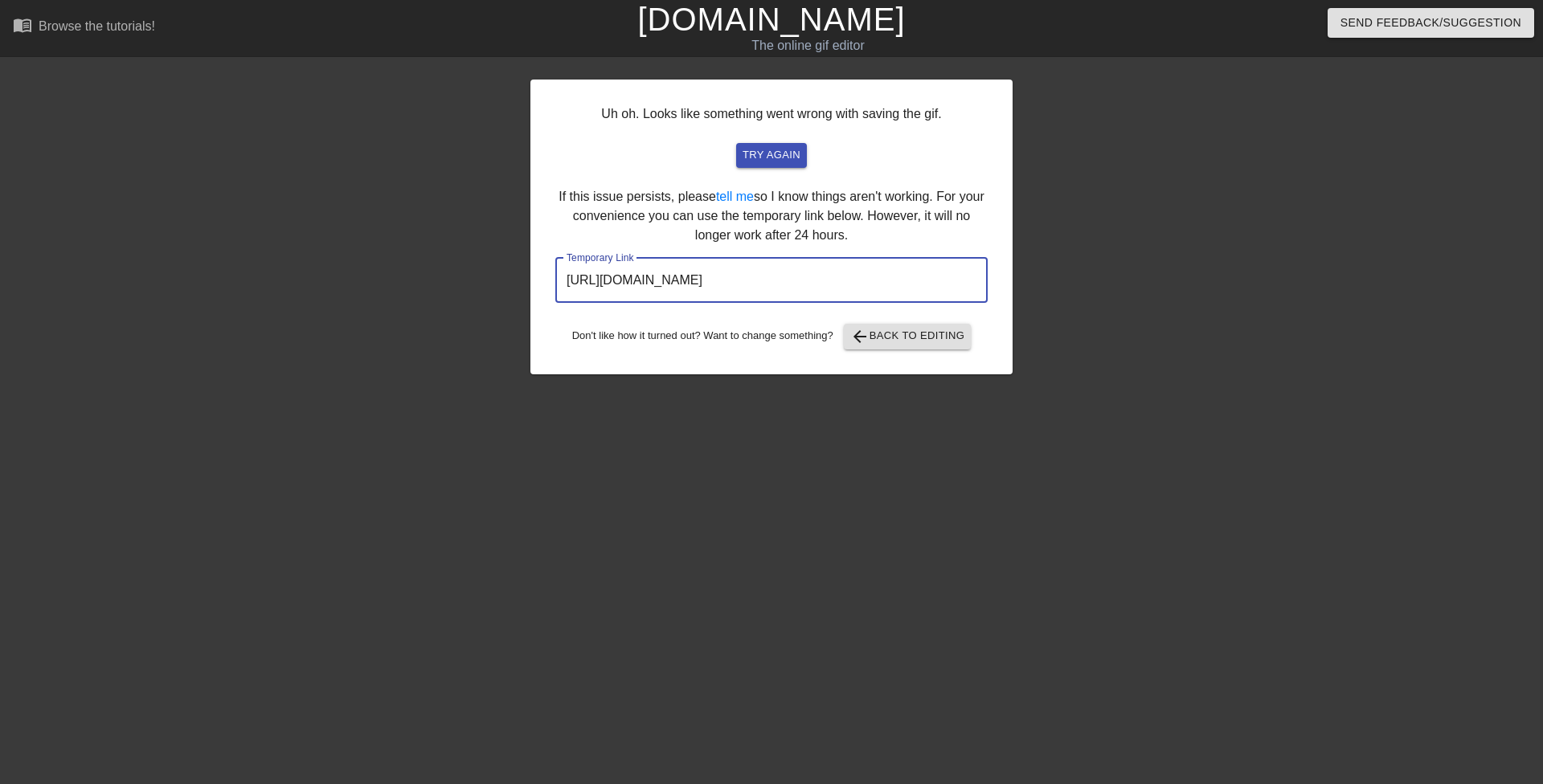
click at [865, 289] on input "https://www.gifntext.com/temp_generations/lmIm0tC2.gif" at bounding box center [771, 280] width 433 height 45
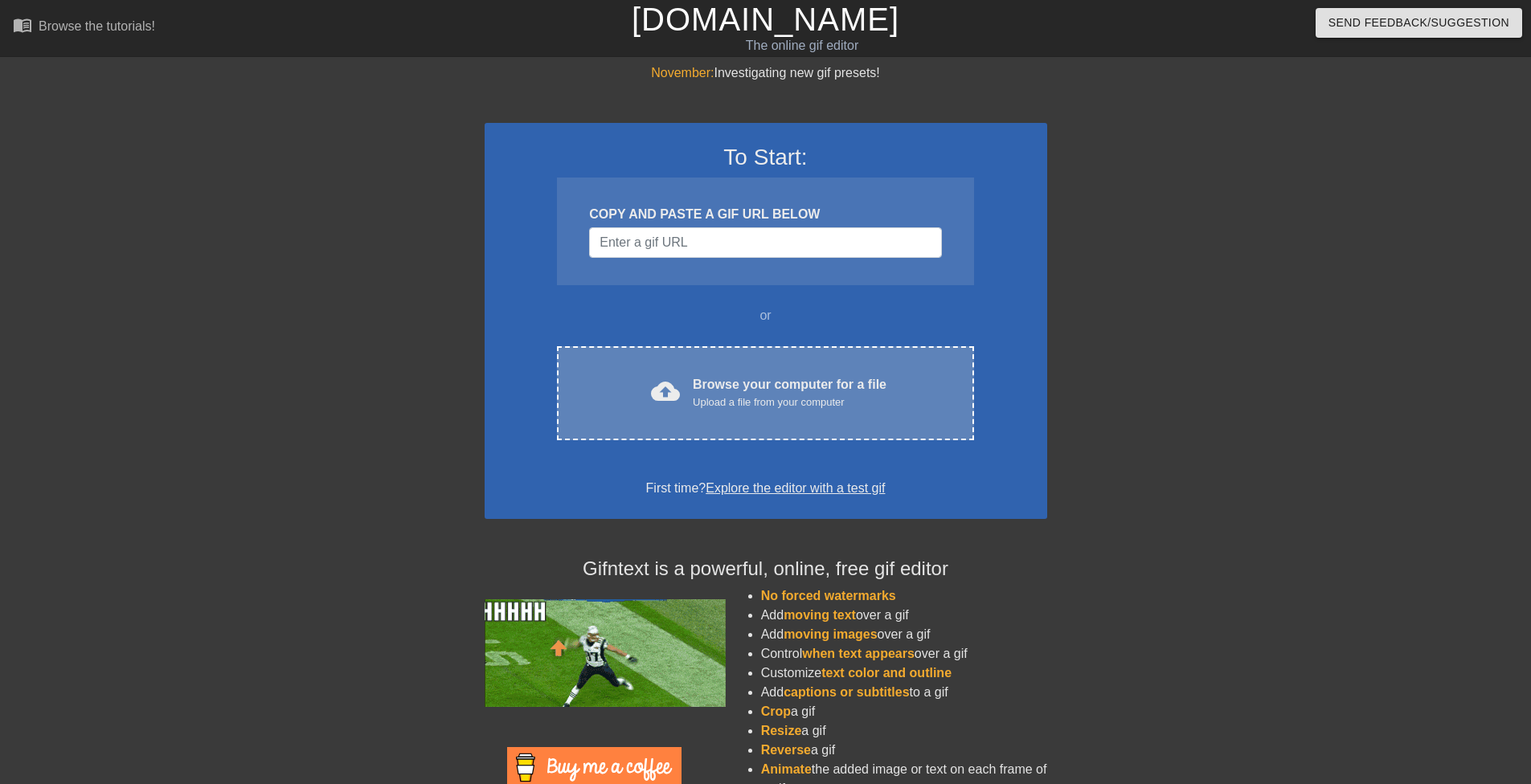
click at [821, 366] on div "cloud_upload Browse your computer for a file Upload a file from your computer C…" at bounding box center [764, 394] width 416 height 94
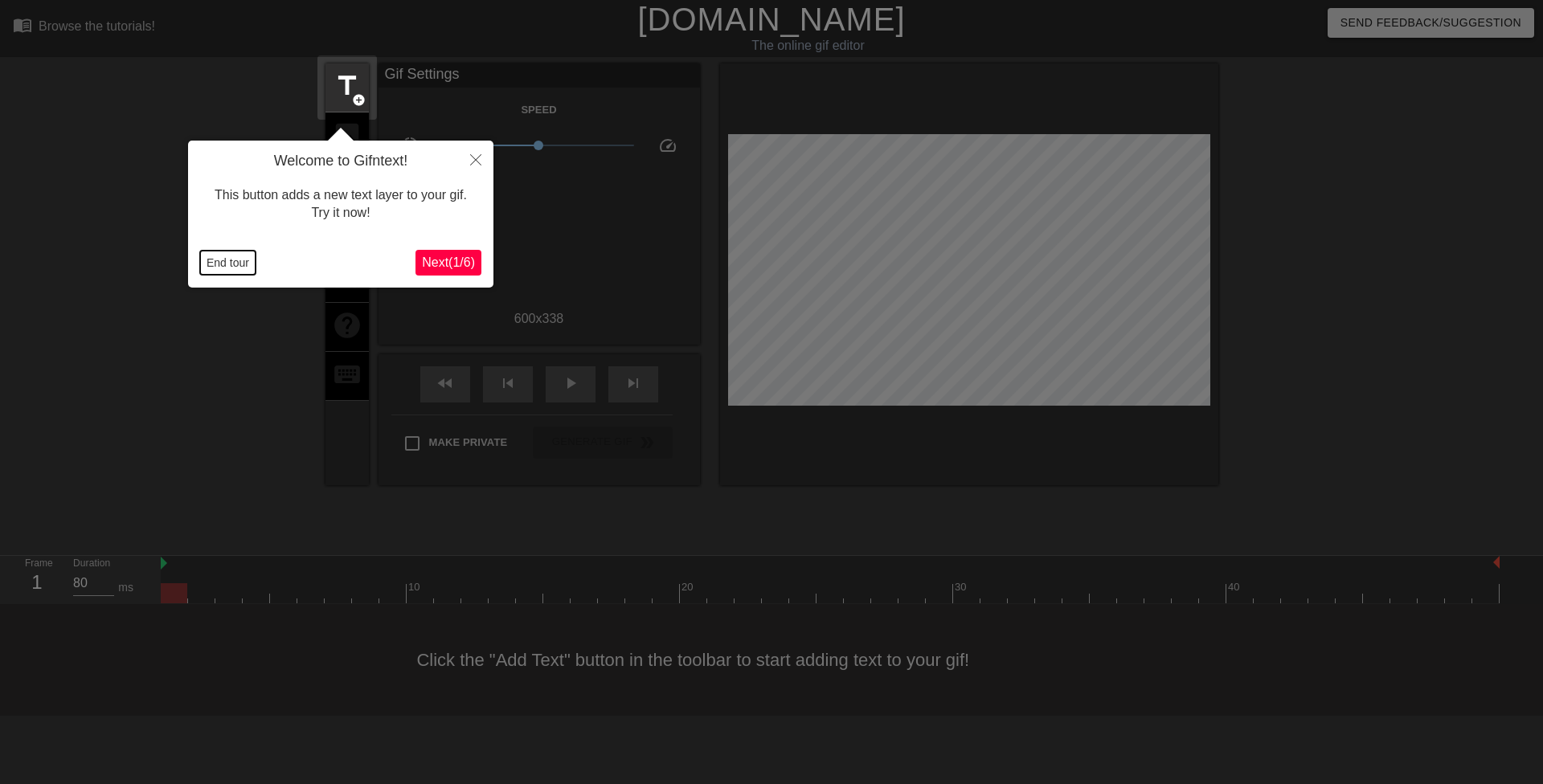
click at [240, 266] on button "End tour" at bounding box center [228, 262] width 55 height 24
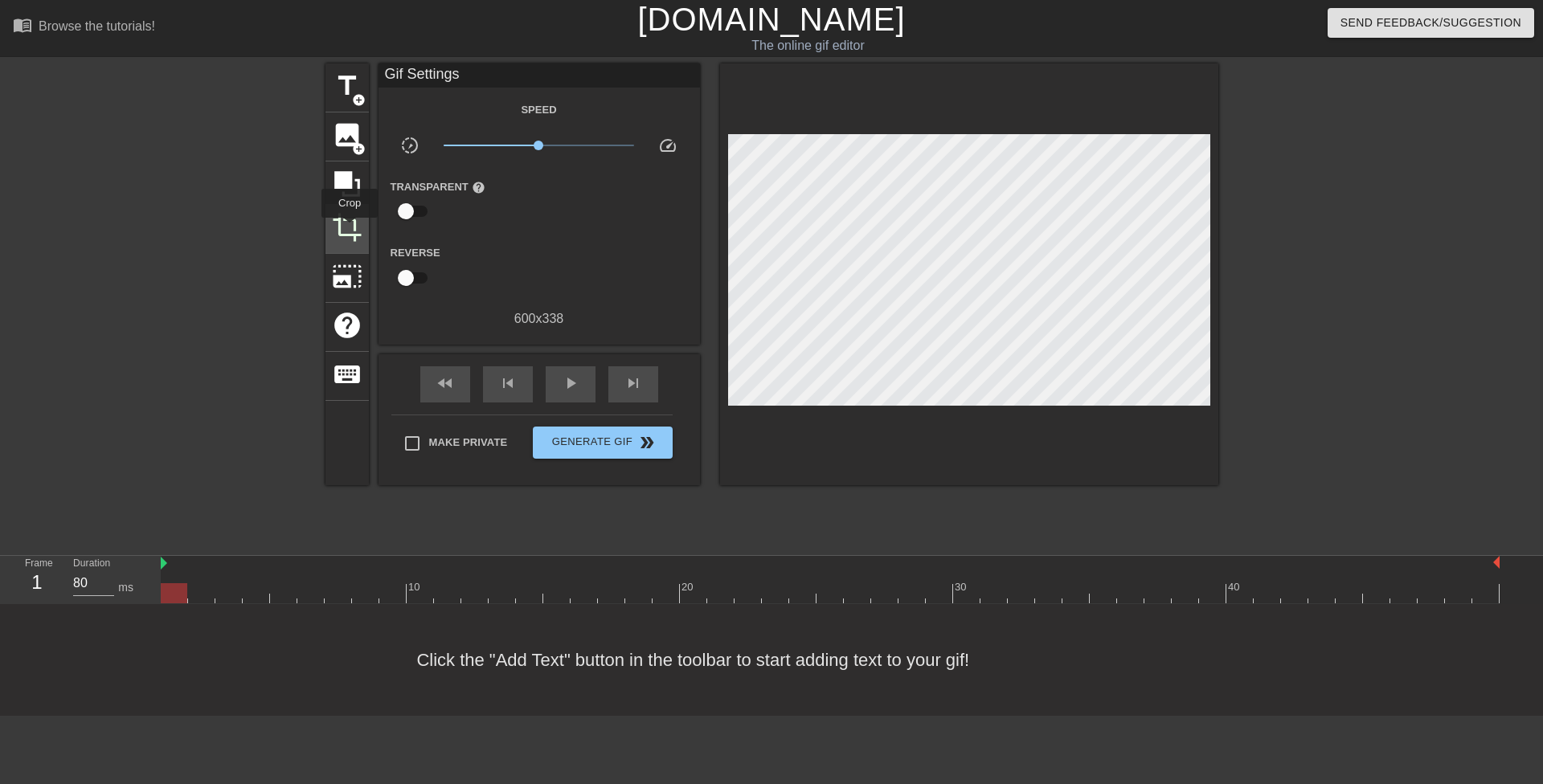
click at [350, 229] on span "crop" at bounding box center [347, 227] width 31 height 31
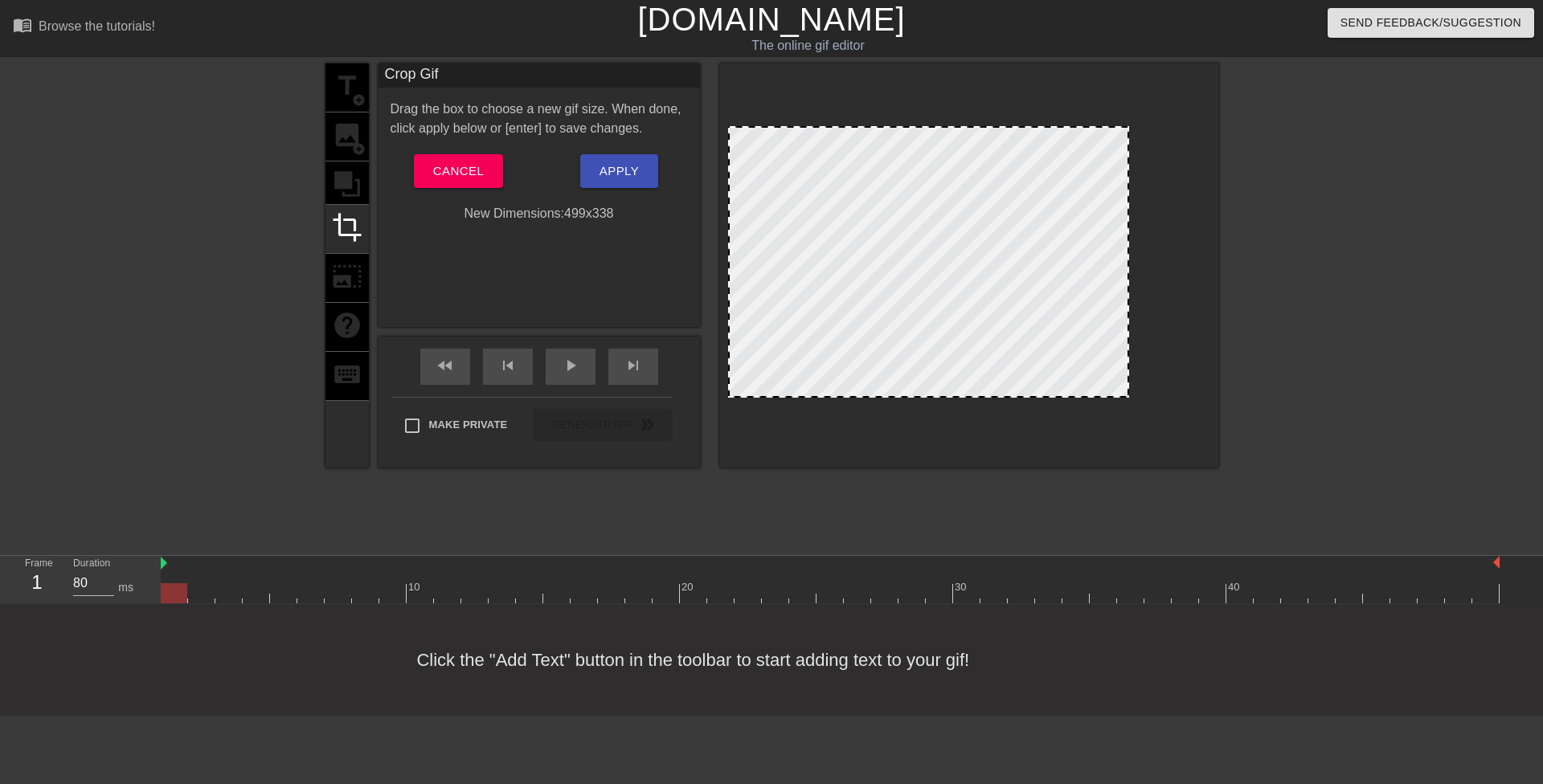
drag, startPoint x: 1210, startPoint y: 239, endPoint x: 1128, endPoint y: 241, distance: 82.0
click at [1128, 241] on div at bounding box center [1128, 261] width 8 height 268
click at [1127, 240] on div at bounding box center [1124, 261] width 8 height 268
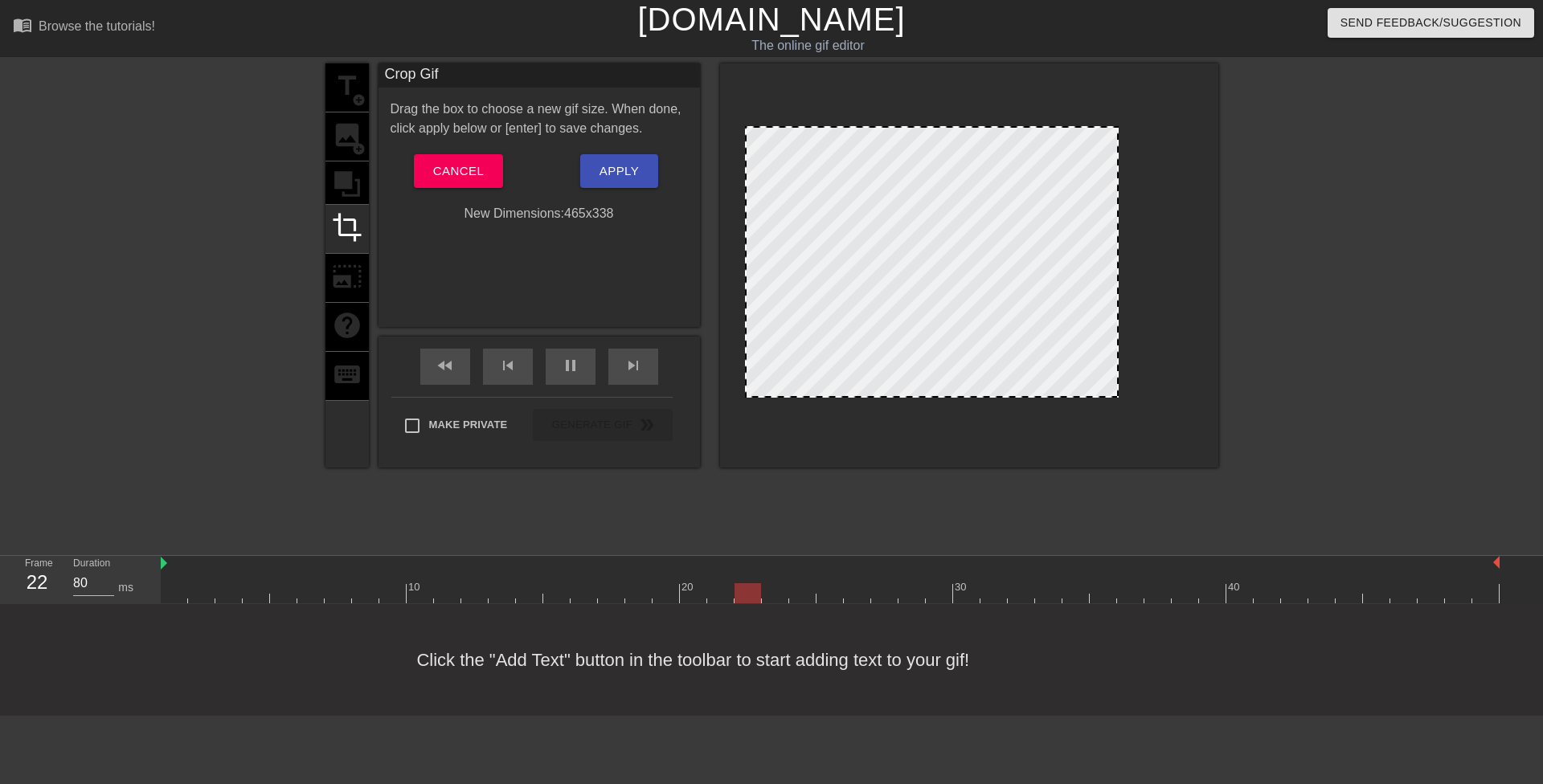
drag, startPoint x: 731, startPoint y: 256, endPoint x: 752, endPoint y: 256, distance: 21.0
click at [613, 155] on button "Apply" at bounding box center [619, 171] width 78 height 34
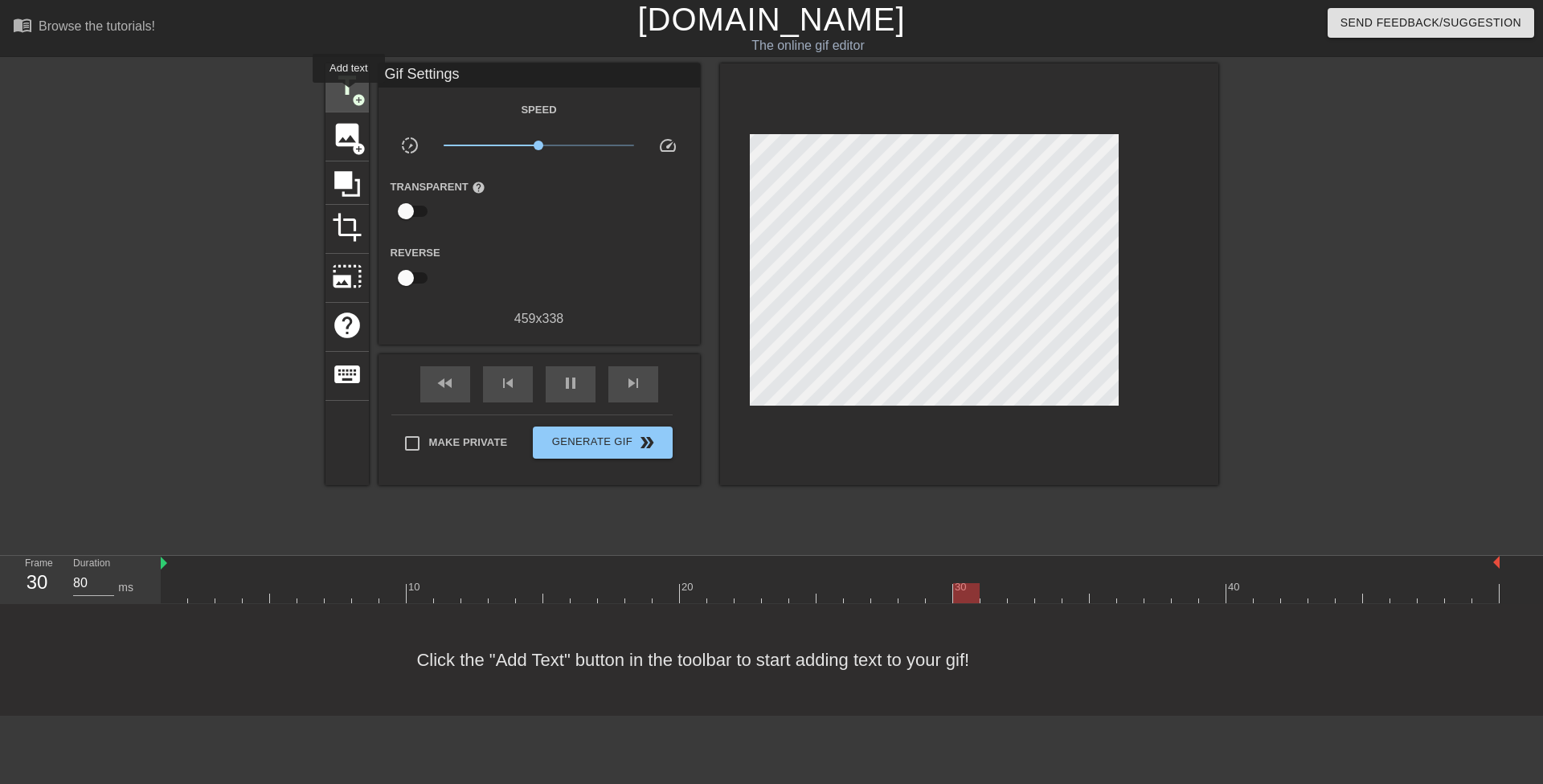
click at [346, 87] on span "title" at bounding box center [347, 85] width 31 height 31
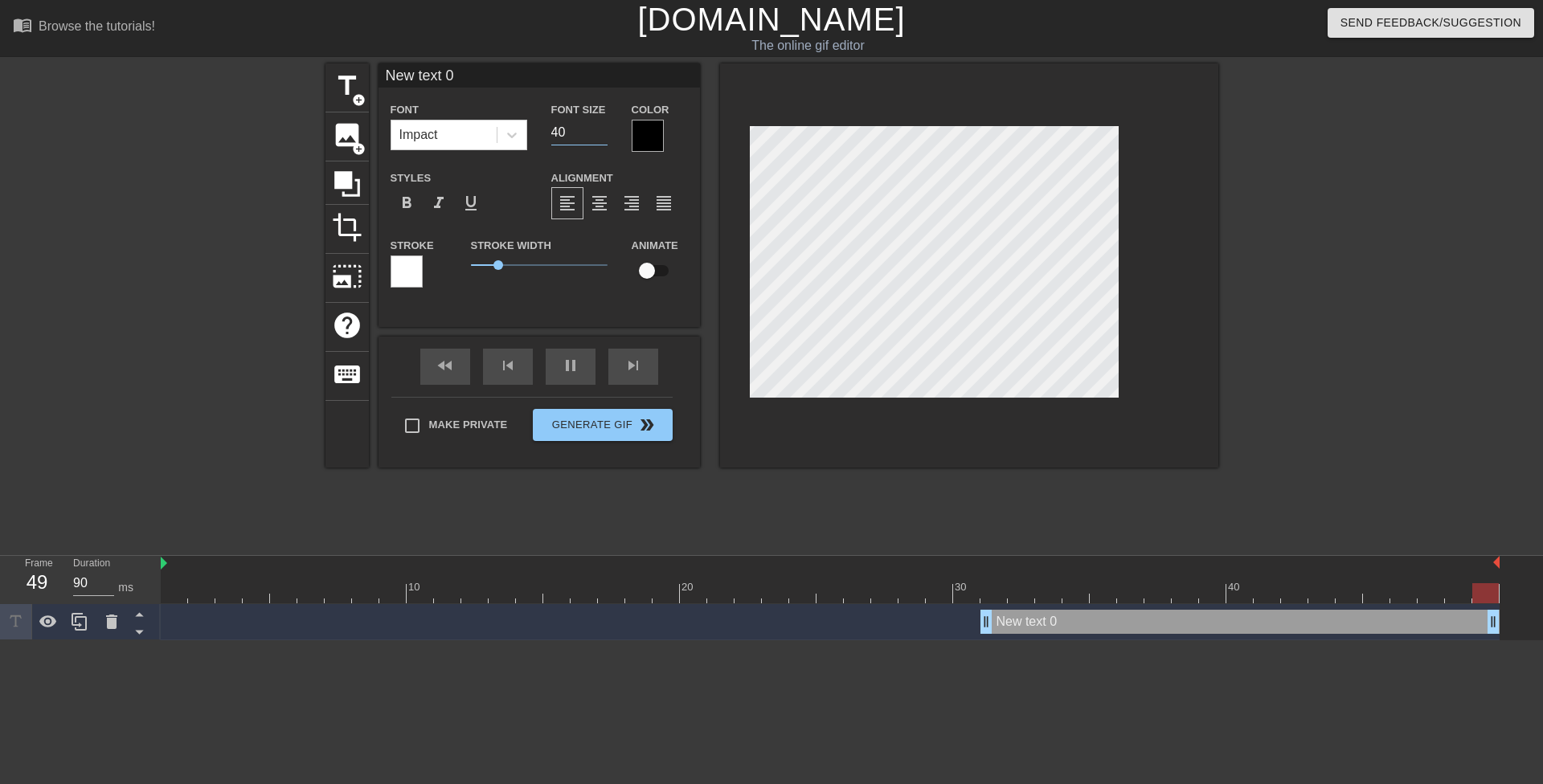
type input "80"
drag, startPoint x: 560, startPoint y: 130, endPoint x: 549, endPoint y: 127, distance: 11.4
click at [549, 127] on div "Font Size 40" at bounding box center [579, 125] width 80 height 52
type input "20"
type input "80"
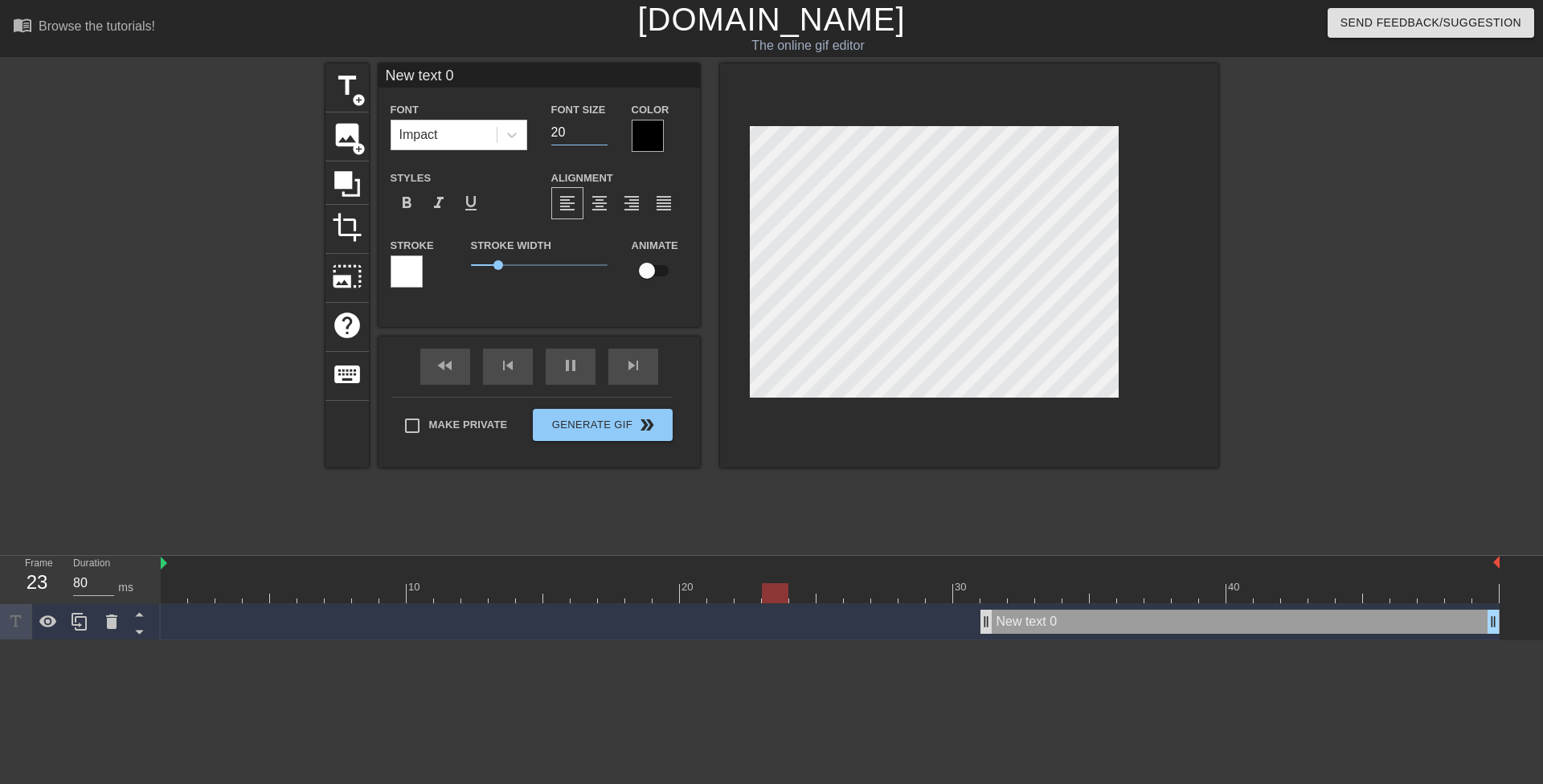
type input "20"
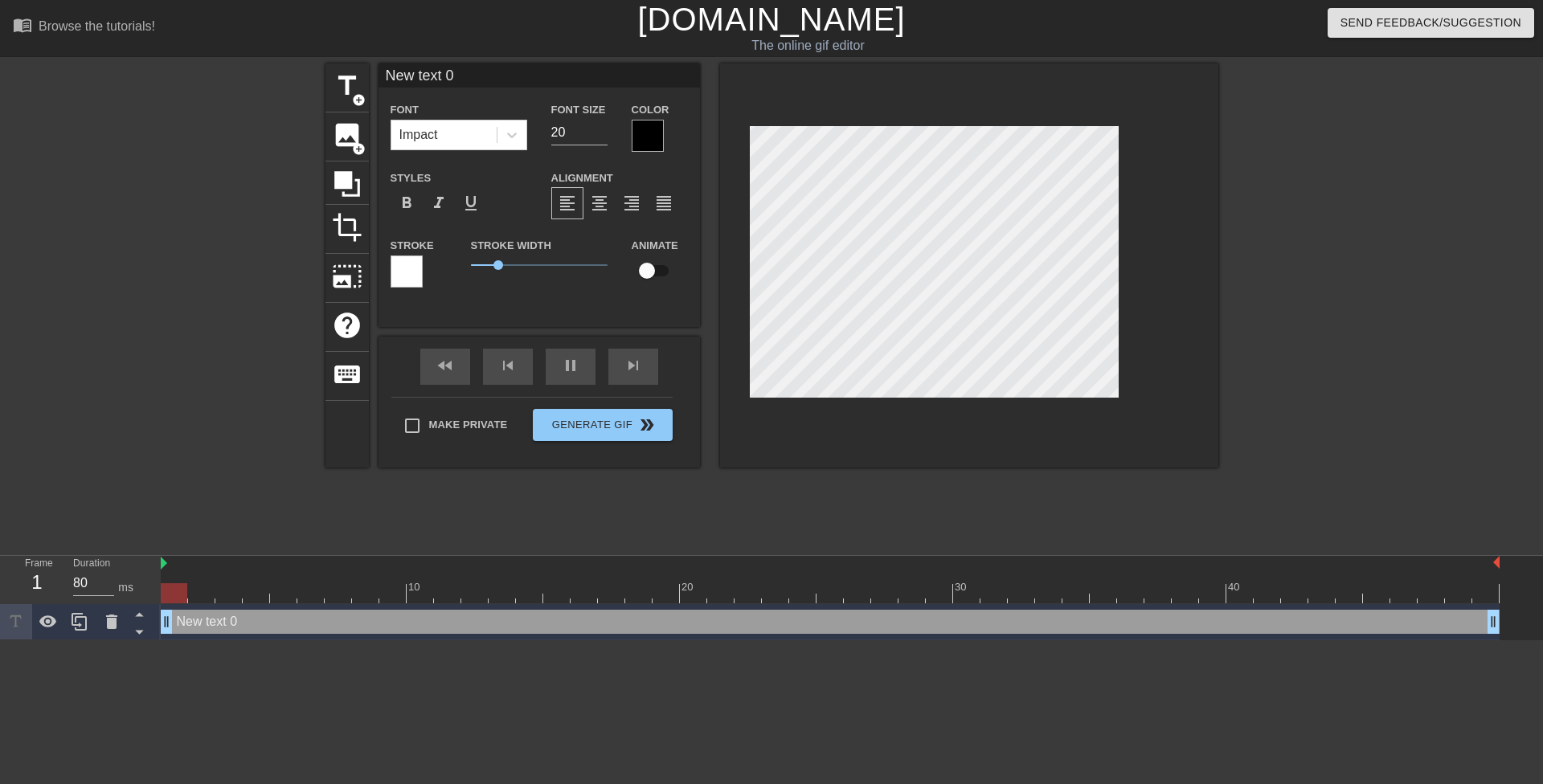
drag, startPoint x: 985, startPoint y: 619, endPoint x: 0, endPoint y: 637, distance: 985.2
click at [0, 637] on div "Frame 1 Duration 80 ms 10 20 30 40 New text 0 drag_handle drag_handle" at bounding box center [771, 598] width 1543 height 84
drag, startPoint x: 488, startPoint y: 265, endPoint x: 455, endPoint y: 225, distance: 51.9
click at [452, 254] on div "Stroke Stroke Width 0.65 Animate" at bounding box center [539, 269] width 322 height 67
click at [511, 138] on icon at bounding box center [511, 134] width 16 height 16
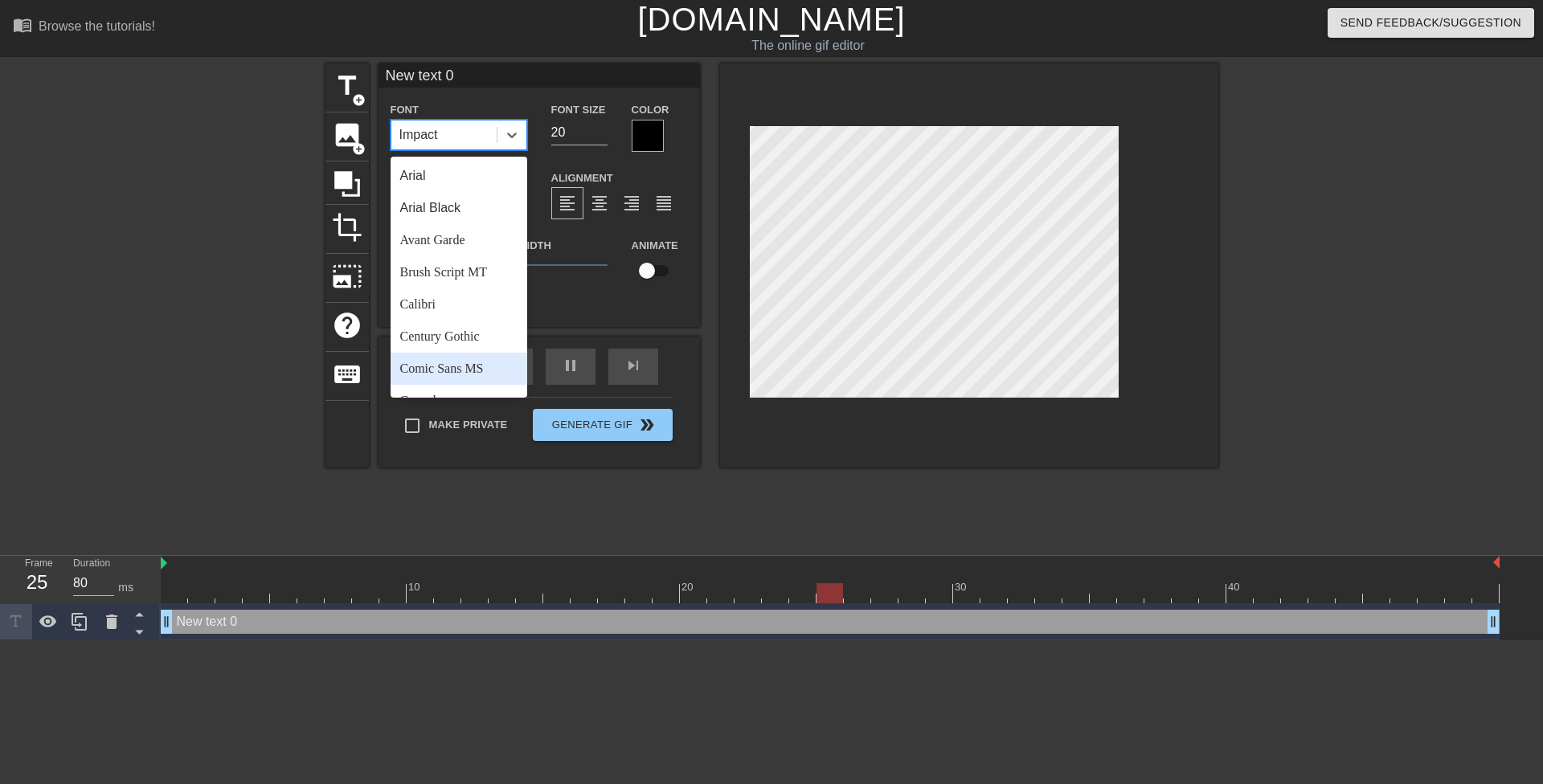
click at [483, 360] on div "Comic Sans MS" at bounding box center [458, 368] width 137 height 32
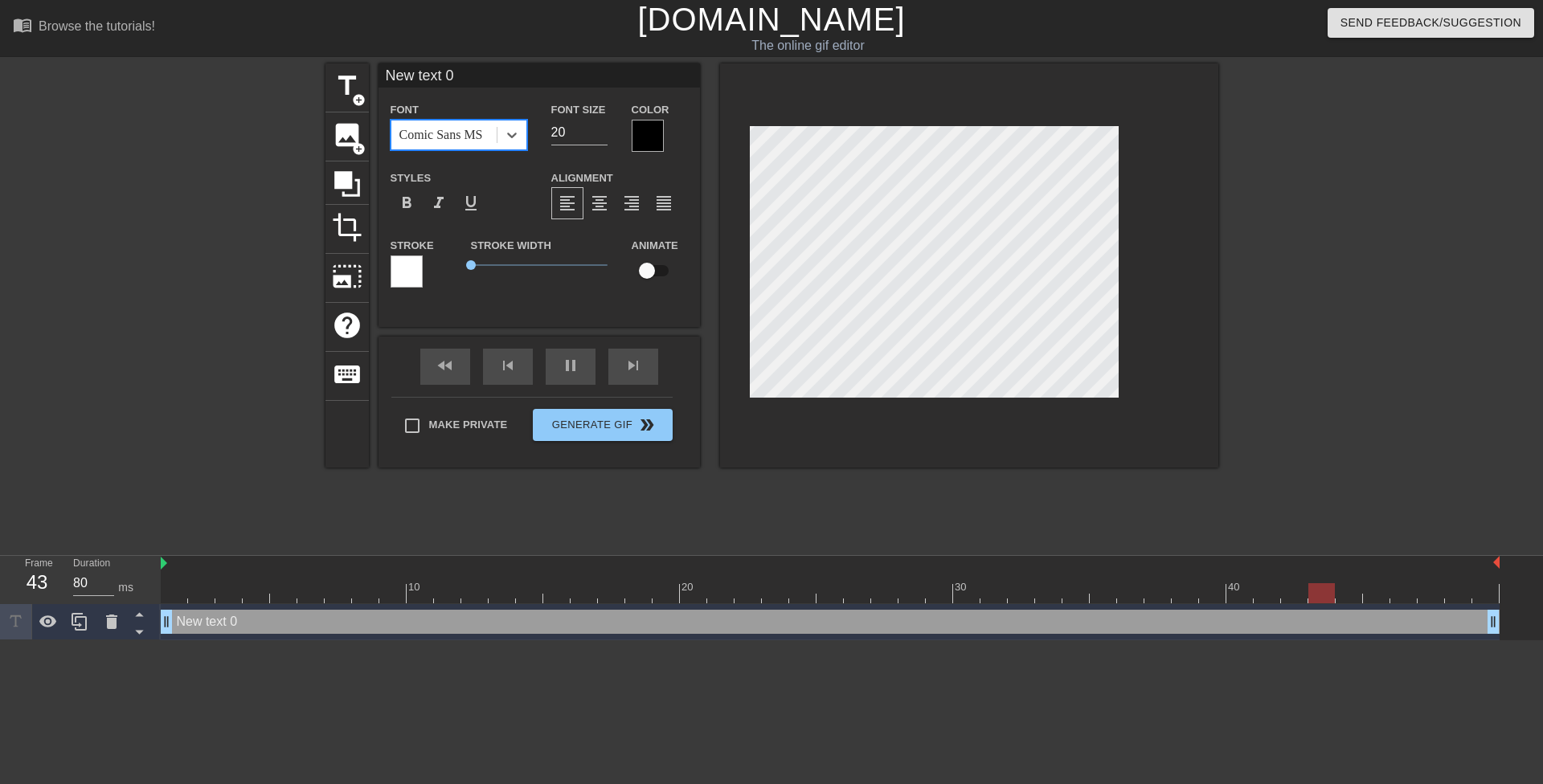
click at [632, 134] on div at bounding box center [648, 136] width 32 height 32
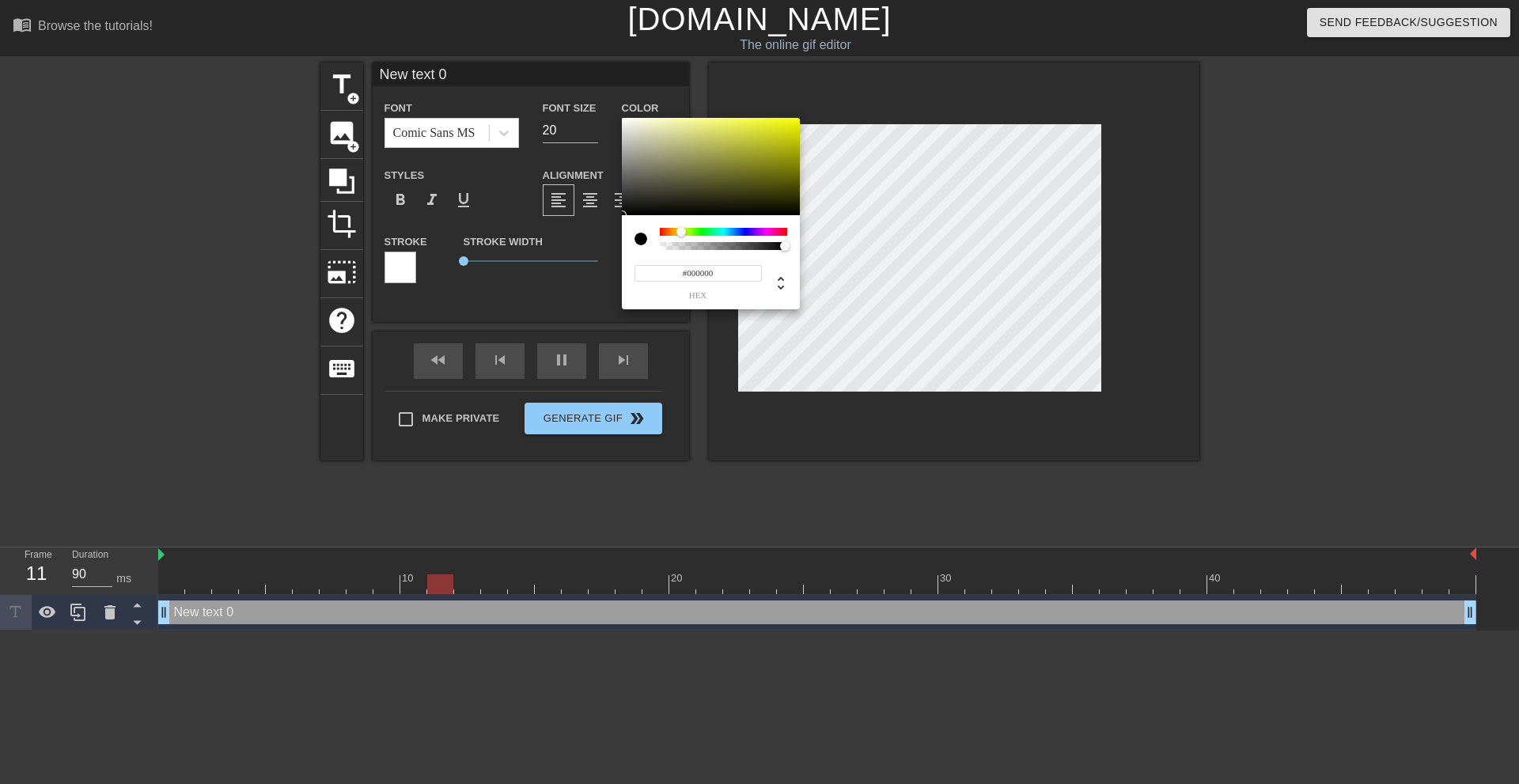
click at [681, 230] on div at bounding box center [723, 232] width 127 height 8
type input "90"
type input "#9A9D21"
type input "80"
type input "#F9FF00"
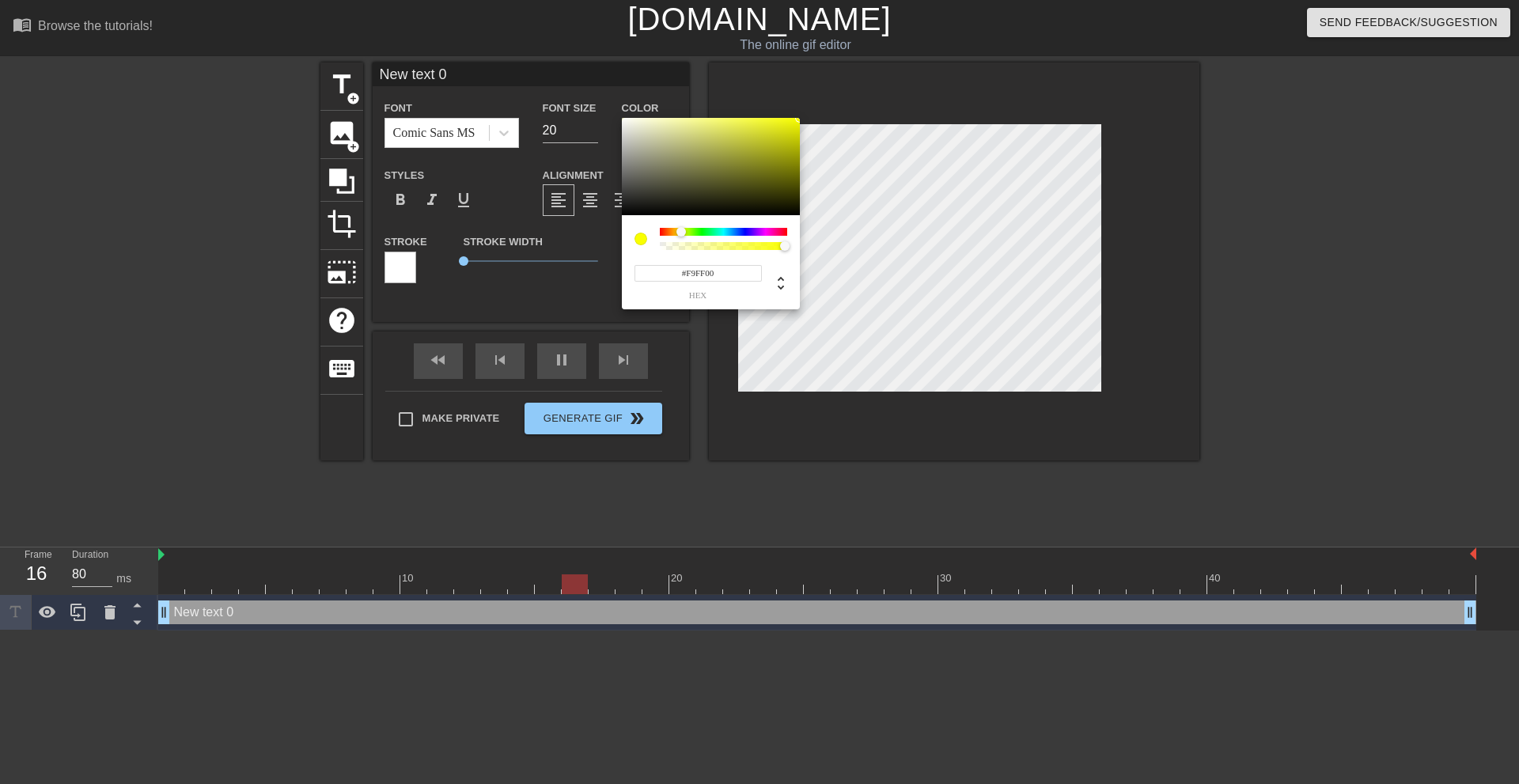
drag, startPoint x: 793, startPoint y: 126, endPoint x: 854, endPoint y: 76, distance: 78.9
click at [854, 76] on div "#F9FF00 hex" at bounding box center [759, 392] width 1519 height 784
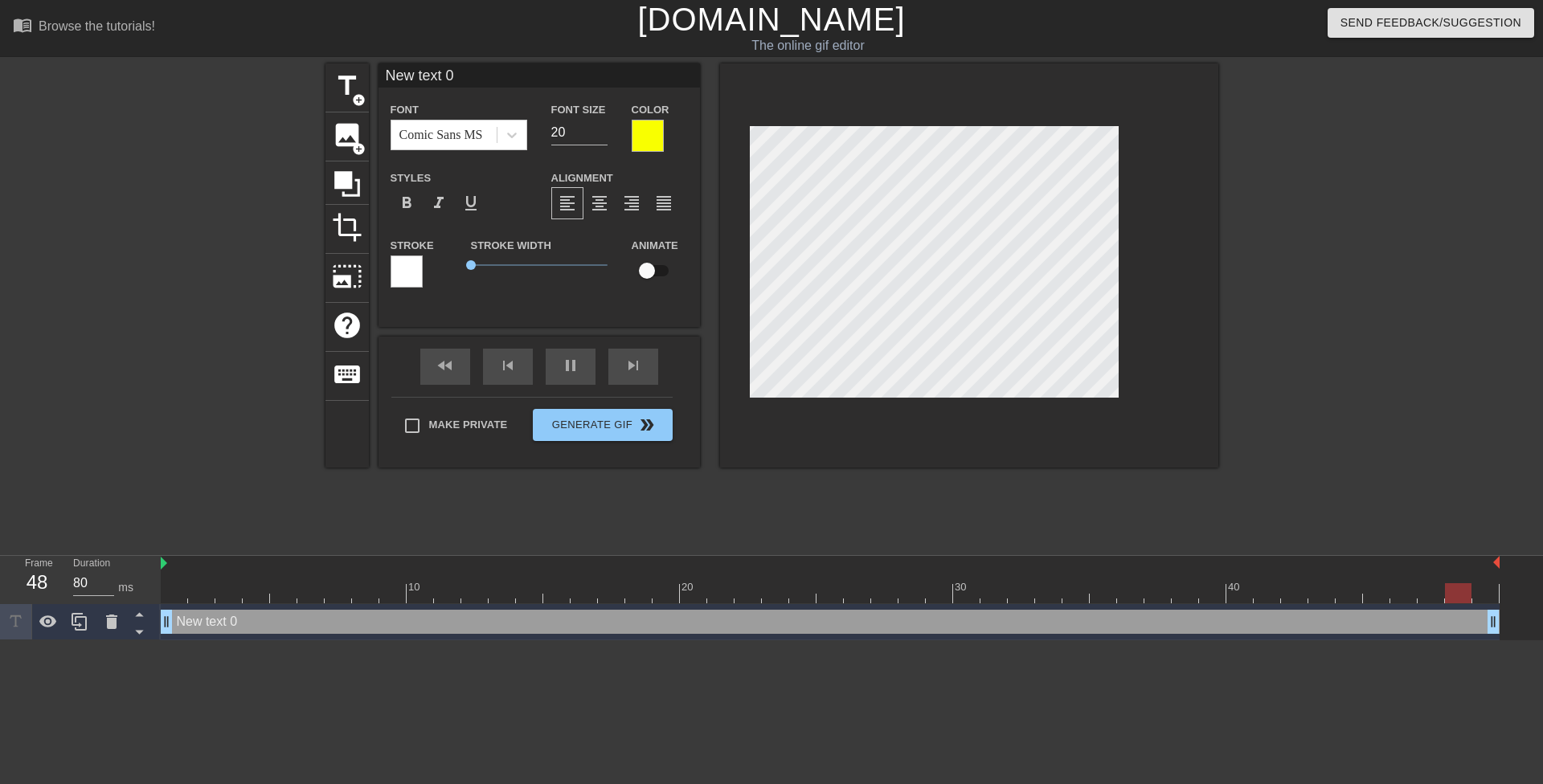
scroll to position [2, 4]
type input "90"
